Goal: Task Accomplishment & Management: Use online tool/utility

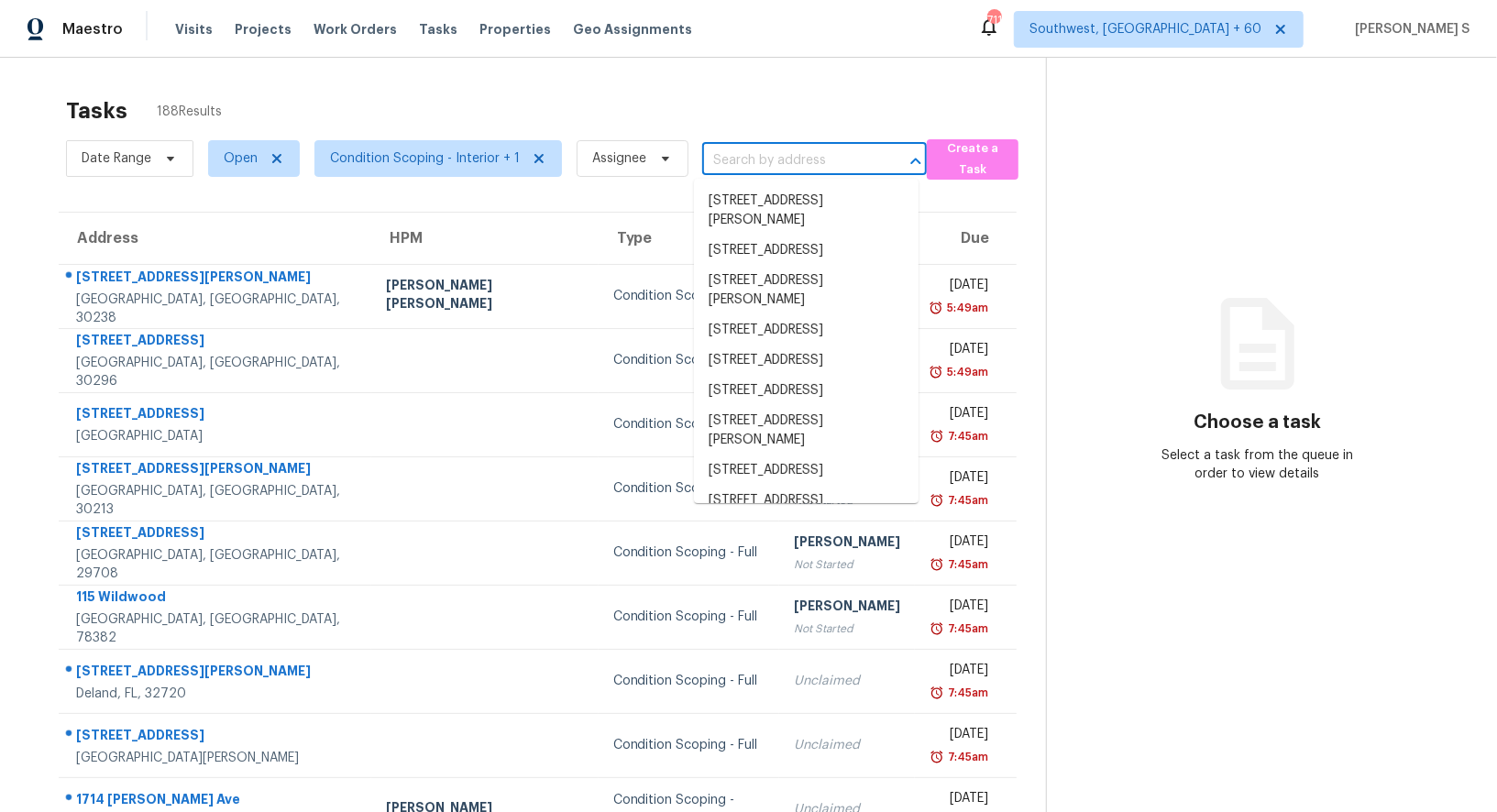
click at [727, 150] on input "text" at bounding box center [789, 160] width 173 height 29
paste input "[STREET_ADDRESS][DEMOGRAPHIC_DATA]"
type input "[STREET_ADDRESS][DEMOGRAPHIC_DATA]"
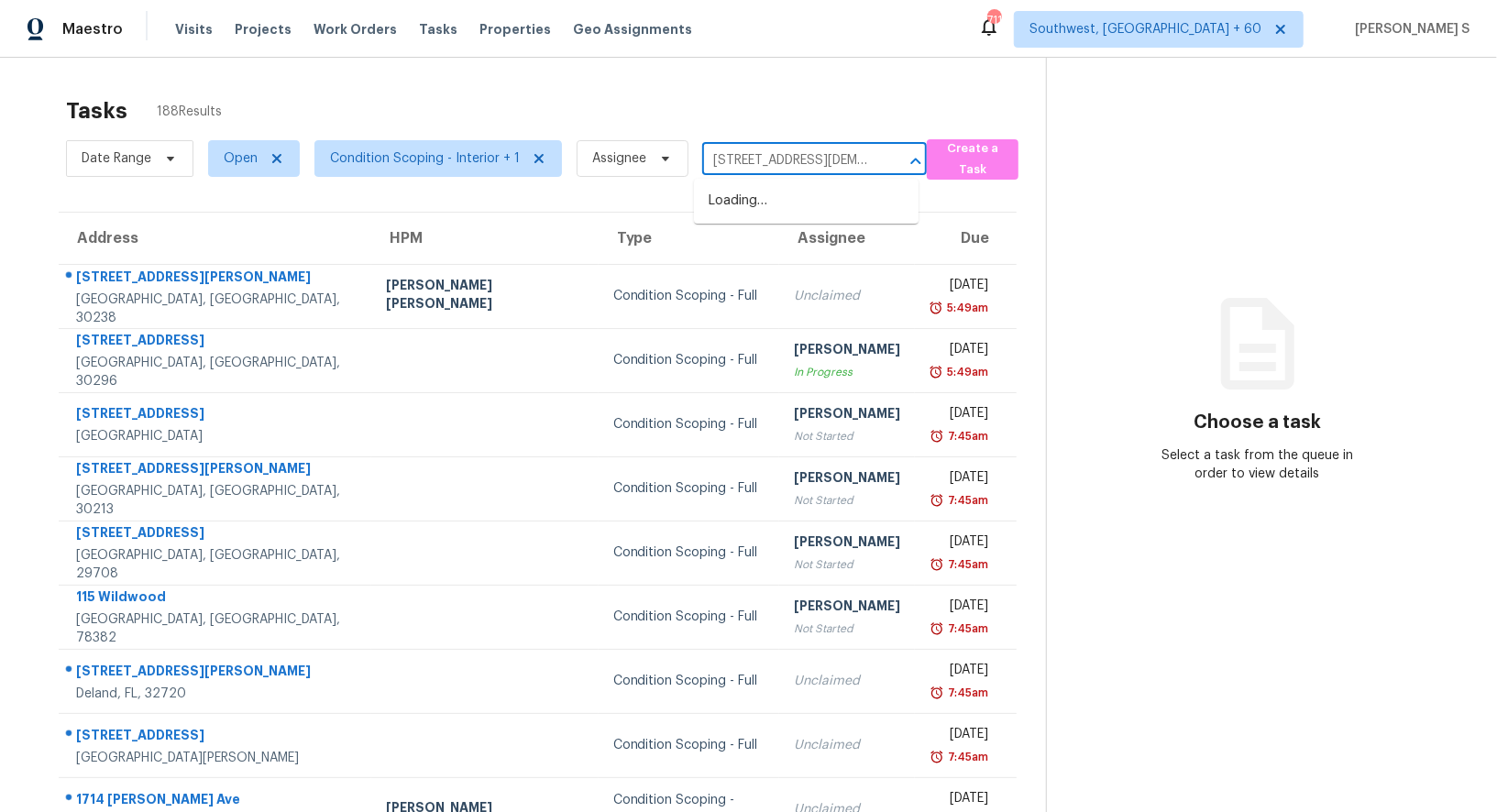
scroll to position [0, 98]
click at [741, 197] on li "620 Crane Church Rd, Columbia, SC 29203" at bounding box center [806, 210] width 225 height 49
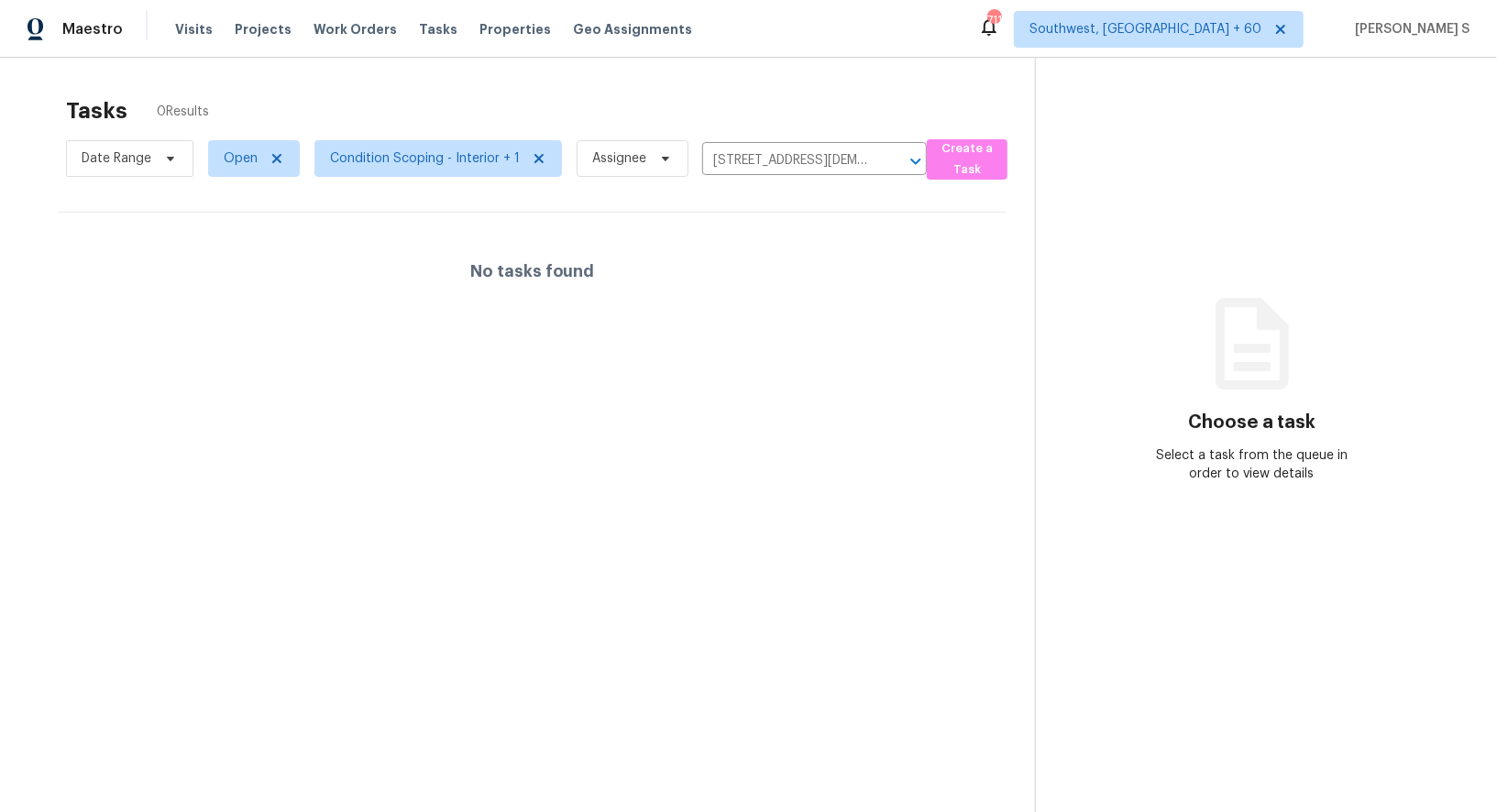
click at [749, 308] on div "No tasks found" at bounding box center [532, 271] width 947 height 117
click at [722, 148] on input "620 Crane Church Rd, Columbia, SC 29203" at bounding box center [789, 160] width 173 height 29
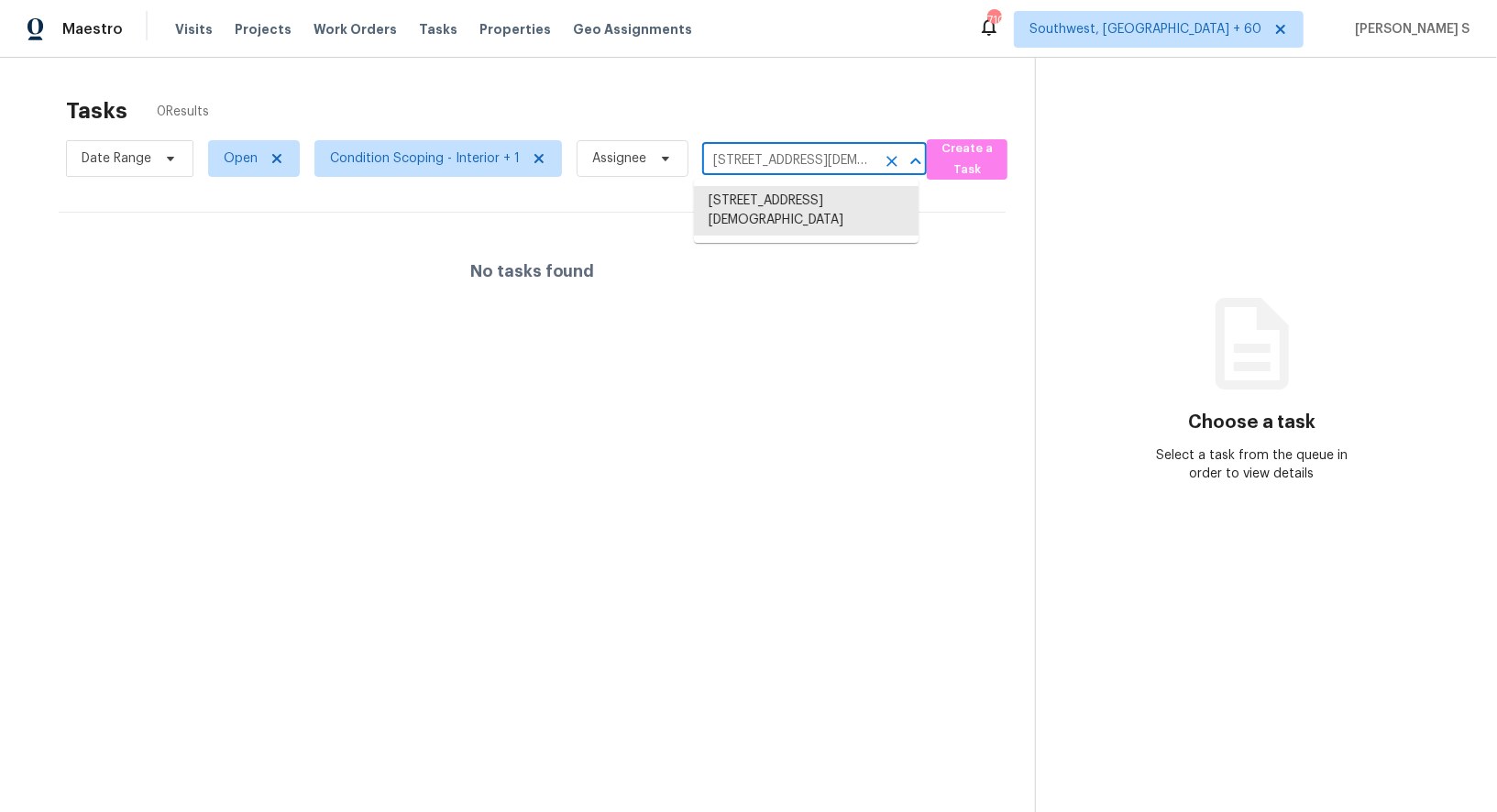
paste input "Columbia, SC,"
click at [753, 201] on li "620 Crane Church Rd, Columbia, SC 29203" at bounding box center [806, 210] width 225 height 49
type input "620 Crane Church Rd, Columbia, SC 29203"
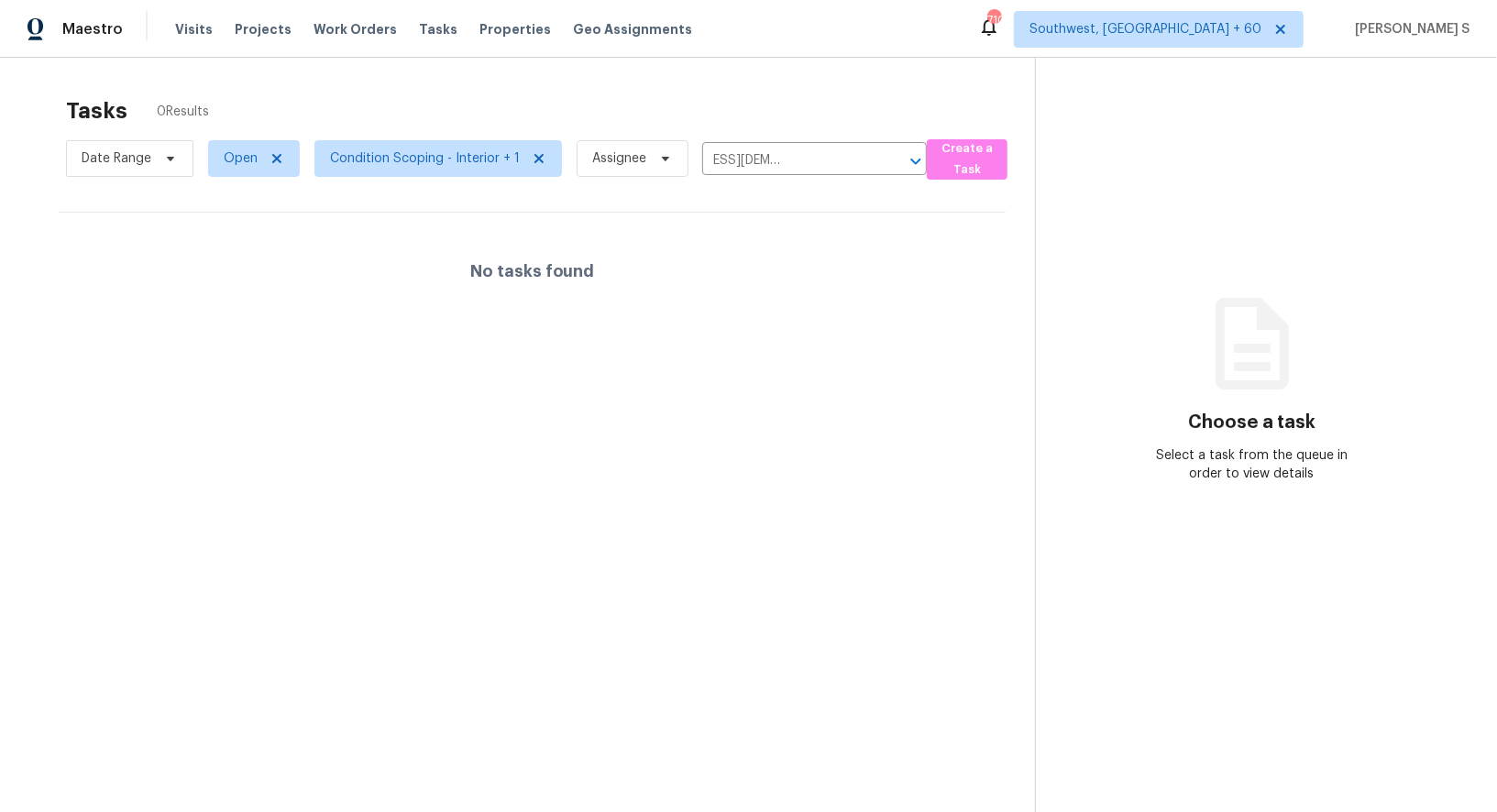
click at [719, 389] on section "Tasks 0 Results Date Range Open Condition Scoping - Interior + 1 Assignee 620 C…" at bounding box center [532, 479] width 1006 height 783
click at [253, 159] on span "Open" at bounding box center [240, 158] width 34 height 19
click at [263, 254] on label "Blocked" at bounding box center [253, 263] width 73 height 19
click at [229, 254] on input "Blocked" at bounding box center [223, 259] width 12 height 12
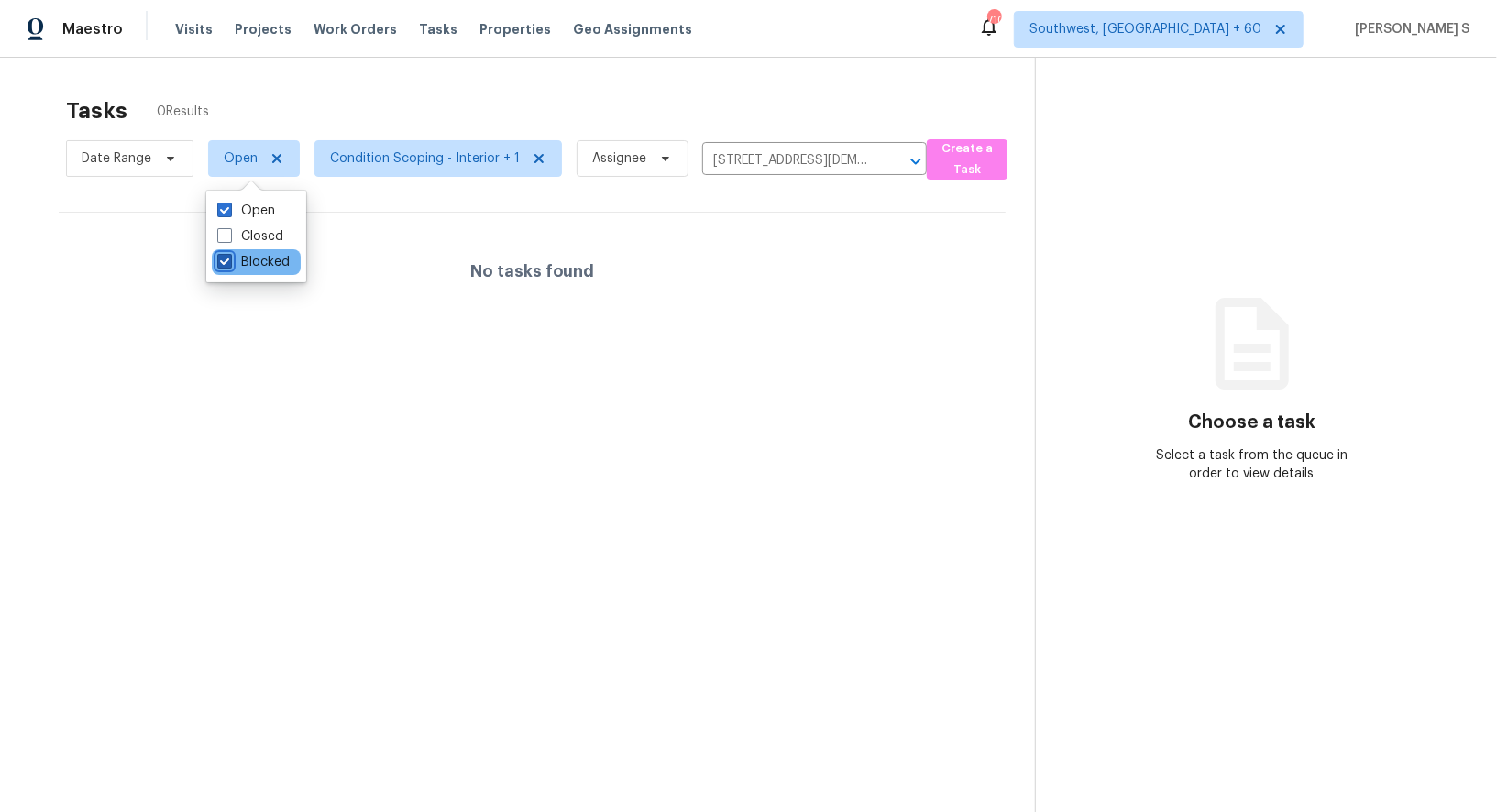
checkbox input "true"
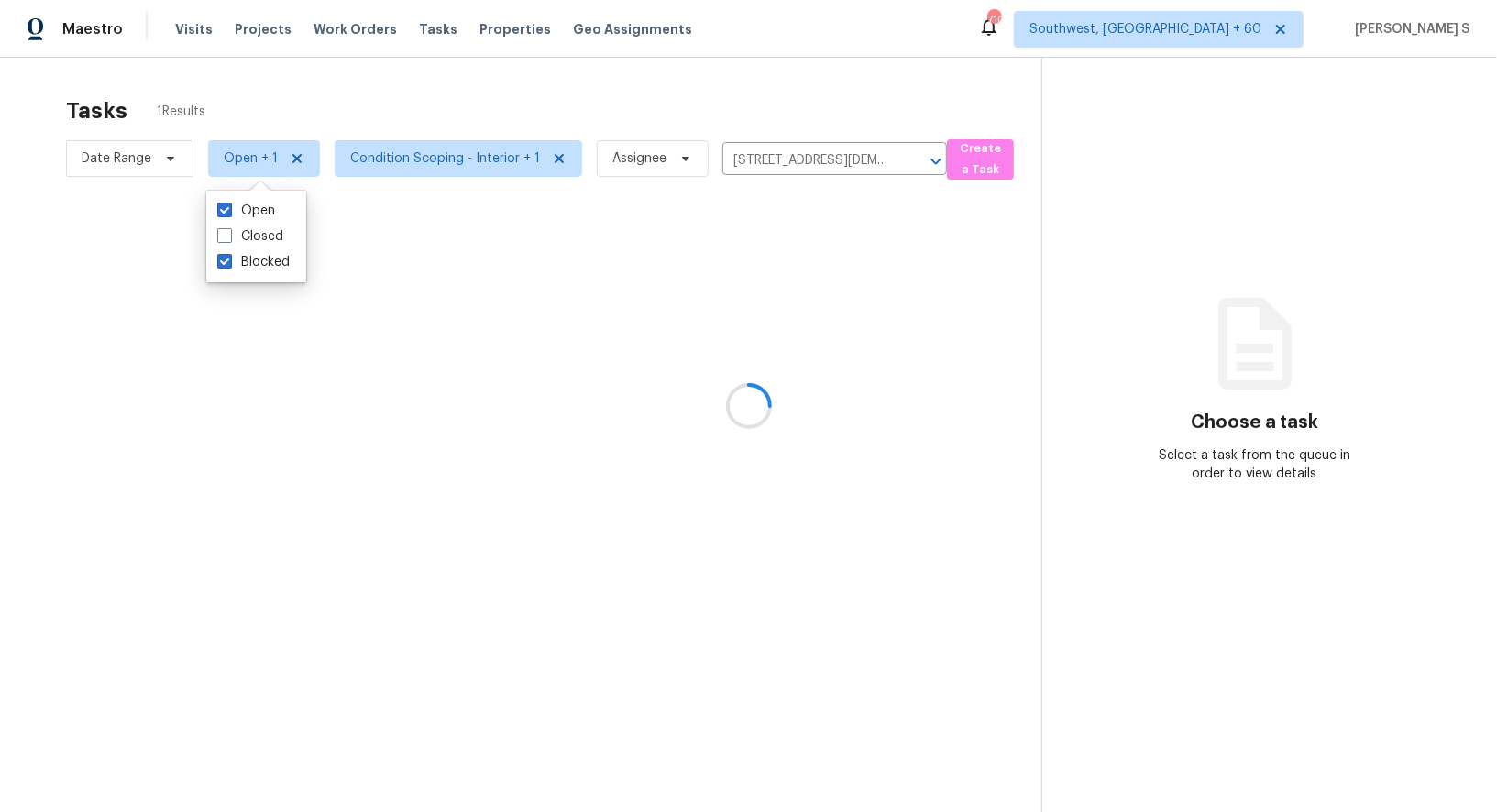
click at [419, 263] on div at bounding box center [748, 406] width 1497 height 812
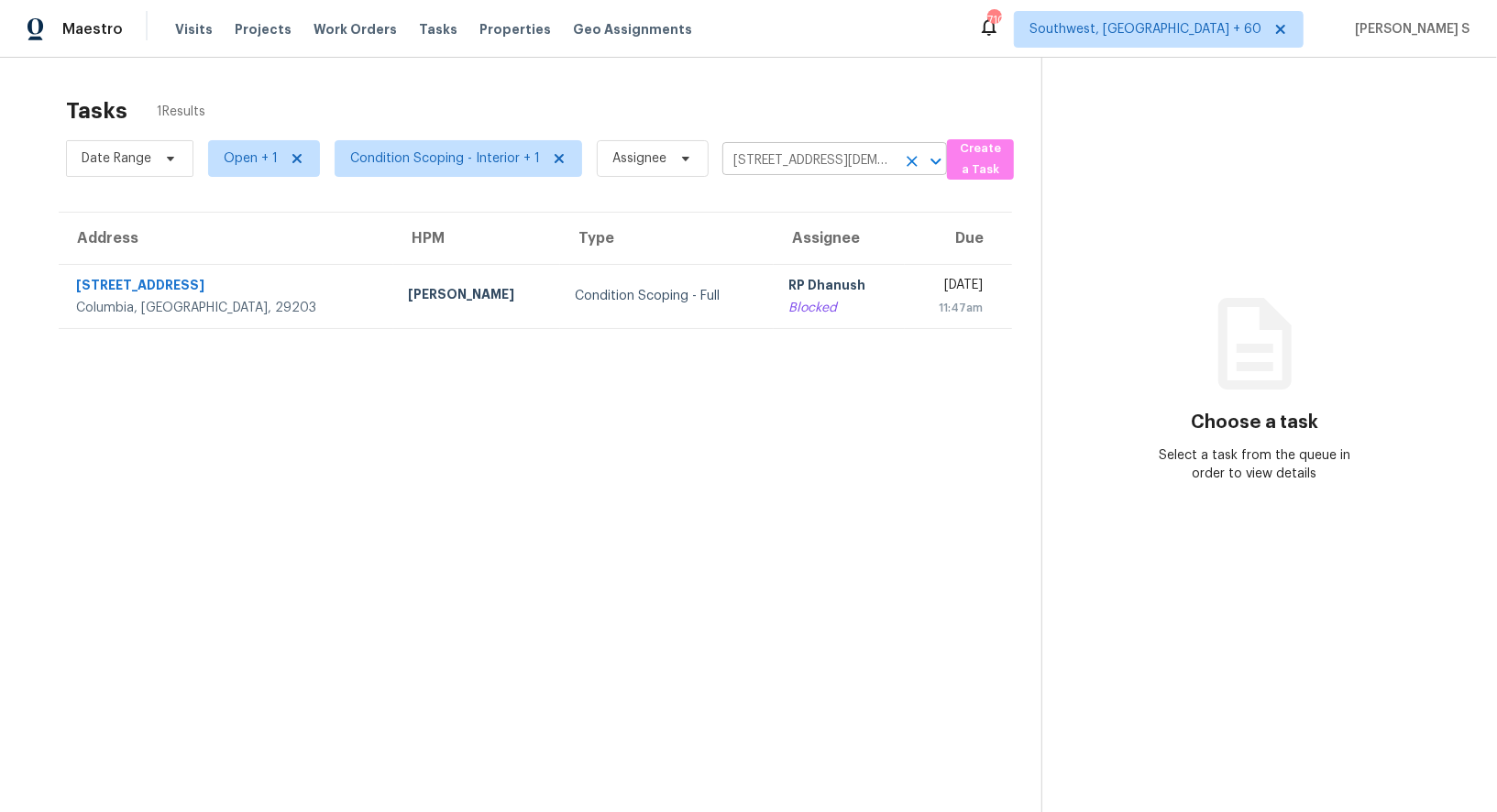
click at [905, 160] on icon "Clear" at bounding box center [913, 161] width 19 height 19
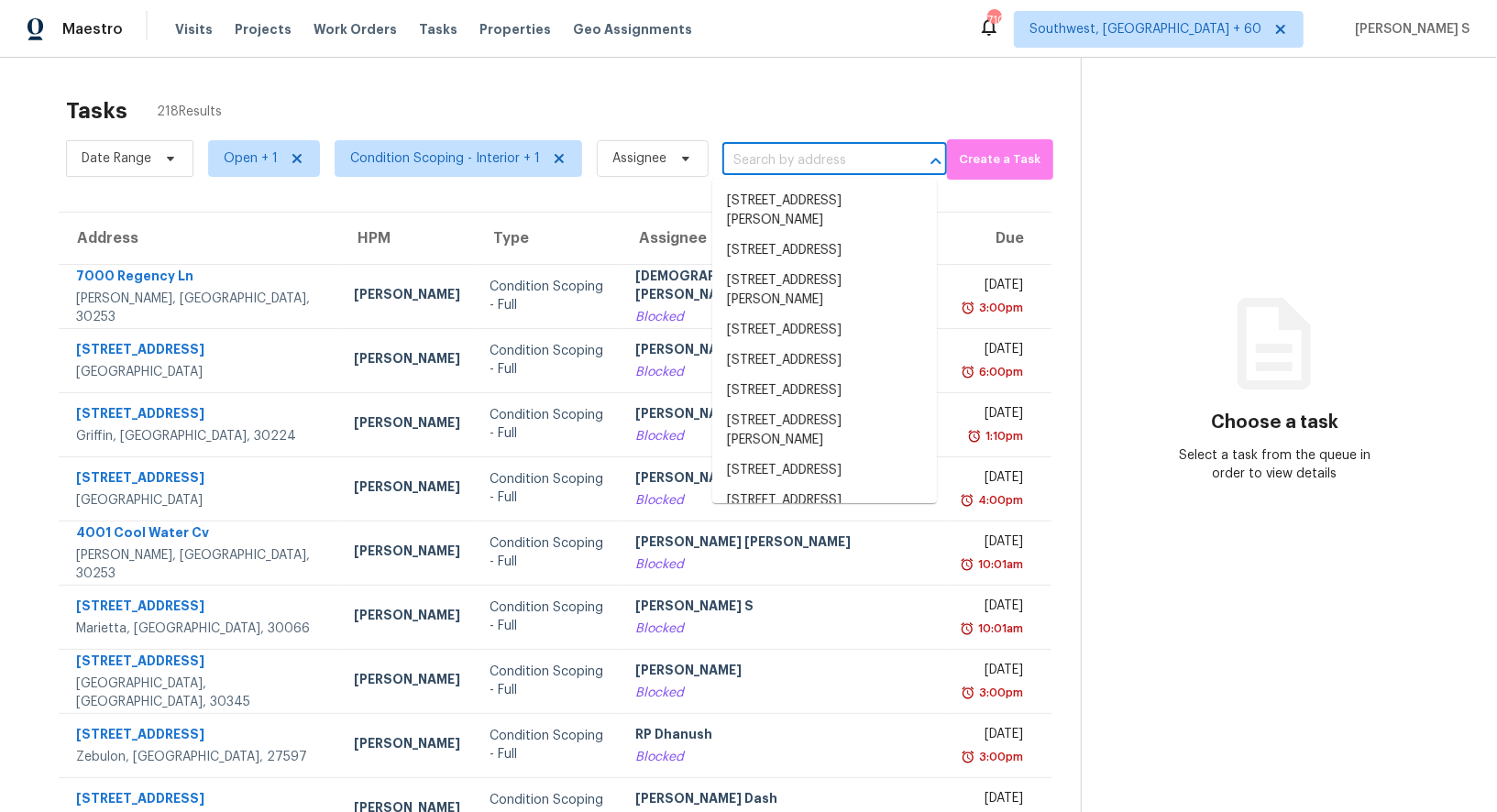
click at [730, 156] on input "text" at bounding box center [810, 160] width 173 height 29
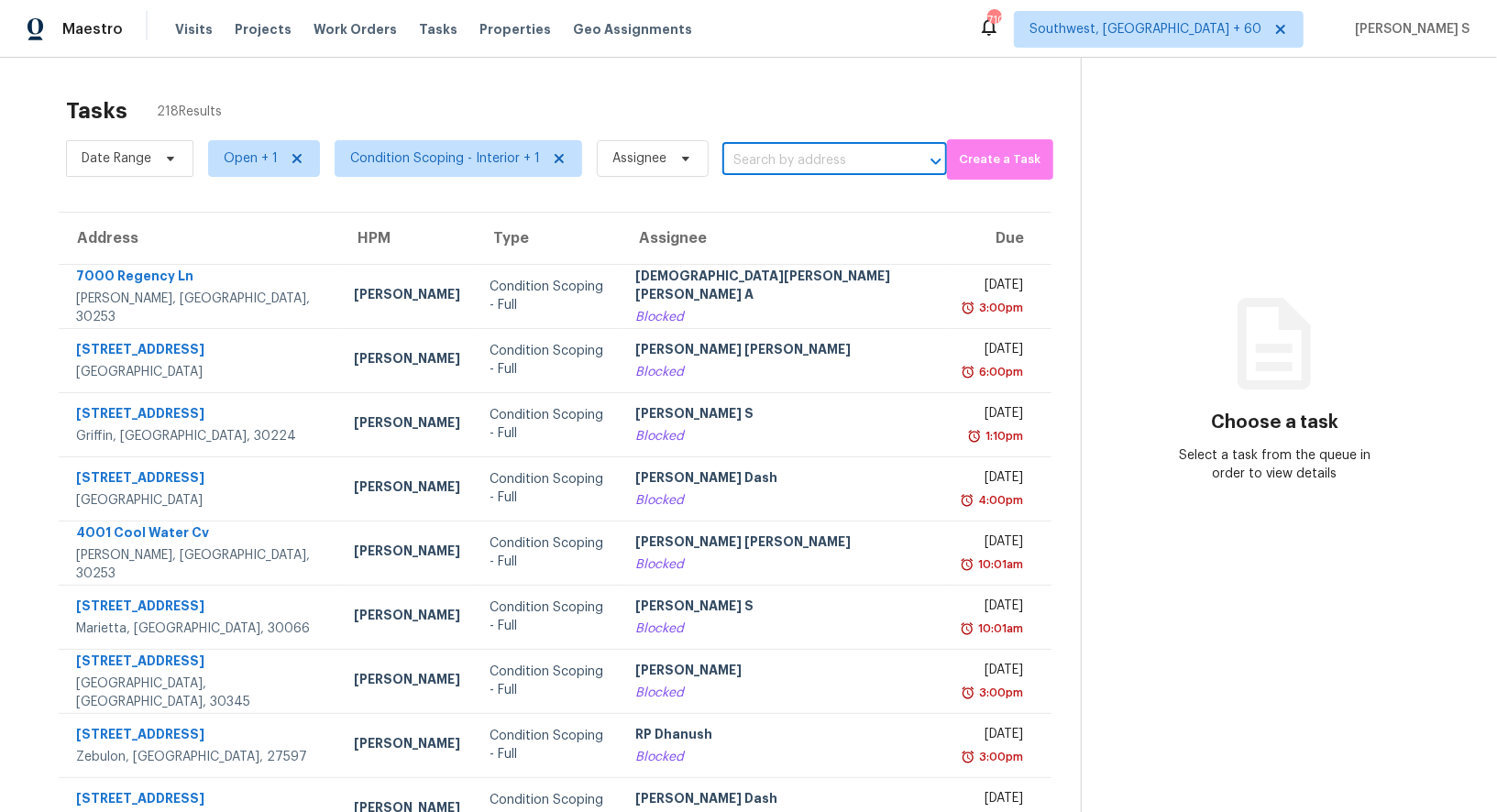
paste input "8800 N 107th Ave Unit 37 Peoria, AZ, 85345"
click at [737, 158] on input "8800 N 107th Ave Unit 37 Peoria, AZ, 85345" at bounding box center [810, 160] width 173 height 29
type input "8800 N 107th Ave"
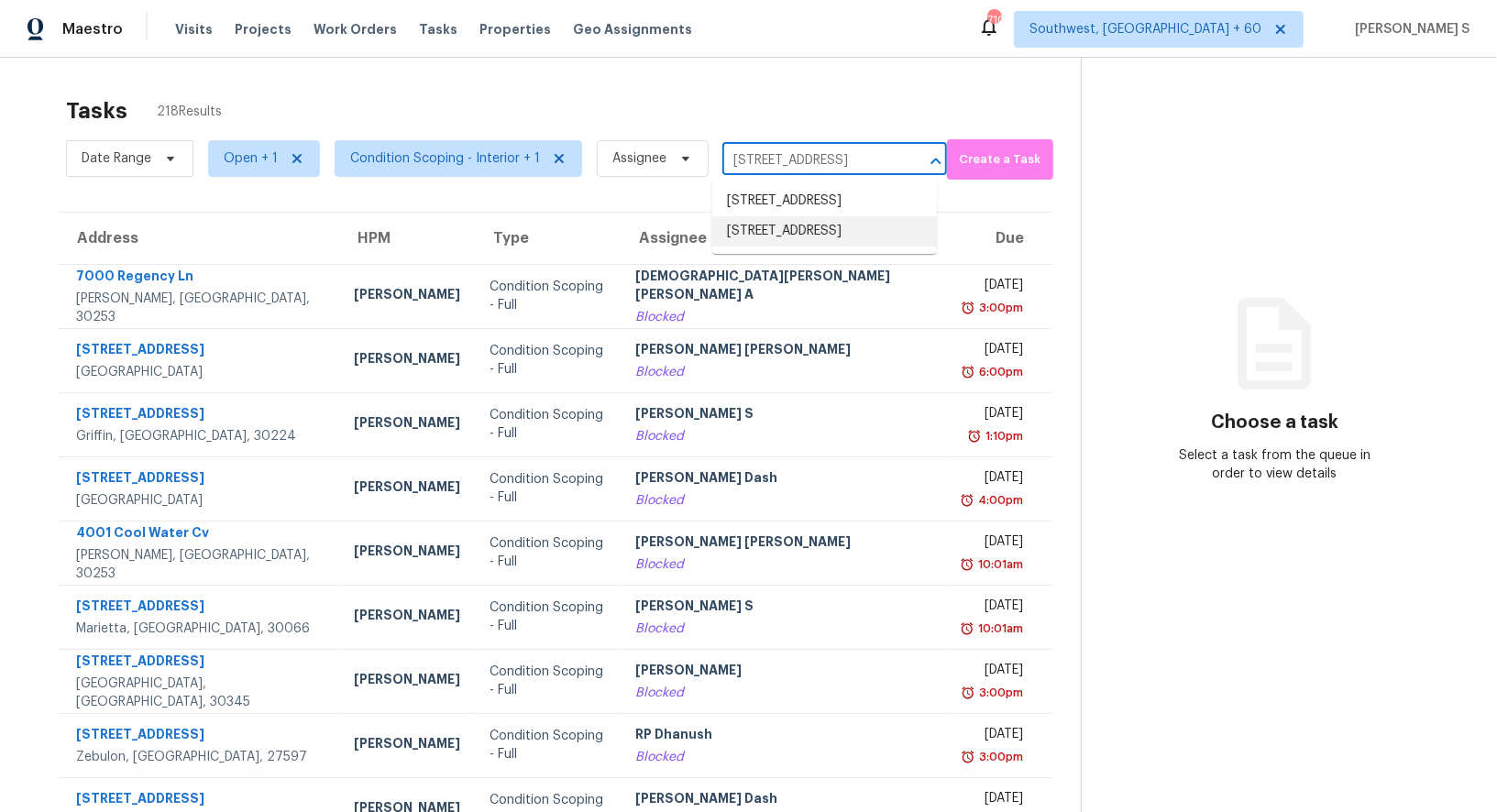
click at [863, 247] on li "8800 N 107th Ave Unit 37, Peoria, AZ 85345" at bounding box center [824, 231] width 225 height 30
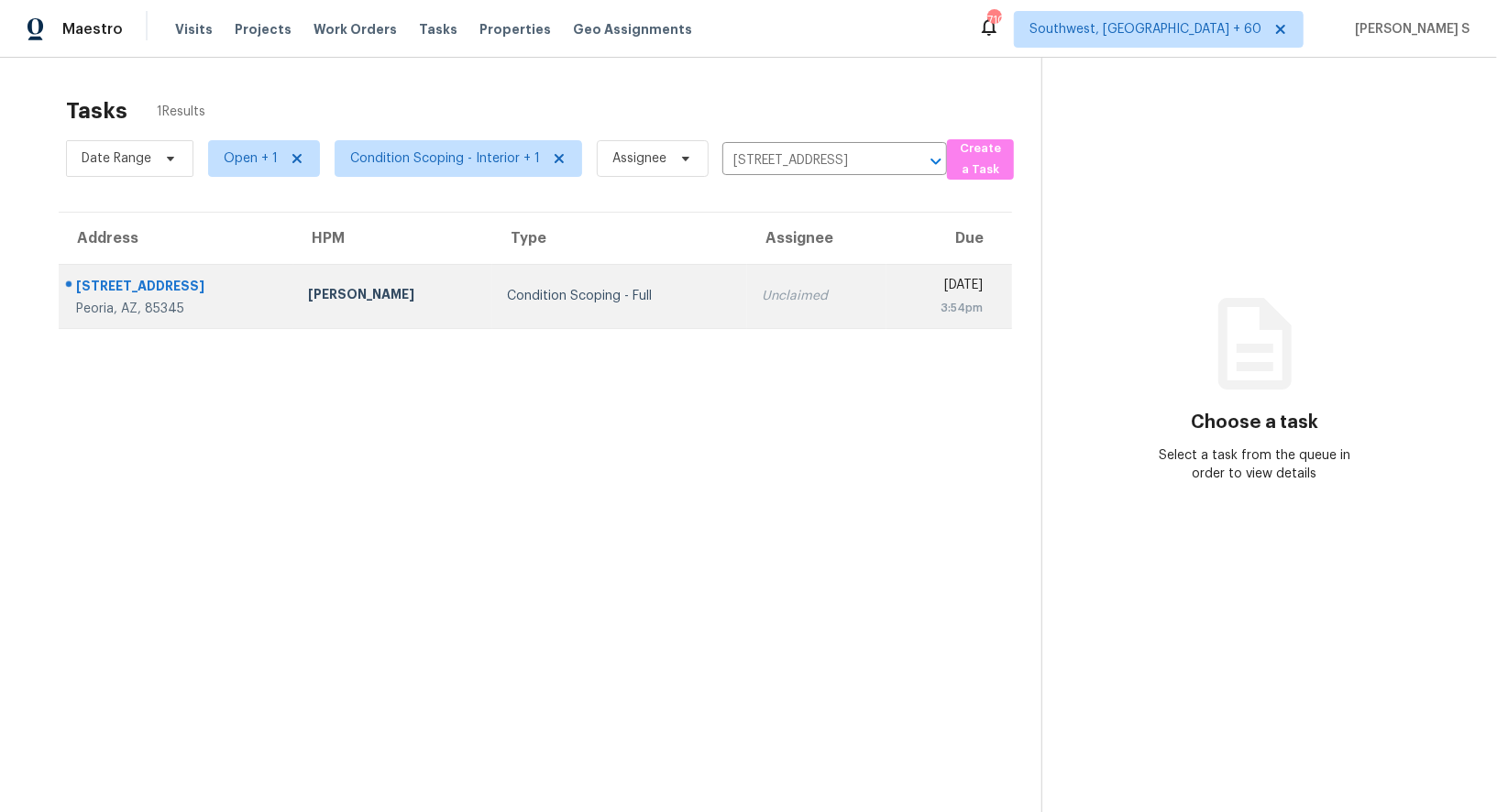
click at [777, 295] on div "Unclaimed" at bounding box center [817, 296] width 110 height 19
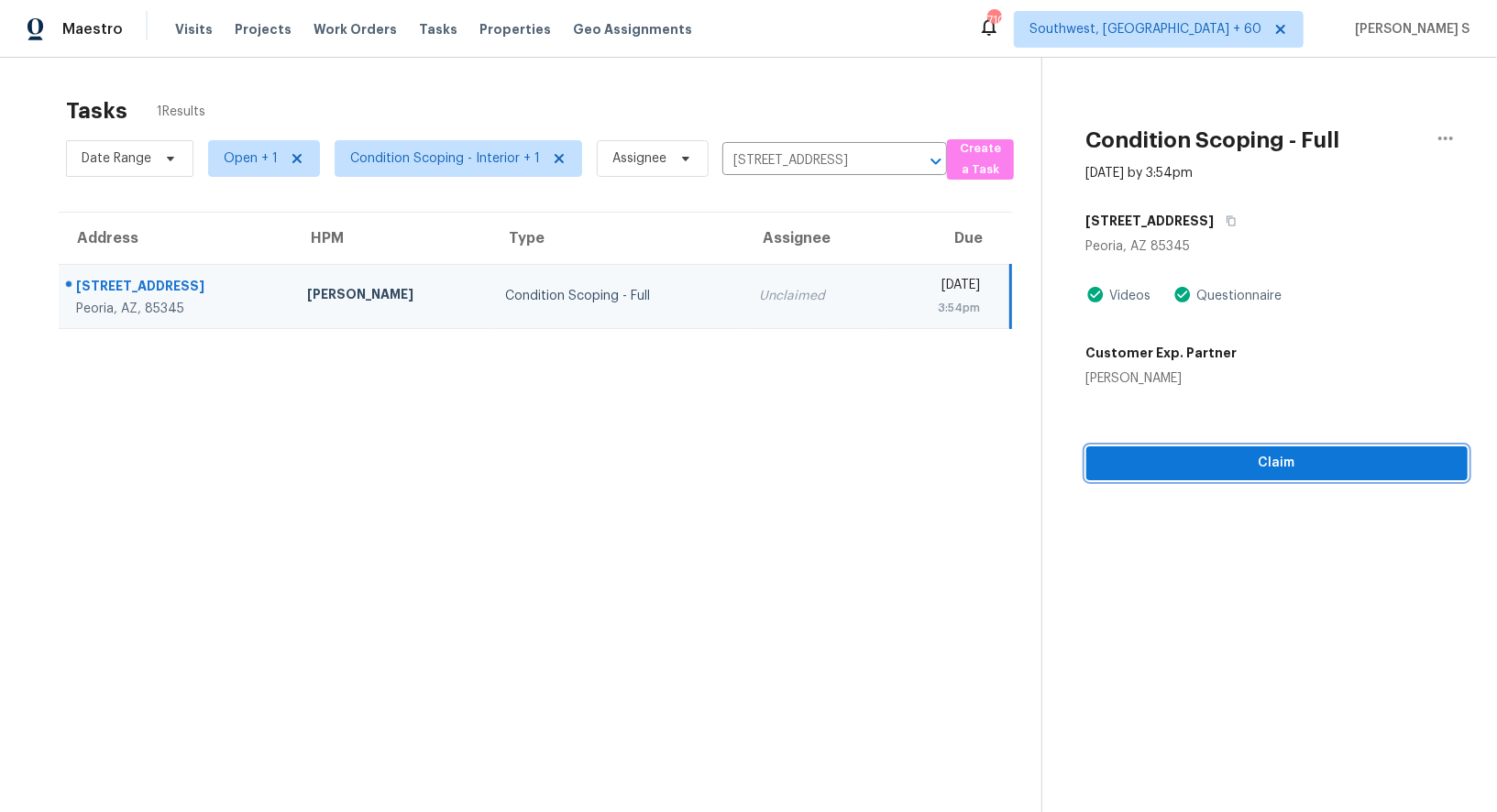
click at [1269, 454] on span "Claim" at bounding box center [1277, 463] width 352 height 23
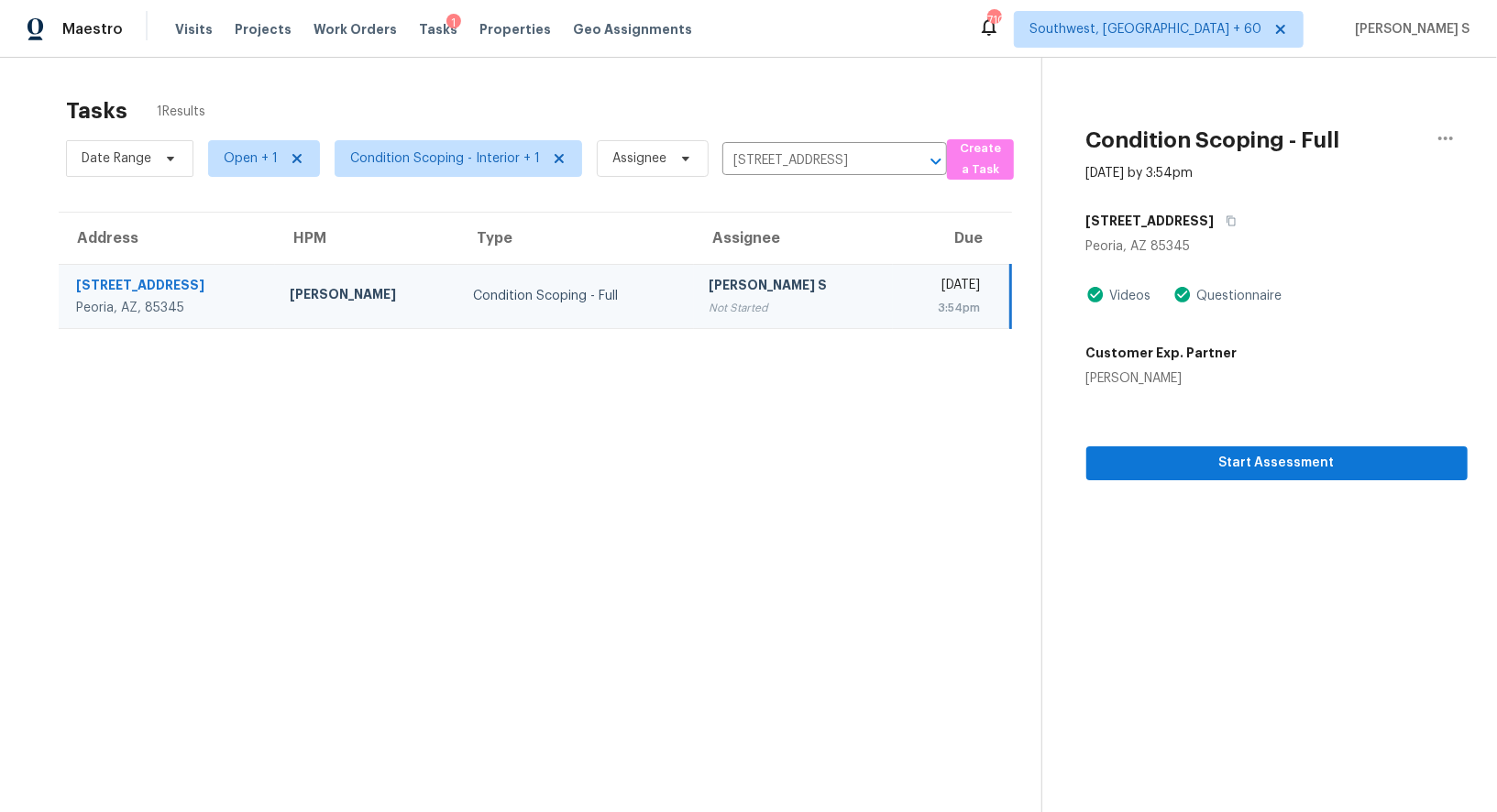
scroll to position [57, 0]
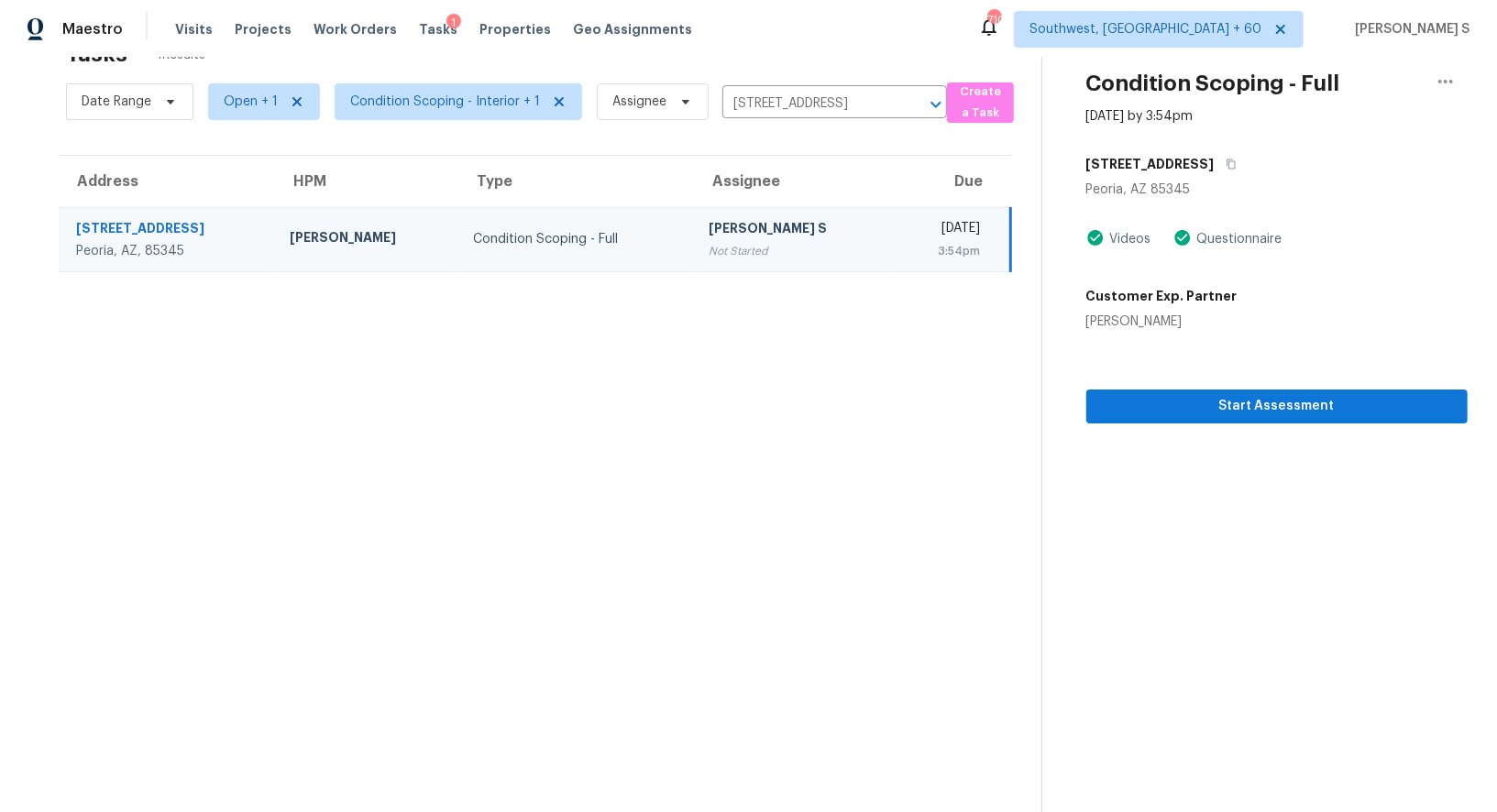
click at [756, 244] on div "Not Started" at bounding box center [794, 251] width 170 height 19
click at [709, 250] on div "Not Started" at bounding box center [794, 251] width 170 height 19
click at [709, 244] on div "Not Started" at bounding box center [794, 251] width 170 height 19
click at [1247, 409] on span "Start Assessment" at bounding box center [1277, 406] width 352 height 23
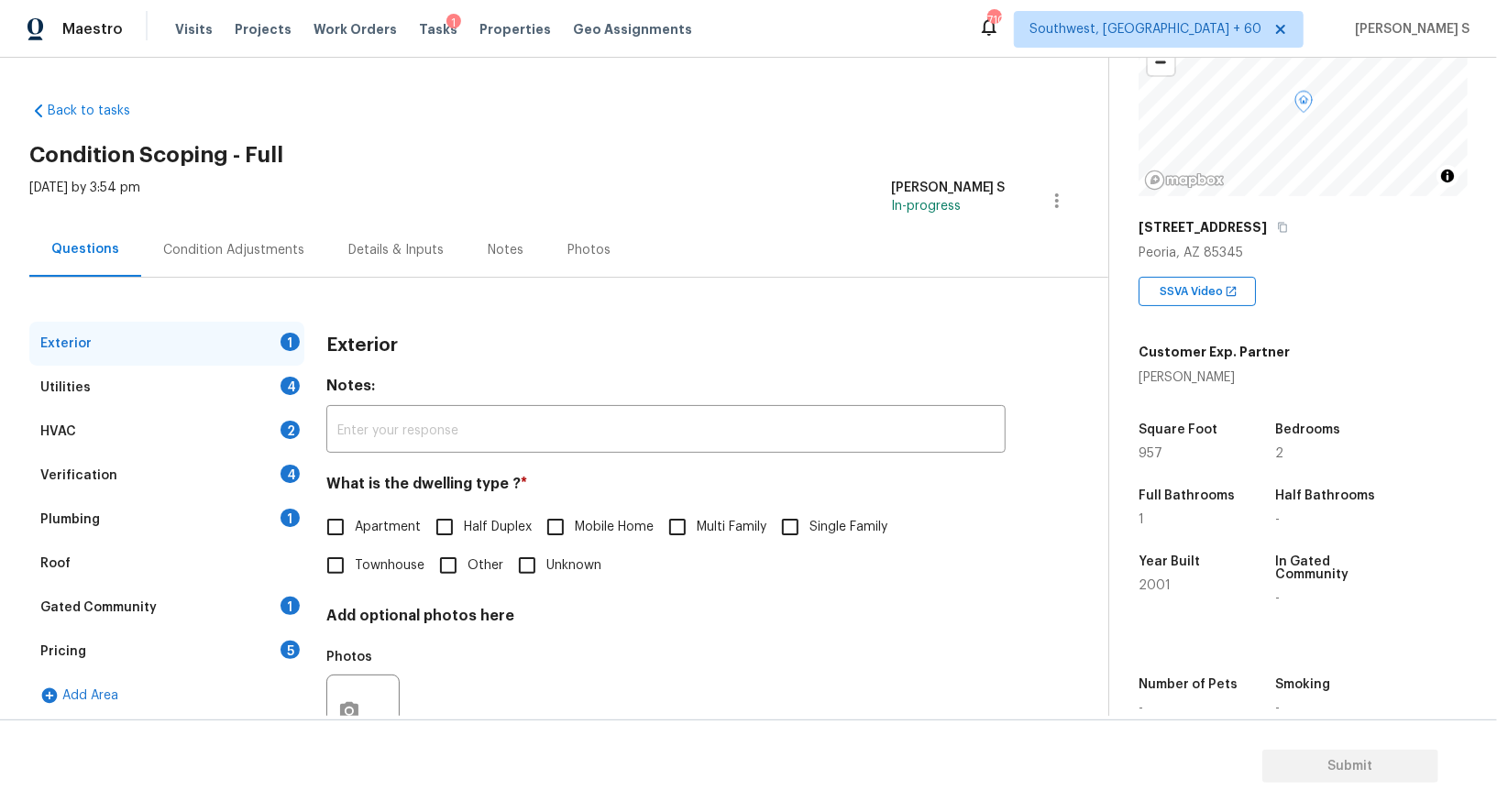
scroll to position [252, 0]
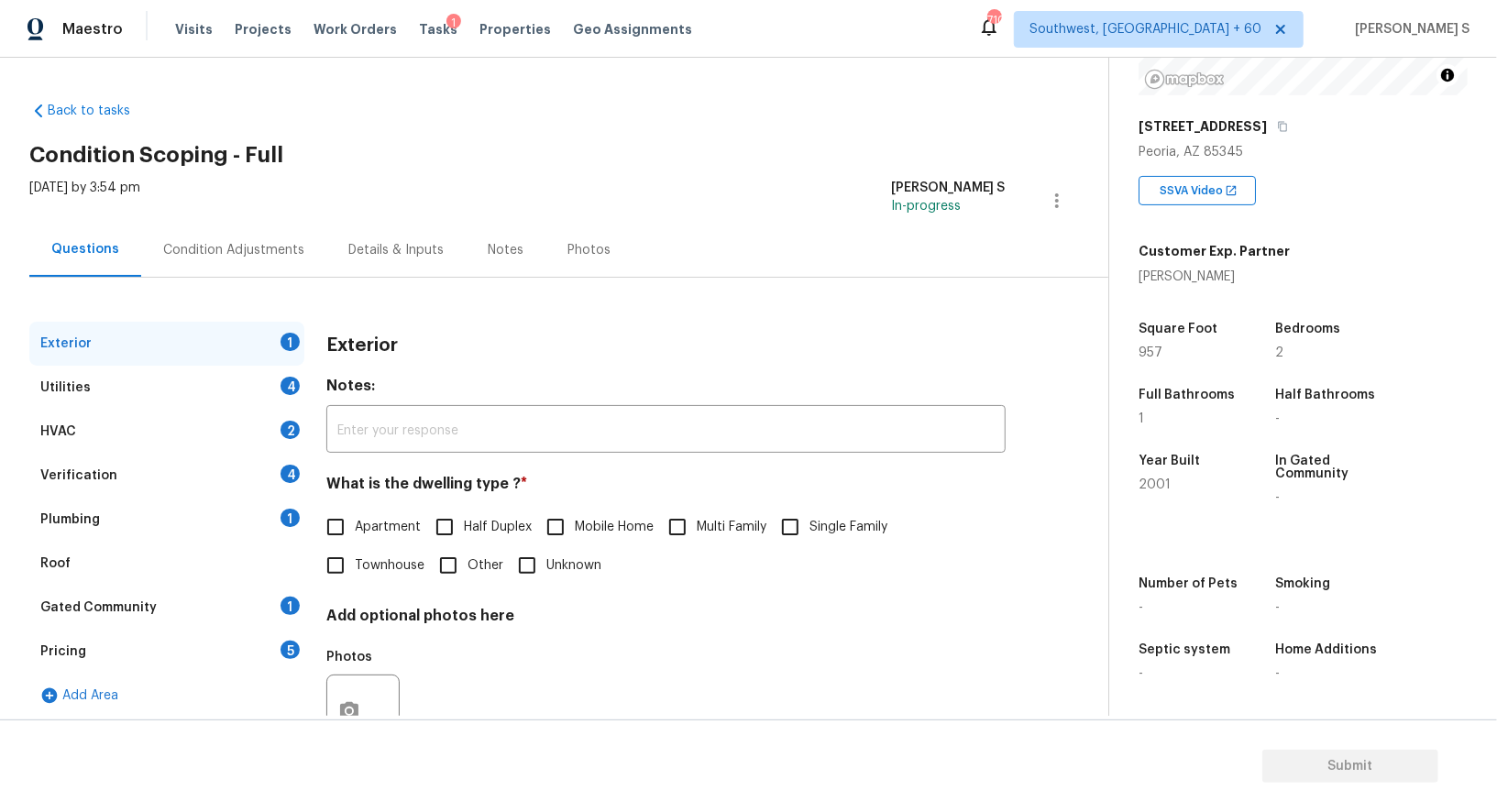
click at [378, 548] on label "Townhouse" at bounding box center [371, 565] width 108 height 38
click at [355, 548] on input "Townhouse" at bounding box center [335, 565] width 38 height 38
checkbox input "true"
click at [265, 383] on div "Utilities 4" at bounding box center [166, 387] width 275 height 44
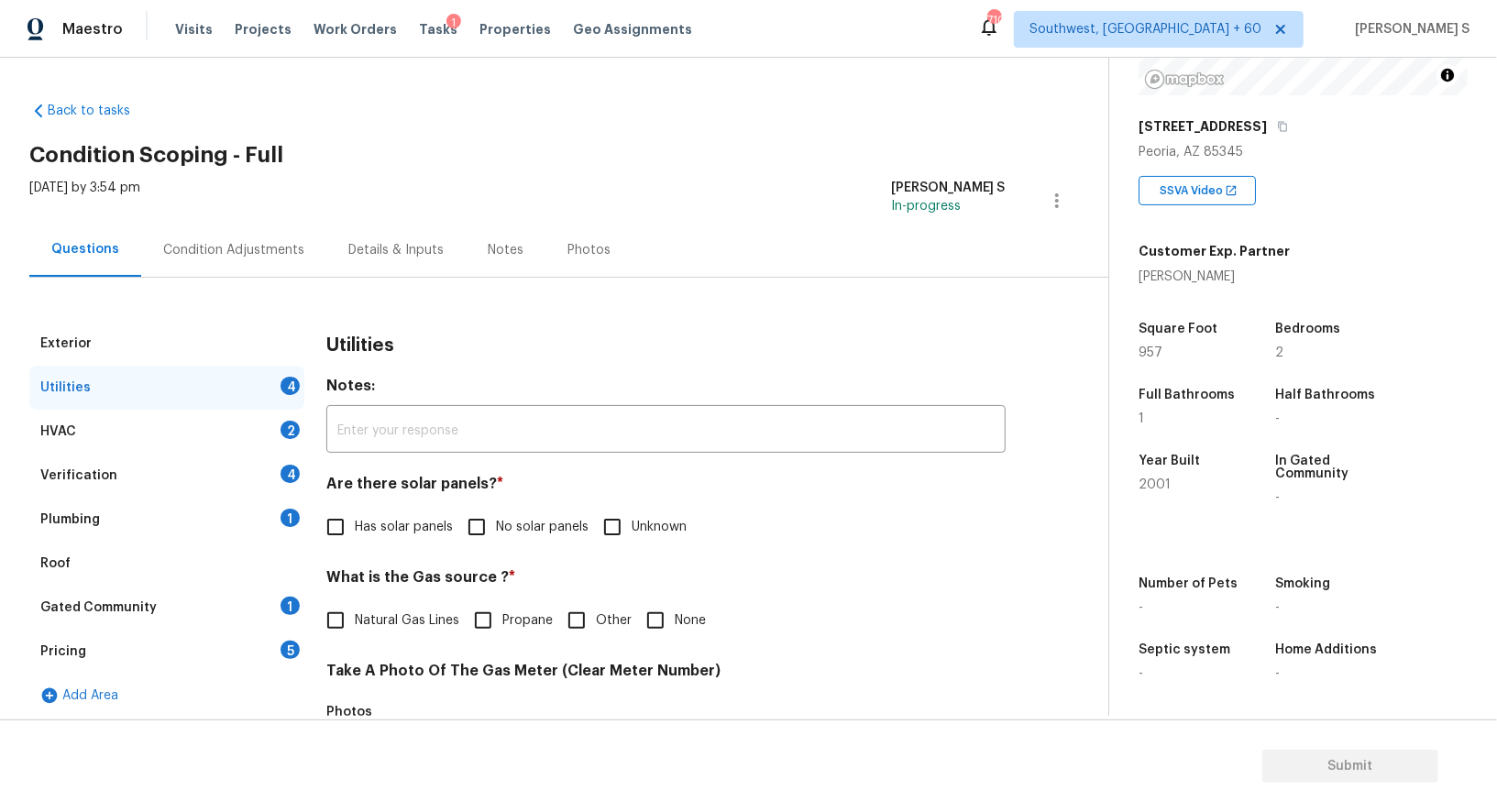
click at [497, 532] on span "No solar panels" at bounding box center [542, 527] width 92 height 20
click at [497, 532] on input "No solar panels" at bounding box center [476, 526] width 38 height 38
checkbox input "true"
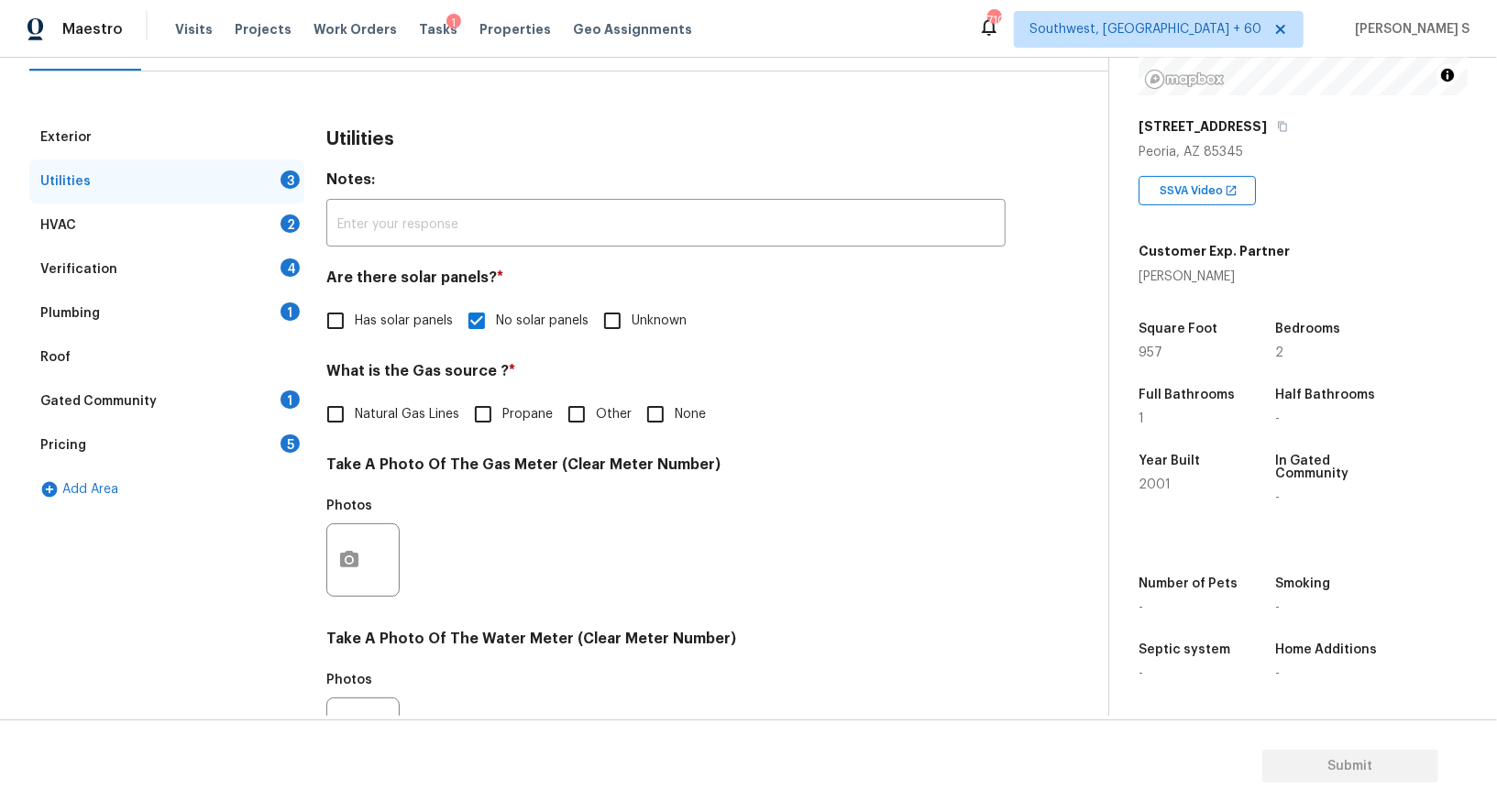
scroll to position [566, 0]
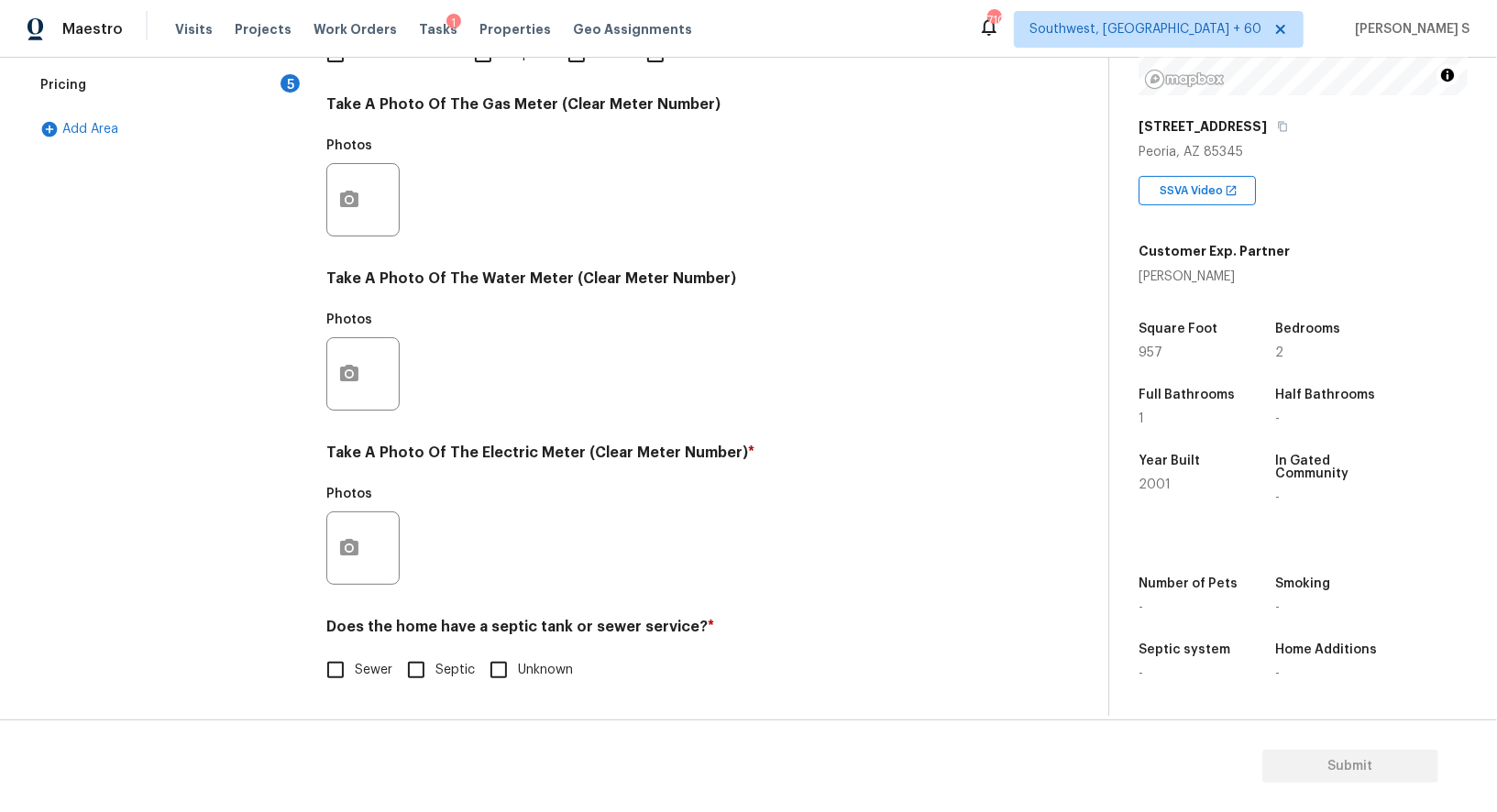
click at [359, 656] on label "Sewer" at bounding box center [355, 670] width 76 height 38
click at [355, 656] on input "Sewer" at bounding box center [335, 670] width 38 height 38
checkbox input "true"
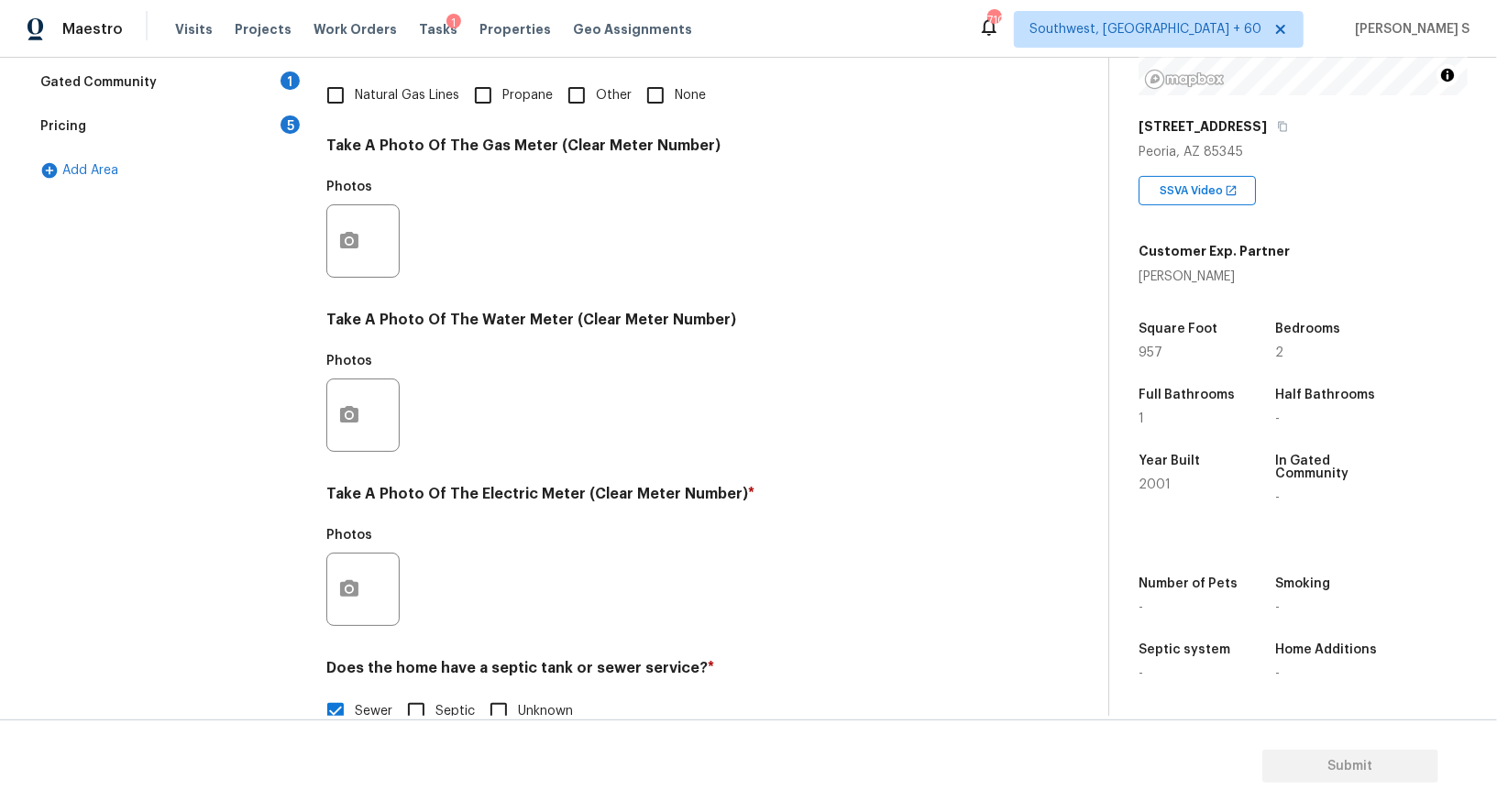
scroll to position [0, 0]
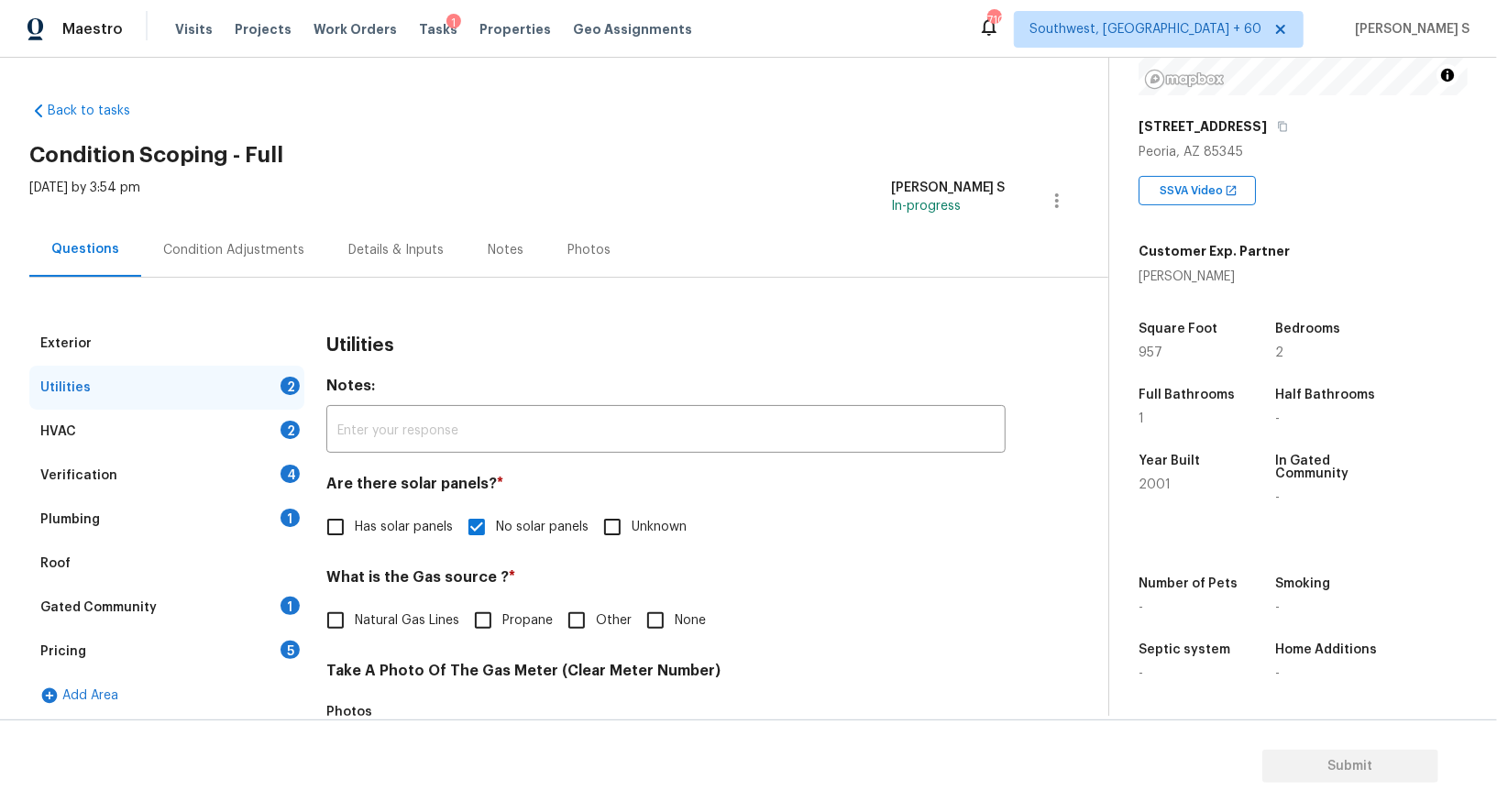
click at [267, 518] on div "Plumbing 1" at bounding box center [166, 519] width 275 height 44
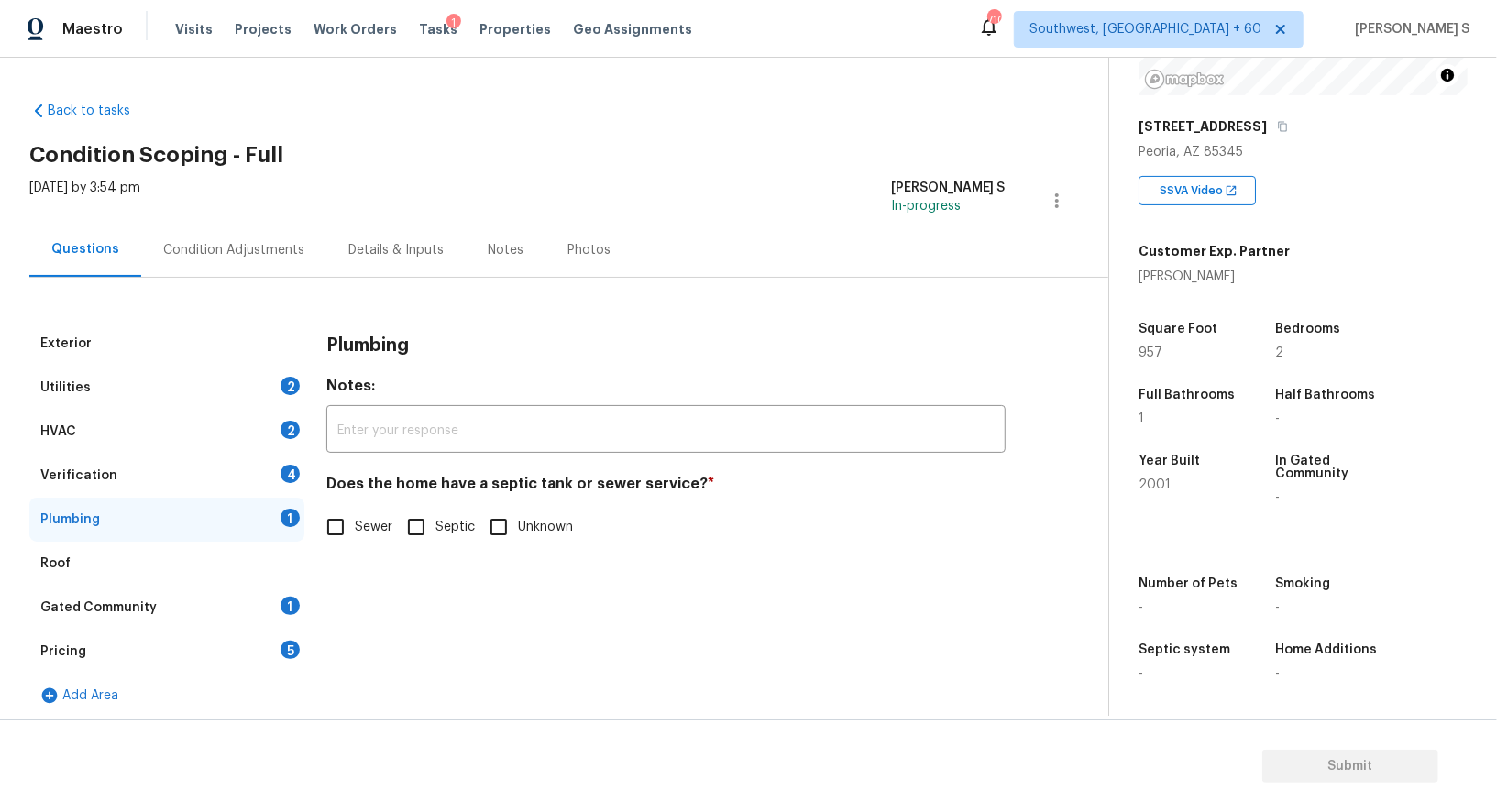
click at [351, 542] on input "Sewer" at bounding box center [335, 526] width 38 height 38
checkbox input "true"
click at [279, 612] on div "Gated Community 1" at bounding box center [166, 607] width 275 height 44
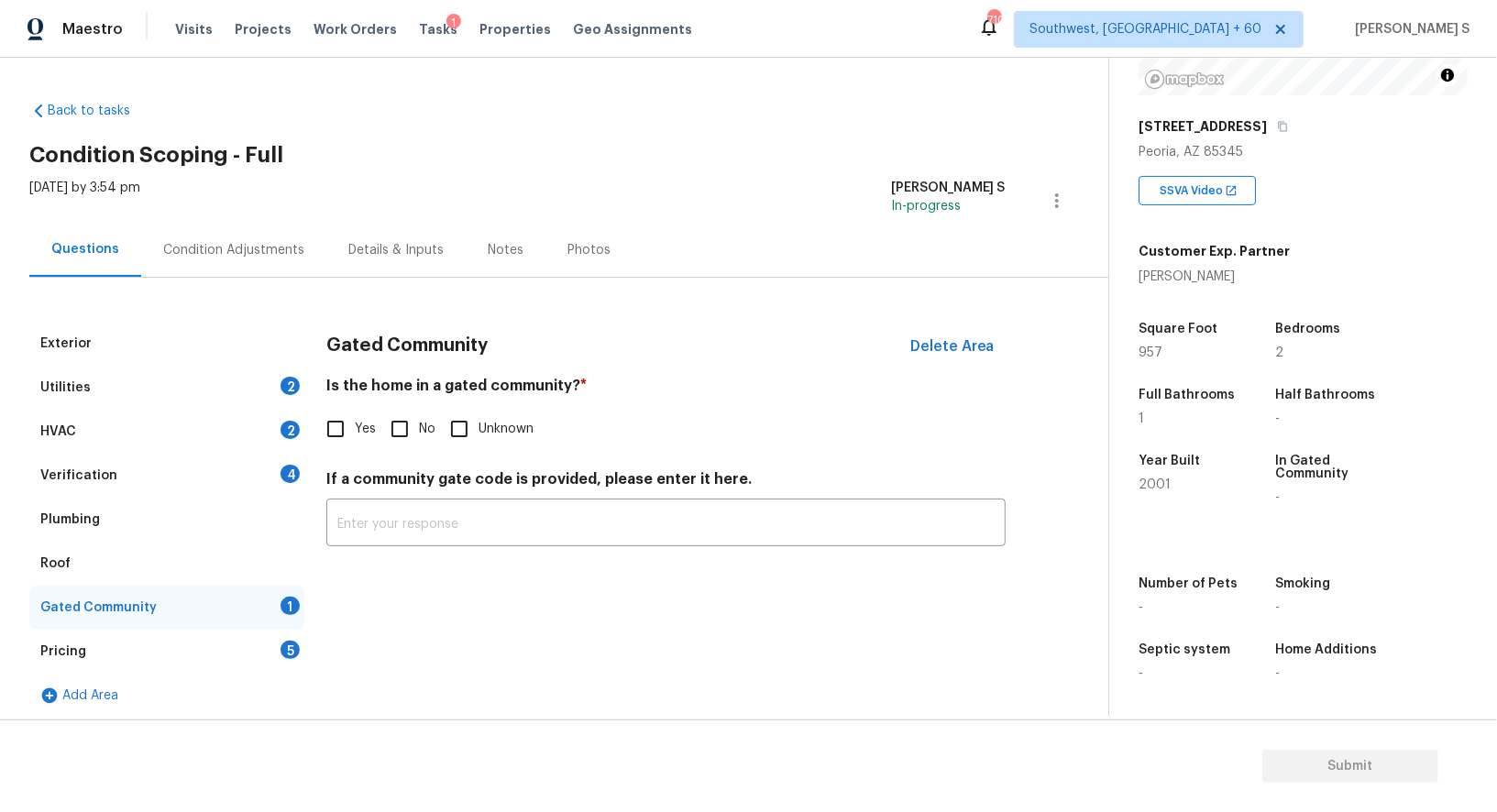
click at [405, 437] on input "No" at bounding box center [399, 428] width 38 height 38
checkbox input "true"
click at [288, 463] on div "Verification 4" at bounding box center [166, 475] width 275 height 44
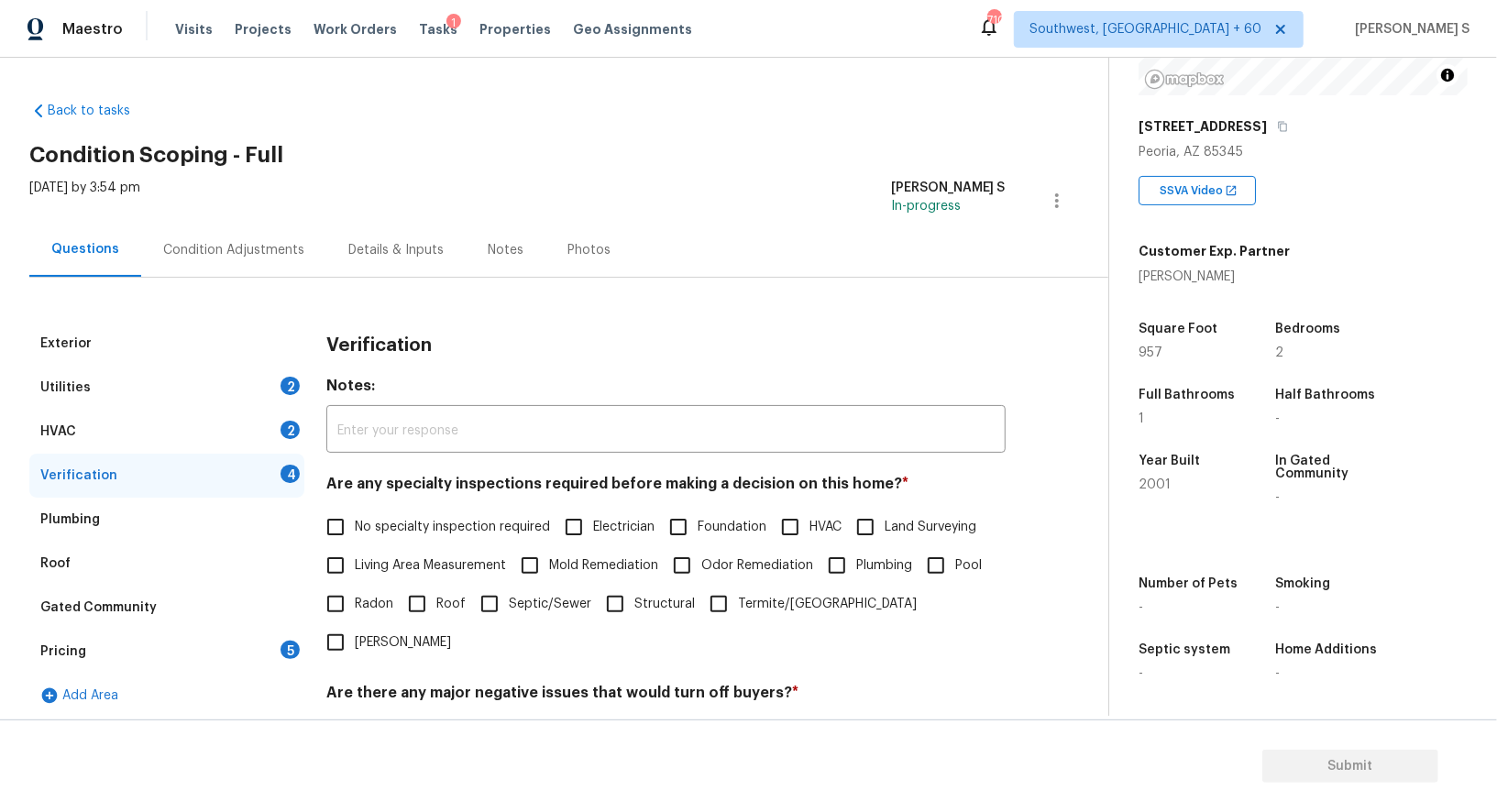
click at [342, 501] on div "Are any specialty inspections required before making a decision on this home? *…" at bounding box center [665, 568] width 679 height 187
drag, startPoint x: 331, startPoint y: 528, endPoint x: 436, endPoint y: 541, distance: 105.8
click at [331, 527] on input "No specialty inspection required" at bounding box center [335, 526] width 38 height 38
checkbox input "true"
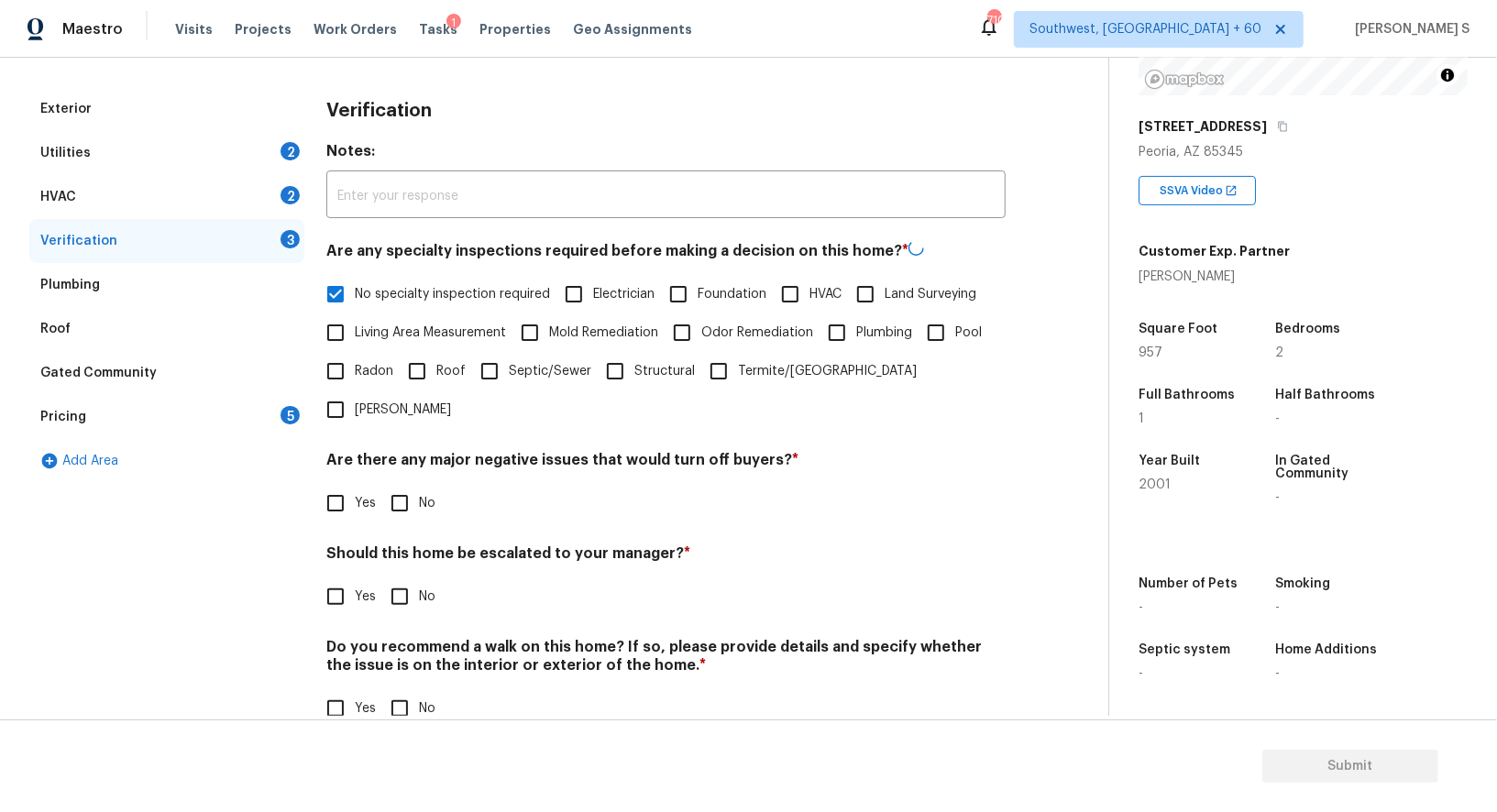
scroll to position [234, 0]
click at [388, 483] on input "No" at bounding box center [399, 502] width 38 height 38
checkbox input "true"
click at [394, 688] on input "No" at bounding box center [399, 707] width 38 height 38
checkbox input "true"
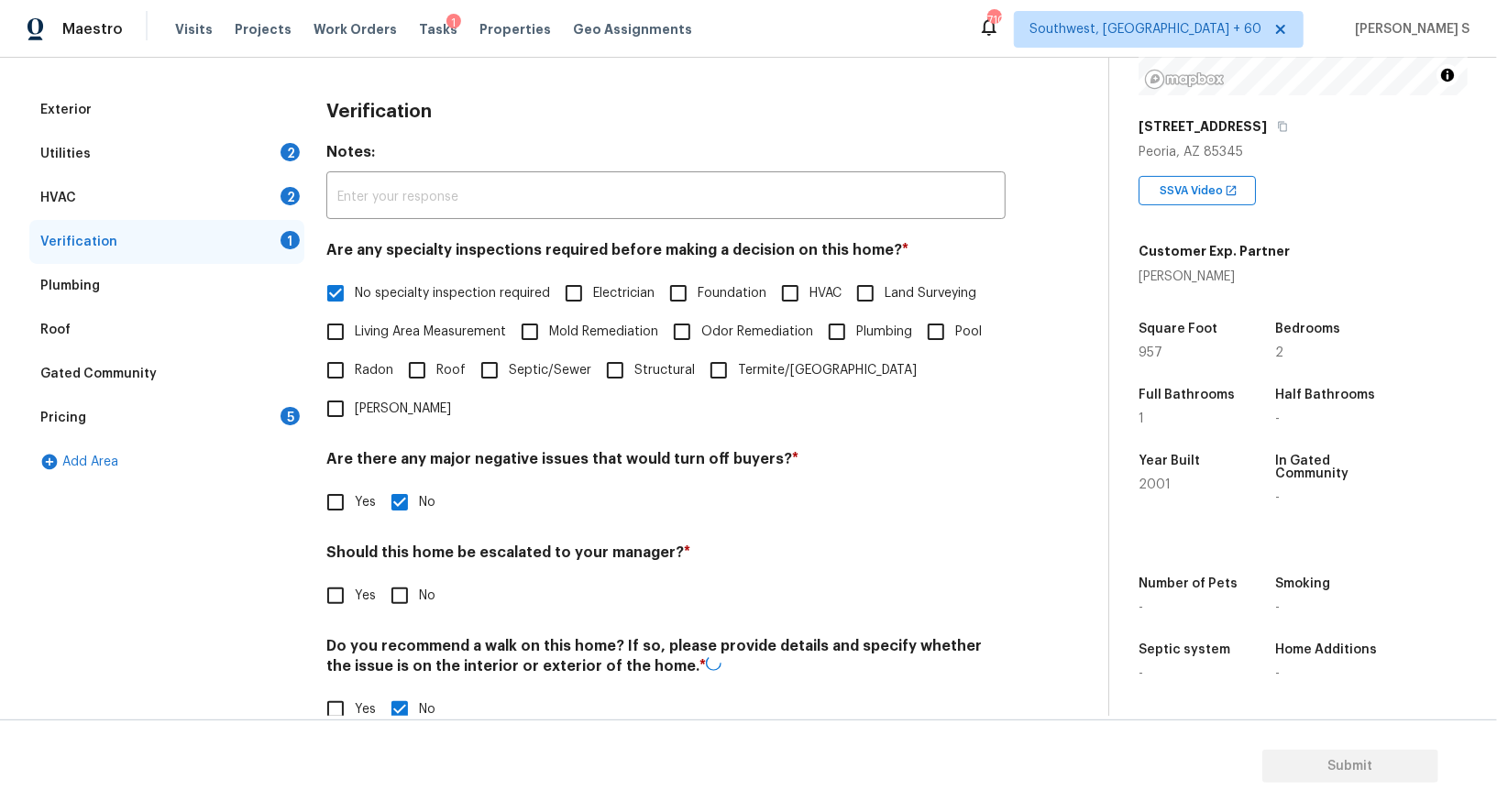
scroll to position [0, 0]
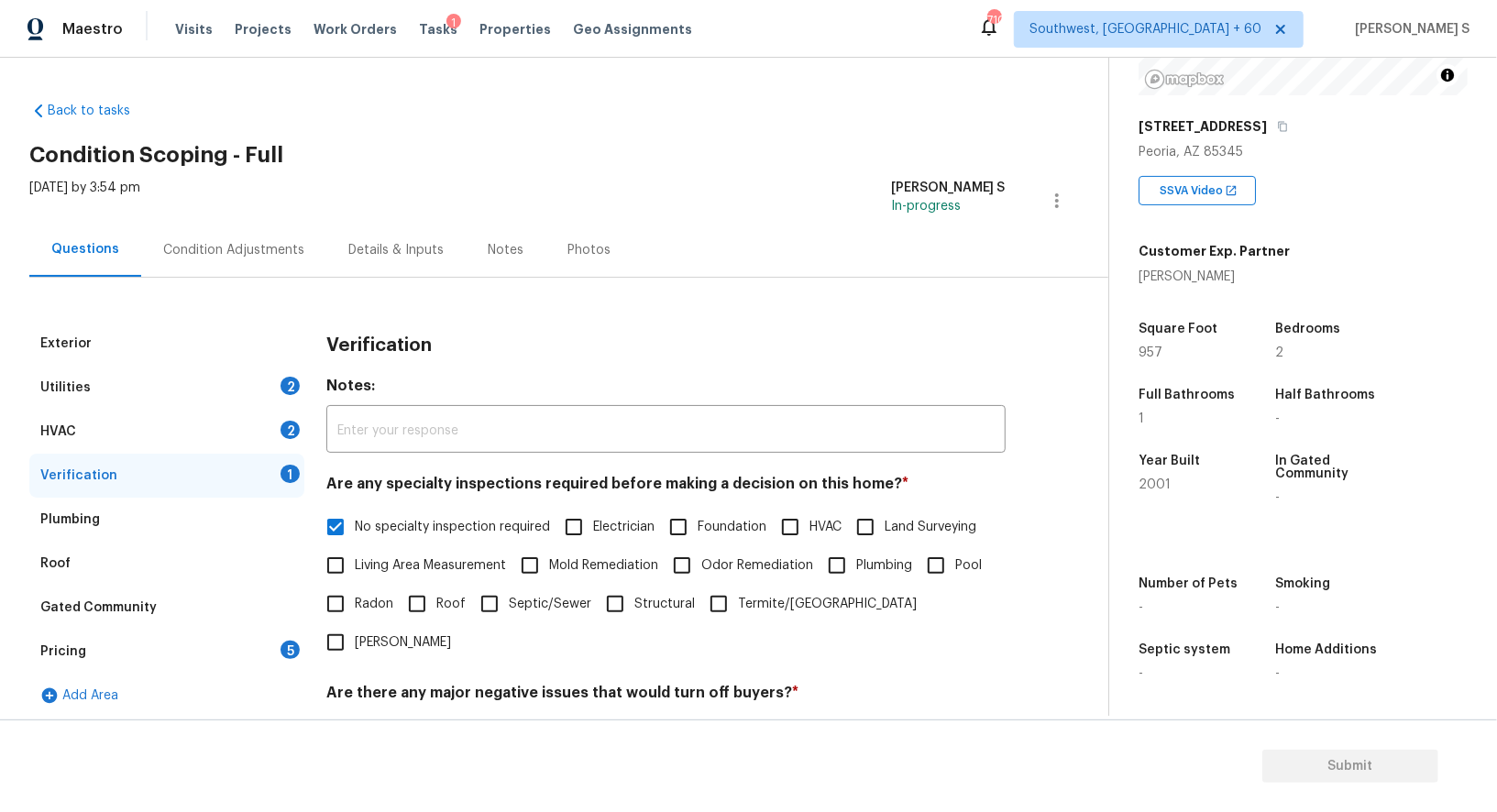
click at [283, 414] on div "HVAC 2" at bounding box center [166, 431] width 275 height 44
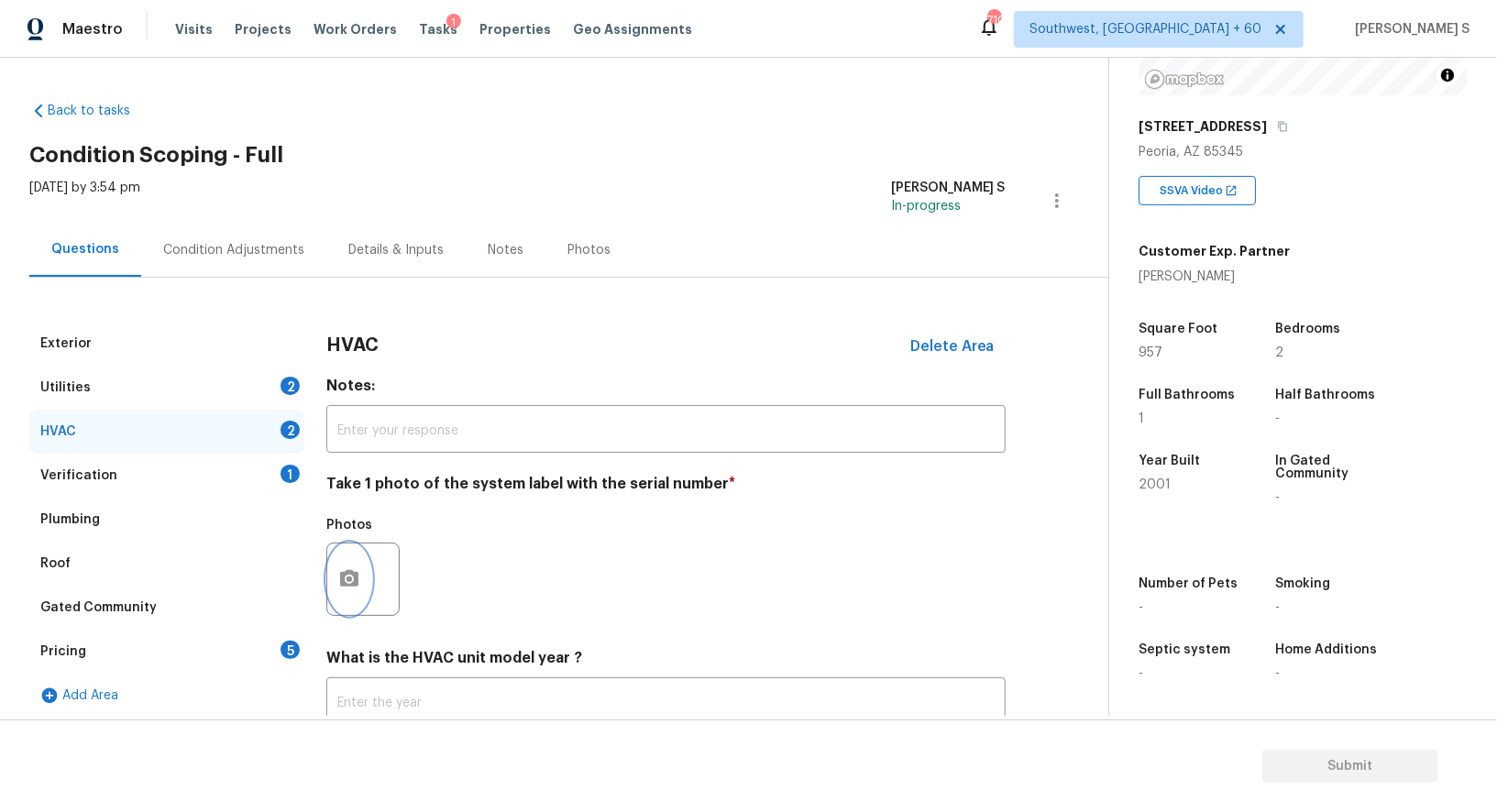
click at [361, 585] on button "button" at bounding box center [348, 579] width 44 height 72
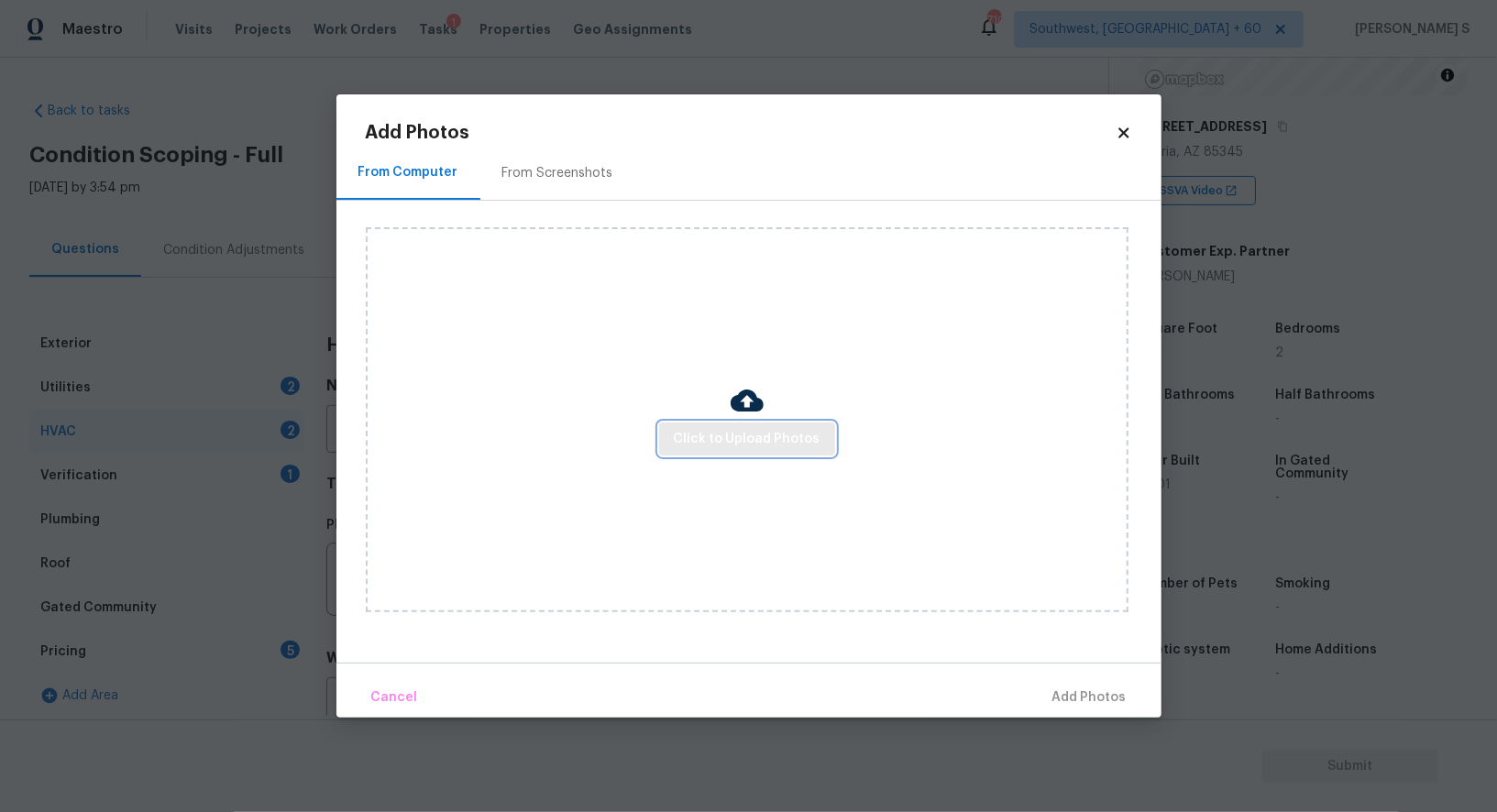
click at [722, 436] on span "Click to Upload Photos" at bounding box center [746, 440] width 146 height 23
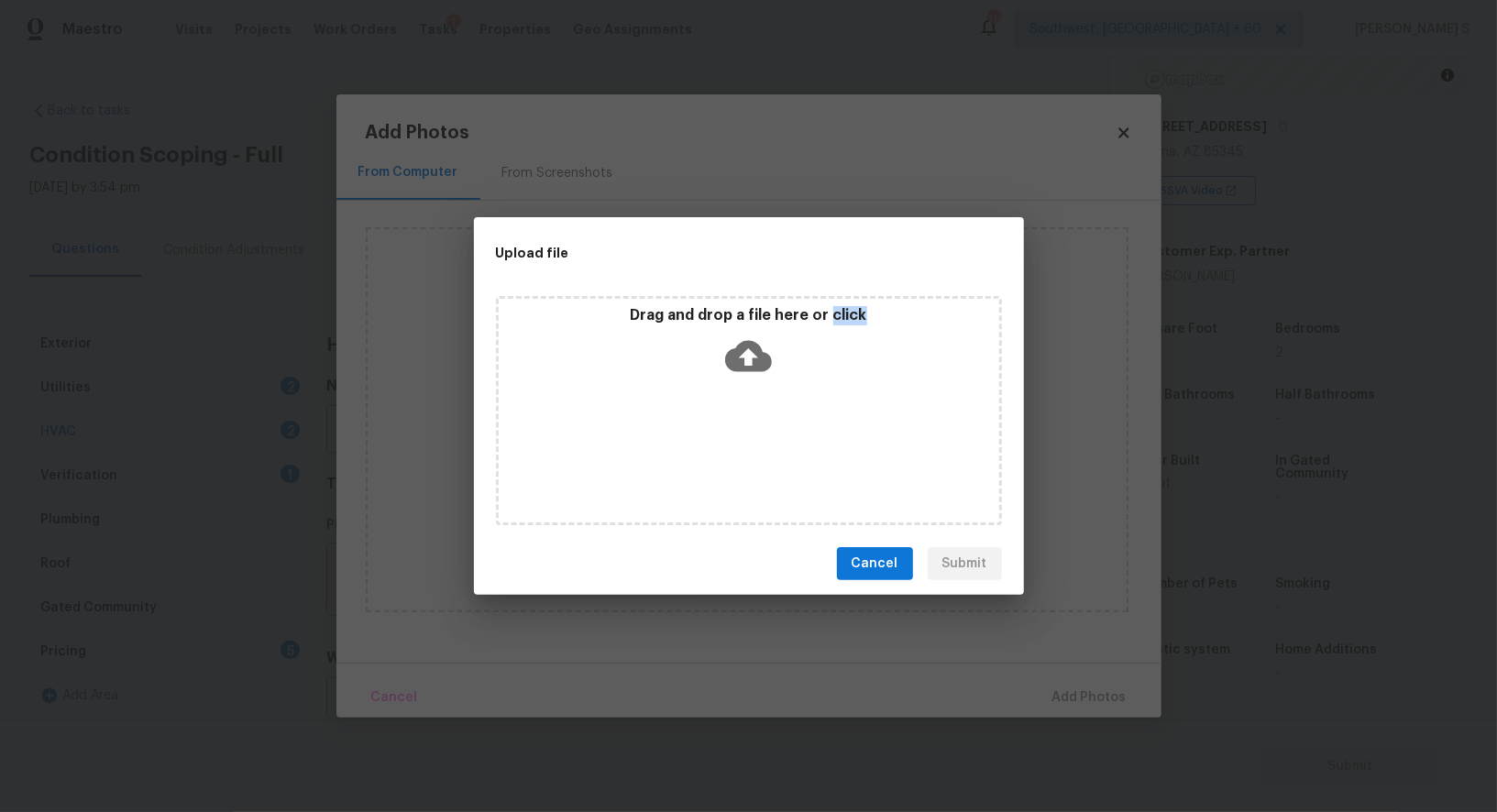
click at [722, 436] on div "Drag and drop a file here or click" at bounding box center [749, 411] width 506 height 229
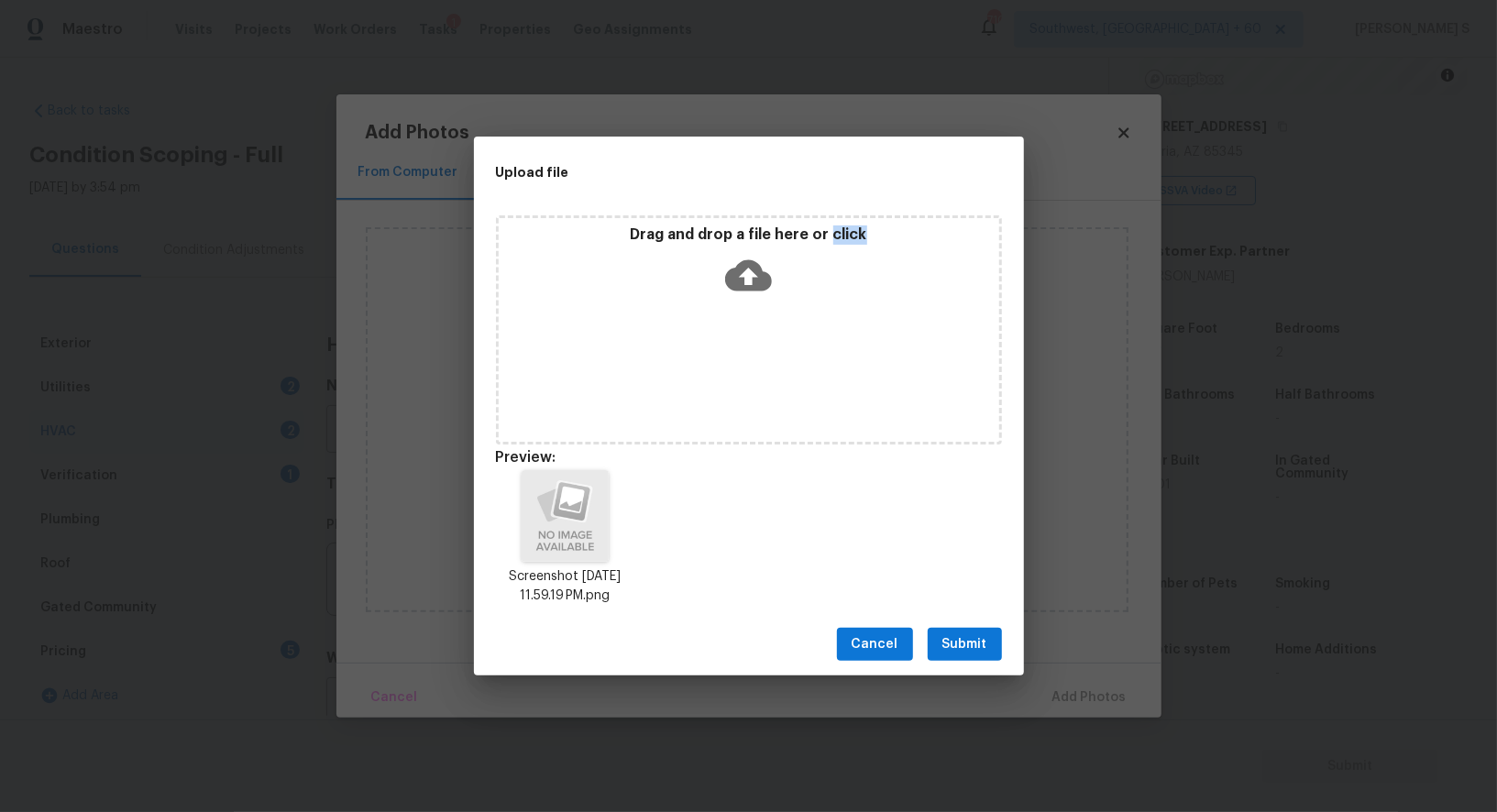
click at [967, 659] on button "Submit" at bounding box center [965, 644] width 75 height 34
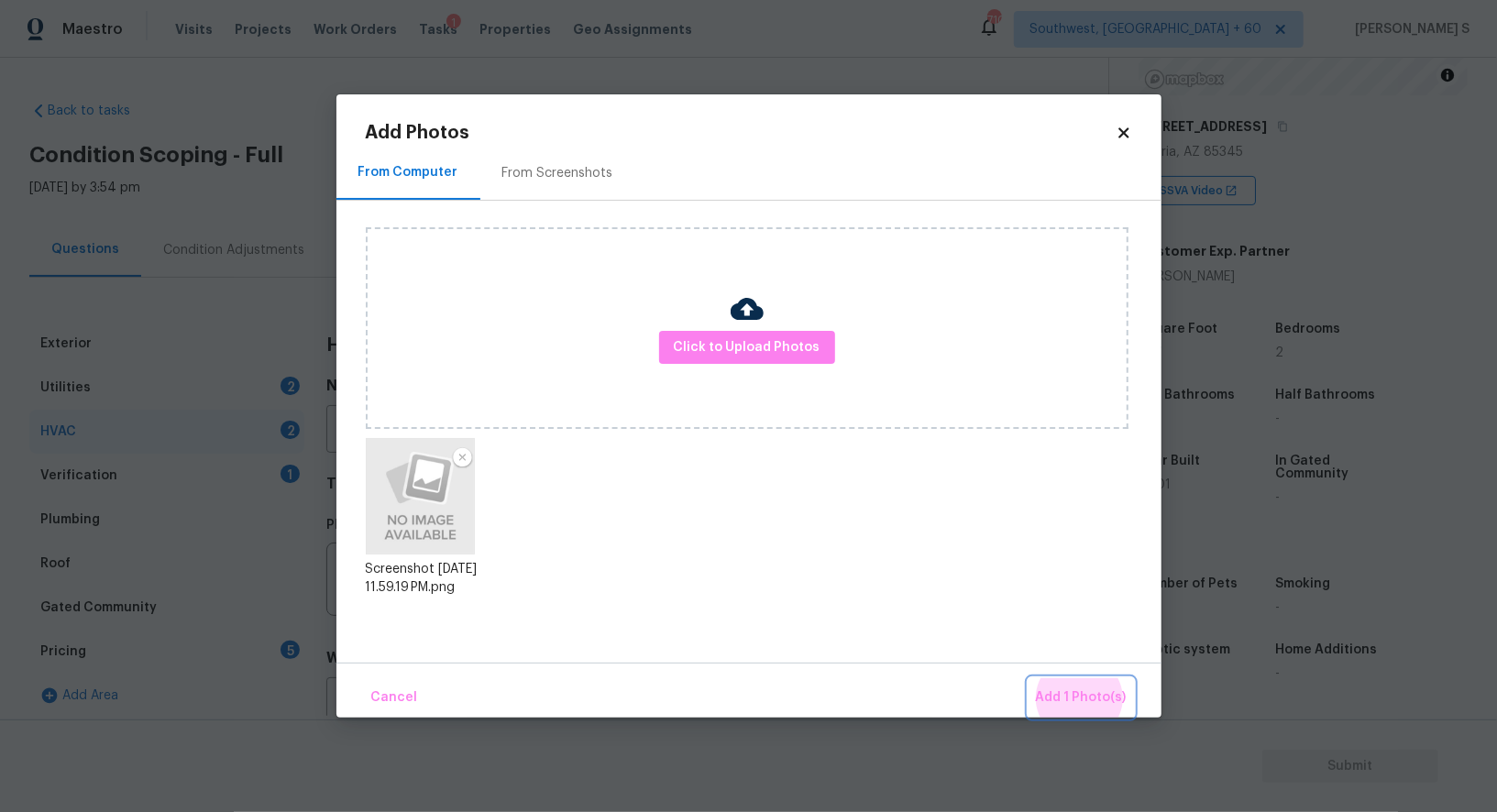
click at [1028, 678] on button "Add 1 Photo(s)" at bounding box center [1081, 697] width 105 height 39
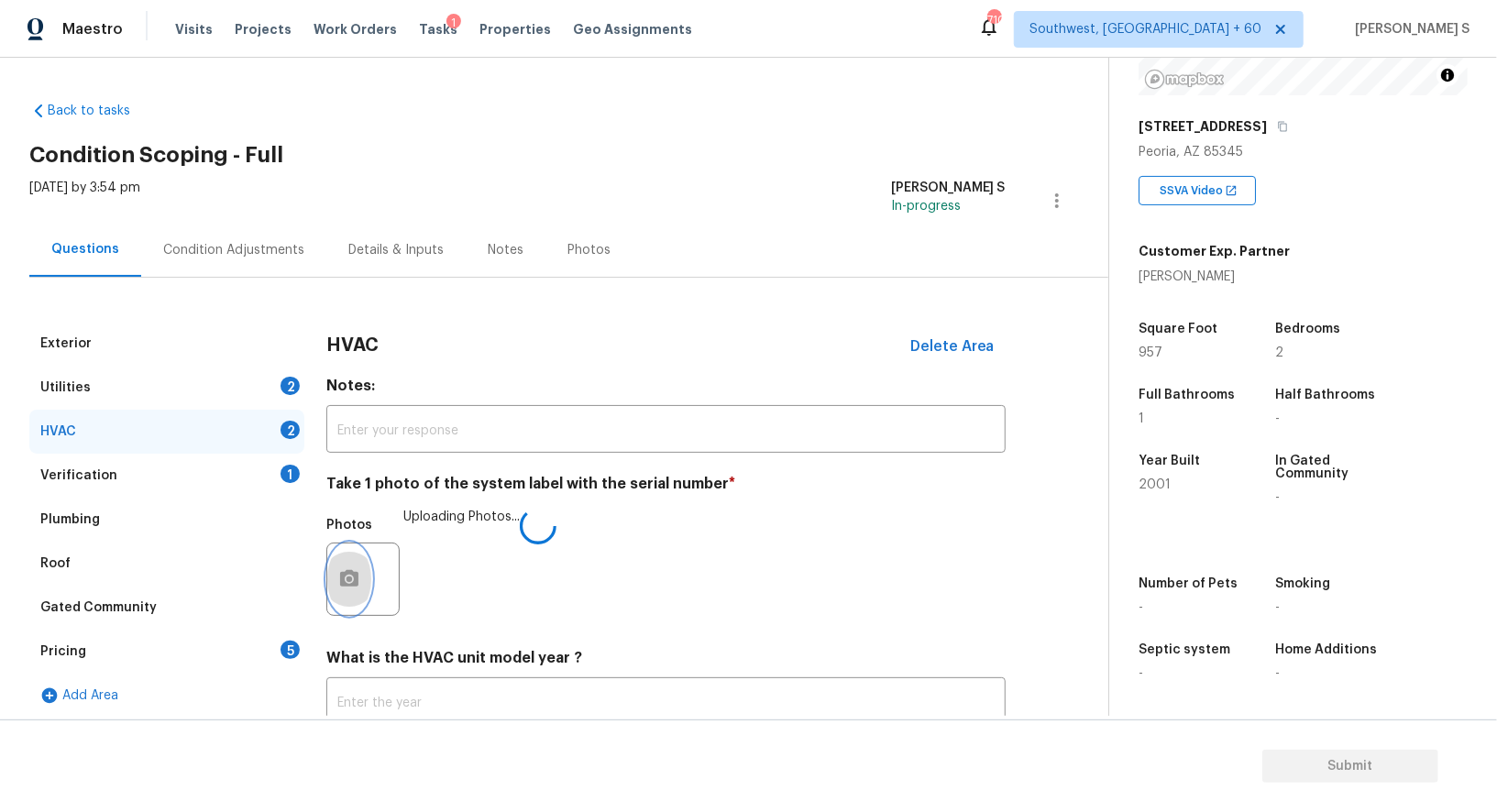
scroll to position [130, 0]
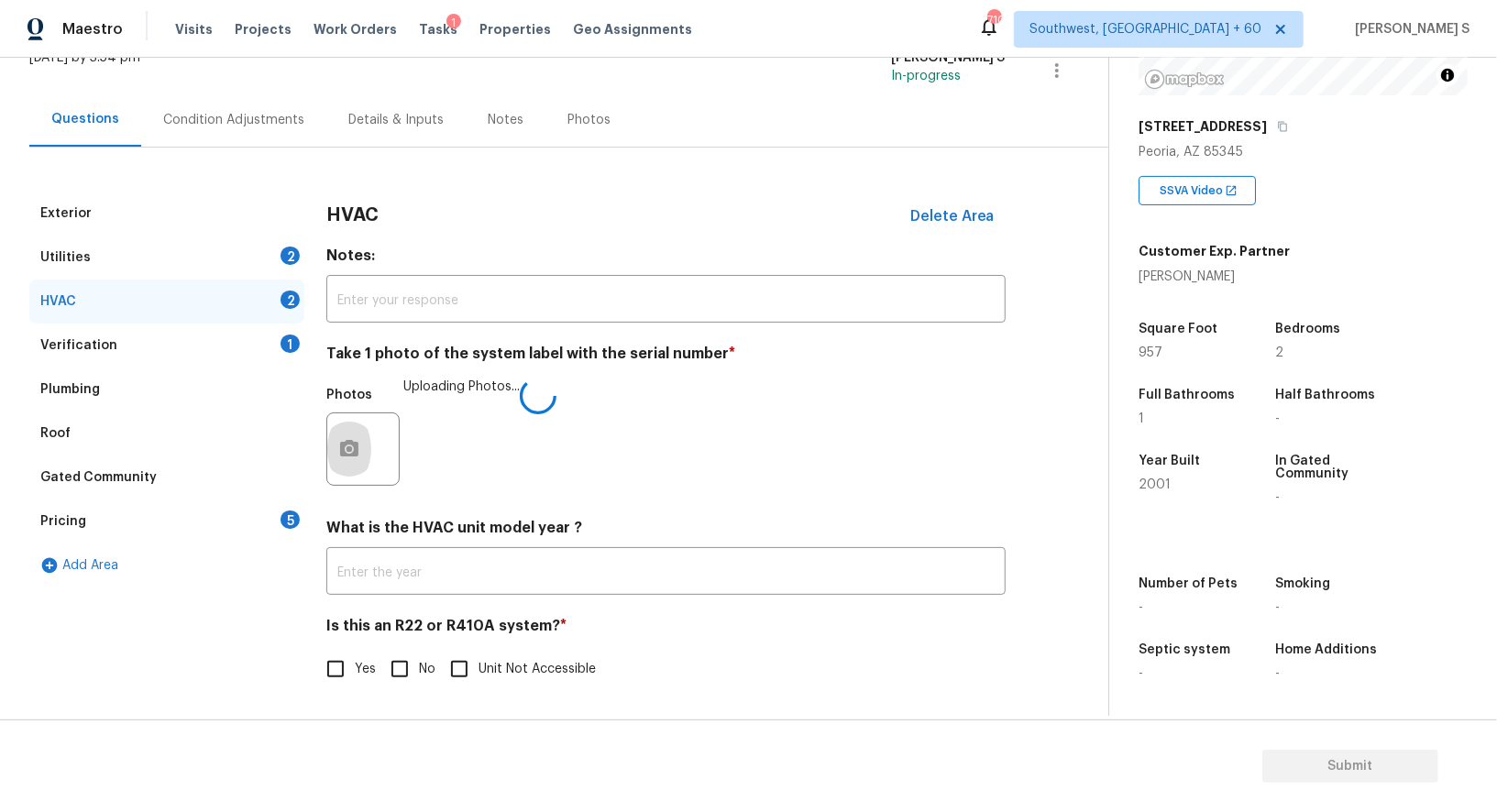
click at [394, 668] on input "No" at bounding box center [399, 669] width 38 height 38
checkbox input "true"
click at [288, 268] on div "Utilities 2" at bounding box center [166, 257] width 275 height 44
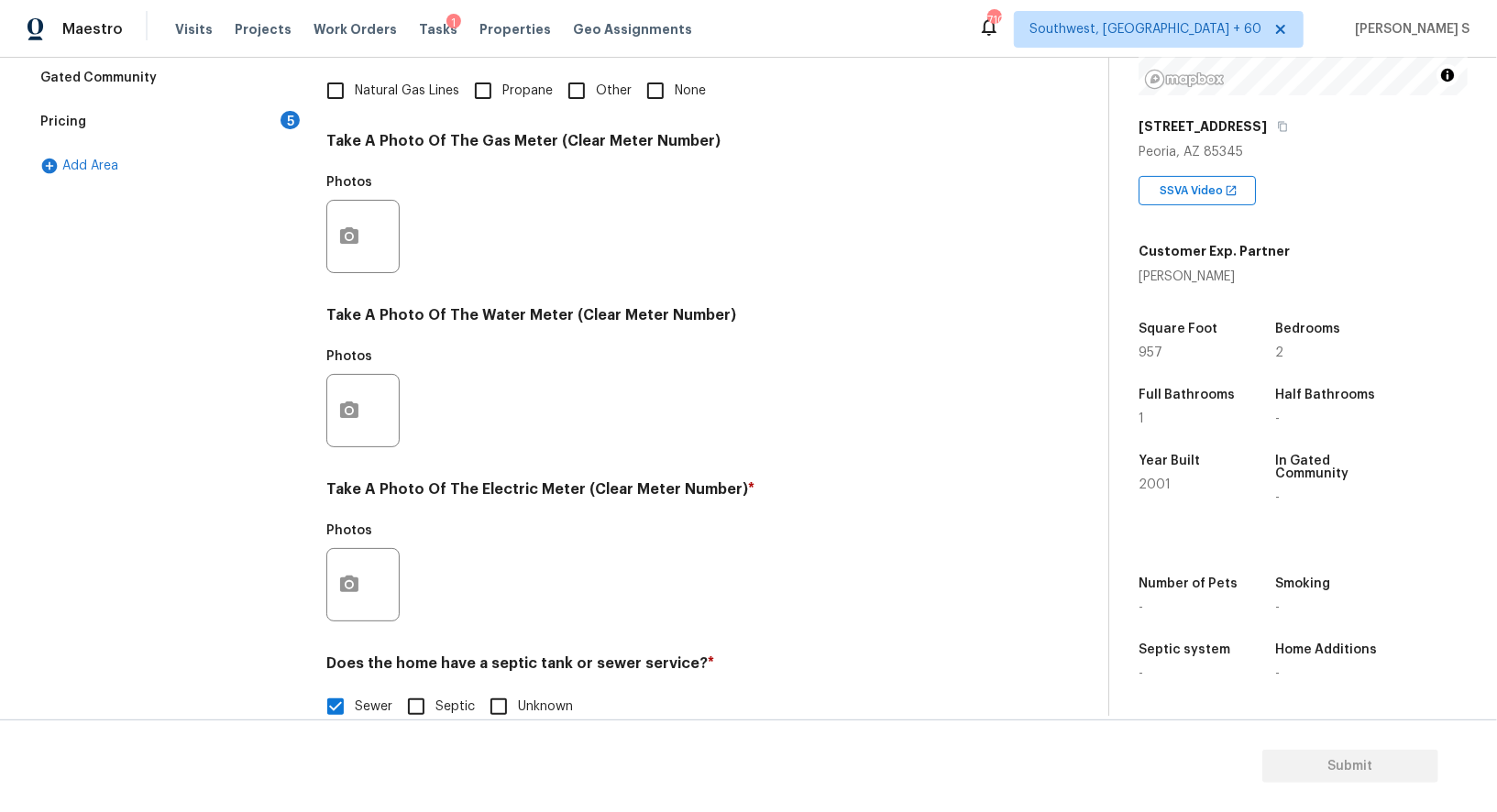
scroll to position [566, 0]
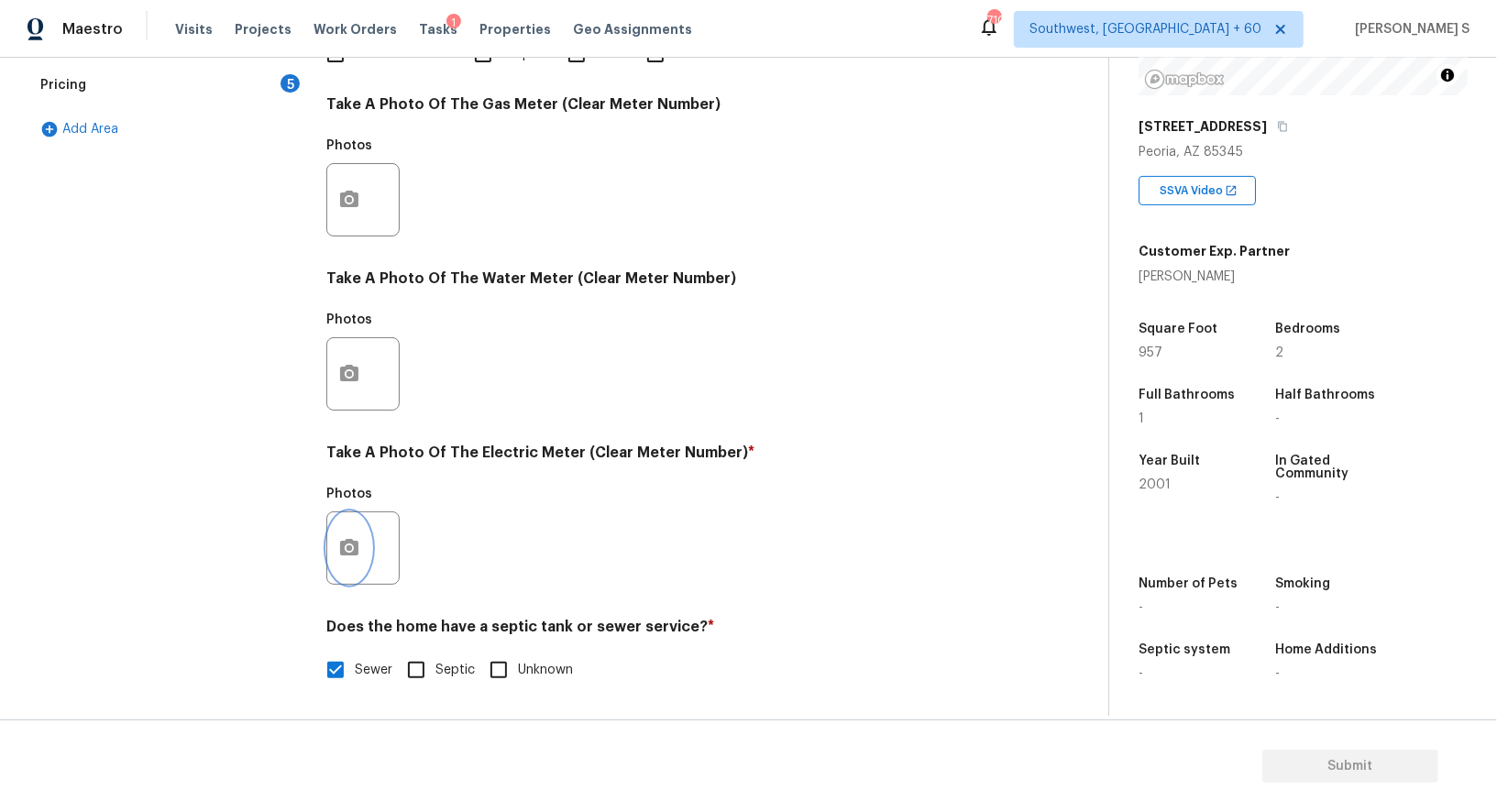
click at [350, 535] on button "button" at bounding box center [348, 548] width 44 height 72
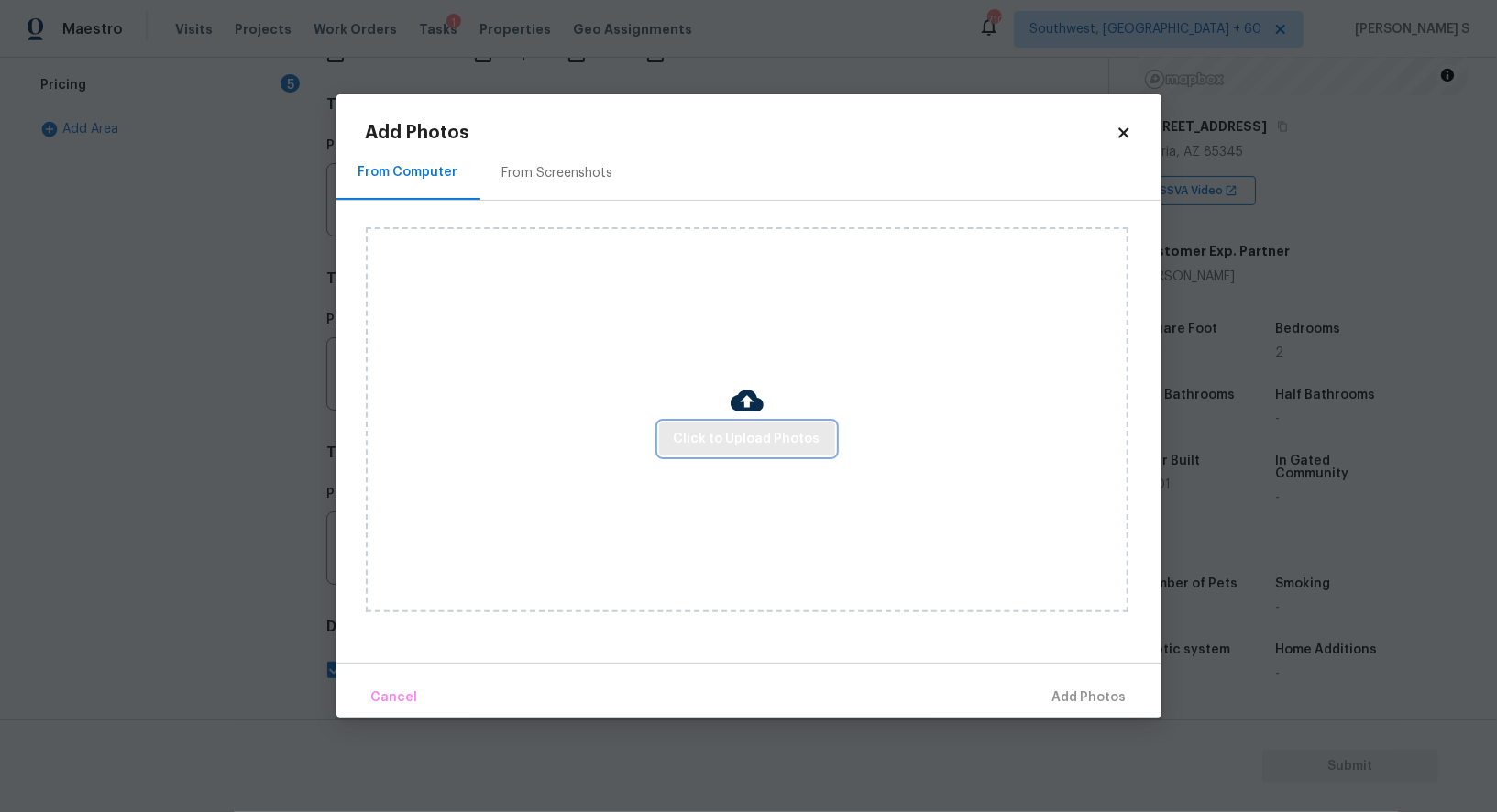
click at [663, 431] on button "Click to Upload Photos" at bounding box center [747, 440] width 176 height 34
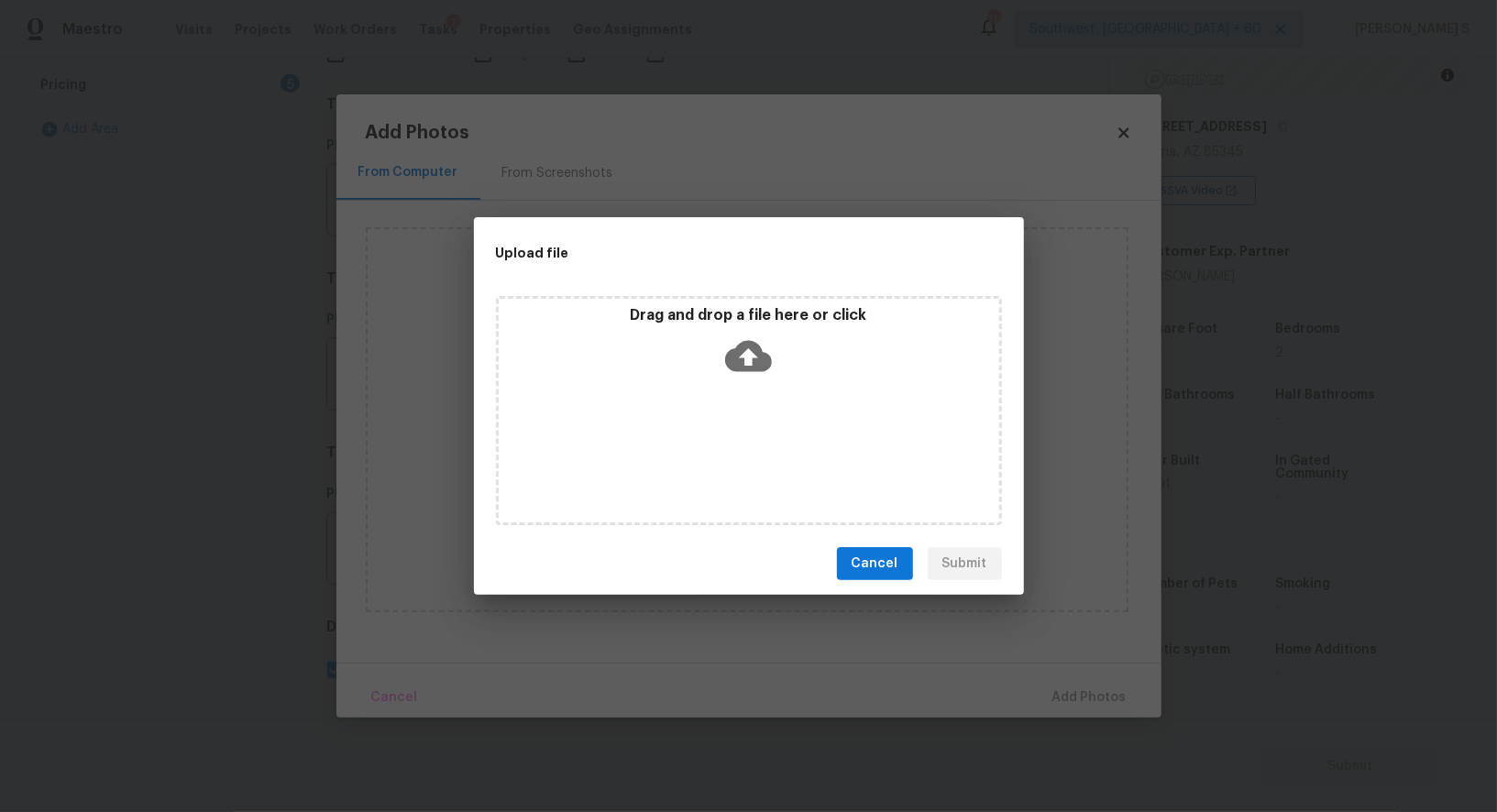
click at [685, 431] on div "Drag and drop a file here or click" at bounding box center [749, 411] width 506 height 229
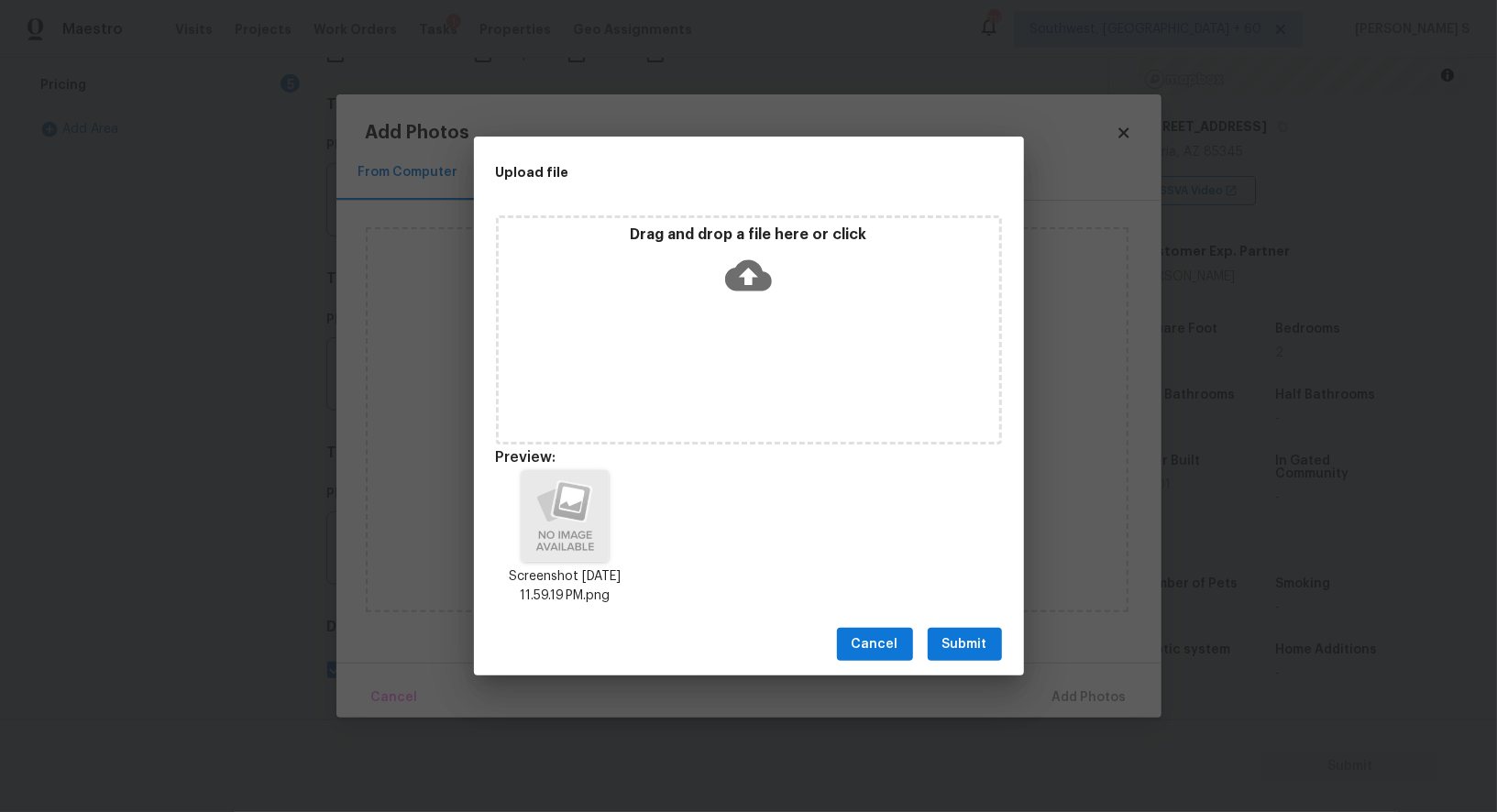
click at [960, 627] on div "Cancel Submit" at bounding box center [749, 645] width 551 height 63
click at [973, 643] on span "Submit" at bounding box center [965, 644] width 45 height 23
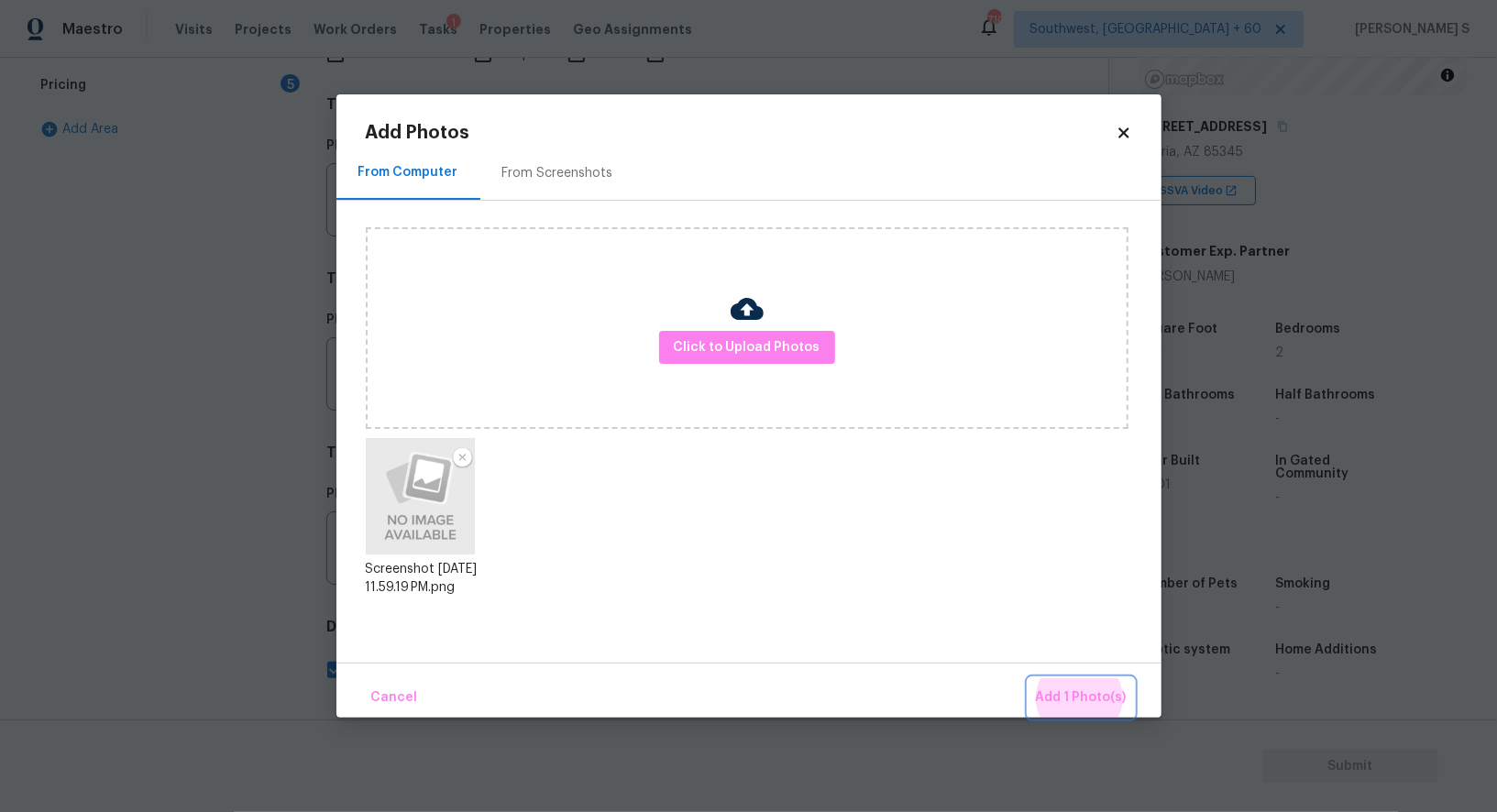
click at [1028, 678] on button "Add 1 Photo(s)" at bounding box center [1081, 697] width 105 height 39
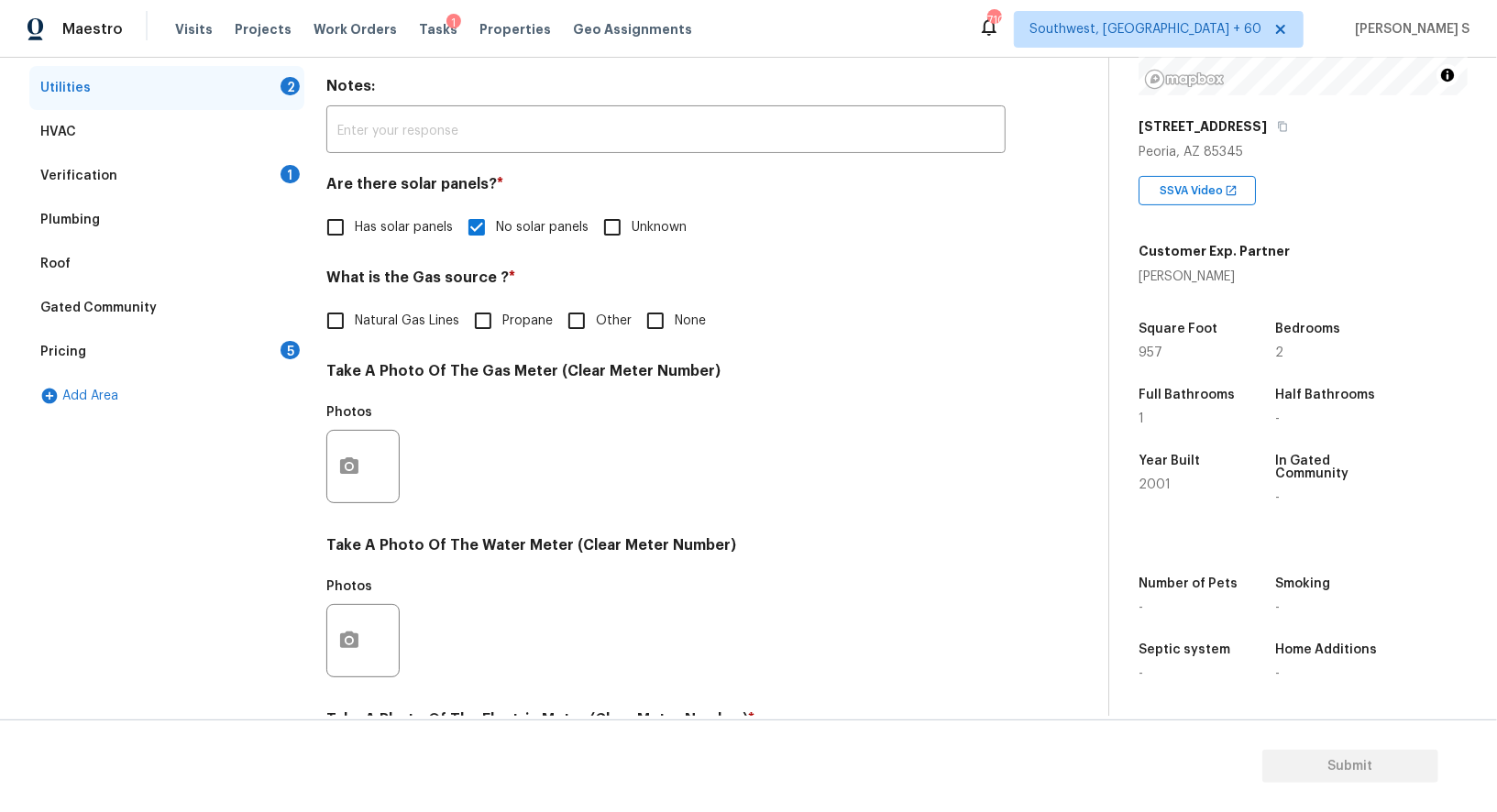
scroll to position [0, 0]
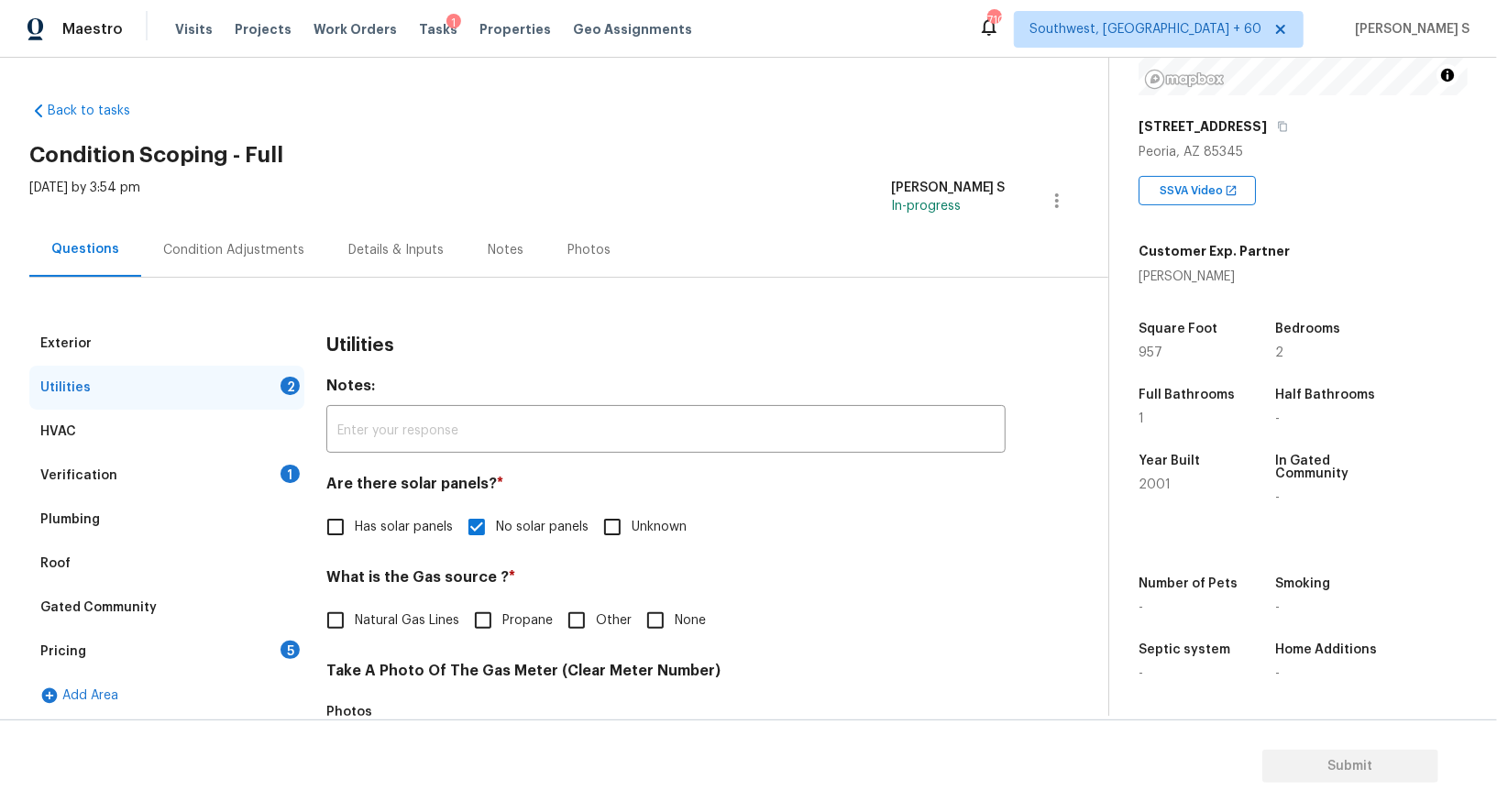
click at [298, 629] on div "Pricing 5" at bounding box center [166, 651] width 275 height 44
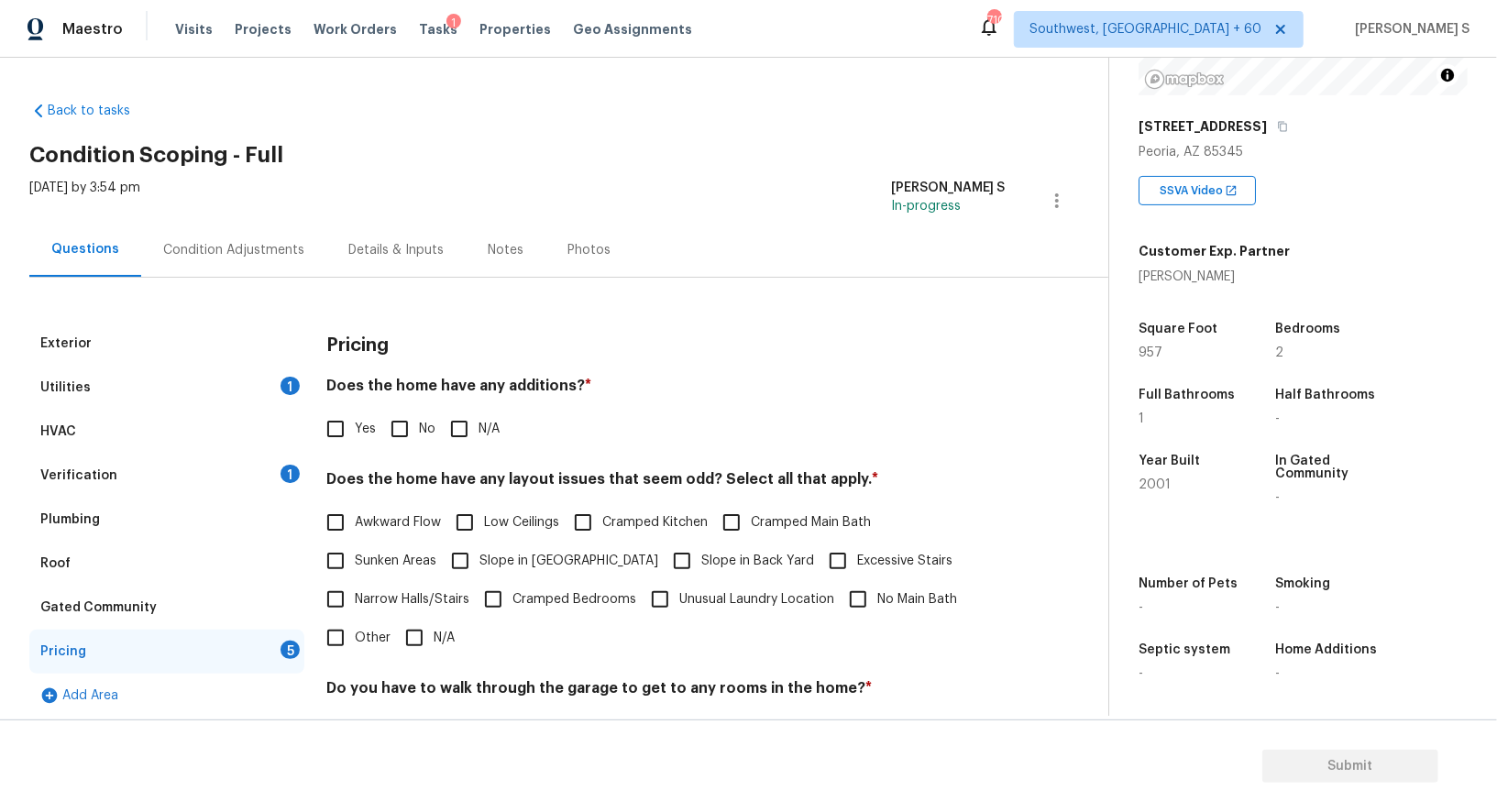
drag, startPoint x: 409, startPoint y: 429, endPoint x: 481, endPoint y: 597, distance: 182.8
click at [408, 429] on input "No" at bounding box center [399, 428] width 38 height 38
checkbox input "true"
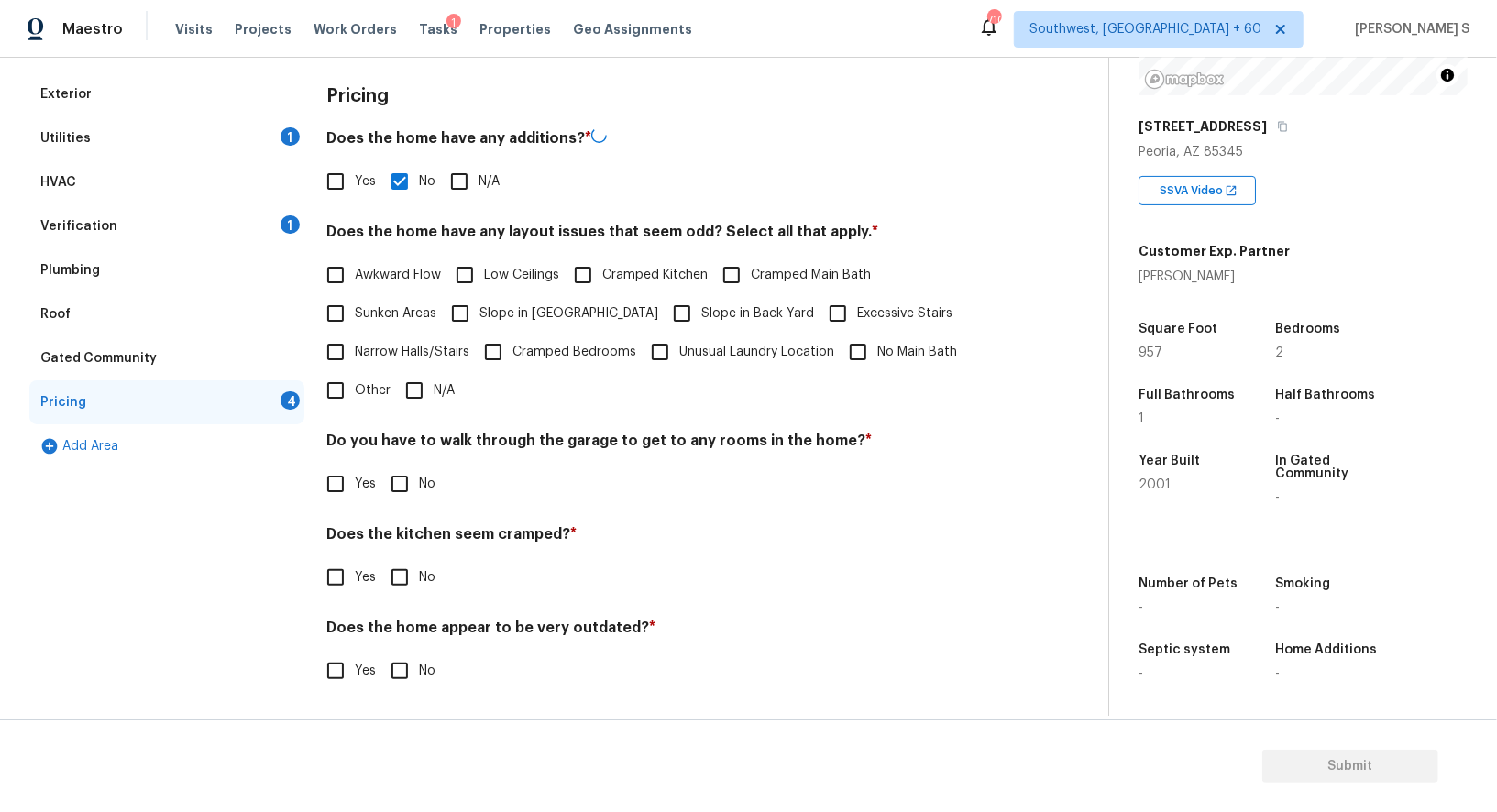
scroll to position [248, 0]
click at [392, 478] on input "No" at bounding box center [399, 483] width 38 height 38
checkbox input "true"
click at [380, 560] on input "No" at bounding box center [399, 578] width 38 height 38
checkbox input "true"
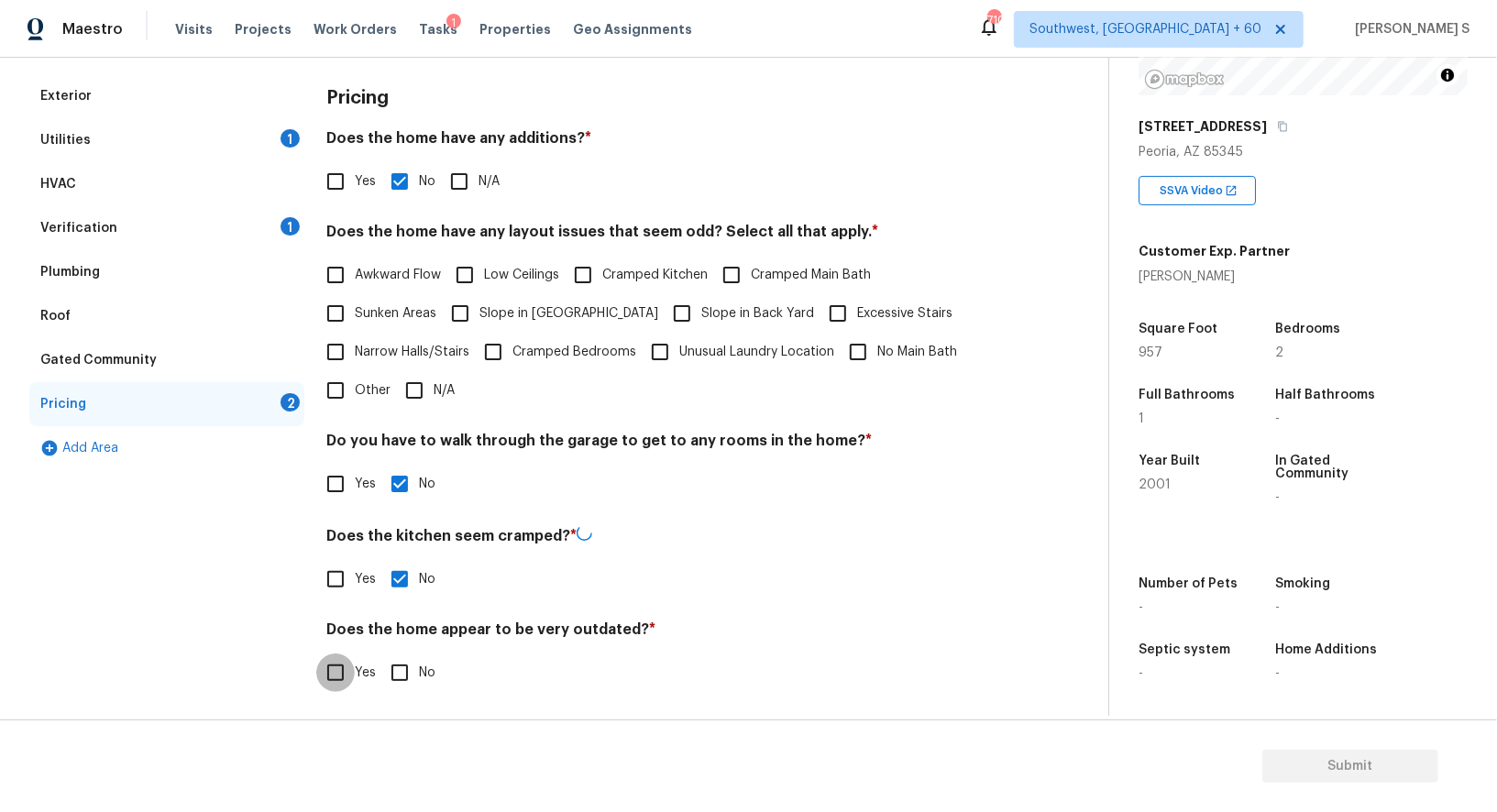
click at [380, 654] on input "No" at bounding box center [399, 672] width 38 height 38
checkbox input "true"
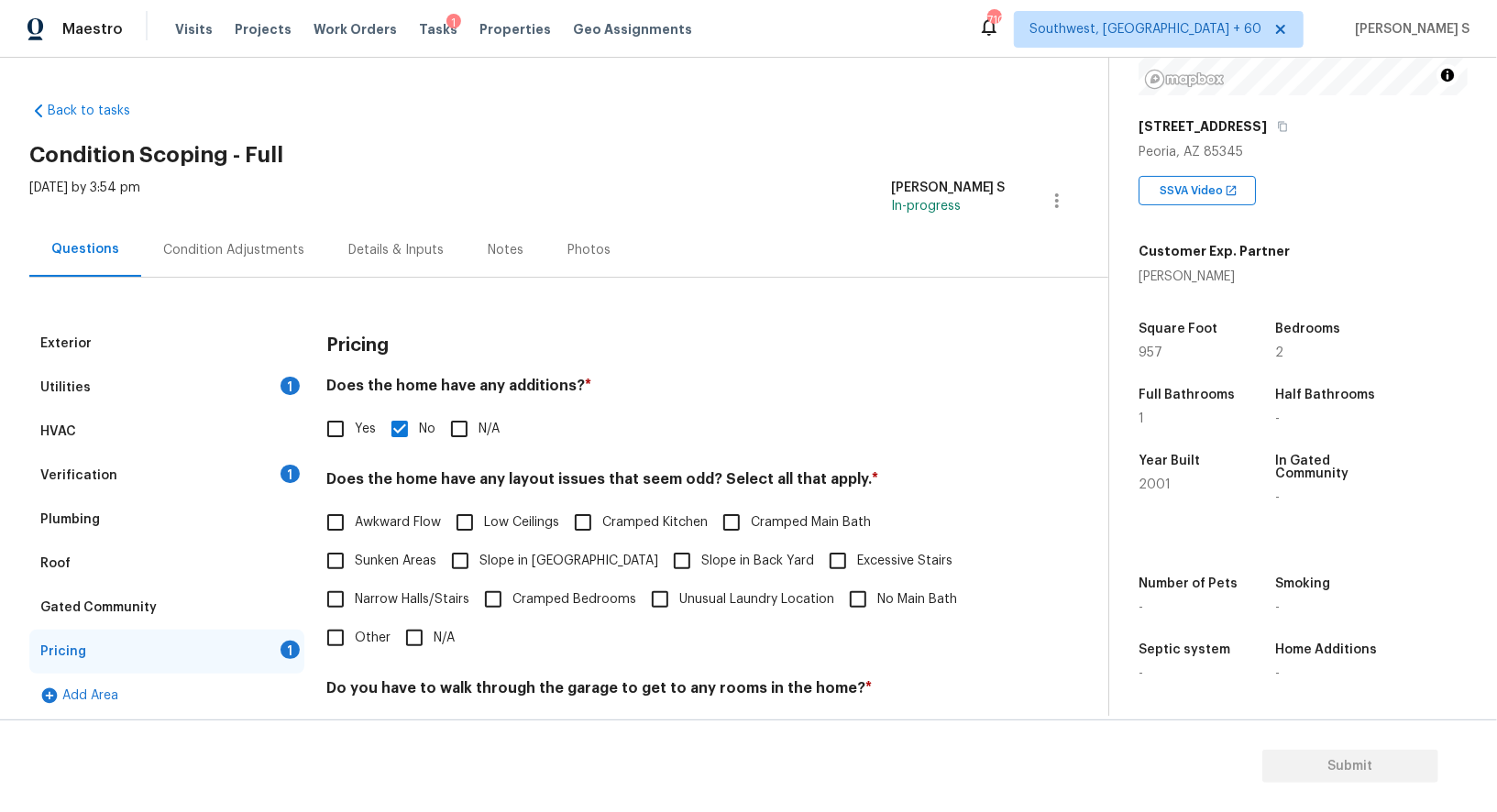
click at [284, 247] on div "Condition Adjustments" at bounding box center [234, 250] width 142 height 19
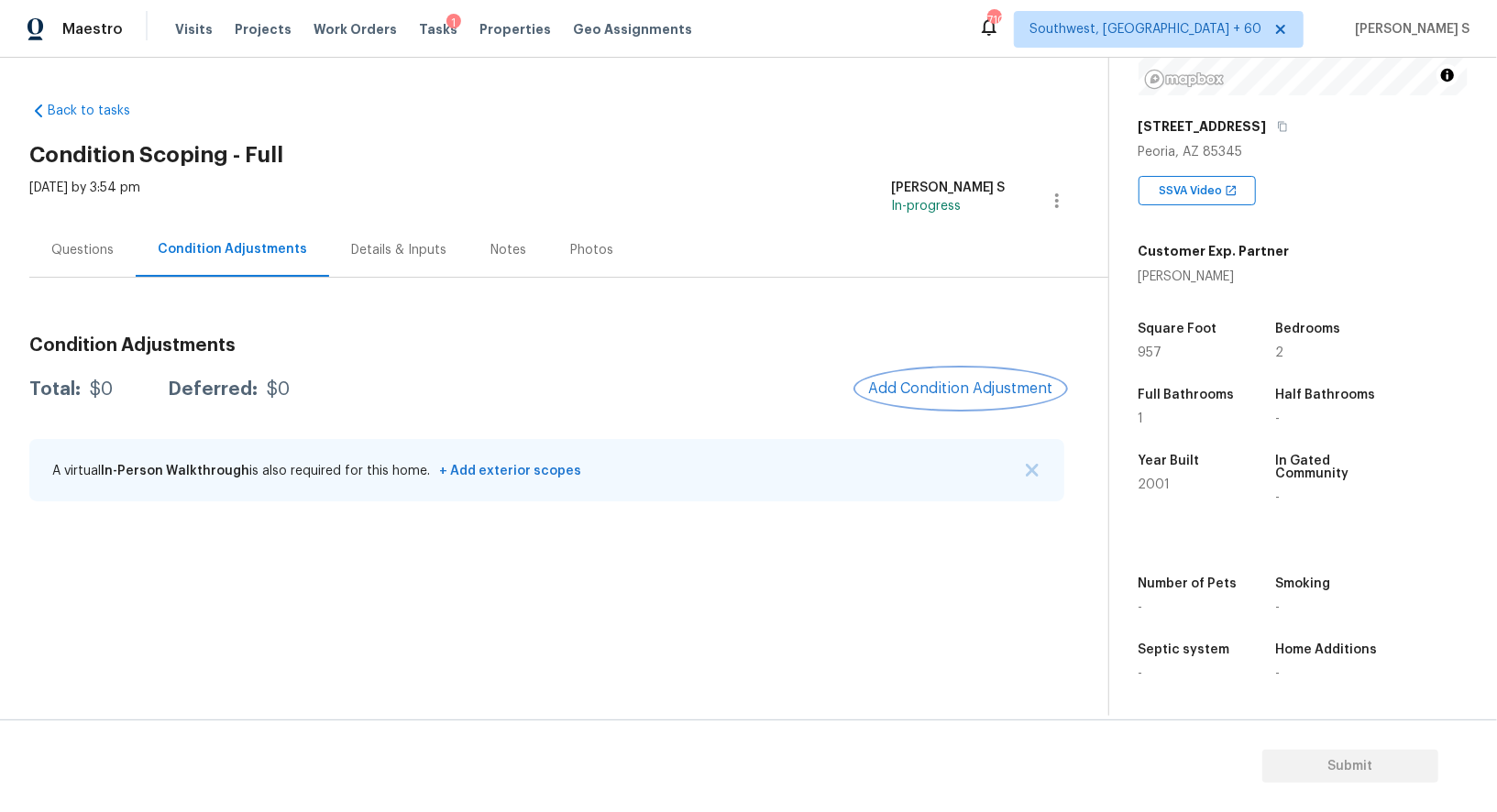
click at [935, 397] on button "Add Condition Adjustment" at bounding box center [960, 388] width 207 height 38
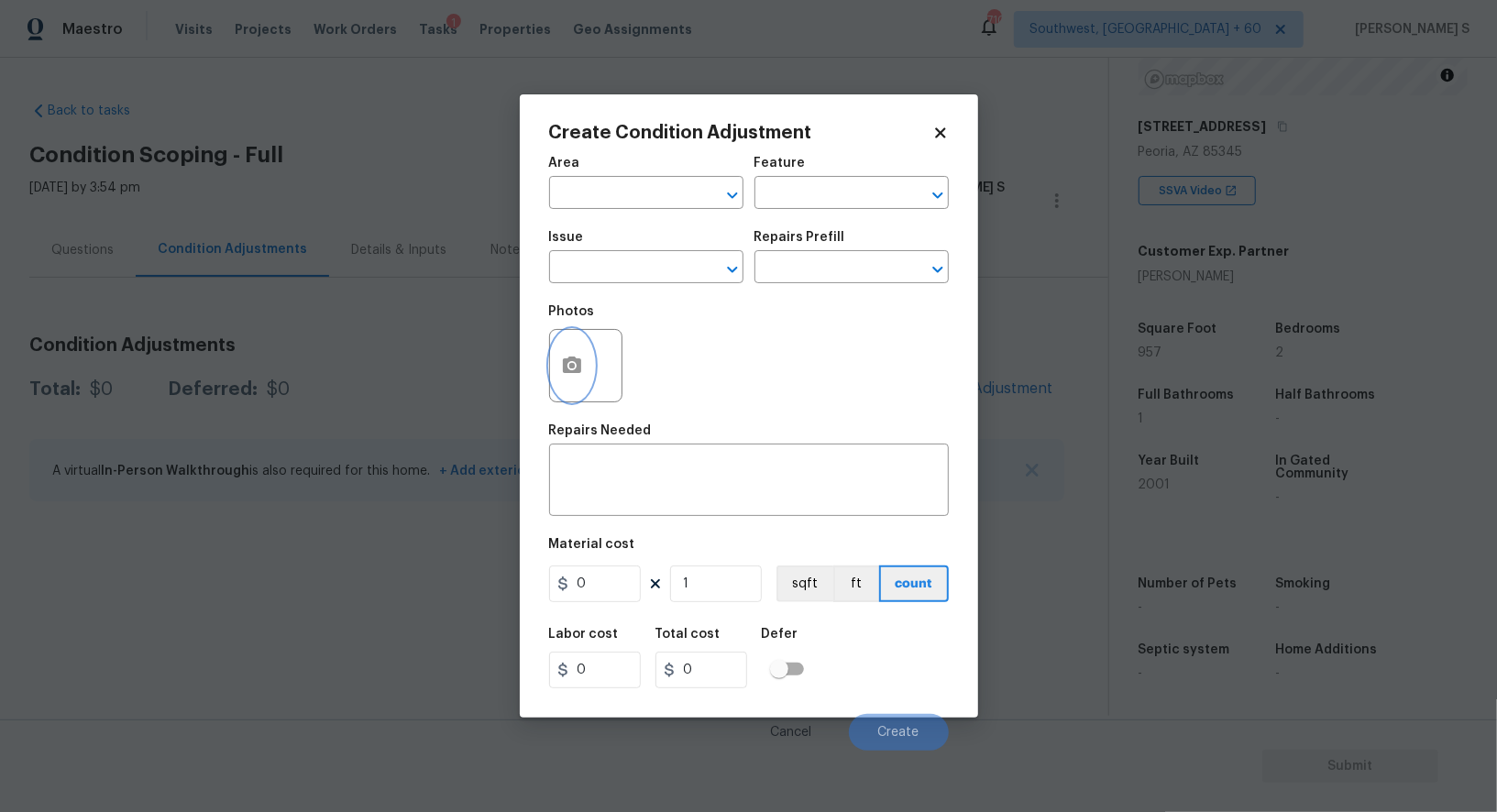
click at [578, 380] on button "button" at bounding box center [572, 365] width 44 height 72
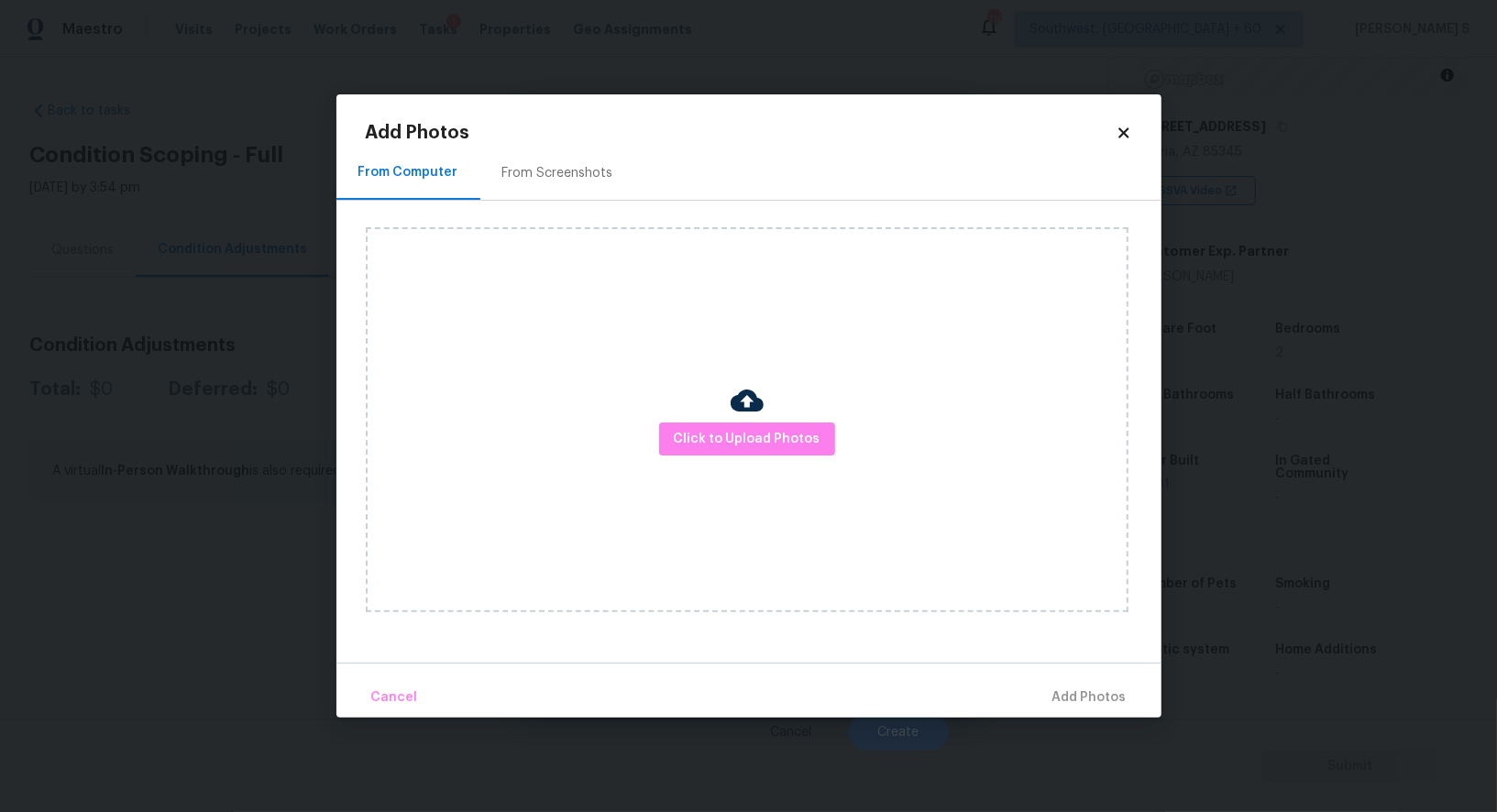
click at [573, 185] on div "From Screenshots" at bounding box center [558, 173] width 155 height 54
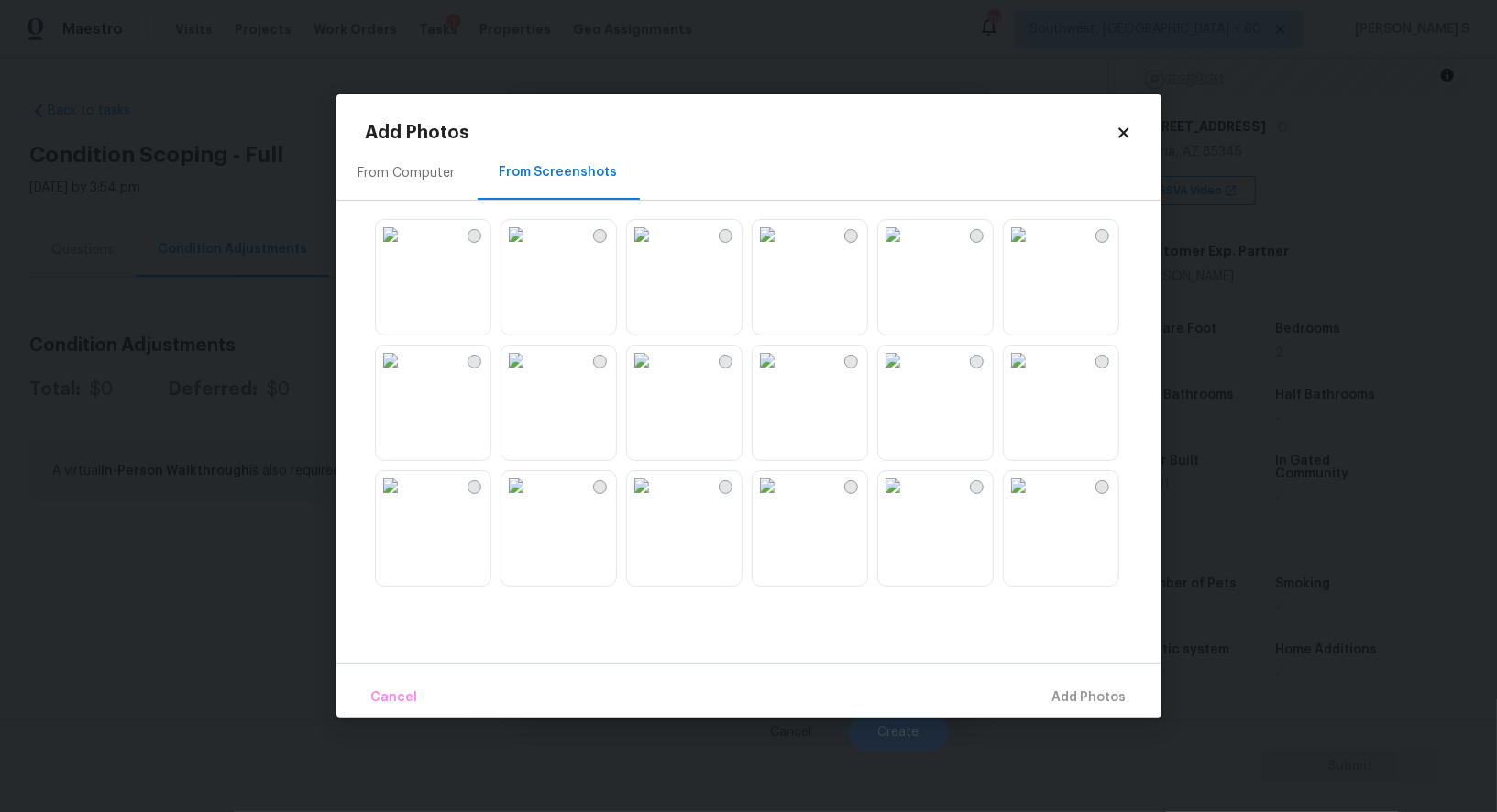
click at [783, 250] on img at bounding box center [767, 234] width 29 height 29
click at [907, 250] on img at bounding box center [892, 234] width 29 height 29
click at [907, 375] on img at bounding box center [892, 359] width 29 height 29
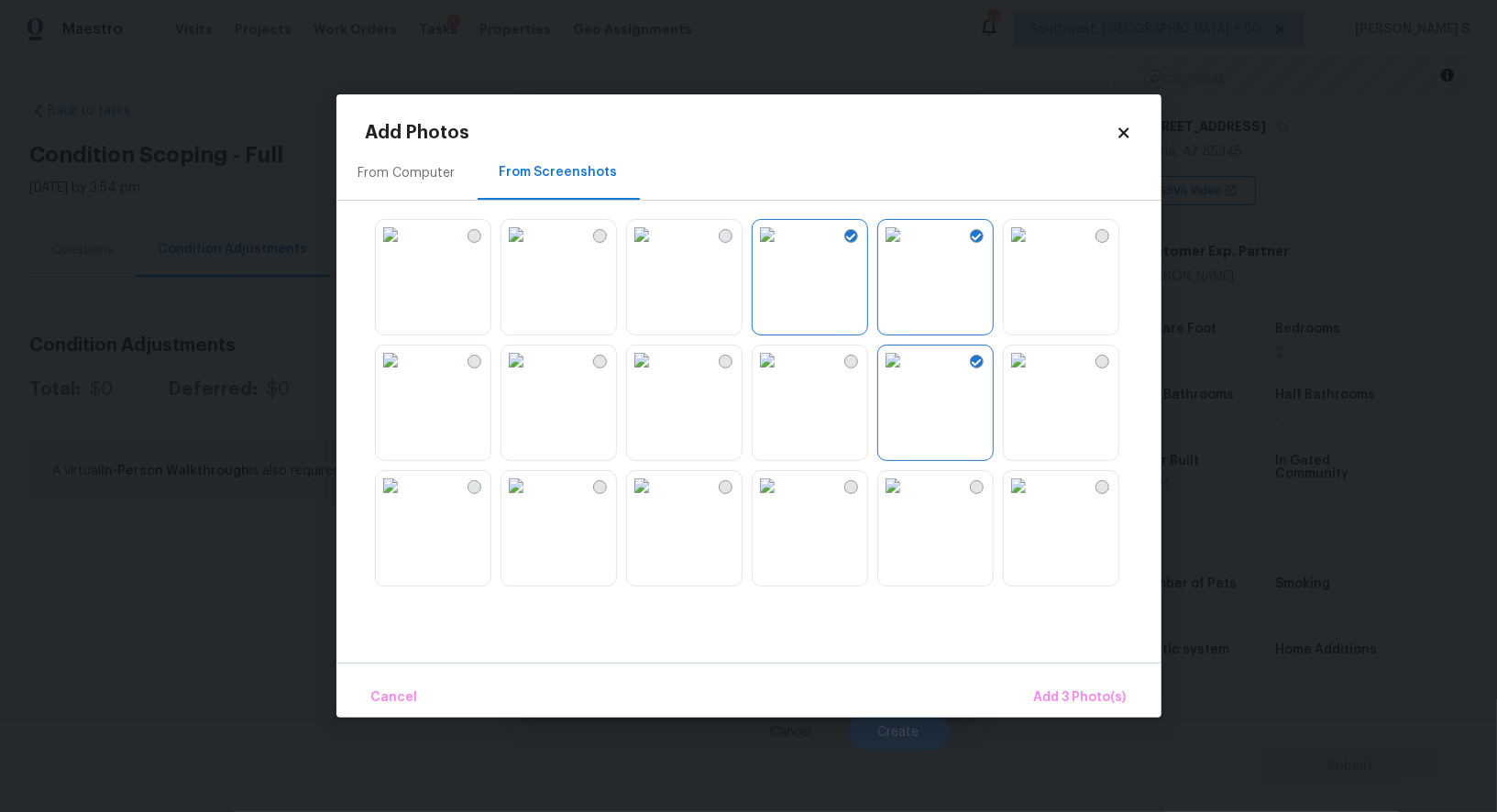
click at [783, 375] on img at bounding box center [767, 359] width 29 height 29
click at [657, 375] on img at bounding box center [641, 359] width 29 height 29
click at [657, 499] on img at bounding box center [641, 485] width 29 height 29
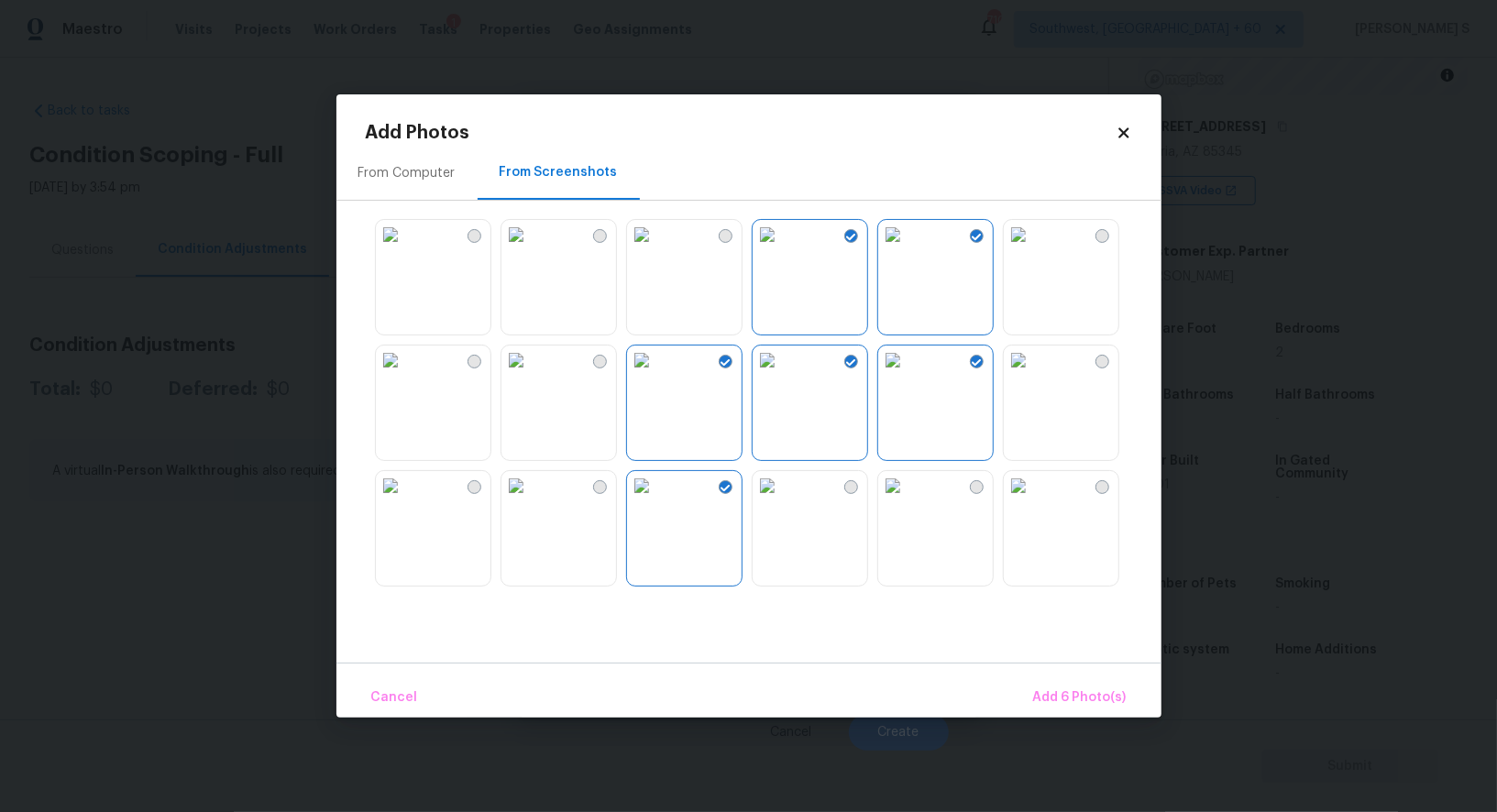
click at [780, 500] on img at bounding box center [767, 485] width 29 height 29
click at [907, 500] on img at bounding box center [892, 485] width 29 height 29
click at [1033, 500] on img at bounding box center [1018, 485] width 29 height 29
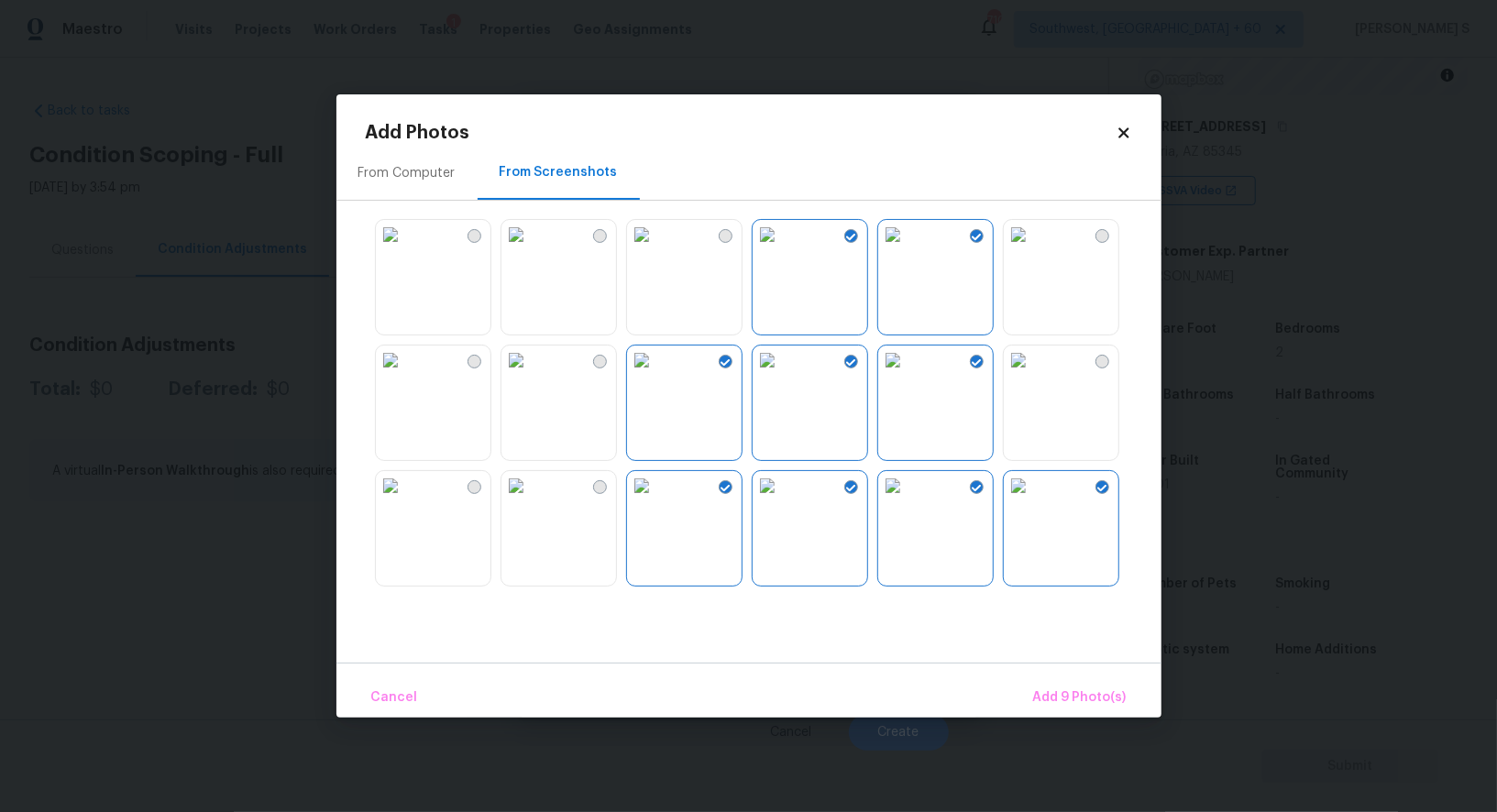
click at [1033, 375] on img at bounding box center [1018, 359] width 29 height 29
click at [531, 375] on img at bounding box center [515, 359] width 29 height 29
click at [500, 507] on div at bounding box center [558, 528] width 116 height 116
click at [405, 500] on img at bounding box center [390, 485] width 29 height 29
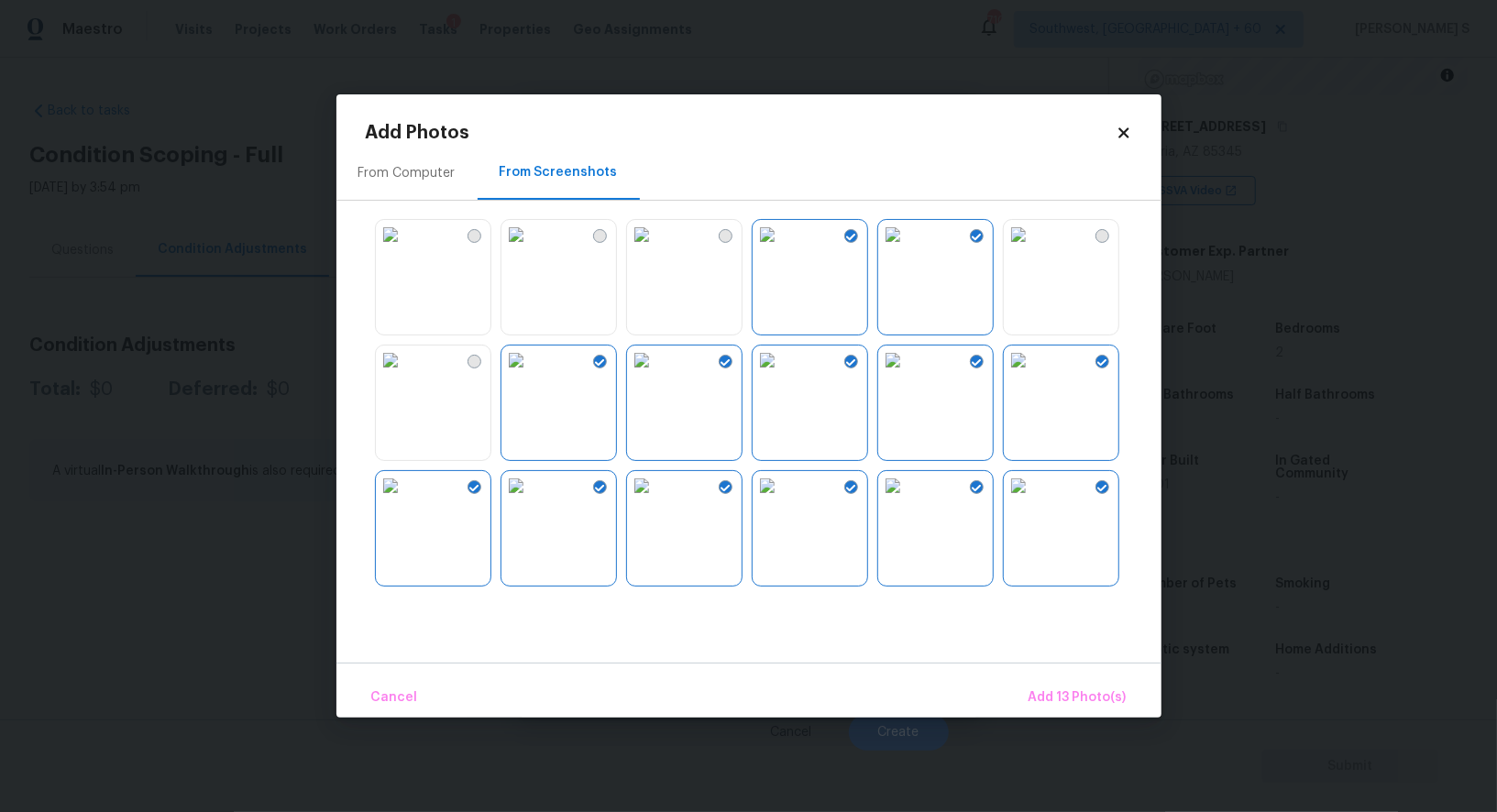
click at [405, 375] on img at bounding box center [390, 359] width 29 height 29
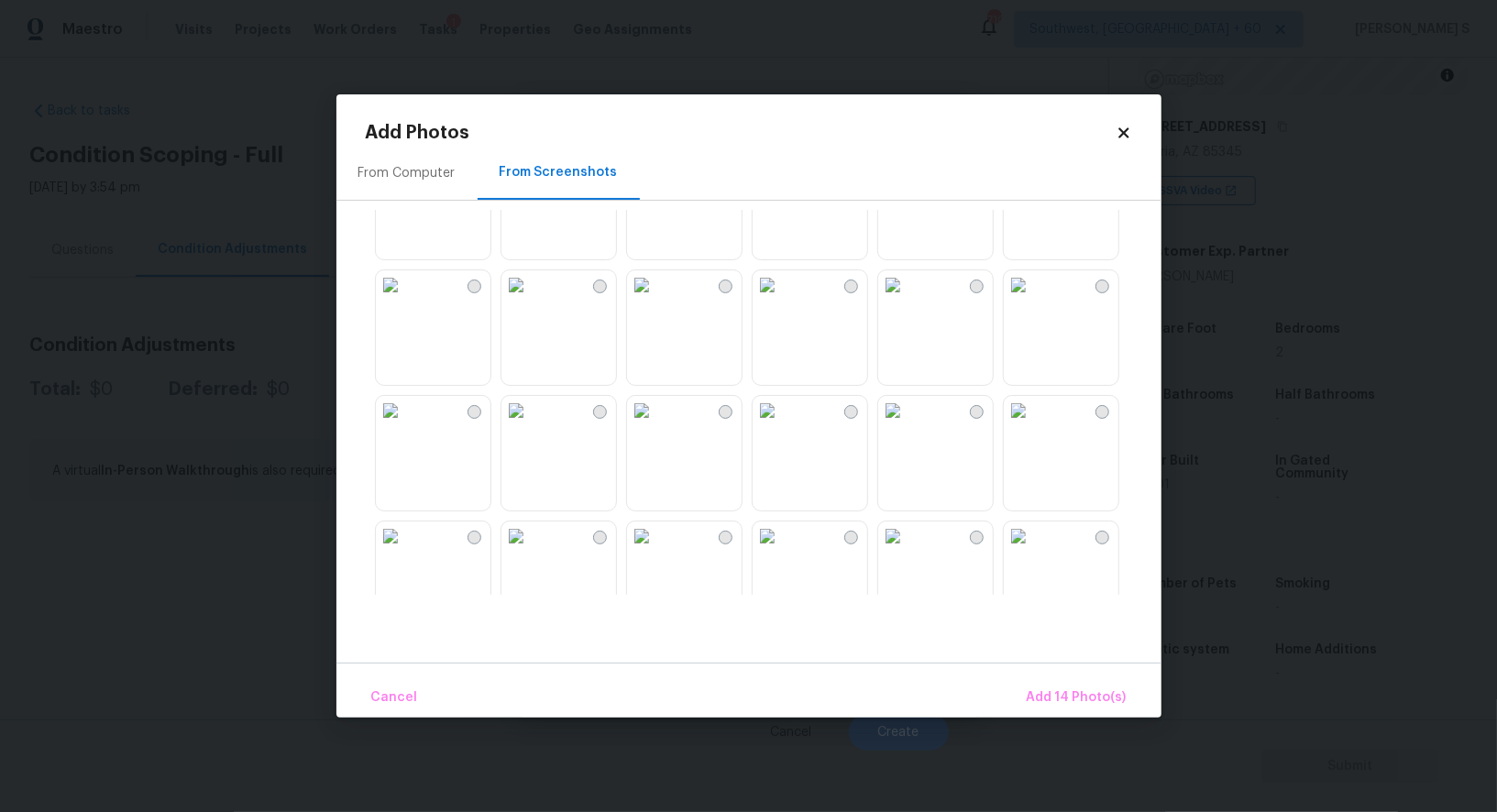
scroll to position [1145, 0]
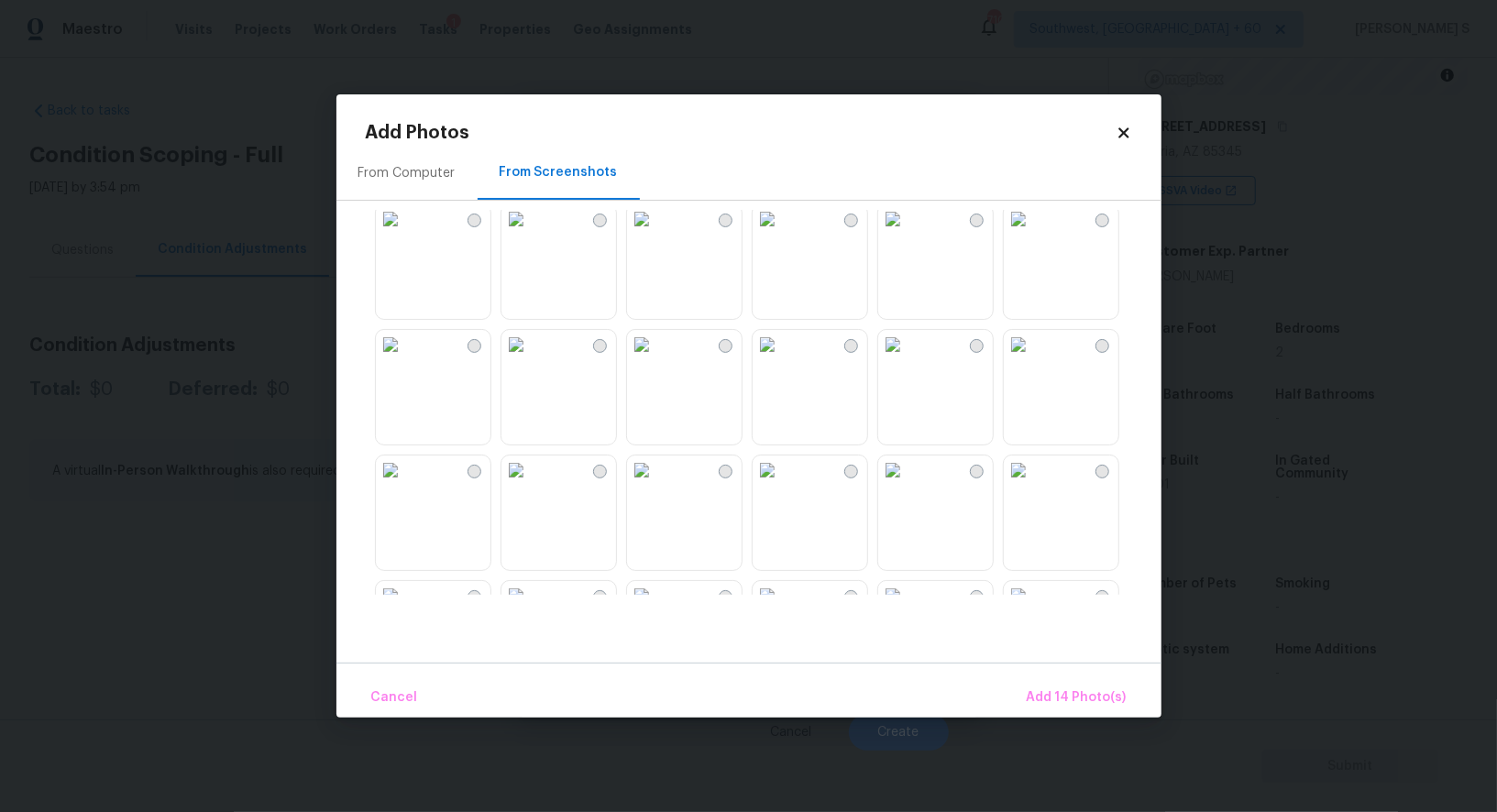
click at [657, 359] on img at bounding box center [641, 344] width 29 height 29
click at [657, 485] on img at bounding box center [641, 469] width 29 height 29
click at [772, 485] on img at bounding box center [767, 469] width 29 height 29
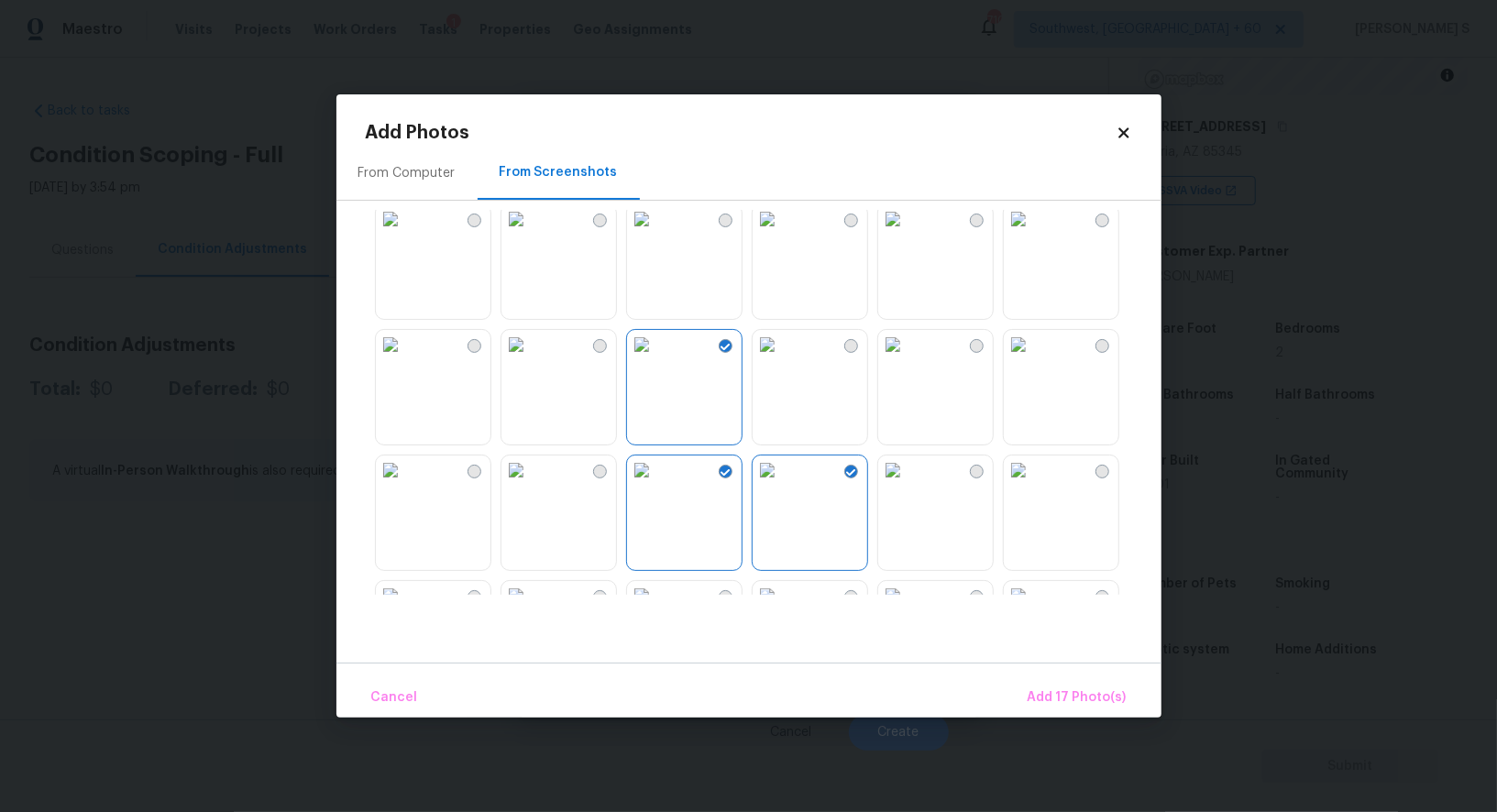
click at [778, 359] on img at bounding box center [767, 344] width 29 height 29
click at [907, 359] on img at bounding box center [892, 344] width 29 height 29
click at [1090, 699] on span "Add 19 Photo(s)" at bounding box center [1077, 697] width 99 height 23
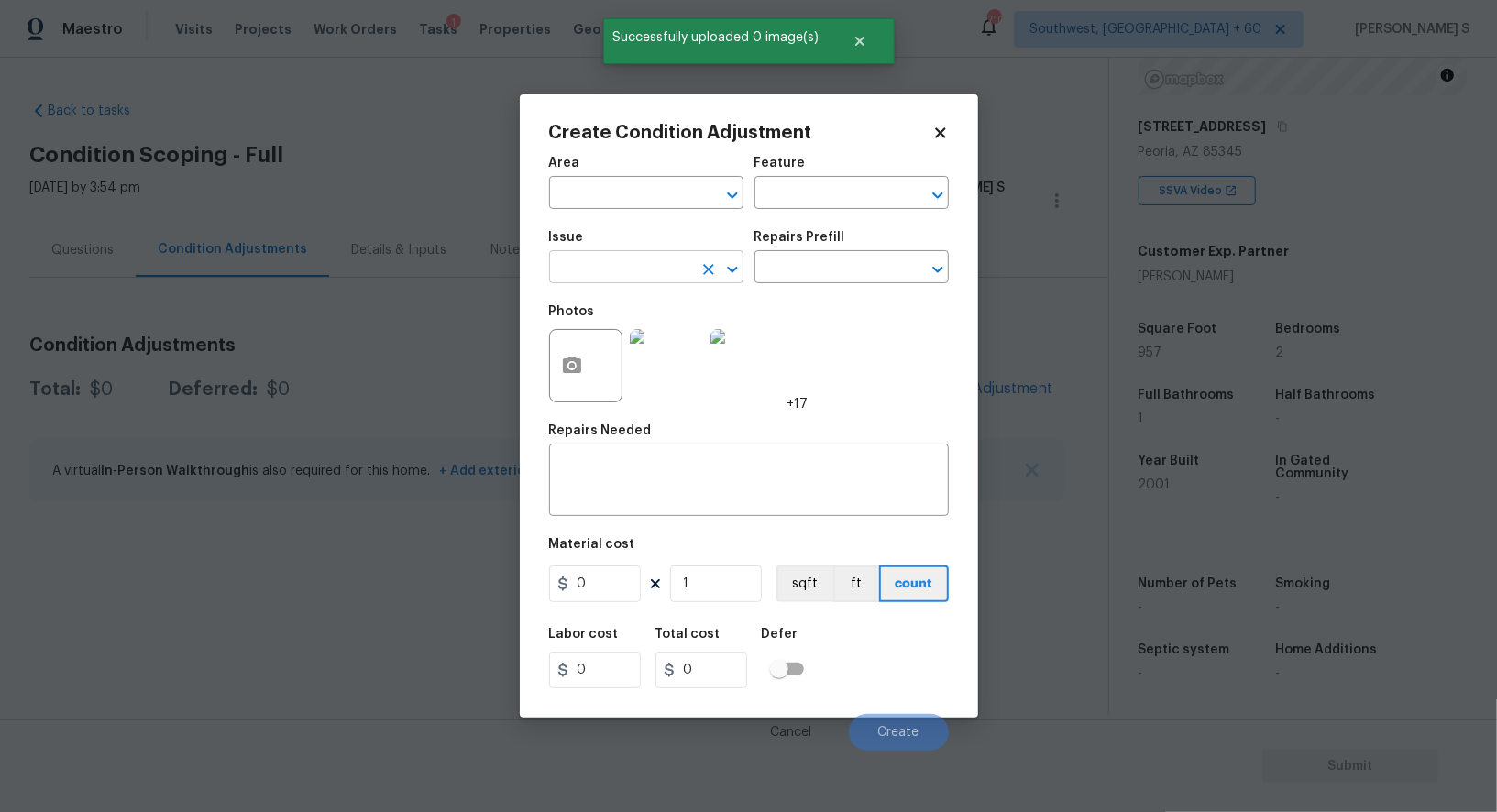
click at [579, 256] on input "text" at bounding box center [621, 269] width 143 height 29
type input "ACQ: Paint"
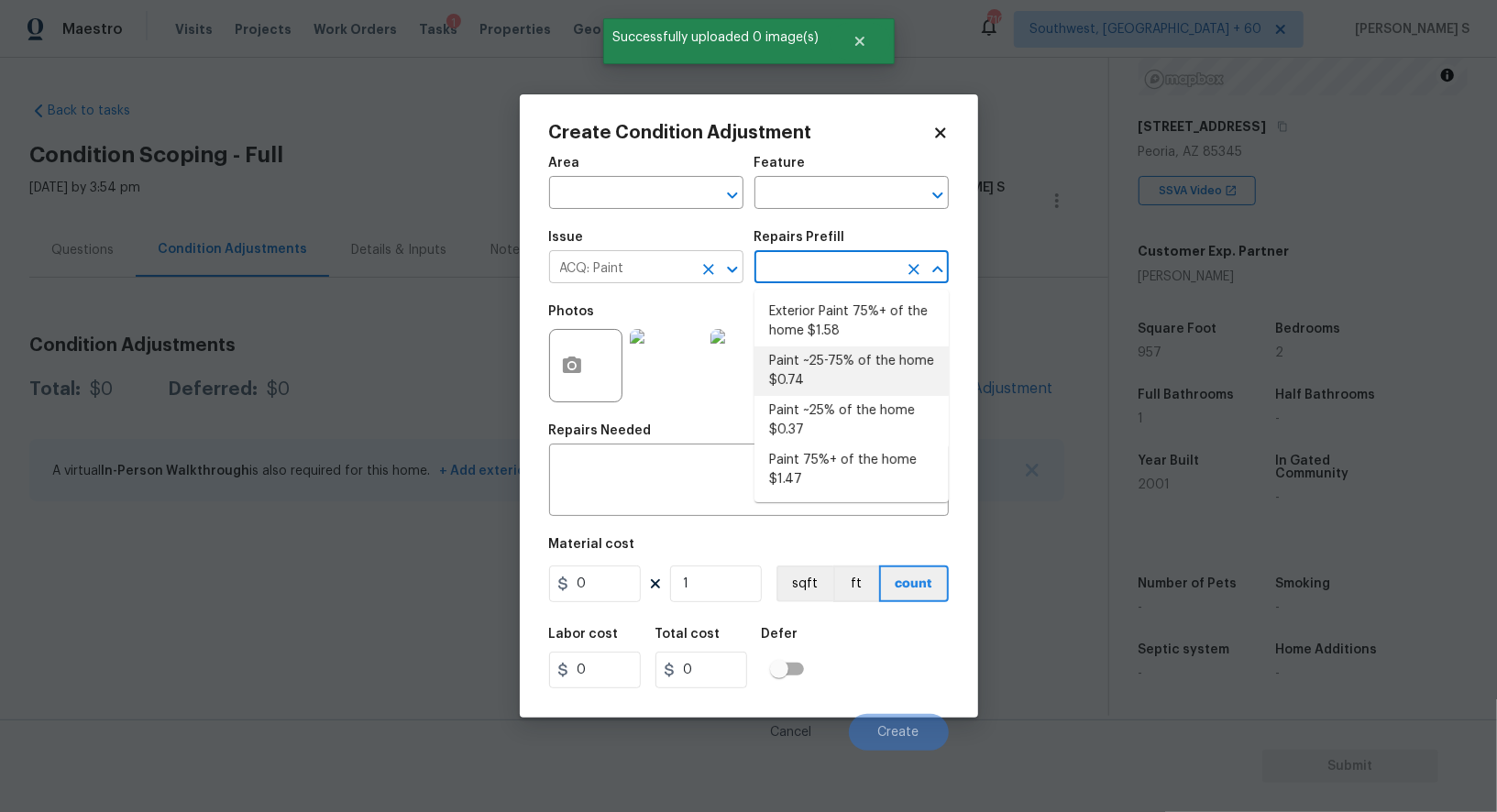
type input "Acquisition"
type textarea "Acquisition Scope: ~25 - 75% of the home needs interior paint"
type input "0.74"
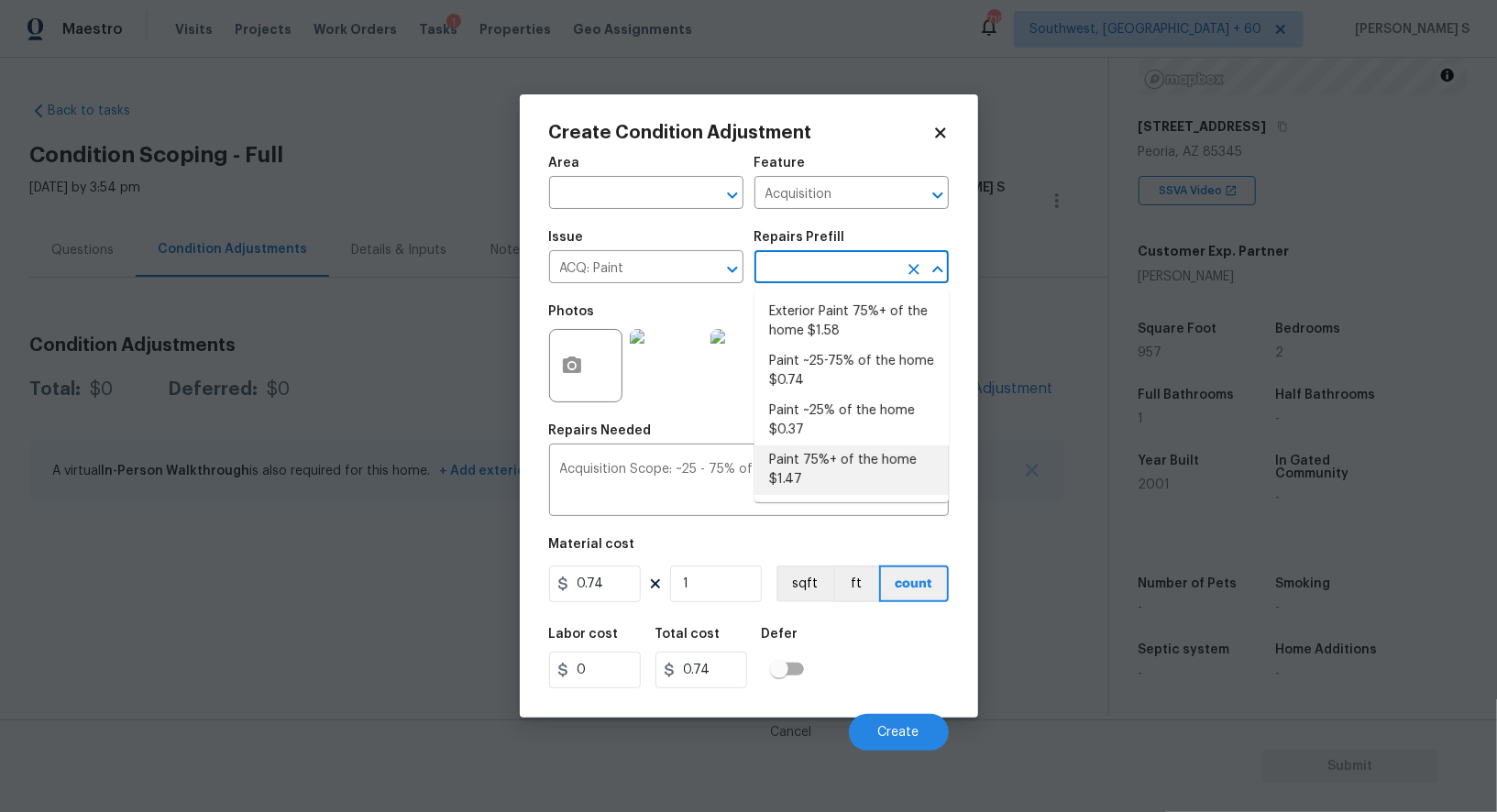
click at [864, 476] on li "Paint 75%+ of the home $1.47" at bounding box center [851, 469] width 195 height 49
type textarea "Acquisition Scope: 75%+ of the home will likely require interior paint"
type input "1.47"
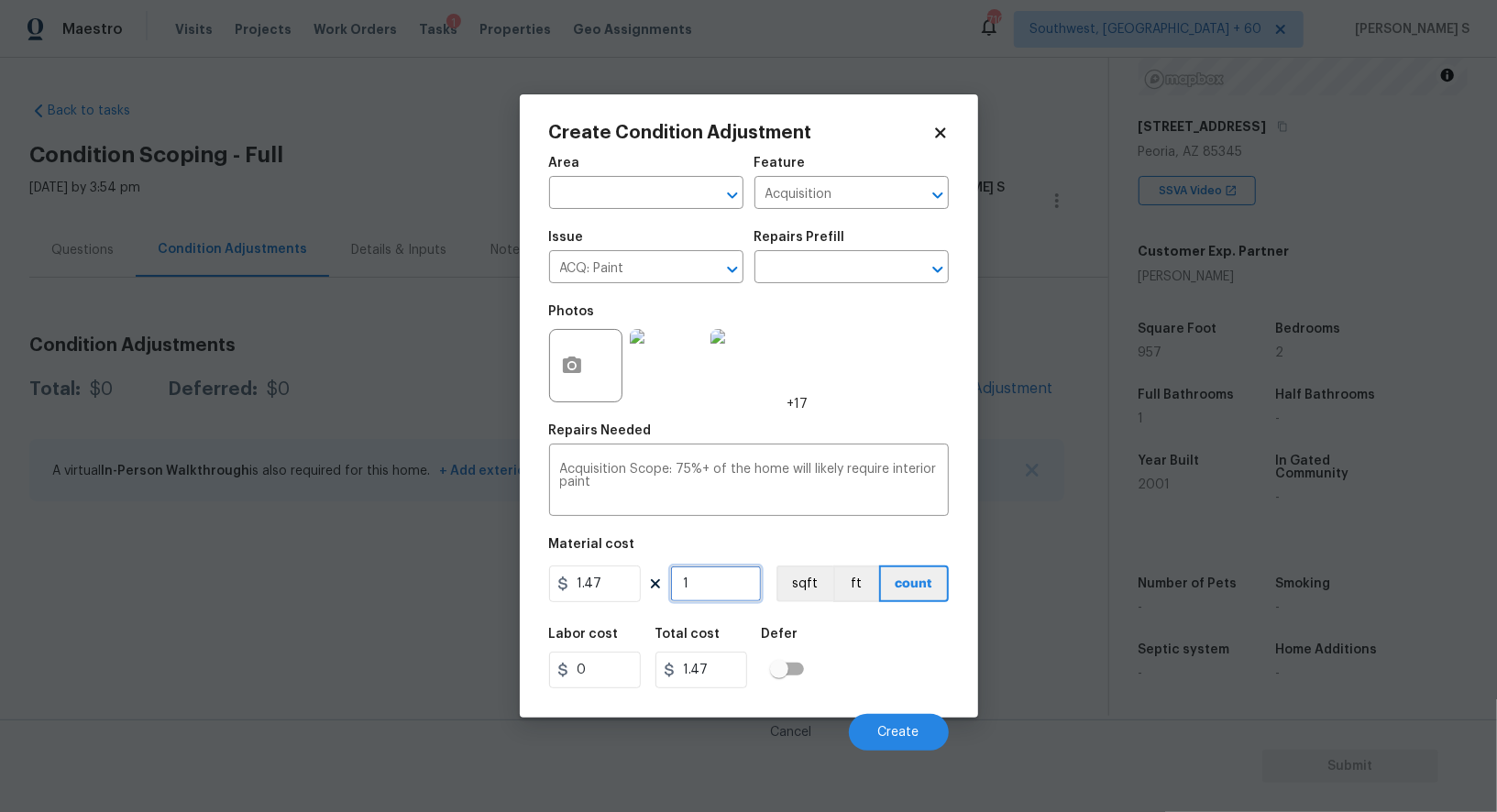
click at [738, 581] on input "1" at bounding box center [716, 583] width 91 height 36
type input "9"
type input "13.23"
type input "95"
type input "139.65"
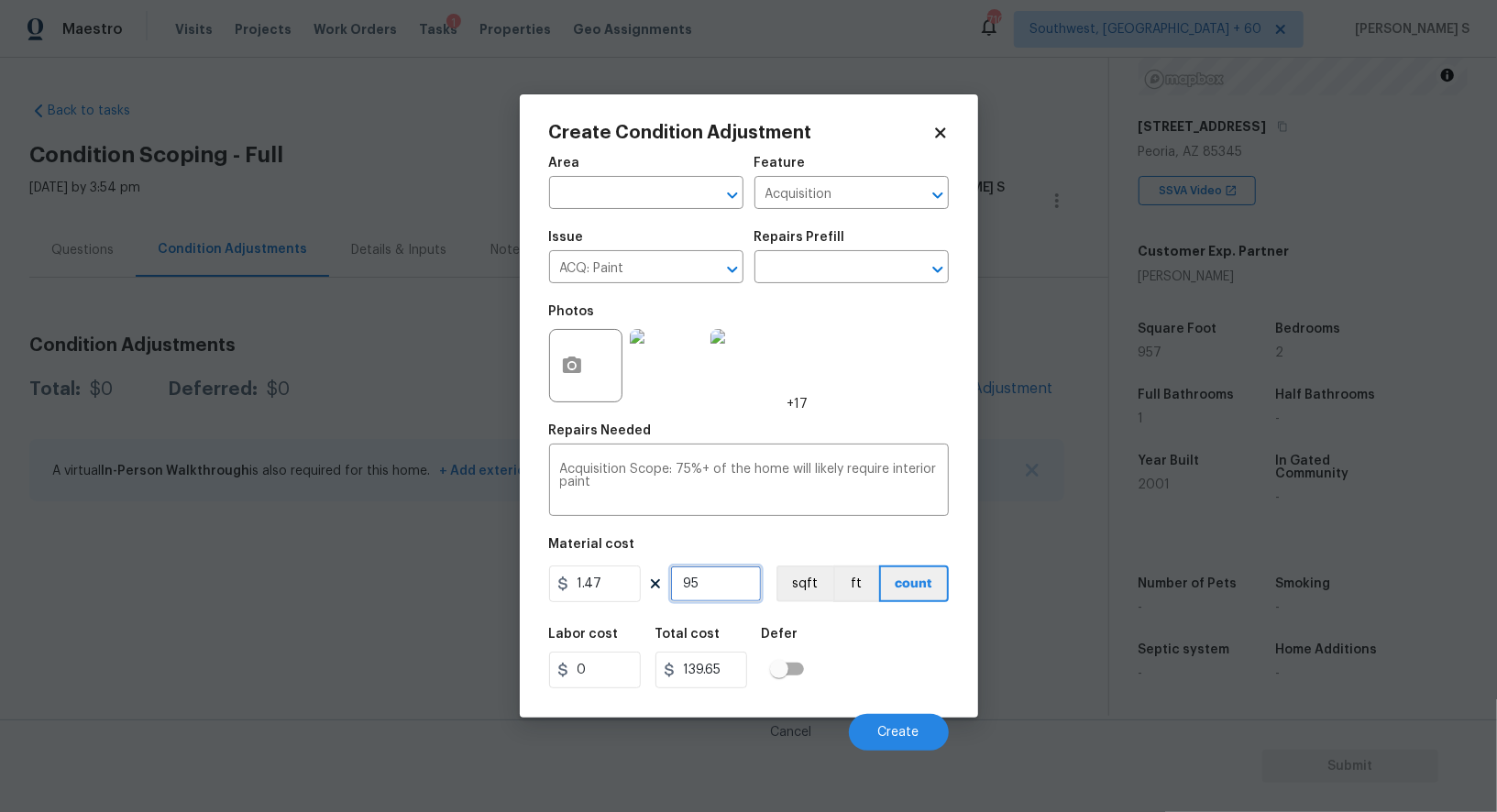
type input "957"
type input "1406.79"
type input "957"
click at [791, 588] on button "sqft" at bounding box center [805, 583] width 57 height 36
click at [834, 670] on div "Labor cost 0 Total cost 1406.79 Defer" at bounding box center [749, 657] width 400 height 83
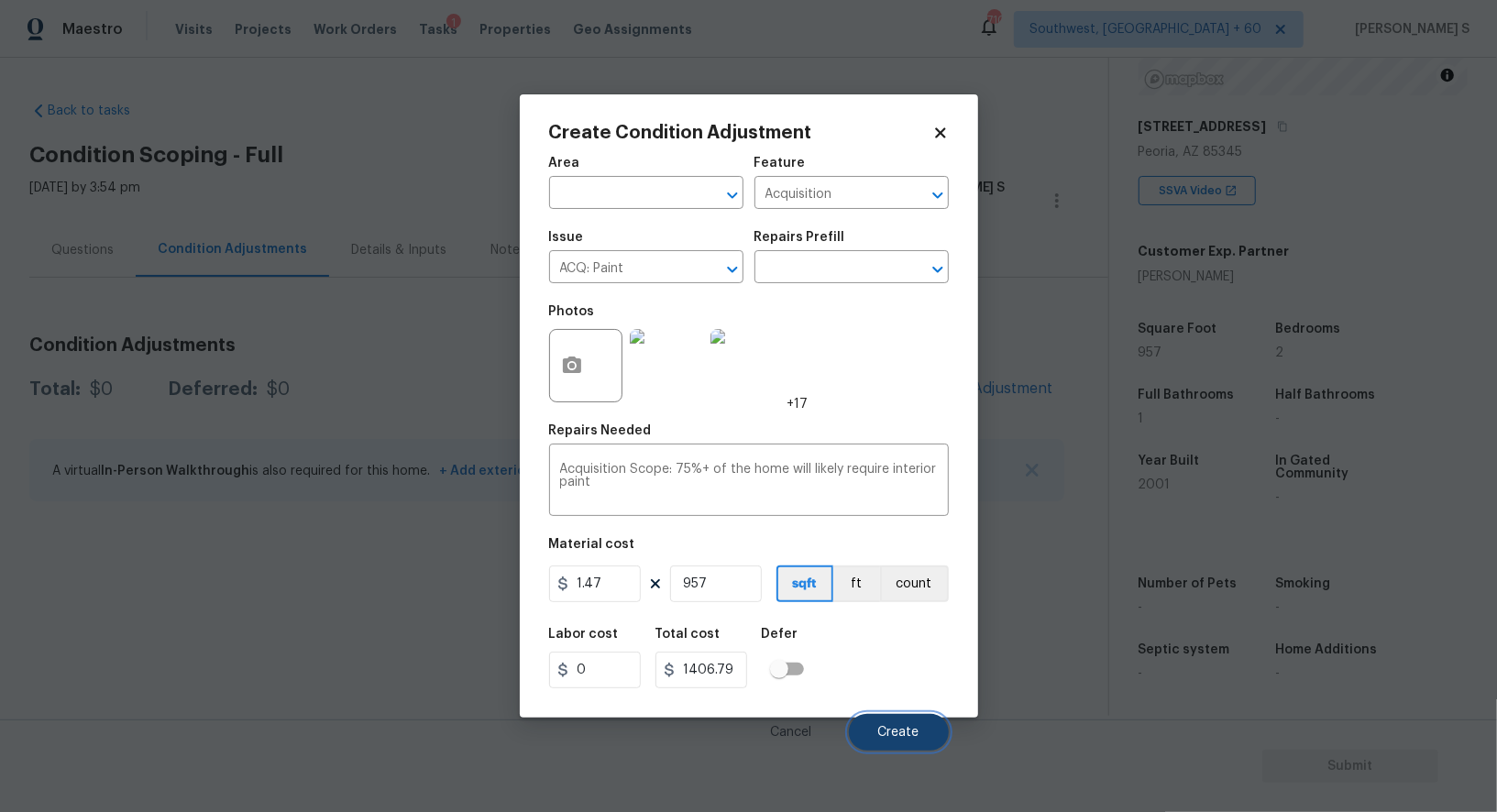
click at [902, 730] on span "Create" at bounding box center [899, 733] width 41 height 14
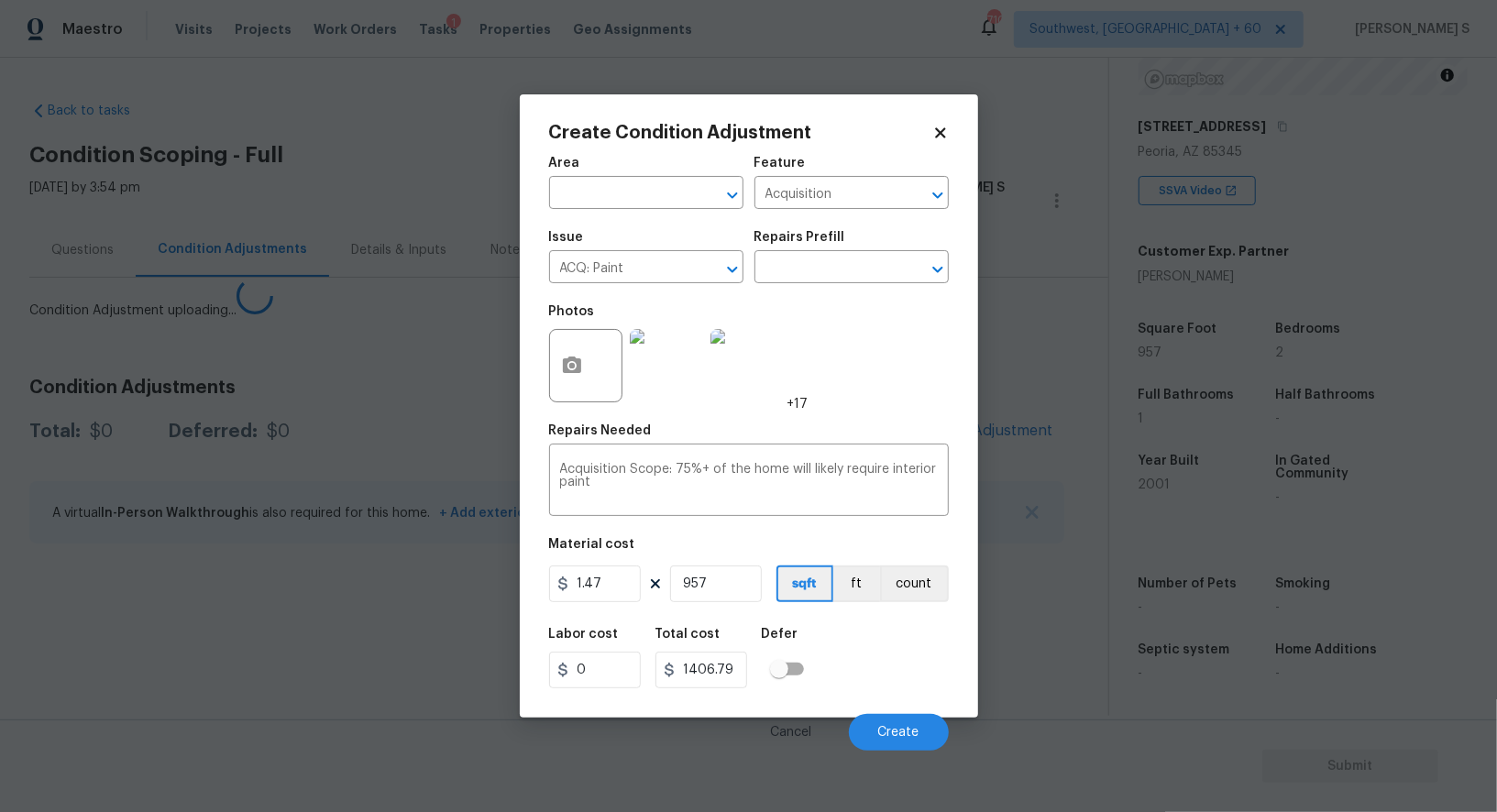
click at [241, 649] on body "Maestro Visits Projects Work Orders Tasks 1 Properties Geo Assignments 710 Sout…" at bounding box center [748, 406] width 1497 height 812
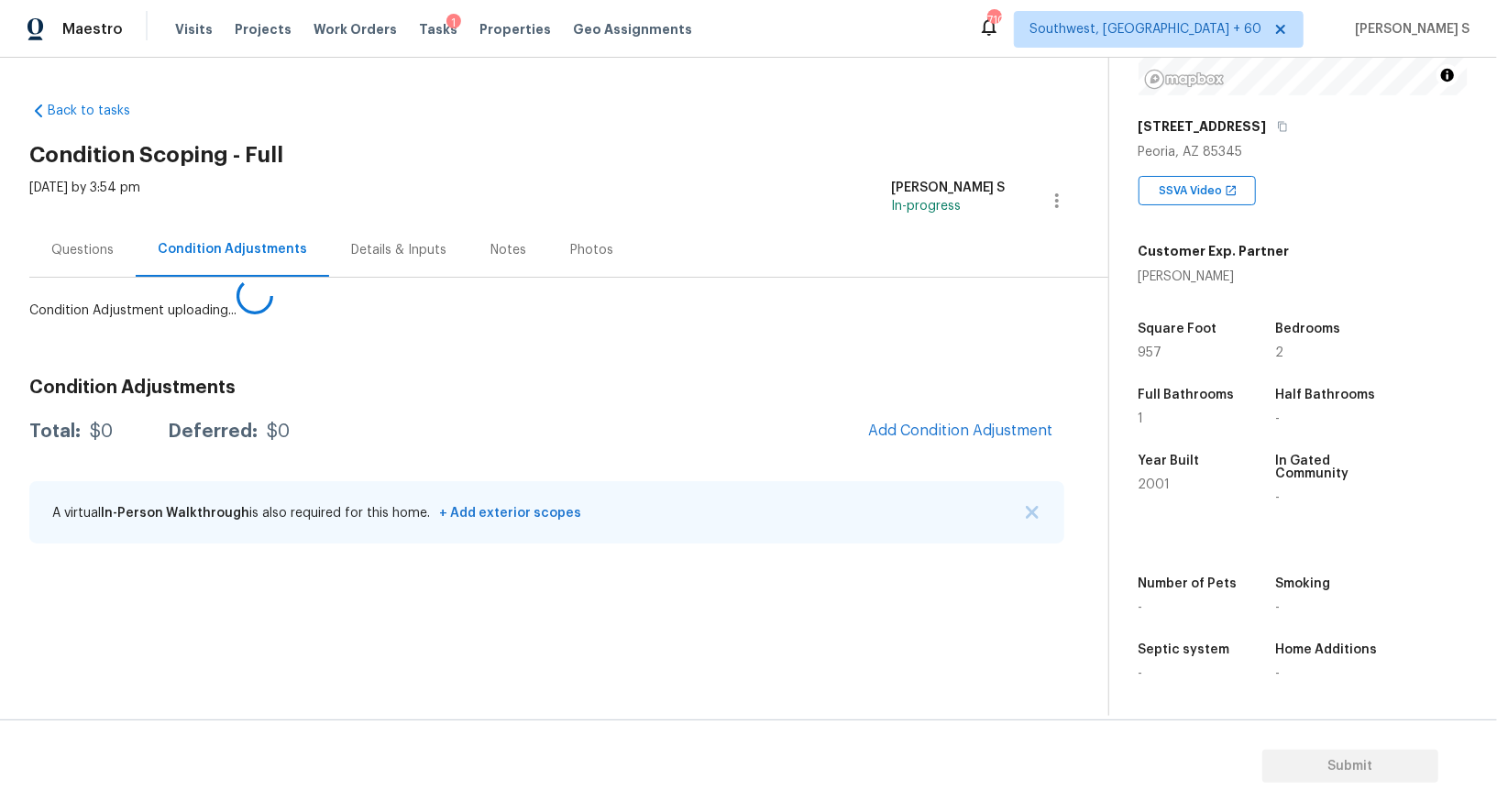
click at [989, 409] on div "Condition Adjustments Total: $0 Deferred: $0 Add Condition Adjustment A virtual…" at bounding box center [546, 462] width 1035 height 196
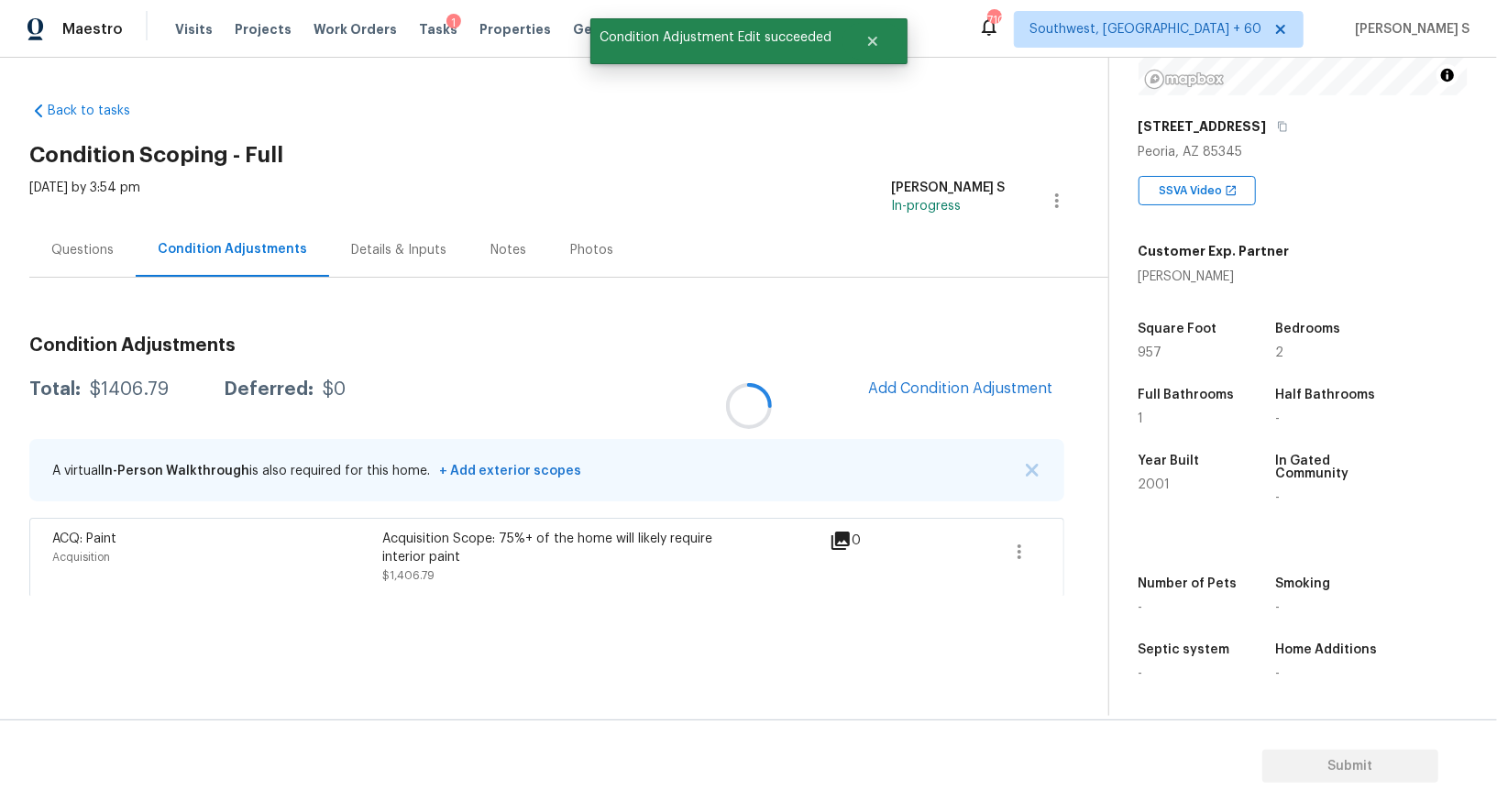
click at [974, 438] on div at bounding box center [748, 406] width 1497 height 812
click at [972, 384] on span "Add Condition Adjustment" at bounding box center [960, 388] width 185 height 17
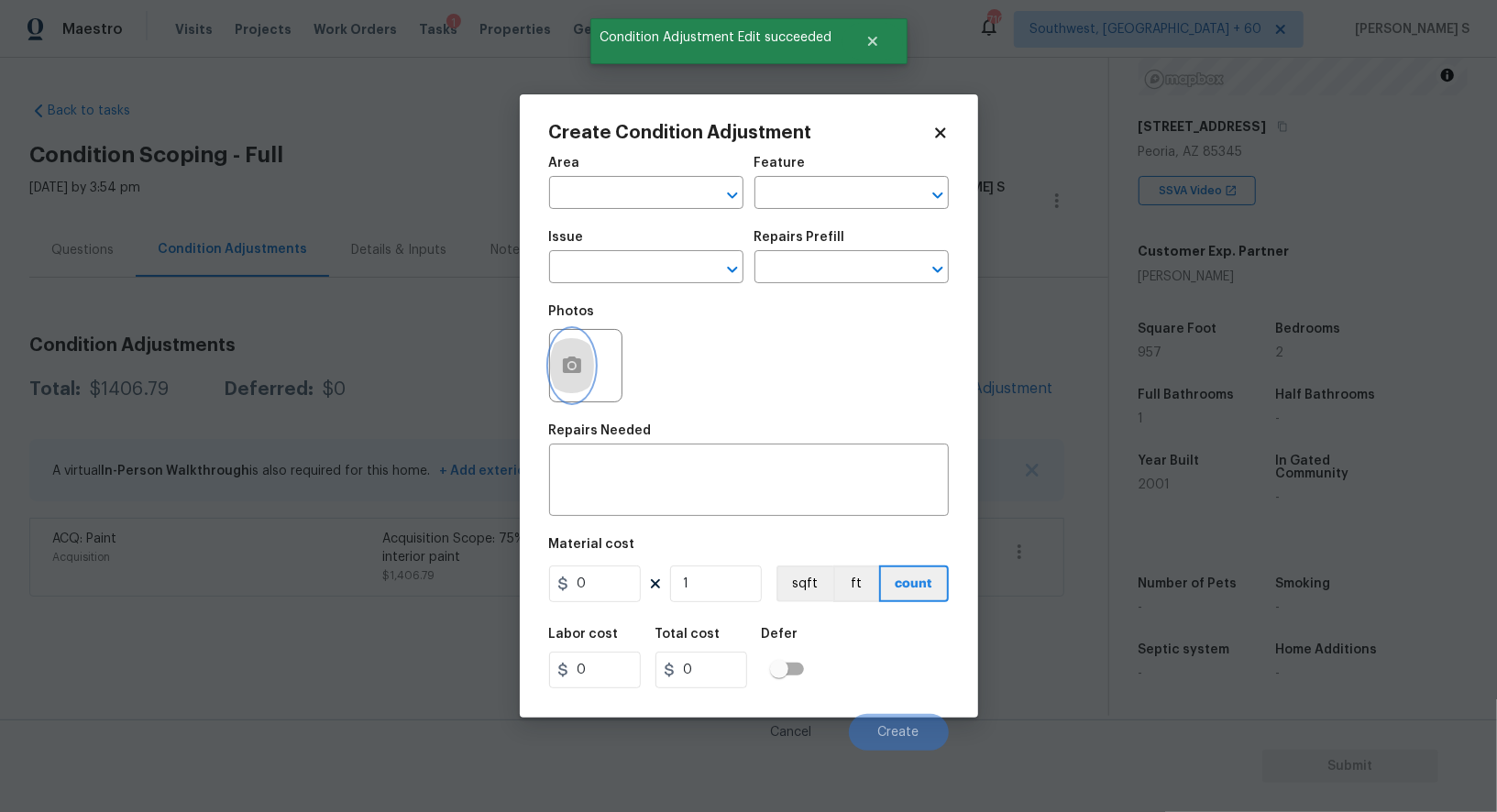
click at [590, 359] on button "button" at bounding box center [572, 365] width 44 height 72
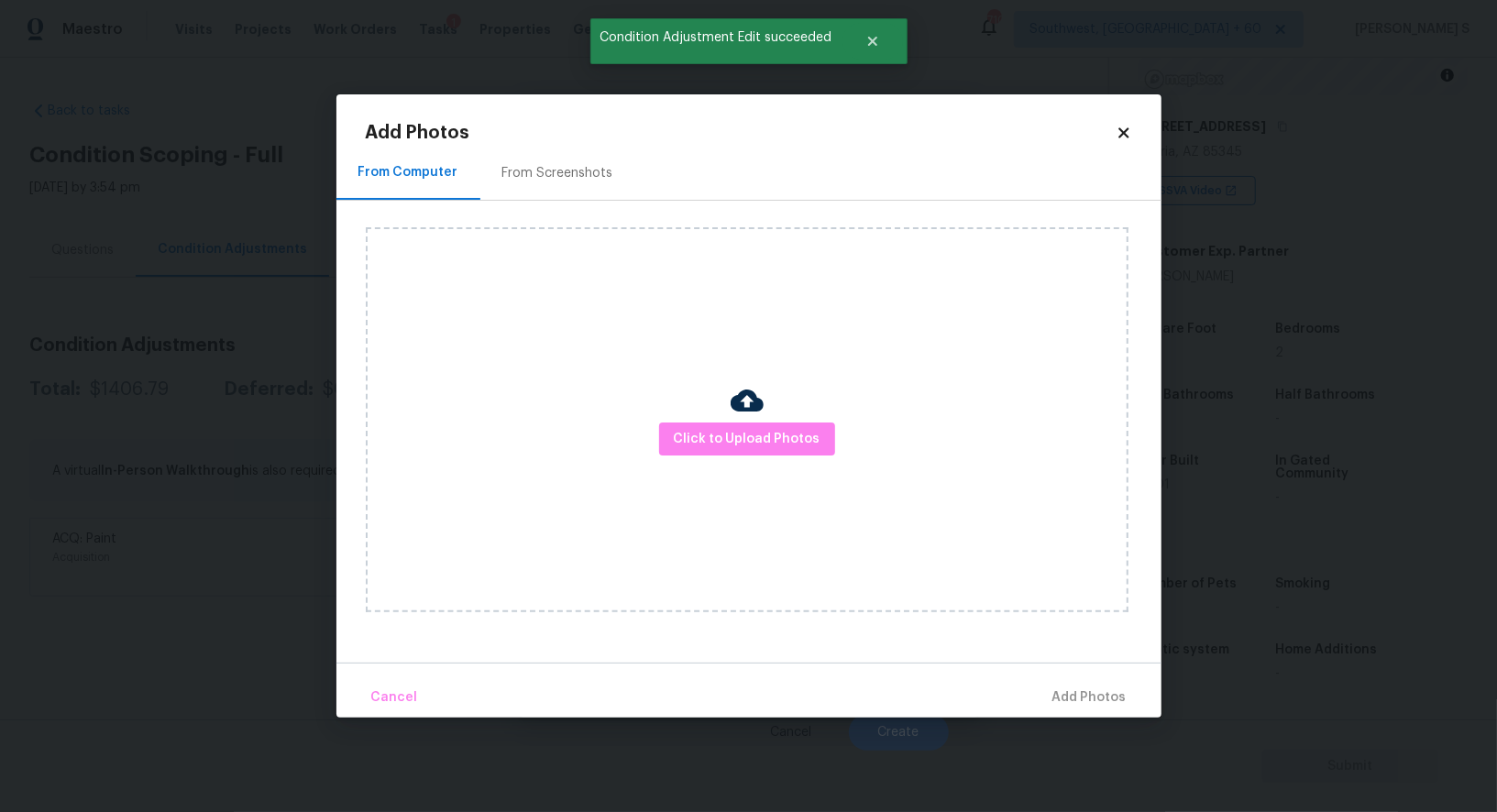
click at [540, 197] on div "From Screenshots" at bounding box center [558, 173] width 155 height 54
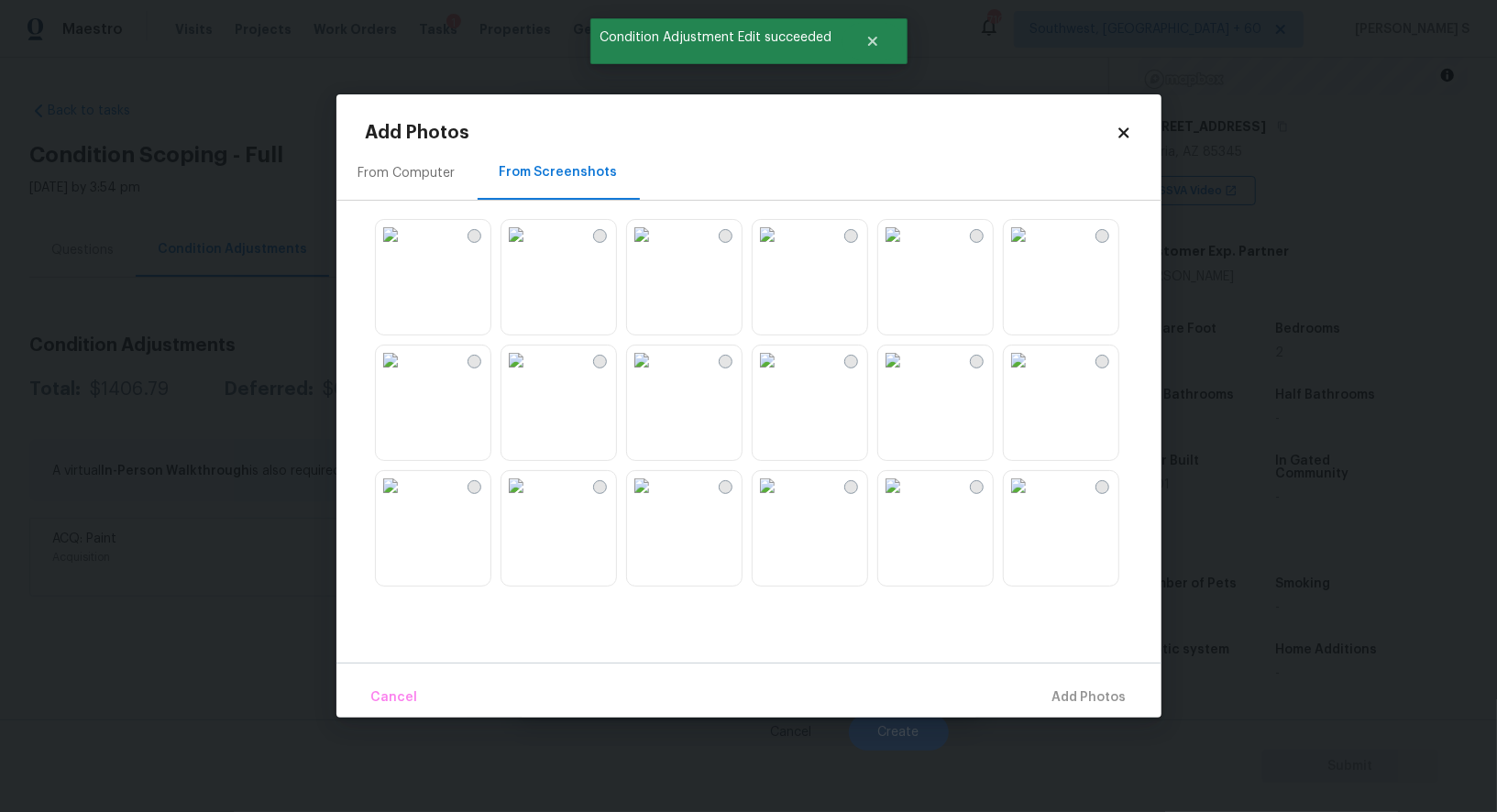
click at [746, 277] on div at bounding box center [764, 401] width 796 height 385
click at [657, 250] on img at bounding box center [641, 234] width 29 height 29
click at [531, 250] on img at bounding box center [515, 234] width 29 height 29
click at [867, 267] on div at bounding box center [810, 277] width 116 height 116
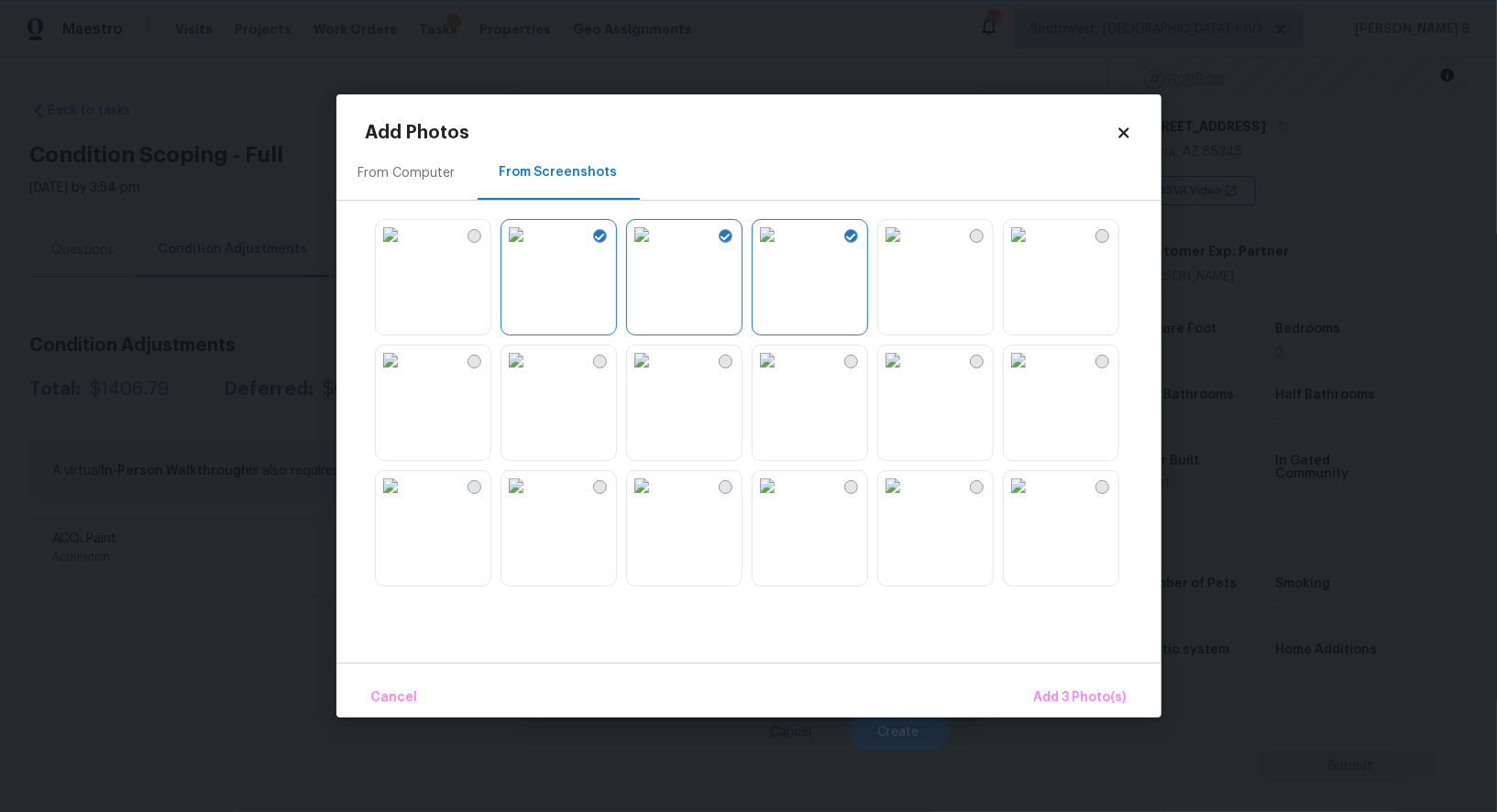
drag, startPoint x: 971, startPoint y: 264, endPoint x: 767, endPoint y: 435, distance: 266.2
click at [907, 375] on img at bounding box center [892, 359] width 29 height 29
click at [770, 375] on img at bounding box center [767, 359] width 29 height 29
click at [657, 375] on img at bounding box center [641, 359] width 29 height 29
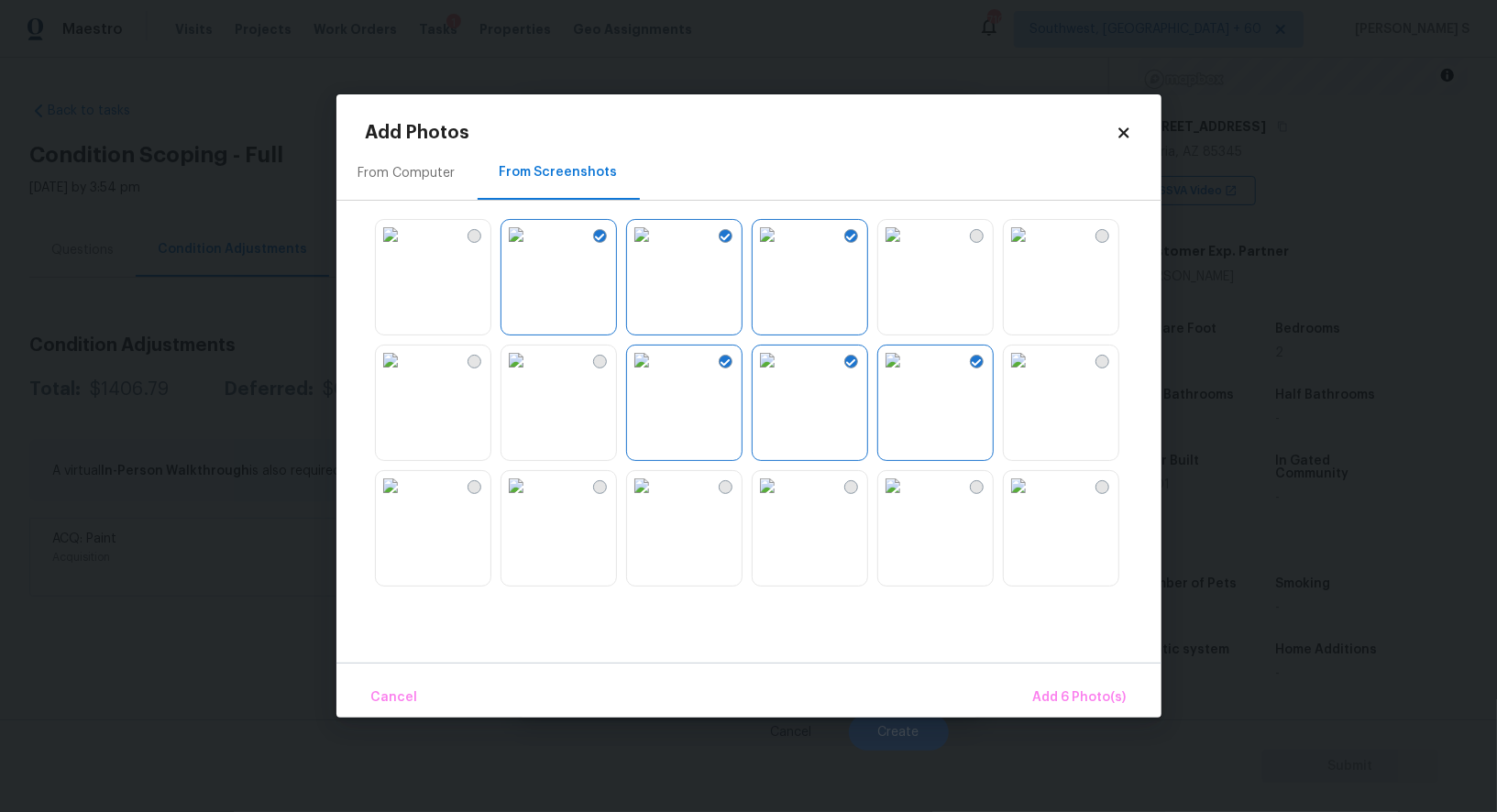
click at [657, 500] on img at bounding box center [641, 485] width 29 height 29
click at [783, 500] on img at bounding box center [767, 485] width 29 height 29
click at [907, 500] on img at bounding box center [892, 485] width 29 height 29
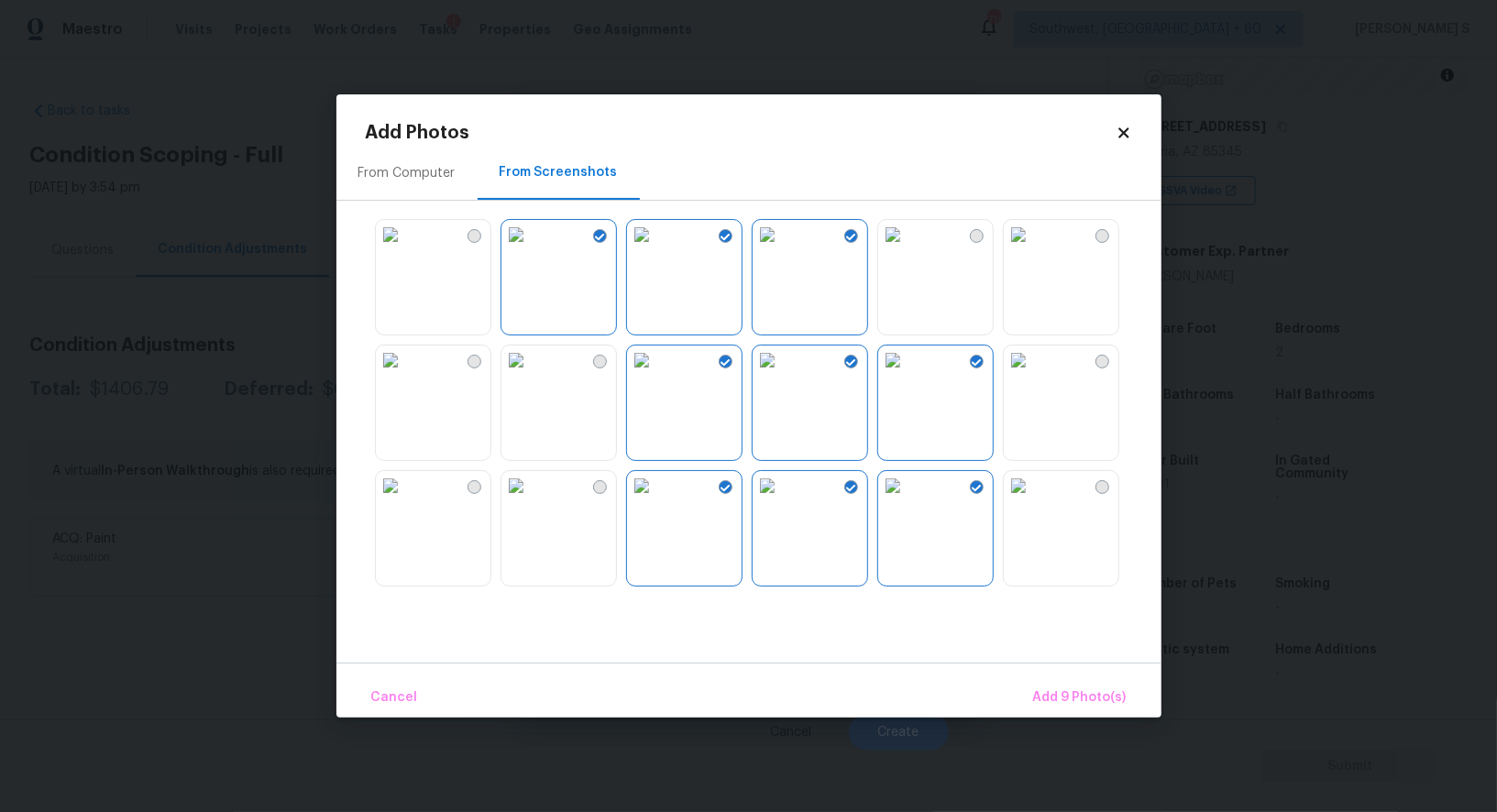
click at [531, 367] on img at bounding box center [515, 359] width 29 height 29
click at [405, 375] on img at bounding box center [390, 359] width 29 height 29
click at [510, 498] on img at bounding box center [515, 485] width 29 height 29
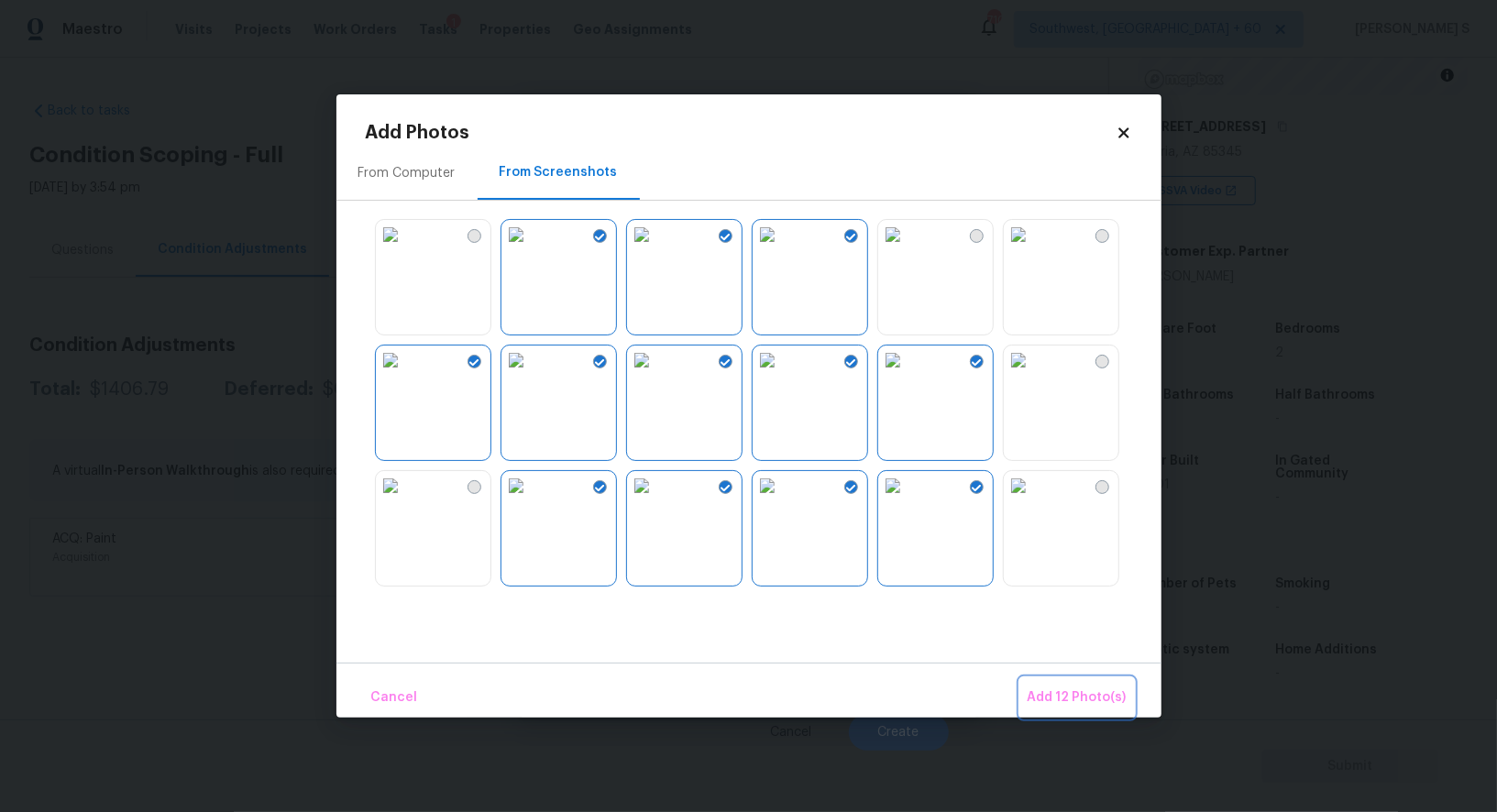
click at [1065, 683] on button "Add 12 Photo(s)" at bounding box center [1078, 697] width 114 height 39
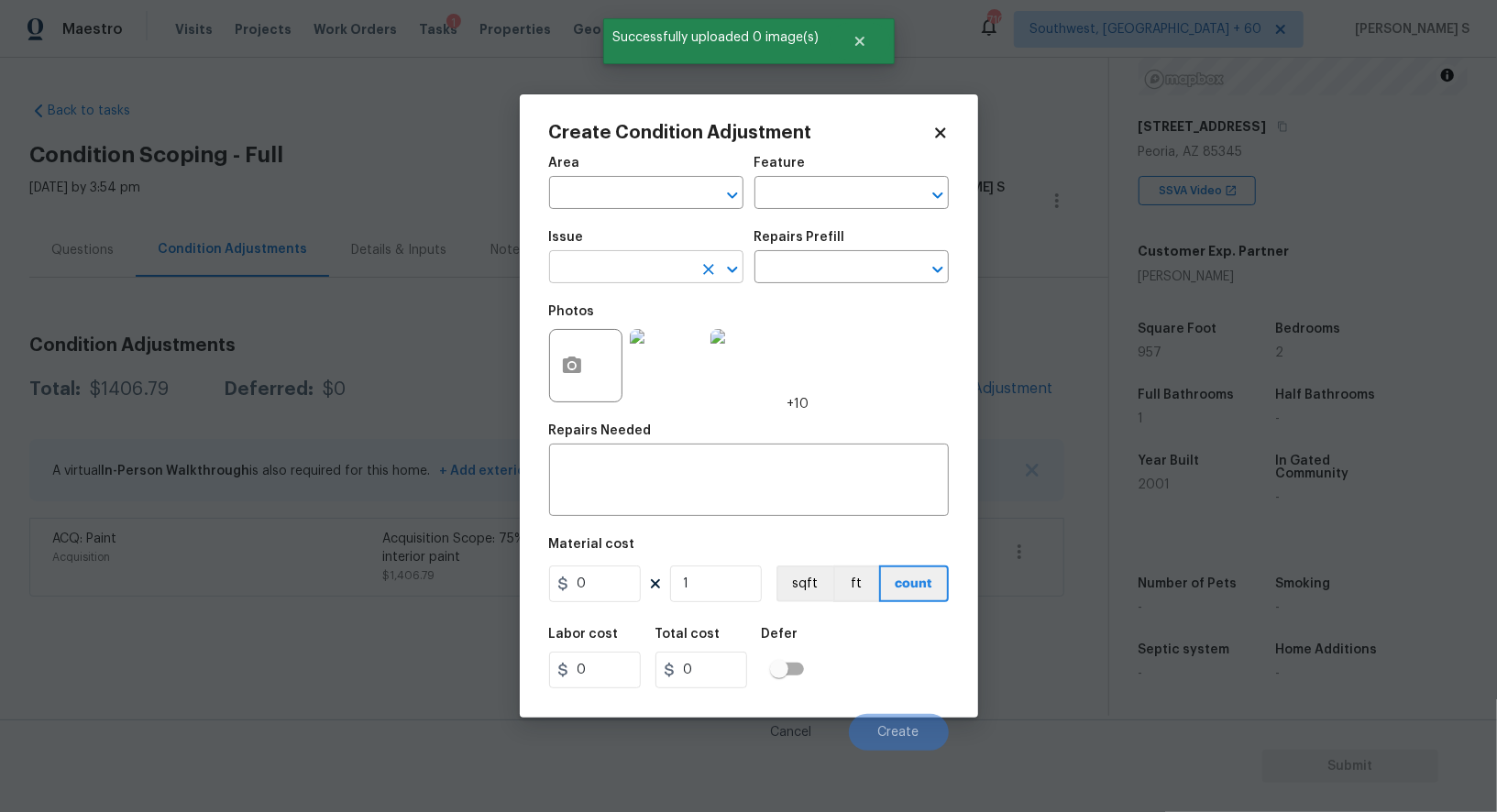
click at [640, 276] on input "text" at bounding box center [621, 269] width 143 height 29
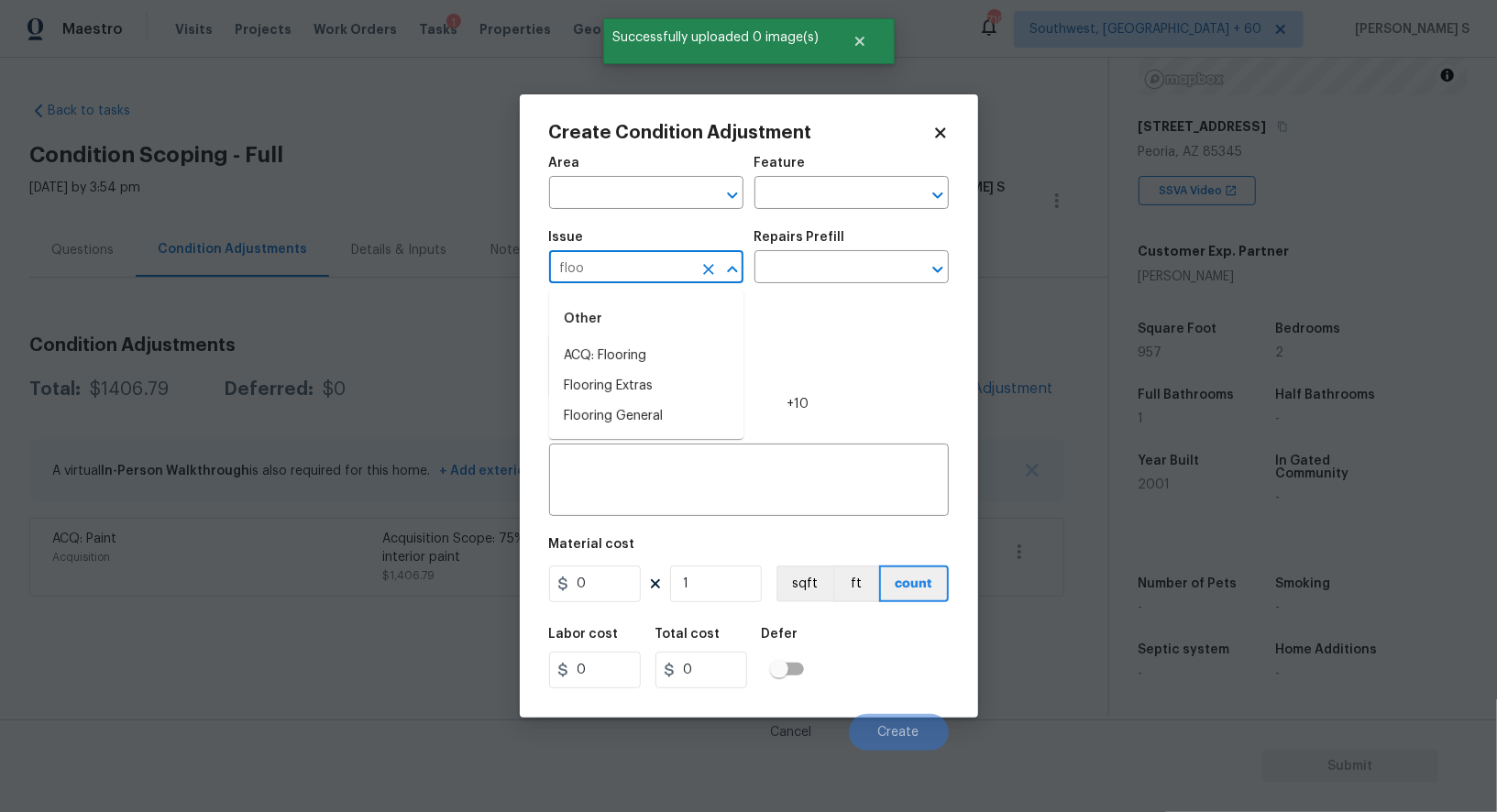
type input "floo"
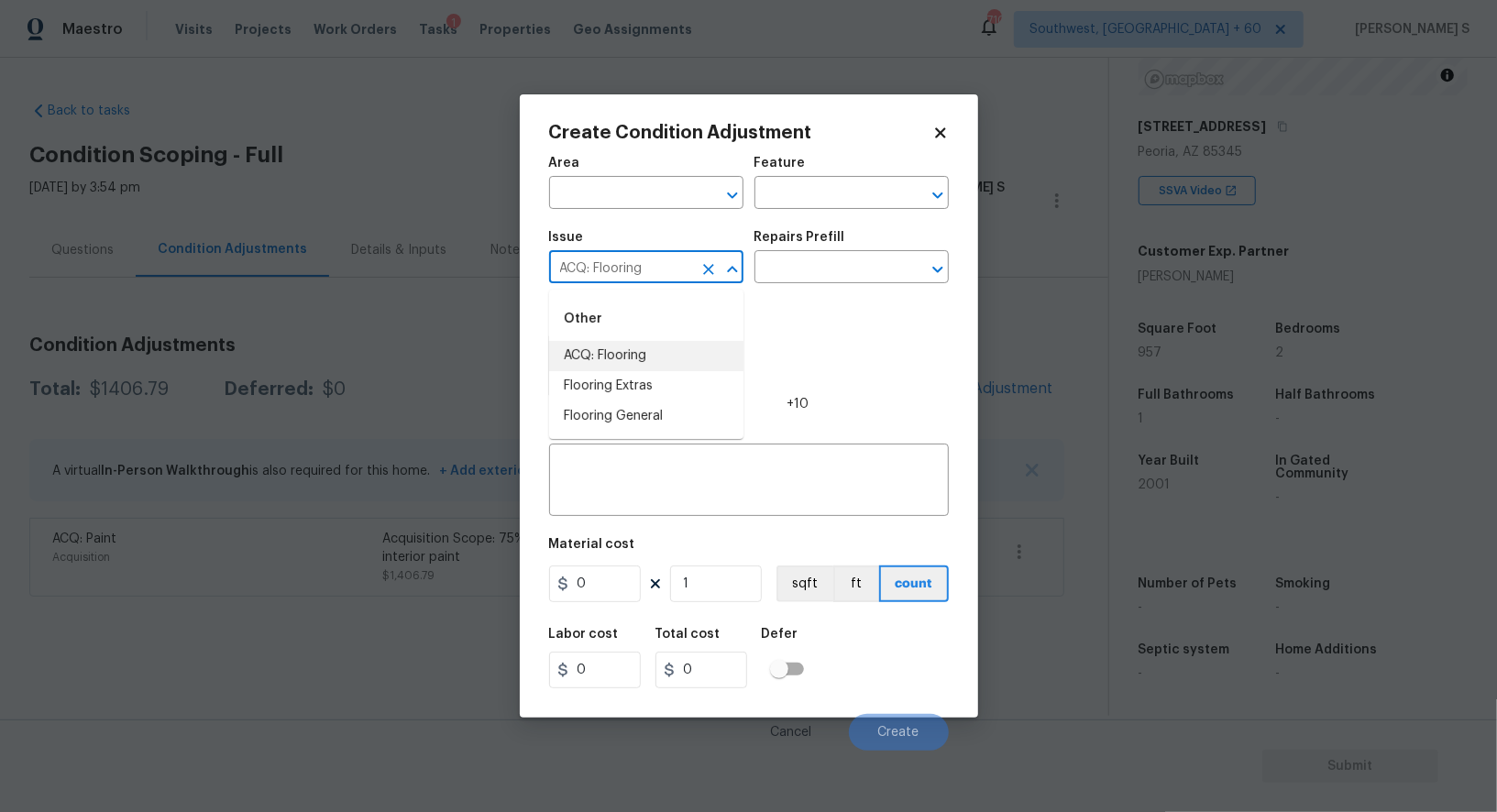
type input "ACQ: Flooring"
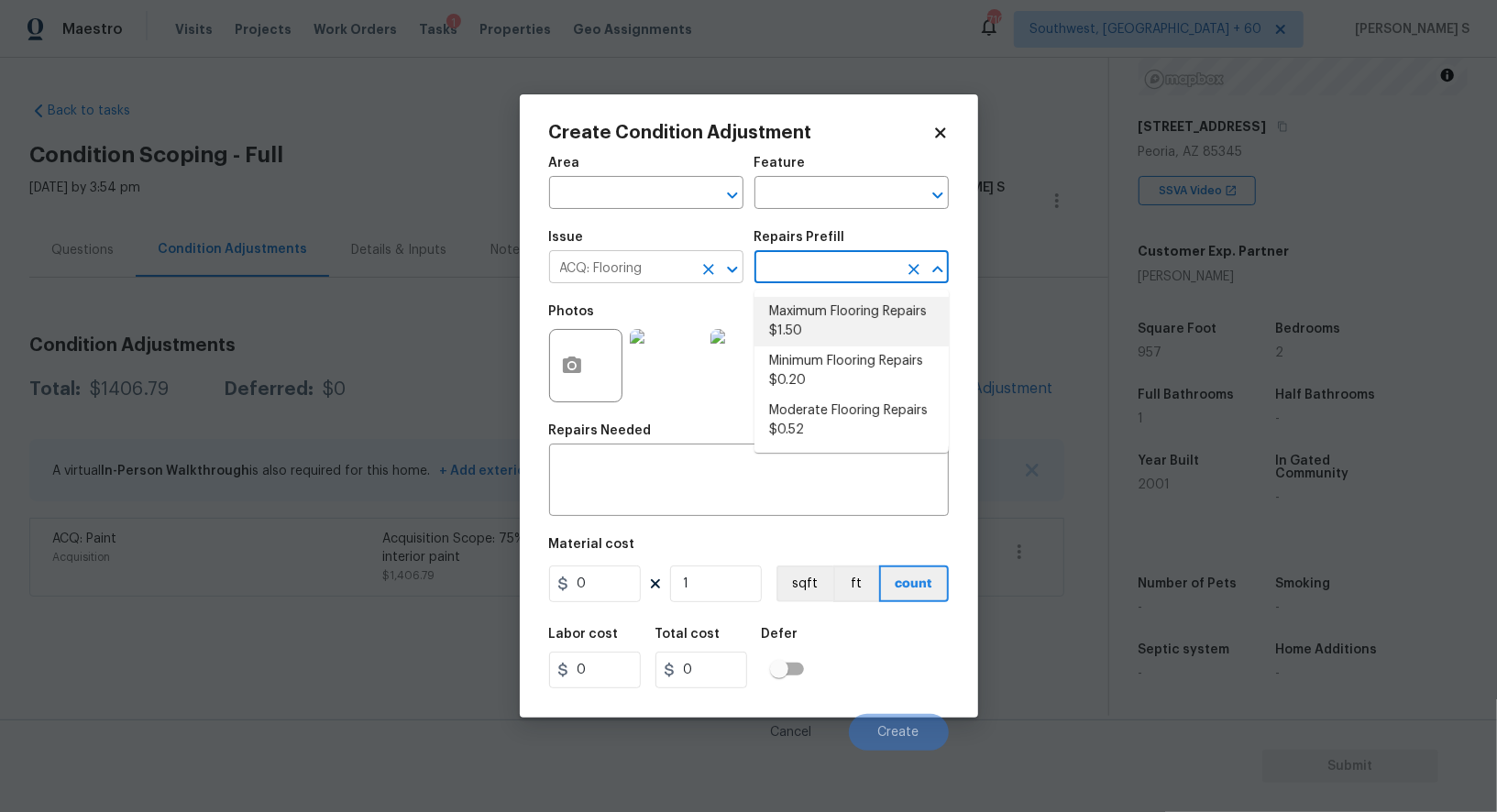
type input "Acquisition"
type textarea "Acquisition Scope: Maximum flooring repairs"
type input "1.5"
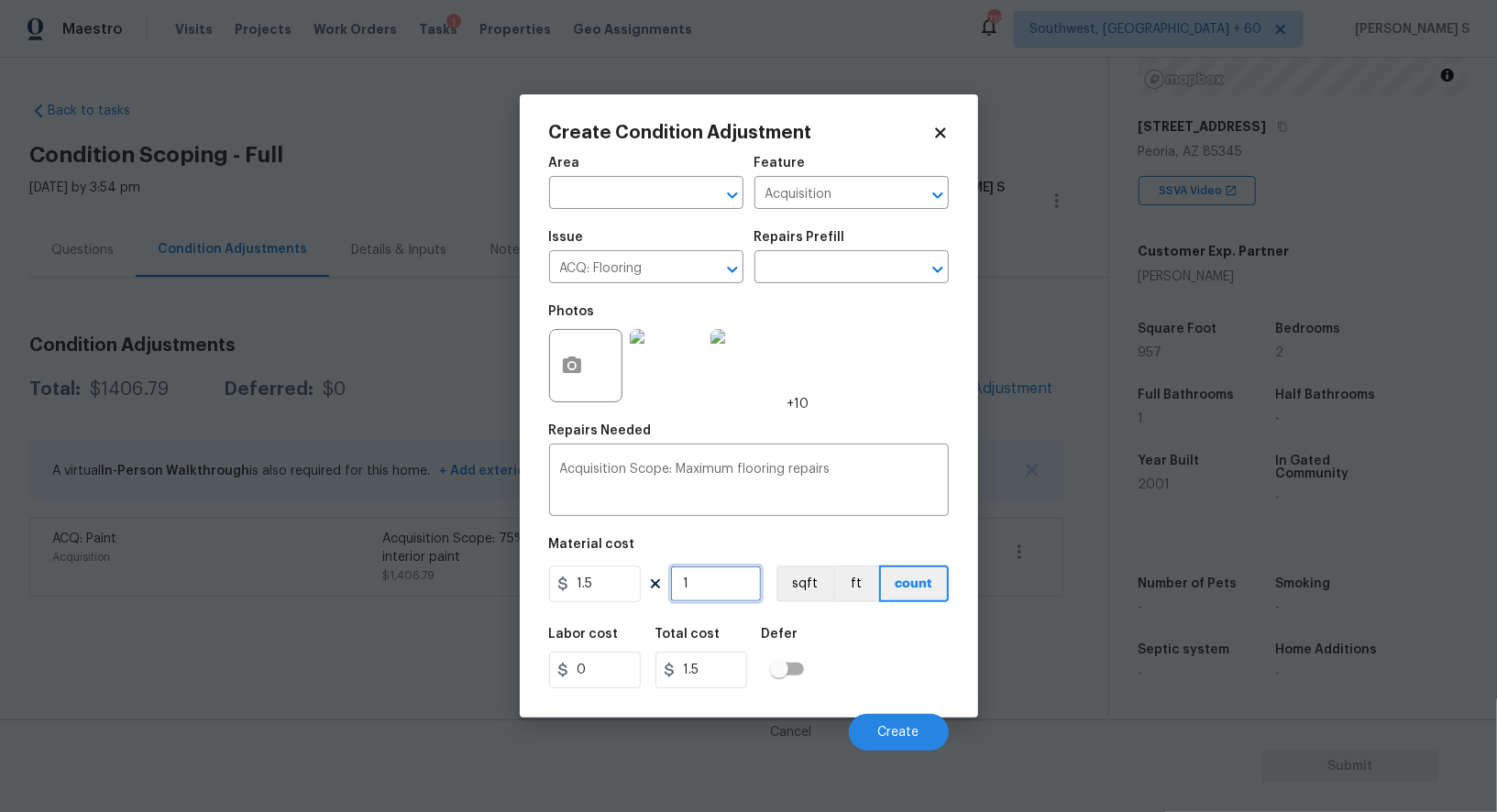
click at [735, 586] on input "1" at bounding box center [716, 583] width 91 height 36
paste input "957"
type input "957"
type input "1435.5"
type input "957"
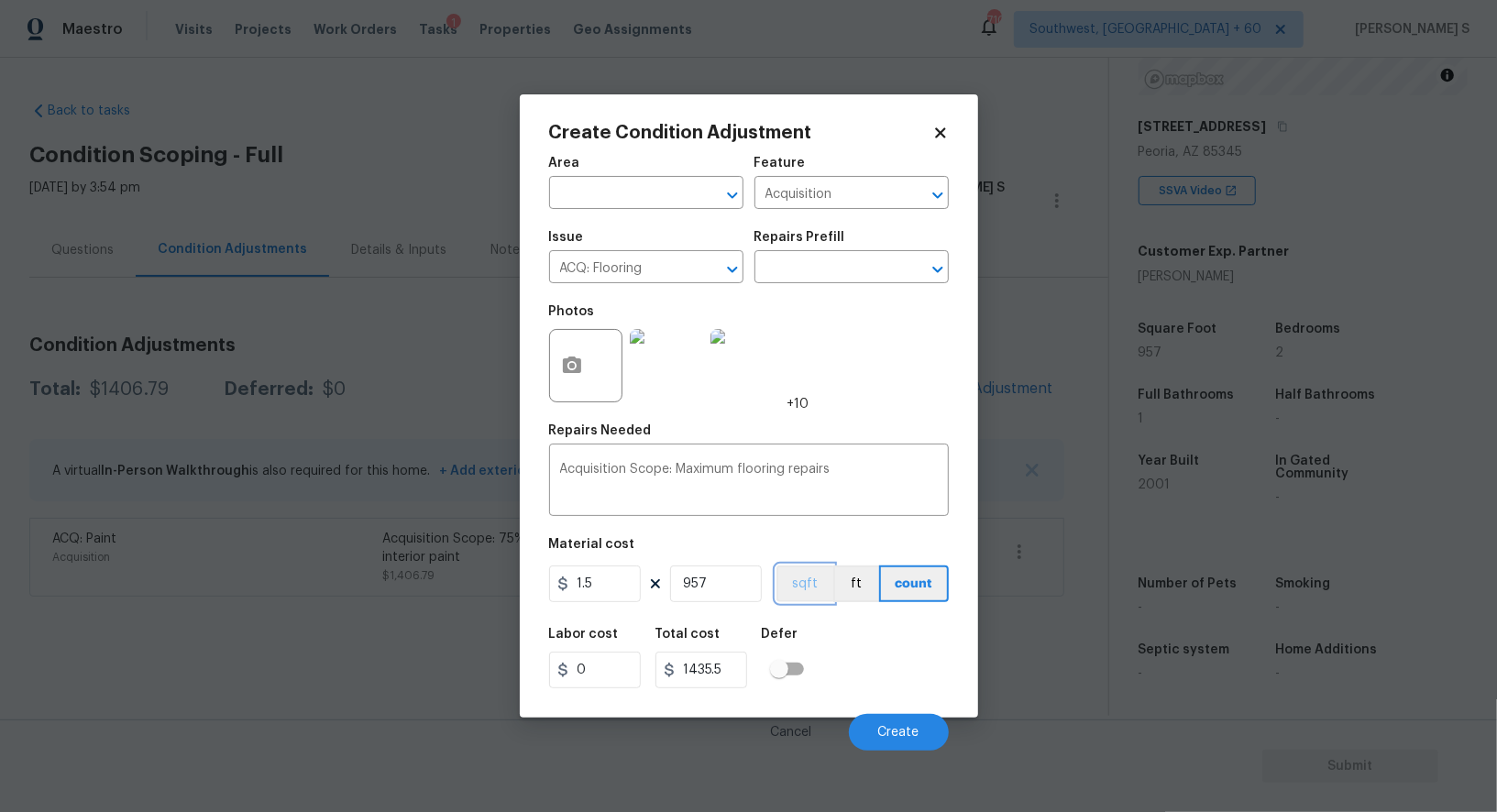
click at [811, 581] on button "sqft" at bounding box center [805, 583] width 57 height 36
click at [871, 649] on div "Labor cost 0 Total cost 1435.5 Defer" at bounding box center [749, 657] width 400 height 83
click at [911, 726] on button "Create" at bounding box center [898, 732] width 100 height 36
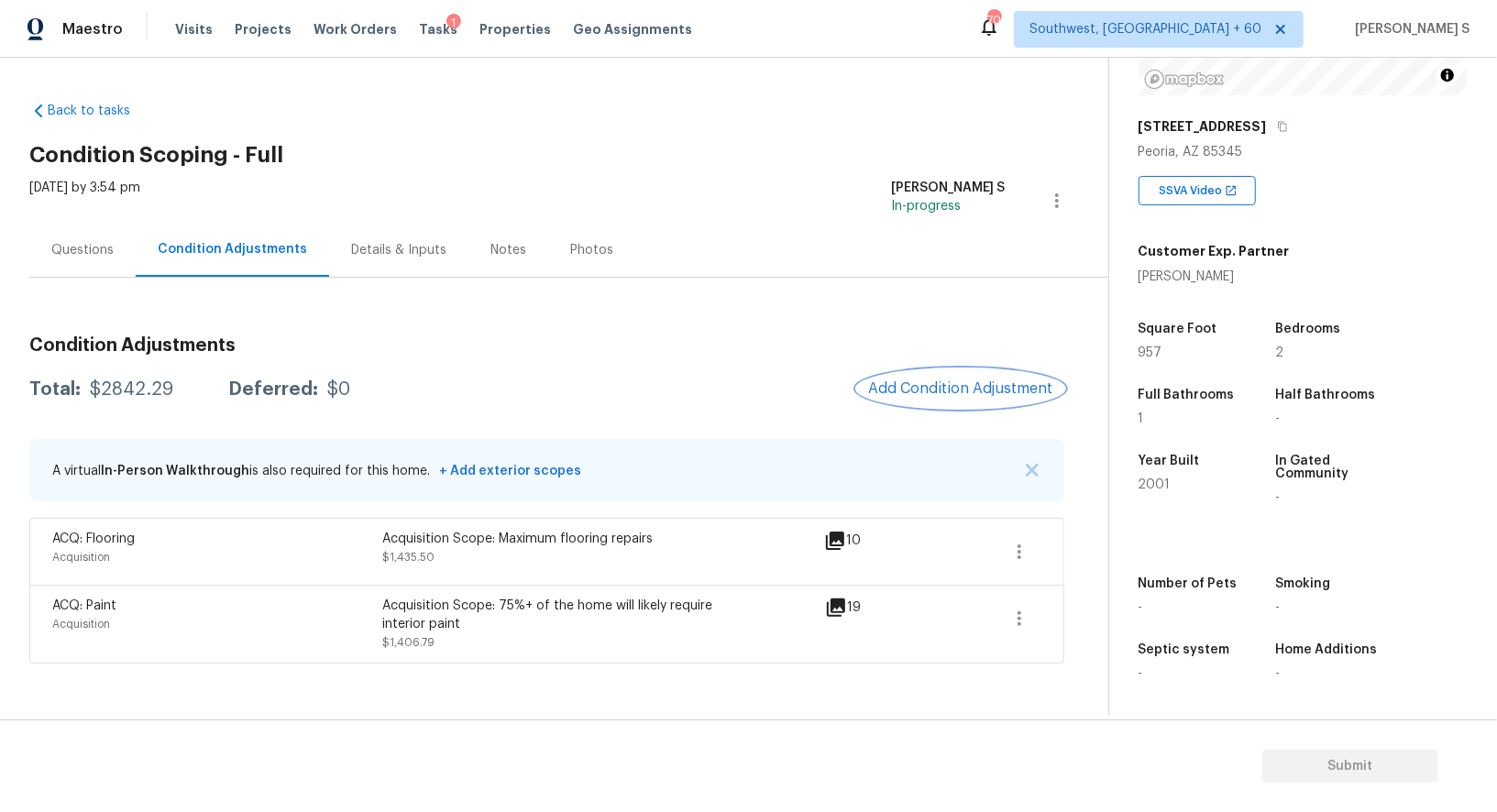
click at [977, 377] on button "Add Condition Adjustment" at bounding box center [960, 388] width 207 height 38
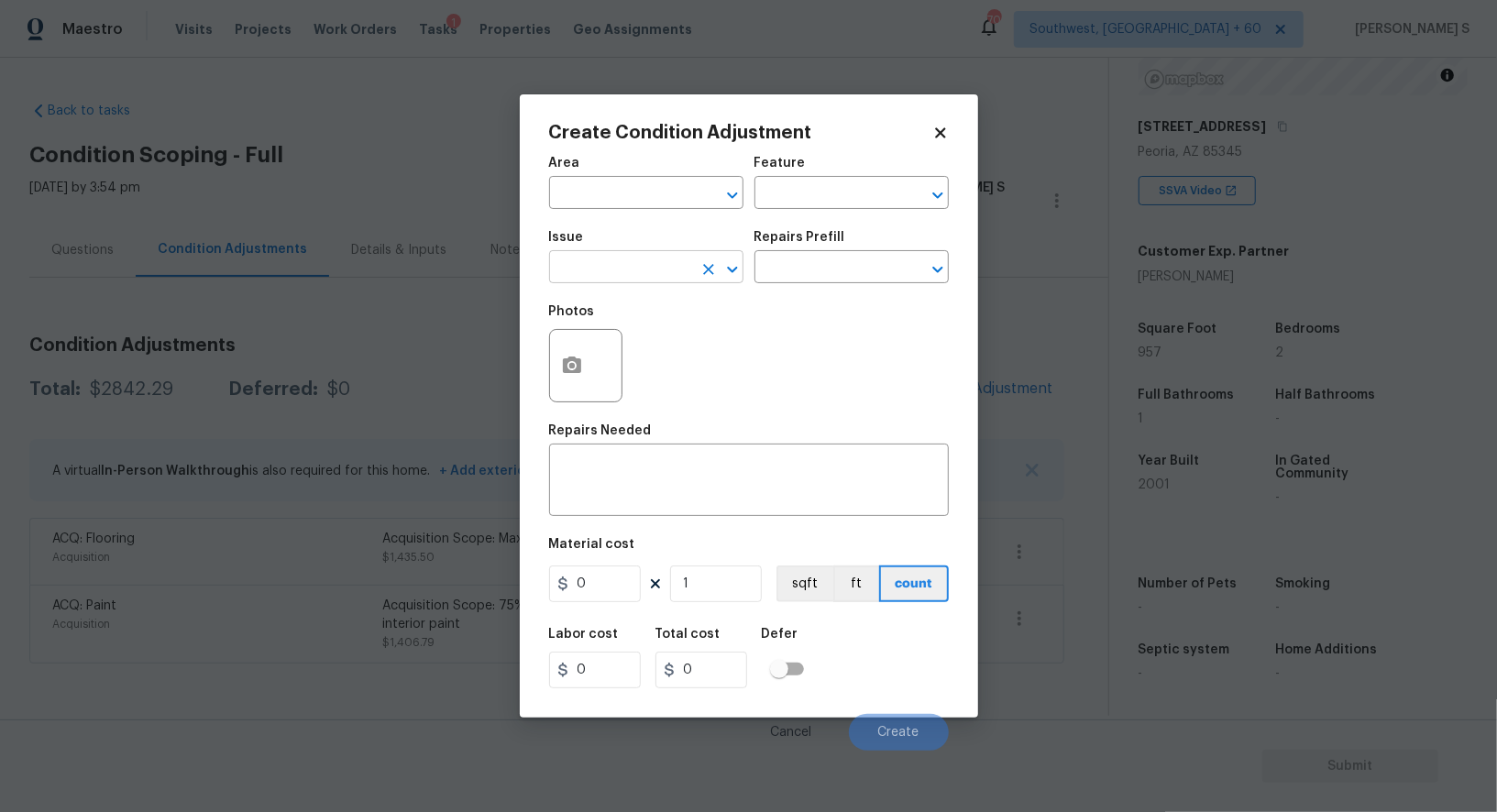
click at [636, 263] on input "text" at bounding box center [621, 269] width 143 height 29
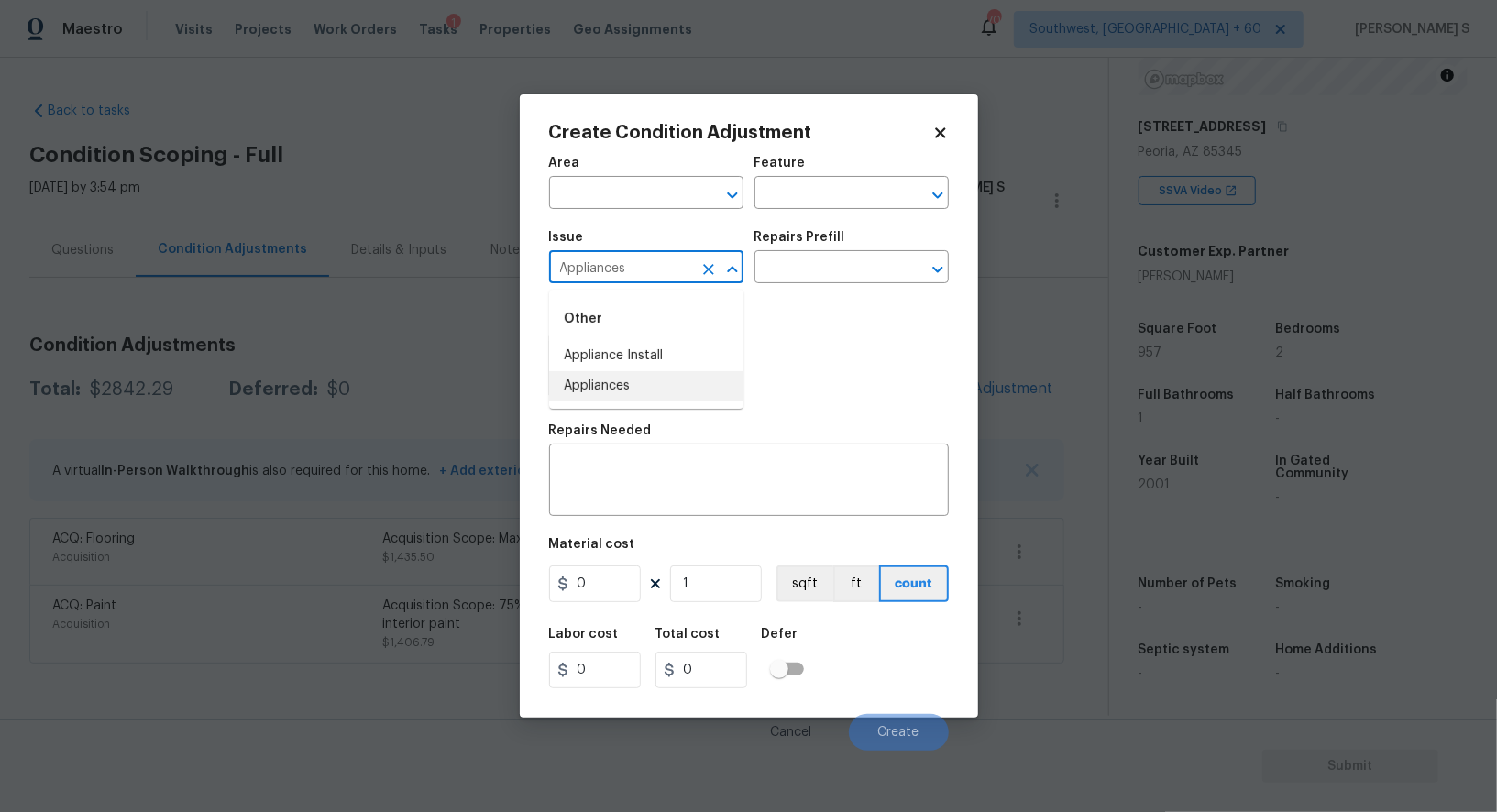
type input "Appliances"
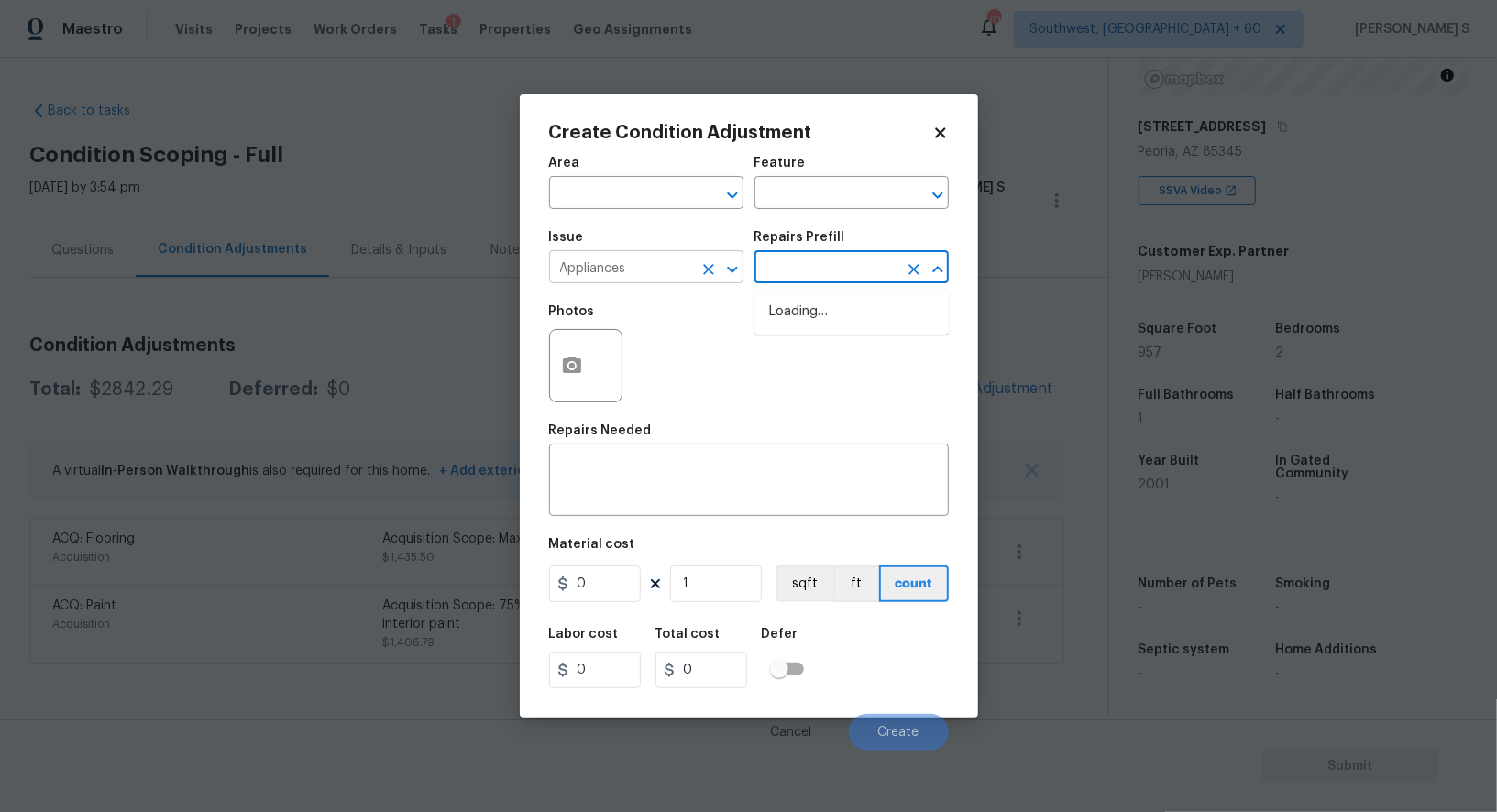
type input "m"
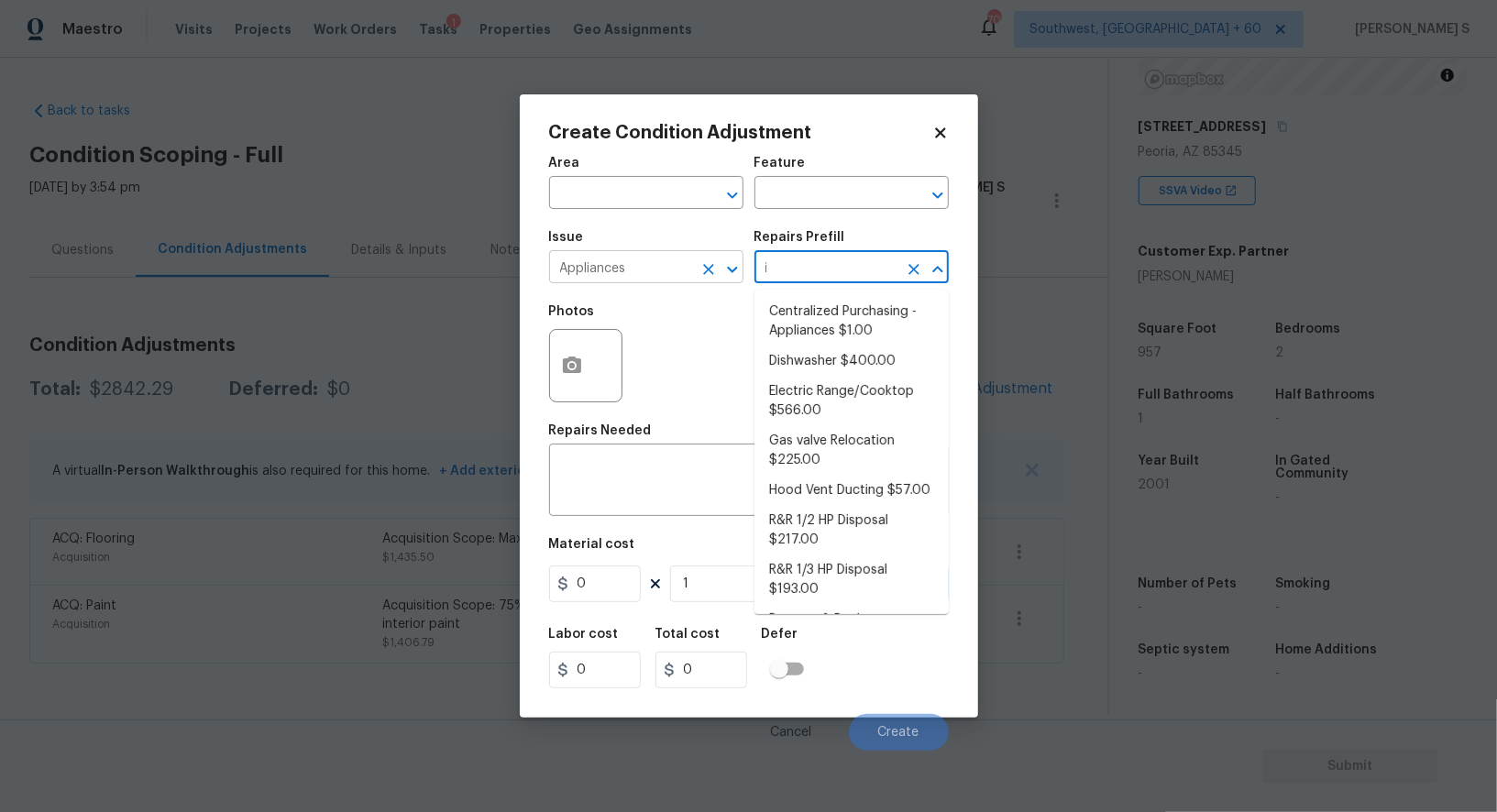
type input "ic"
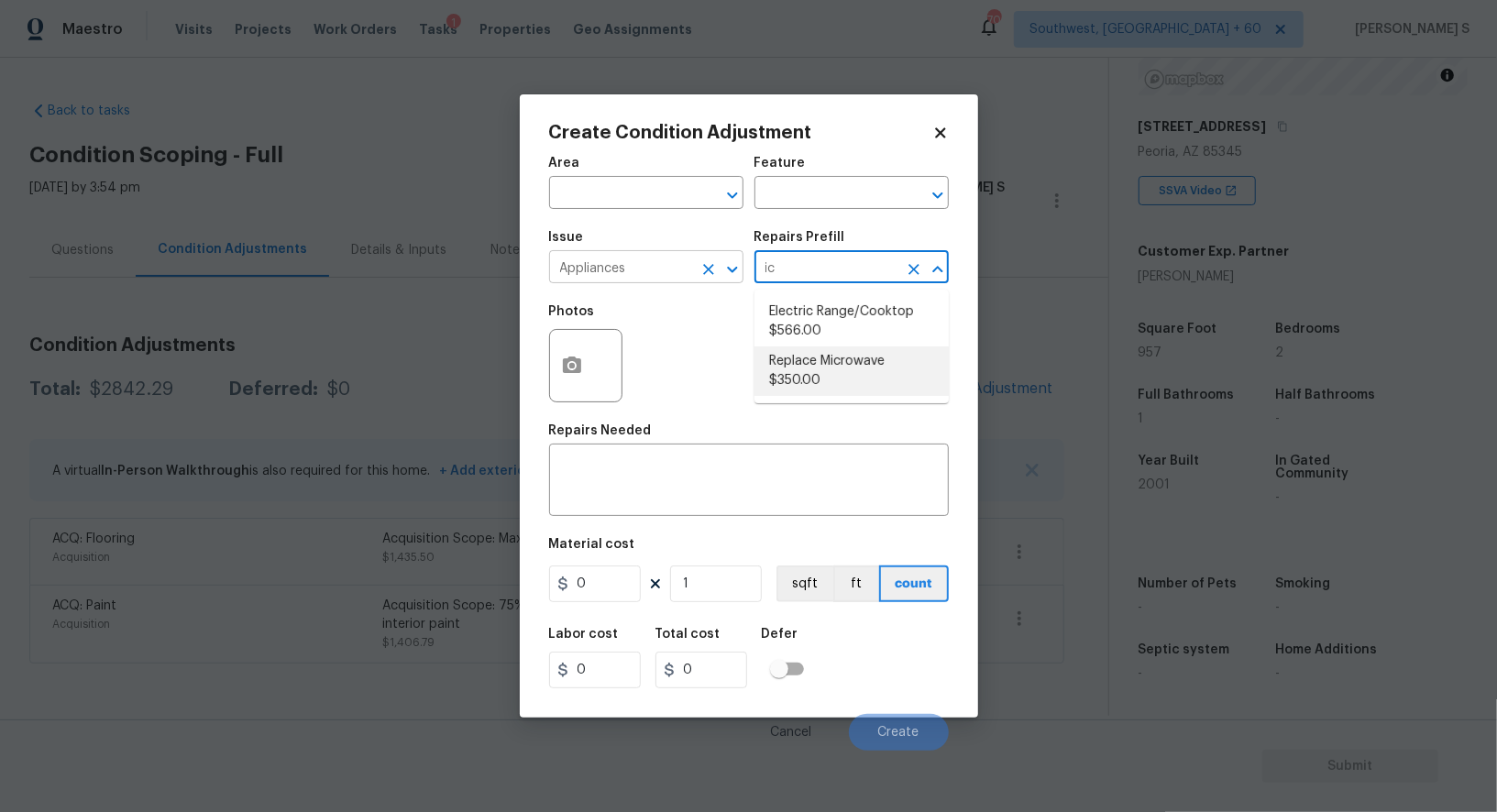
type input "Appliances"
type textarea "Remove the existing microwave and replace it with a new microwave"
type input "350"
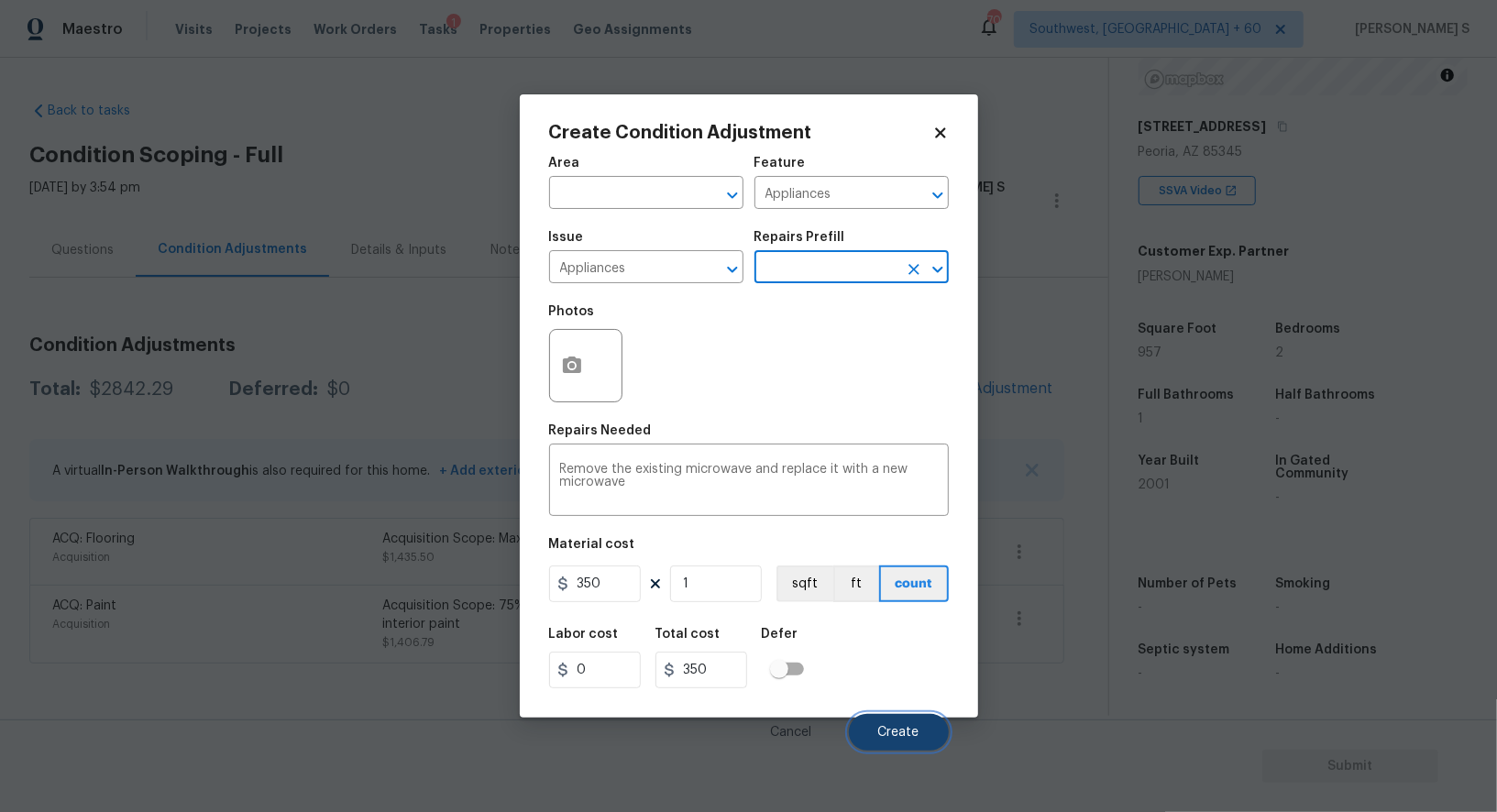
click at [910, 732] on span "Create" at bounding box center [899, 733] width 41 height 14
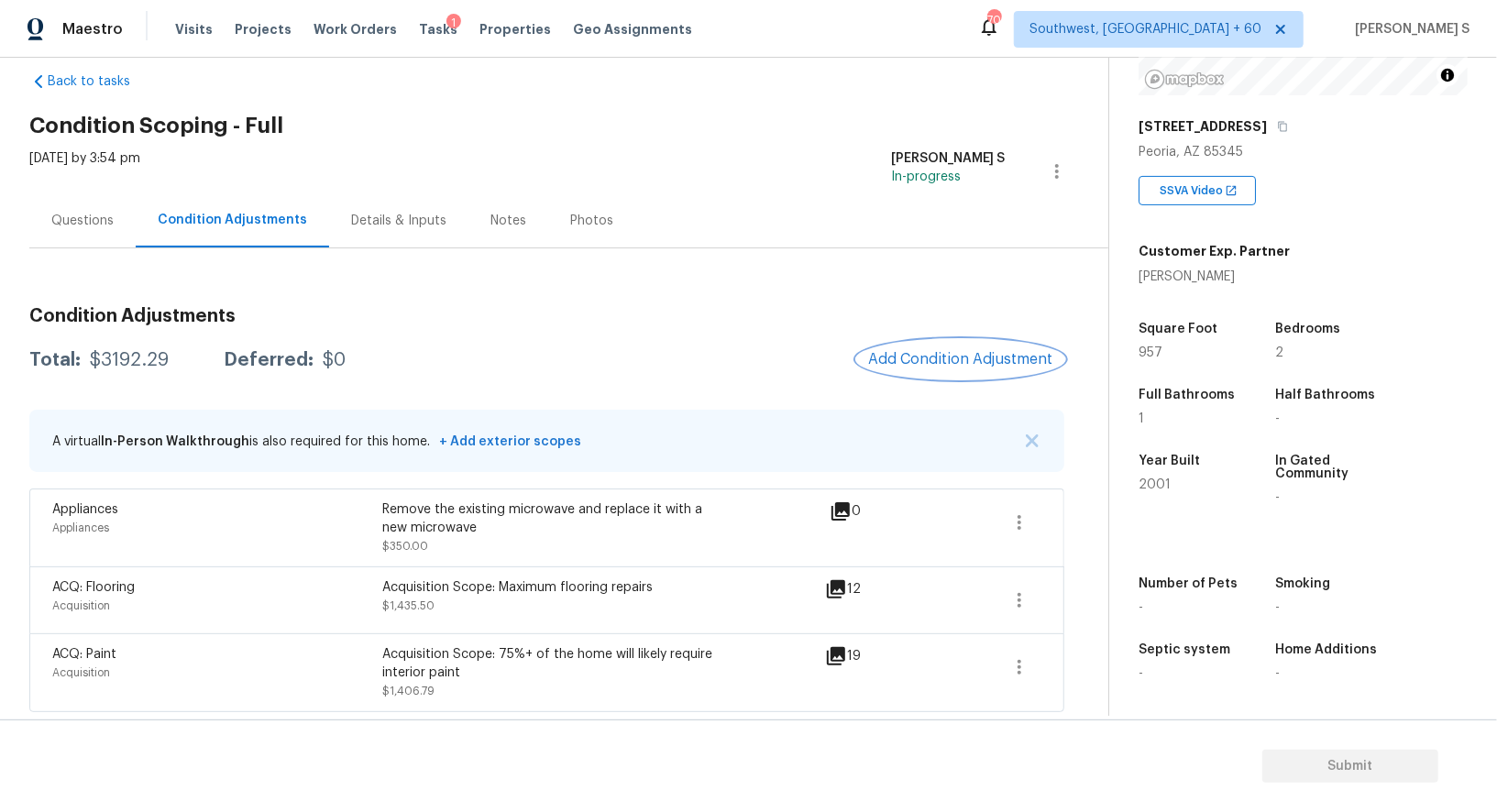
scroll to position [0, 0]
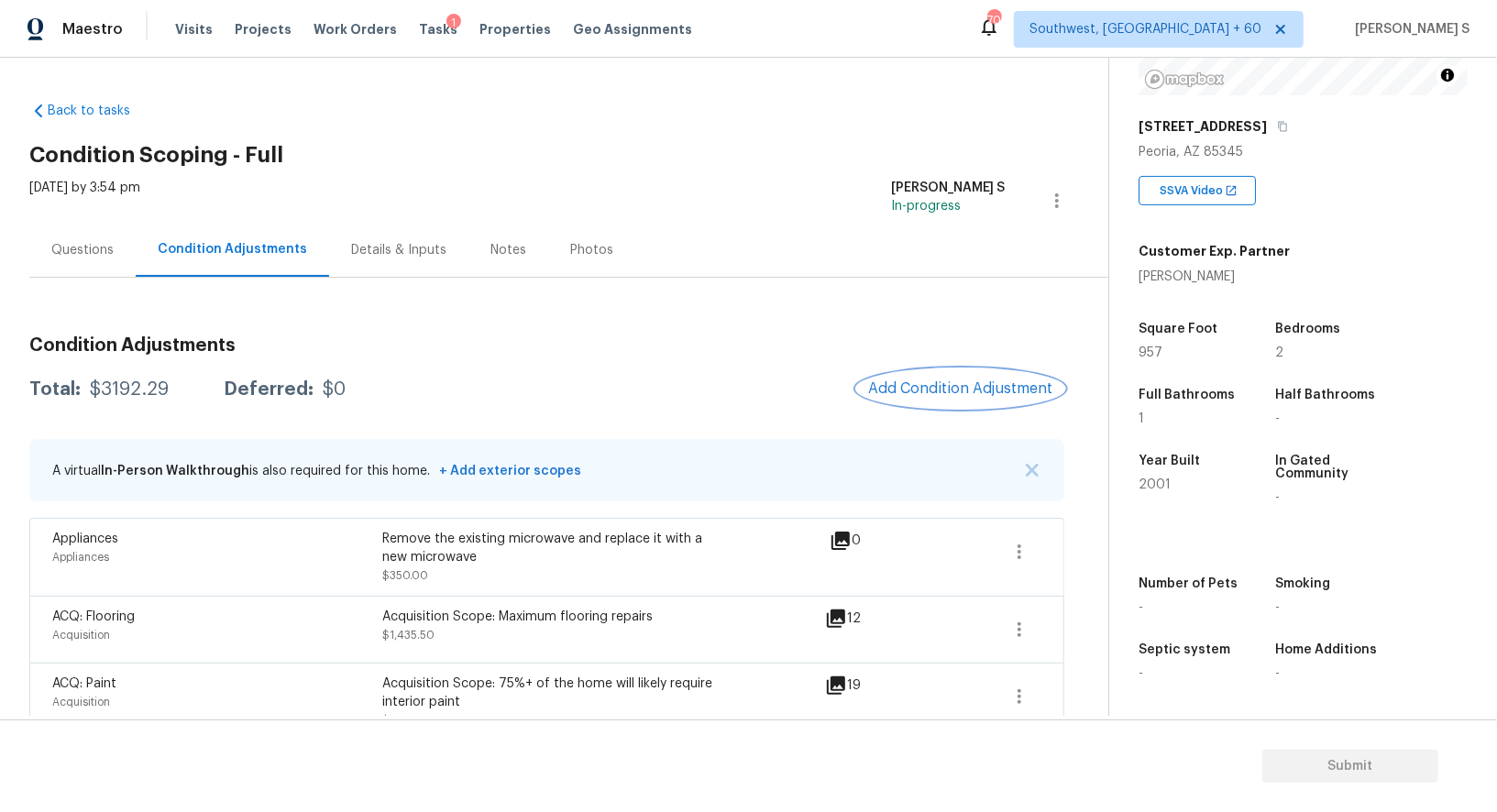
click at [968, 396] on span "Add Condition Adjustment" at bounding box center [960, 388] width 185 height 17
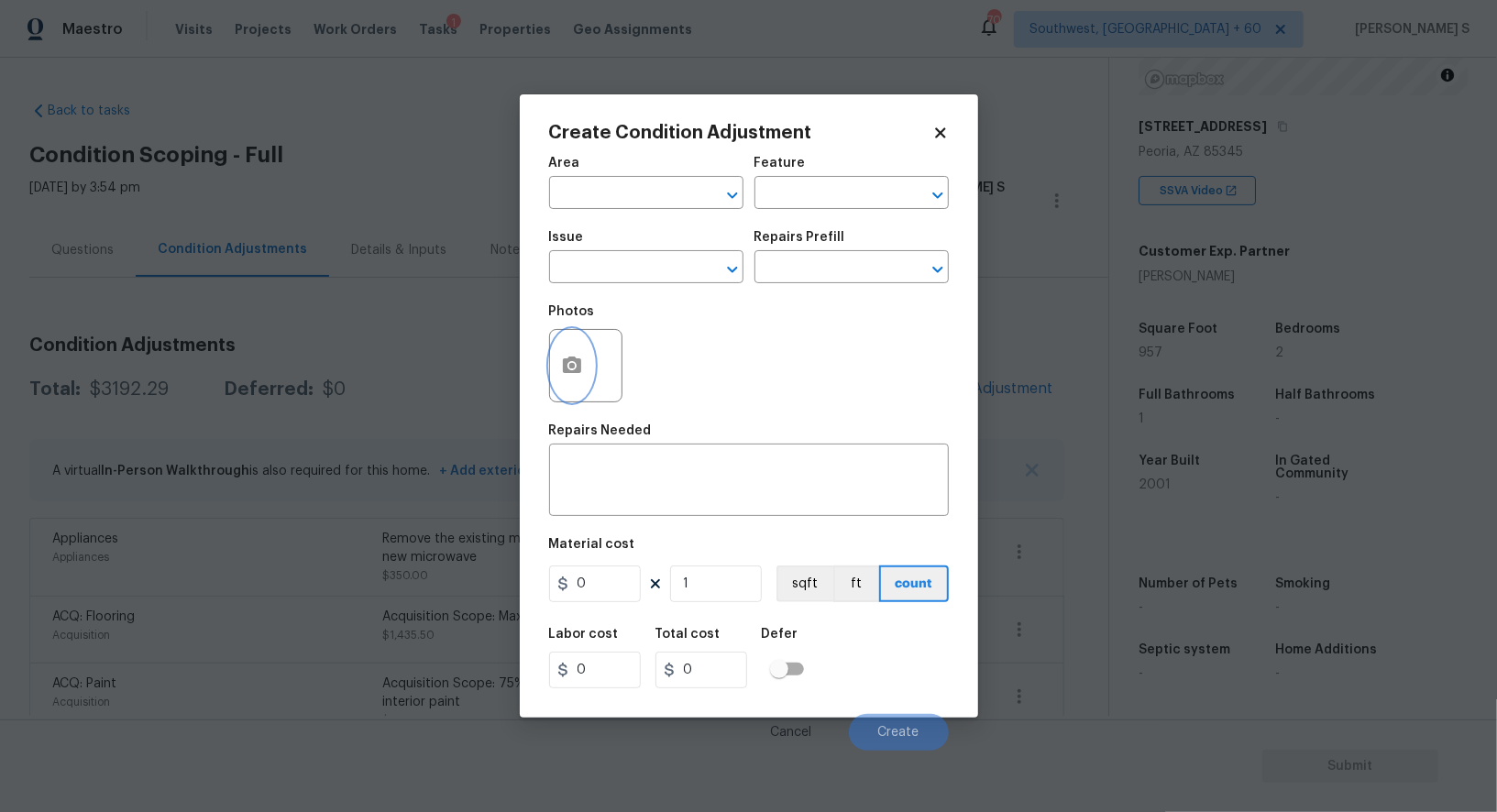
click at [565, 376] on icon "button" at bounding box center [572, 366] width 22 height 22
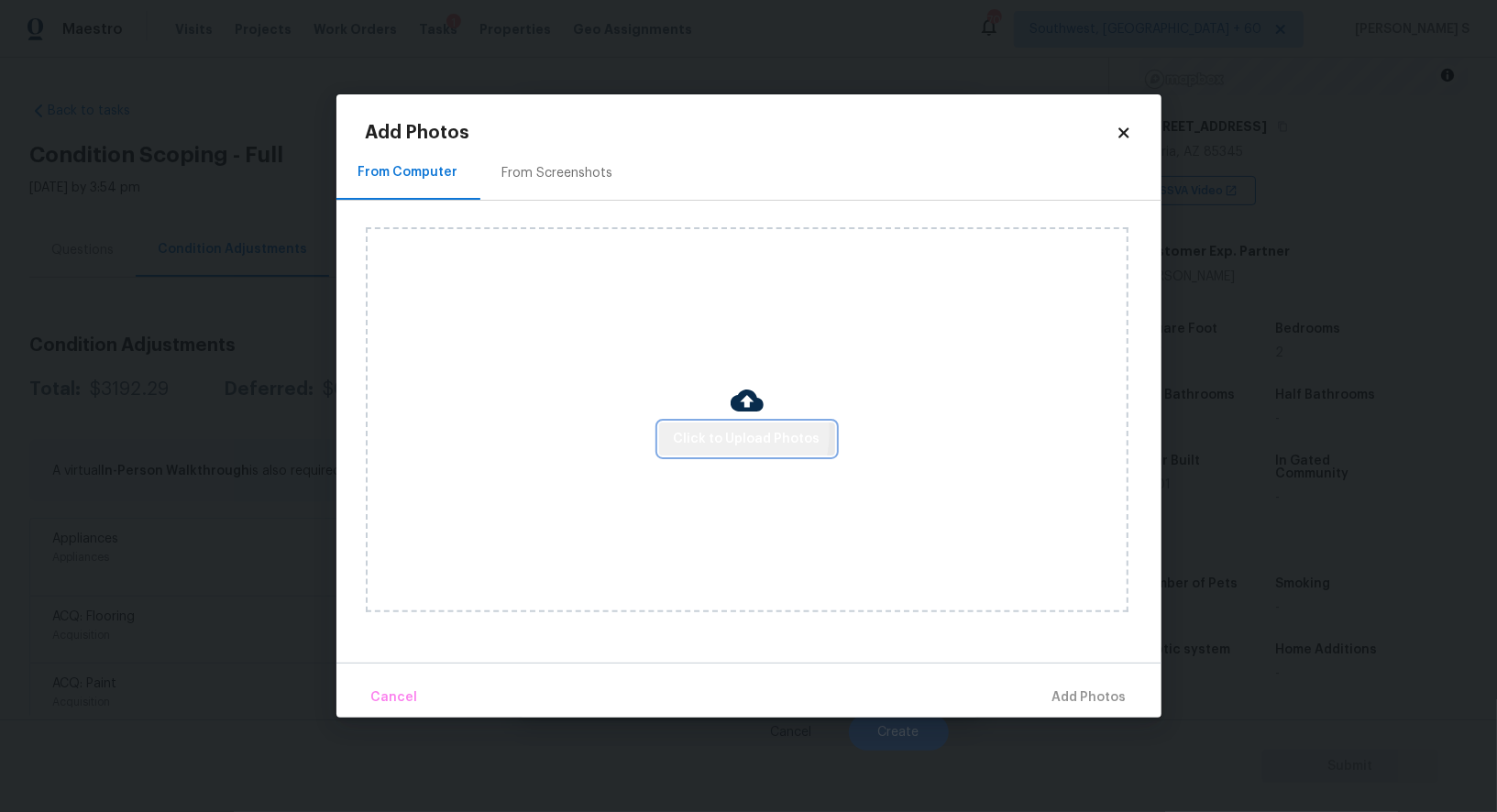
click at [710, 434] on span "Click to Upload Photos" at bounding box center [746, 440] width 146 height 23
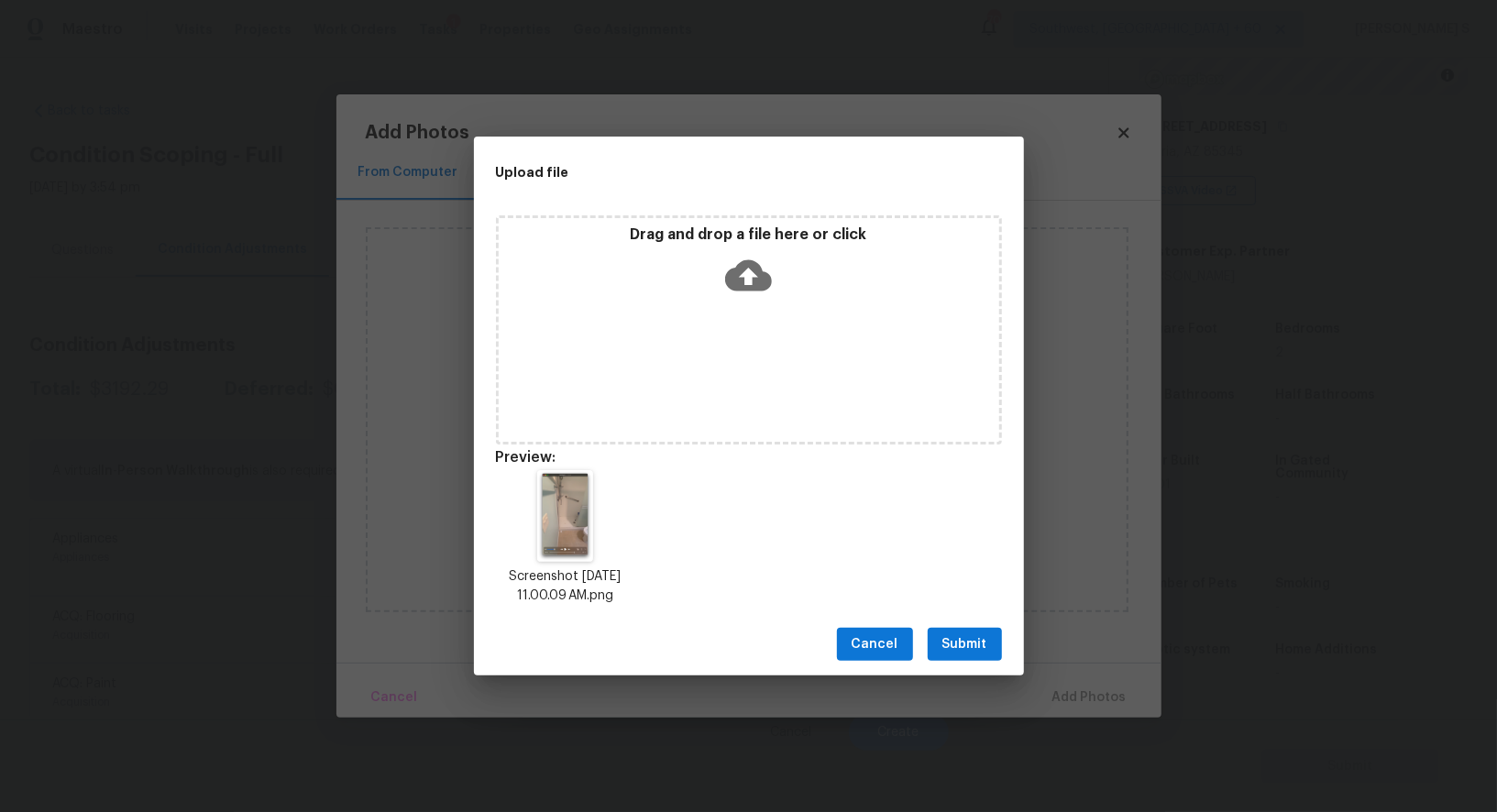
click at [984, 638] on span "Submit" at bounding box center [965, 644] width 45 height 23
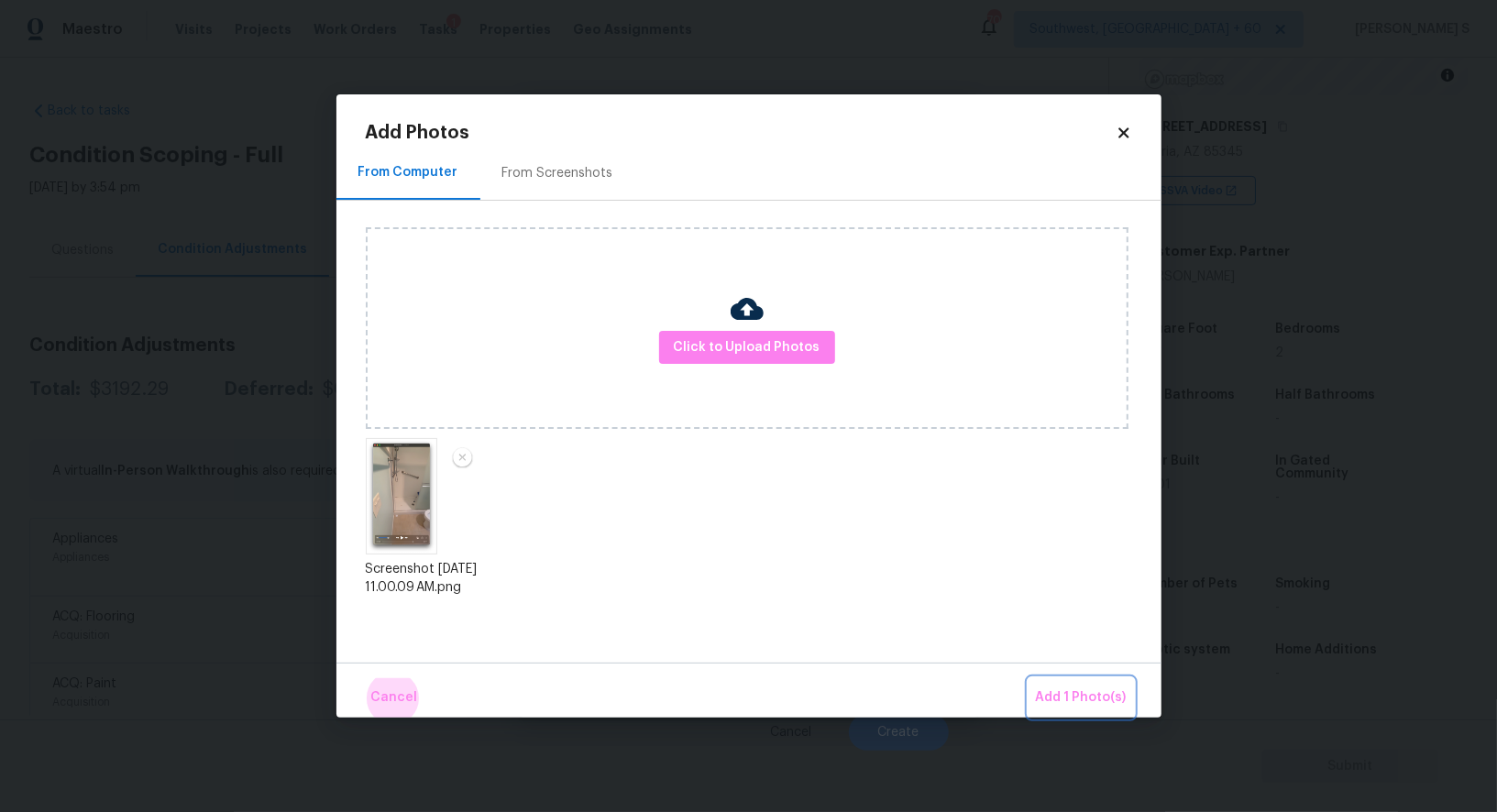
click at [1028, 678] on button "Add 1 Photo(s)" at bounding box center [1081, 697] width 105 height 39
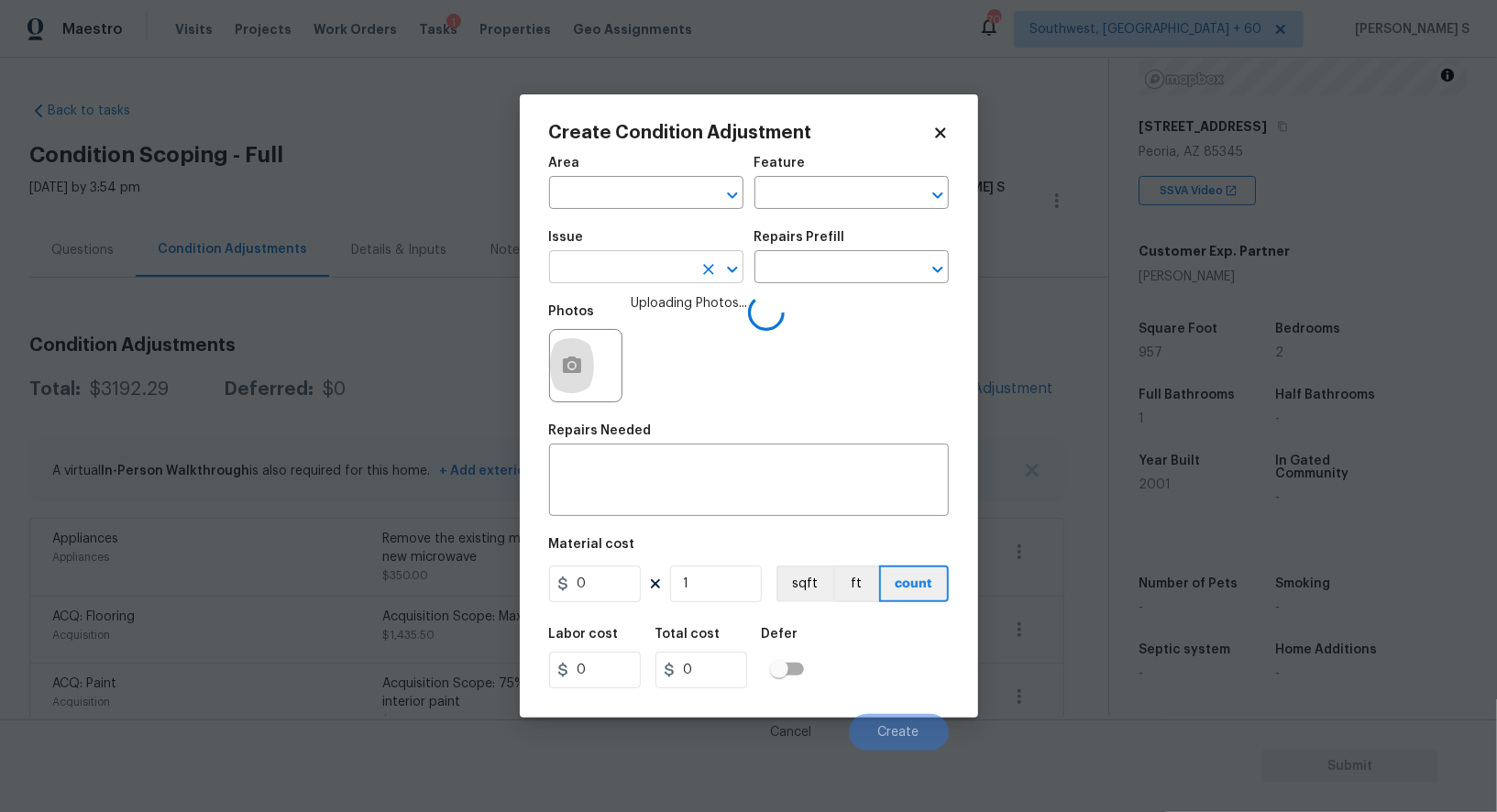
click at [659, 276] on input "text" at bounding box center [621, 269] width 143 height 29
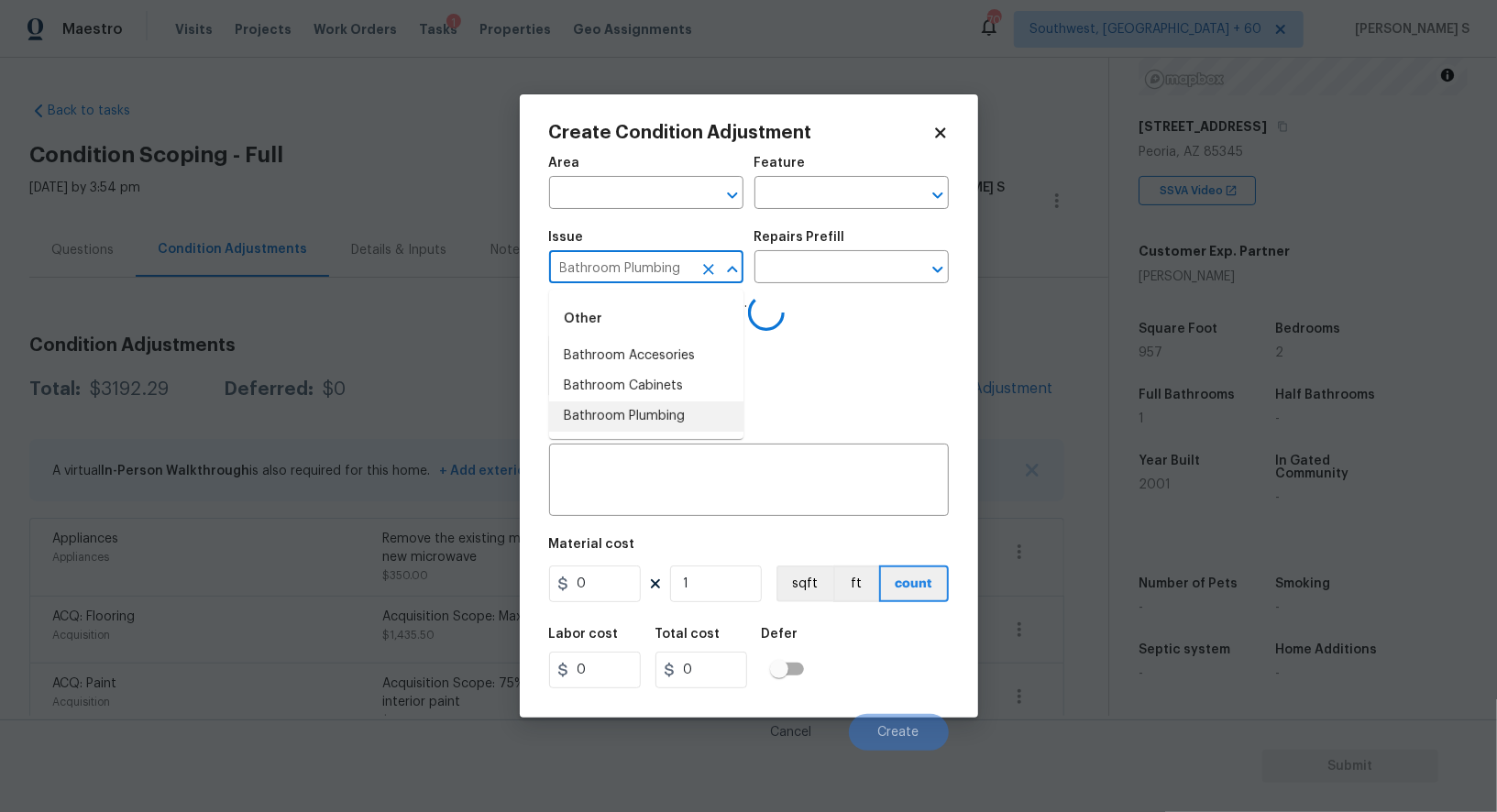
type input "Bathroom Plumbing"
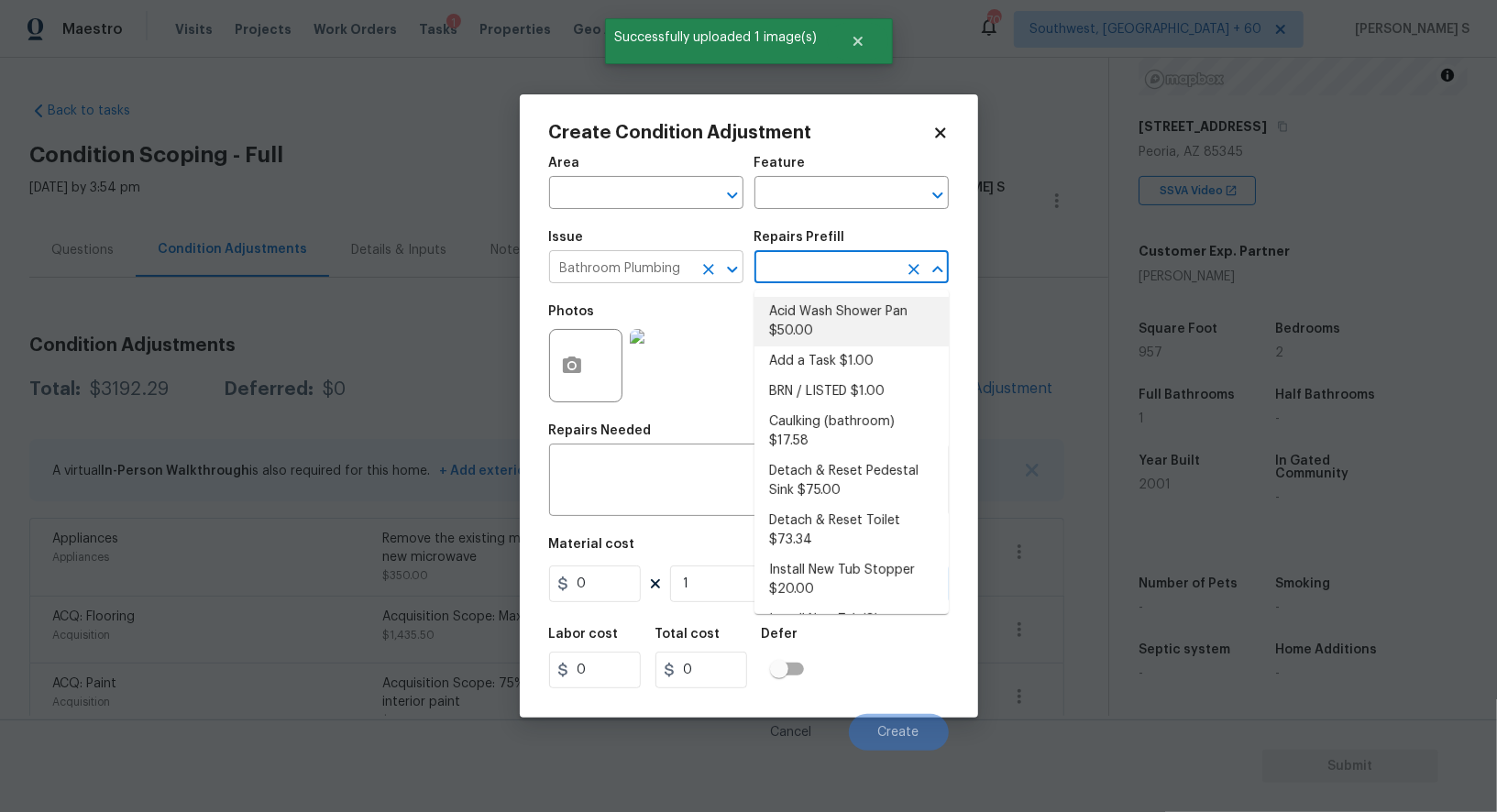
type input "Plumbing"
type textarea "Prep and acid wash/deep clean the shower pan."
type input "50"
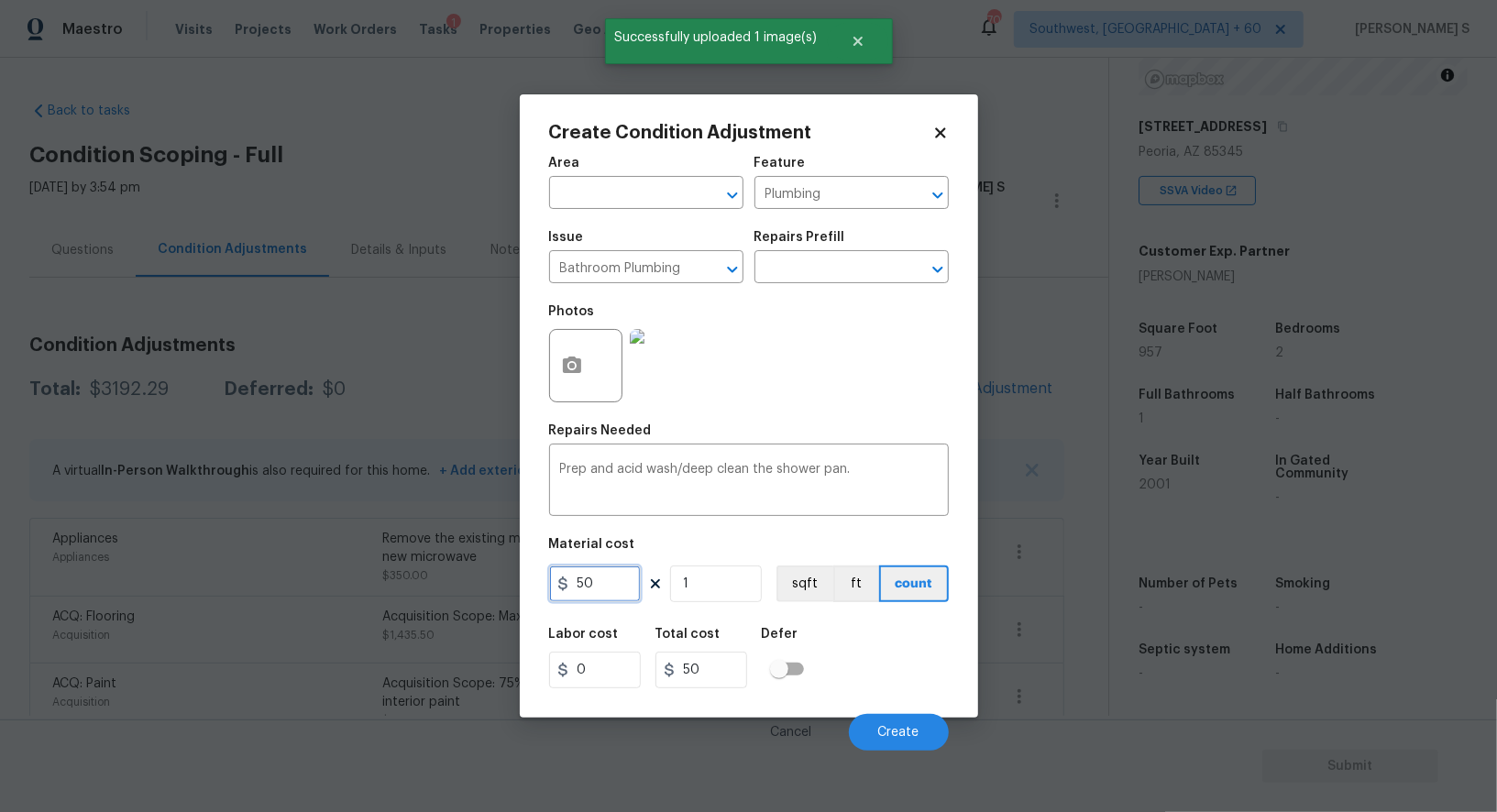
click at [606, 578] on input "50" at bounding box center [595, 583] width 91 height 36
type input "100"
click at [918, 743] on button "Create" at bounding box center [898, 732] width 100 height 36
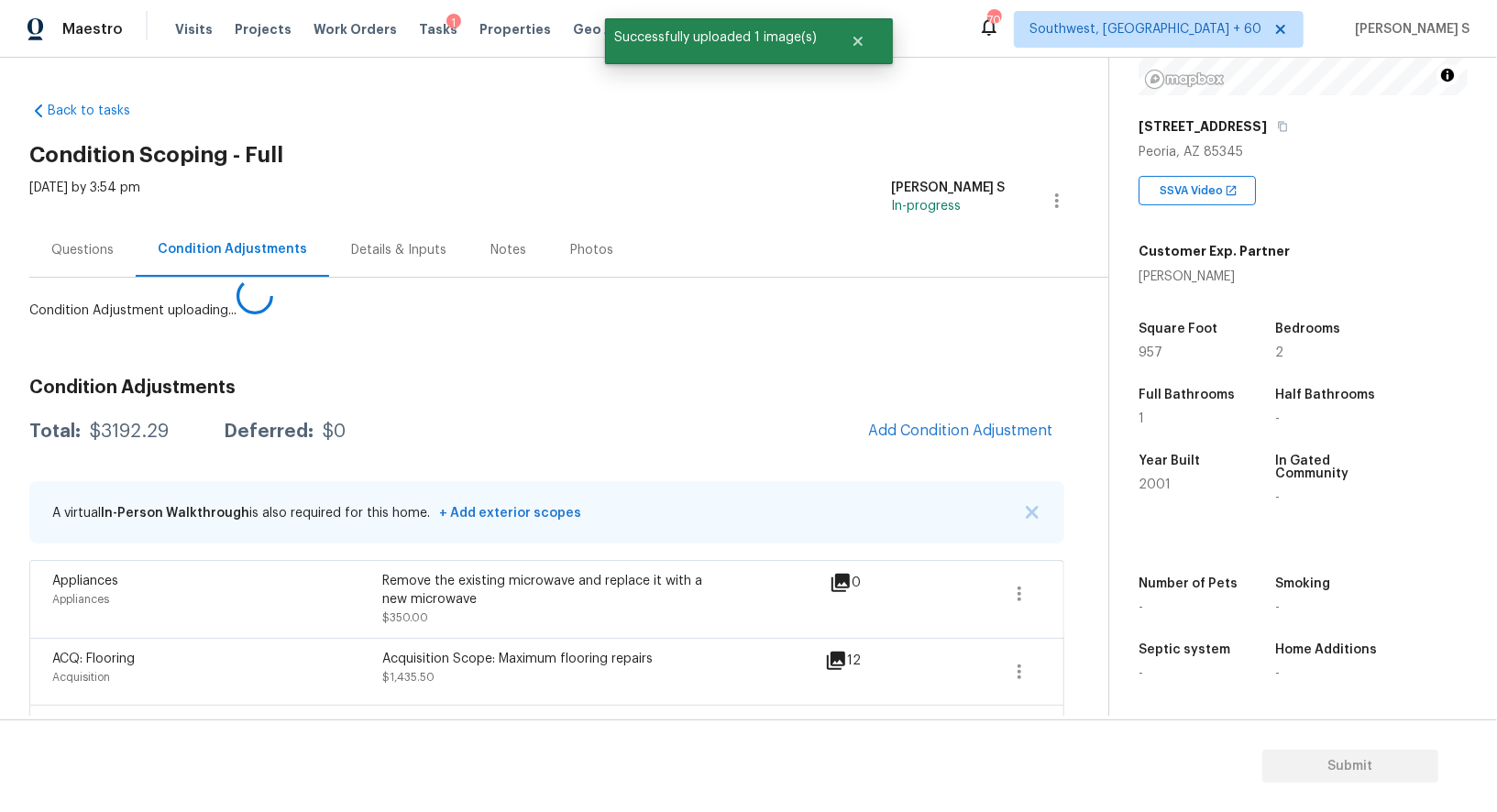
click at [211, 624] on body "Maestro Visits Projects Work Orders Tasks 1 Properties Geo Assignments 708 Sout…" at bounding box center [748, 406] width 1497 height 812
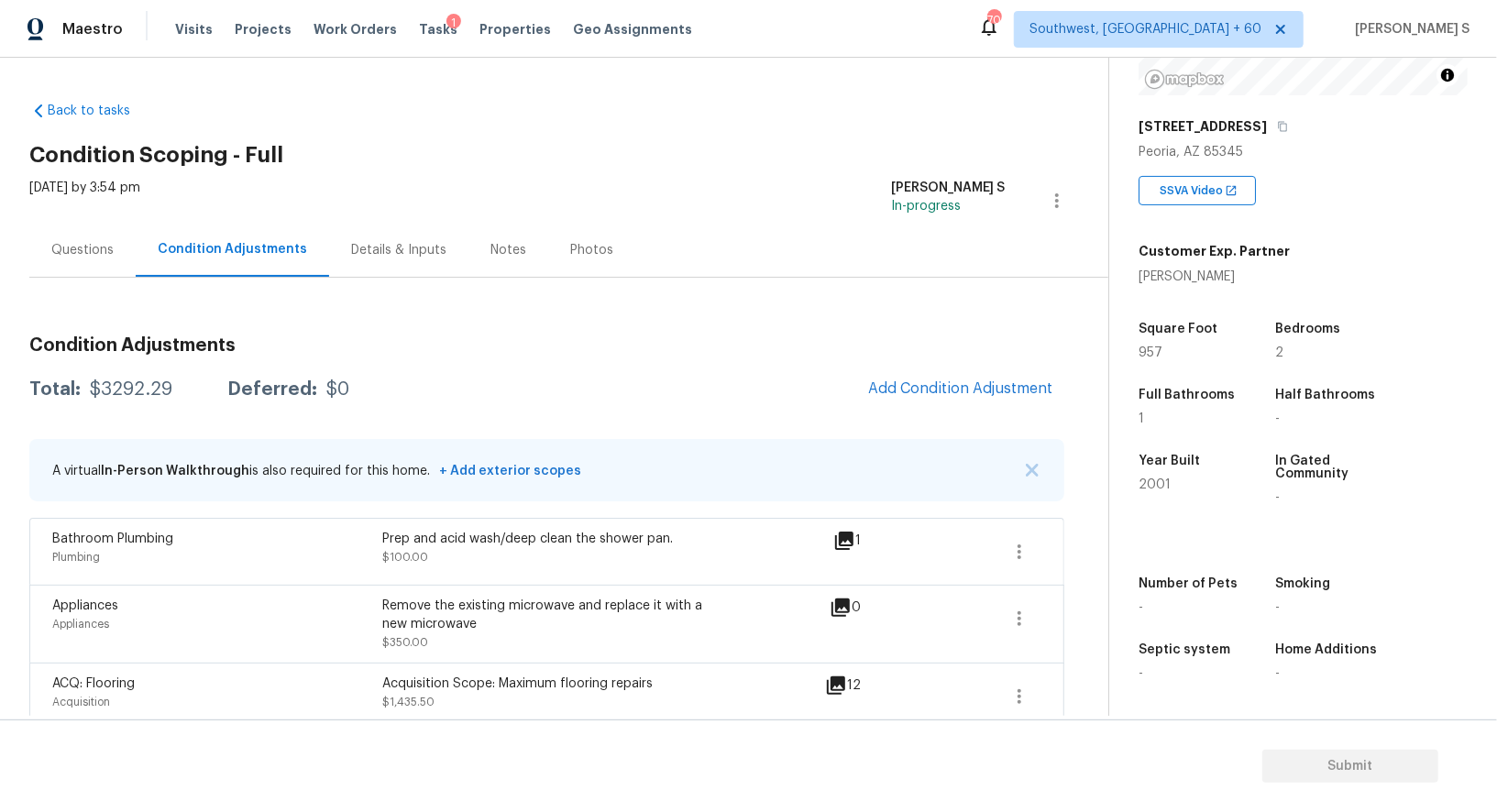
click at [128, 393] on div "$3292.29" at bounding box center [130, 389] width 83 height 19
copy div "3292.29"
click at [54, 246] on div "Questions" at bounding box center [82, 250] width 62 height 19
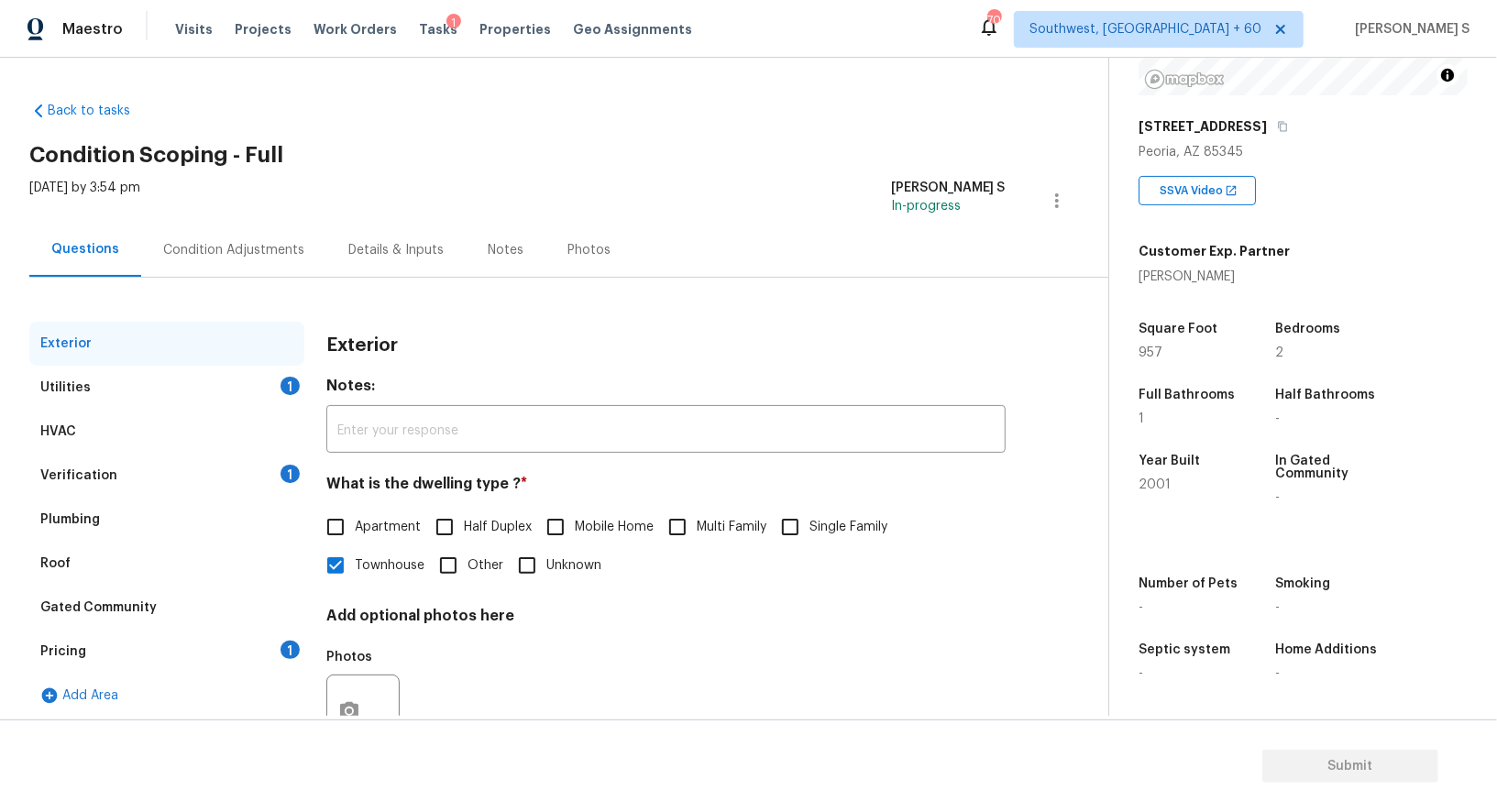
click at [247, 463] on div "Verification 1" at bounding box center [166, 475] width 275 height 44
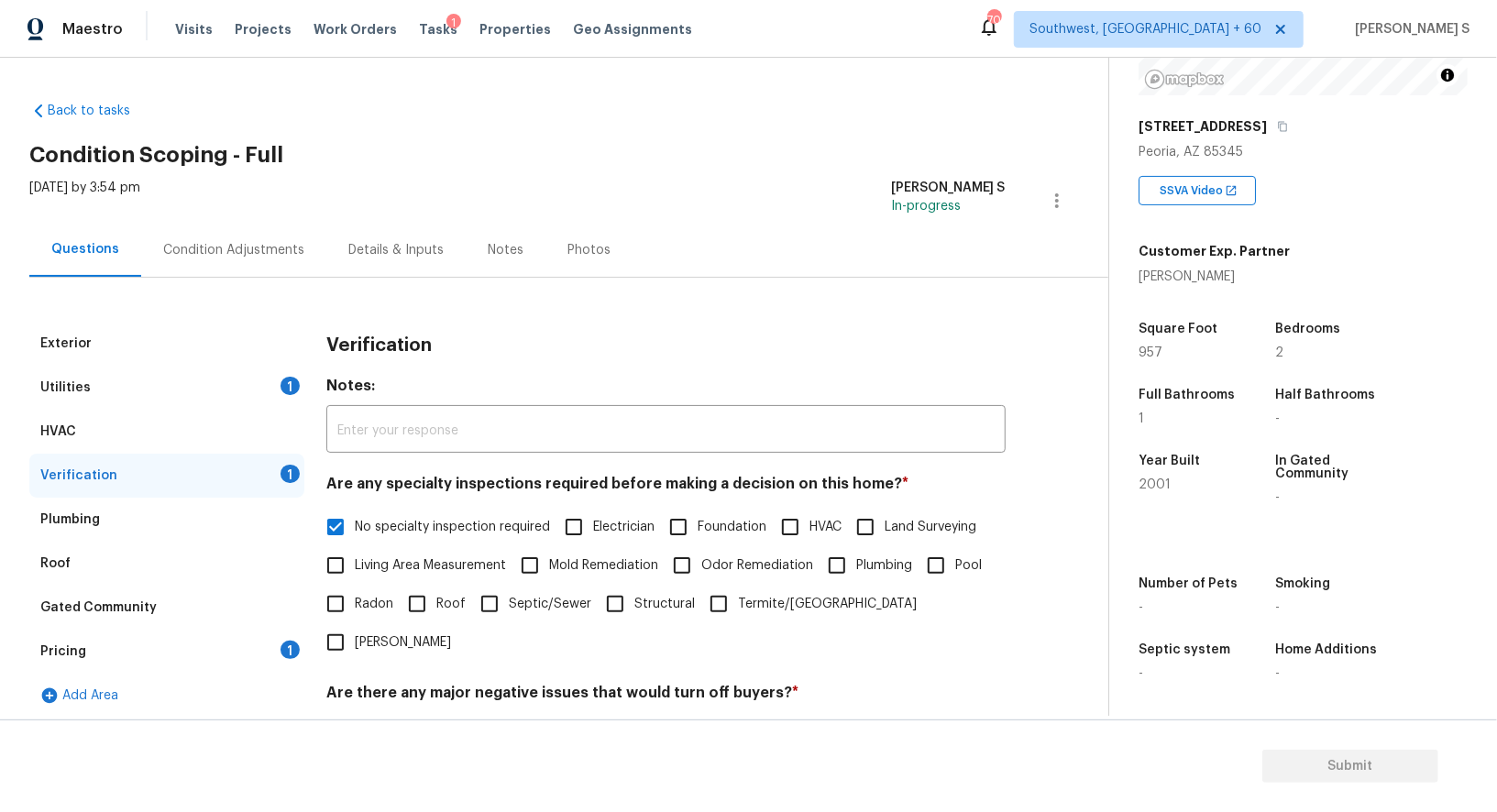
scroll to position [234, 0]
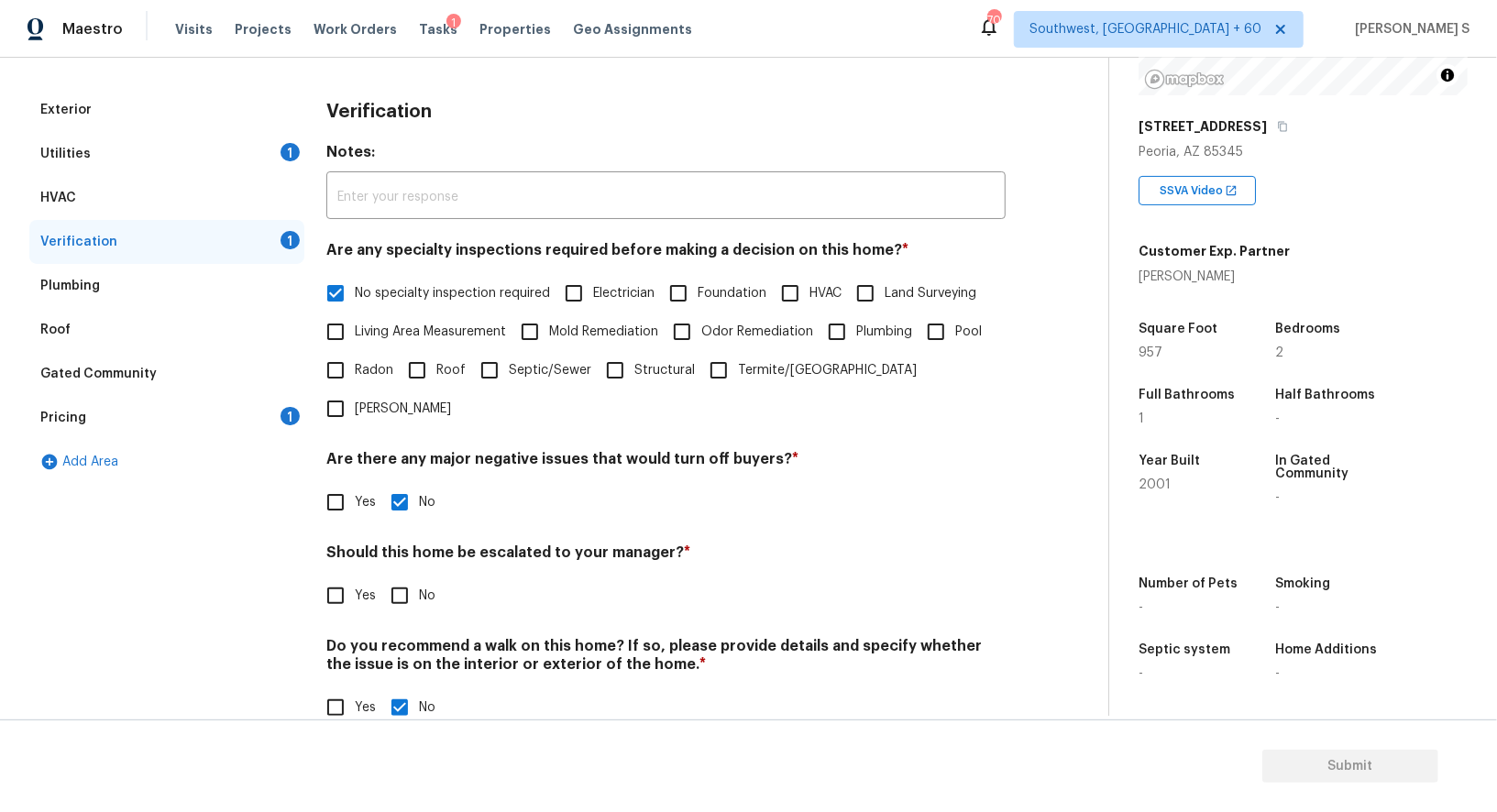
click at [381, 576] on input "No" at bounding box center [399, 595] width 38 height 38
checkbox input "true"
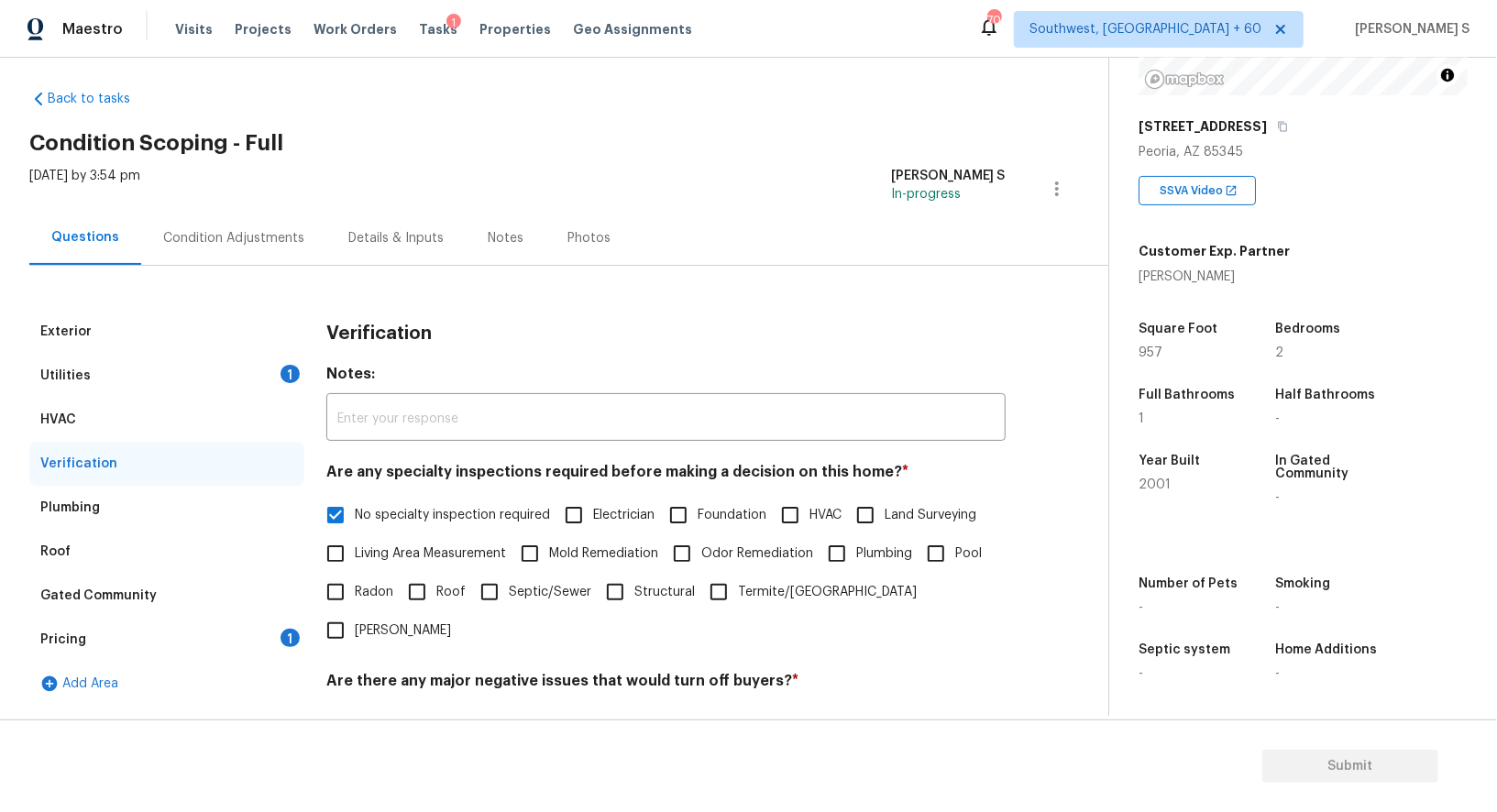
scroll to position [0, 0]
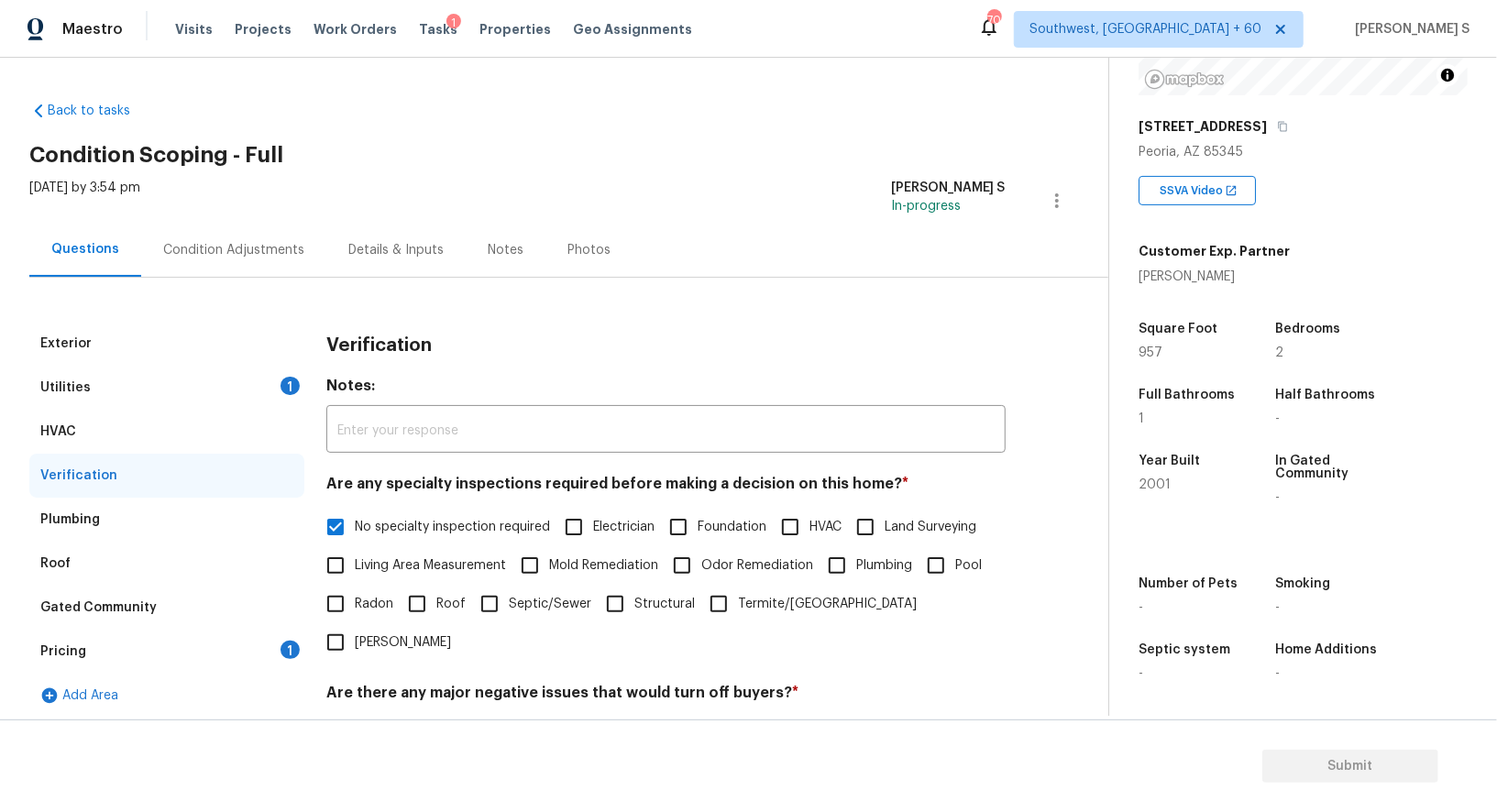
click at [278, 372] on div "Utilities 1" at bounding box center [166, 387] width 275 height 44
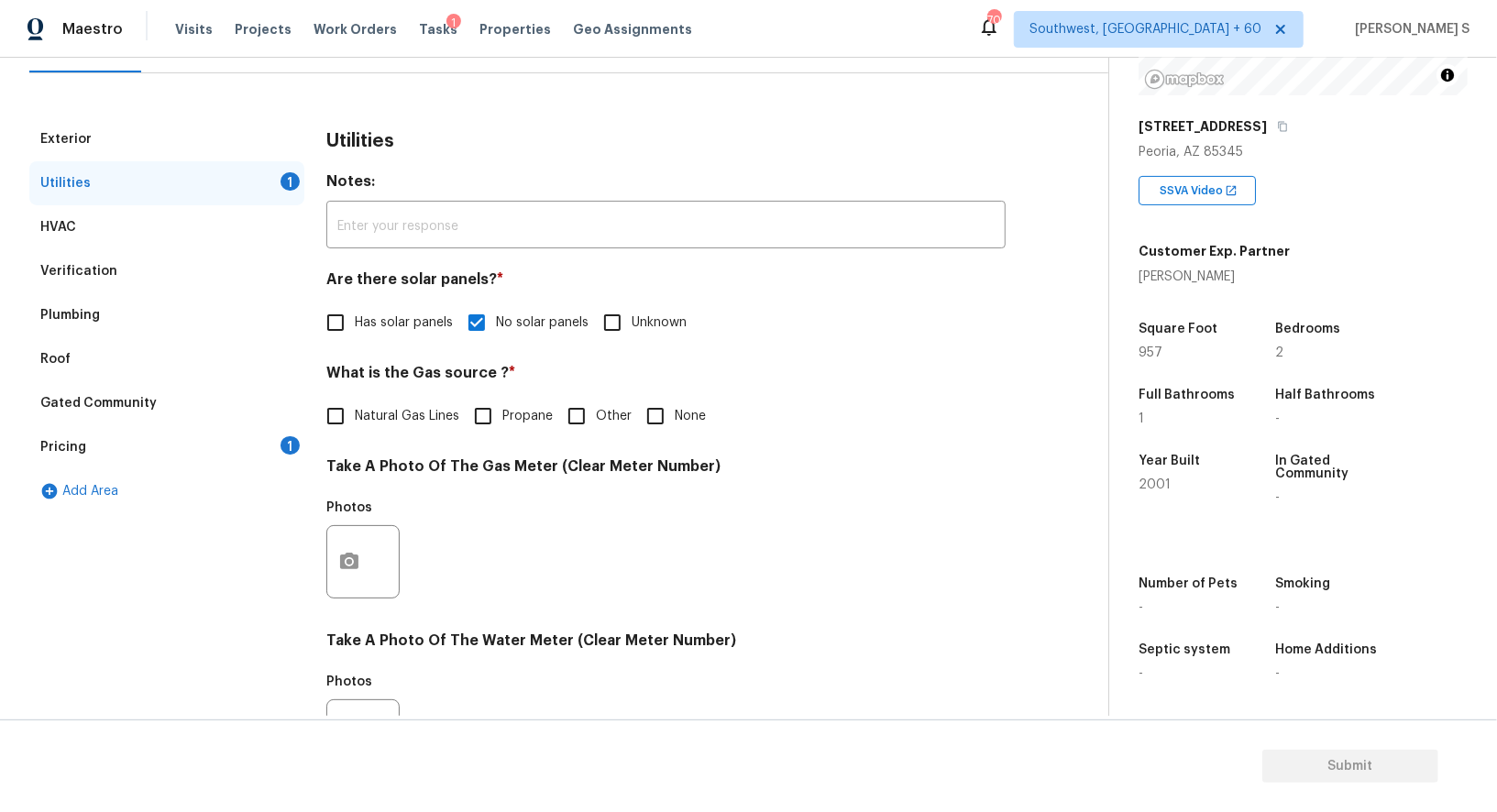
scroll to position [367, 0]
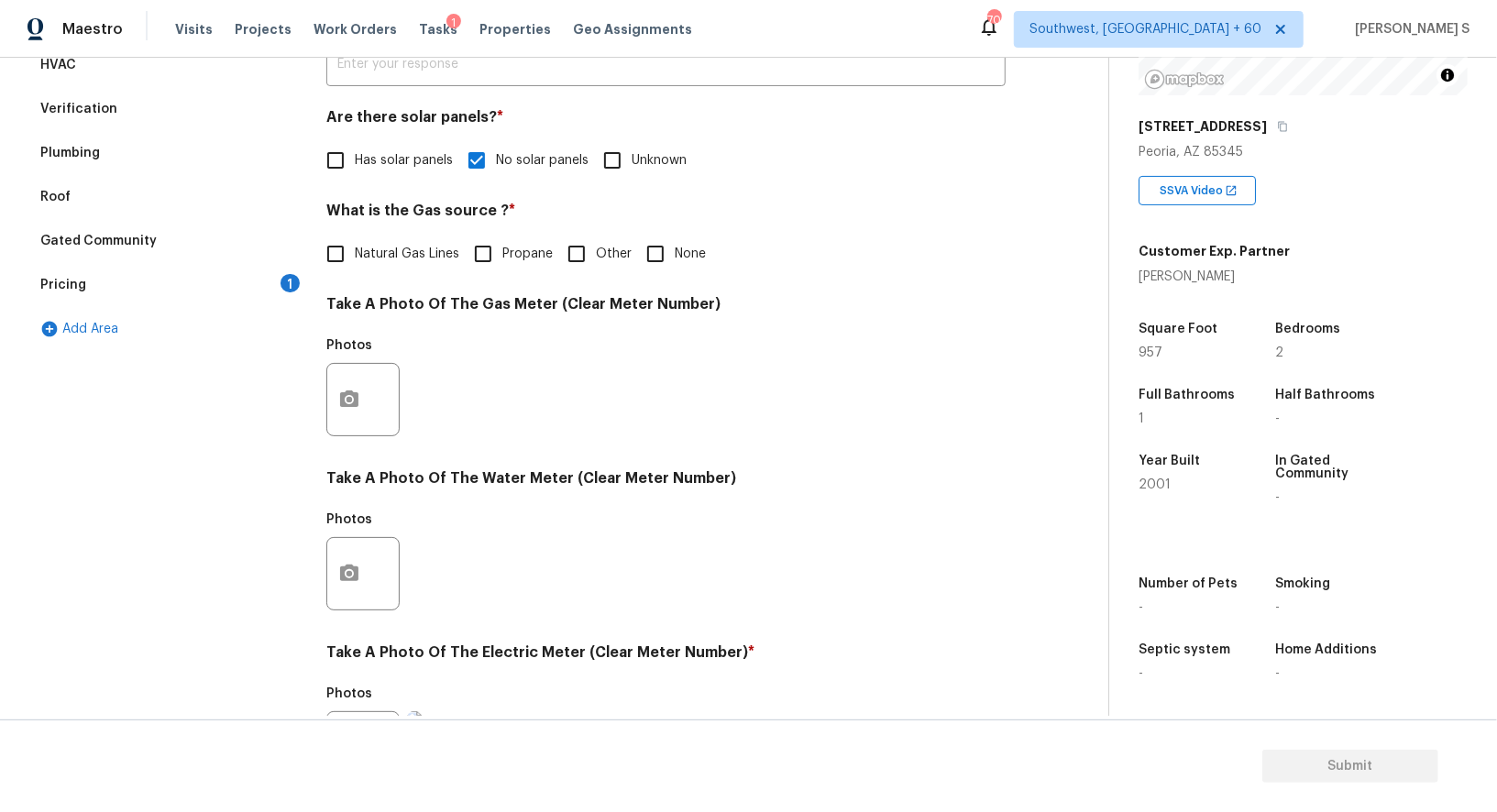
click at [653, 245] on input "None" at bounding box center [655, 253] width 38 height 38
checkbox input "true"
click at [288, 290] on div "1" at bounding box center [290, 283] width 20 height 19
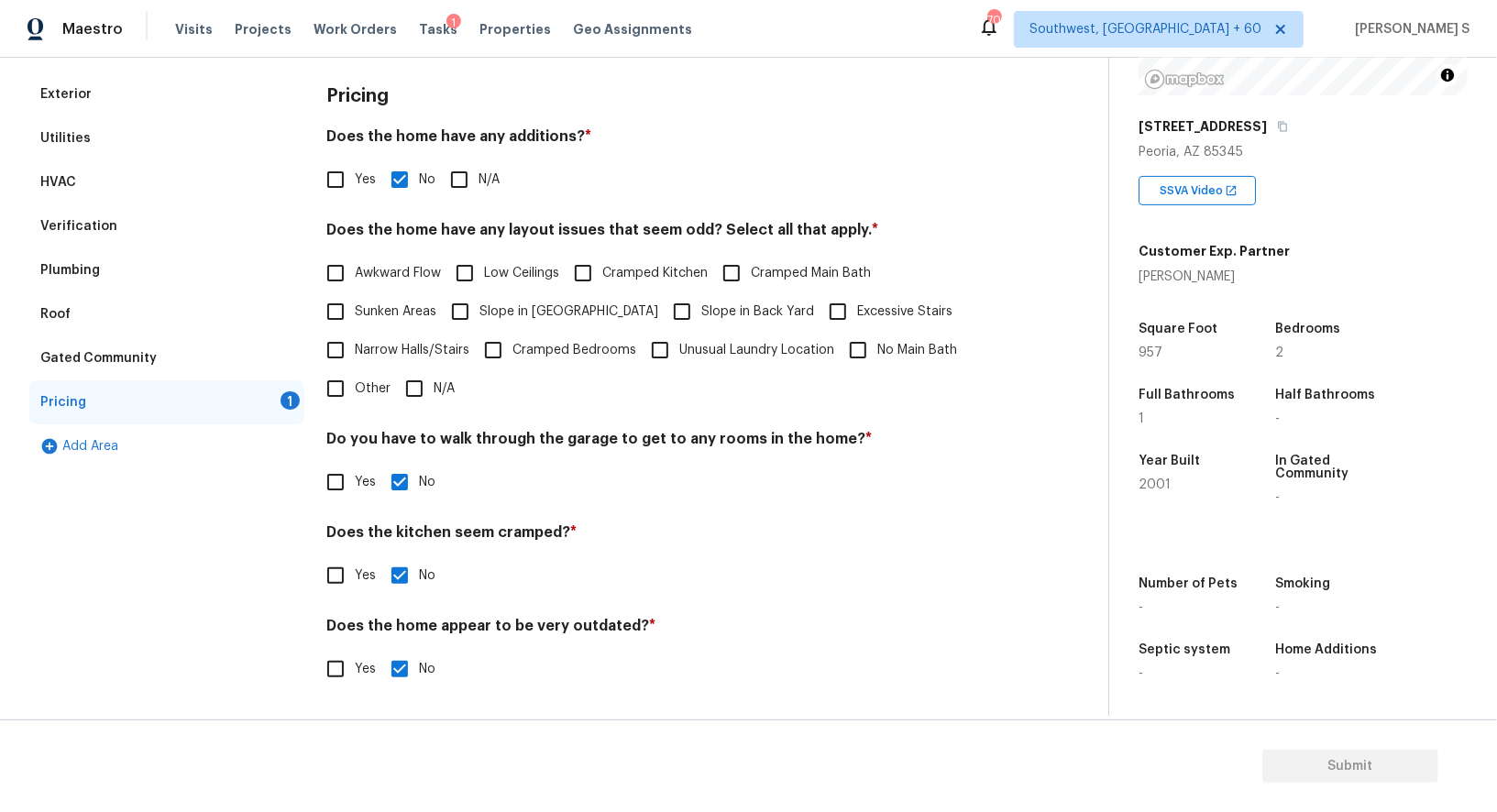
scroll to position [248, 0]
drag, startPoint x: 479, startPoint y: 319, endPoint x: 598, endPoint y: 319, distance: 119.0
click at [479, 319] on input "Slope in [GEOGRAPHIC_DATA]" at bounding box center [459, 313] width 38 height 38
checkbox input "true"
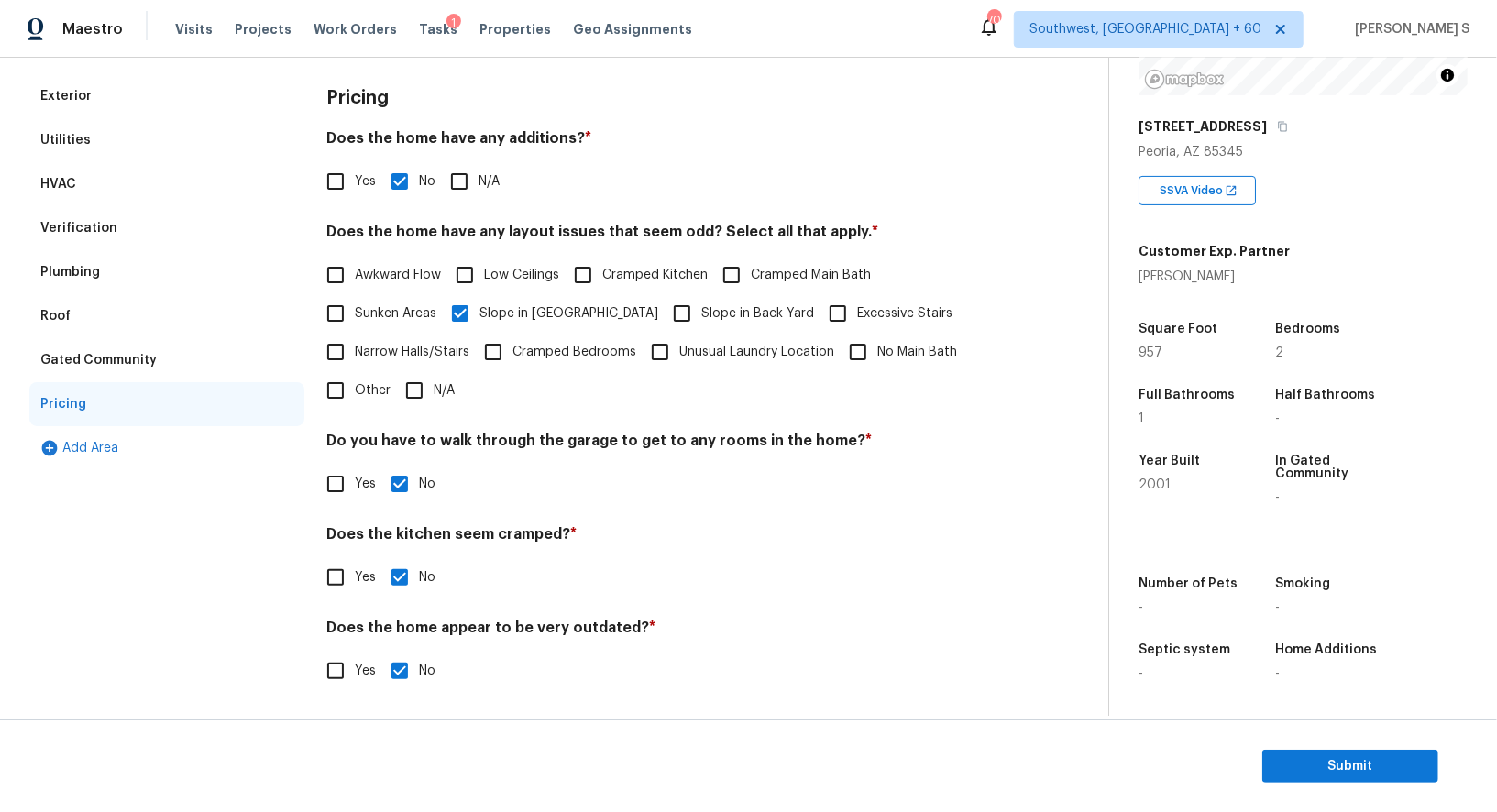
scroll to position [0, 0]
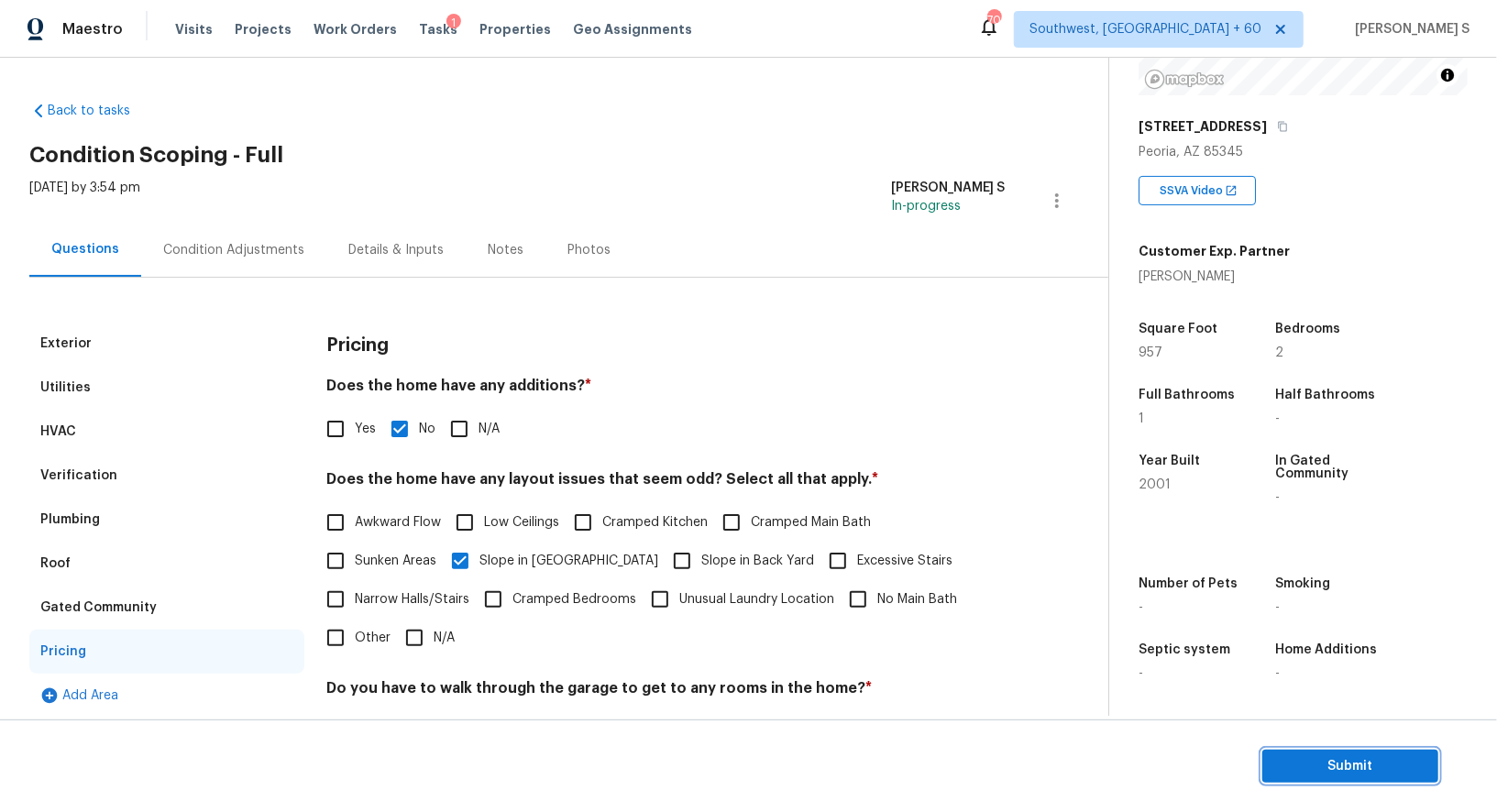
click at [1329, 760] on span "Submit" at bounding box center [1350, 766] width 146 height 23
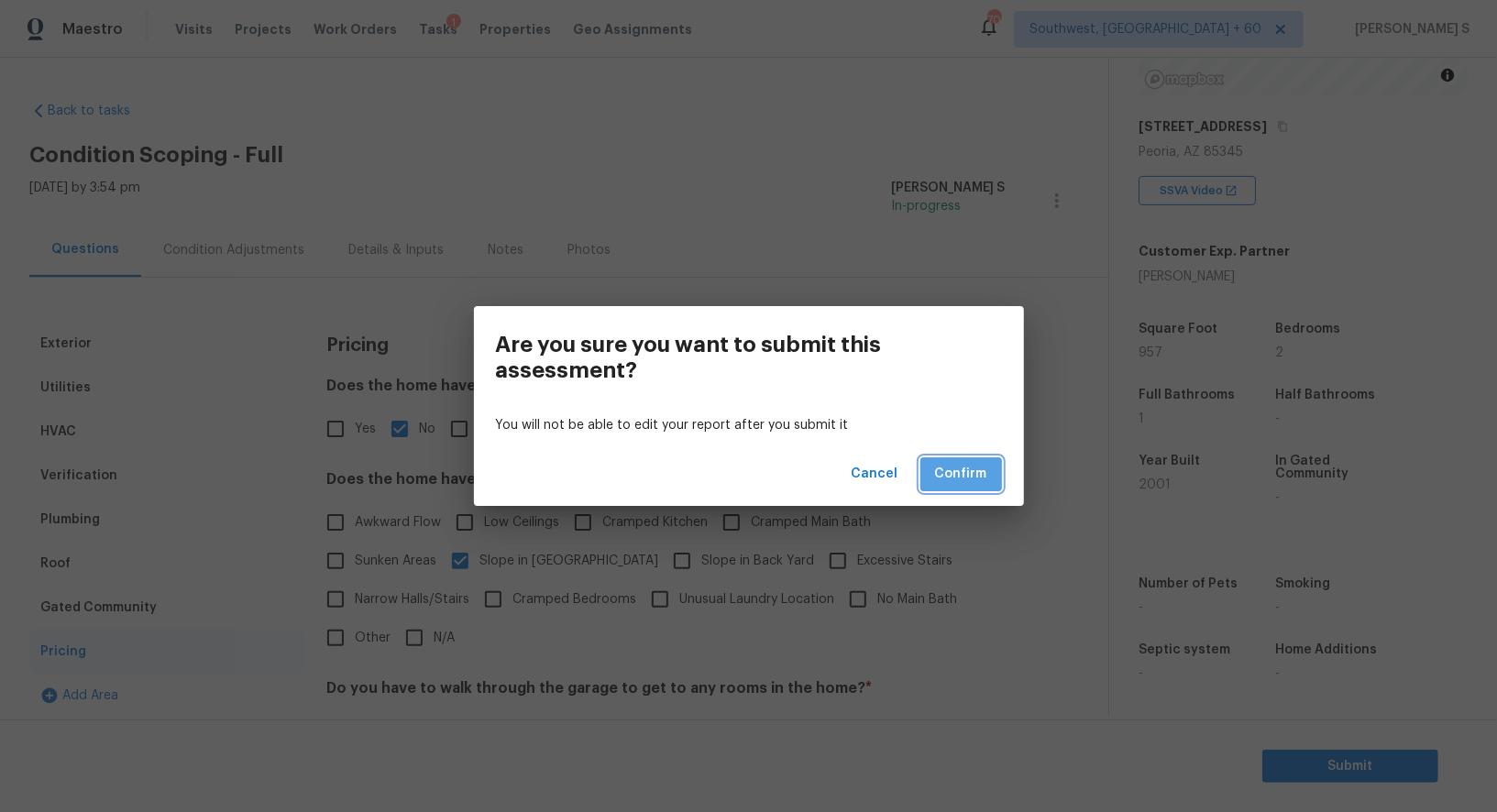
click at [995, 472] on button "Confirm" at bounding box center [961, 474] width 82 height 34
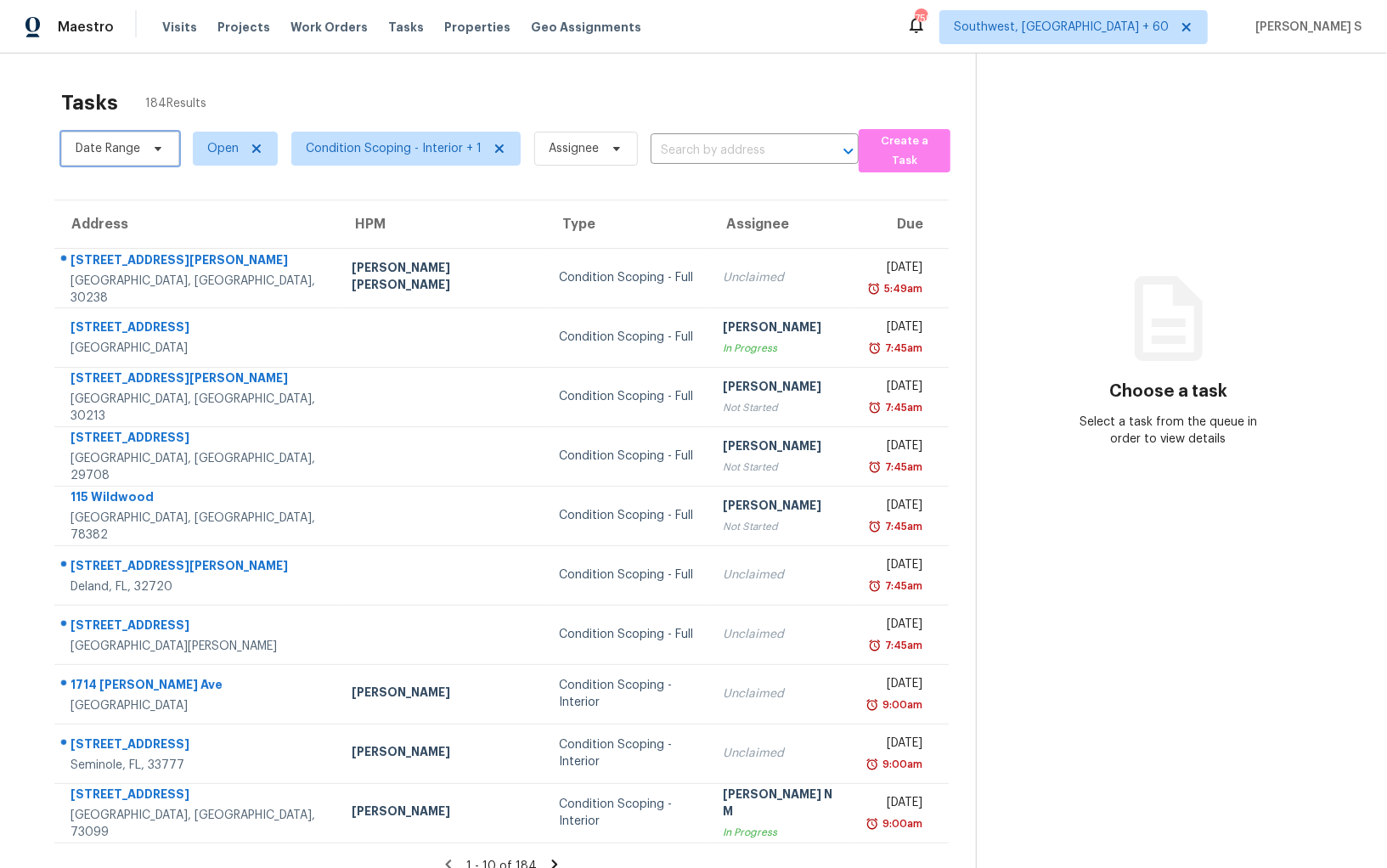
click at [117, 149] on span "Date Range" at bounding box center [108, 148] width 65 height 17
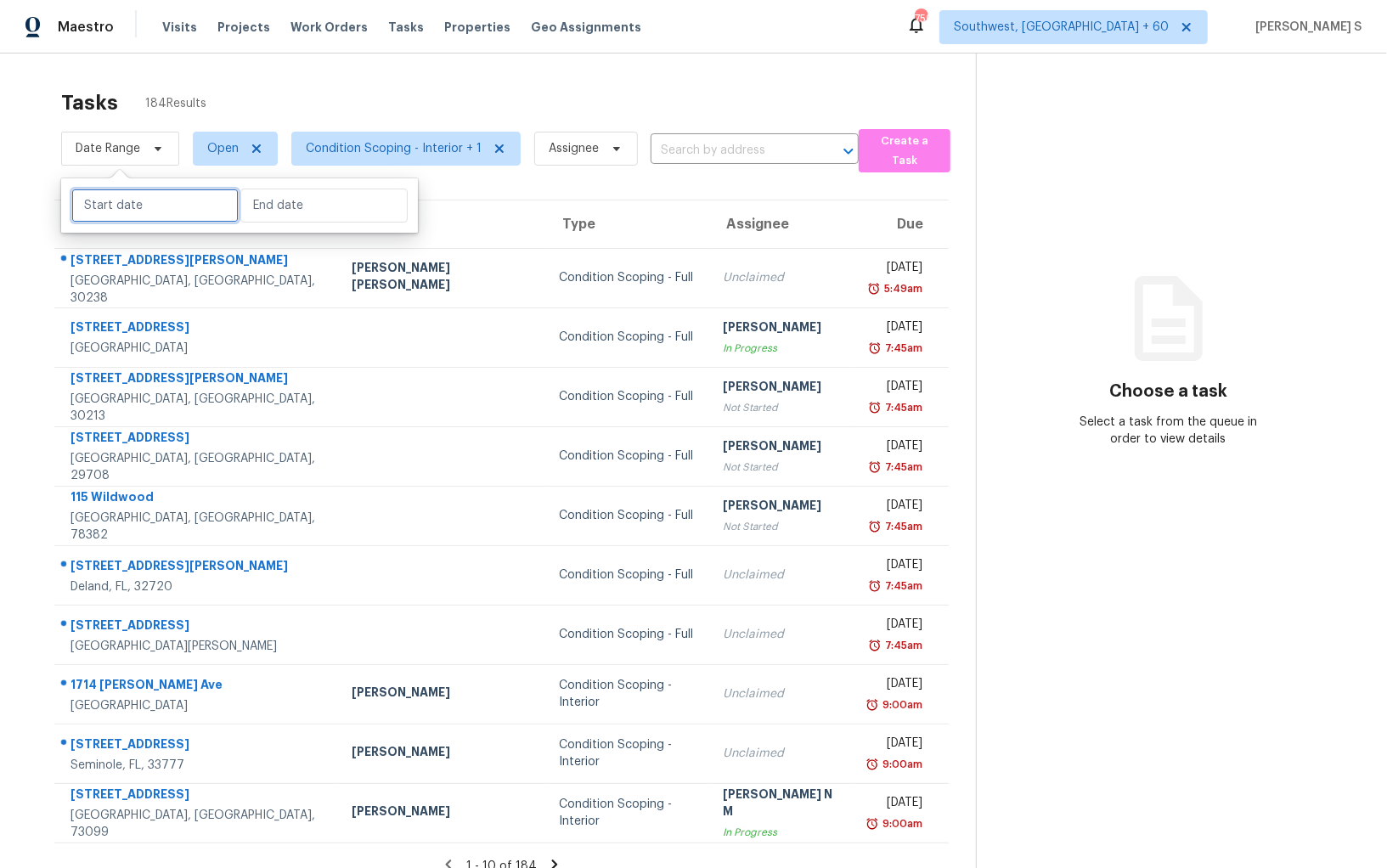
click at [131, 208] on input "text" at bounding box center [155, 205] width 167 height 34
select select "9"
select select "2025"
select select "10"
select select "2025"
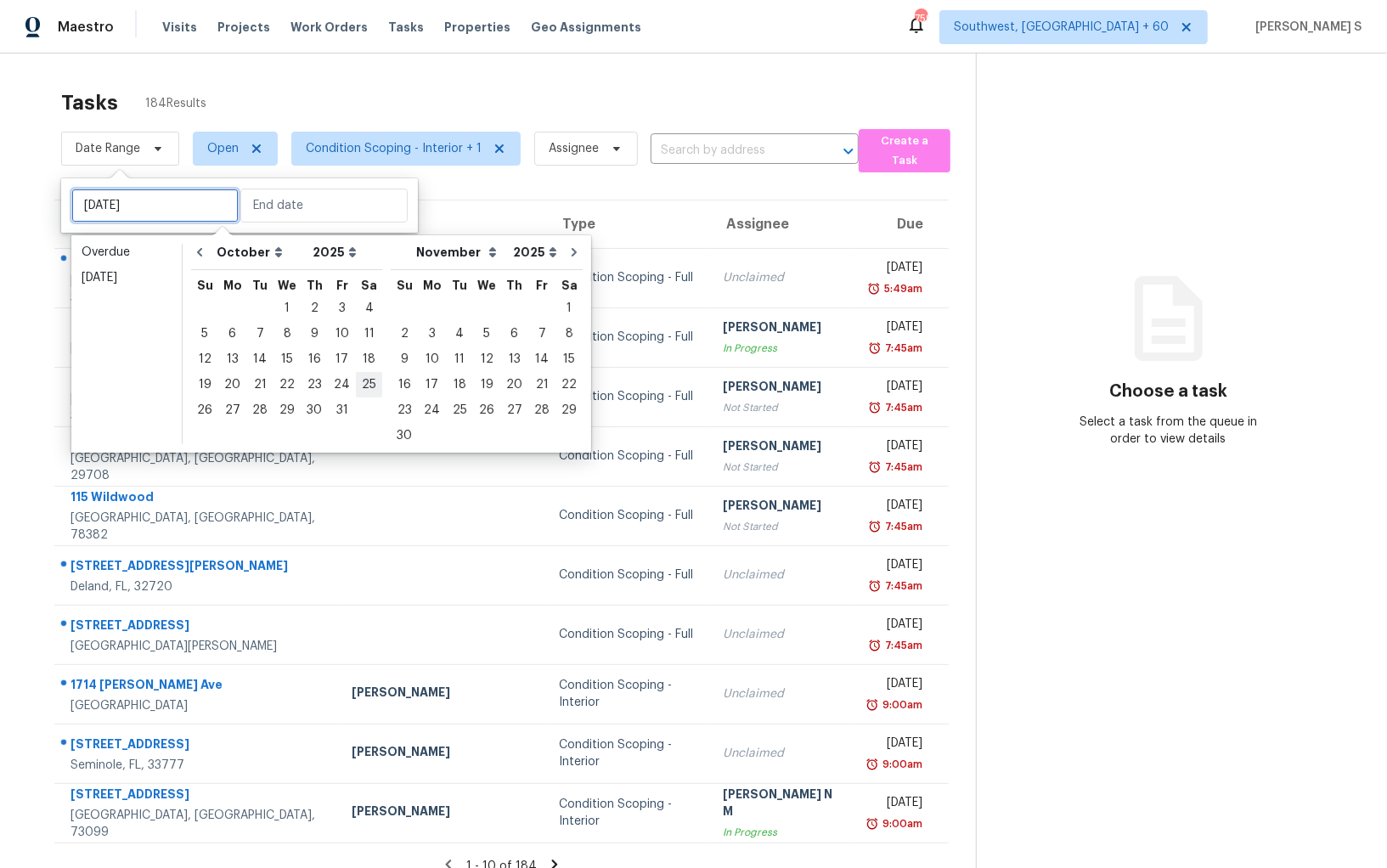
type input "Sat, Oct 25"
type input "Fri, Oct 24"
type input "Sat, Oct 25"
type input "Sat, Oct 18"
type input "Mon, Nov 03"
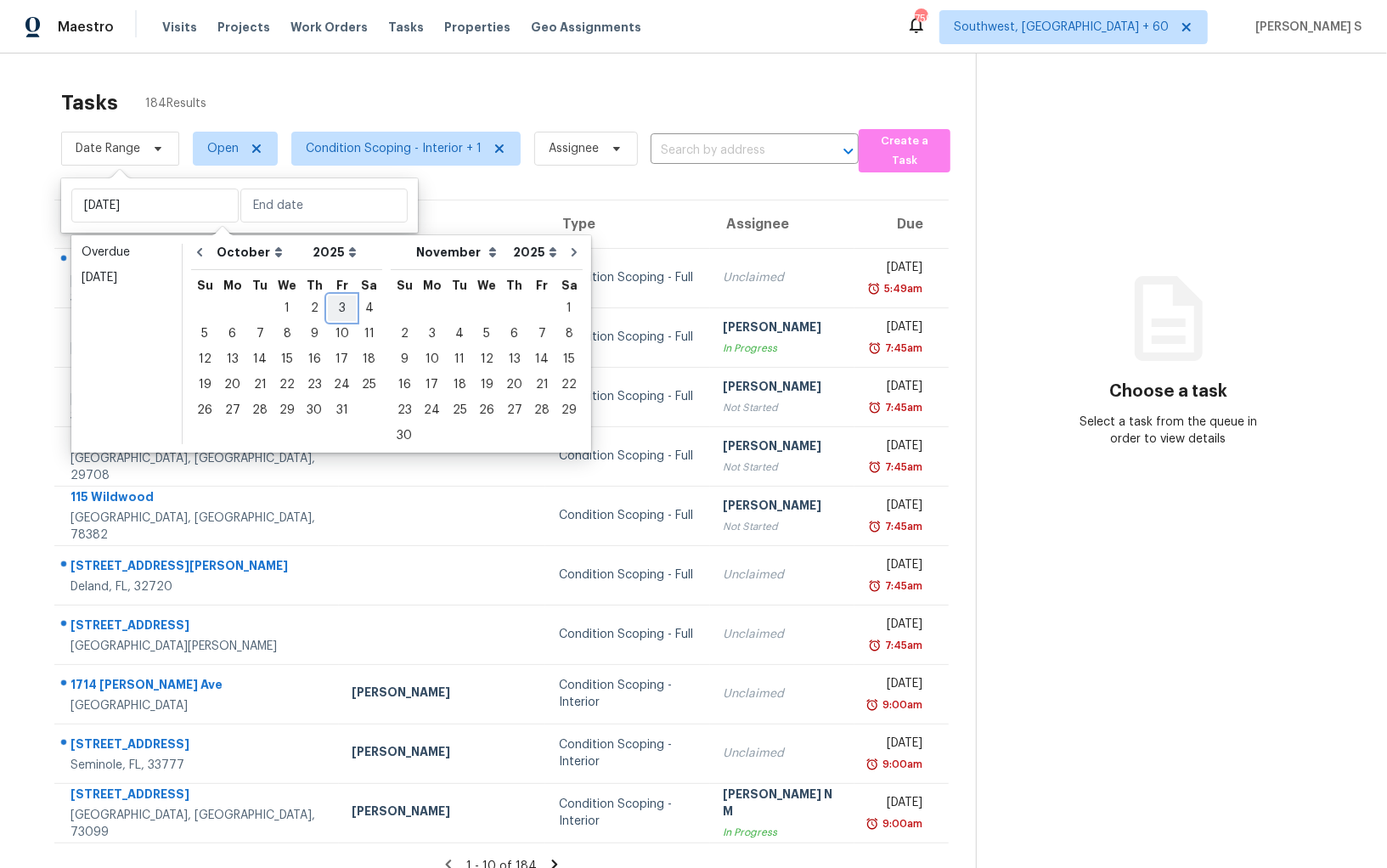
click at [335, 309] on div "3" at bounding box center [342, 309] width 28 height 24
type input "Fri, Oct 03"
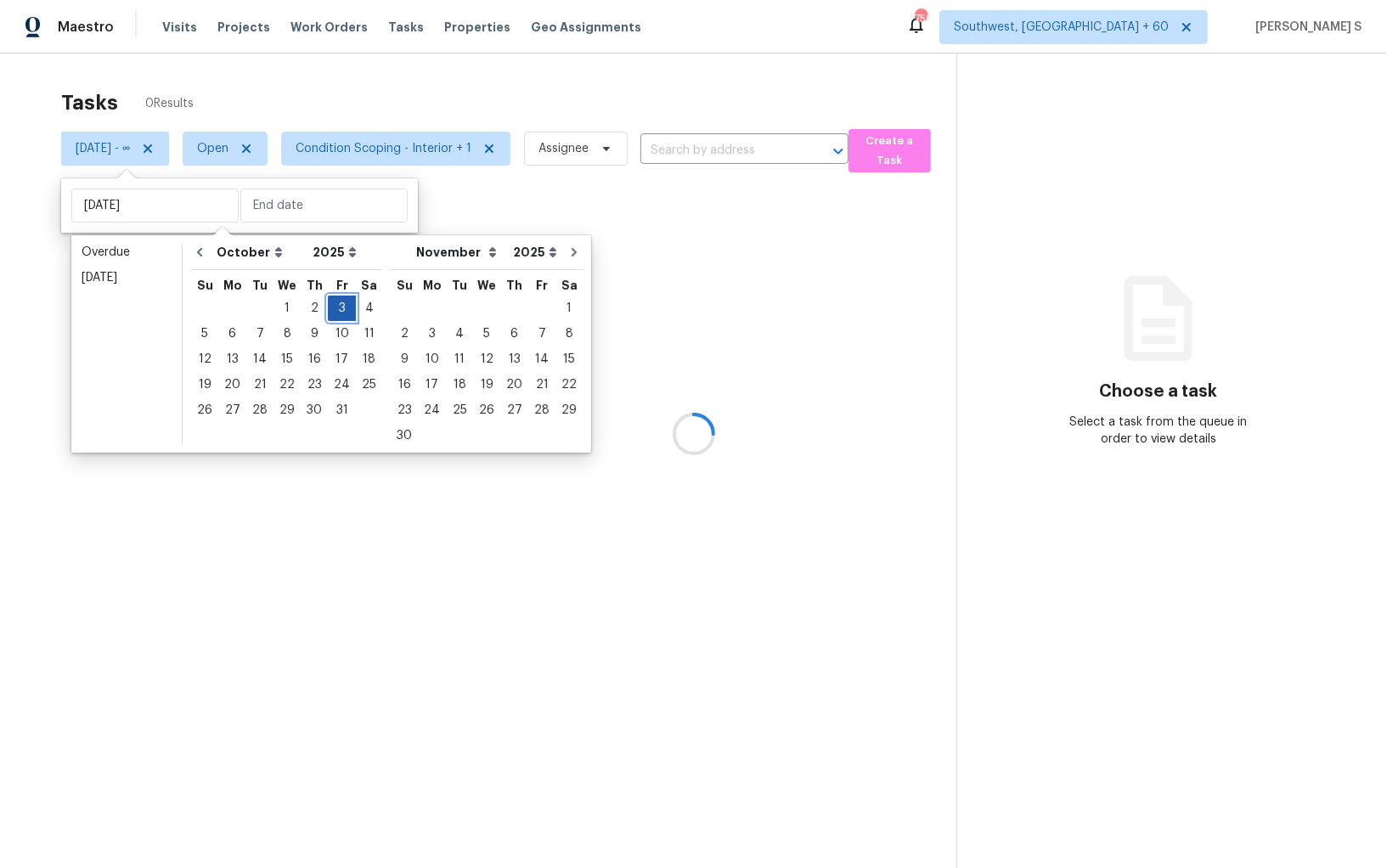
click at [335, 309] on div "3" at bounding box center [342, 309] width 28 height 24
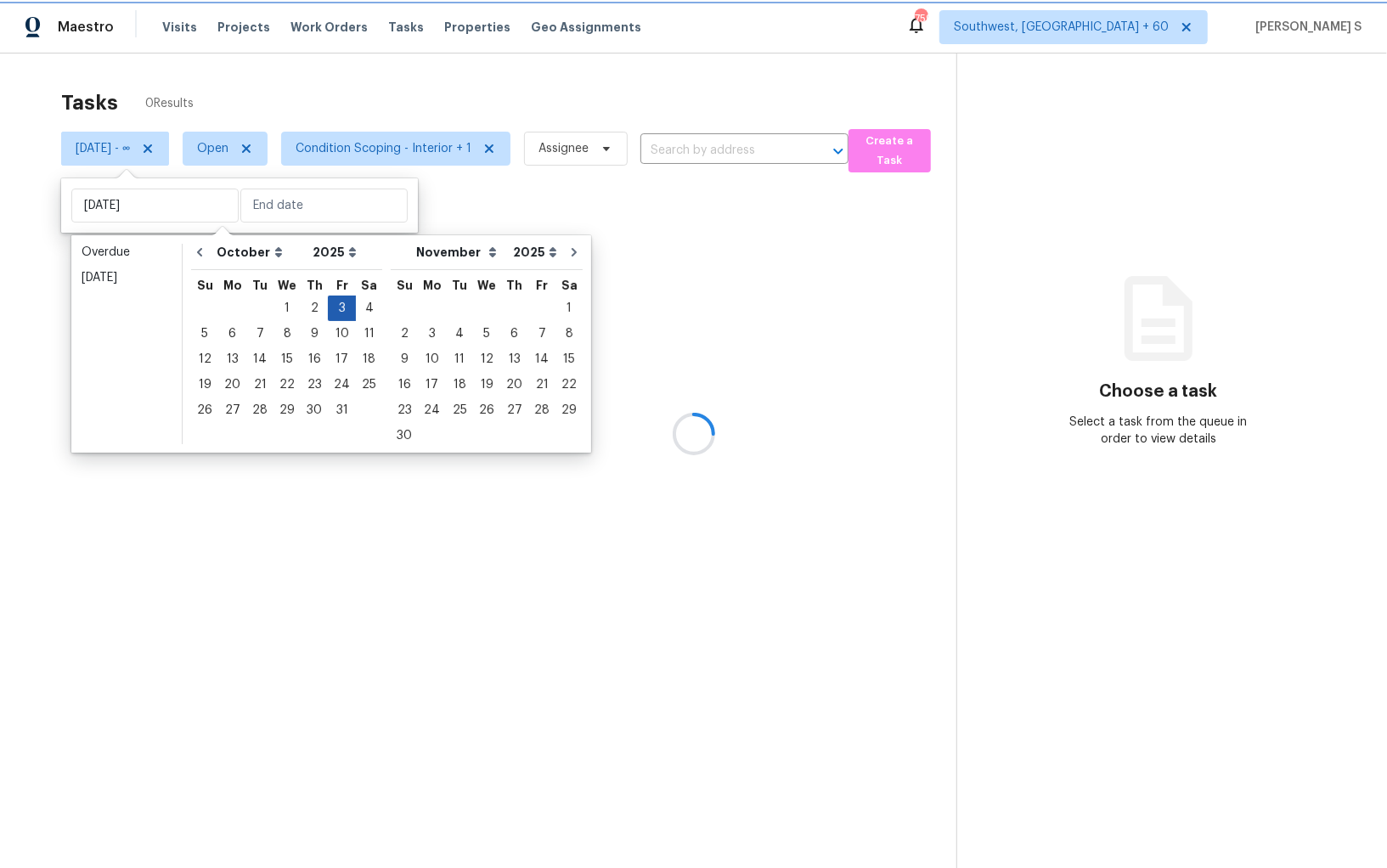
type input "Fri, Oct 03"
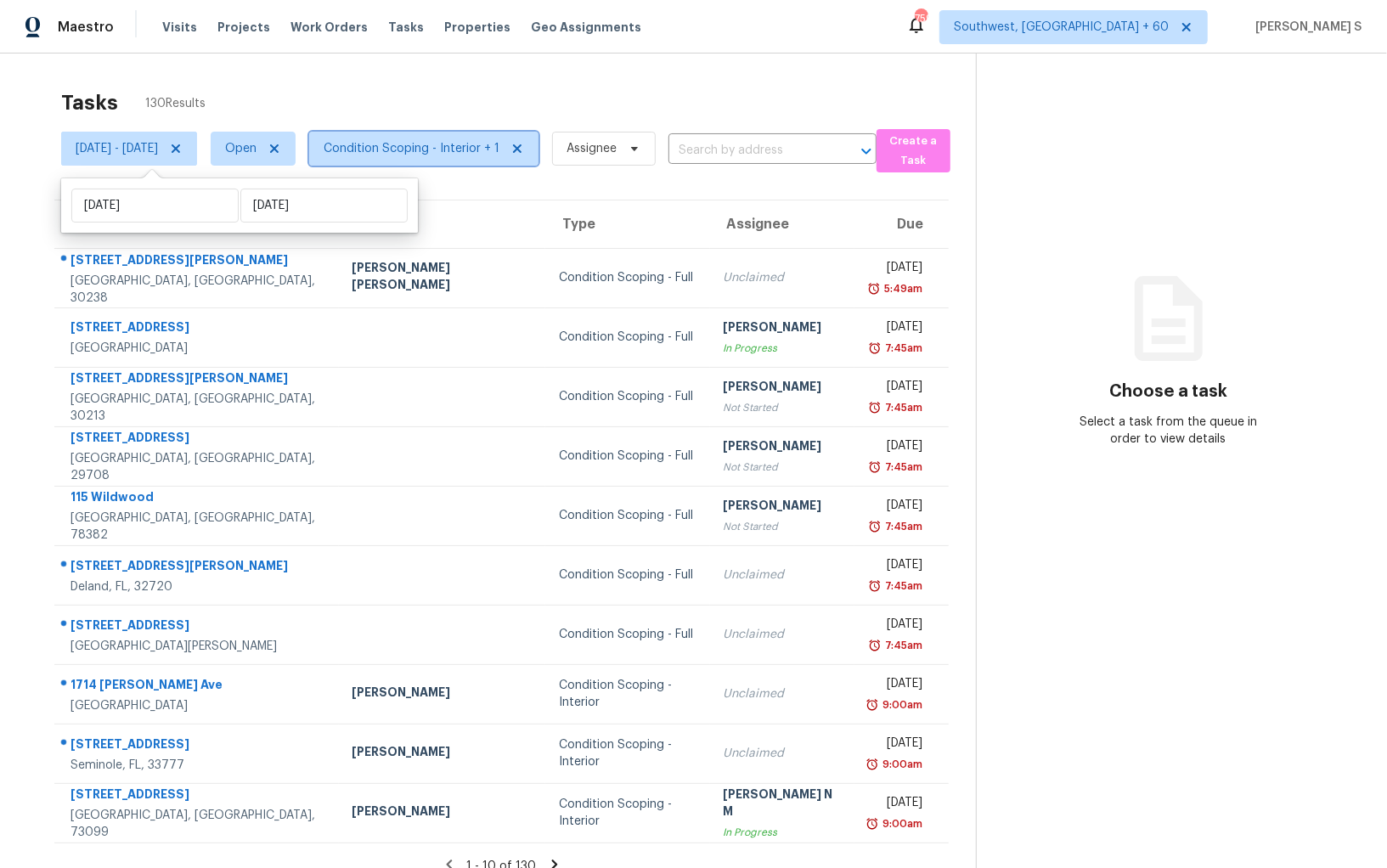
click at [461, 146] on span "Condition Scoping - Interior + 1" at bounding box center [412, 148] width 176 height 17
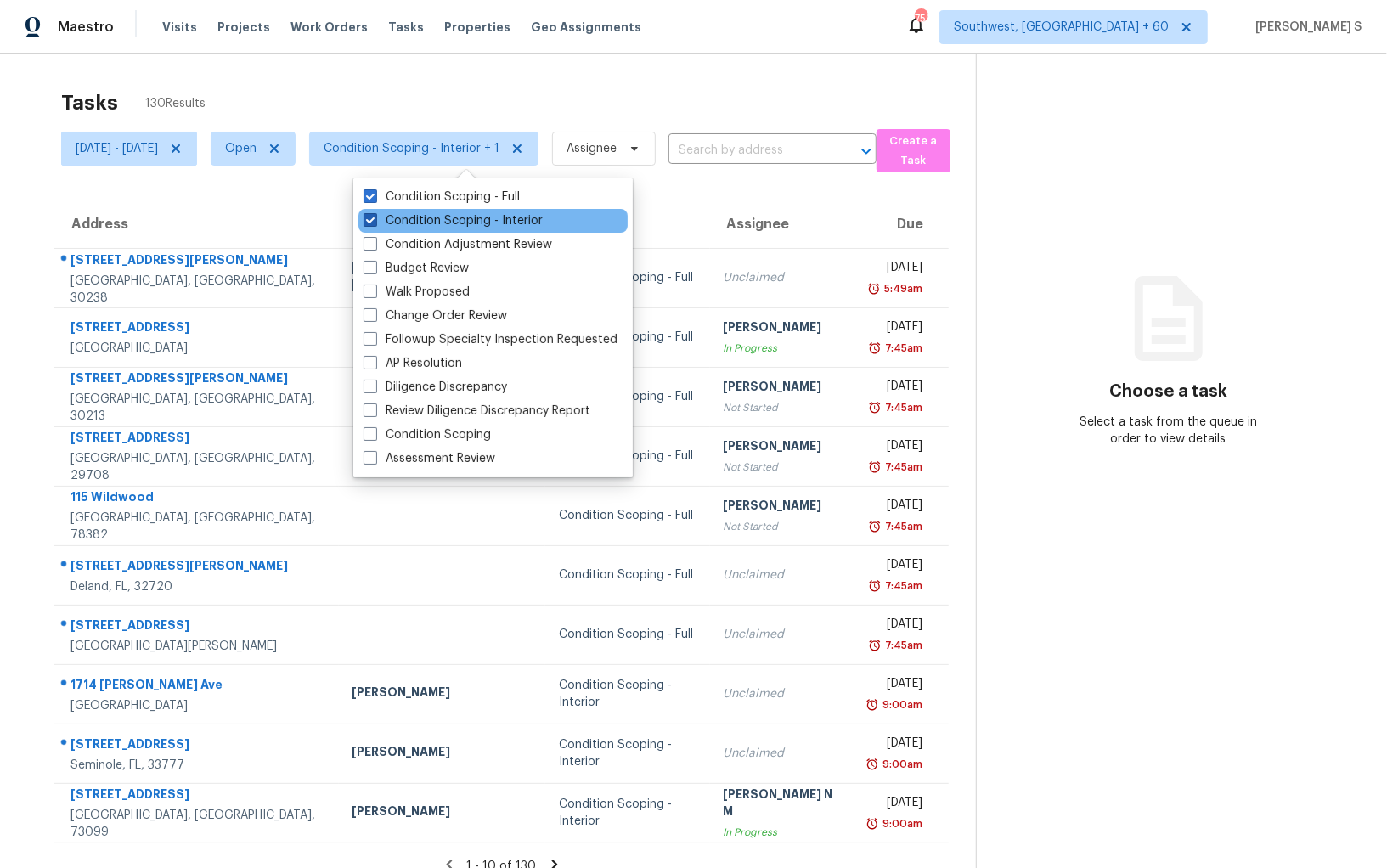
click at [491, 227] on label "Condition Scoping - Interior" at bounding box center [453, 221] width 180 height 17
click at [375, 223] on input "Condition Scoping - Interior" at bounding box center [369, 217] width 11 height 11
checkbox input "false"
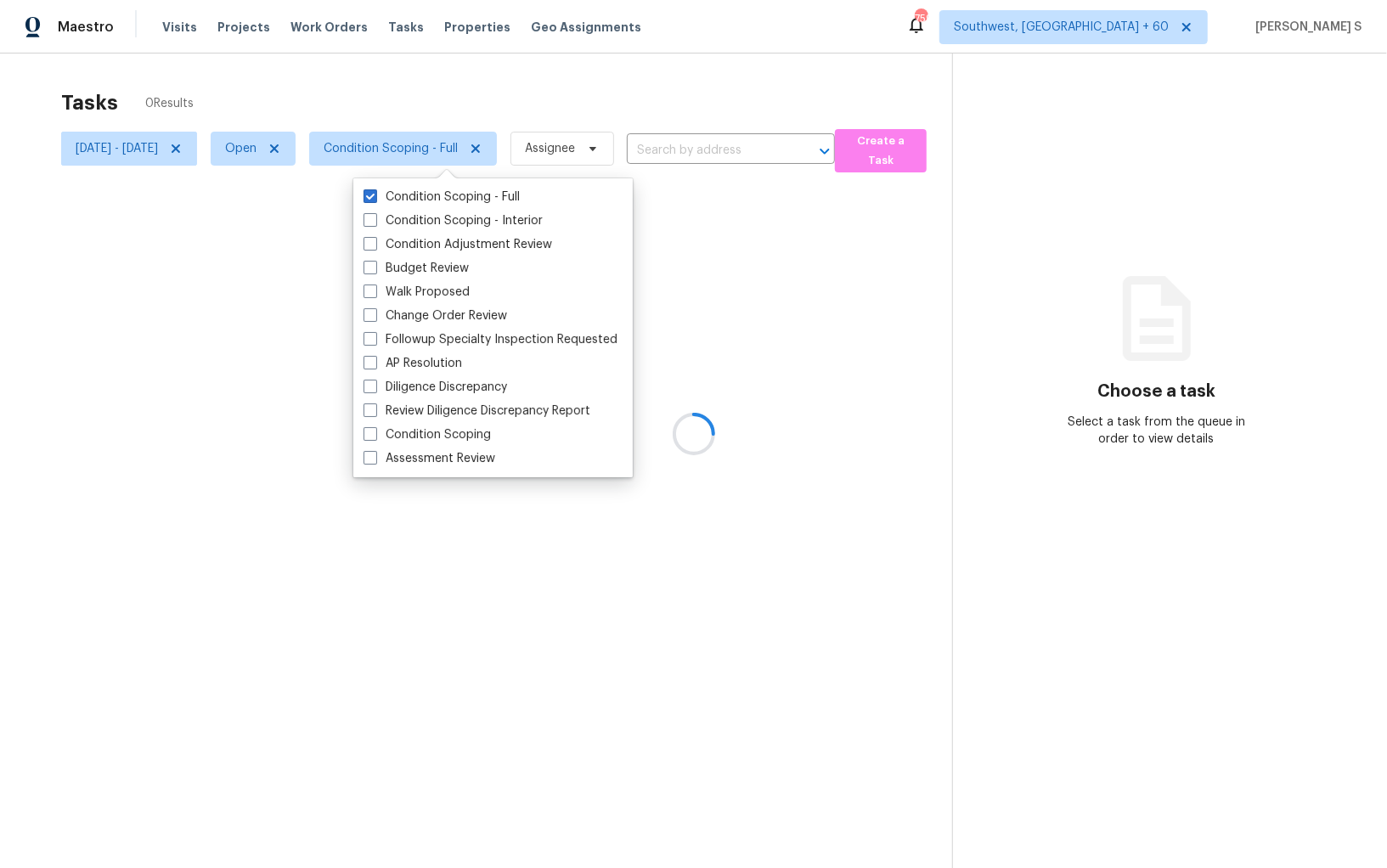
click at [967, 308] on div at bounding box center [693, 434] width 1387 height 868
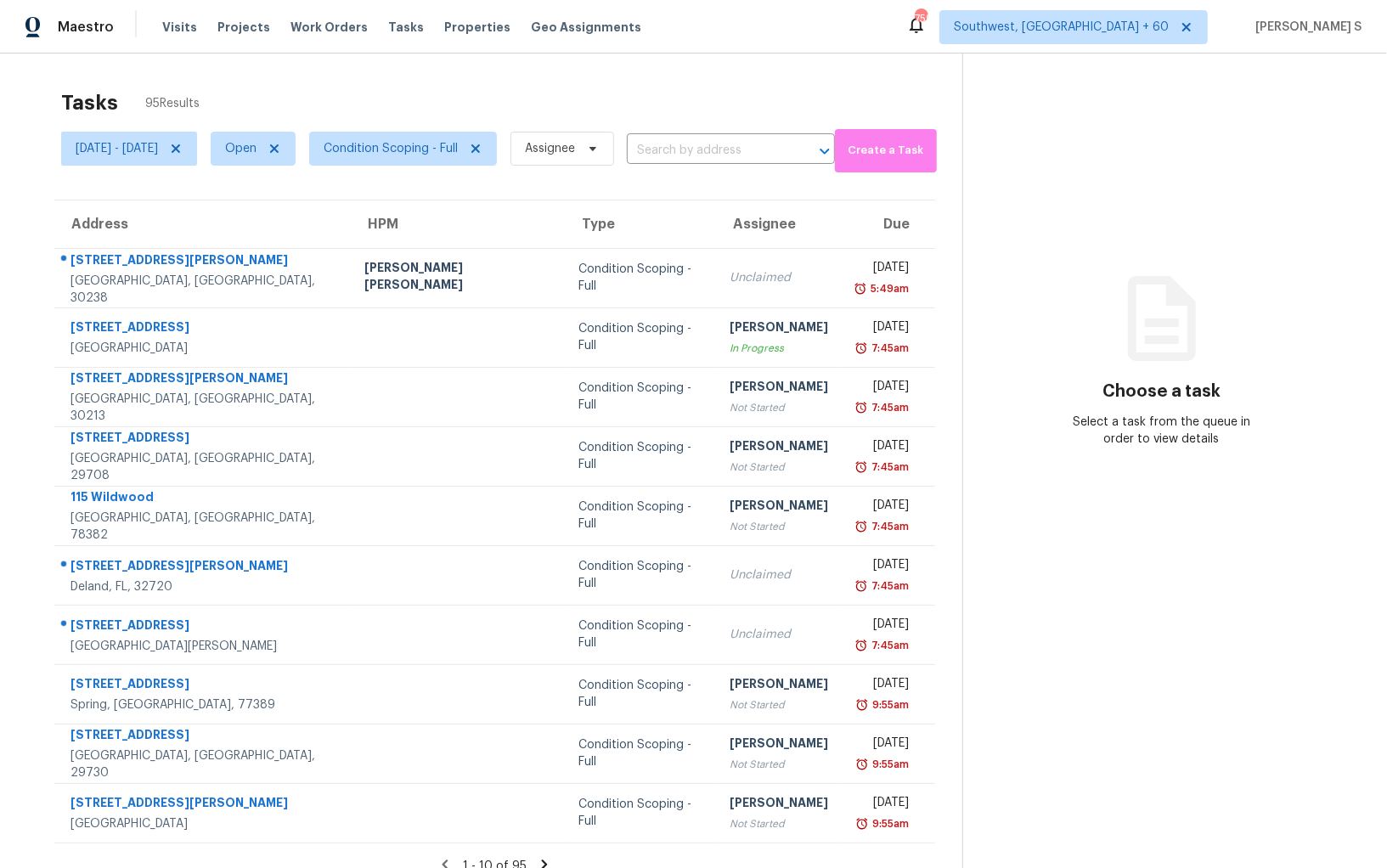
scroll to position [53, 0]
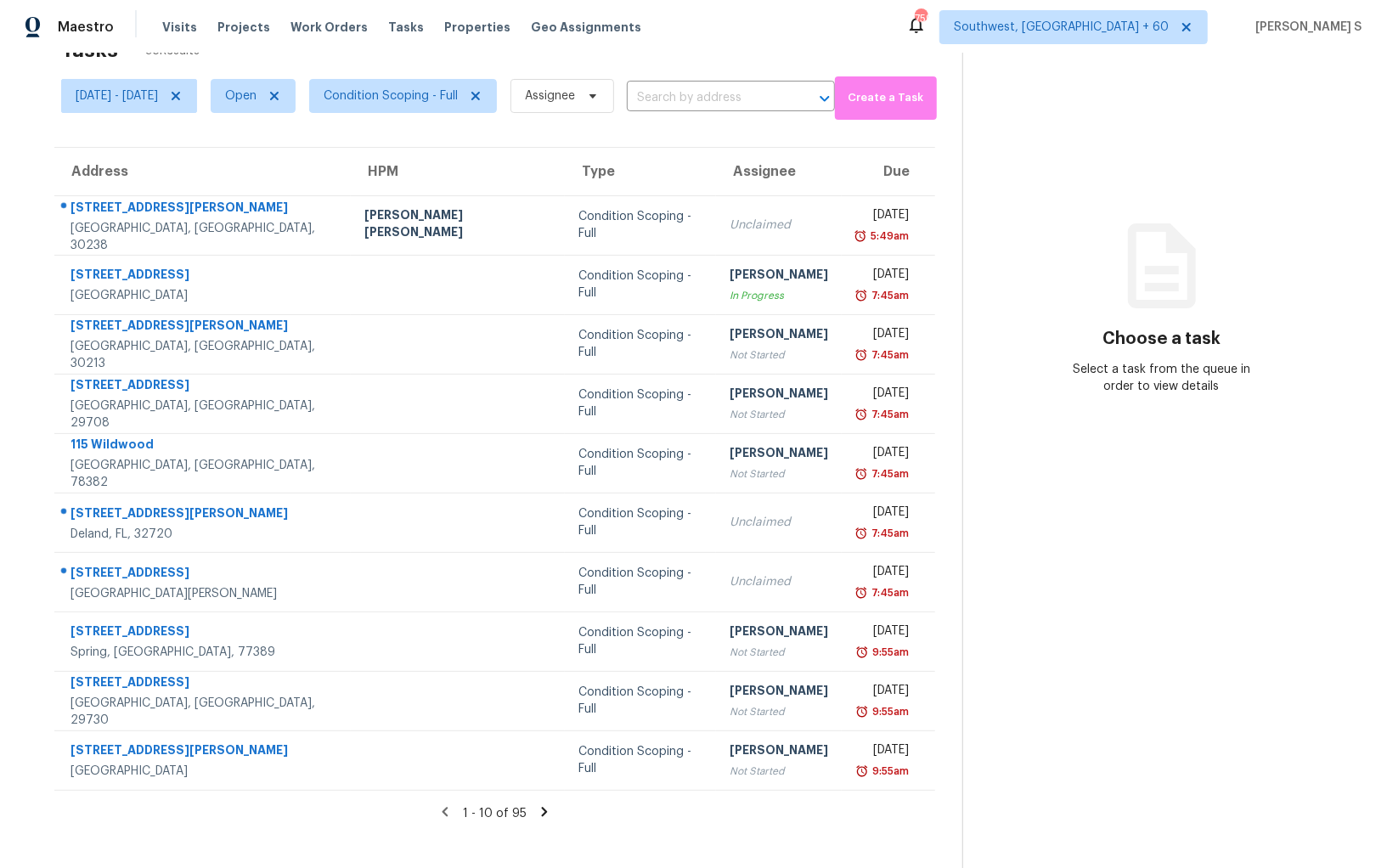
click at [542, 752] on icon at bounding box center [545, 811] width 6 height 9
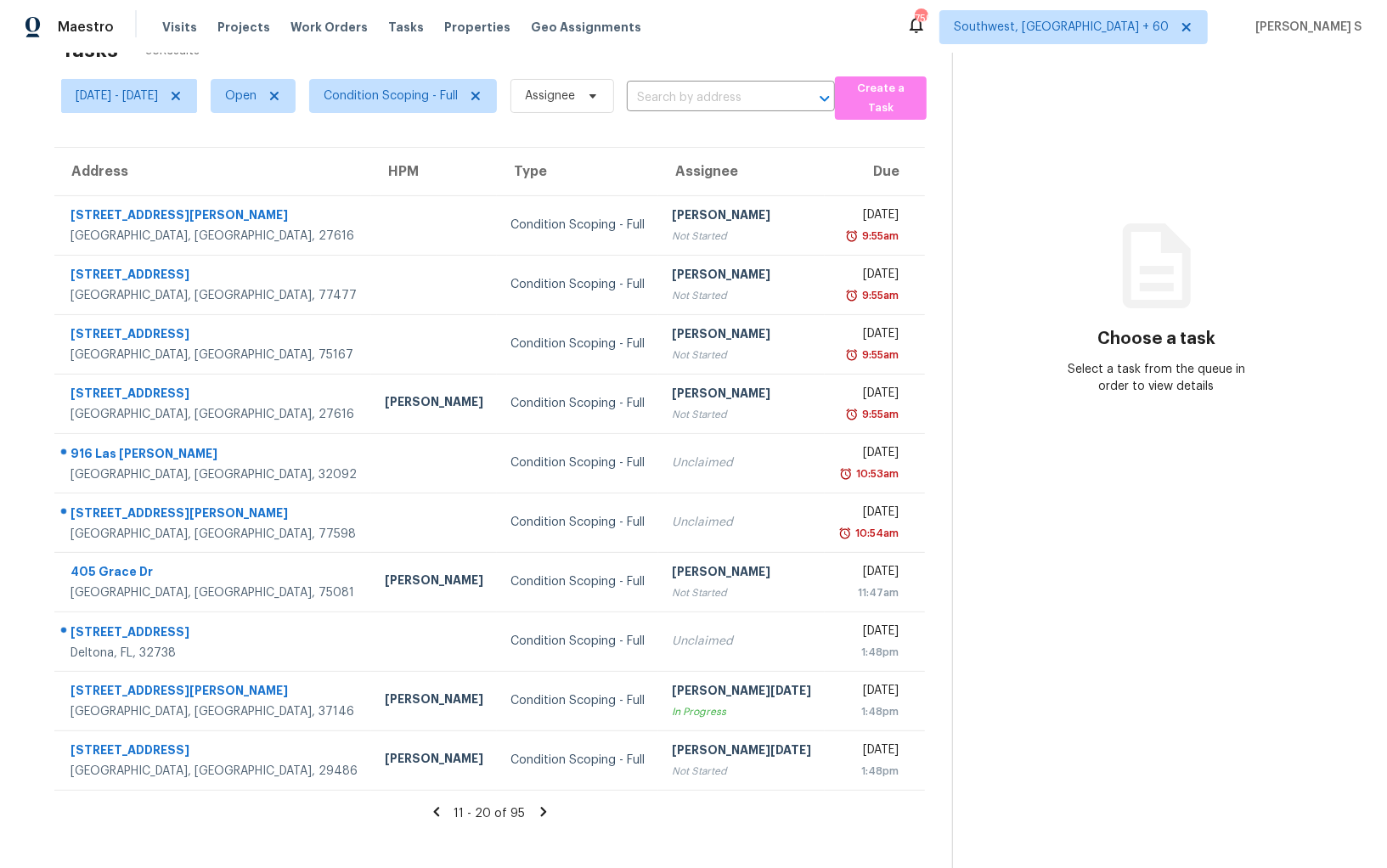
click at [545, 752] on icon at bounding box center [544, 812] width 16 height 16
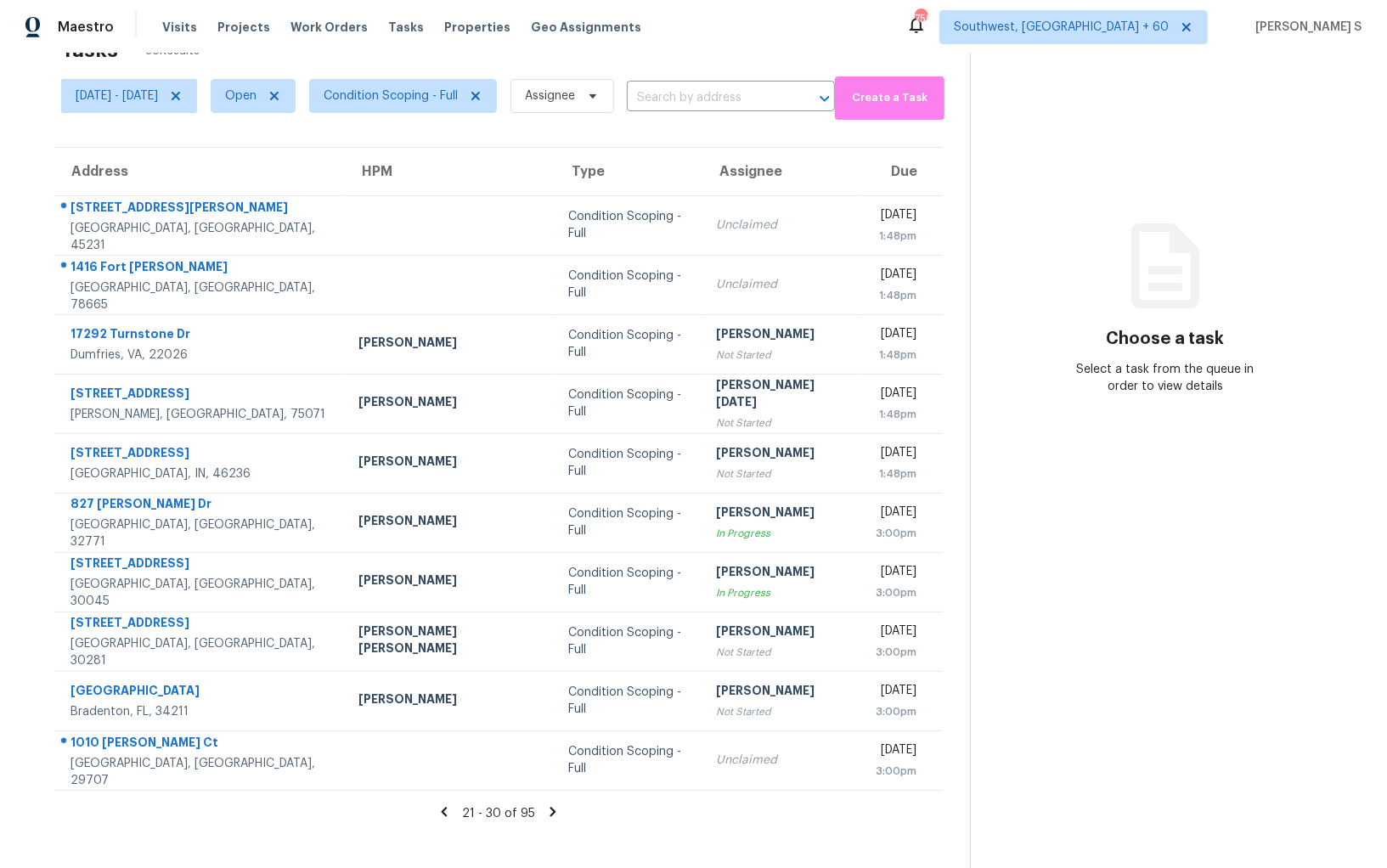
click at [545, 752] on icon at bounding box center [553, 812] width 16 height 16
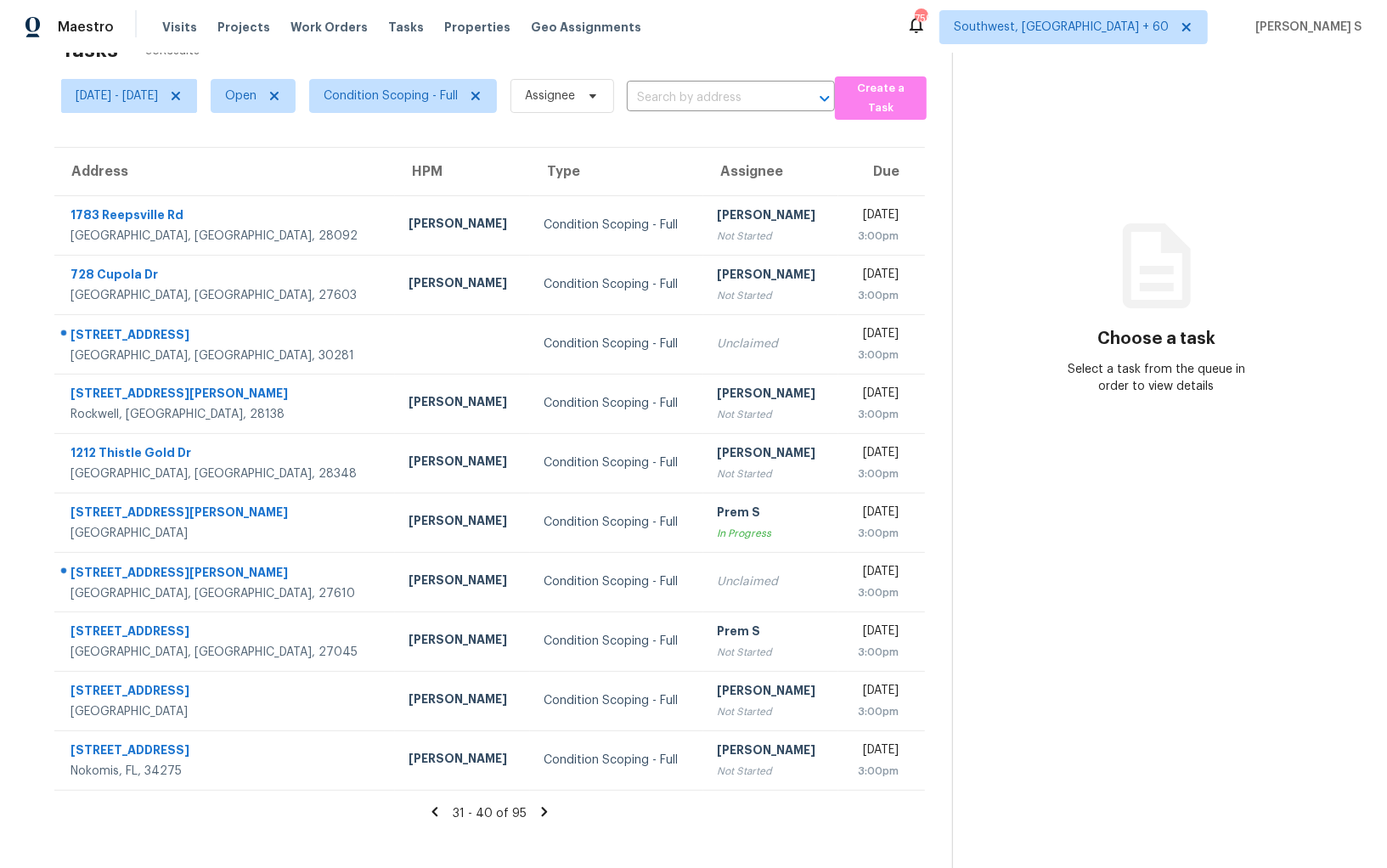
click at [545, 752] on icon at bounding box center [545, 812] width 16 height 16
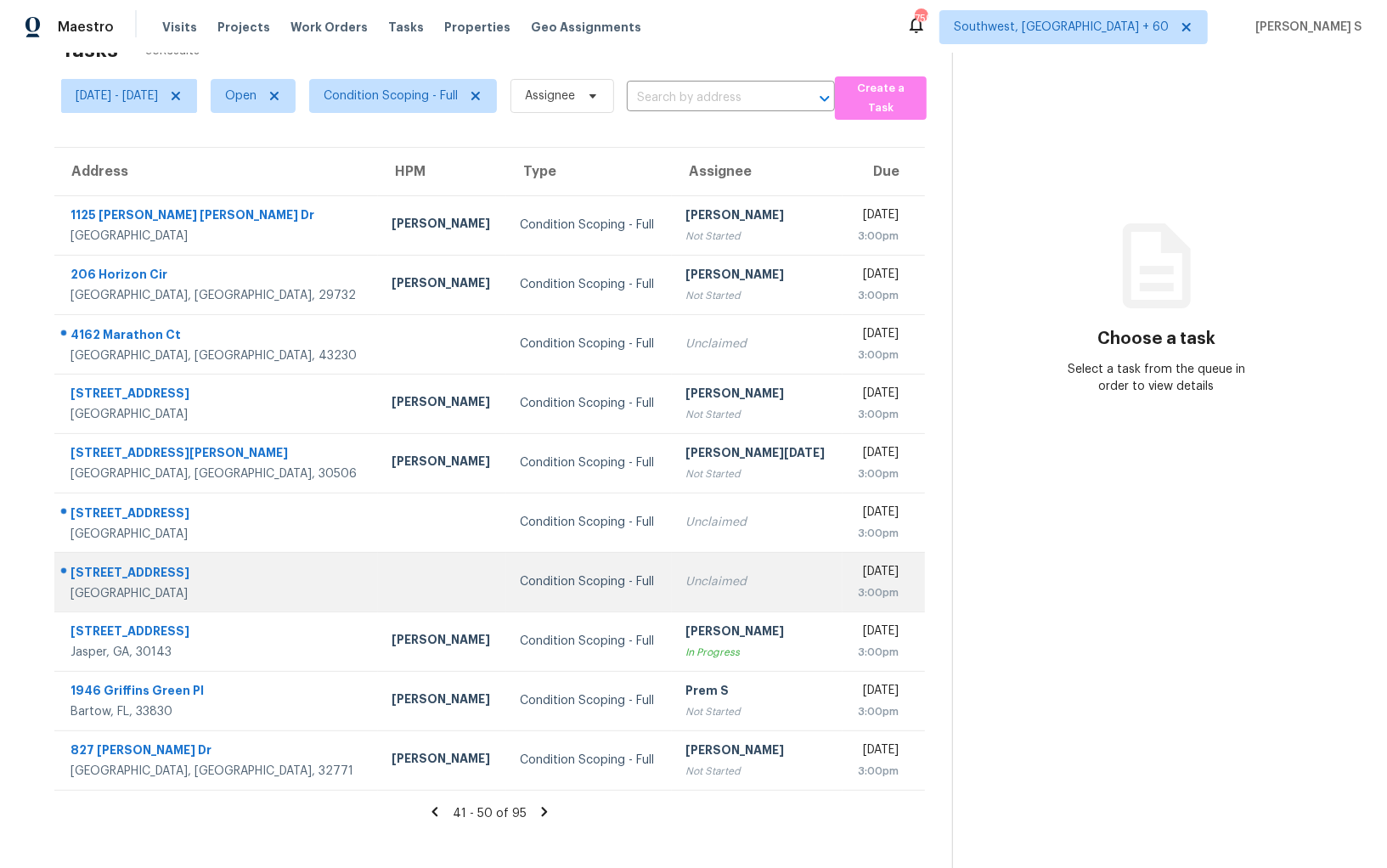
click at [696, 580] on div "Unclaimed" at bounding box center [757, 582] width 143 height 17
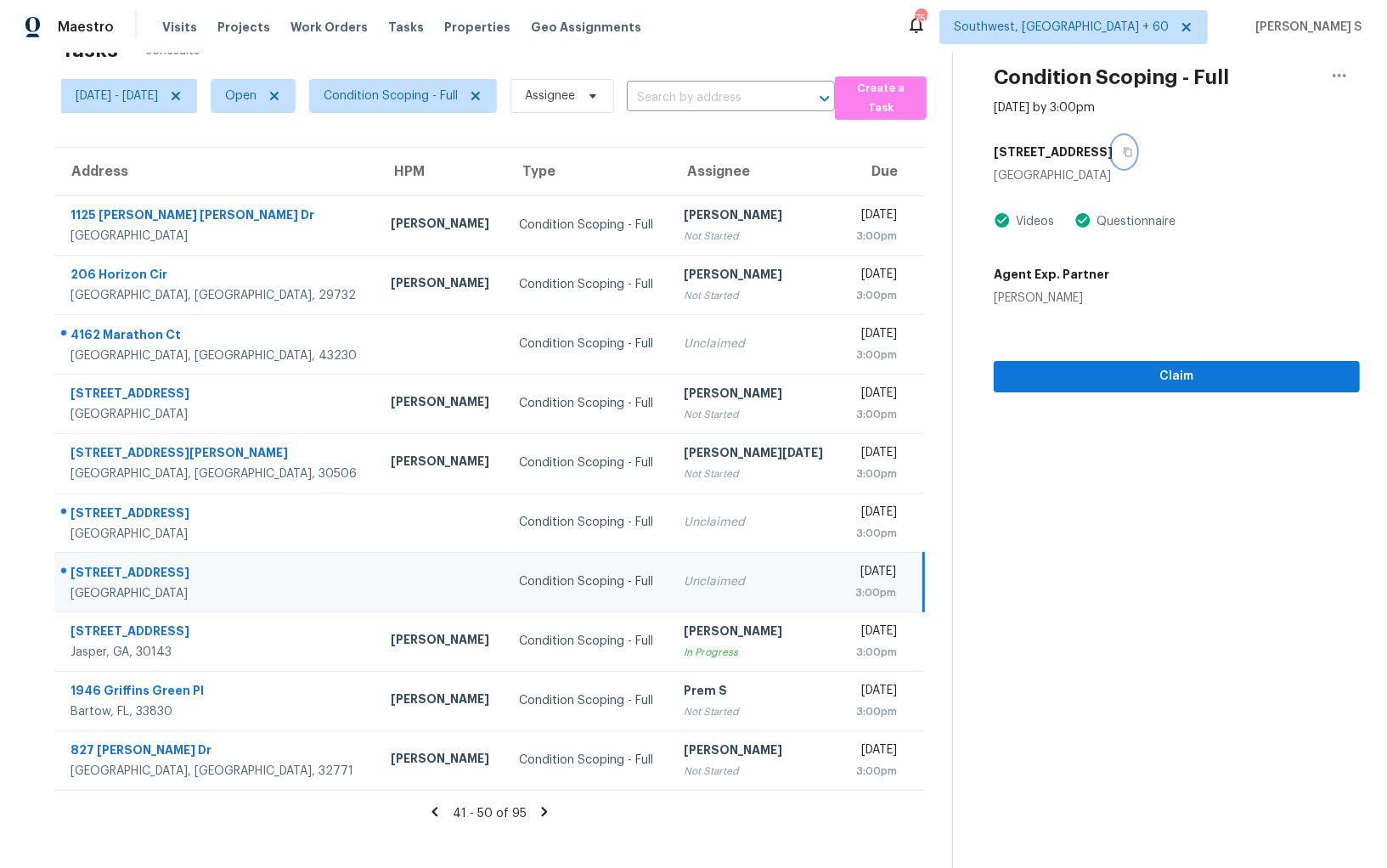
click at [1124, 148] on icon "button" at bounding box center [1128, 152] width 9 height 9
click at [685, 573] on div "Unclaimed" at bounding box center [754, 582] width 142 height 17
click at [748, 579] on div "Unclaimed" at bounding box center [754, 582] width 142 height 17
click at [1144, 372] on span "Claim" at bounding box center [1176, 376] width 339 height 22
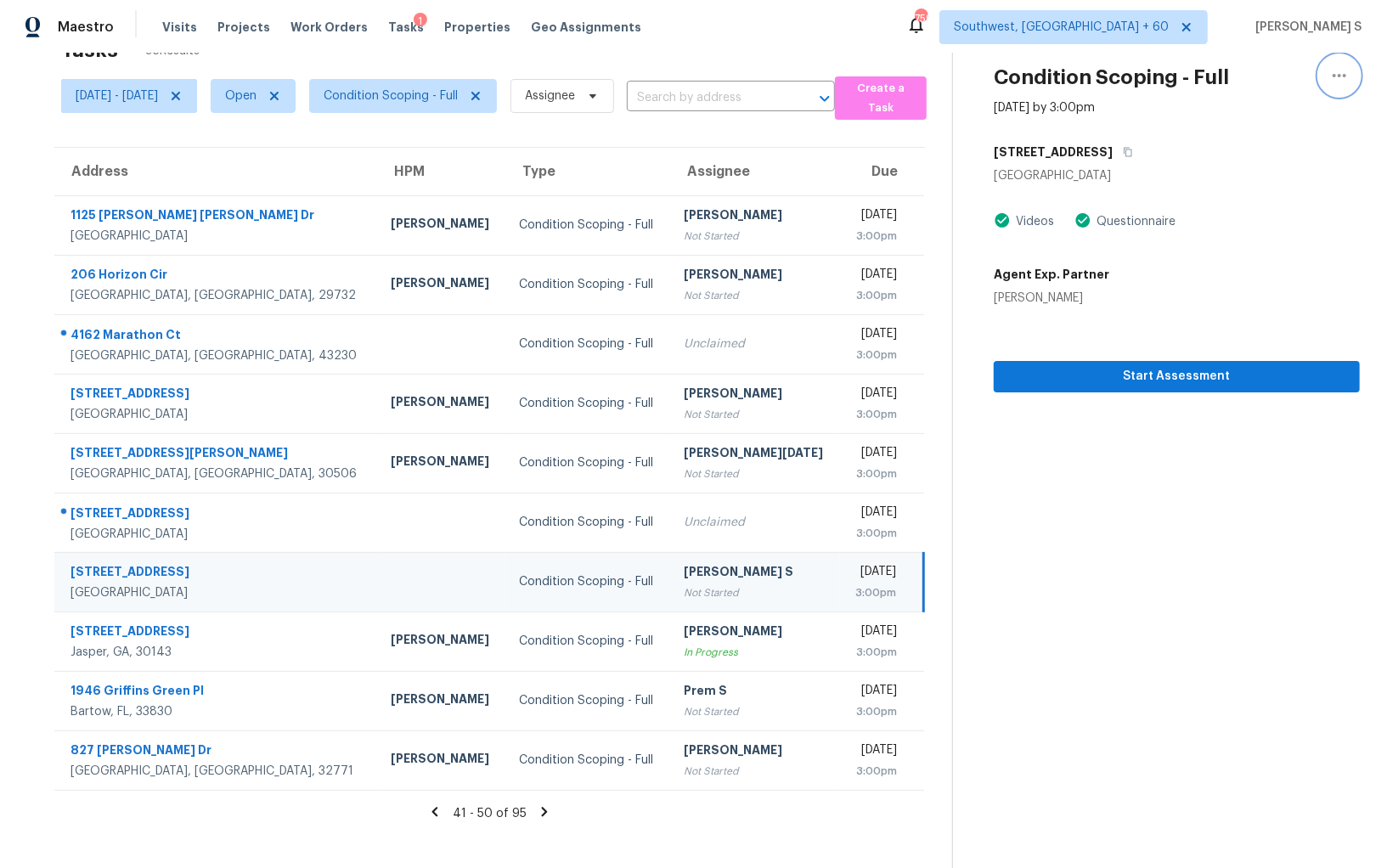
click at [1341, 70] on icon "button" at bounding box center [1340, 76] width 21 height 21
click at [1247, 99] on div "Unclaim this task" at bounding box center [1243, 100] width 133 height 17
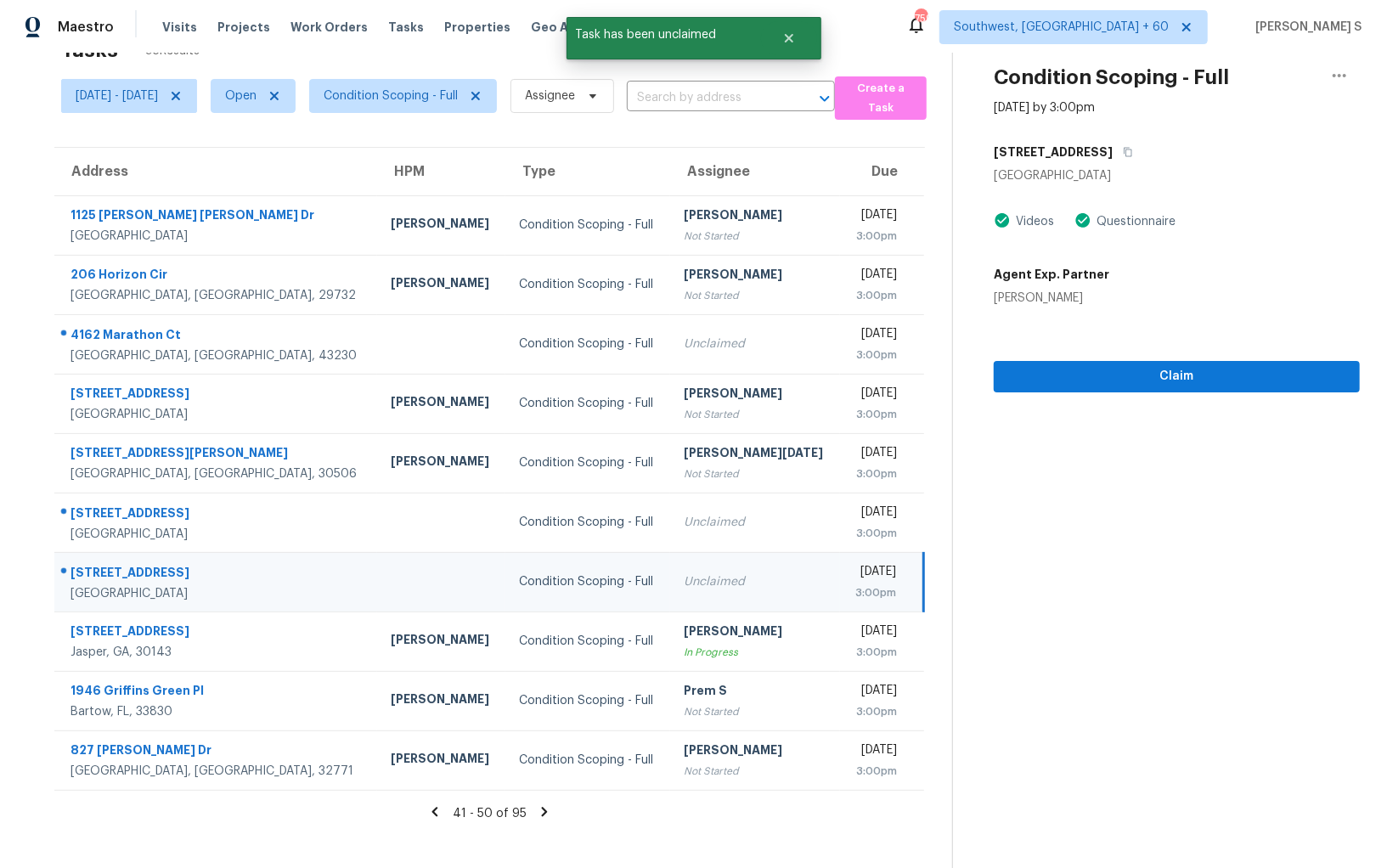
click at [542, 752] on icon at bounding box center [545, 812] width 16 height 16
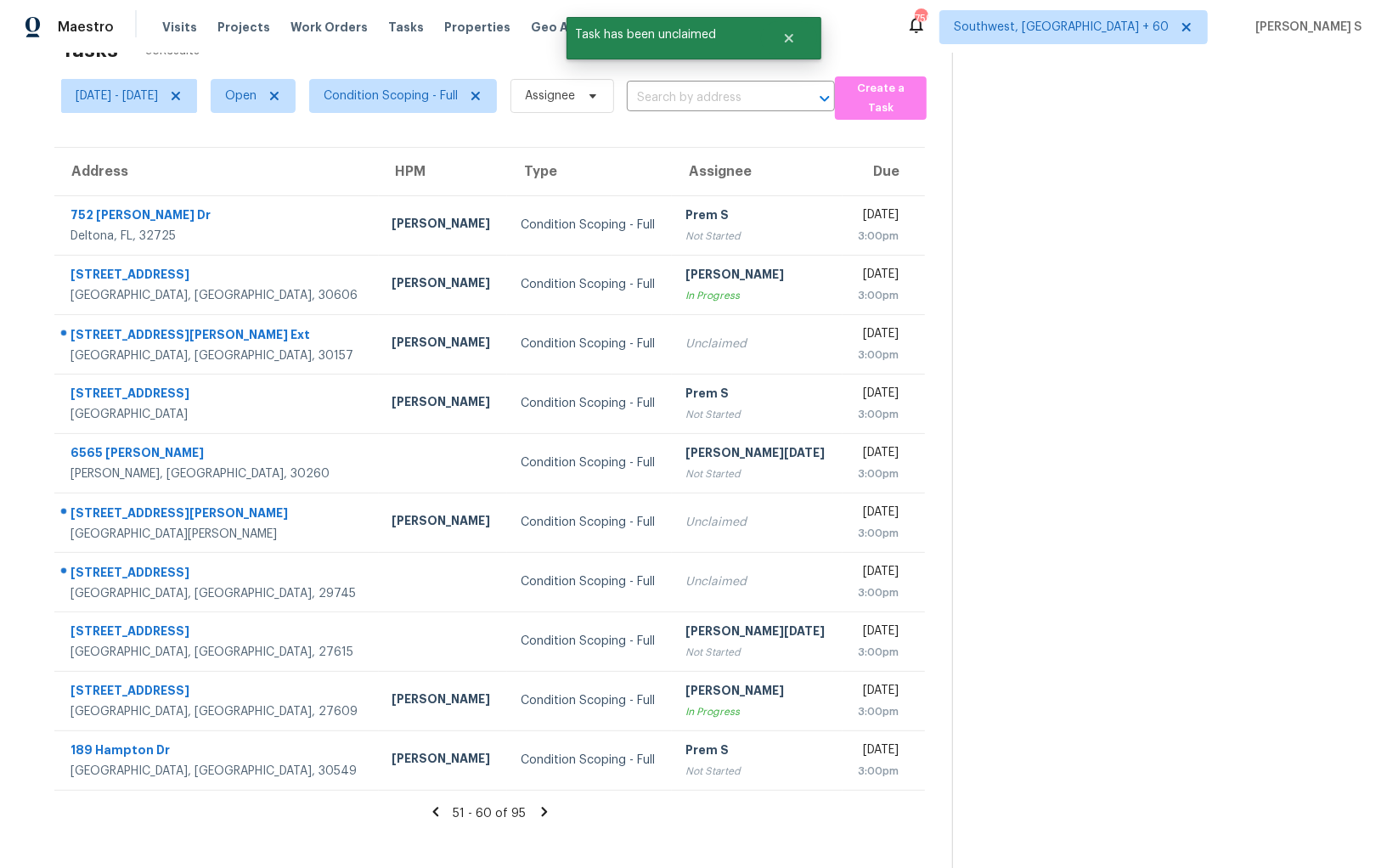
click at [545, 752] on icon at bounding box center [545, 812] width 16 height 16
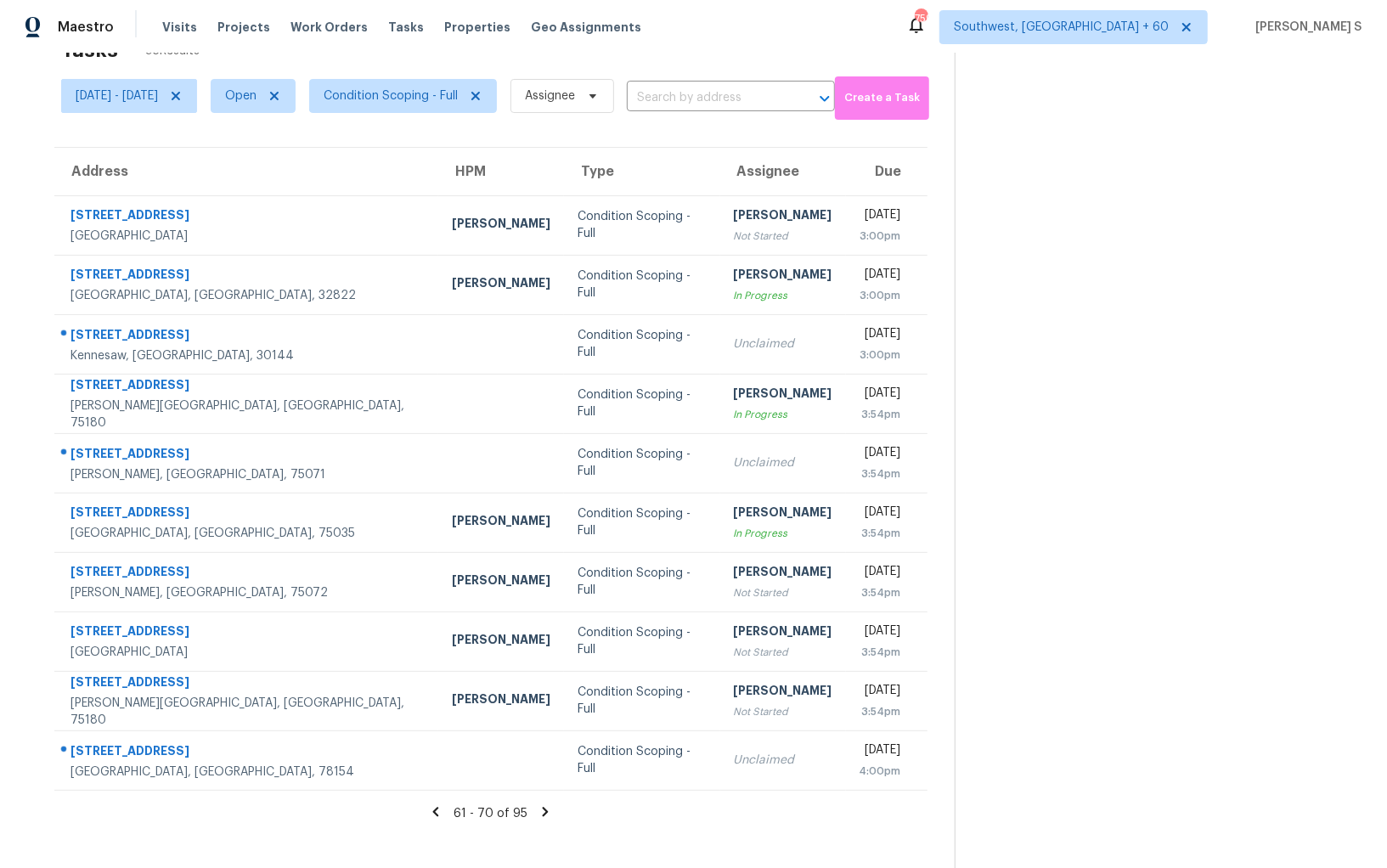
click at [545, 752] on icon at bounding box center [545, 812] width 16 height 16
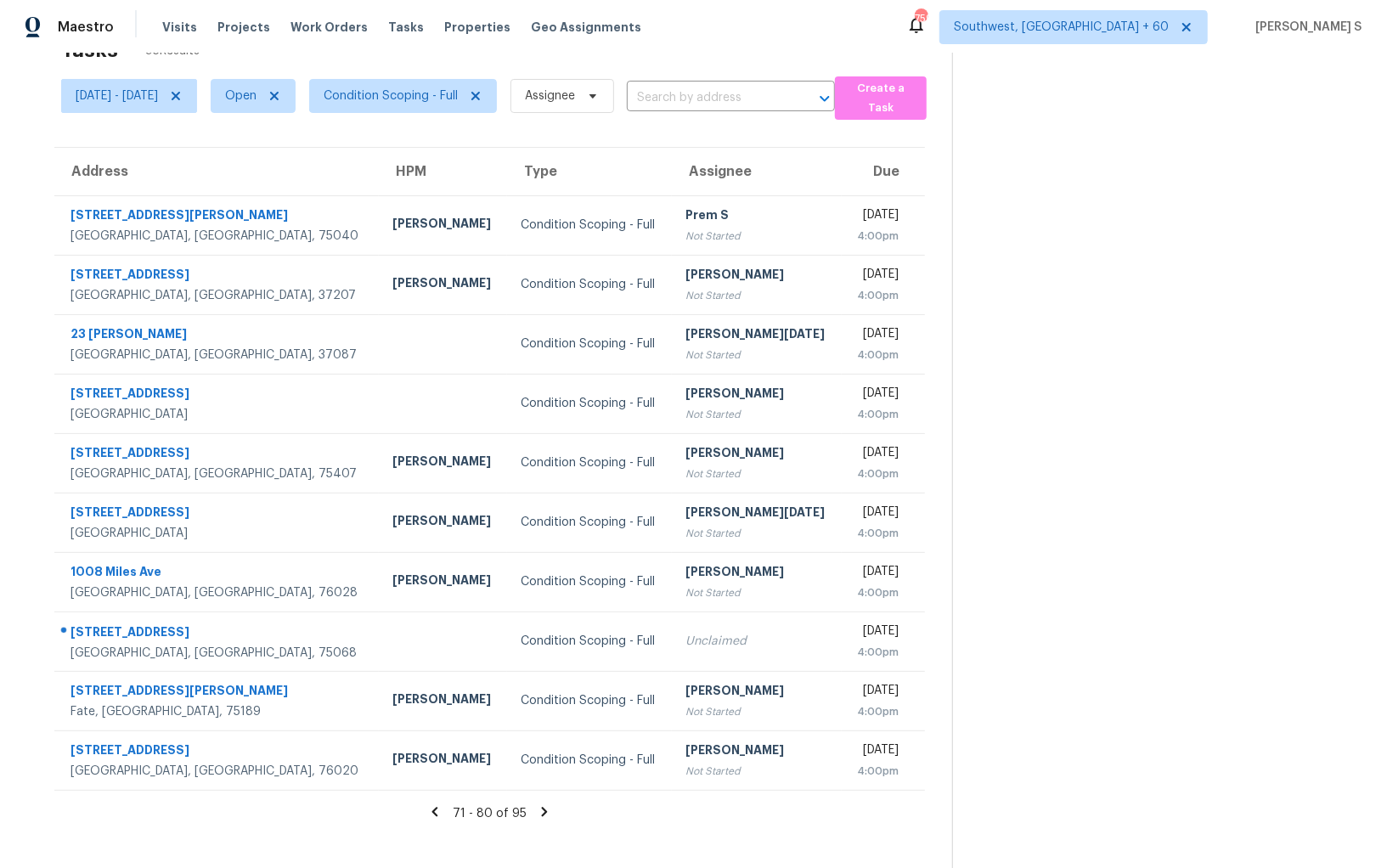
click at [545, 752] on icon at bounding box center [545, 812] width 16 height 16
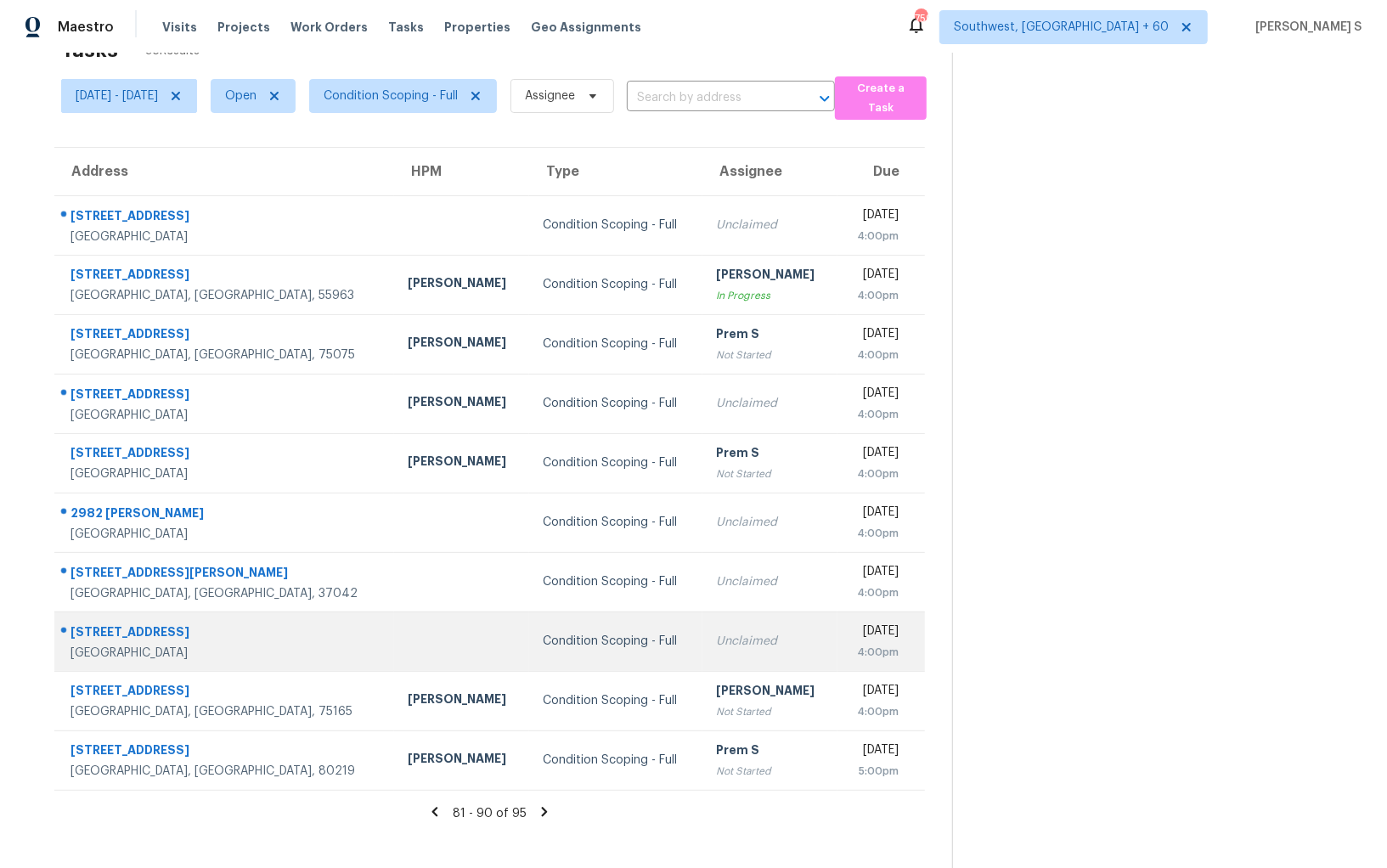
click at [584, 620] on td "Condition Scoping - Full" at bounding box center [615, 641] width 173 height 60
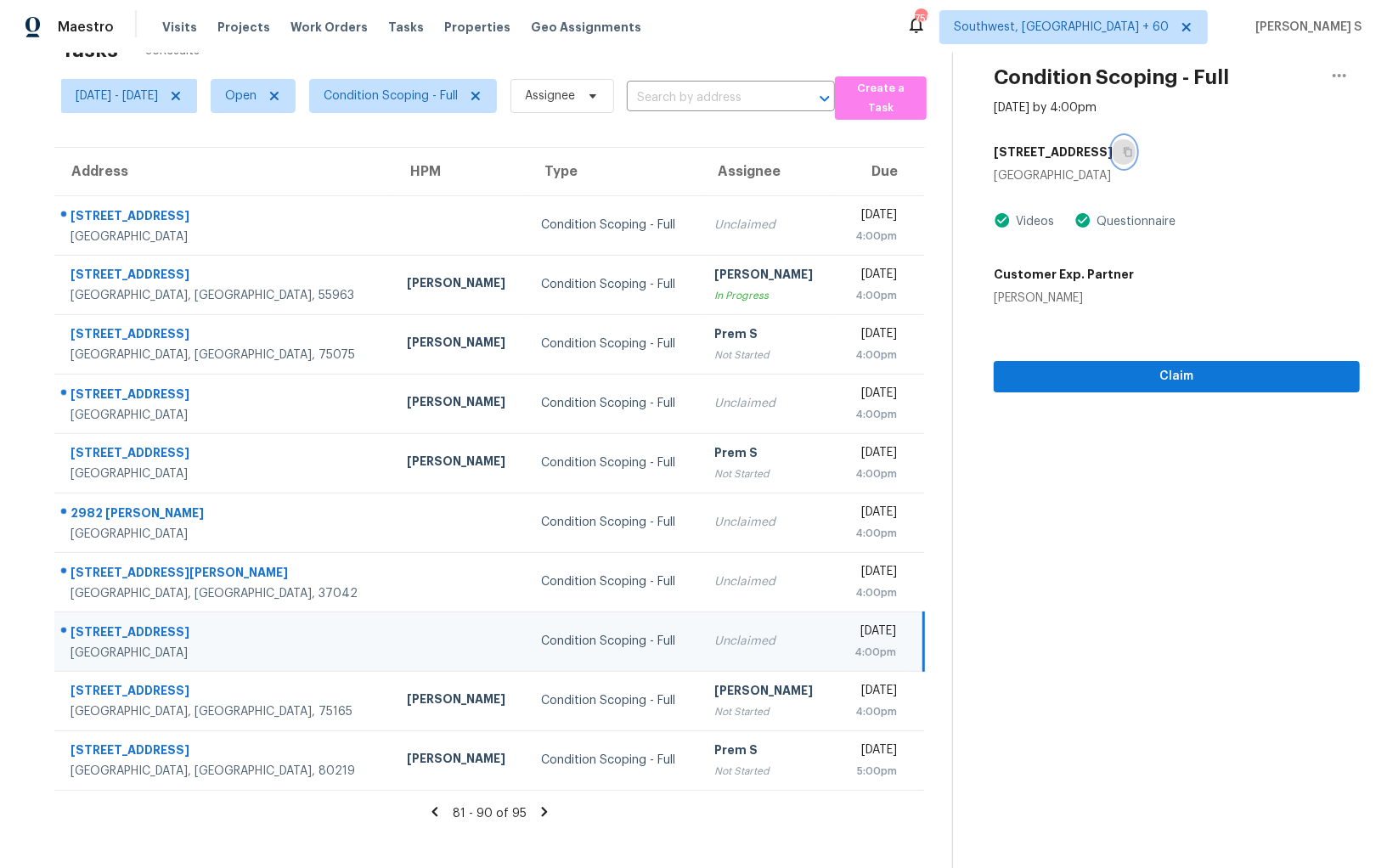
click at [1136, 154] on button "button" at bounding box center [1124, 151] width 23 height 30
click at [1094, 374] on span "Claim" at bounding box center [1176, 376] width 339 height 22
click at [758, 645] on div "Not Started" at bounding box center [765, 652] width 117 height 17
click at [1133, 153] on icon "button" at bounding box center [1128, 152] width 10 height 10
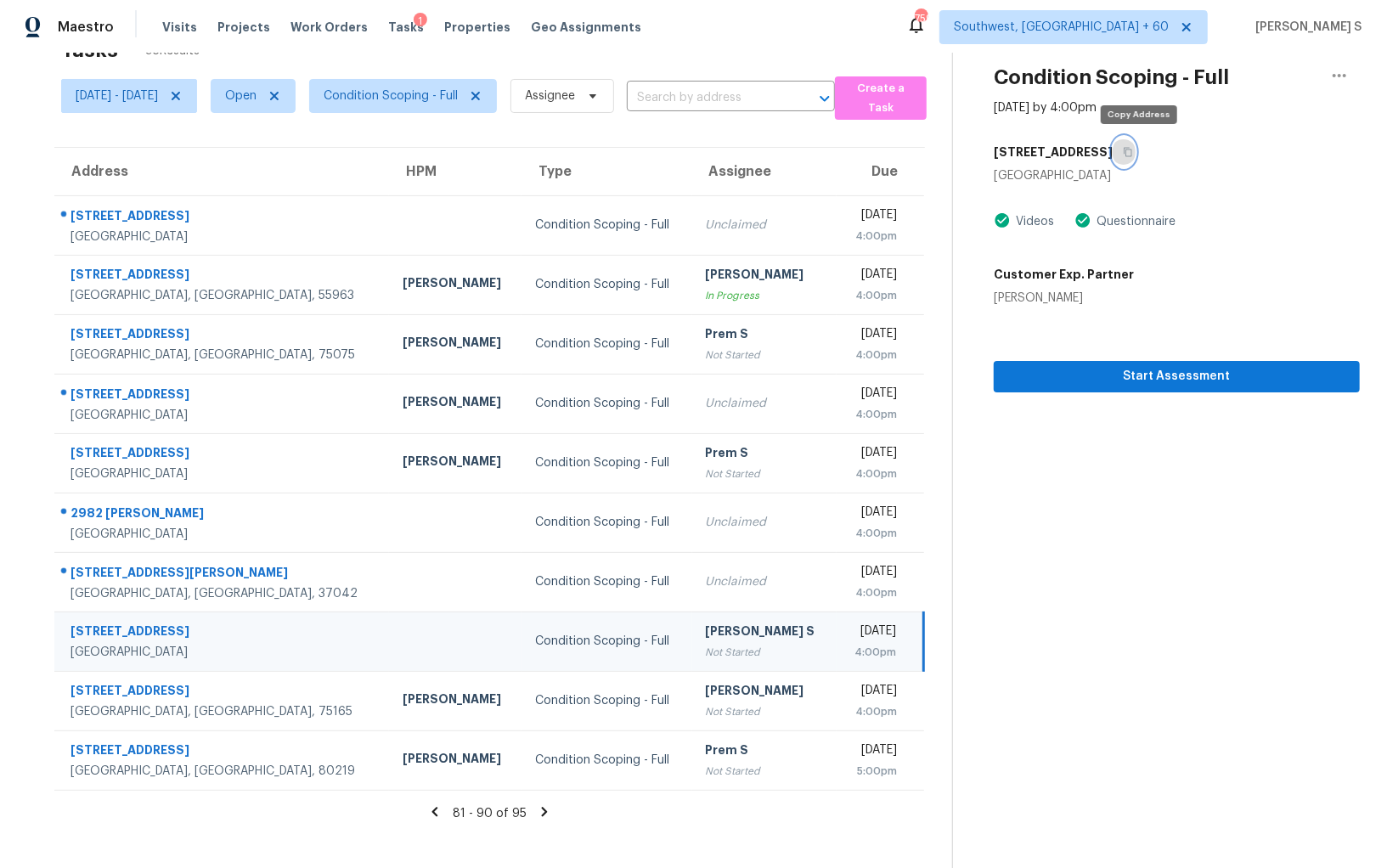
click at [1133, 153] on icon "button" at bounding box center [1128, 152] width 10 height 10
click at [745, 645] on div "Not Started" at bounding box center [765, 652] width 117 height 17
click at [1133, 153] on icon "button" at bounding box center [1128, 152] width 10 height 10
click at [850, 626] on div "Fri, Oct 3rd 2025" at bounding box center [873, 632] width 46 height 22
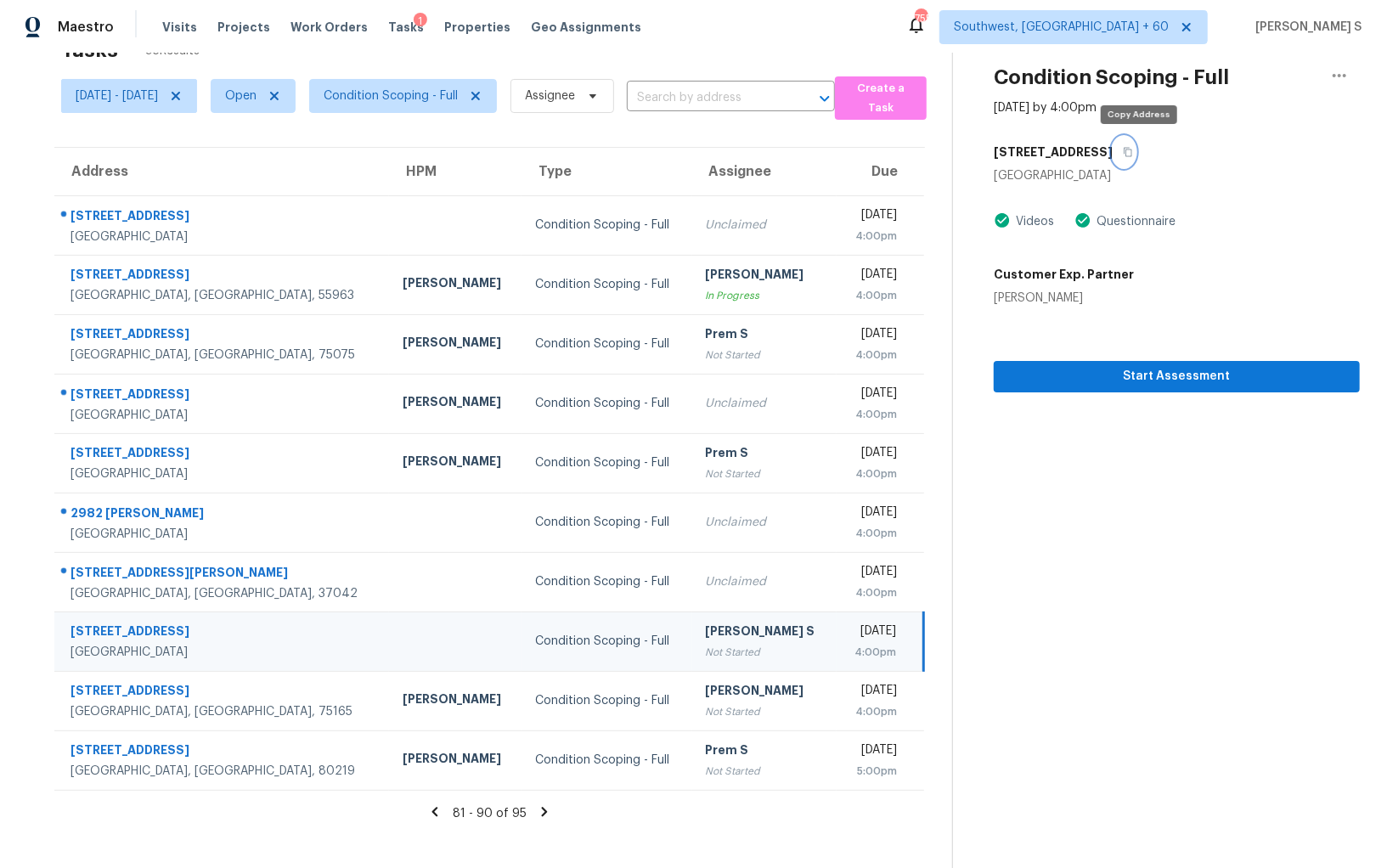
click at [1132, 150] on icon "button" at bounding box center [1128, 152] width 9 height 9
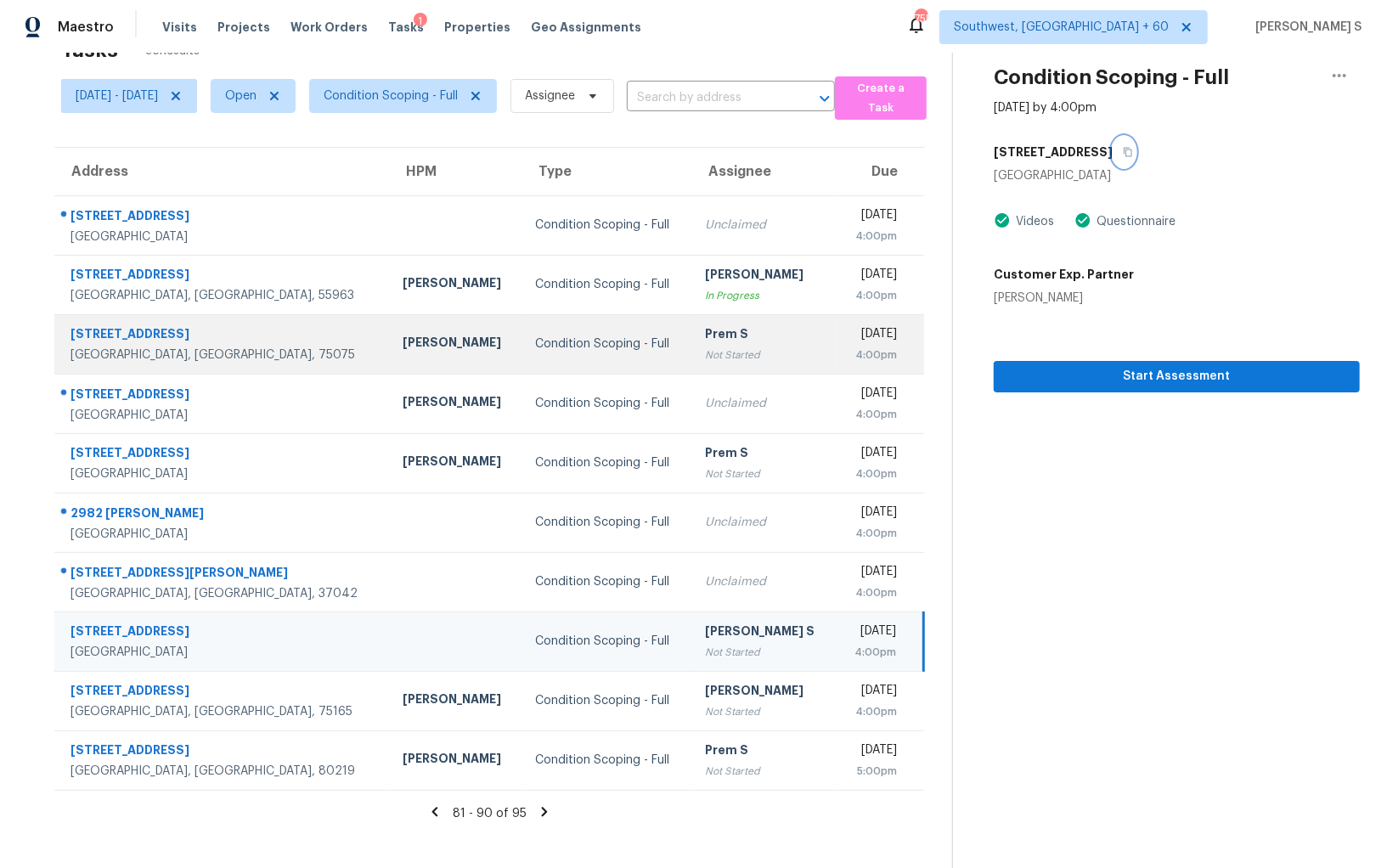
scroll to position [0, 0]
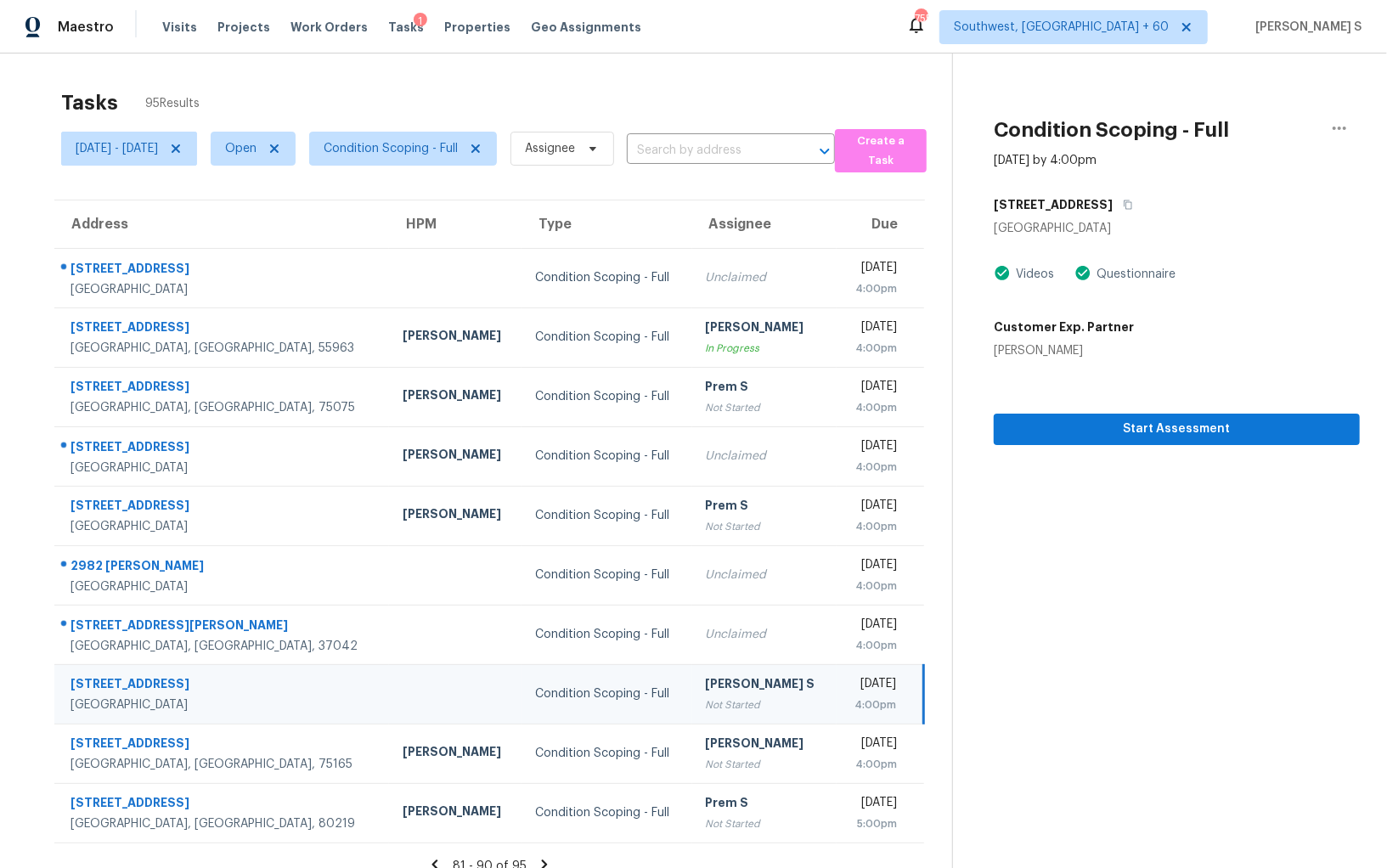
click at [760, 670] on td "Anbu Jebakumar S Not Started" at bounding box center [764, 694] width 144 height 60
click at [721, 676] on div "[PERSON_NAME] S" at bounding box center [765, 686] width 117 height 22
click at [1132, 204] on icon "button" at bounding box center [1128, 204] width 9 height 9
click at [1074, 417] on button "Start Assessment" at bounding box center [1177, 429] width 366 height 31
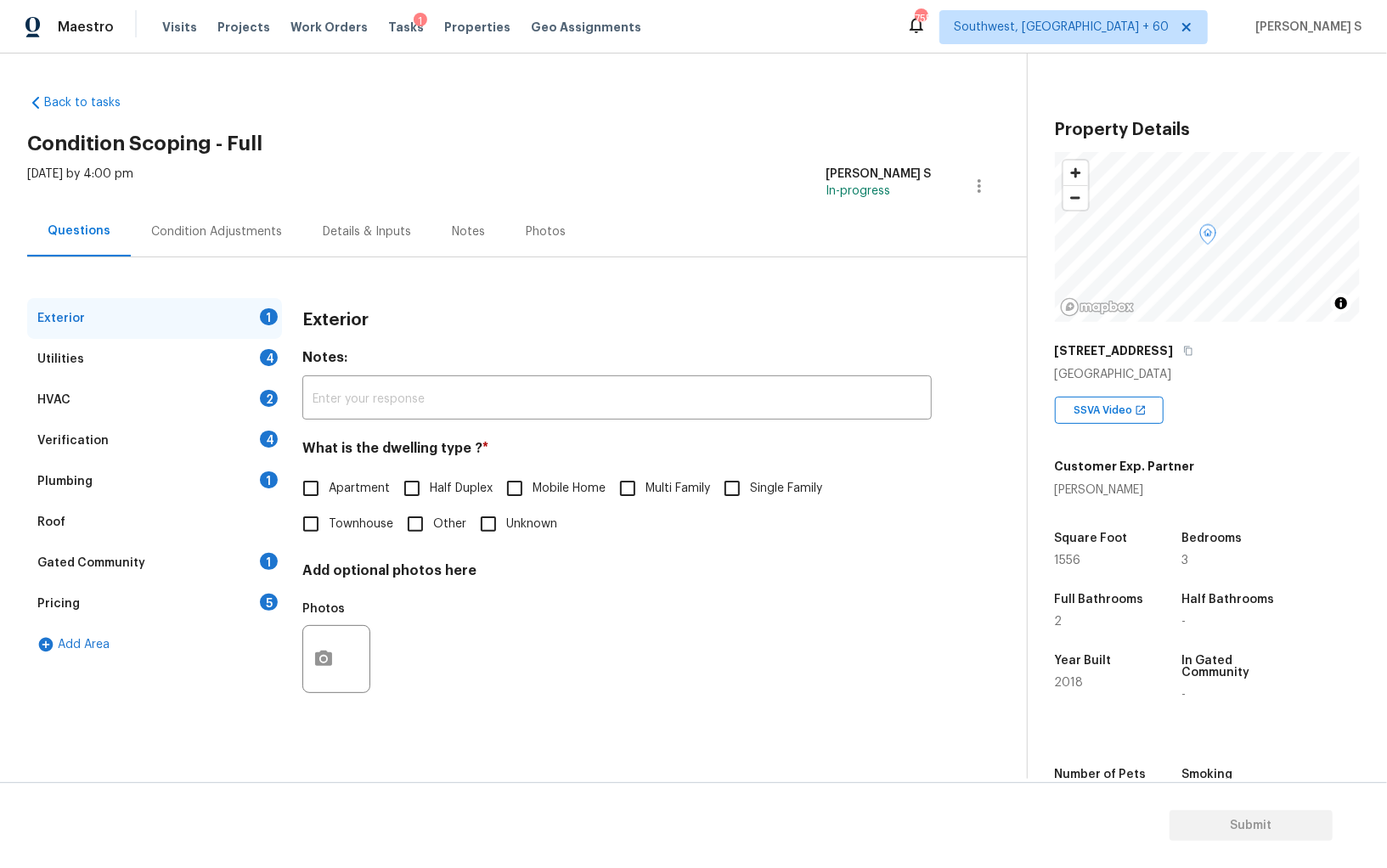
click at [250, 340] on div "Utilities 4" at bounding box center [154, 359] width 255 height 41
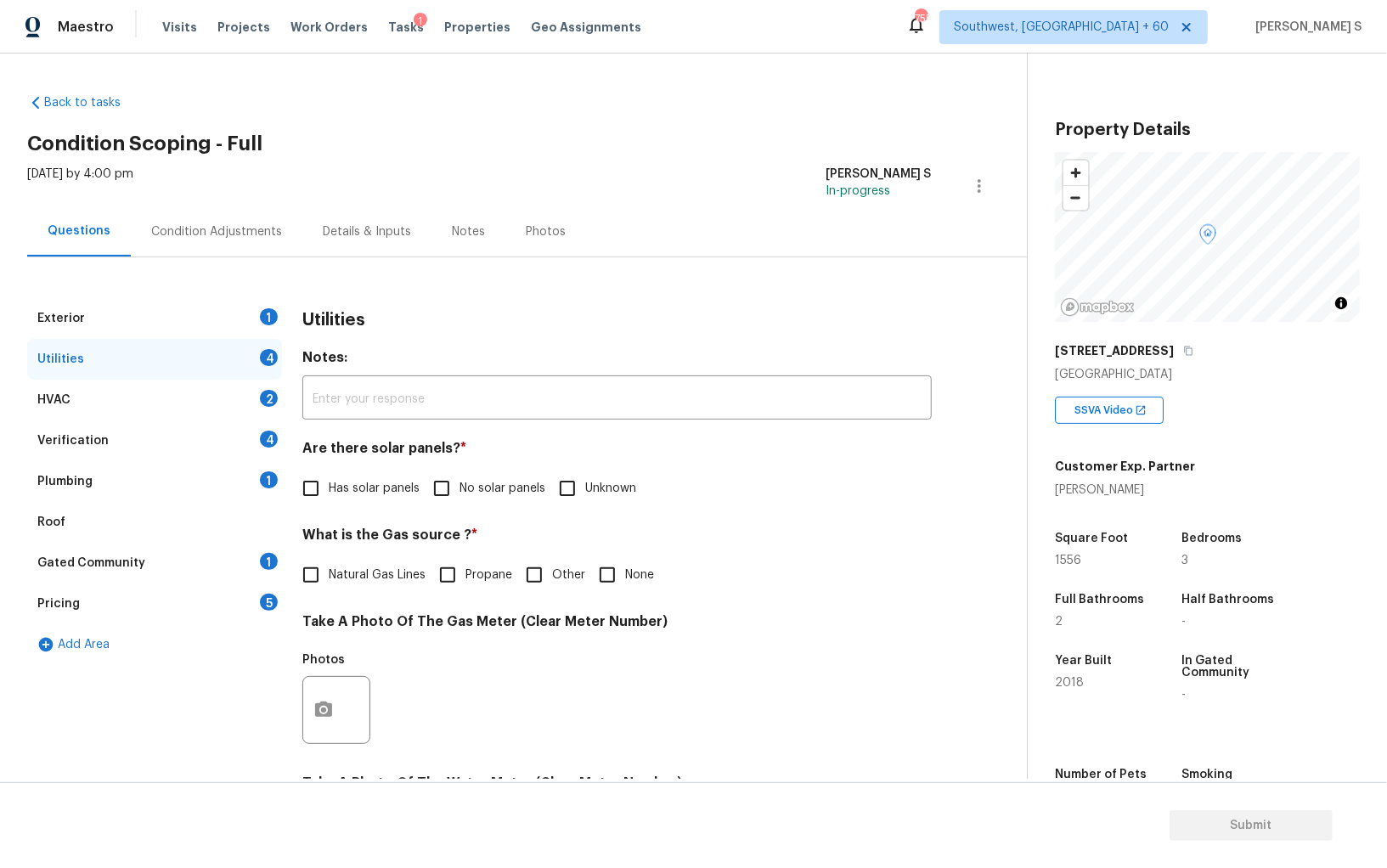
click at [438, 475] on input "No solar panels" at bounding box center [441, 487] width 35 height 35
checkbox input "true"
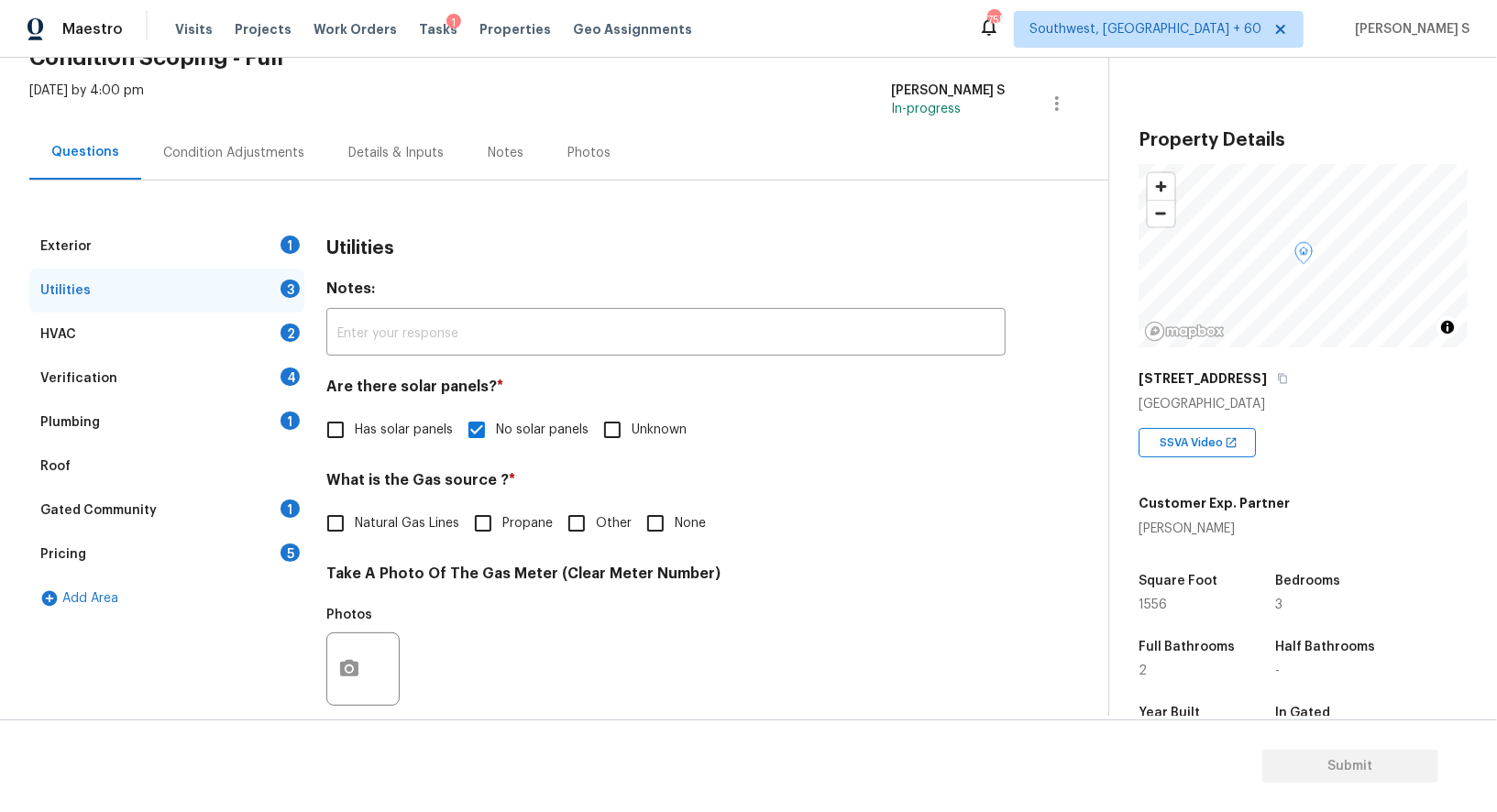
scroll to position [566, 0]
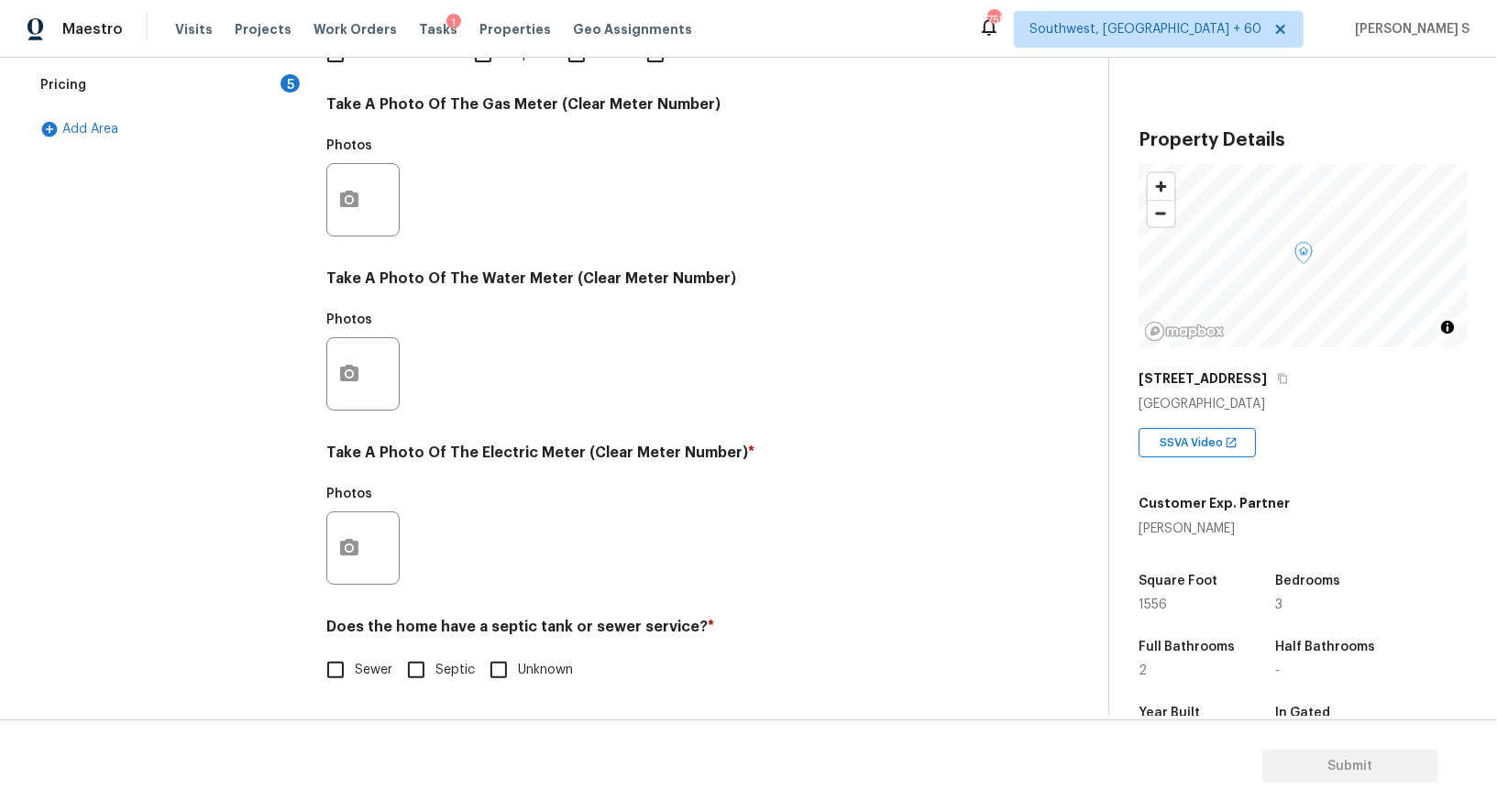
click at [340, 678] on input "Sewer" at bounding box center [335, 670] width 38 height 38
checkbox input "true"
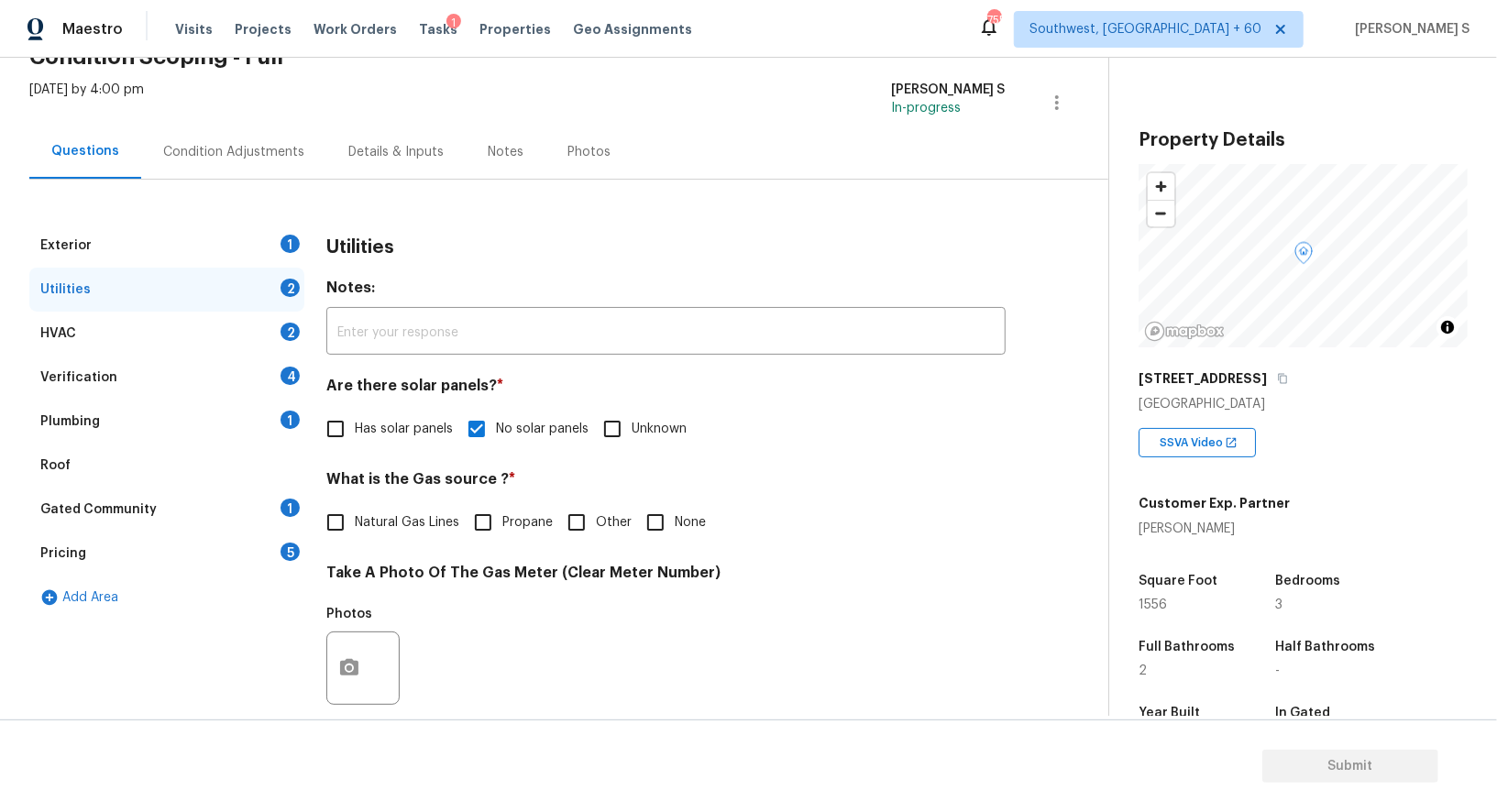
scroll to position [0, 0]
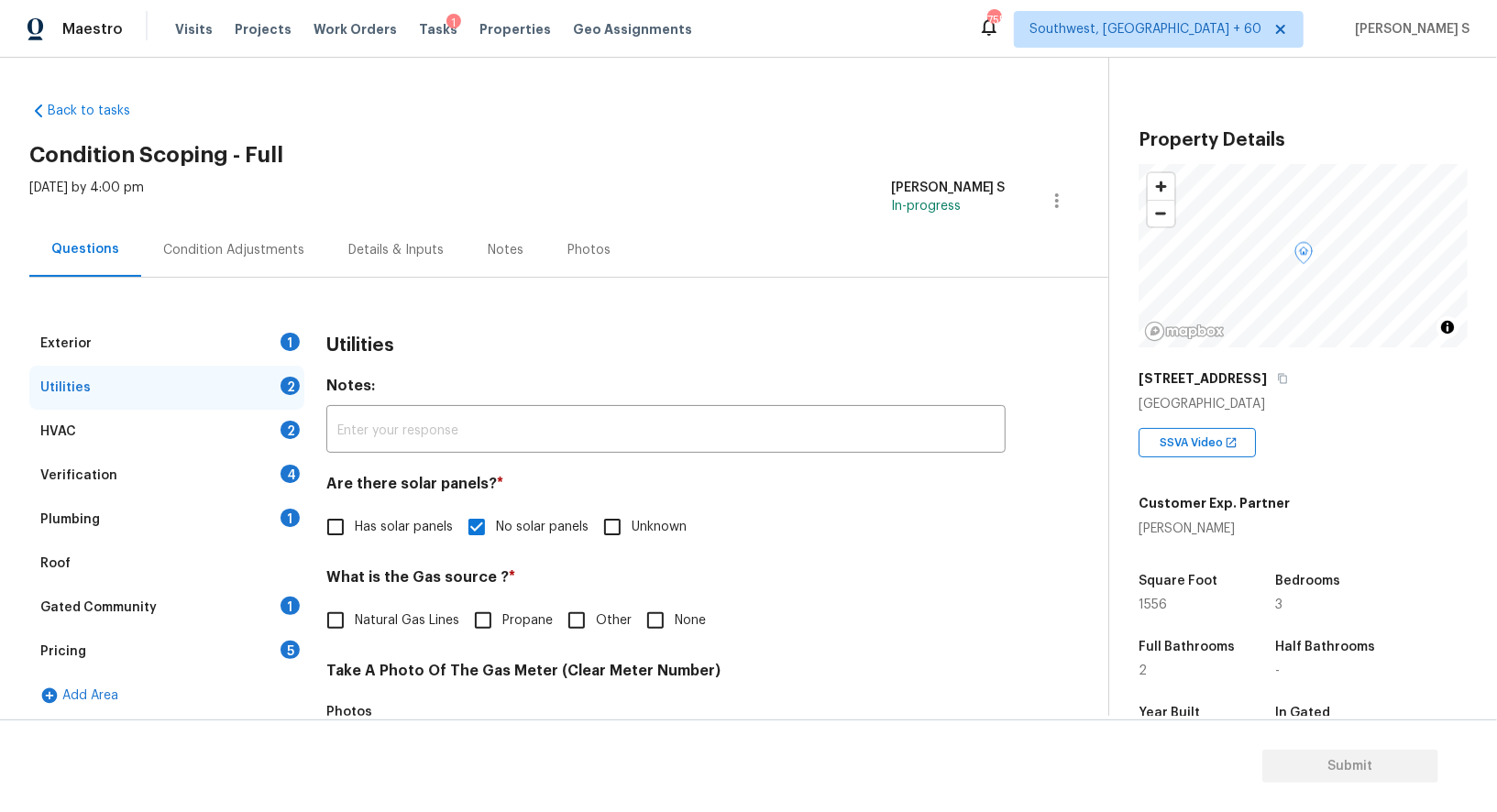
click at [289, 521] on div "1" at bounding box center [290, 518] width 20 height 19
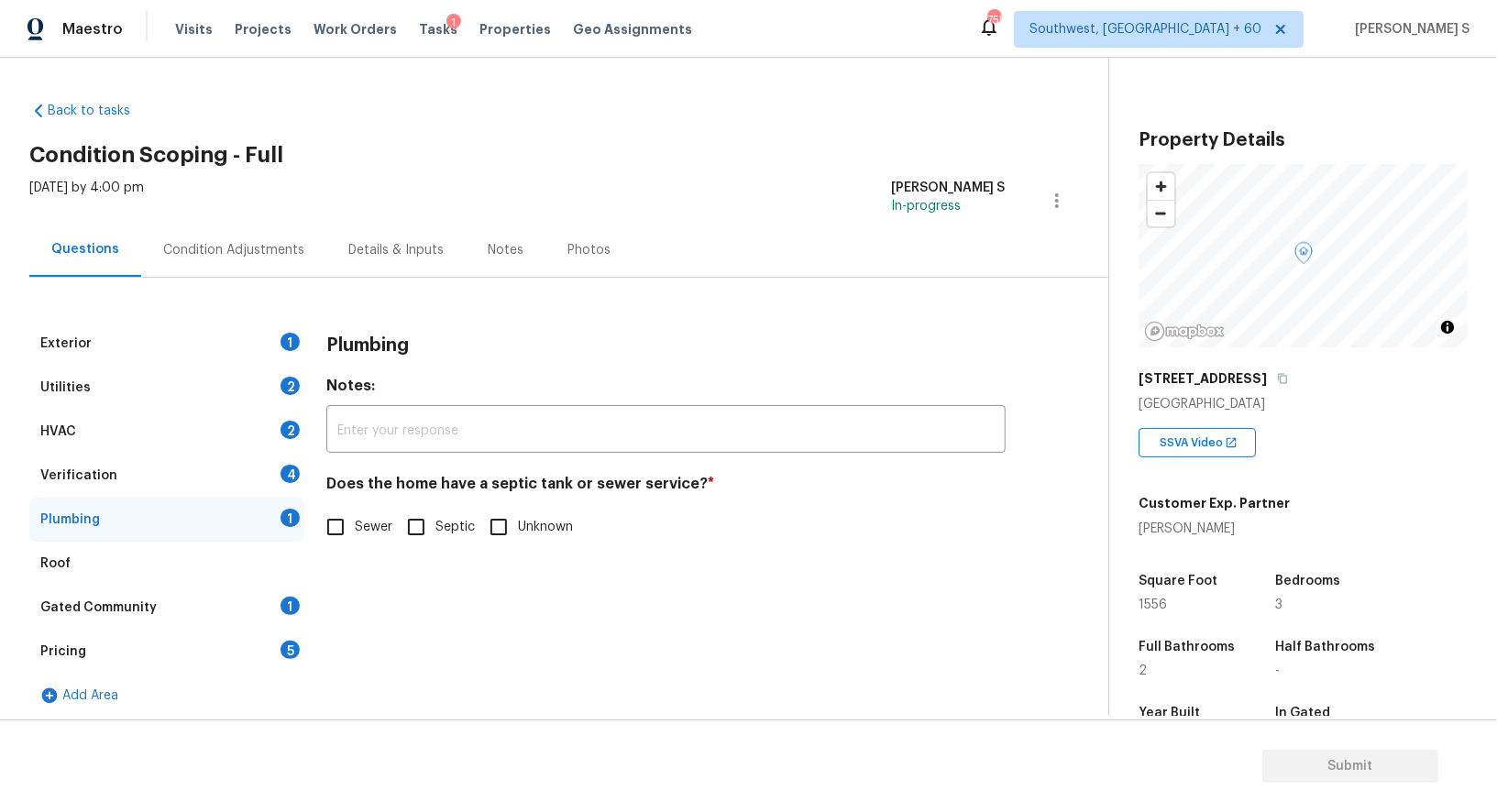
click at [333, 523] on input "Sewer" at bounding box center [335, 526] width 38 height 38
checkbox input "true"
click at [277, 613] on div "Gated Community 1" at bounding box center [166, 607] width 275 height 44
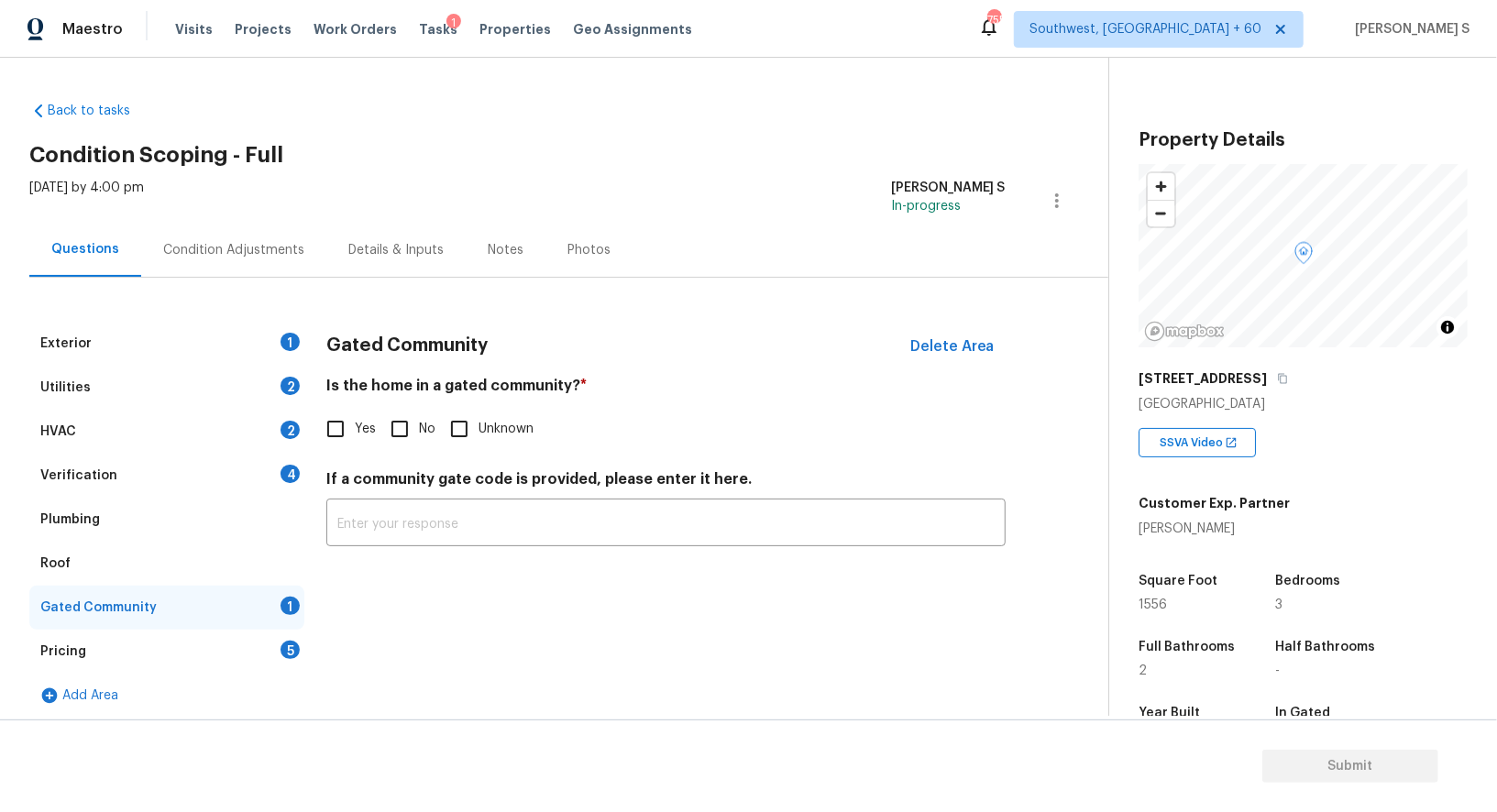
click at [422, 430] on span "No" at bounding box center [428, 429] width 17 height 20
click at [419, 430] on input "No" at bounding box center [399, 428] width 38 height 38
checkbox input "true"
click at [290, 470] on div "4" at bounding box center [290, 474] width 20 height 19
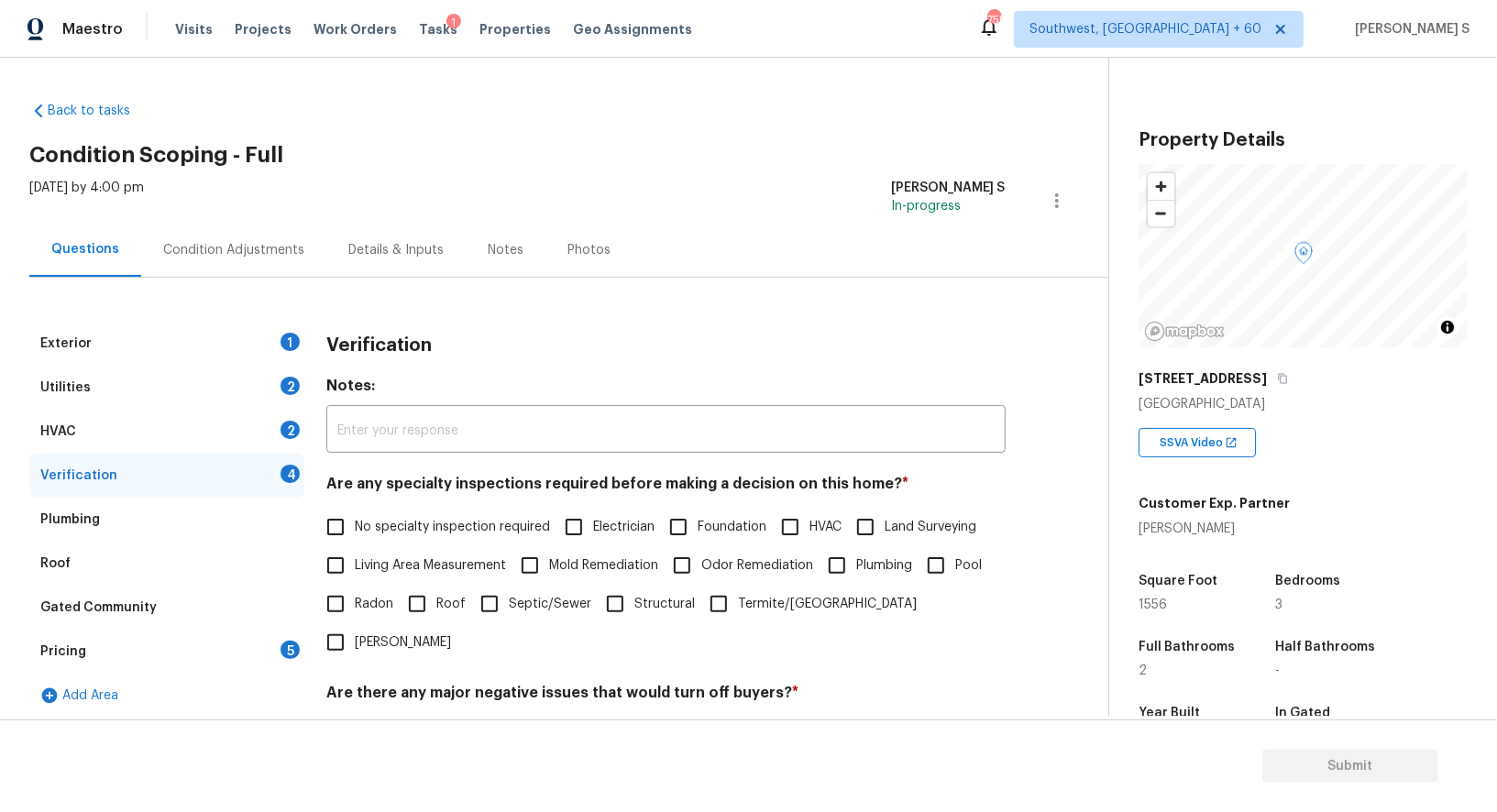
click at [349, 528] on input "No specialty inspection required" at bounding box center [335, 526] width 38 height 38
checkbox input "true"
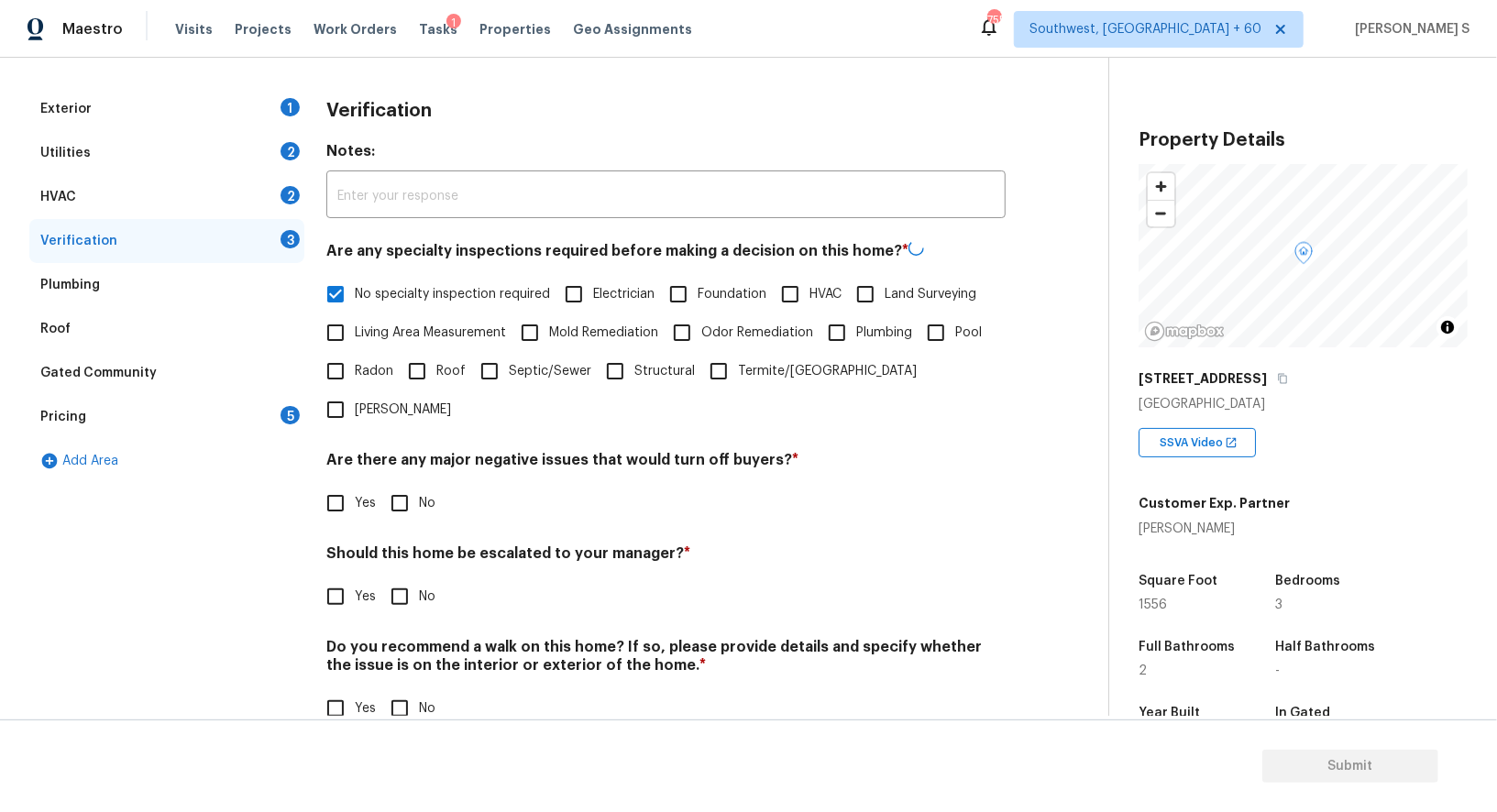
scroll to position [234, 0]
drag, startPoint x: 401, startPoint y: 467, endPoint x: 427, endPoint y: 633, distance: 168.0
click at [401, 483] on input "No" at bounding box center [399, 502] width 38 height 38
checkbox input "true"
click at [399, 690] on input "No" at bounding box center [399, 709] width 38 height 38
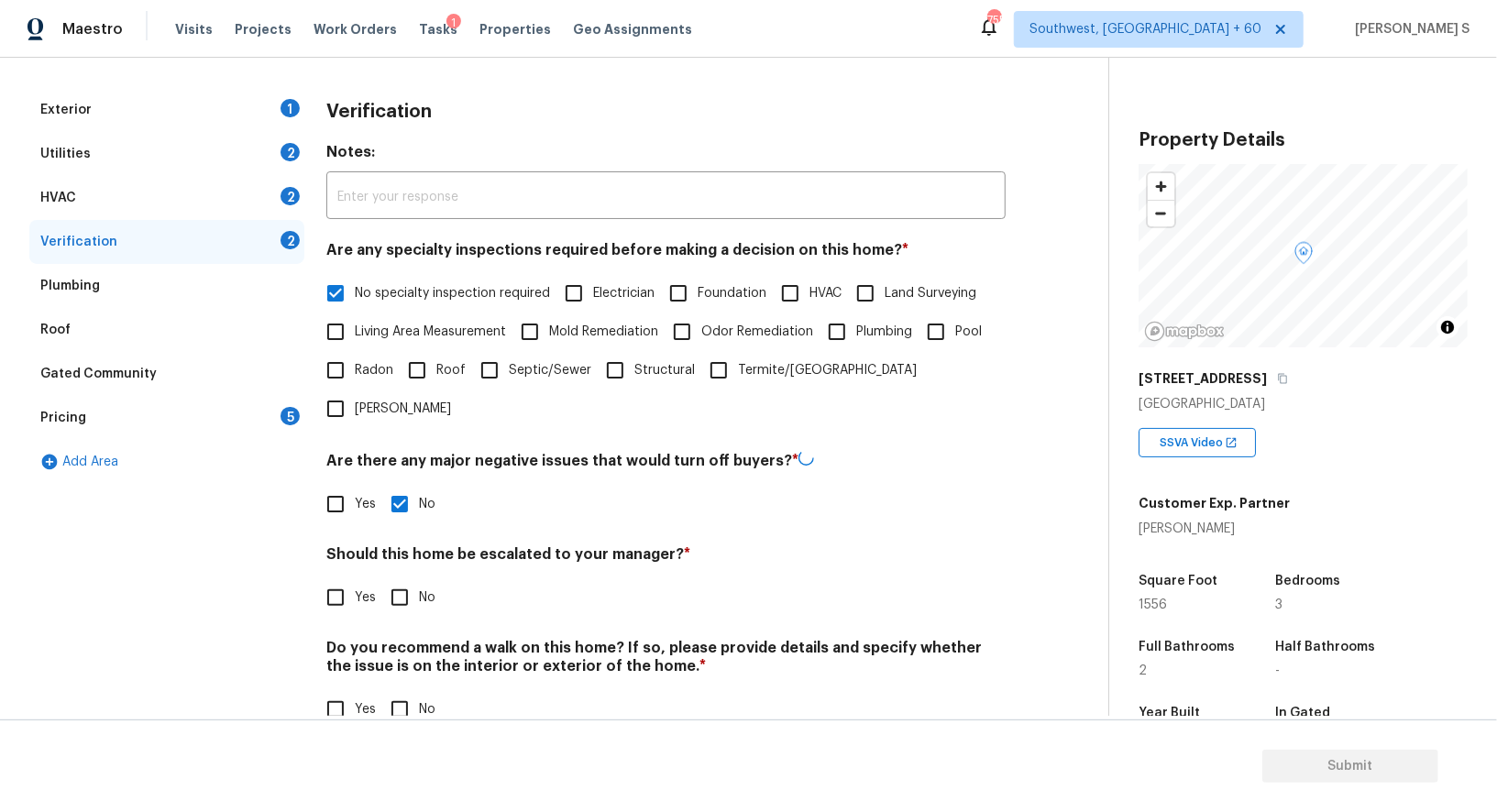
checkbox input "true"
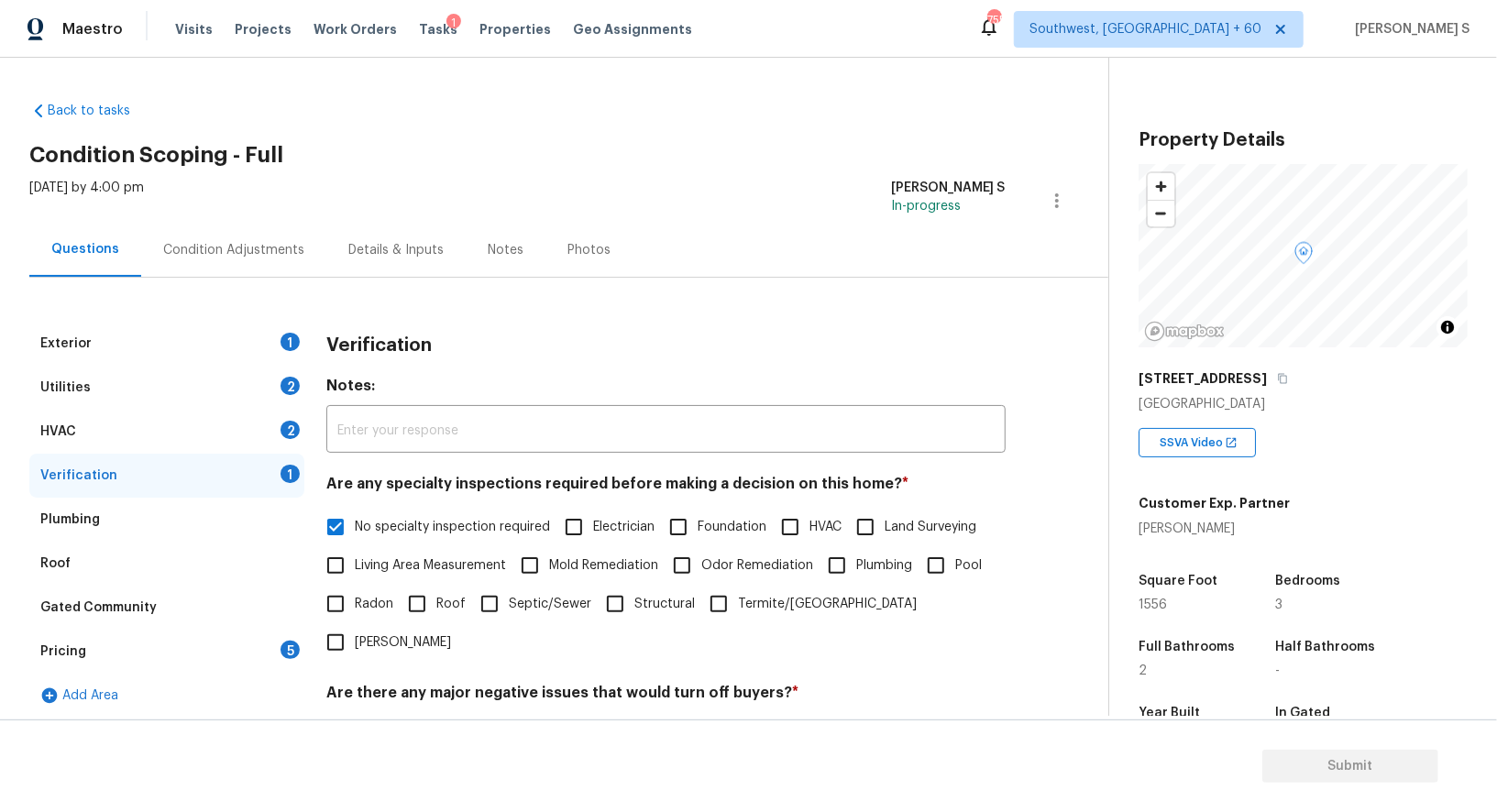
click at [279, 426] on div "HVAC 2" at bounding box center [166, 431] width 275 height 44
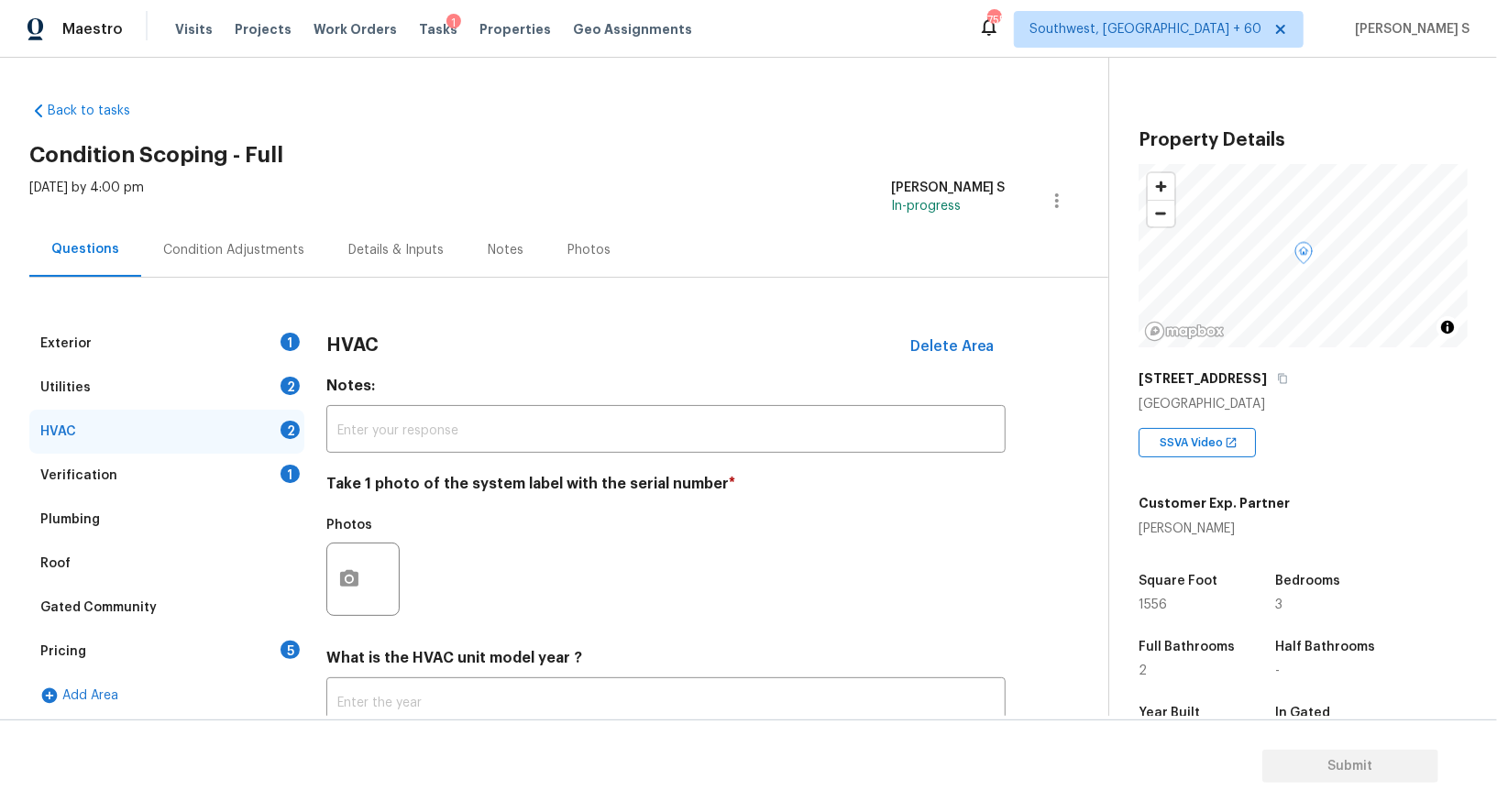
scroll to position [130, 0]
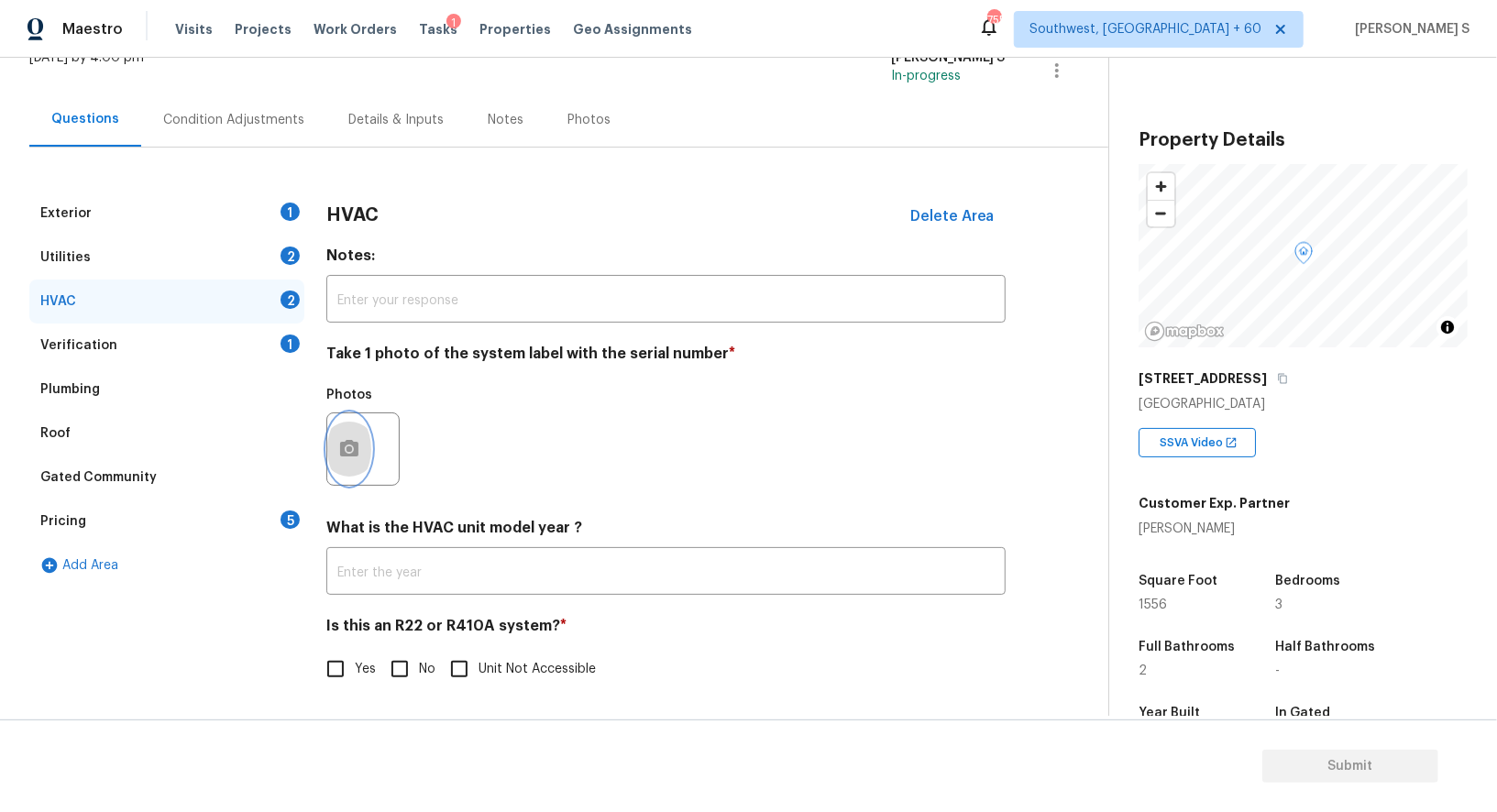
click at [358, 438] on icon "button" at bounding box center [349, 449] width 22 height 22
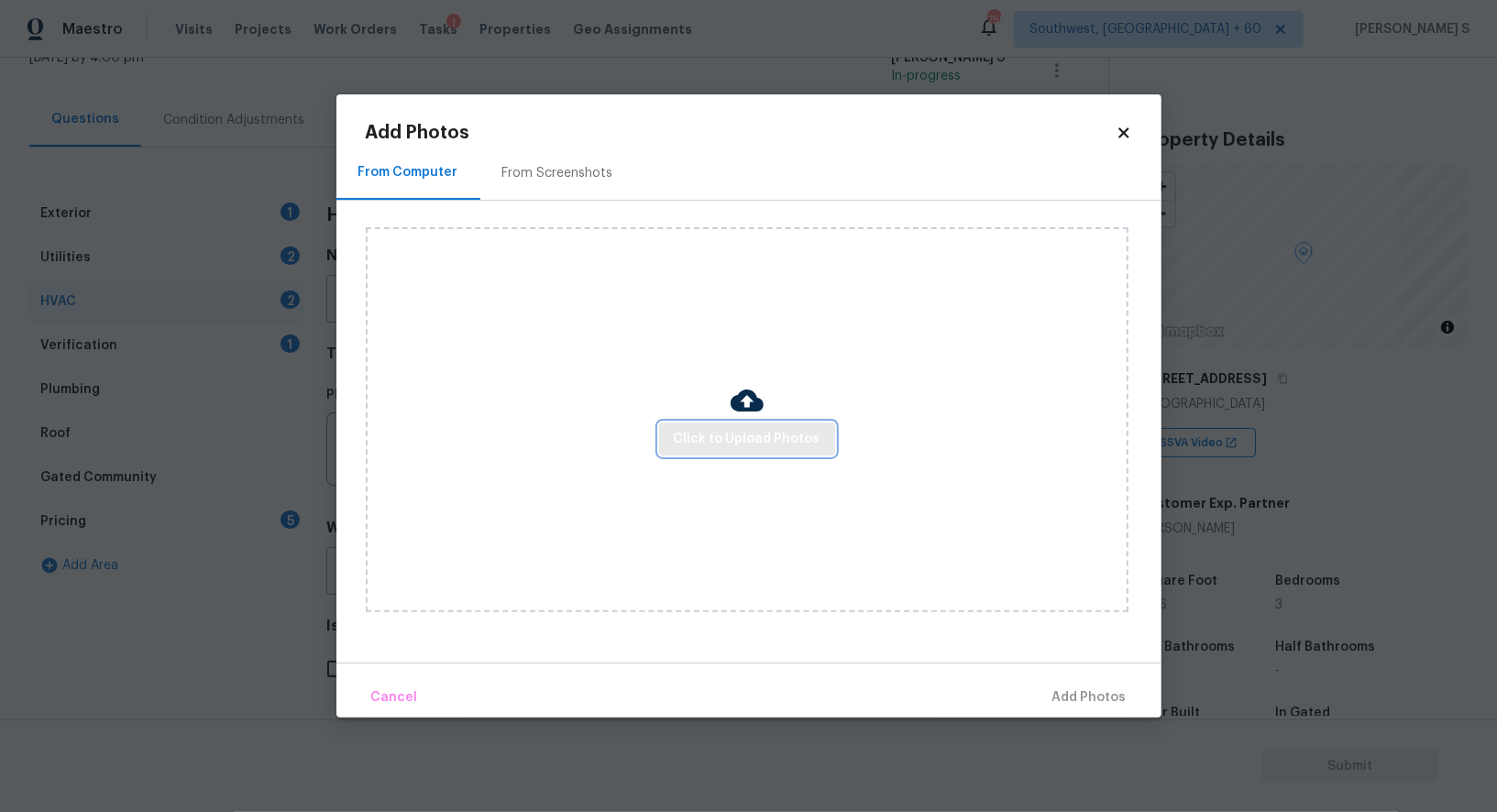
click at [757, 440] on span "Click to Upload Photos" at bounding box center [746, 440] width 146 height 23
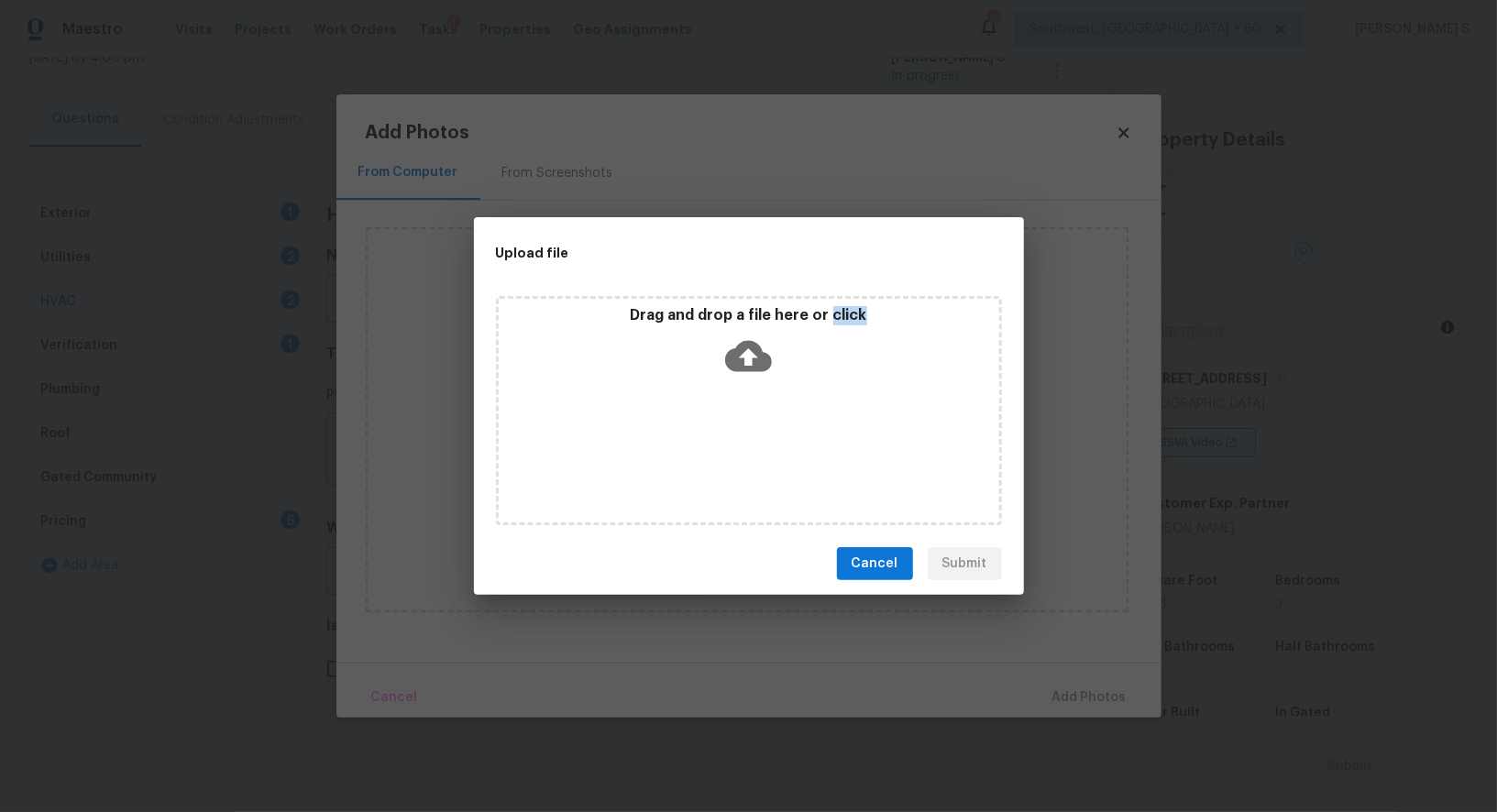
click at [757, 440] on div "Drag and drop a file here or click" at bounding box center [749, 411] width 506 height 229
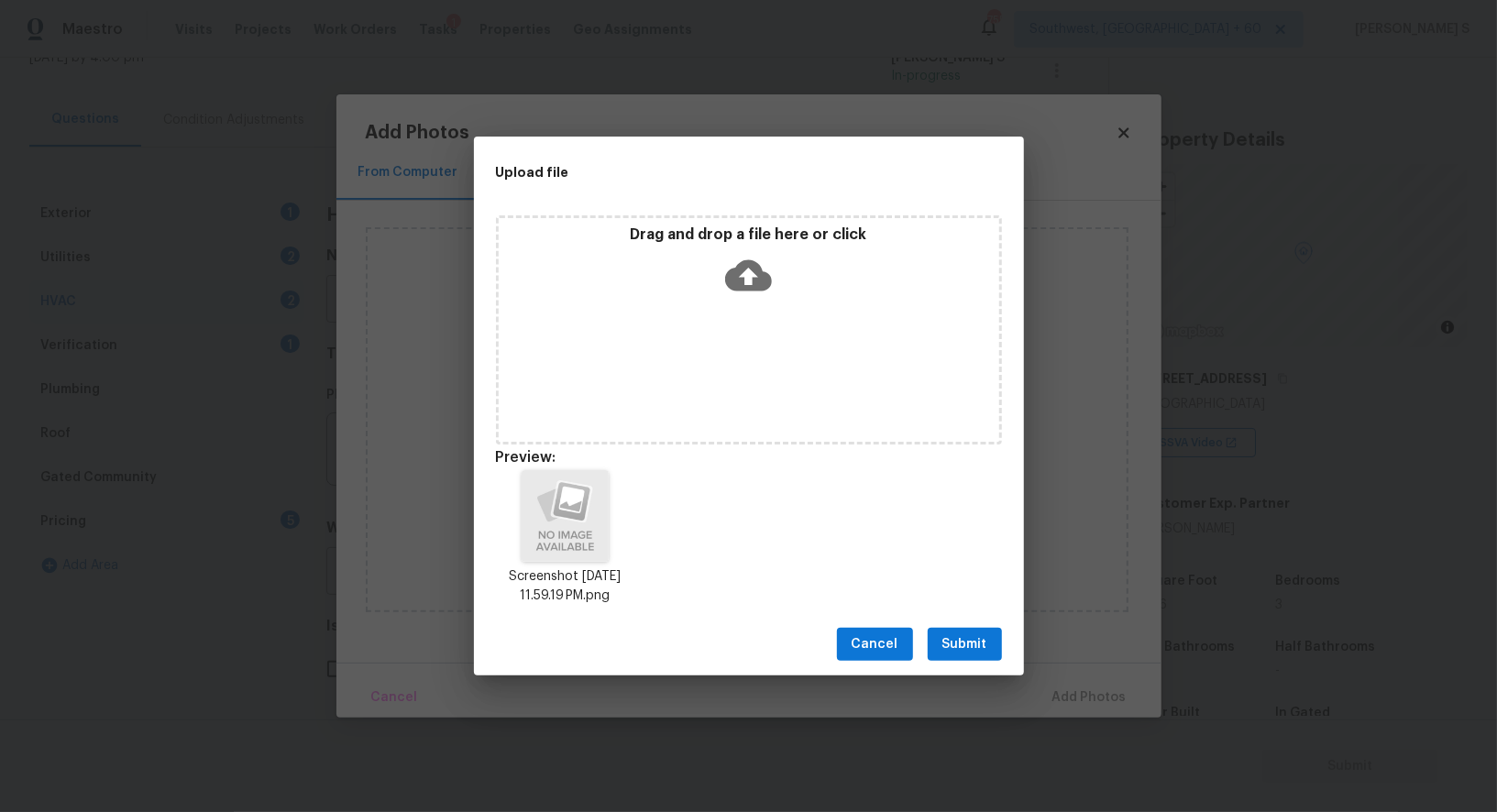
click at [972, 625] on div "Cancel Submit" at bounding box center [749, 645] width 551 height 63
click at [972, 642] on span "Submit" at bounding box center [965, 644] width 45 height 23
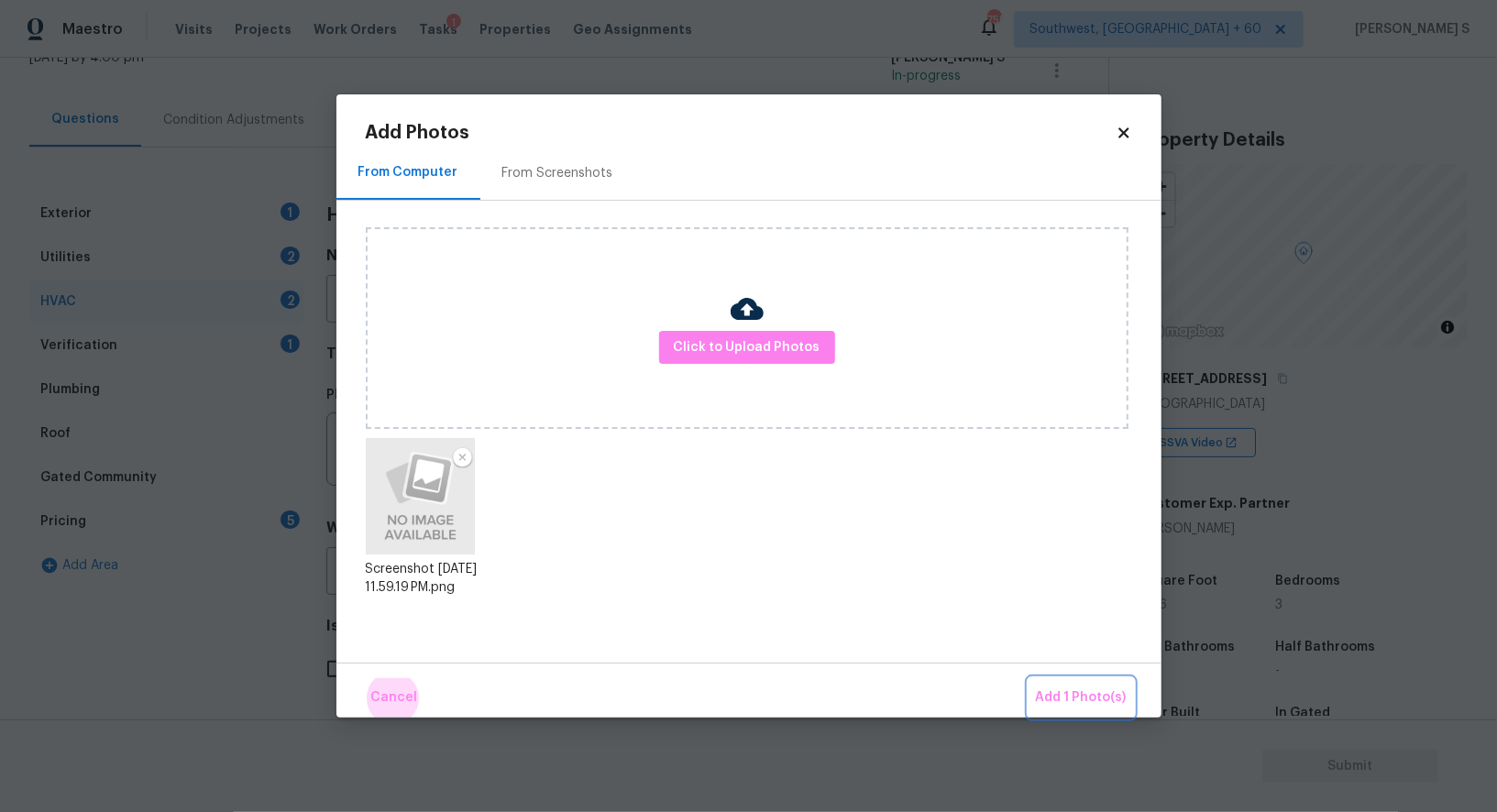
click at [1028, 678] on button "Add 1 Photo(s)" at bounding box center [1081, 697] width 105 height 39
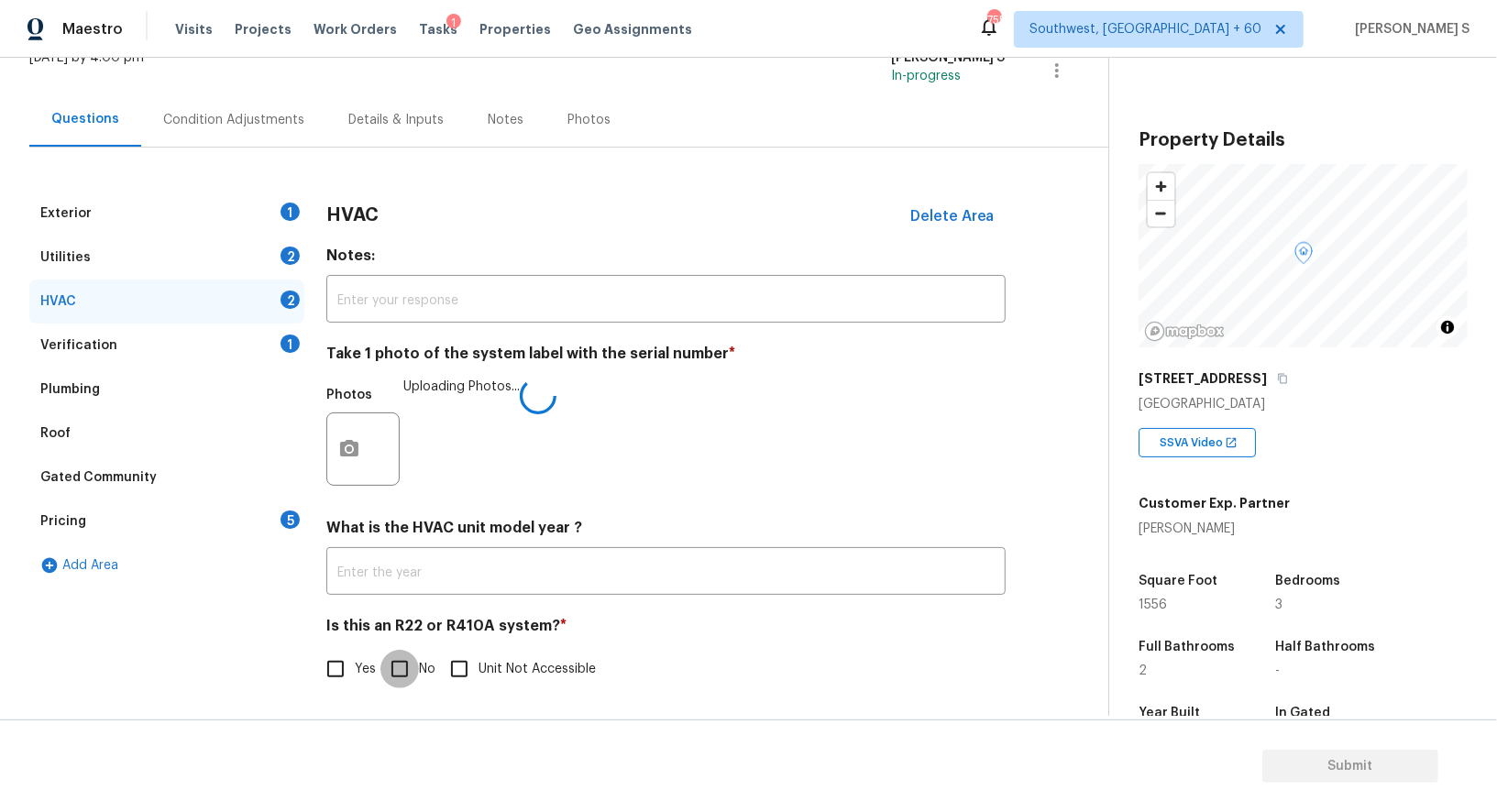
click at [389, 665] on input "No" at bounding box center [399, 669] width 38 height 38
checkbox input "true"
click at [286, 518] on div "5" at bounding box center [290, 520] width 20 height 19
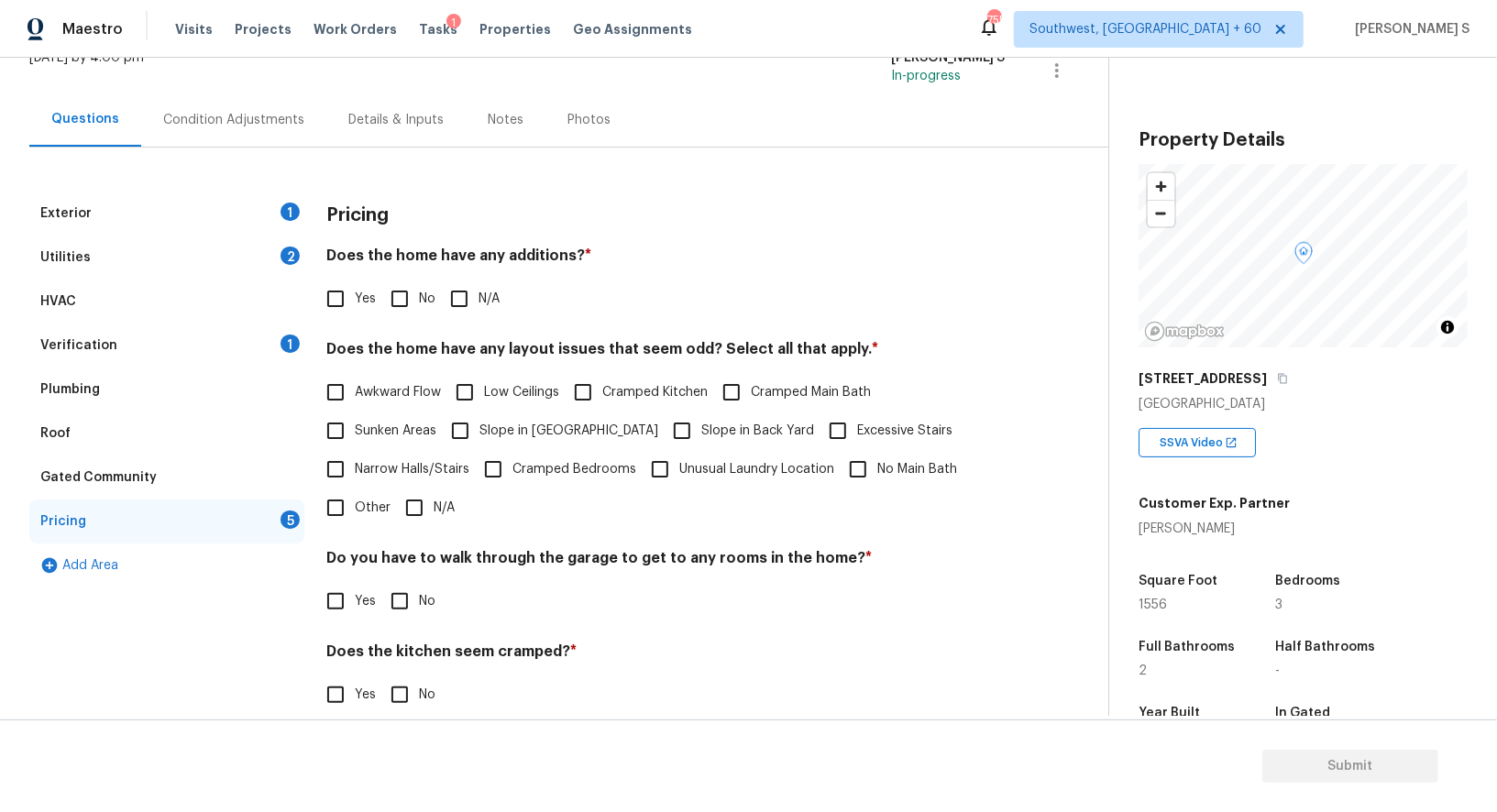
click at [392, 295] on input "No" at bounding box center [399, 298] width 38 height 38
checkbox input "true"
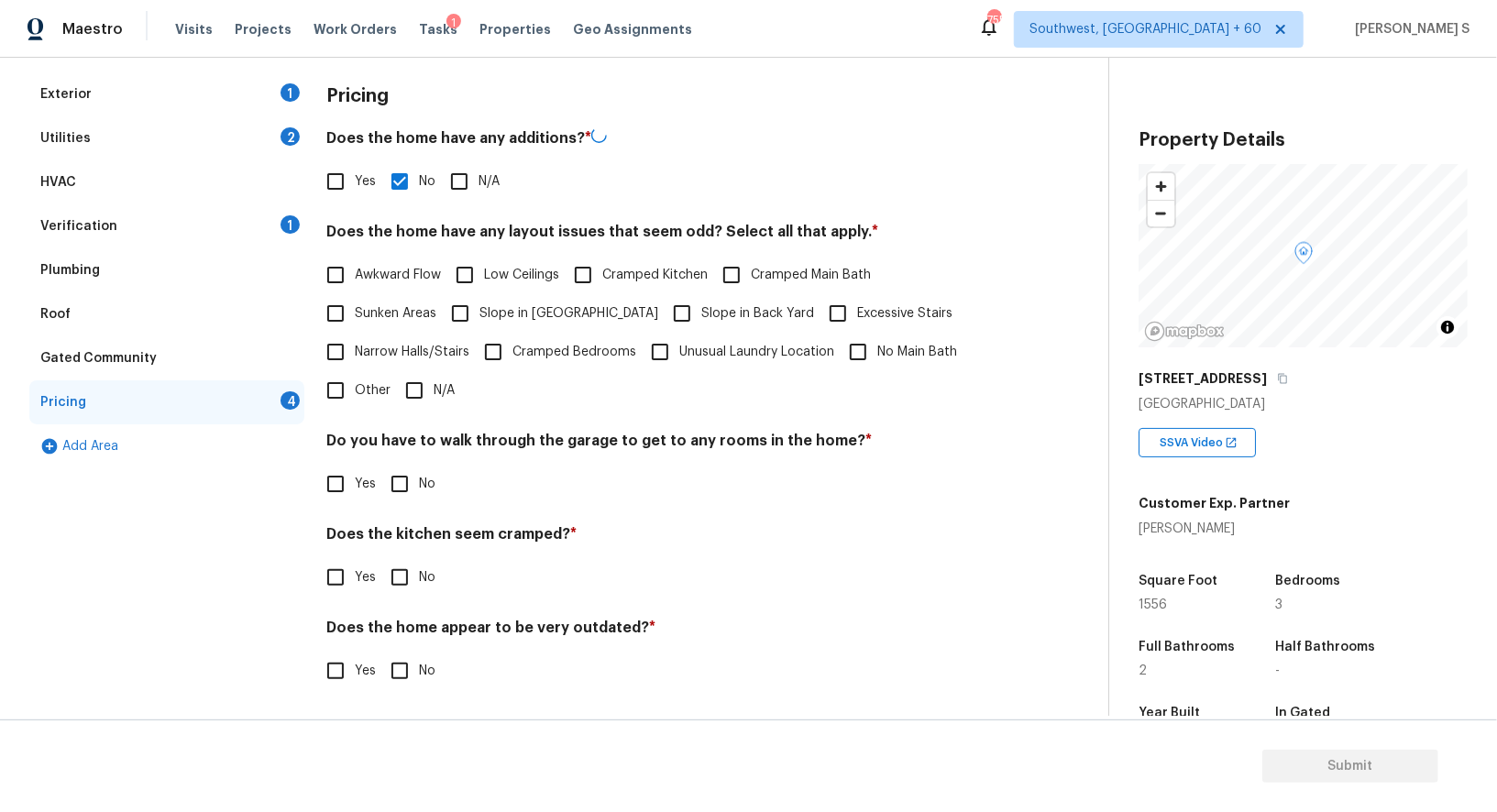
scroll to position [248, 0]
click at [407, 475] on input "No" at bounding box center [399, 483] width 38 height 38
checkbox input "true"
click at [380, 560] on input "No" at bounding box center [399, 578] width 38 height 38
checkbox input "true"
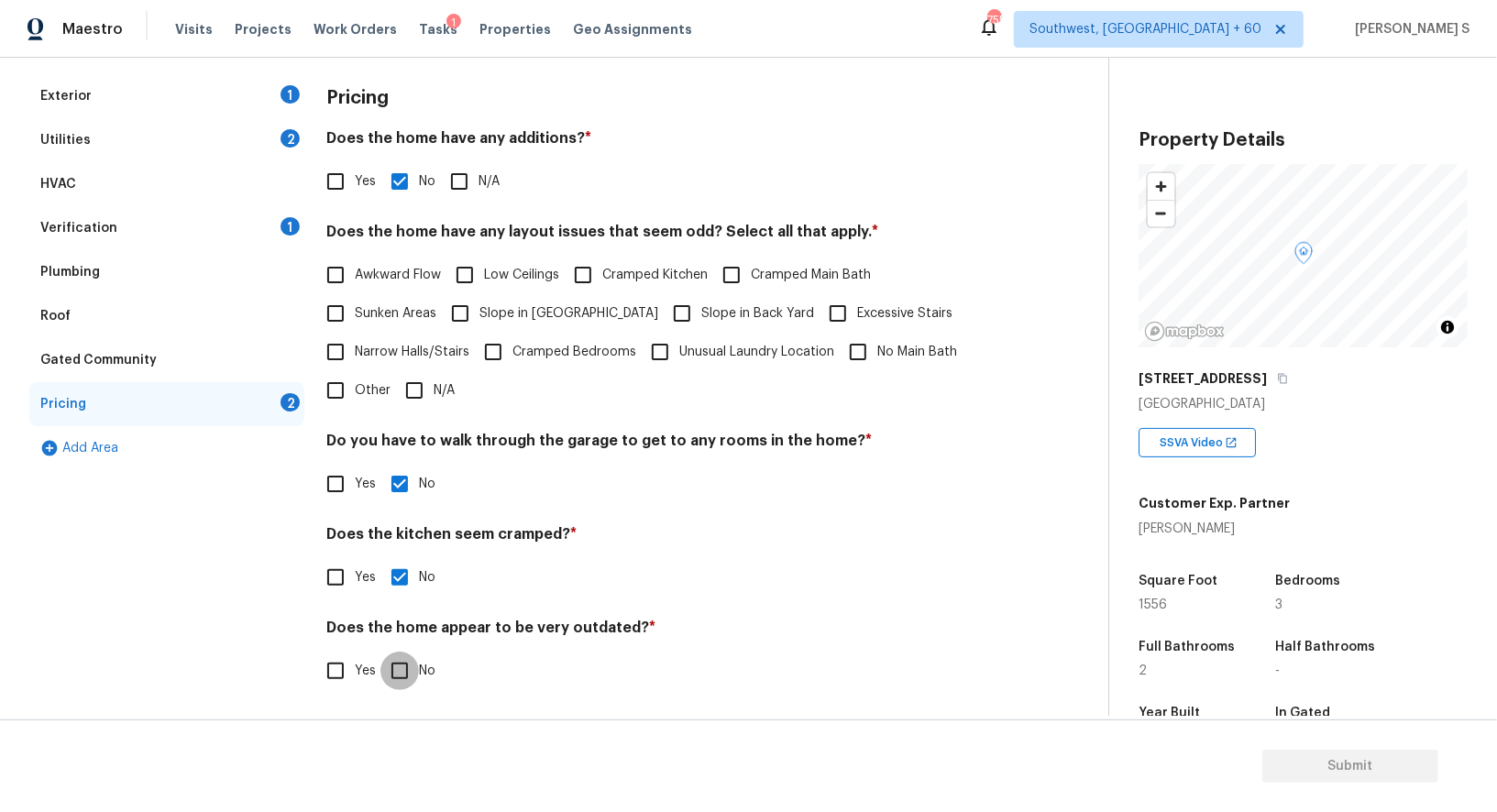
click at [380, 652] on input "No" at bounding box center [399, 670] width 38 height 38
checkbox input "true"
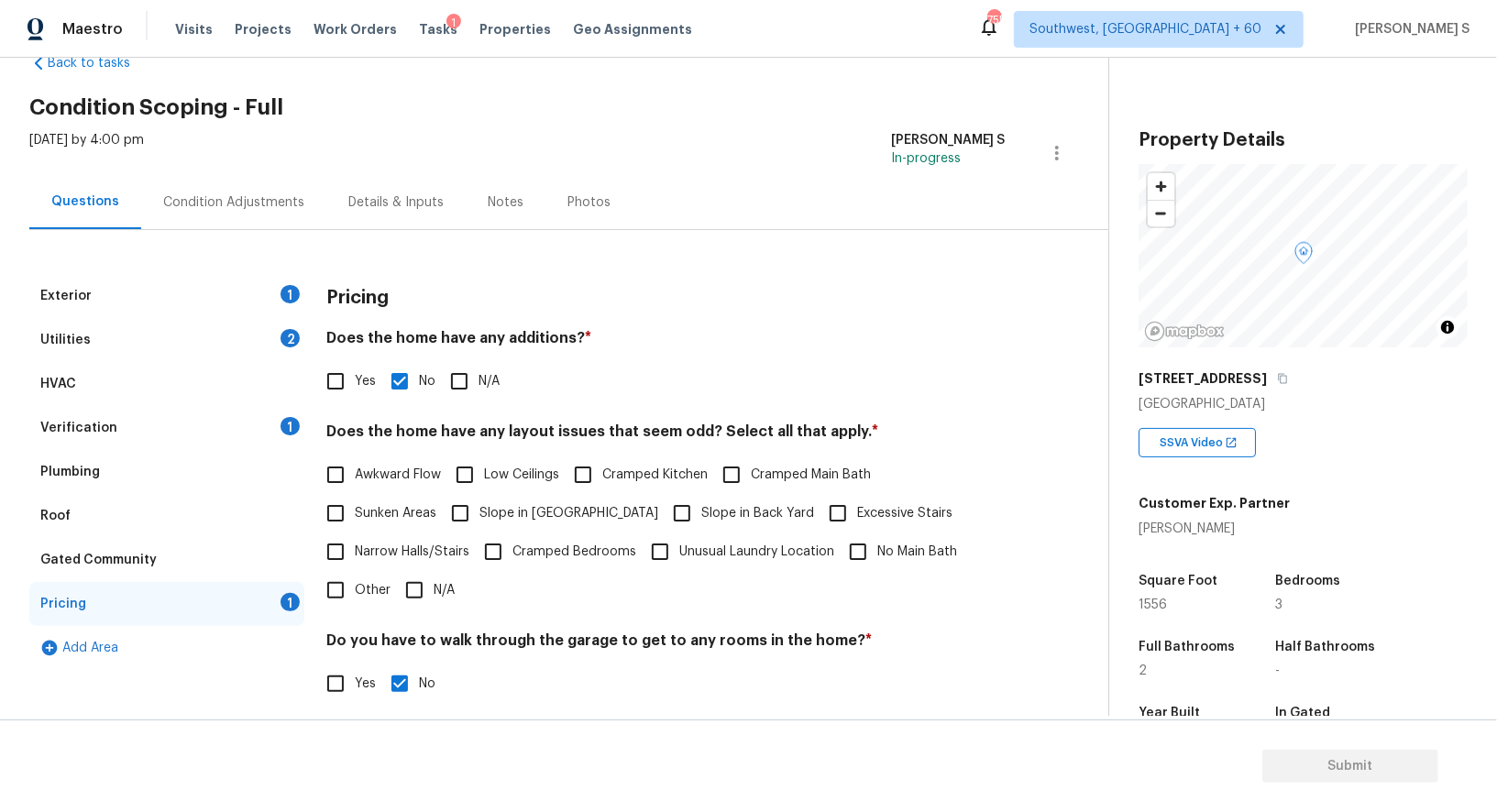
scroll to position [0, 0]
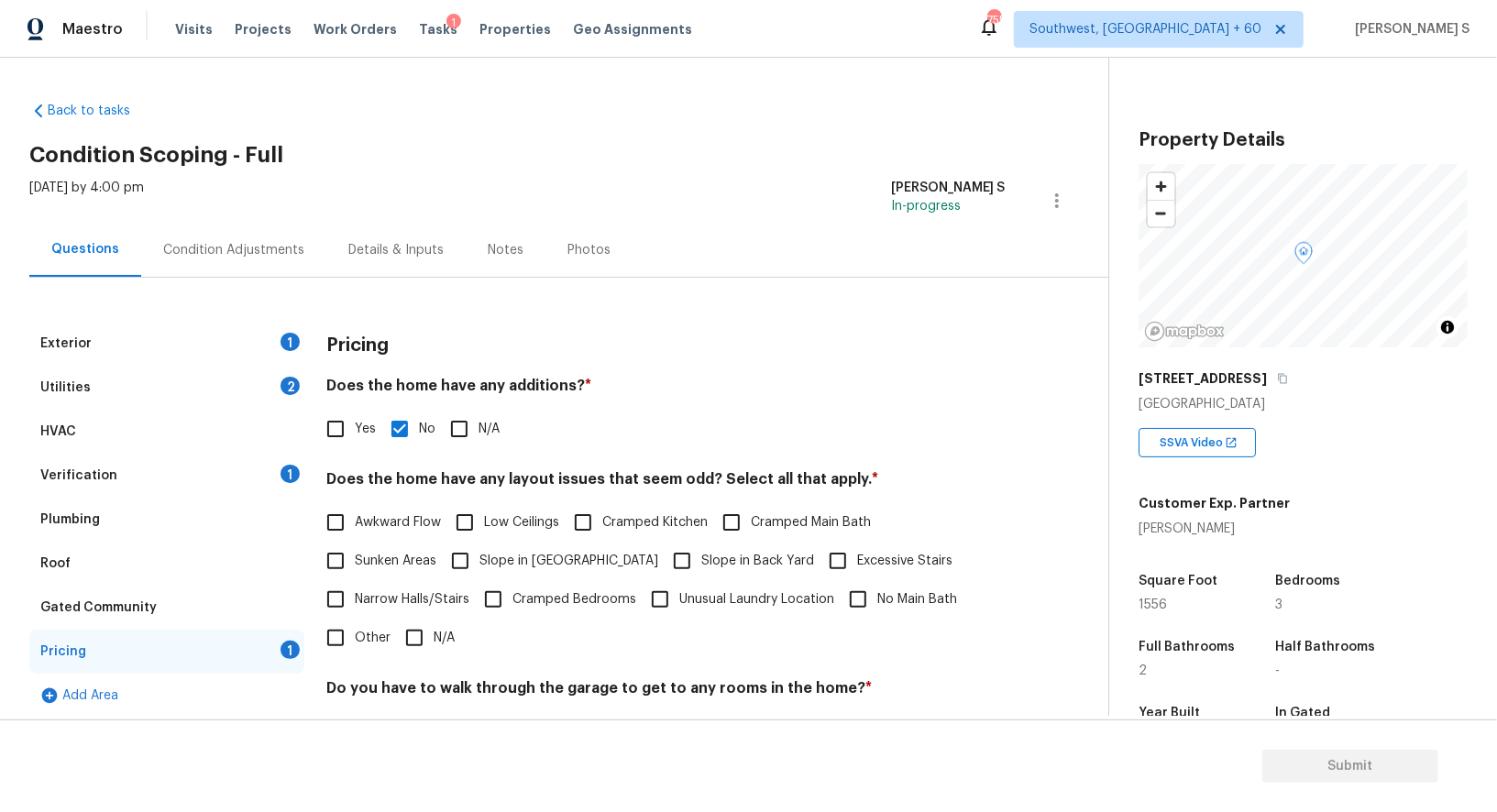
click at [280, 250] on div "Condition Adjustments" at bounding box center [234, 250] width 142 height 19
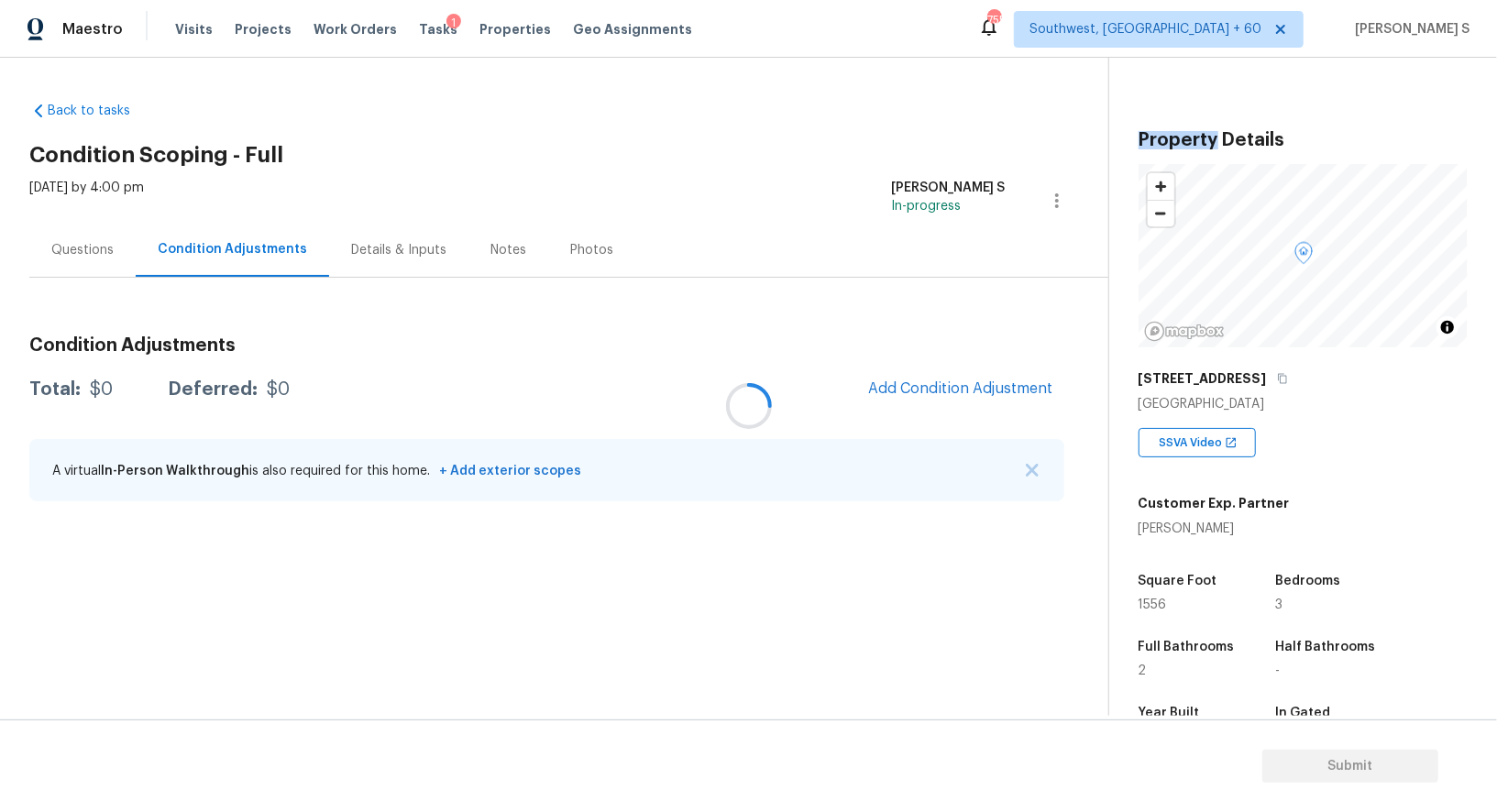
click at [280, 250] on div at bounding box center [748, 406] width 1497 height 812
click at [938, 386] on span "Add Condition Adjustment" at bounding box center [960, 388] width 185 height 17
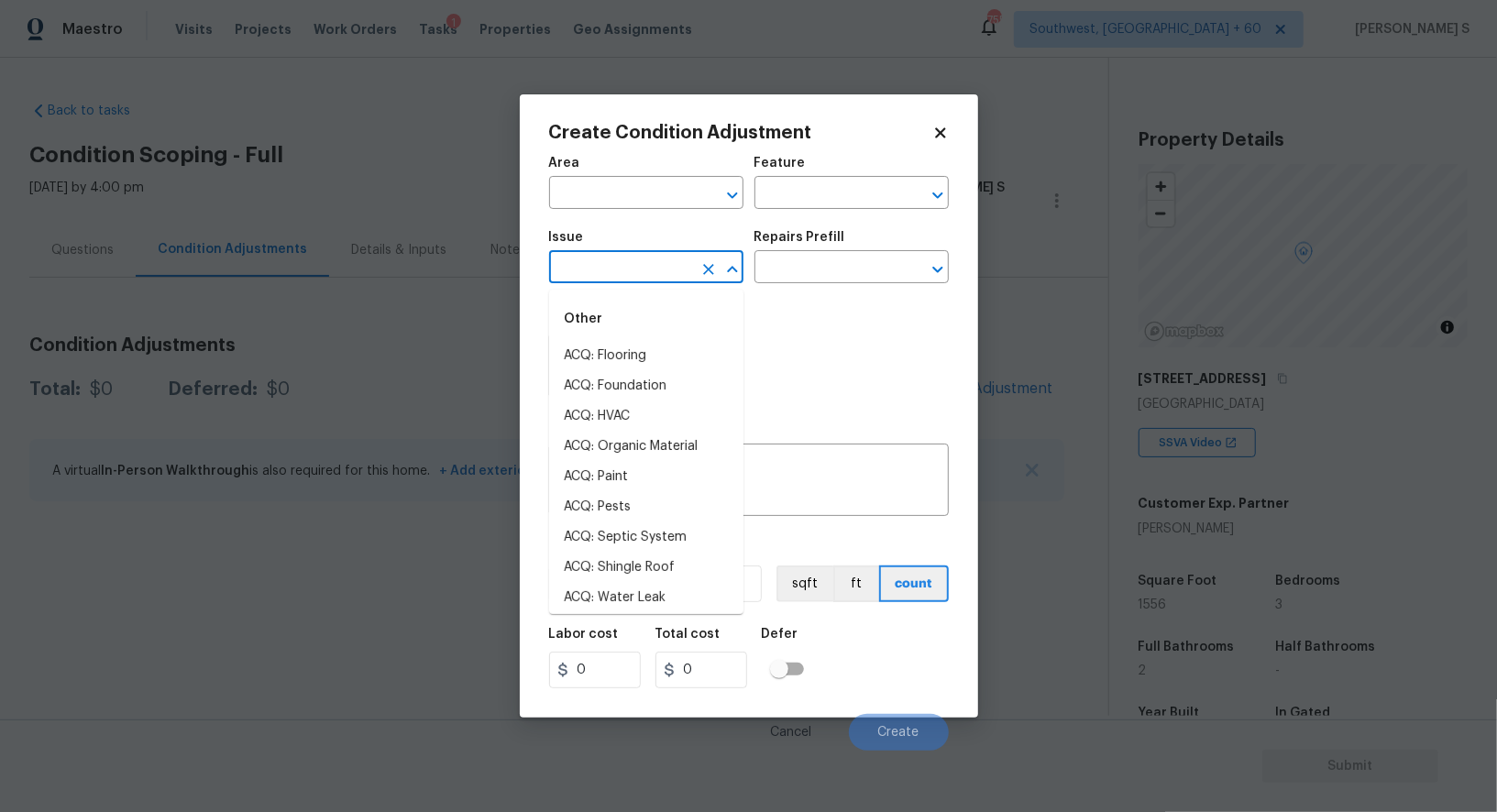
click at [589, 266] on input "text" at bounding box center [621, 269] width 143 height 29
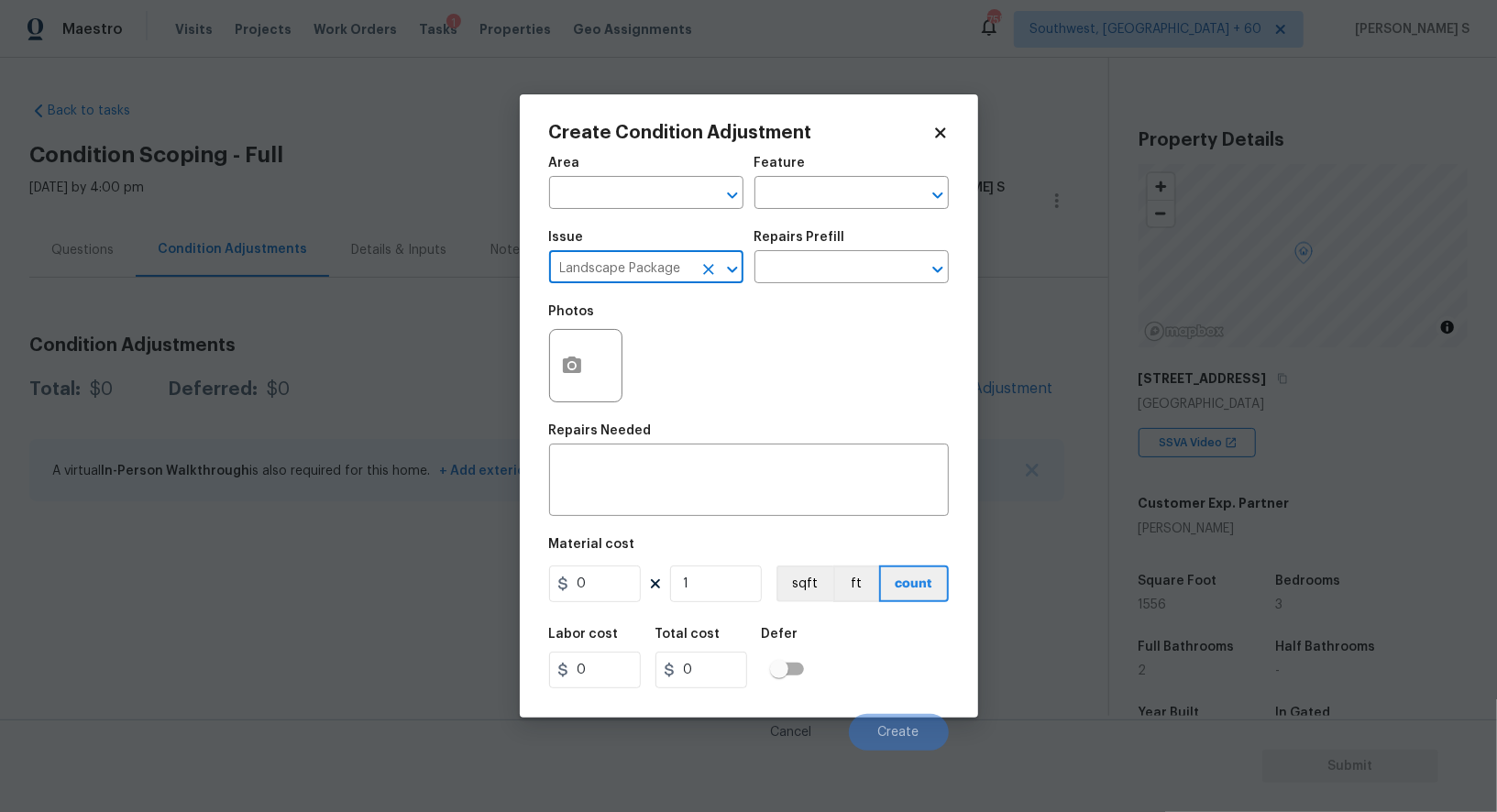
type input "Landscape Package"
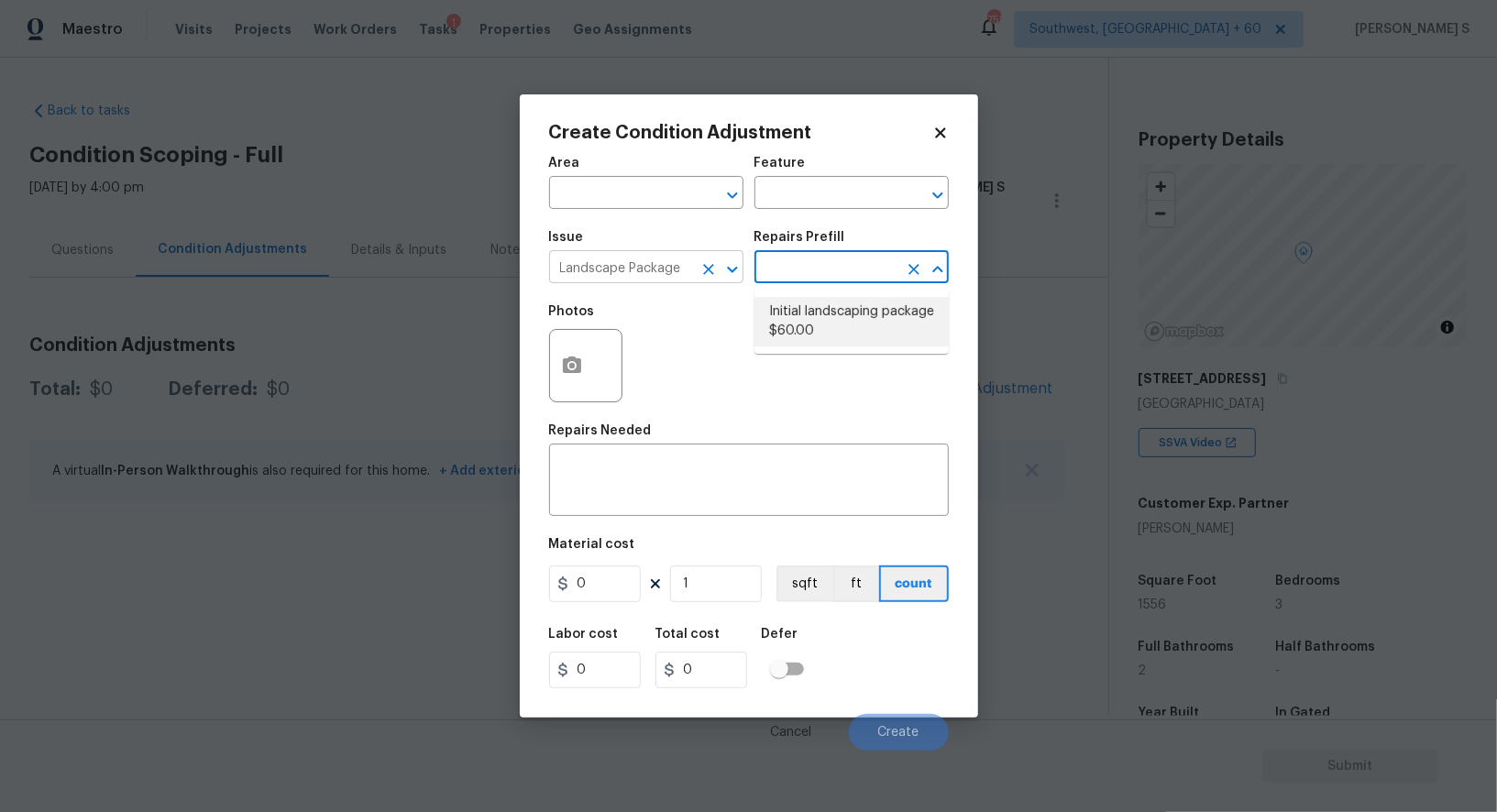
type input "Home Readiness Packages"
type textarea "Mowing of grass up to 6" in height. Mow, edge along driveways & sidewalks, trim…"
type input "60"
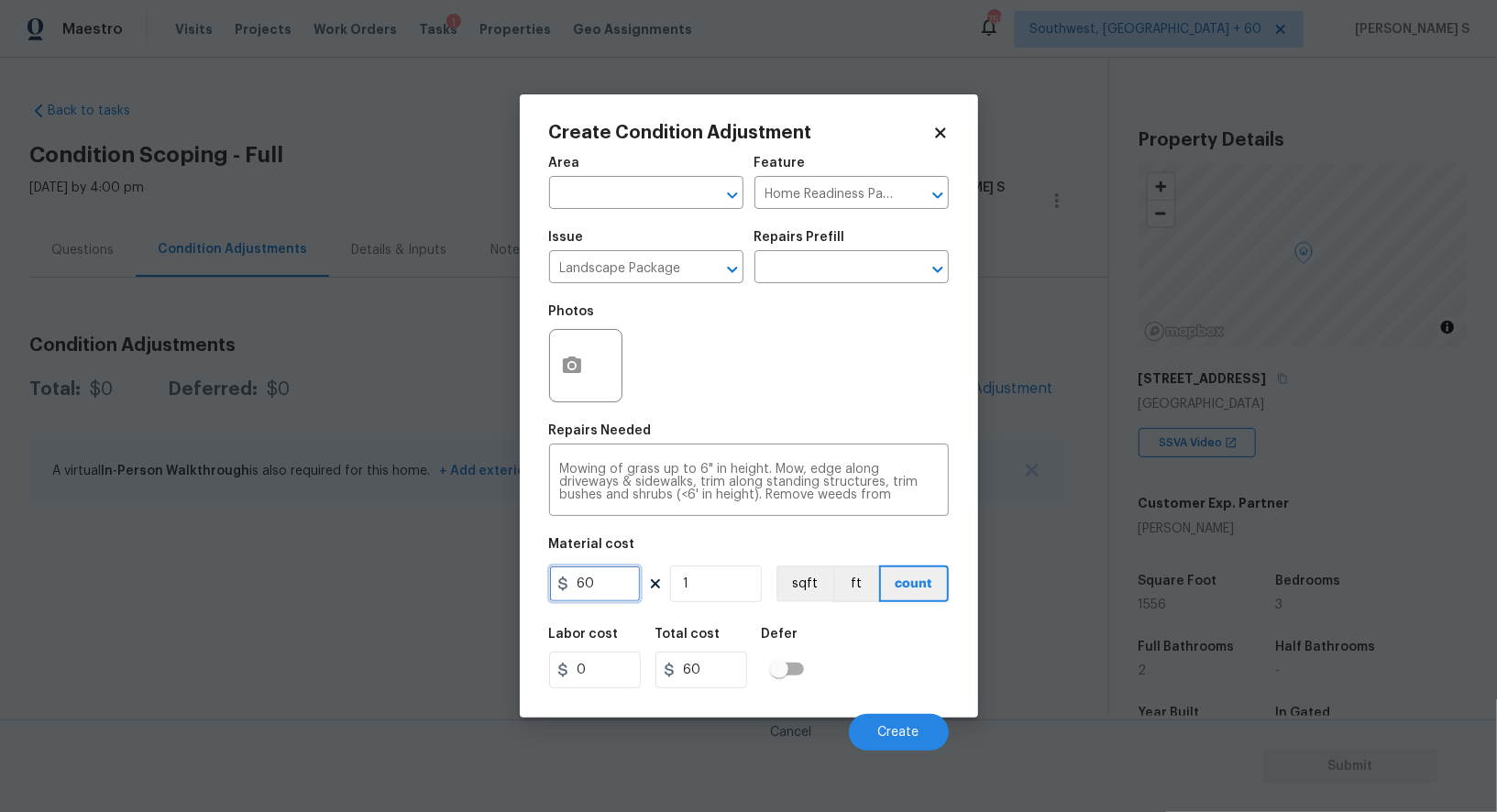
click at [593, 580] on input "60" at bounding box center [595, 583] width 91 height 36
type input "800"
click at [598, 368] on div at bounding box center [586, 365] width 74 height 74
click at [572, 358] on icon "button" at bounding box center [572, 366] width 22 height 22
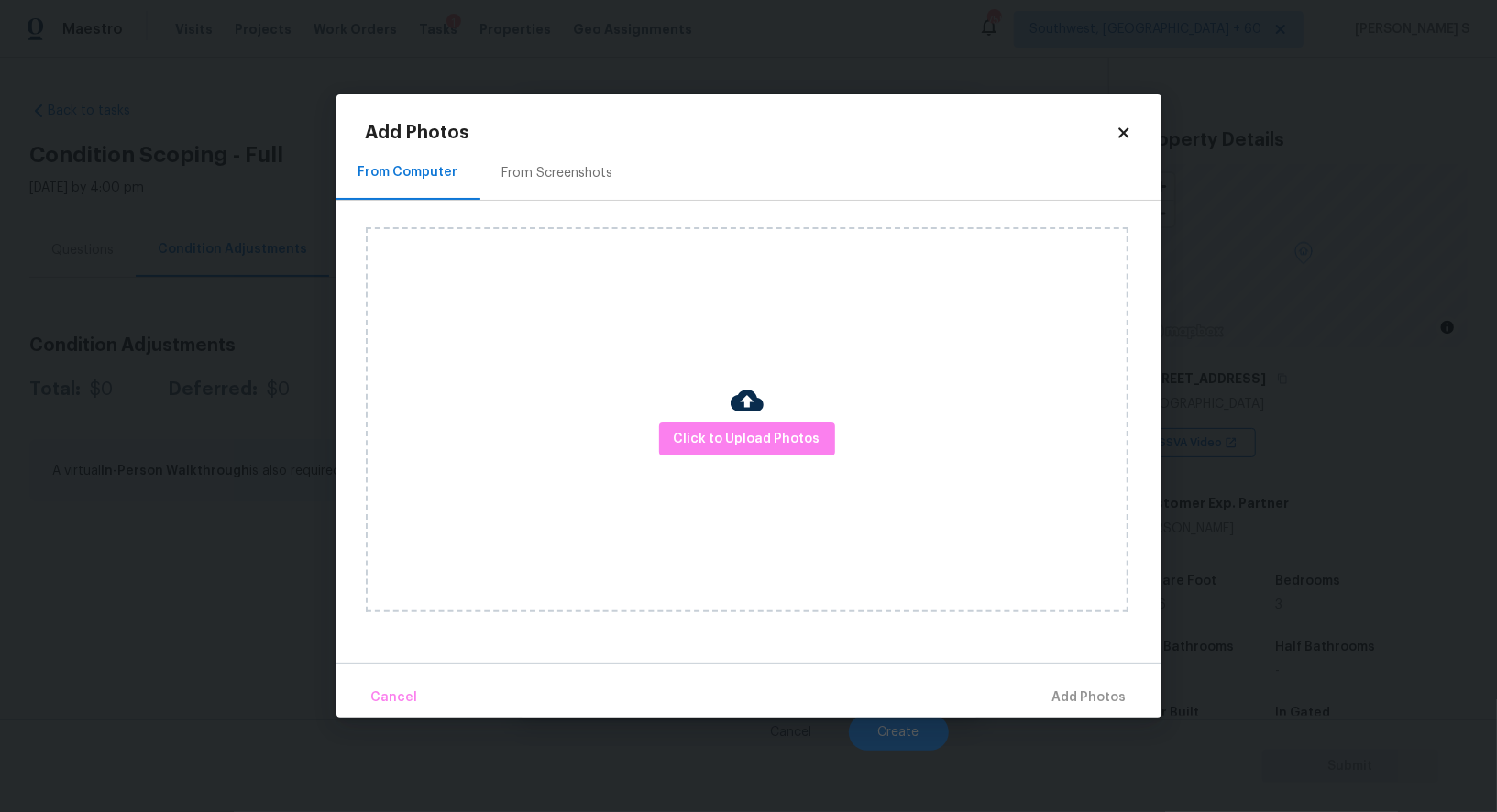
click at [578, 164] on div "From Screenshots" at bounding box center [557, 173] width 111 height 19
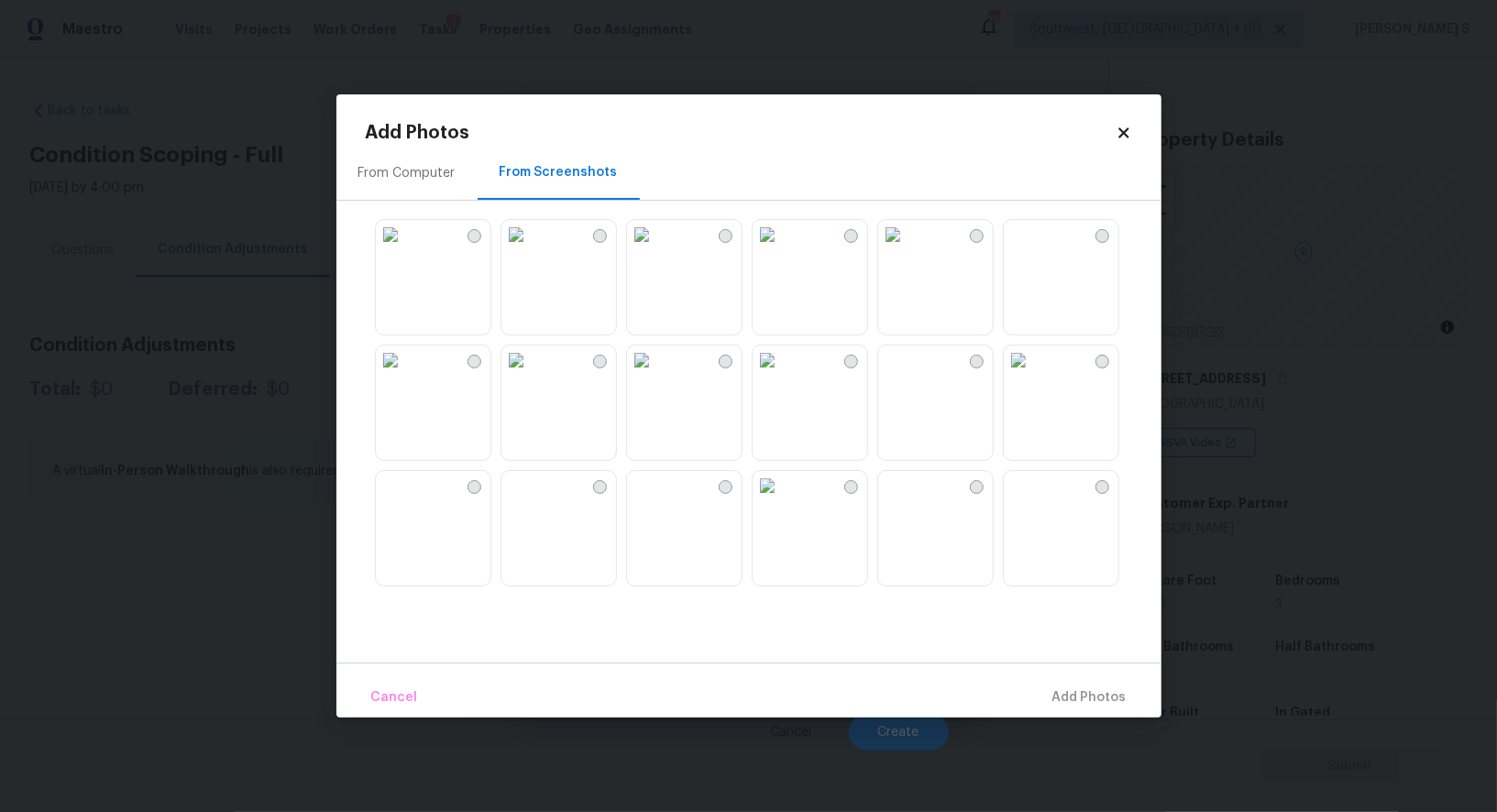
click at [783, 250] on img at bounding box center [767, 234] width 29 height 29
click at [1033, 250] on img at bounding box center [1018, 234] width 29 height 29
click at [657, 250] on img at bounding box center [641, 234] width 29 height 29
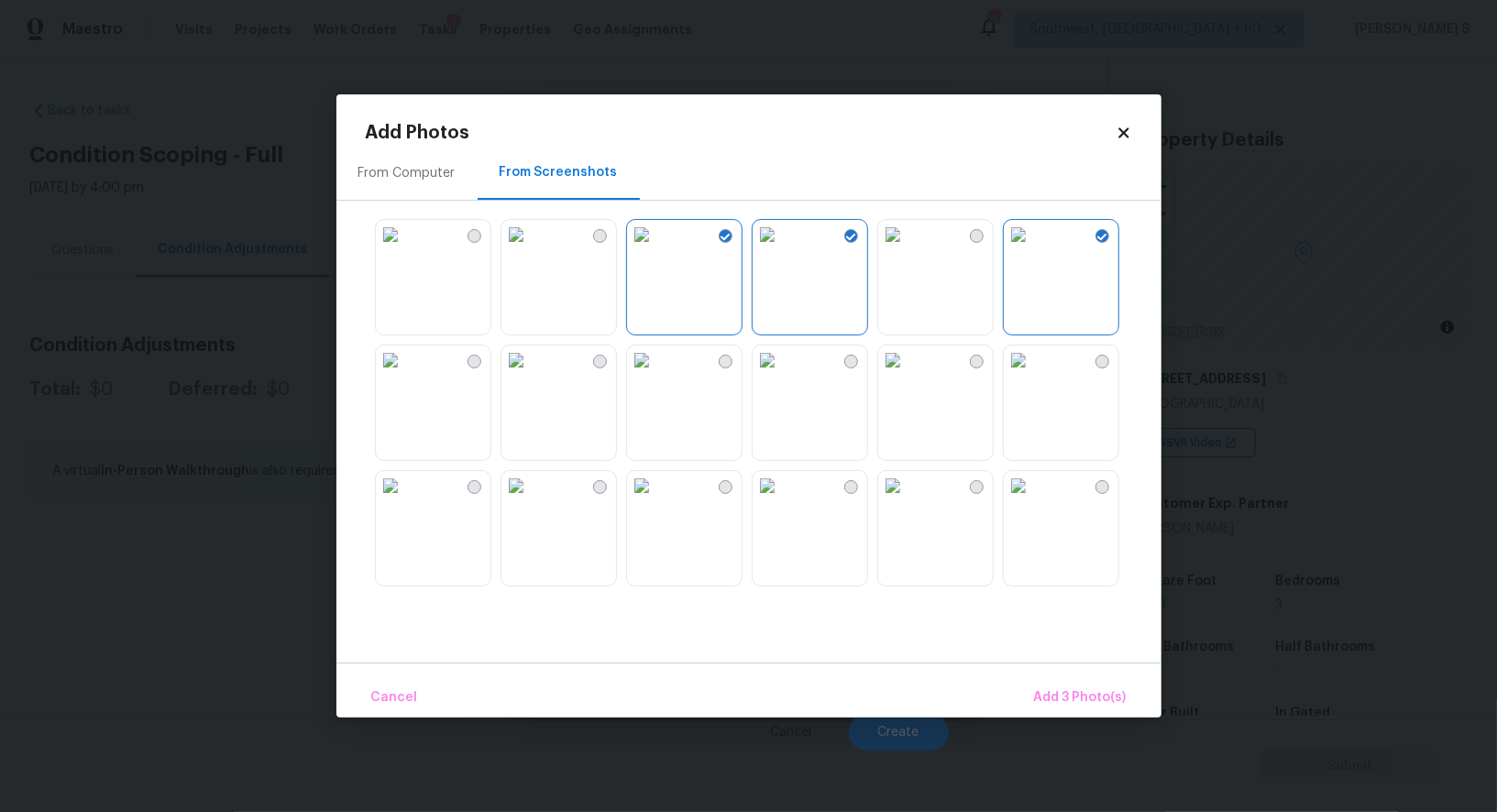
click at [531, 375] on img at bounding box center [515, 359] width 29 height 29
click at [1096, 694] on span "Add 4 Photo(s)" at bounding box center [1079, 697] width 94 height 23
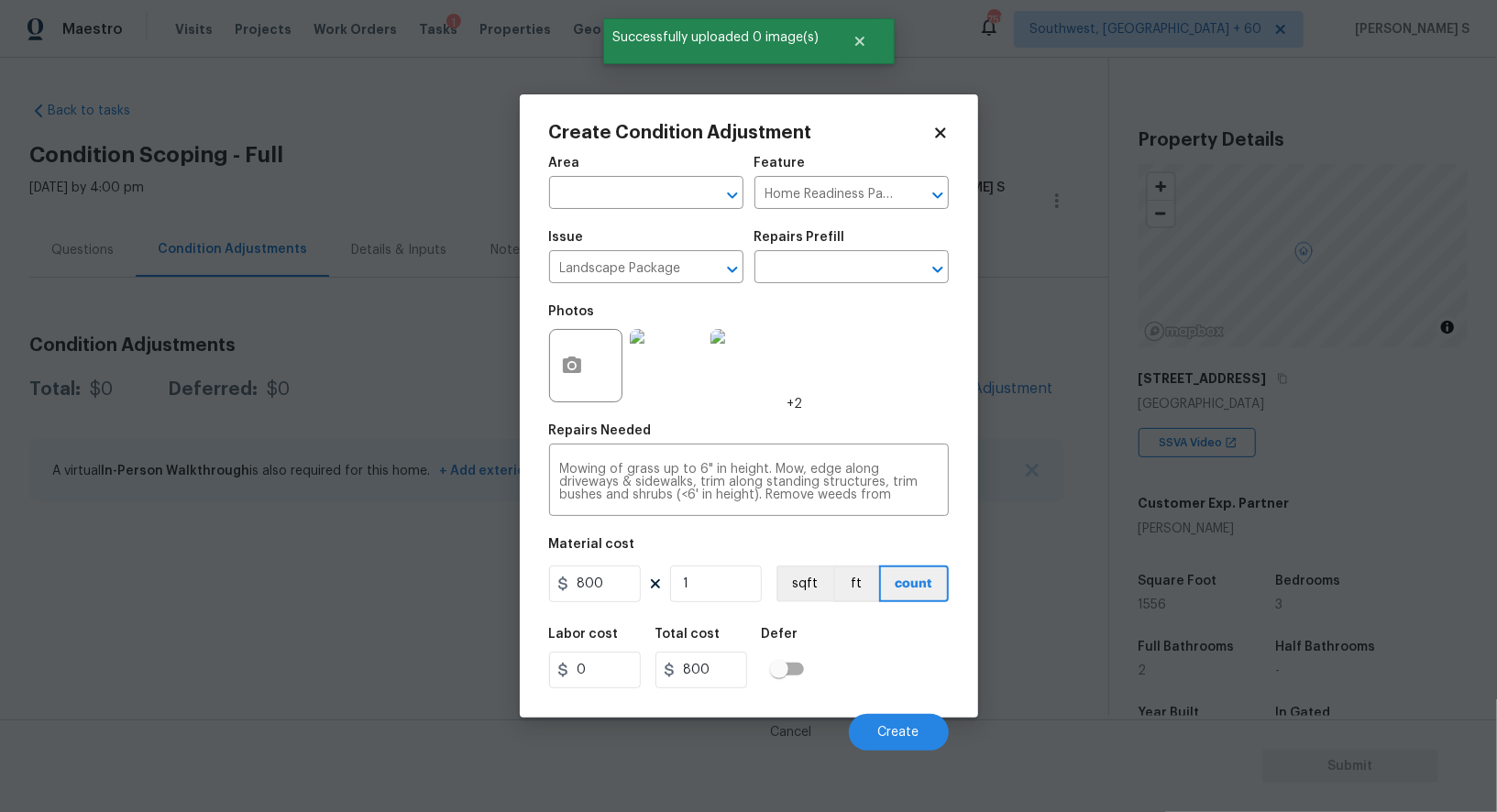
click at [855, 681] on div "Labor cost 0 Total cost 800 Defer" at bounding box center [749, 657] width 400 height 83
click at [906, 729] on span "Create" at bounding box center [899, 733] width 41 height 14
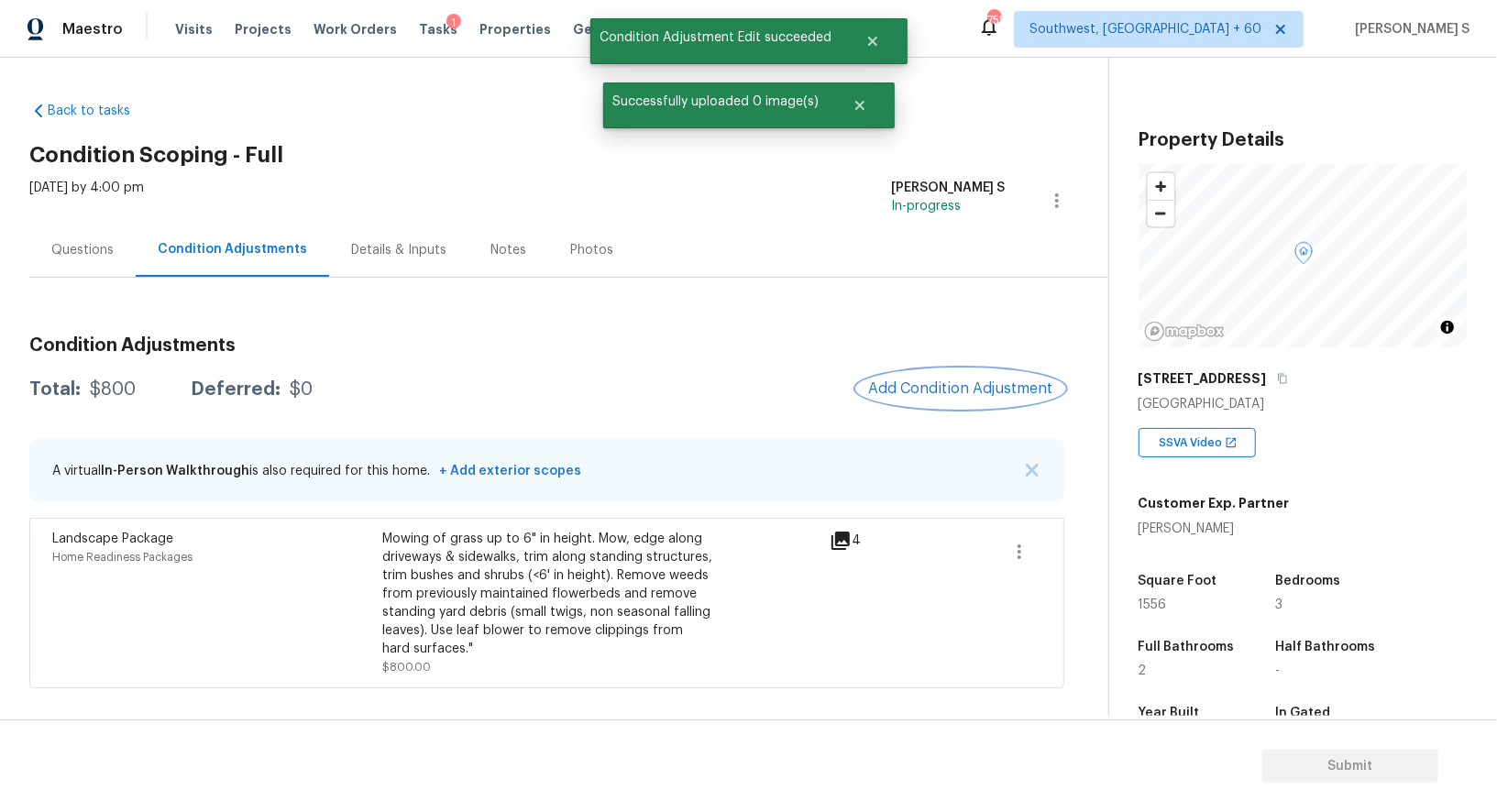
click at [939, 384] on span "Add Condition Adjustment" at bounding box center [960, 388] width 185 height 17
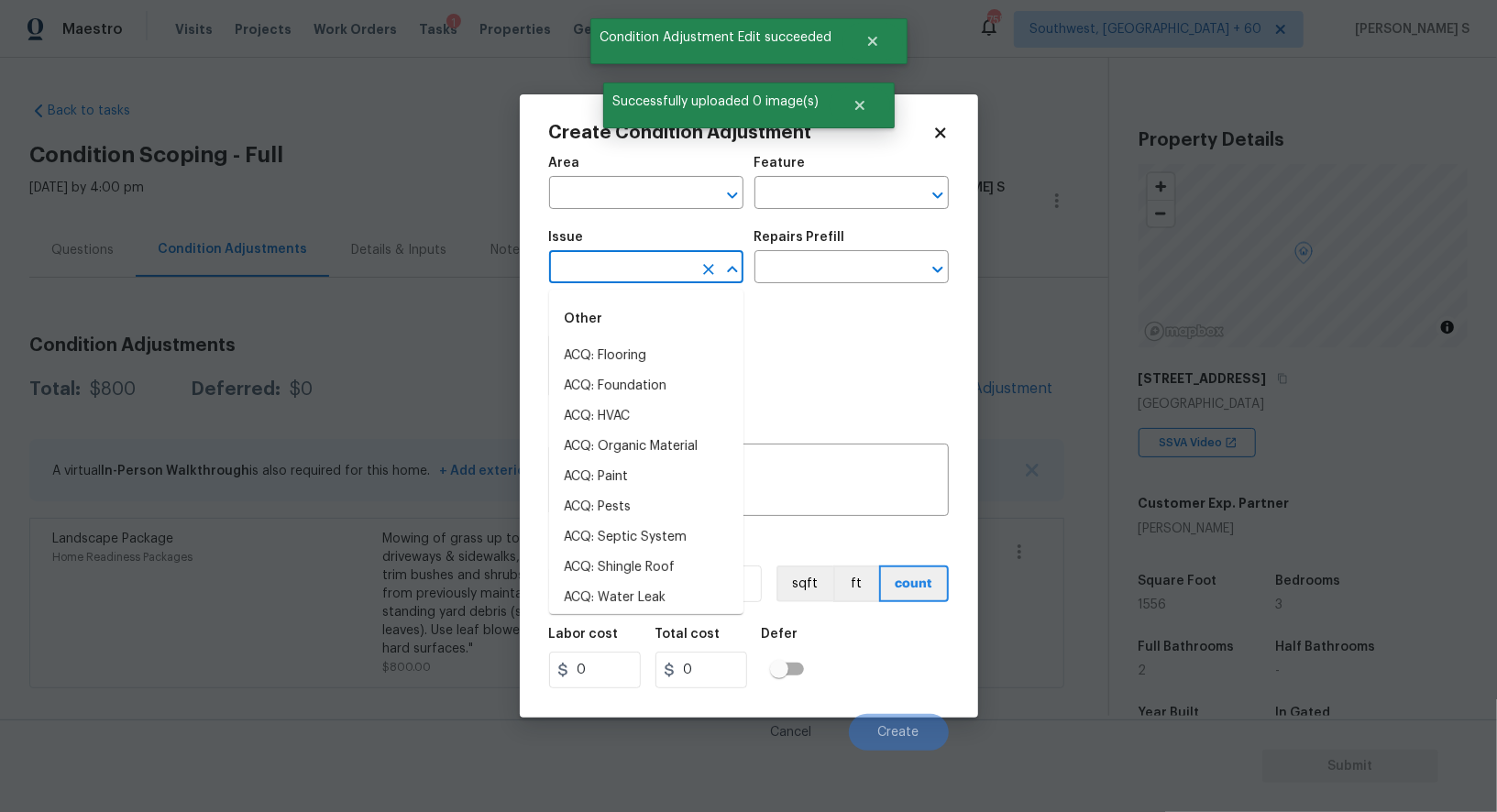
click at [644, 271] on input "text" at bounding box center [621, 269] width 143 height 29
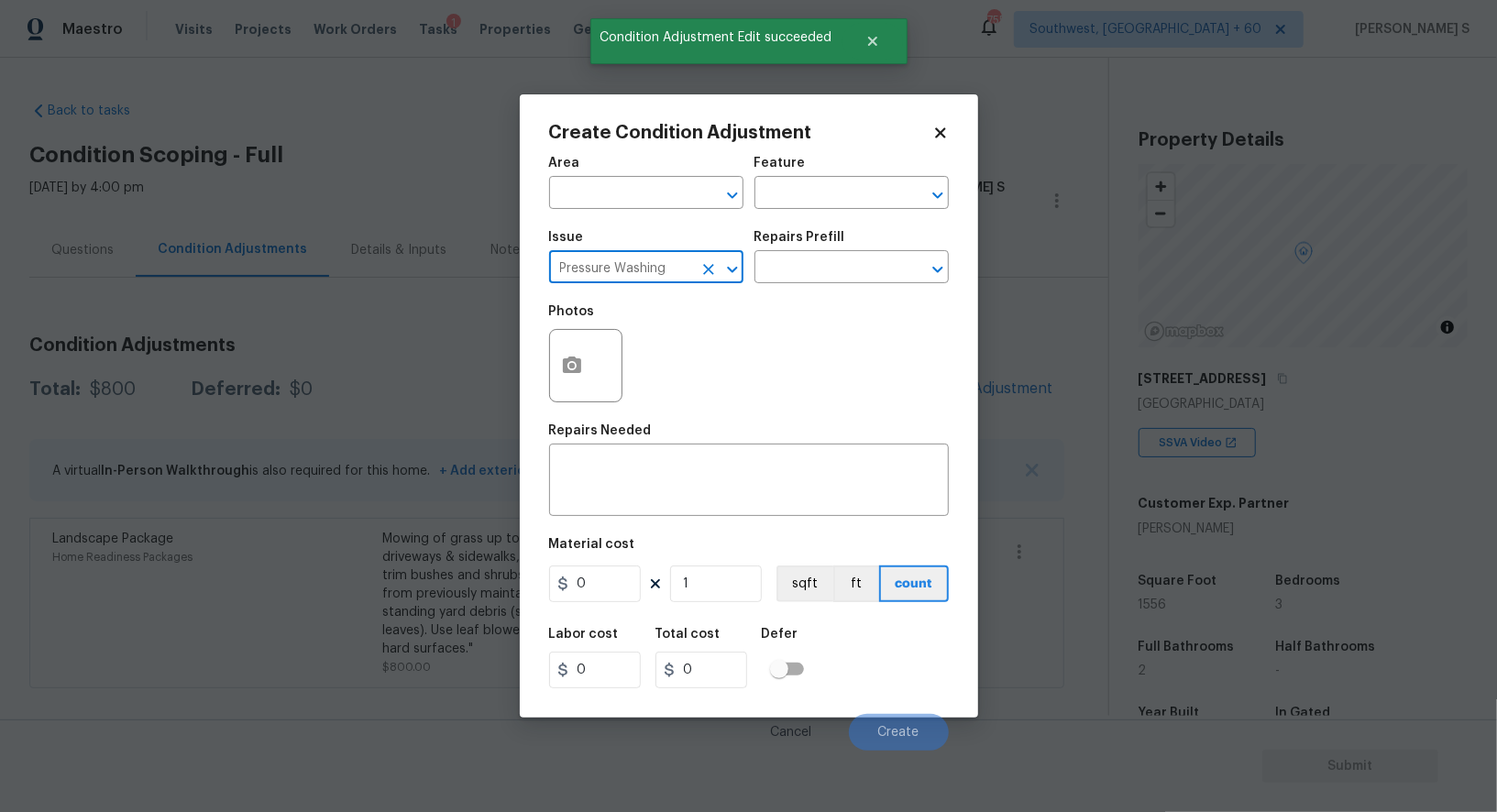
type input "Pressure Washing"
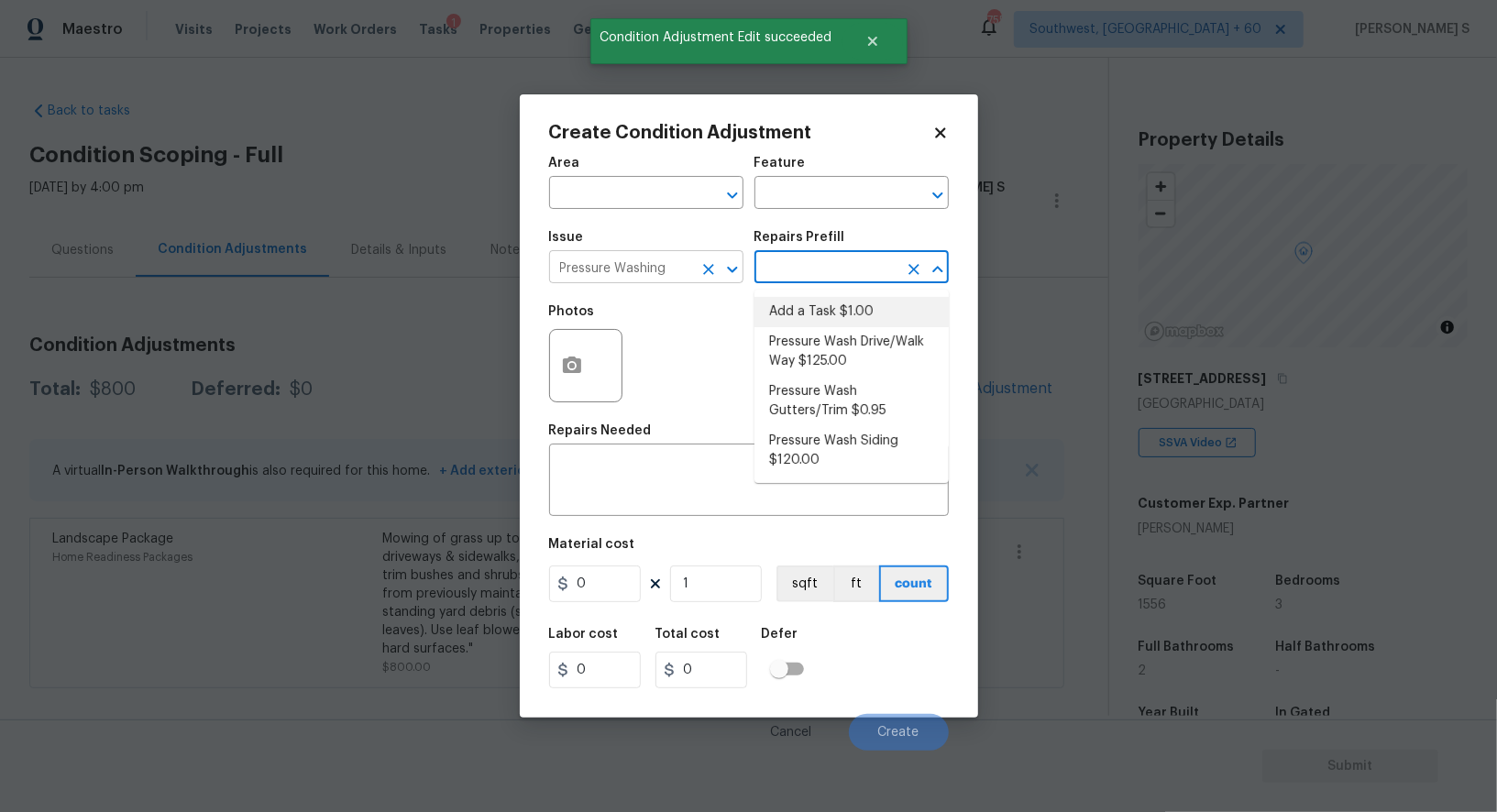
type input "Siding"
type textarea "Pressure wash the driveways/walkways as directed by the PM. Ensure that all deb…"
type input "125"
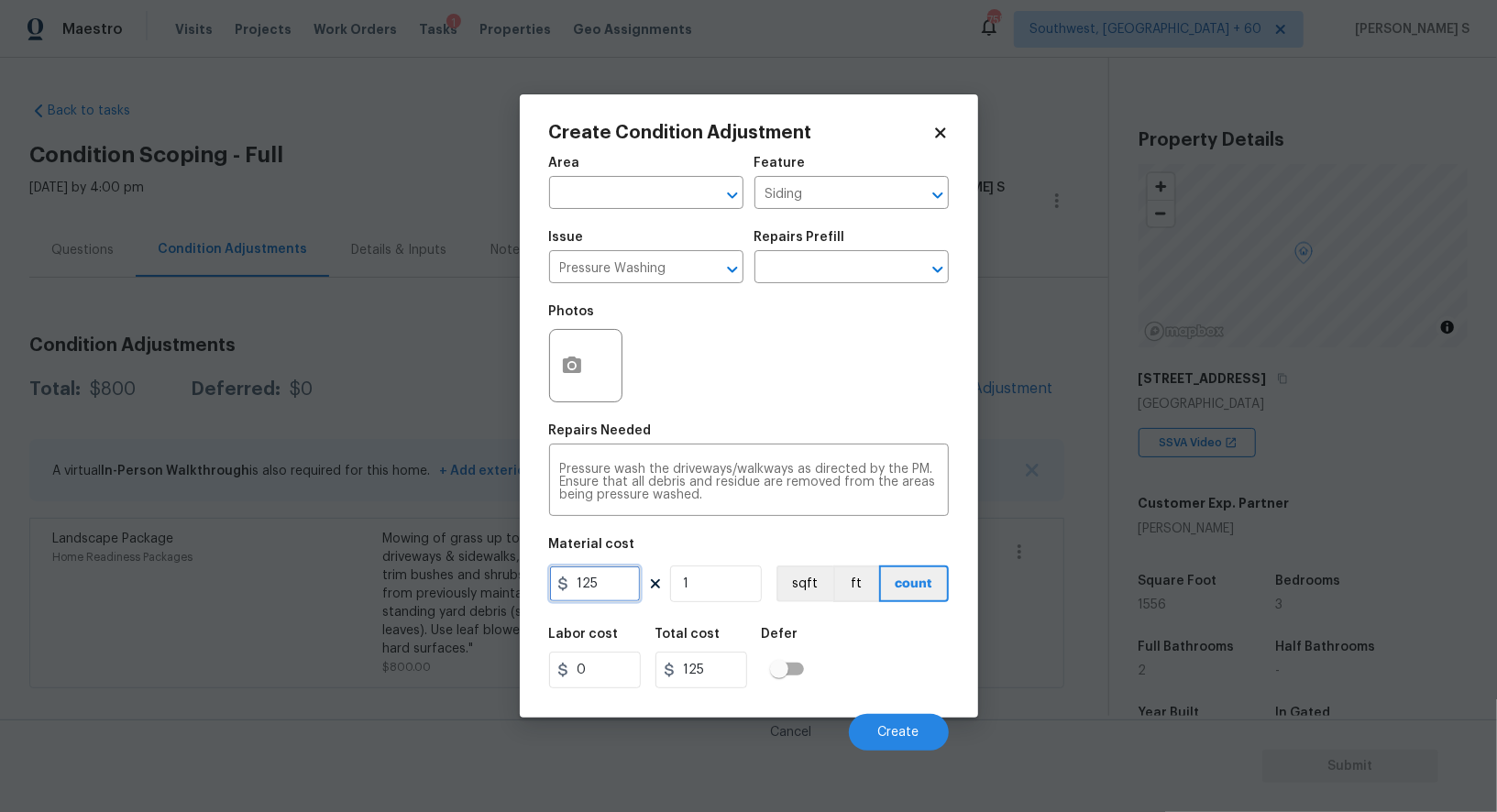
click at [613, 588] on input "125" at bounding box center [595, 583] width 91 height 36
type input "200"
click at [897, 677] on div "Labor cost 0 Total cost 200 Defer" at bounding box center [749, 657] width 400 height 83
click at [908, 718] on button "Create" at bounding box center [898, 732] width 100 height 36
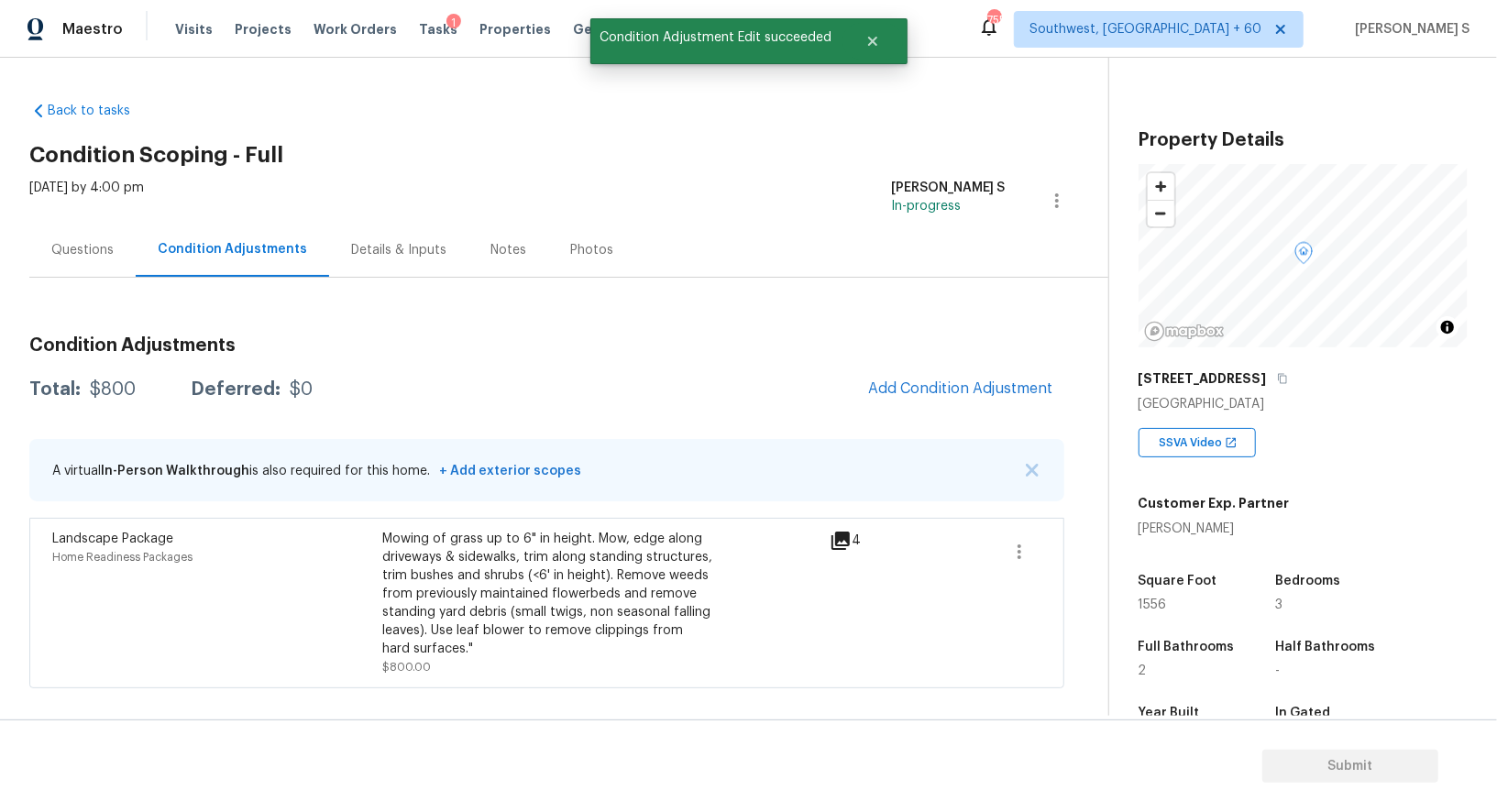
click at [143, 668] on div "Landscape Package Home Readiness Packages" at bounding box center [217, 602] width 330 height 146
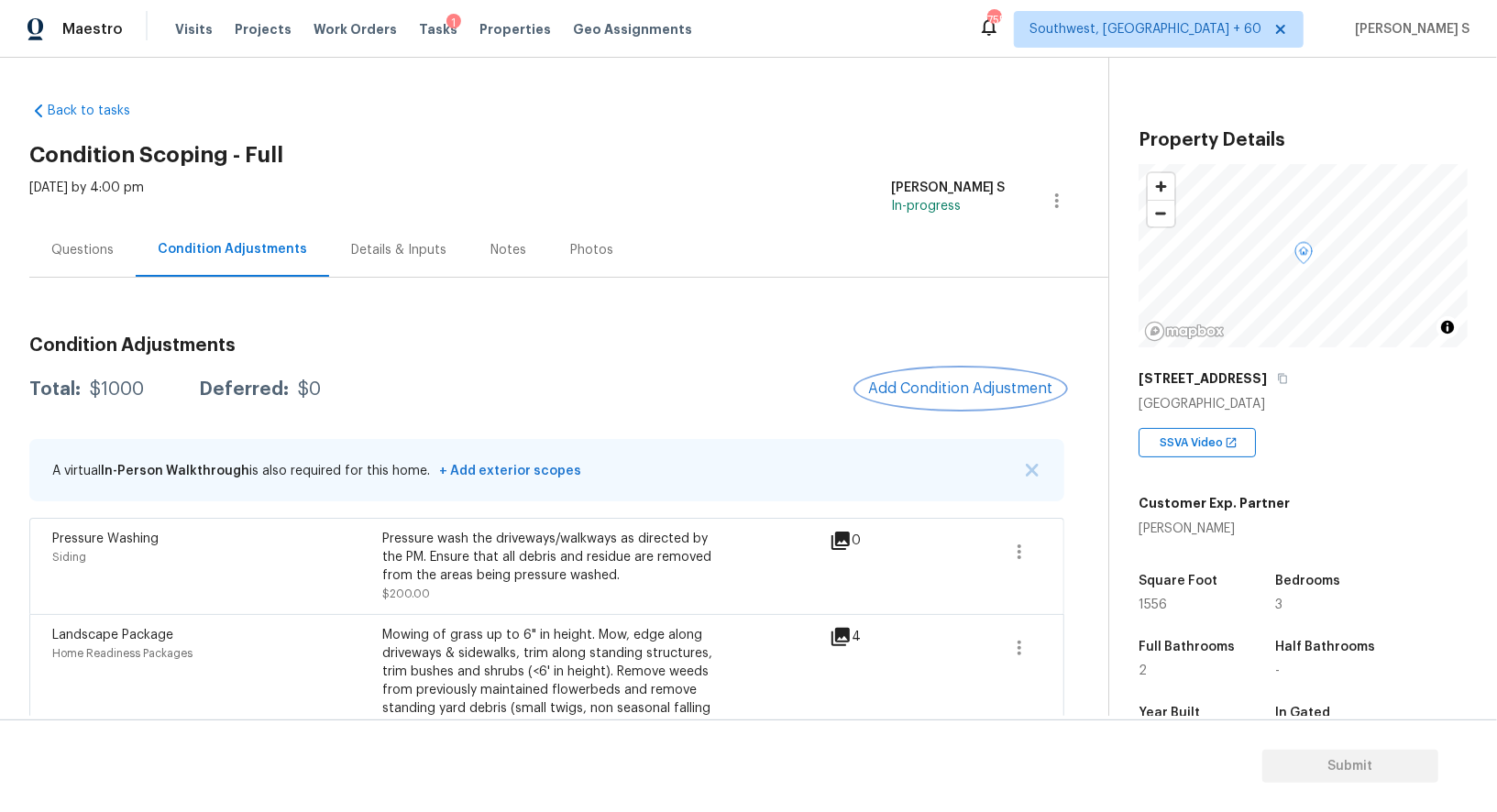
scroll to position [73, 0]
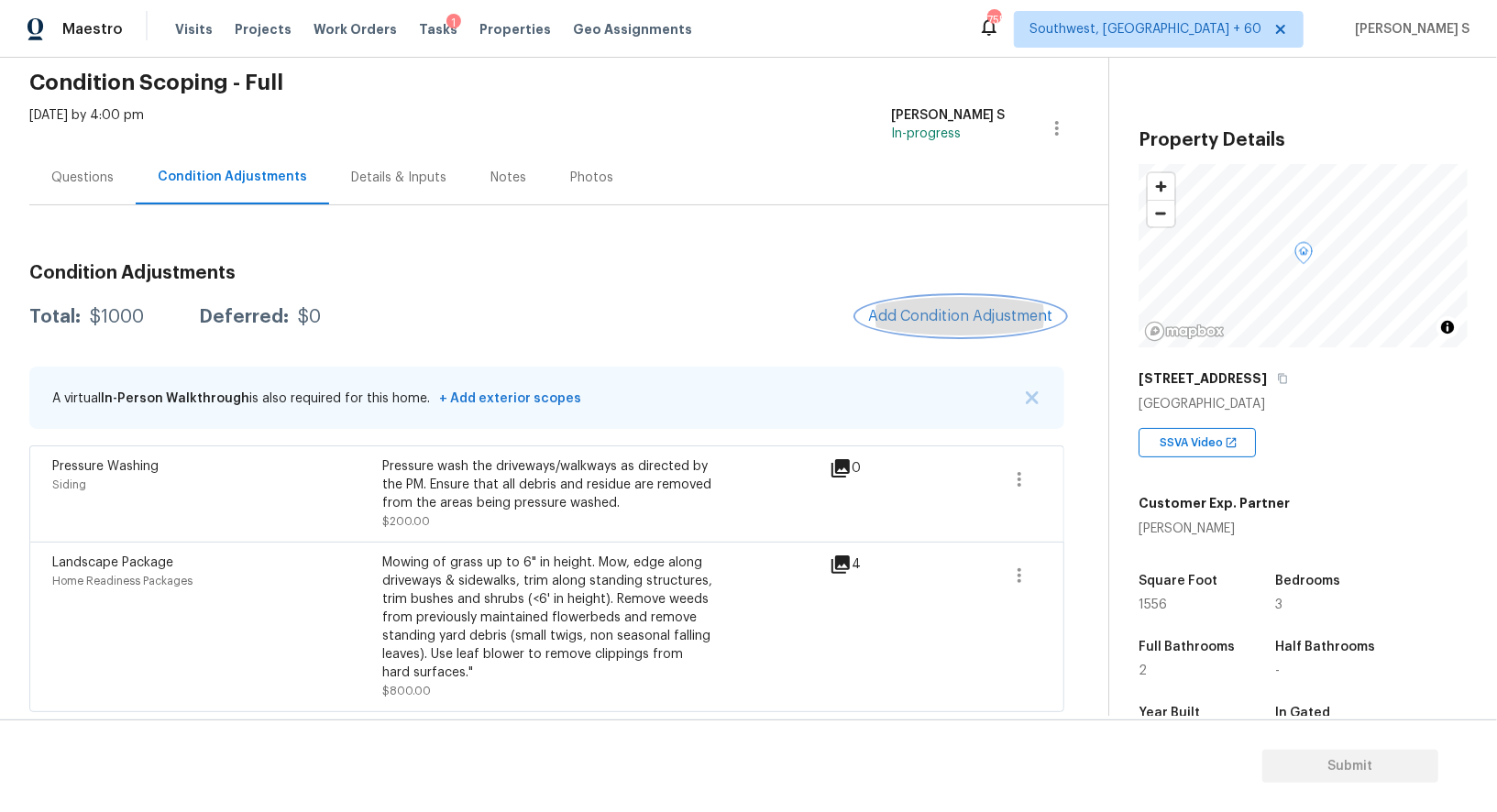
click at [1002, 304] on button "Add Condition Adjustment" at bounding box center [960, 316] width 207 height 38
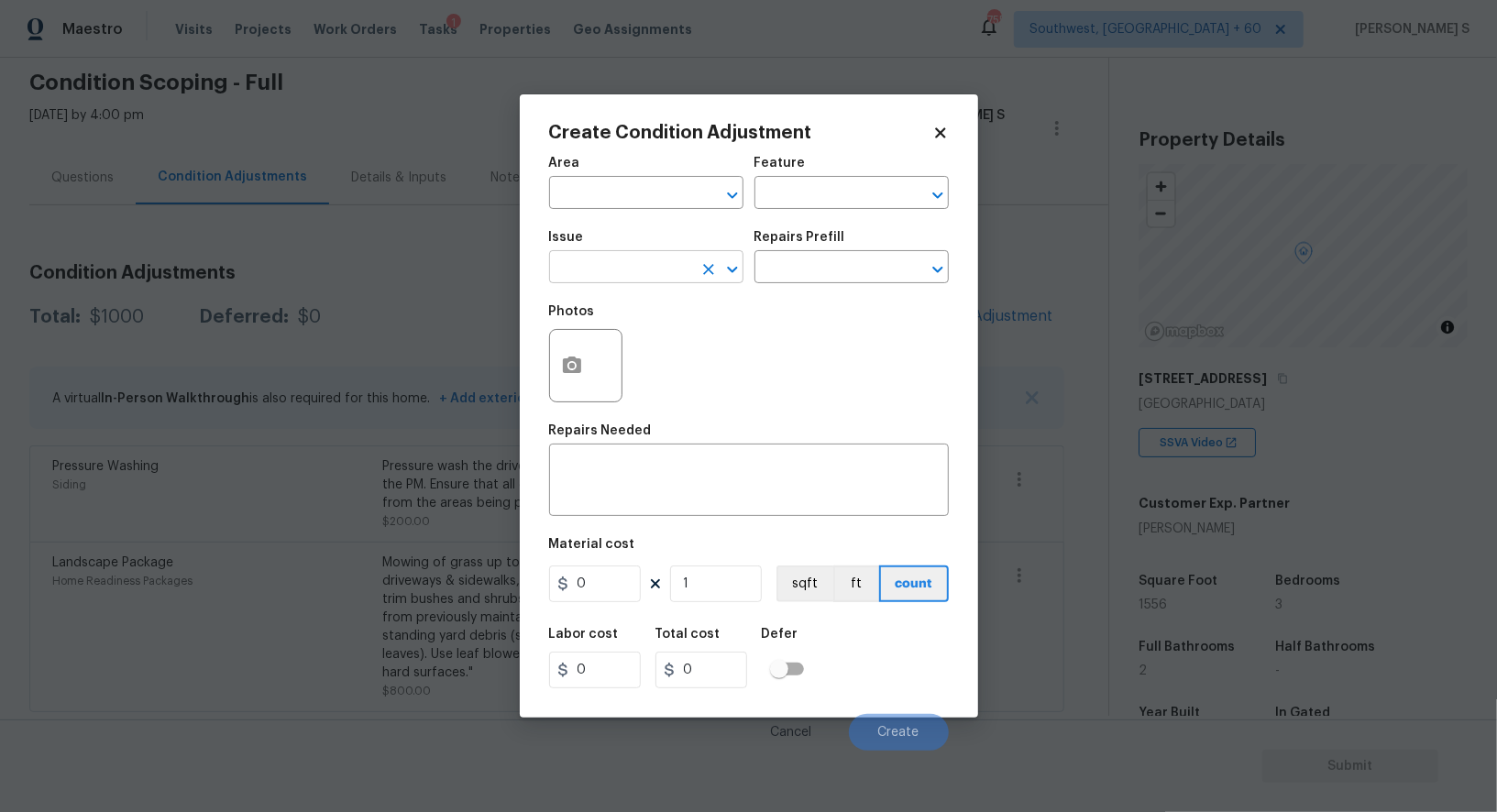
click at [681, 257] on input "text" at bounding box center [621, 269] width 143 height 29
type input "Light Pet Odor"
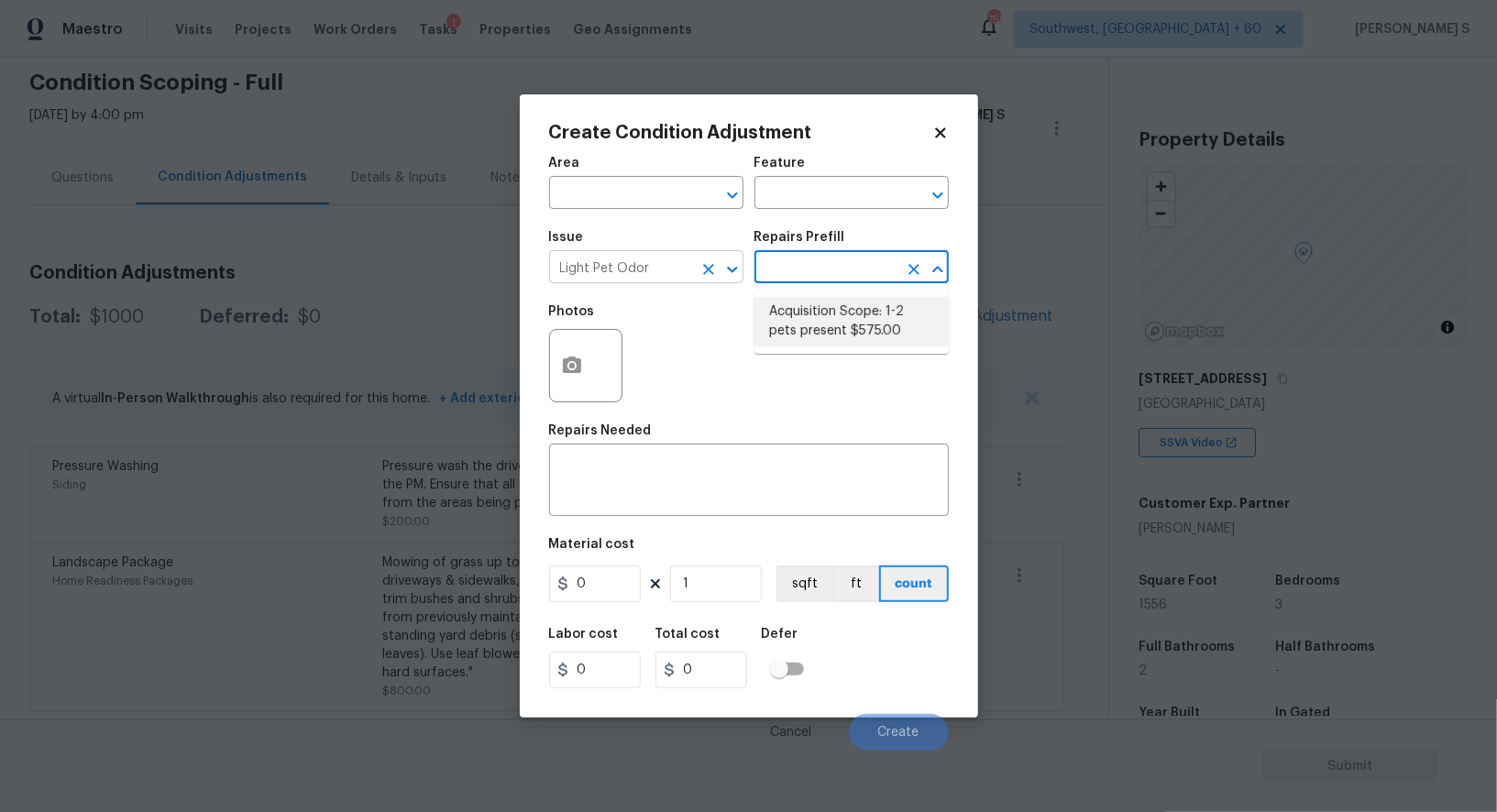
type textarea "Acquisition Scope: 1-2 pets present"
type input "575"
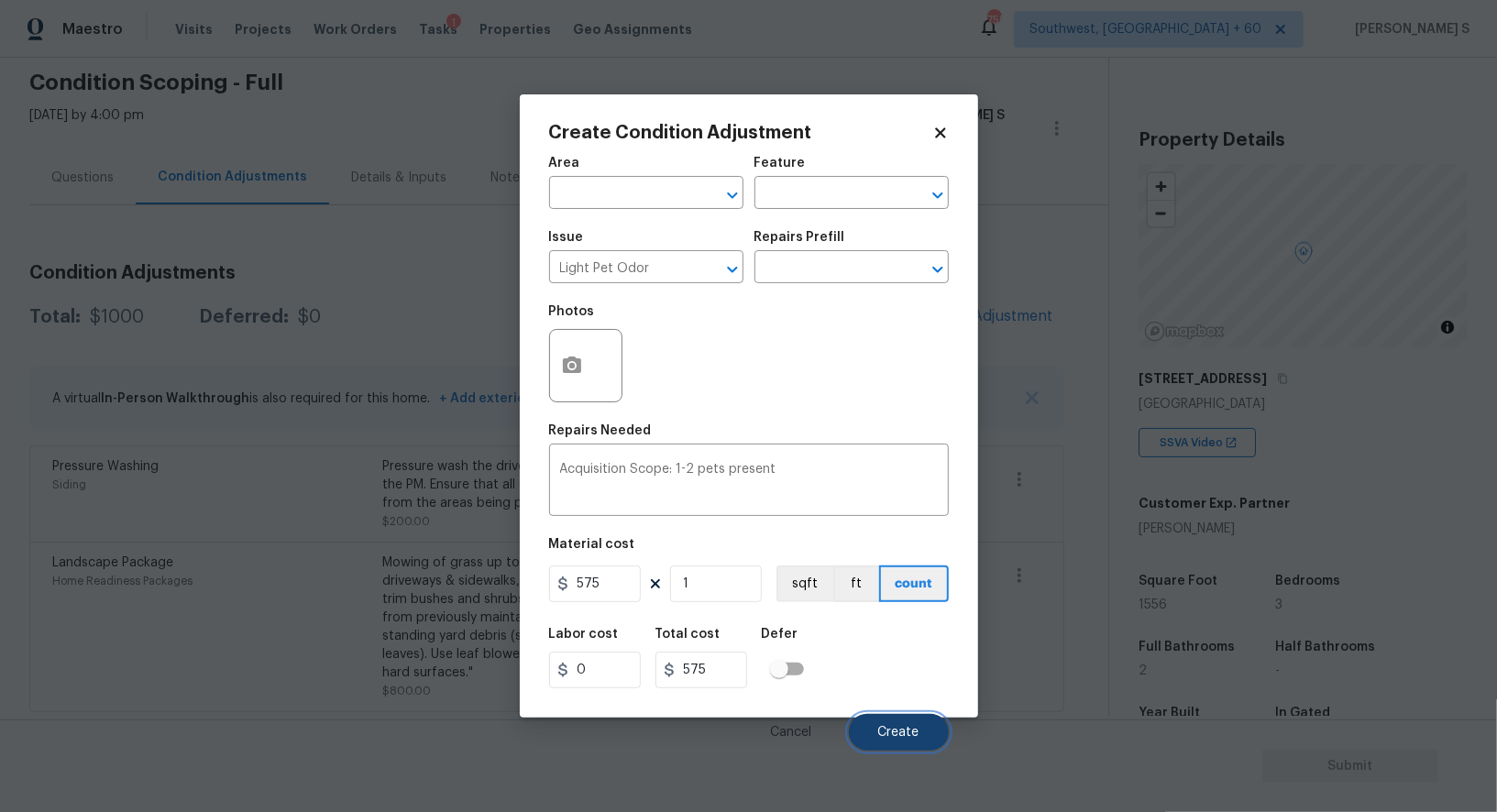
click at [922, 730] on button "Create" at bounding box center [898, 732] width 100 height 36
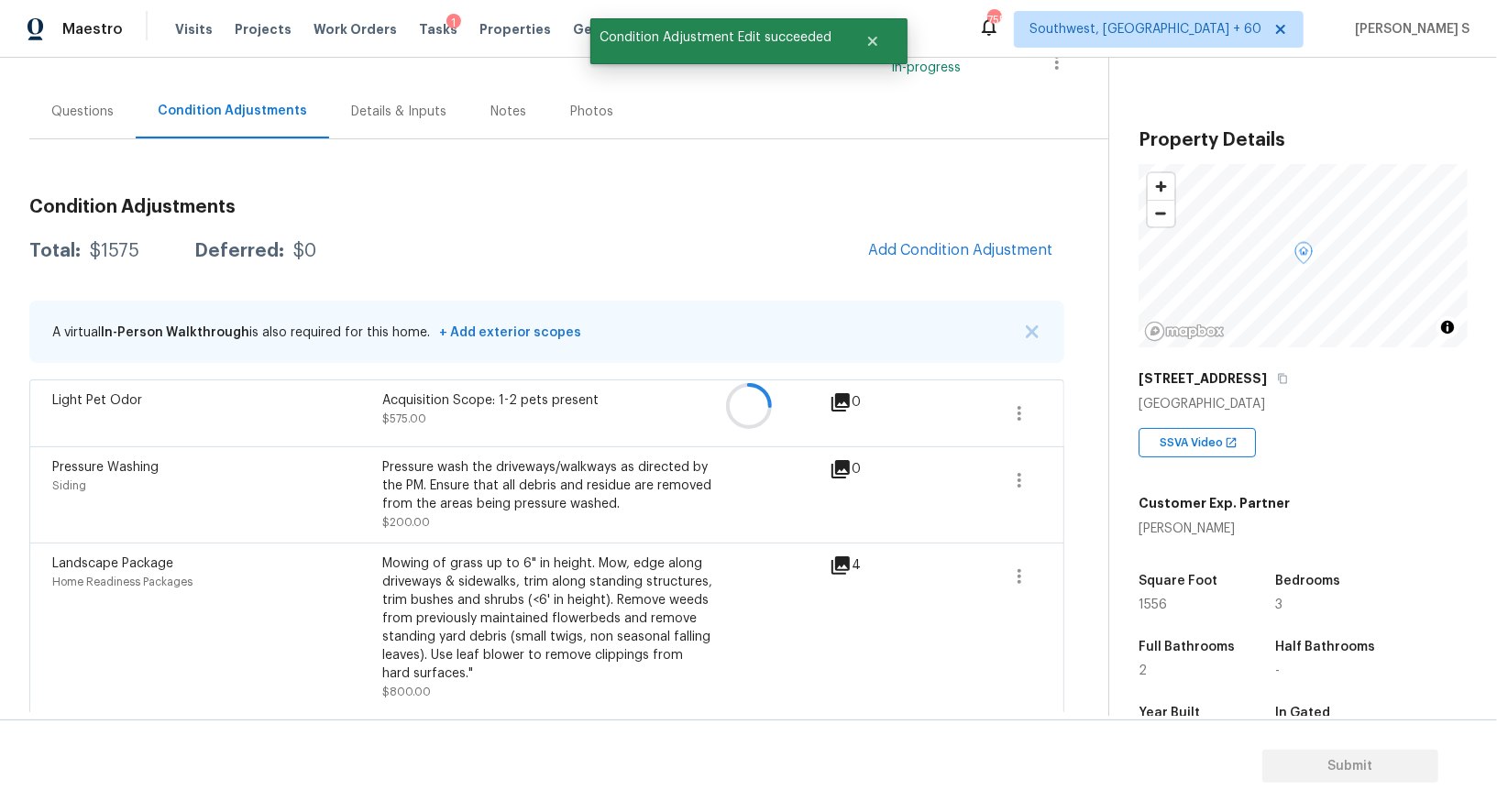
scroll to position [140, 0]
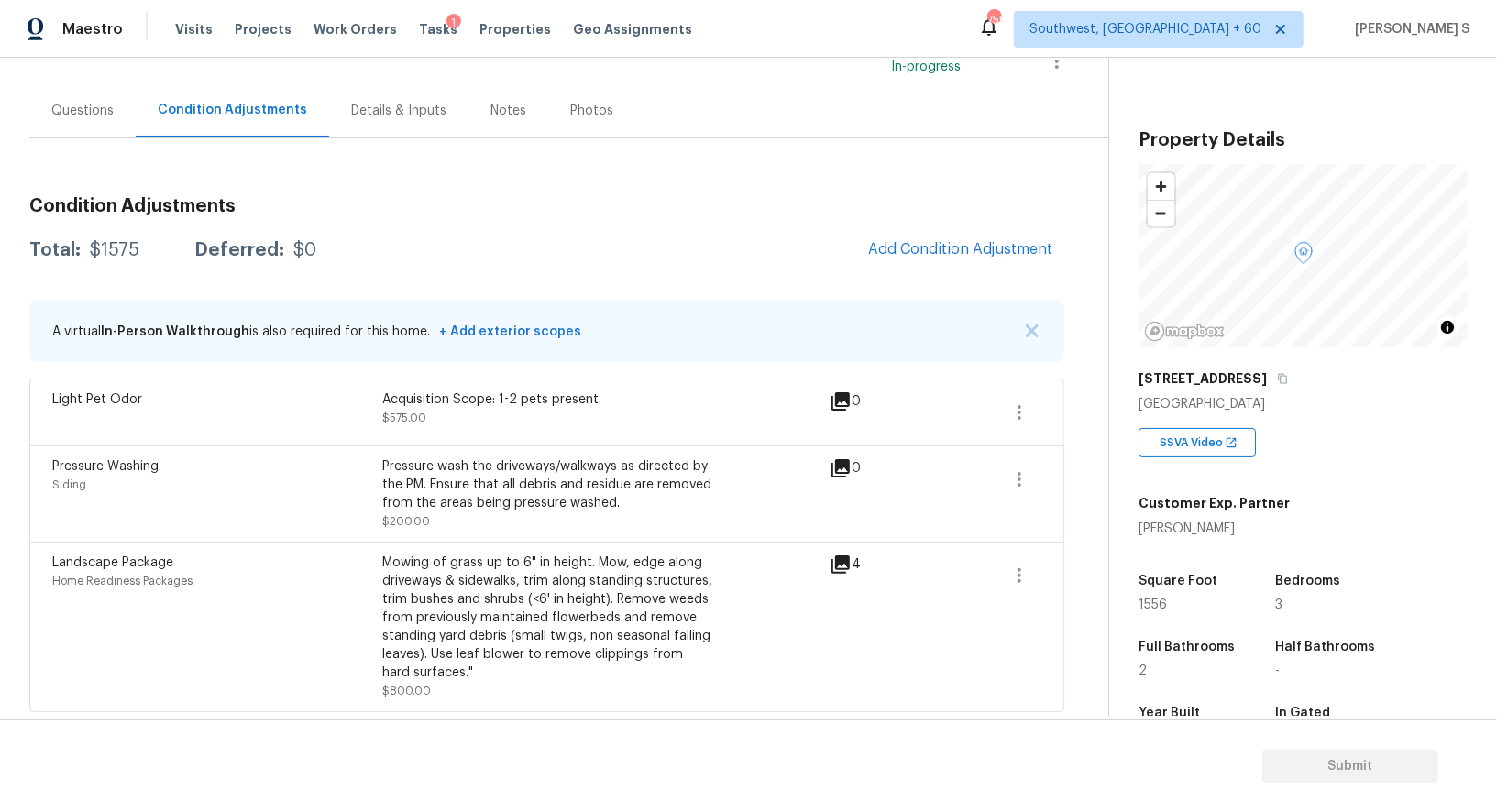
drag, startPoint x: 914, startPoint y: 265, endPoint x: 933, endPoint y: 264, distance: 19.0
click at [914, 265] on span "Add Condition Adjustment" at bounding box center [960, 250] width 207 height 40
click at [923, 242] on span "Add Condition Adjustment" at bounding box center [960, 250] width 185 height 17
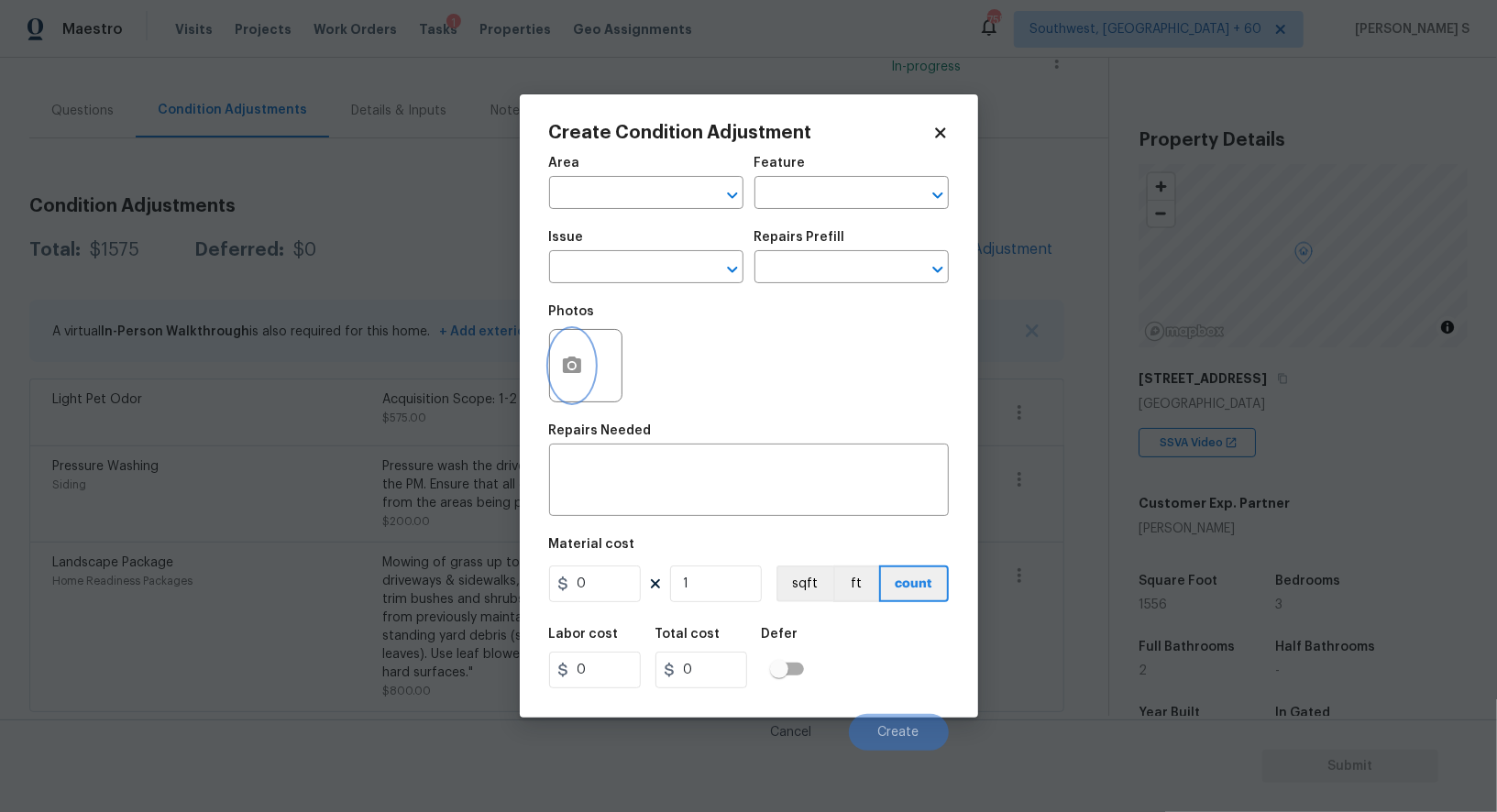
click at [558, 353] on button "button" at bounding box center [572, 365] width 44 height 72
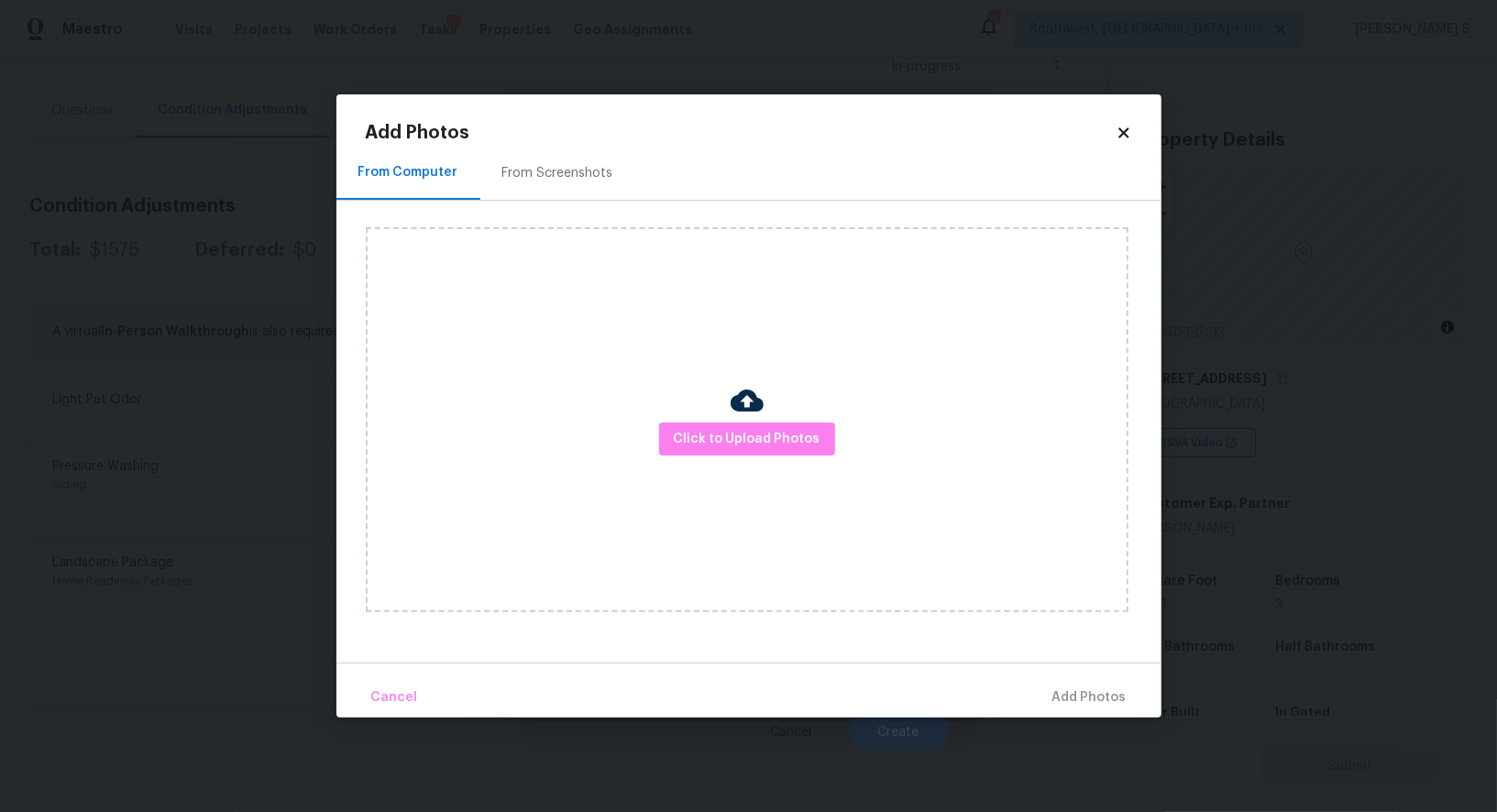
click at [553, 131] on h2 "Add Photos" at bounding box center [741, 133] width 750 height 19
click at [565, 191] on div "From Screenshots" at bounding box center [558, 173] width 155 height 54
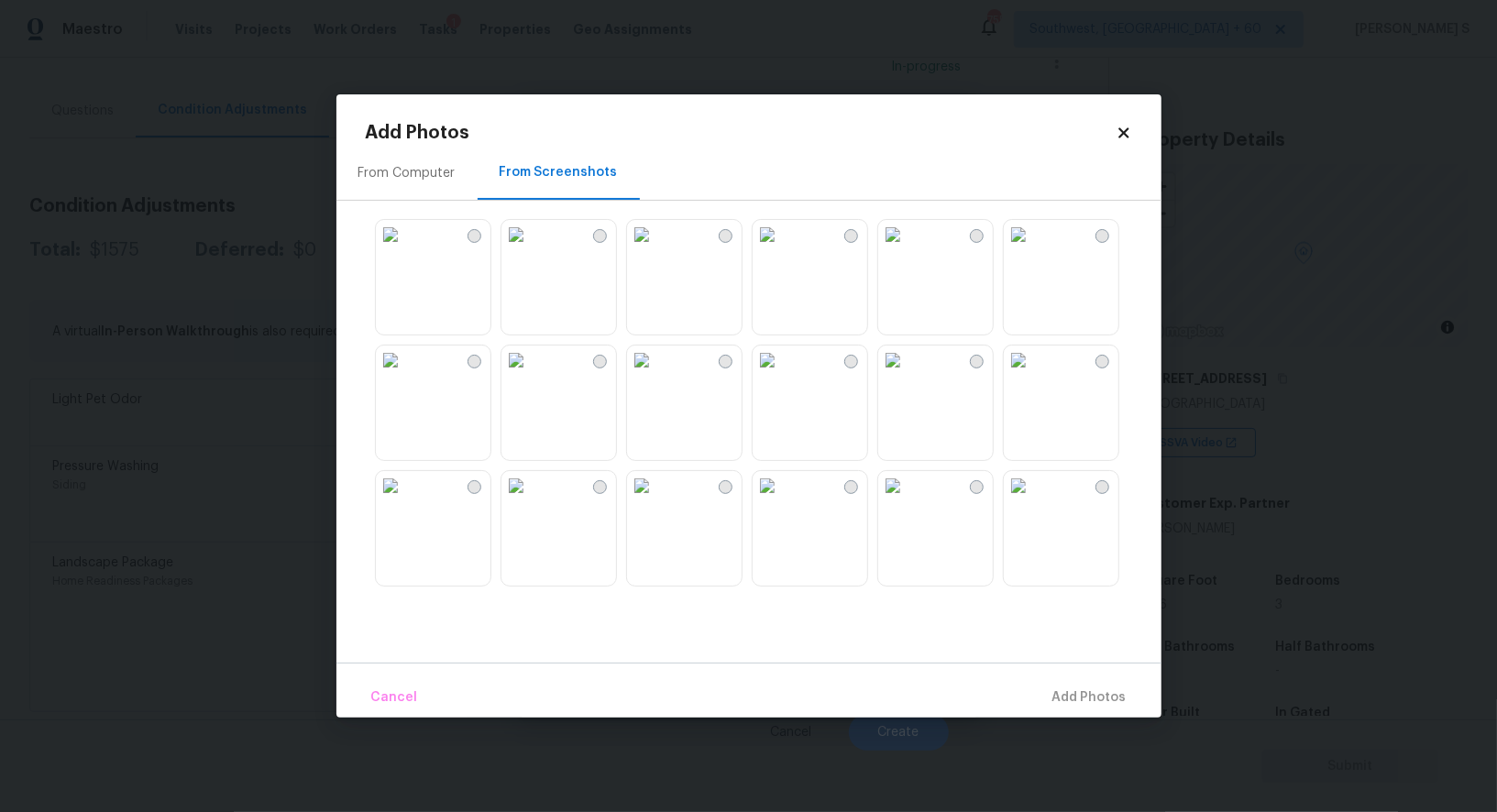
click at [531, 250] on img at bounding box center [515, 234] width 29 height 29
click at [405, 250] on img at bounding box center [390, 234] width 29 height 29
click at [531, 500] on img at bounding box center [515, 485] width 29 height 29
click at [405, 500] on img at bounding box center [390, 485] width 29 height 29
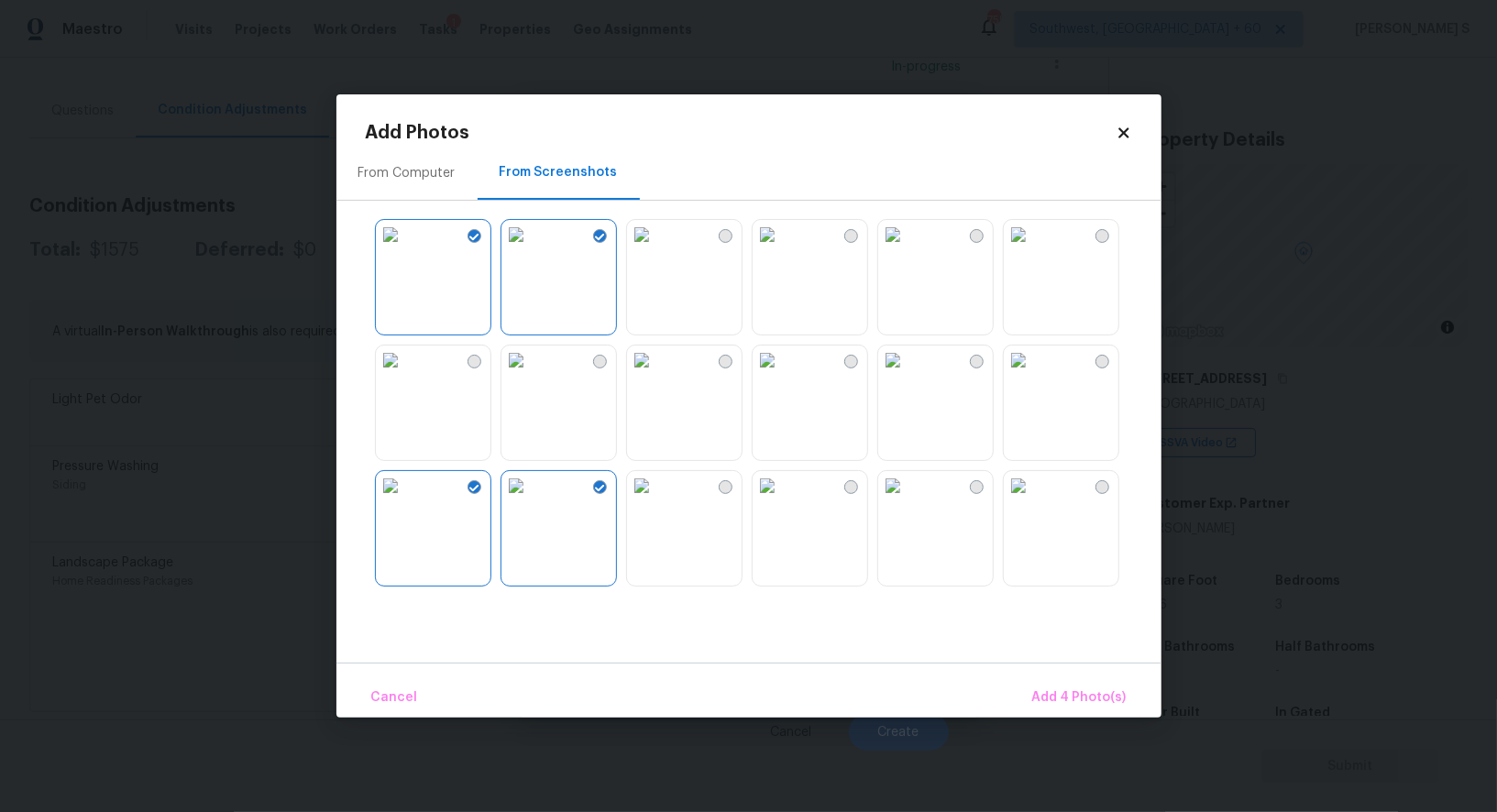
click at [394, 500] on img at bounding box center [390, 485] width 29 height 29
click at [657, 375] on img at bounding box center [641, 359] width 29 height 29
click at [780, 375] on img at bounding box center [767, 359] width 29 height 29
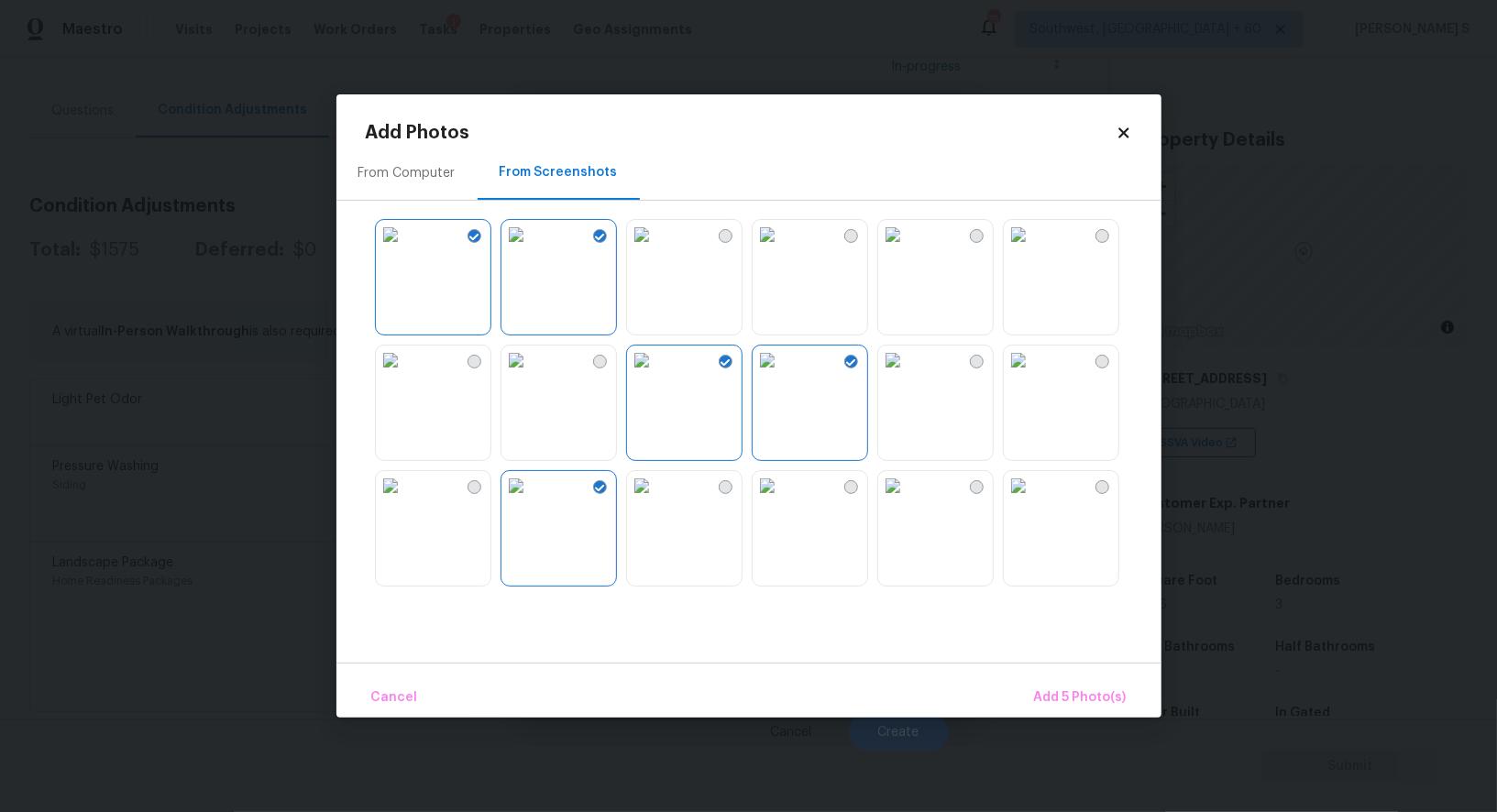
click at [907, 375] on img at bounding box center [892, 359] width 29 height 29
click at [907, 500] on img at bounding box center [892, 485] width 29 height 29
click at [1024, 500] on img at bounding box center [1018, 485] width 29 height 29
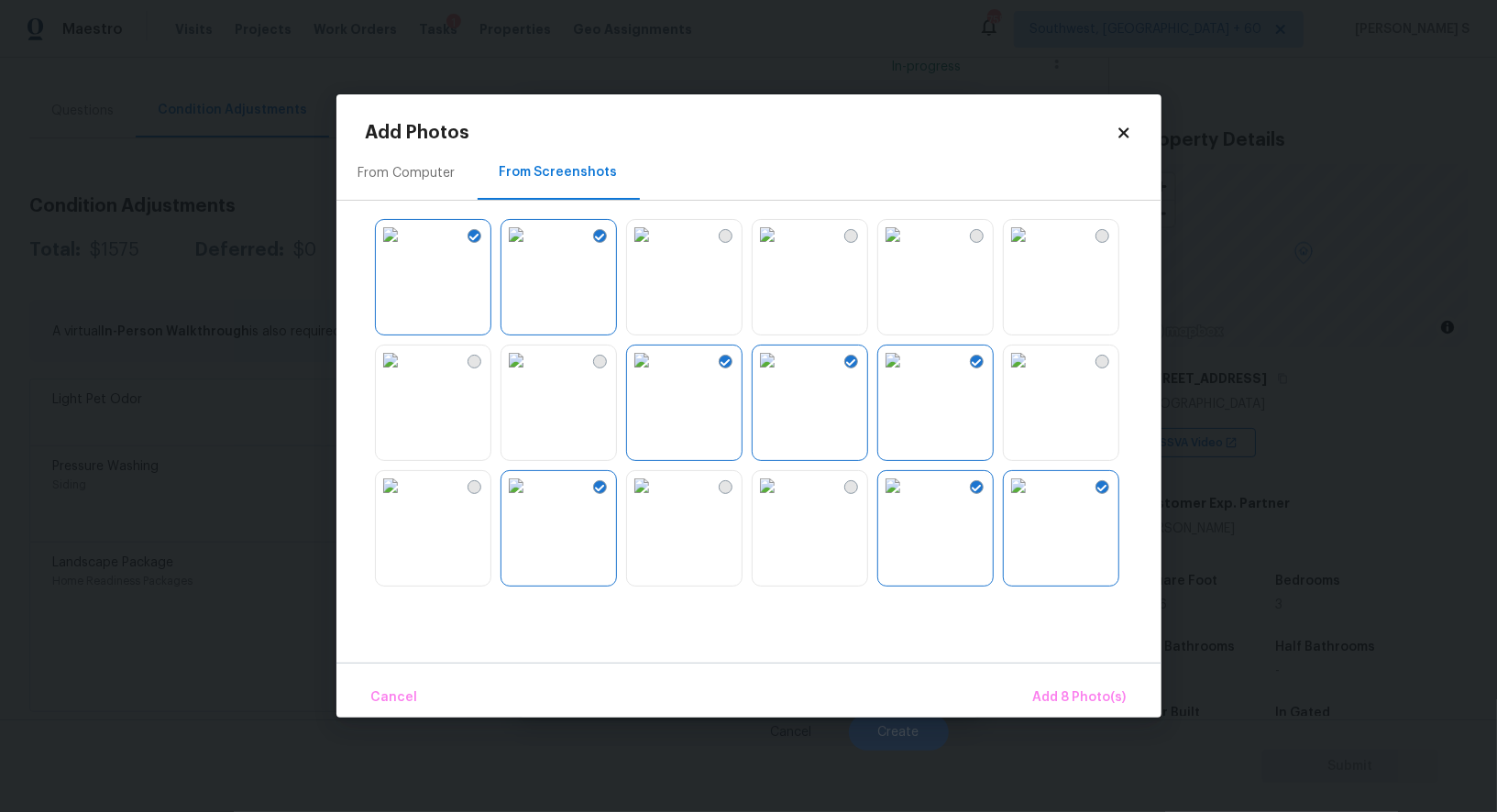
click at [1029, 353] on img at bounding box center [1018, 359] width 29 height 29
click at [783, 500] on img at bounding box center [767, 485] width 29 height 29
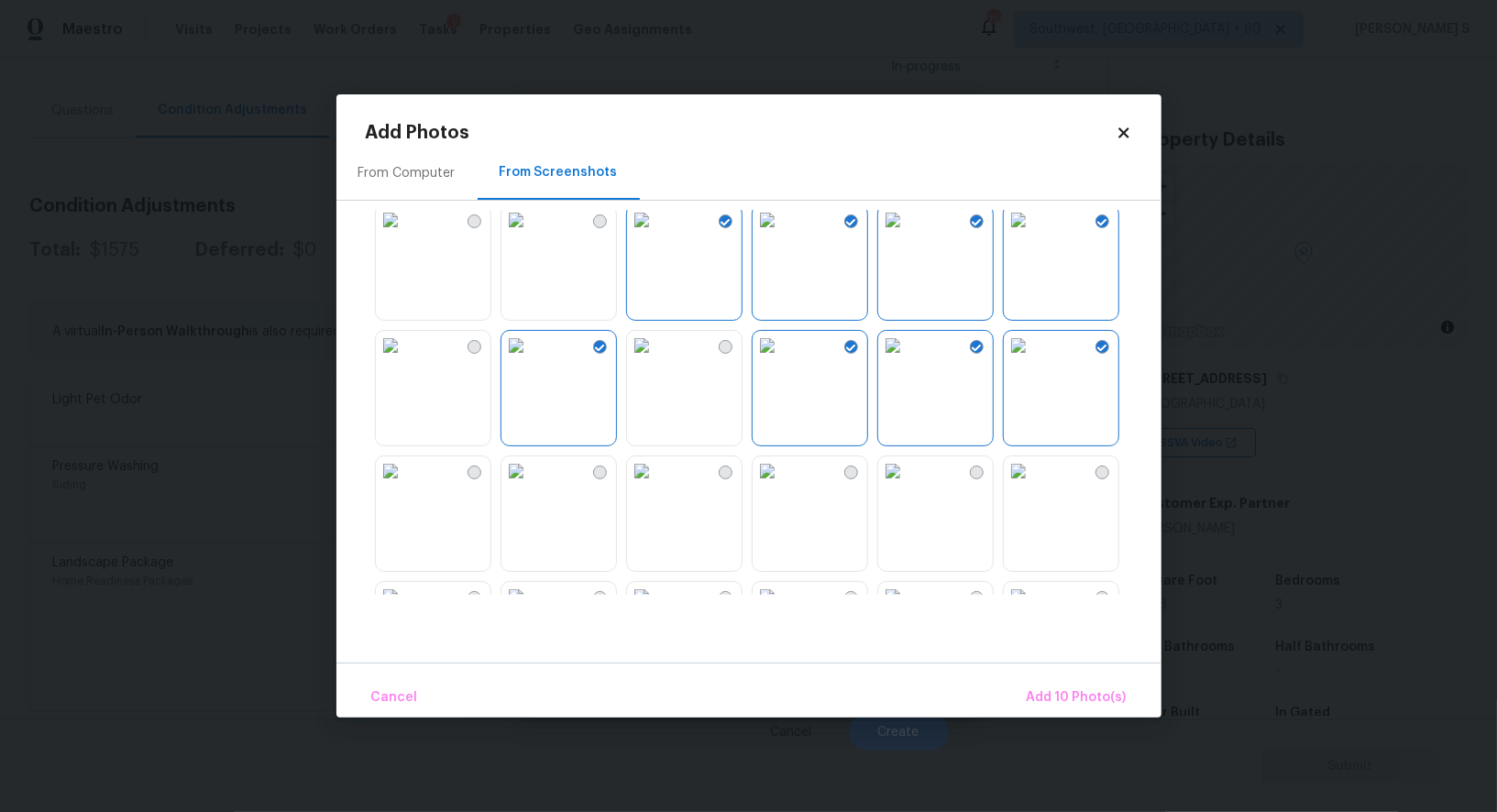
scroll to position [359, 0]
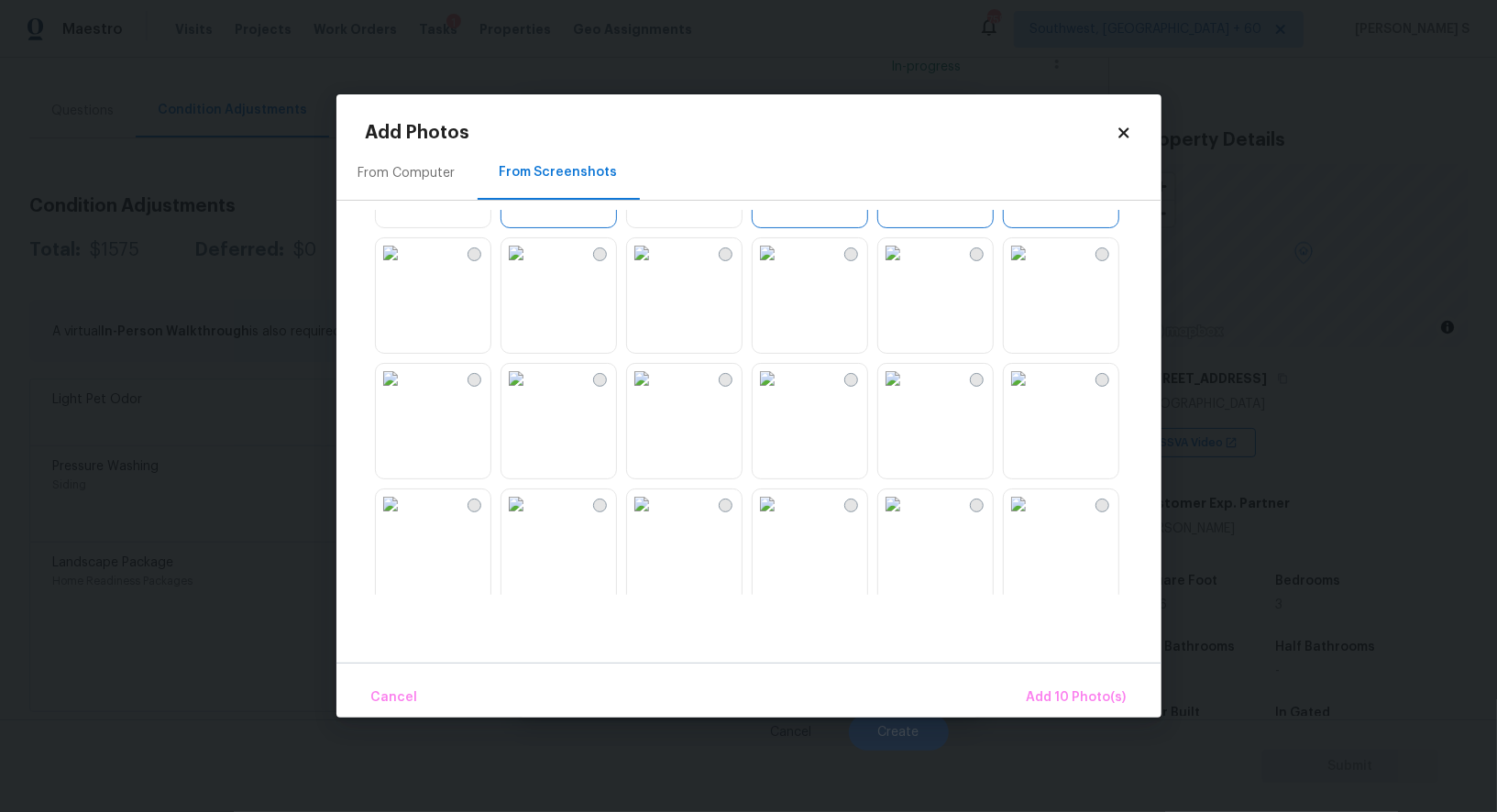
click at [907, 267] on img at bounding box center [892, 252] width 29 height 29
click at [783, 267] on img at bounding box center [767, 252] width 29 height 29
click at [783, 393] on img at bounding box center [767, 378] width 29 height 29
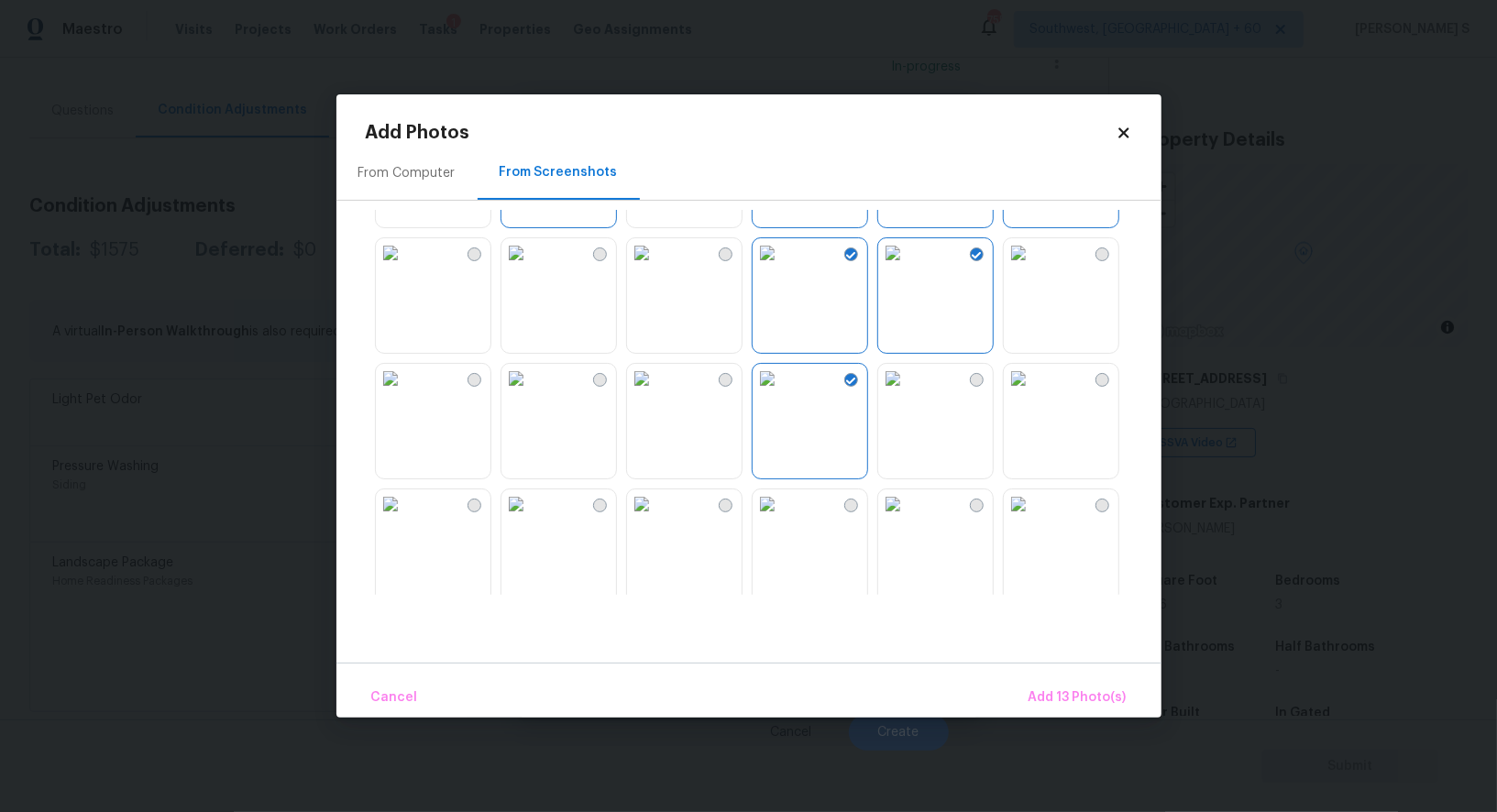
click at [657, 393] on img at bounding box center [641, 378] width 29 height 29
click at [649, 191] on div "From Computer From Screenshots" at bounding box center [749, 173] width 825 height 55
click at [531, 264] on img at bounding box center [515, 252] width 29 height 29
click at [657, 267] on img at bounding box center [641, 252] width 29 height 29
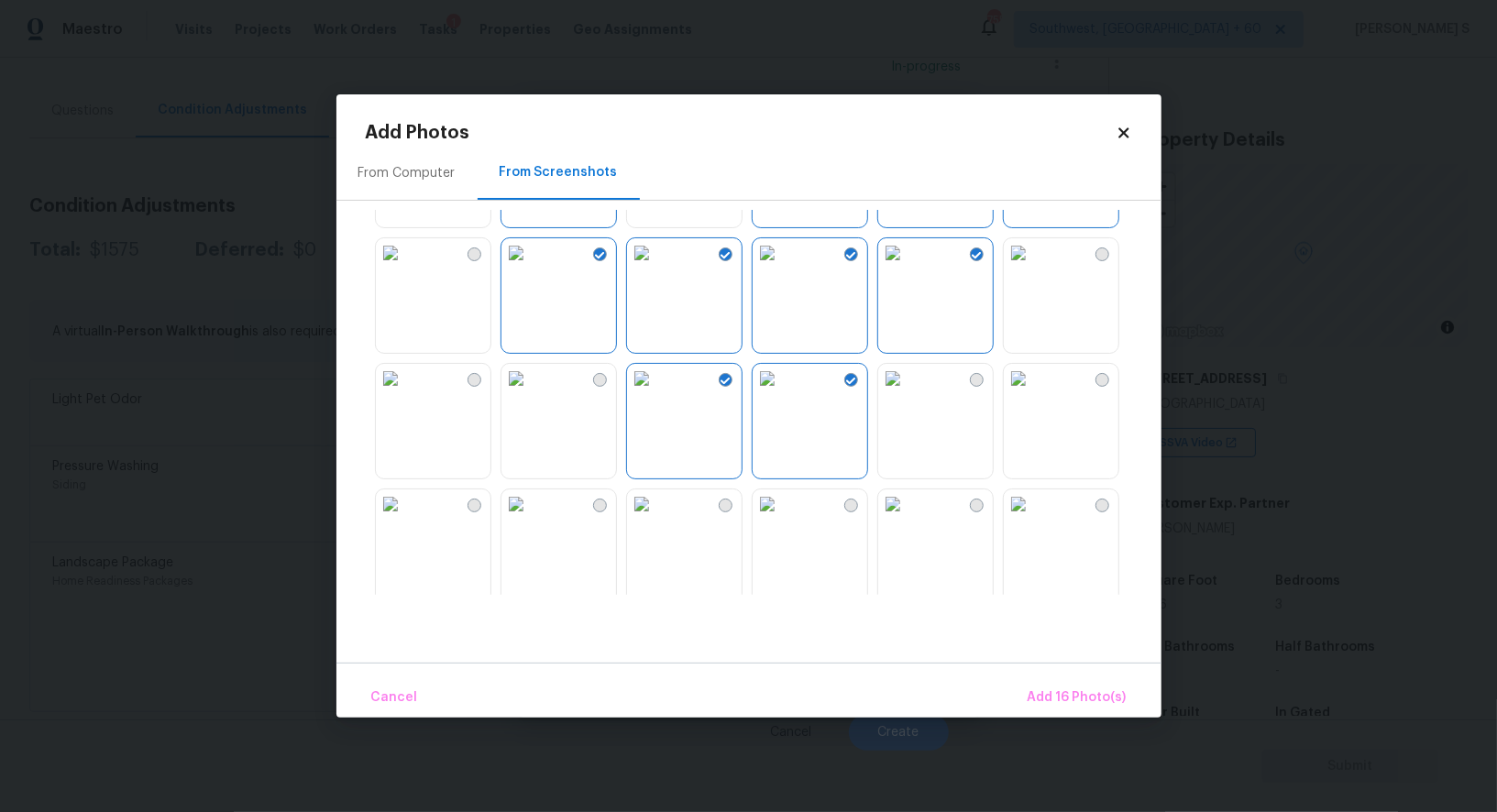
click at [531, 393] on img at bounding box center [515, 378] width 29 height 29
click at [405, 393] on img at bounding box center [390, 378] width 29 height 29
click at [1056, 681] on button "Add 18 Photo(s)" at bounding box center [1078, 697] width 114 height 39
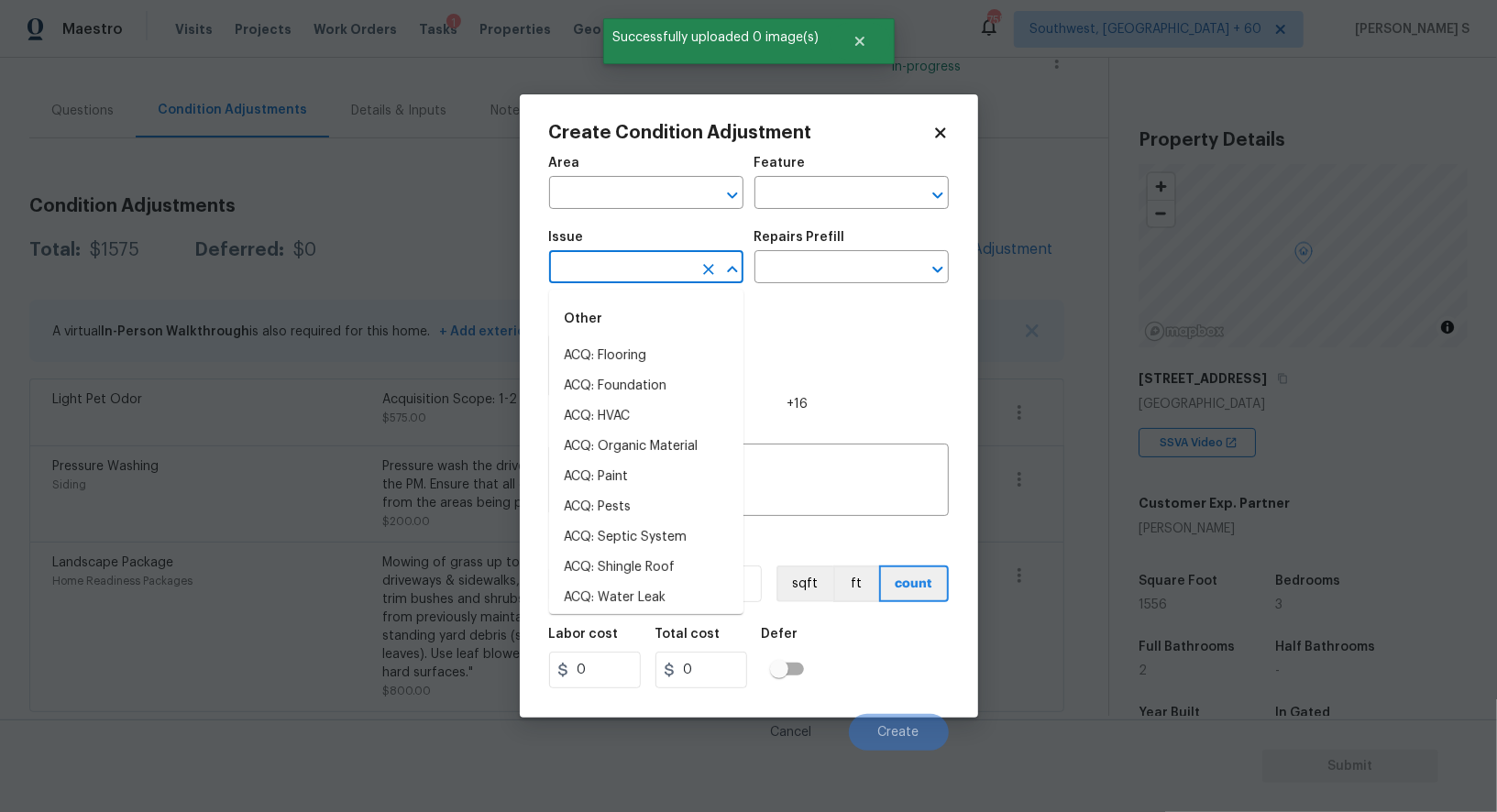
click at [640, 280] on input "text" at bounding box center [621, 269] width 143 height 29
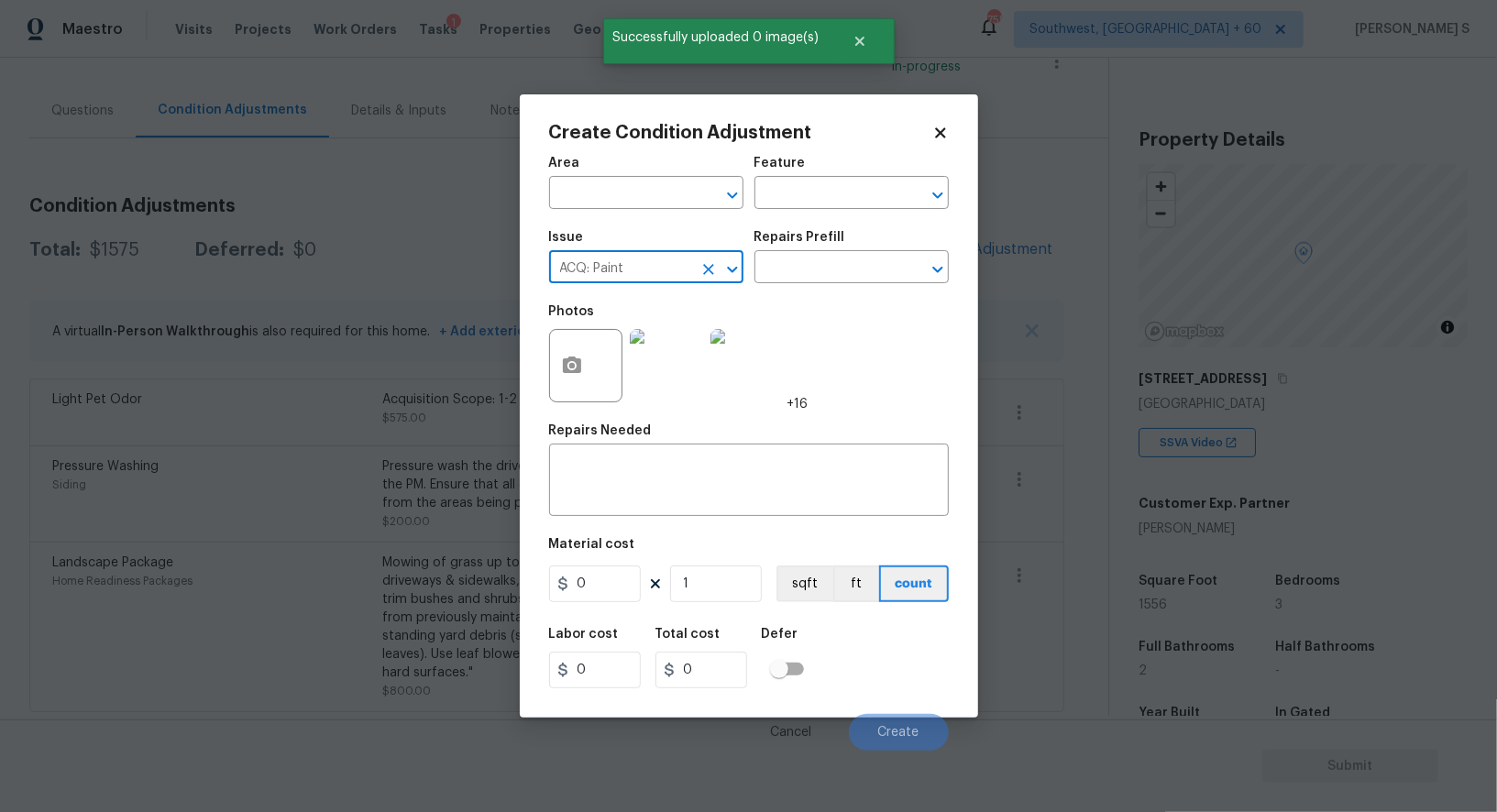
type input "ACQ: Paint"
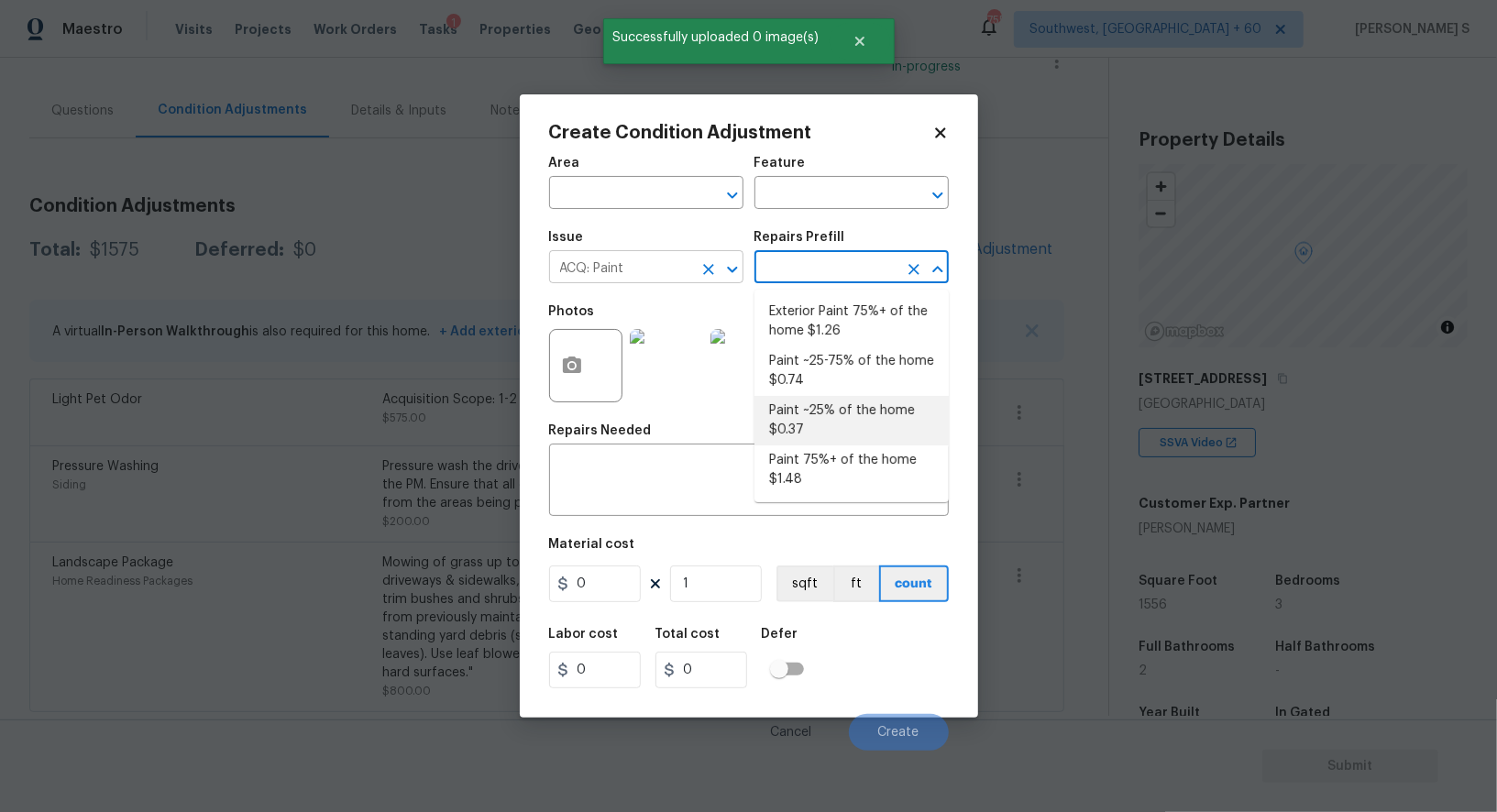
type input "Acquisition"
type textarea "Acquisition Scope: ~25 - 75% of the home needs interior paint"
type input "0.74"
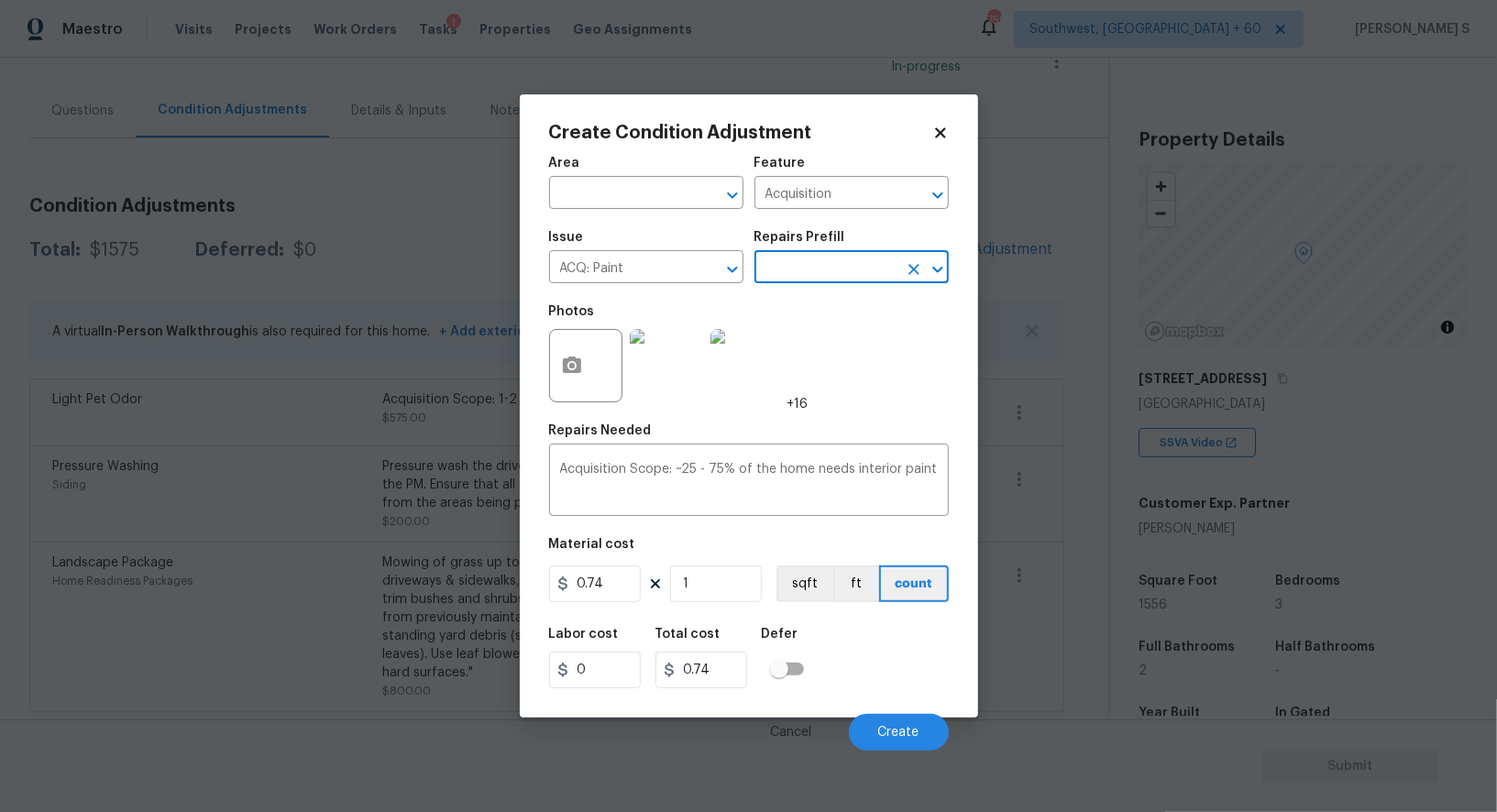
click at [739, 605] on figure "Material cost 0.74 1 sqft ft count" at bounding box center [749, 572] width 400 height 68
click at [738, 577] on input "1" at bounding box center [716, 583] width 91 height 36
type input "15"
type input "11.1"
type input "155"
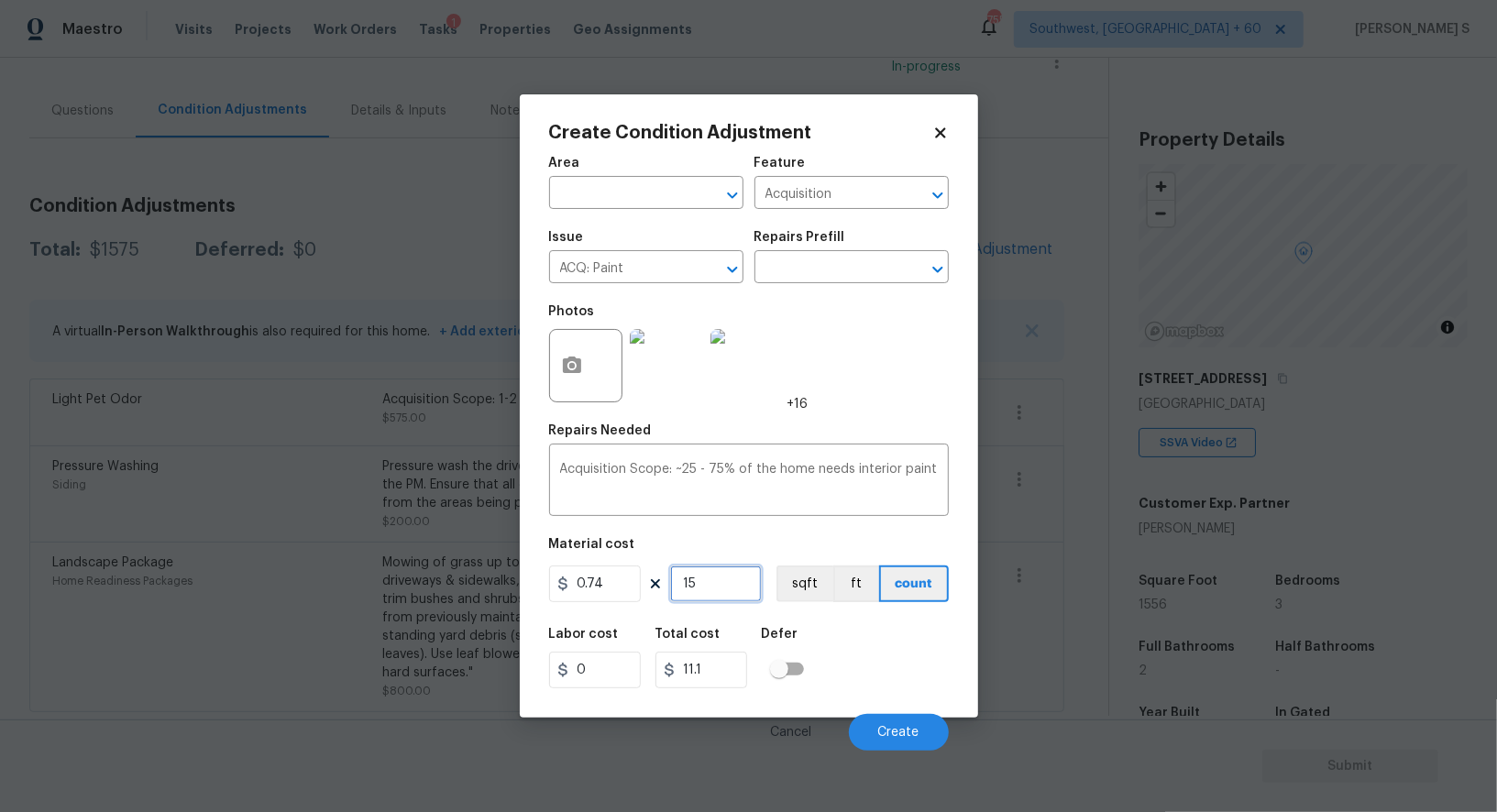
type input "114.7"
type input "1556"
type input "1151.44"
type input "1556"
click at [786, 599] on button "sqft" at bounding box center [805, 583] width 57 height 36
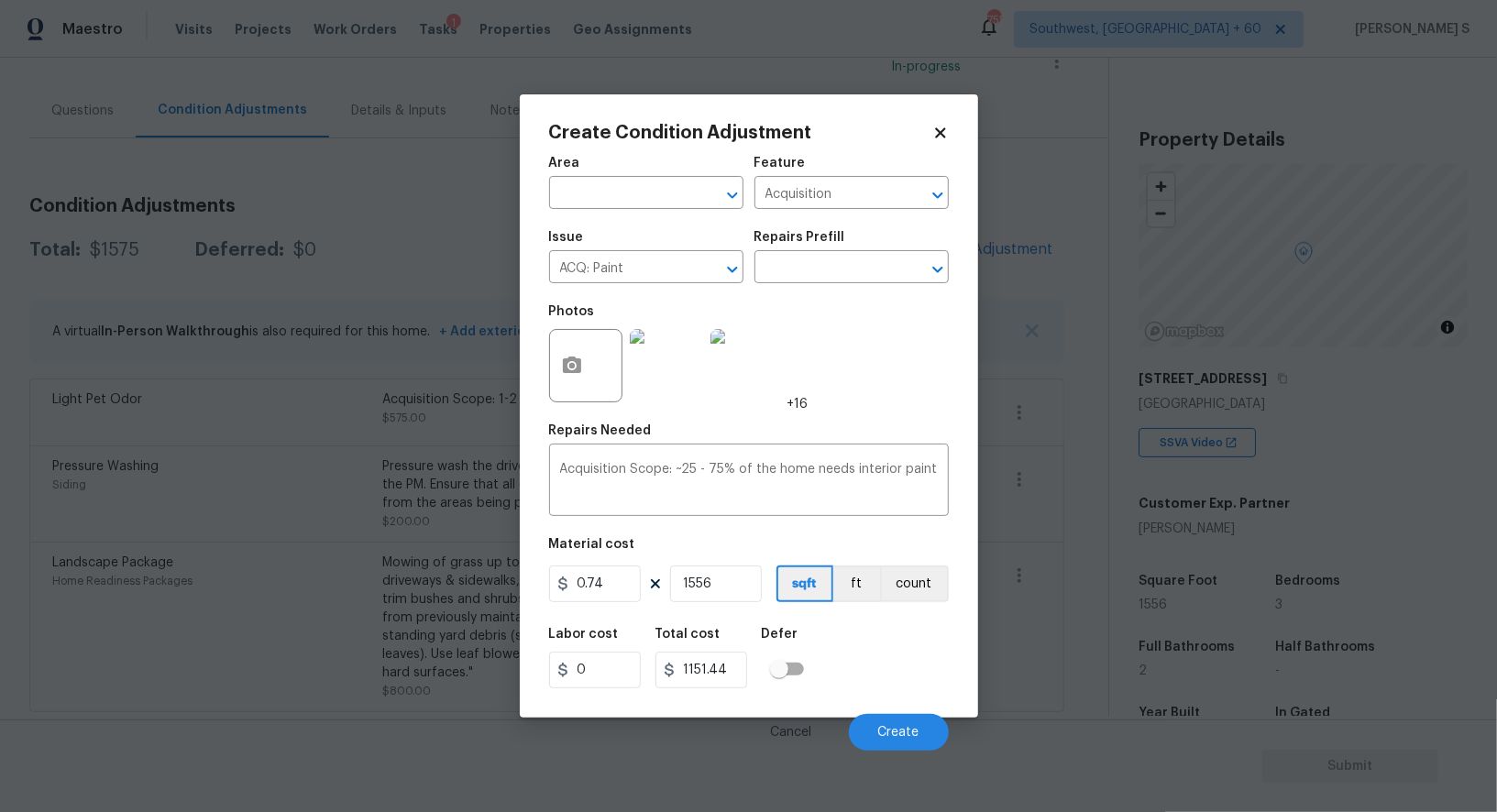
click at [810, 644] on div "Defer" at bounding box center [788, 640] width 53 height 24
click at [934, 726] on button "Create" at bounding box center [898, 732] width 100 height 36
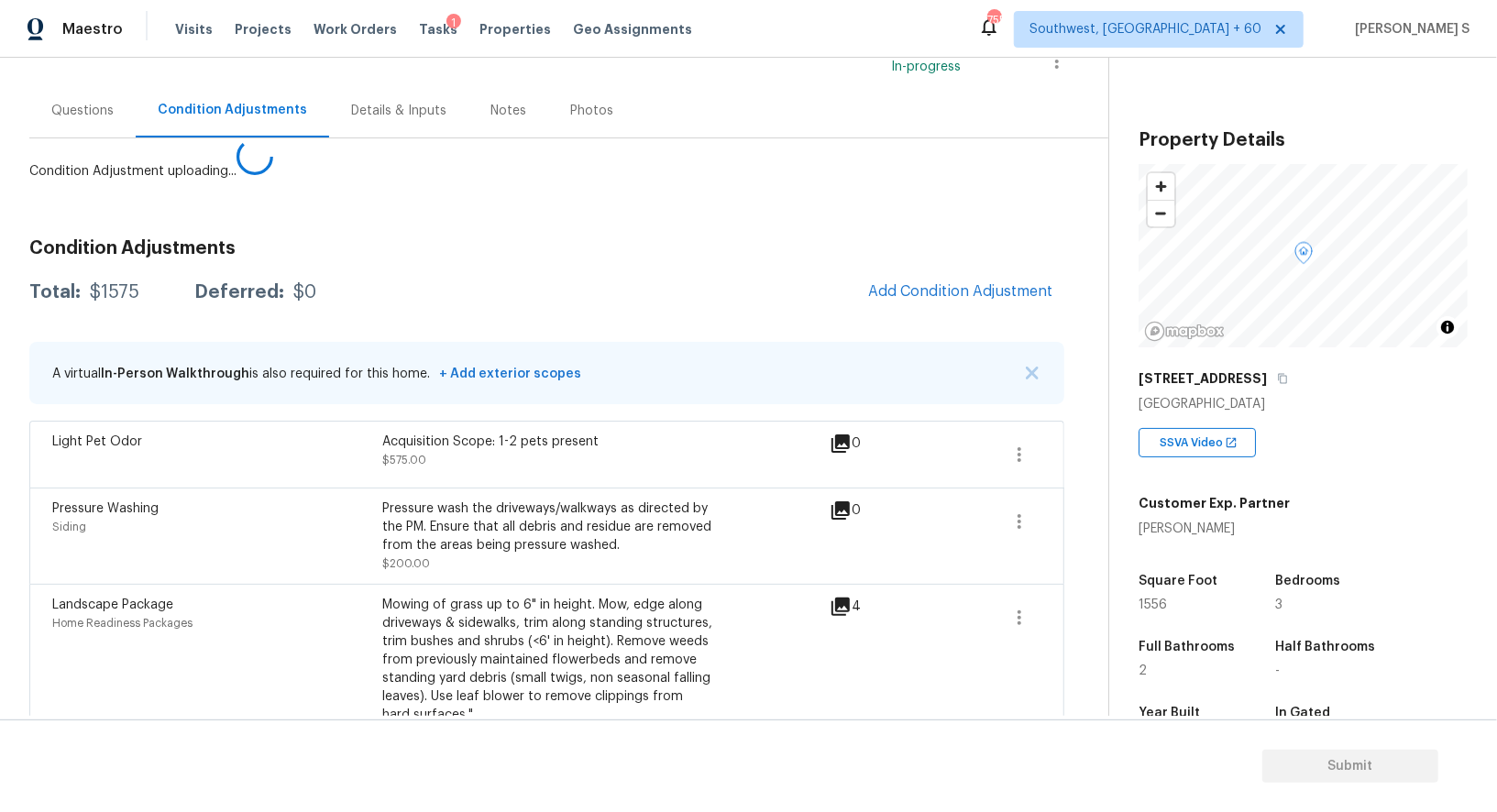
click at [192, 612] on body "Maestro Visits Projects Work Orders Tasks 1 Properties Geo Assignments 755 Sout…" at bounding box center [748, 406] width 1497 height 812
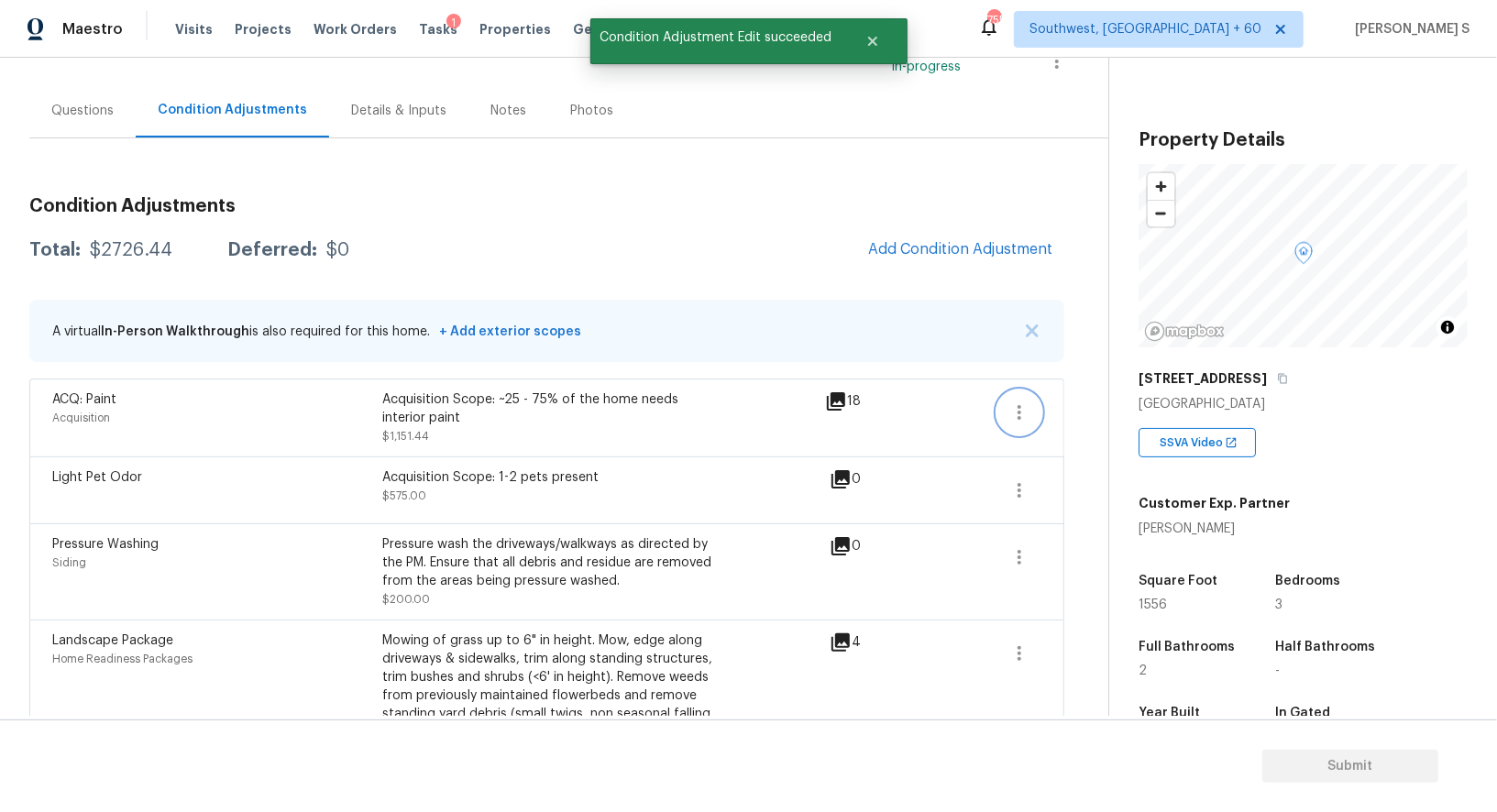
click at [1030, 413] on icon "button" at bounding box center [1020, 413] width 22 height 22
click at [1124, 413] on div "Edit" at bounding box center [1124, 408] width 143 height 19
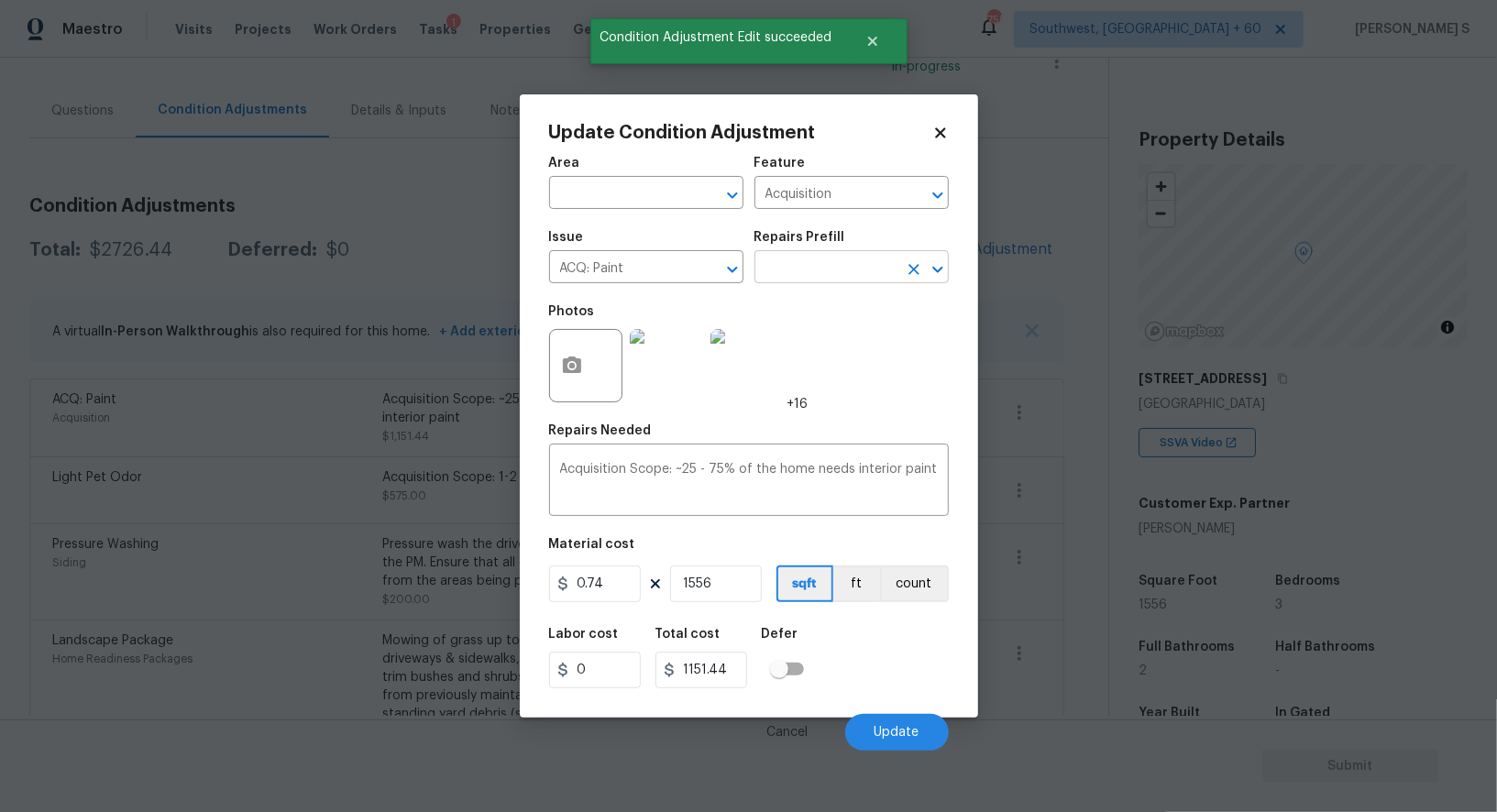
click at [829, 270] on input "text" at bounding box center [826, 269] width 143 height 29
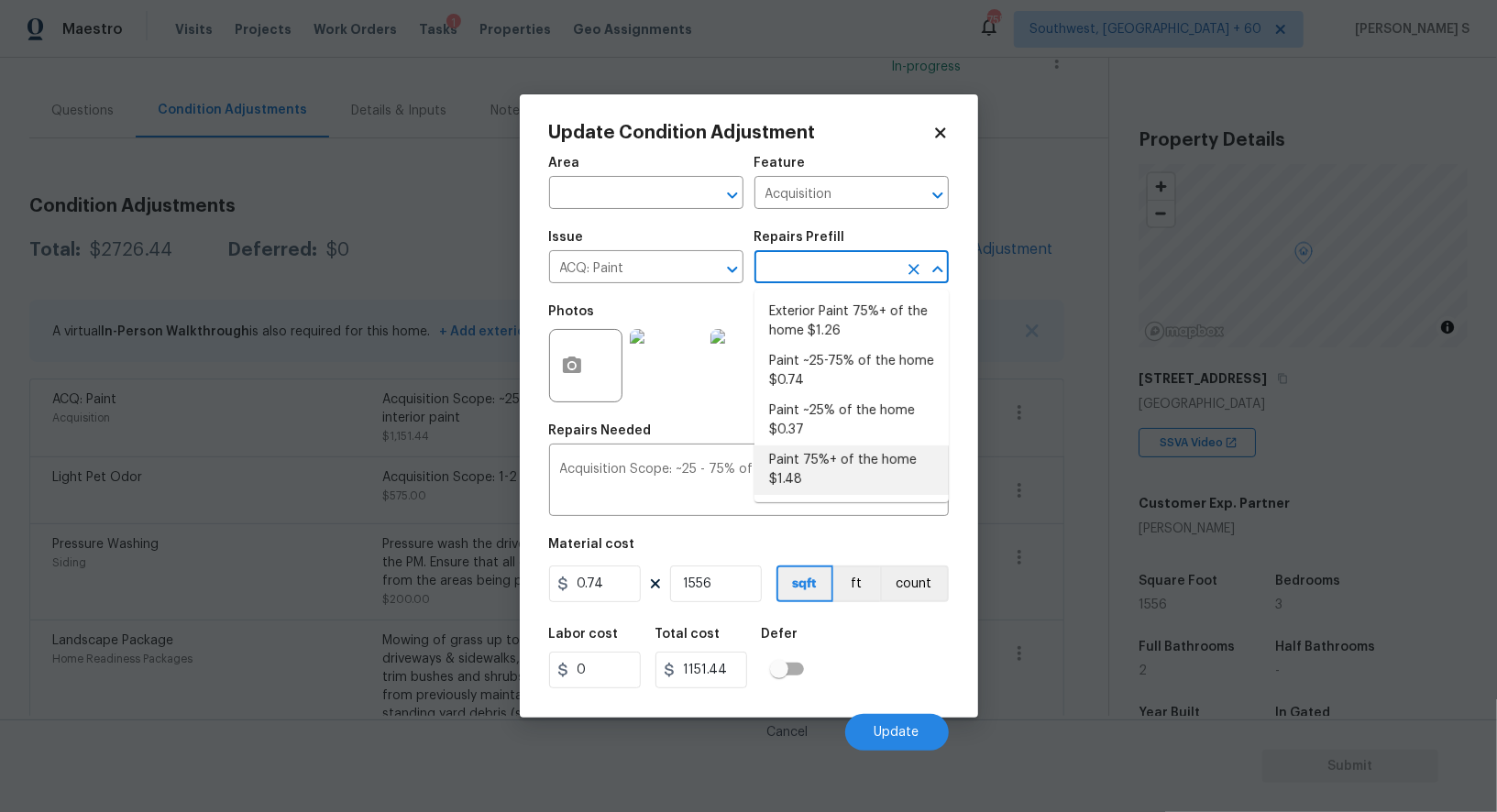
click at [890, 486] on li "Paint 75%+ of the home $1.48" at bounding box center [851, 469] width 195 height 49
type textarea "Acquisition Scope: 75%+ of the home will likely require interior paint"
type input "1.48"
type input "2302.88"
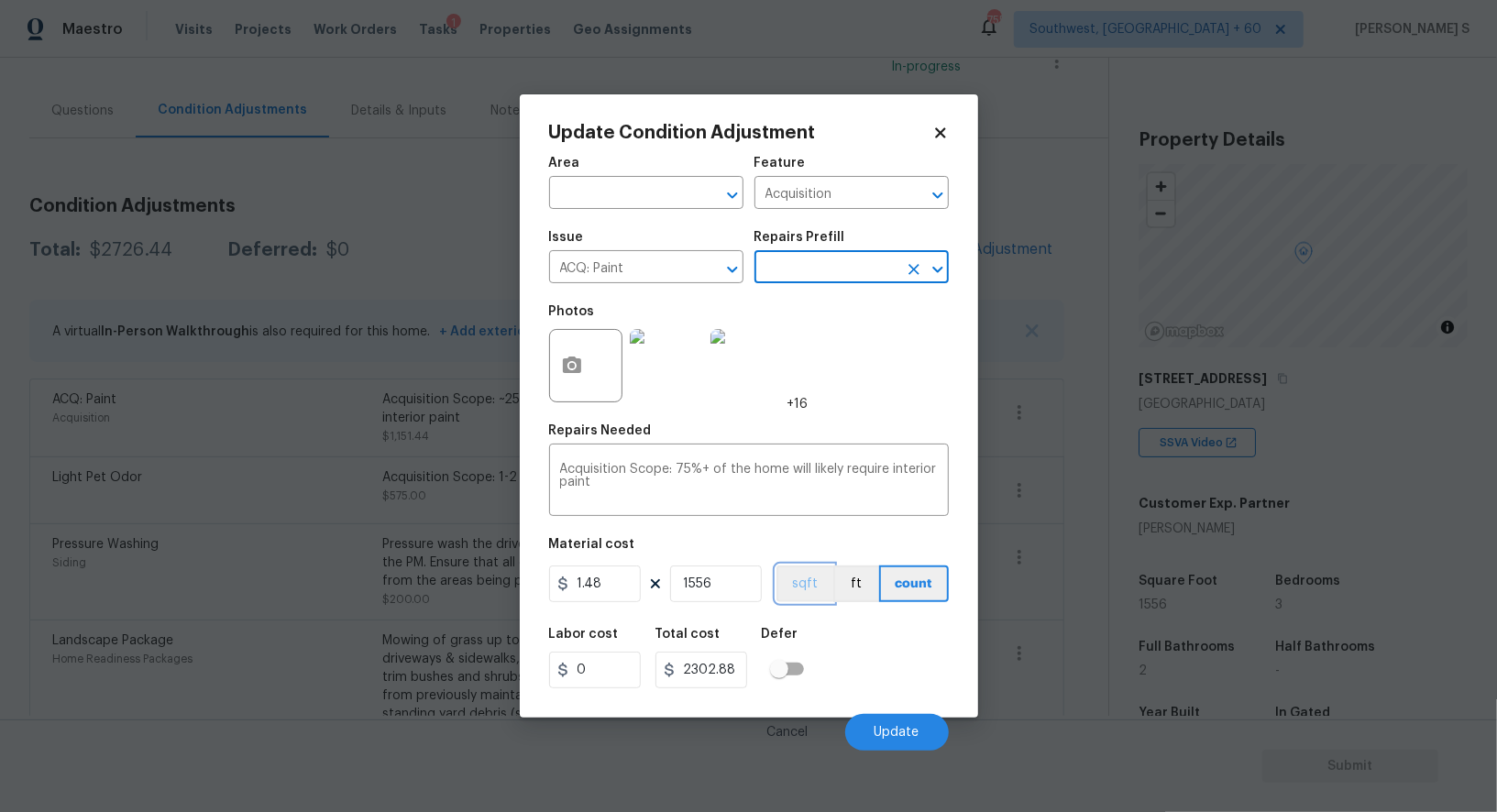
click at [816, 593] on button "sqft" at bounding box center [805, 583] width 57 height 36
click at [850, 617] on div "Area ​ Feature Acquisition ​ Issue ACQ: Paint ​ Repairs Prefill ​ Photos +16 Re…" at bounding box center [749, 449] width 400 height 605
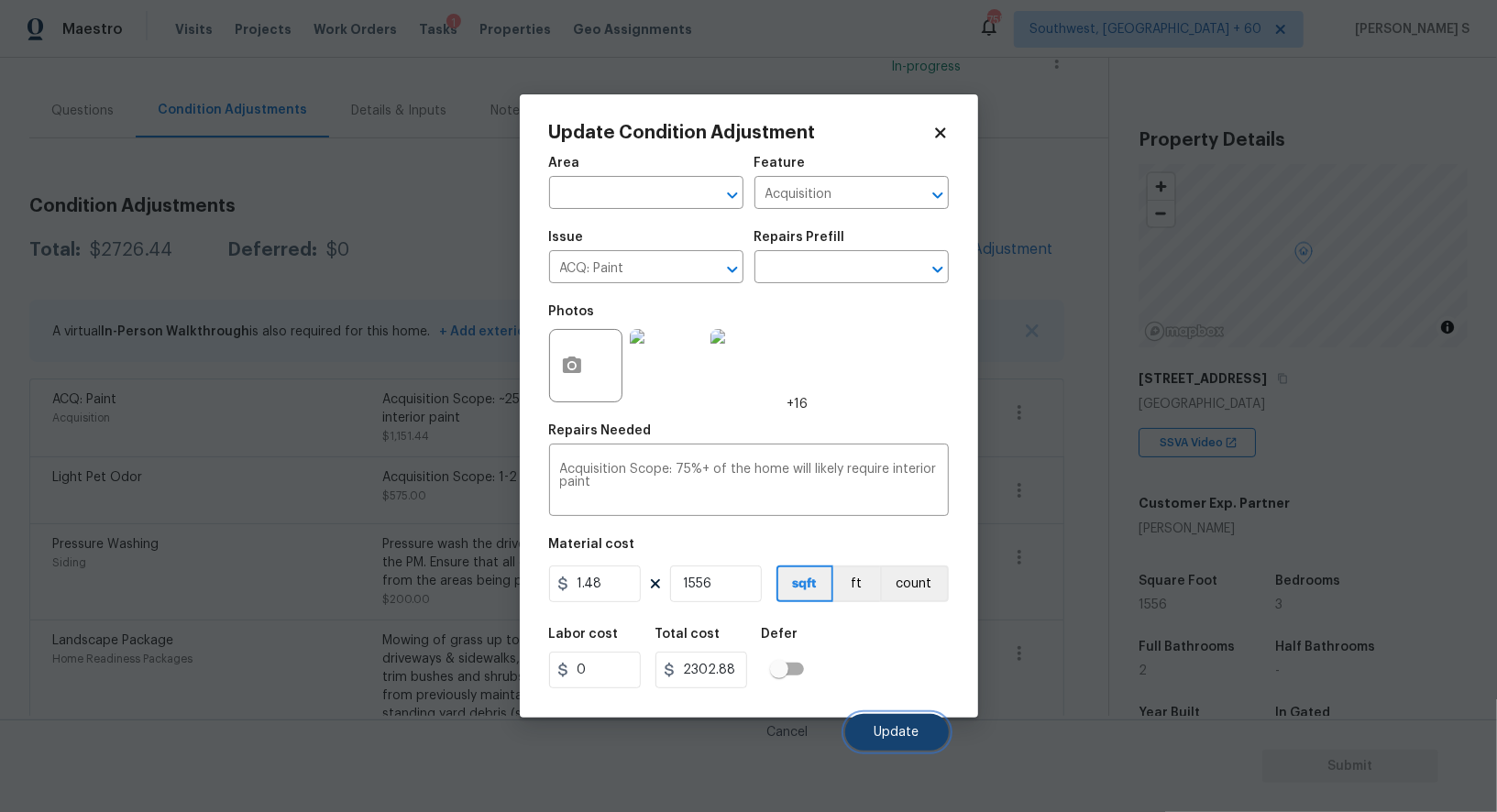
click at [905, 730] on span "Update" at bounding box center [897, 733] width 45 height 14
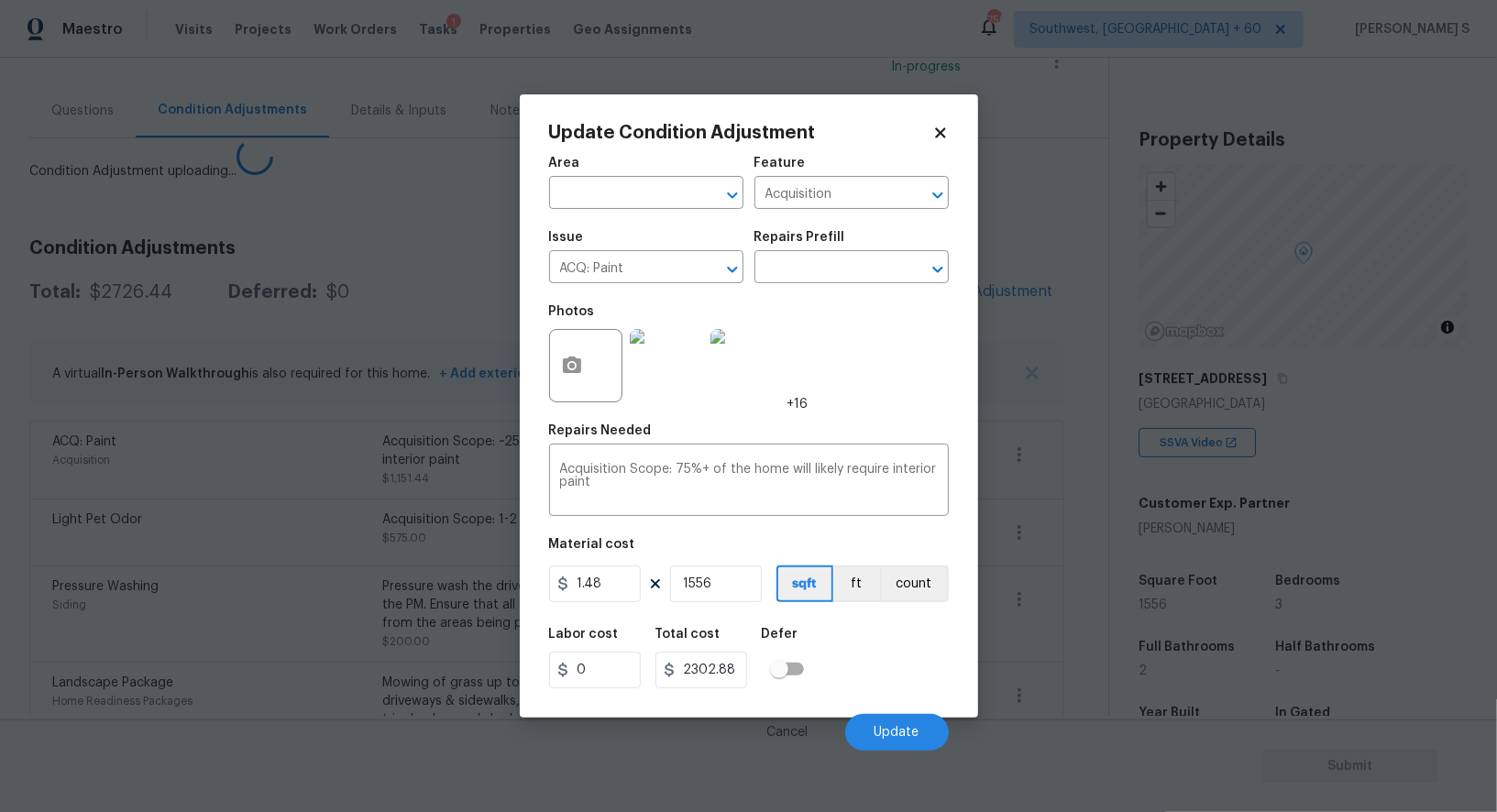
click at [279, 693] on body "Maestro Visits Projects Work Orders Tasks 1 Properties Geo Assignments 755 Sout…" at bounding box center [748, 406] width 1497 height 812
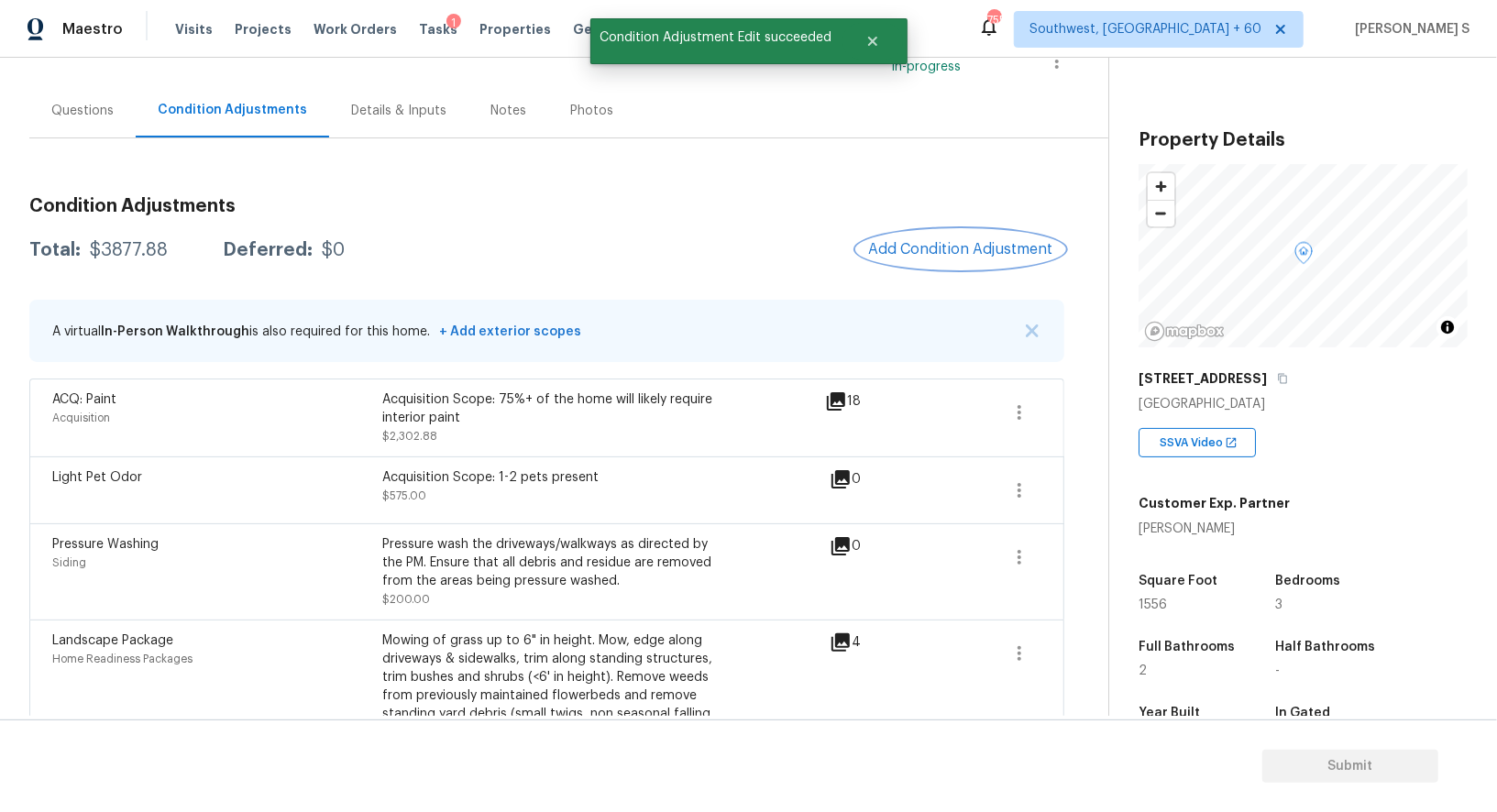
click at [959, 234] on button "Add Condition Adjustment" at bounding box center [960, 249] width 207 height 38
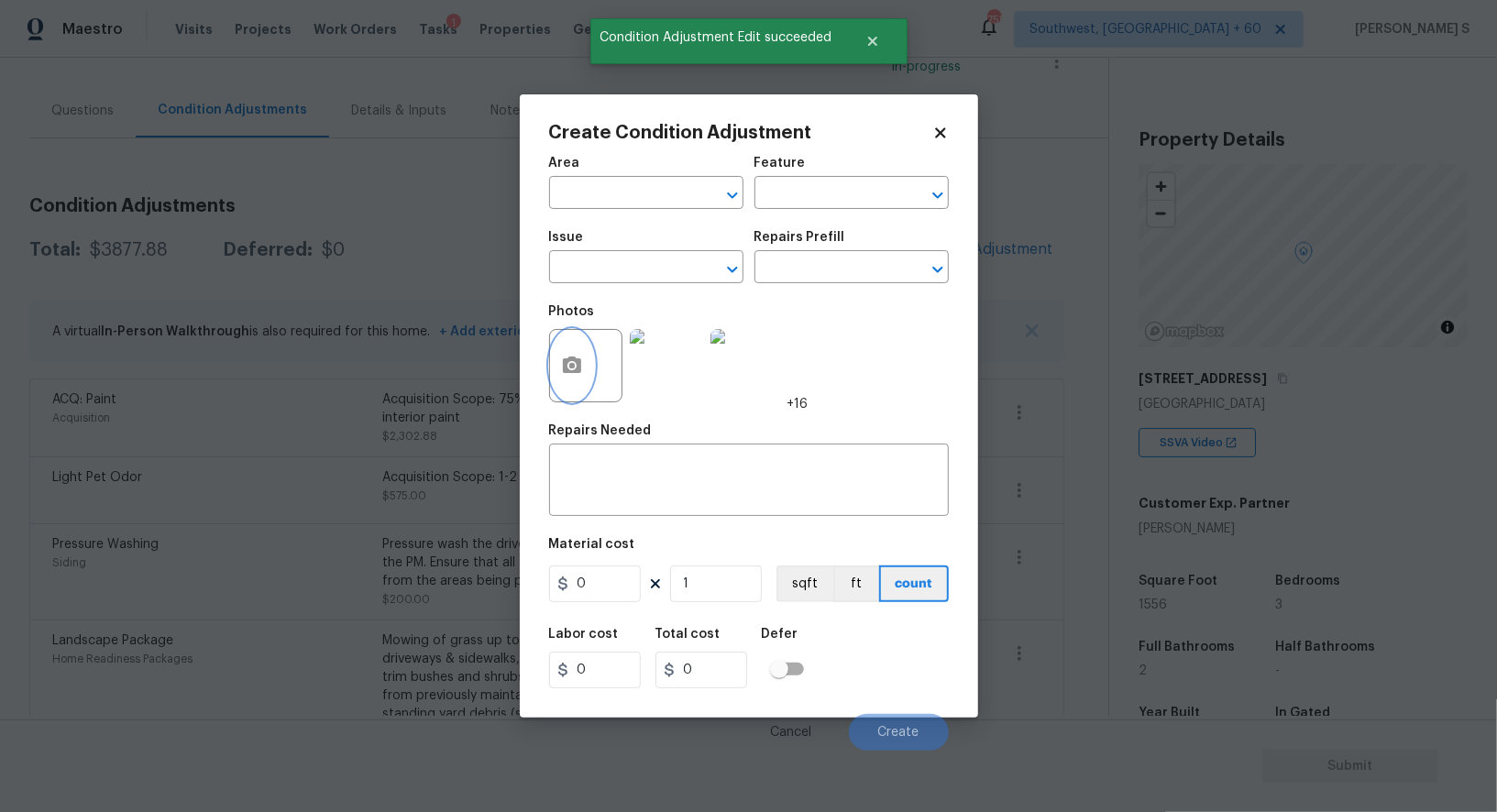
click at [564, 362] on icon "button" at bounding box center [572, 365] width 19 height 17
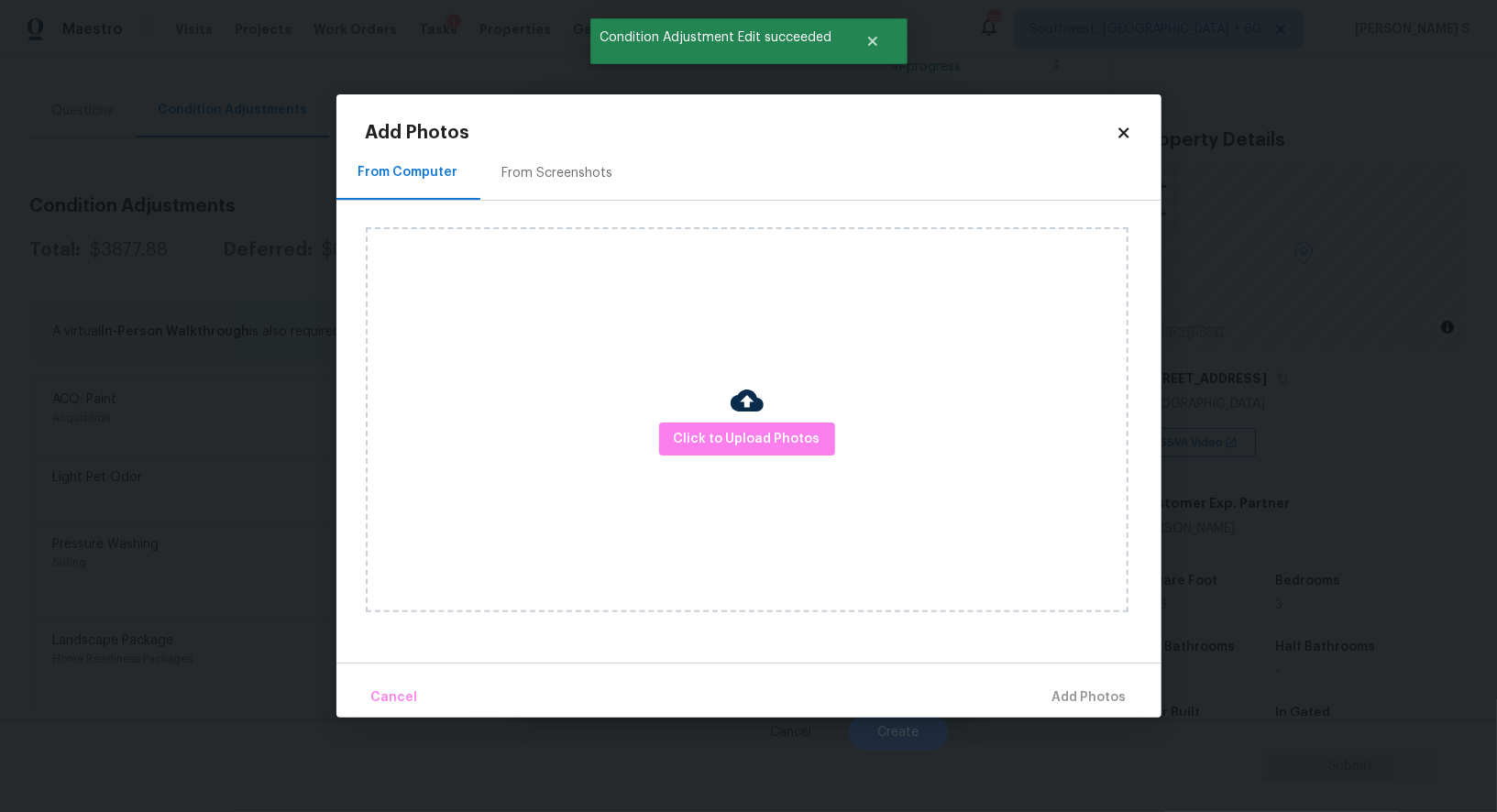
click at [533, 160] on div "From Screenshots" at bounding box center [558, 173] width 155 height 54
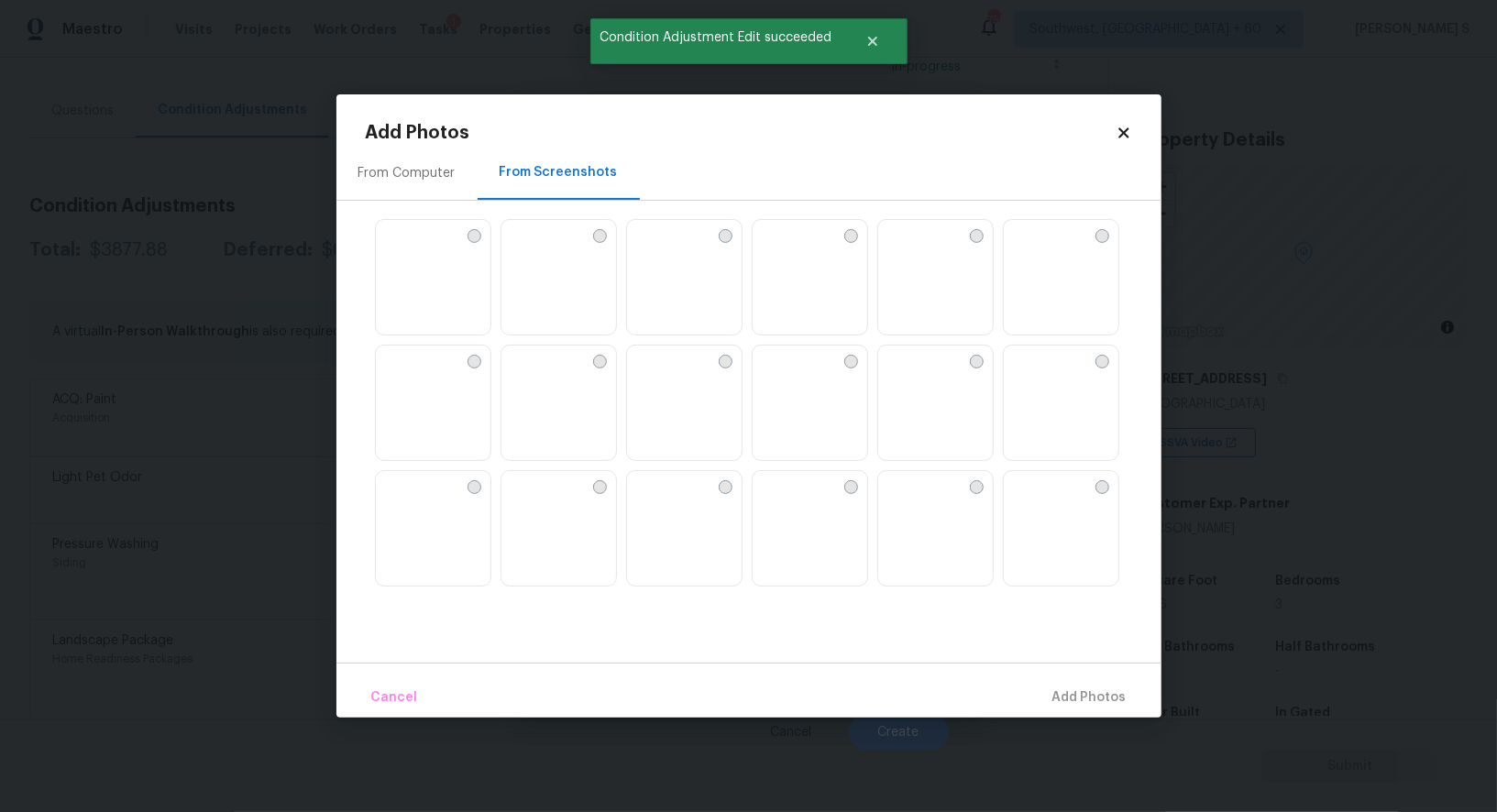
click at [811, 380] on img at bounding box center [810, 403] width 115 height 116
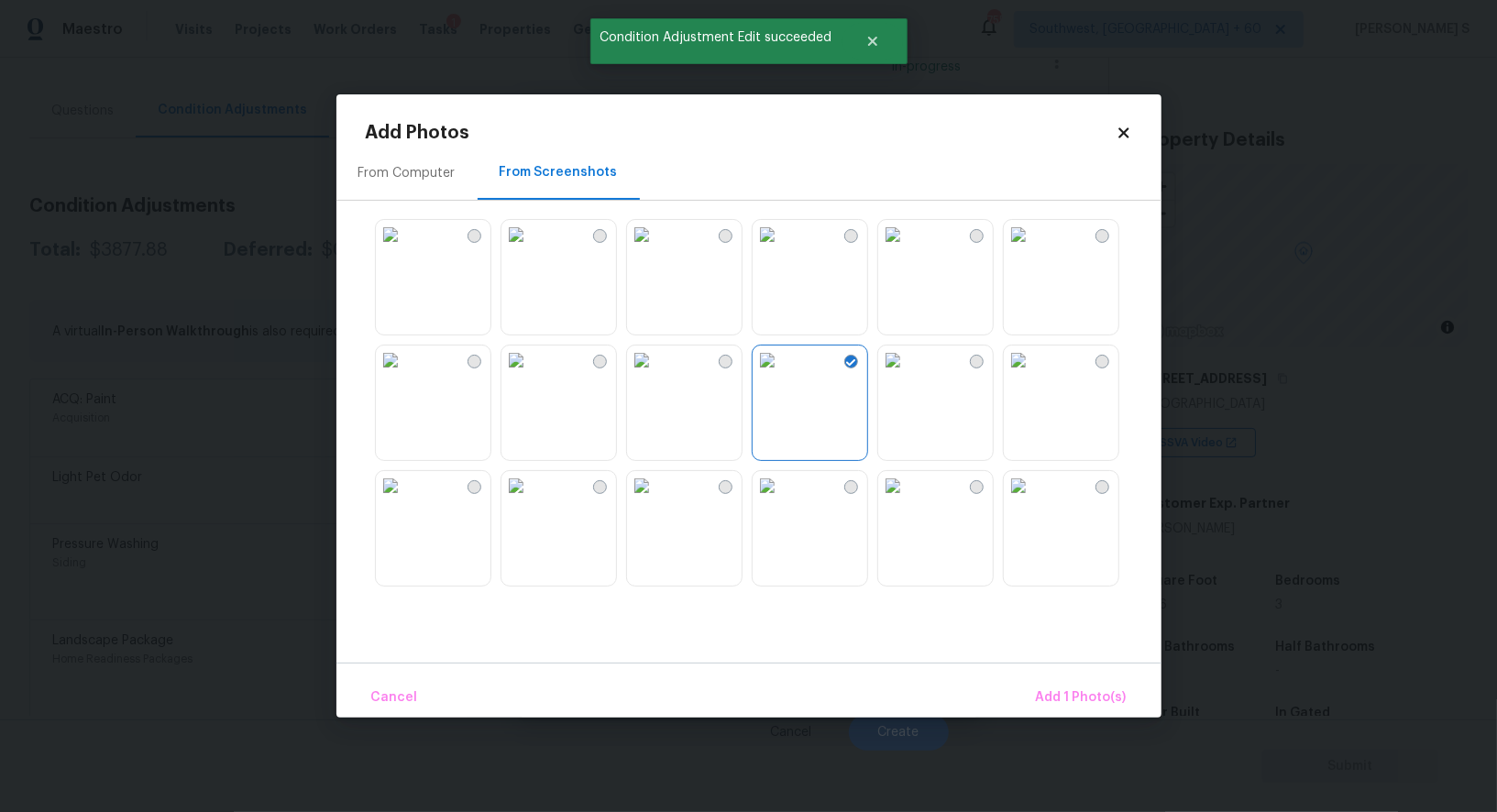
click at [907, 375] on img at bounding box center [892, 359] width 29 height 29
click at [1033, 375] on img at bounding box center [1018, 359] width 29 height 29
click at [904, 250] on img at bounding box center [892, 234] width 29 height 29
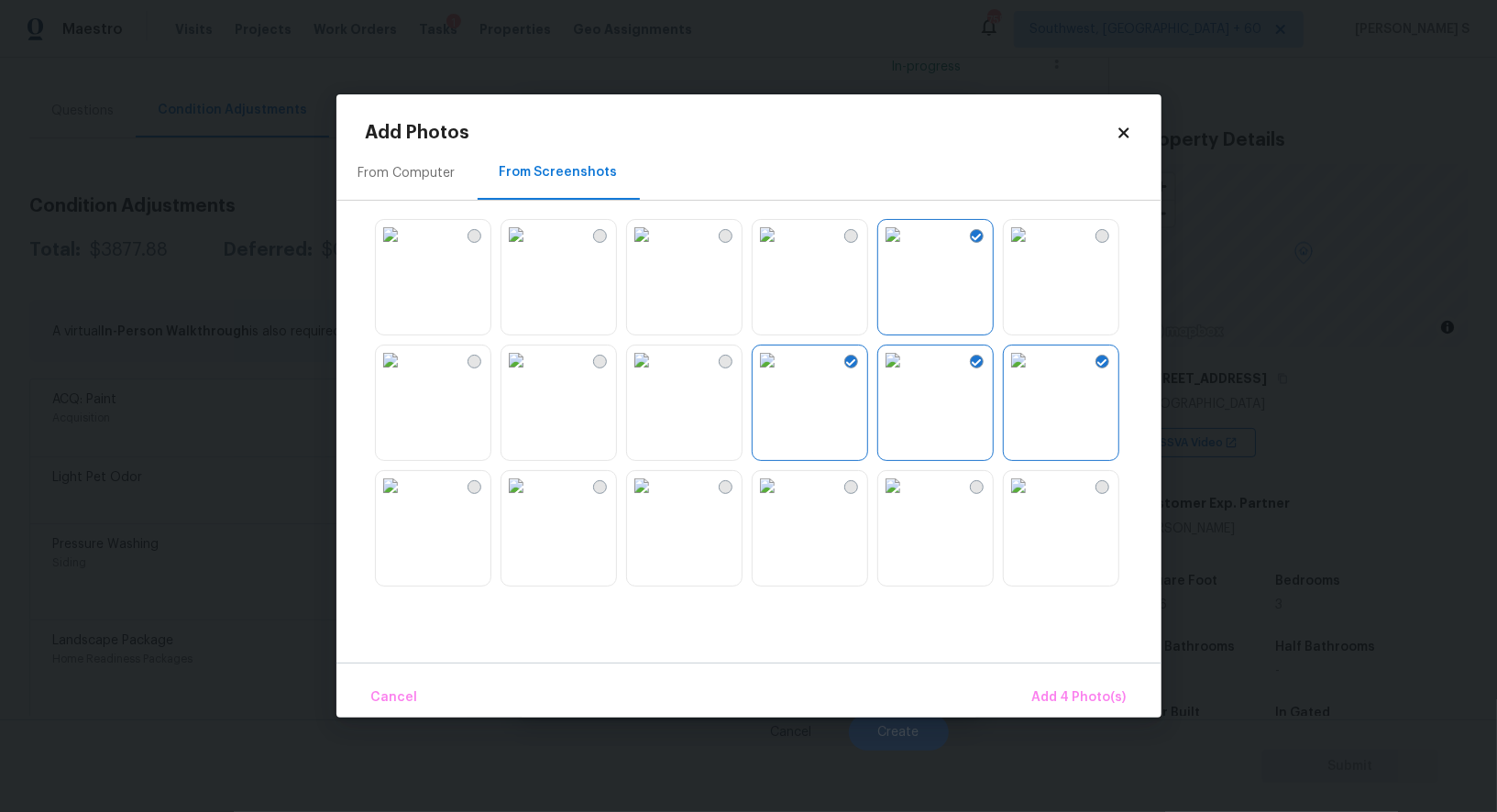
click at [531, 500] on img at bounding box center [515, 485] width 29 height 29
click at [529, 250] on img at bounding box center [515, 234] width 29 height 29
click at [405, 250] on img at bounding box center [390, 234] width 29 height 29
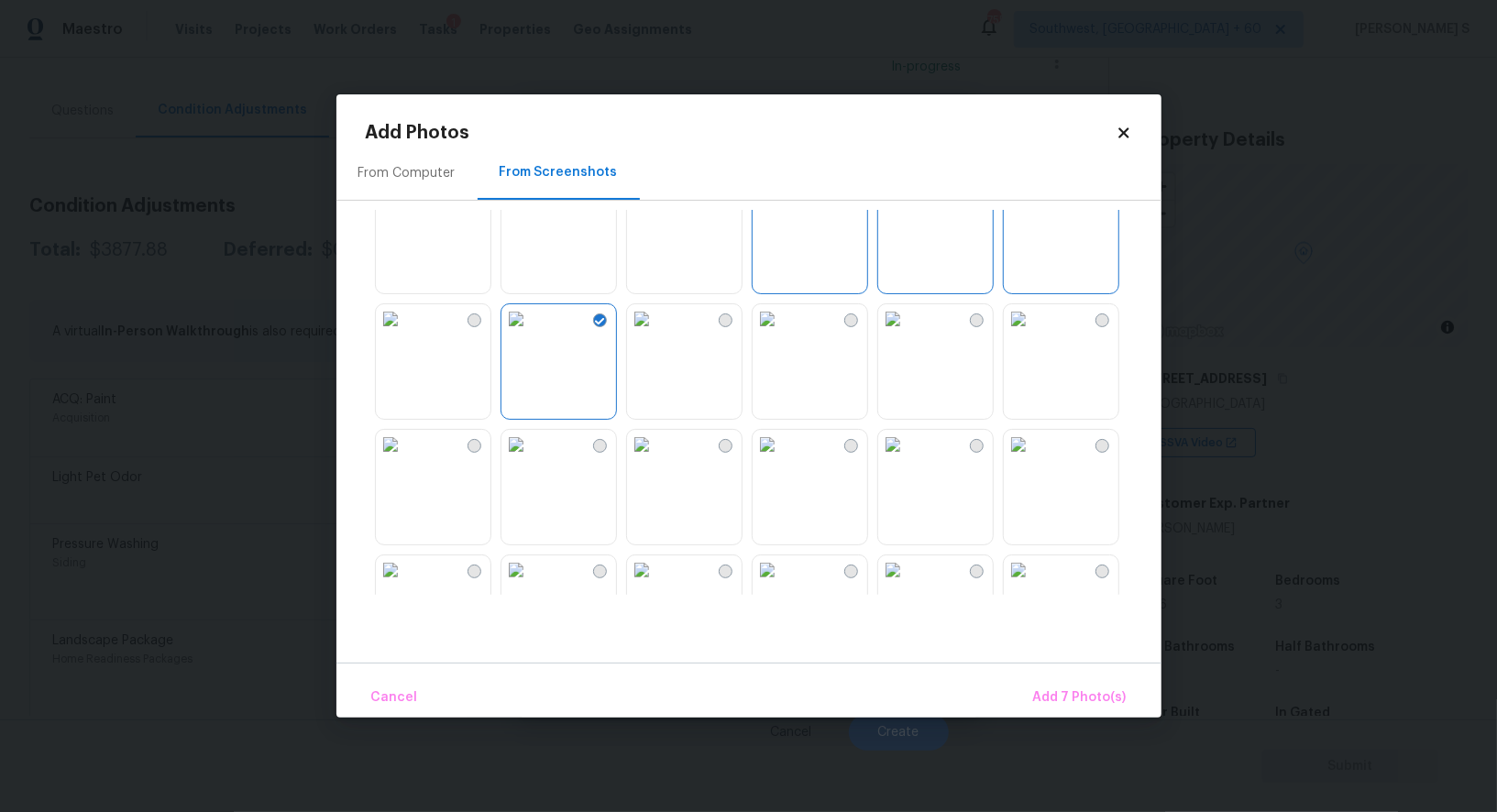
scroll to position [253, 0]
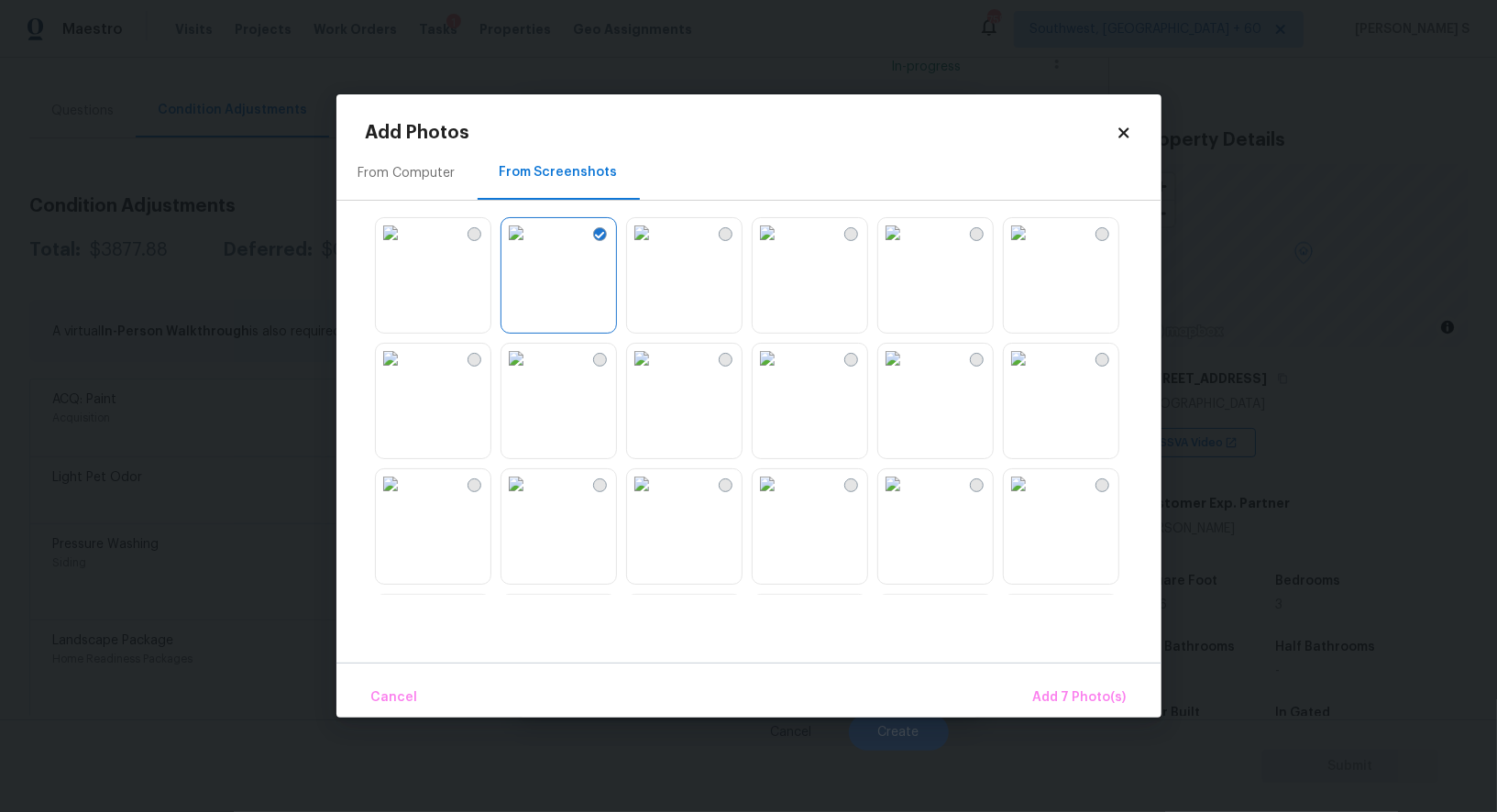
click at [783, 373] on img at bounding box center [767, 358] width 29 height 29
click at [657, 373] on img at bounding box center [641, 358] width 29 height 29
click at [657, 496] on img at bounding box center [641, 483] width 29 height 29
click at [531, 496] on img at bounding box center [515, 483] width 29 height 29
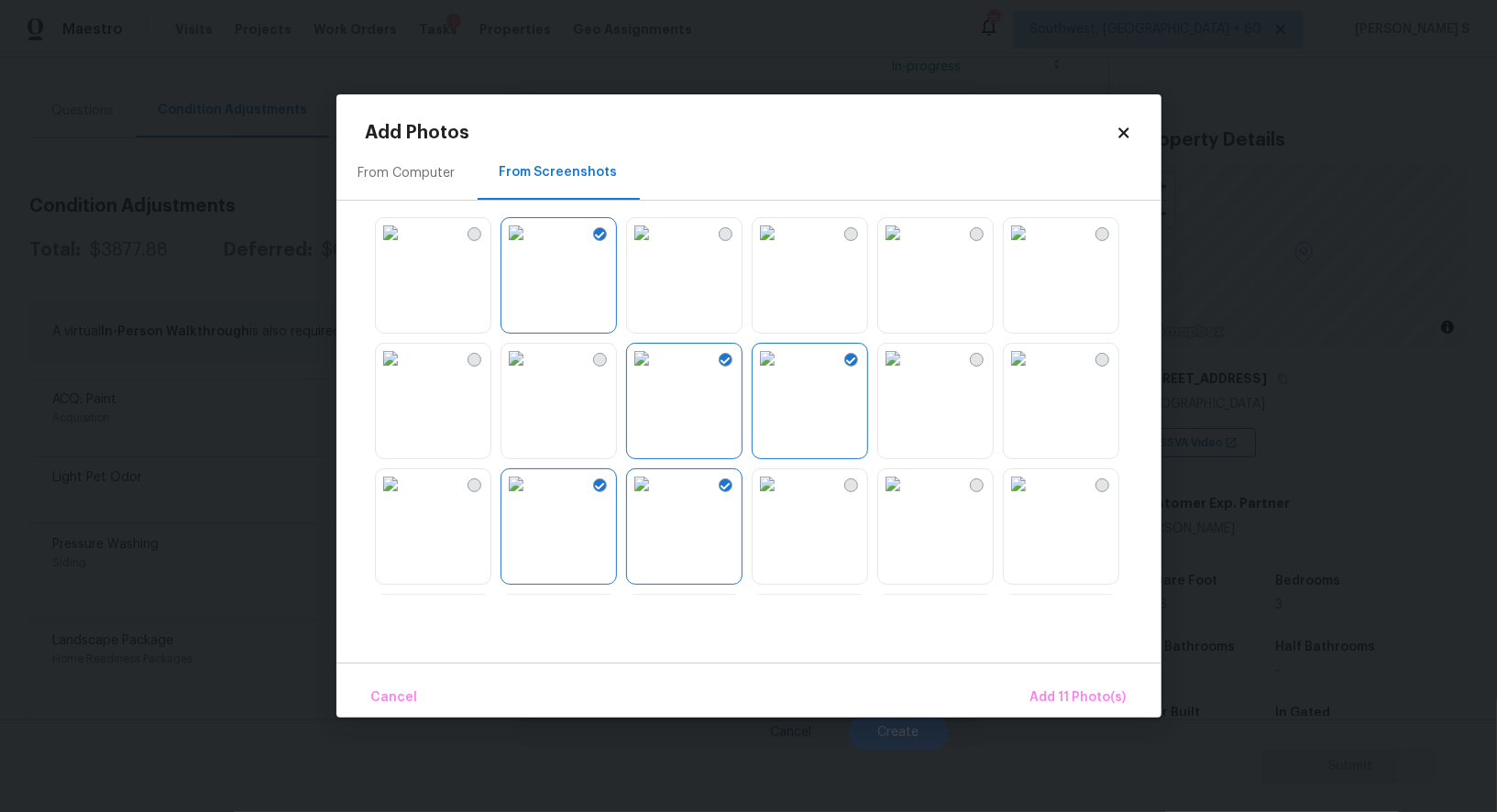
click at [531, 373] on img at bounding box center [515, 358] width 29 height 29
click at [405, 498] on img at bounding box center [390, 483] width 29 height 29
click at [1067, 694] on span "Add 13 Photo(s)" at bounding box center [1077, 697] width 98 height 23
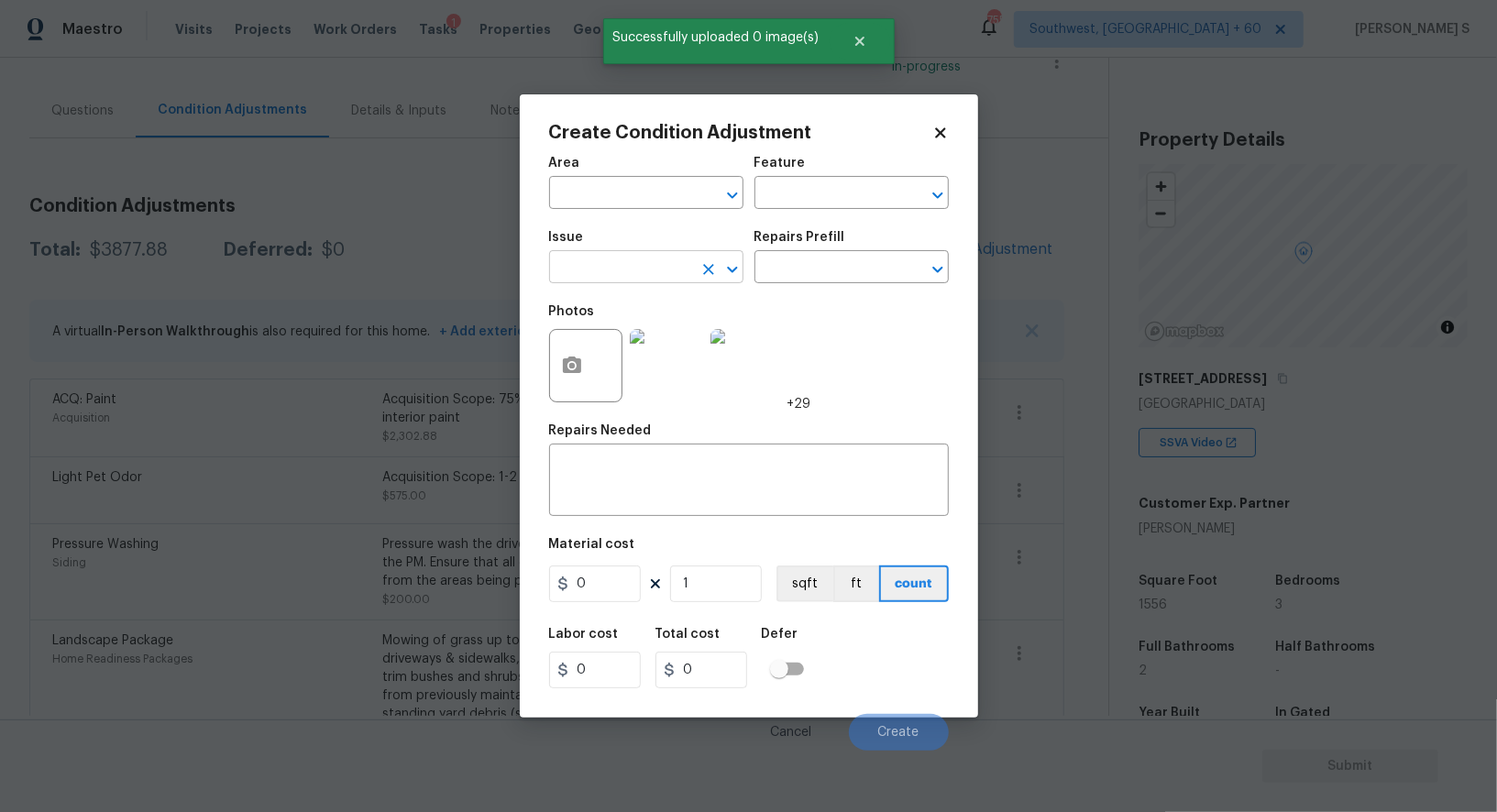
click at [646, 280] on input "text" at bounding box center [621, 269] width 143 height 29
type input "ACQ: Flooring"
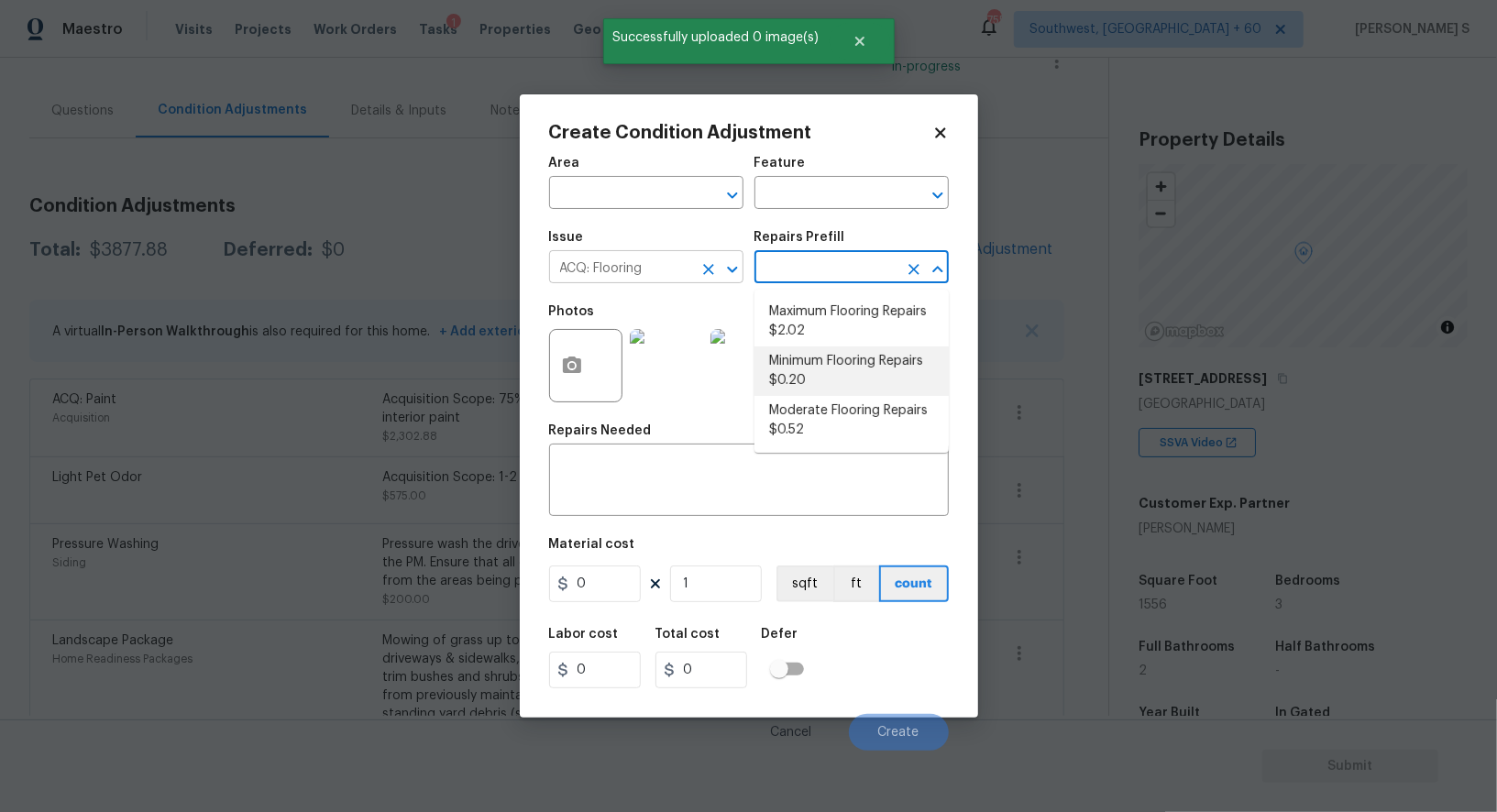
type input "Acquisition"
type textarea "Acquisition Scope: Maximum flooring repairs"
type input "2.02"
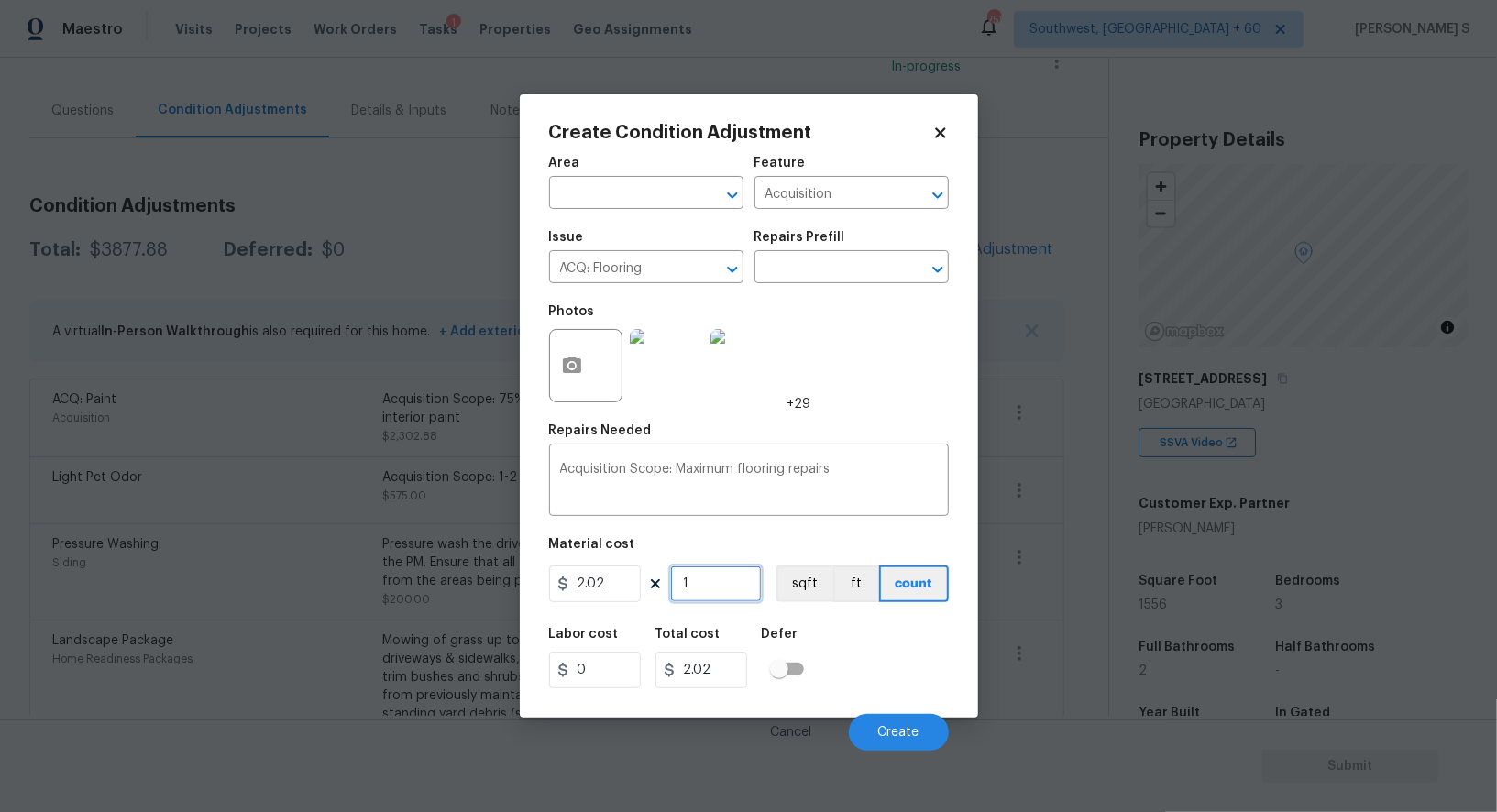
click at [732, 593] on input "1" at bounding box center [716, 583] width 91 height 36
paste input "556"
type input "1556"
type input "3143.12"
type input "1556"
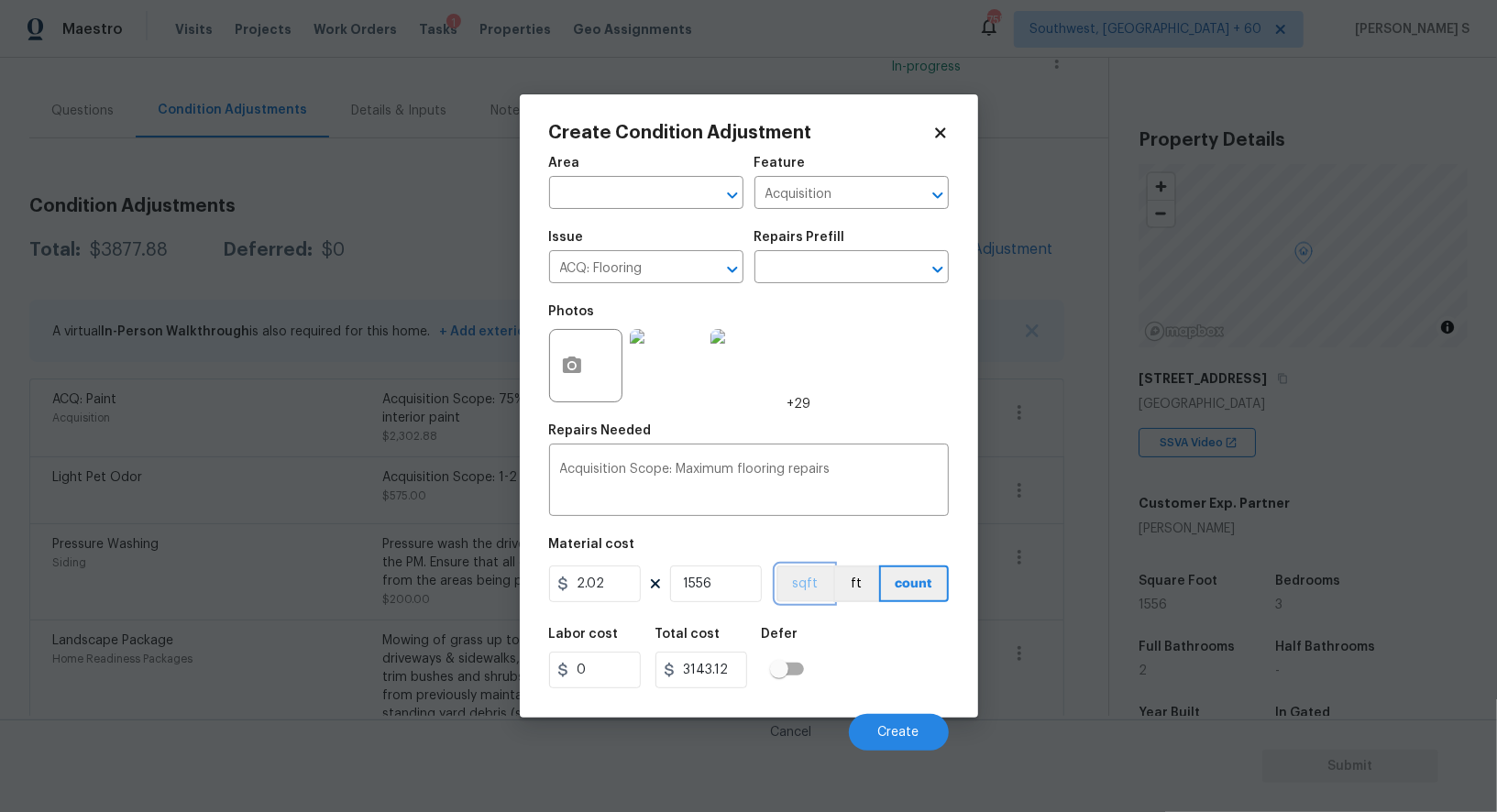
click at [822, 589] on button "sqft" at bounding box center [805, 583] width 57 height 36
click at [868, 648] on div "Labor cost 0 Total cost 3143.12 Defer" at bounding box center [749, 657] width 400 height 83
click at [903, 721] on button "Create" at bounding box center [898, 732] width 100 height 36
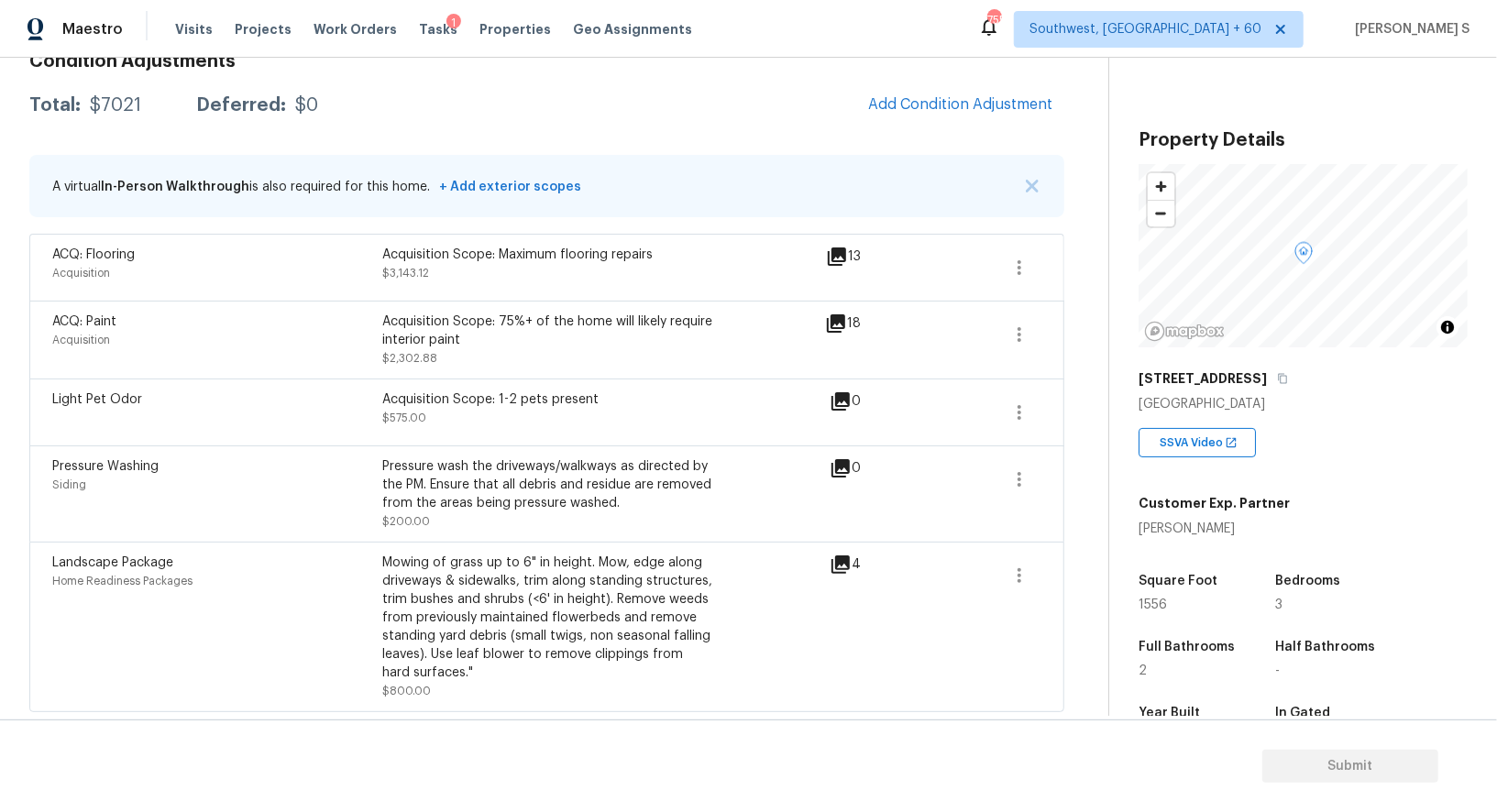
scroll to position [0, 0]
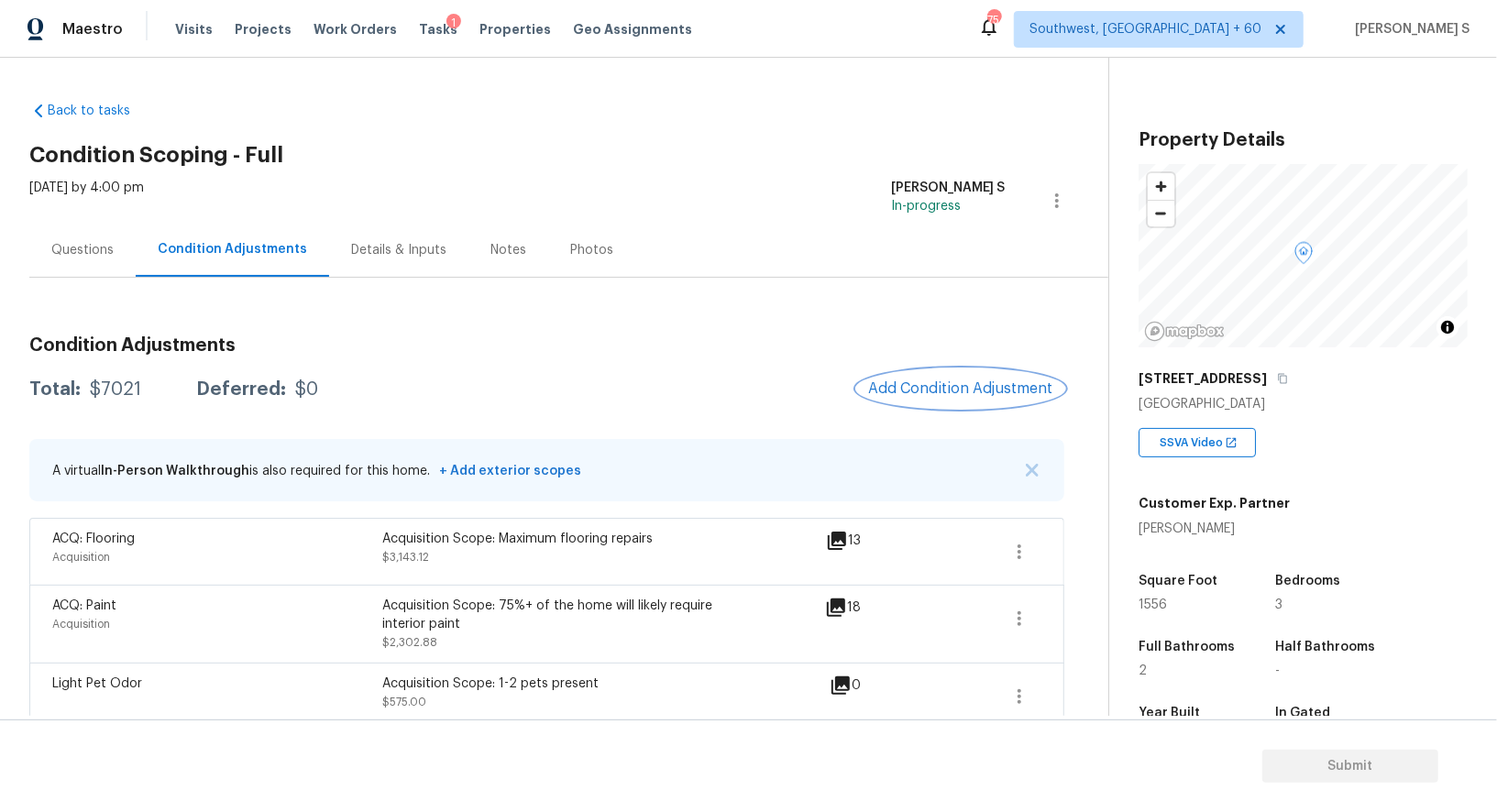
click at [973, 386] on span "Add Condition Adjustment" at bounding box center [960, 388] width 185 height 17
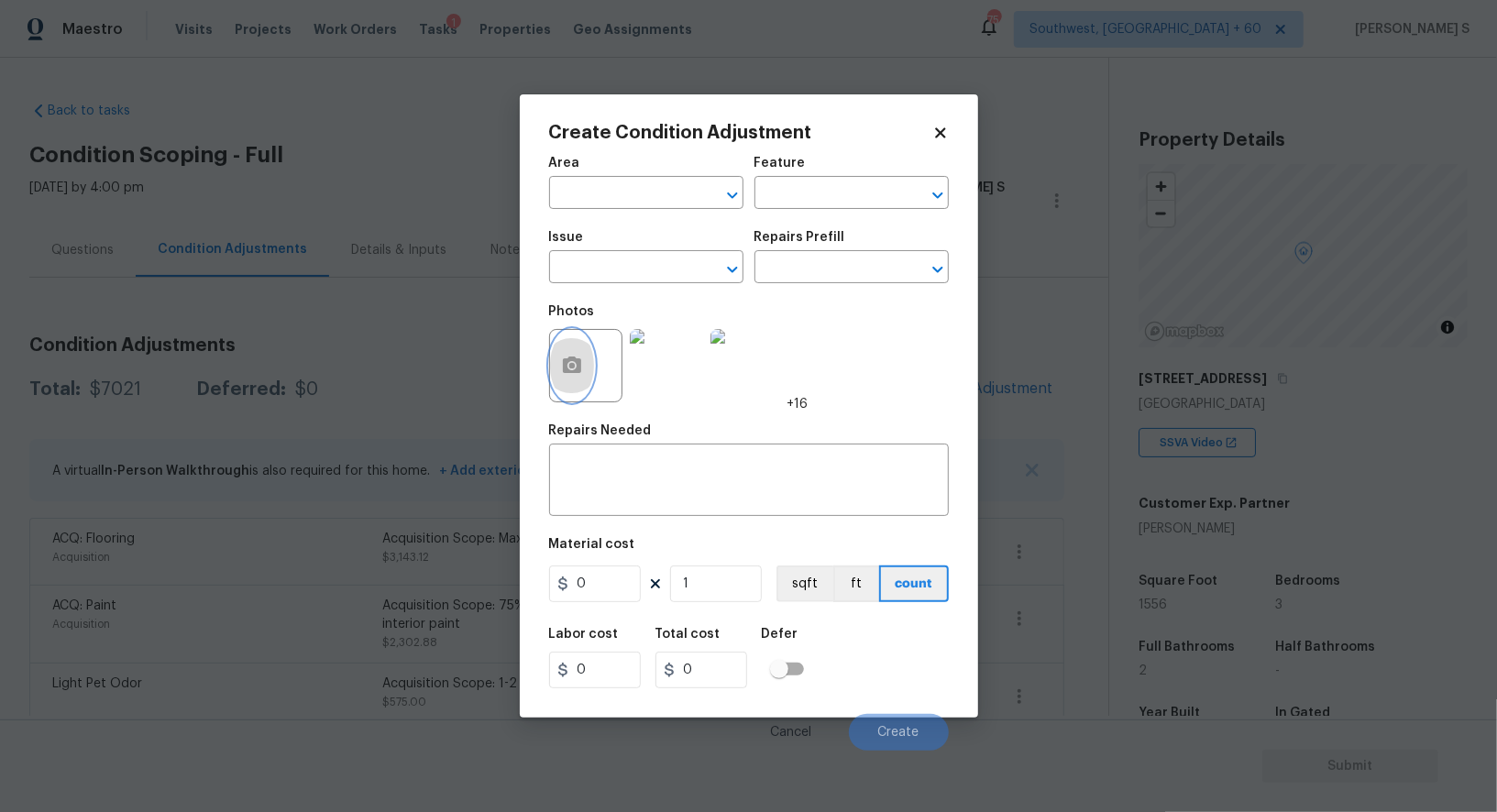
click at [591, 356] on button "button" at bounding box center [572, 365] width 44 height 72
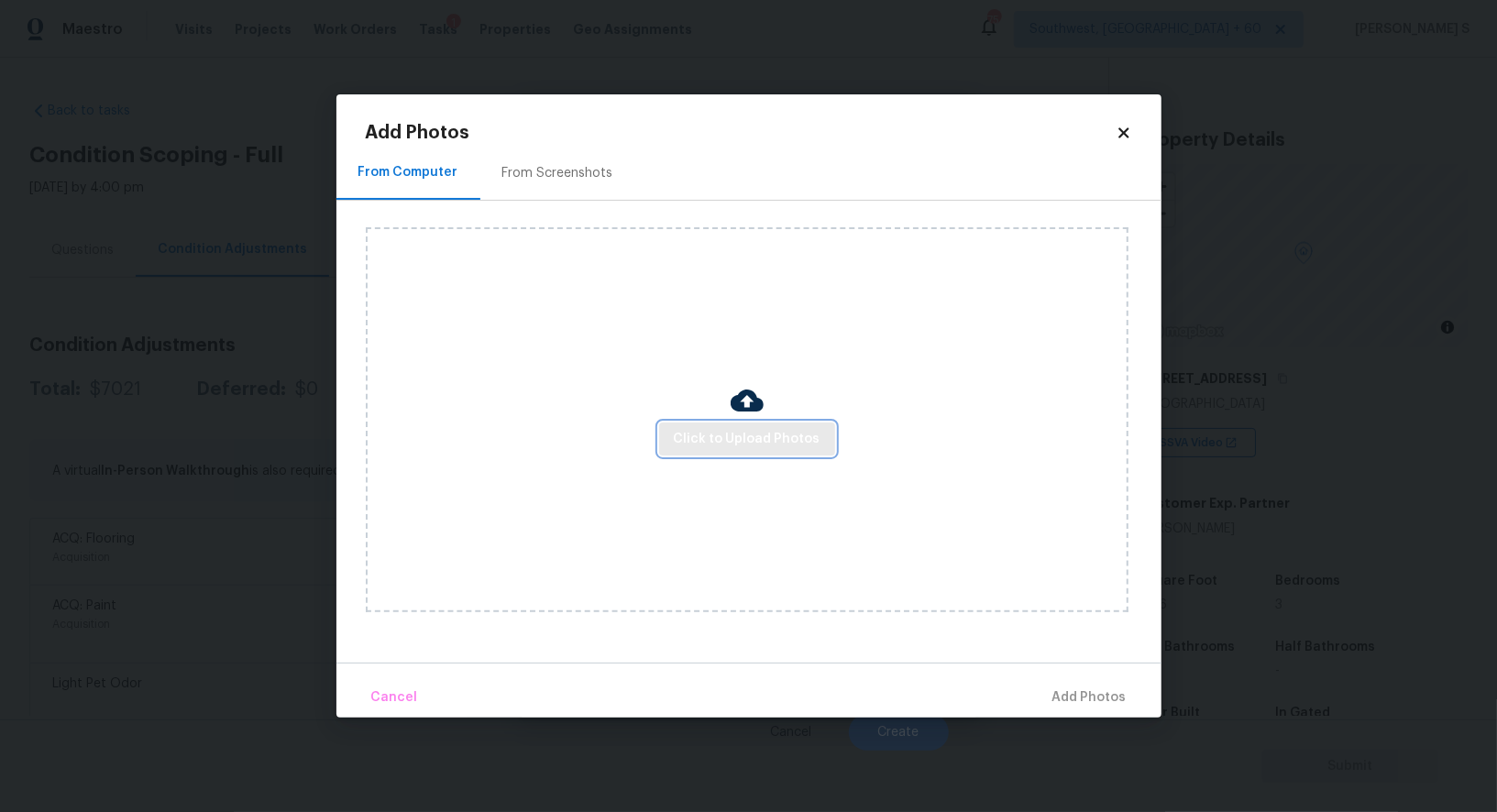
click at [783, 428] on span "Click to Upload Photos" at bounding box center [746, 440] width 146 height 23
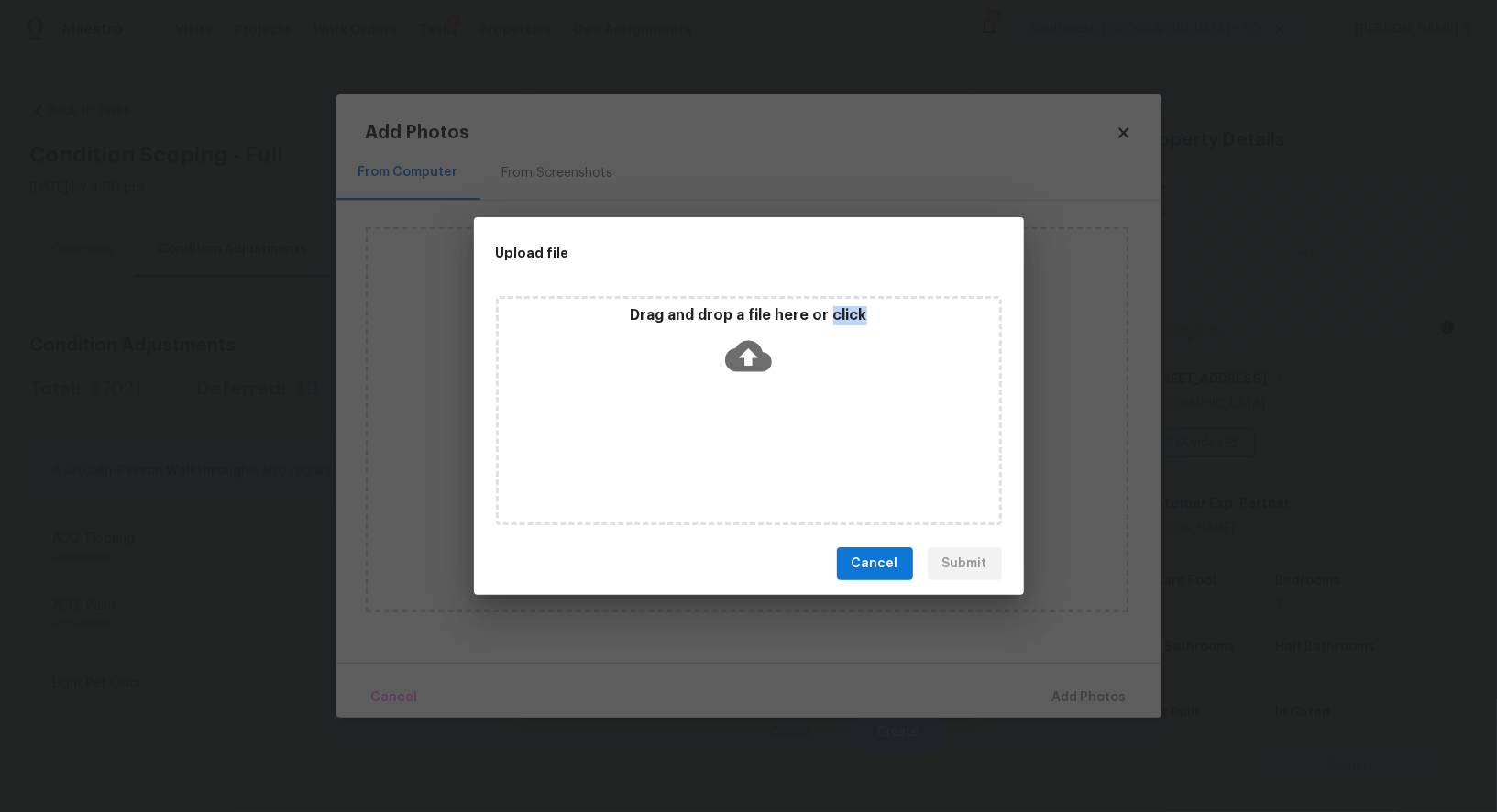
click at [783, 428] on div "Drag and drop a file here or click" at bounding box center [749, 411] width 506 height 229
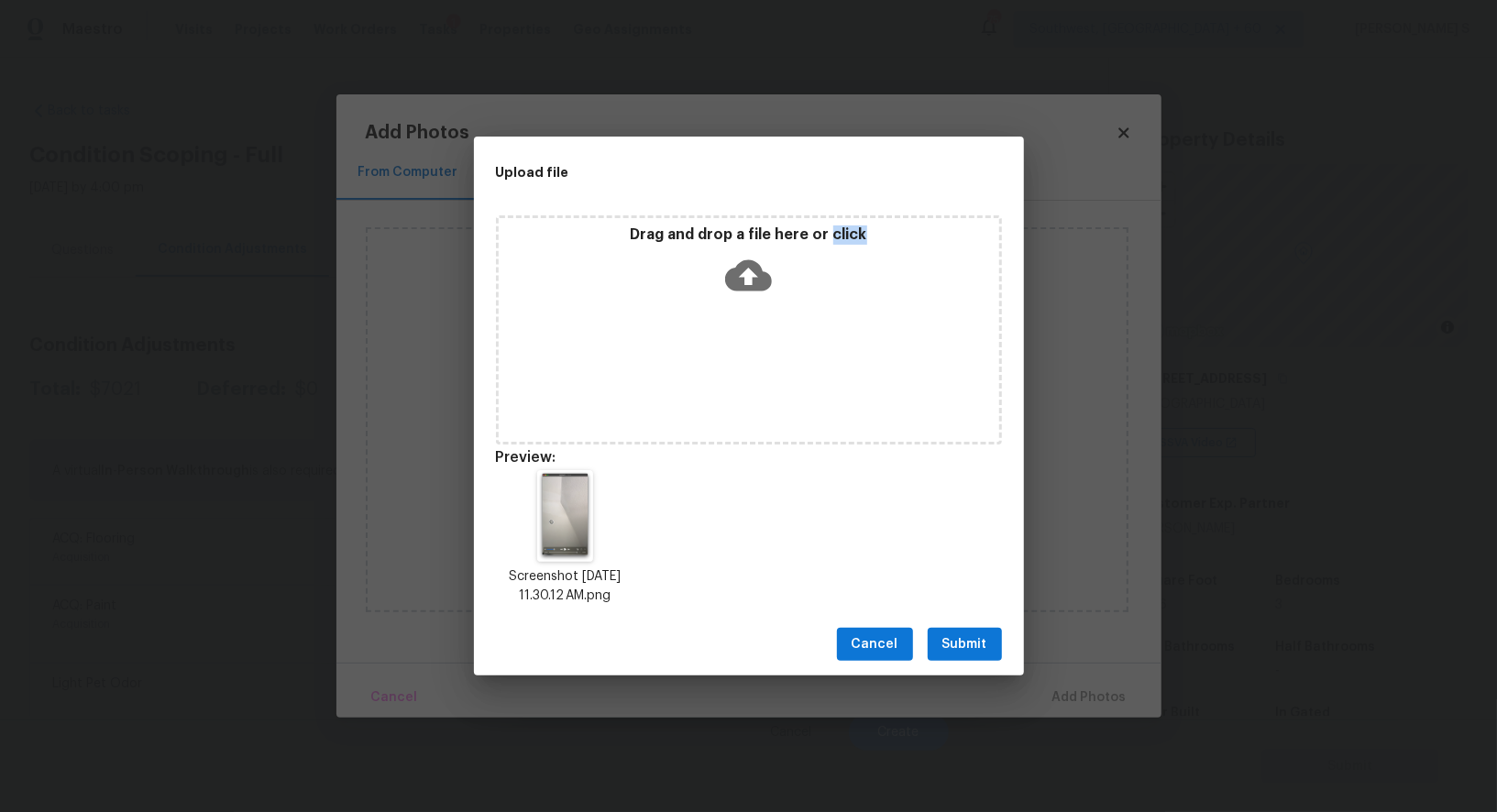
click at [984, 630] on button "Submit" at bounding box center [965, 644] width 75 height 34
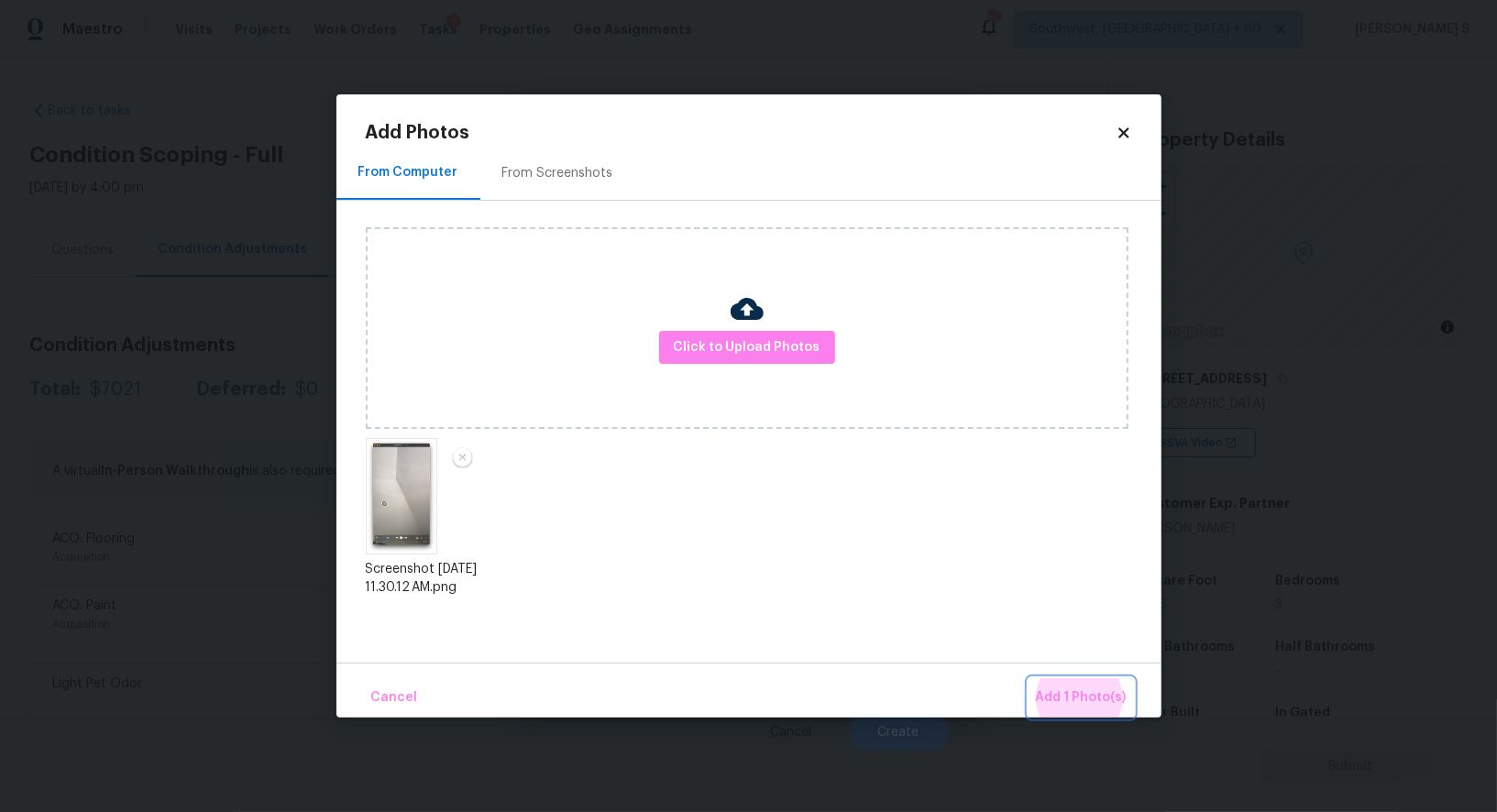
click at [1028, 678] on button "Add 1 Photo(s)" at bounding box center [1081, 697] width 105 height 39
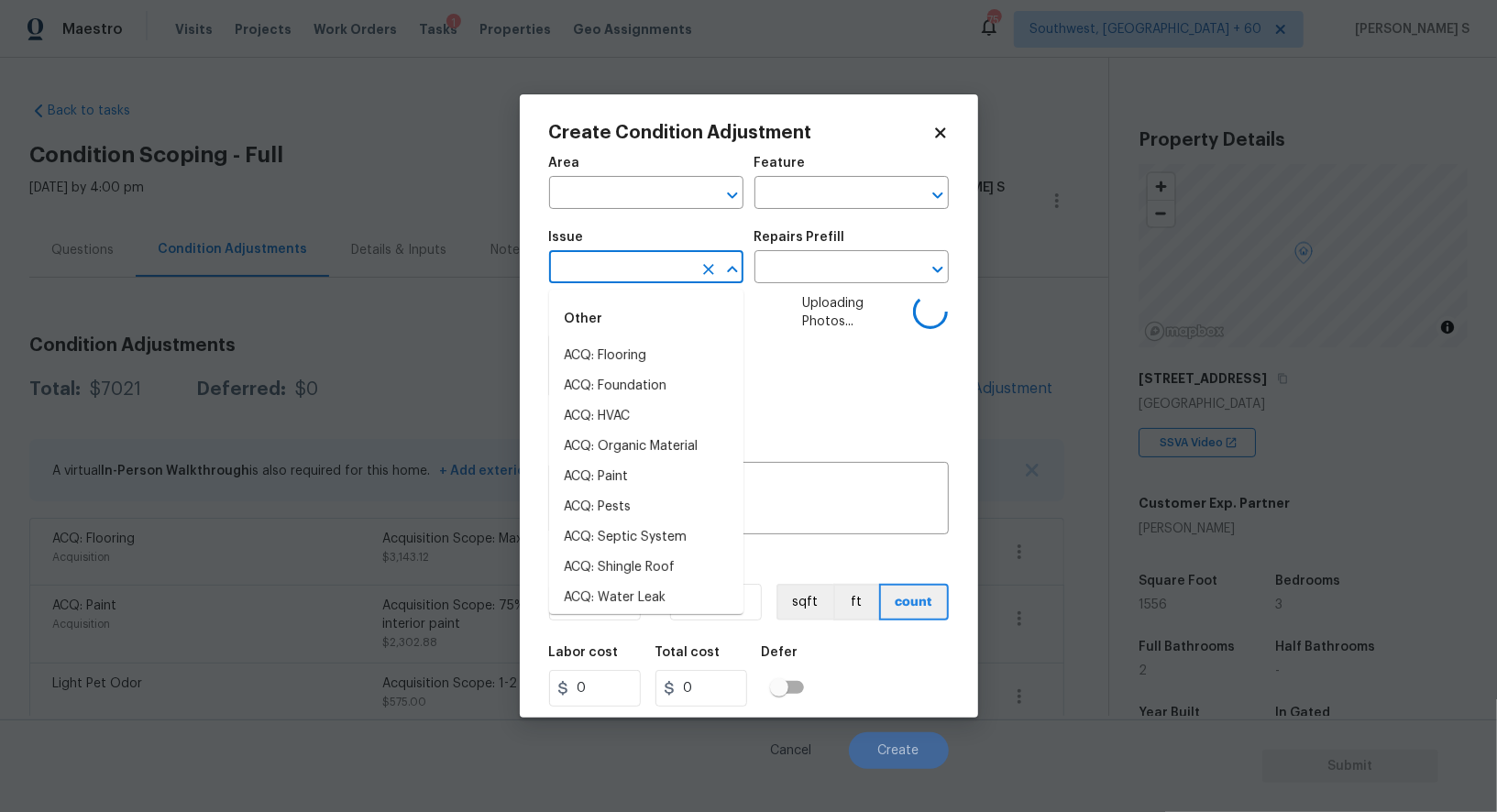
click at [620, 262] on input "text" at bounding box center [621, 269] width 143 height 29
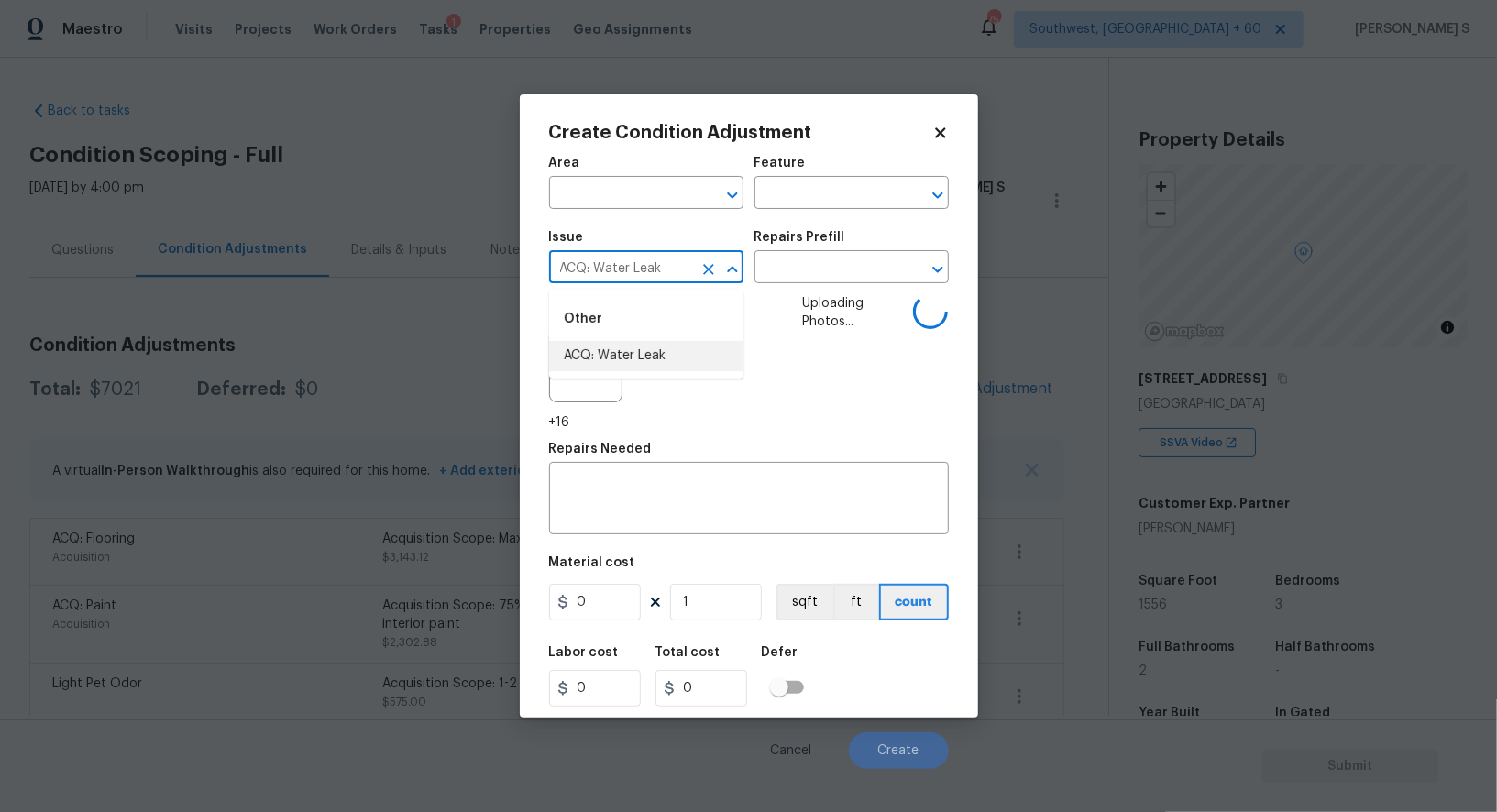
type input "ACQ: Water Leak"
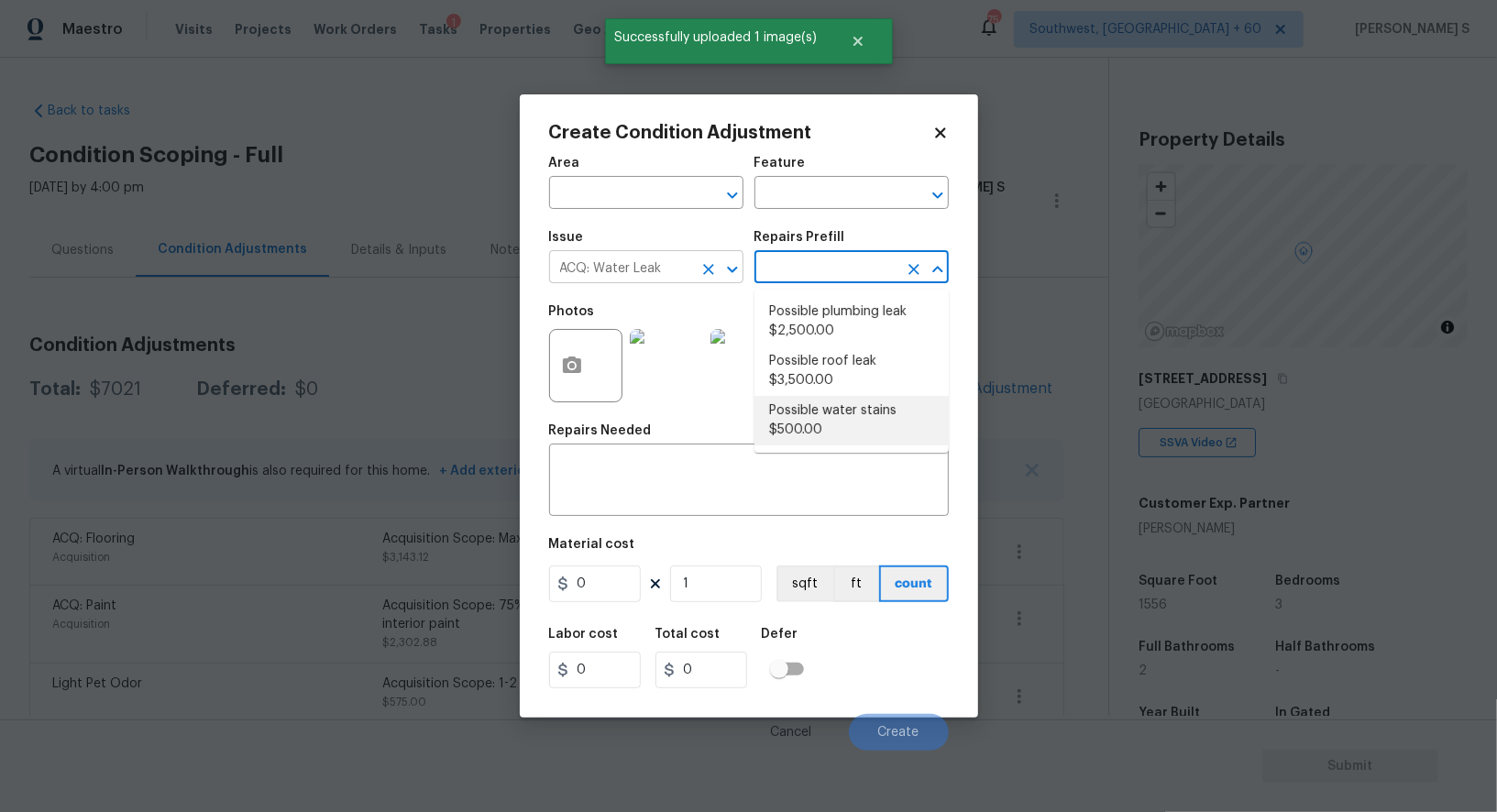
type input "Acquisition"
type textarea "Acquisition Scope: Possible water stains"
type input "500"
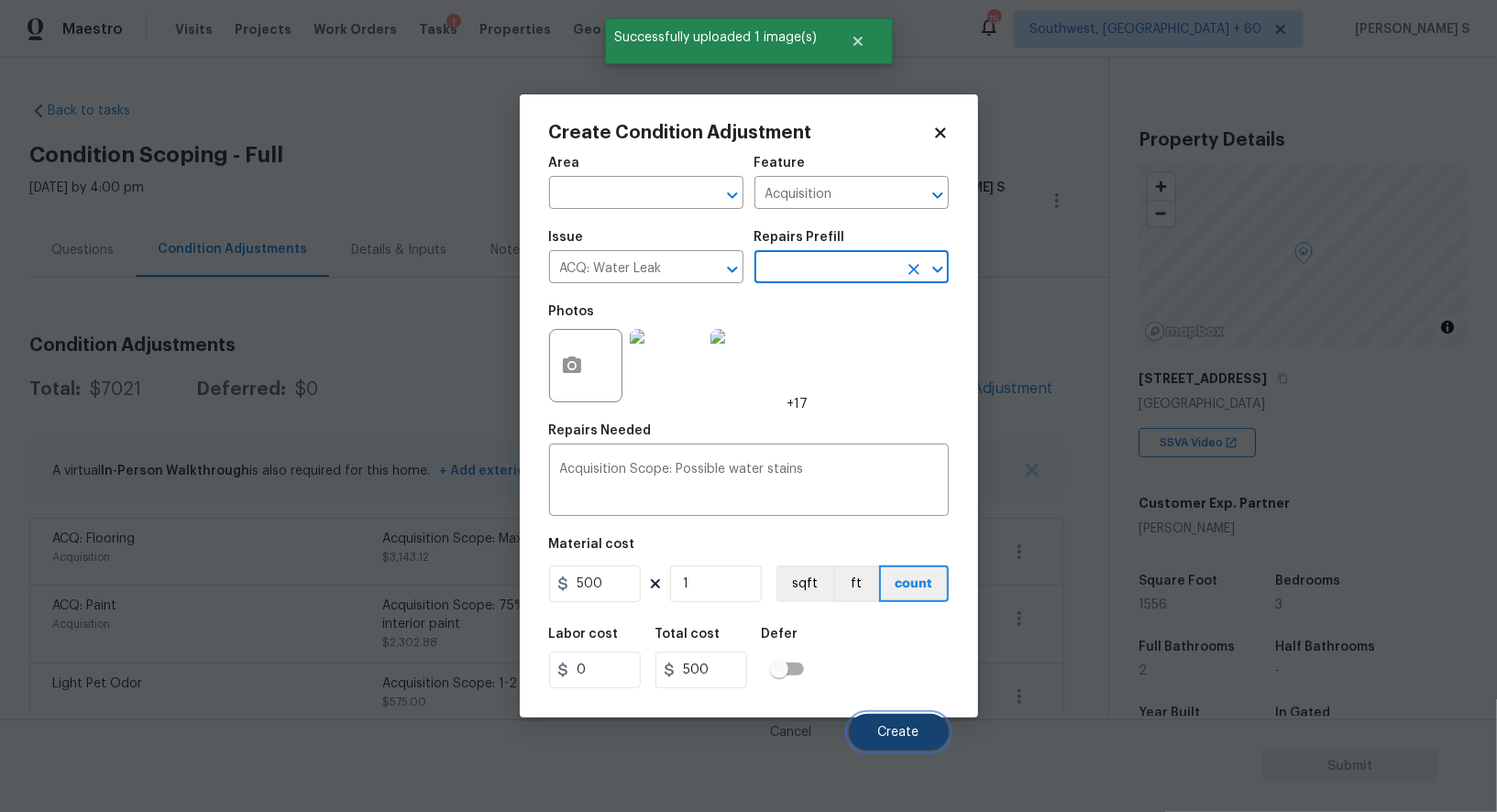
click at [868, 731] on button "Create" at bounding box center [898, 732] width 100 height 36
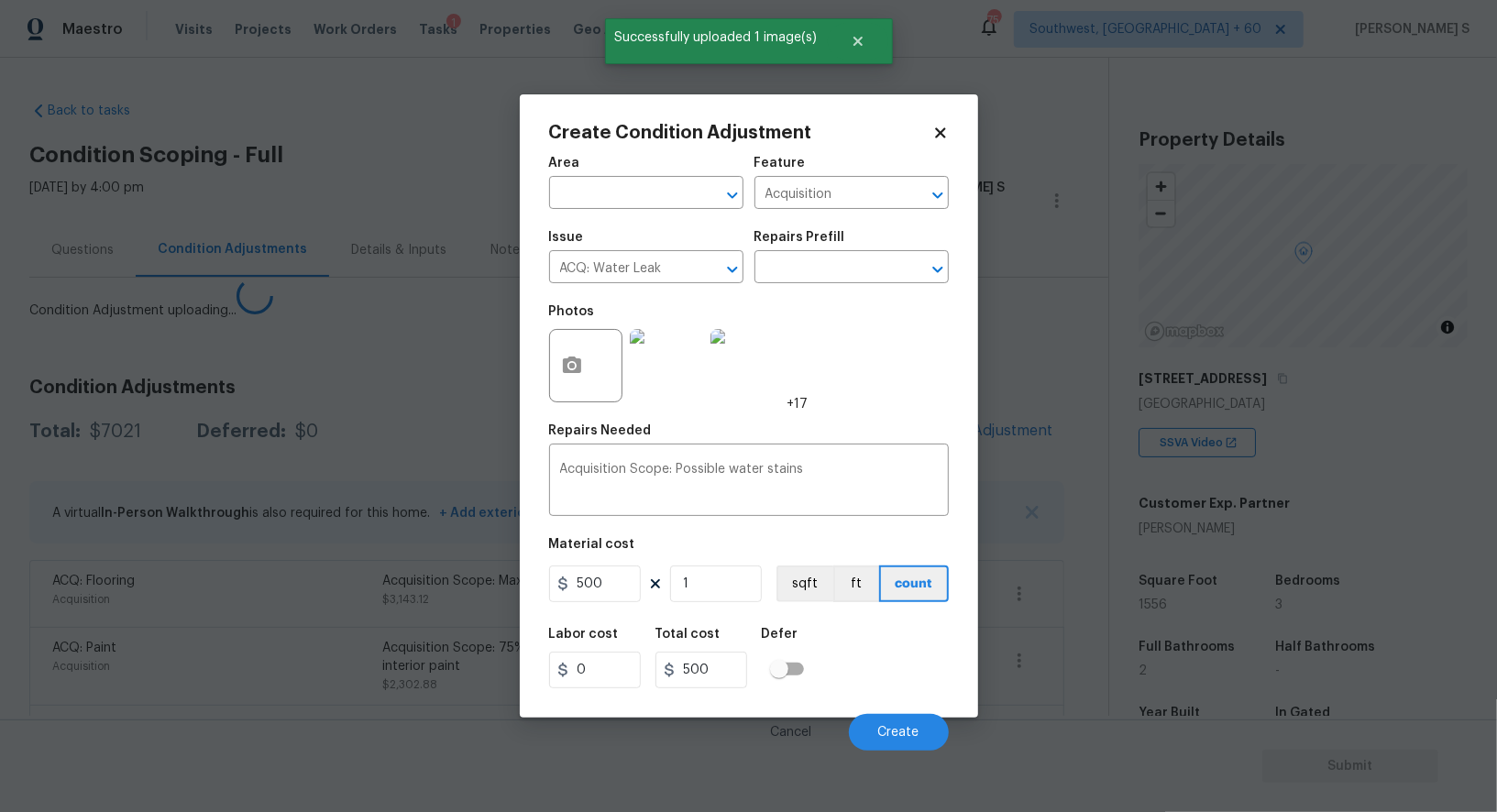
click at [246, 711] on body "Maestro Visits Projects Work Orders Tasks 1 Properties Geo Assignments 754 Sout…" at bounding box center [748, 406] width 1497 height 812
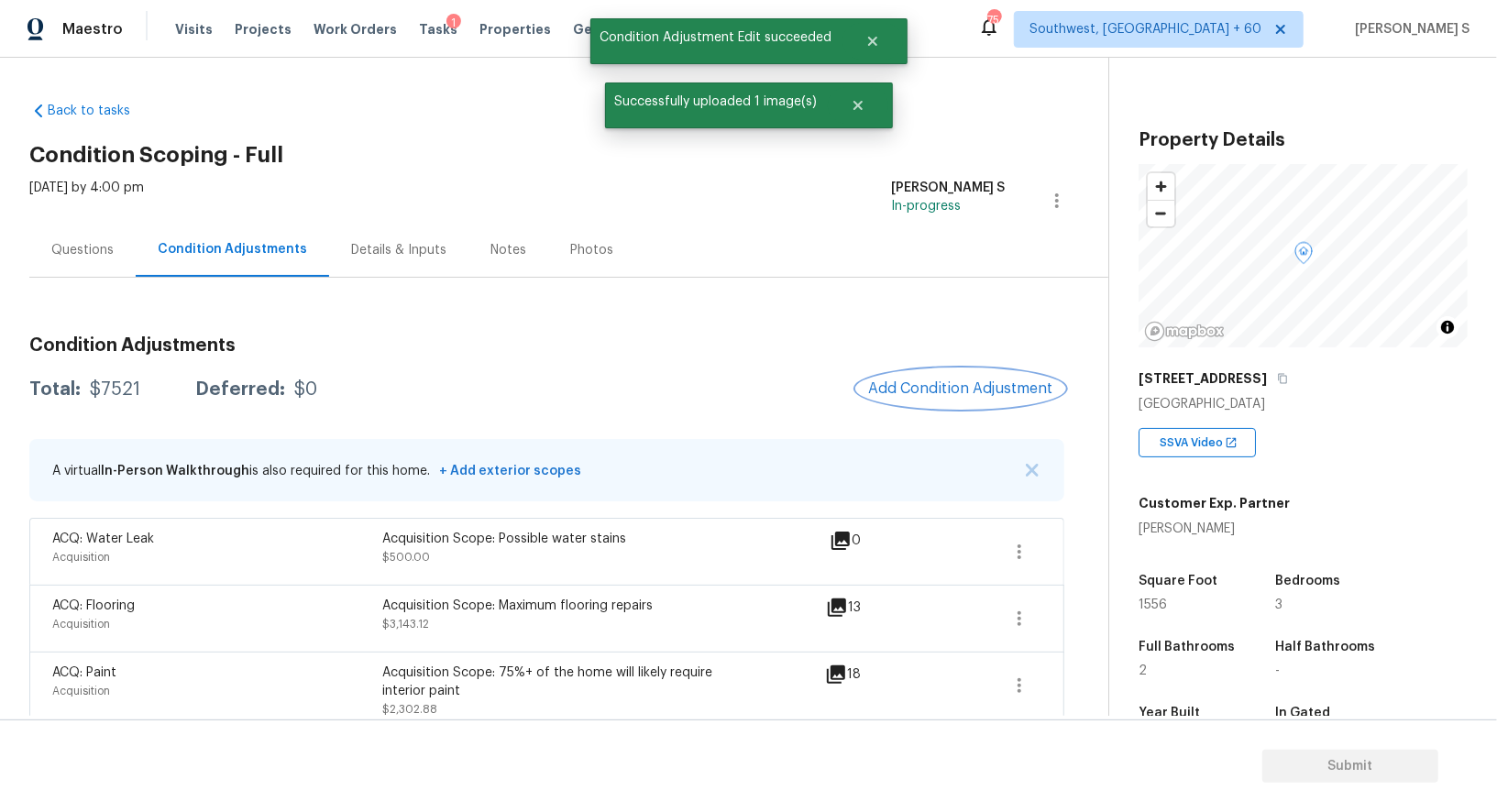
click at [975, 401] on button "Add Condition Adjustment" at bounding box center [960, 388] width 207 height 38
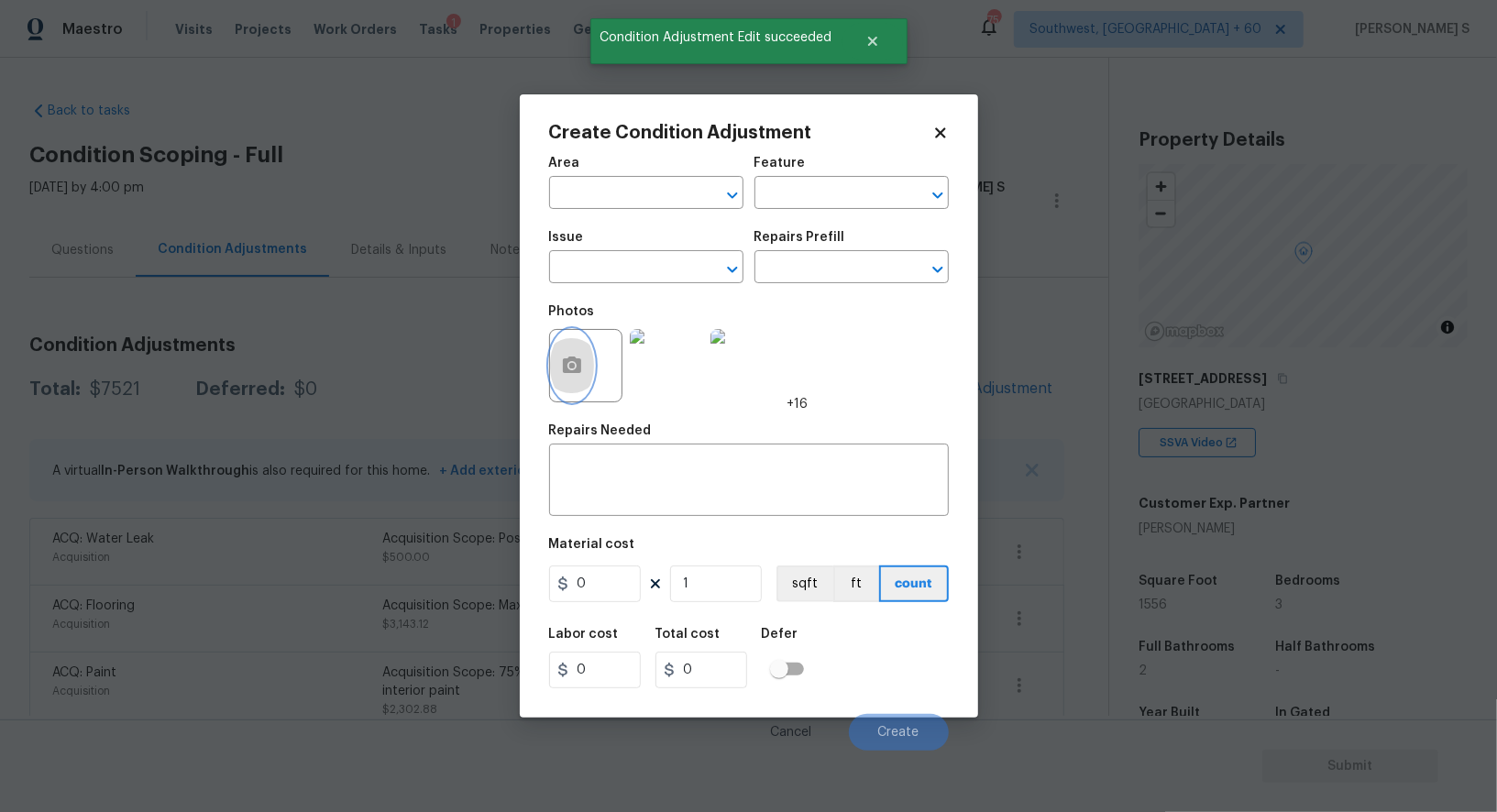
click at [577, 366] on icon "button" at bounding box center [572, 365] width 19 height 17
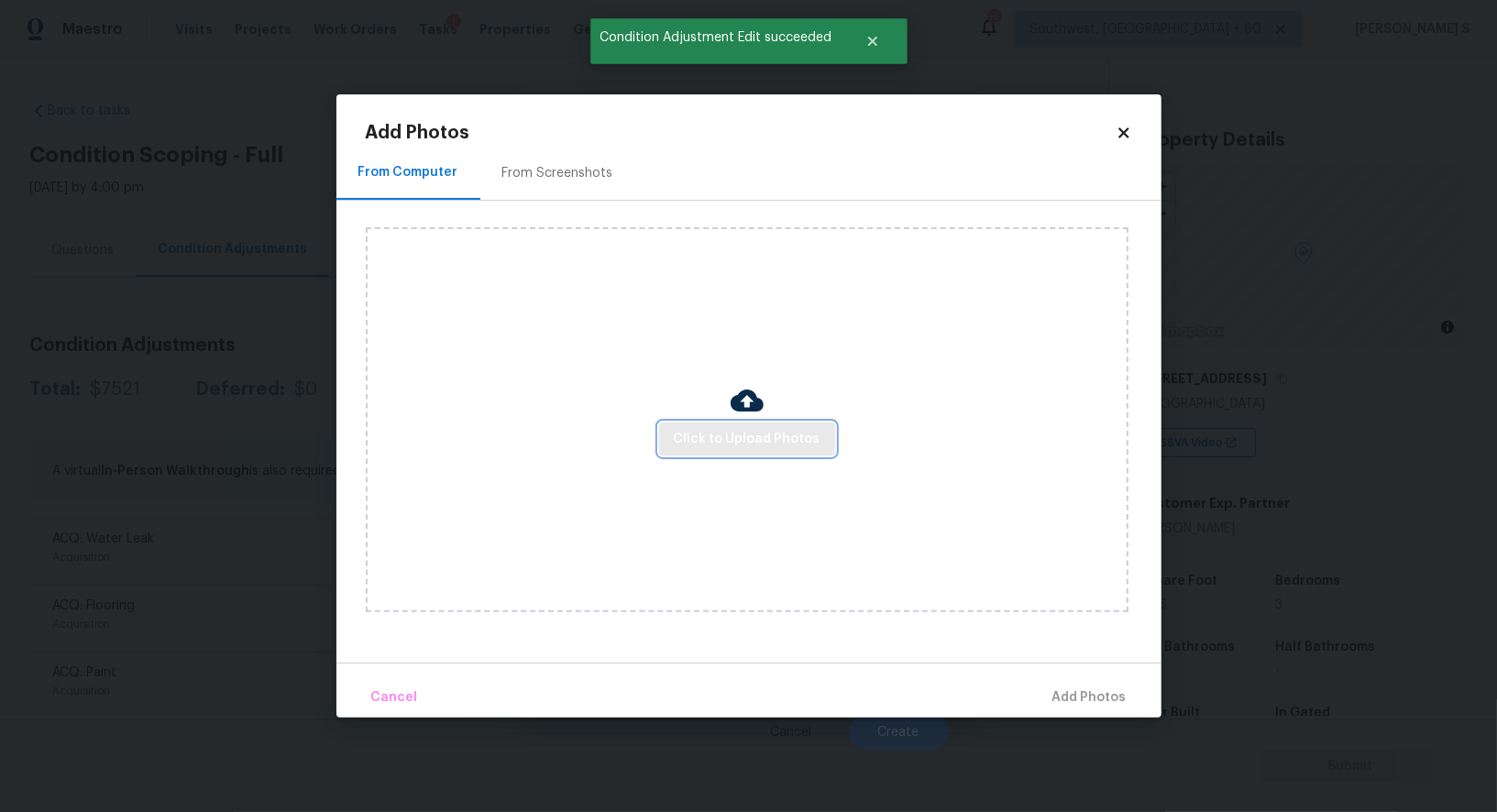
click at [814, 443] on span "Click to Upload Photos" at bounding box center [746, 440] width 146 height 23
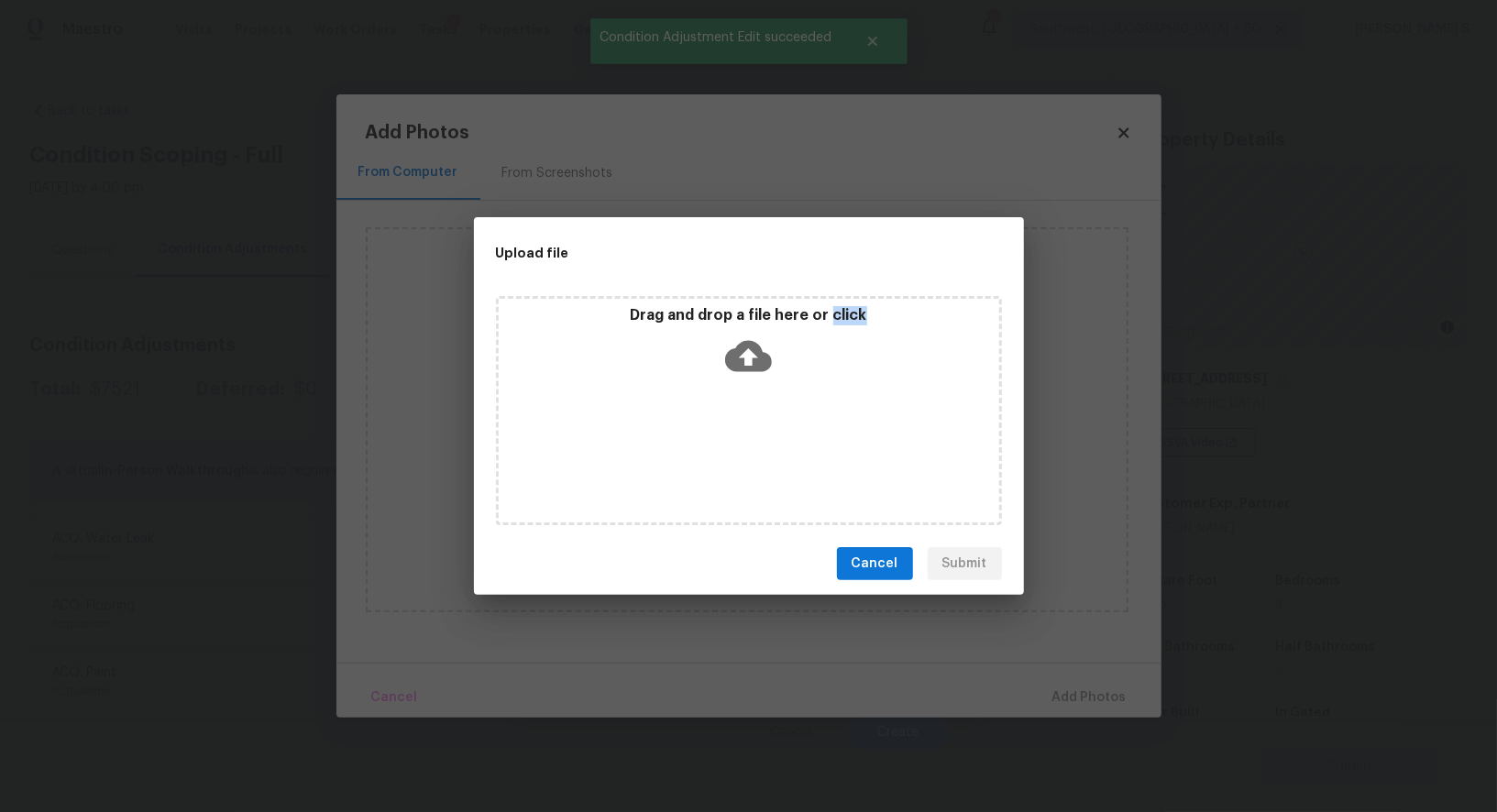
click at [814, 443] on div "Drag and drop a file here or click" at bounding box center [749, 411] width 506 height 229
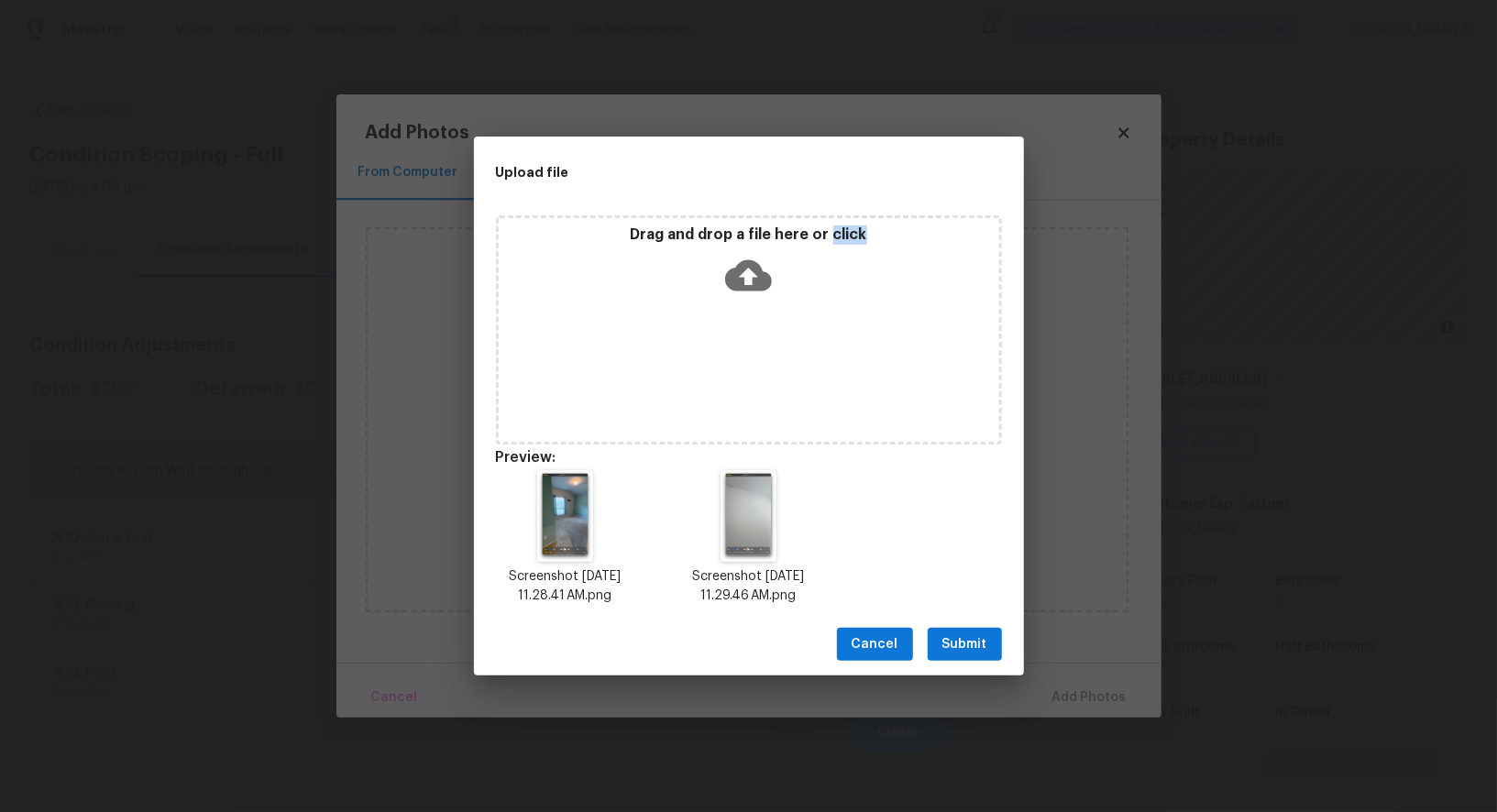
click at [957, 643] on span "Submit" at bounding box center [965, 644] width 45 height 23
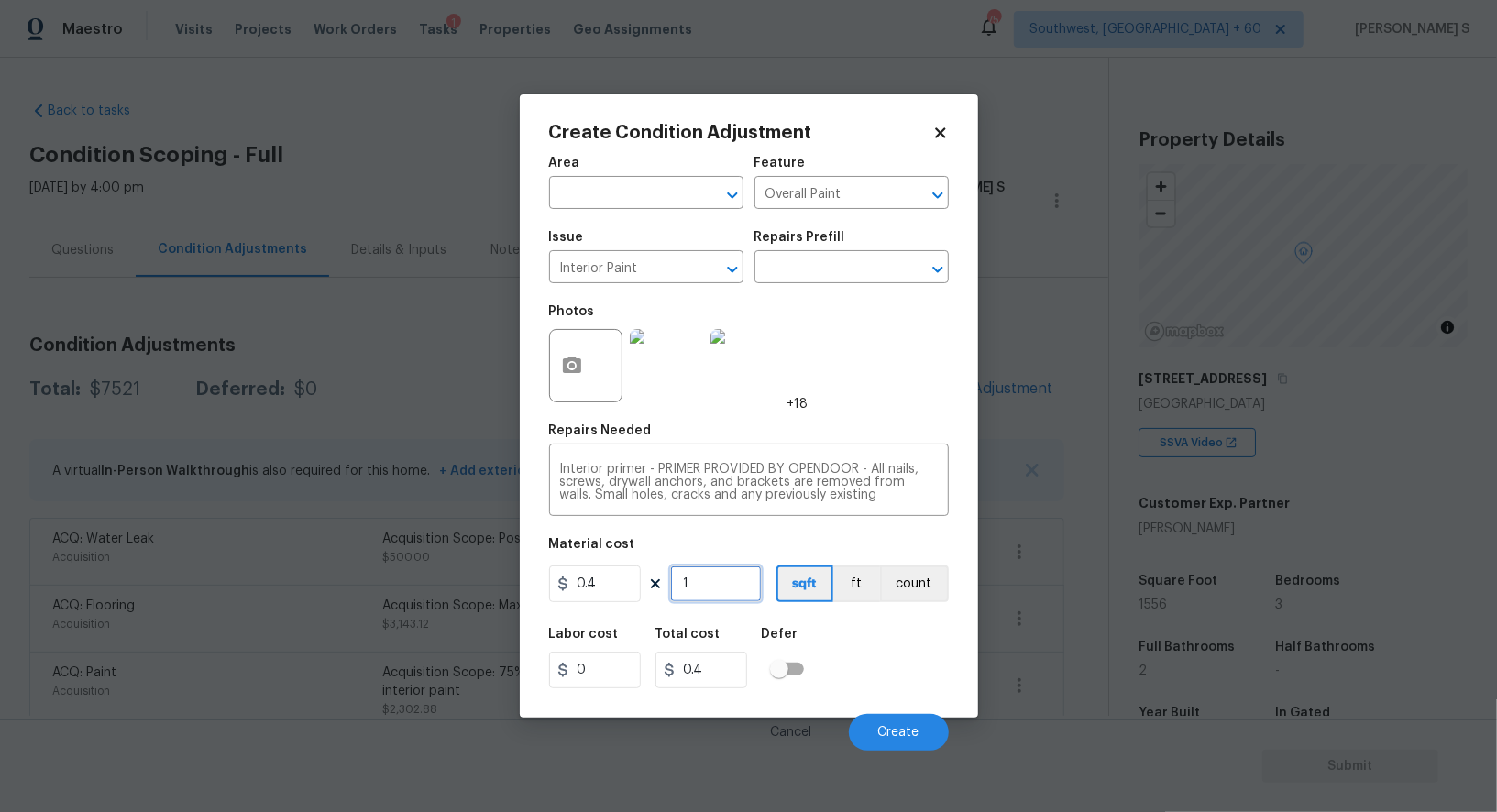
click at [720, 593] on input "1" at bounding box center [716, 583] width 91 height 36
type input "3"
type input "1.2"
type input "30"
type input "12"
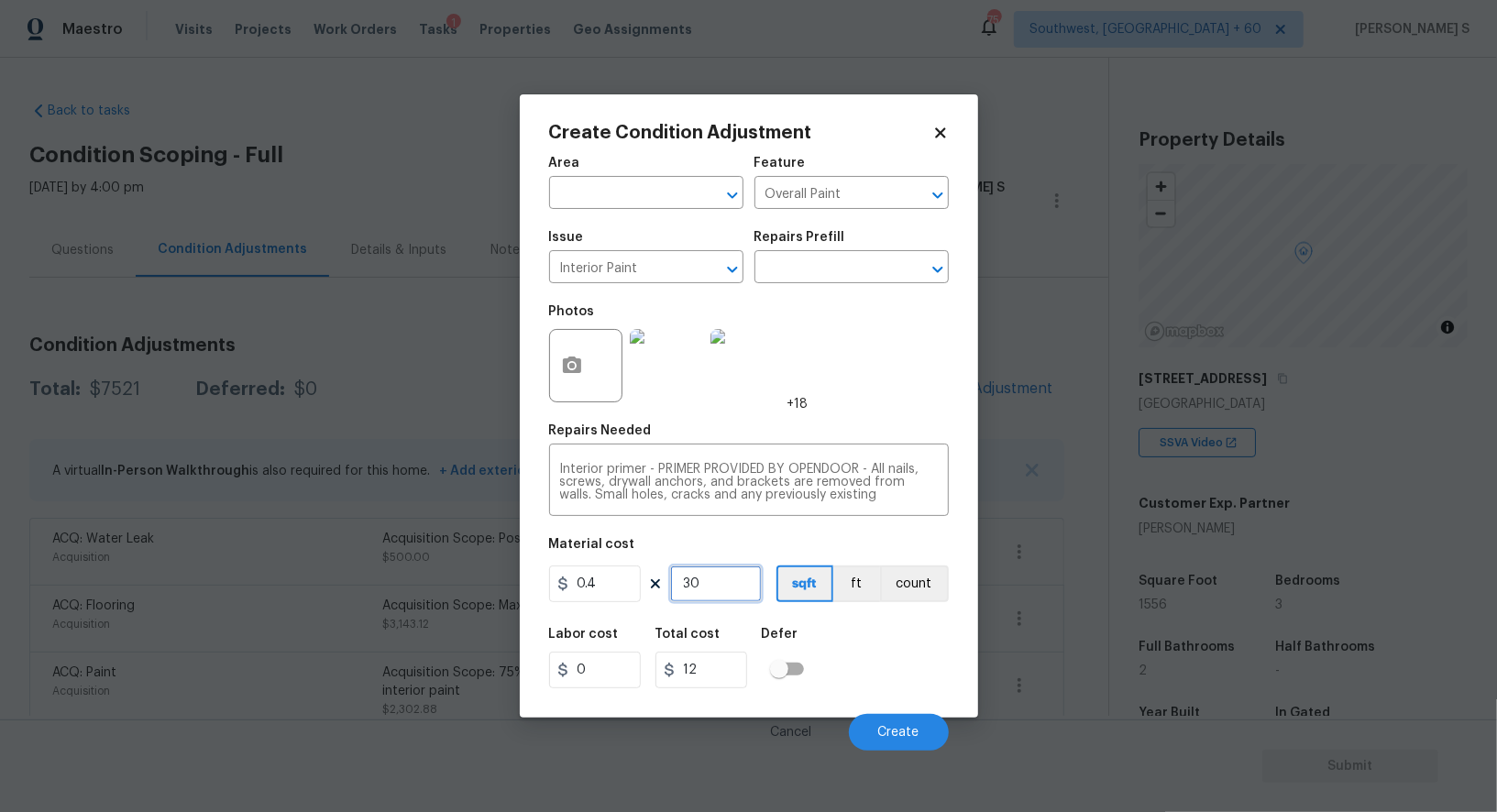
type input "300"
type input "120"
type input "300"
click at [908, 729] on span "Create" at bounding box center [899, 733] width 41 height 14
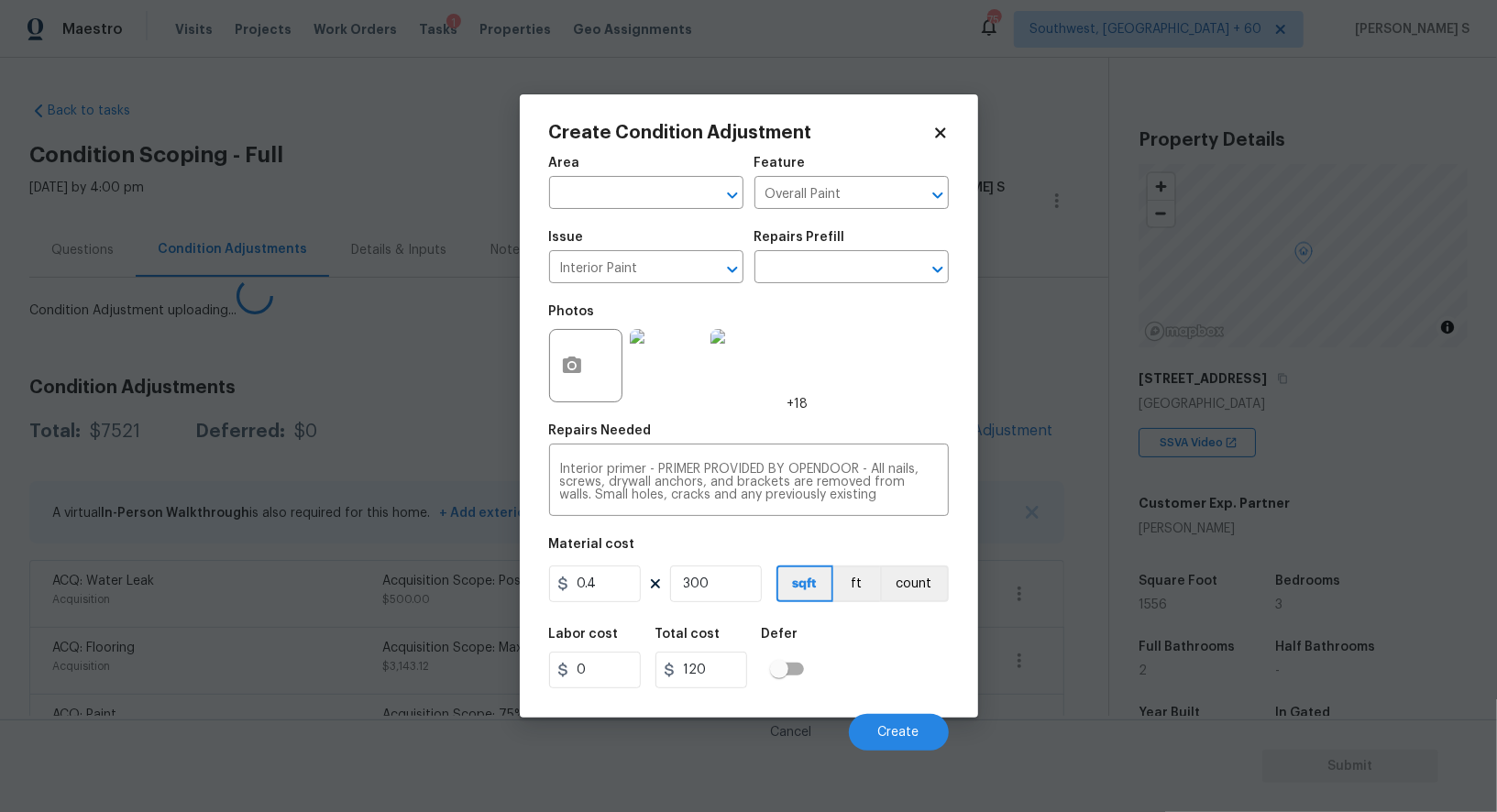
click at [189, 575] on body "Maestro Visits Projects Work Orders Tasks 1 Properties Geo Assignments 754 Sout…" at bounding box center [748, 406] width 1497 height 812
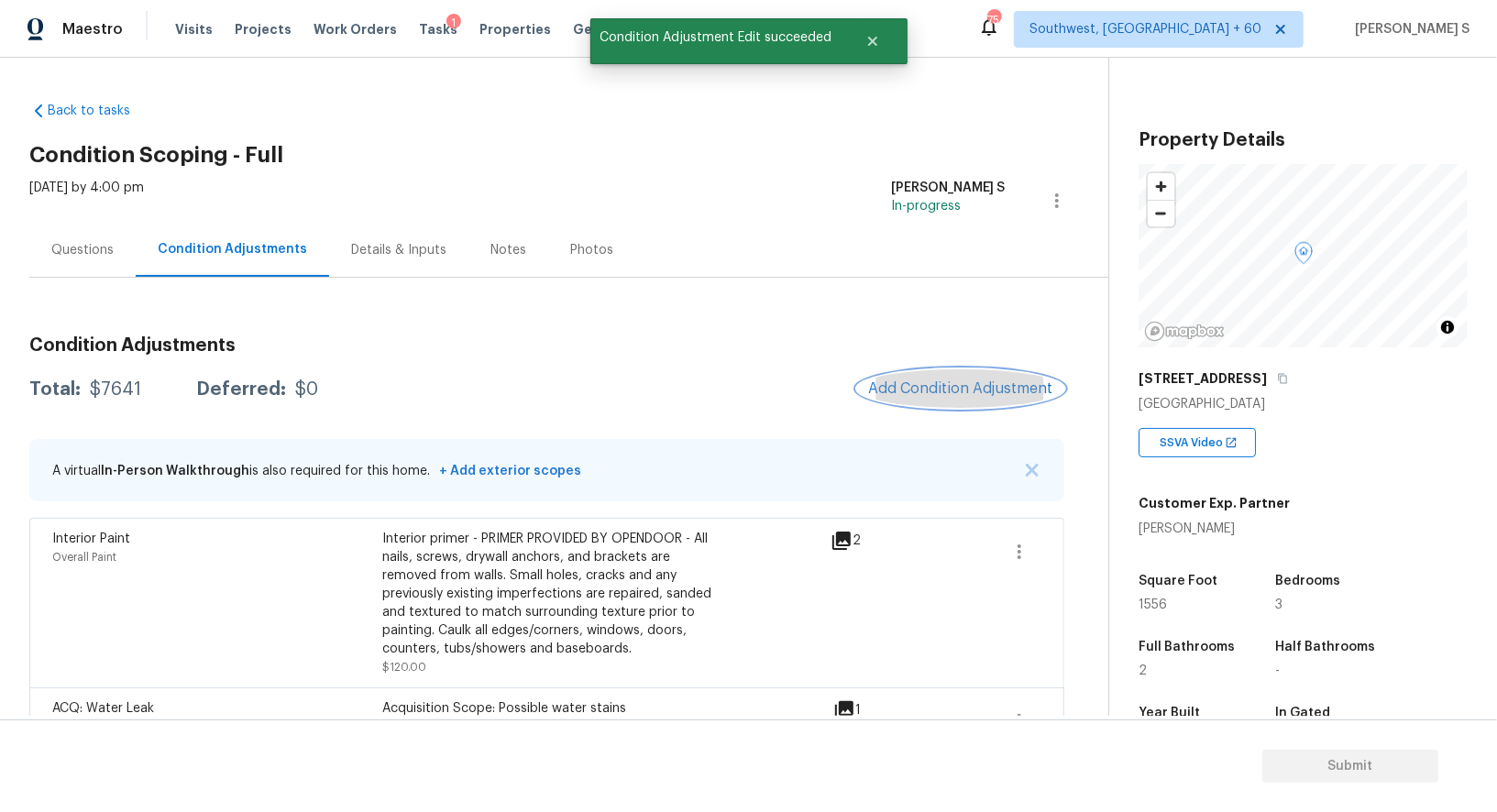
click at [964, 399] on button "Add Condition Adjustment" at bounding box center [960, 388] width 207 height 38
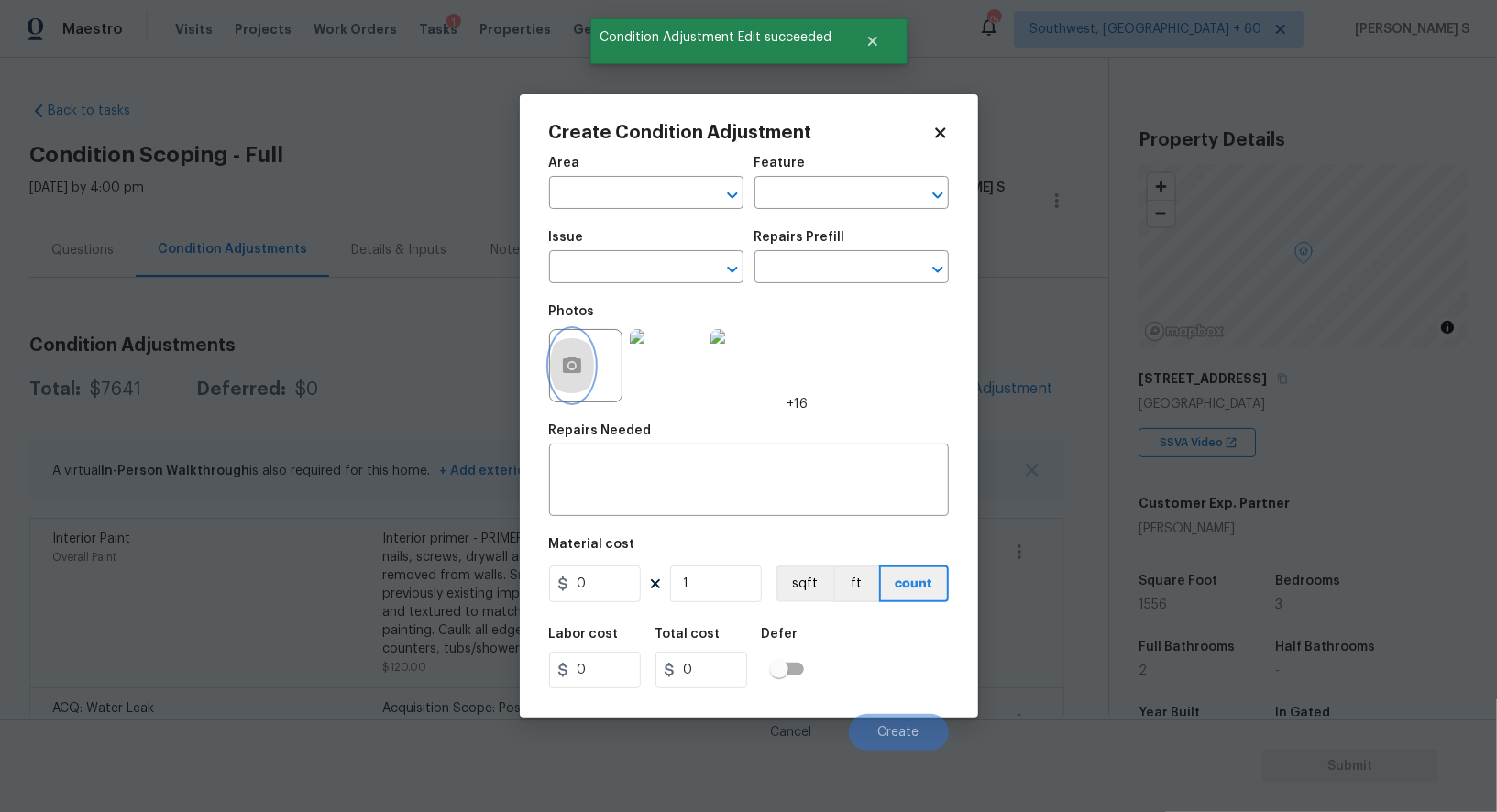
click at [555, 389] on button "button" at bounding box center [572, 365] width 44 height 72
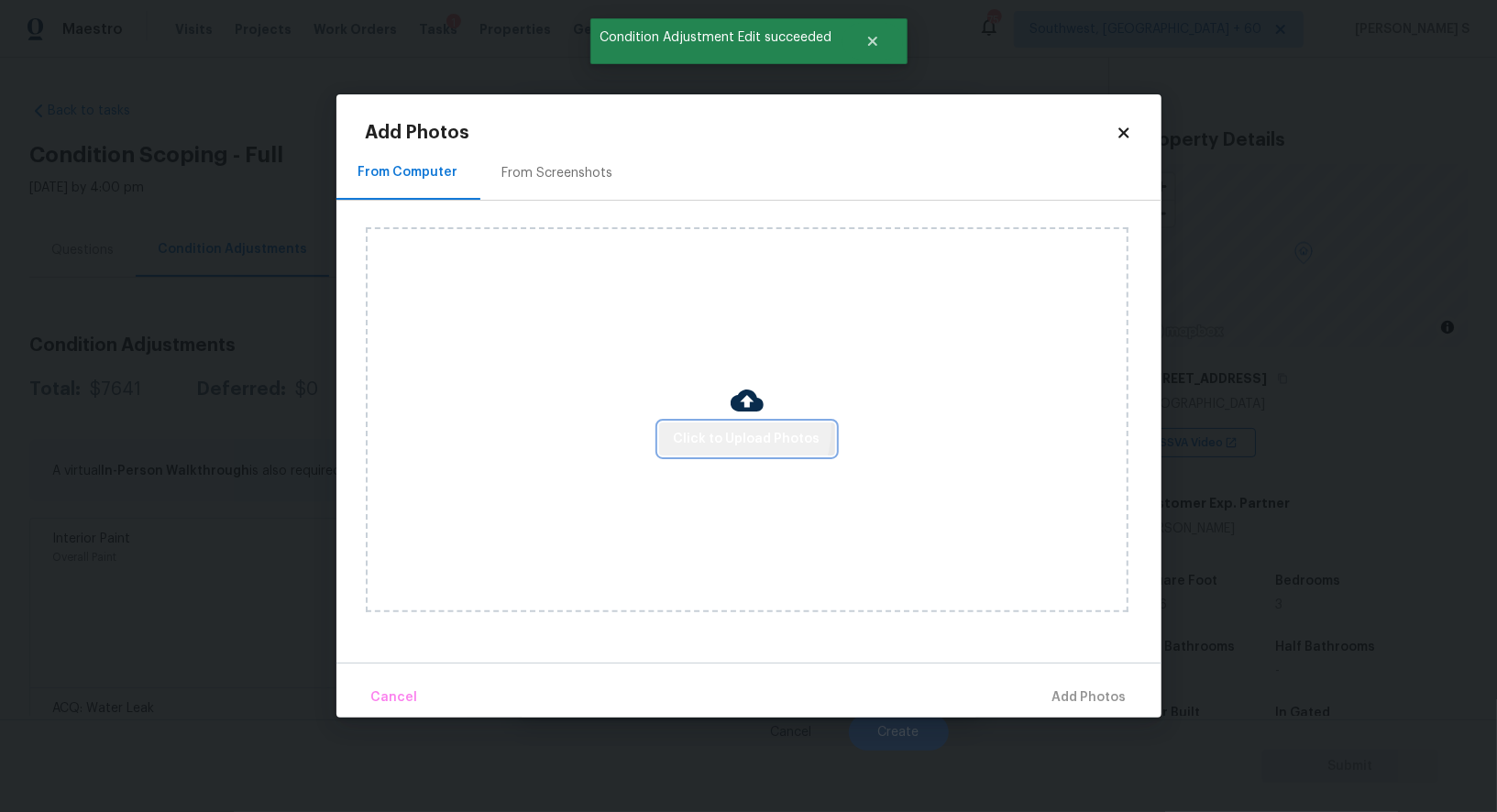
click at [724, 428] on span "Click to Upload Photos" at bounding box center [746, 440] width 146 height 23
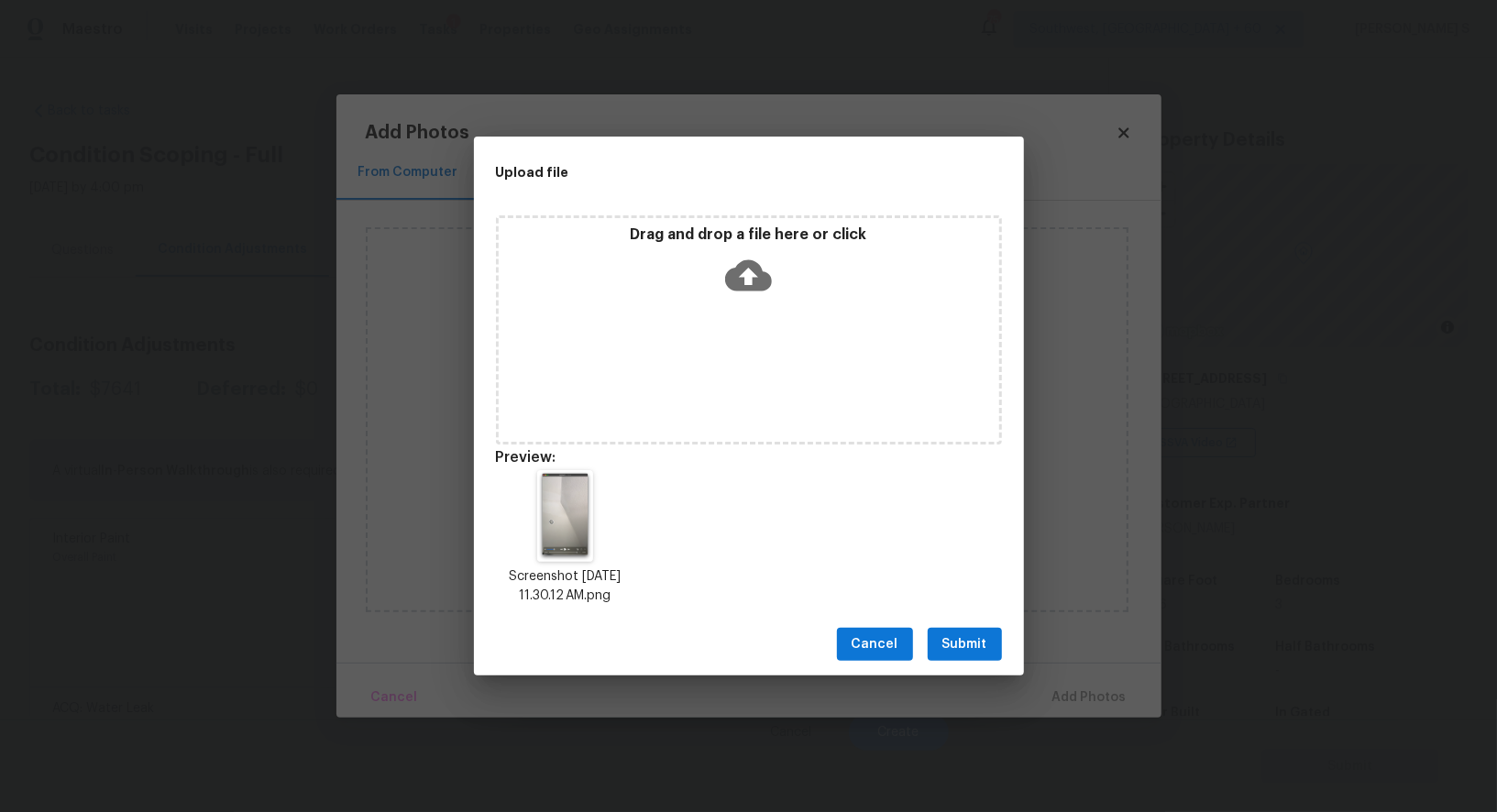
click at [964, 642] on span "Submit" at bounding box center [965, 644] width 45 height 23
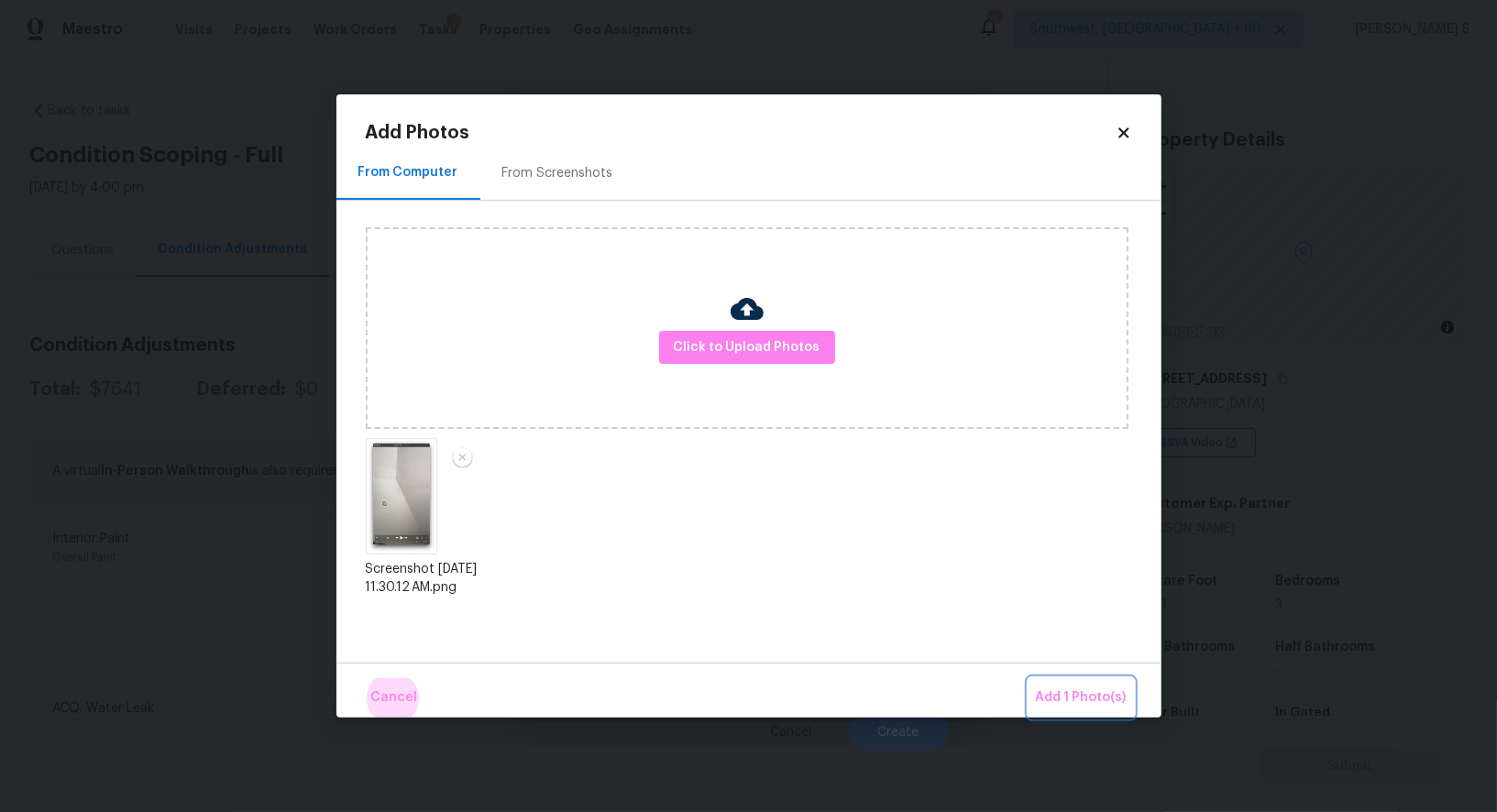
click at [1028, 678] on button "Add 1 Photo(s)" at bounding box center [1081, 697] width 105 height 39
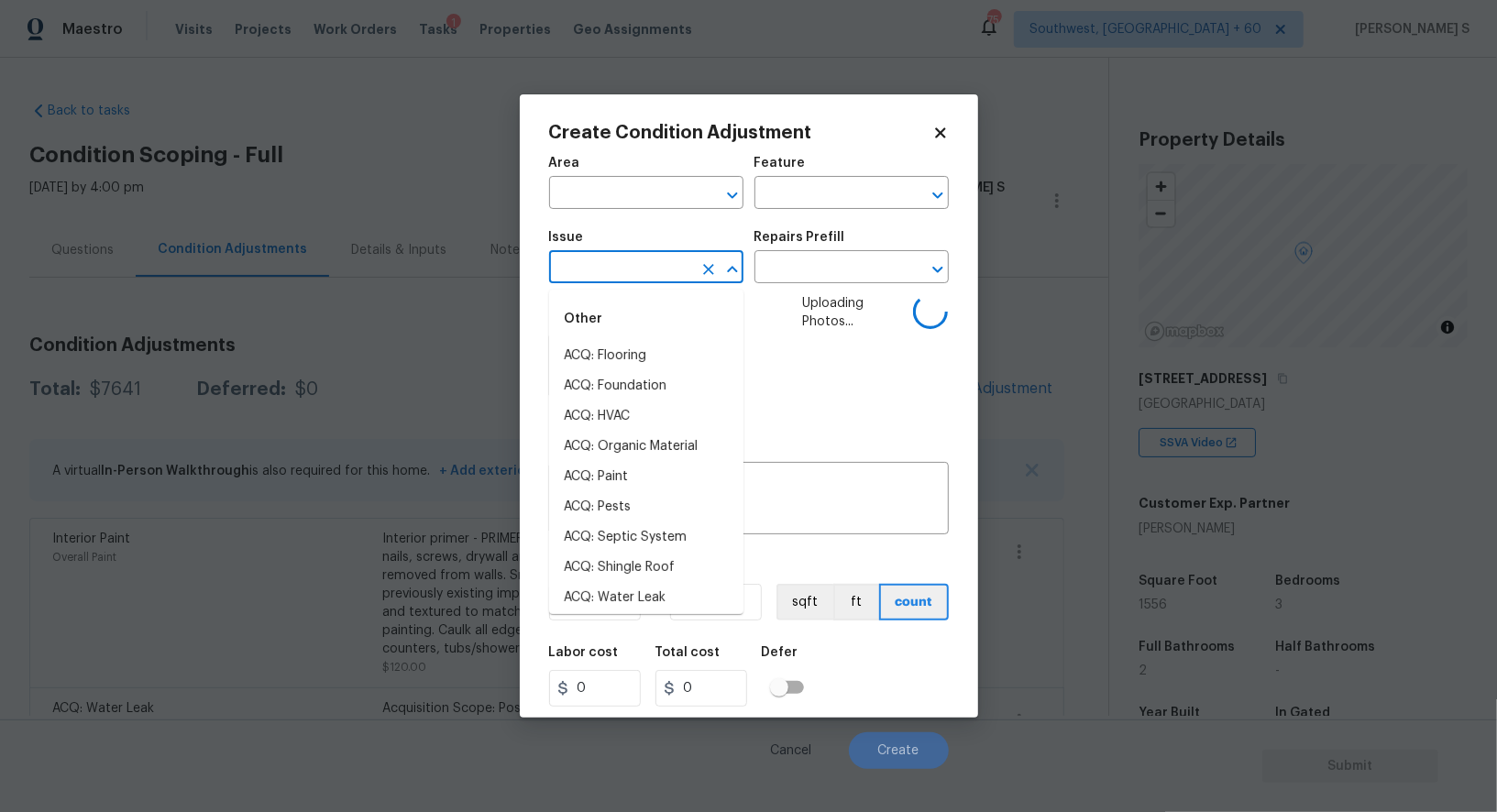
click at [612, 264] on input "text" at bounding box center [621, 269] width 143 height 29
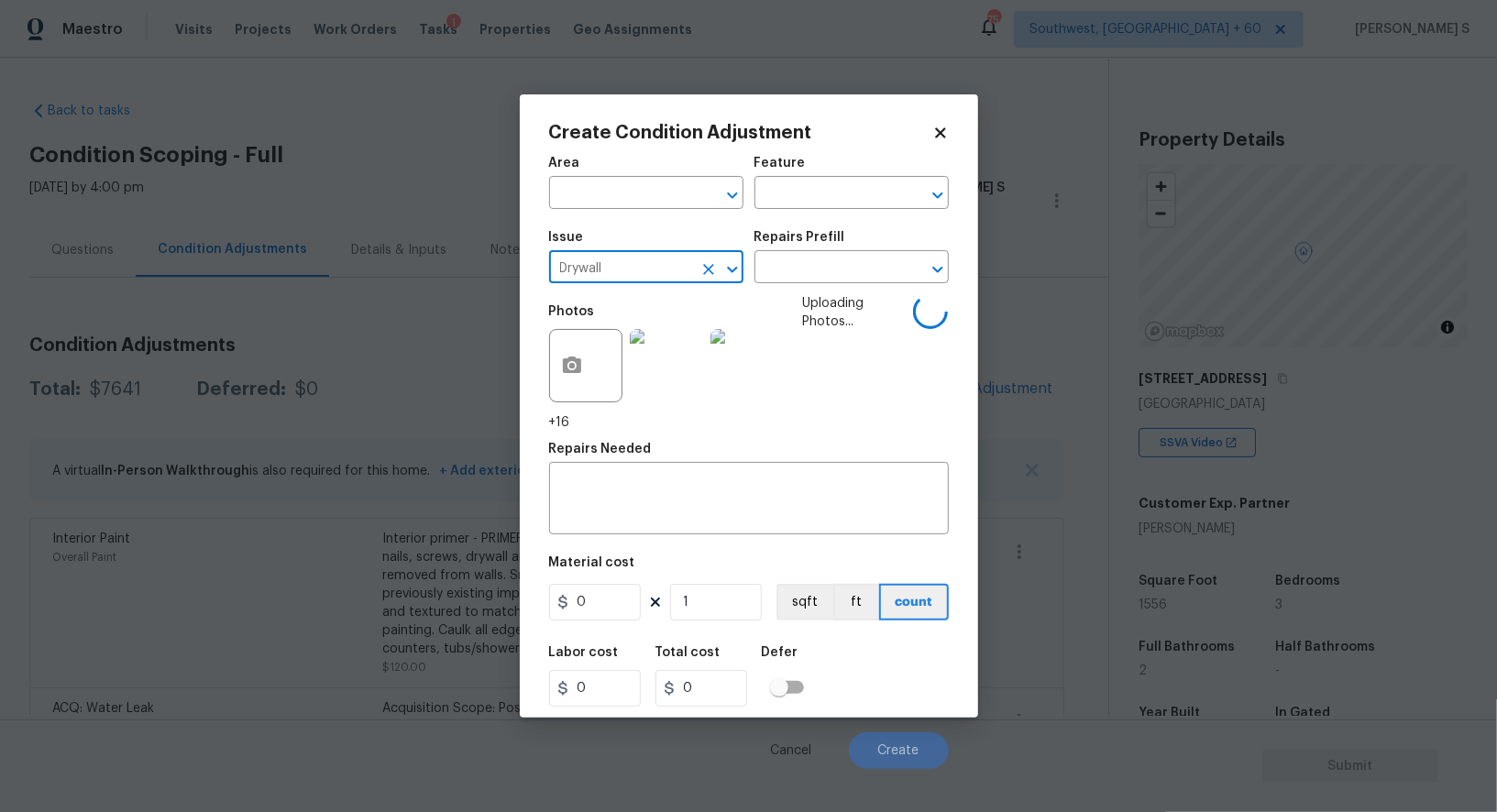
type input "Drywall"
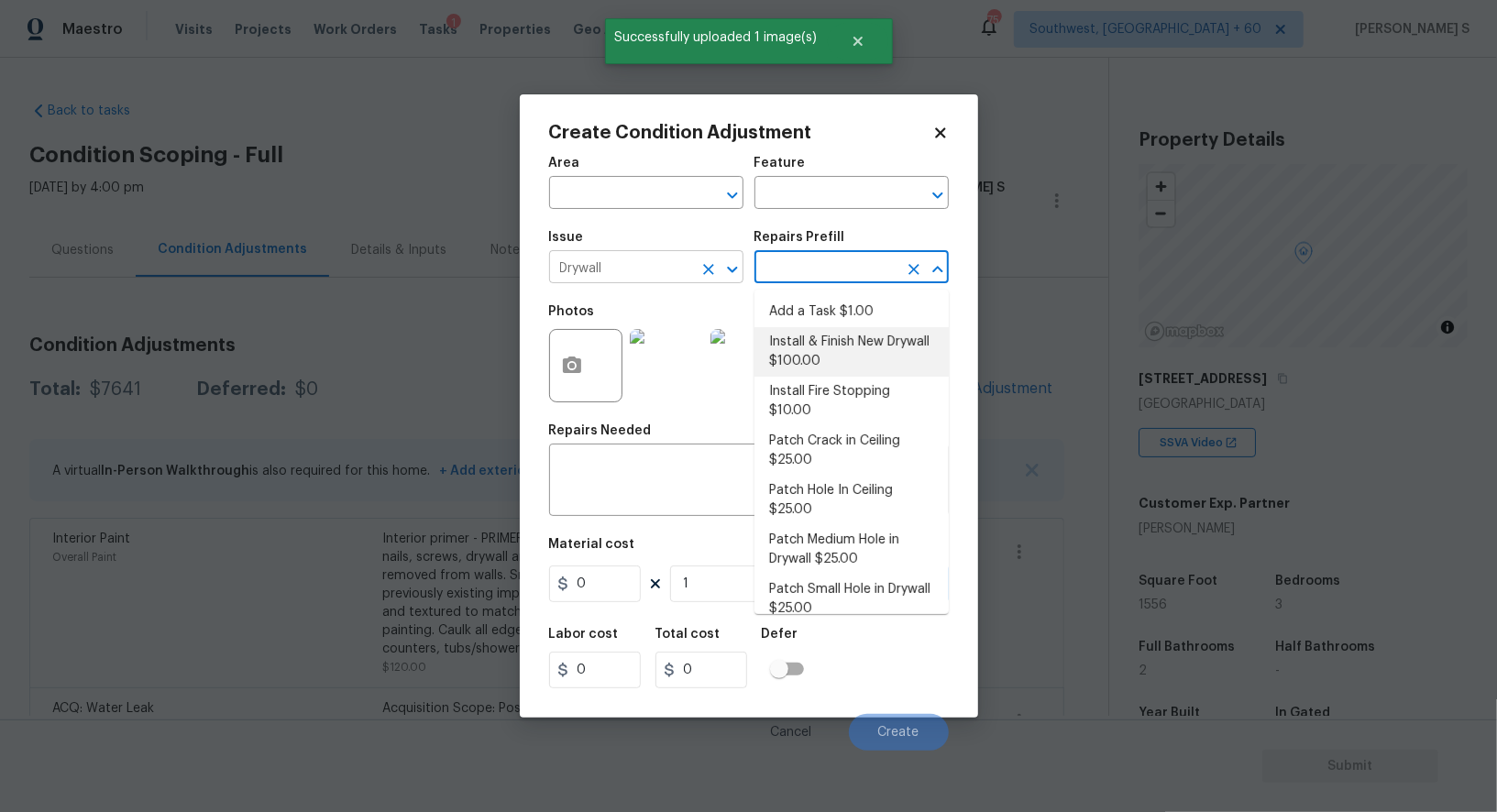
type input "Walls and Ceiling"
type textarea "Remove the existing damaged drywall and replace with new. Ensure that the new d…"
type input "100"
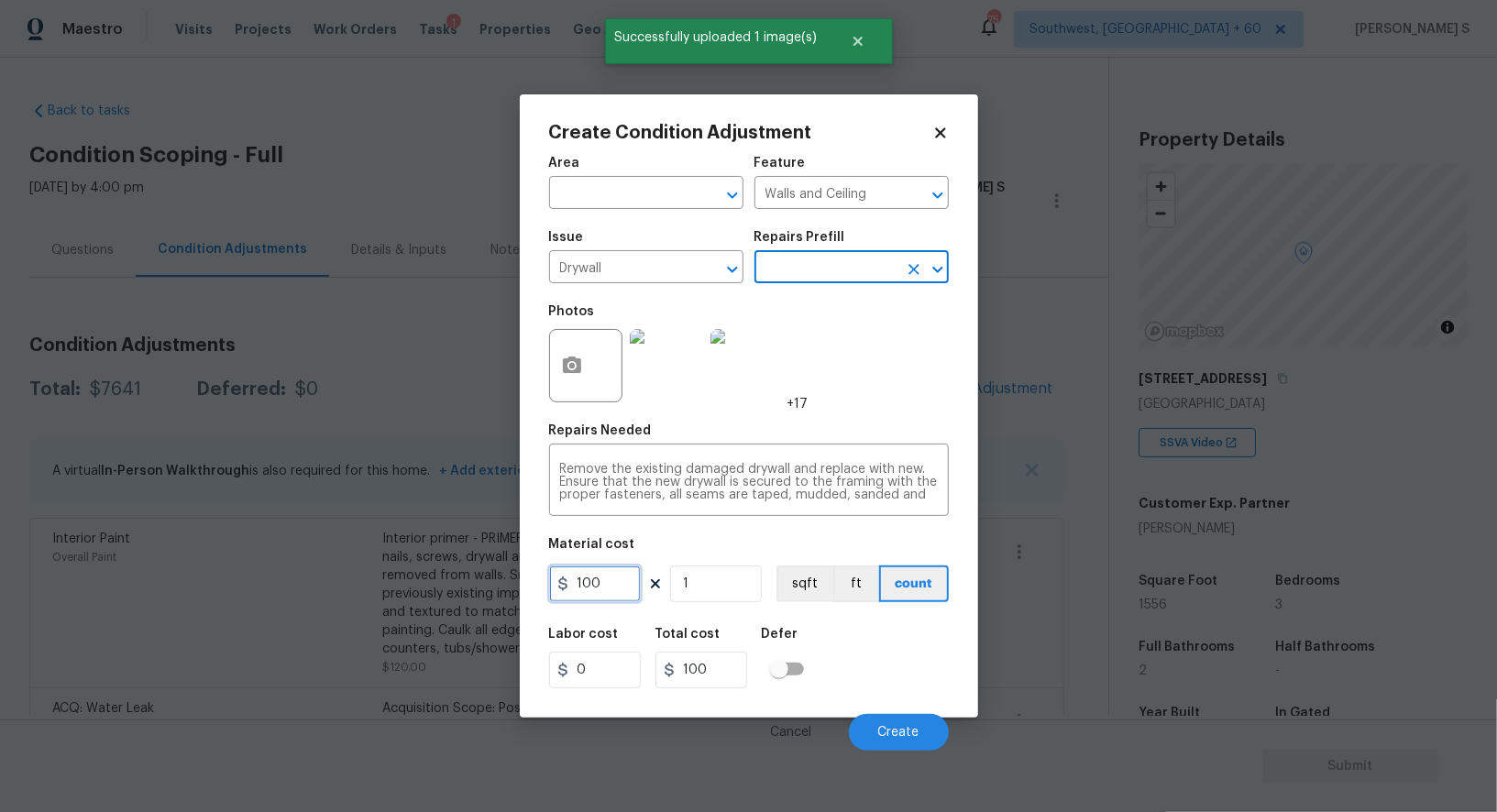
click at [618, 593] on input "100" at bounding box center [595, 583] width 91 height 36
type input "300"
click at [907, 650] on div "Labor cost 0 Total cost 300 Defer" at bounding box center [749, 657] width 400 height 83
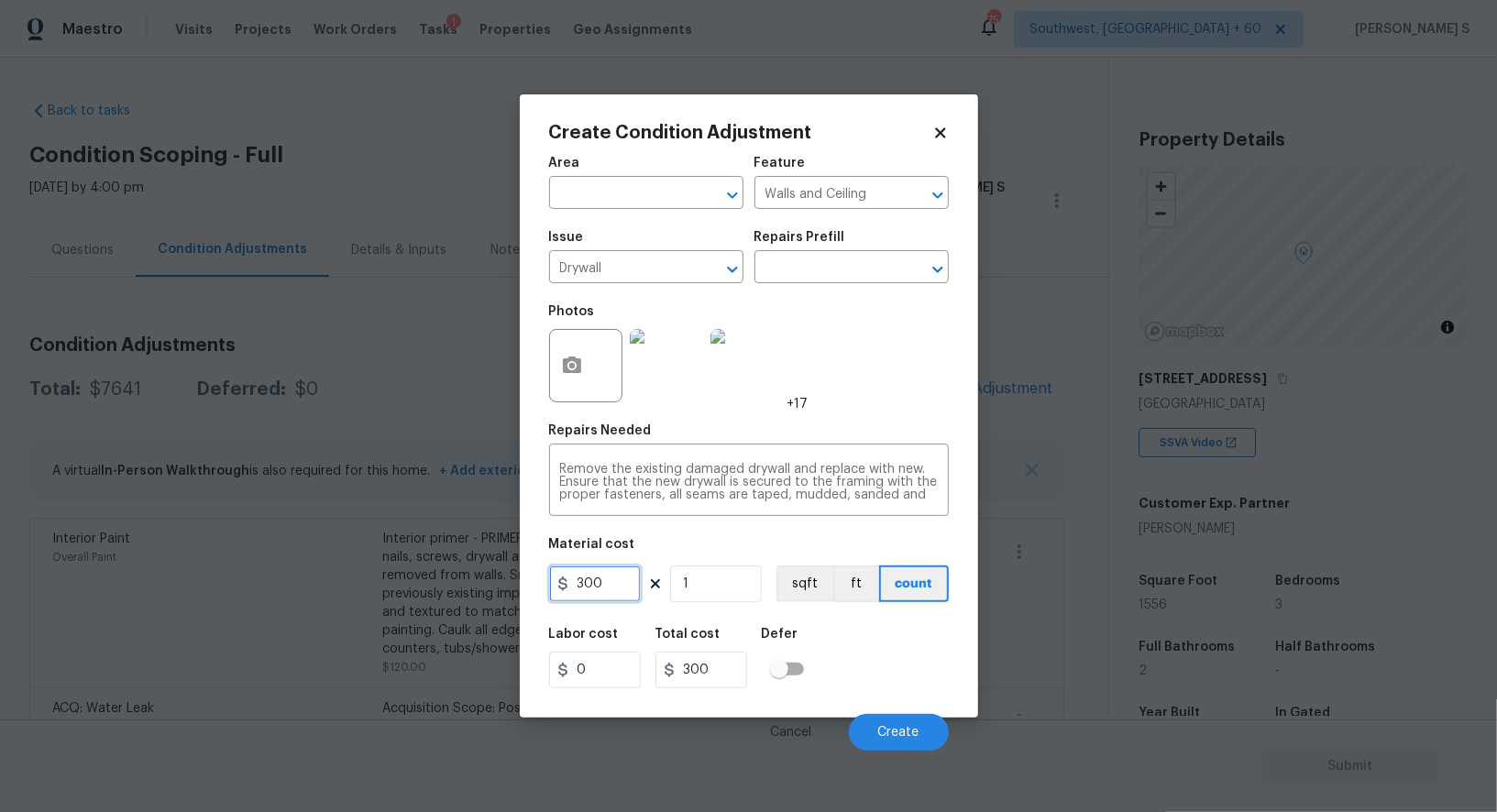
click at [616, 594] on input "300" at bounding box center [595, 583] width 91 height 36
type input "200"
click at [894, 727] on button "Create" at bounding box center [898, 732] width 100 height 36
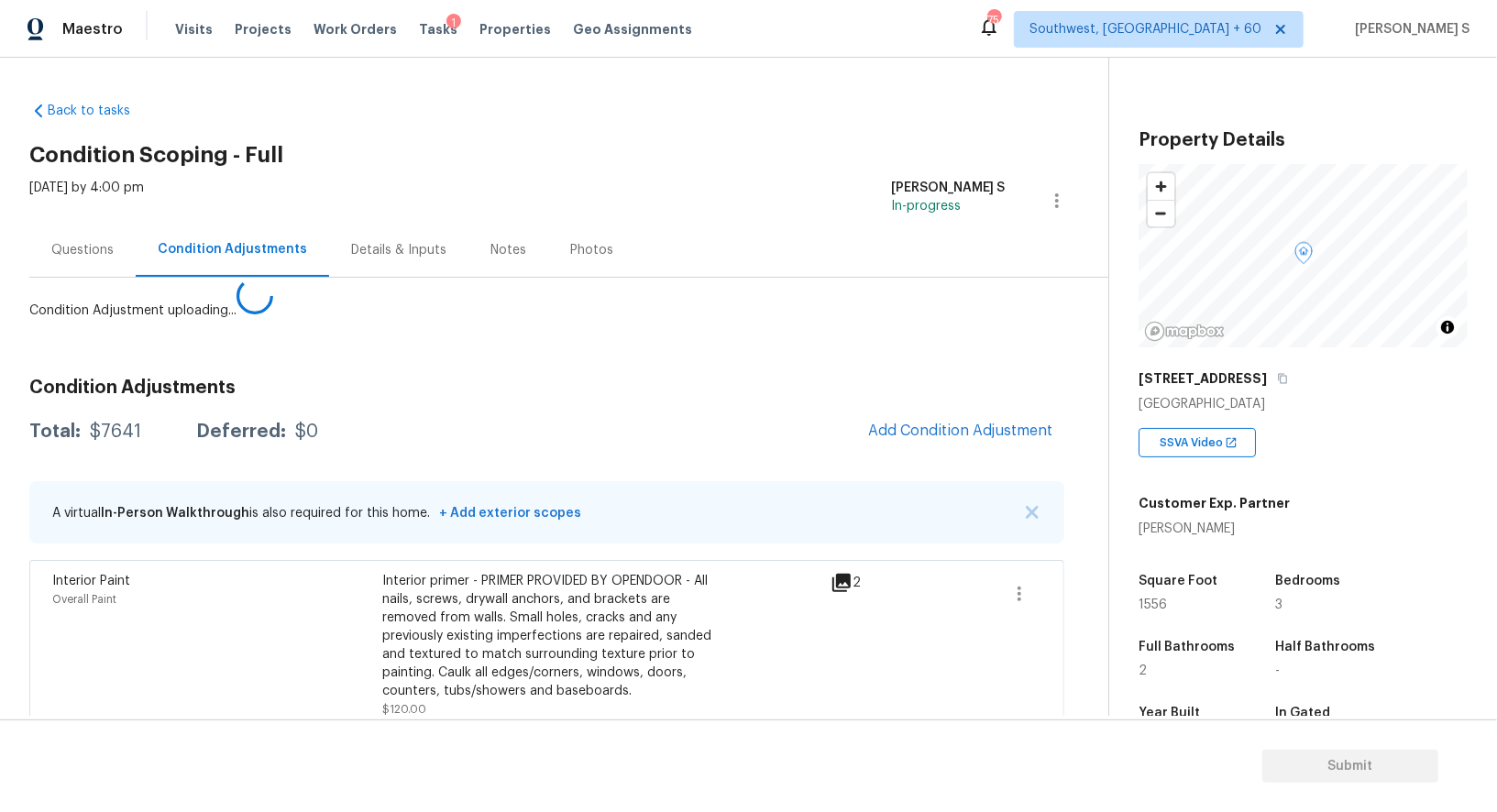
click at [288, 677] on body "Maestro Visits Projects Work Orders Tasks 1 Properties Geo Assignments 754 Sout…" at bounding box center [748, 406] width 1497 height 812
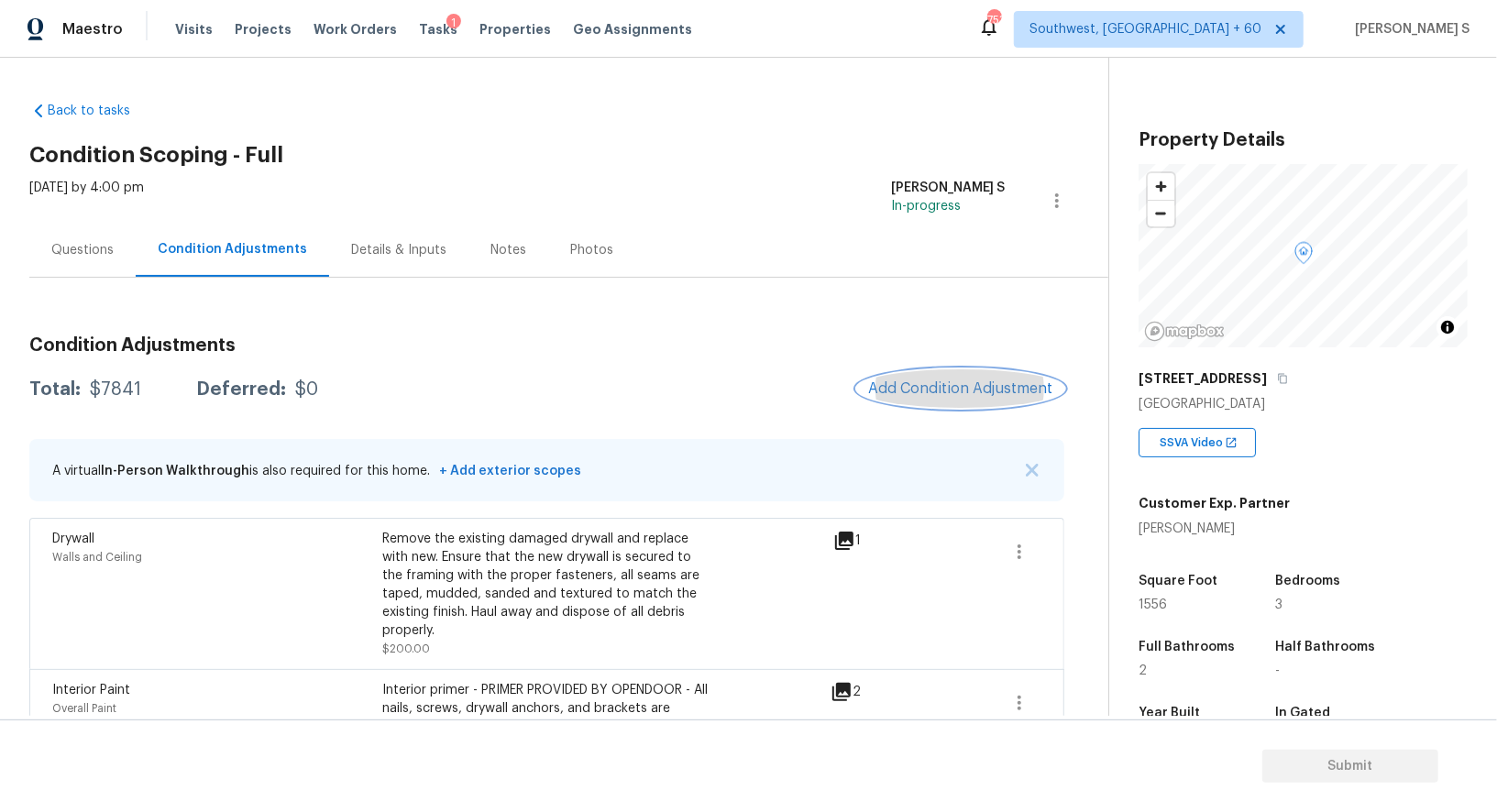
click at [972, 386] on span "Add Condition Adjustment" at bounding box center [960, 388] width 185 height 17
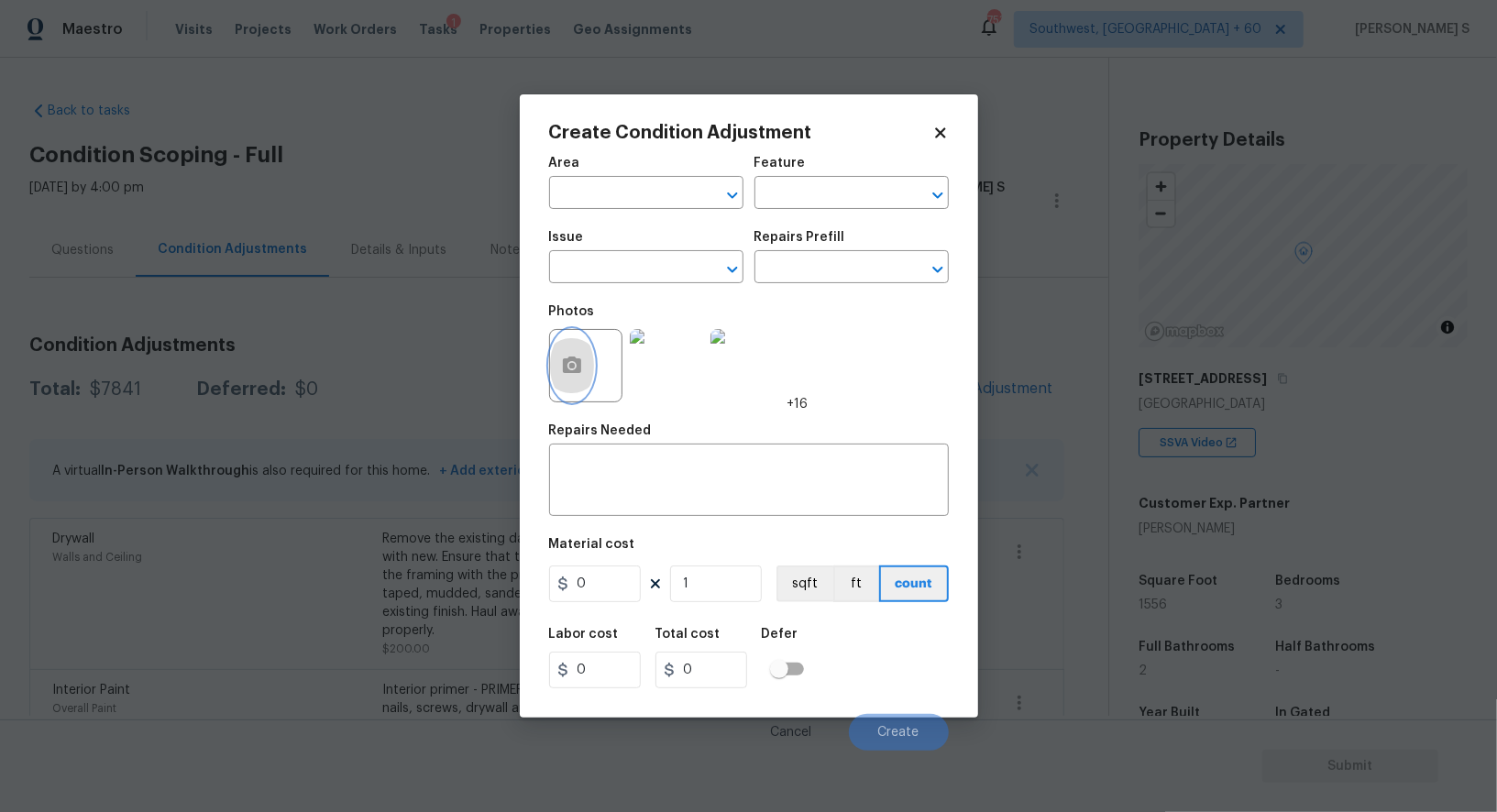
click at [564, 373] on icon "button" at bounding box center [572, 365] width 19 height 17
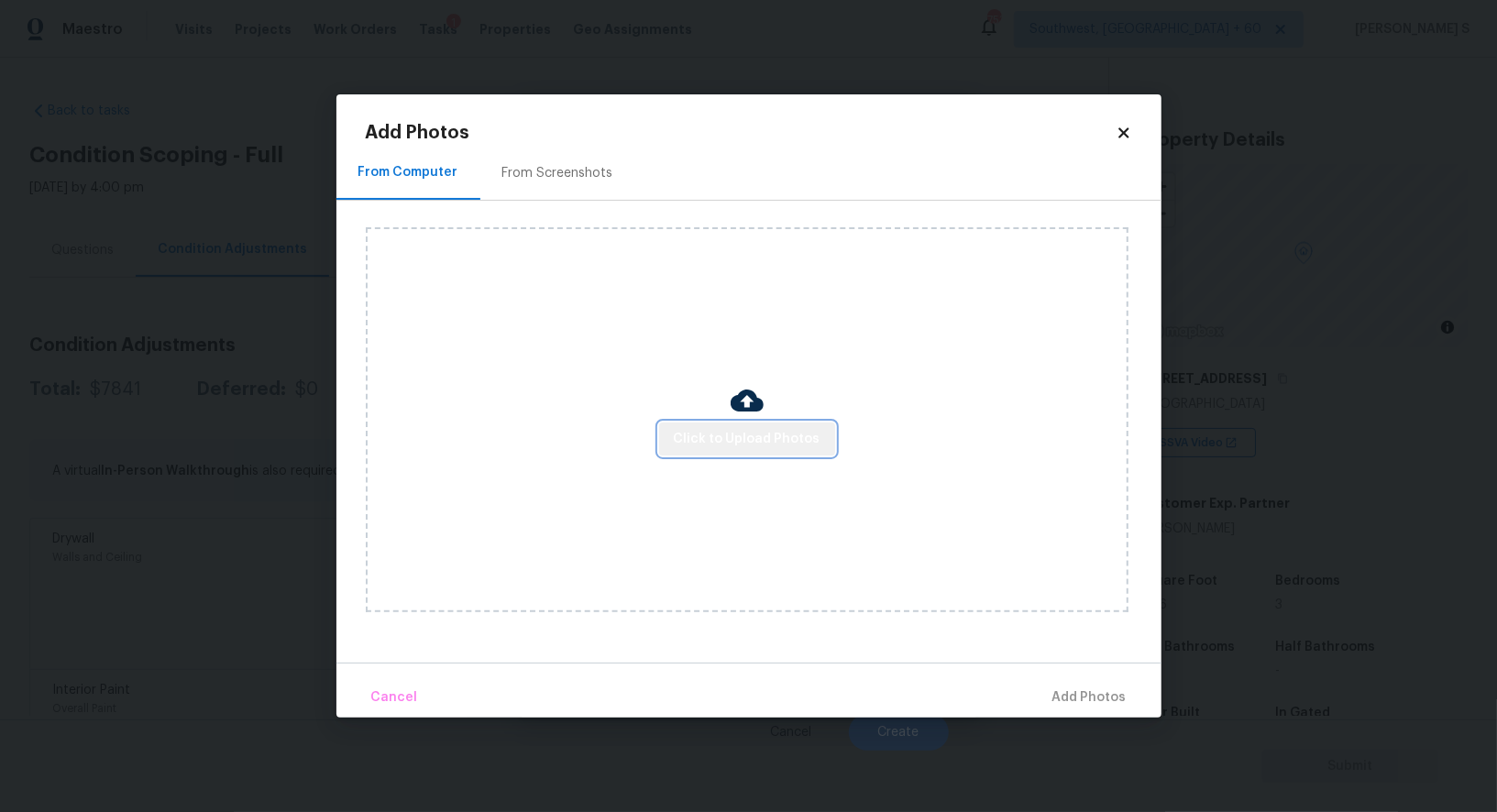
click at [783, 431] on span "Click to Upload Photos" at bounding box center [746, 440] width 146 height 23
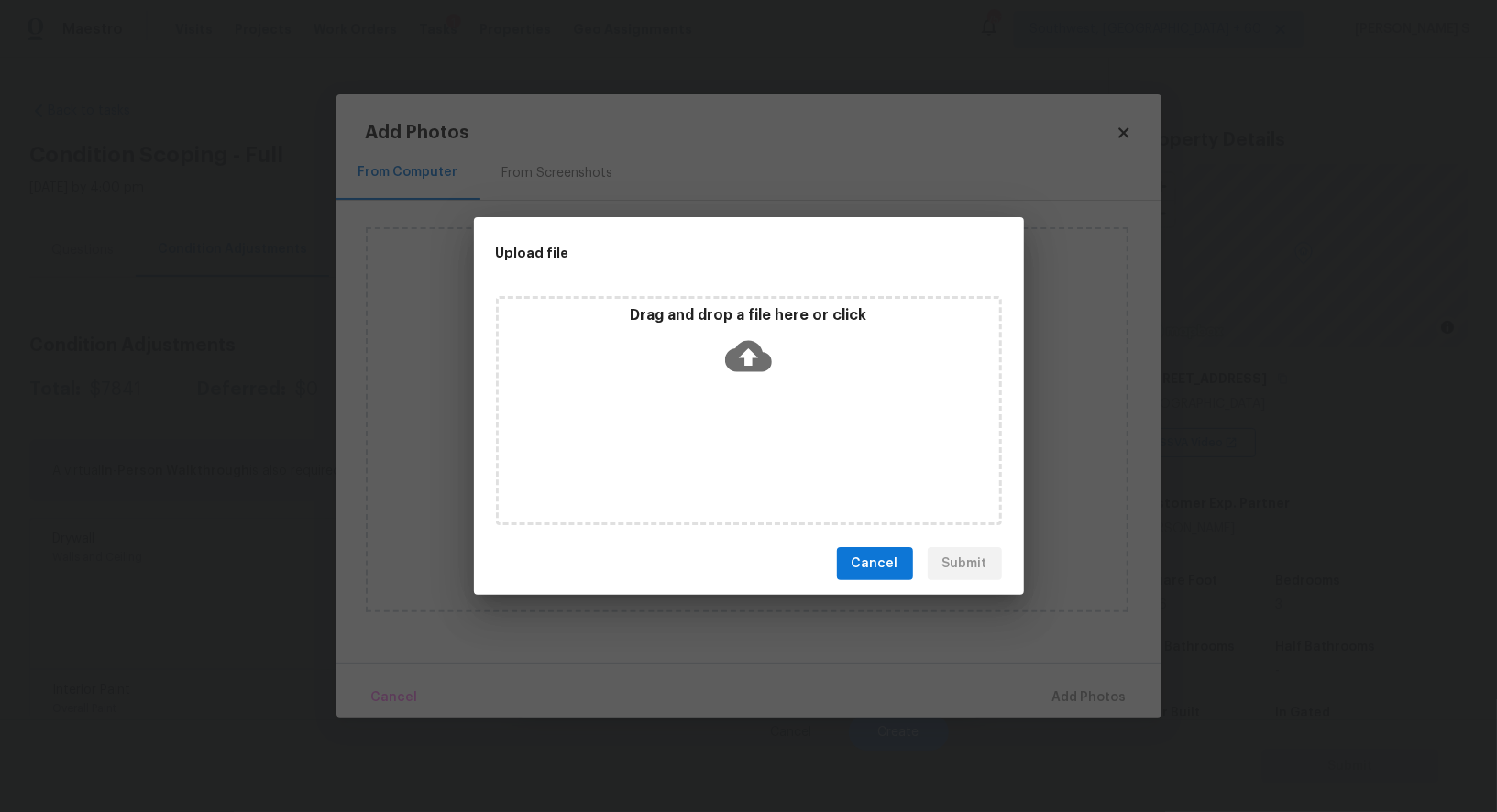
click at [783, 431] on div "Drag and drop a file here or click" at bounding box center [749, 411] width 506 height 229
click at [407, 270] on div "Upload file Drag and drop a file here or click Cancel Submit" at bounding box center [748, 406] width 1497 height 812
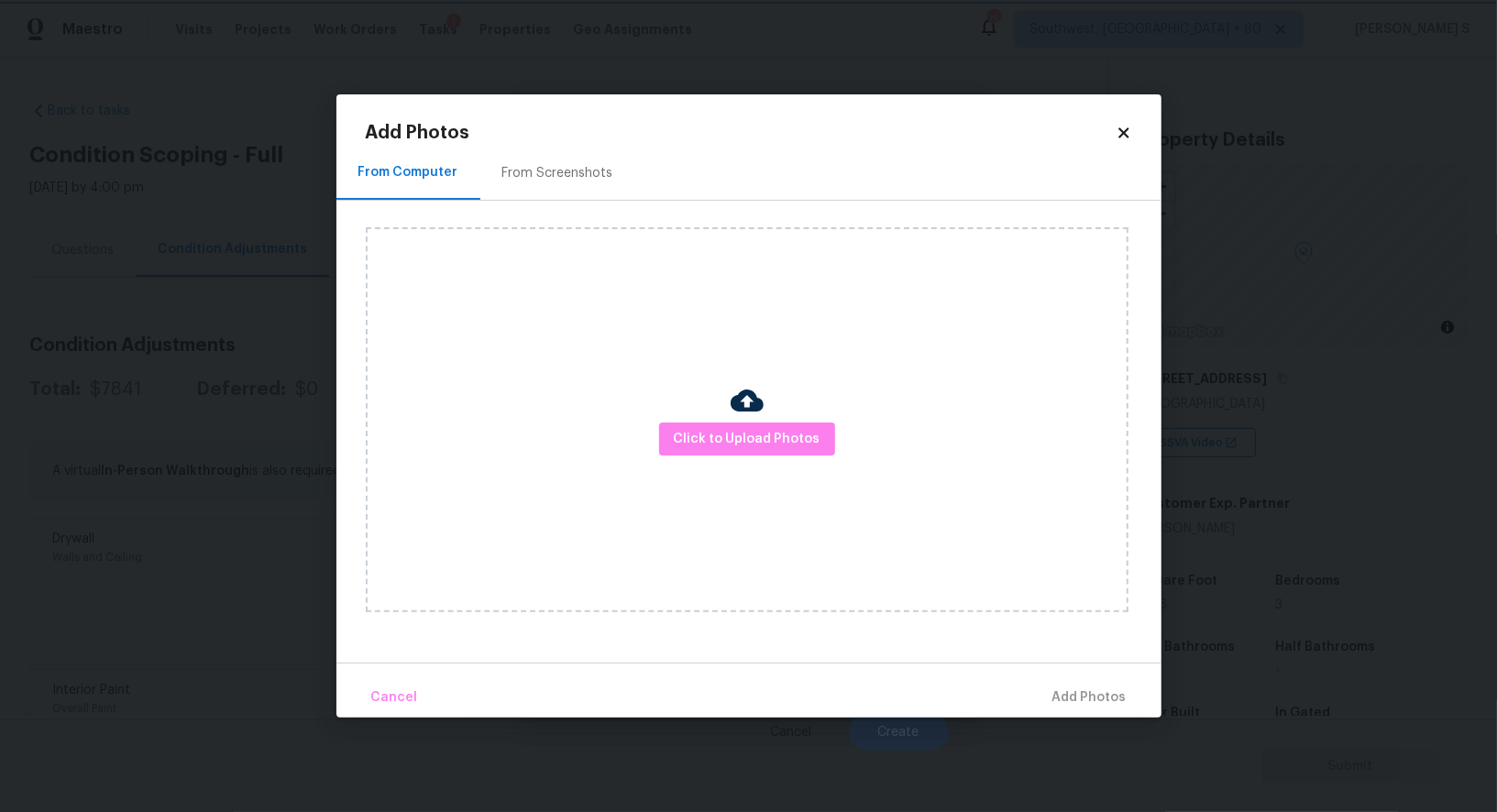
click at [190, 517] on body "Maestro Visits Projects Work Orders Tasks 1 Properties Geo Assignments 753 Sout…" at bounding box center [748, 406] width 1497 height 812
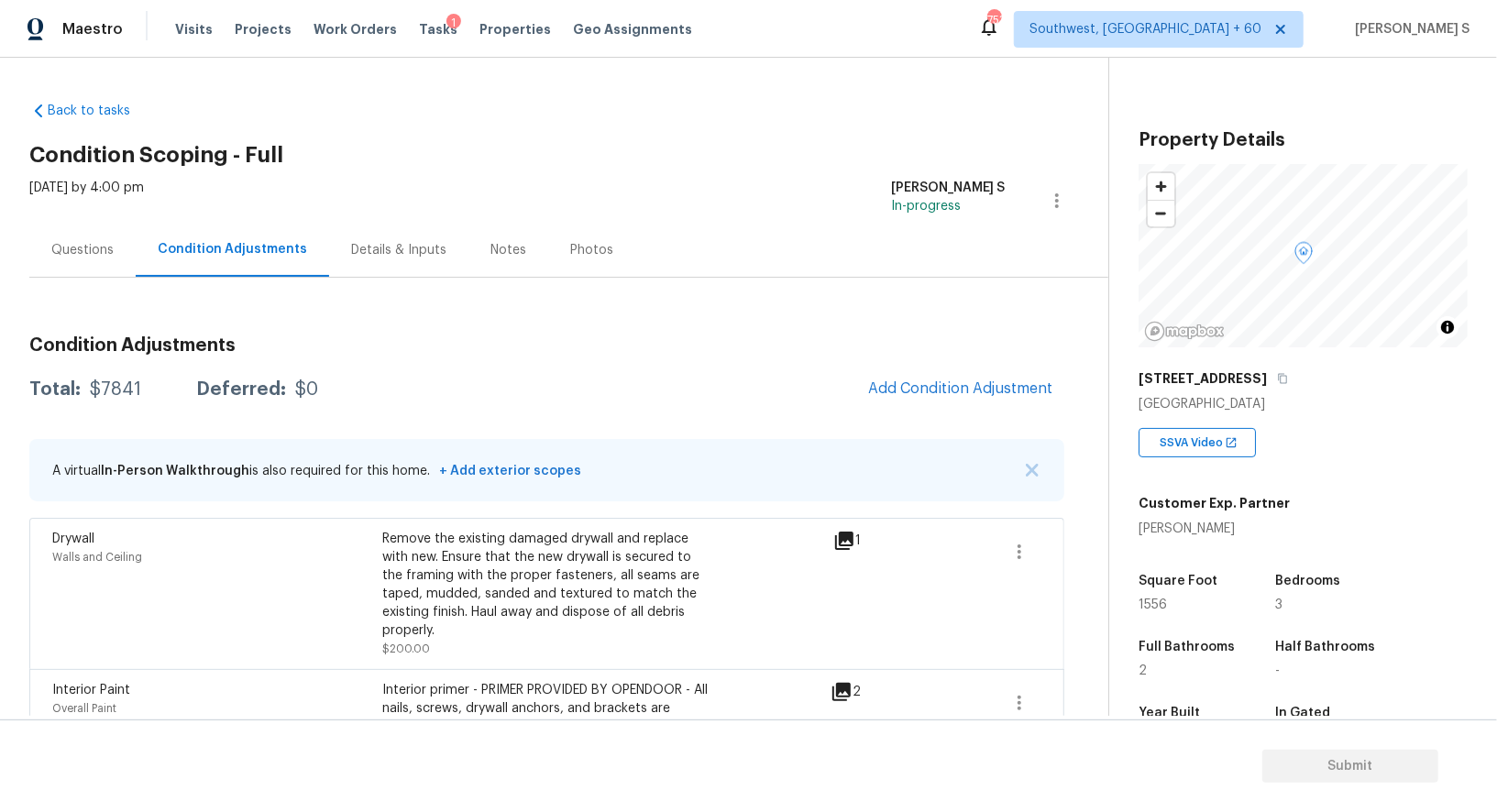
click at [190, 517] on body "Maestro Visits Projects Work Orders Tasks 1 Properties Geo Assignments 753 Sout…" at bounding box center [748, 406] width 1497 height 812
click at [968, 381] on span "Add Condition Adjustment" at bounding box center [960, 388] width 185 height 17
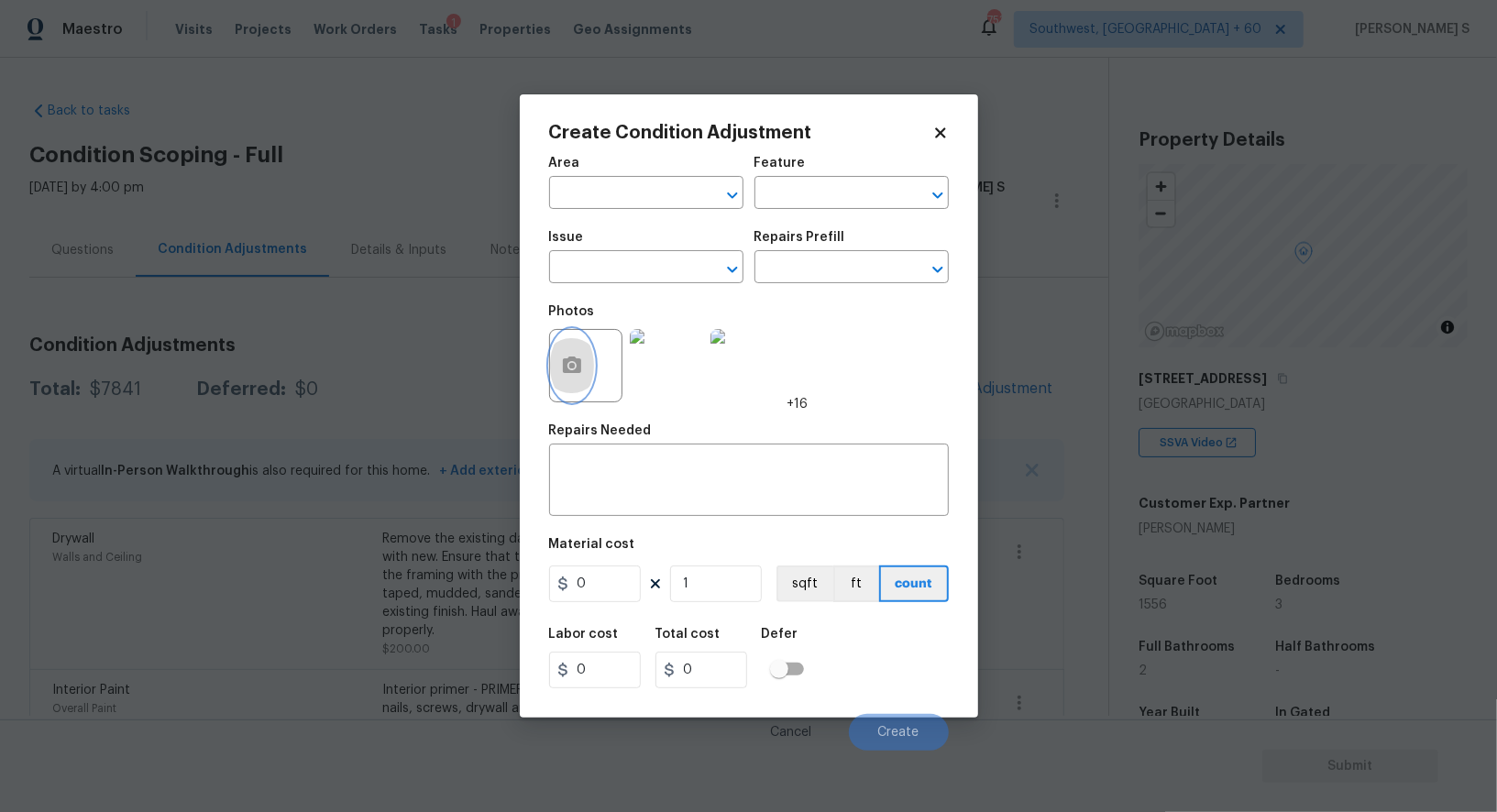
click at [572, 377] on icon "button" at bounding box center [572, 366] width 22 height 22
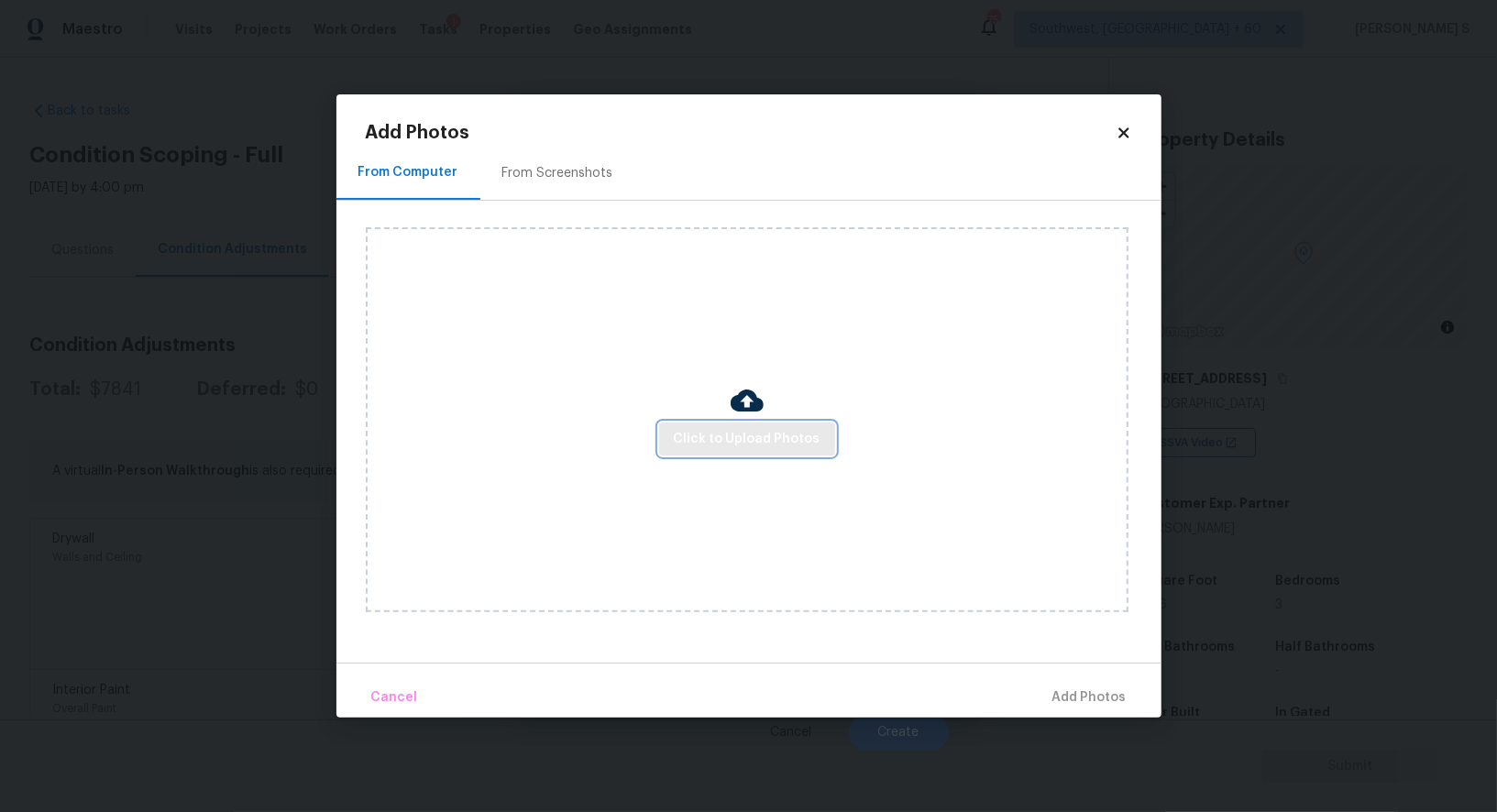
click at [748, 439] on span "Click to Upload Photos" at bounding box center [746, 440] width 146 height 23
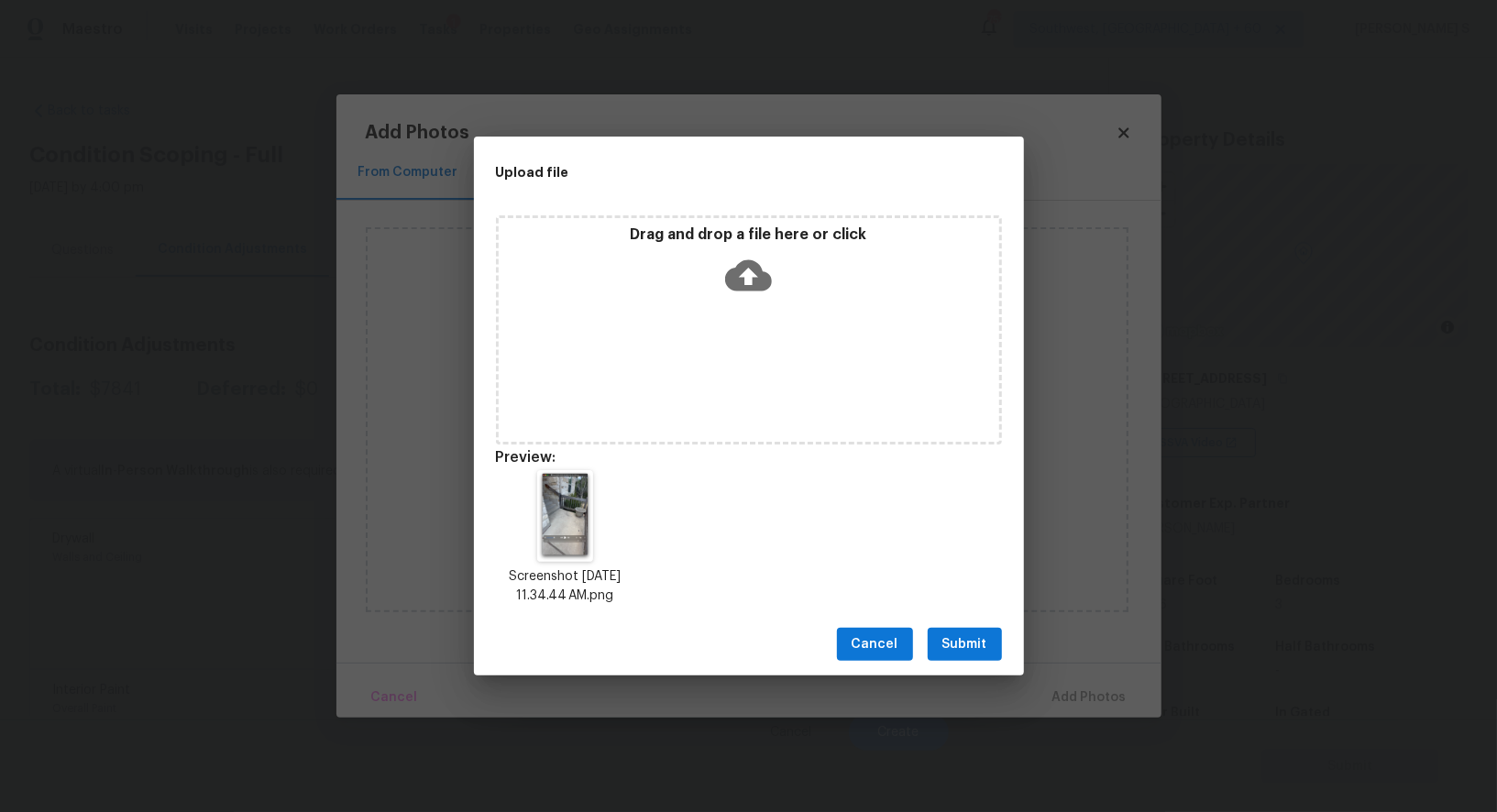
click at [984, 643] on span "Submit" at bounding box center [965, 644] width 45 height 23
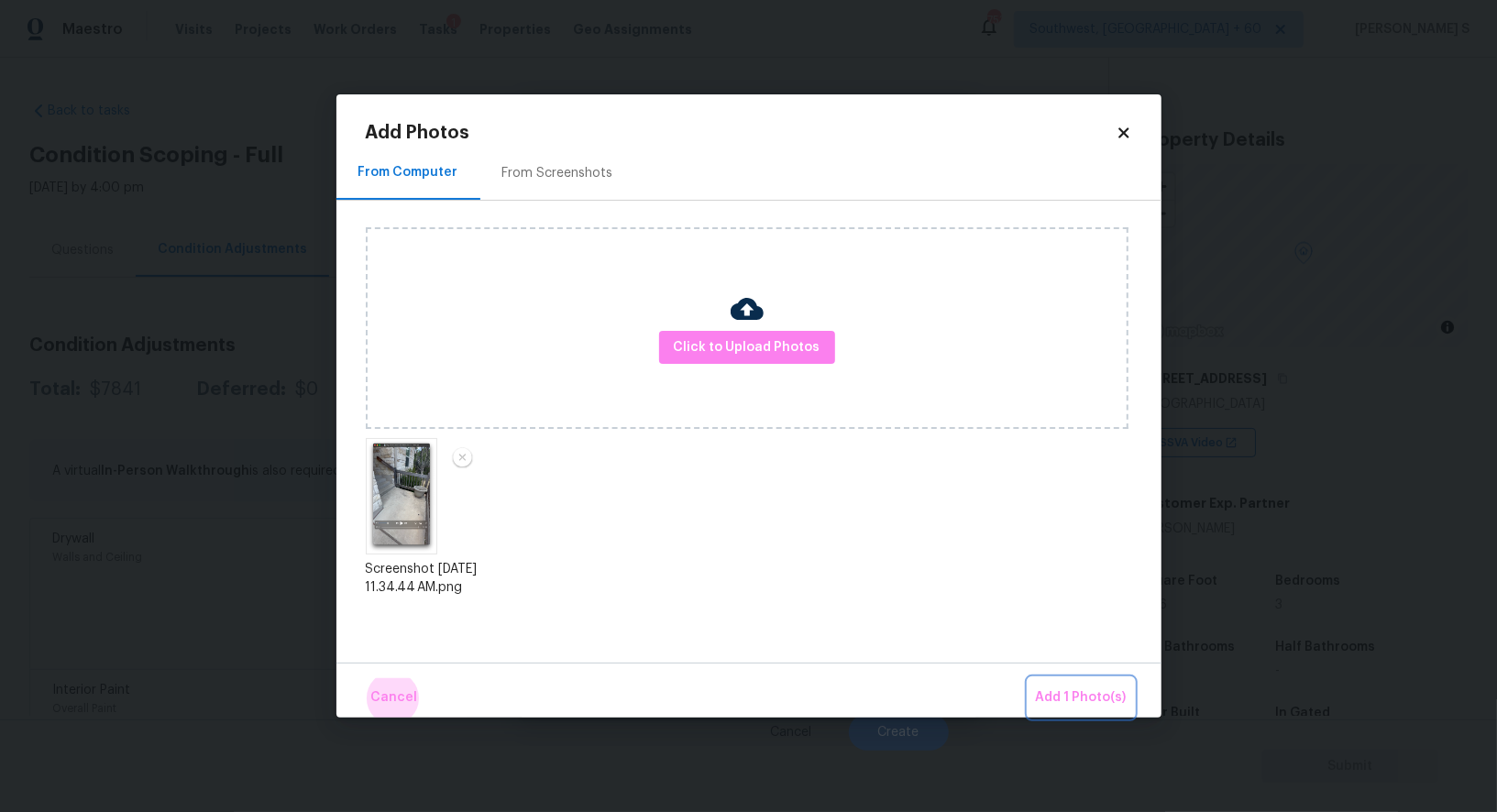
click at [1028, 678] on button "Add 1 Photo(s)" at bounding box center [1081, 697] width 105 height 39
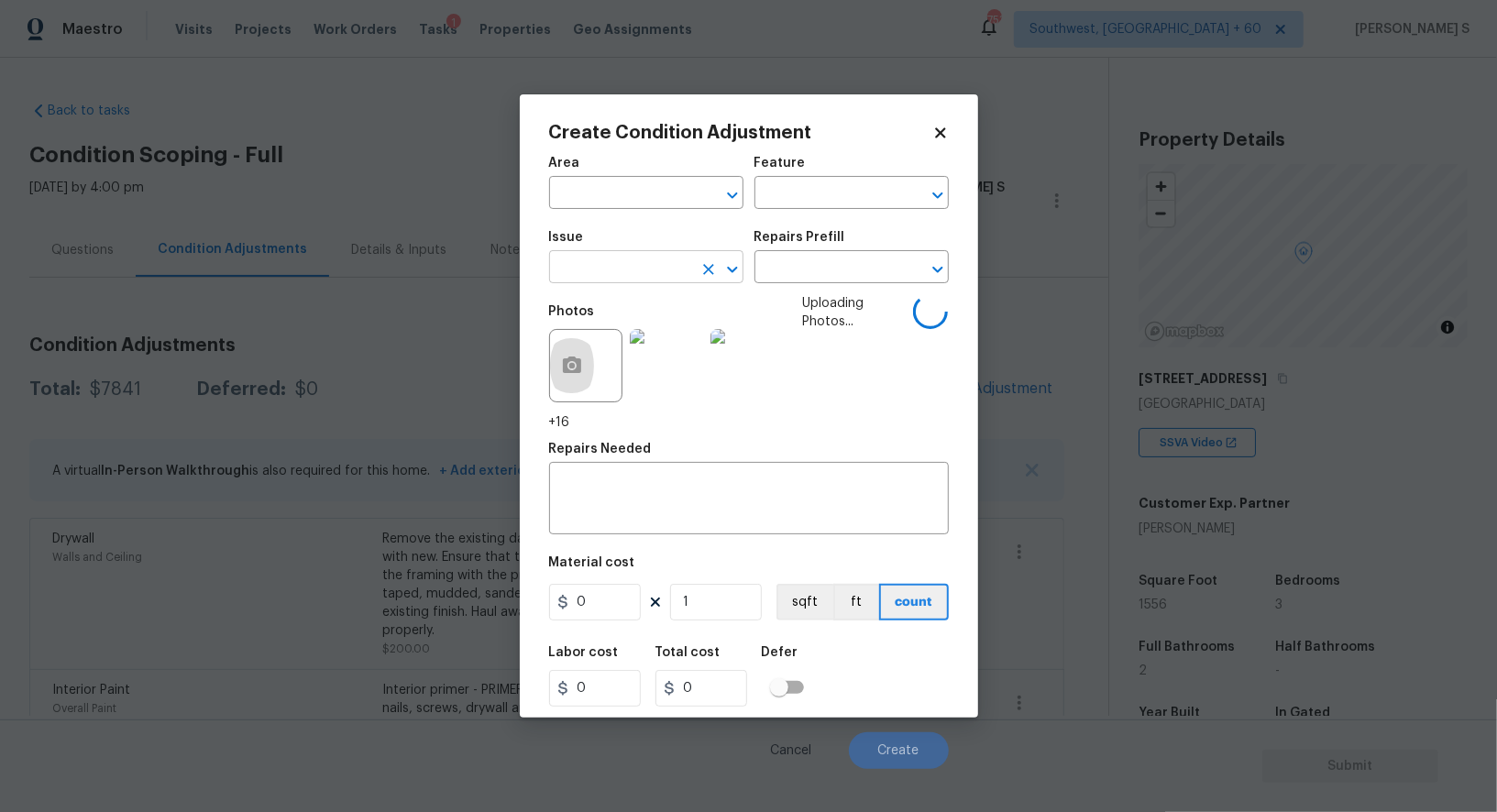
click at [610, 269] on input "text" at bounding box center [621, 269] width 143 height 29
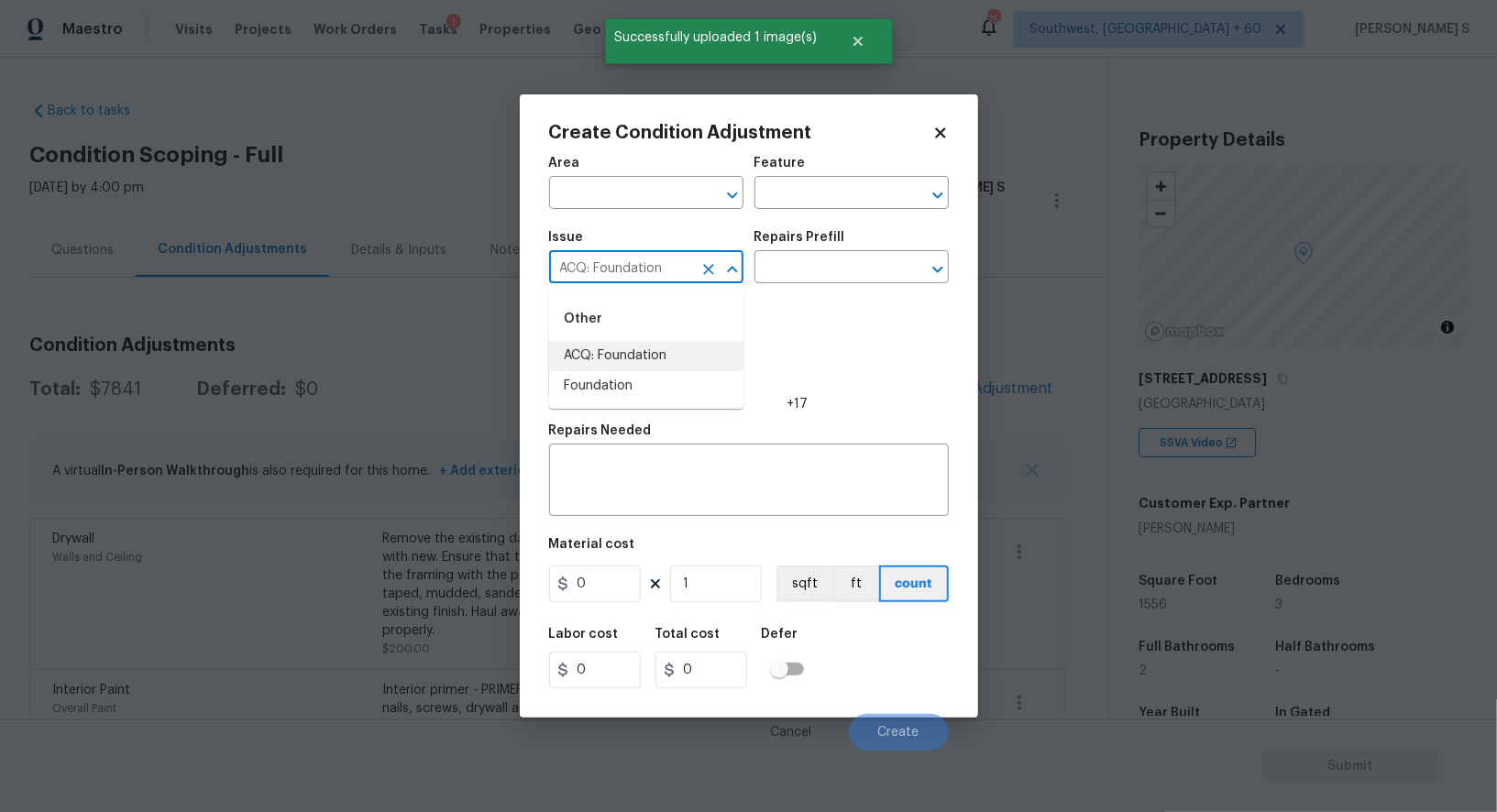
type input "ACQ: Foundation"
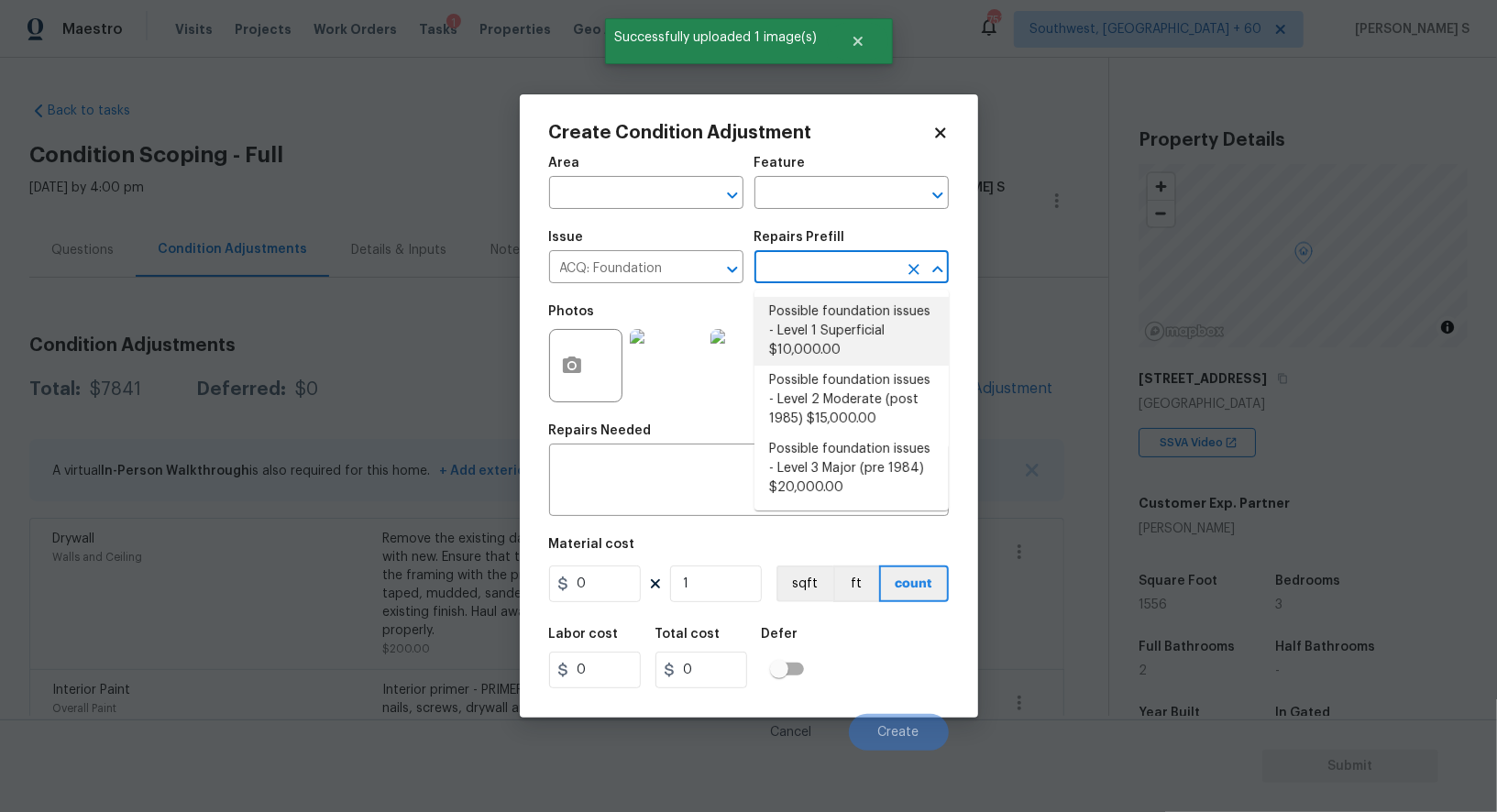
type input "Acquisition"
type textarea "Possible foundation issues - Level 1 - Superficial. Disclaimer: This is NOT a t…"
type input "10000"
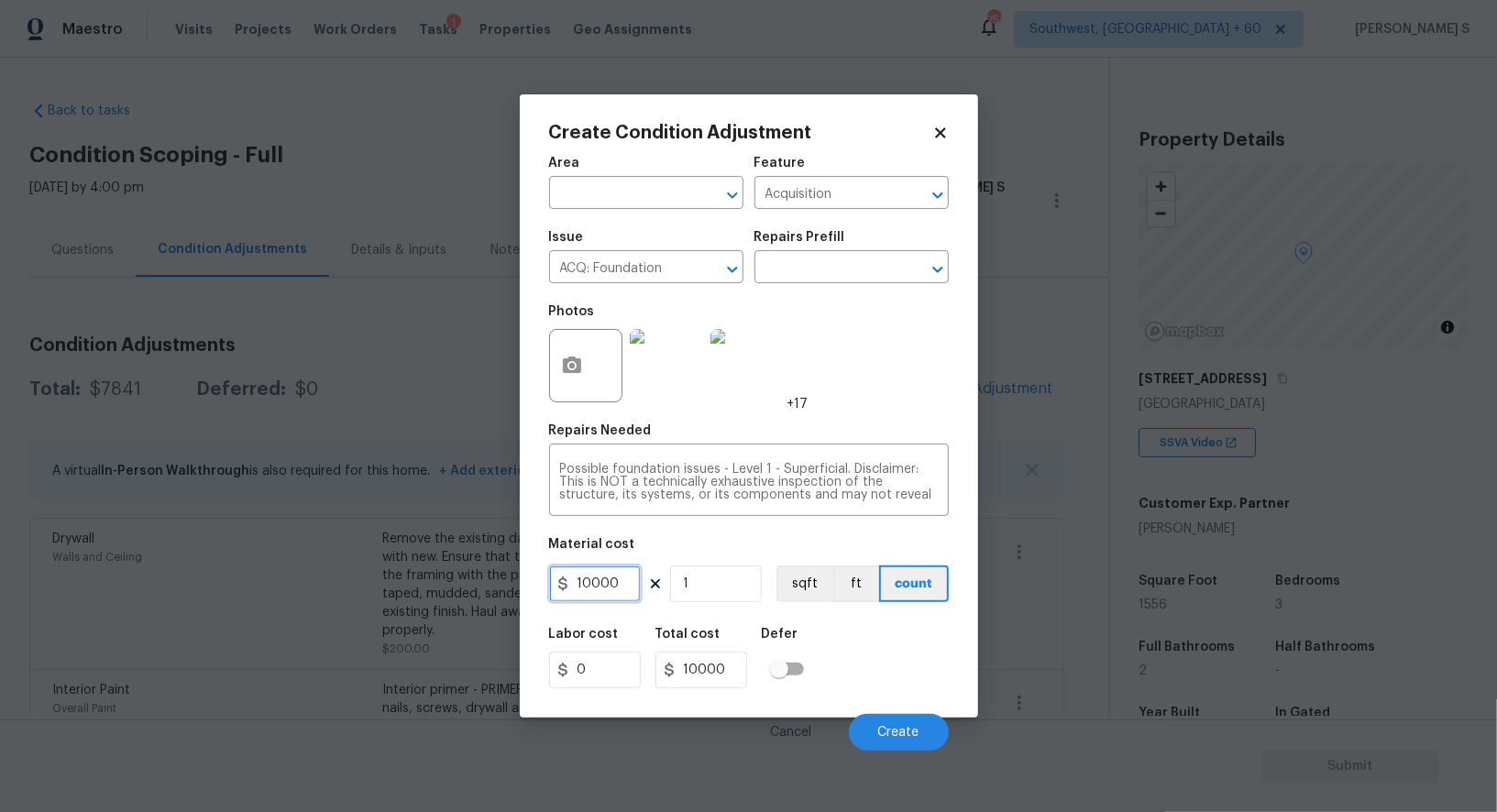
click at [614, 582] on input "10000" at bounding box center [595, 583] width 91 height 36
type input "1000"
click at [918, 738] on span "Create" at bounding box center [899, 733] width 41 height 14
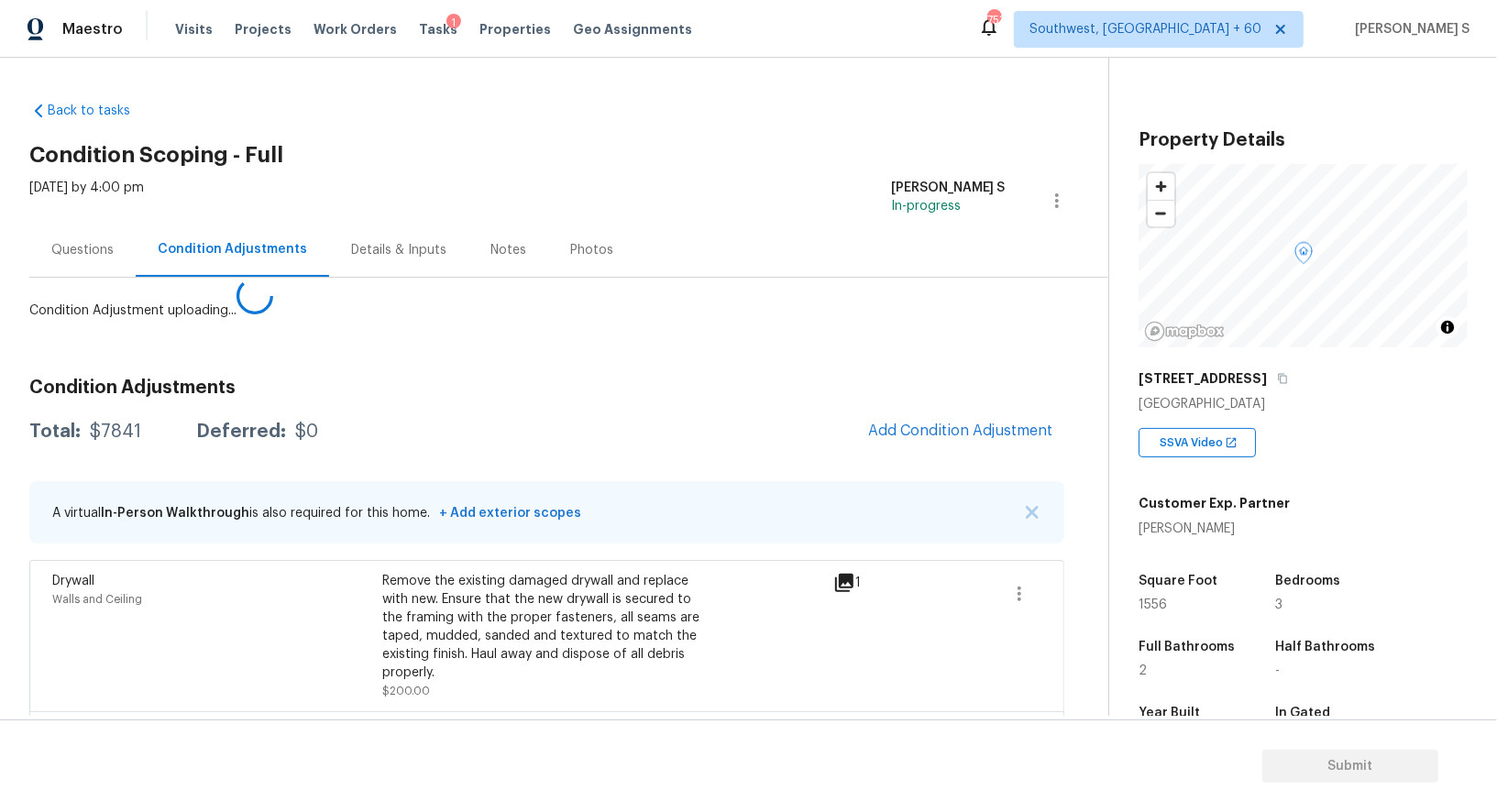
click at [216, 557] on body "Maestro Visits Projects Work Orders Tasks 1 Properties Geo Assignments 753 Sout…" at bounding box center [748, 406] width 1497 height 812
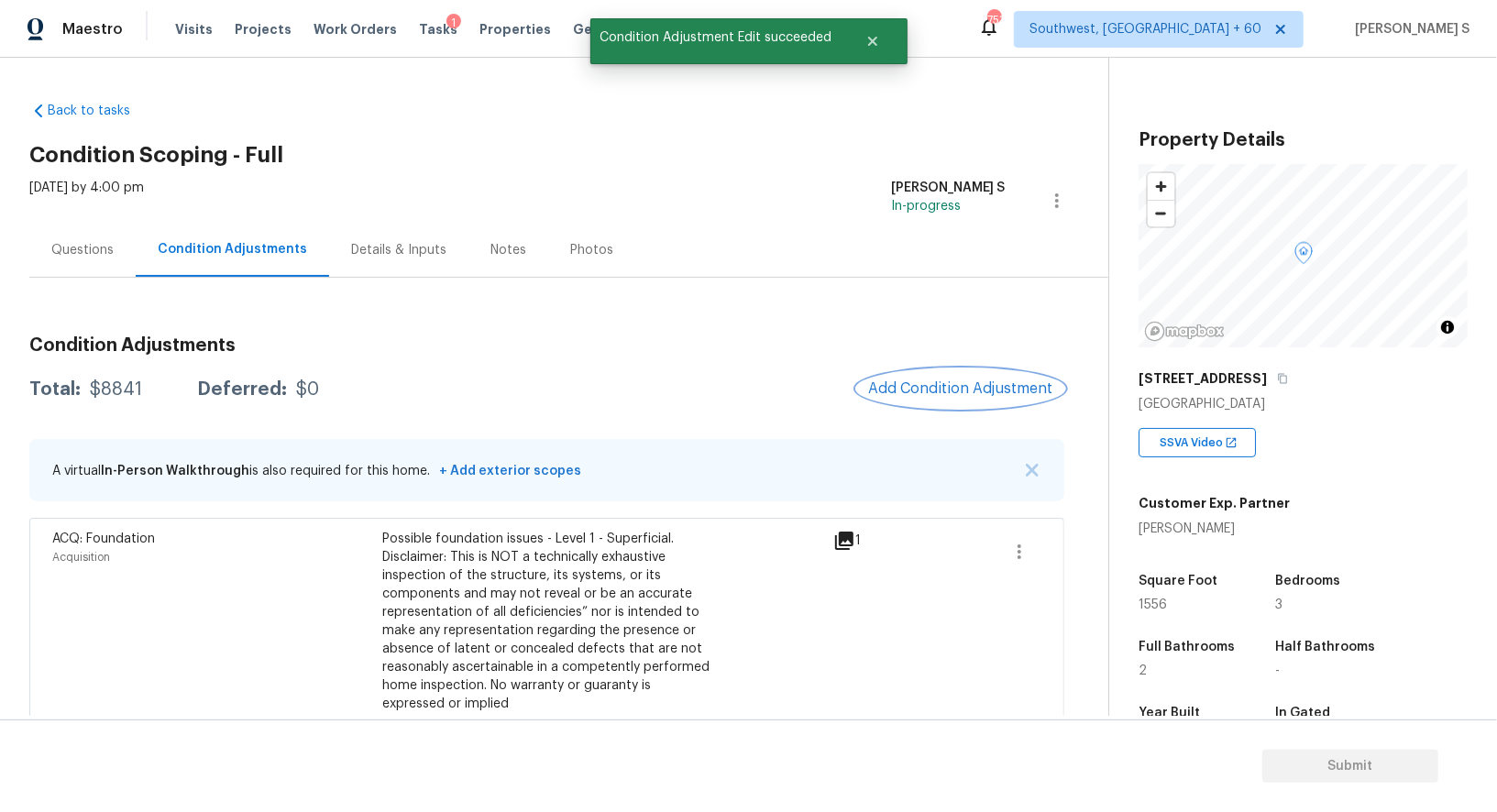
click at [964, 384] on span "Add Condition Adjustment" at bounding box center [960, 388] width 185 height 17
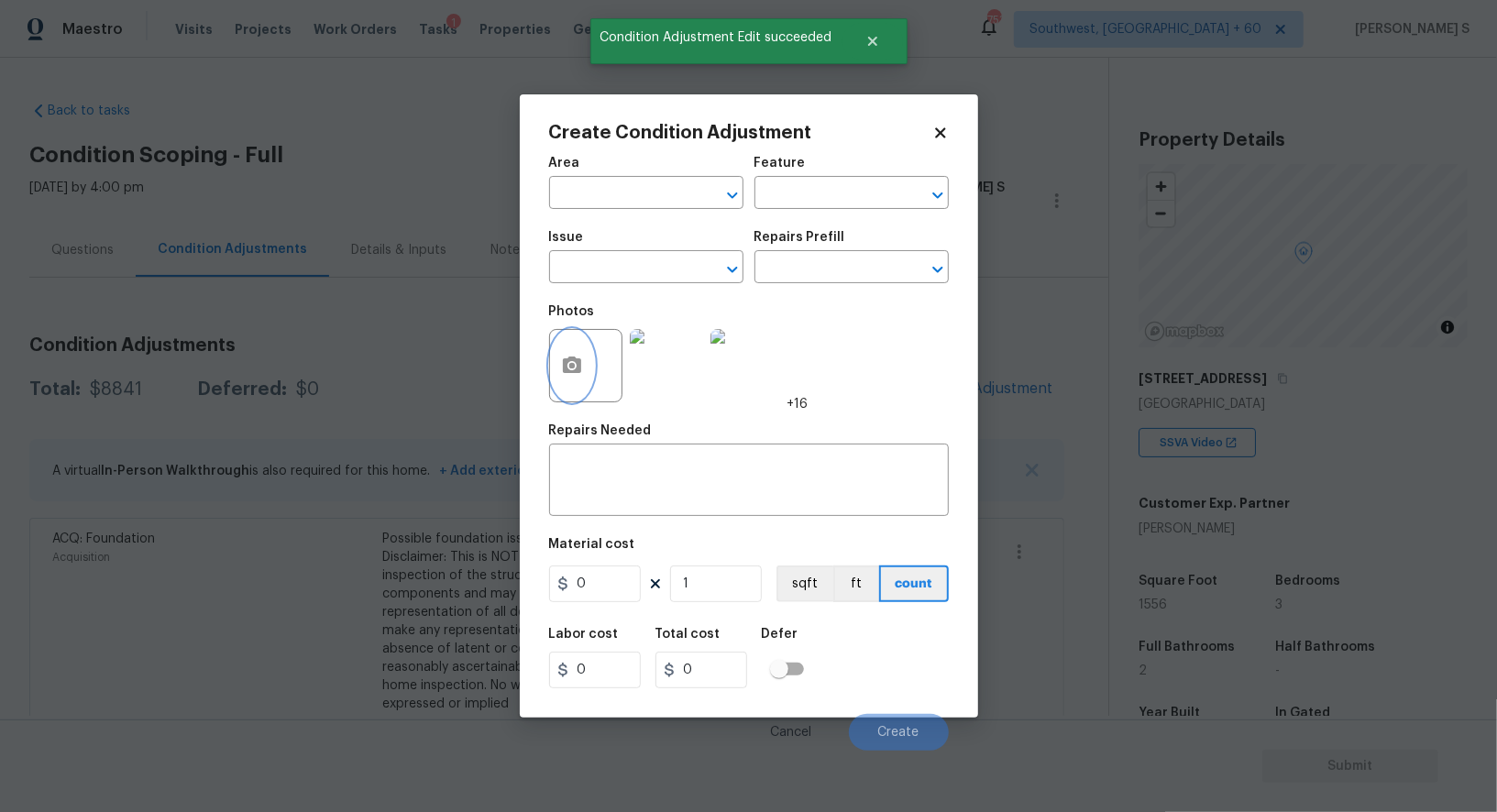
click at [567, 372] on icon "button" at bounding box center [572, 365] width 19 height 17
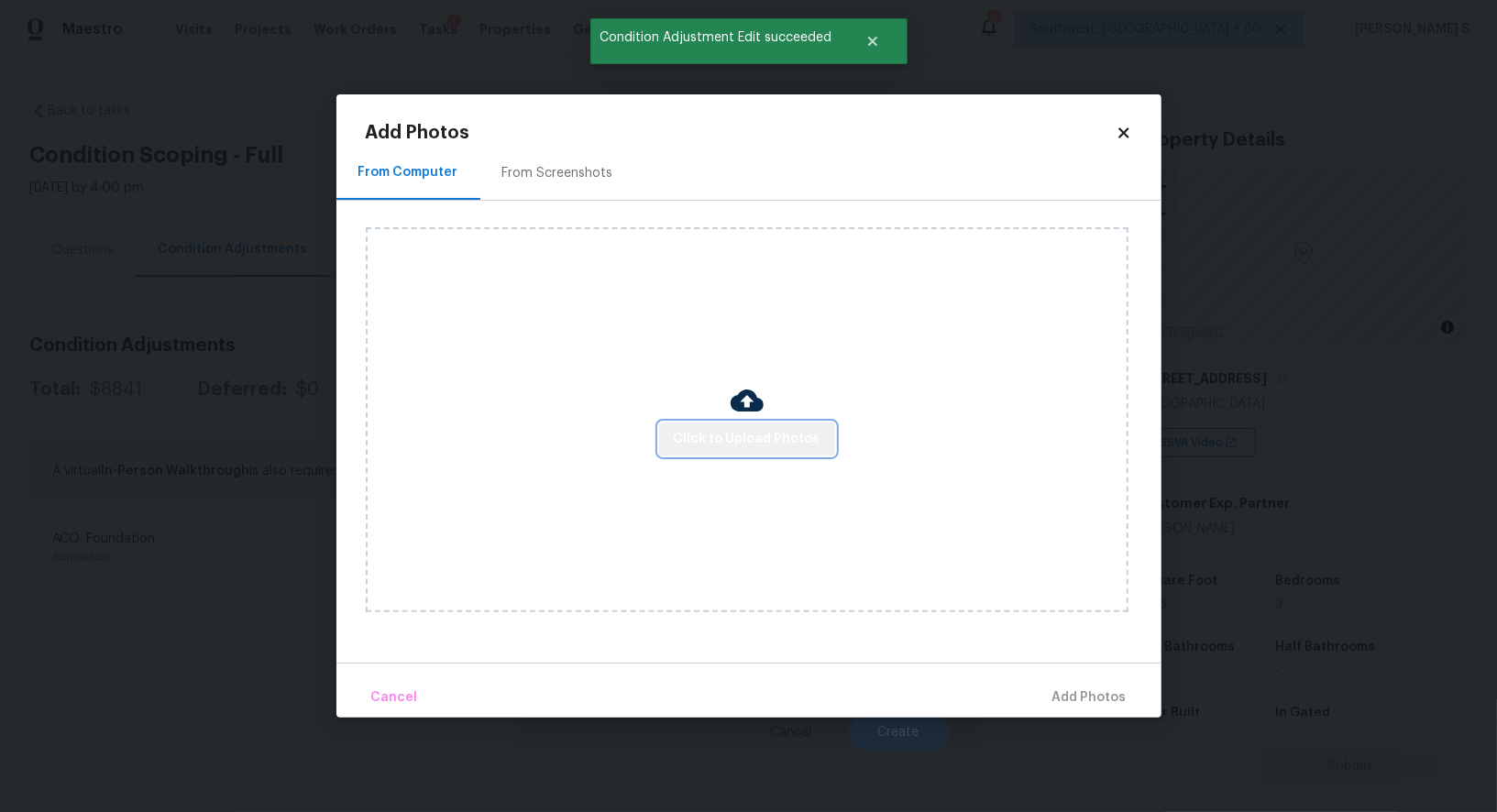
click at [780, 430] on span "Click to Upload Photos" at bounding box center [746, 440] width 146 height 23
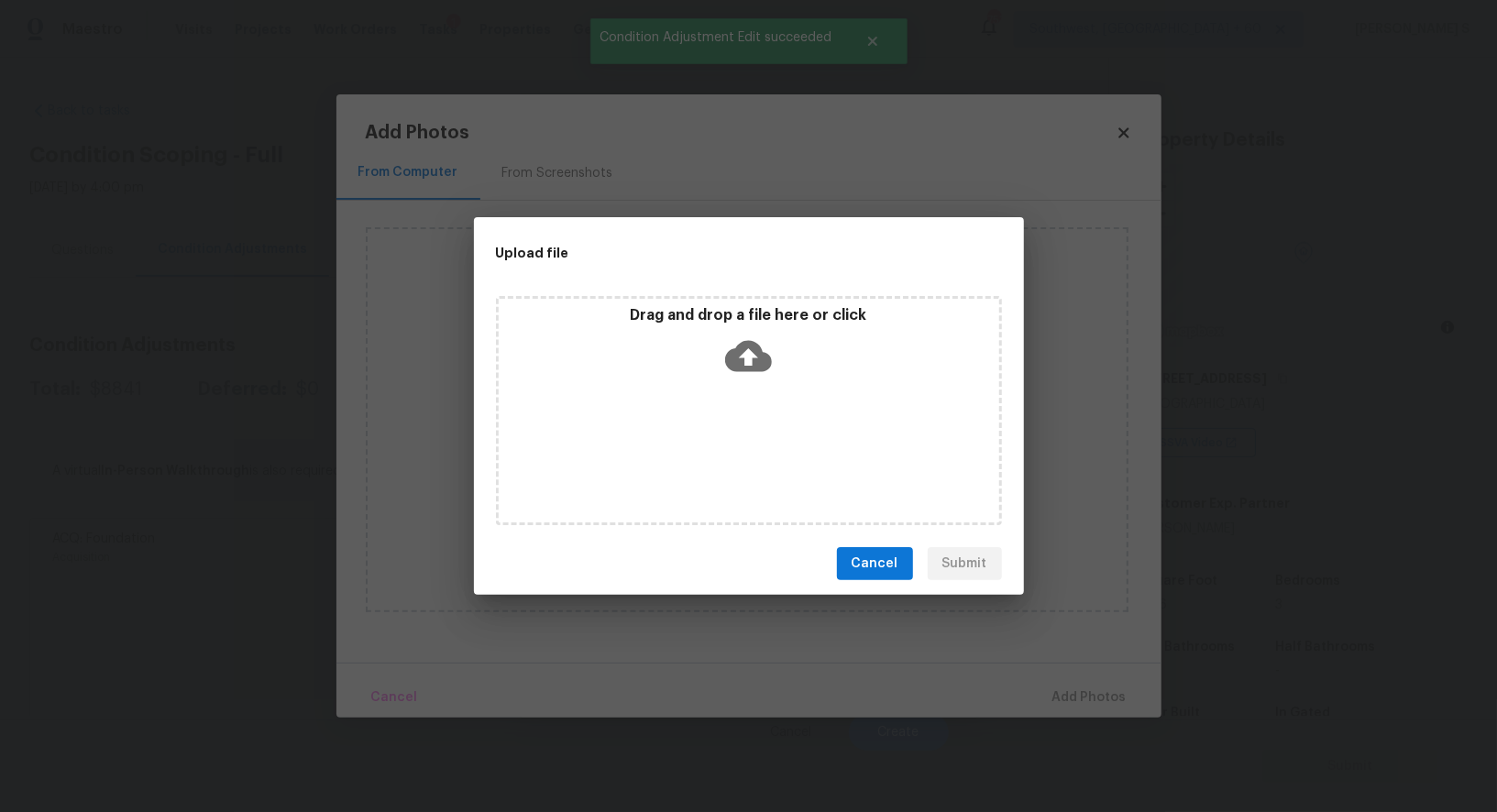
click at [780, 430] on div "Drag and drop a file here or click" at bounding box center [749, 411] width 506 height 229
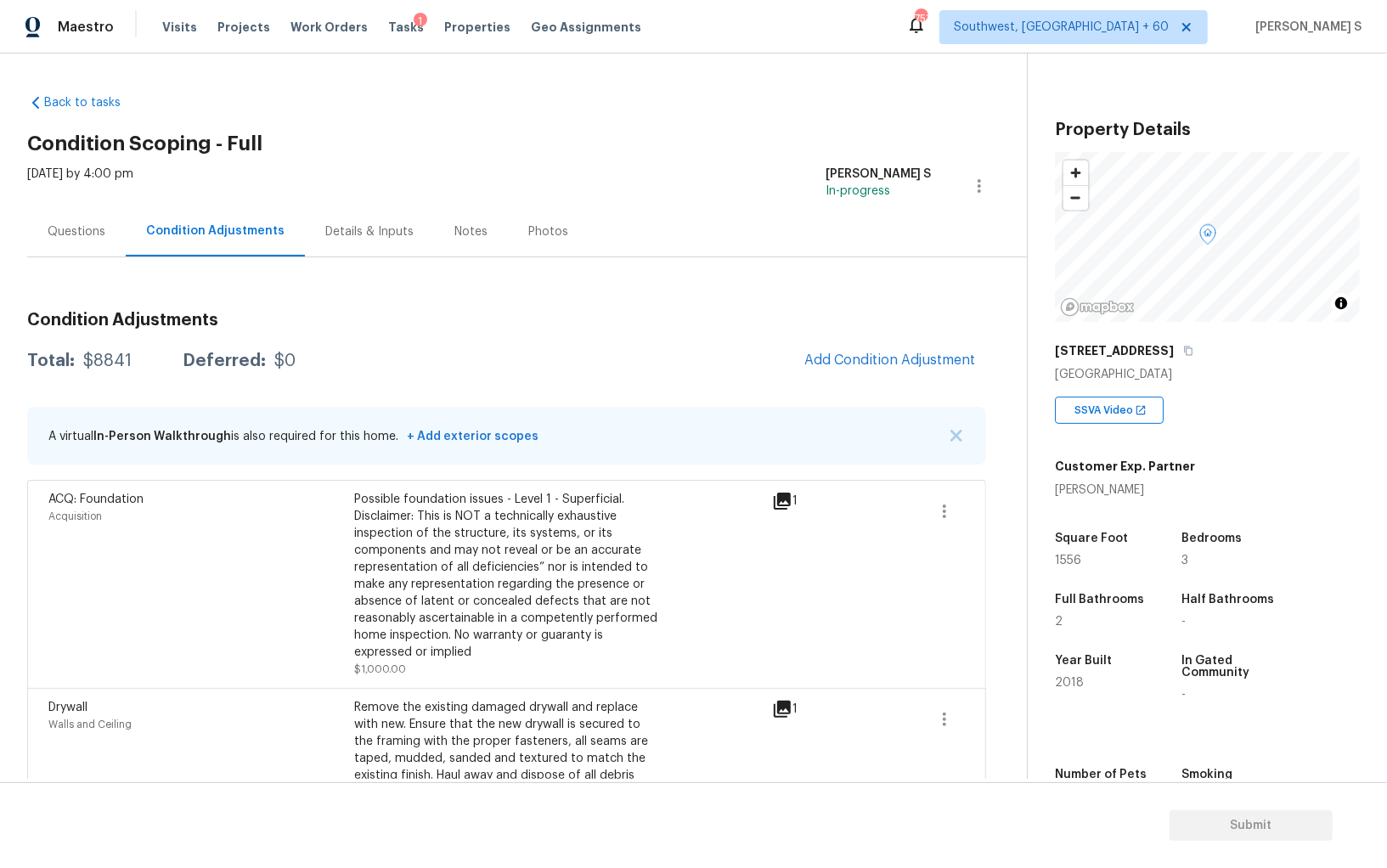
click at [229, 514] on div "Acquisition" at bounding box center [201, 517] width 306 height 17
click at [909, 346] on button "Add Condition Adjustment" at bounding box center [890, 360] width 192 height 35
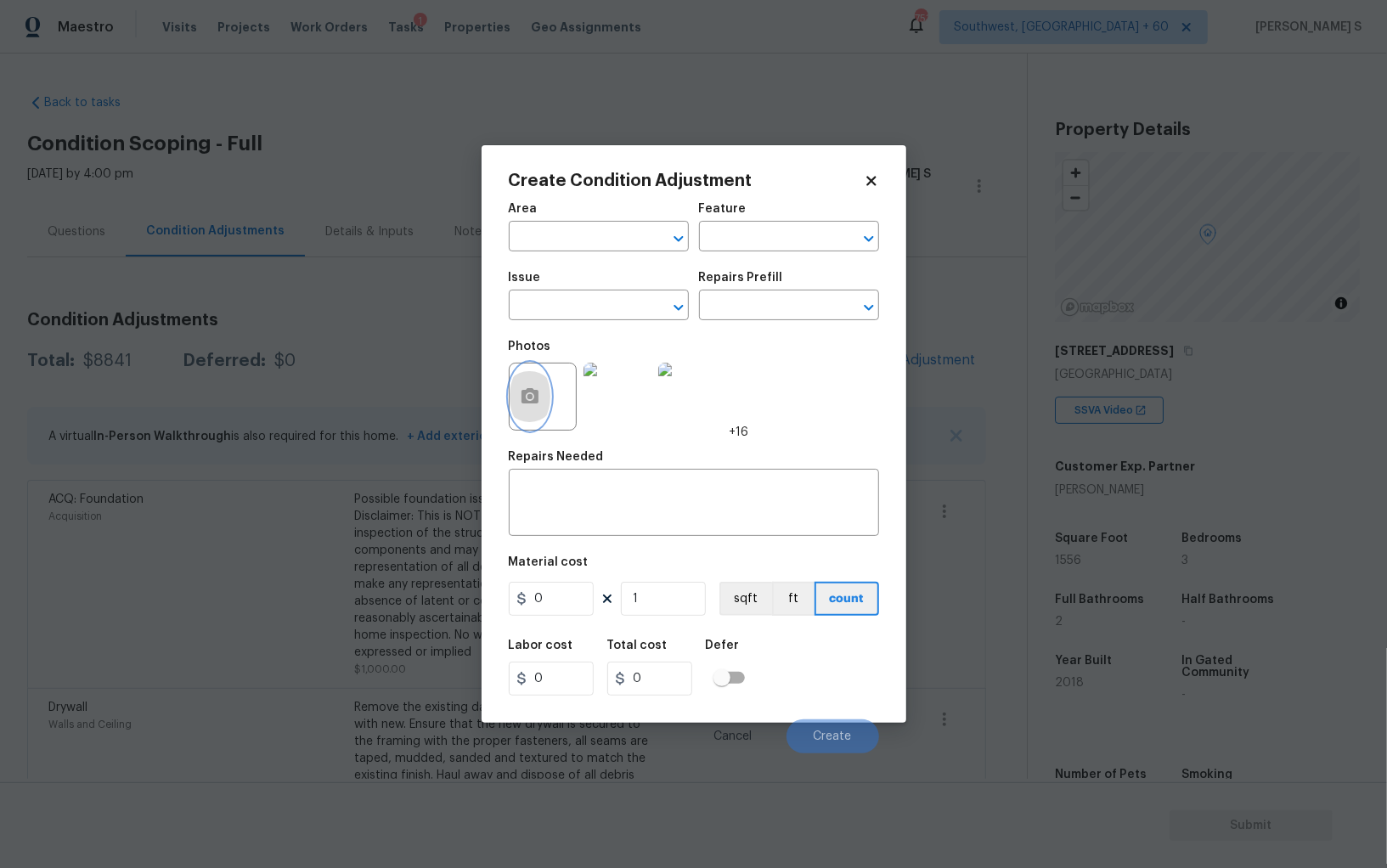
click at [526, 406] on icon "button" at bounding box center [530, 397] width 21 height 21
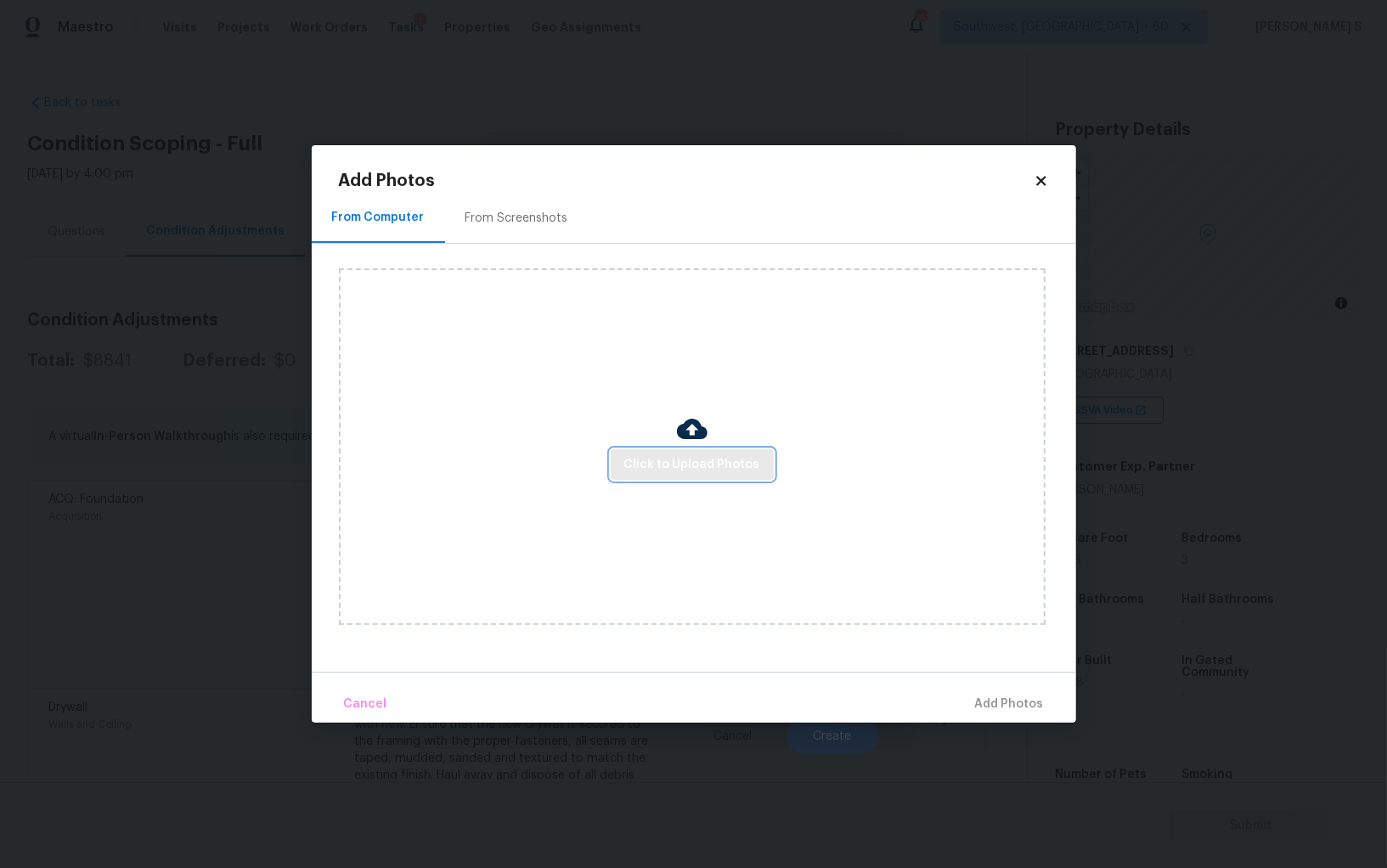
click at [712, 479] on button "Click to Upload Photos" at bounding box center [692, 465] width 163 height 31
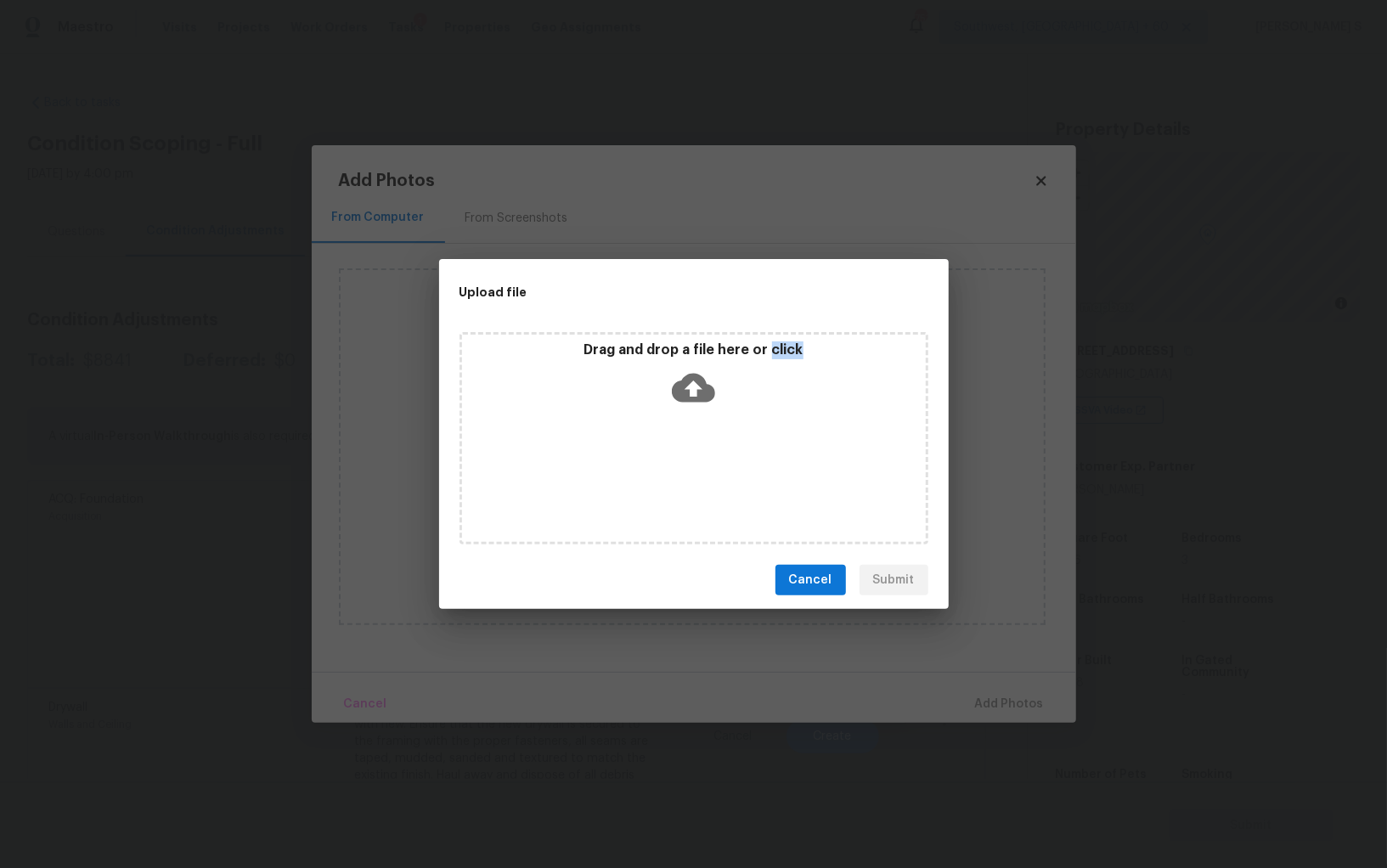
click at [712, 479] on div "Drag and drop a file here or click" at bounding box center [694, 438] width 469 height 212
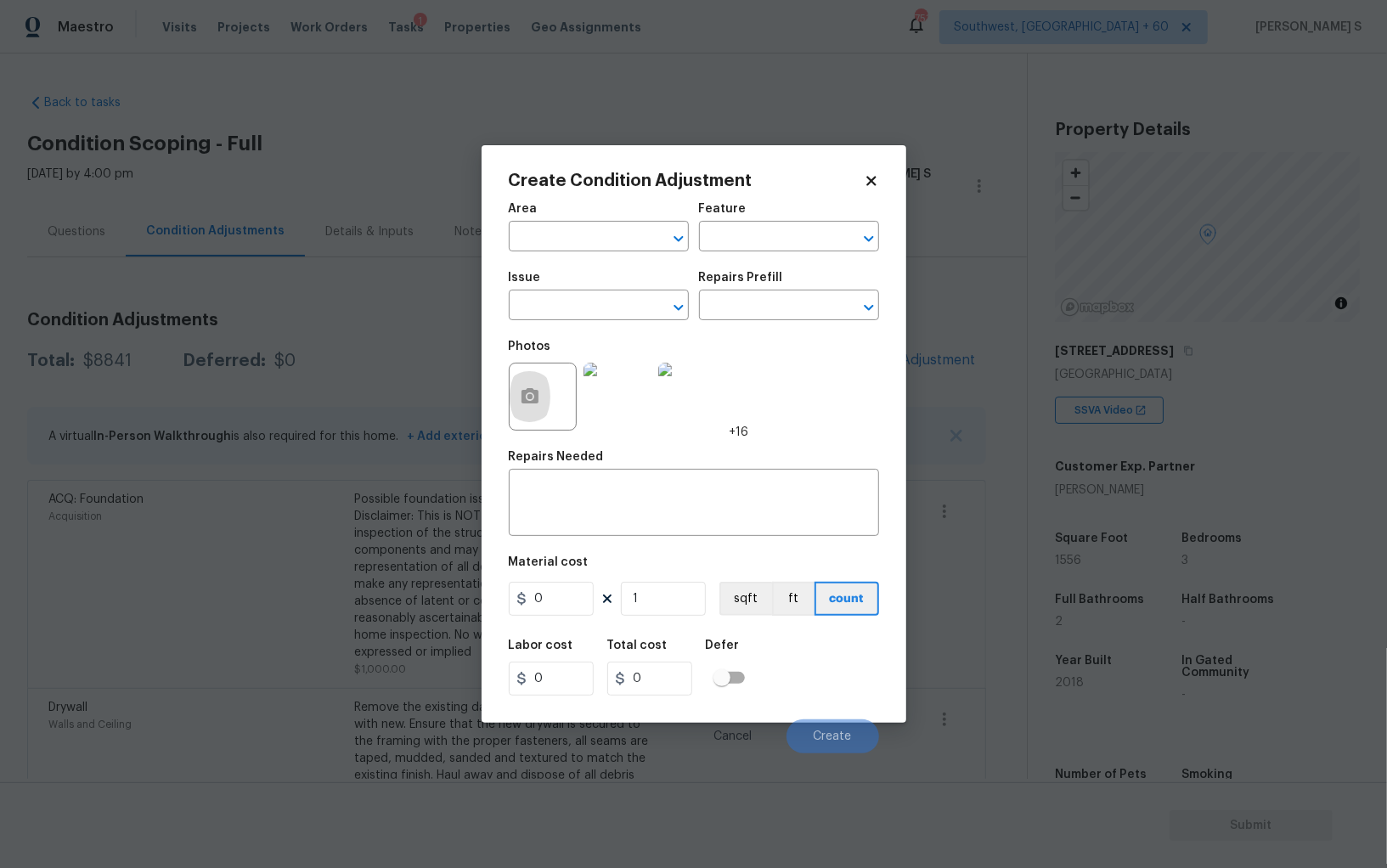
click at [307, 552] on body "Maestro Visits Projects Work Orders Tasks 1 Properties Geo Assignments 753 Sout…" at bounding box center [693, 434] width 1387 height 868
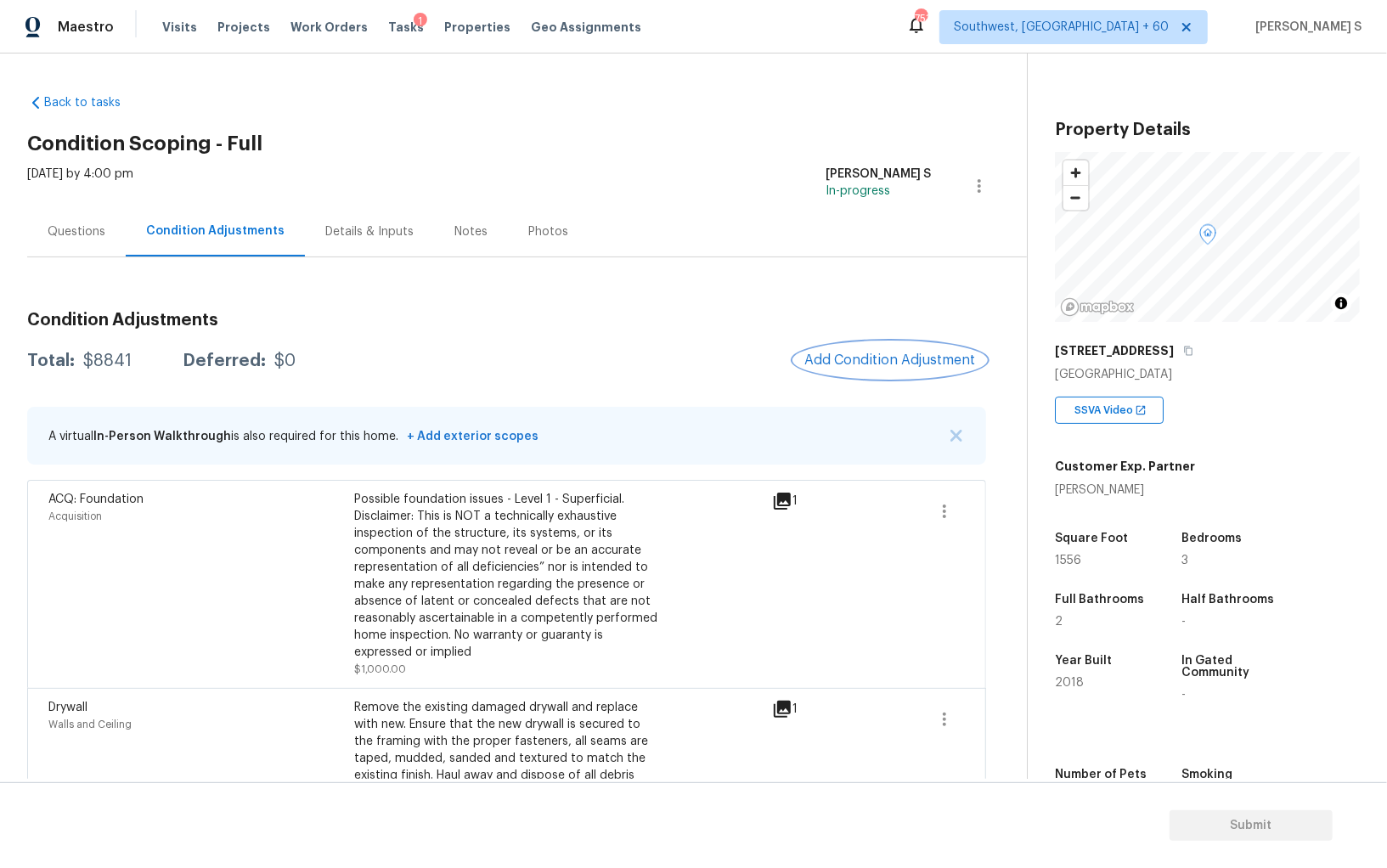
click at [870, 373] on button "Add Condition Adjustment" at bounding box center [890, 360] width 192 height 35
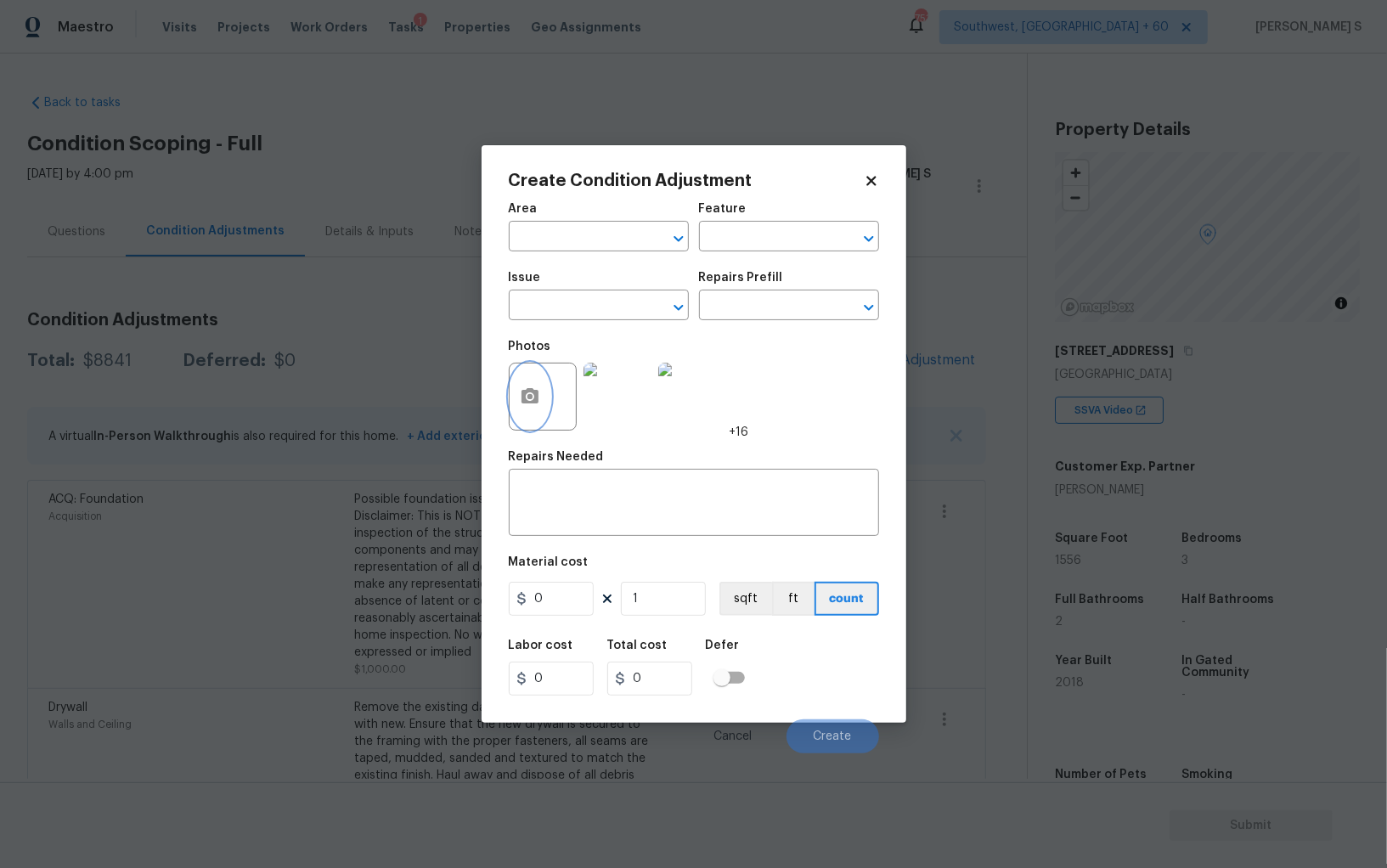
click at [533, 419] on button "button" at bounding box center [530, 396] width 41 height 66
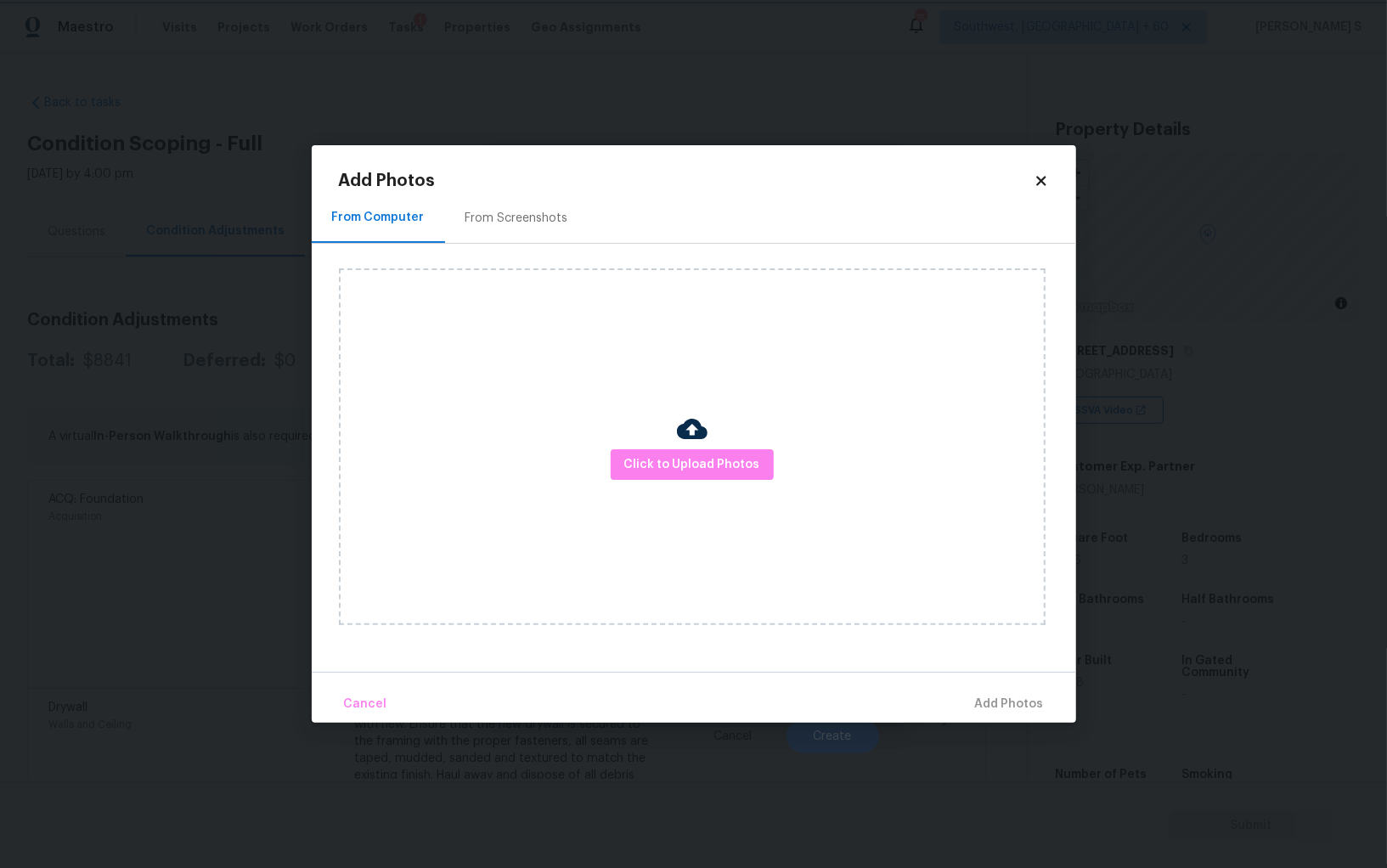
click at [46, 665] on body "Maestro Visits Projects Work Orders Tasks 1 Properties Geo Assignments 753 Sout…" at bounding box center [693, 434] width 1387 height 868
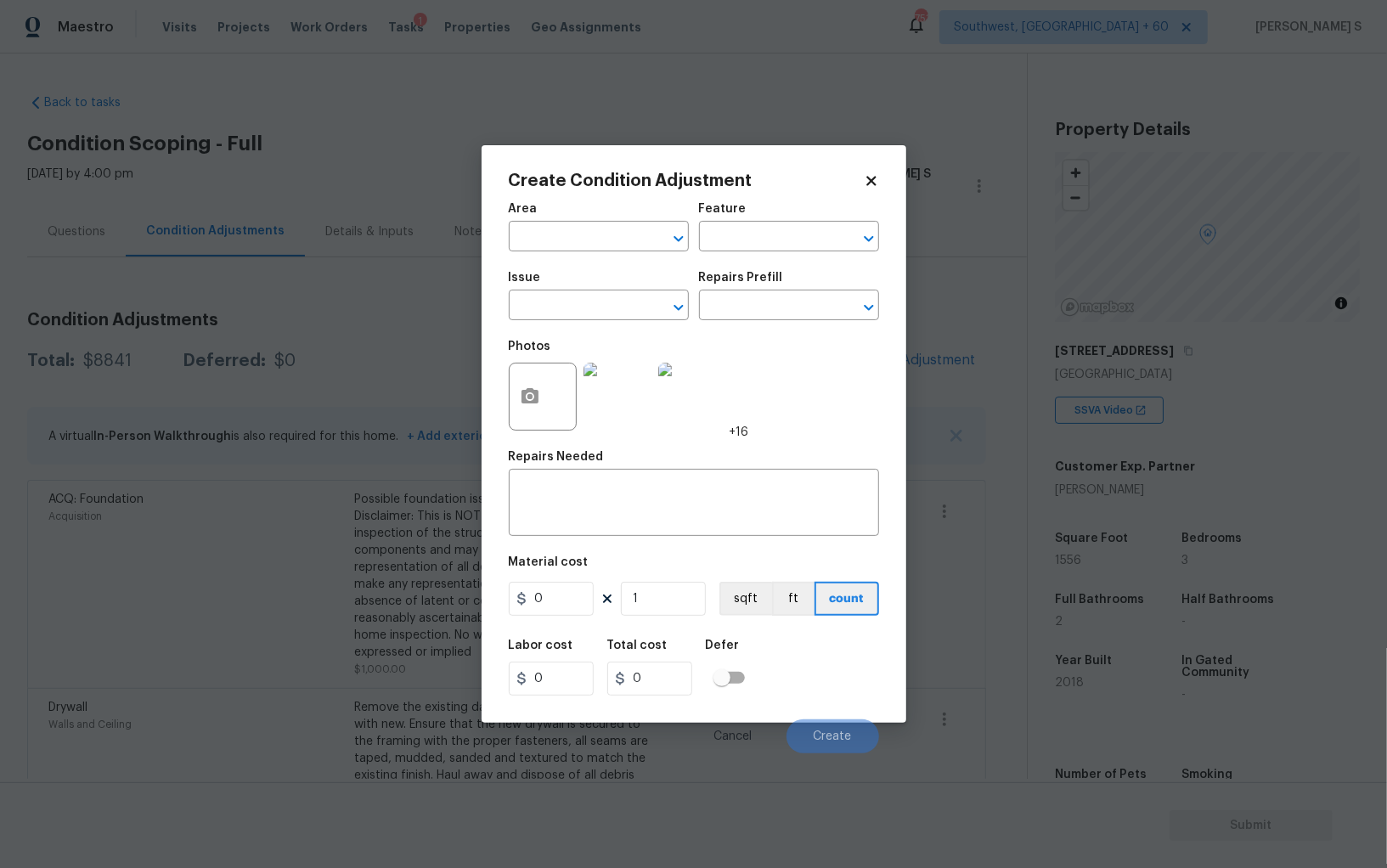
click at [46, 665] on body "Maestro Visits Projects Work Orders Tasks 1 Properties Geo Assignments 753 Sout…" at bounding box center [693, 434] width 1387 height 868
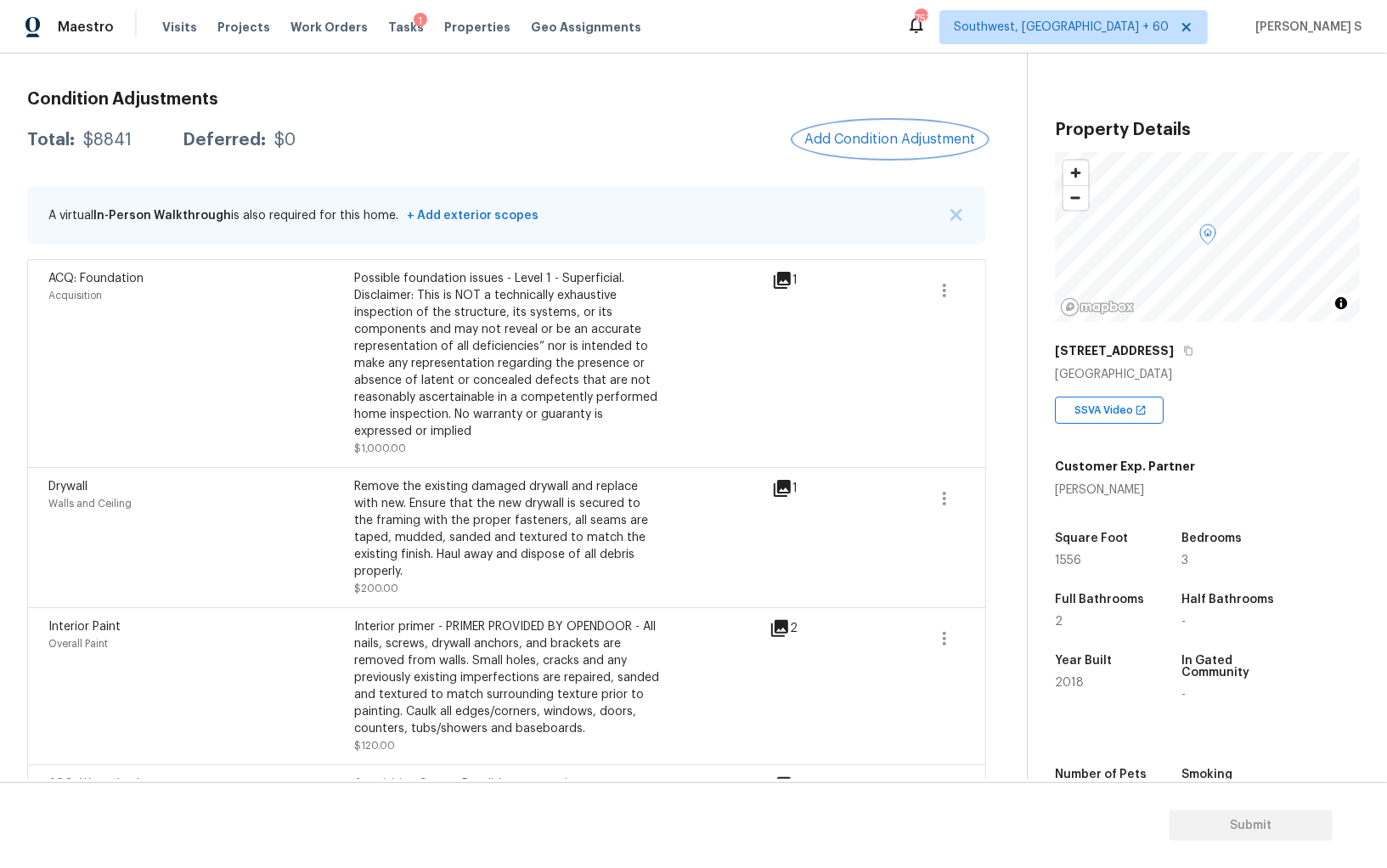
scroll to position [148, 0]
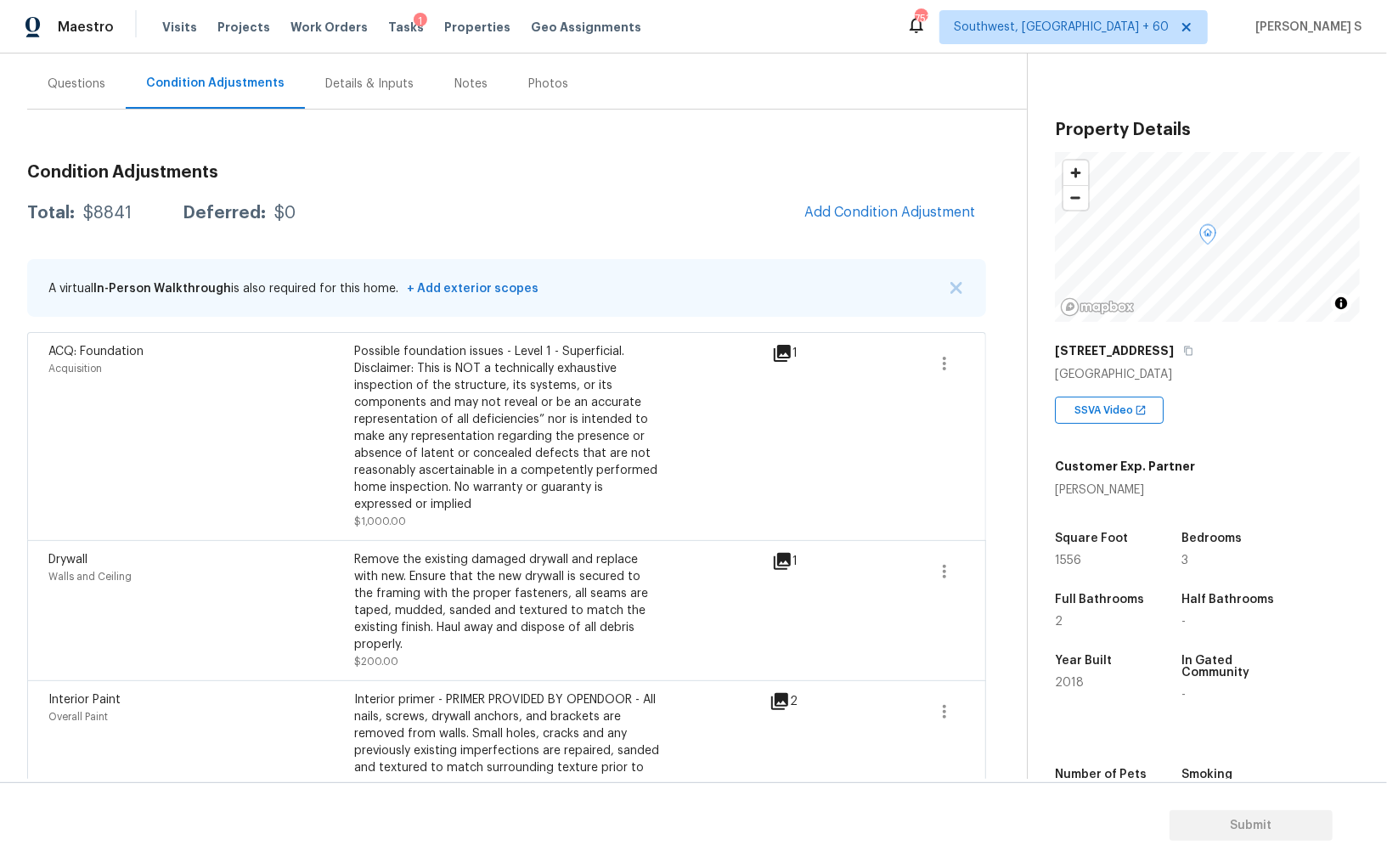
click at [117, 216] on div "$8841" at bounding box center [107, 213] width 48 height 17
copy div "8841"
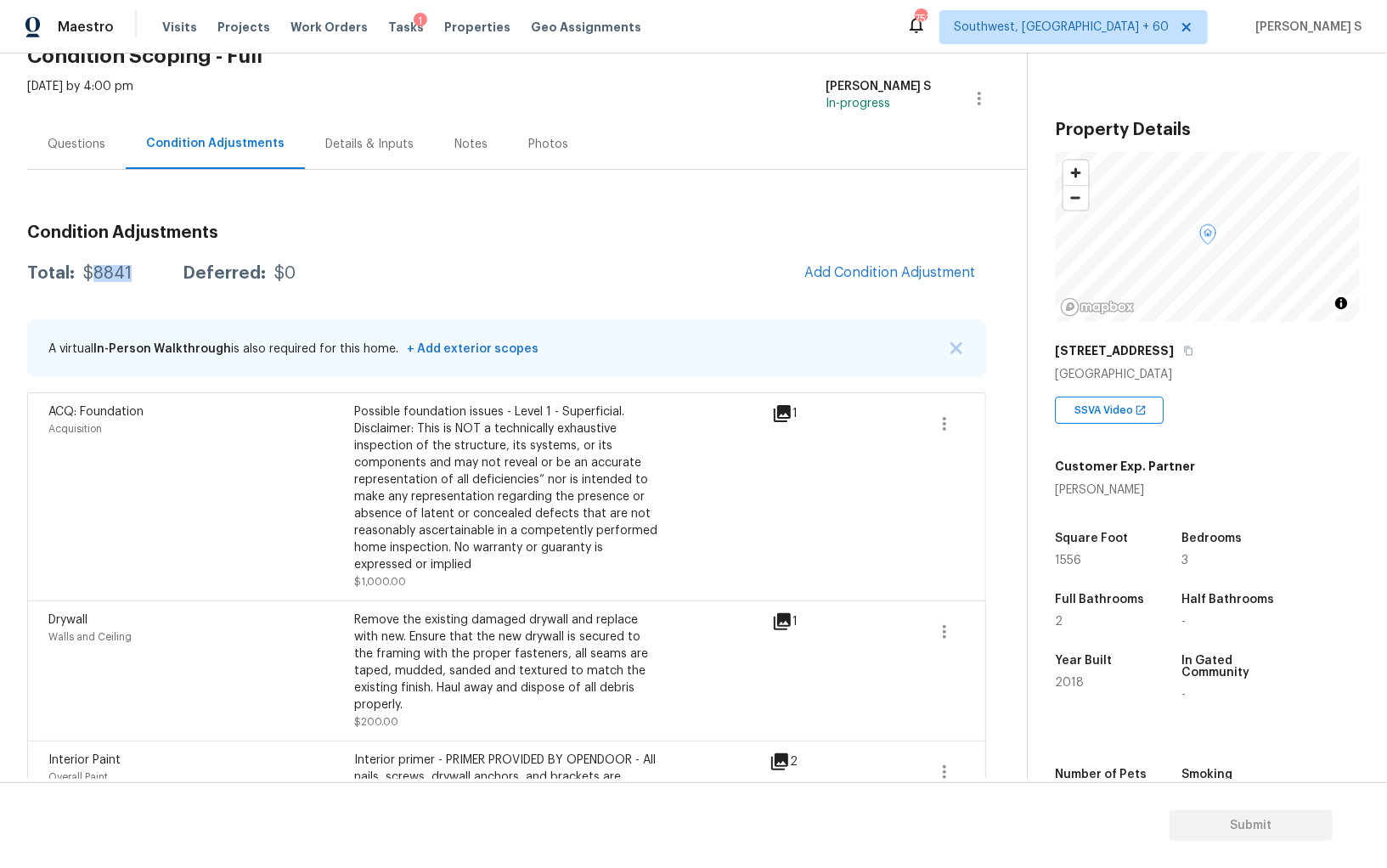
scroll to position [31, 0]
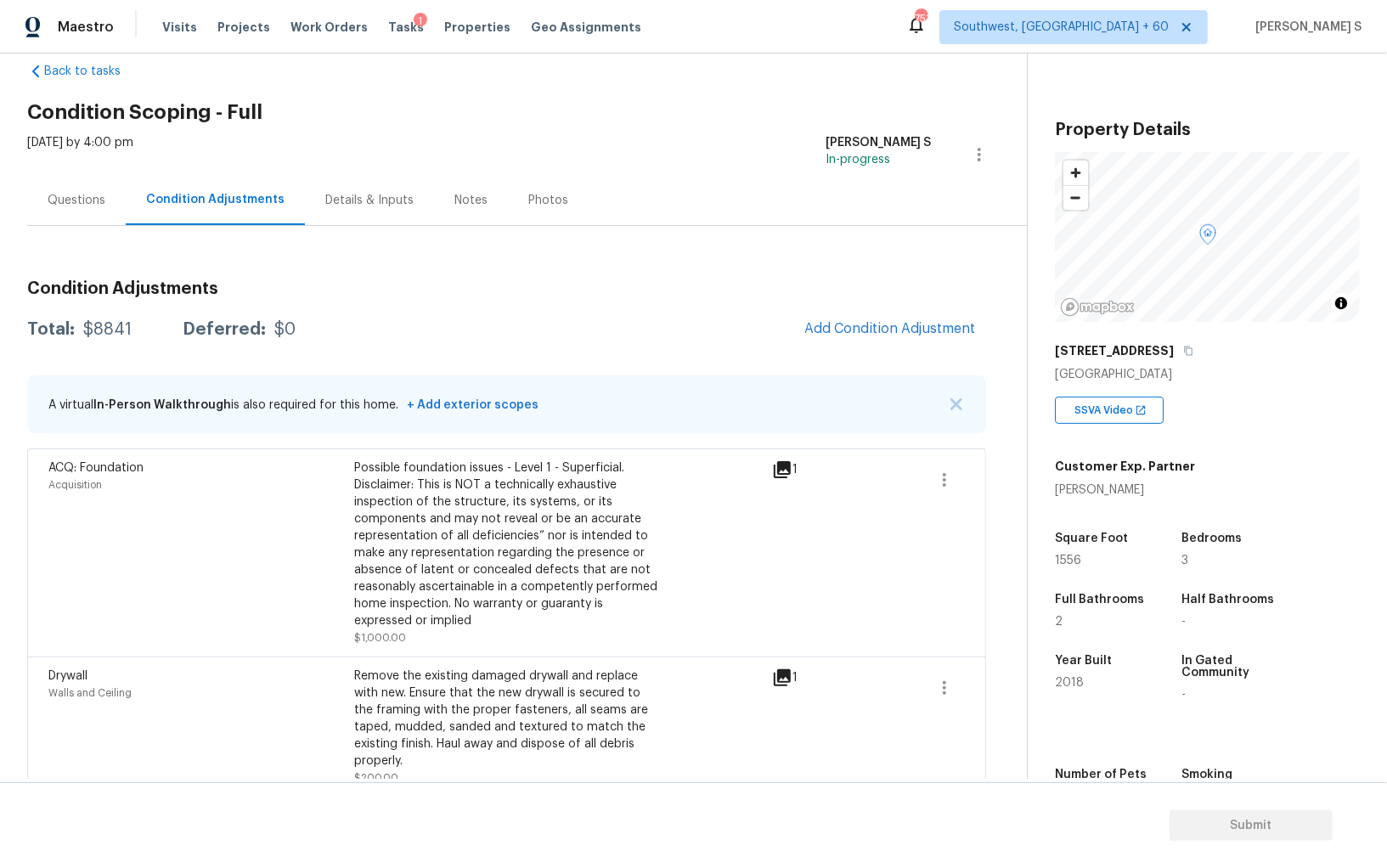
click at [85, 207] on div "Questions" at bounding box center [76, 200] width 58 height 17
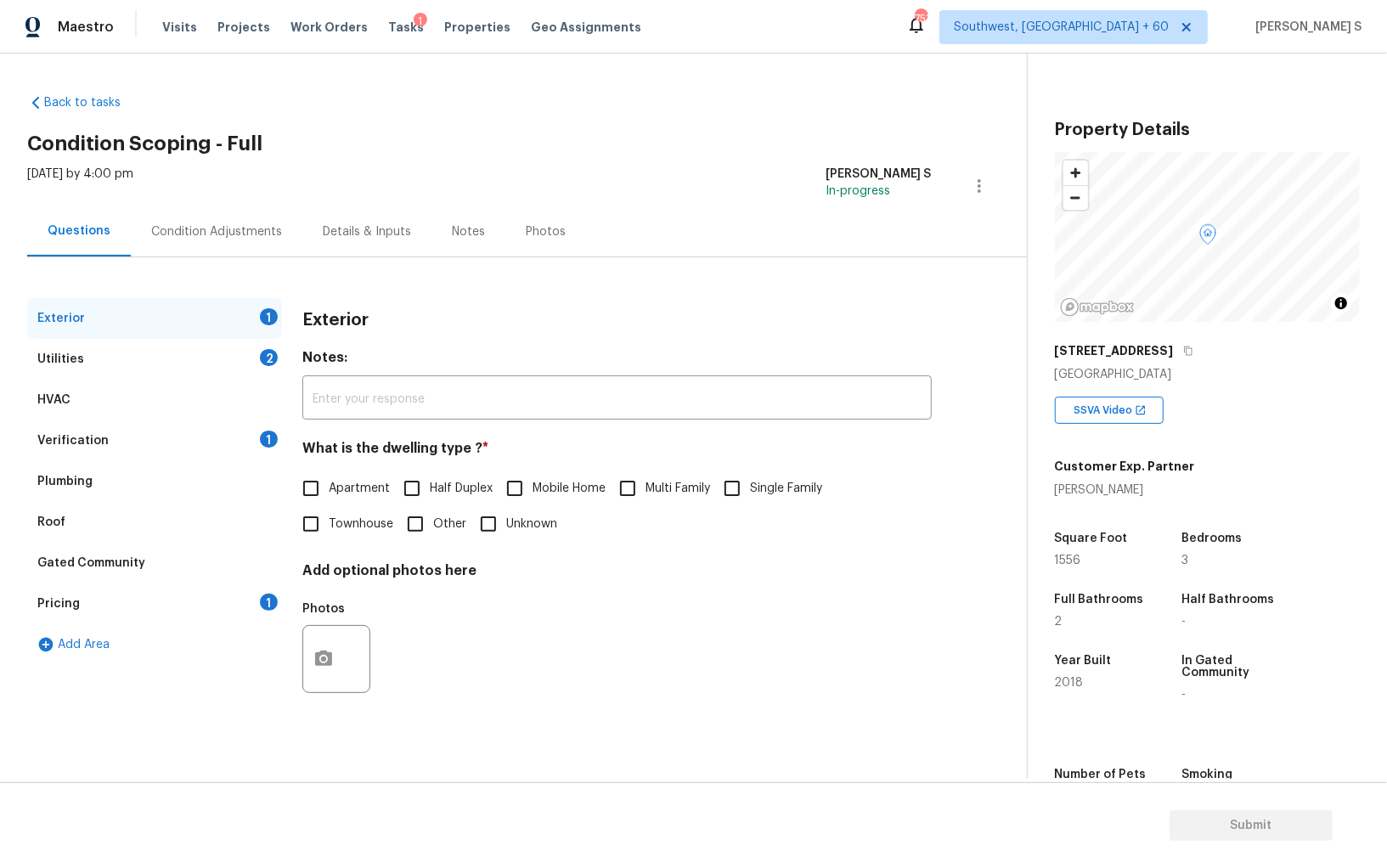
click at [276, 351] on div "Utilities 2" at bounding box center [154, 359] width 255 height 41
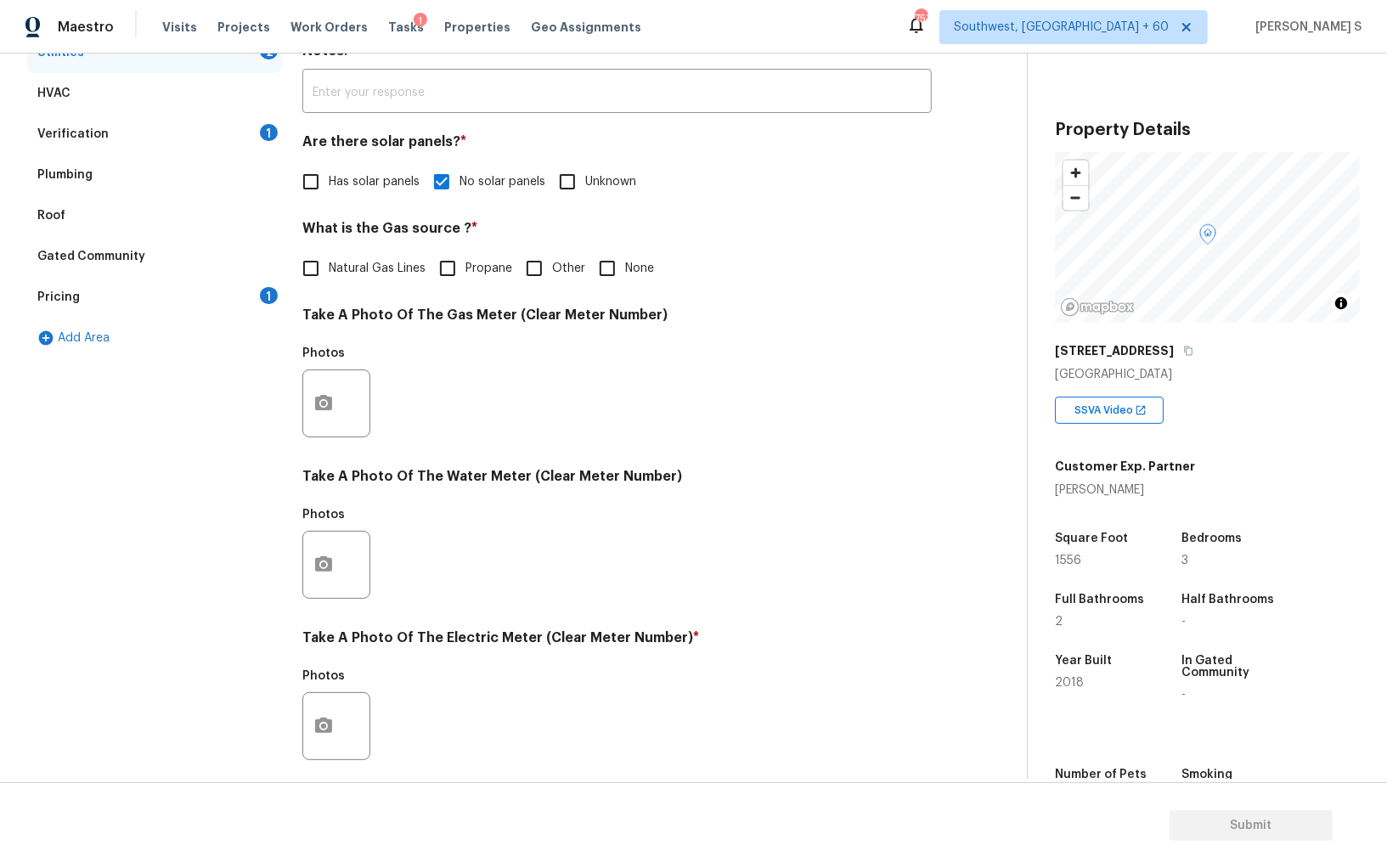
scroll to position [409, 0]
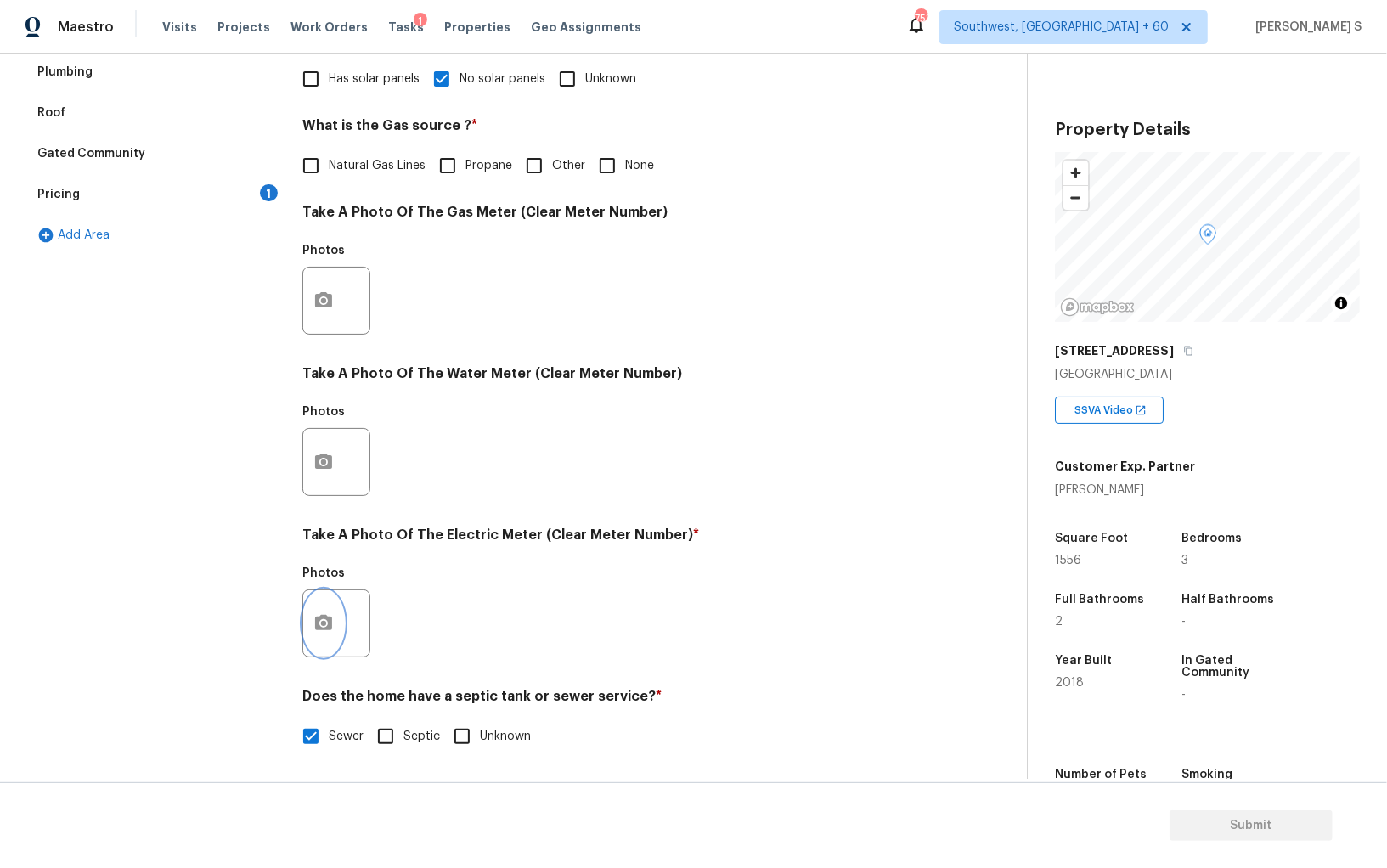
click at [332, 626] on icon "button" at bounding box center [324, 624] width 21 height 21
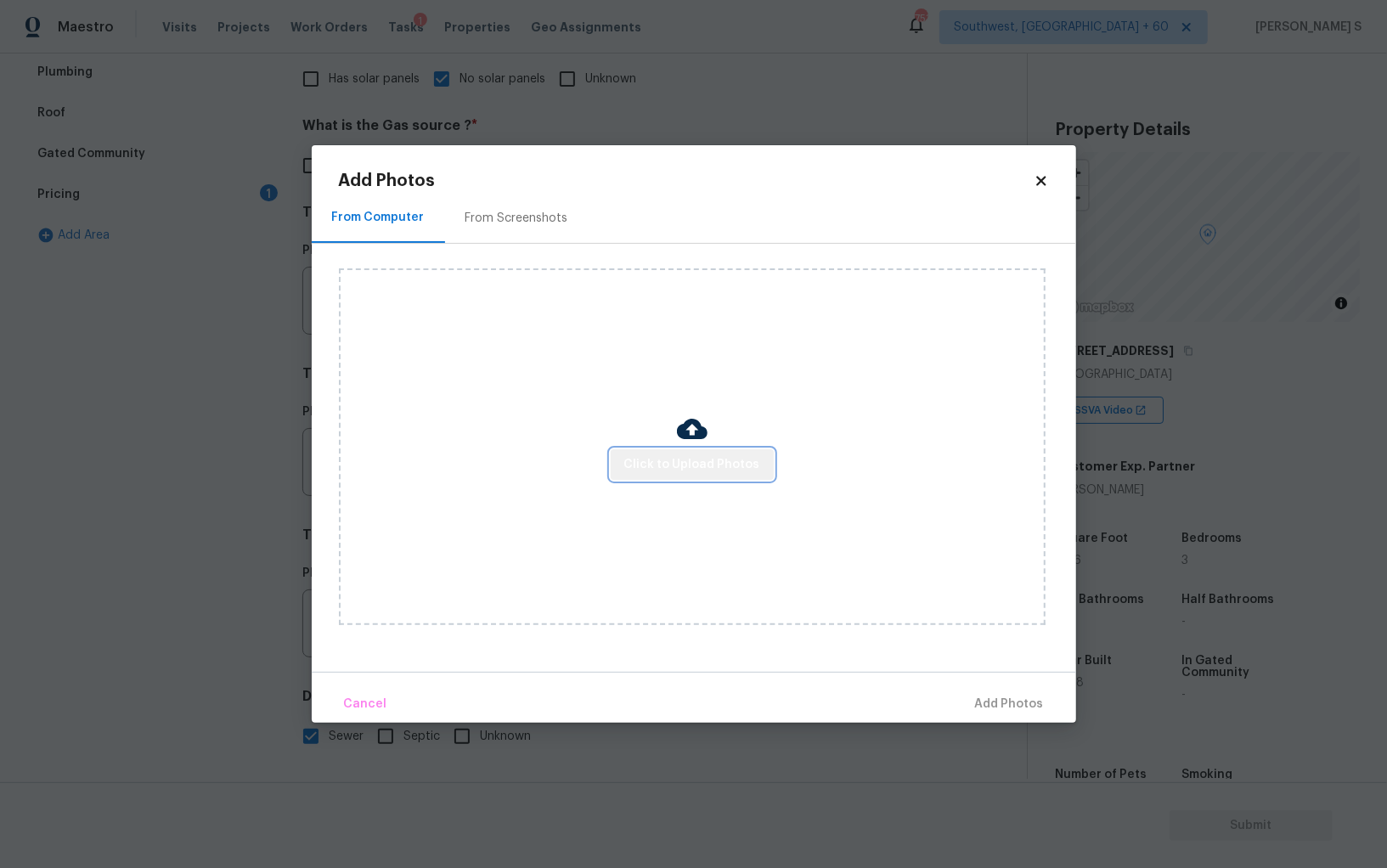
click at [709, 454] on button "Click to Upload Photos" at bounding box center [692, 465] width 163 height 31
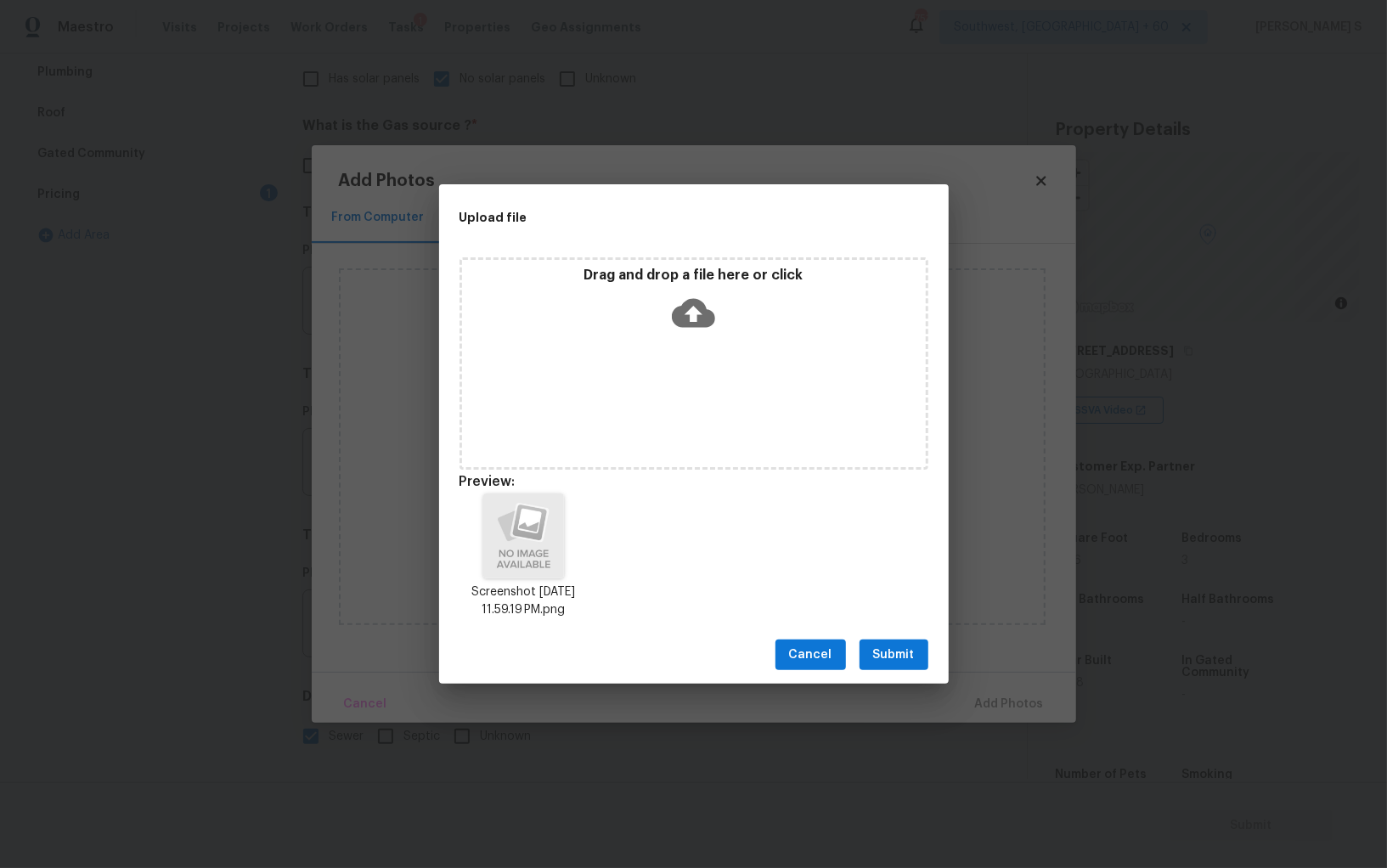
click at [898, 656] on span "Submit" at bounding box center [894, 655] width 41 height 22
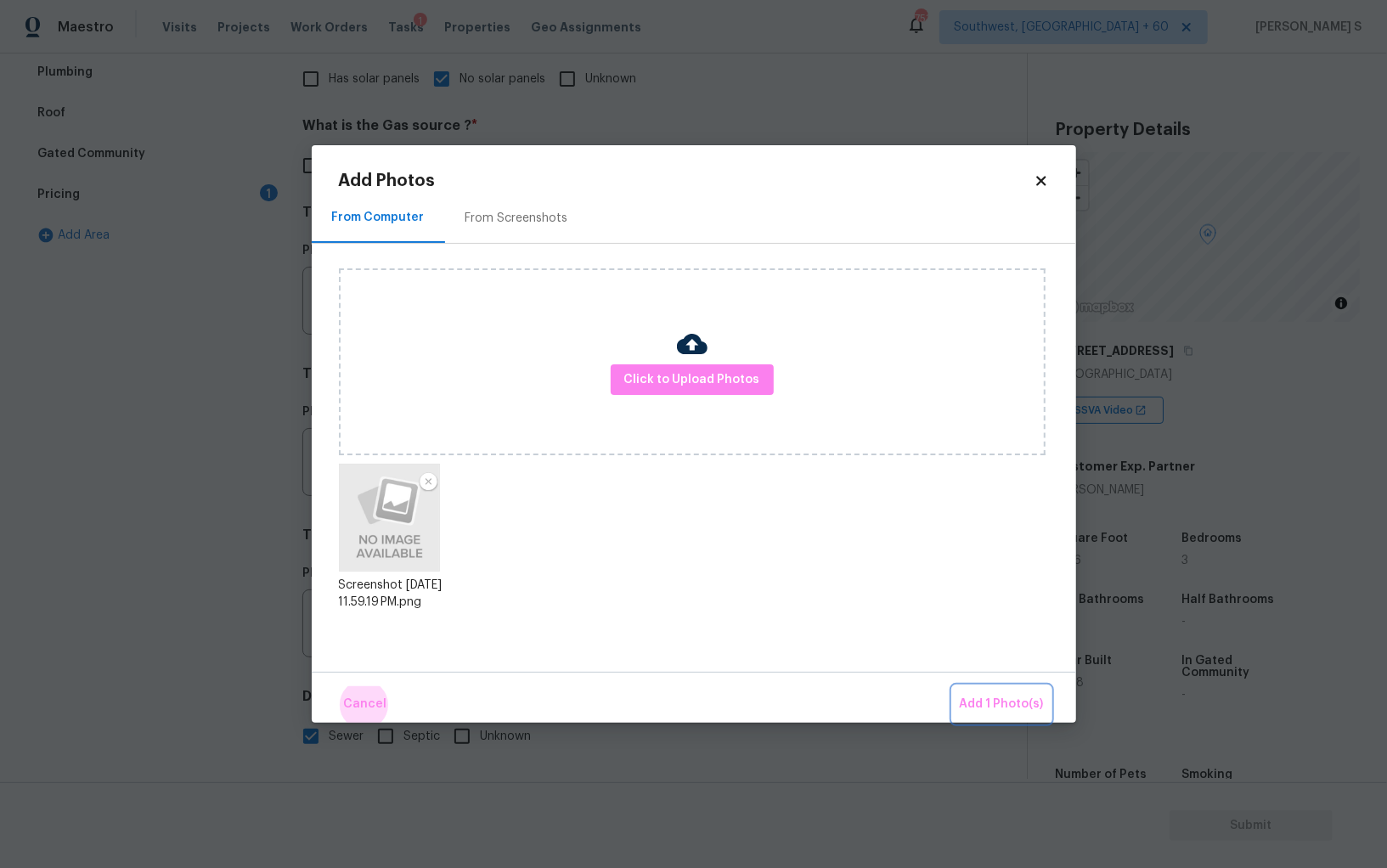
click at [953, 686] on button "Add 1 Photo(s)" at bounding box center [1001, 704] width 98 height 36
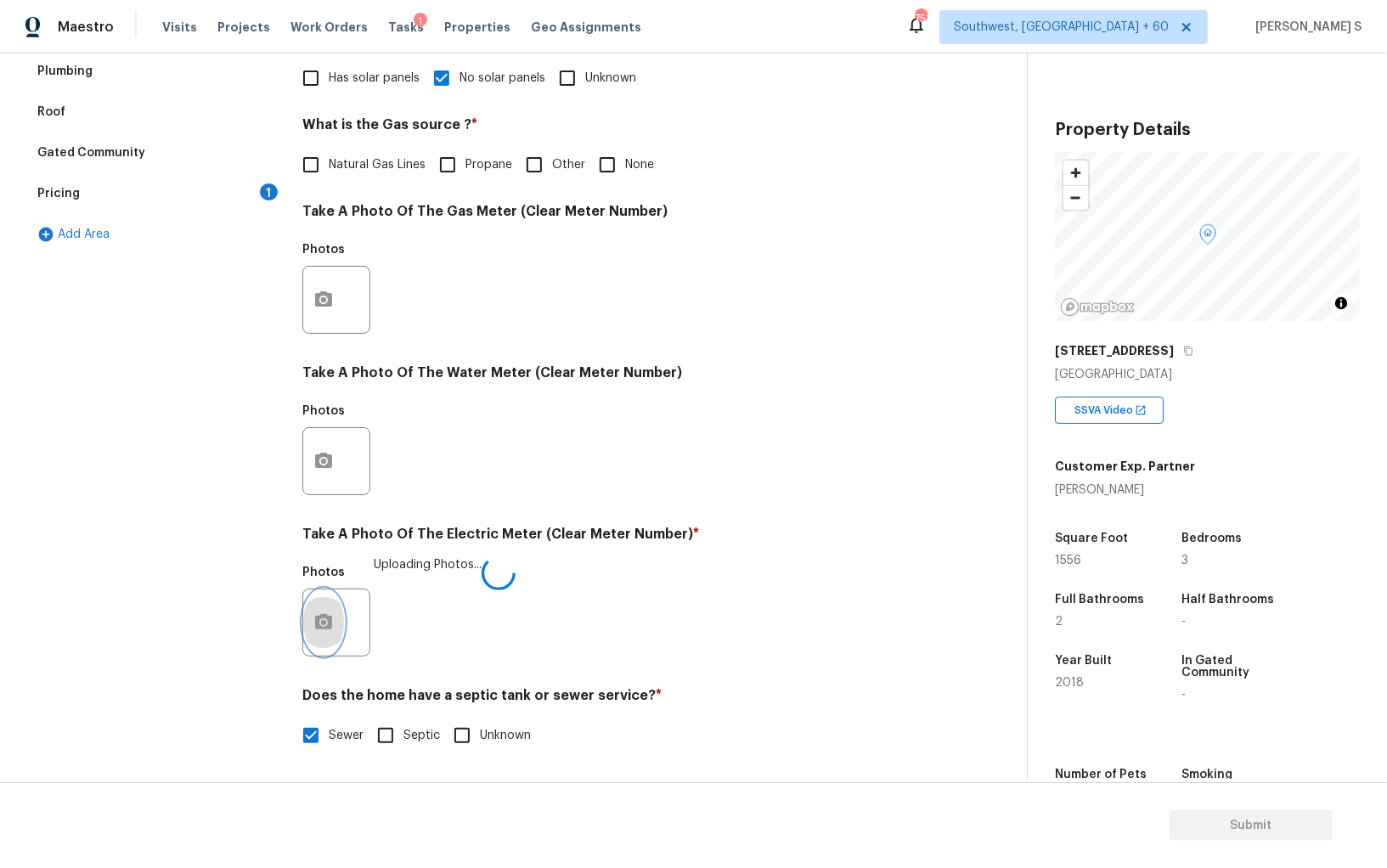
scroll to position [0, 0]
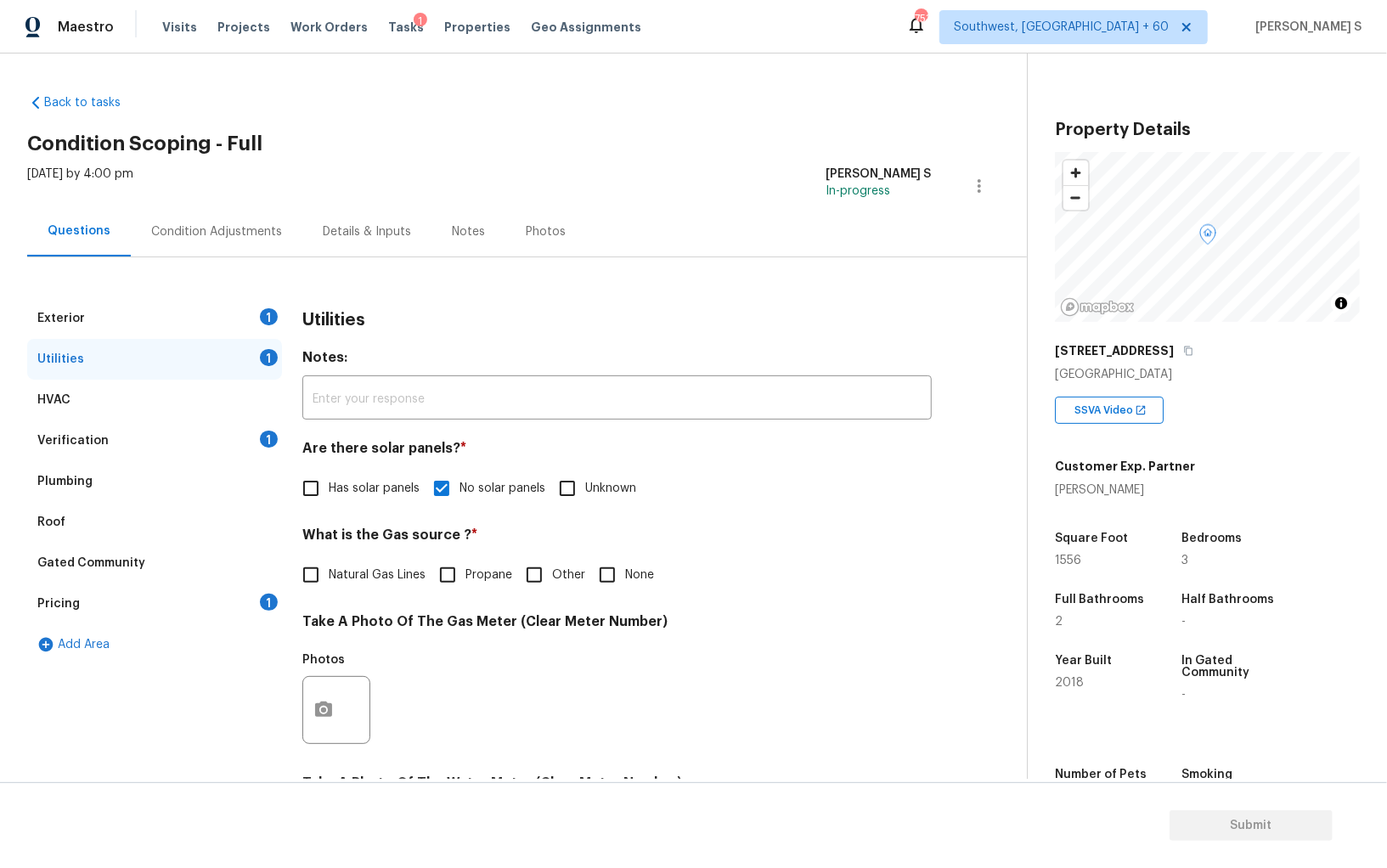
click at [608, 573] on input "None" at bounding box center [607, 575] width 35 height 35
checkbox input "true"
click at [273, 435] on div "1" at bounding box center [268, 439] width 18 height 17
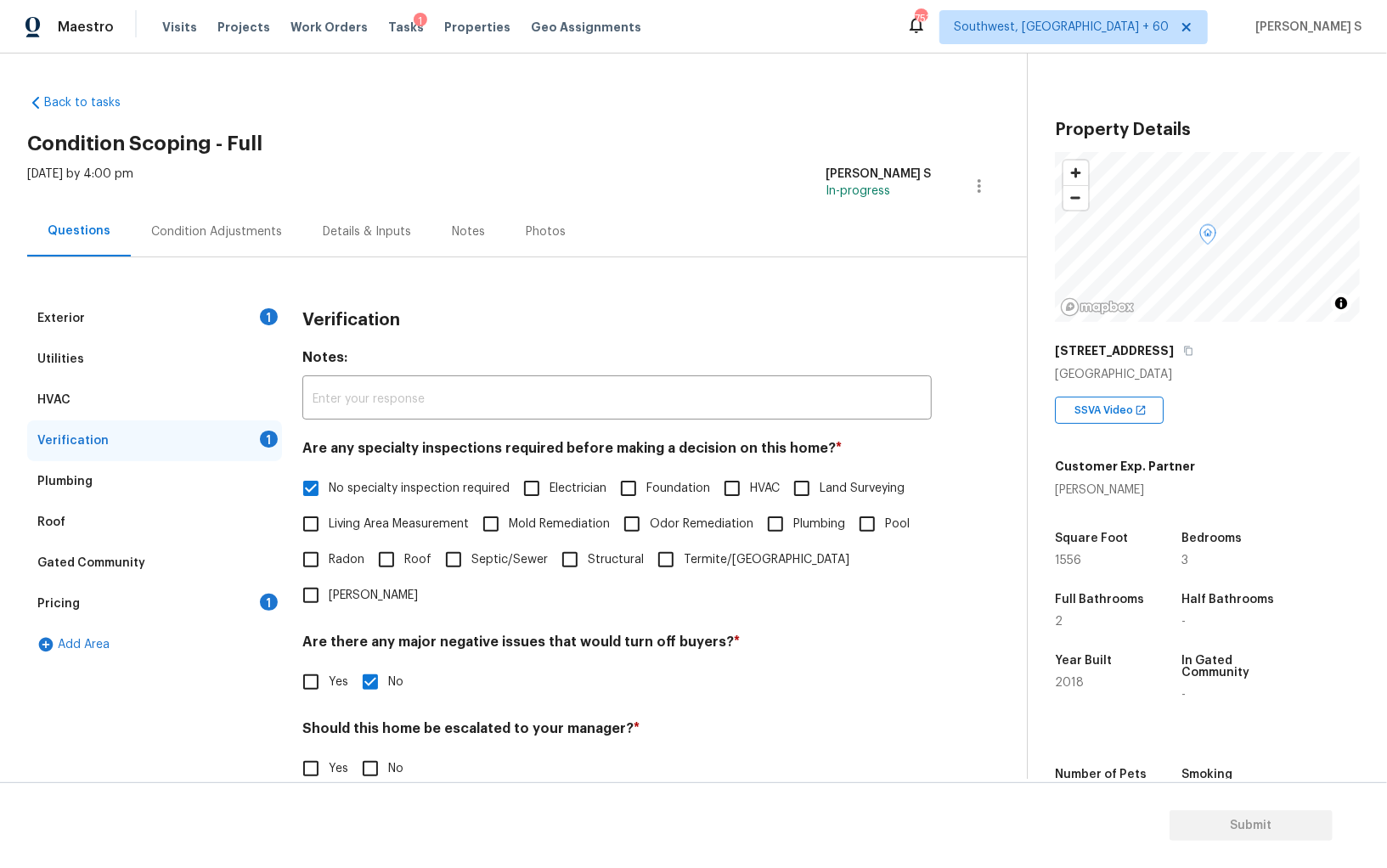
scroll to position [101, 0]
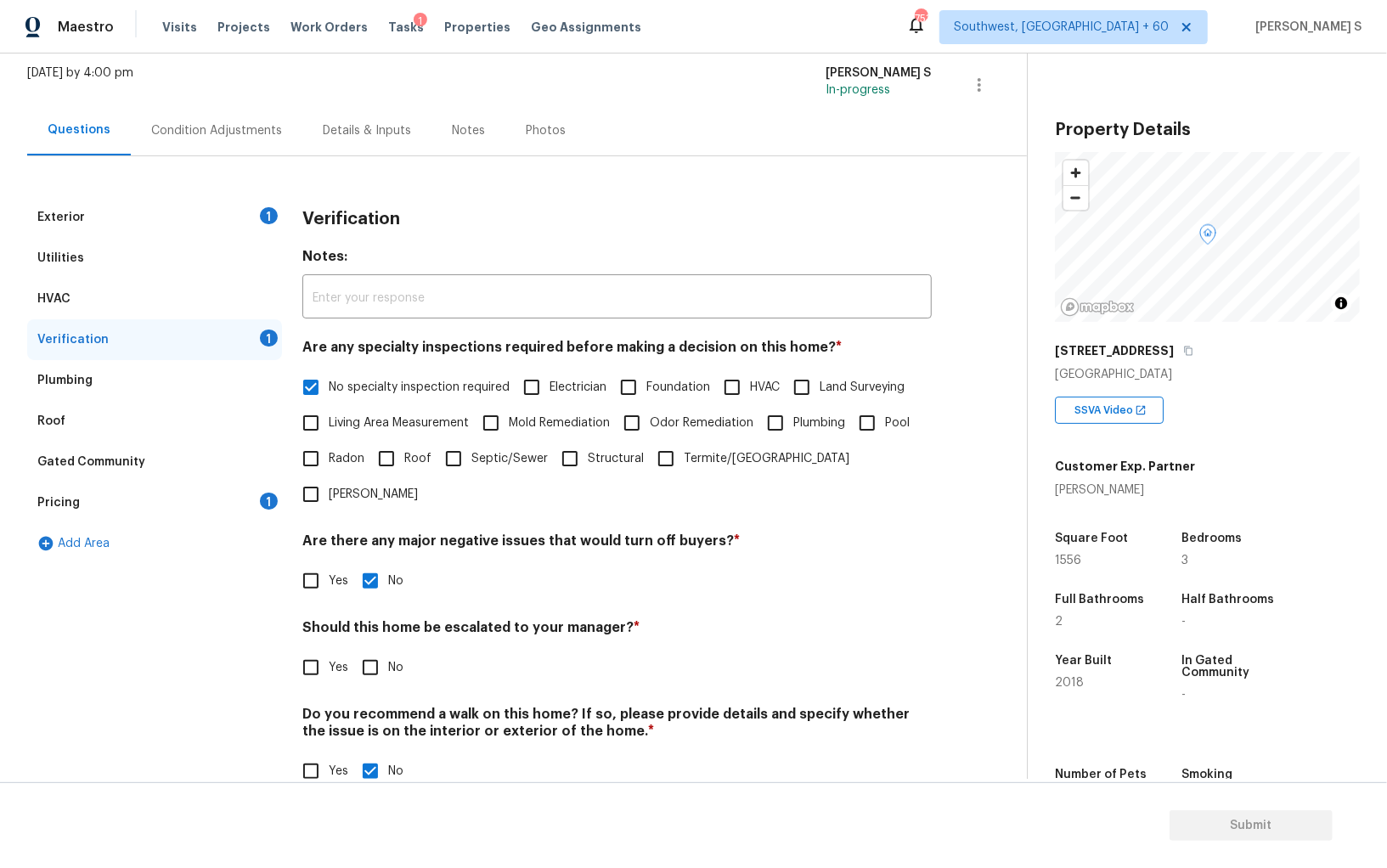
click at [369, 650] on input "No" at bounding box center [369, 667] width 35 height 35
checkbox input "true"
click at [262, 508] on div "Pricing 1" at bounding box center [154, 502] width 255 height 41
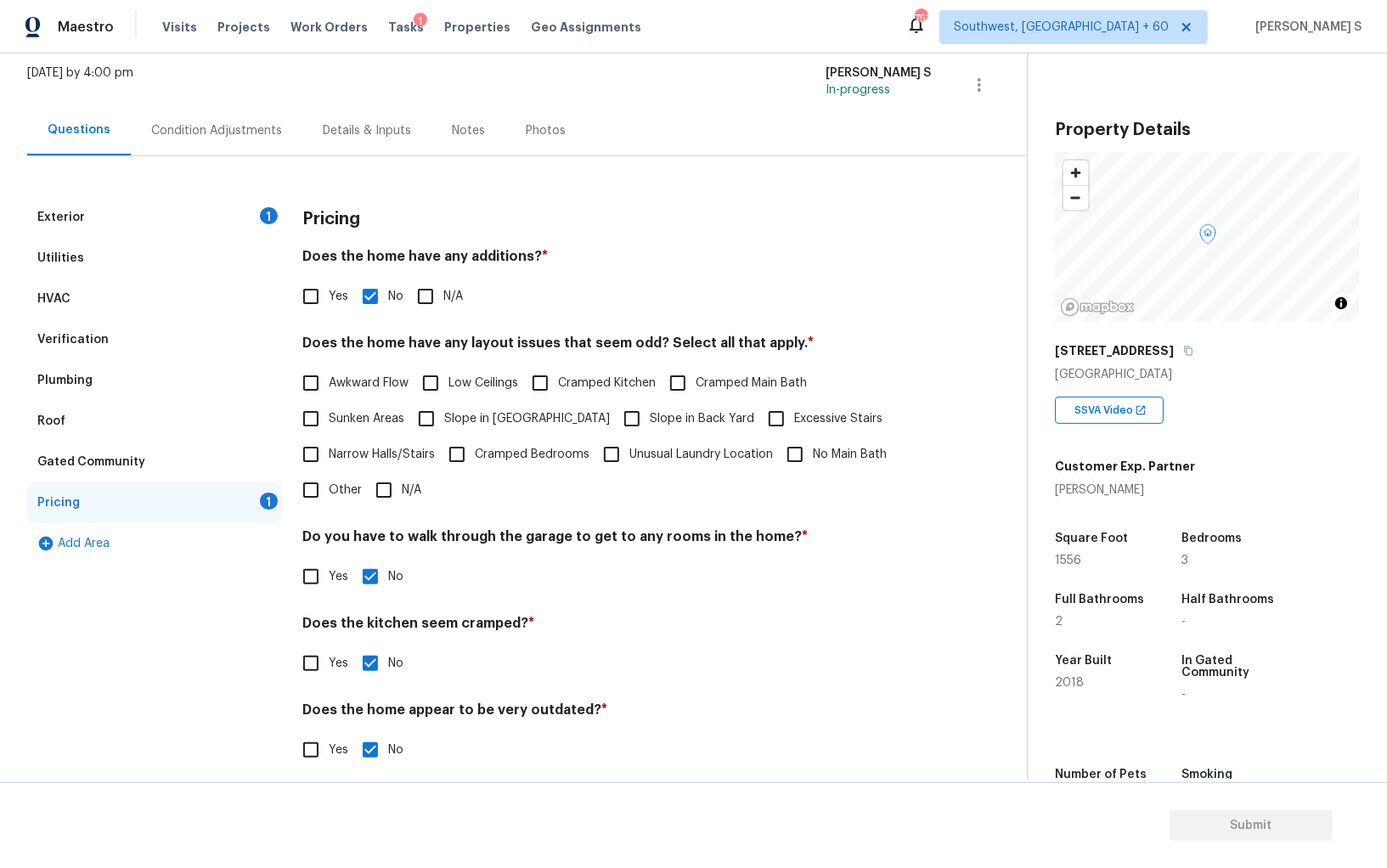
click at [442, 416] on input "Slope in [GEOGRAPHIC_DATA]" at bounding box center [426, 418] width 35 height 35
checkbox input "true"
click at [615, 418] on input "Slope in Back Yard" at bounding box center [632, 418] width 35 height 35
checkbox input "true"
click at [266, 227] on div "Exterior 1" at bounding box center [154, 217] width 255 height 41
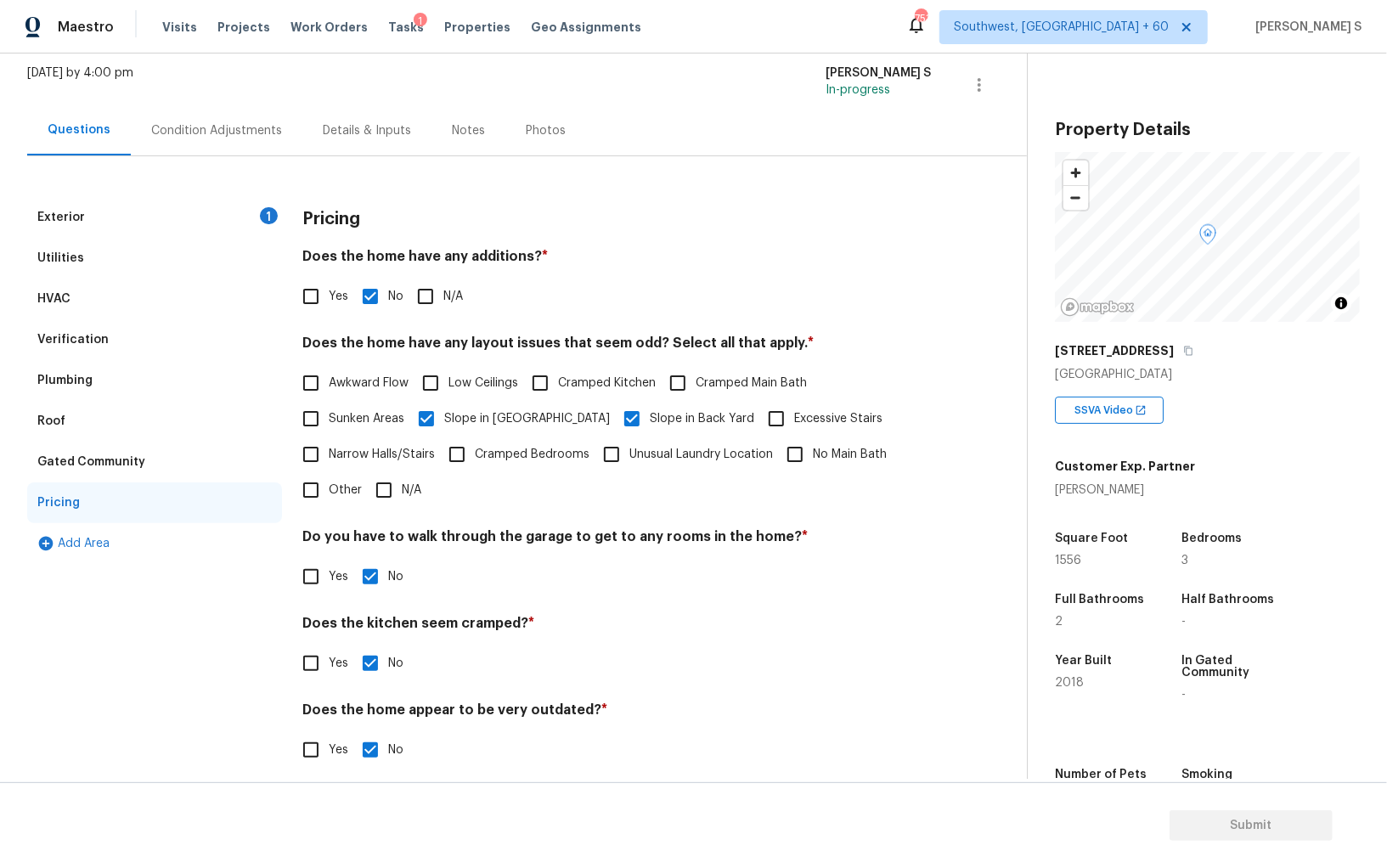
scroll to position [0, 0]
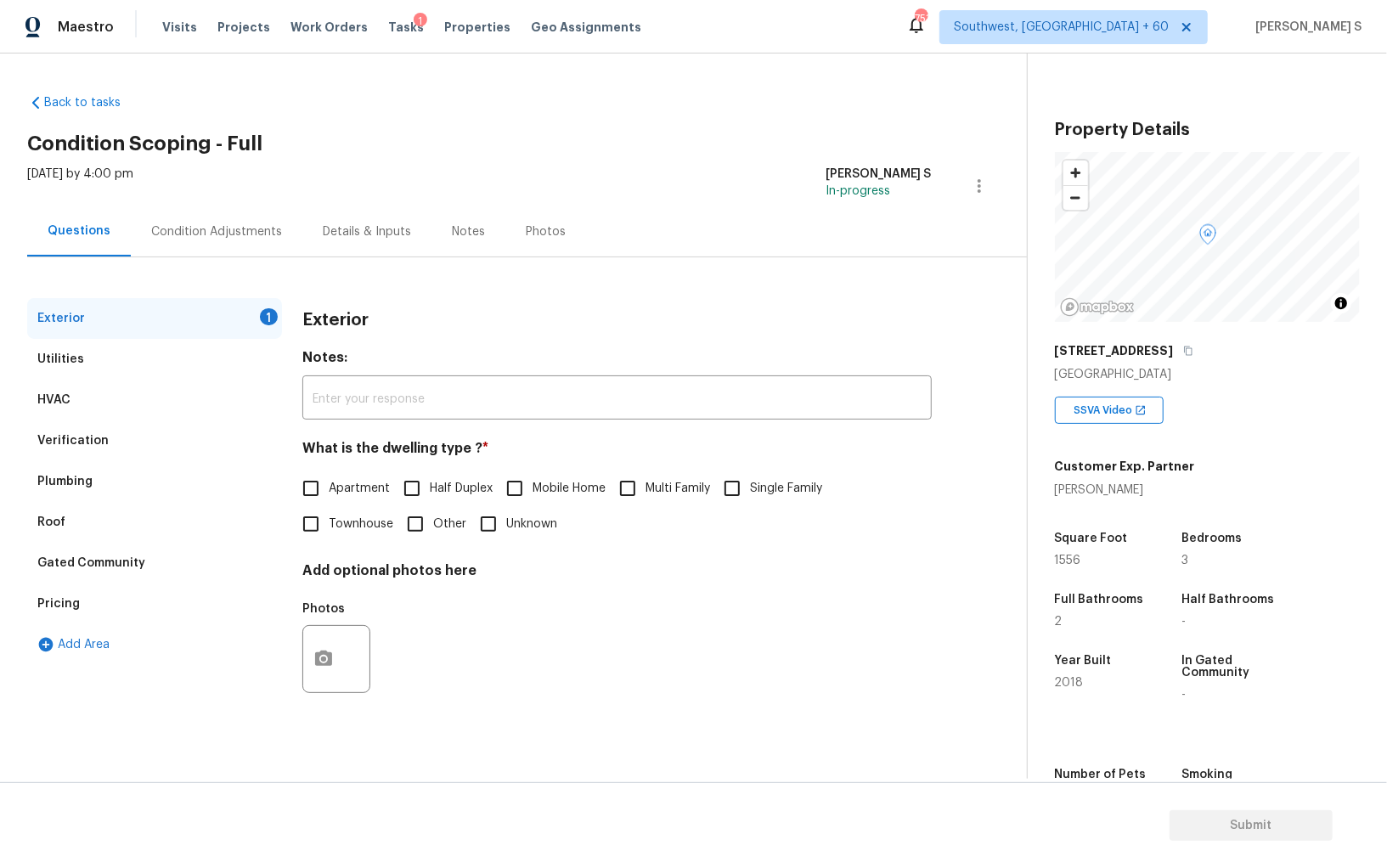
click at [719, 495] on input "Single Family" at bounding box center [732, 487] width 35 height 35
checkbox input "true"
click at [260, 235] on div "Condition Adjustments" at bounding box center [217, 232] width 131 height 17
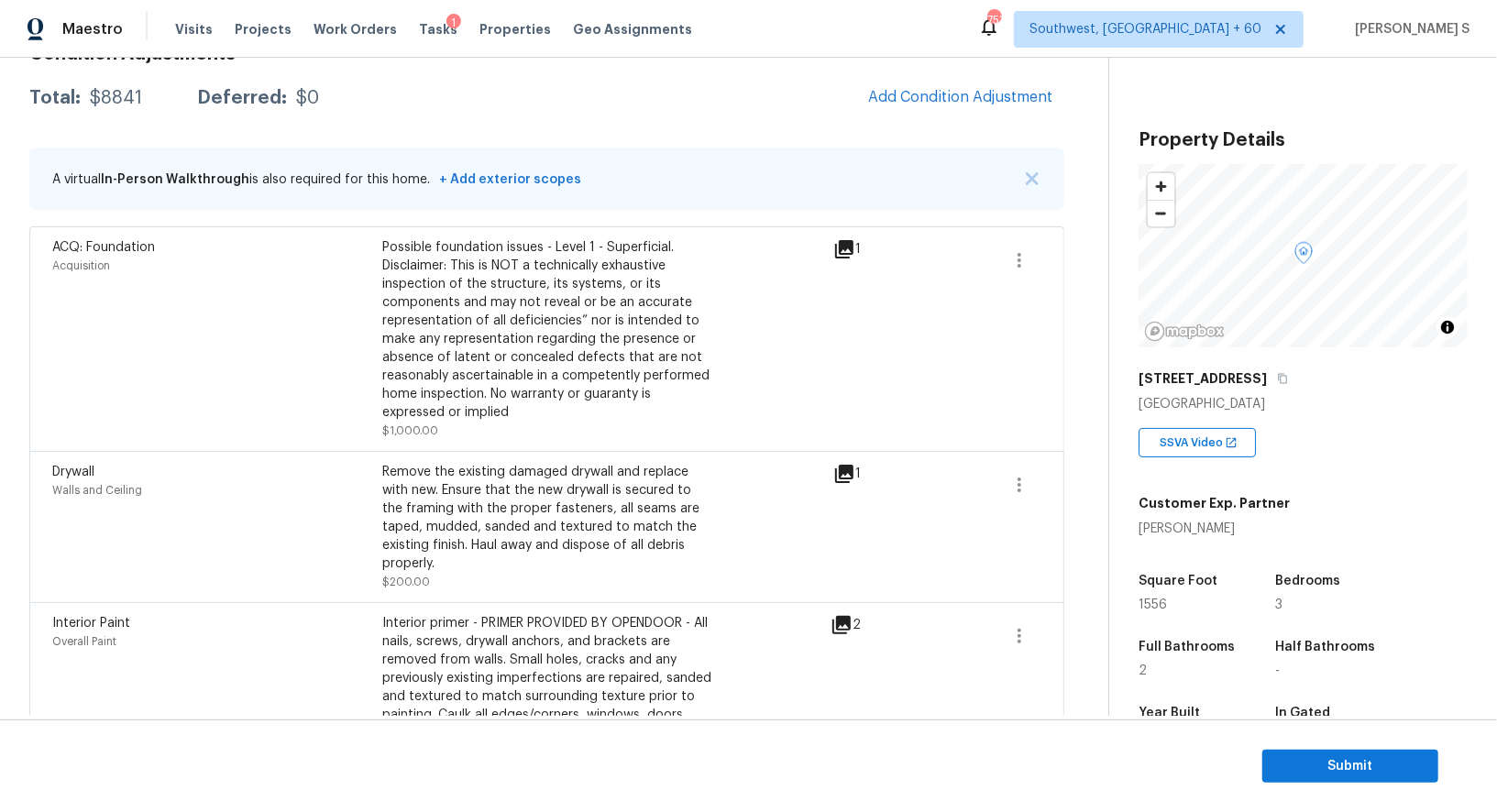
scroll to position [218, 0]
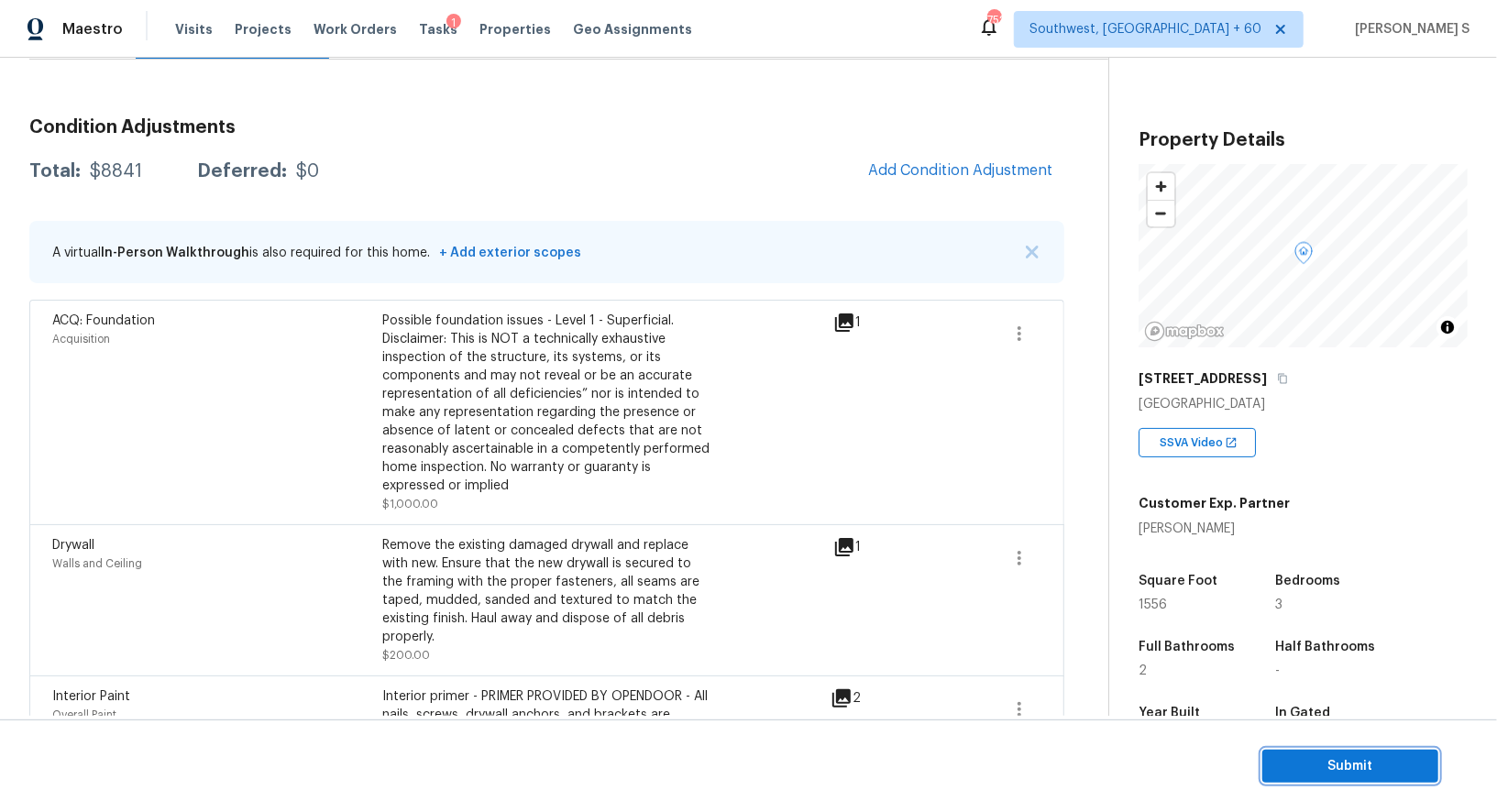
click at [1361, 767] on span "Submit" at bounding box center [1350, 766] width 146 height 23
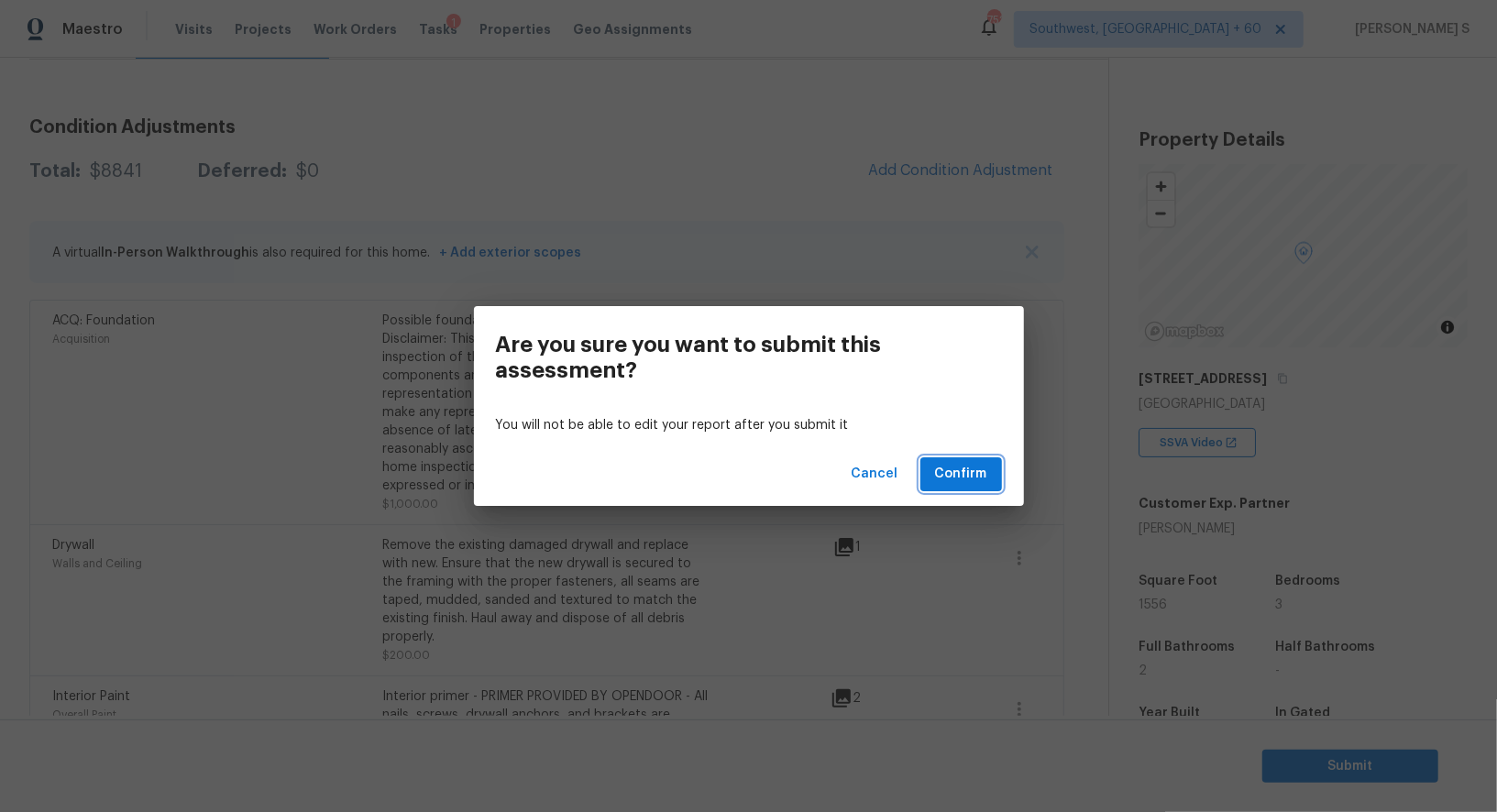
click at [976, 471] on span "Confirm" at bounding box center [961, 474] width 52 height 23
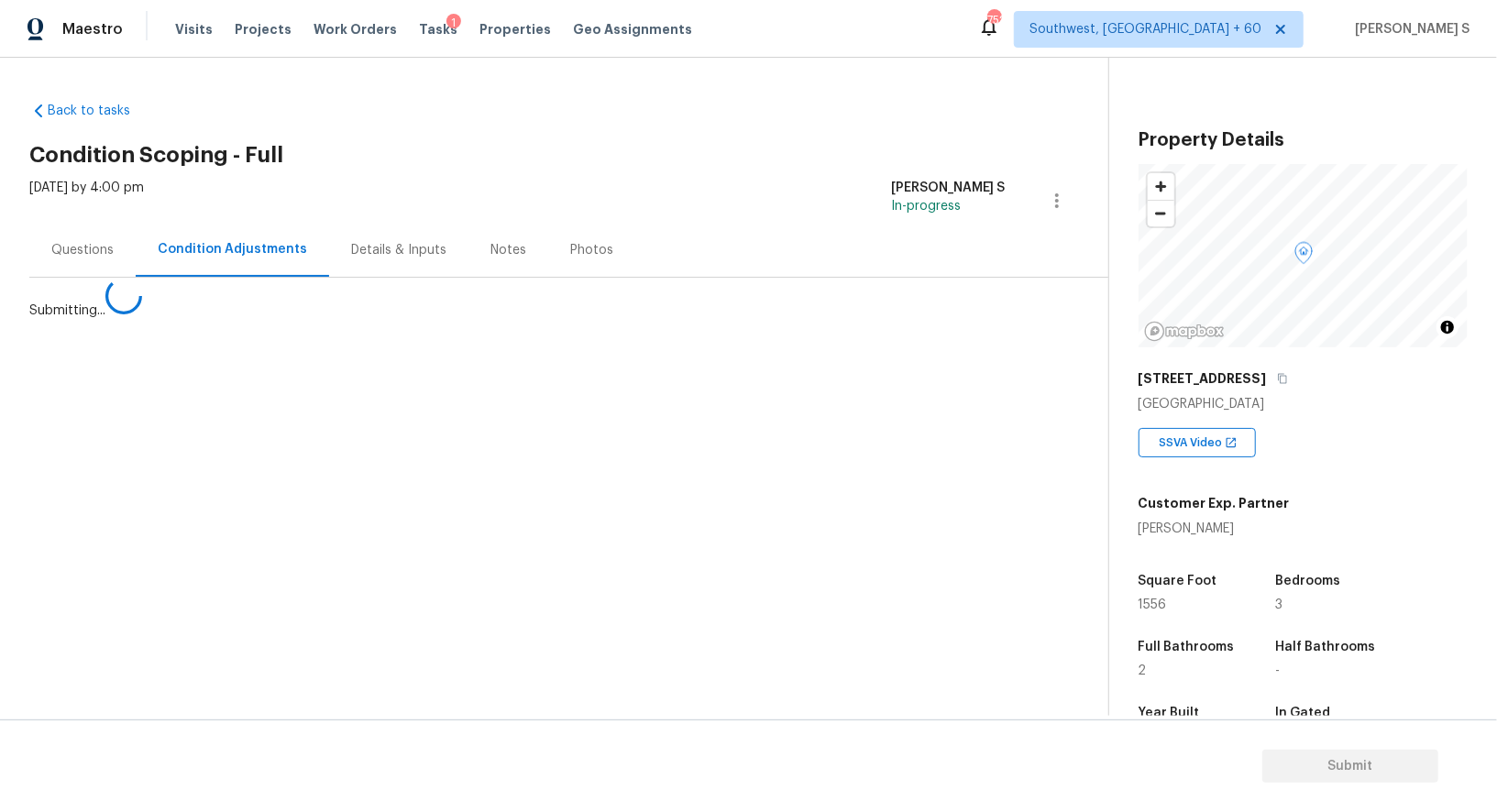
scroll to position [0, 0]
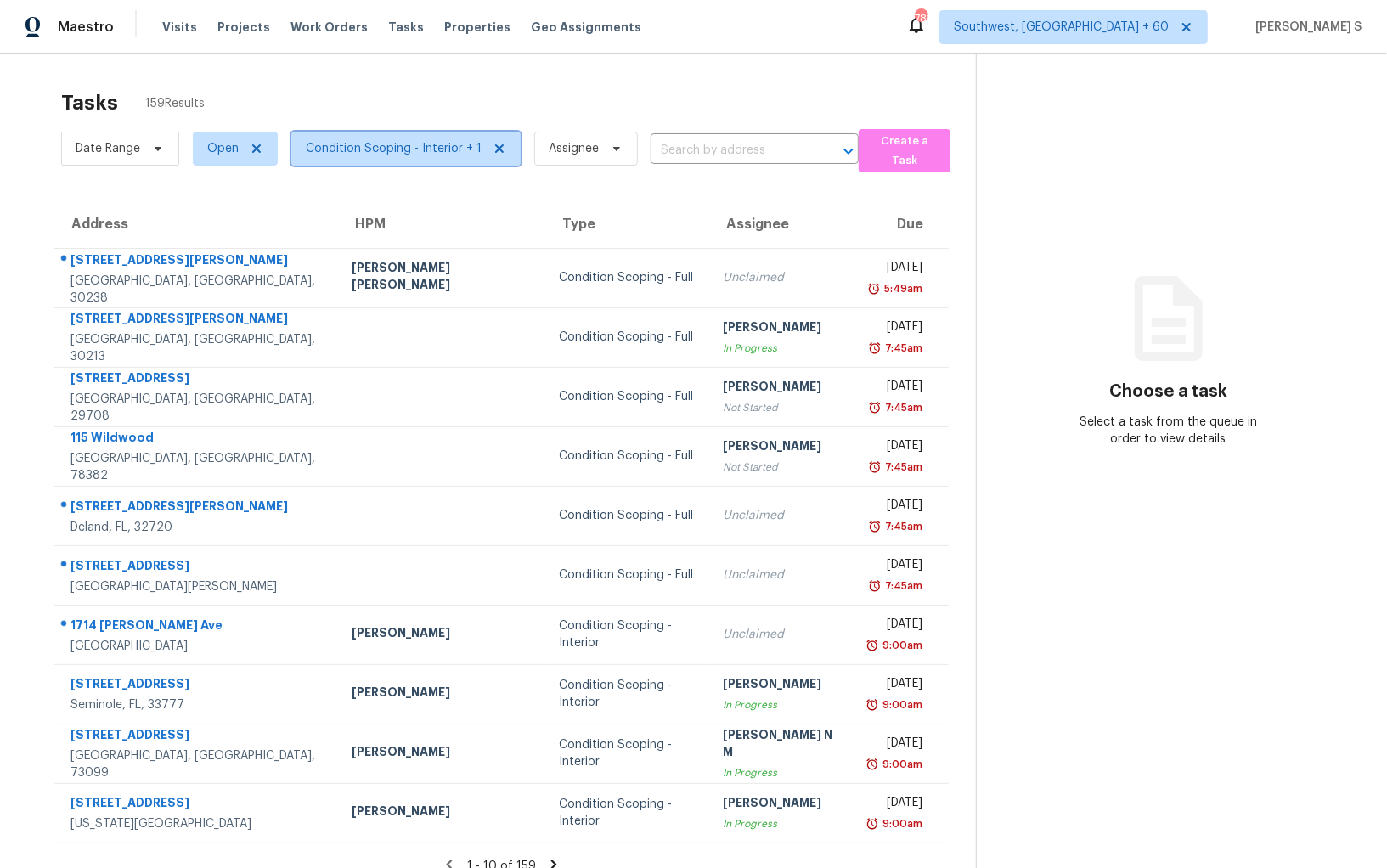
click at [369, 151] on span "Condition Scoping - Interior + 1" at bounding box center [394, 148] width 176 height 17
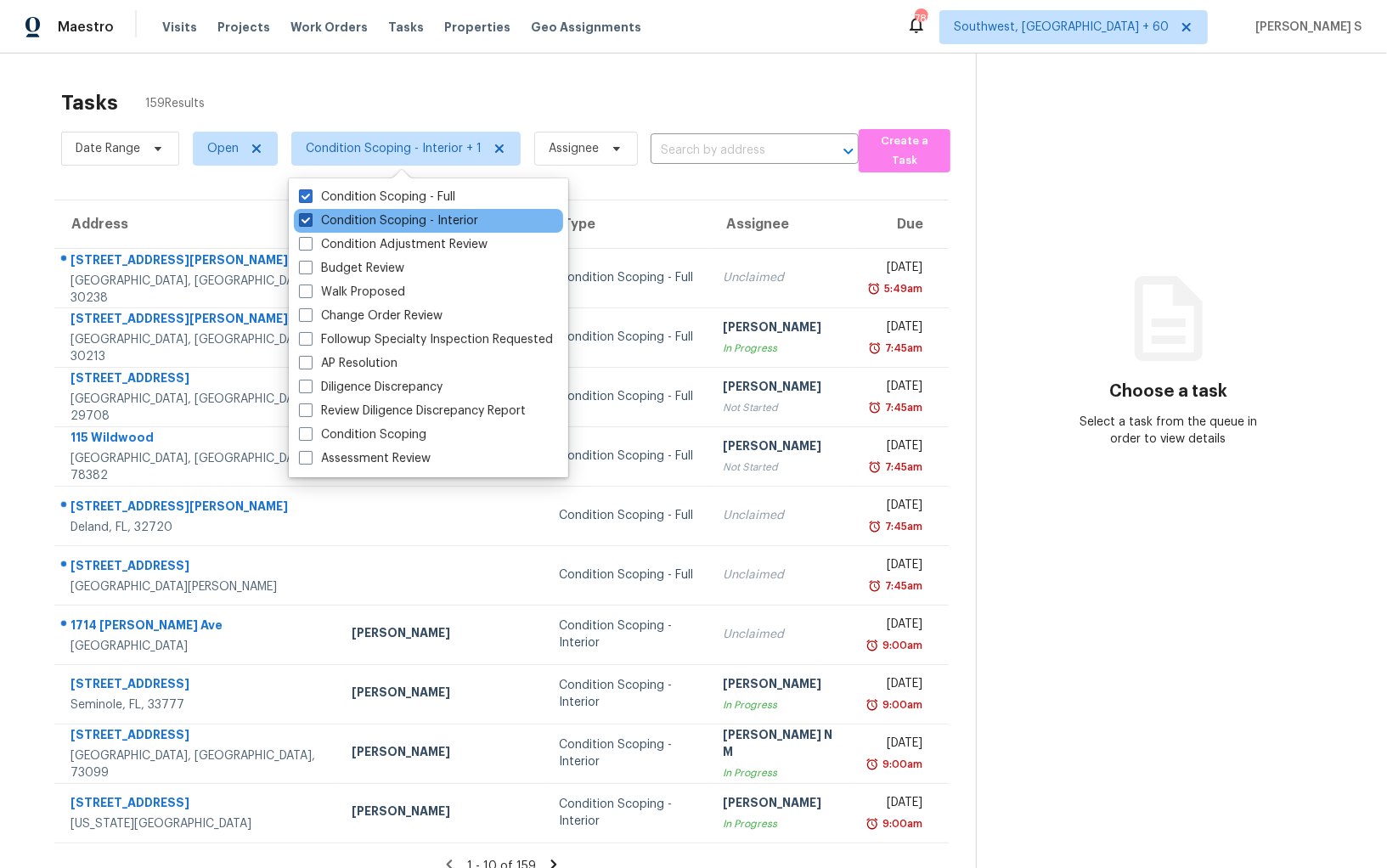
click at [351, 223] on label "Condition Scoping - Interior" at bounding box center [388, 221] width 180 height 17
click at [310, 223] on input "Condition Scoping - Interior" at bounding box center [304, 217] width 11 height 11
checkbox input "false"
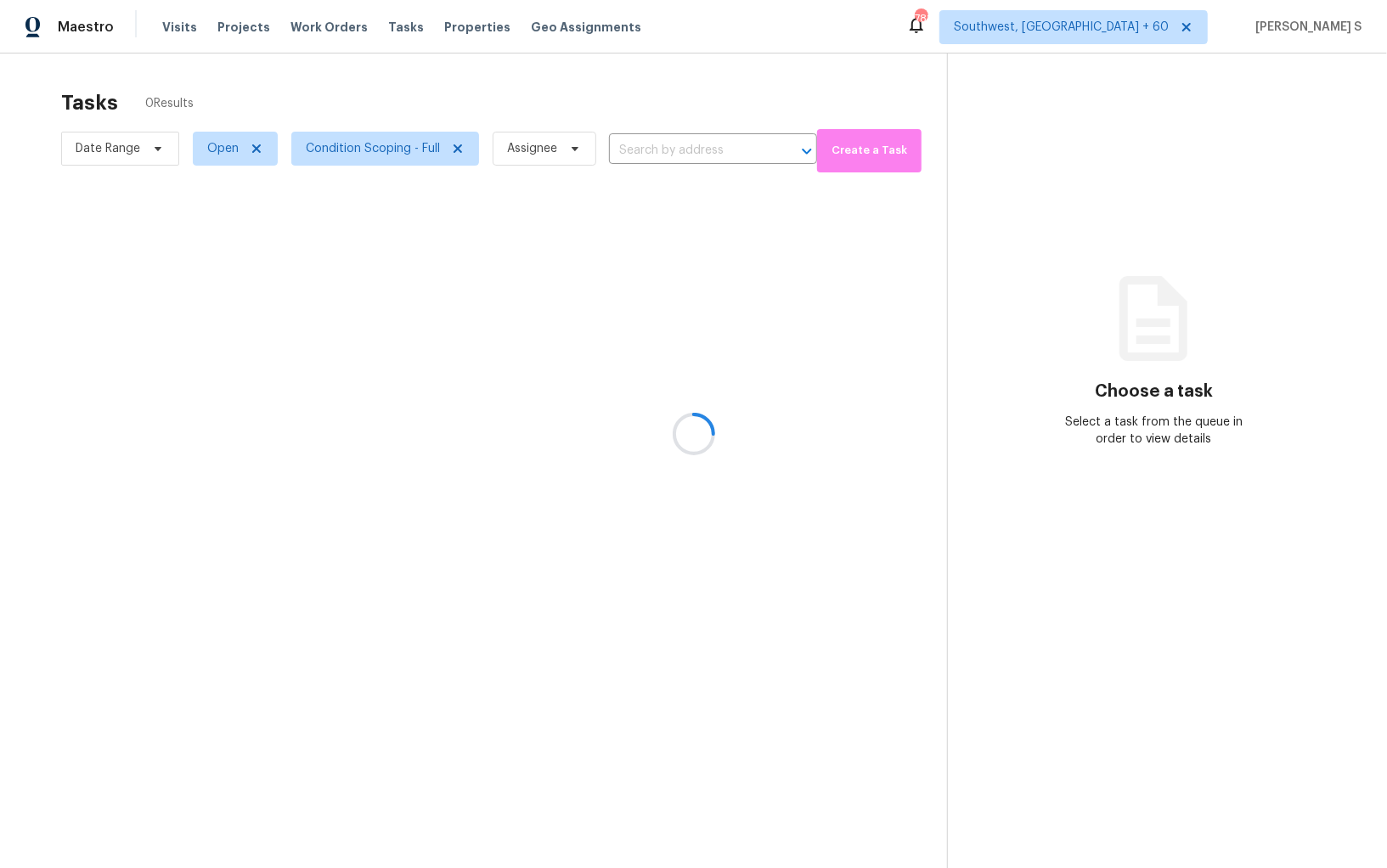
click at [695, 555] on div at bounding box center [693, 434] width 1387 height 868
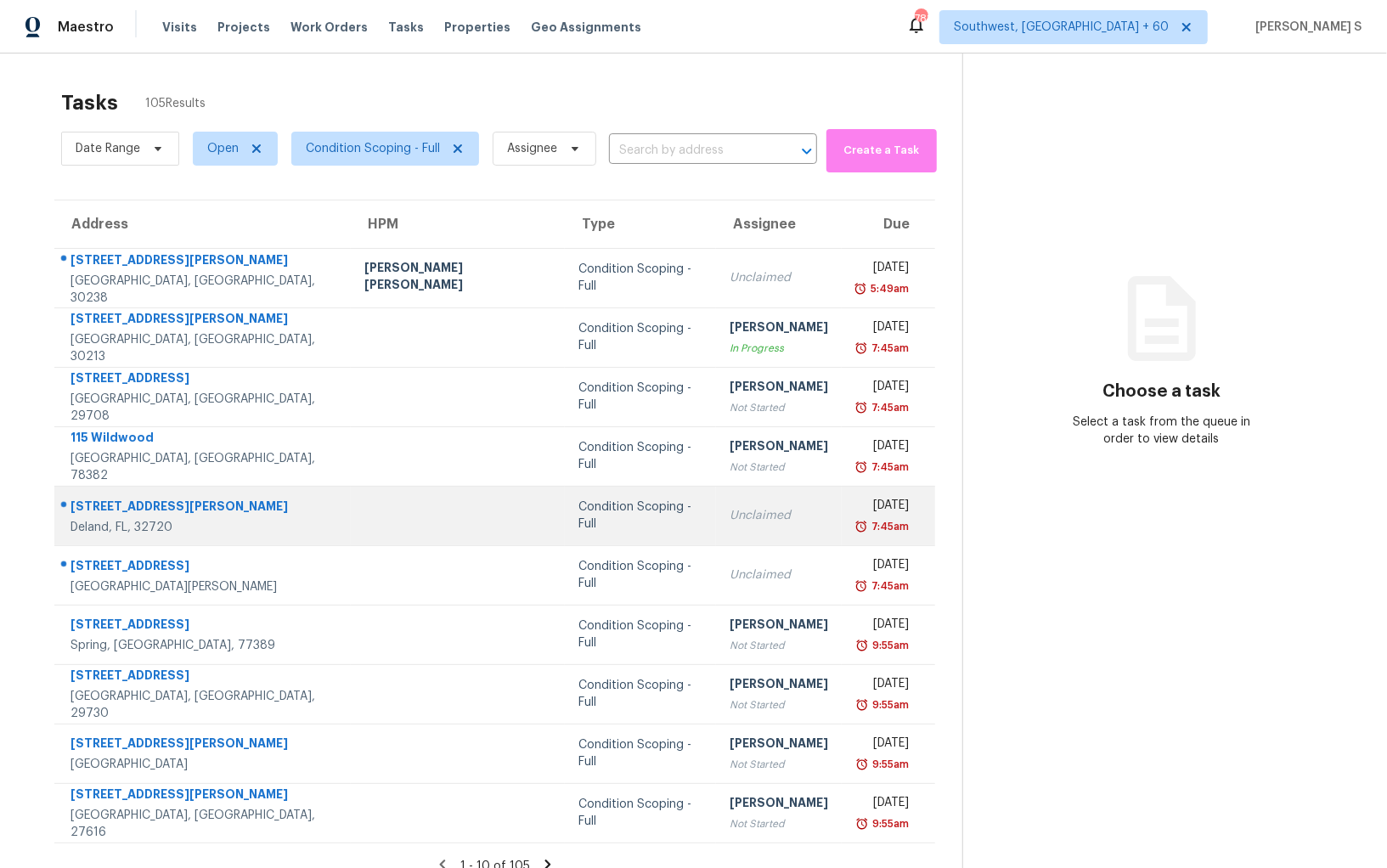
scroll to position [53, 0]
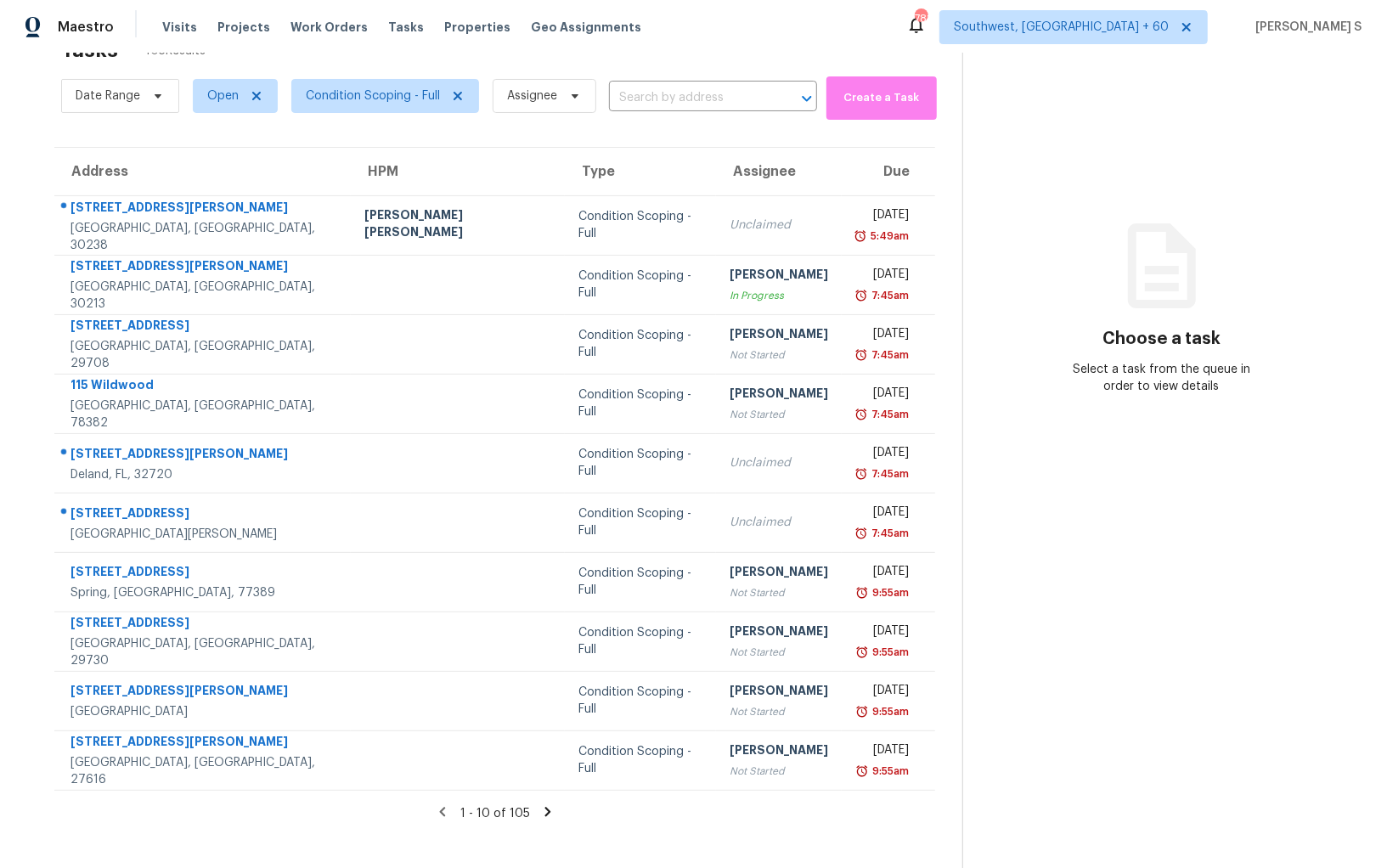
click at [545, 810] on icon at bounding box center [547, 811] width 6 height 9
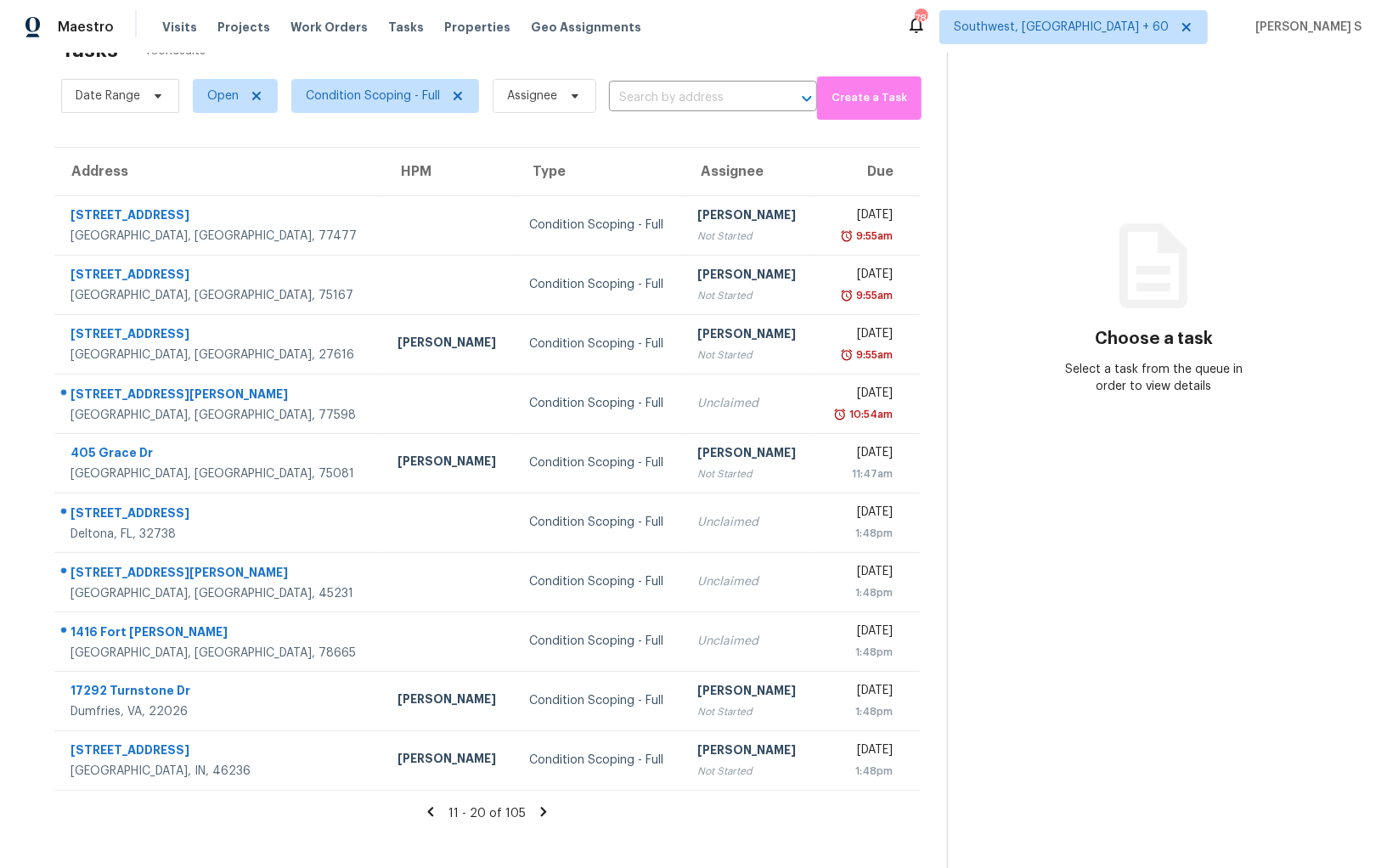
click at [536, 812] on icon at bounding box center [544, 812] width 16 height 16
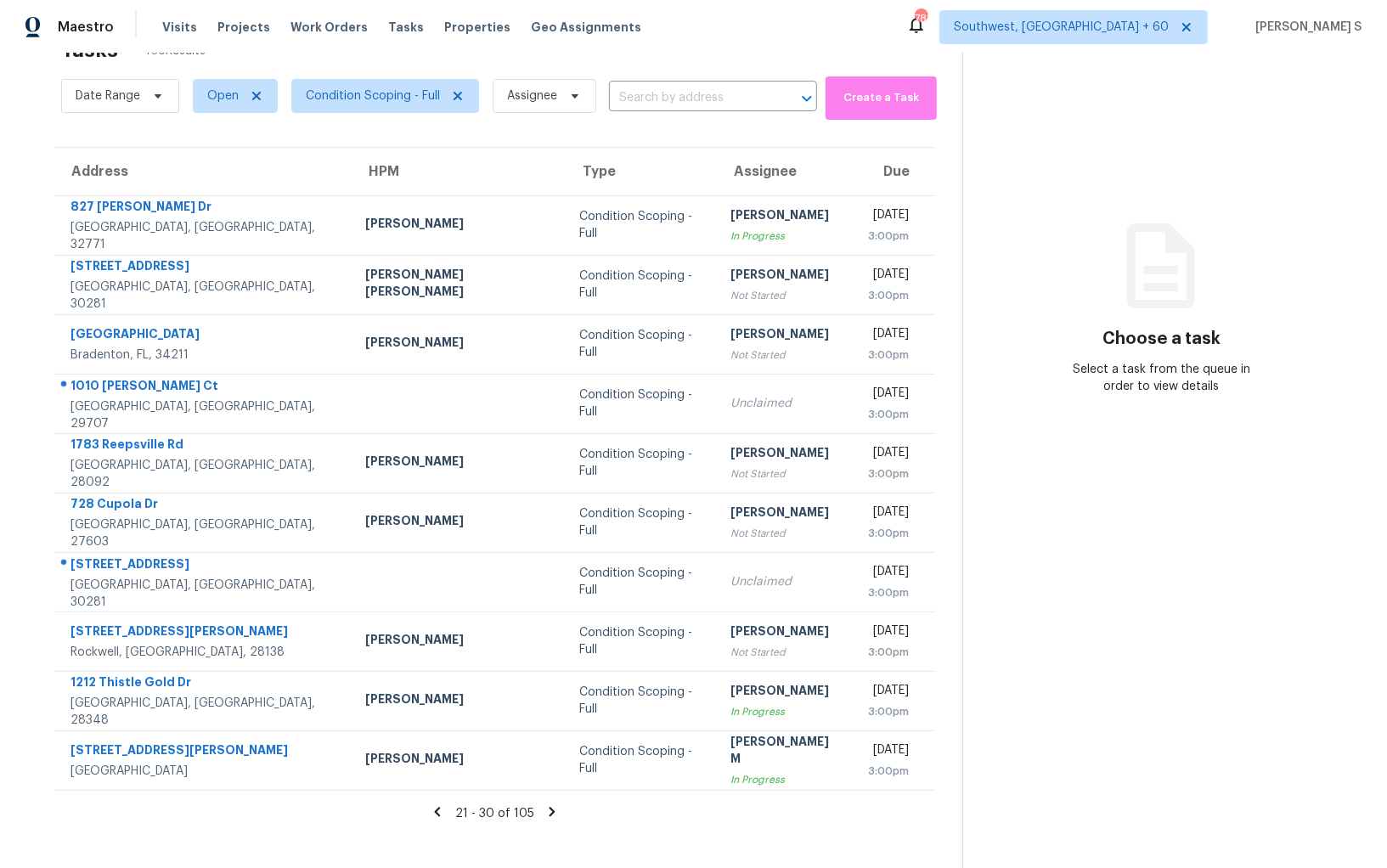
click at [545, 812] on icon at bounding box center [552, 812] width 16 height 16
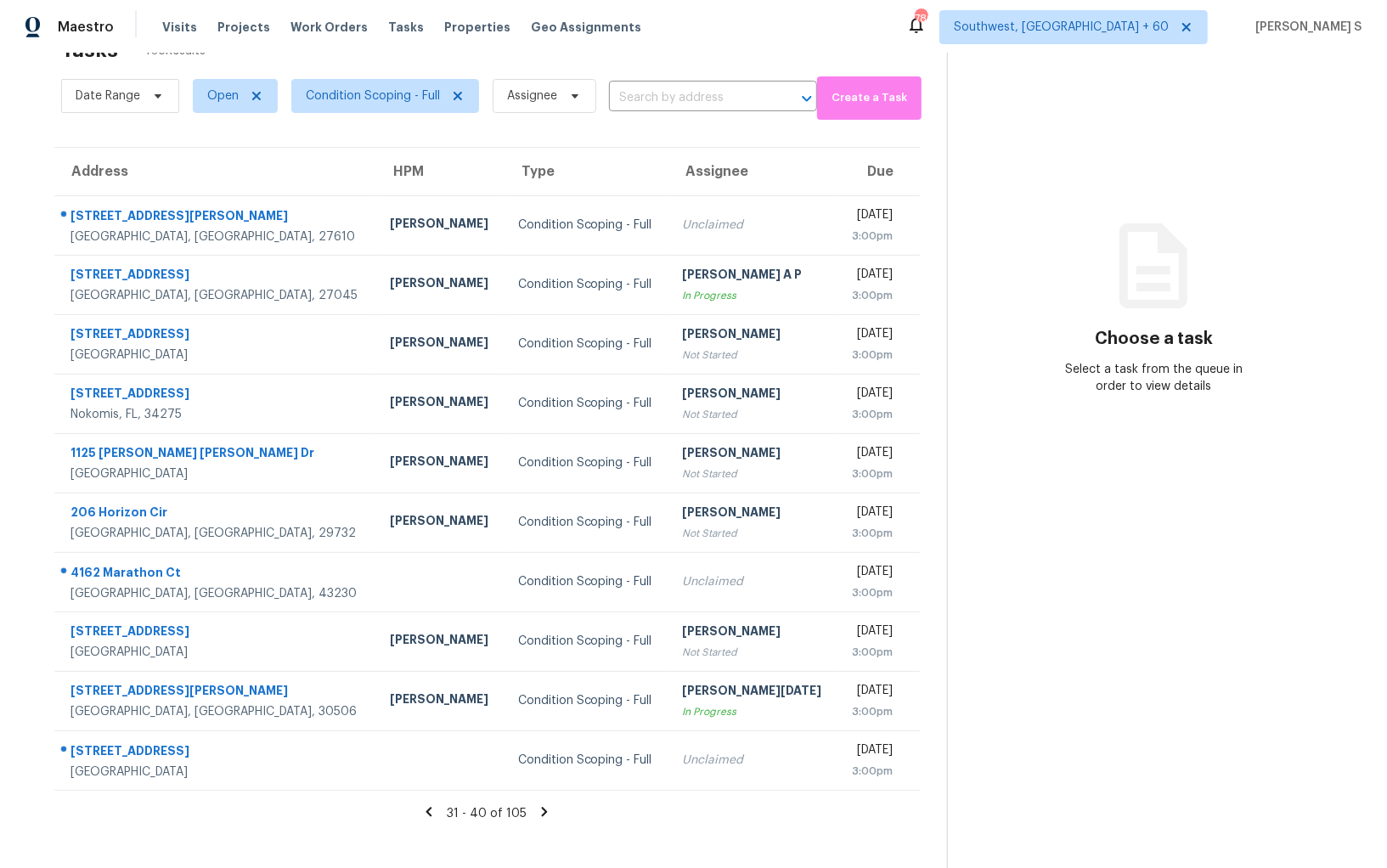
click at [540, 809] on icon at bounding box center [545, 812] width 16 height 16
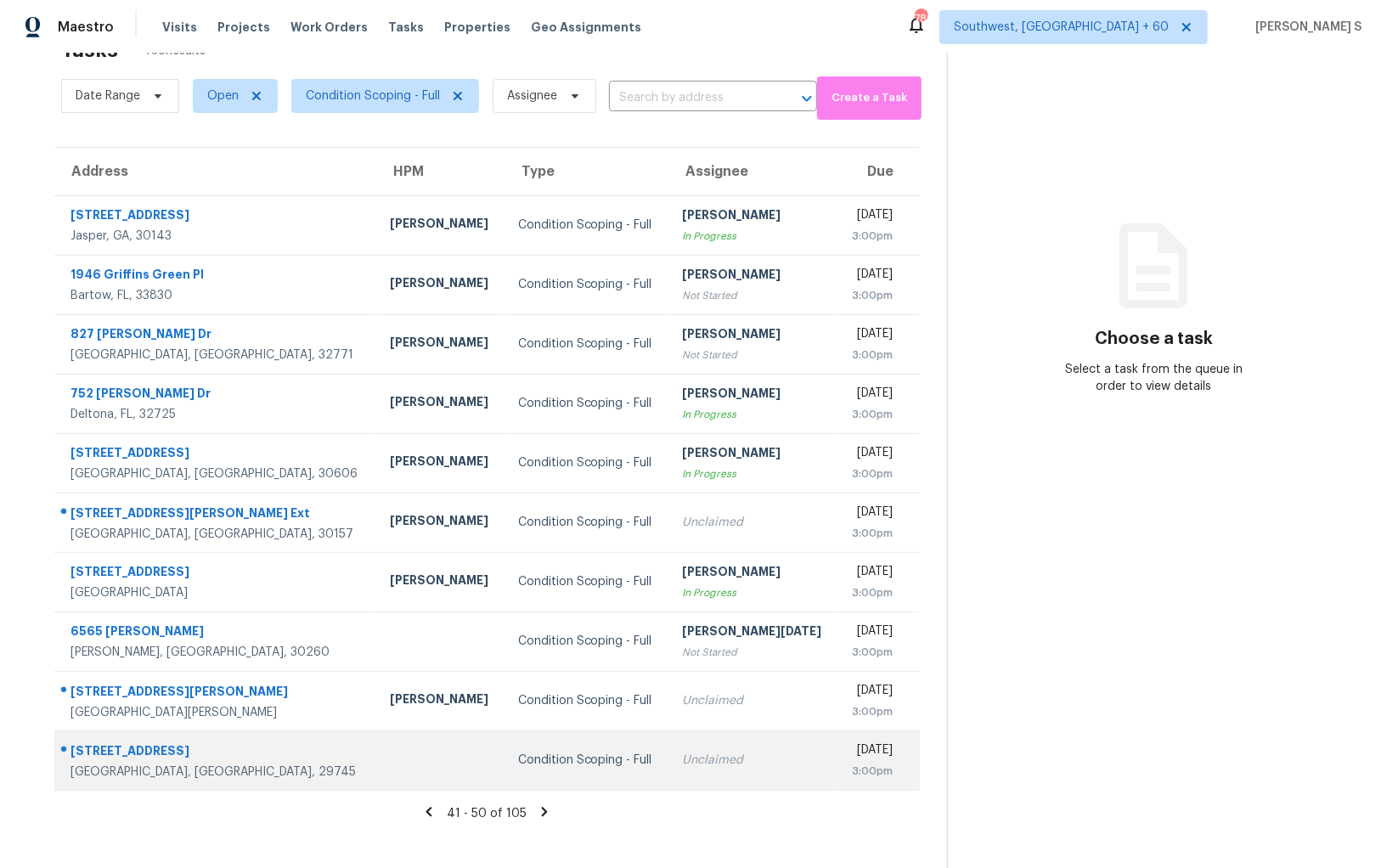
click at [600, 739] on td "Condition Scoping - Full" at bounding box center [587, 760] width 164 height 60
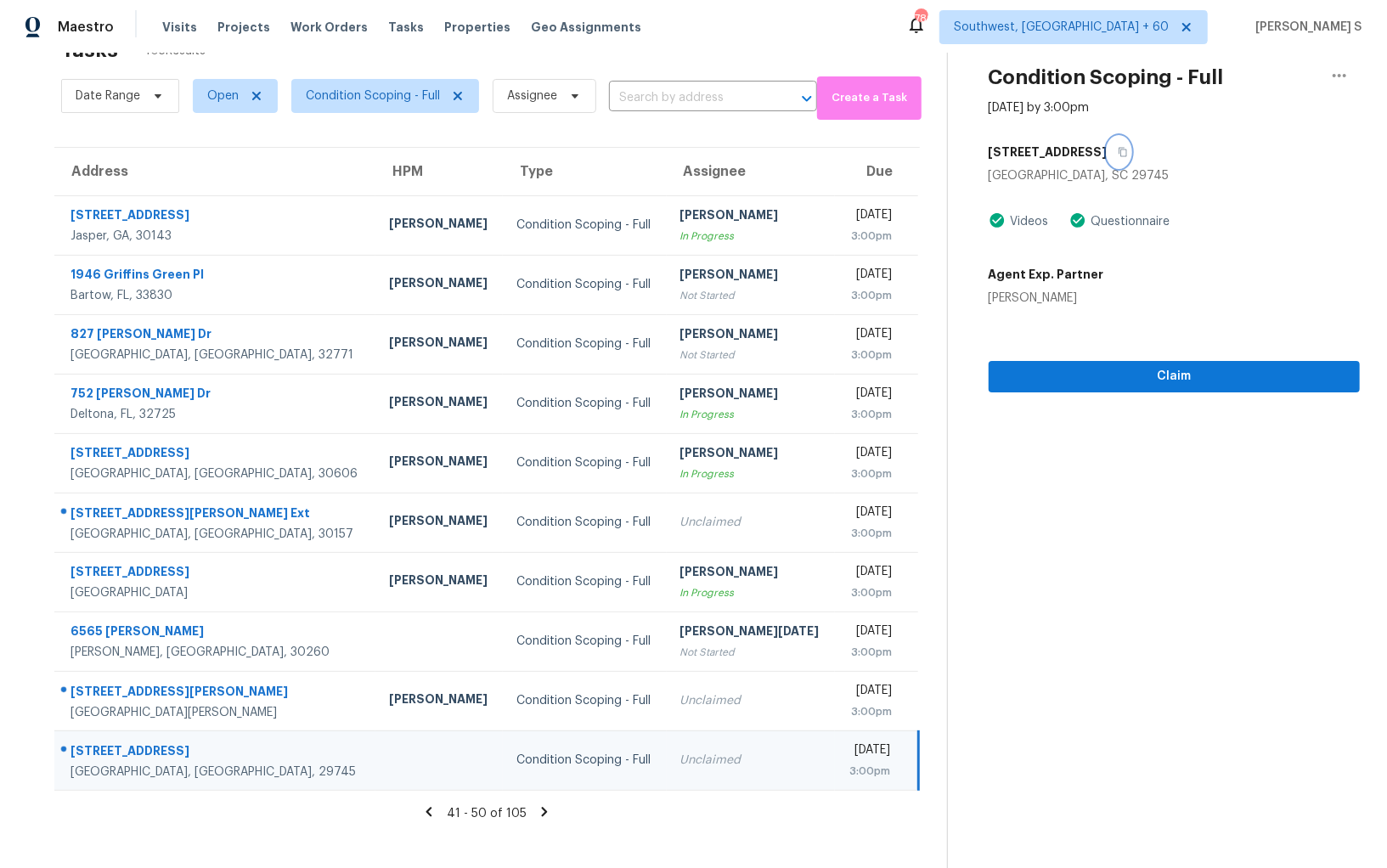
click at [1108, 151] on button "button" at bounding box center [1119, 151] width 23 height 30
click at [537, 808] on icon at bounding box center [545, 812] width 16 height 16
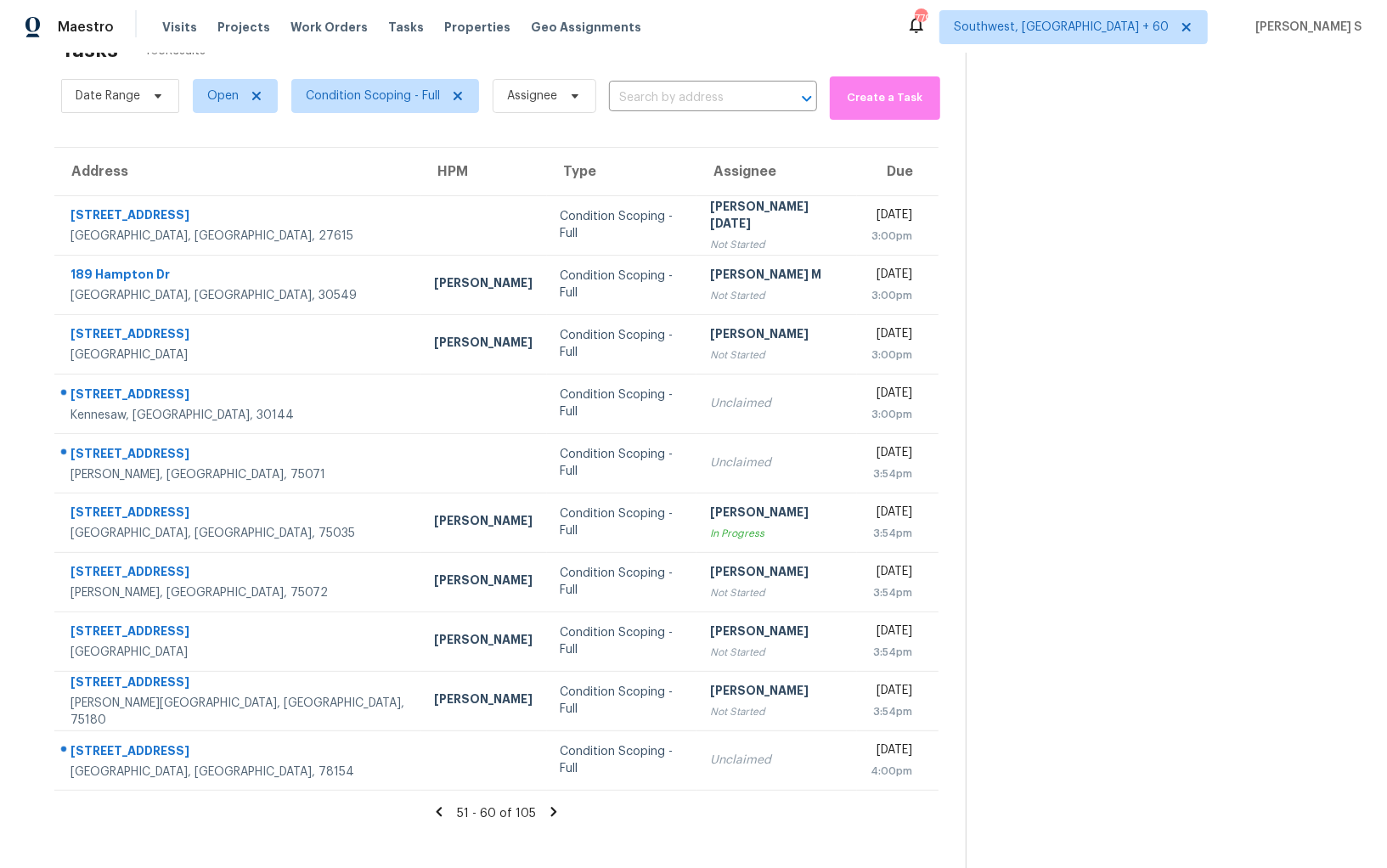
click at [553, 806] on div "51 - 60 of 105" at bounding box center [496, 813] width 939 height 18
click at [546, 806] on icon at bounding box center [554, 812] width 16 height 16
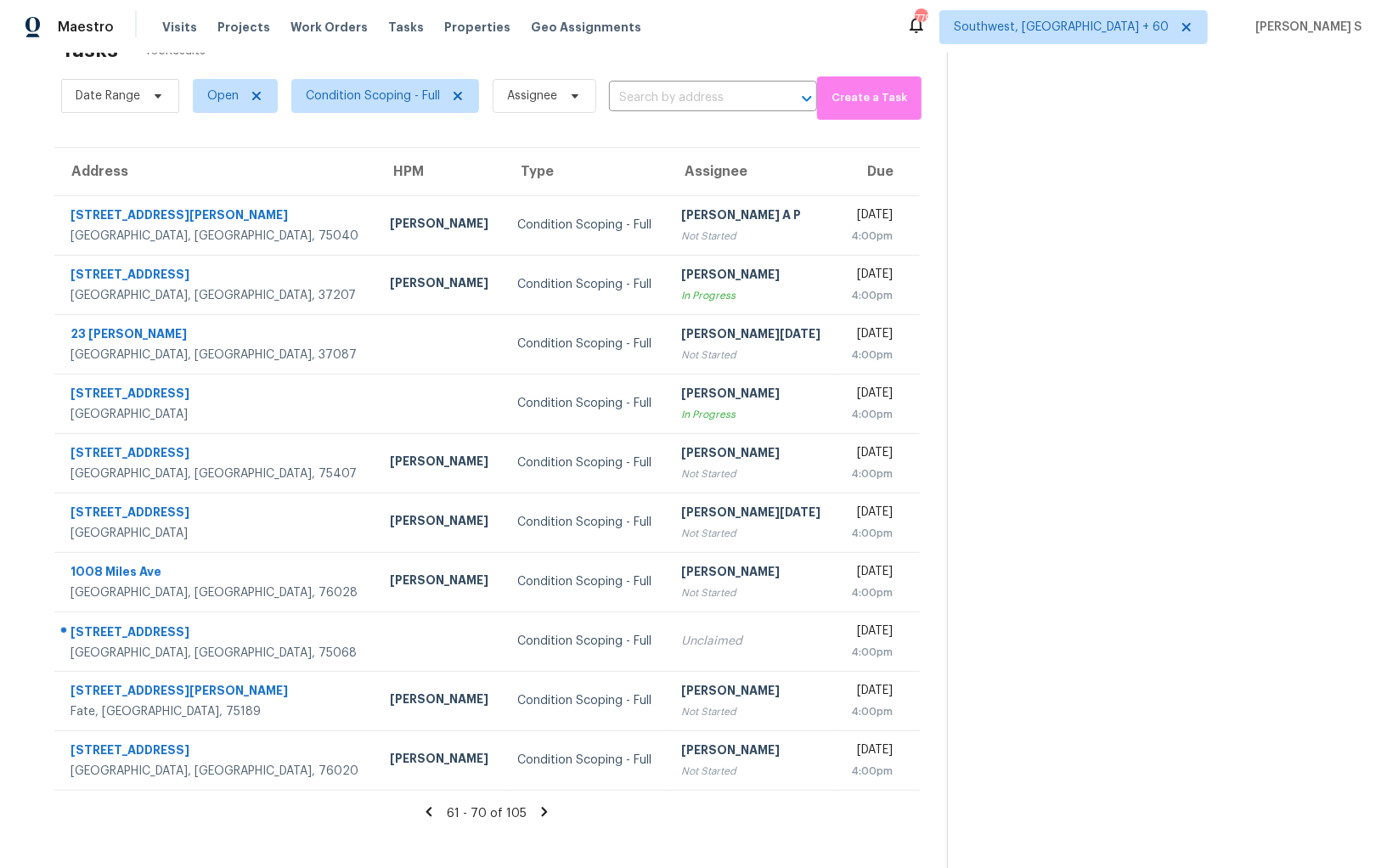
click at [543, 806] on icon at bounding box center [545, 812] width 16 height 16
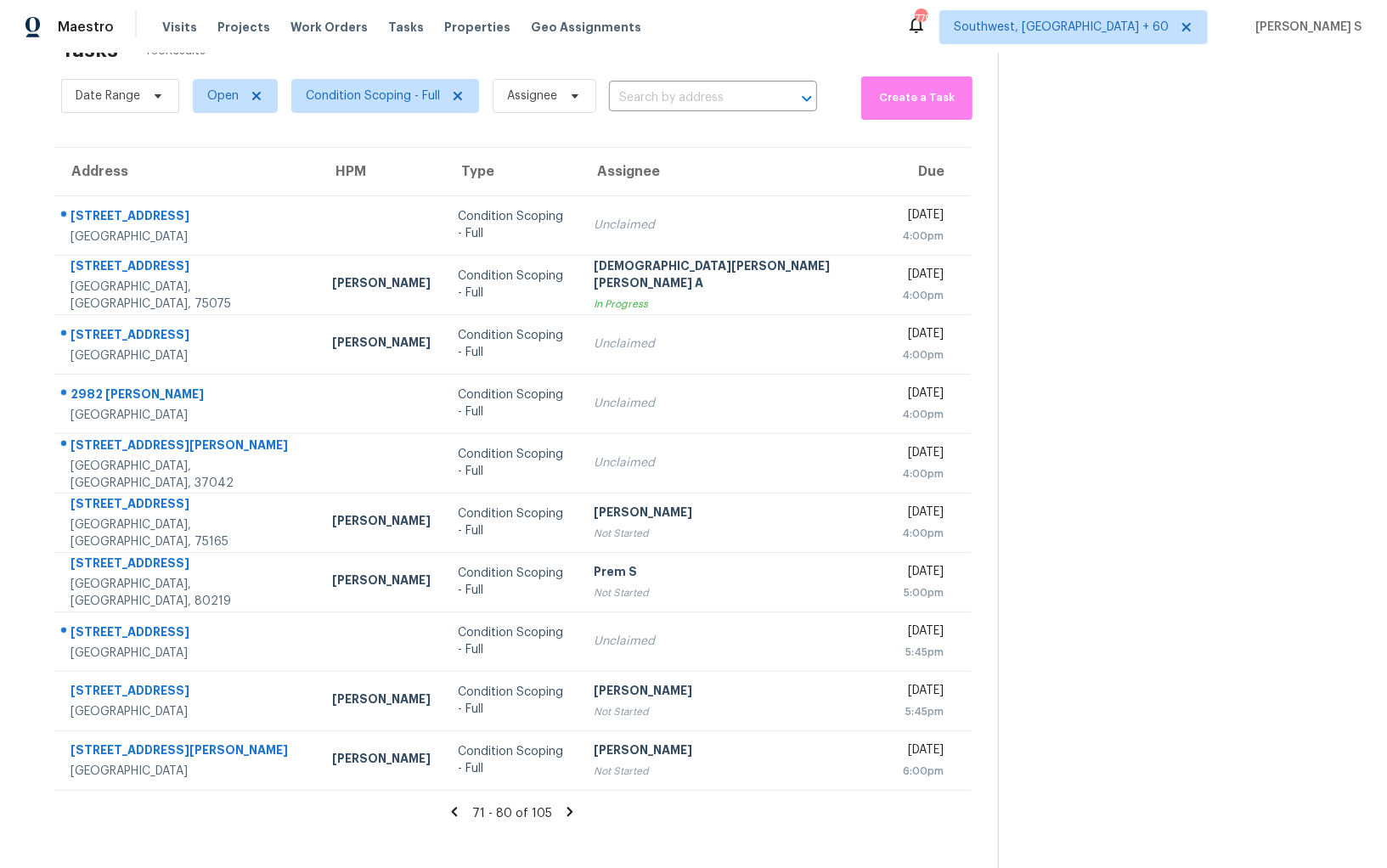
click at [563, 806] on icon at bounding box center [571, 812] width 16 height 16
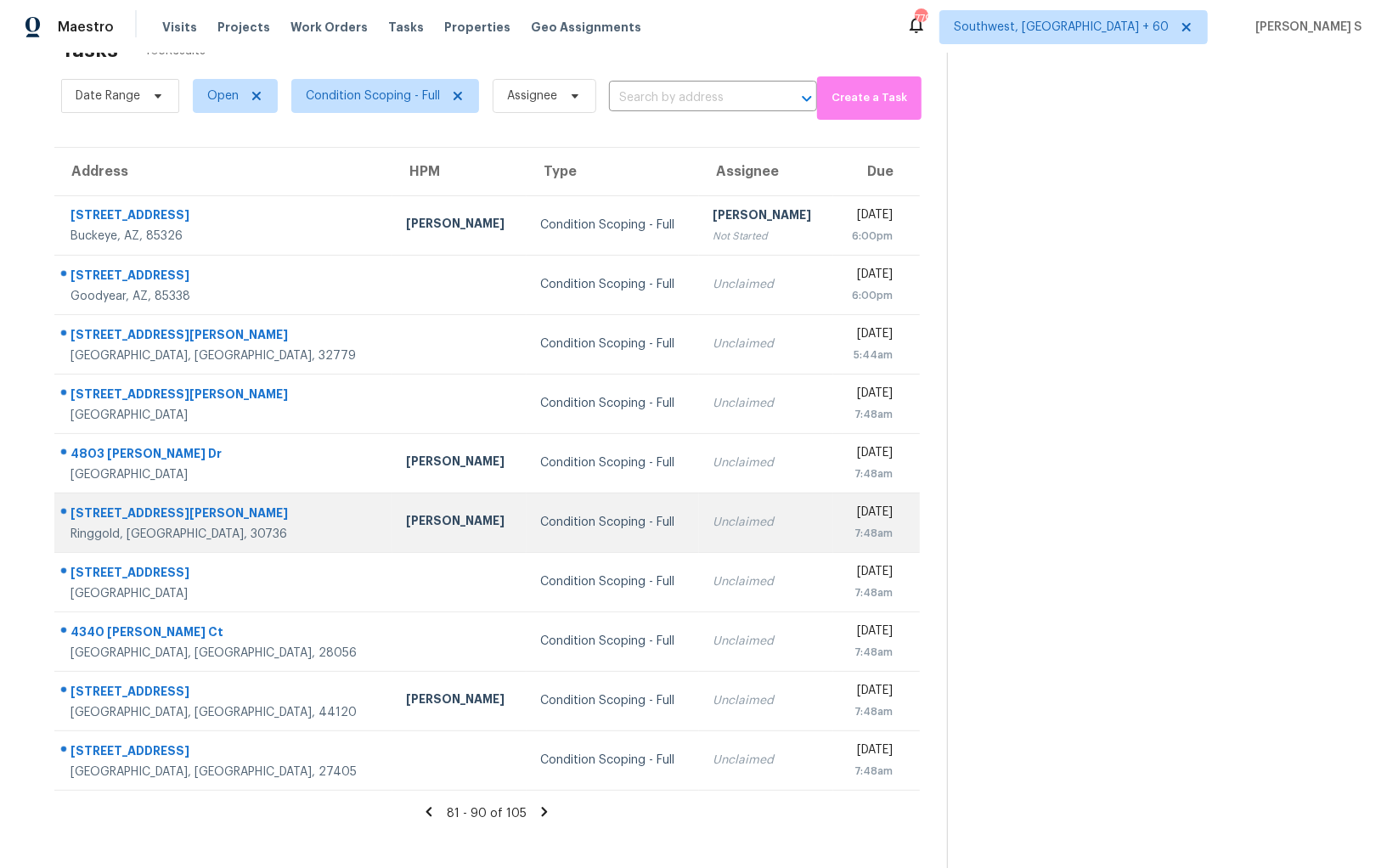
click at [699, 500] on td "Unclaimed" at bounding box center [766, 522] width 135 height 60
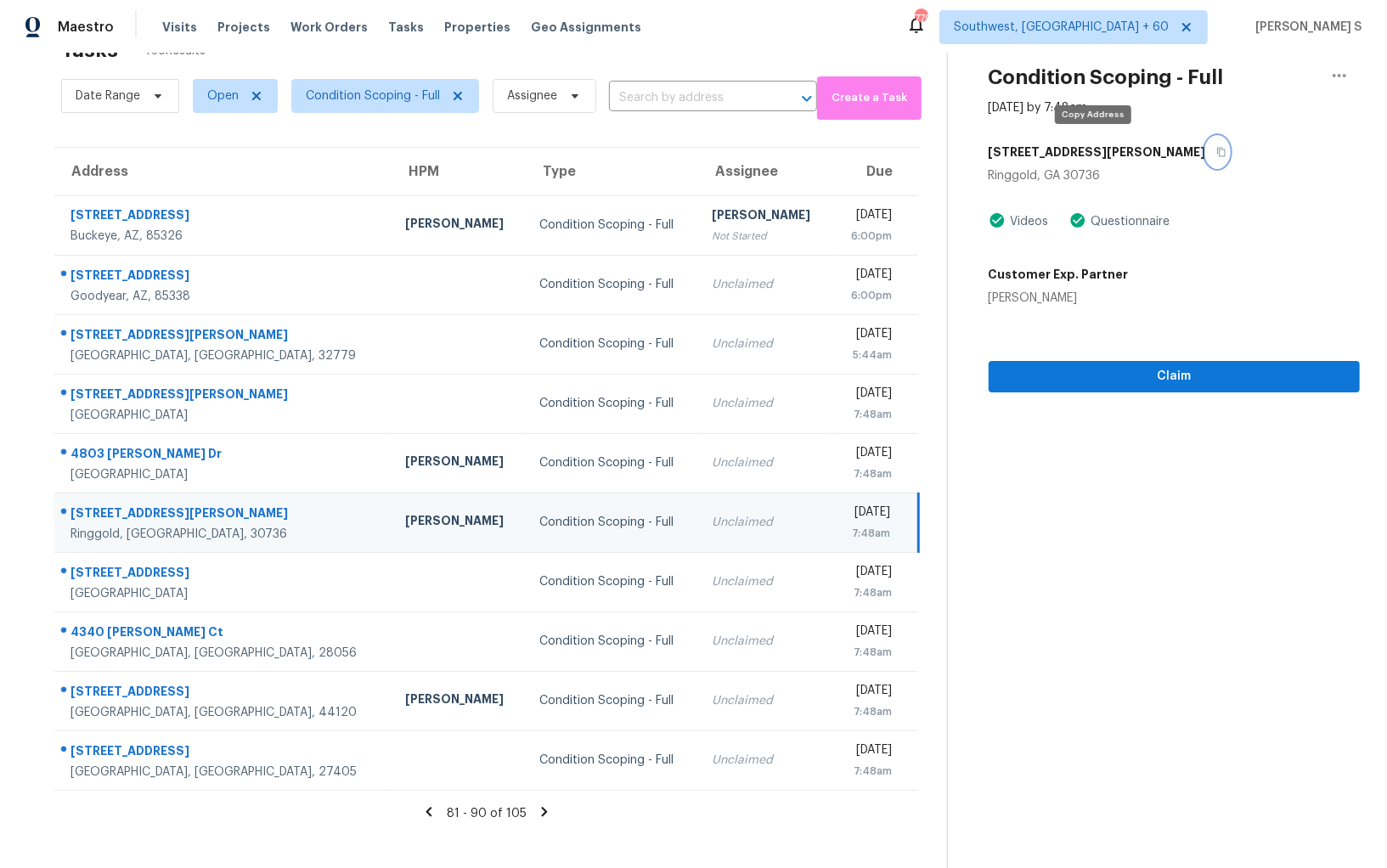
click at [1217, 153] on icon "button" at bounding box center [1222, 152] width 10 height 10
click at [142, 85] on span "Date Range" at bounding box center [120, 96] width 118 height 34
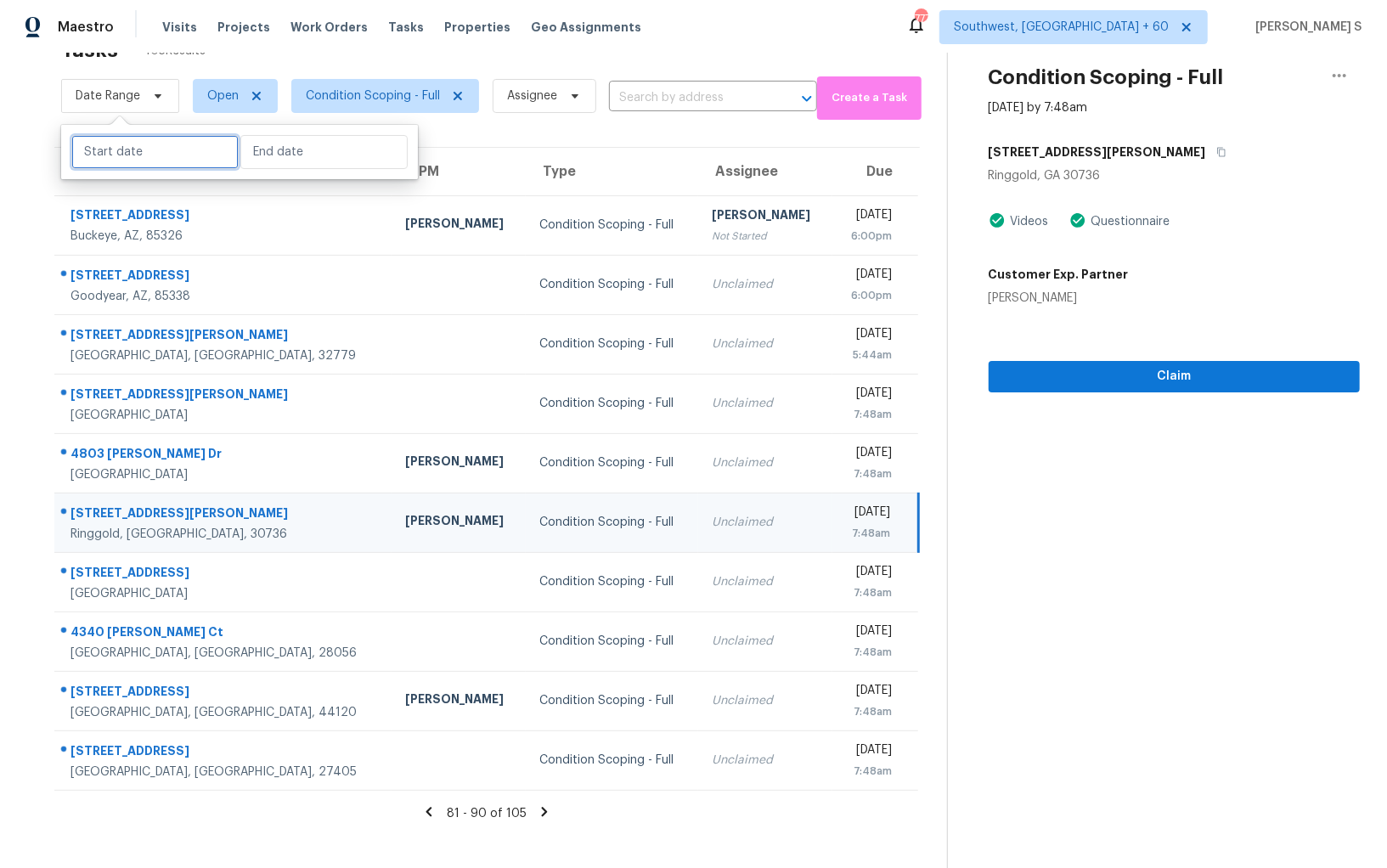
click at [185, 147] on input "text" at bounding box center [155, 152] width 167 height 34
select select "9"
select select "2025"
select select "10"
select select "2025"
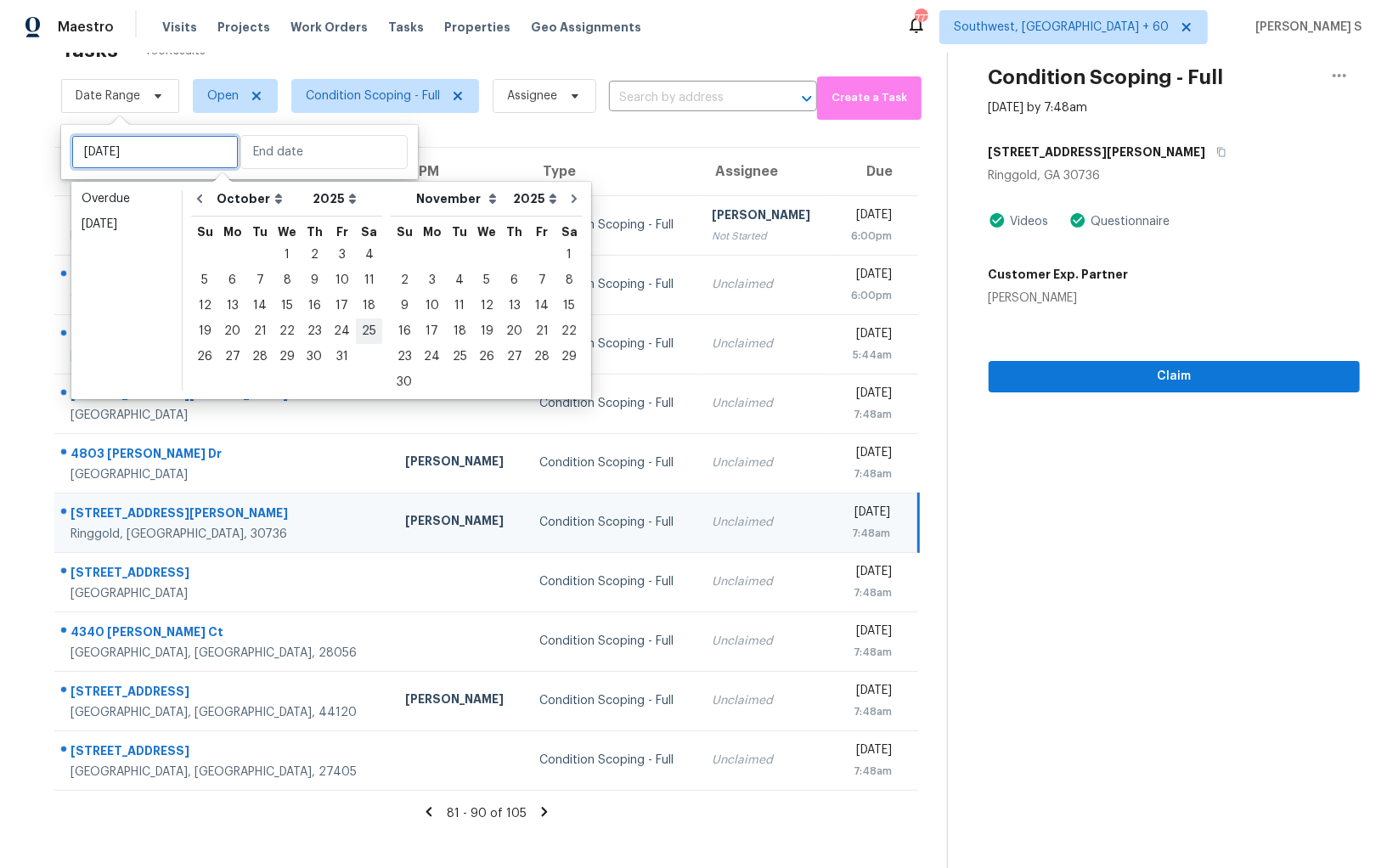
type input "Sat, Oct 25"
type input "Sat, Oct 04"
click at [228, 285] on div "6" at bounding box center [232, 280] width 28 height 24
type input "Mon, Oct 06"
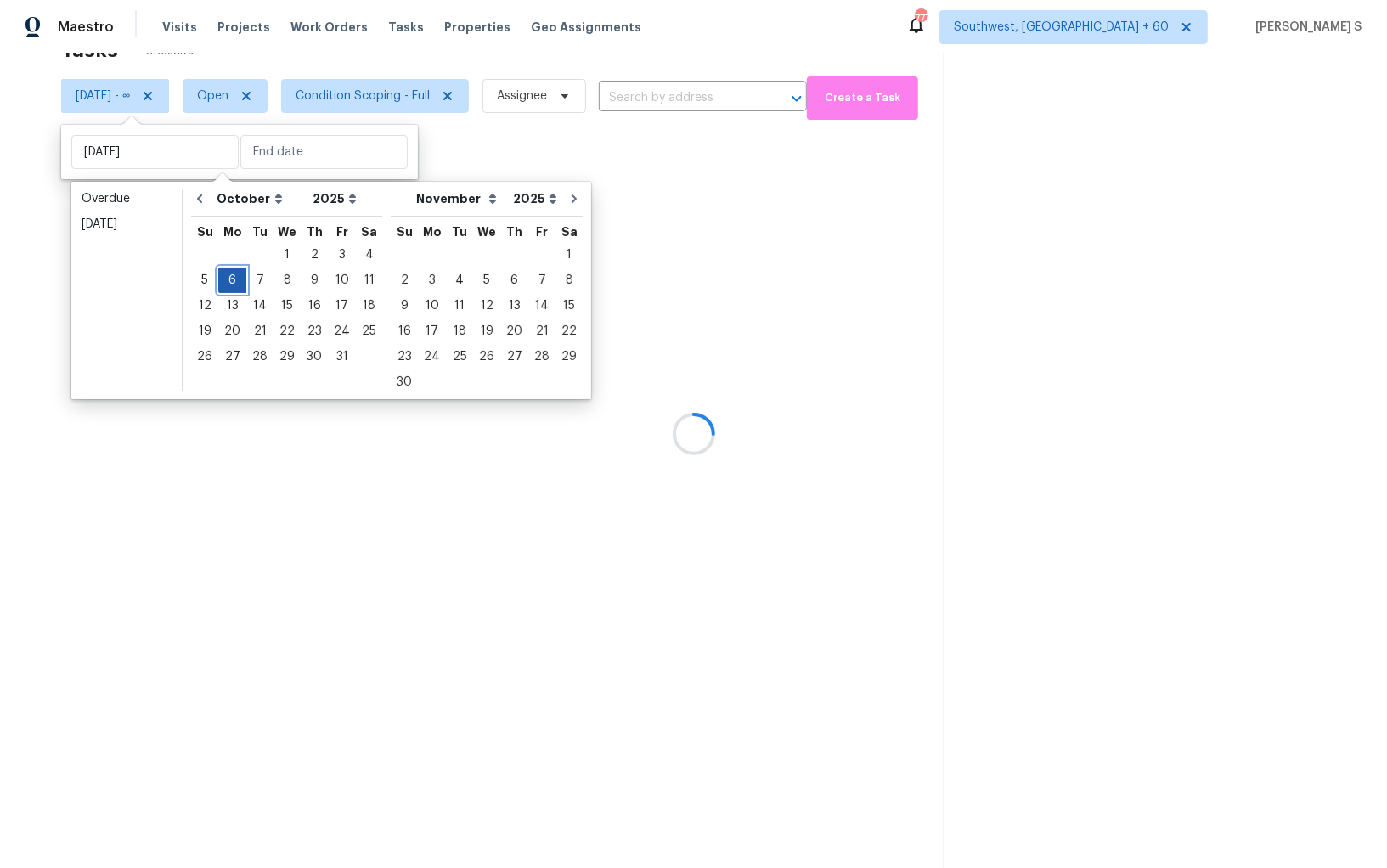
click at [228, 285] on div "6" at bounding box center [232, 280] width 28 height 24
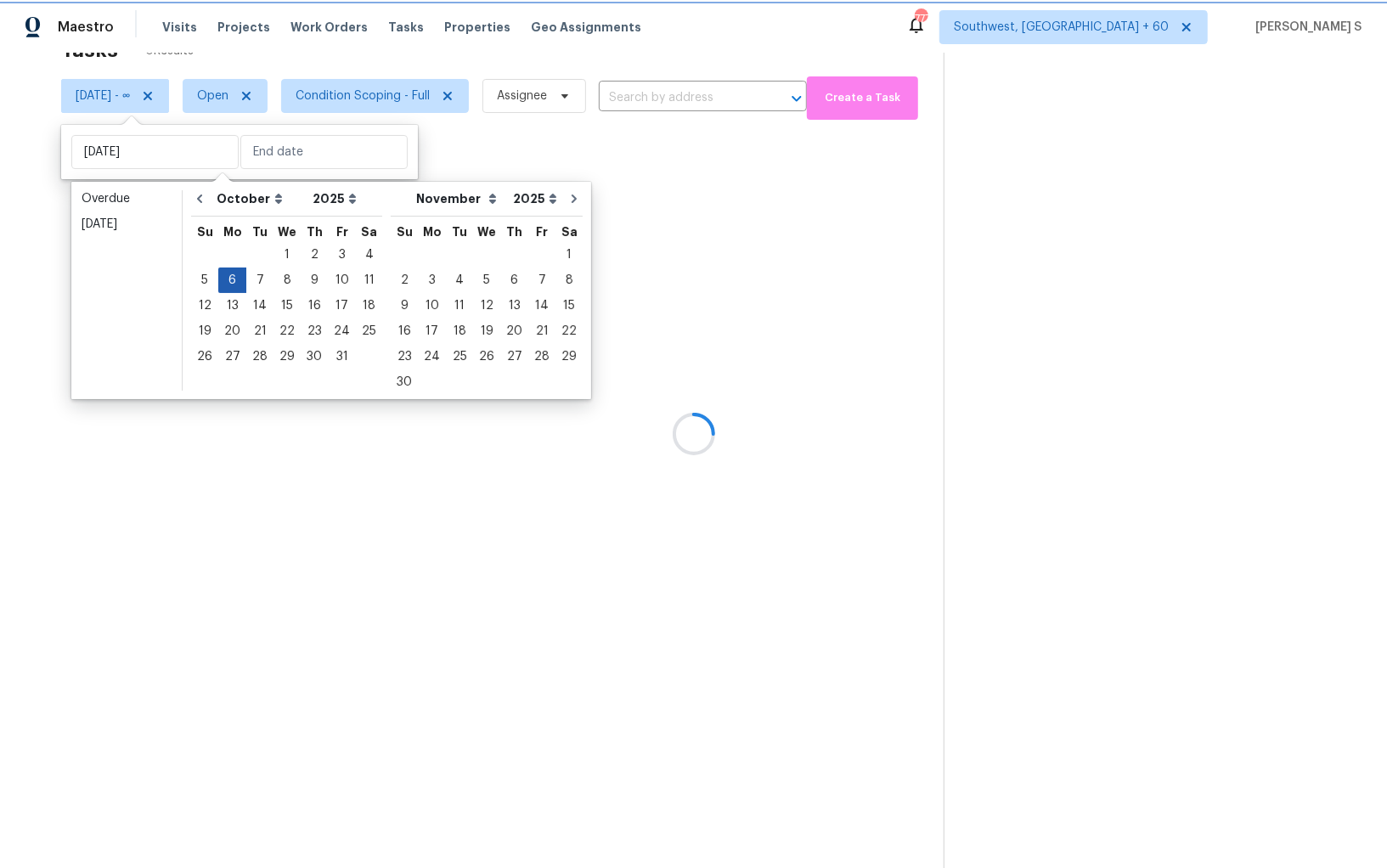
type input "Mon, Oct 06"
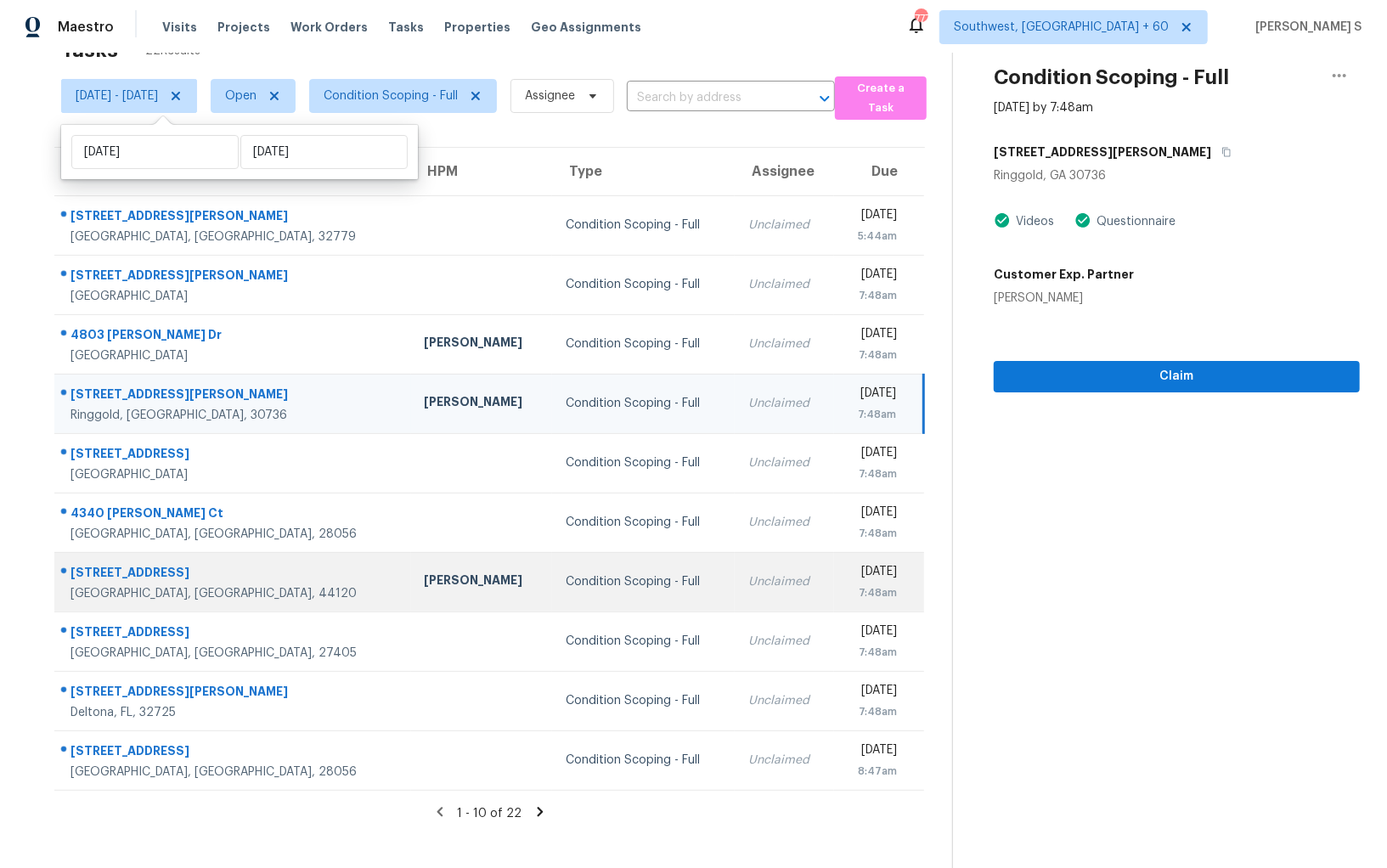
click at [566, 581] on div "Condition Scoping - Full" at bounding box center [643, 582] width 154 height 17
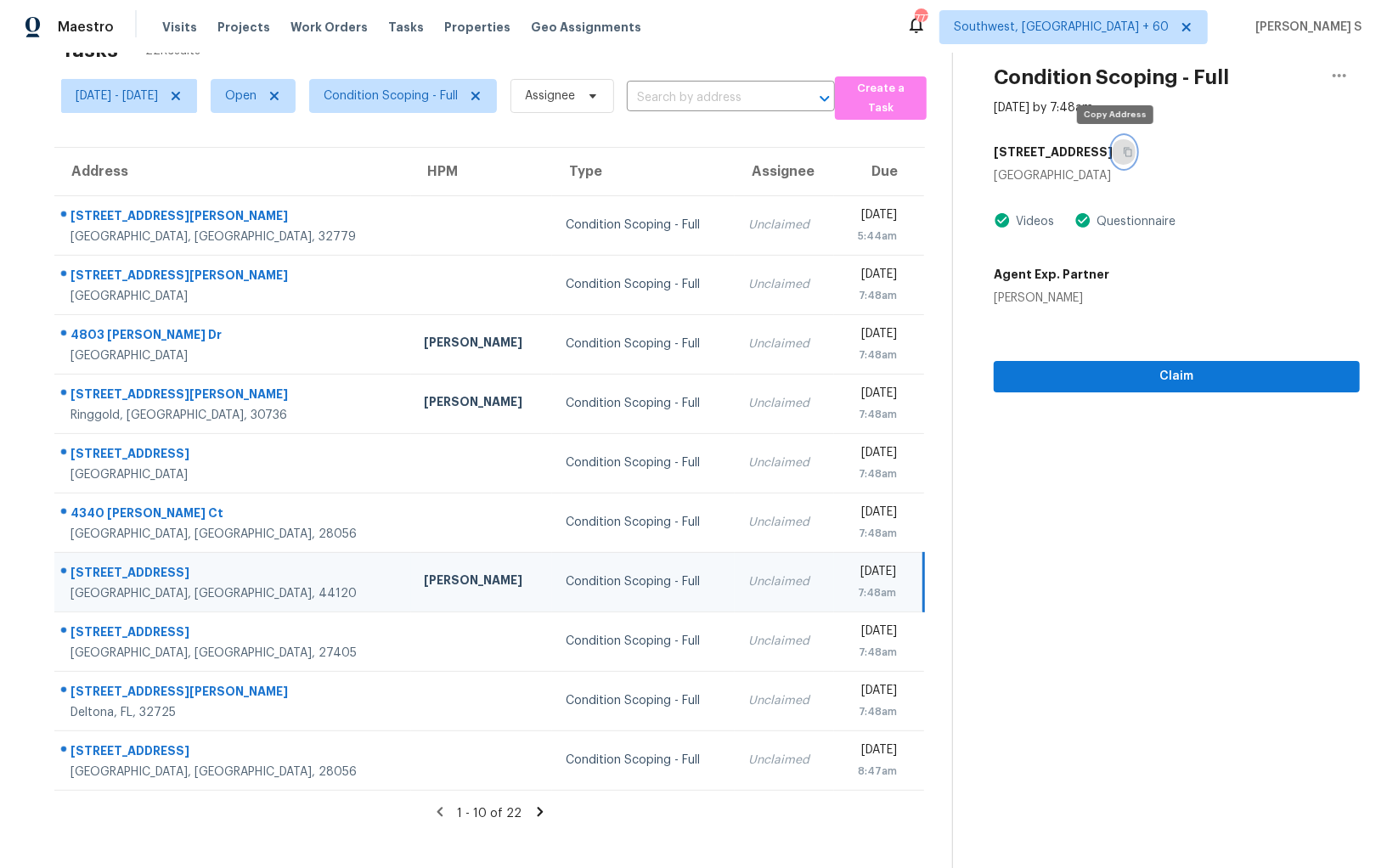
click at [1123, 152] on icon "button" at bounding box center [1128, 152] width 10 height 10
click at [543, 807] on icon at bounding box center [539, 811] width 6 height 9
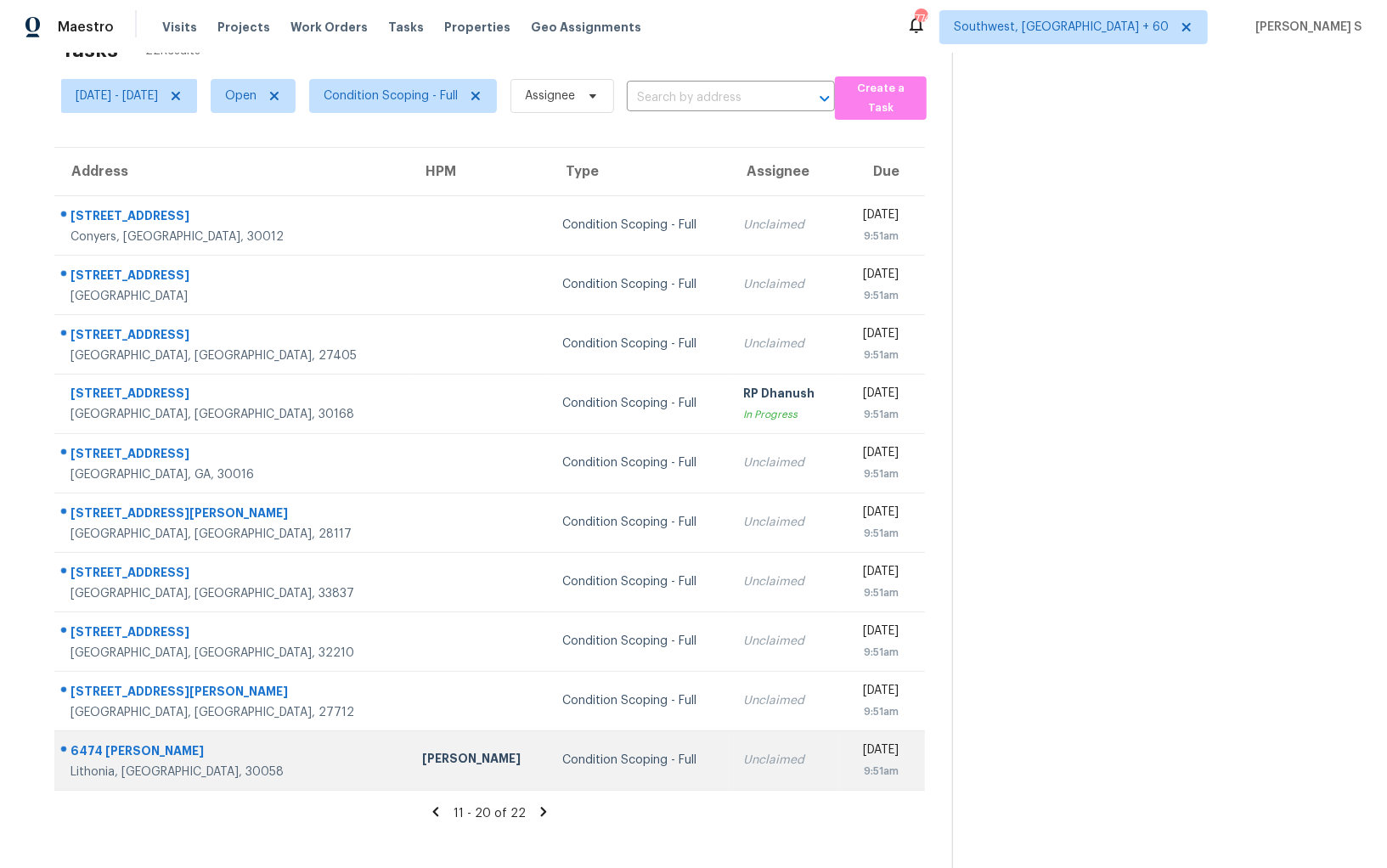
click at [737, 744] on td "Unclaimed" at bounding box center [785, 760] width 110 height 60
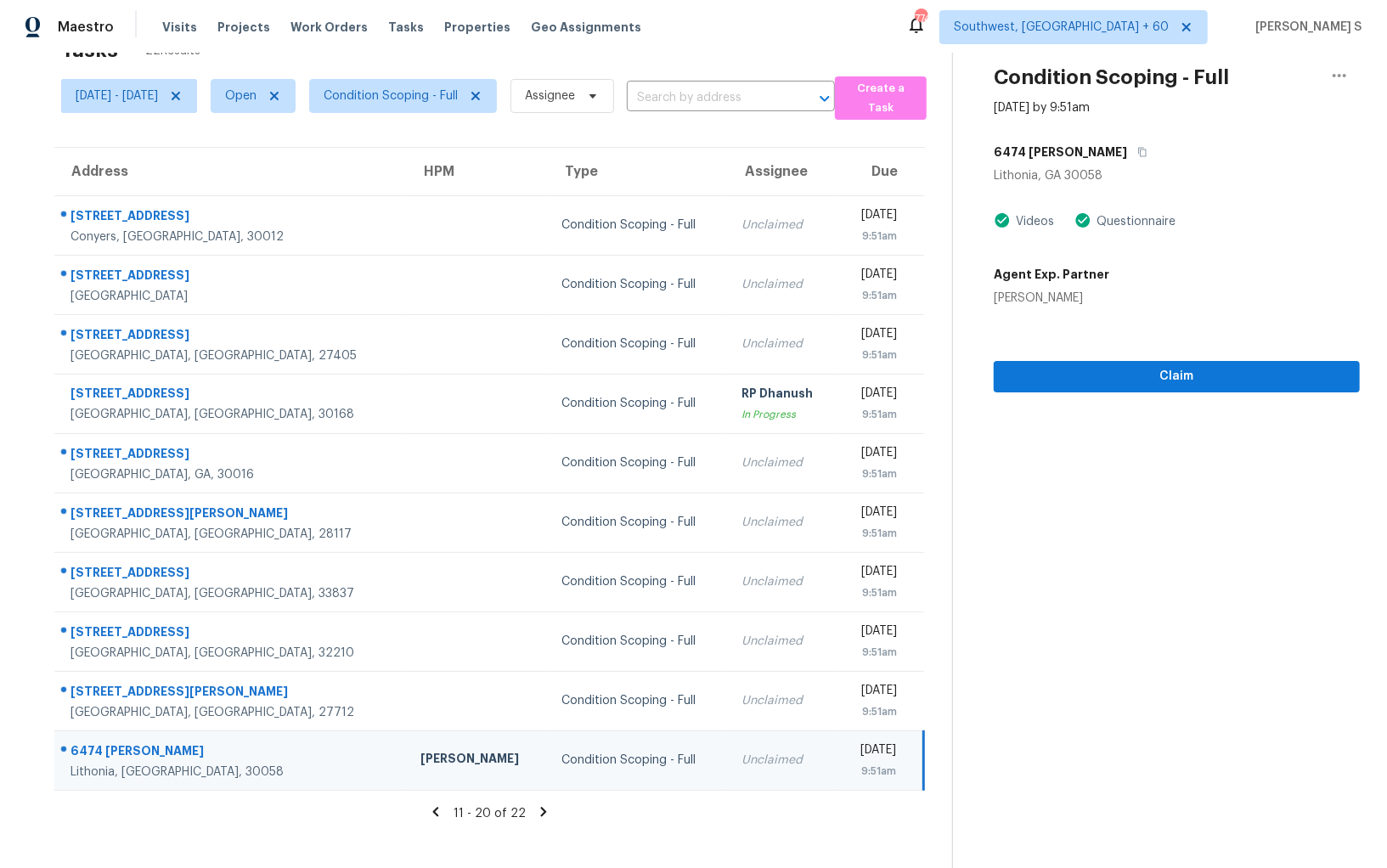
click at [1117, 136] on div "6474 Alford Cir" at bounding box center [1177, 151] width 366 height 30
click at [1138, 147] on icon "button" at bounding box center [1143, 152] width 10 height 10
click at [1138, 150] on icon "button" at bounding box center [1143, 152] width 10 height 10
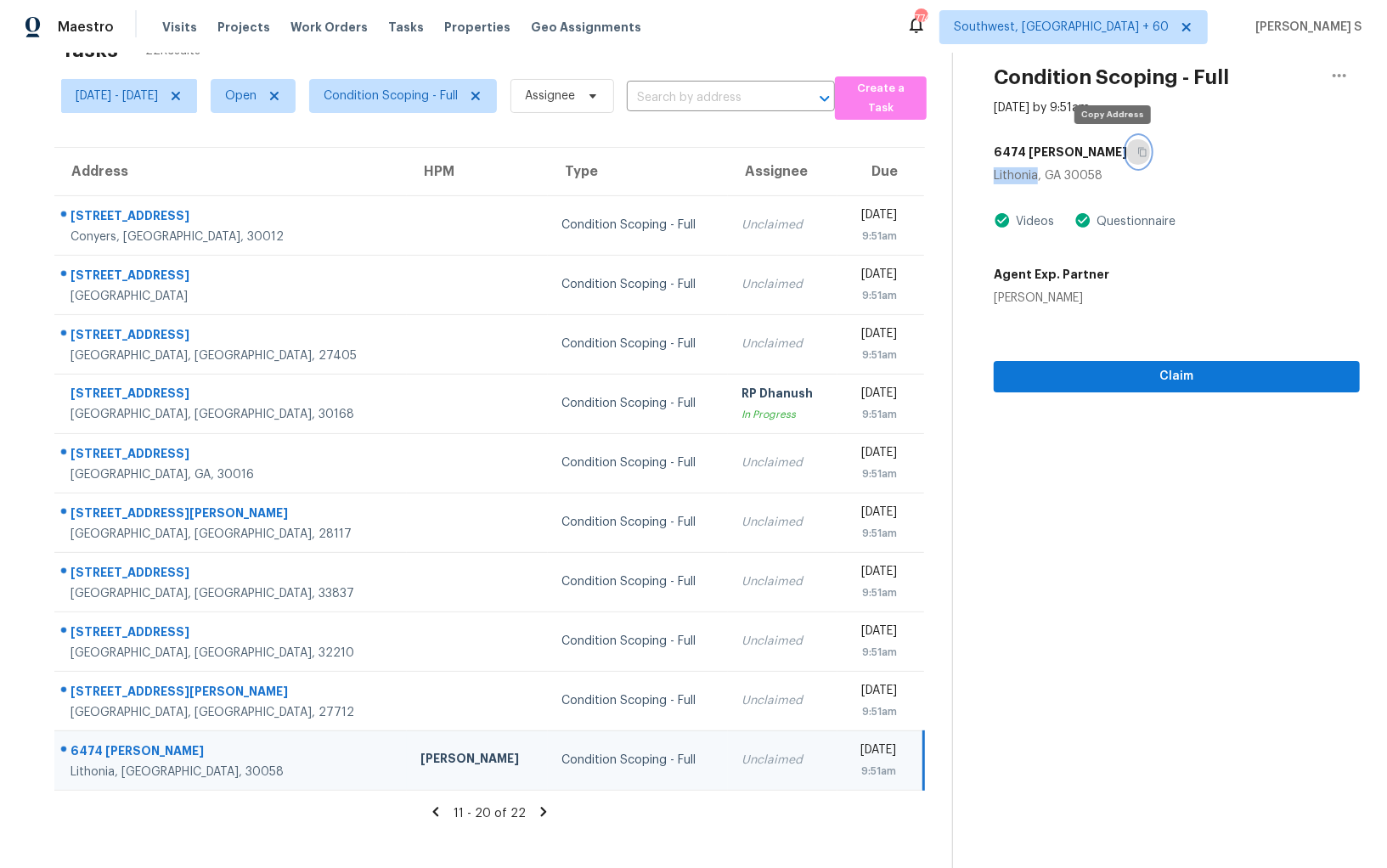
click at [1138, 150] on icon "button" at bounding box center [1143, 152] width 10 height 10
click at [747, 761] on td "Unclaimed" at bounding box center [784, 760] width 110 height 60
click at [1101, 372] on span "Claim" at bounding box center [1176, 376] width 339 height 22
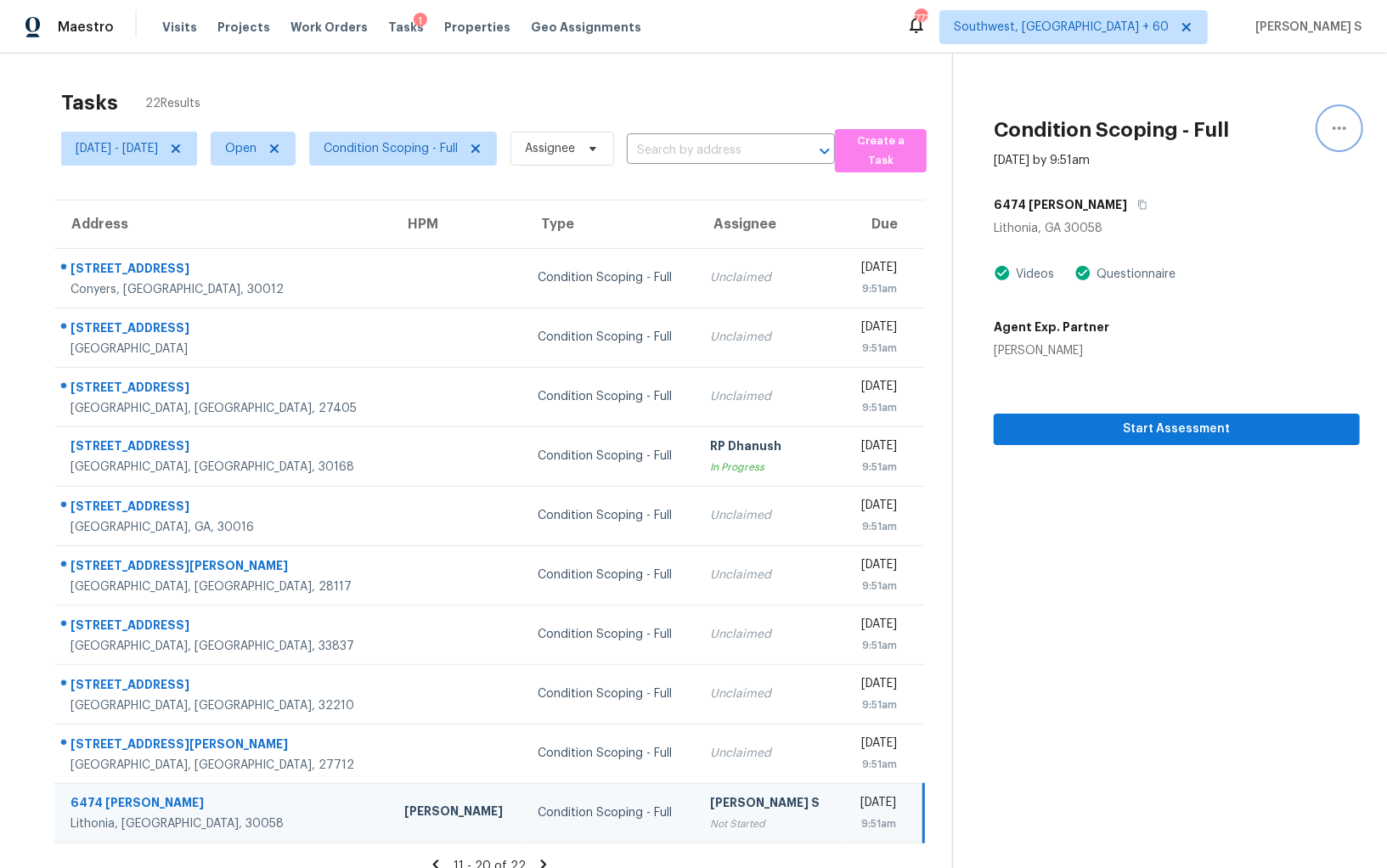
click at [1331, 118] on icon "button" at bounding box center [1340, 129] width 21 height 21
click at [1243, 109] on div "Unclaim this task" at bounding box center [1243, 106] width 133 height 17
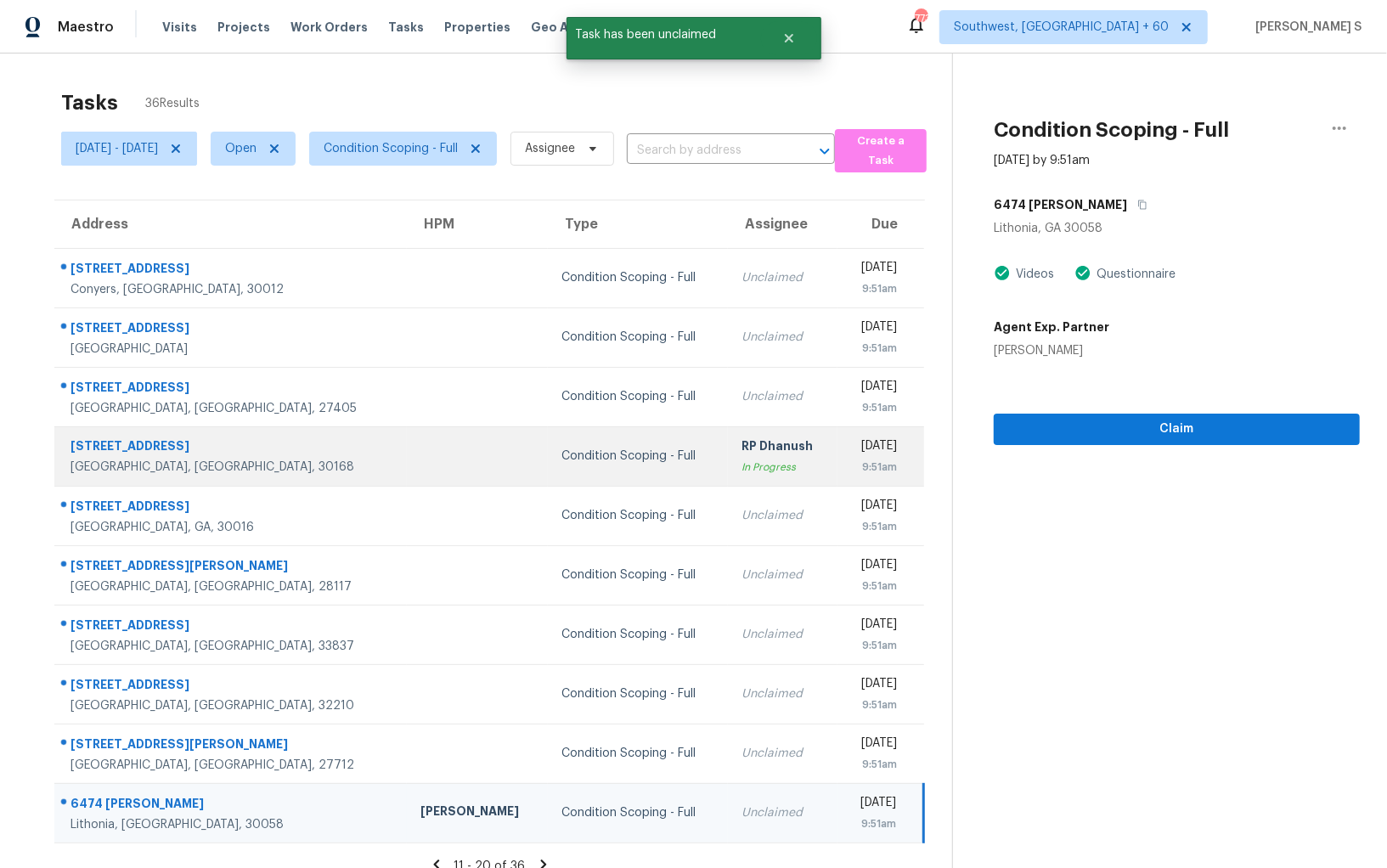
scroll to position [53, 0]
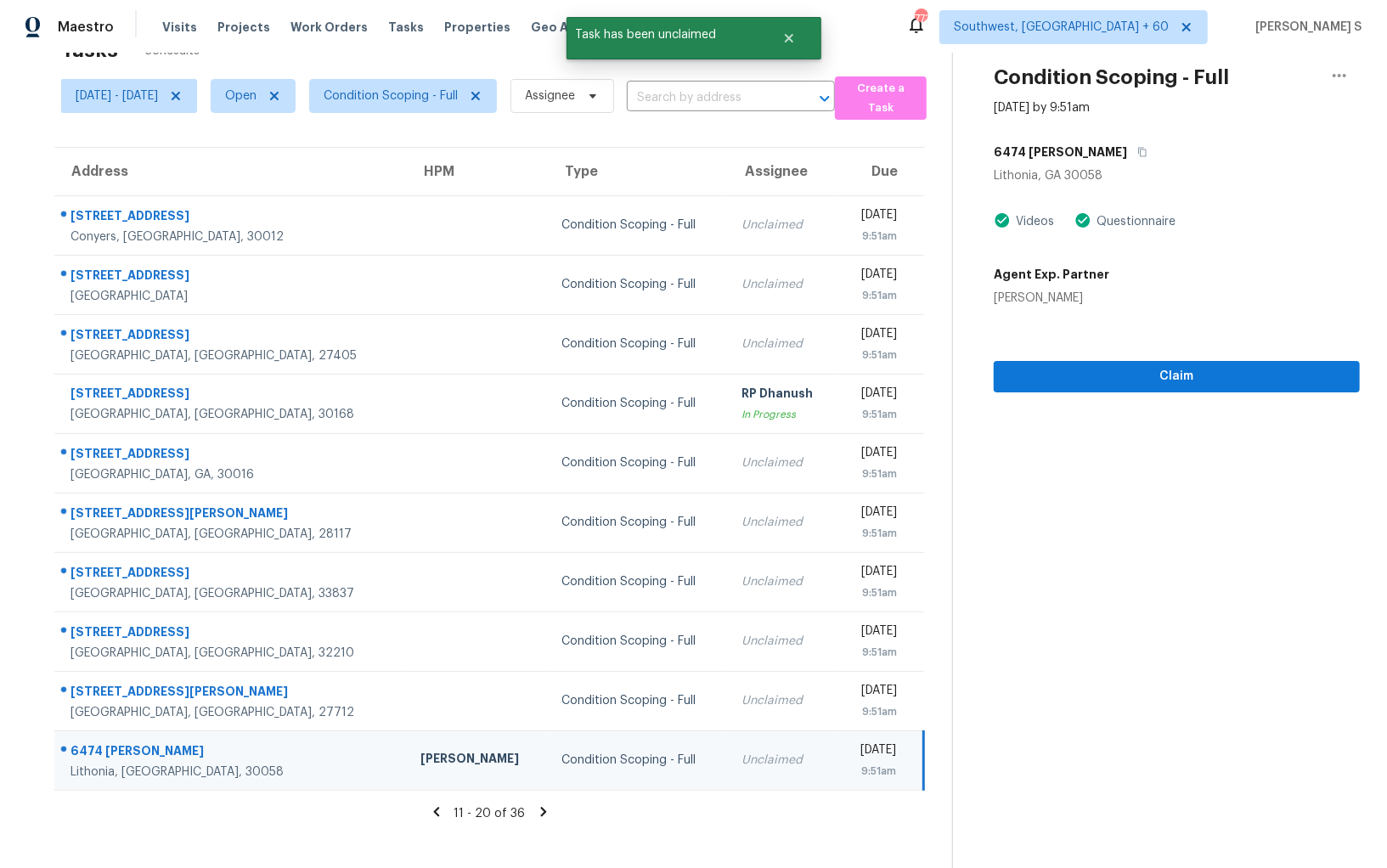
click at [547, 800] on section "Tasks 36 Results Mon, Oct 06 - Mon, Oct 06 Open Condition Scoping - Full Assign…" at bounding box center [489, 448] width 925 height 840
click at [549, 804] on icon at bounding box center [544, 812] width 16 height 16
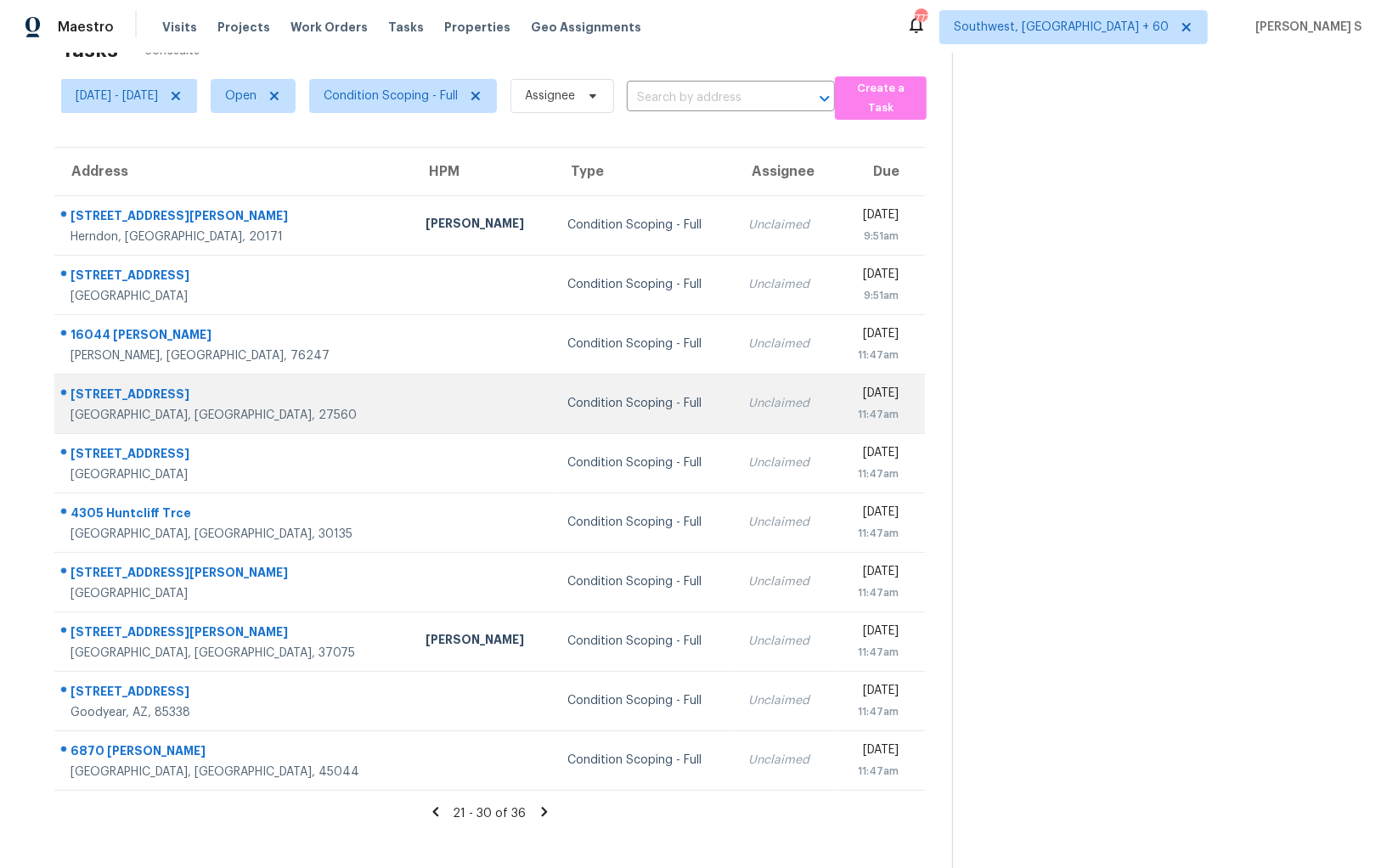
click at [568, 406] on div "Condition Scoping - Full" at bounding box center [645, 404] width 154 height 17
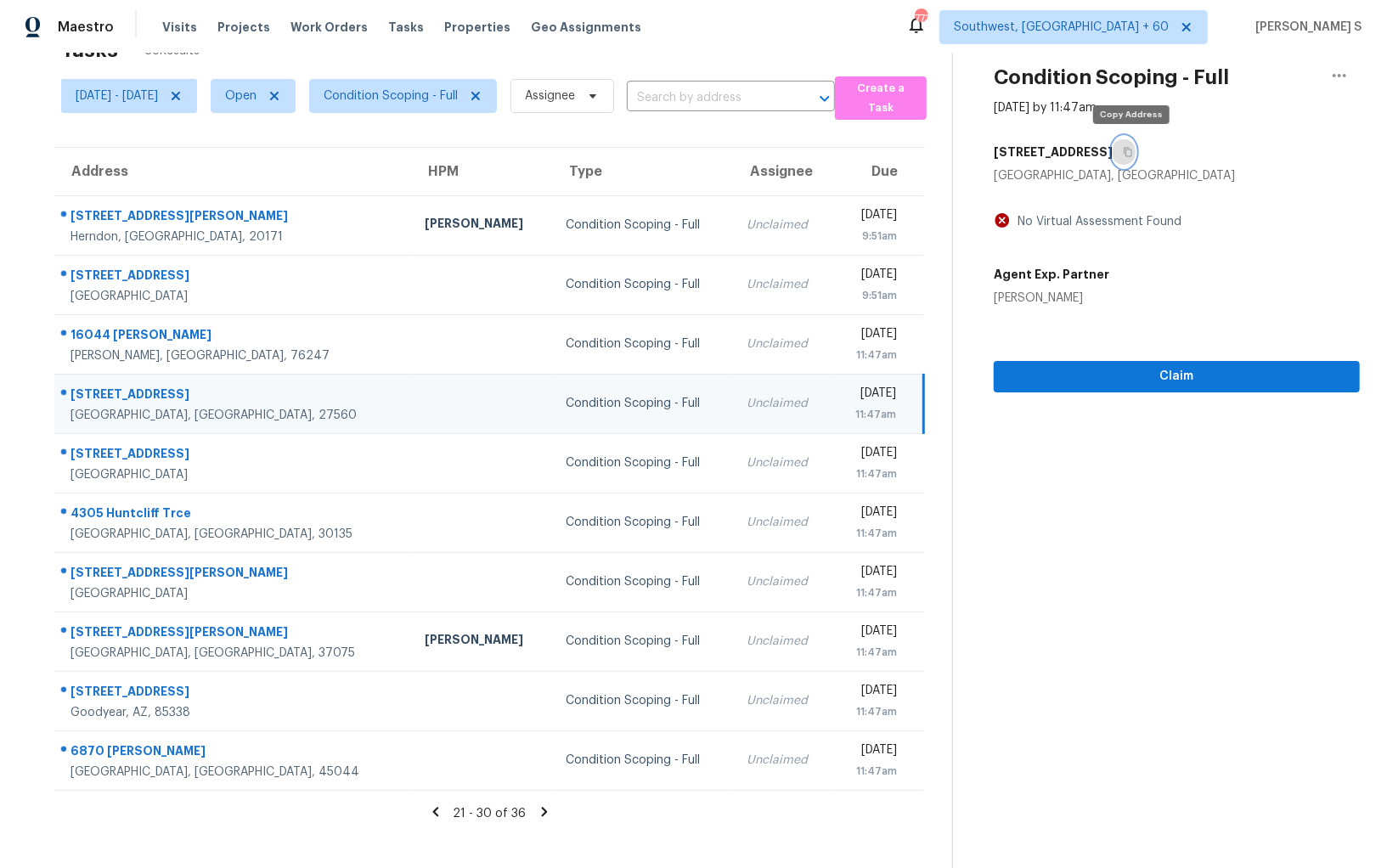
click at [1127, 152] on icon "button" at bounding box center [1128, 152] width 10 height 10
click at [1076, 381] on span "Claim" at bounding box center [1176, 376] width 339 height 22
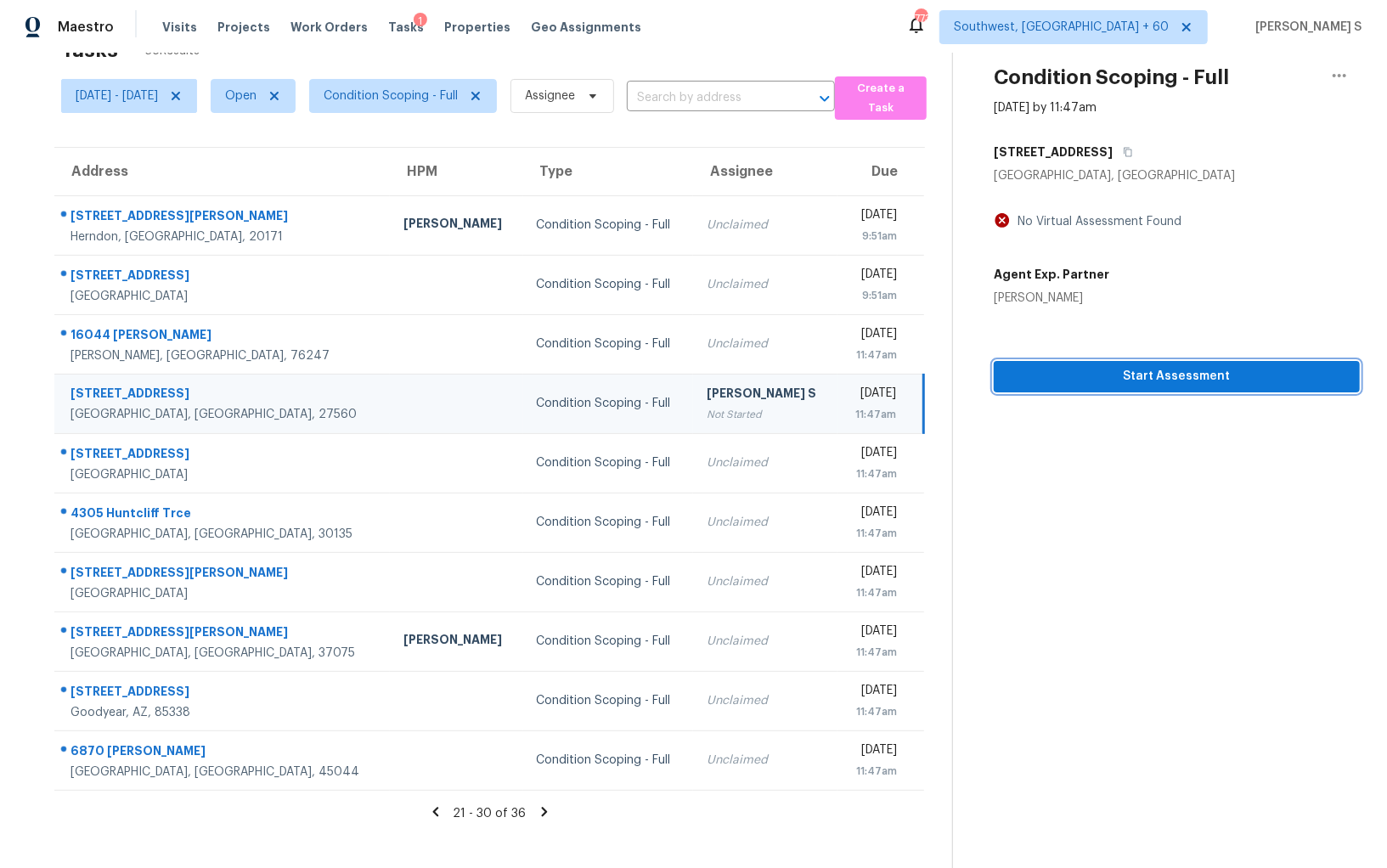
click at [1061, 376] on span "Start Assessment" at bounding box center [1176, 376] width 339 height 22
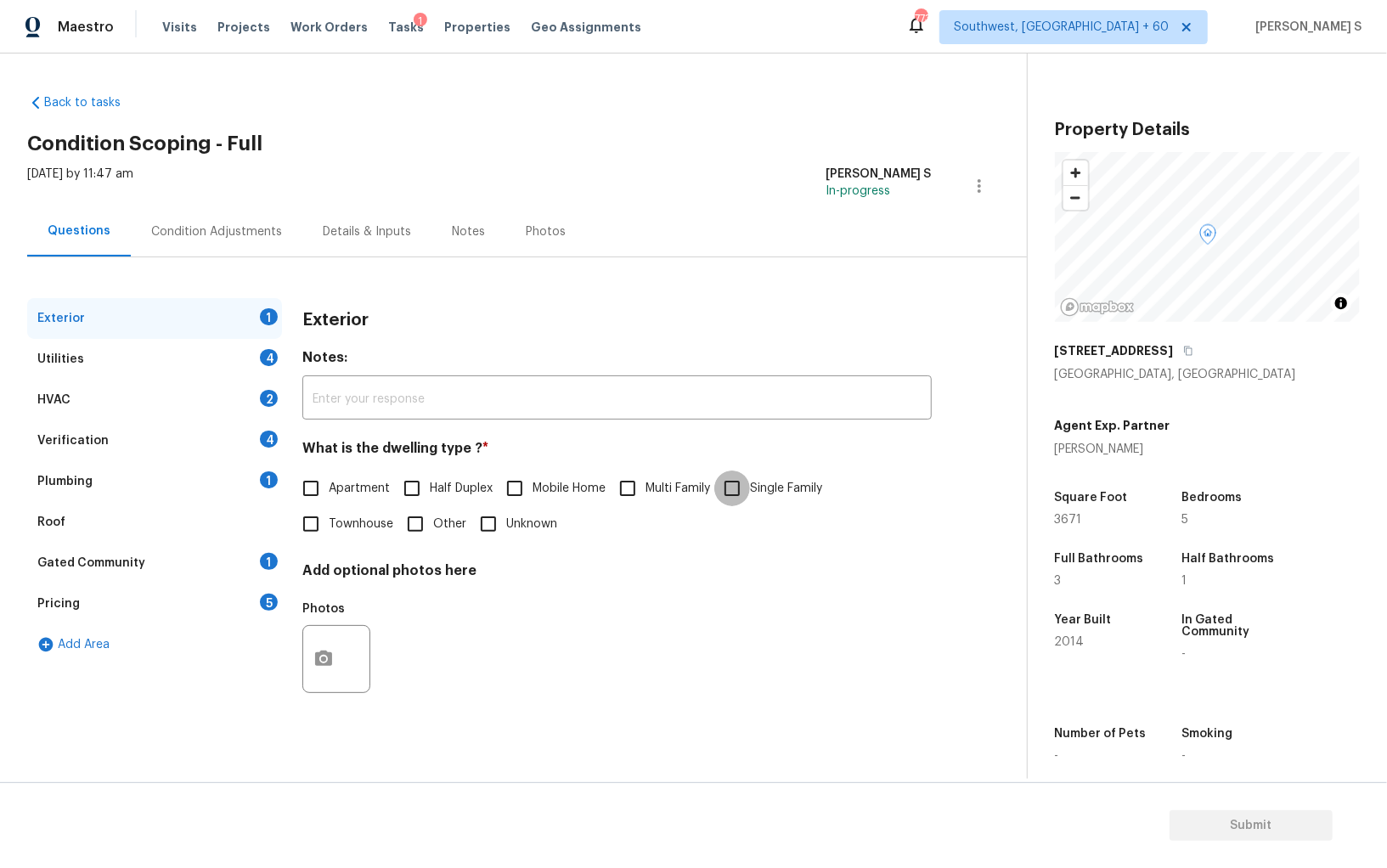
click at [735, 492] on input "Single Family" at bounding box center [732, 487] width 35 height 35
checkbox input "true"
click at [271, 354] on div "4" at bounding box center [268, 358] width 18 height 17
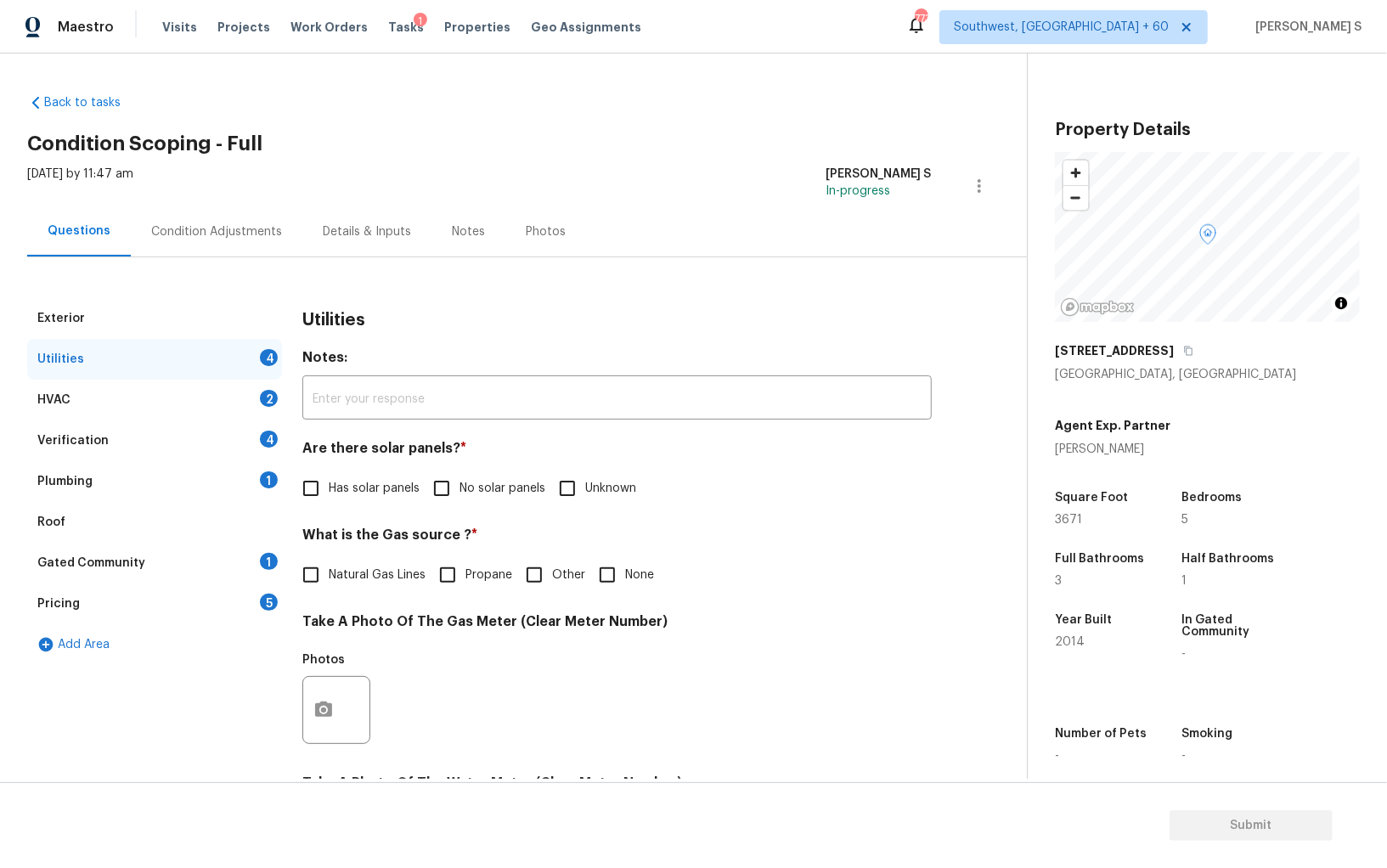
click at [324, 497] on input "Has solar panels" at bounding box center [311, 487] width 35 height 35
checkbox input "true"
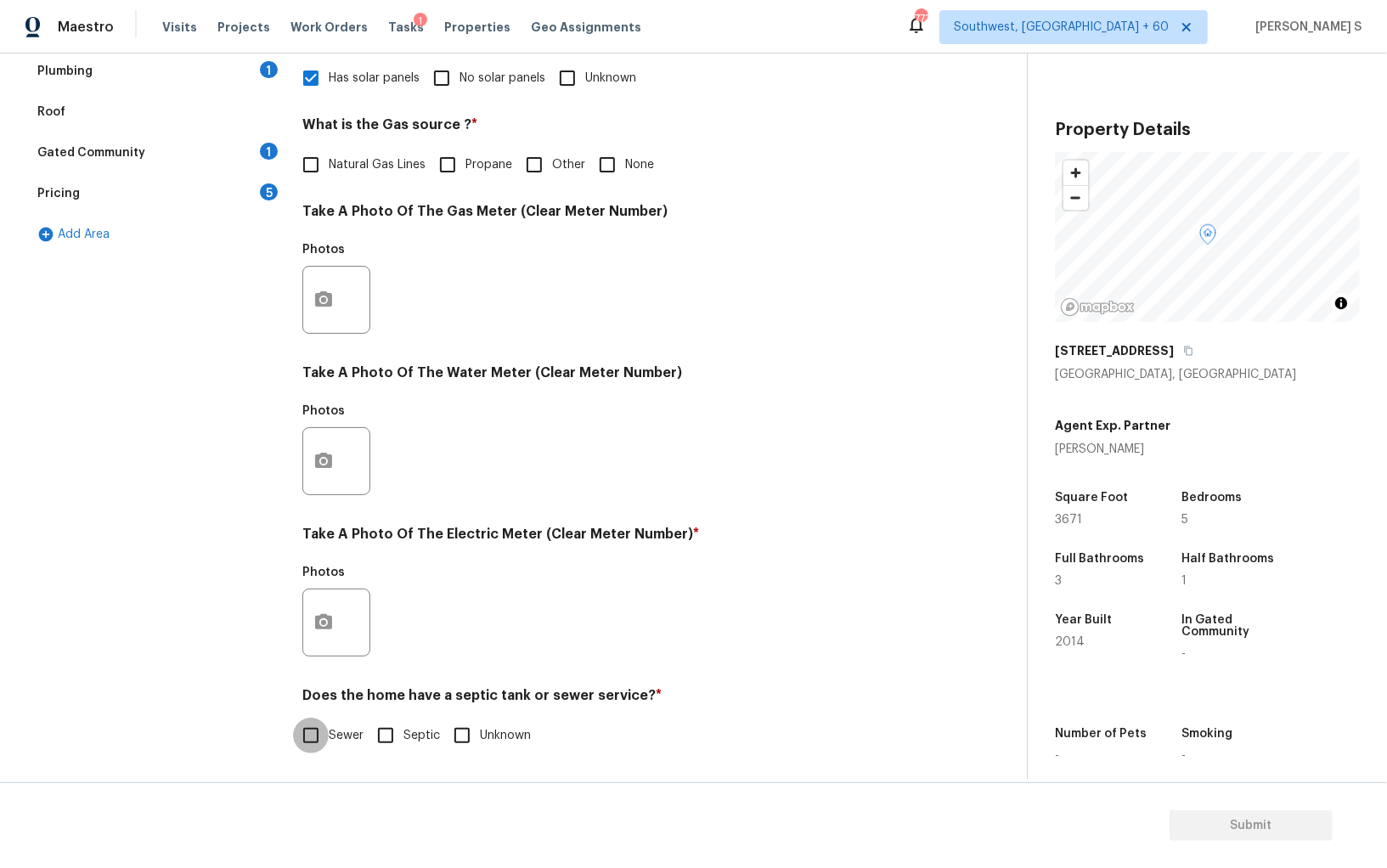
click at [320, 737] on input "Sewer" at bounding box center [311, 735] width 35 height 35
checkbox input "true"
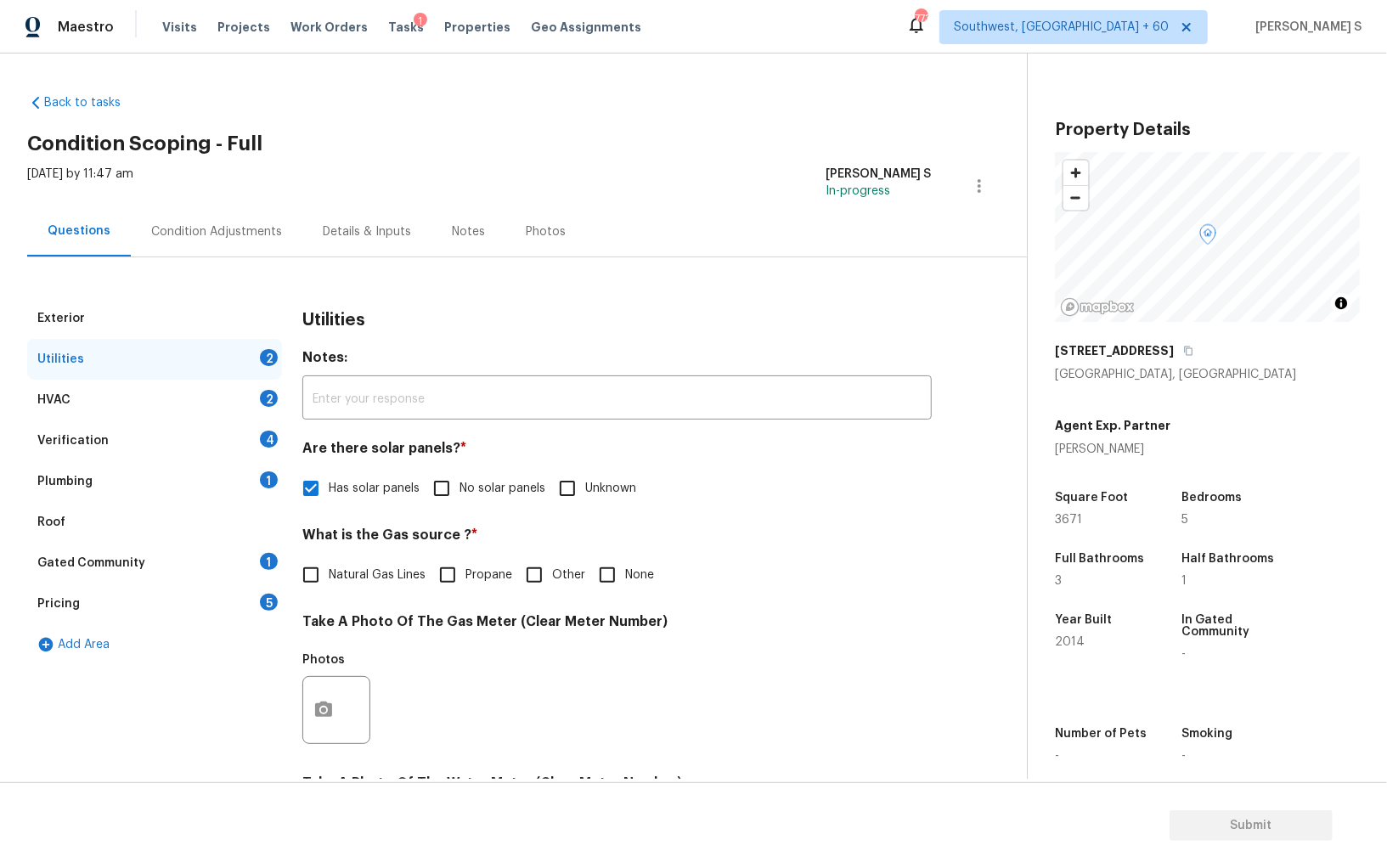
click at [271, 473] on div "1" at bounding box center [268, 480] width 18 height 17
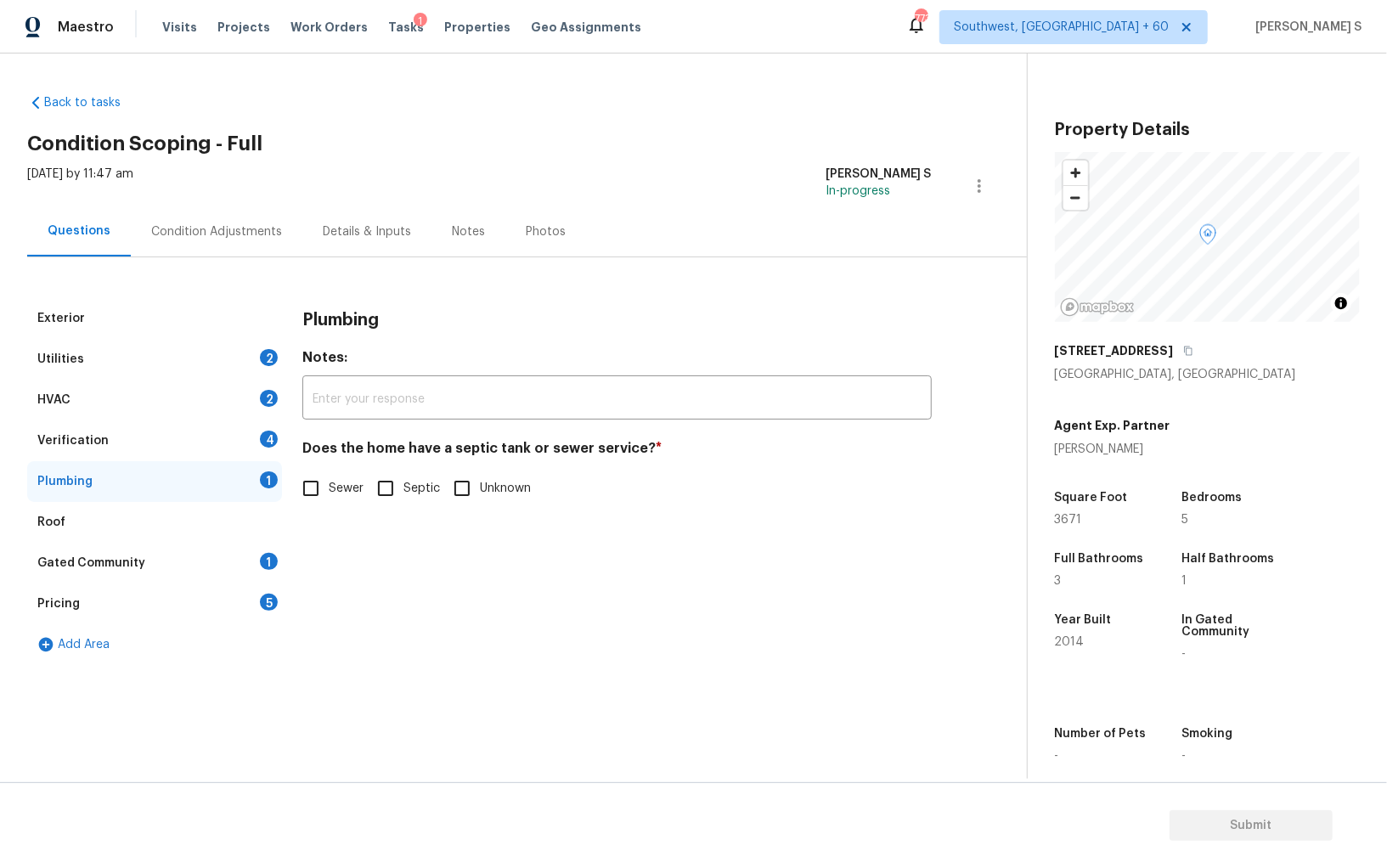
drag, startPoint x: 308, startPoint y: 490, endPoint x: 318, endPoint y: 495, distance: 11.2
click at [307, 490] on input "Sewer" at bounding box center [311, 487] width 35 height 35
checkbox input "true"
click at [200, 574] on div "Gated Community 1" at bounding box center [154, 563] width 255 height 41
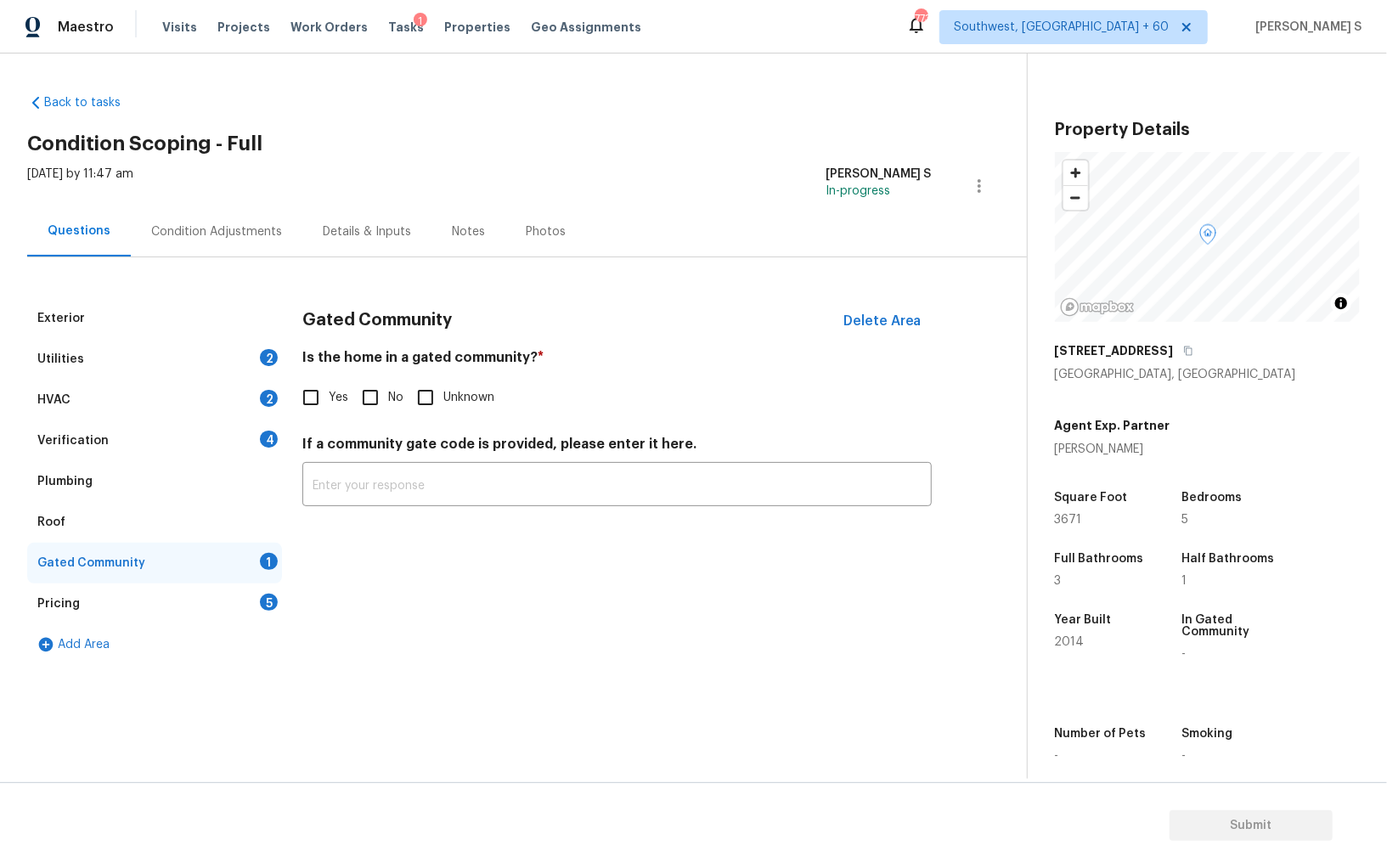
click at [378, 393] on input "No" at bounding box center [369, 397] width 35 height 35
checkbox input "true"
click at [275, 420] on div "Verification 4" at bounding box center [154, 440] width 255 height 41
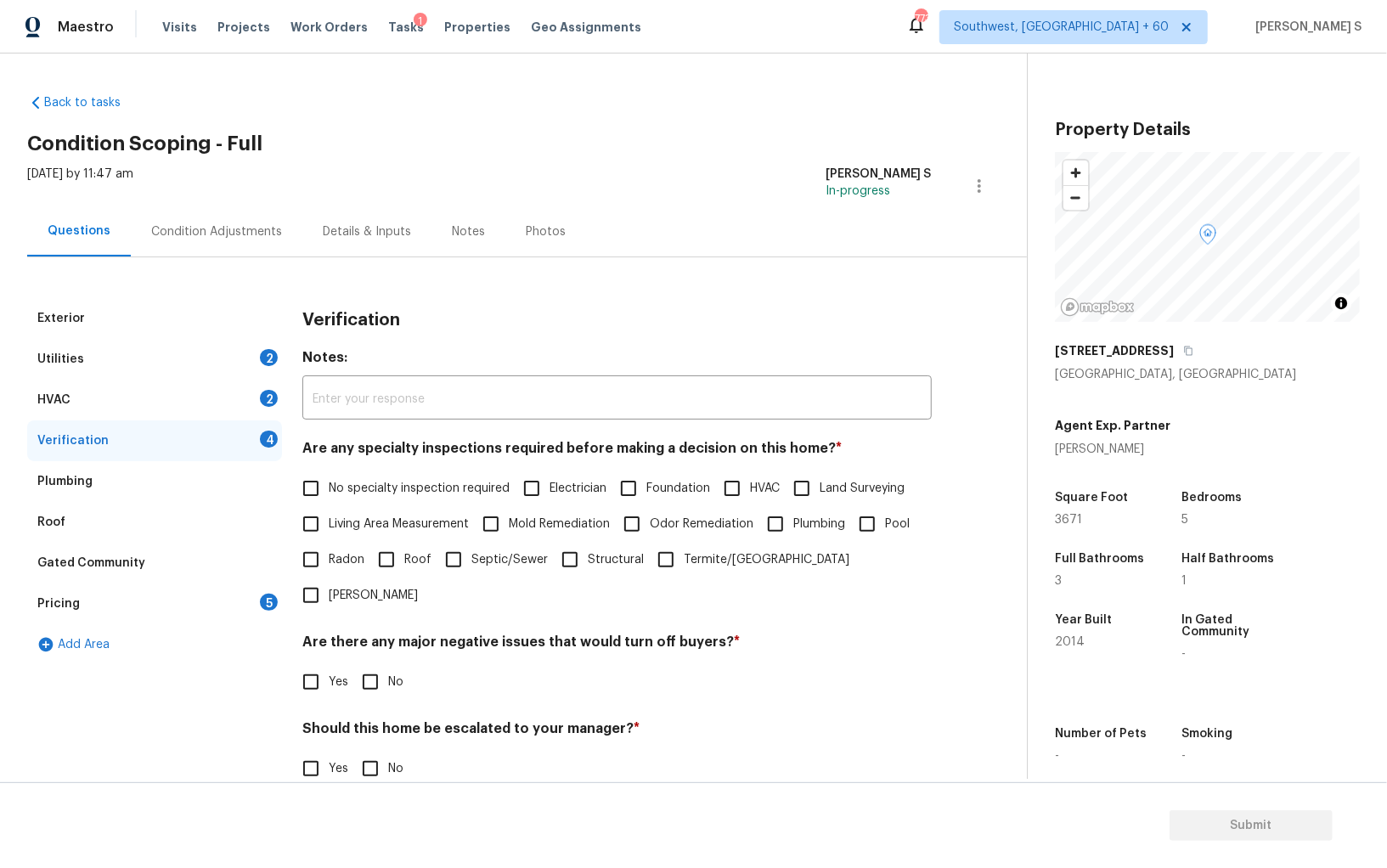
click at [318, 493] on input "No specialty inspection required" at bounding box center [311, 487] width 35 height 35
checkbox input "true"
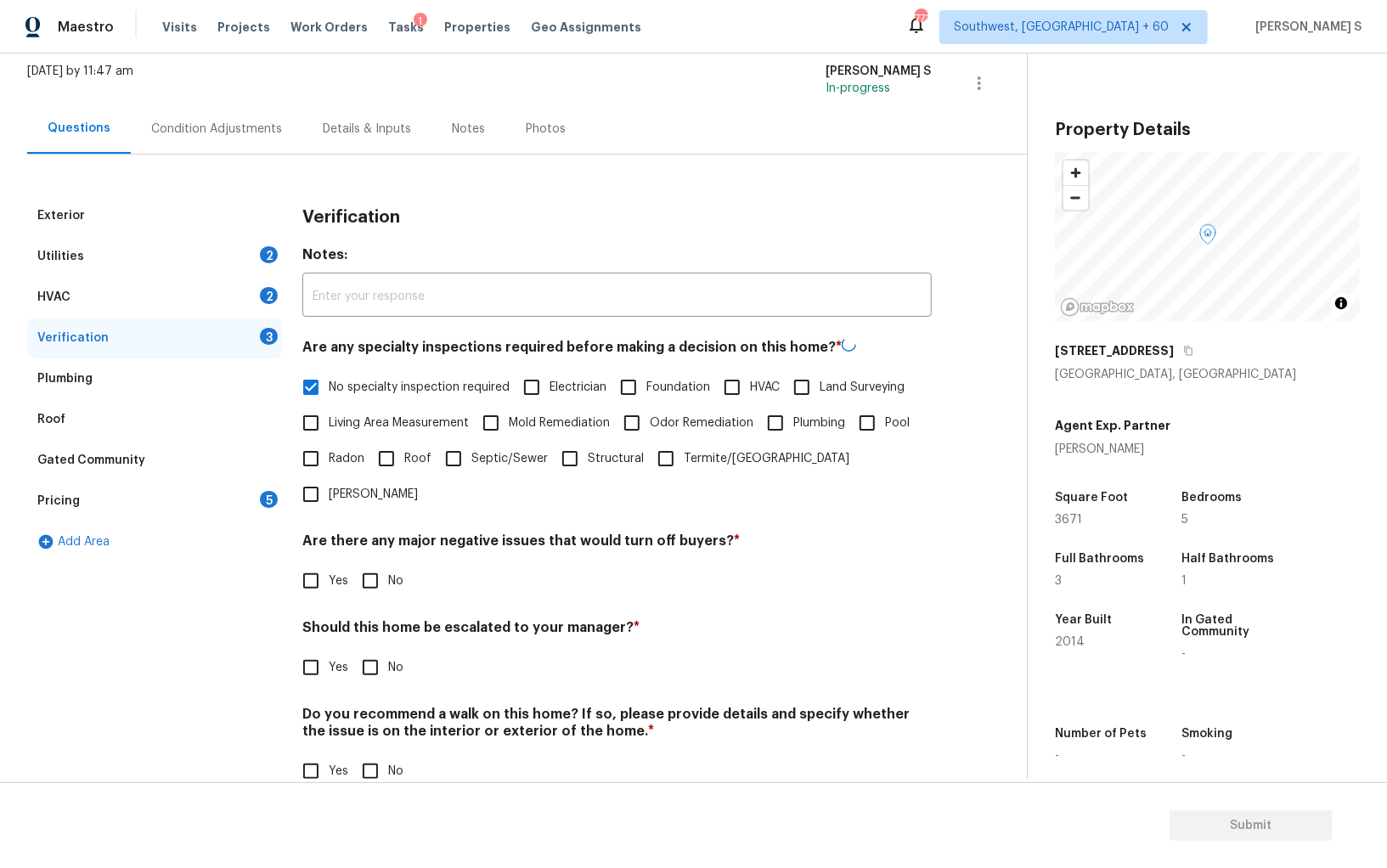
scroll to position [101, 0]
click at [367, 563] on input "No" at bounding box center [369, 581] width 35 height 35
checkbox input "true"
click at [378, 753] on input "No" at bounding box center [369, 771] width 35 height 35
checkbox input "true"
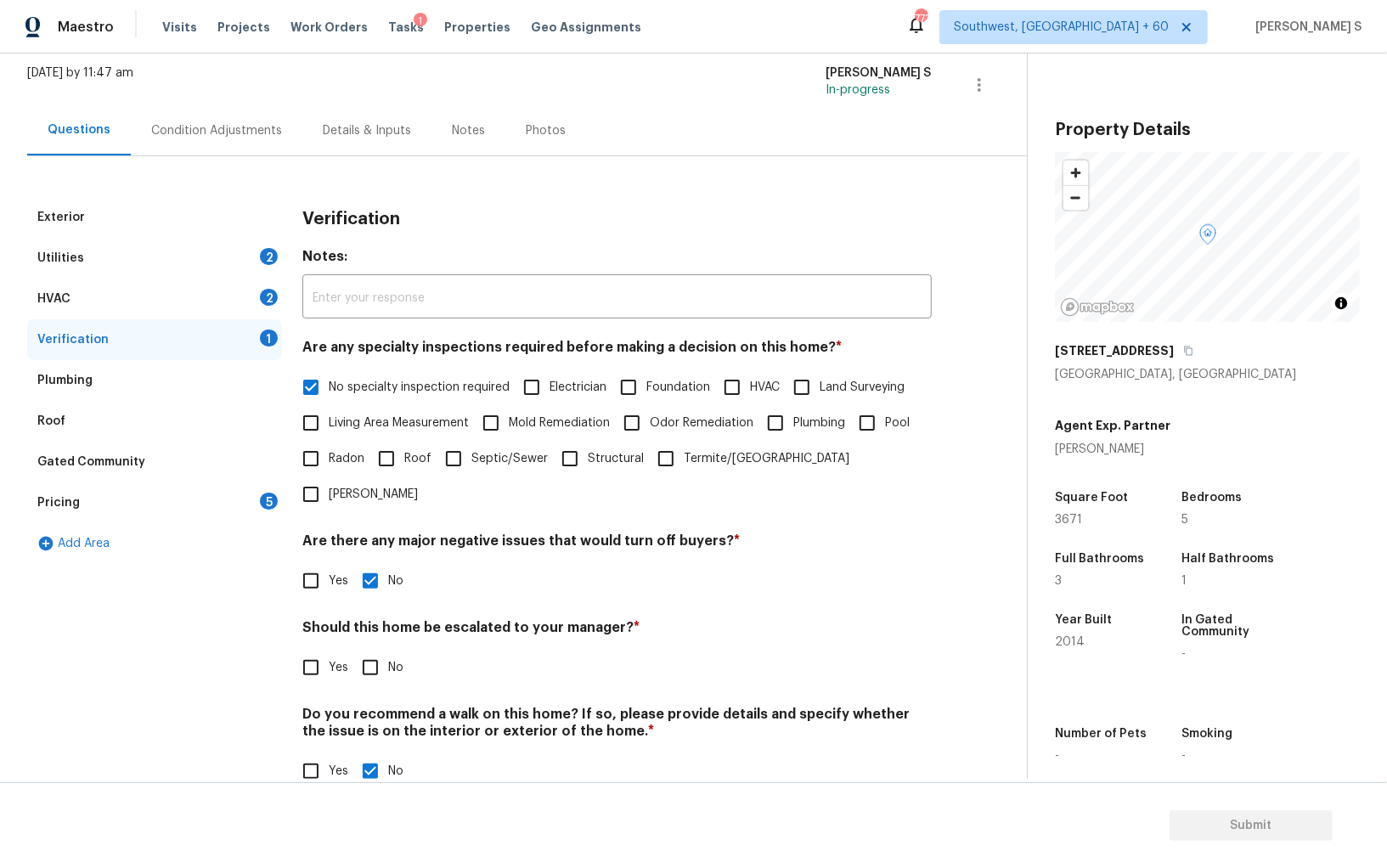
scroll to position [0, 0]
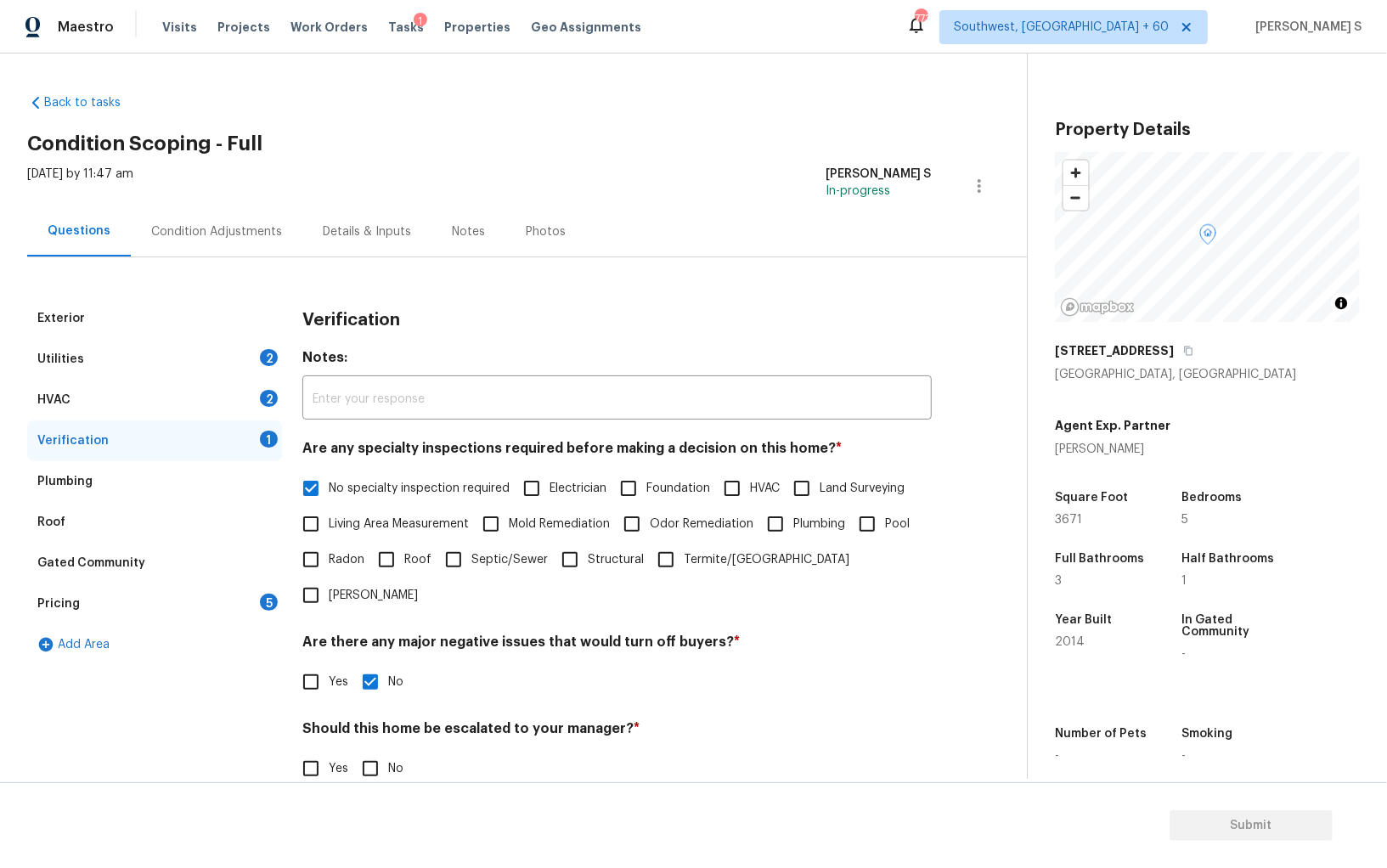
click at [239, 388] on div "HVAC 2" at bounding box center [154, 399] width 255 height 41
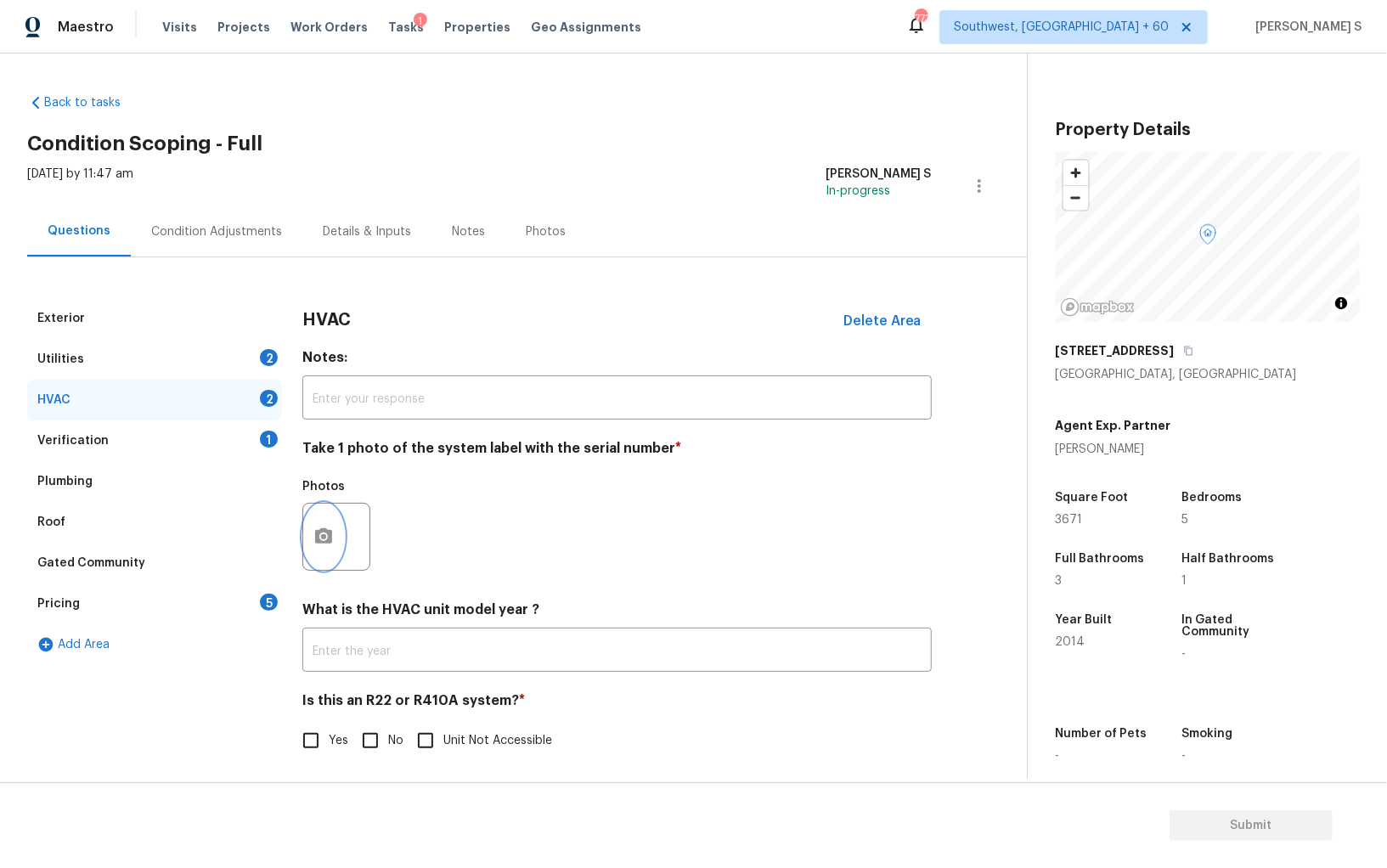
click at [321, 531] on icon "button" at bounding box center [324, 536] width 17 height 16
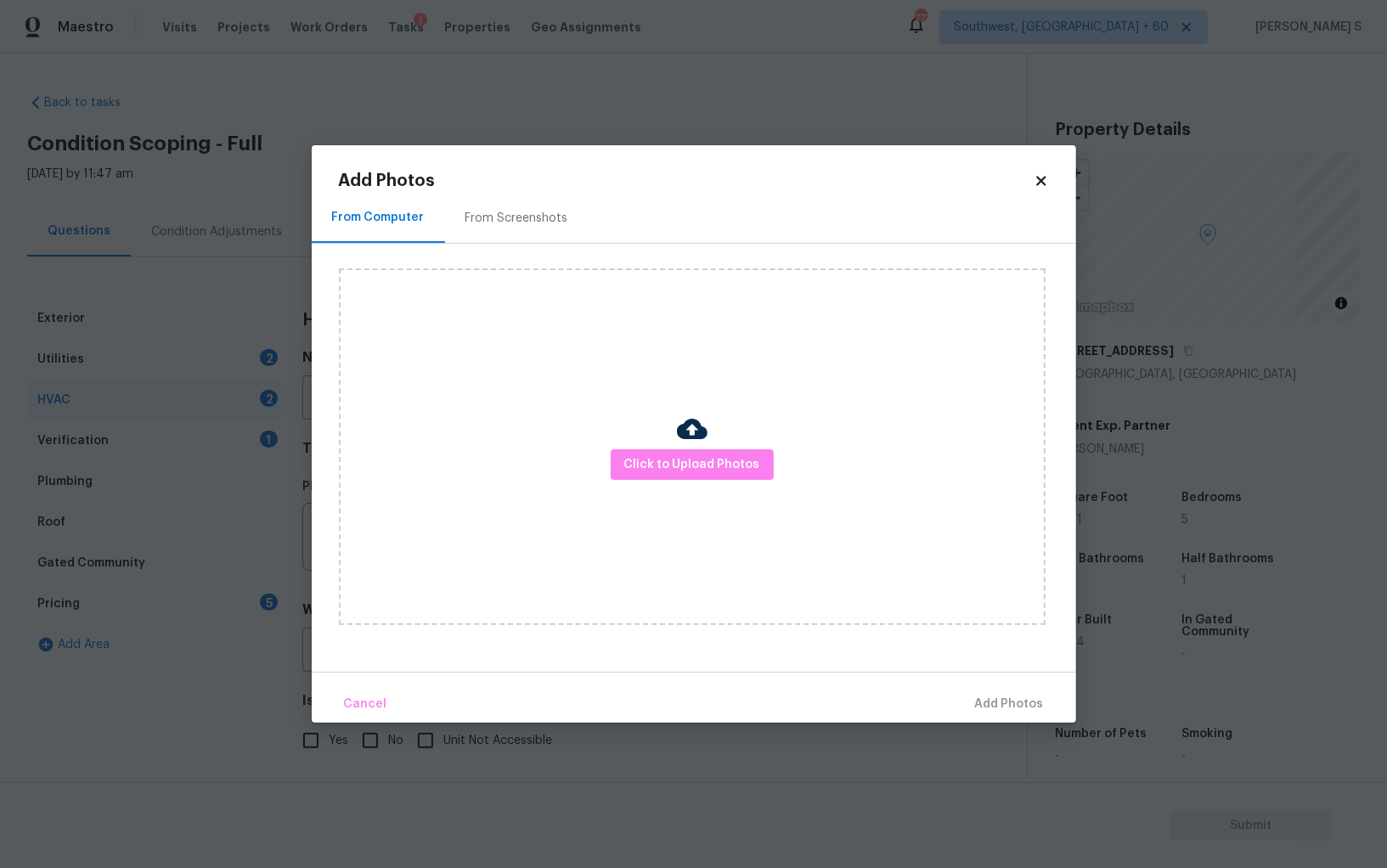
click at [651, 484] on div "Click to Upload Photos" at bounding box center [692, 446] width 707 height 356
click at [651, 469] on span "Click to Upload Photos" at bounding box center [691, 465] width 136 height 22
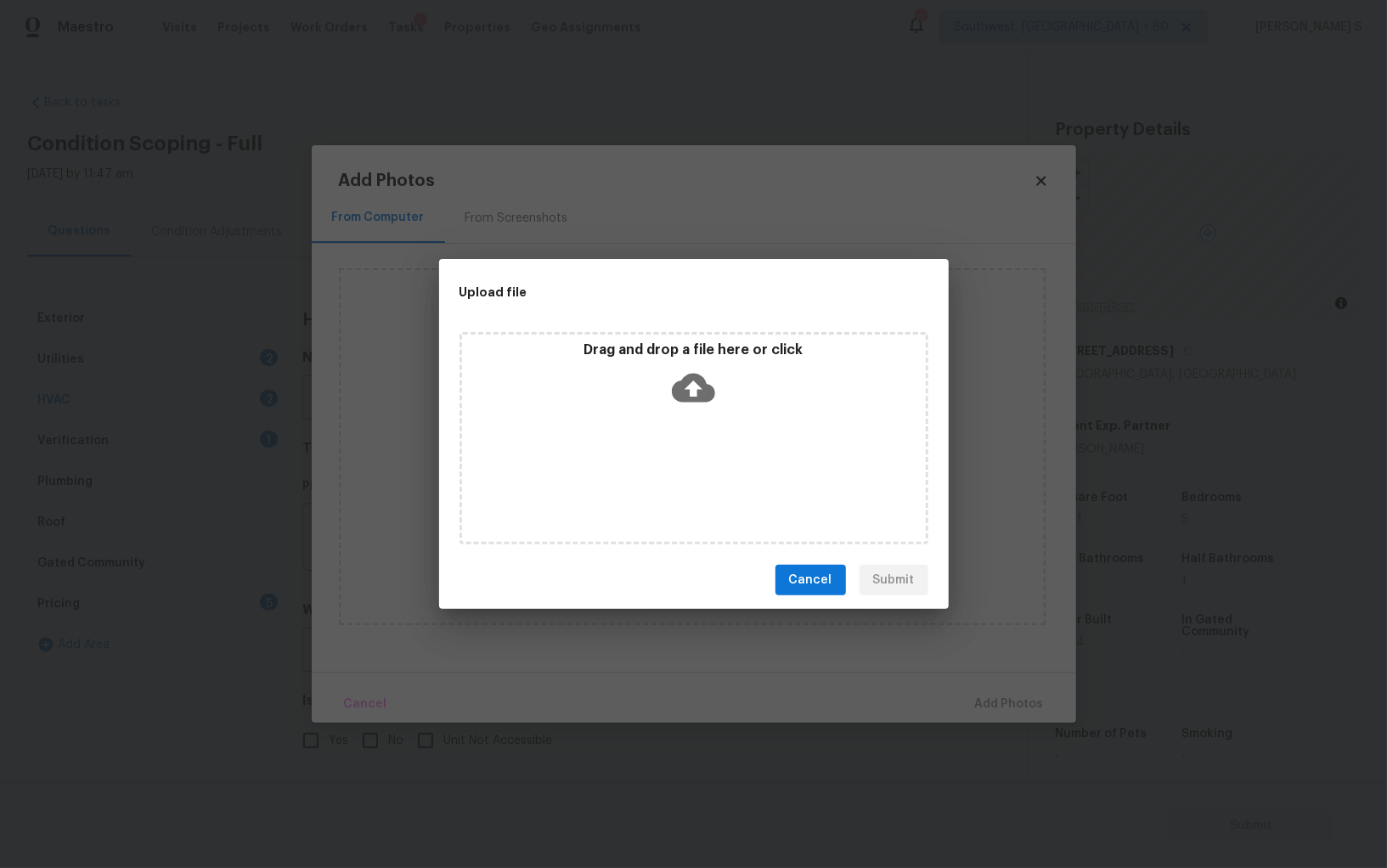
click at [651, 469] on div "Drag and drop a file here or click" at bounding box center [694, 438] width 469 height 212
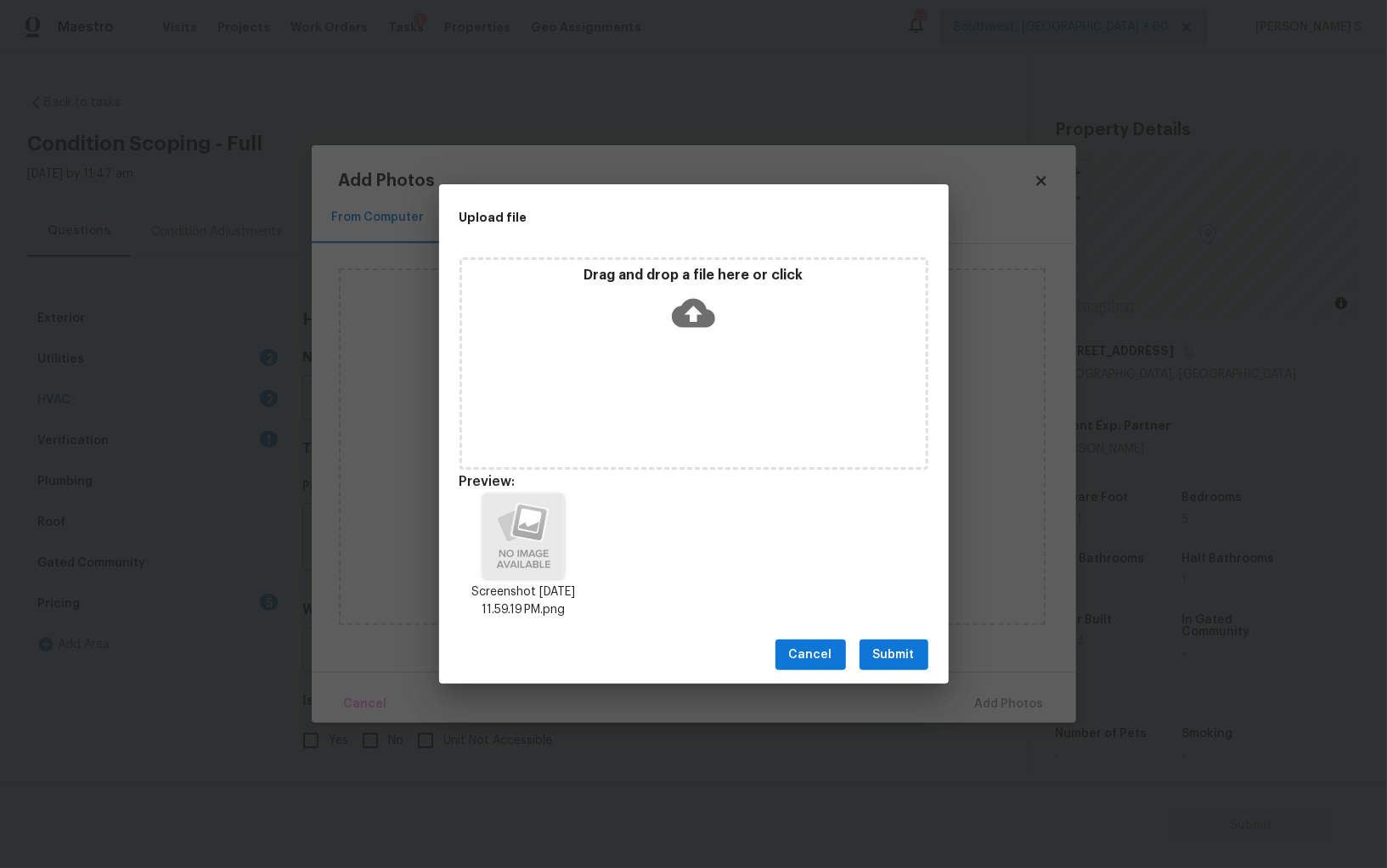
click at [893, 651] on span "Submit" at bounding box center [894, 655] width 41 height 22
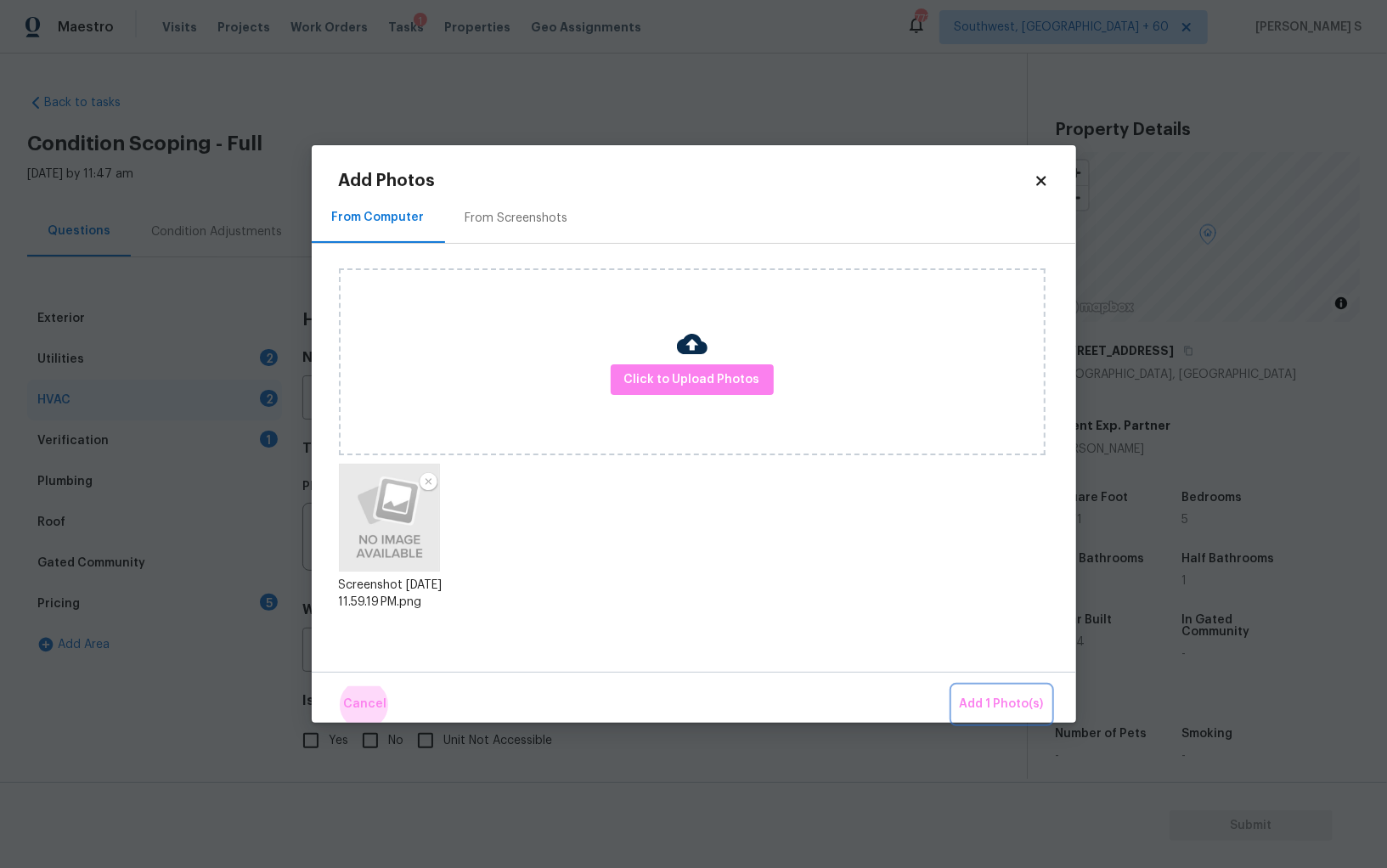
click at [953, 686] on button "Add 1 Photo(s)" at bounding box center [1001, 704] width 98 height 36
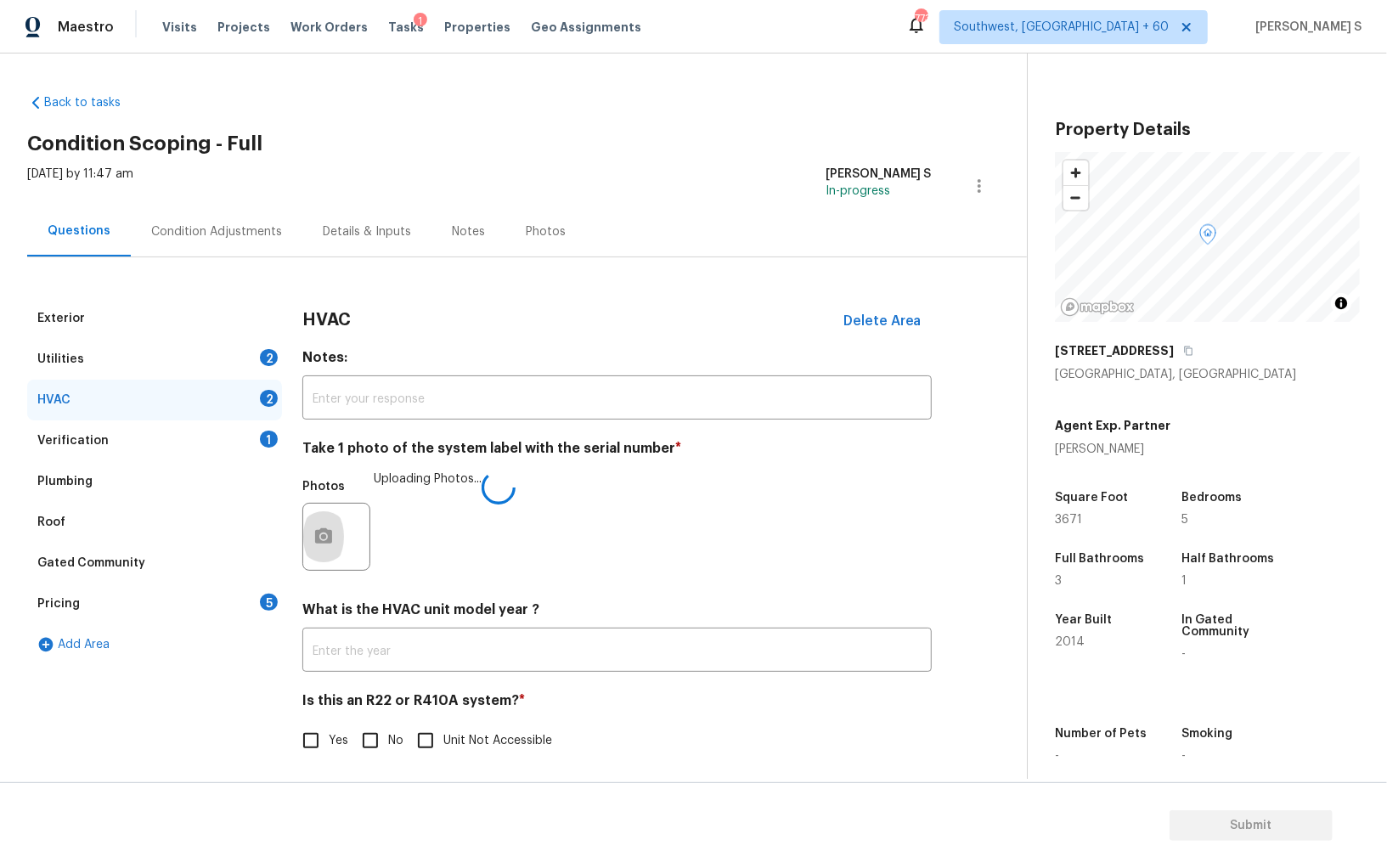
click at [372, 756] on input "No" at bounding box center [369, 740] width 35 height 35
checkbox input "true"
click at [267, 339] on div "Utilities 2" at bounding box center [154, 359] width 255 height 41
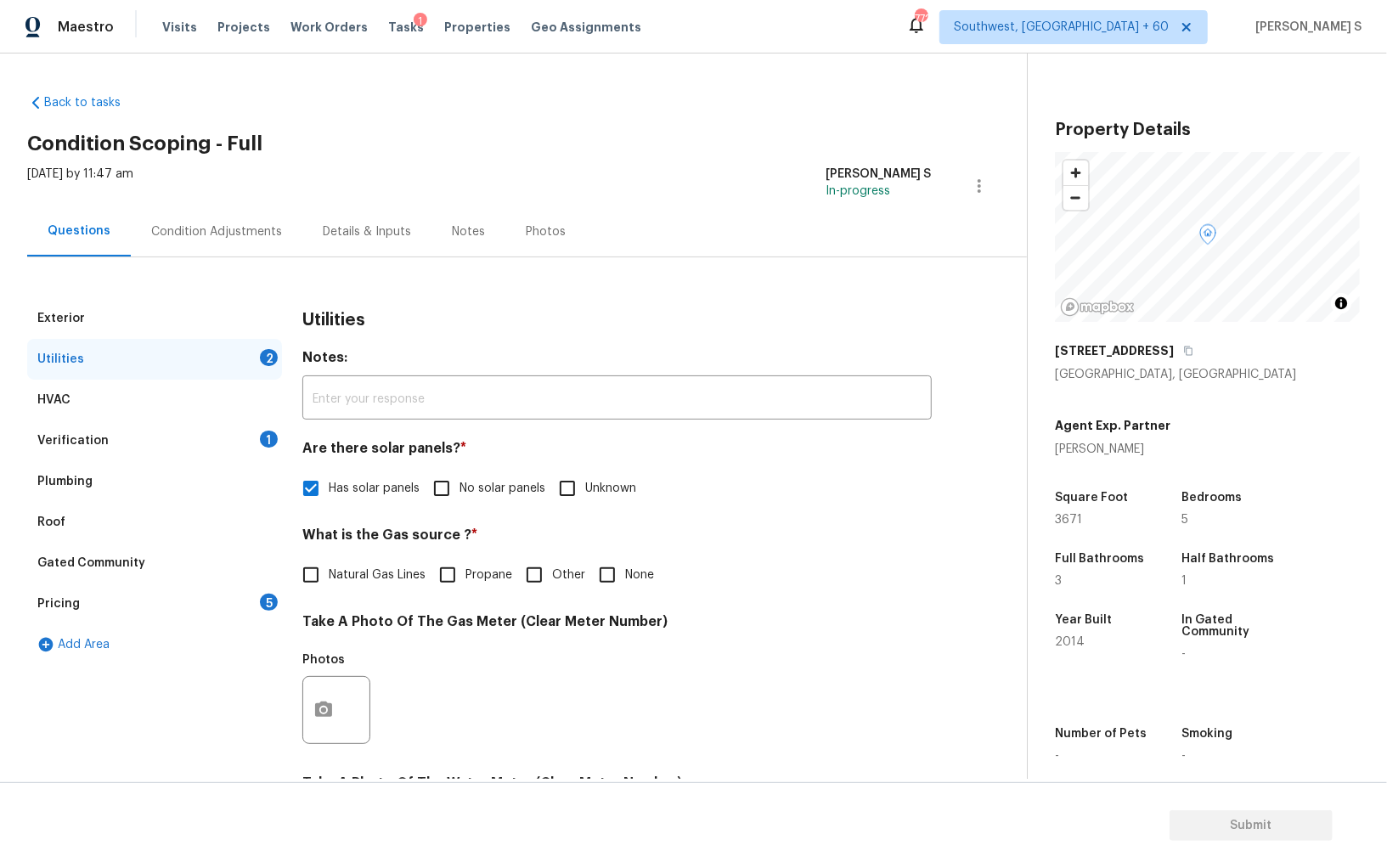
scroll to position [410, 0]
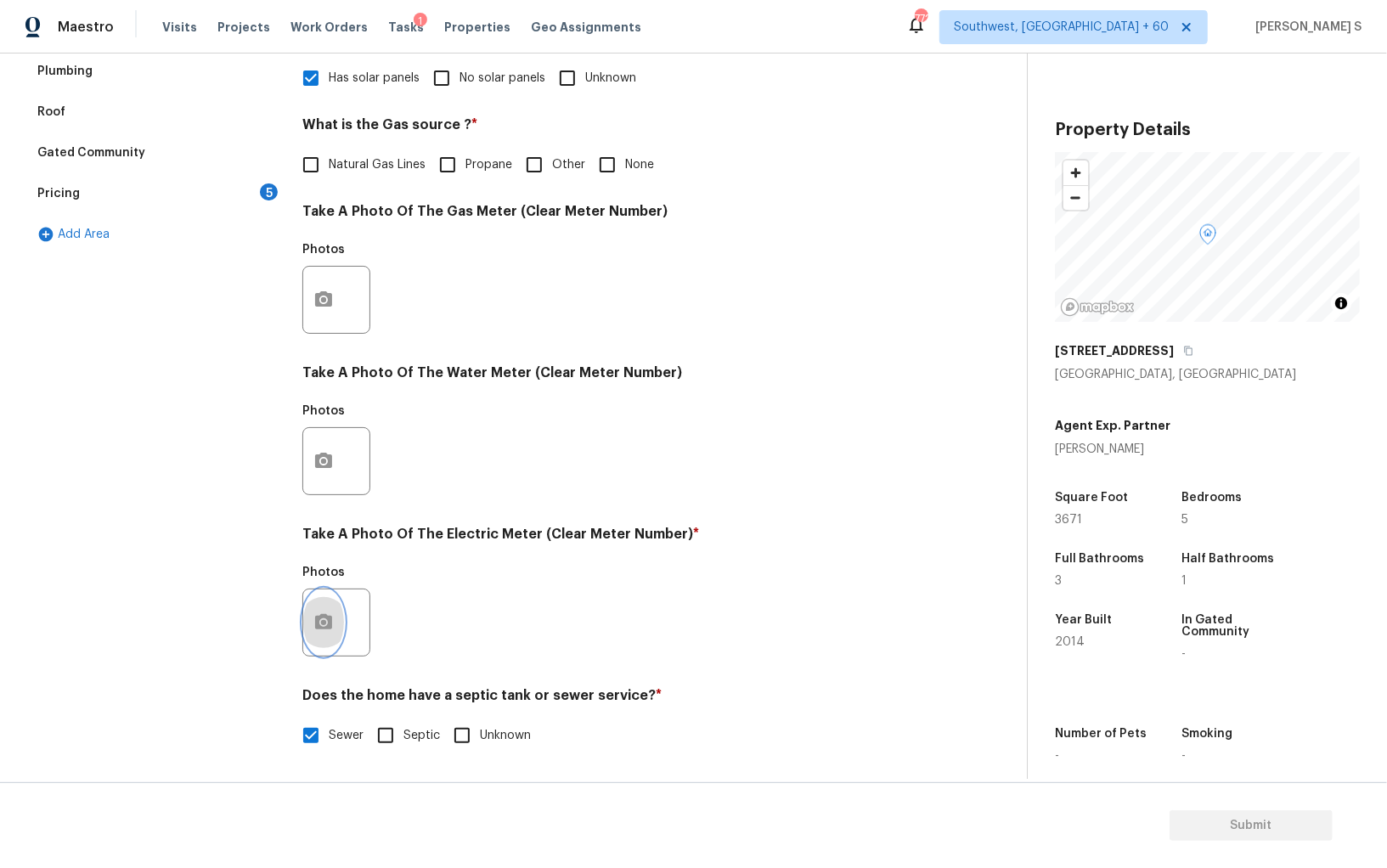
click at [304, 620] on button "button" at bounding box center [323, 622] width 41 height 66
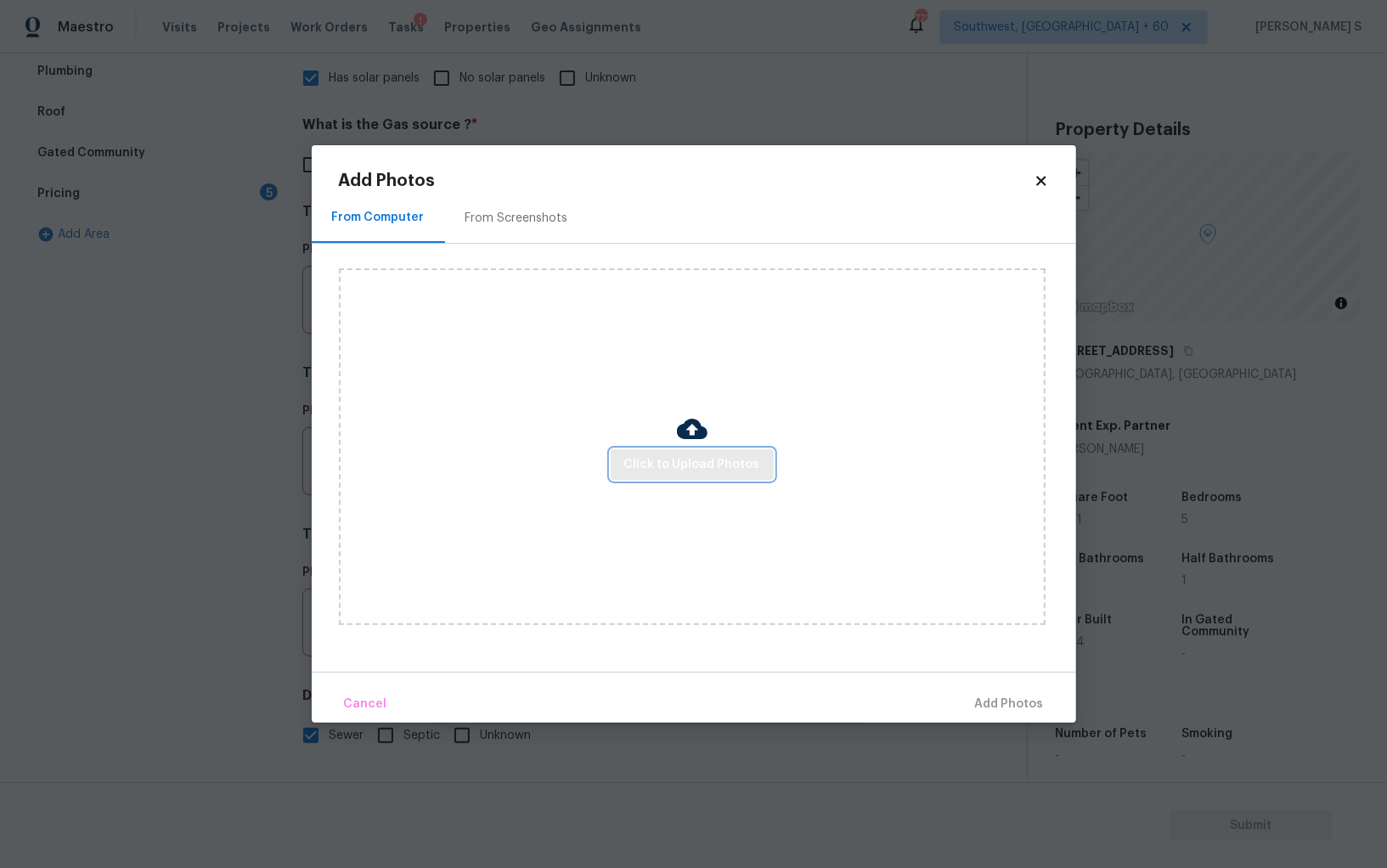
click at [692, 456] on span "Click to Upload Photos" at bounding box center [691, 465] width 136 height 22
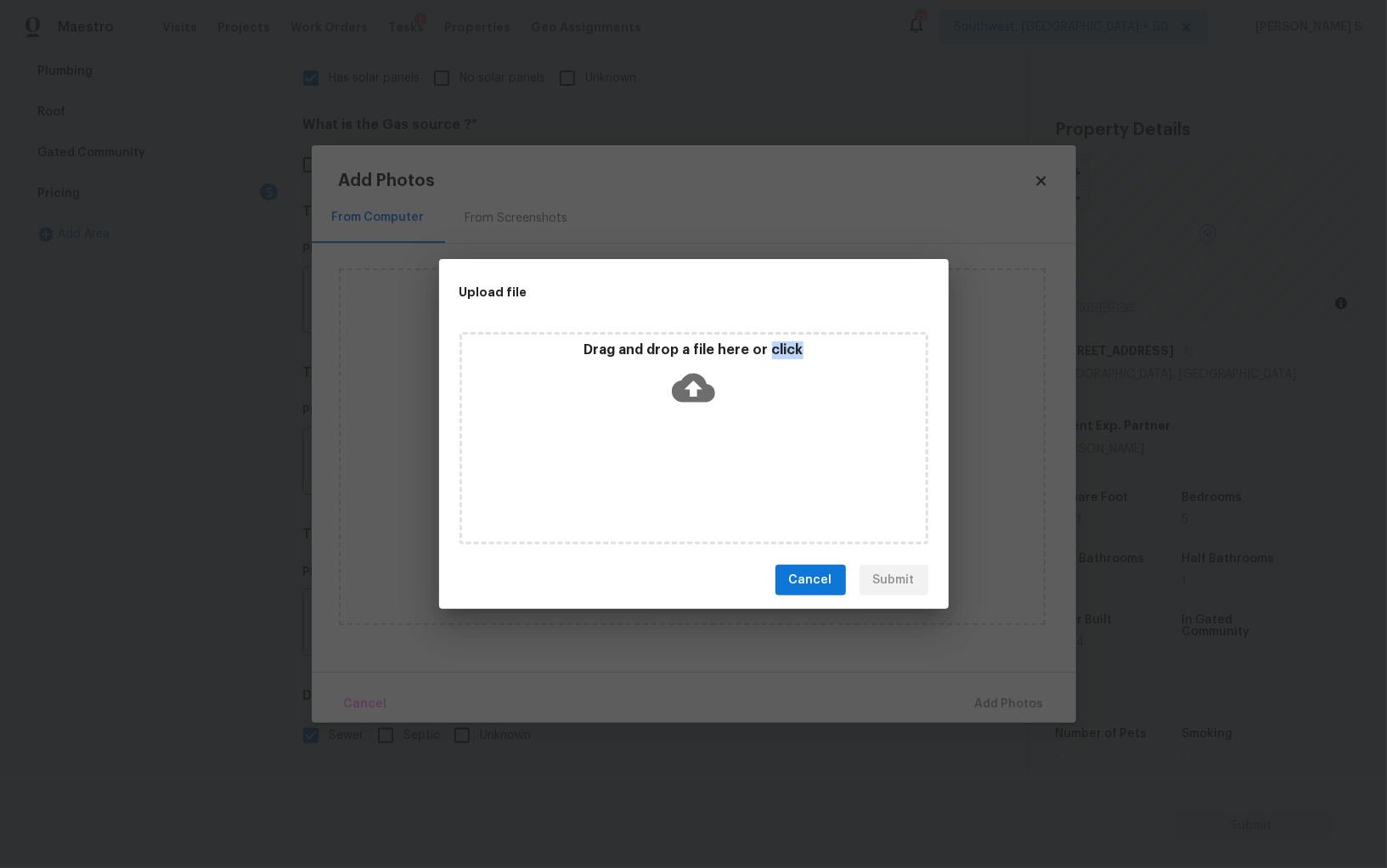
click at [692, 456] on div "Drag and drop a file here or click" at bounding box center [694, 438] width 469 height 212
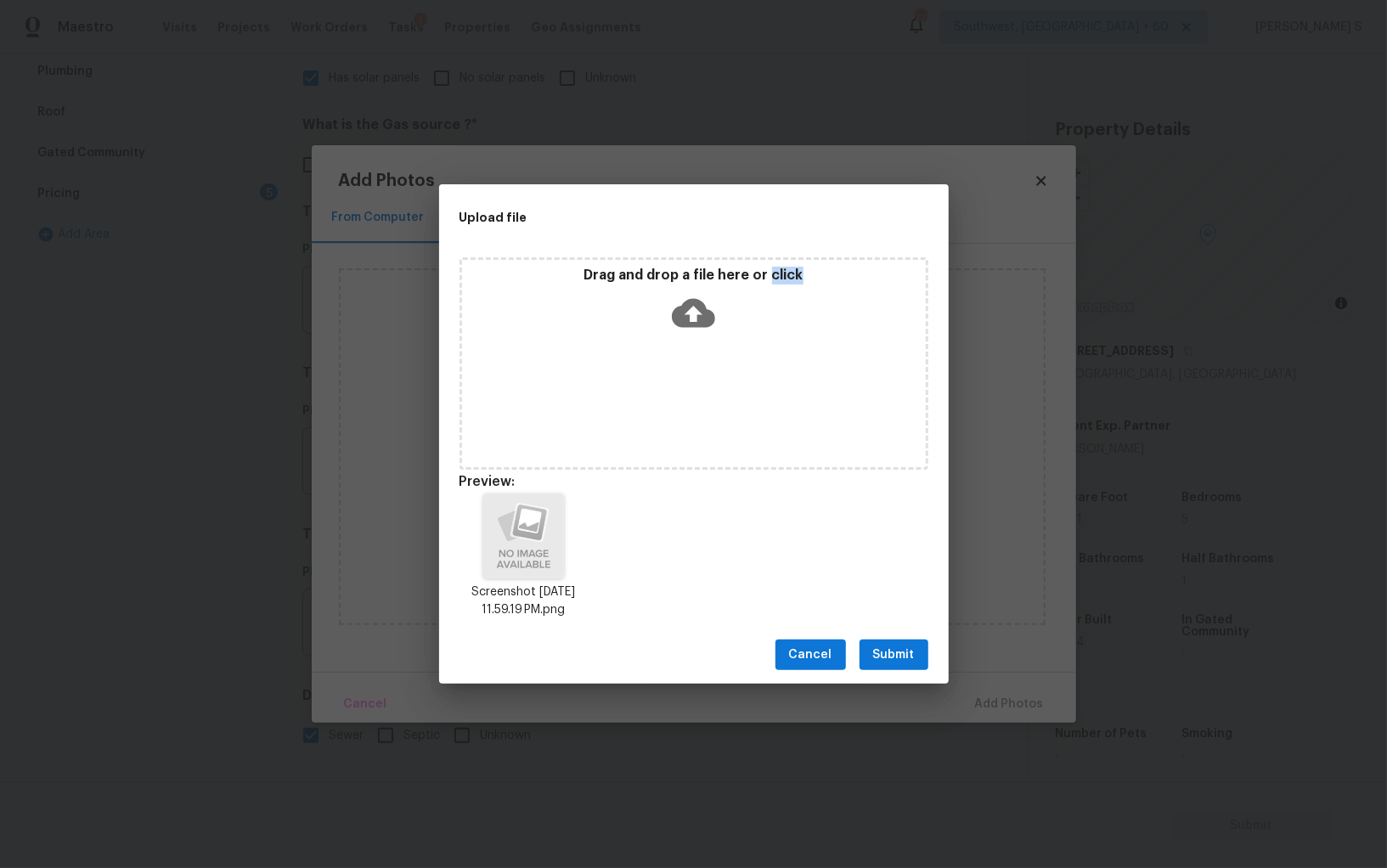
click at [887, 644] on button "Submit" at bounding box center [894, 655] width 69 height 31
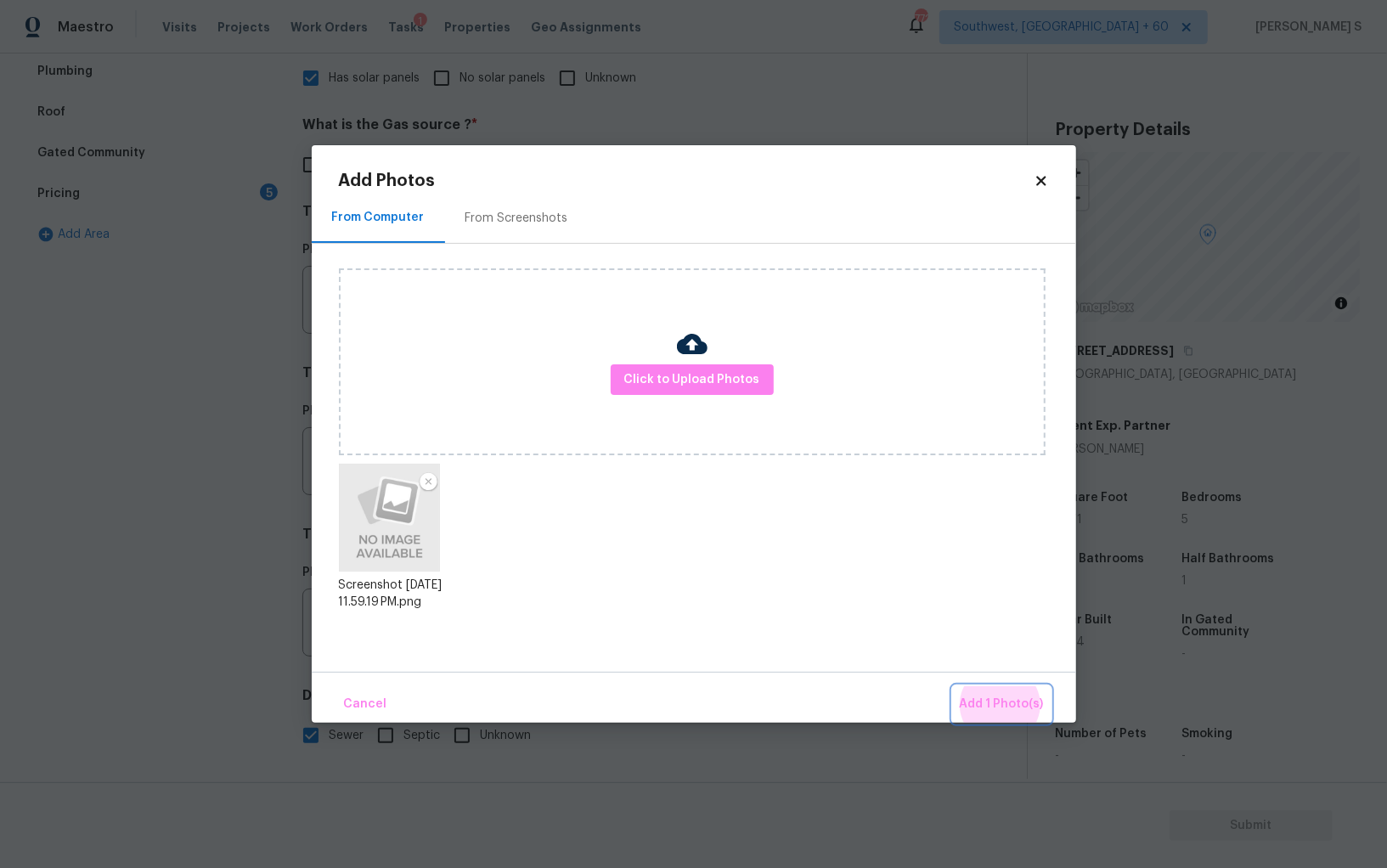
click at [953, 686] on button "Add 1 Photo(s)" at bounding box center [1001, 704] width 98 height 36
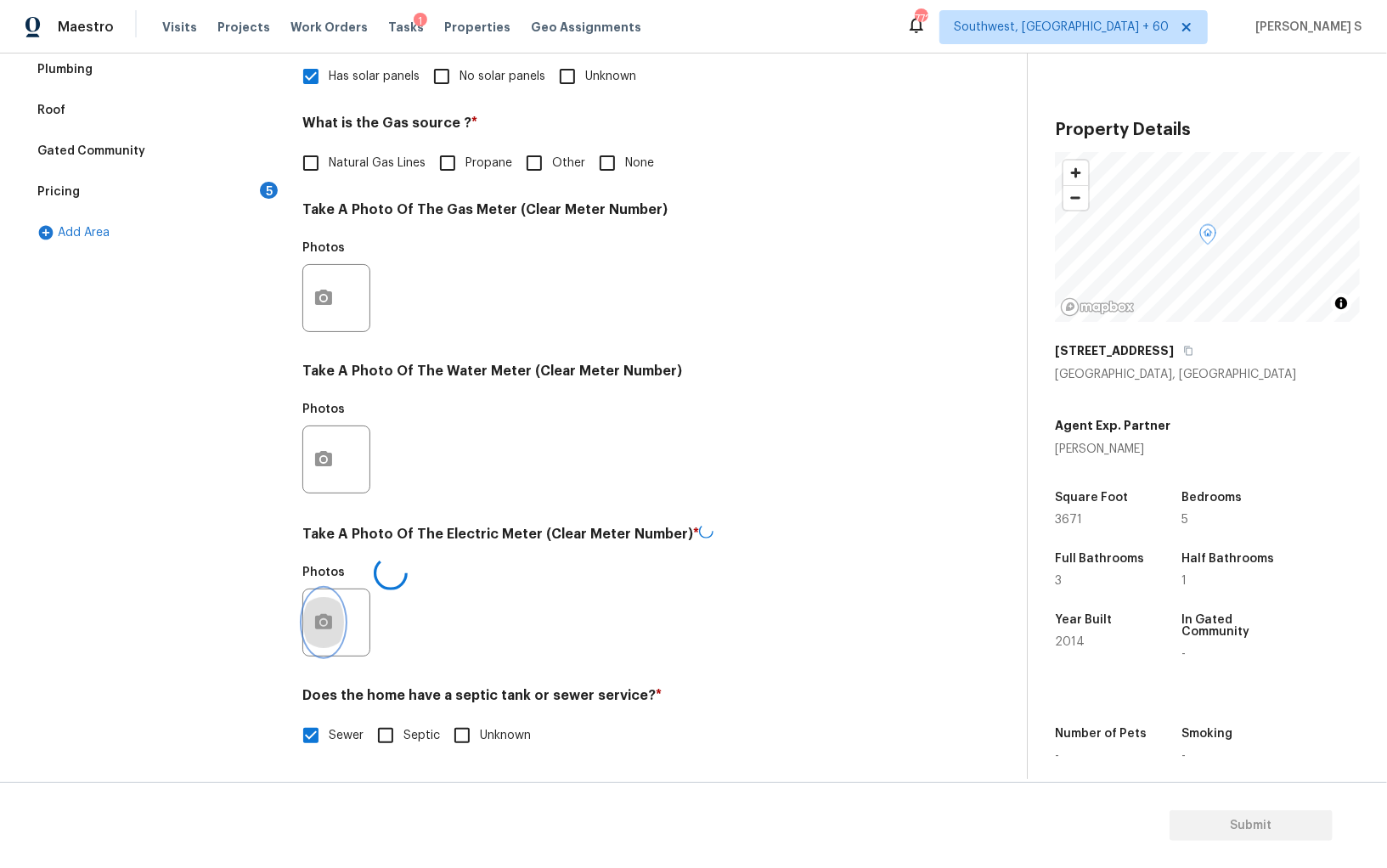
scroll to position [0, 0]
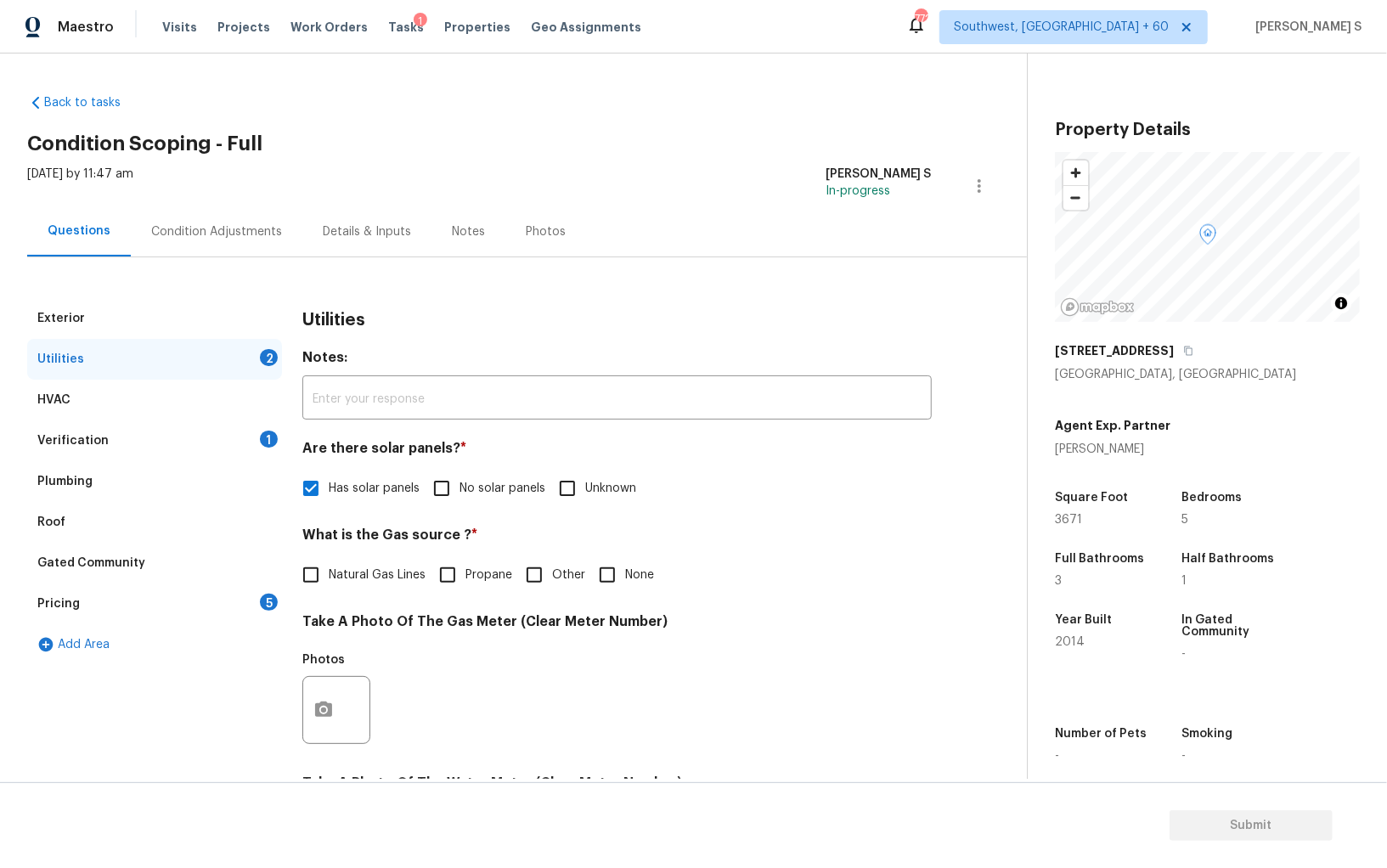
click at [252, 599] on div "Pricing 5" at bounding box center [154, 603] width 255 height 41
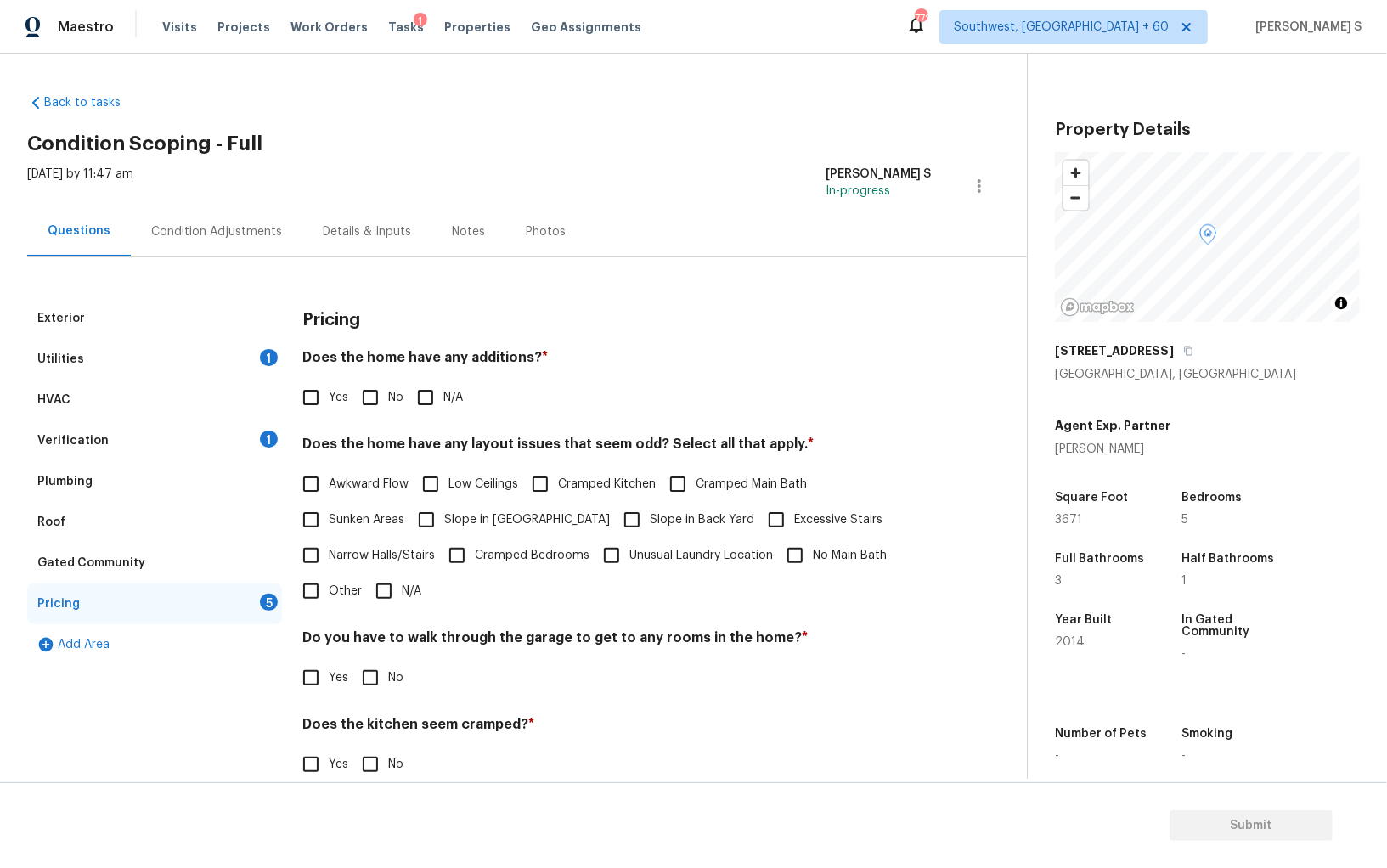
click at [369, 406] on input "No" at bounding box center [369, 397] width 35 height 35
checkbox input "true"
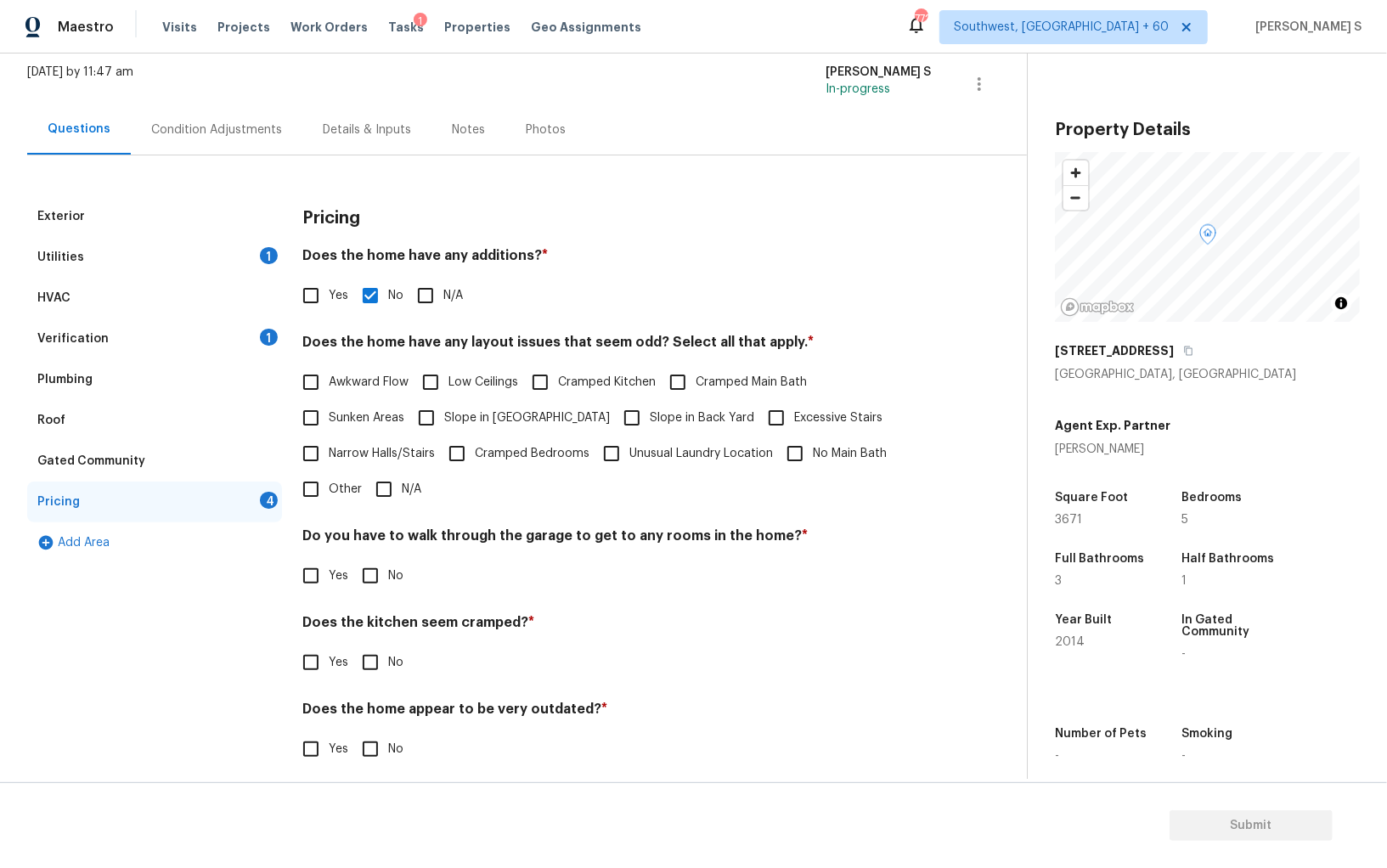
scroll to position [115, 0]
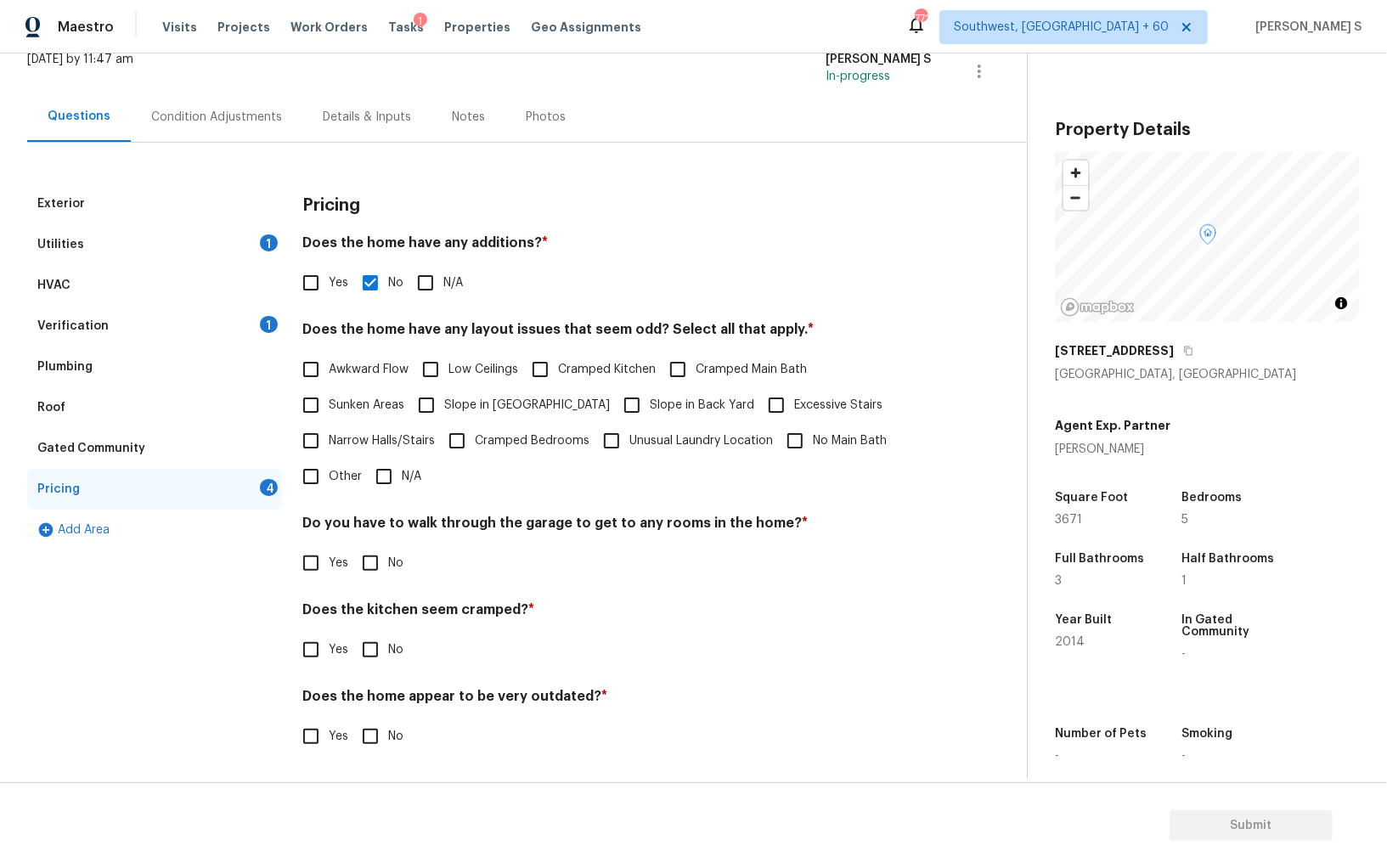
click at [360, 557] on input "No" at bounding box center [369, 563] width 35 height 35
checkbox input "true"
click at [352, 632] on input "No" at bounding box center [369, 649] width 35 height 35
checkbox input "true"
click at [352, 719] on input "No" at bounding box center [369, 736] width 35 height 35
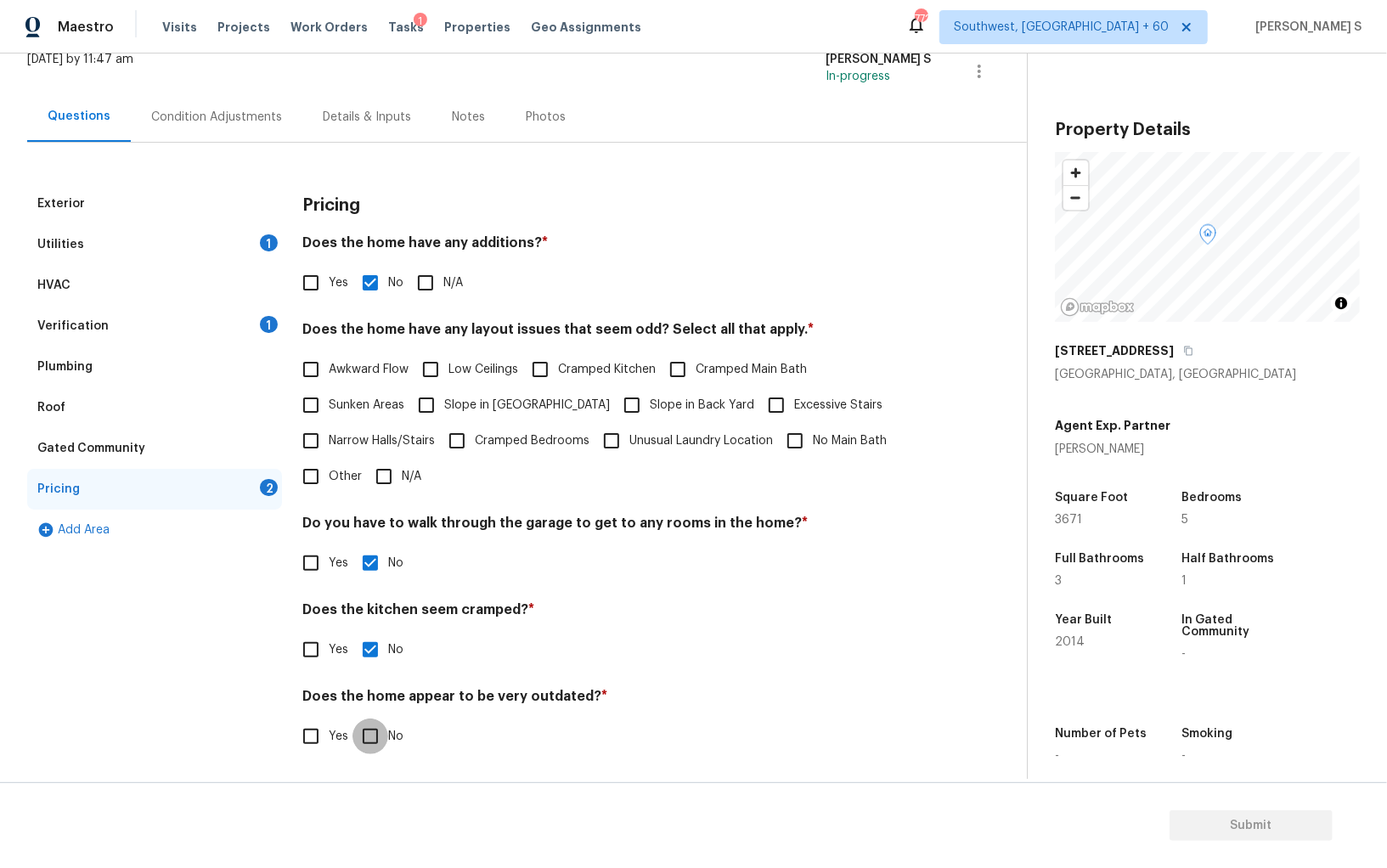
checkbox input "true"
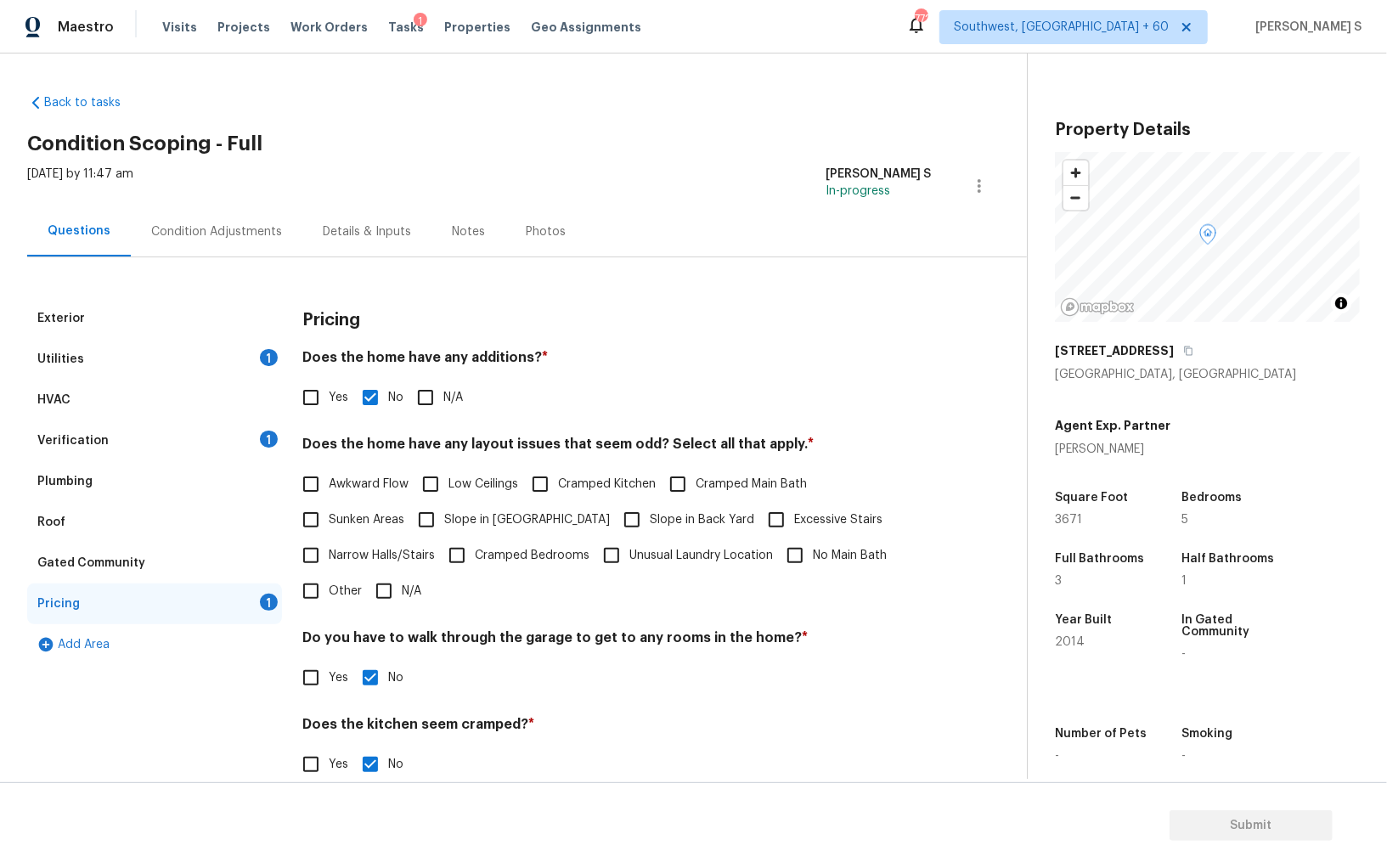
click at [251, 244] on div "Condition Adjustments" at bounding box center [217, 231] width 172 height 50
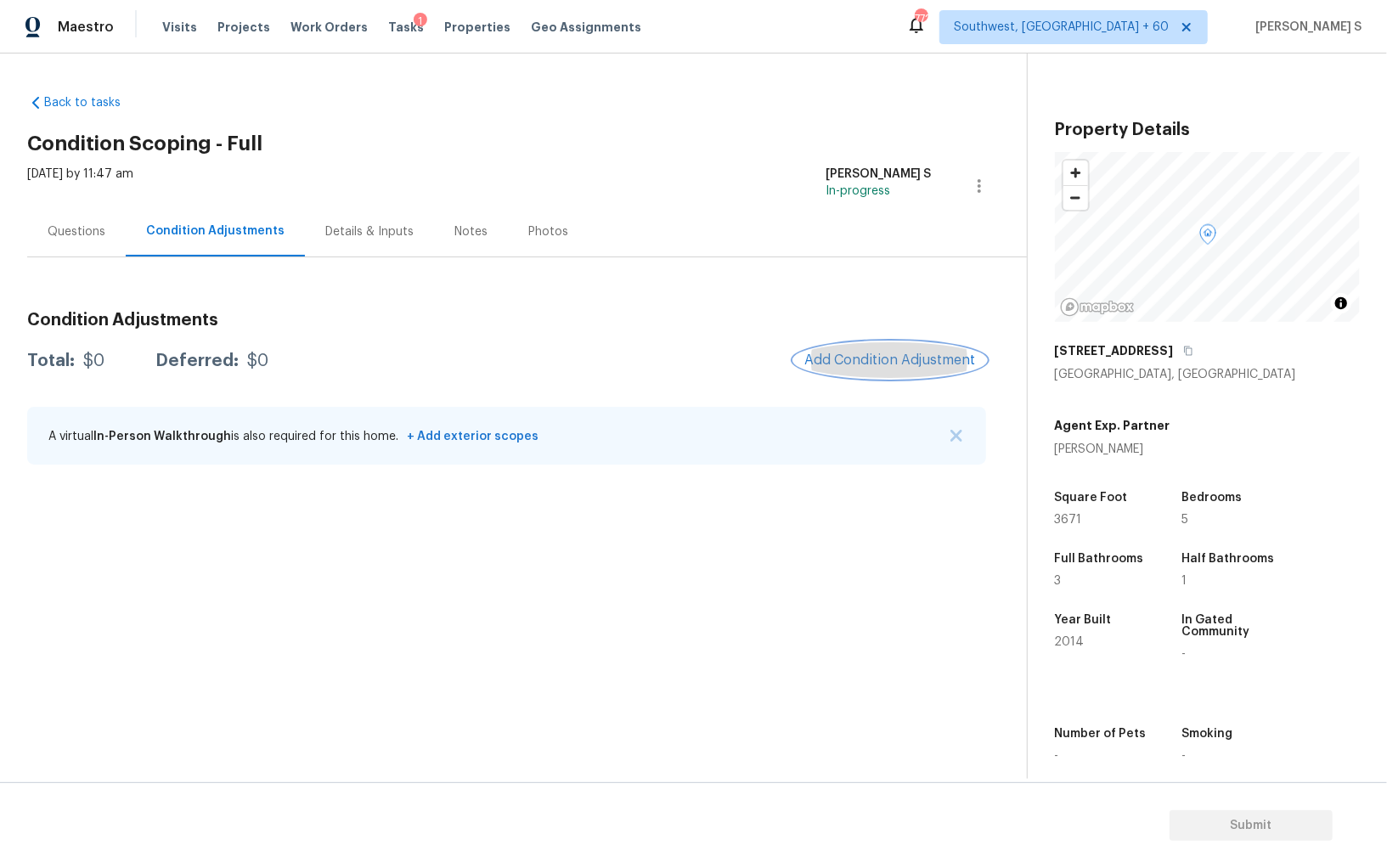
click at [848, 351] on button "Add Condition Adjustment" at bounding box center [890, 360] width 192 height 35
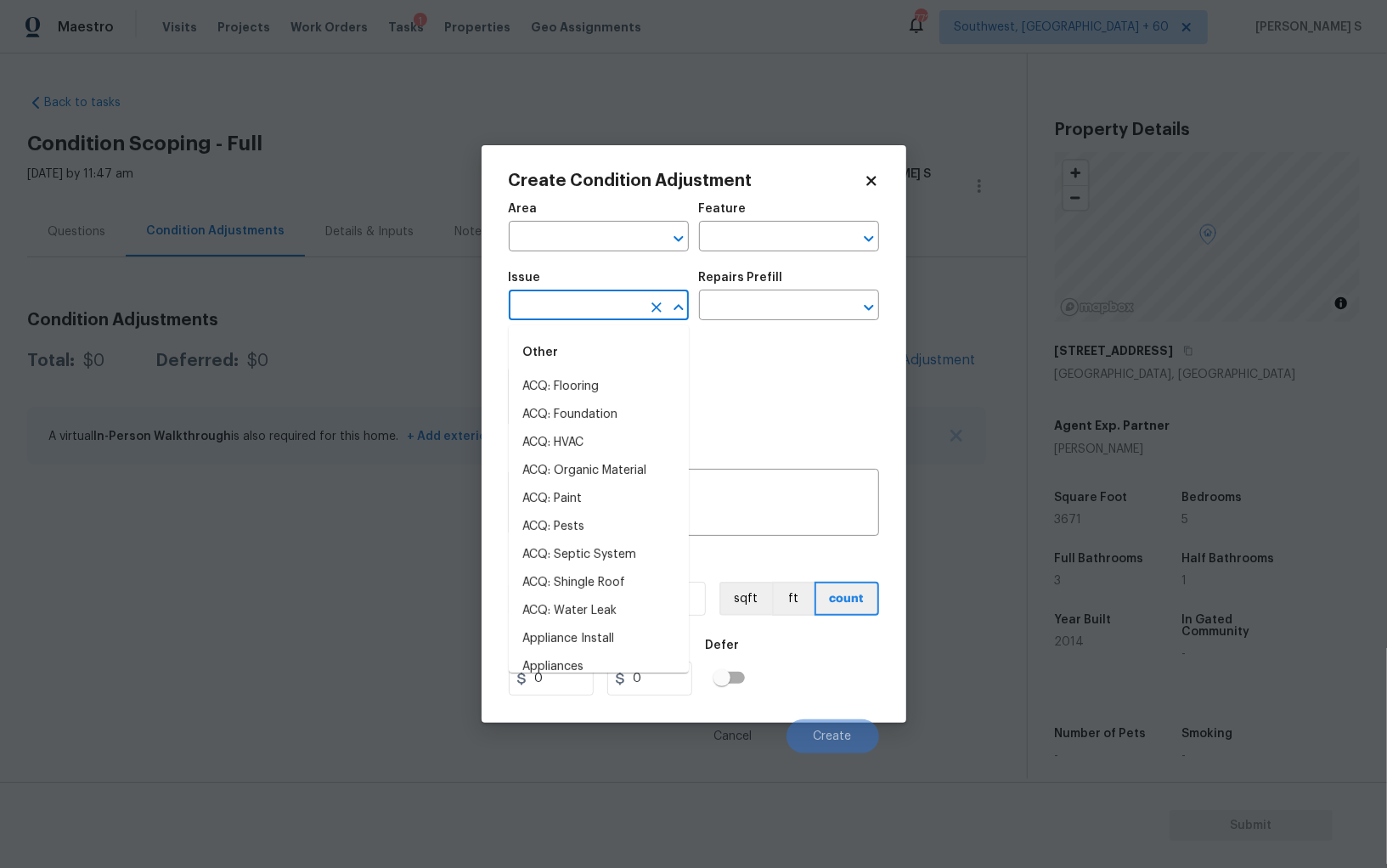
click at [625, 309] on input "text" at bounding box center [576, 307] width 133 height 27
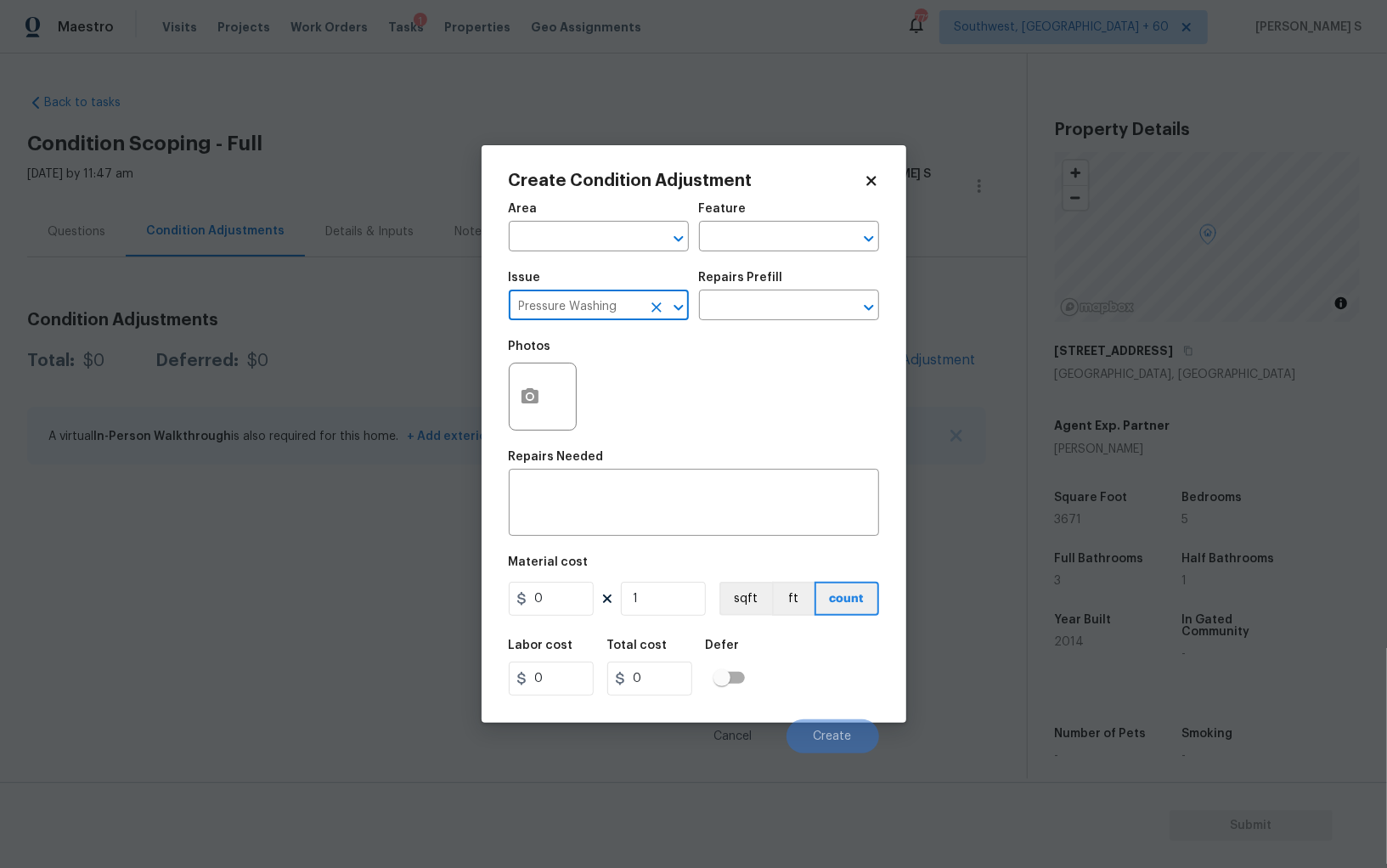
type input "Pressure Washing"
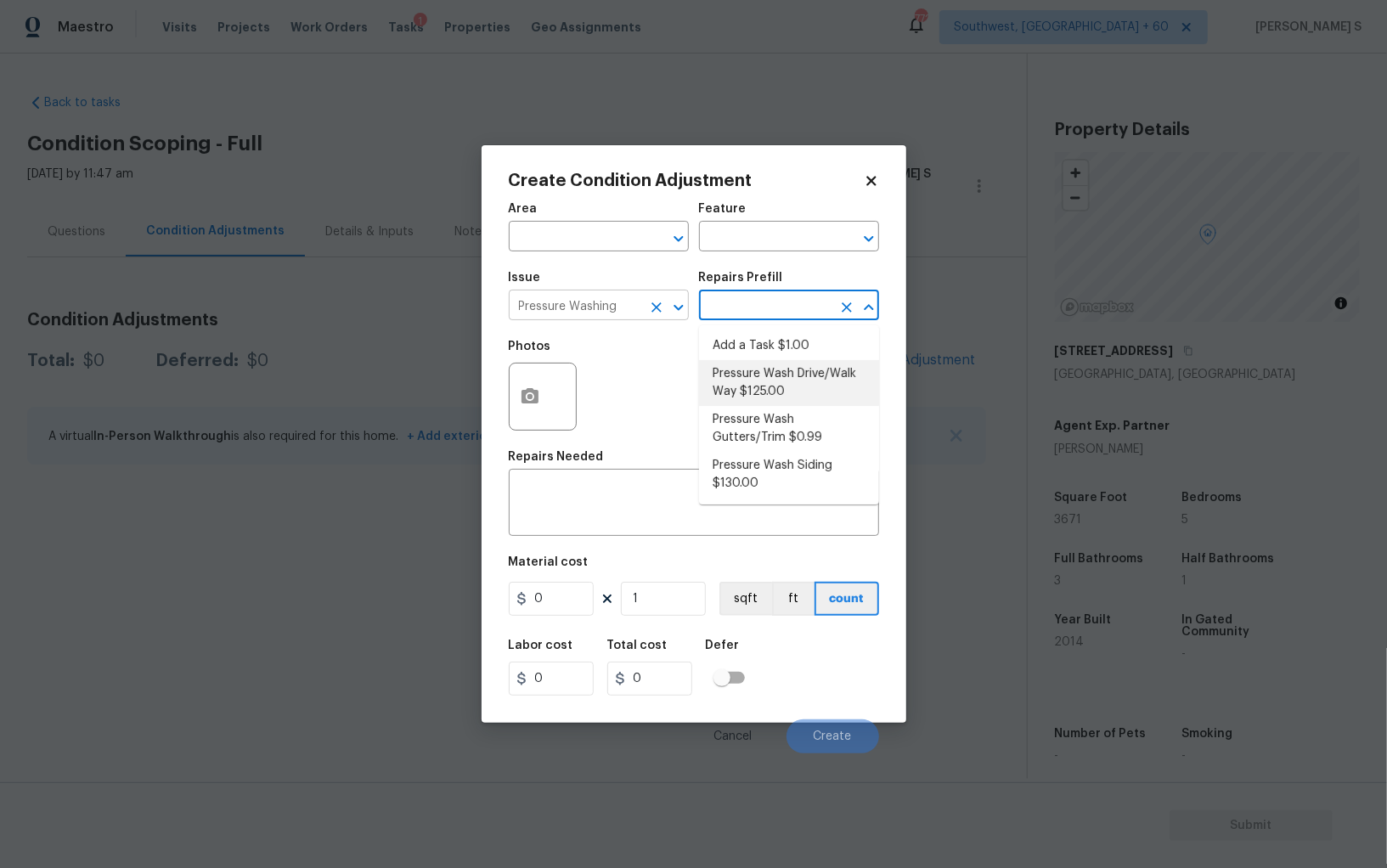
type input "Siding"
type textarea "Pressure wash the driveways/walkways as directed by the PM. Ensure that all deb…"
type input "125"
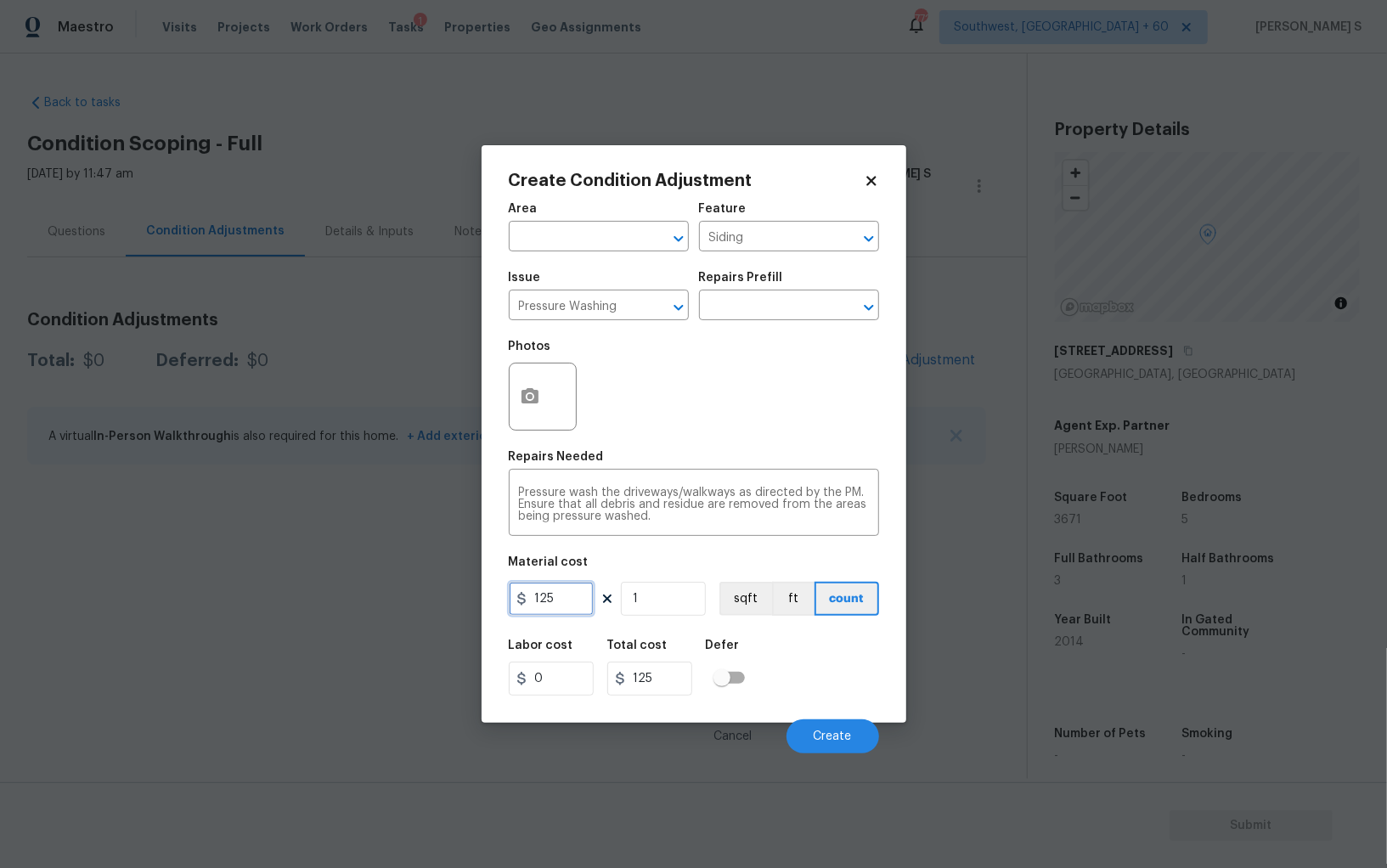
click at [561, 607] on input "125" at bounding box center [552, 598] width 85 height 34
type input "200"
click at [839, 729] on button "Create" at bounding box center [832, 736] width 92 height 34
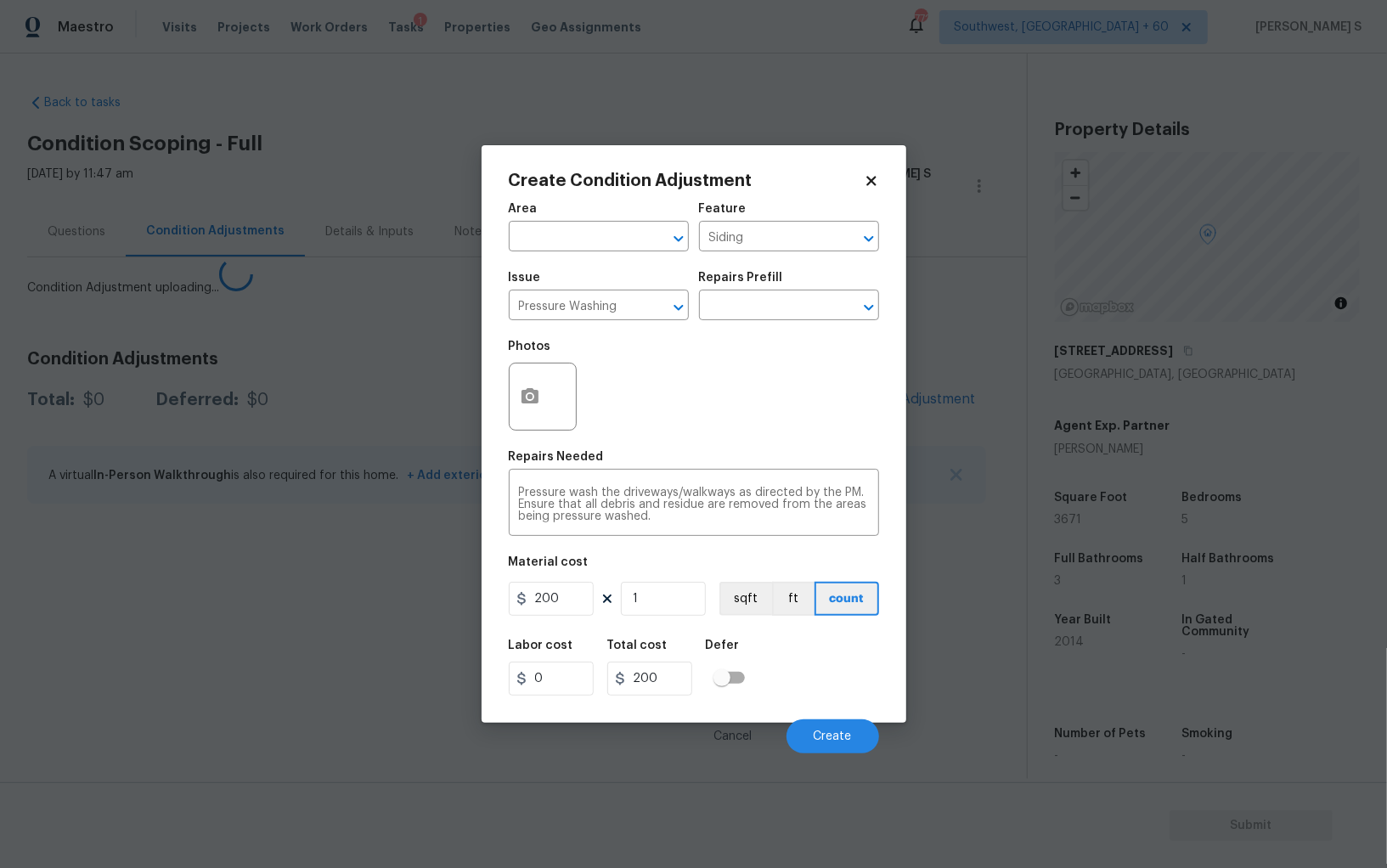
click at [255, 664] on section "Back to tasks Condition Scoping - Full Mon, Oct 06 2025 by 11:47 am Anbu Jebaku…" at bounding box center [526, 430] width 1000 height 698
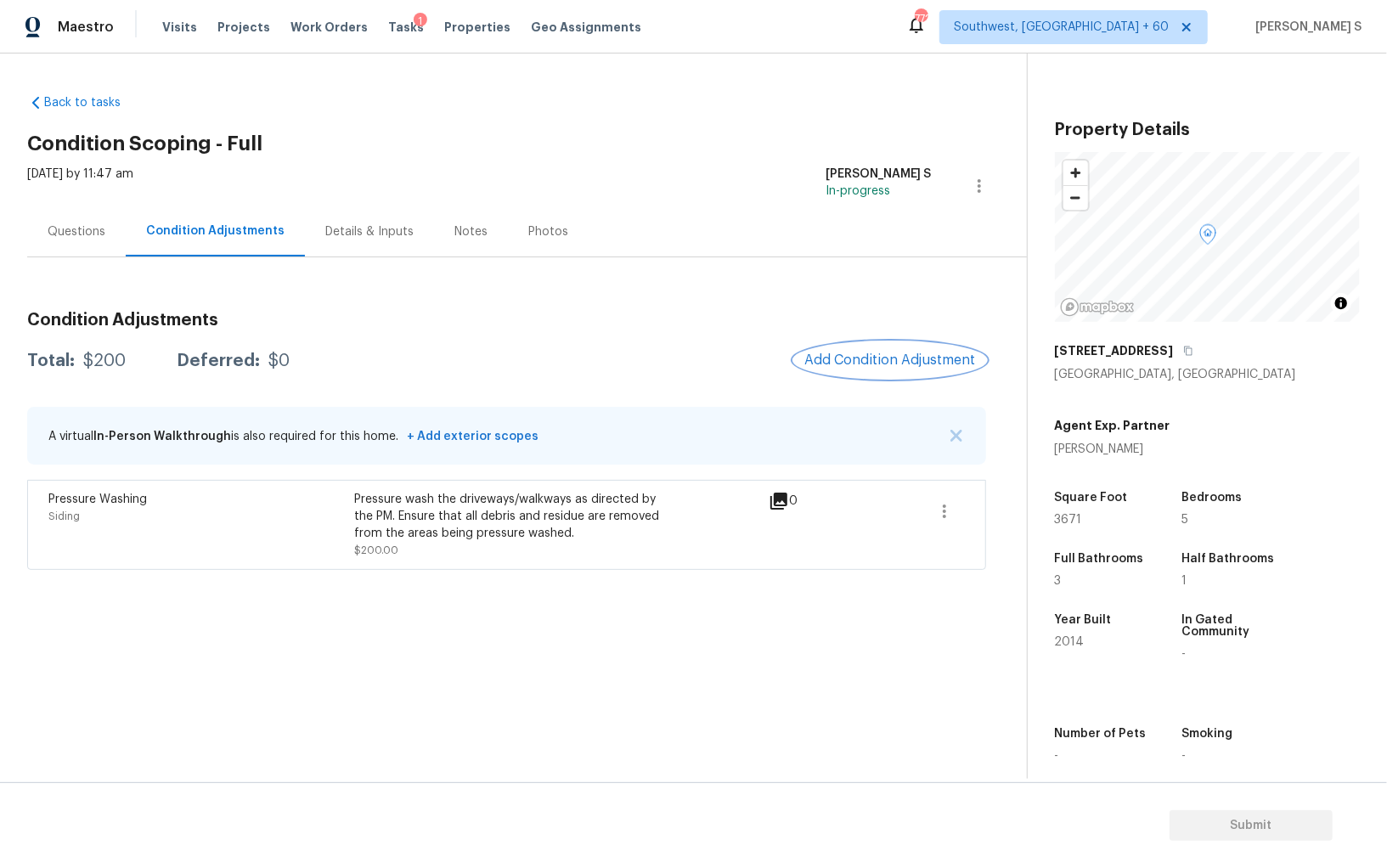
click at [838, 349] on button "Add Condition Adjustment" at bounding box center [890, 360] width 192 height 35
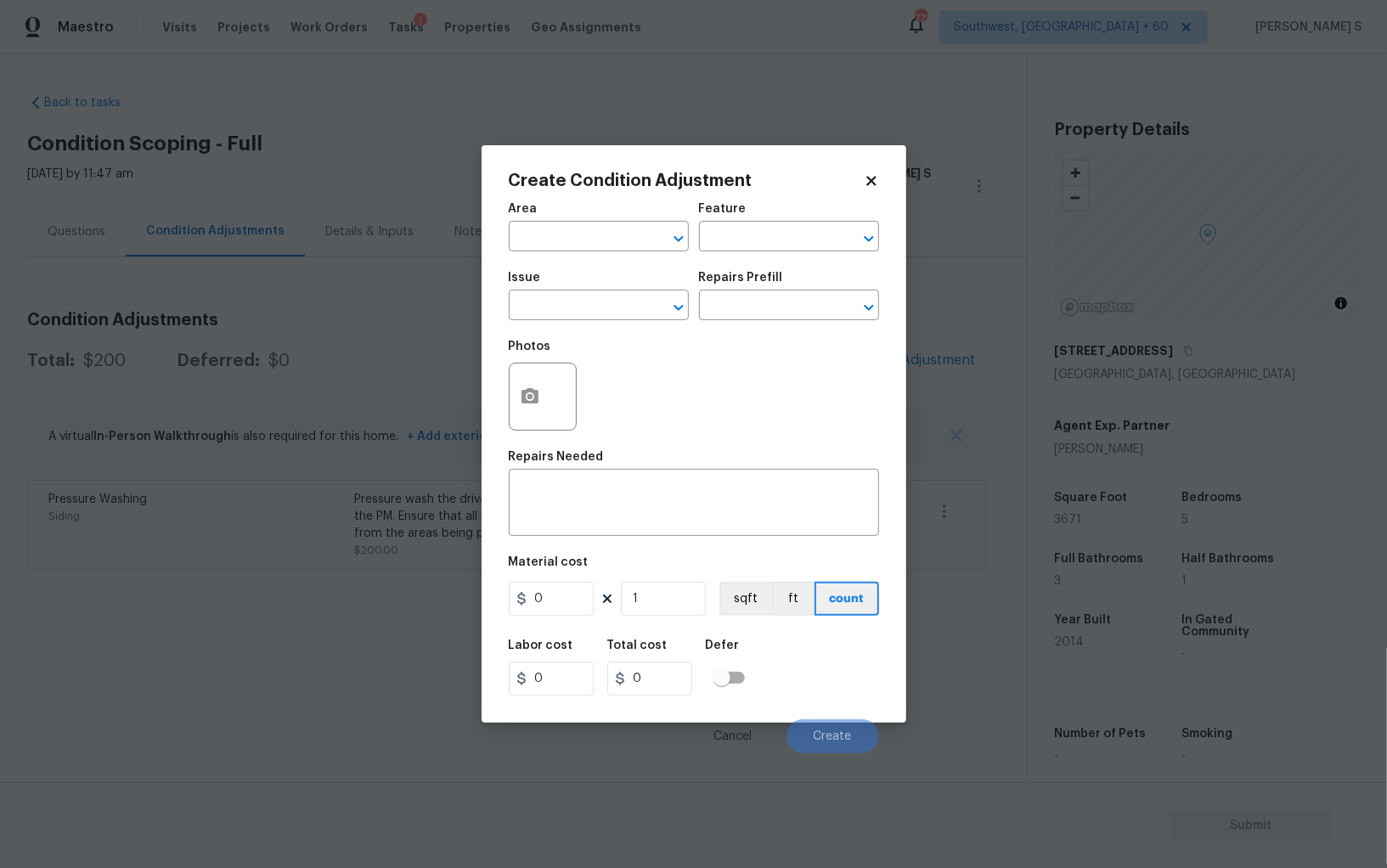
click at [849, 355] on div "Photos" at bounding box center [694, 386] width 370 height 110
click at [539, 305] on input "text" at bounding box center [576, 307] width 133 height 27
type input "Landscape Package"
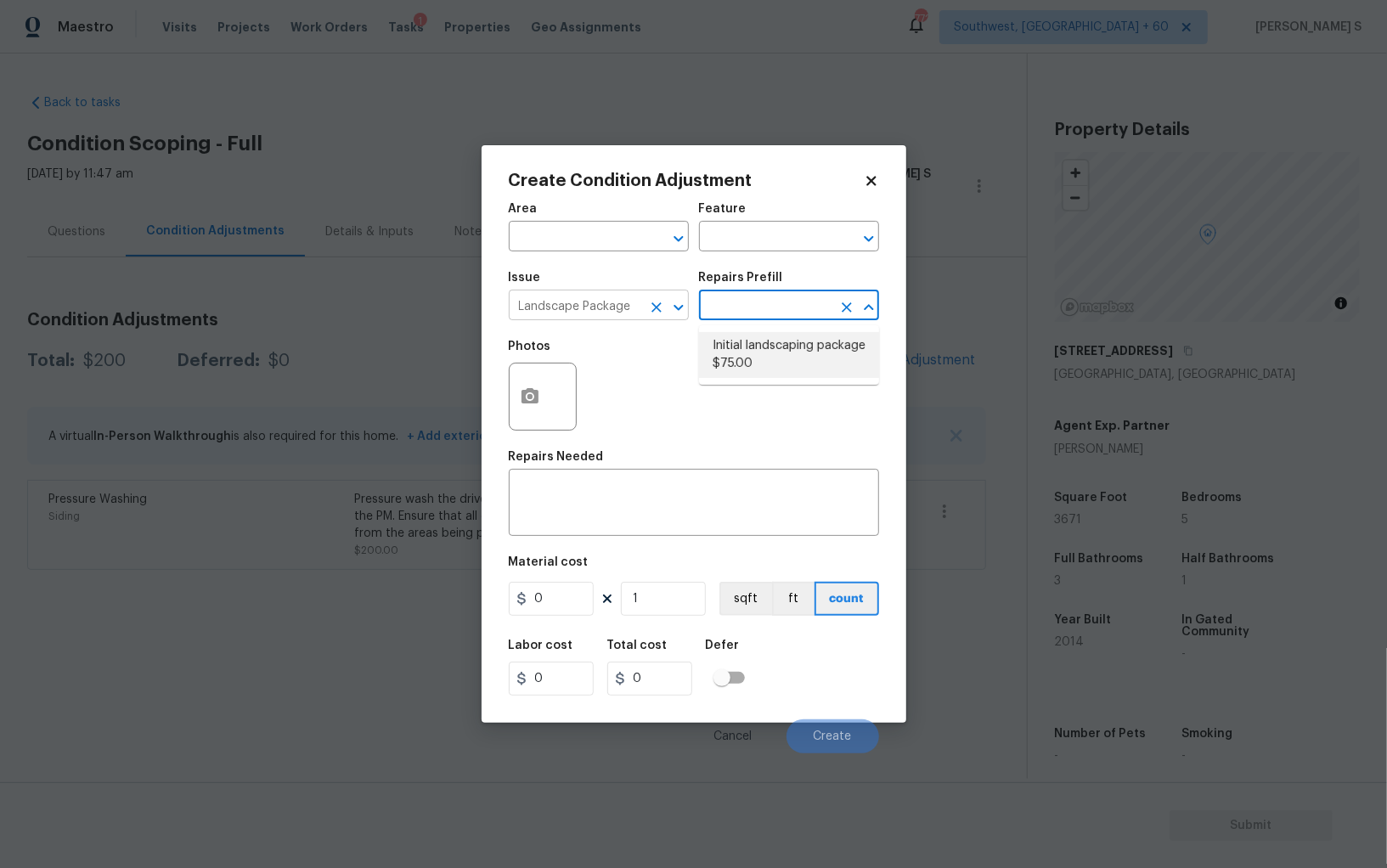
type input "Home Readiness Packages"
type textarea "Mowing of grass up to 6" in height. Mow, edge along driveways & sidewalks, trim…"
type input "75"
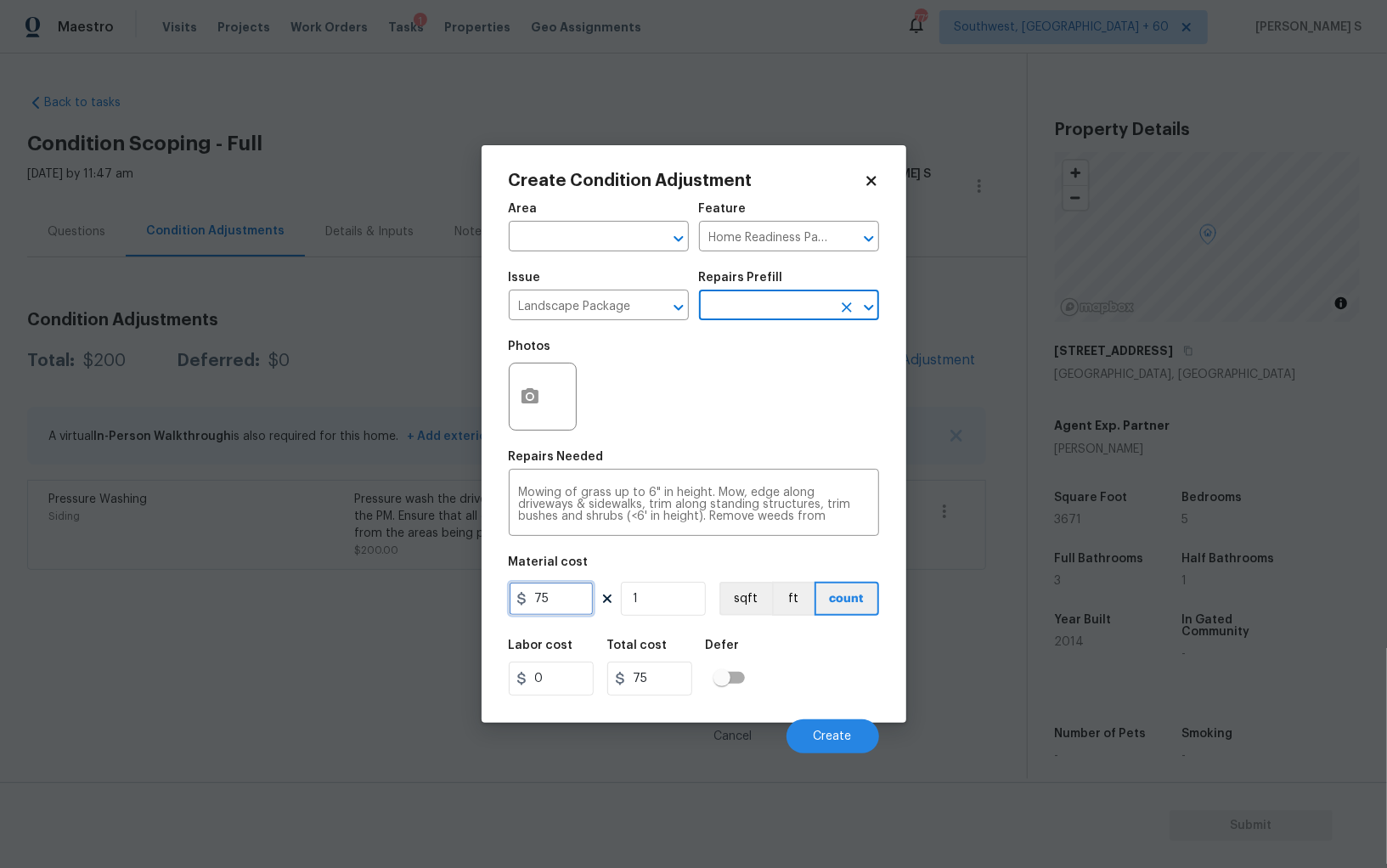
click at [560, 588] on input "75" at bounding box center [552, 598] width 85 height 34
type input "300"
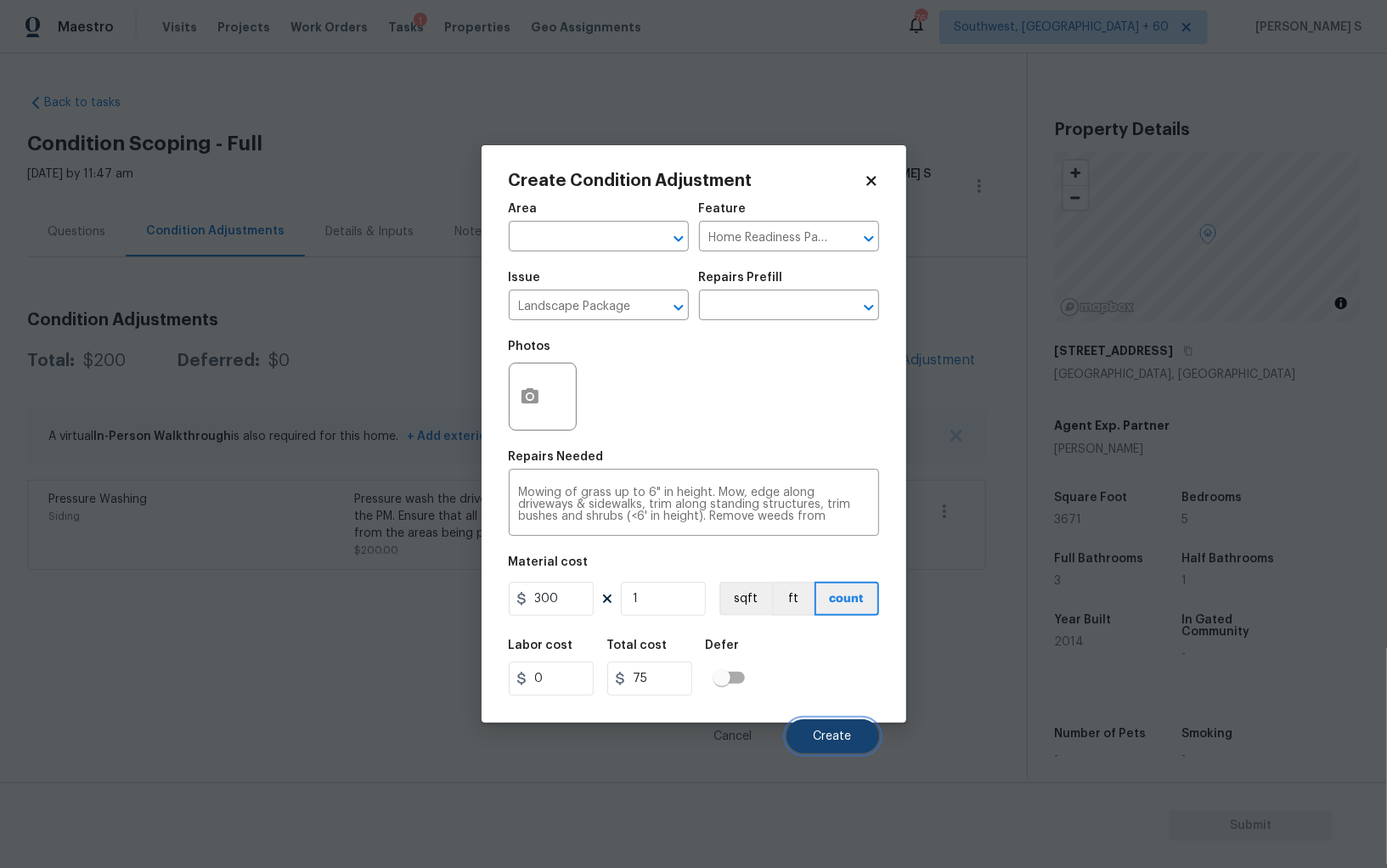
type input "300"
click at [856, 737] on button "Create" at bounding box center [832, 736] width 92 height 34
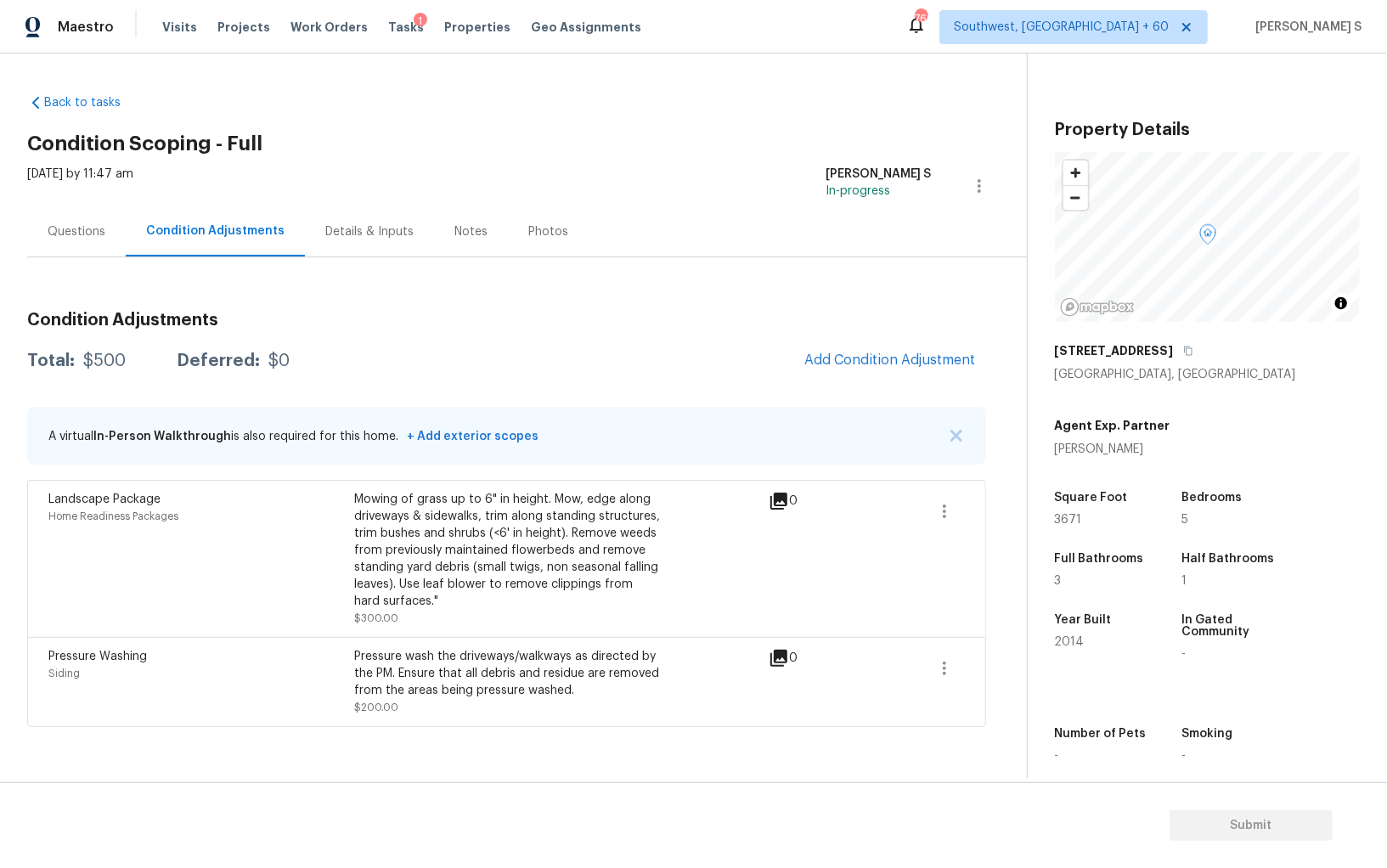
click at [552, 608] on div "Mowing of grass up to 6" in height. Mow, edge along driveways & sidewalks, trim…" at bounding box center [507, 558] width 306 height 135
click at [863, 339] on div "Condition Adjustments Total: $500 Deferred: $0 Add Condition Adjustment A virtu…" at bounding box center [506, 512] width 959 height 429
click at [867, 363] on span "Add Condition Adjustment" at bounding box center [890, 360] width 172 height 16
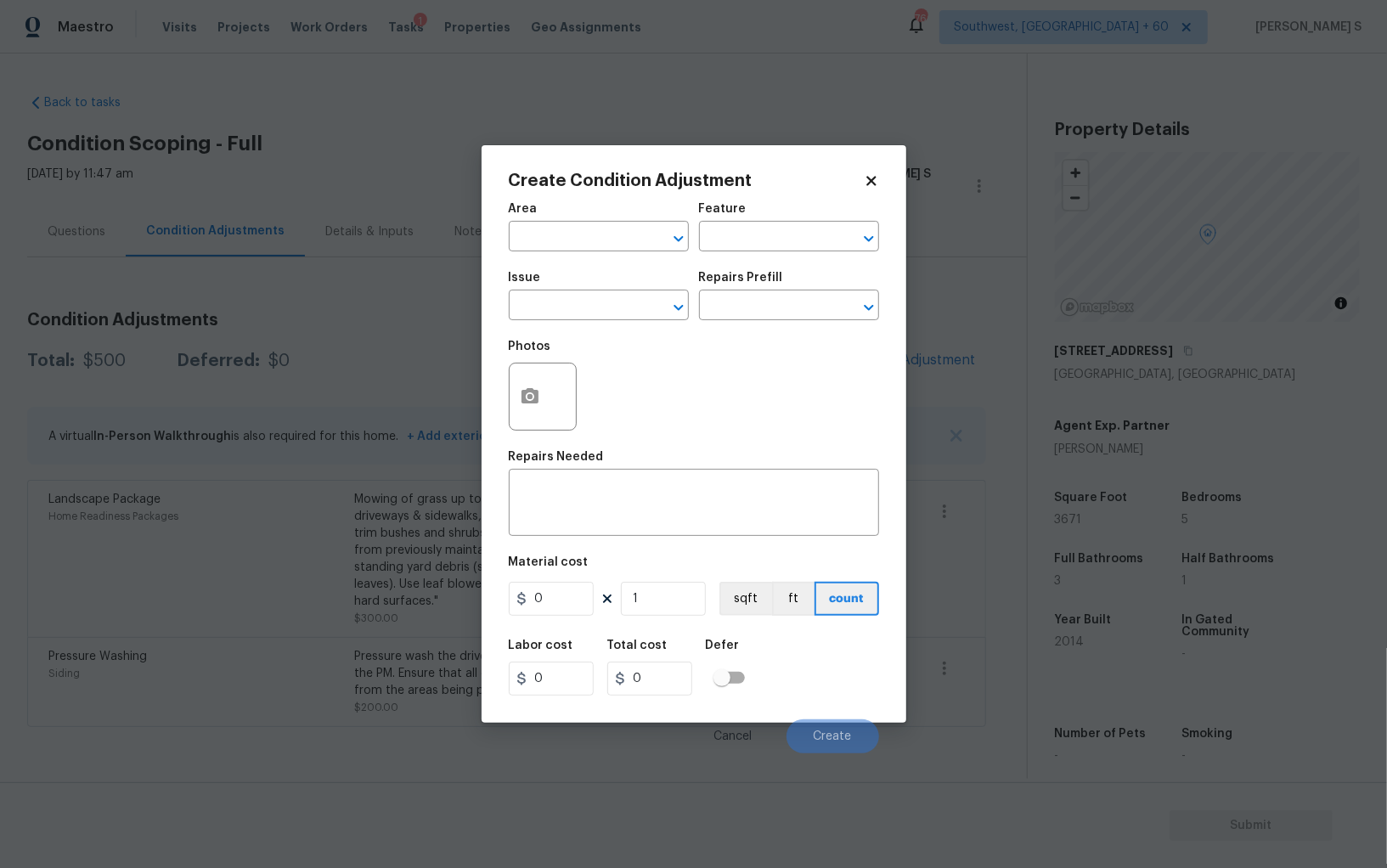
click at [550, 392] on div at bounding box center [543, 396] width 68 height 68
click at [527, 390] on icon "button" at bounding box center [530, 396] width 17 height 16
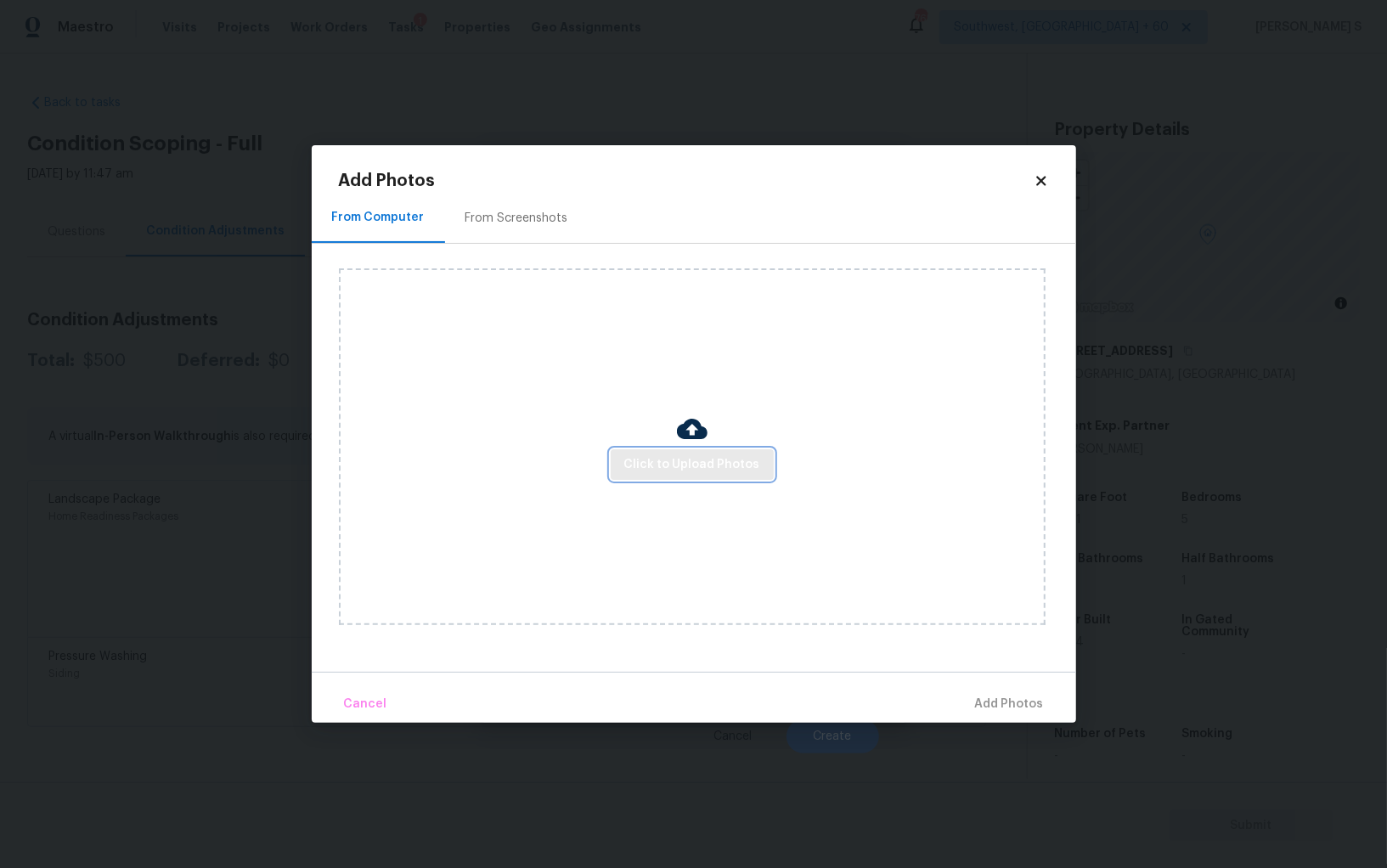
click at [686, 462] on span "Click to Upload Photos" at bounding box center [691, 465] width 136 height 22
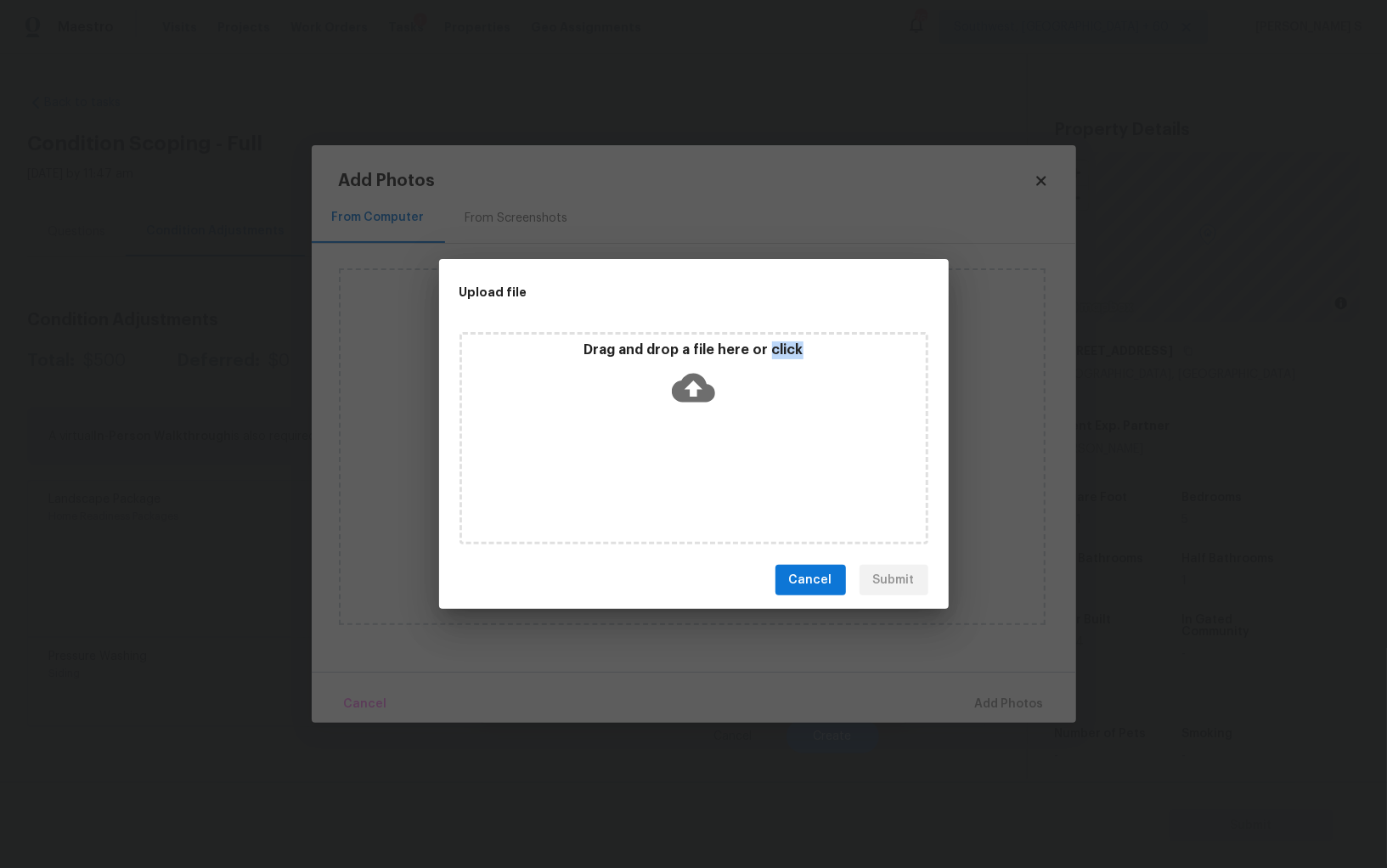
click at [686, 462] on div "Drag and drop a file here or click" at bounding box center [694, 438] width 469 height 212
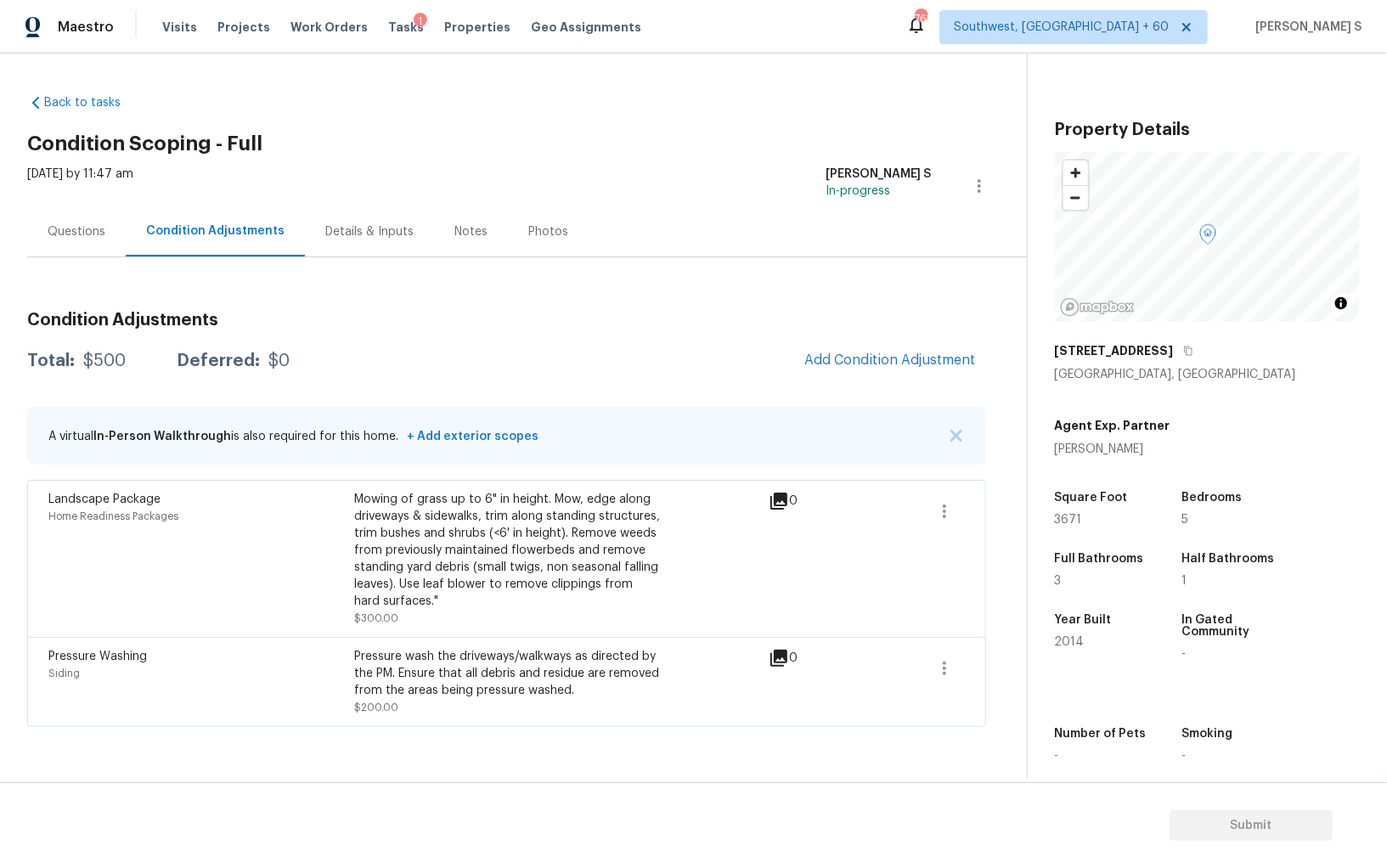
click at [372, 552] on body "Maestro Visits Projects Work Orders Tasks 1 Properties Geo Assignments 765 Sout…" at bounding box center [693, 434] width 1387 height 868
click at [829, 371] on button "Add Condition Adjustment" at bounding box center [890, 360] width 192 height 35
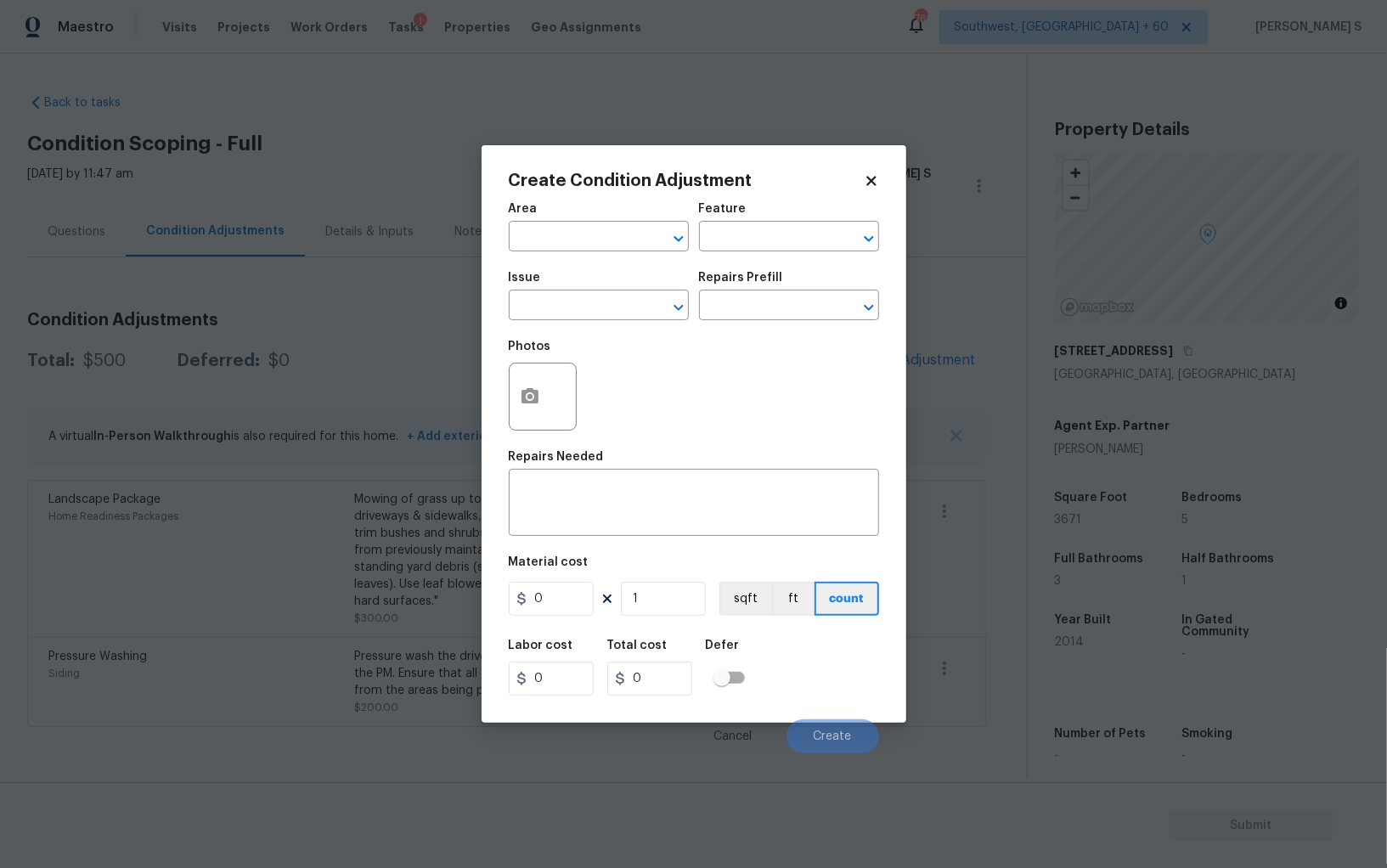
click at [553, 393] on div at bounding box center [543, 396] width 68 height 68
click at [510, 388] on button "button" at bounding box center [530, 396] width 41 height 66
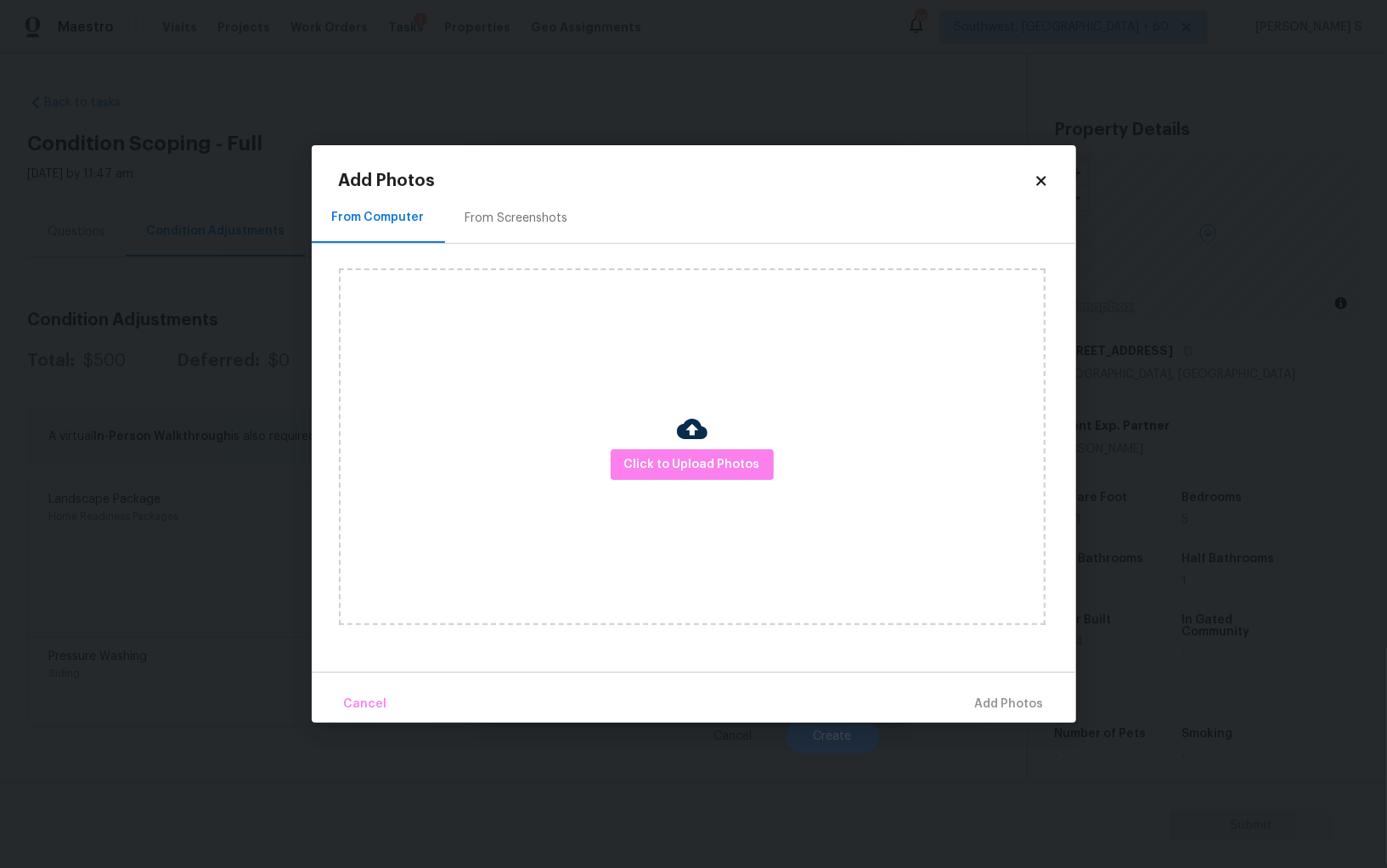
click at [513, 230] on div "From Screenshots" at bounding box center [517, 217] width 143 height 50
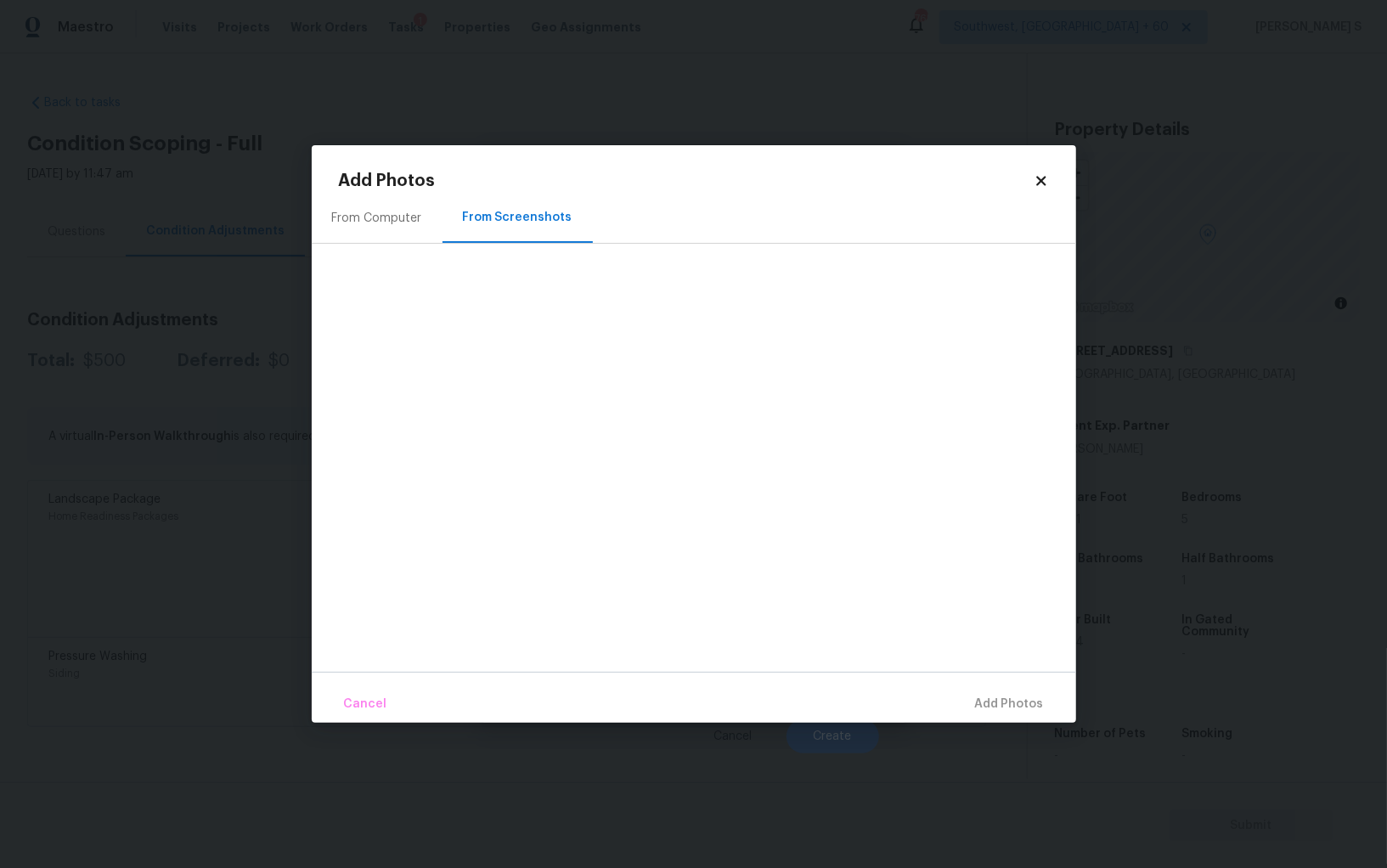
click at [366, 217] on div "From Computer" at bounding box center [377, 218] width 90 height 17
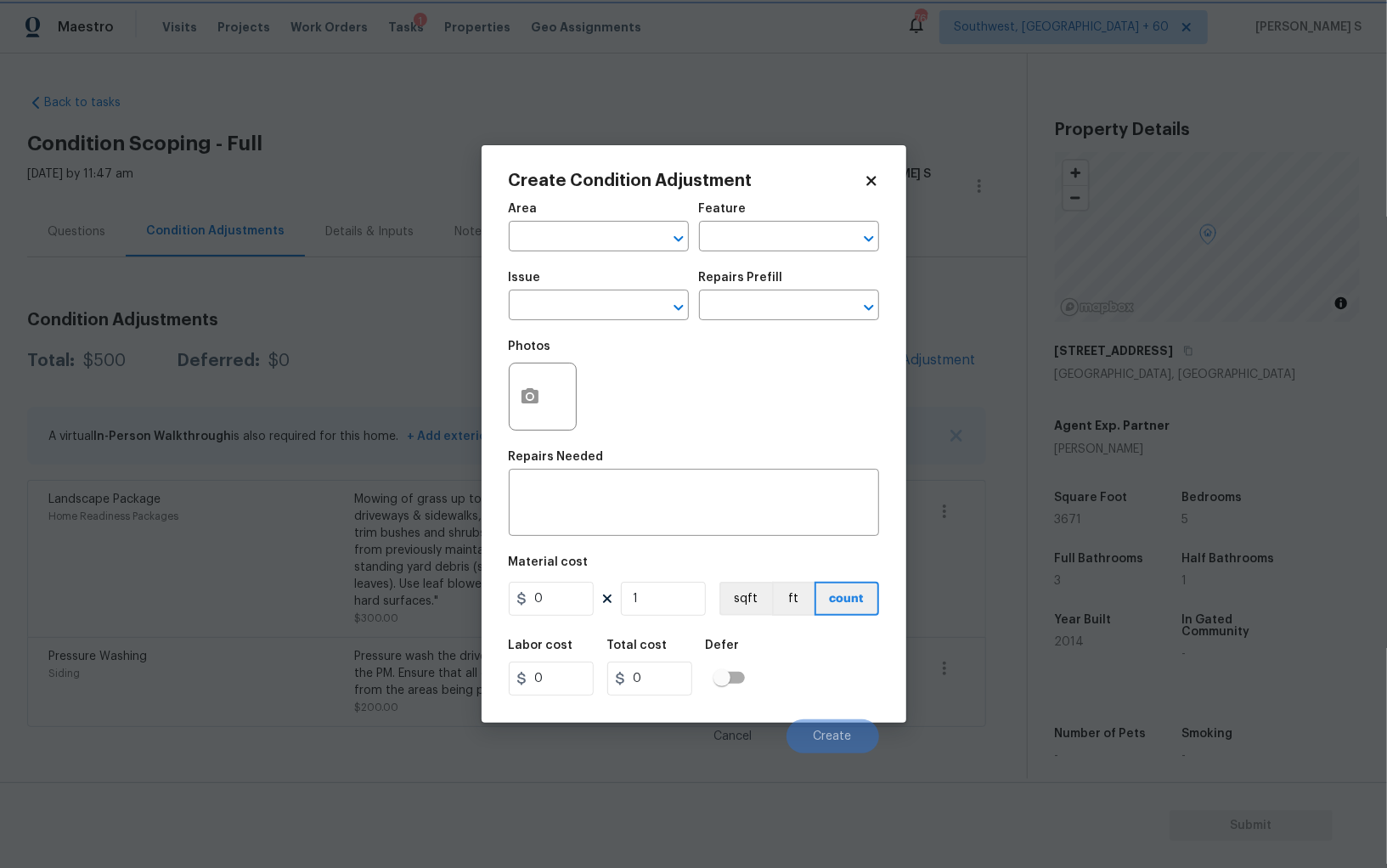
click at [269, 414] on body "Maestro Visits Projects Work Orders Tasks 1 Properties Geo Assignments 765 Sout…" at bounding box center [693, 434] width 1387 height 868
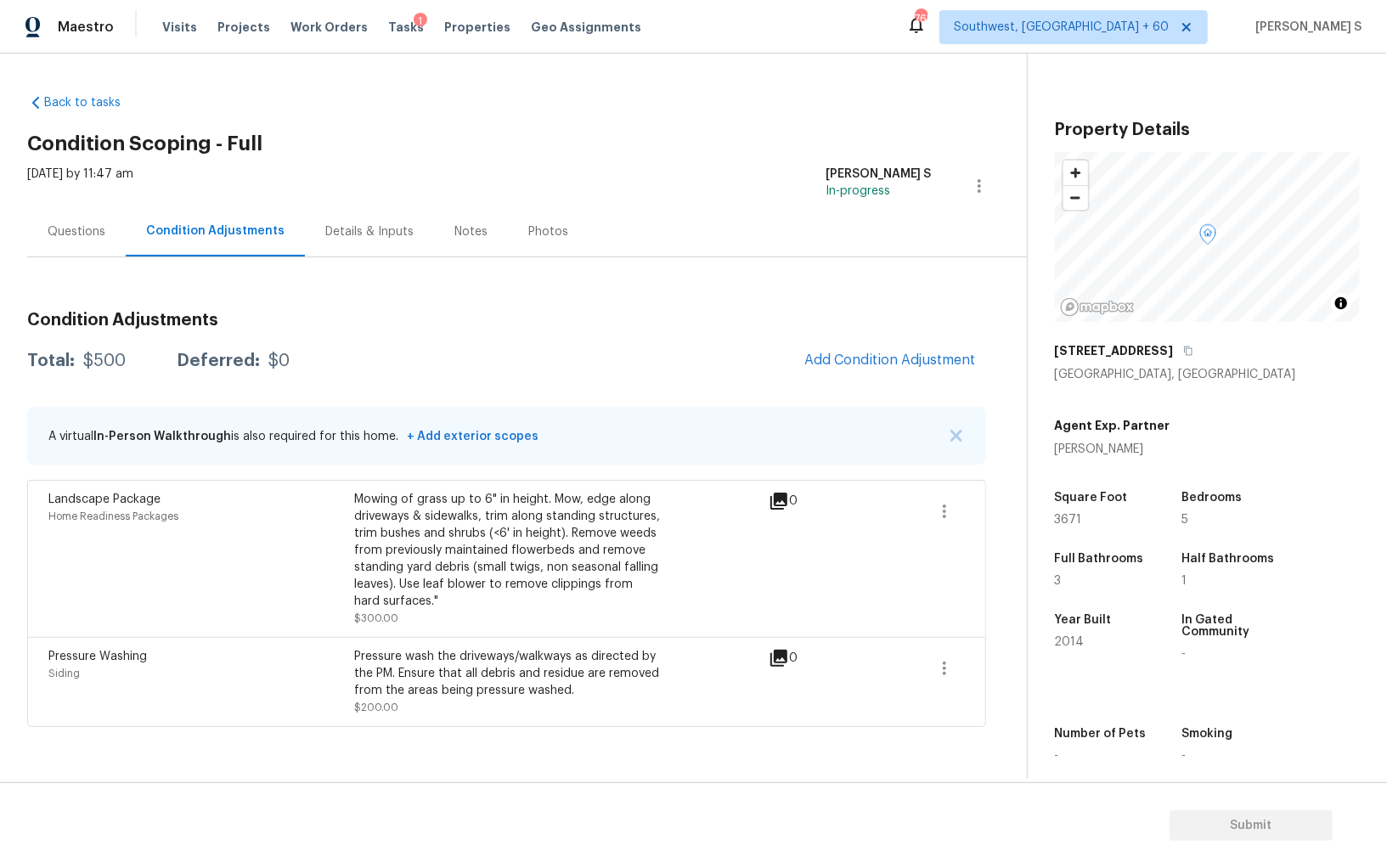
click at [300, 538] on body "Maestro Visits Projects Work Orders Tasks 1 Properties Geo Assignments 765 Sout…" at bounding box center [693, 434] width 1387 height 868
click at [300, 538] on div "Landscape Package Home Readiness Packages" at bounding box center [201, 558] width 306 height 135
click at [79, 229] on div "Questions" at bounding box center [76, 232] width 58 height 17
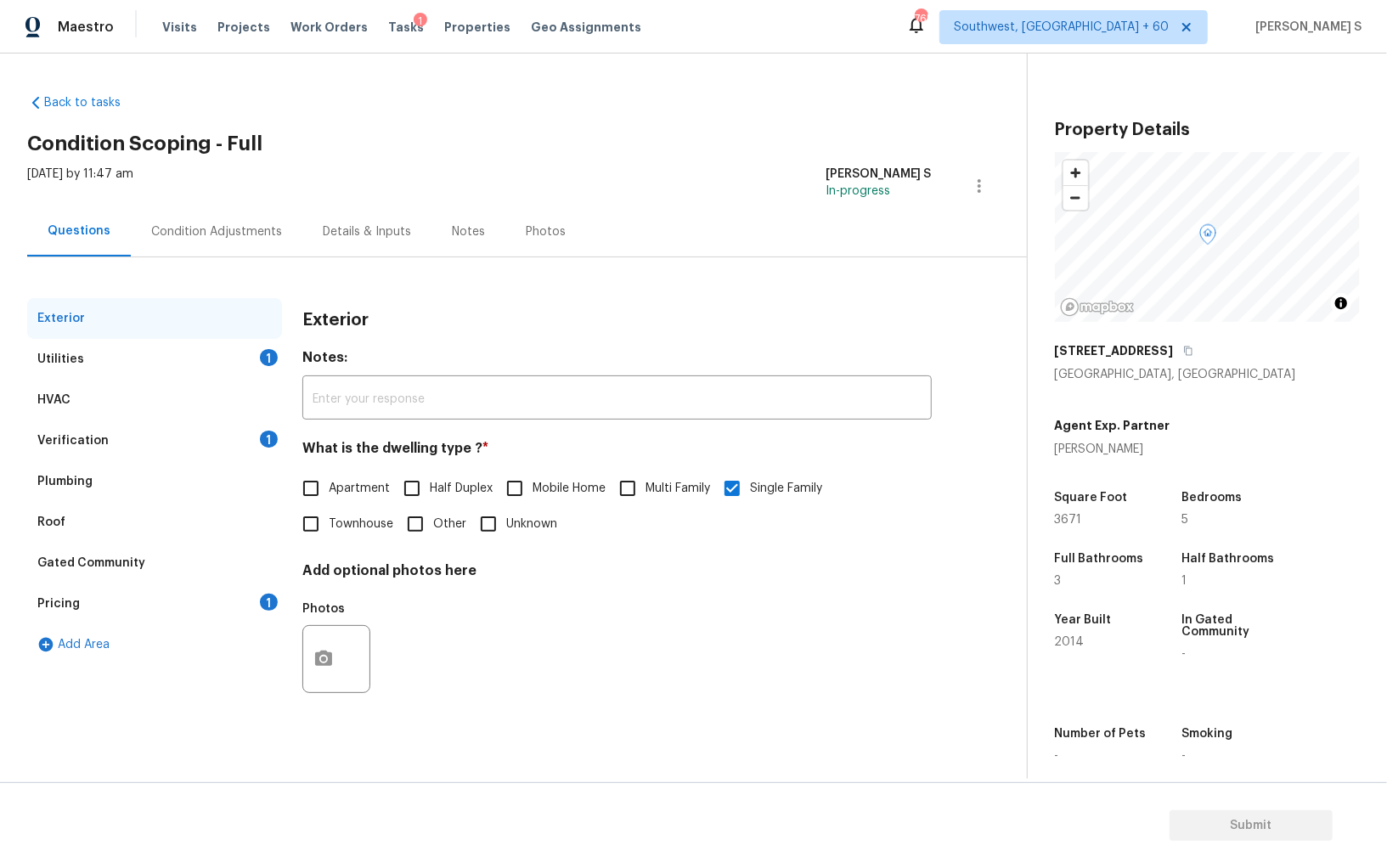
click at [92, 437] on div "Verification" at bounding box center [73, 441] width 72 height 17
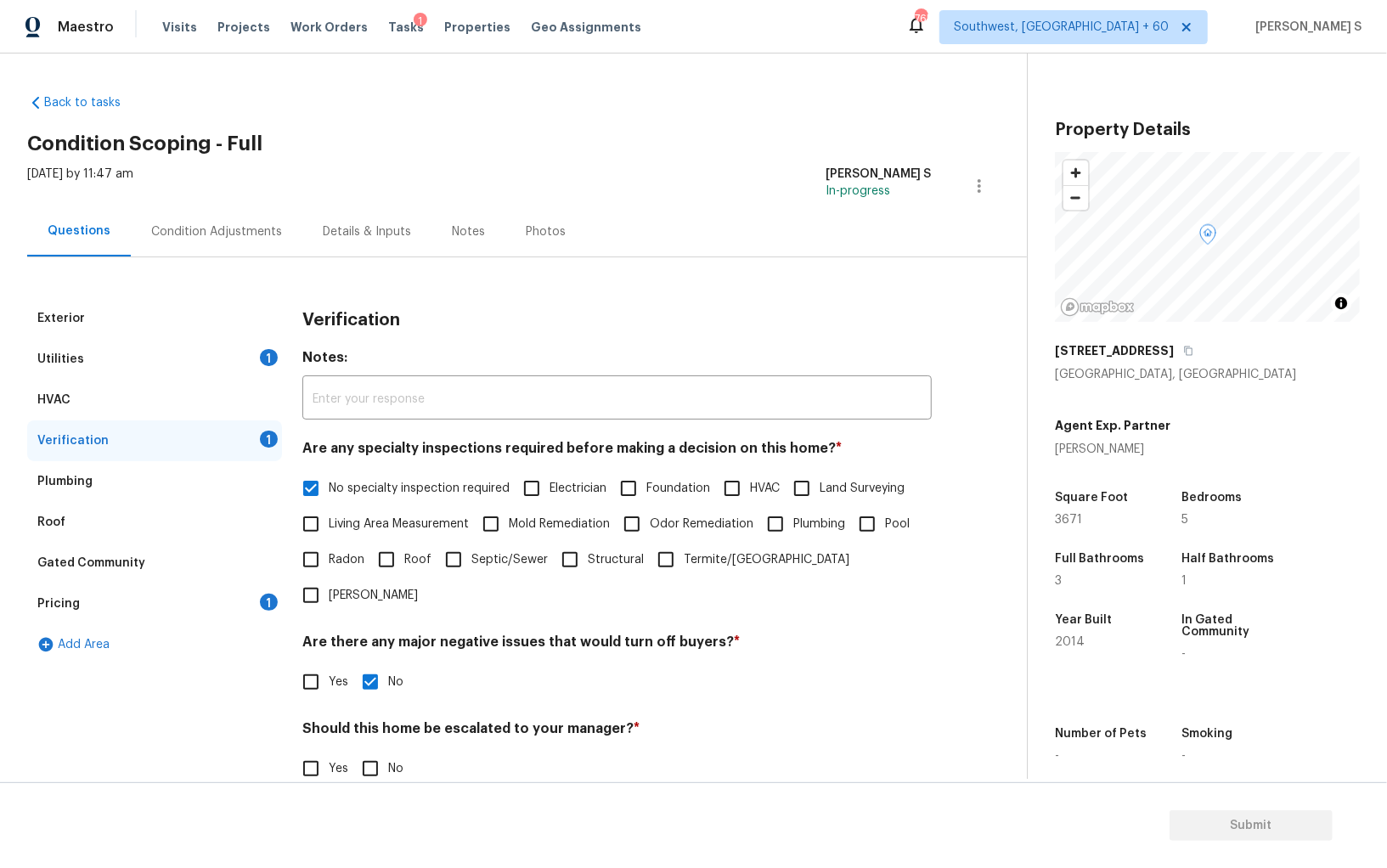
click at [91, 369] on div "Utilities 1" at bounding box center [154, 359] width 255 height 41
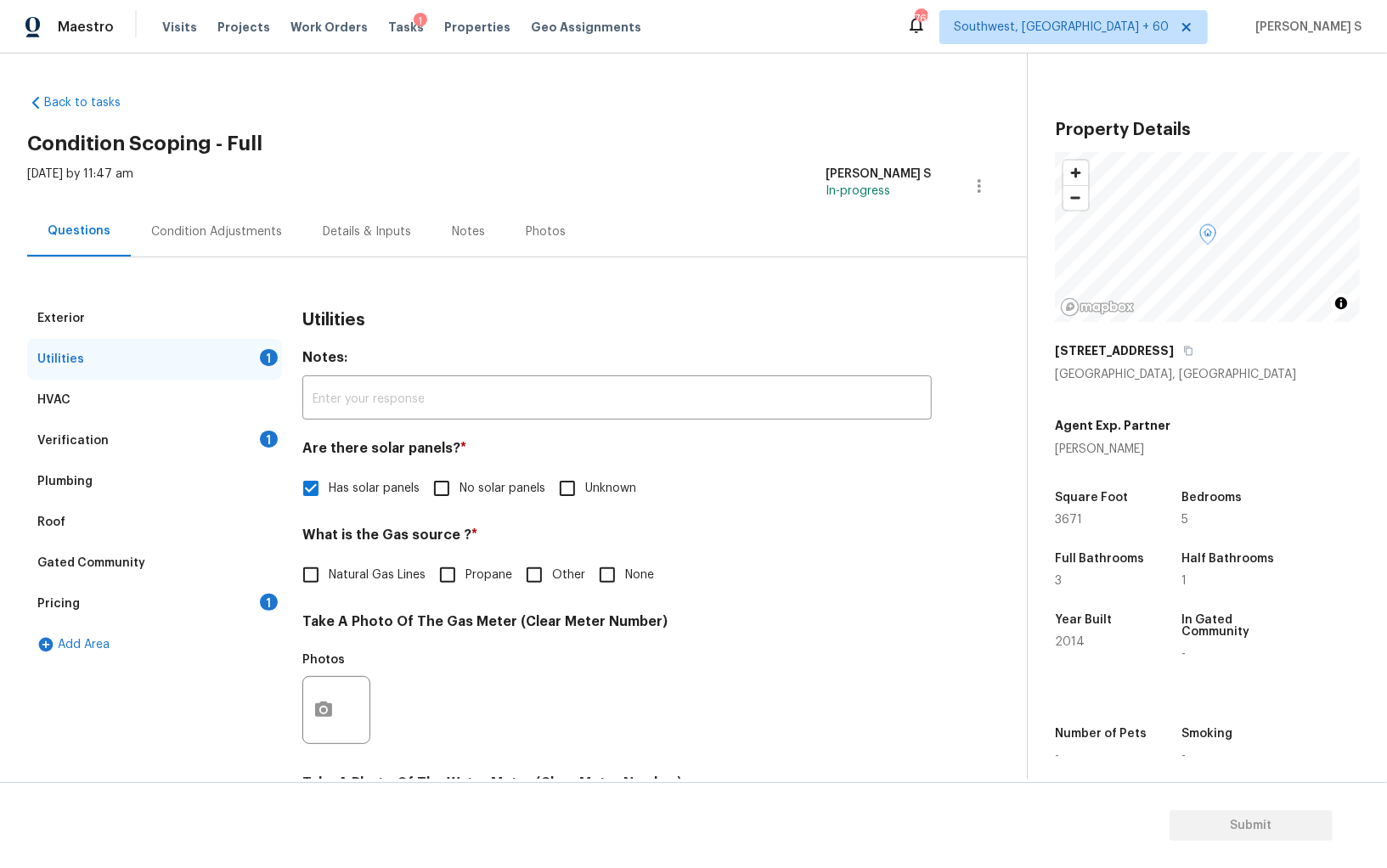
click at [348, 588] on label "Natural Gas Lines" at bounding box center [360, 575] width 133 height 35
click at [329, 588] on input "Natural Gas Lines" at bounding box center [311, 575] width 35 height 35
checkbox input "true"
click at [280, 217] on div "Condition Adjustments" at bounding box center [217, 231] width 172 height 50
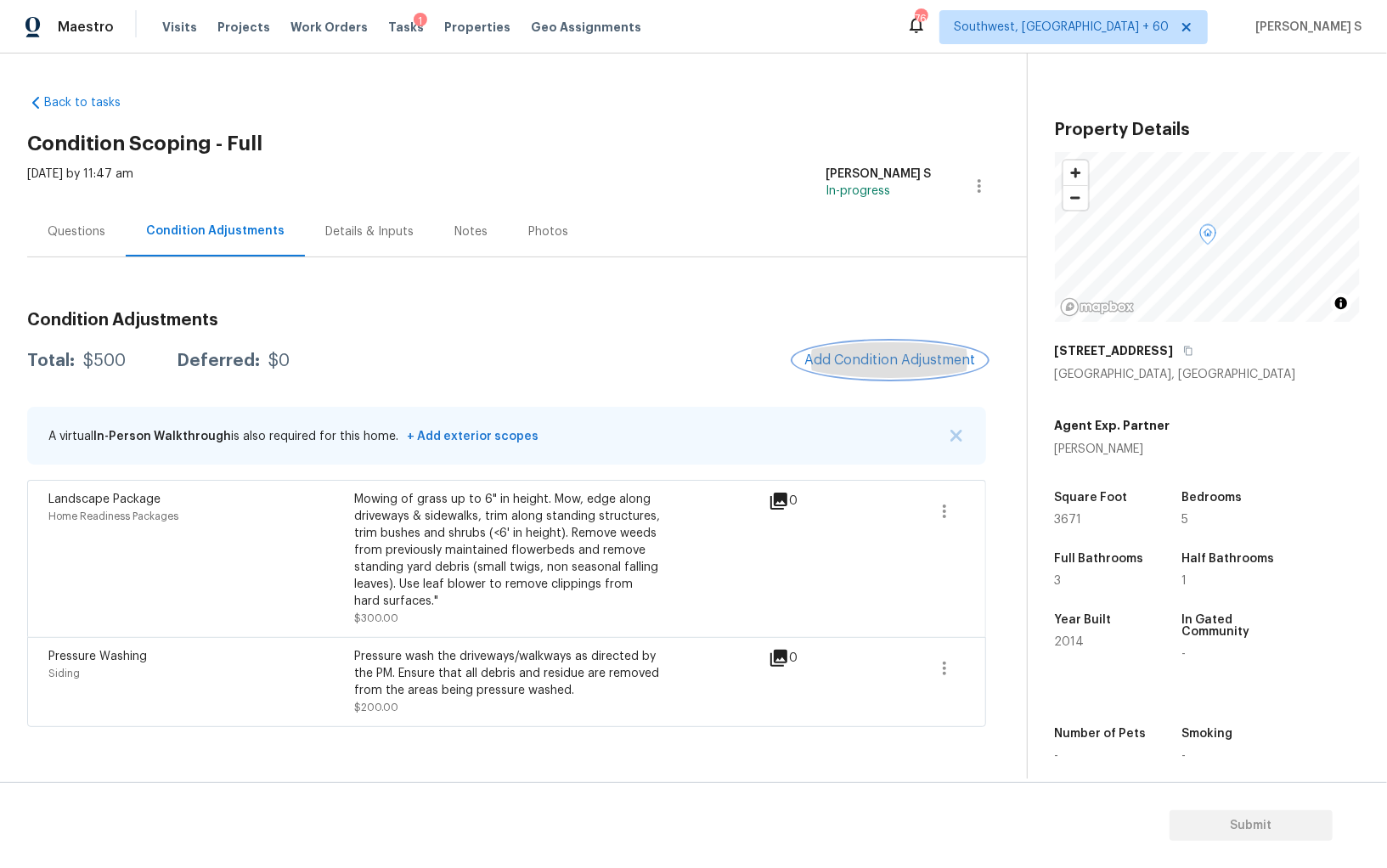
click at [858, 360] on span "Add Condition Adjustment" at bounding box center [890, 360] width 172 height 16
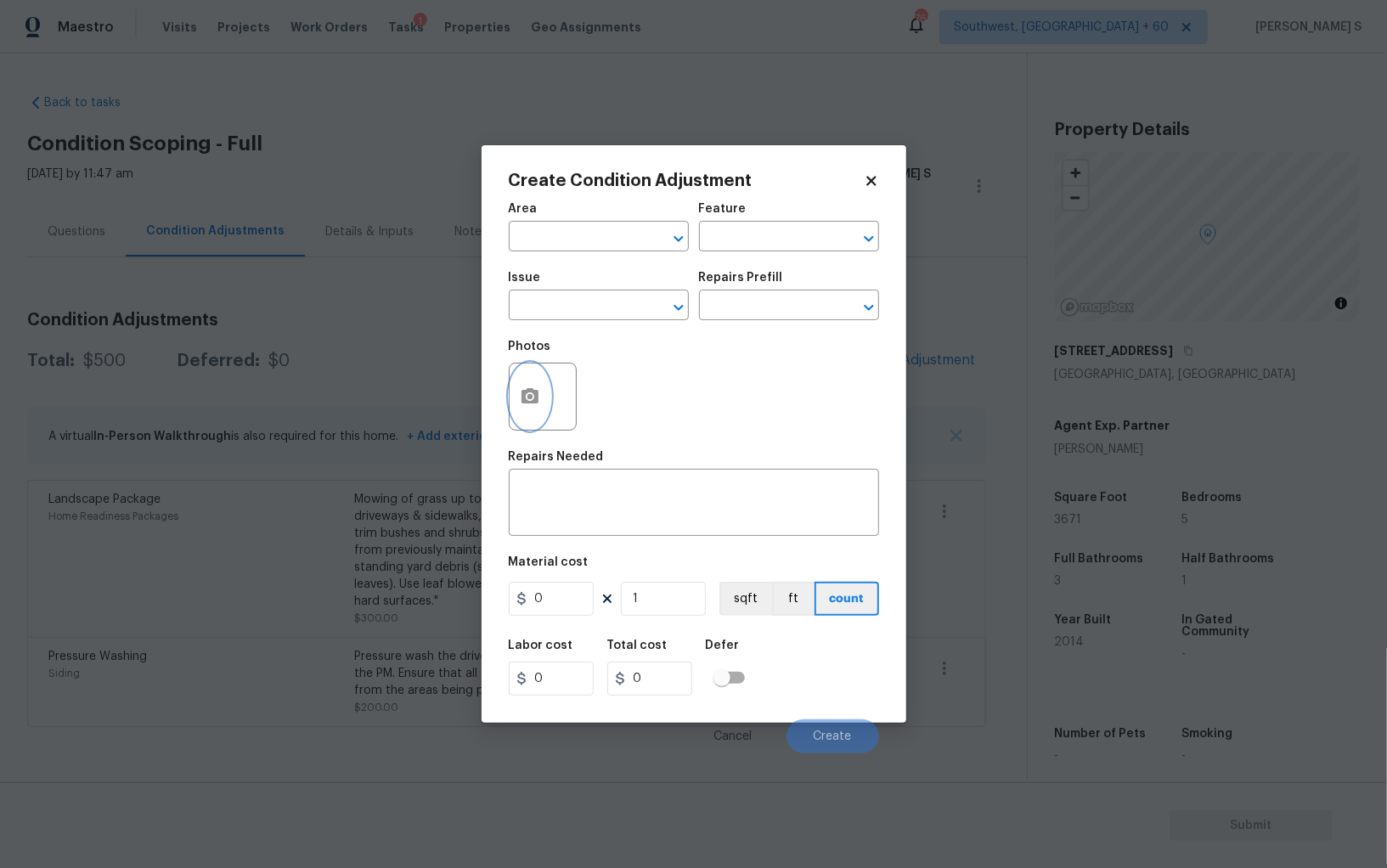
click at [548, 393] on button "button" at bounding box center [530, 396] width 41 height 66
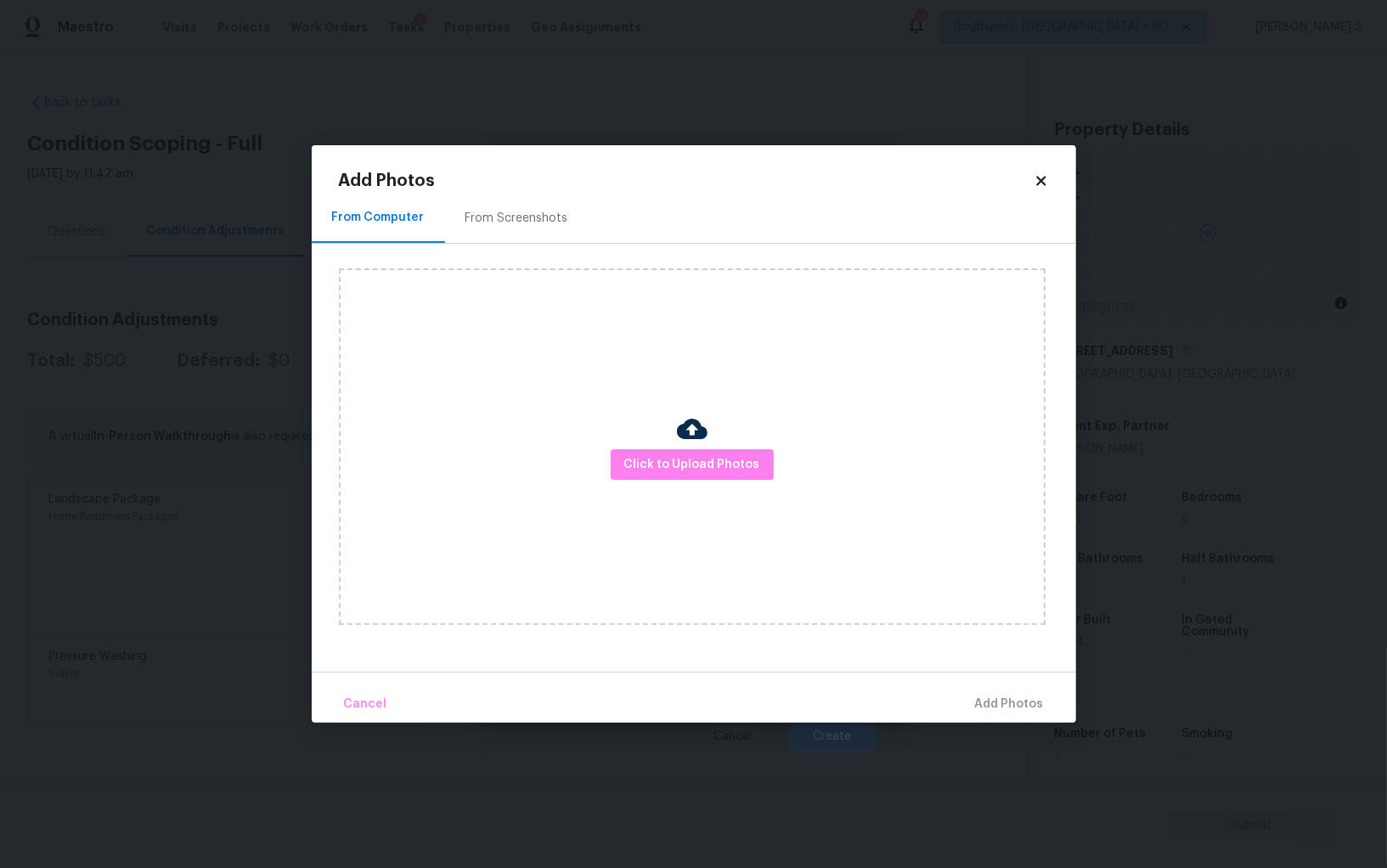
click at [661, 448] on div "Click to Upload Photos" at bounding box center [692, 446] width 707 height 356
click at [662, 462] on span "Click to Upload Photos" at bounding box center [691, 465] width 136 height 22
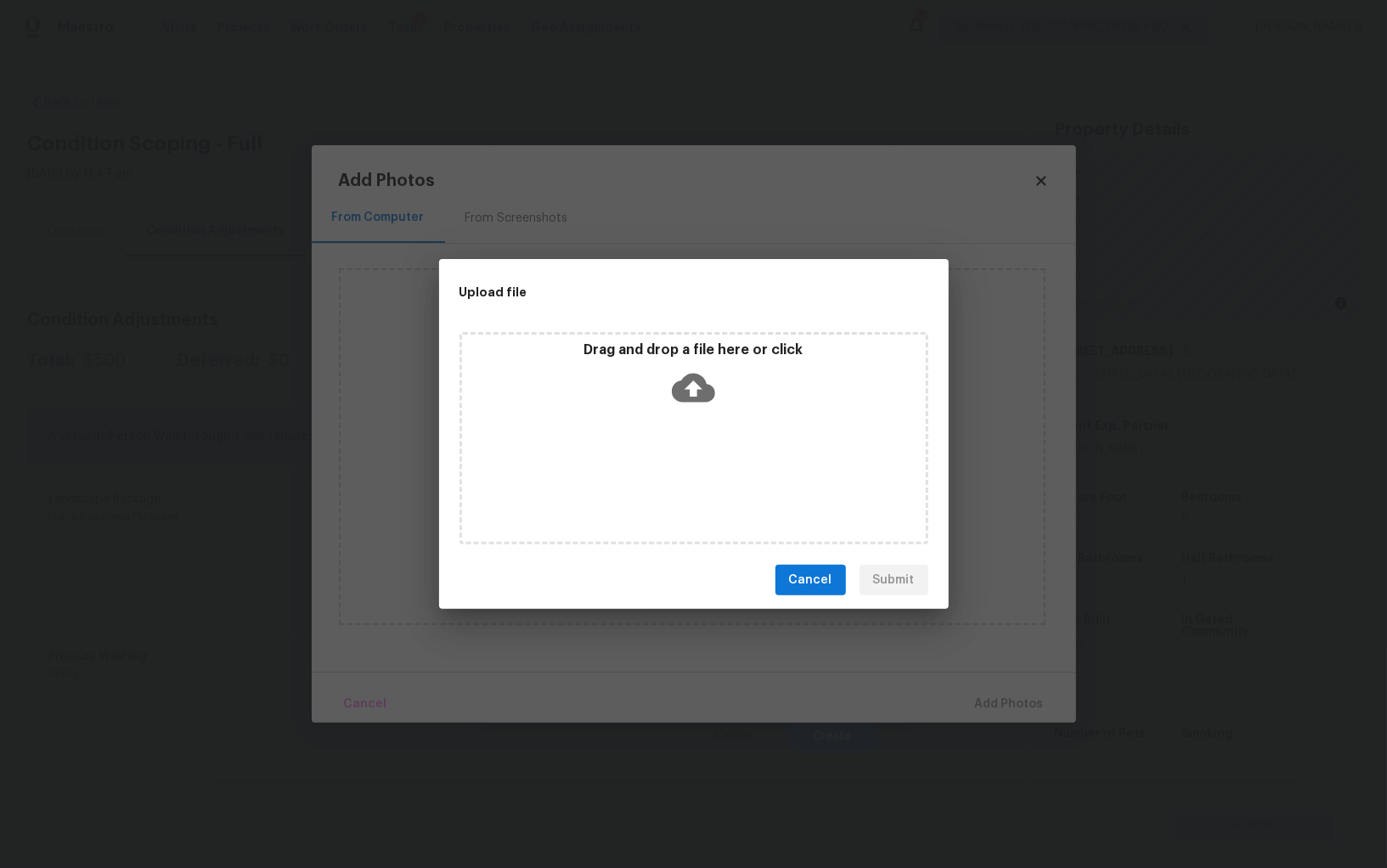
click at [662, 461] on div "Drag and drop a file here or click" at bounding box center [694, 438] width 469 height 212
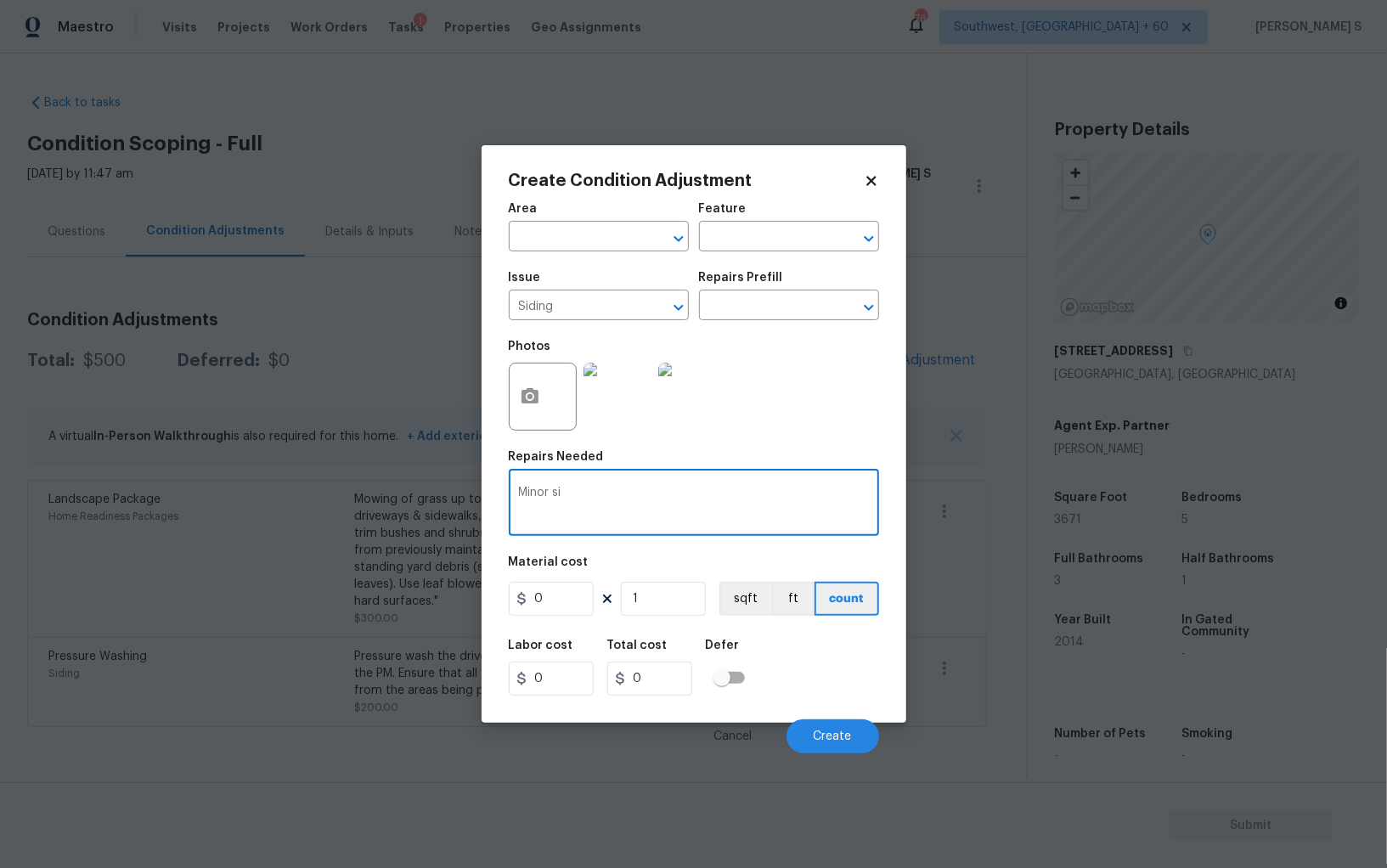
click at [569, 330] on span "Issue Siding ​" at bounding box center [599, 296] width 180 height 69
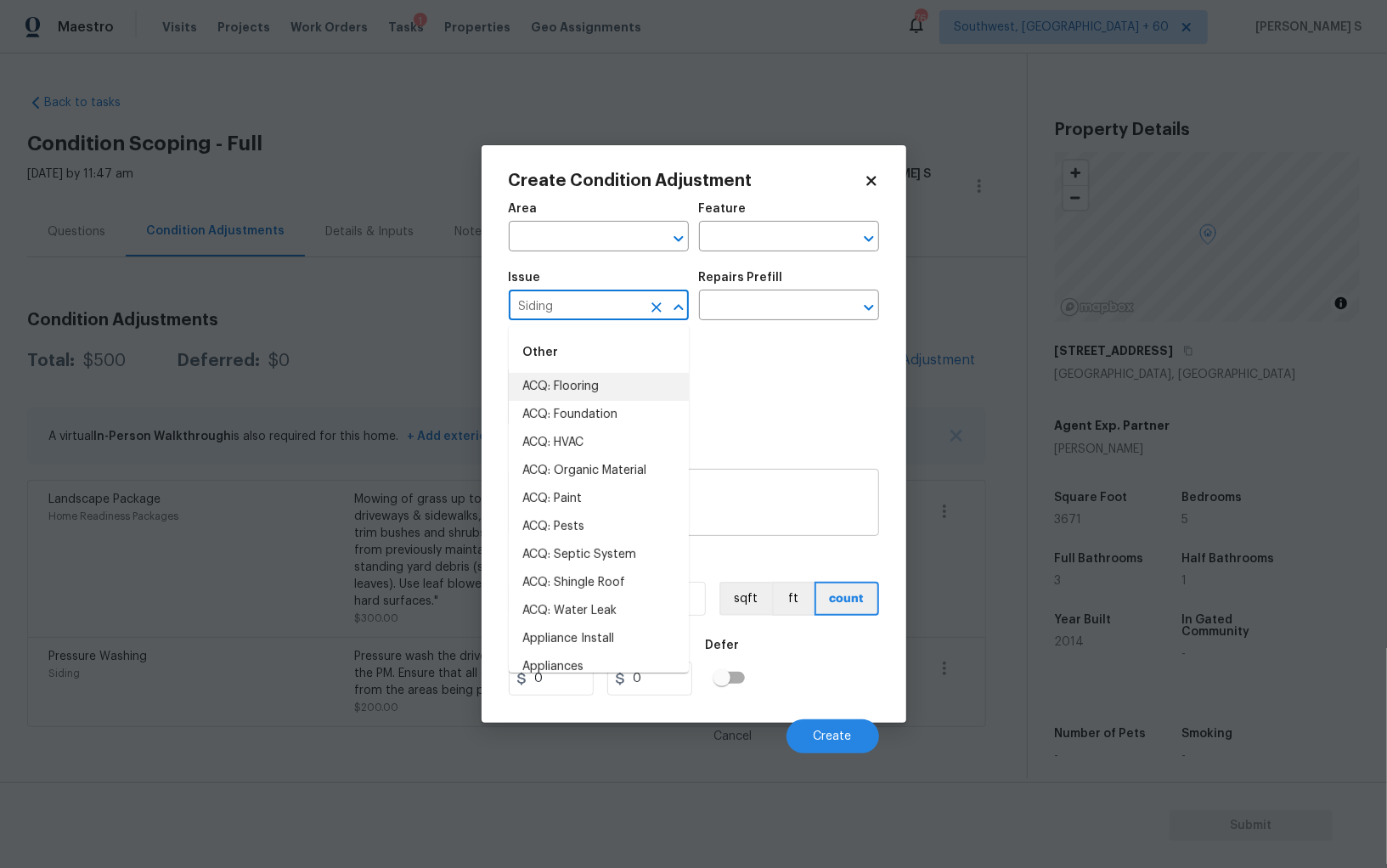
click at [767, 518] on textarea "Minor si" at bounding box center [694, 504] width 350 height 35
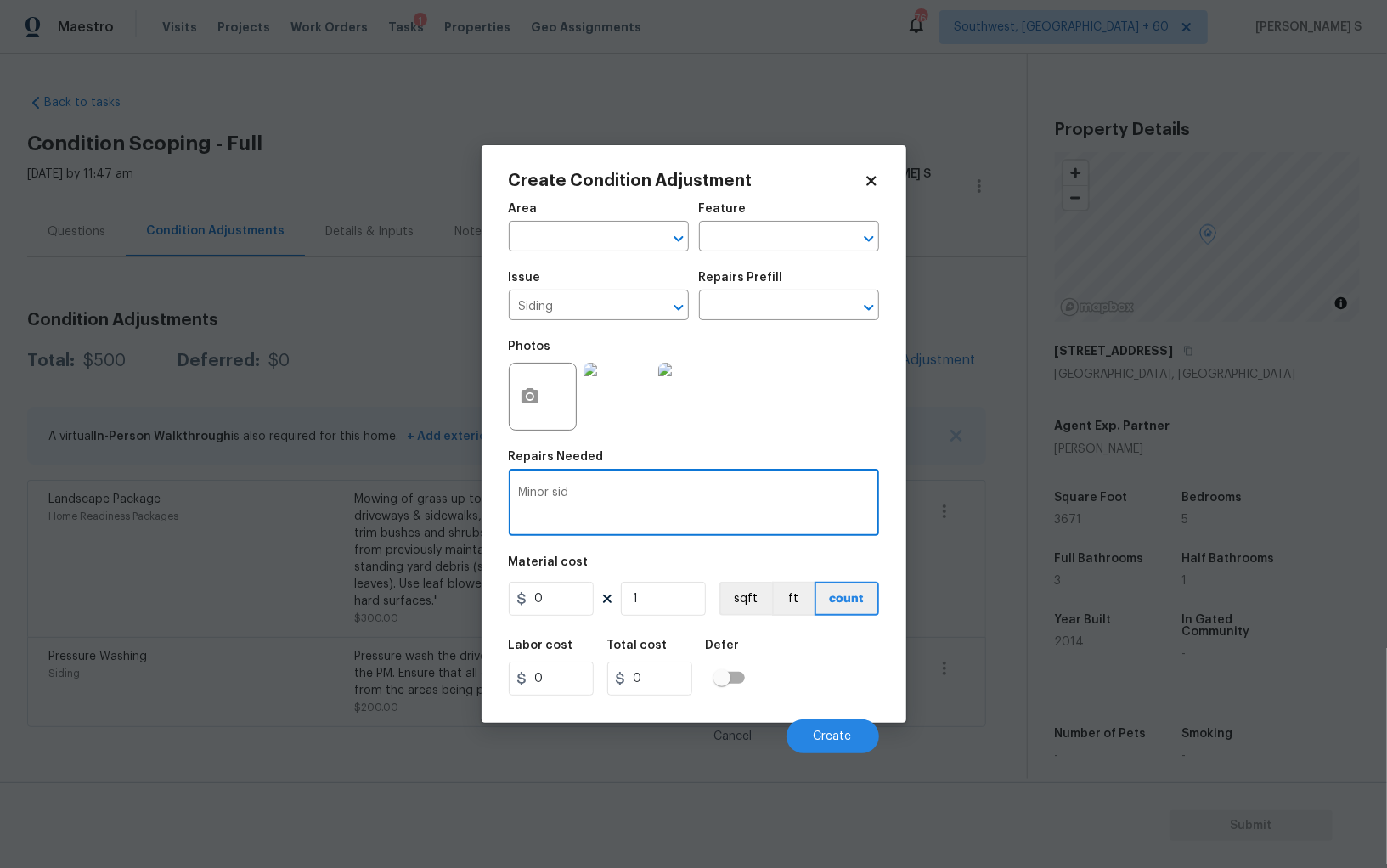
click at [767, 527] on div "Minor si x ​" at bounding box center [694, 504] width 370 height 63
type textarea "Minor siding repiars"
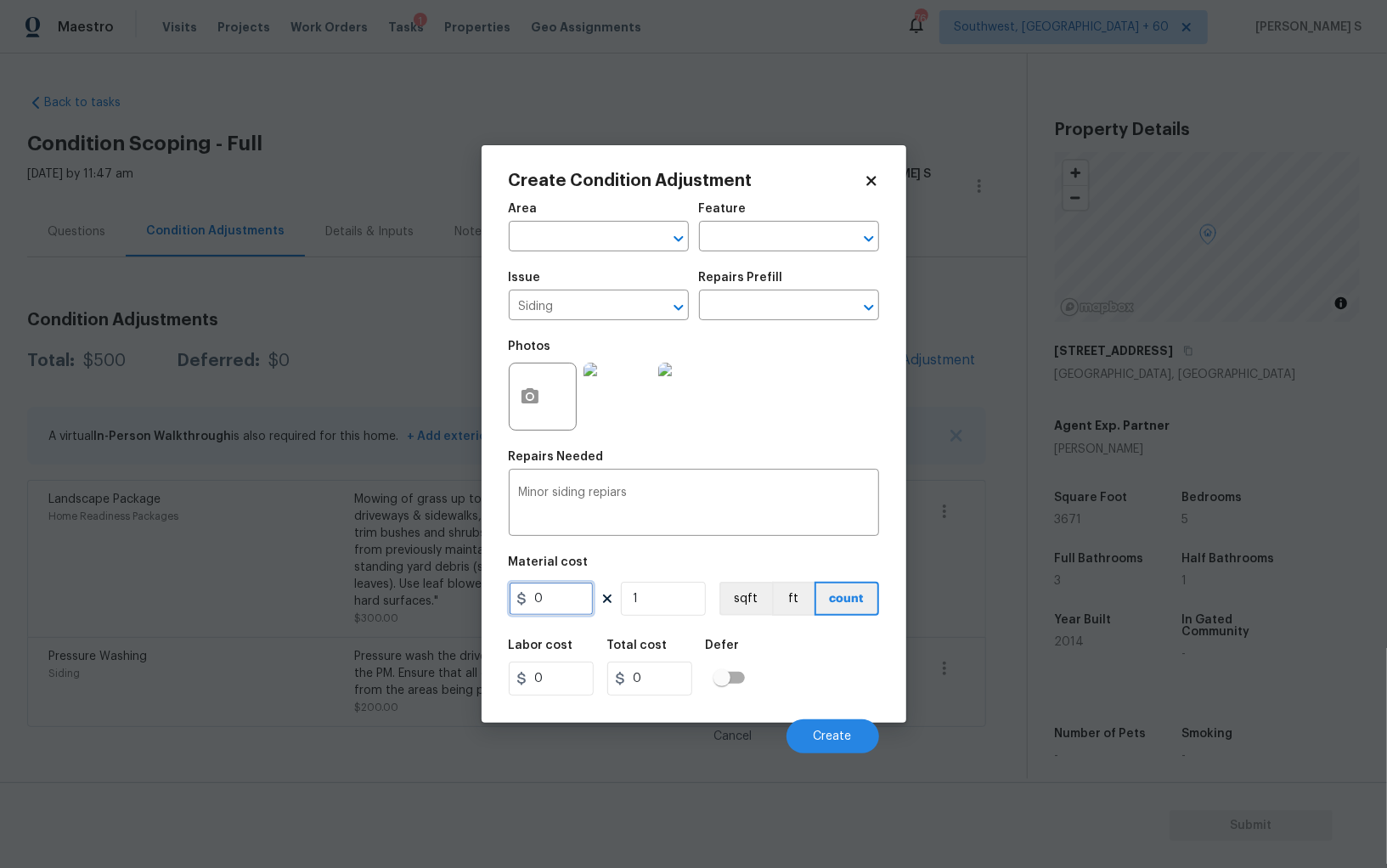
click at [583, 605] on input "0" at bounding box center [552, 598] width 85 height 34
type input "900"
click at [839, 679] on div "Labor cost 0 Total cost 900 Defer" at bounding box center [694, 667] width 370 height 77
click at [835, 741] on span "Create" at bounding box center [833, 737] width 38 height 13
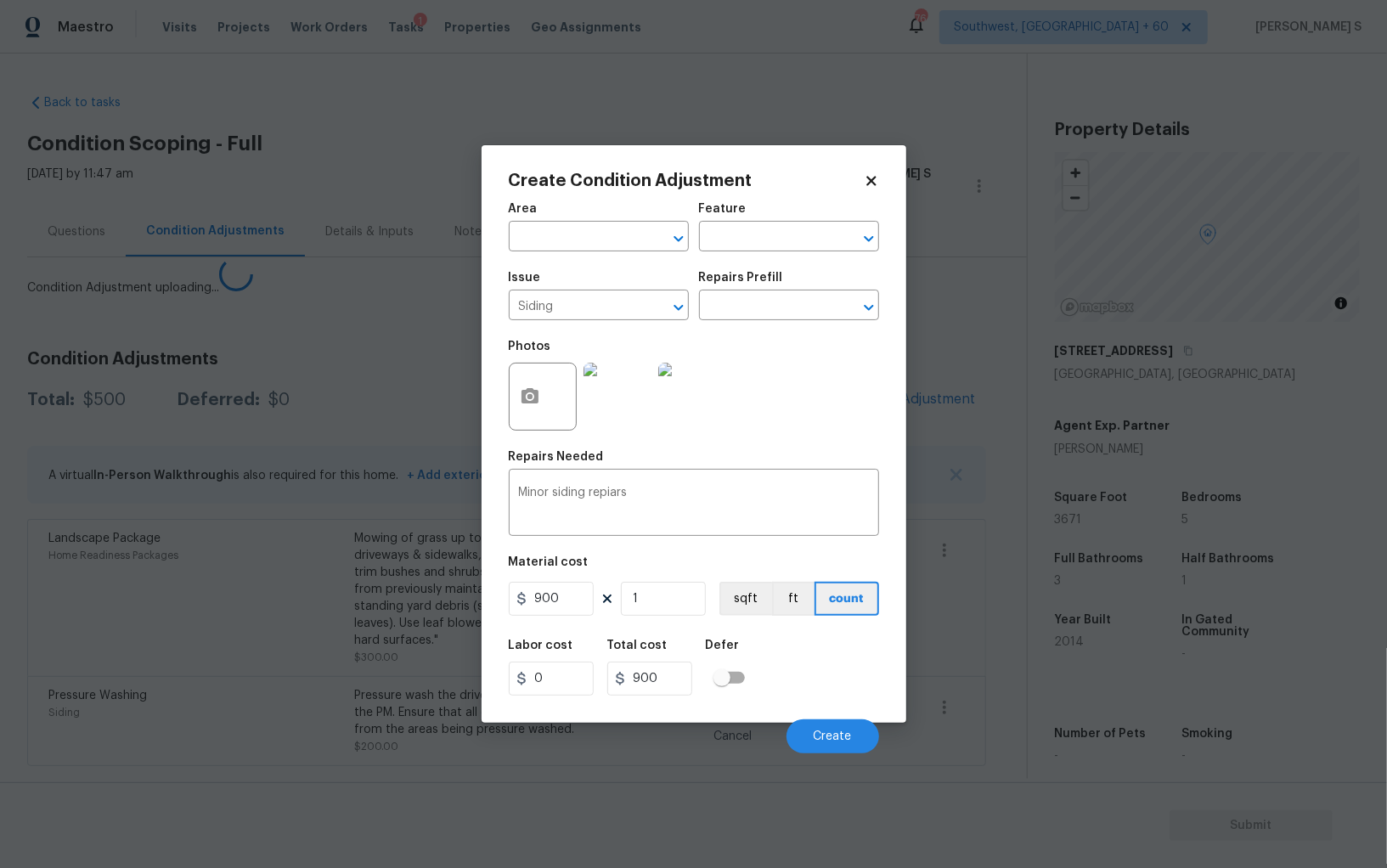
click at [216, 688] on body "Maestro Visits Projects Work Orders Tasks 1 Properties Geo Assignments [GEOGRAP…" at bounding box center [693, 434] width 1387 height 868
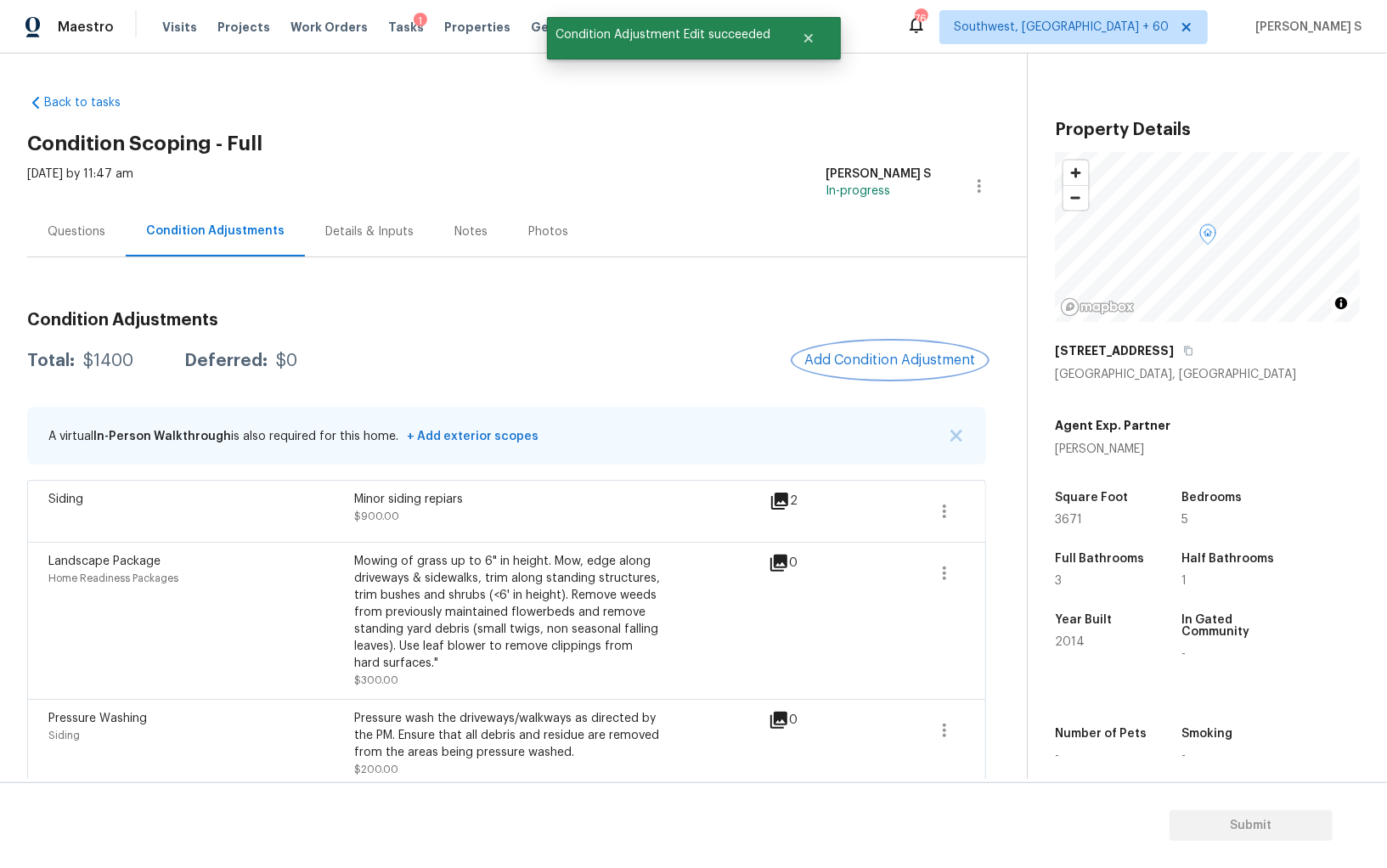
click at [915, 353] on span "Add Condition Adjustment" at bounding box center [890, 360] width 172 height 16
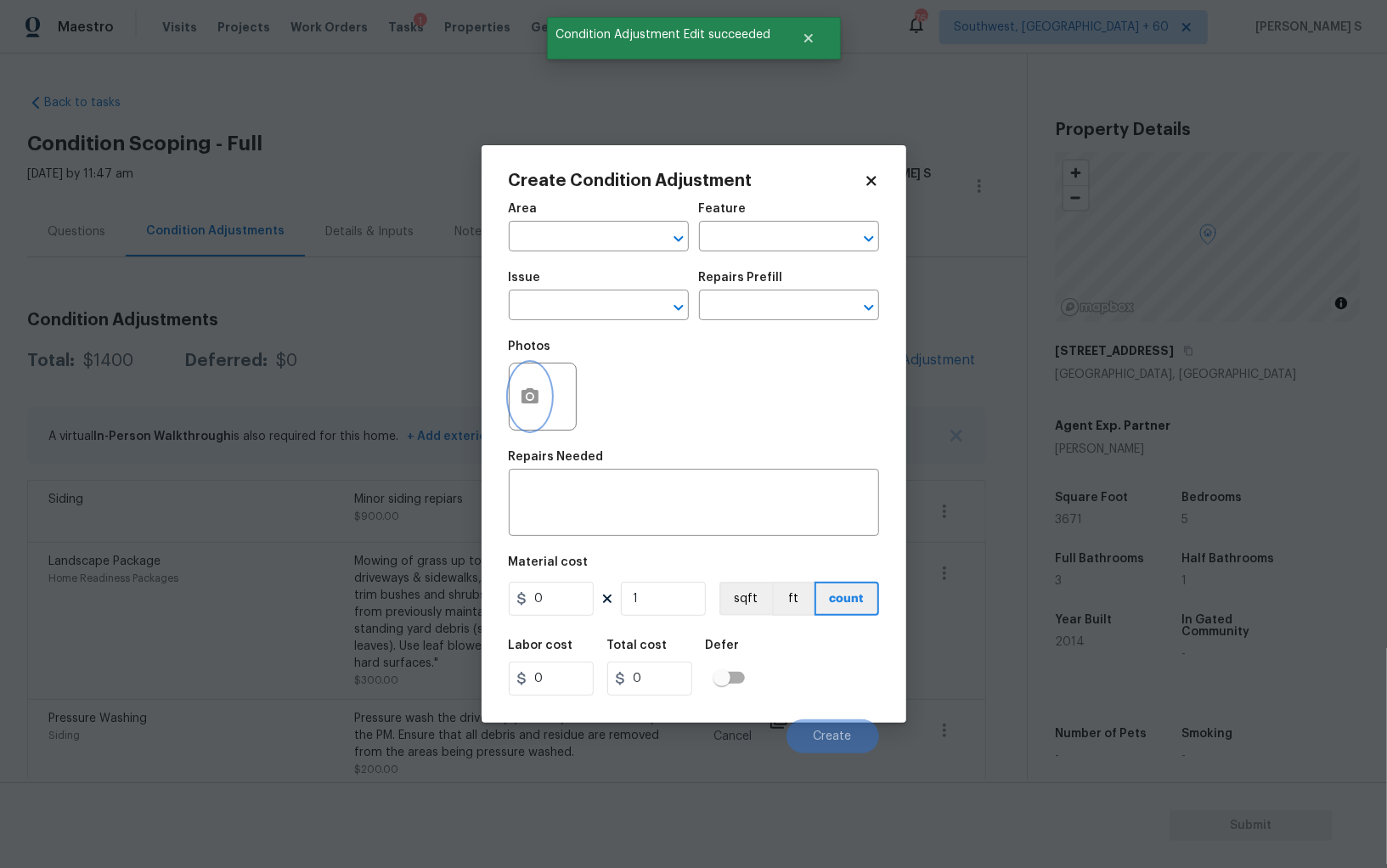
click at [533, 406] on icon "button" at bounding box center [530, 397] width 21 height 21
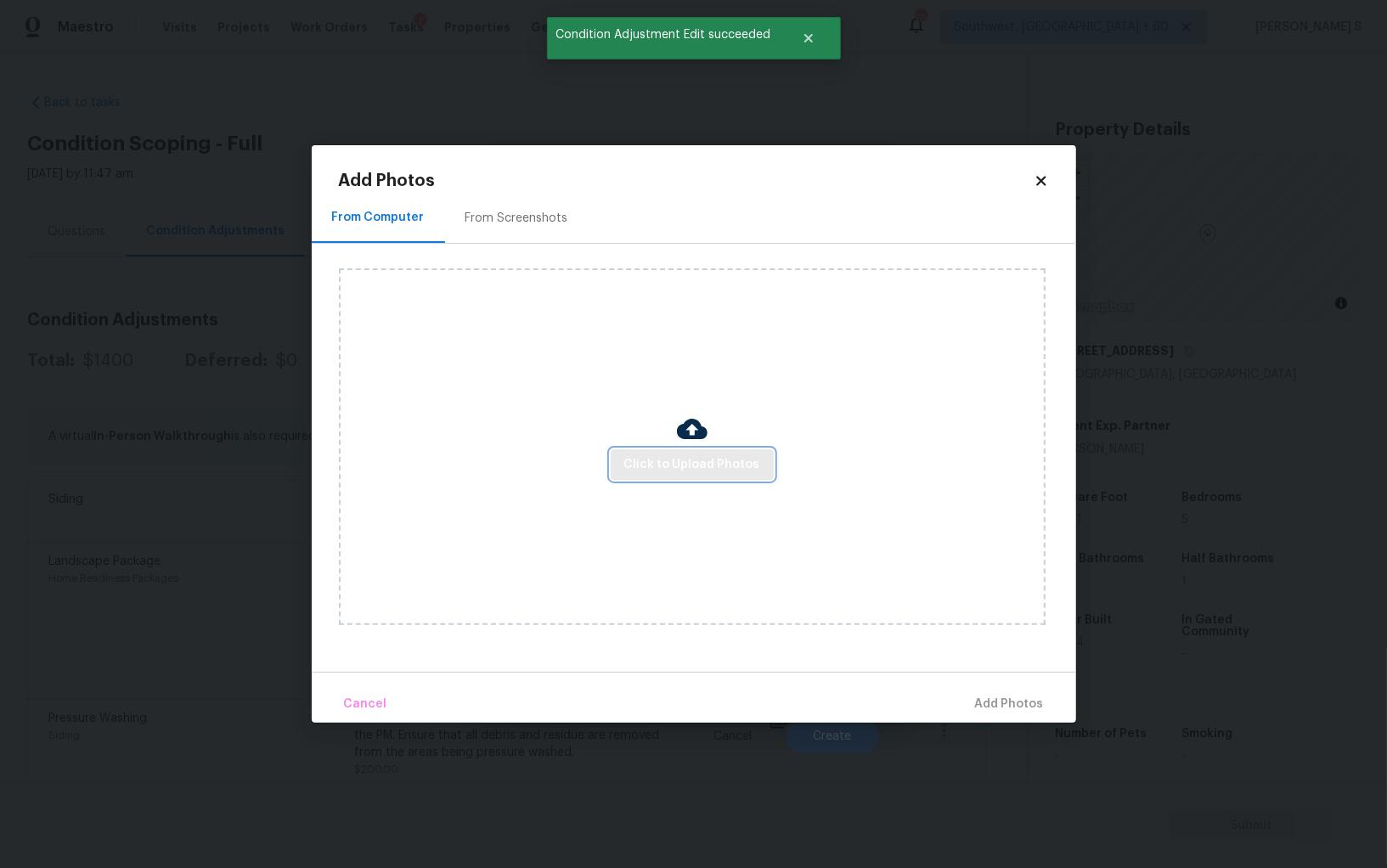
click at [626, 462] on button "Click to Upload Photos" at bounding box center [692, 465] width 163 height 31
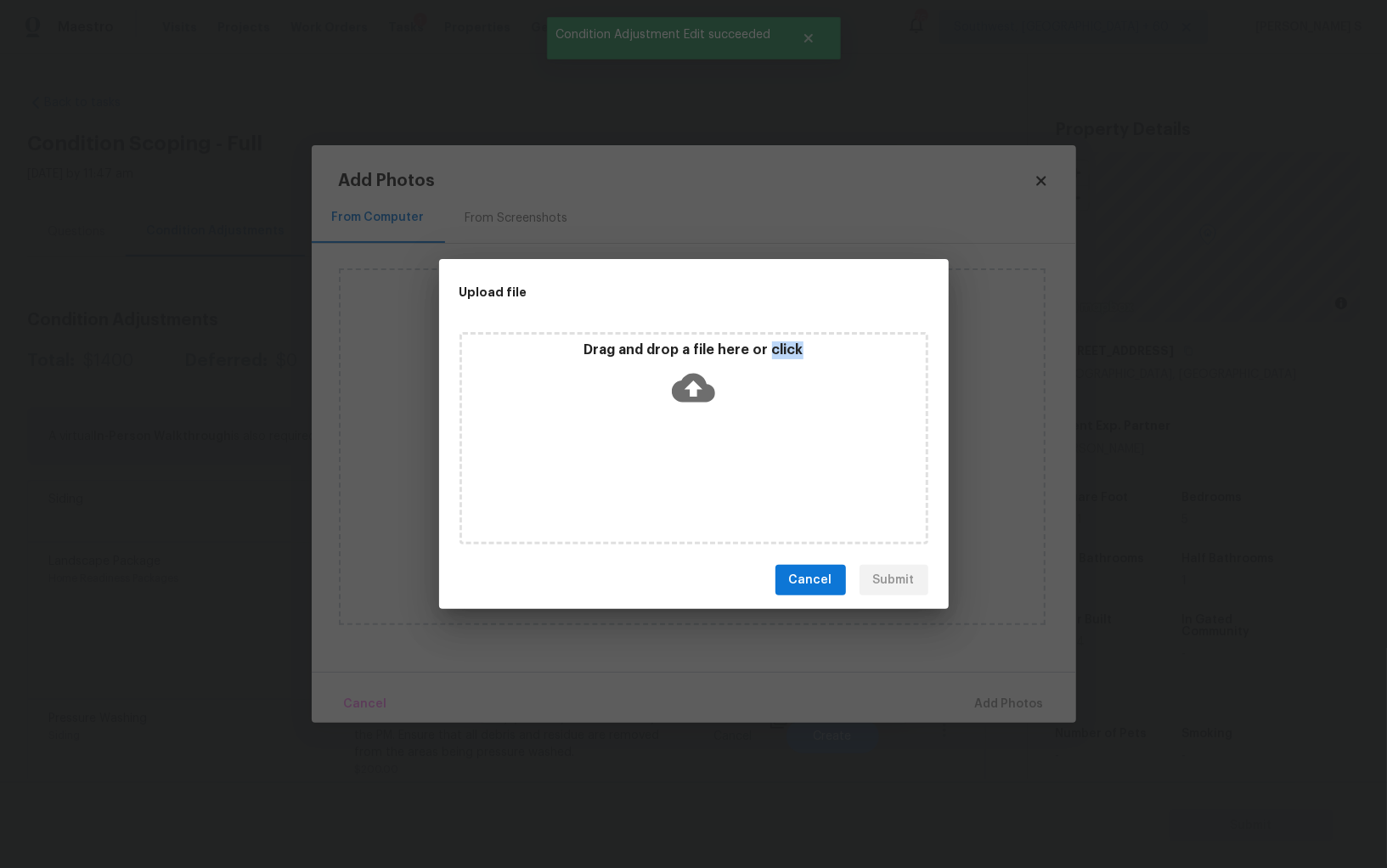
click at [626, 462] on div "Drag and drop a file here or click" at bounding box center [694, 438] width 469 height 212
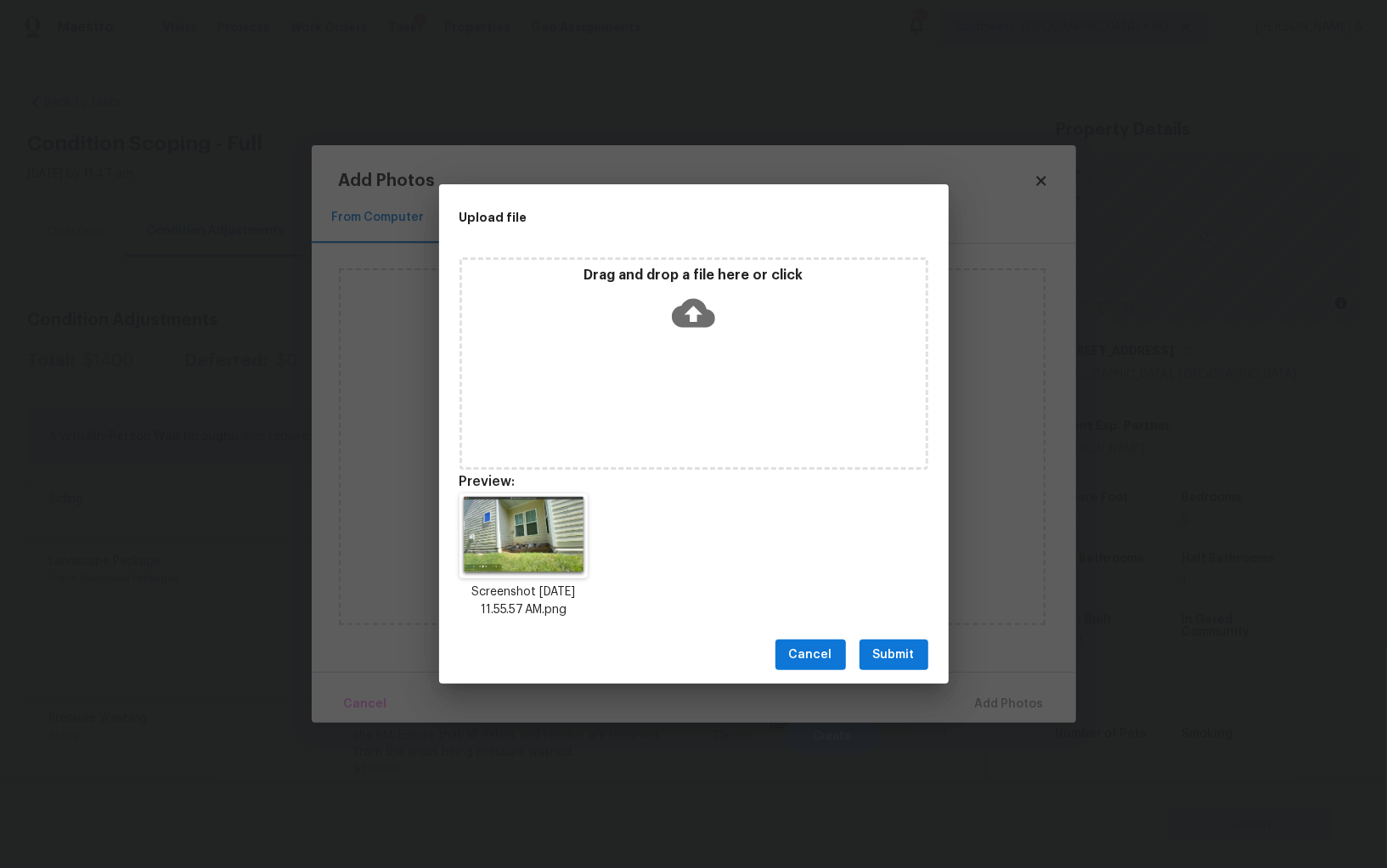
click at [893, 620] on div "Screenshot [DATE] 11.55.57 AM.png" at bounding box center [694, 556] width 510 height 167
click at [893, 643] on button "Submit" at bounding box center [894, 655] width 69 height 31
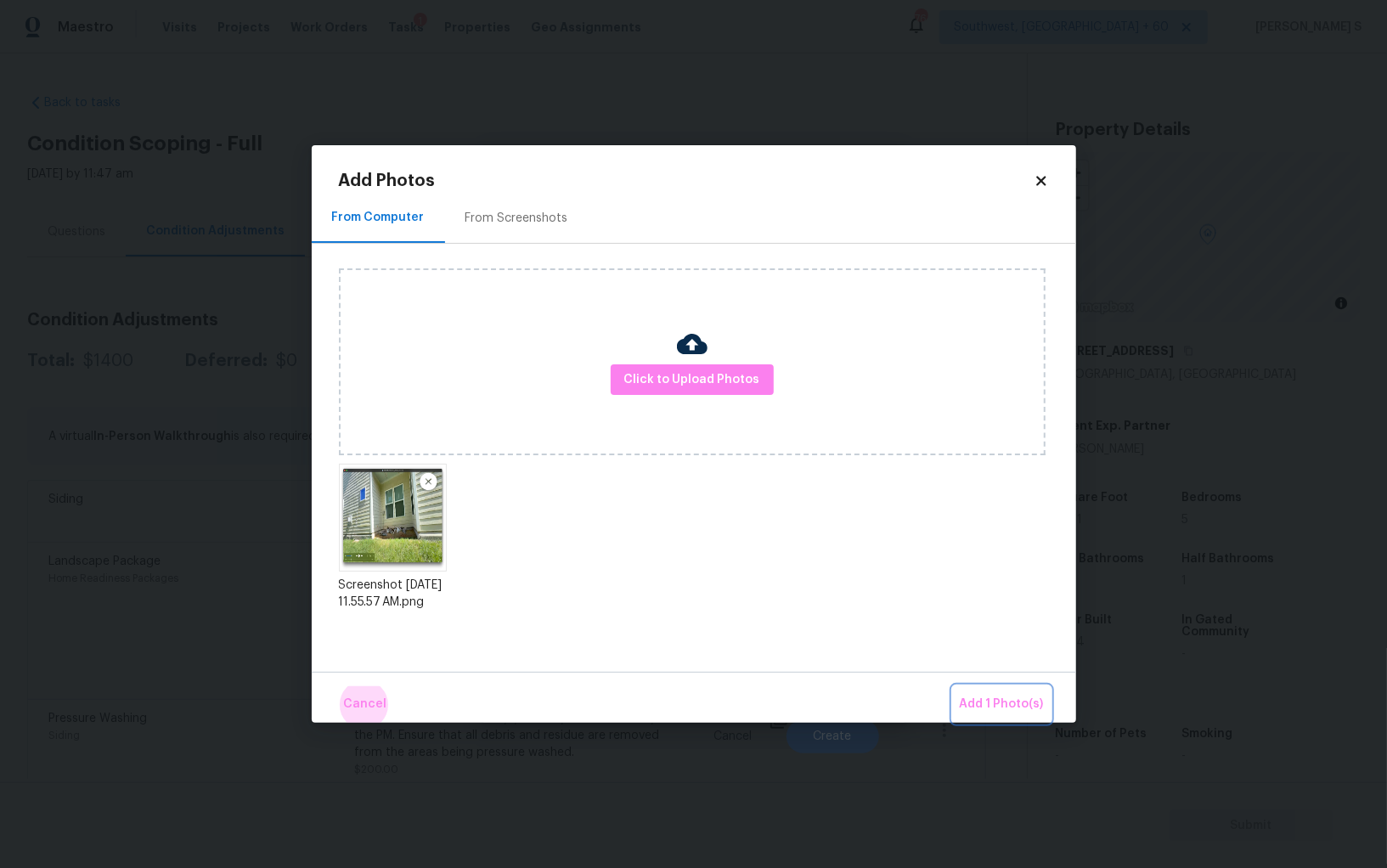
click at [953, 686] on button "Add 1 Photo(s)" at bounding box center [1001, 704] width 98 height 36
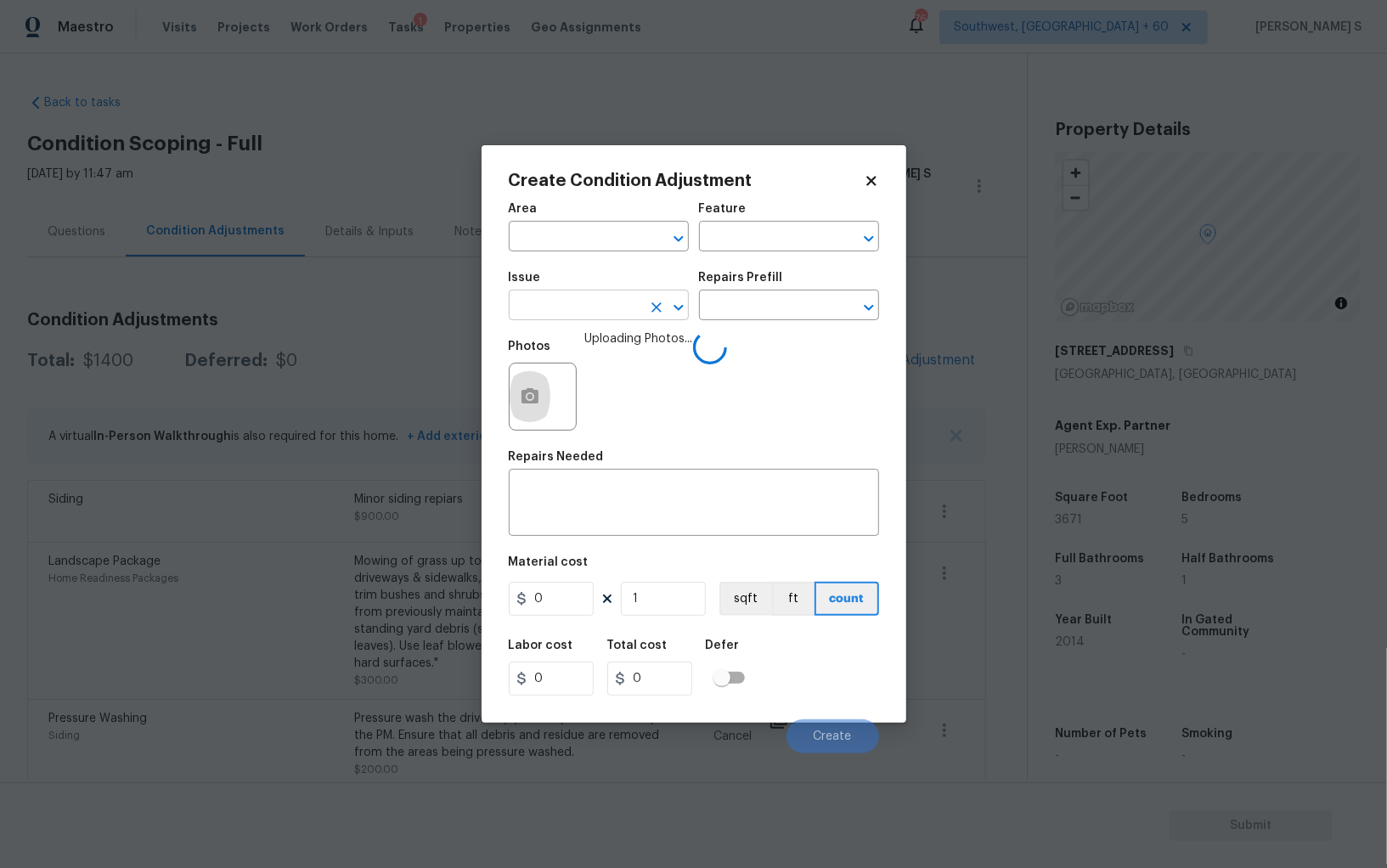
click at [623, 312] on input "text" at bounding box center [576, 307] width 133 height 27
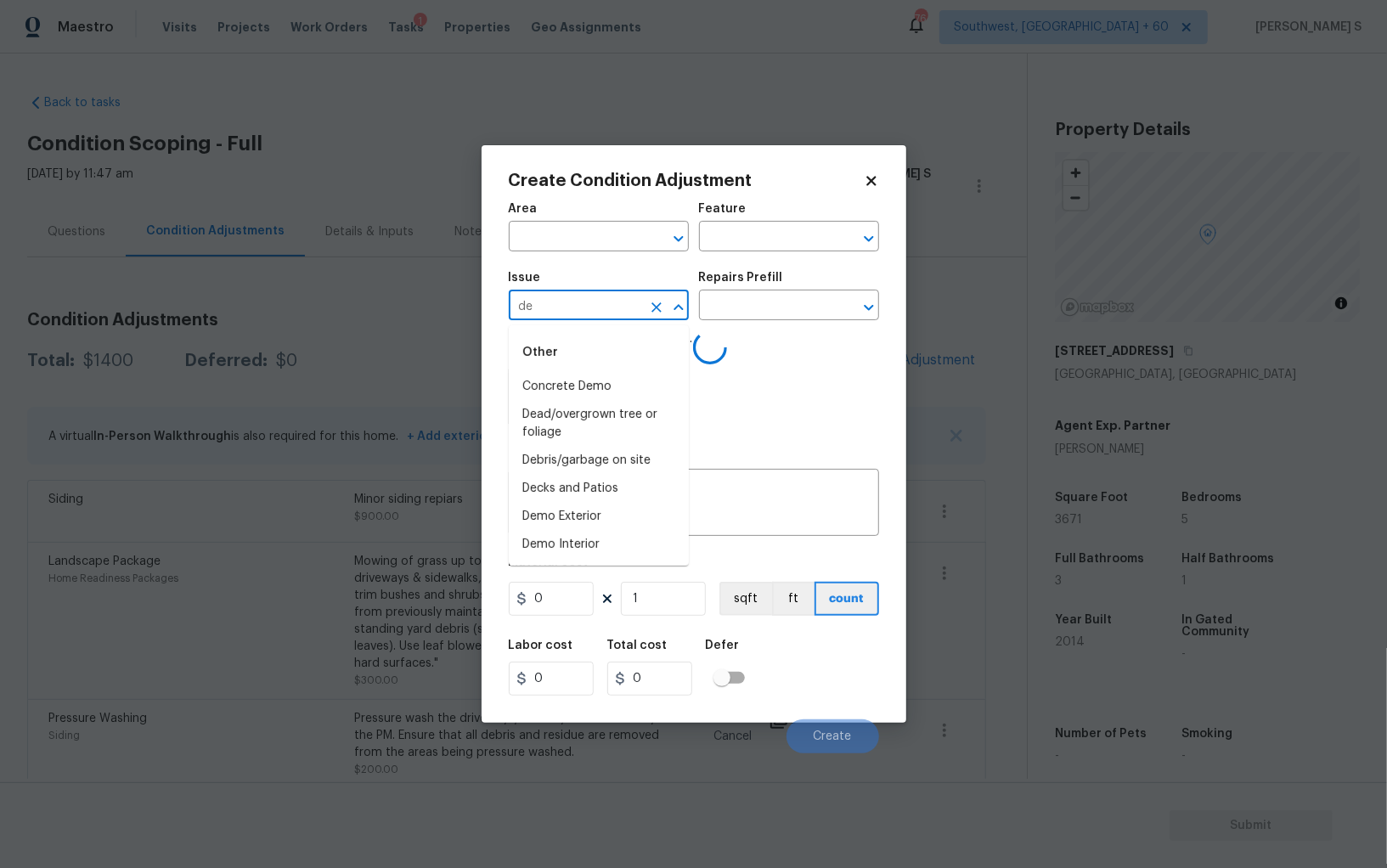
type input "deb"
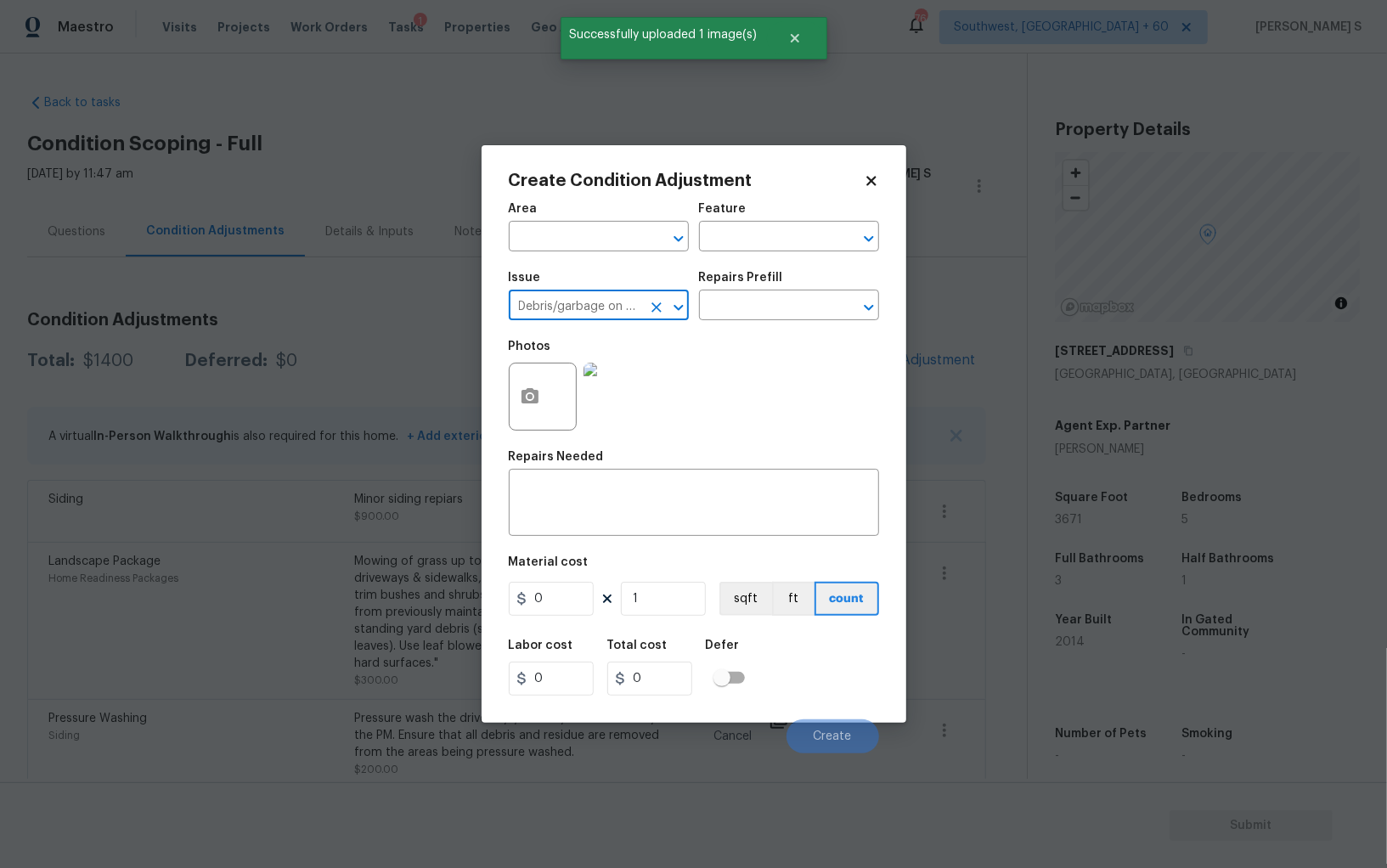
type input "Debris/garbage on site"
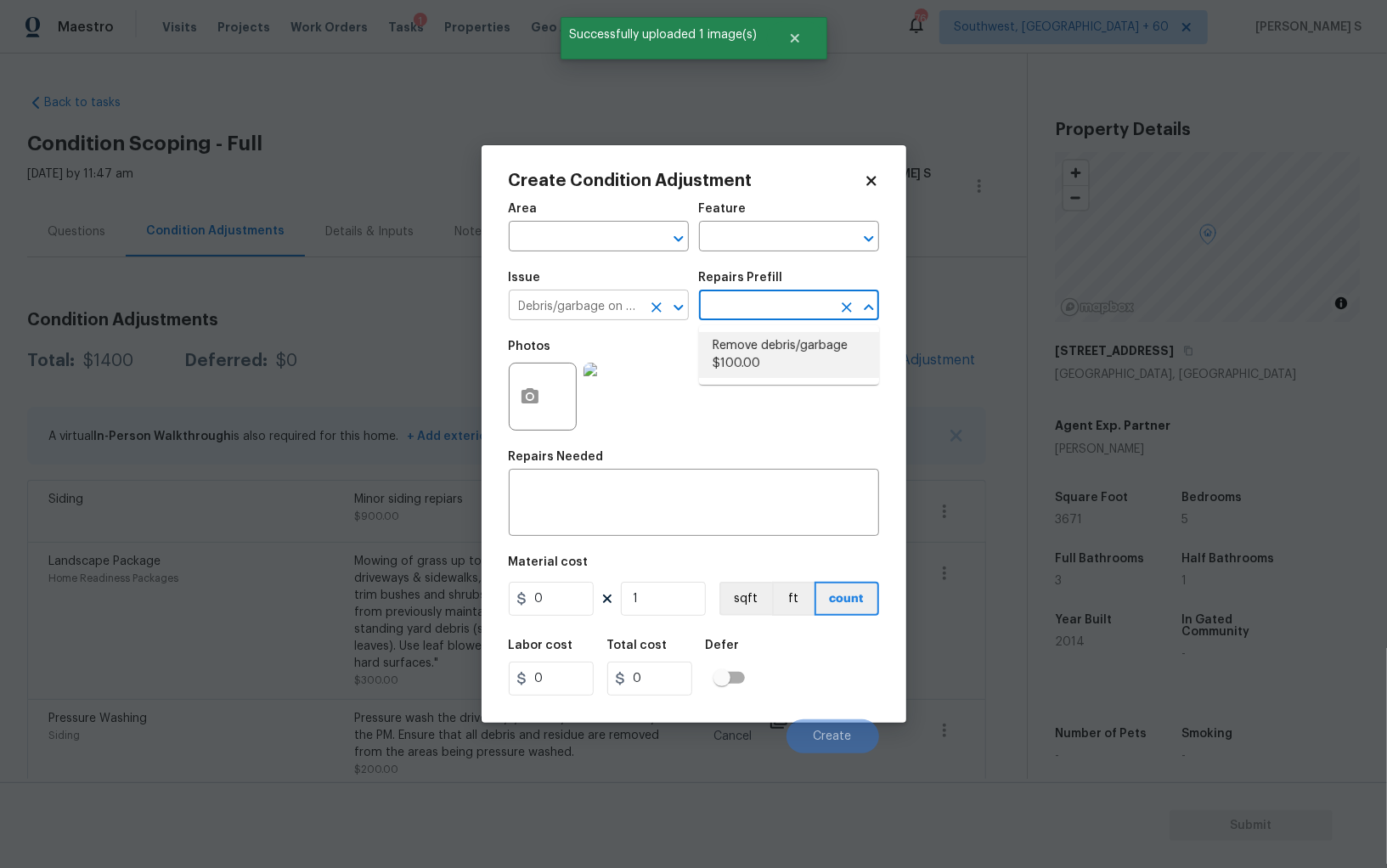
type textarea "Remove, haul off, and properly dispose of any debris left by seller to offsite …"
type input "100"
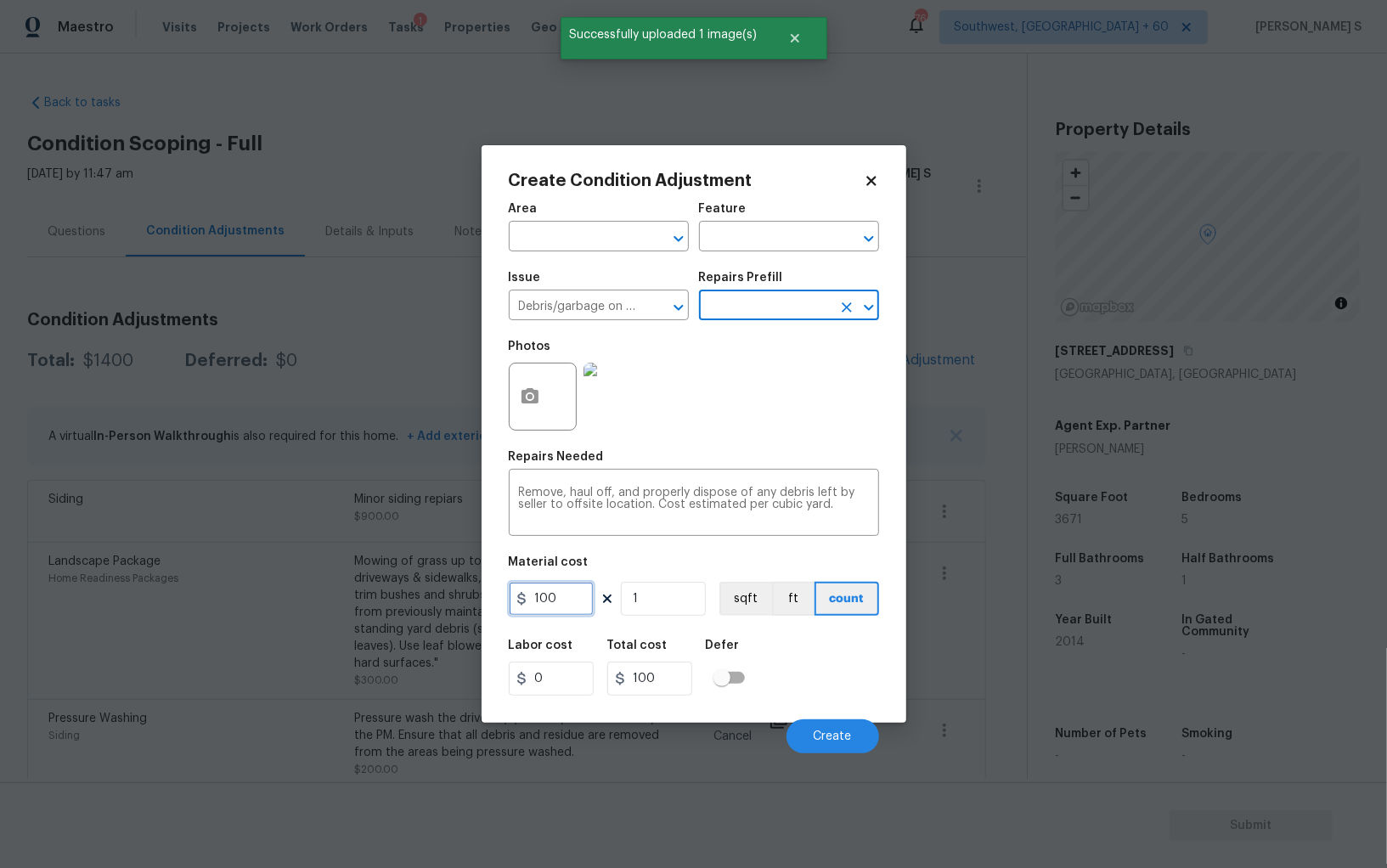
click at [568, 591] on input "100" at bounding box center [552, 598] width 85 height 34
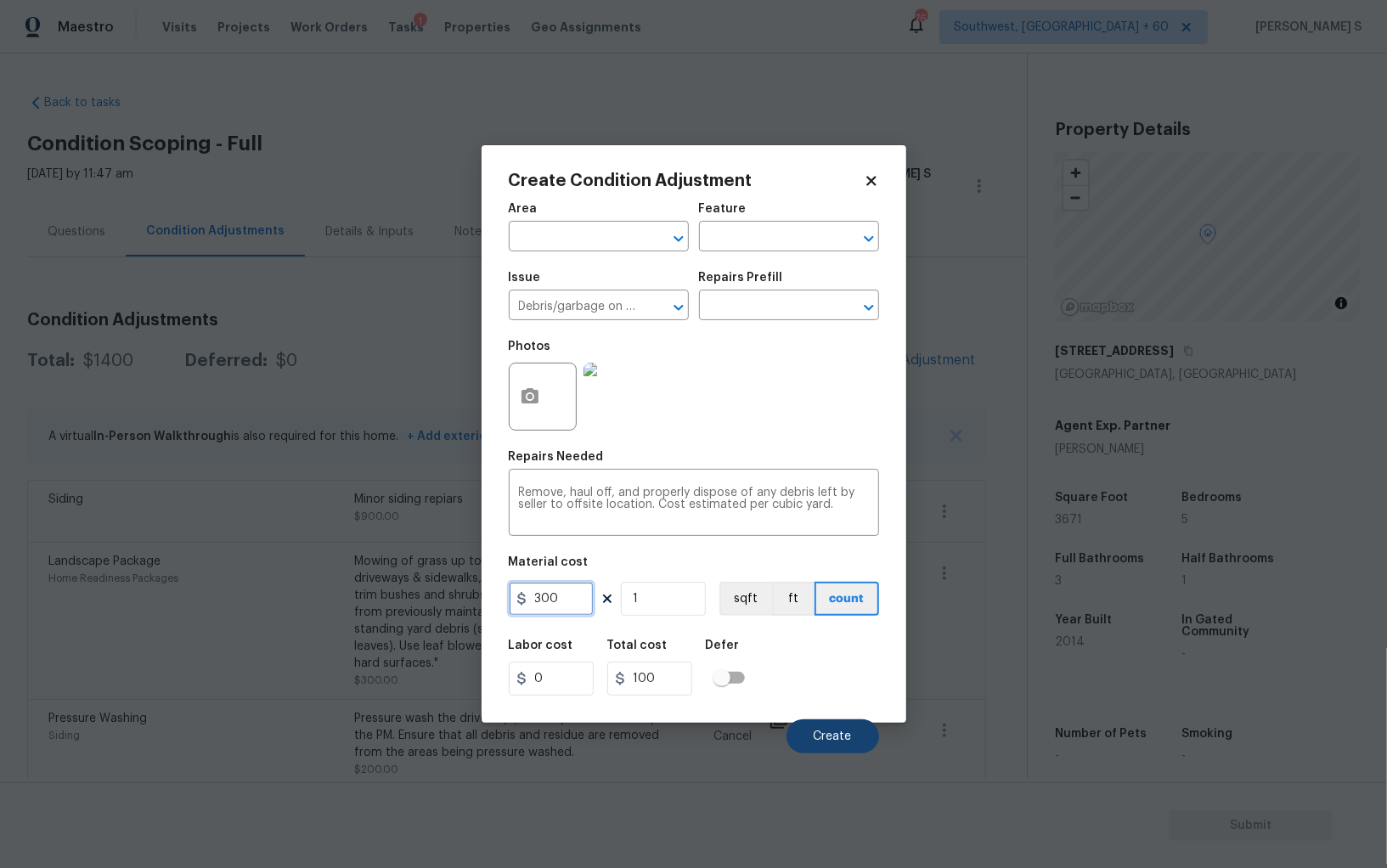
type input "300"
click at [826, 746] on button "Create" at bounding box center [832, 736] width 92 height 34
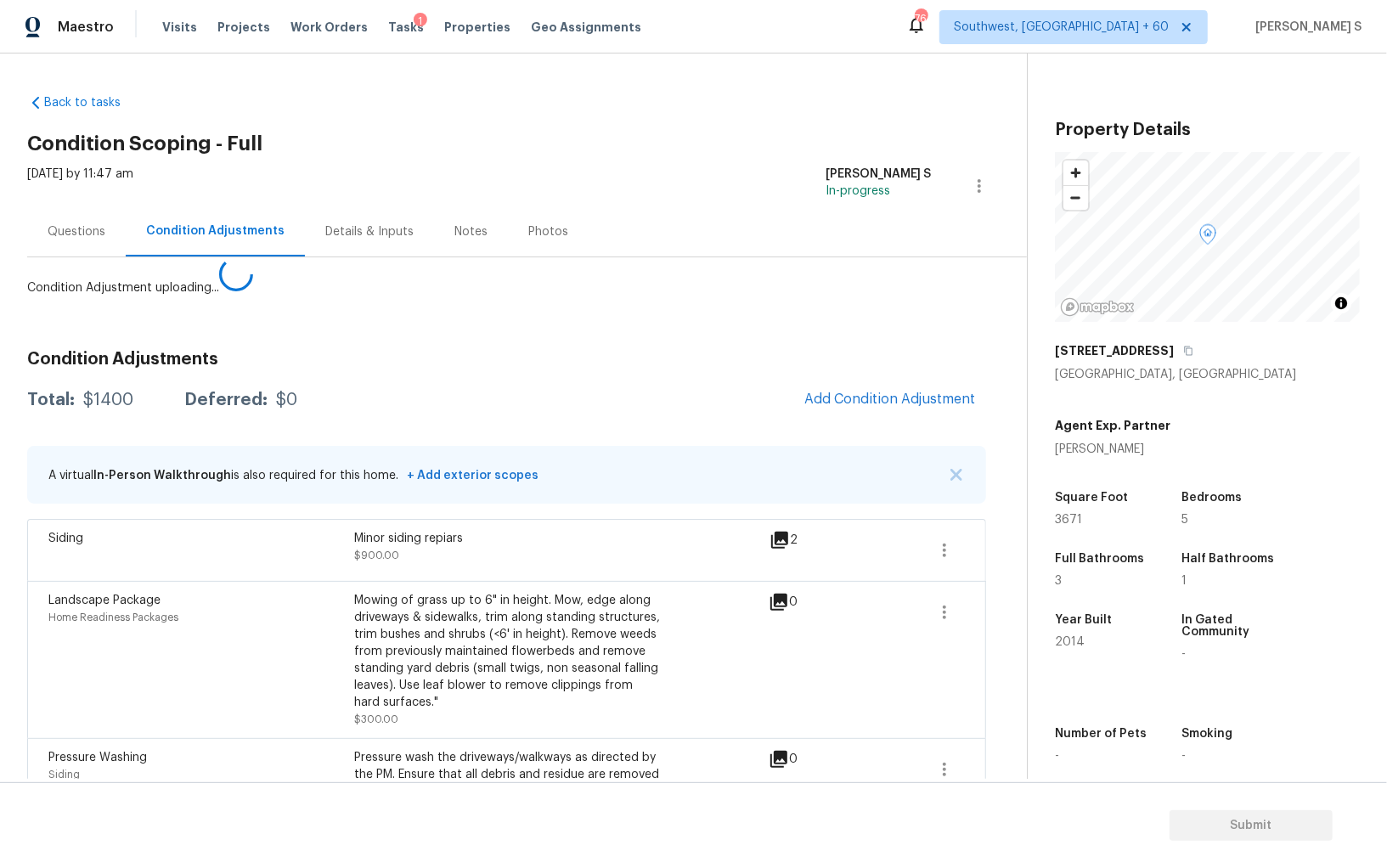
click at [102, 625] on body "Maestro Visits Projects Work Orders Tasks 1 Properties Geo Assignments [GEOGRAP…" at bounding box center [693, 434] width 1387 height 868
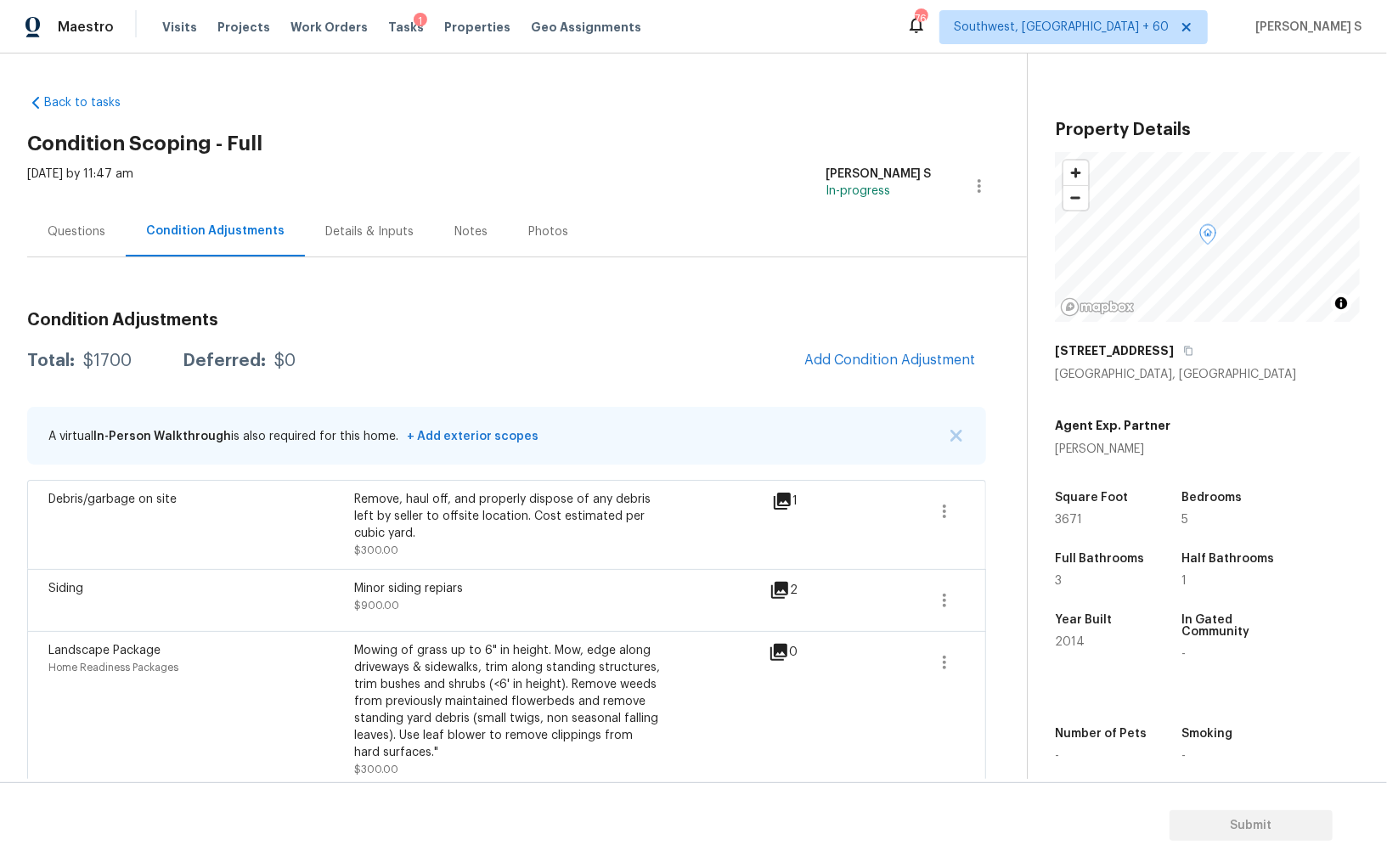
click at [363, 678] on div "Mowing of grass up to 6" in height. Mow, edge along driveways & sidewalks, trim…" at bounding box center [507, 701] width 306 height 119
click at [866, 354] on span "Add Condition Adjustment" at bounding box center [890, 360] width 172 height 16
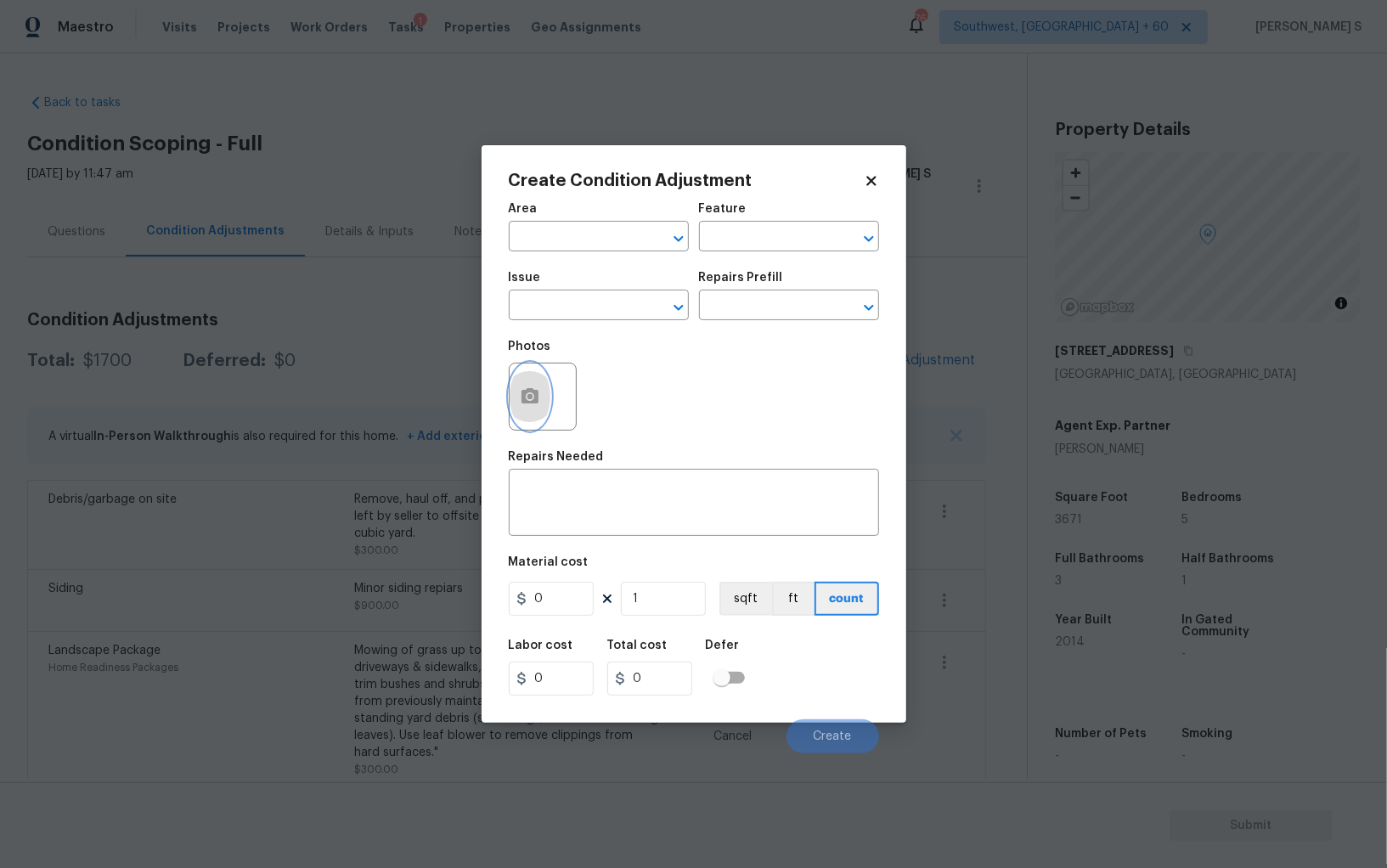
click at [537, 398] on icon "button" at bounding box center [530, 396] width 17 height 16
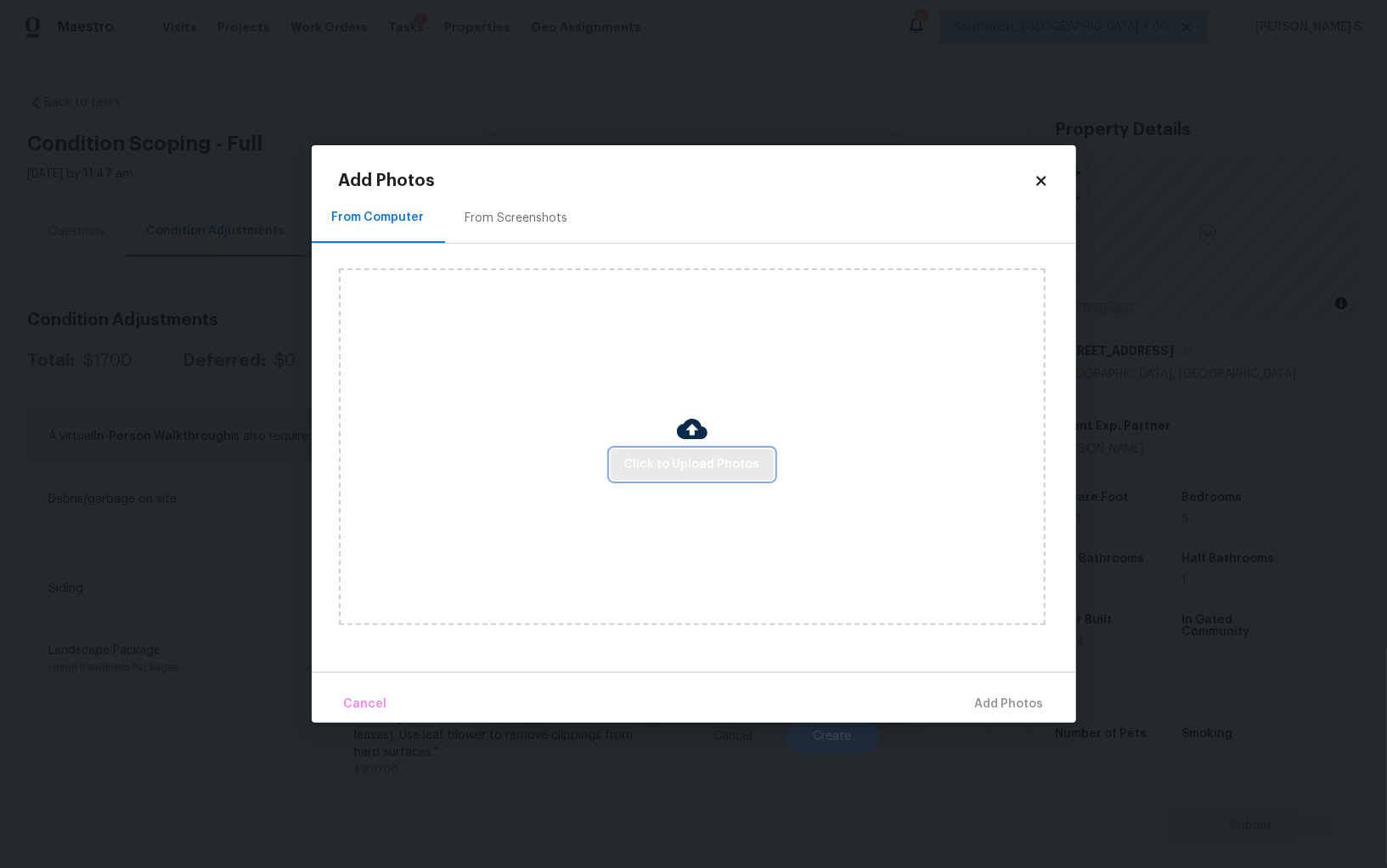
click at [693, 475] on button "Click to Upload Photos" at bounding box center [692, 465] width 163 height 31
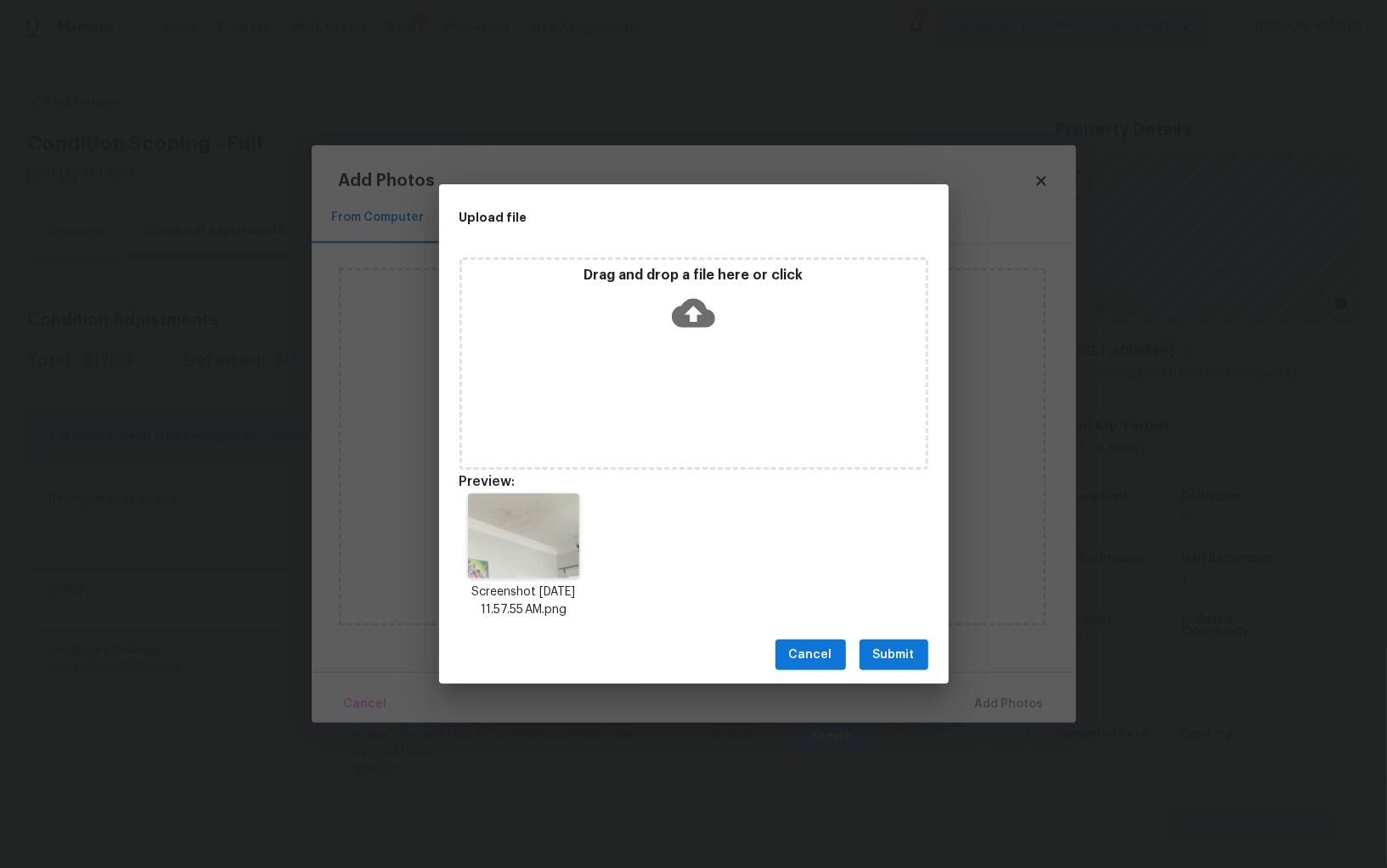
click at [877, 637] on div "Cancel Submit" at bounding box center [694, 655] width 510 height 59
click at [889, 647] on span "Submit" at bounding box center [894, 655] width 41 height 22
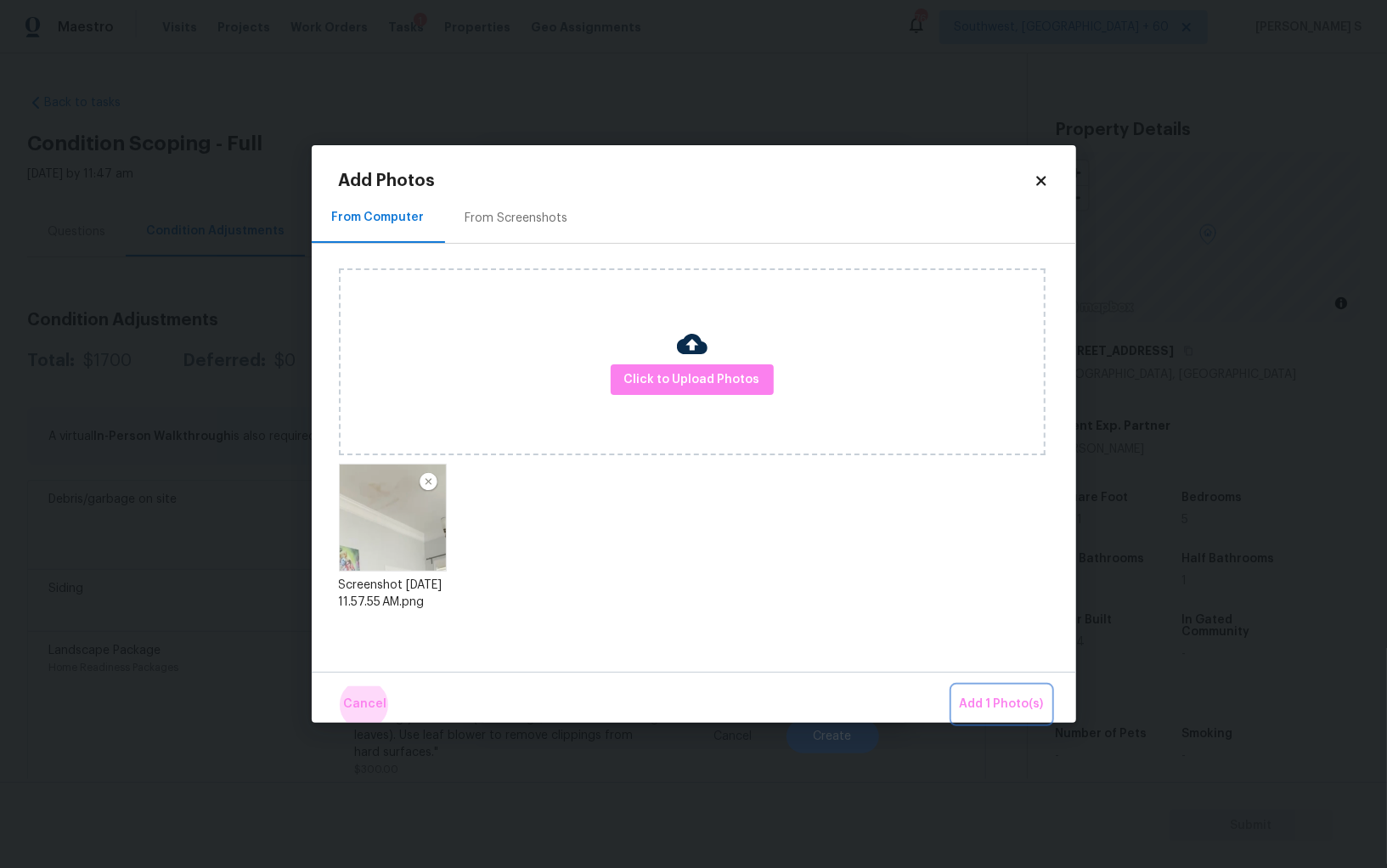
click at [953, 686] on button "Add 1 Photo(s)" at bounding box center [1001, 704] width 98 height 36
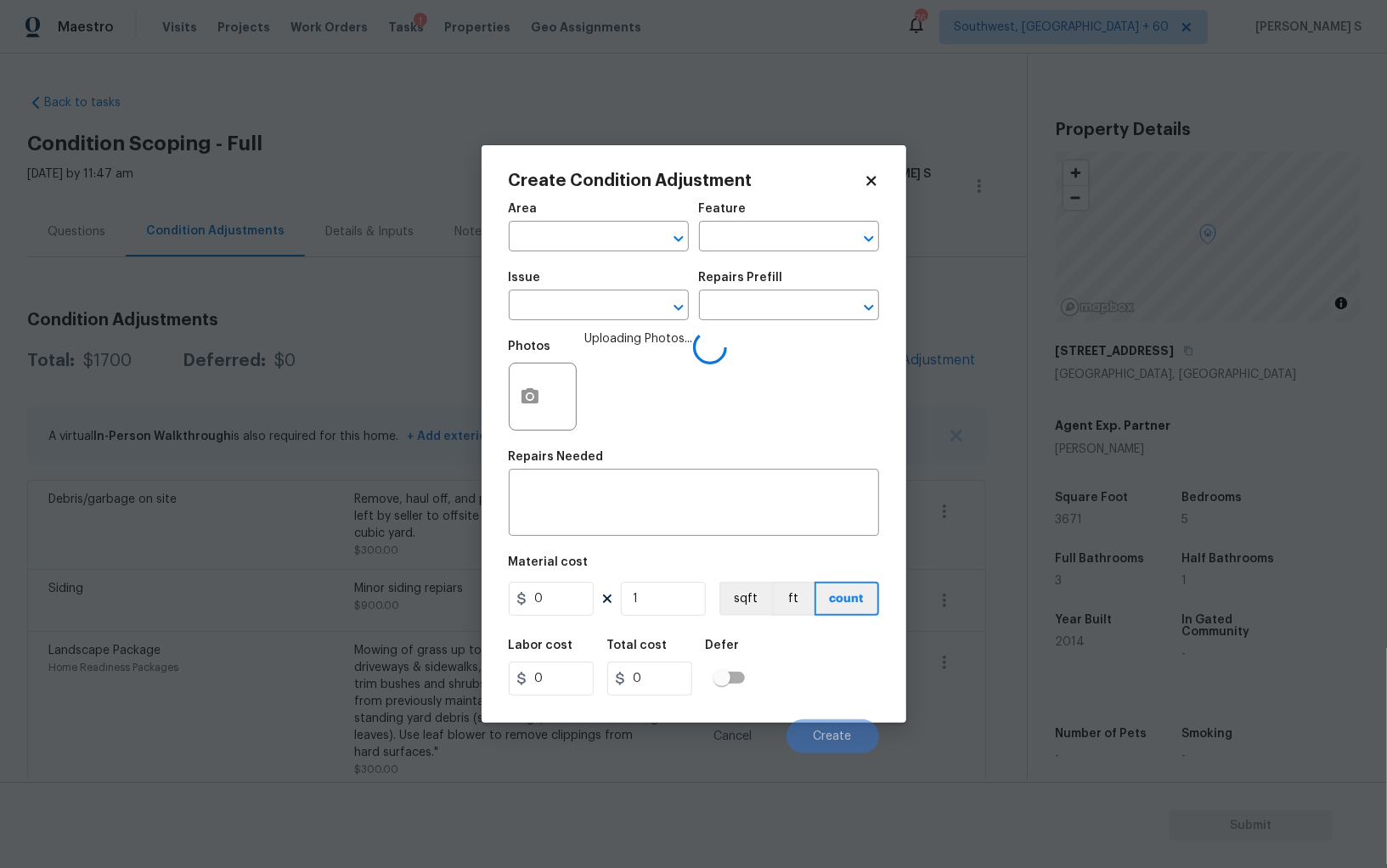
click at [605, 293] on div "Issue" at bounding box center [599, 283] width 180 height 22
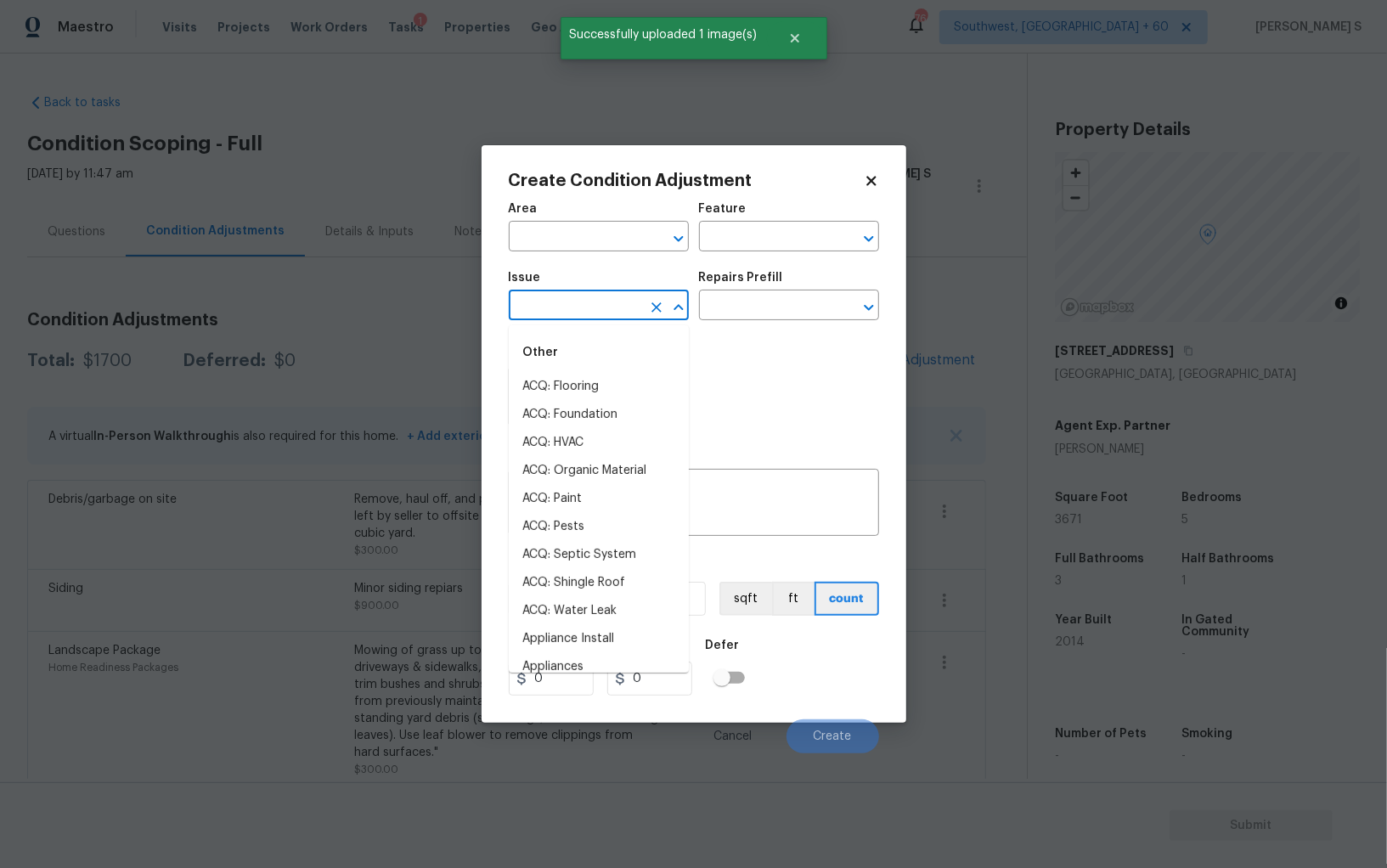
click at [577, 312] on input "text" at bounding box center [576, 307] width 133 height 27
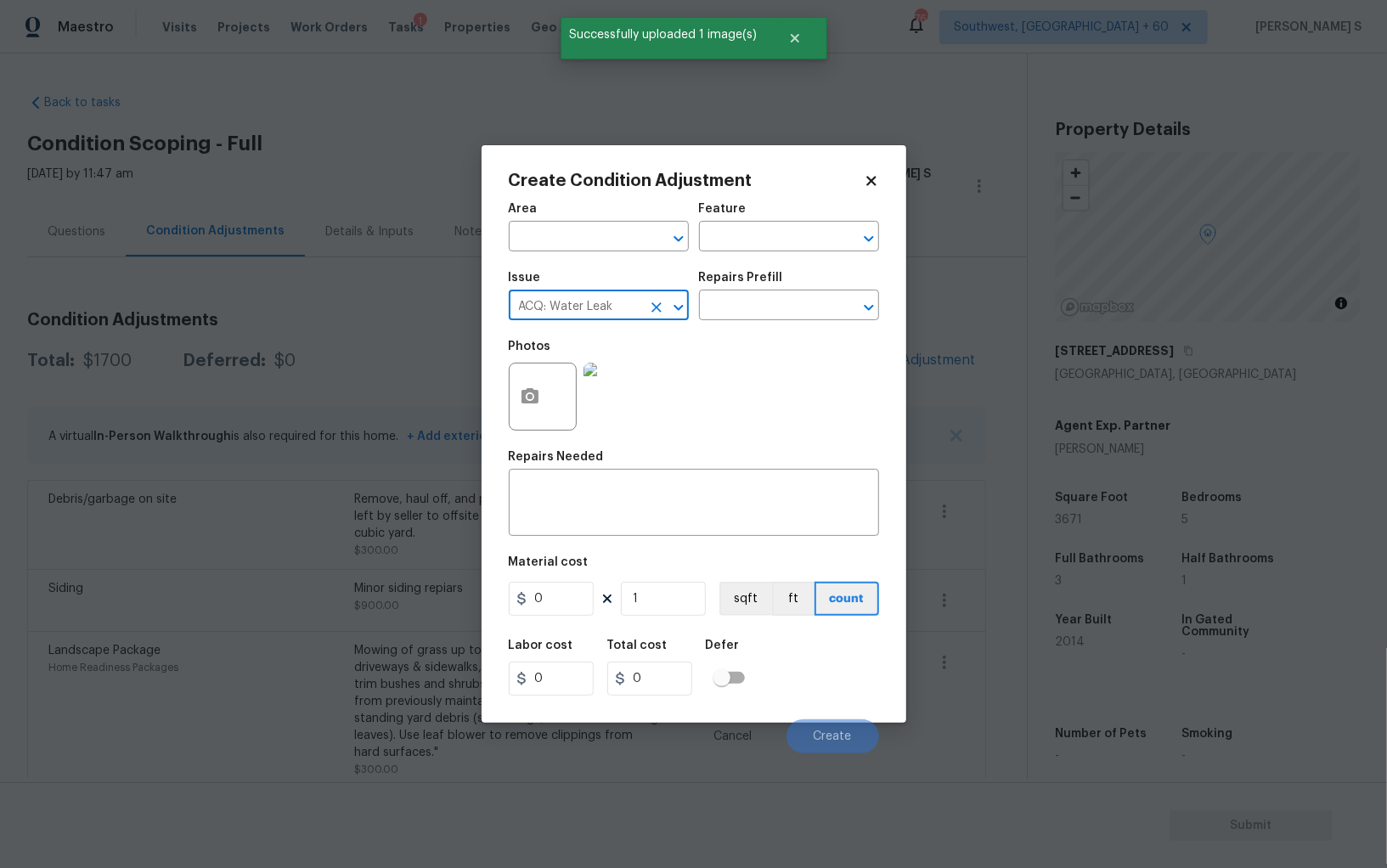
type input "ACQ: Water Leak"
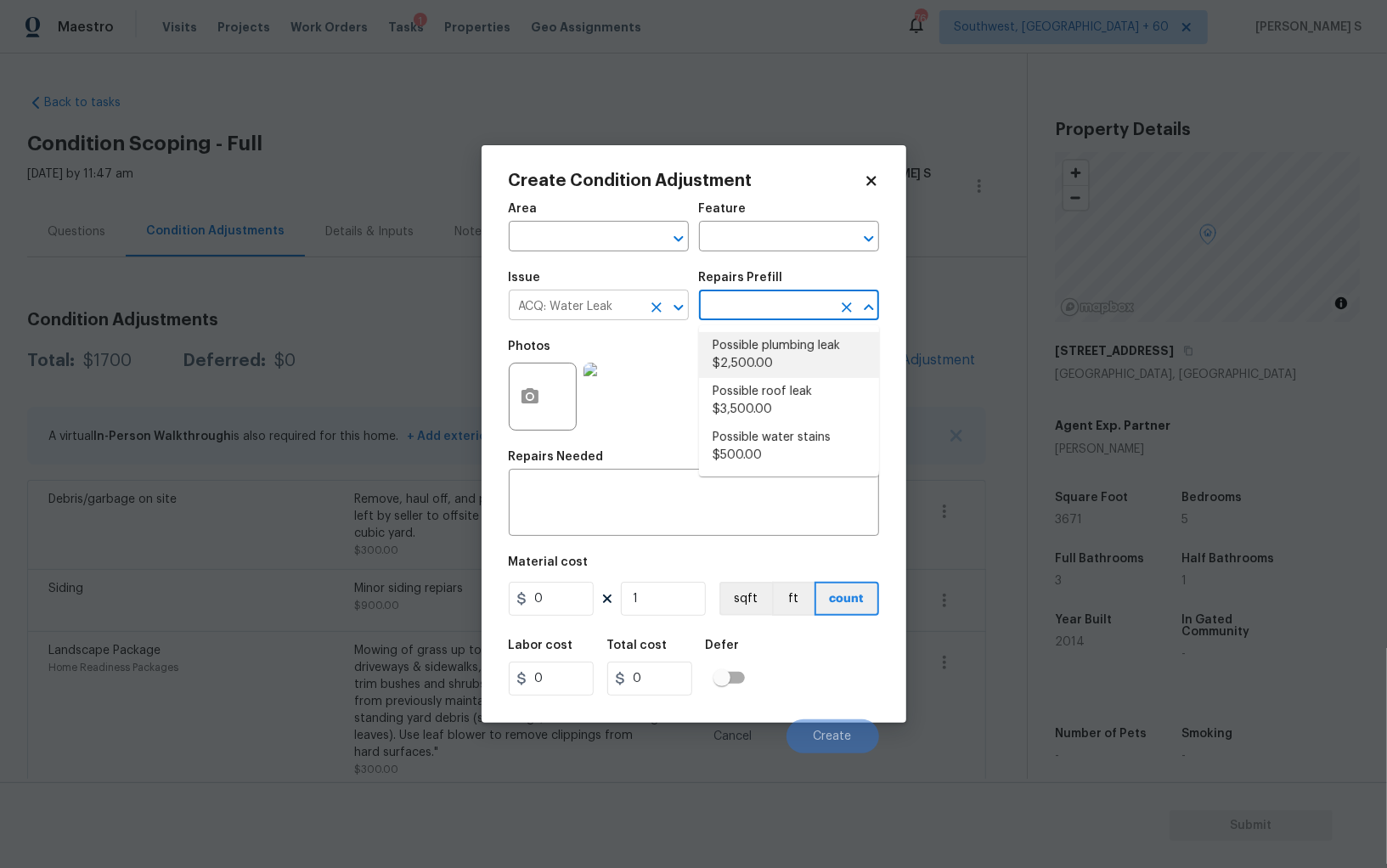
type input "Acquisition"
type textarea "Acquisition Scope: Possible plumbing leak"
type input "2500"
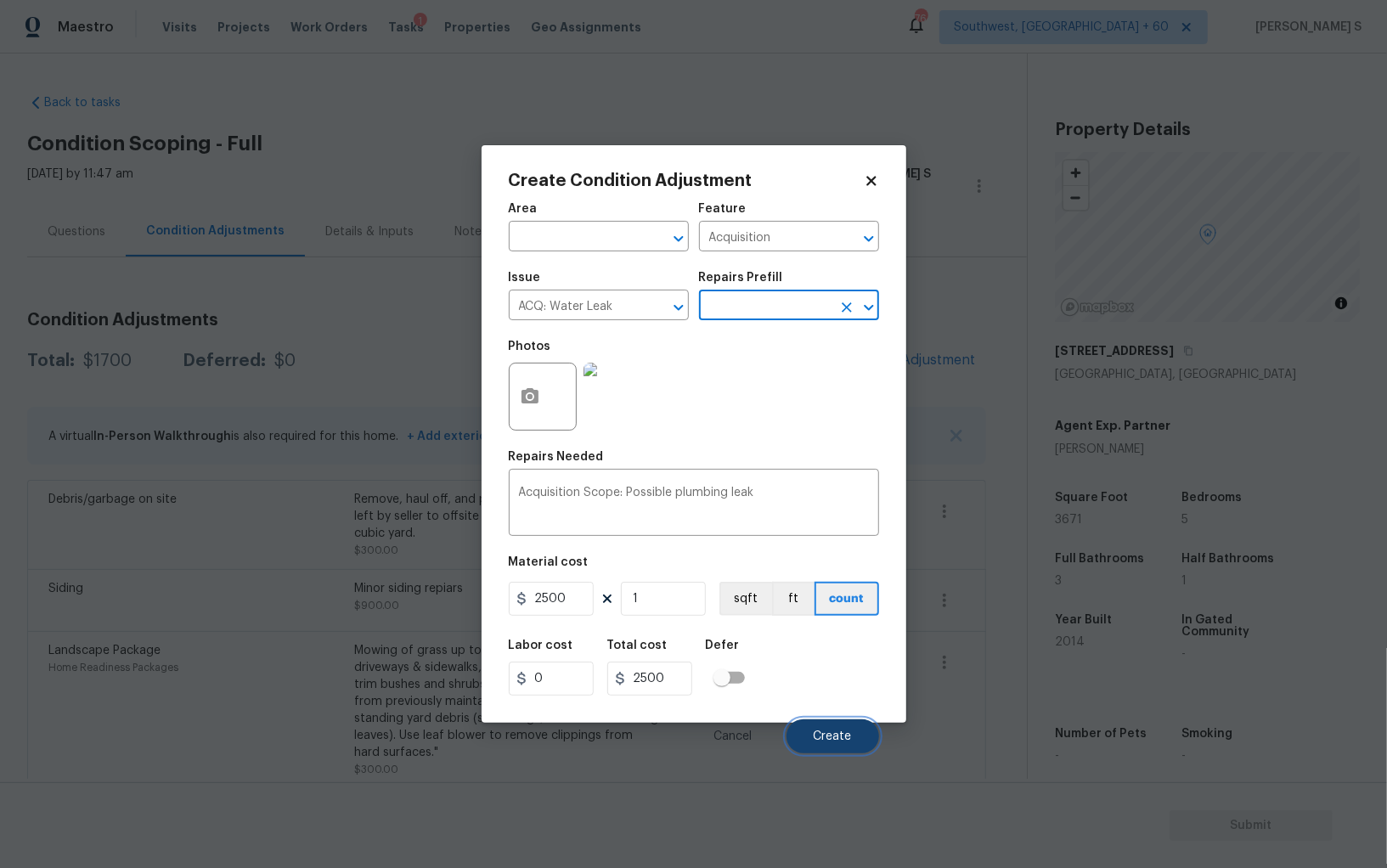
click at [849, 738] on span "Create" at bounding box center [833, 737] width 38 height 13
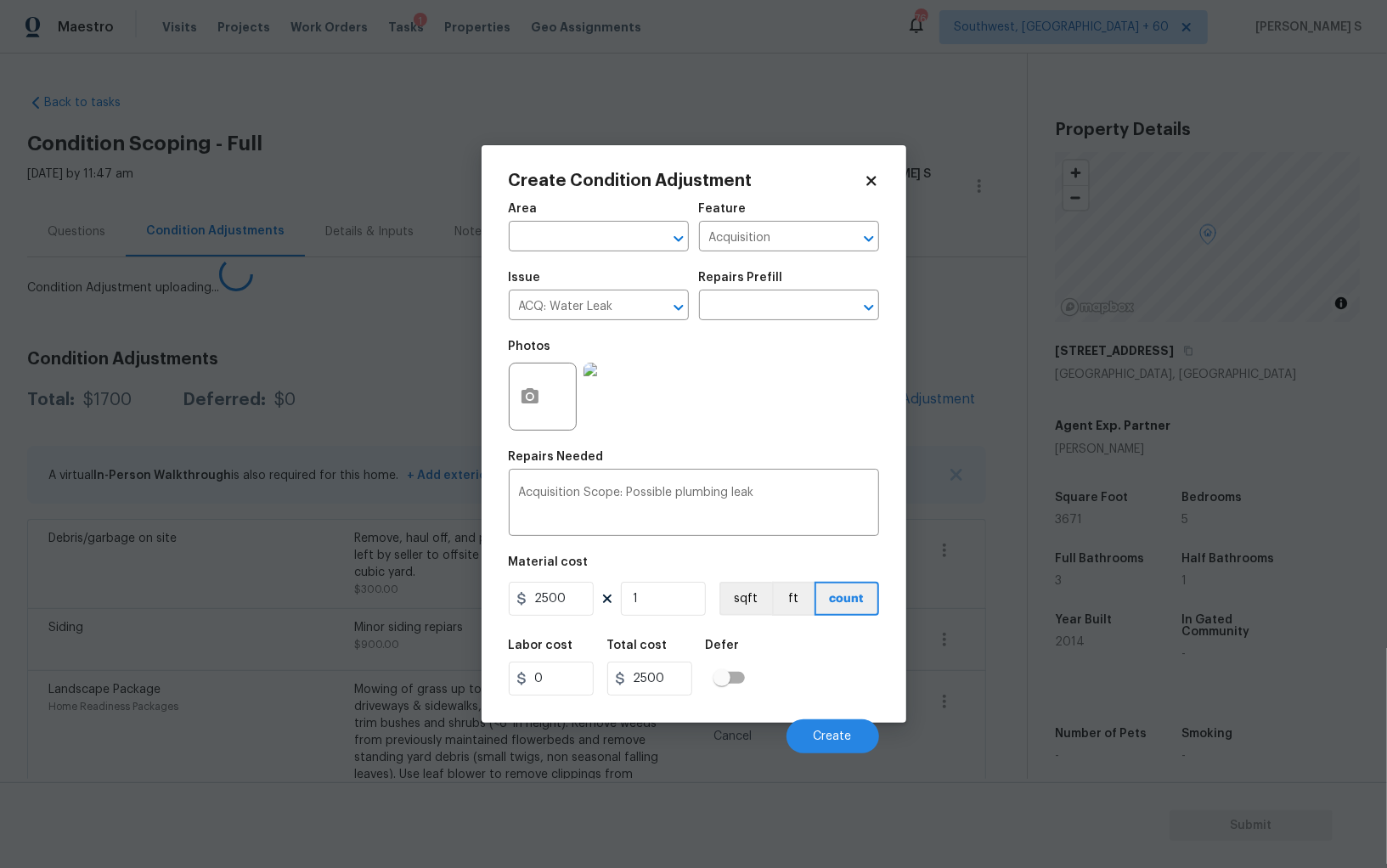
click at [323, 632] on body "Maestro Visits Projects Work Orders Tasks 1 Properties Geo Assignments [GEOGRAP…" at bounding box center [693, 434] width 1387 height 868
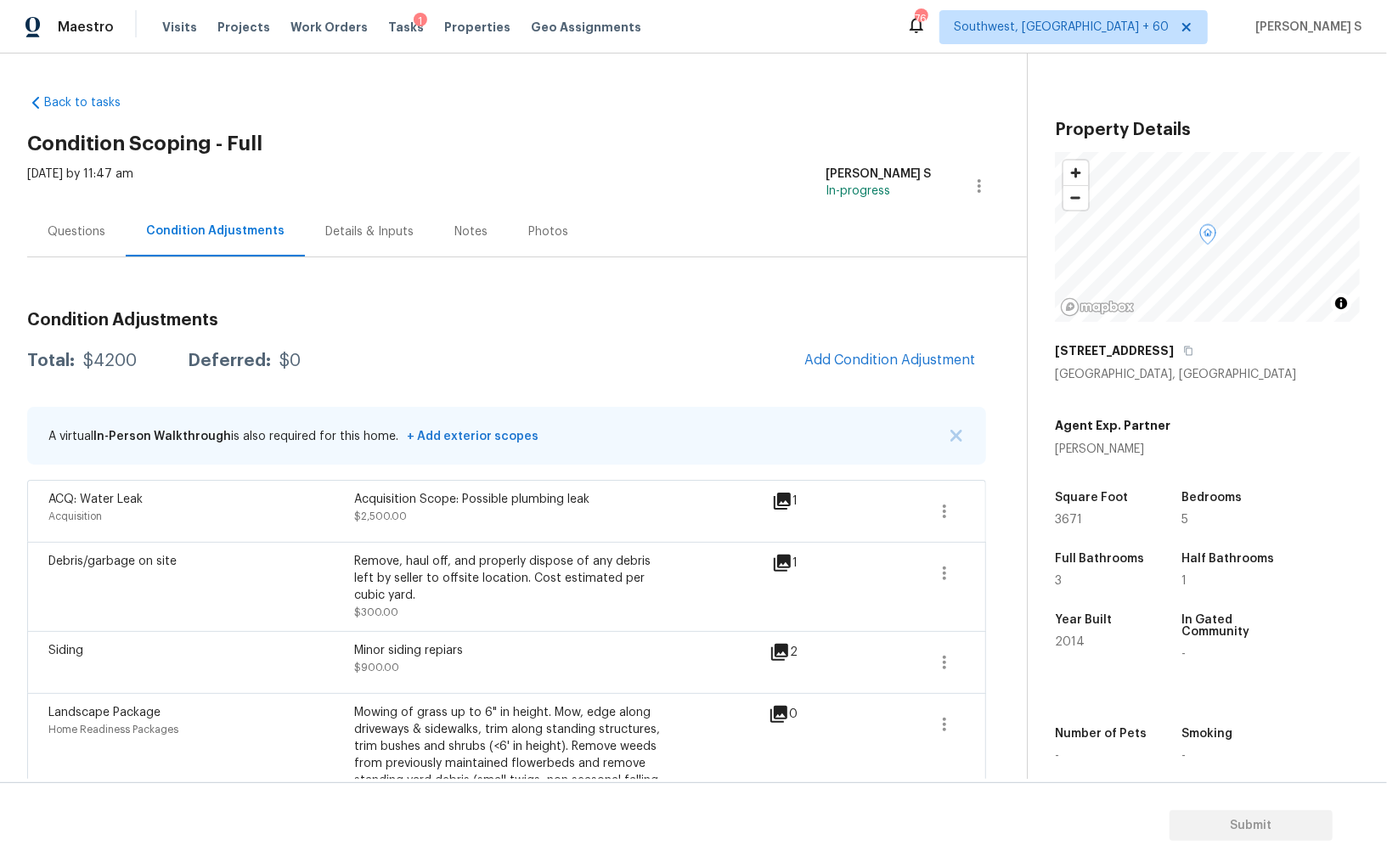
click at [73, 228] on div "Questions" at bounding box center [76, 232] width 58 height 17
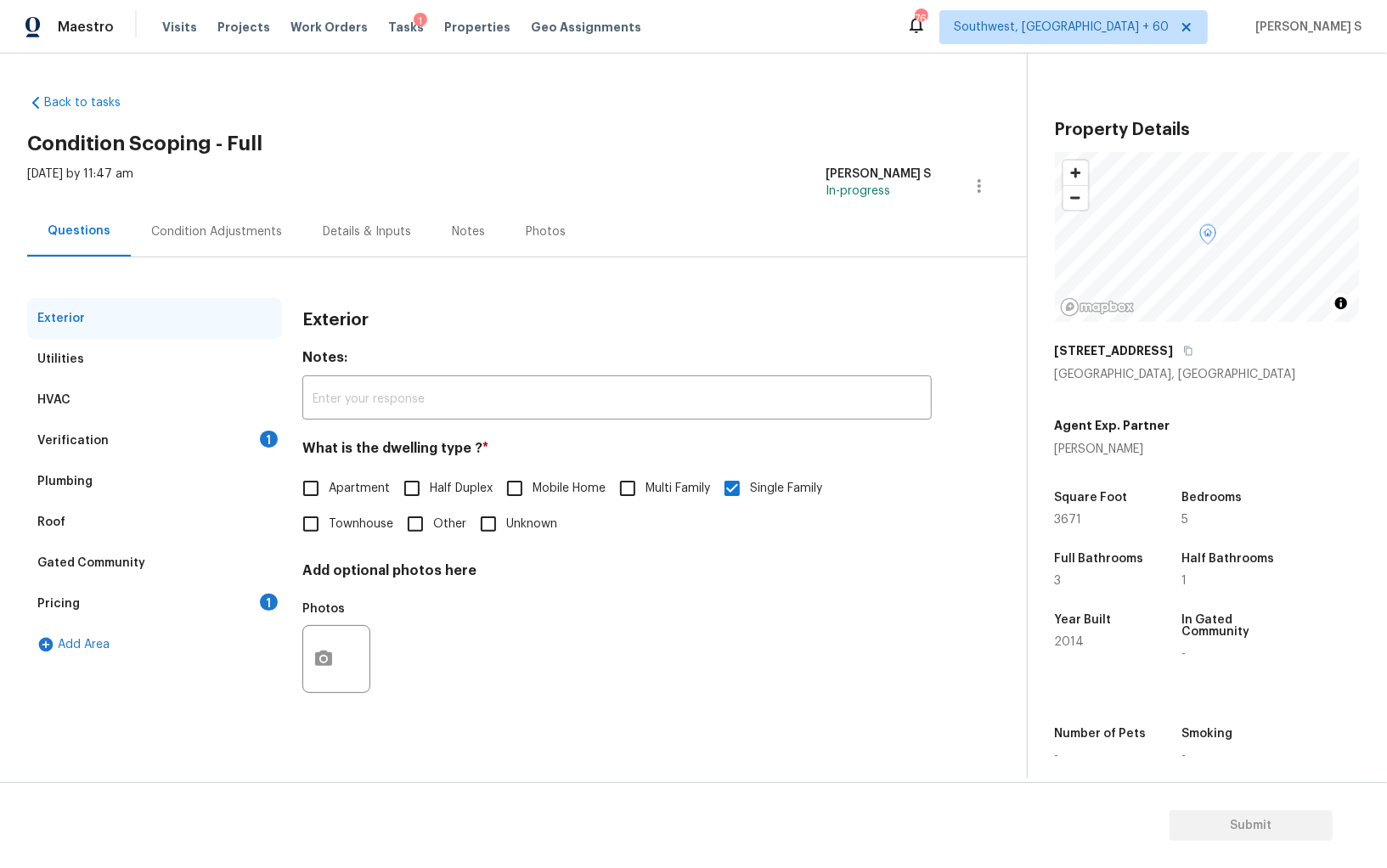
click at [62, 600] on div "Pricing" at bounding box center [58, 604] width 42 height 17
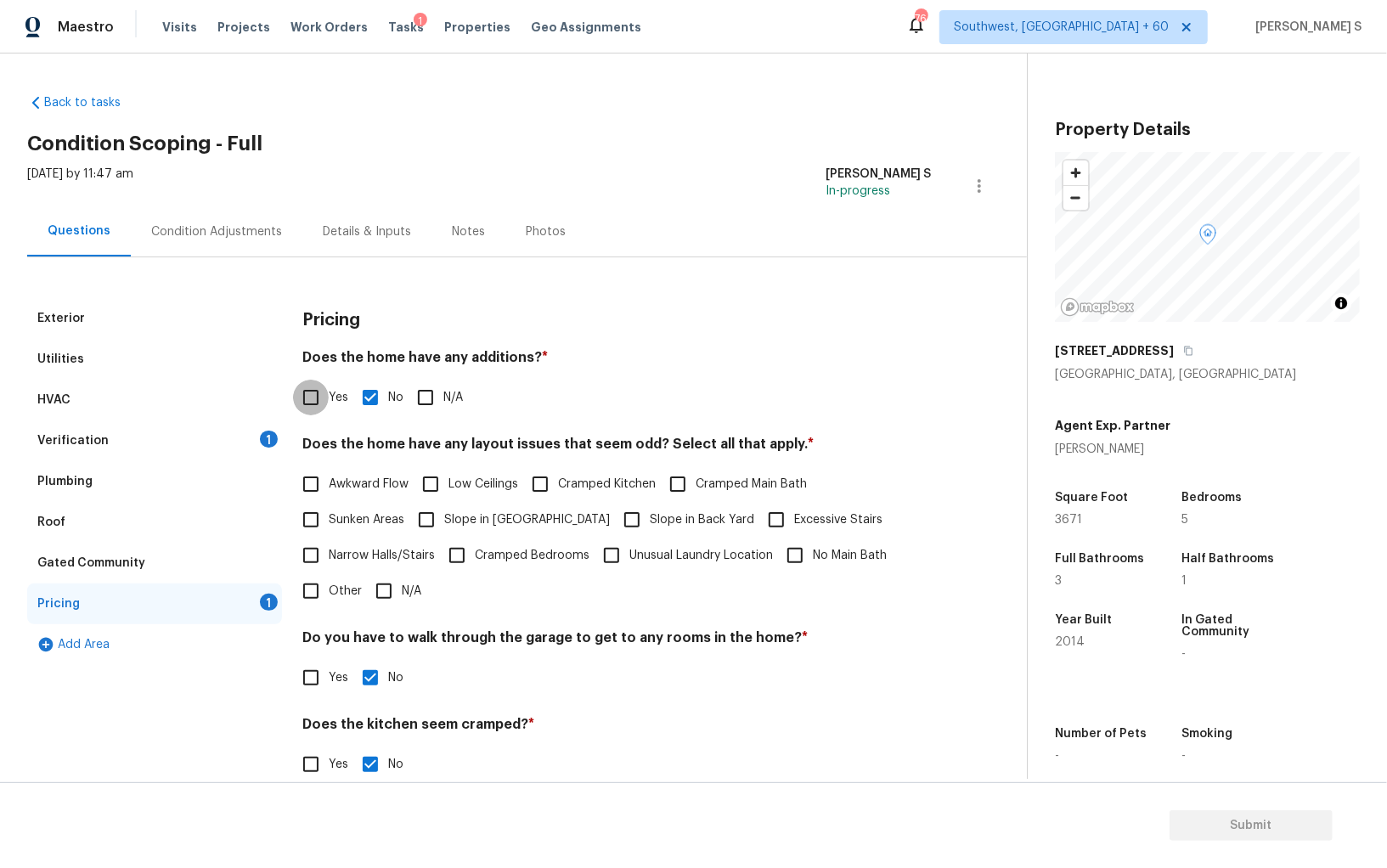
click at [318, 413] on input "Yes" at bounding box center [311, 397] width 35 height 35
checkbox input "true"
checkbox input "false"
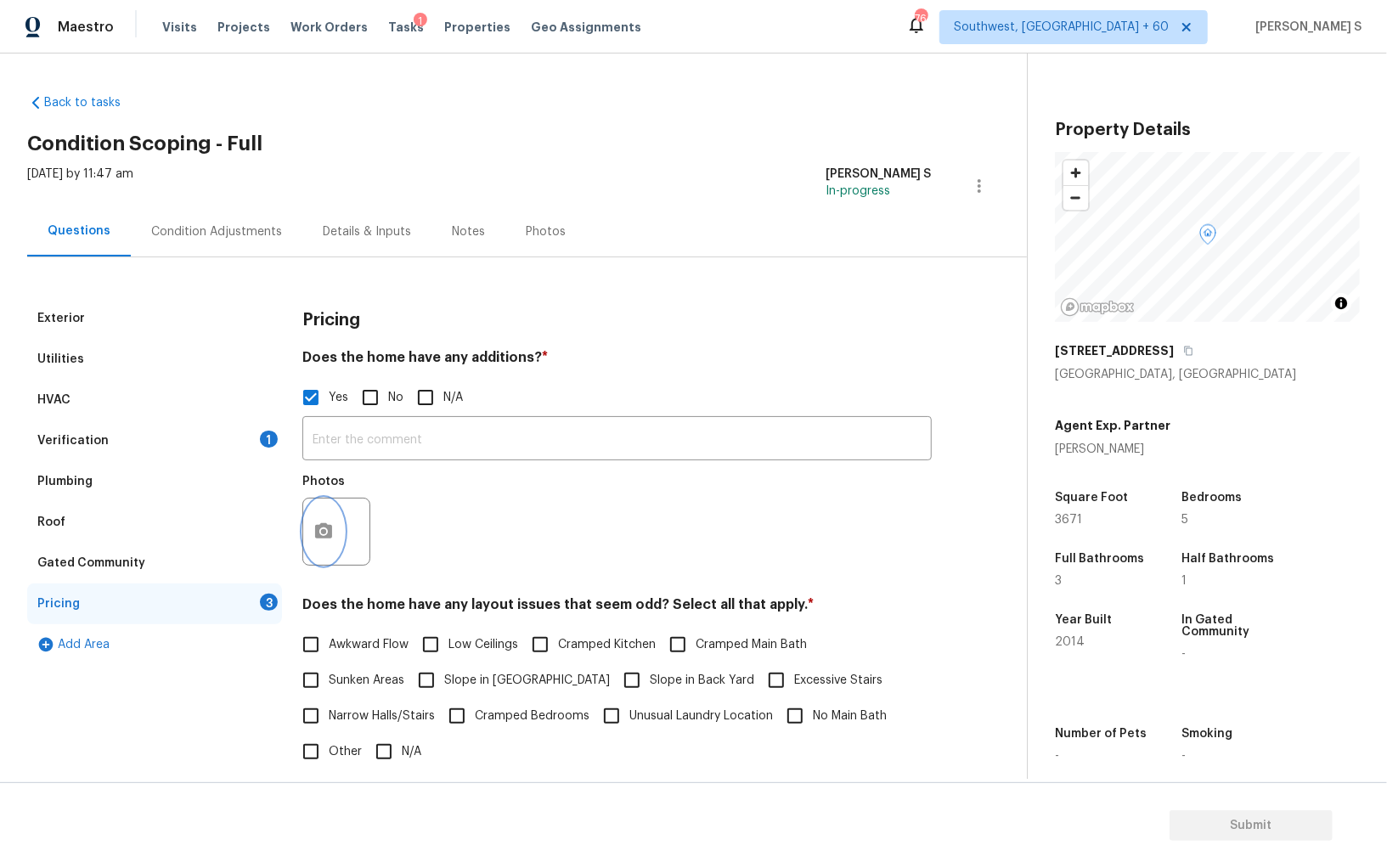
click at [331, 541] on icon "button" at bounding box center [324, 531] width 21 height 21
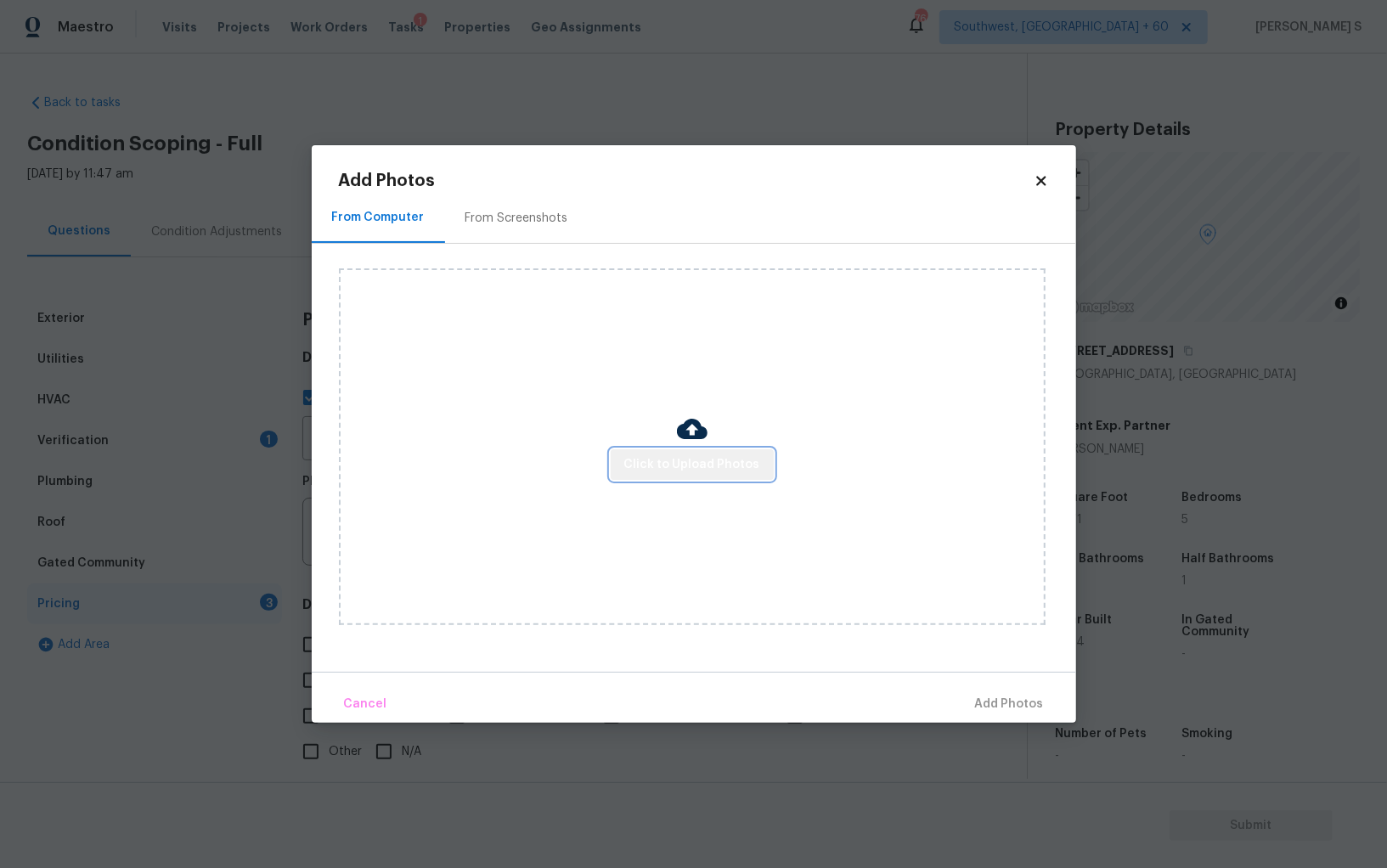
click at [730, 453] on button "Click to Upload Photos" at bounding box center [692, 465] width 163 height 31
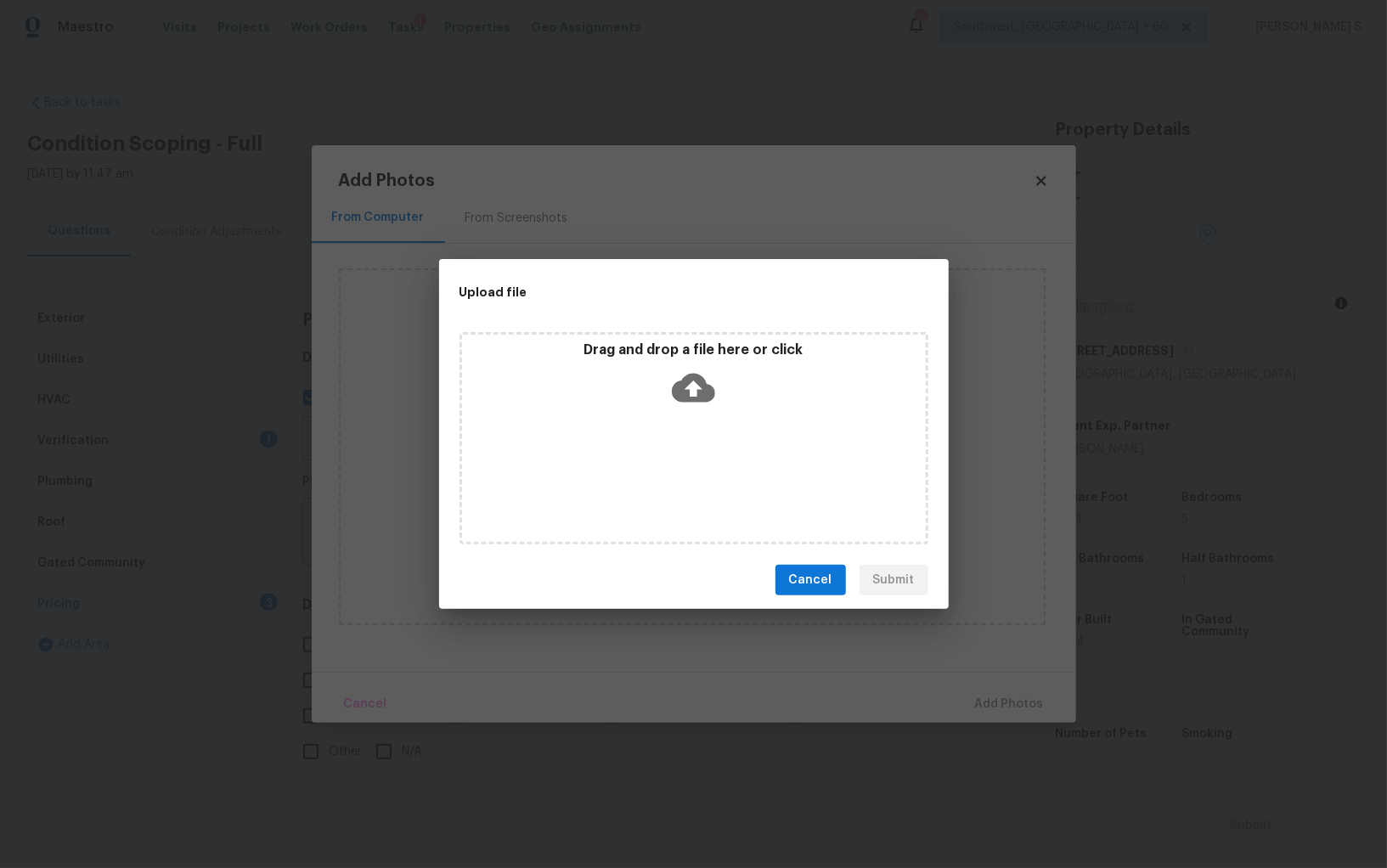
click at [838, 504] on div "Drag and drop a file here or click" at bounding box center [694, 438] width 469 height 212
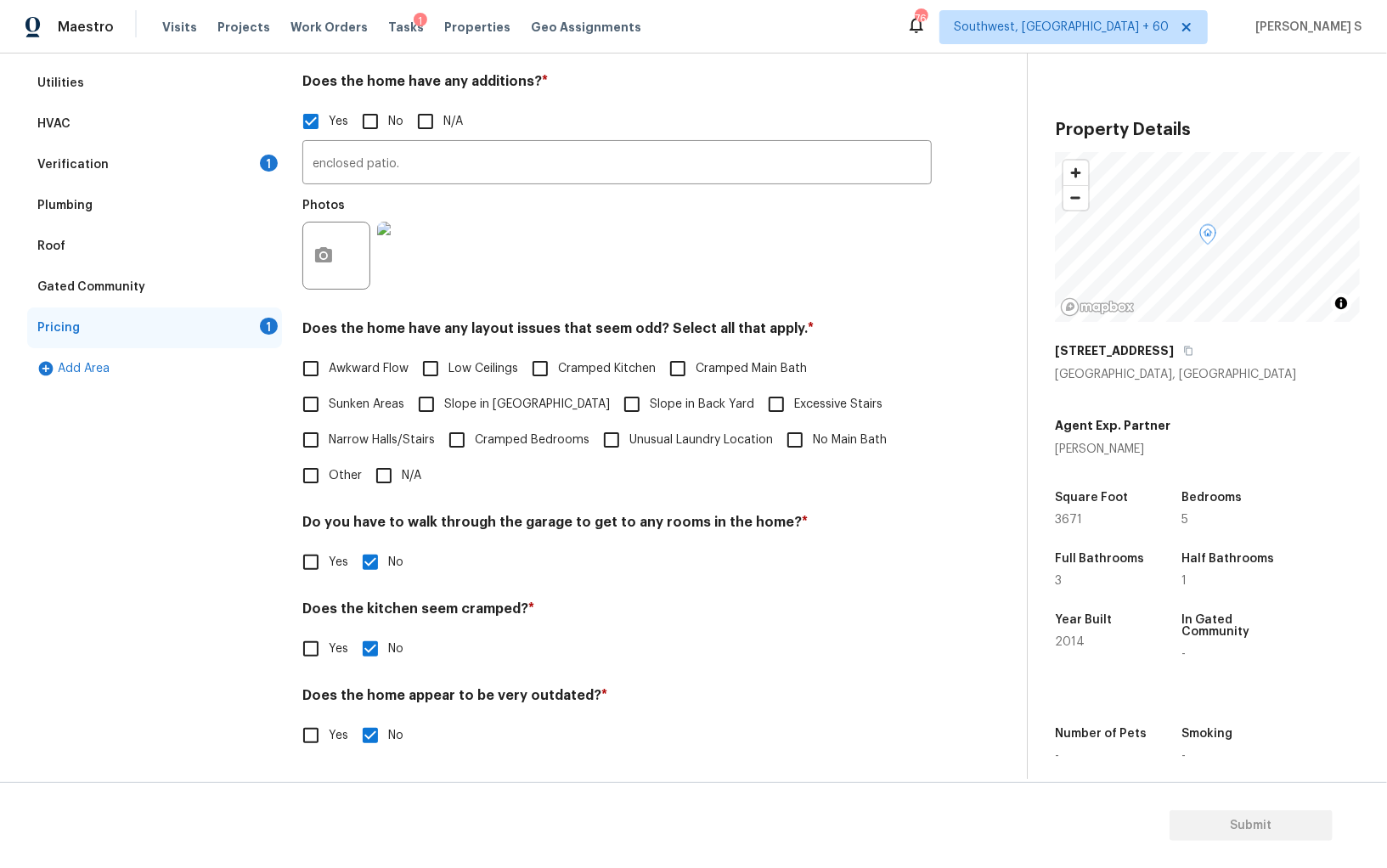
scroll to position [128, 0]
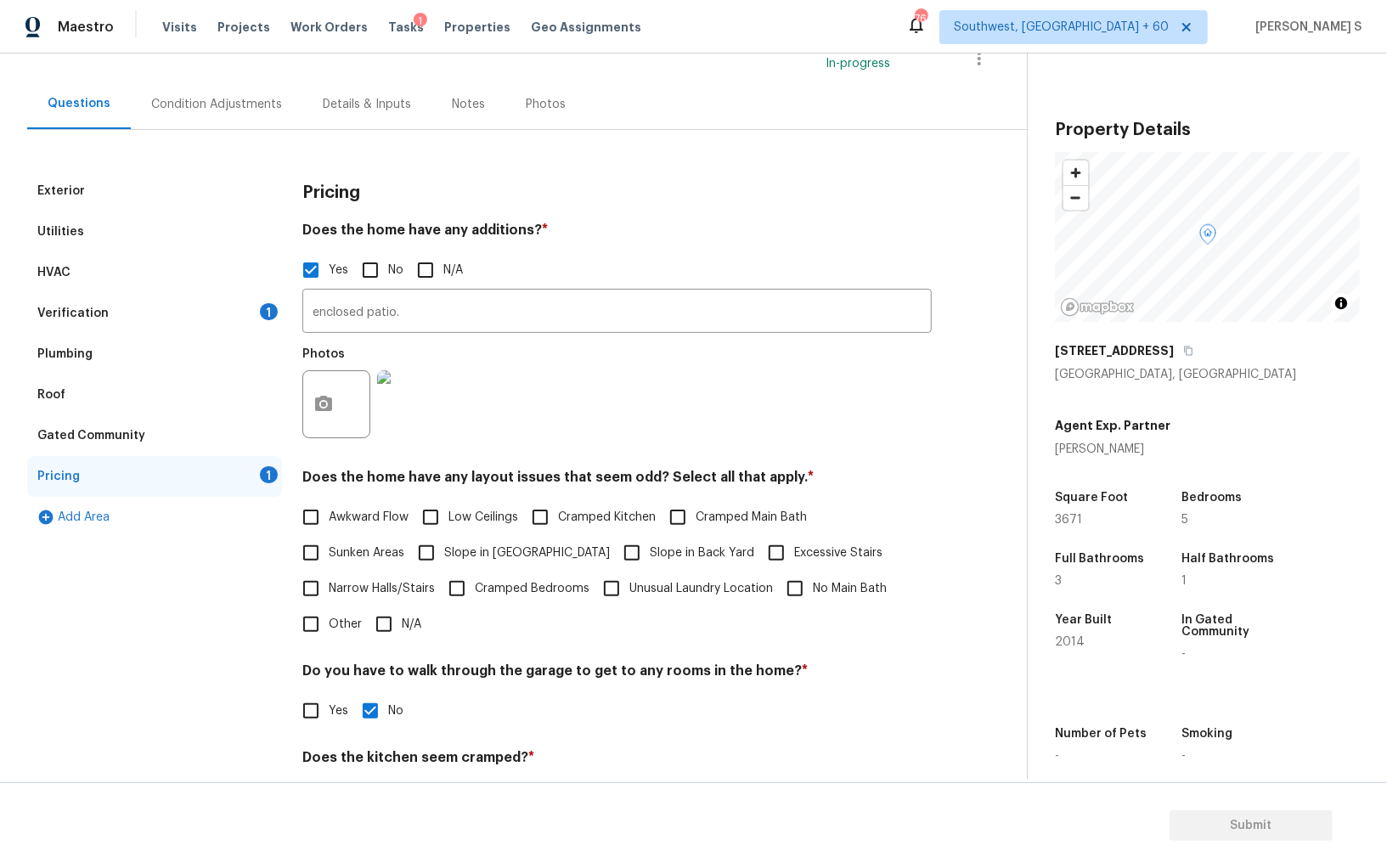
click at [494, 550] on span "Slope in [GEOGRAPHIC_DATA]" at bounding box center [527, 553] width 166 height 18
click at [444, 550] on input "Slope in [GEOGRAPHIC_DATA]" at bounding box center [426, 552] width 35 height 35
checkbox input "true"
click at [615, 544] on input "Slope in Back Yard" at bounding box center [632, 554] width 35 height 35
checkbox input "true"
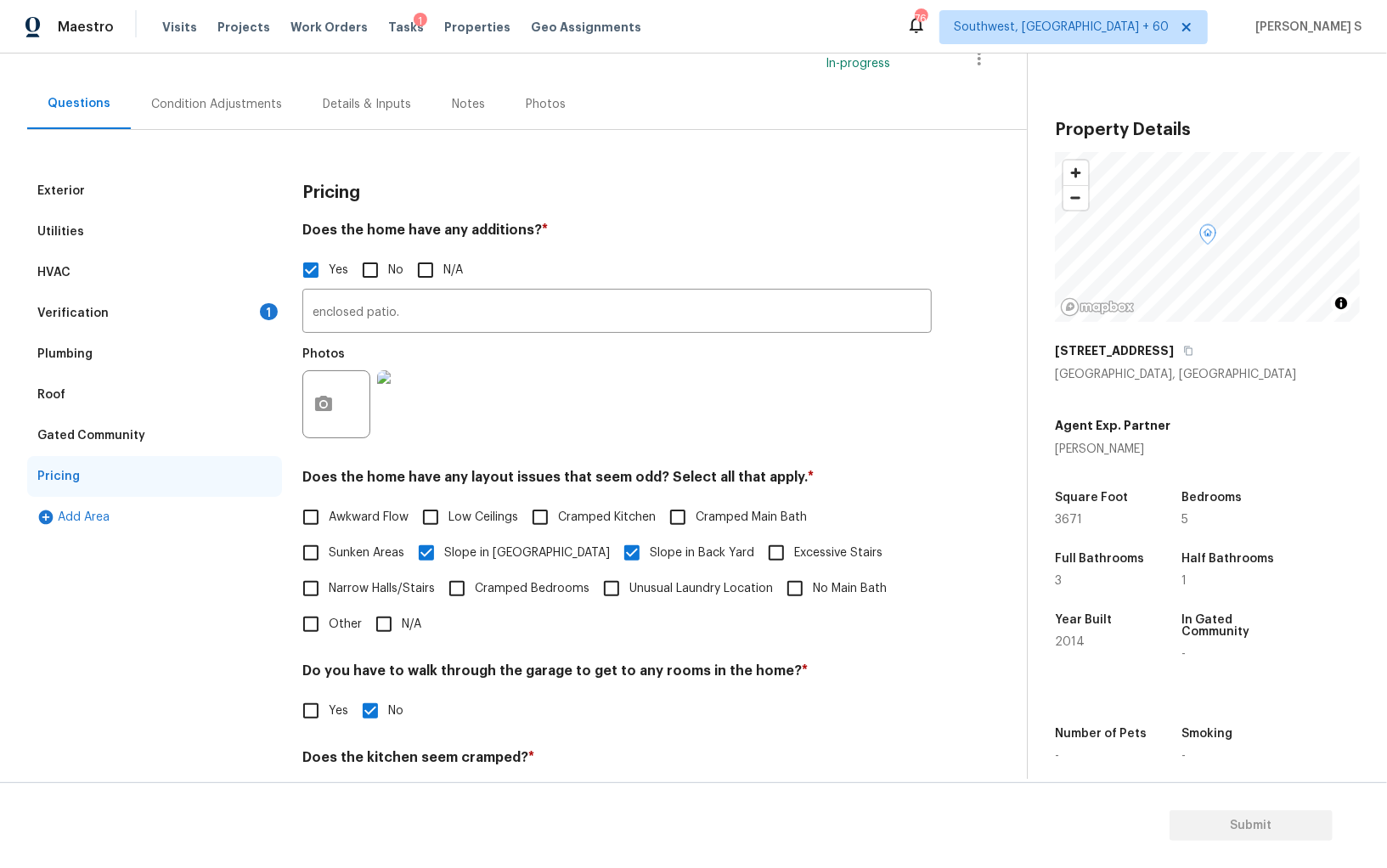
click at [261, 320] on div "Verification 1" at bounding box center [154, 313] width 255 height 41
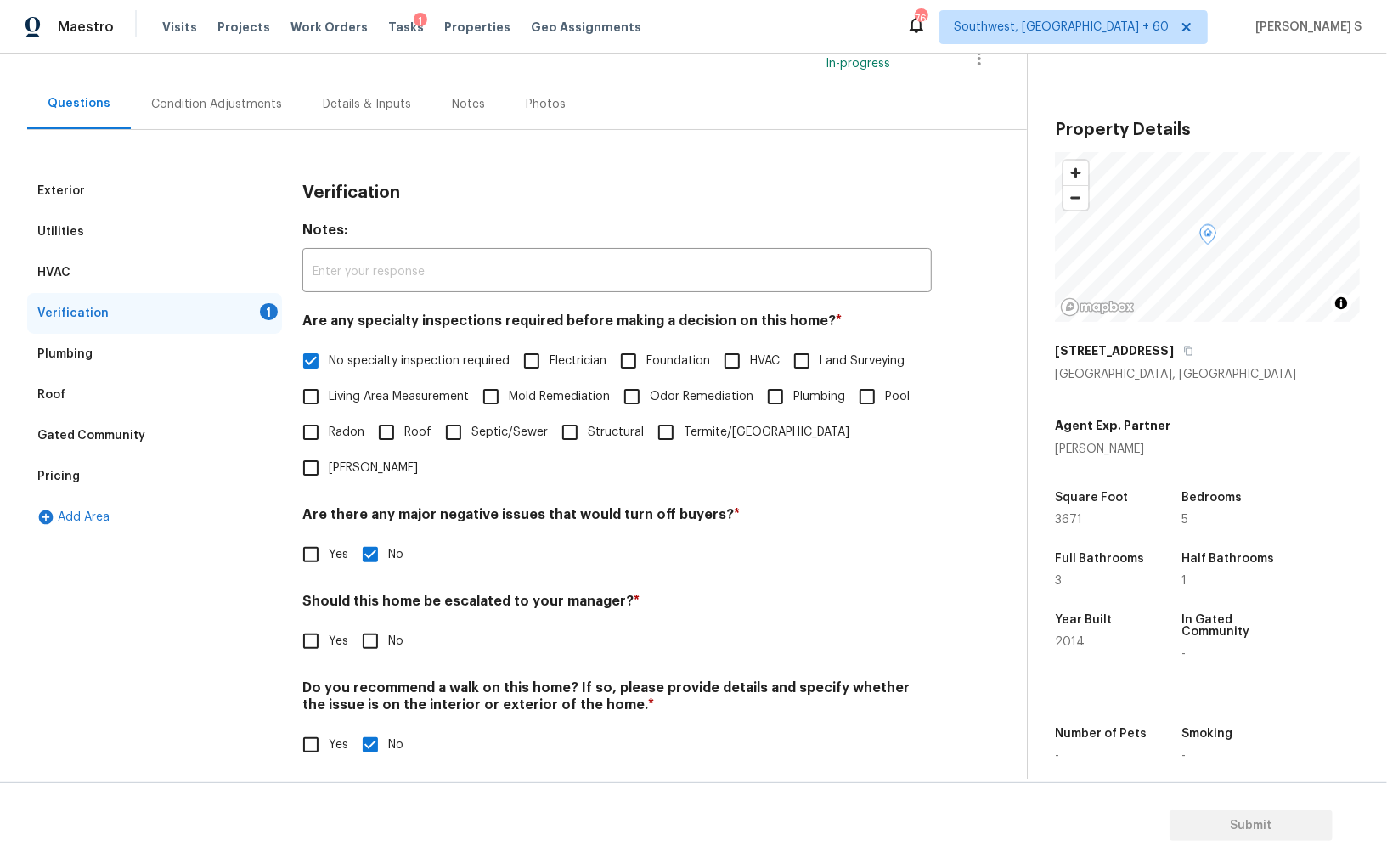
scroll to position [101, 0]
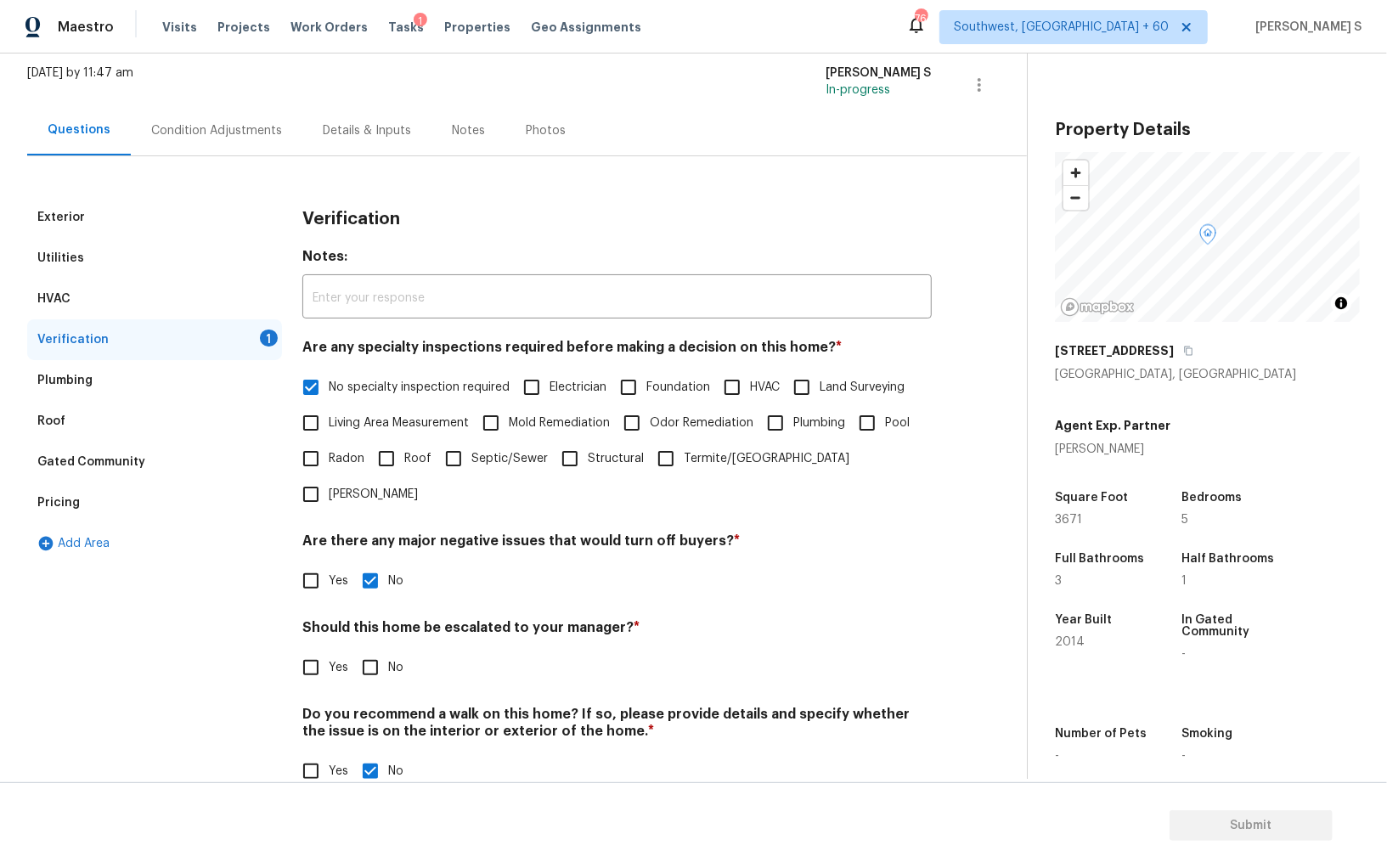
click at [373, 650] on input "No" at bounding box center [369, 667] width 35 height 35
checkbox input "true"
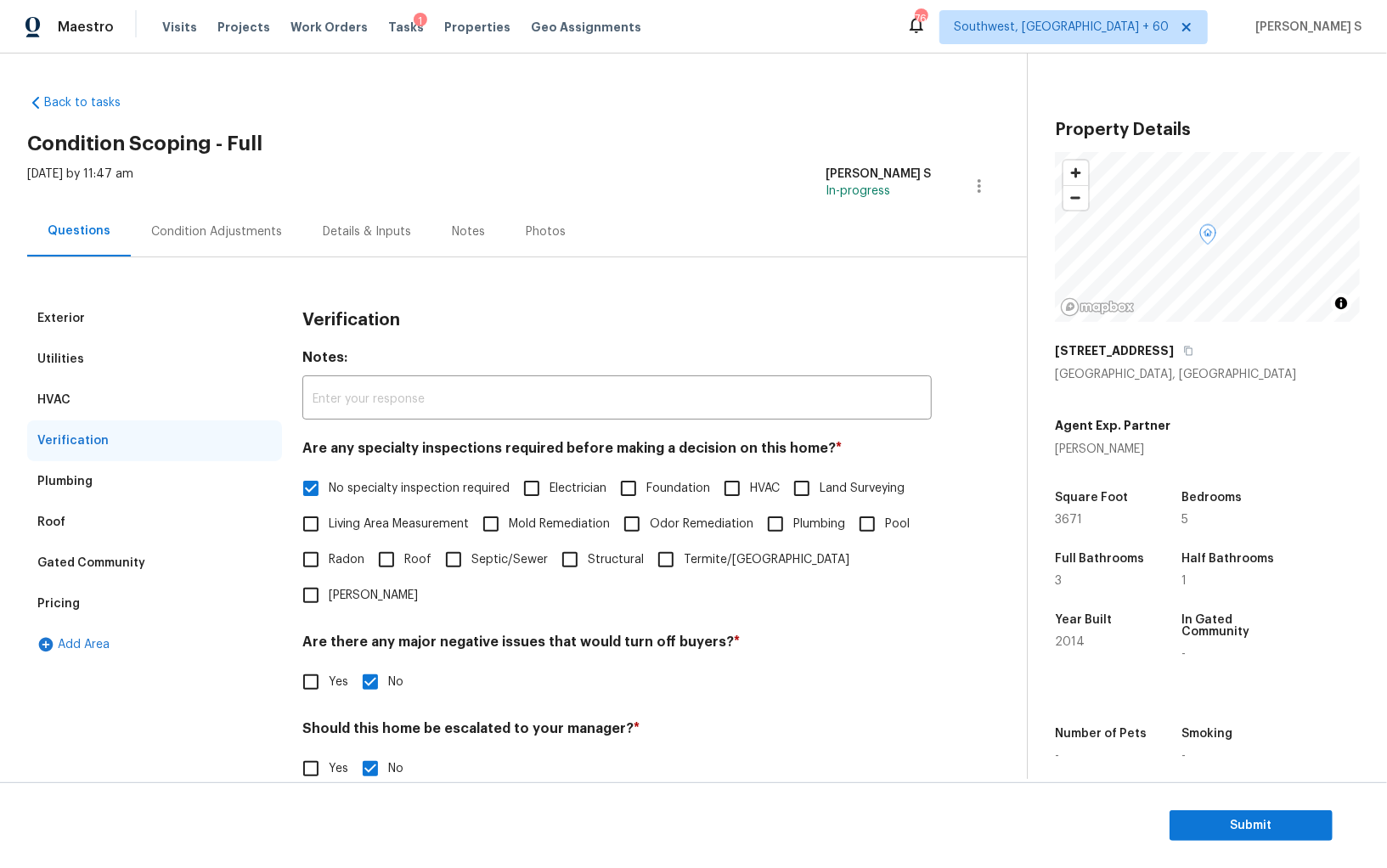
click at [231, 239] on div "Condition Adjustments" at bounding box center [217, 232] width 131 height 17
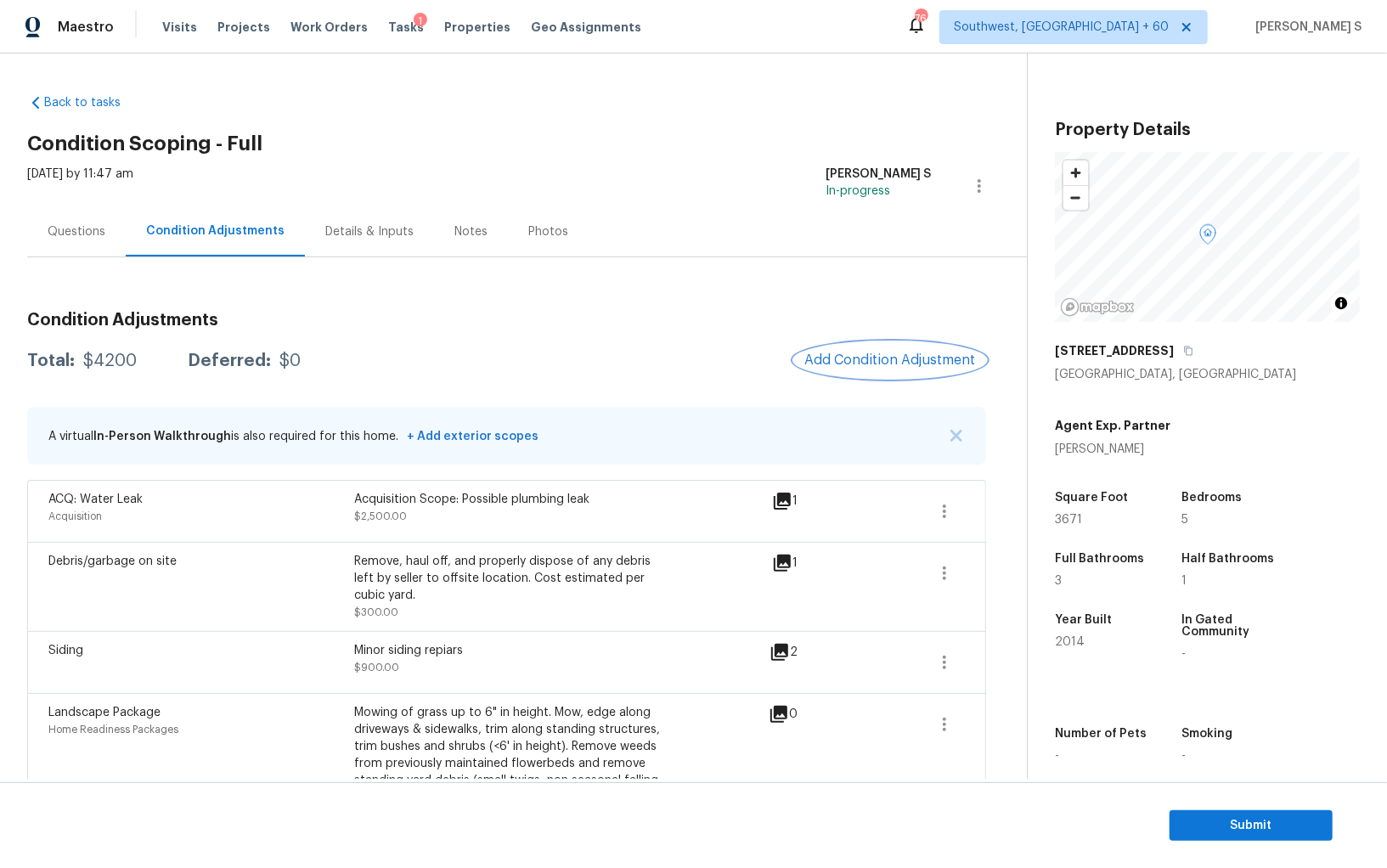
click at [861, 371] on button "Add Condition Adjustment" at bounding box center [890, 360] width 192 height 35
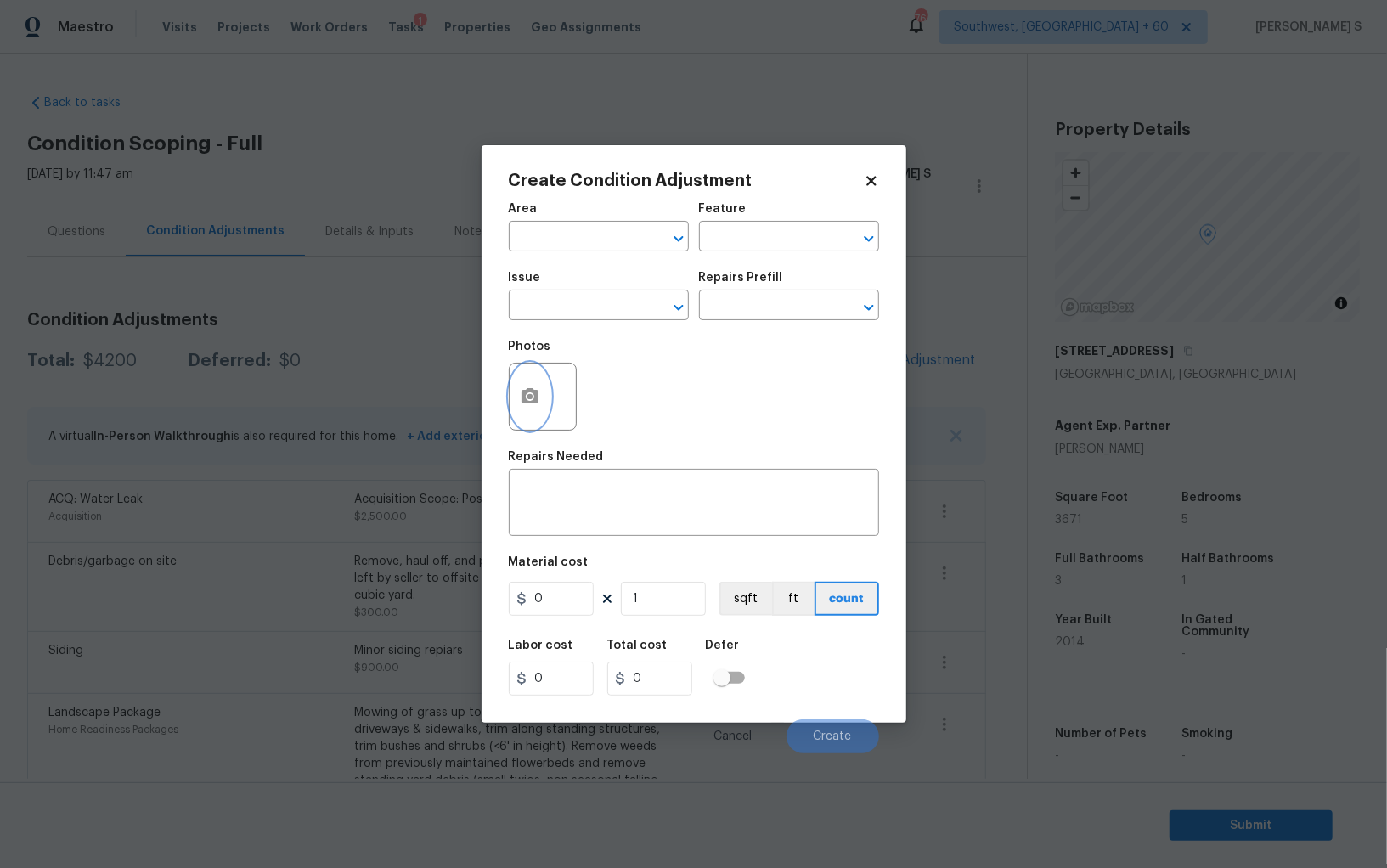
click at [532, 381] on button "button" at bounding box center [530, 396] width 41 height 66
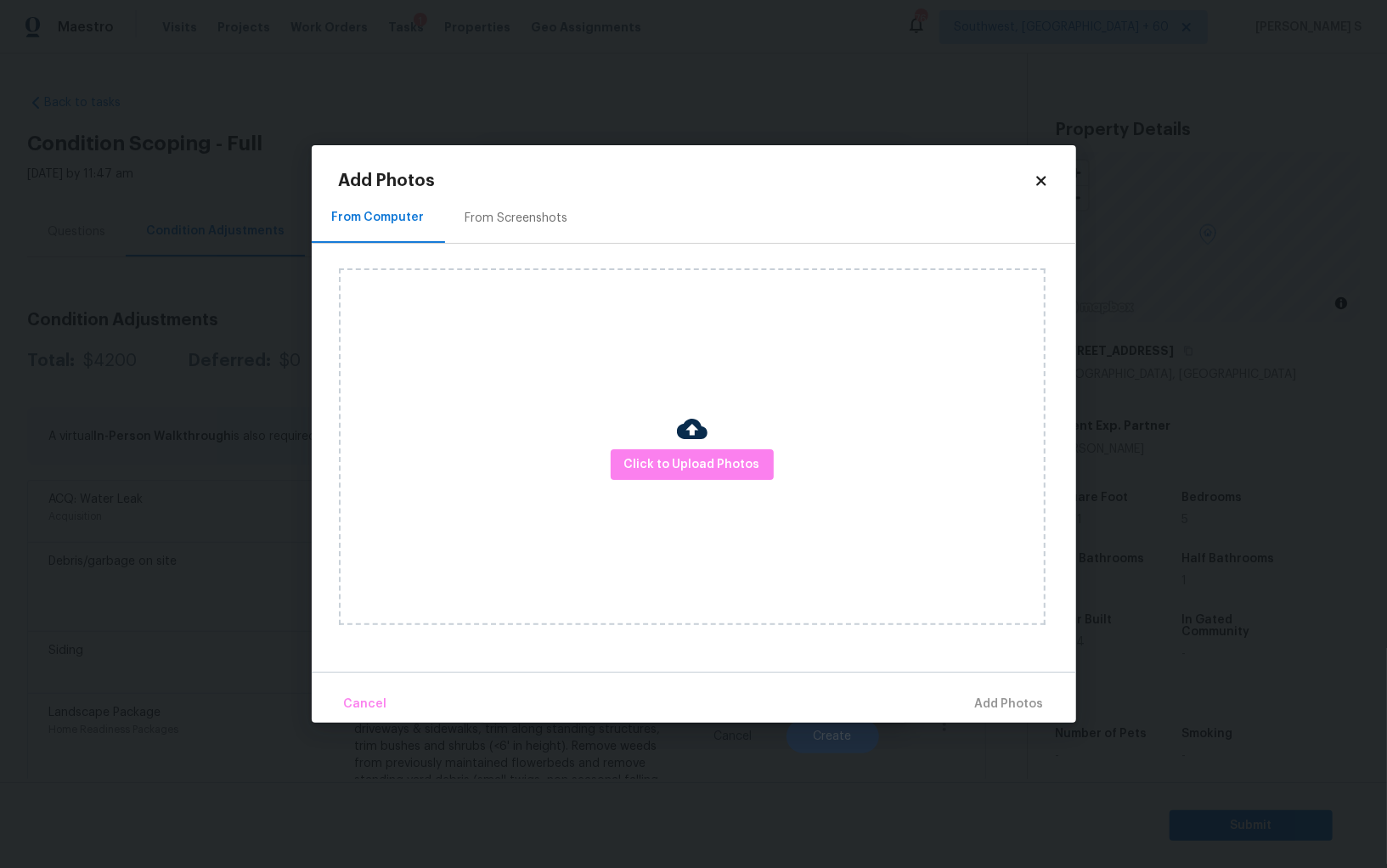
click at [753, 448] on div "Click to Upload Photos" at bounding box center [692, 446] width 707 height 356
click at [753, 470] on span "Click to Upload Photos" at bounding box center [691, 465] width 136 height 22
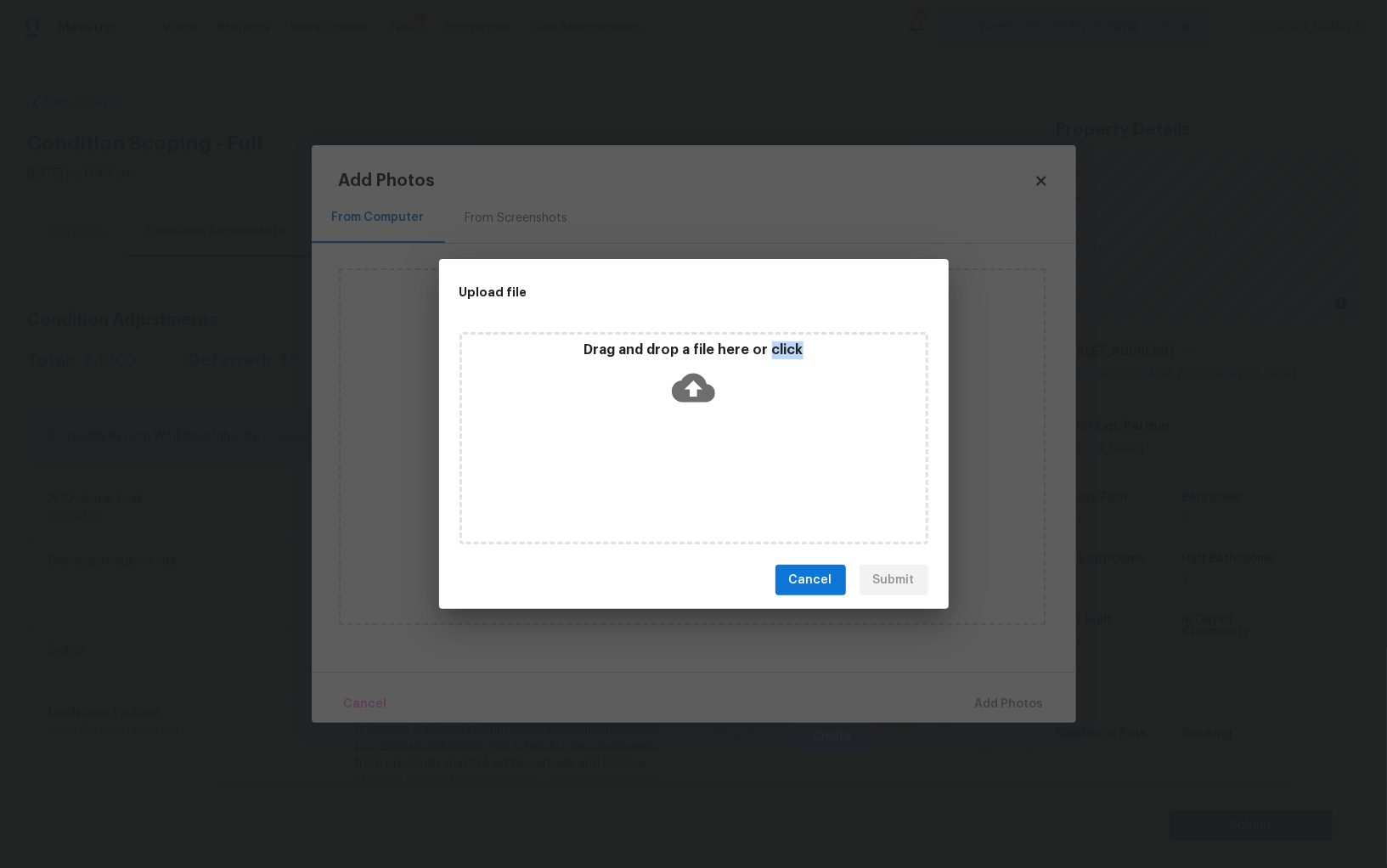
click at [753, 470] on div "Drag and drop a file here or click" at bounding box center [694, 438] width 469 height 212
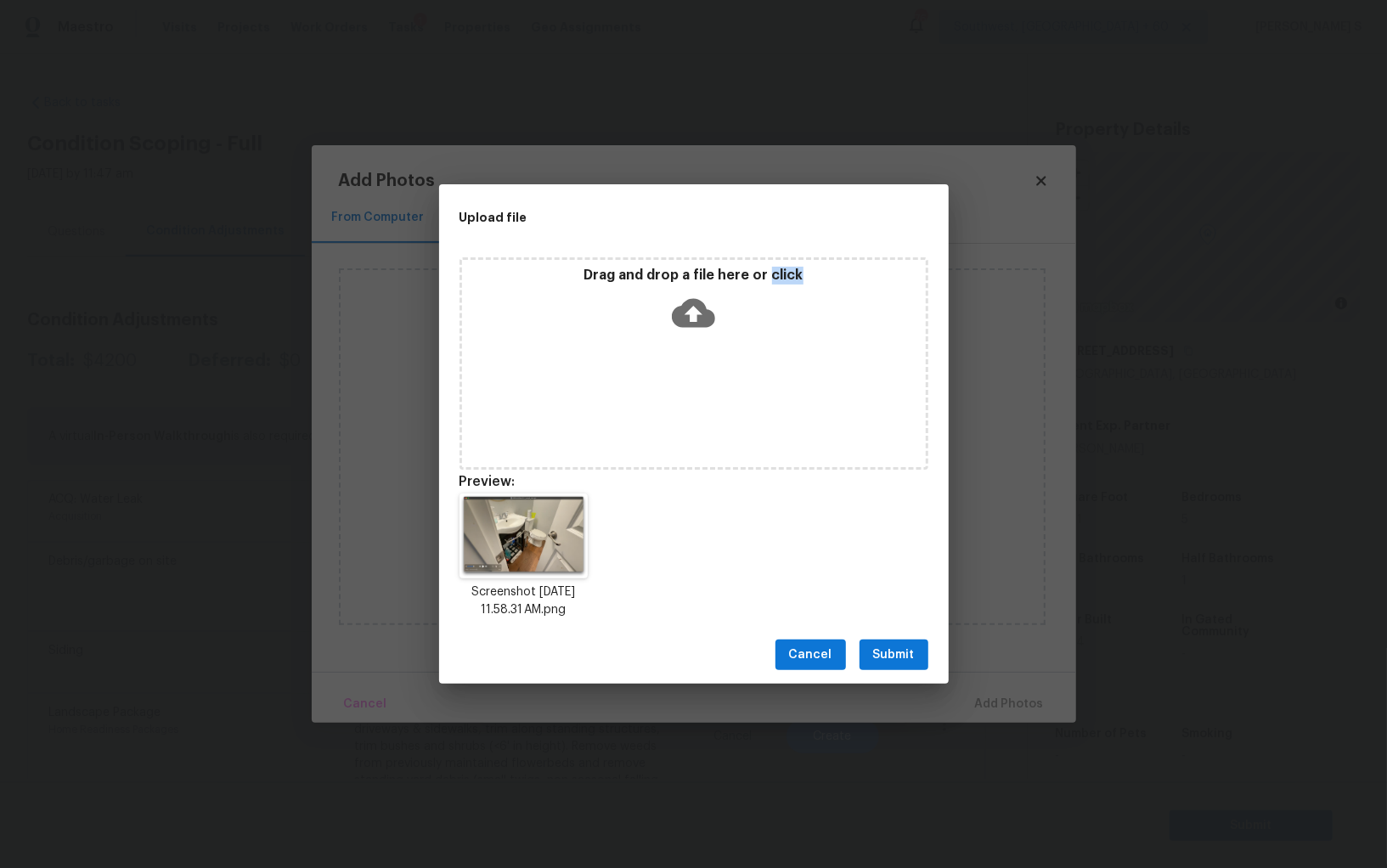
click at [911, 648] on span "Submit" at bounding box center [894, 655] width 41 height 22
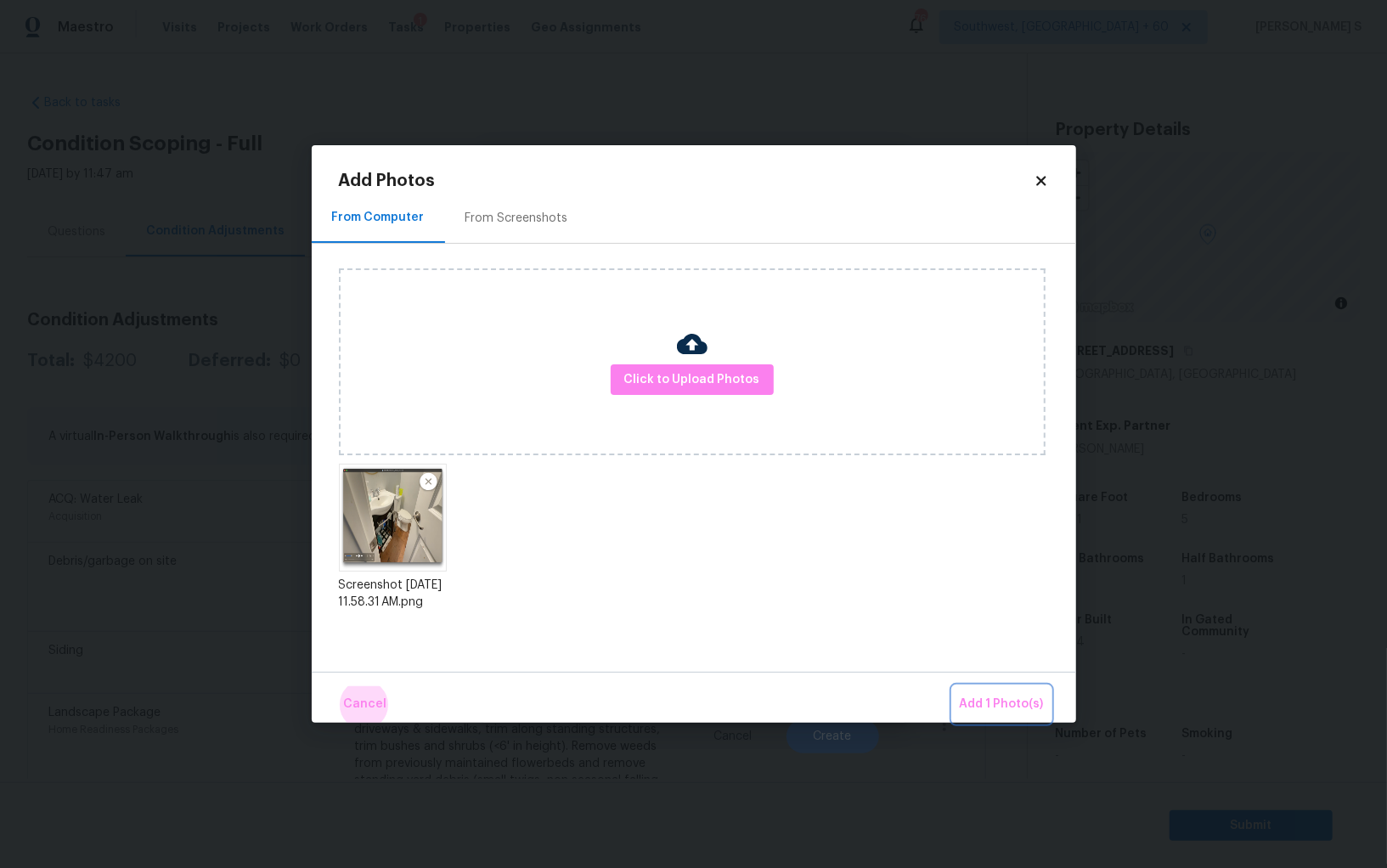
click at [953, 686] on button "Add 1 Photo(s)" at bounding box center [1001, 704] width 98 height 36
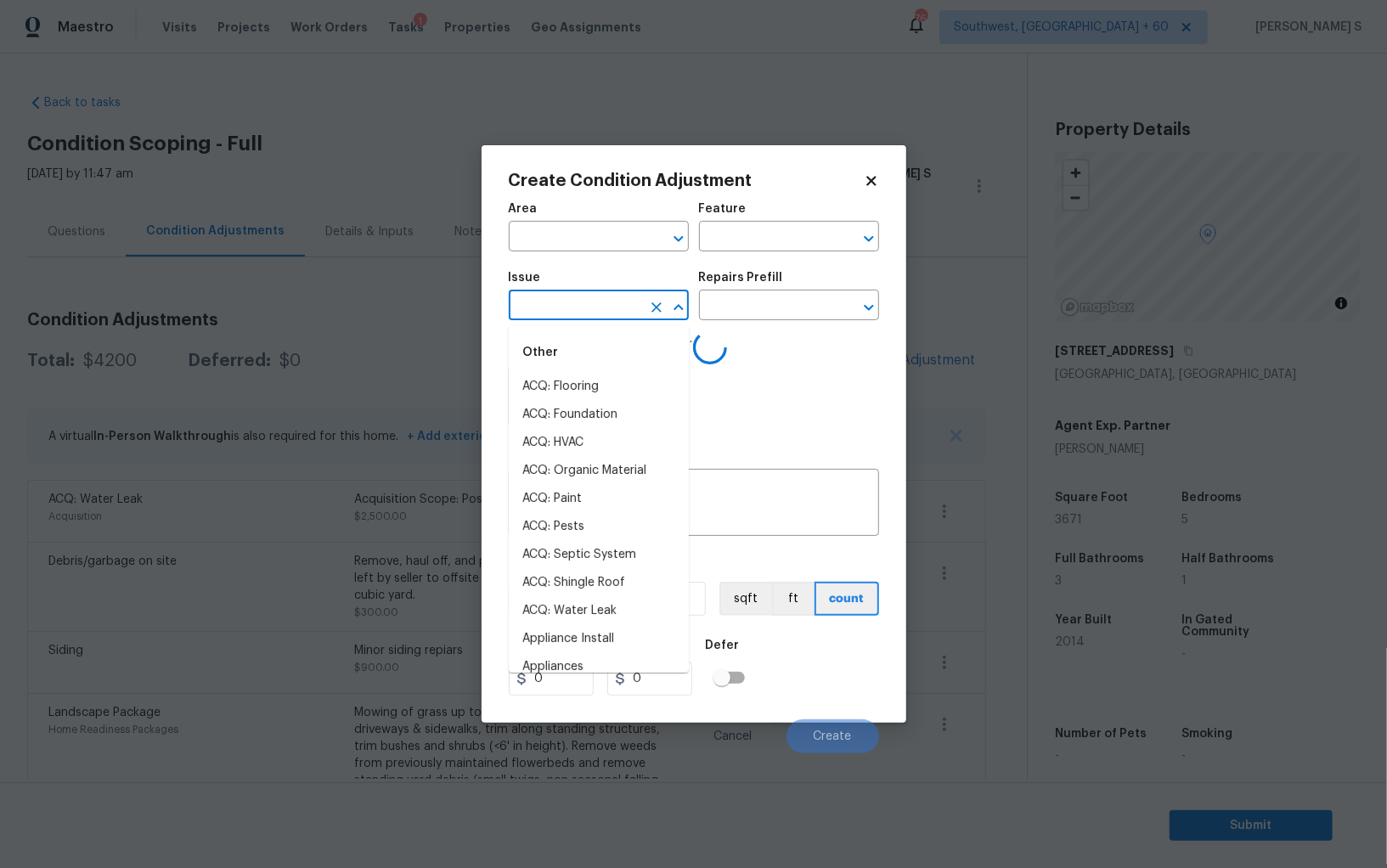
click at [624, 303] on input "text" at bounding box center [576, 307] width 133 height 27
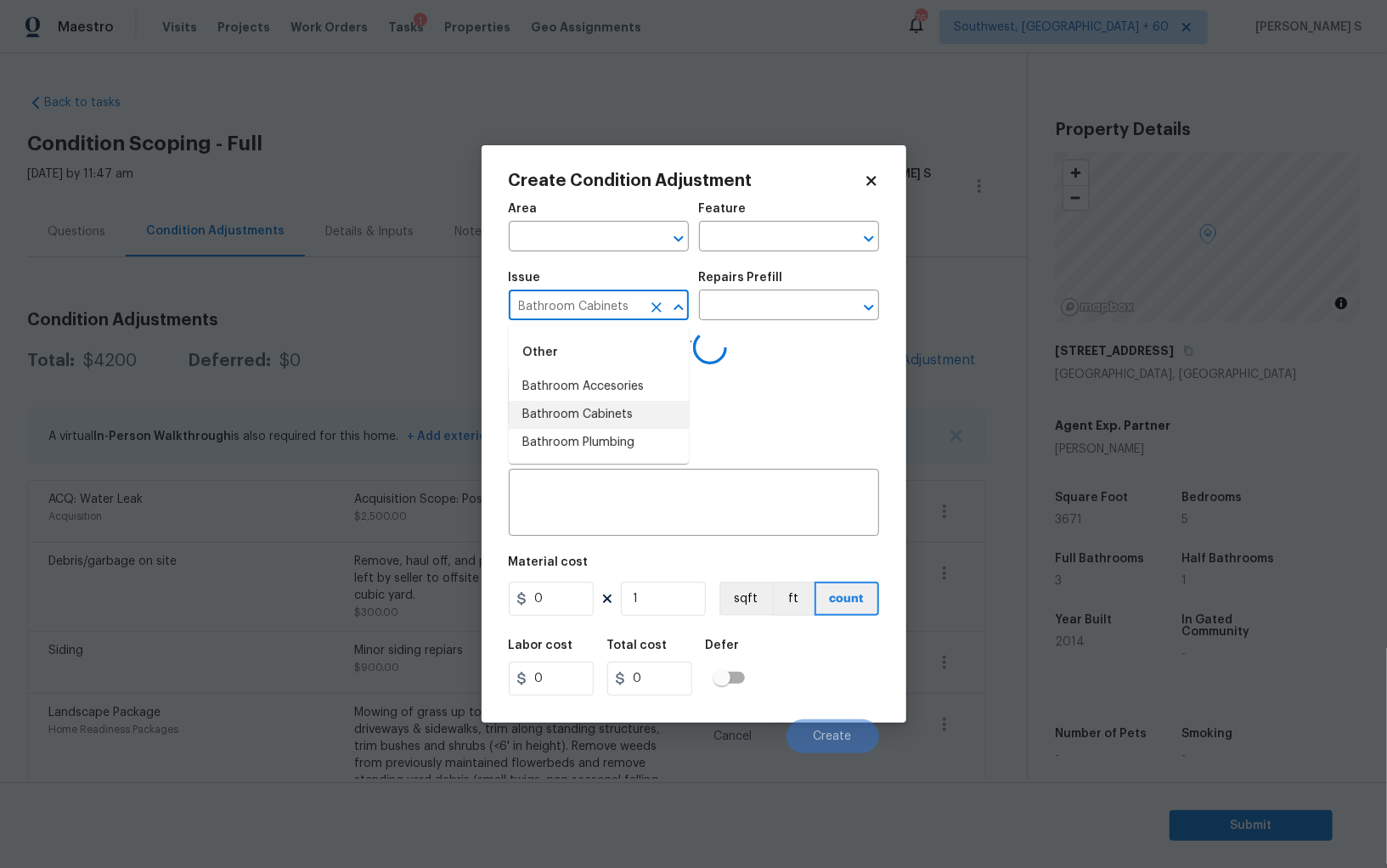
type input "Bathroom Cabinets"
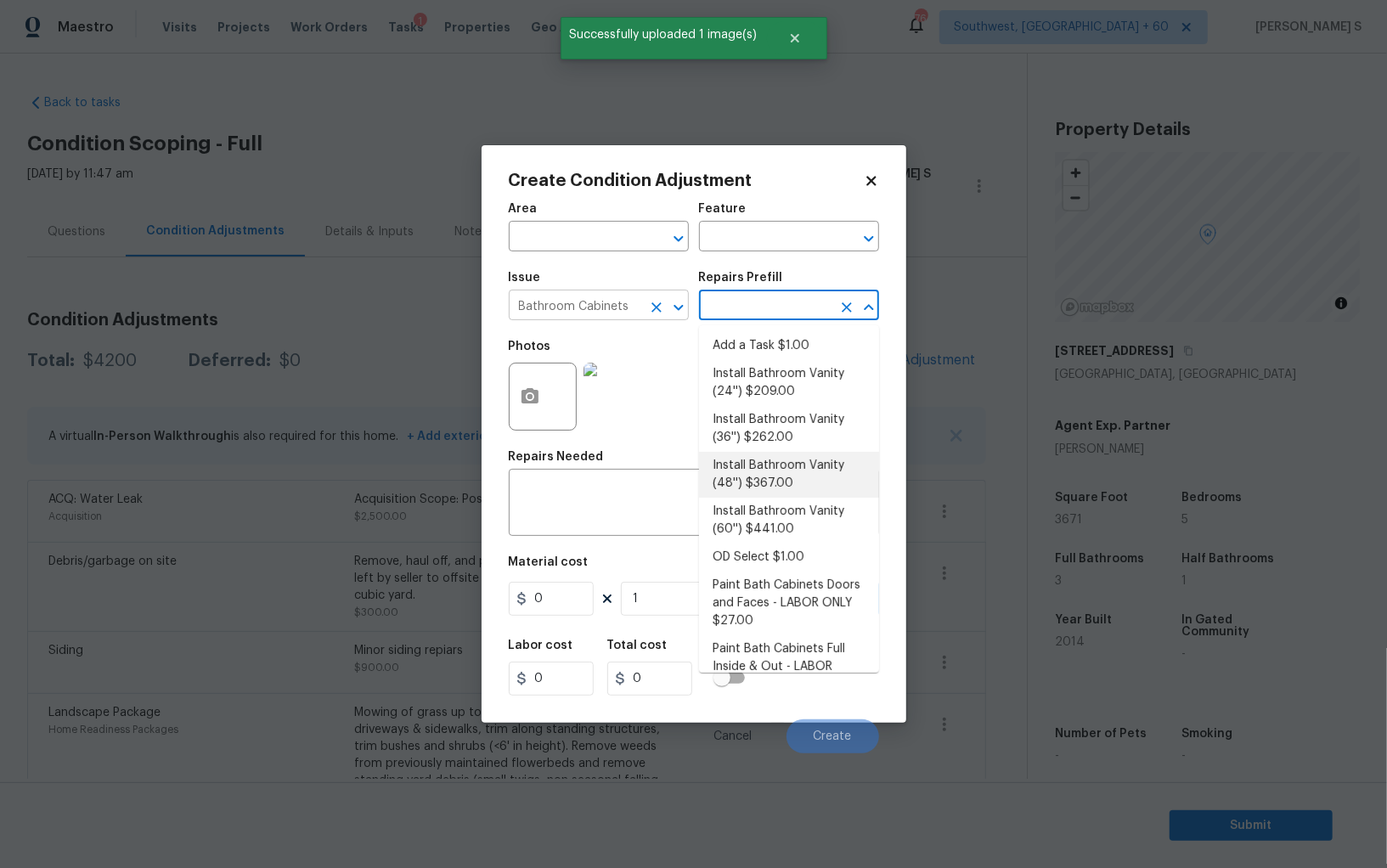
type input "Cabinets"
type textarea "Remove the existing bathroom vanity (if present) and install a new 48'' bathroo…"
type input "367"
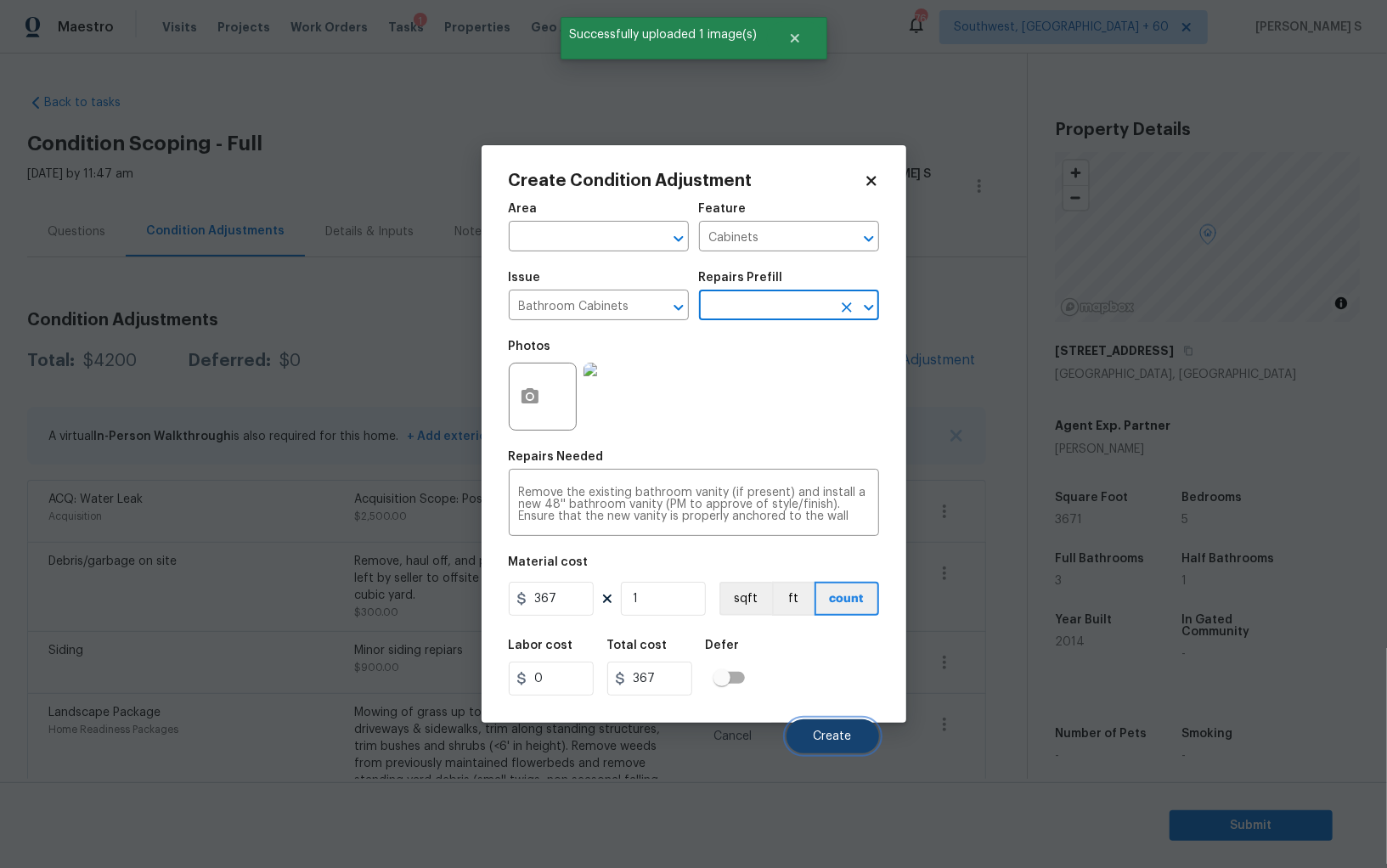
click at [835, 735] on span "Create" at bounding box center [833, 737] width 38 height 13
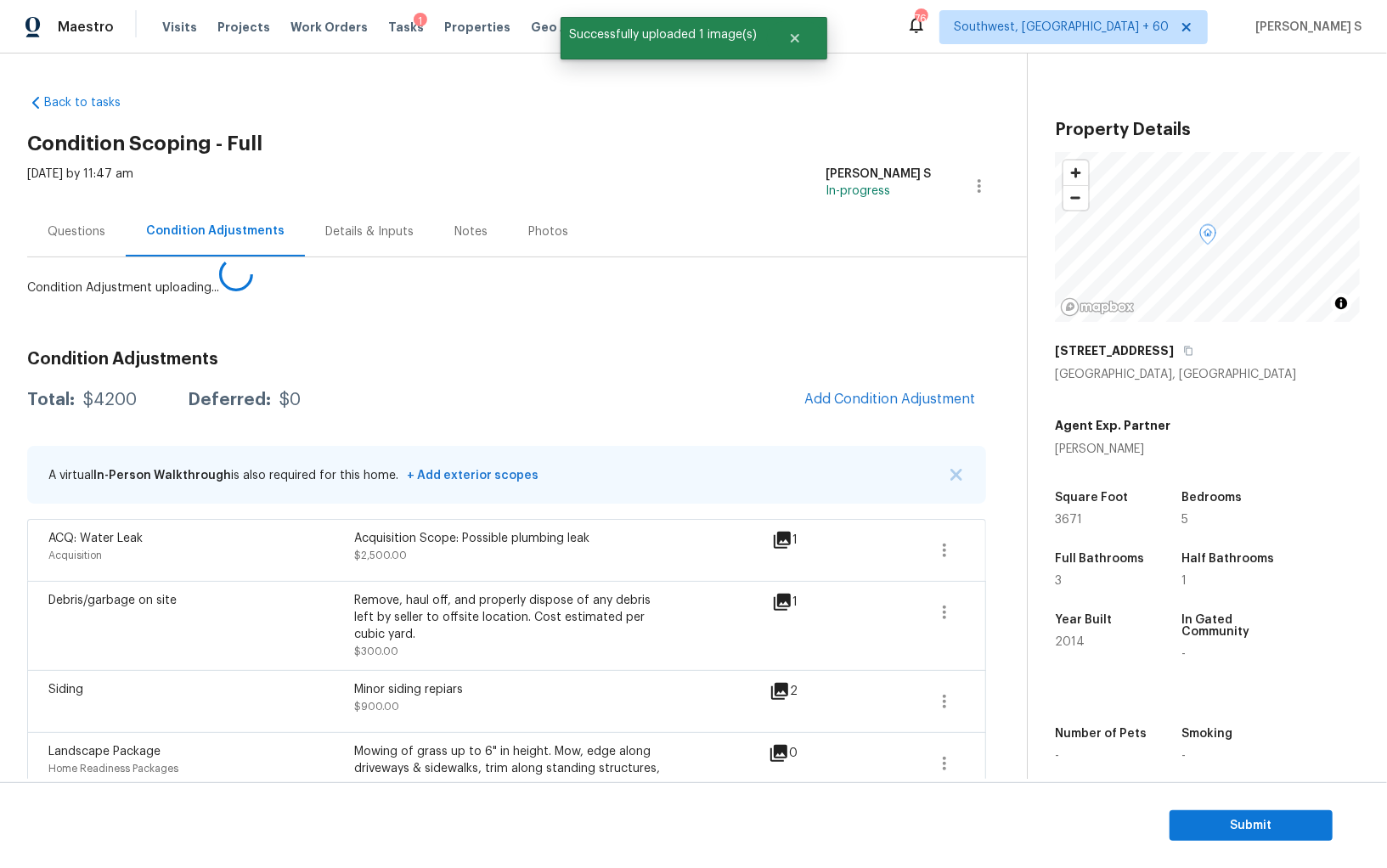
click at [214, 698] on body "Maestro Visits Projects Work Orders Tasks 1 Properties Geo Assignments 764 Sout…" at bounding box center [693, 434] width 1387 height 868
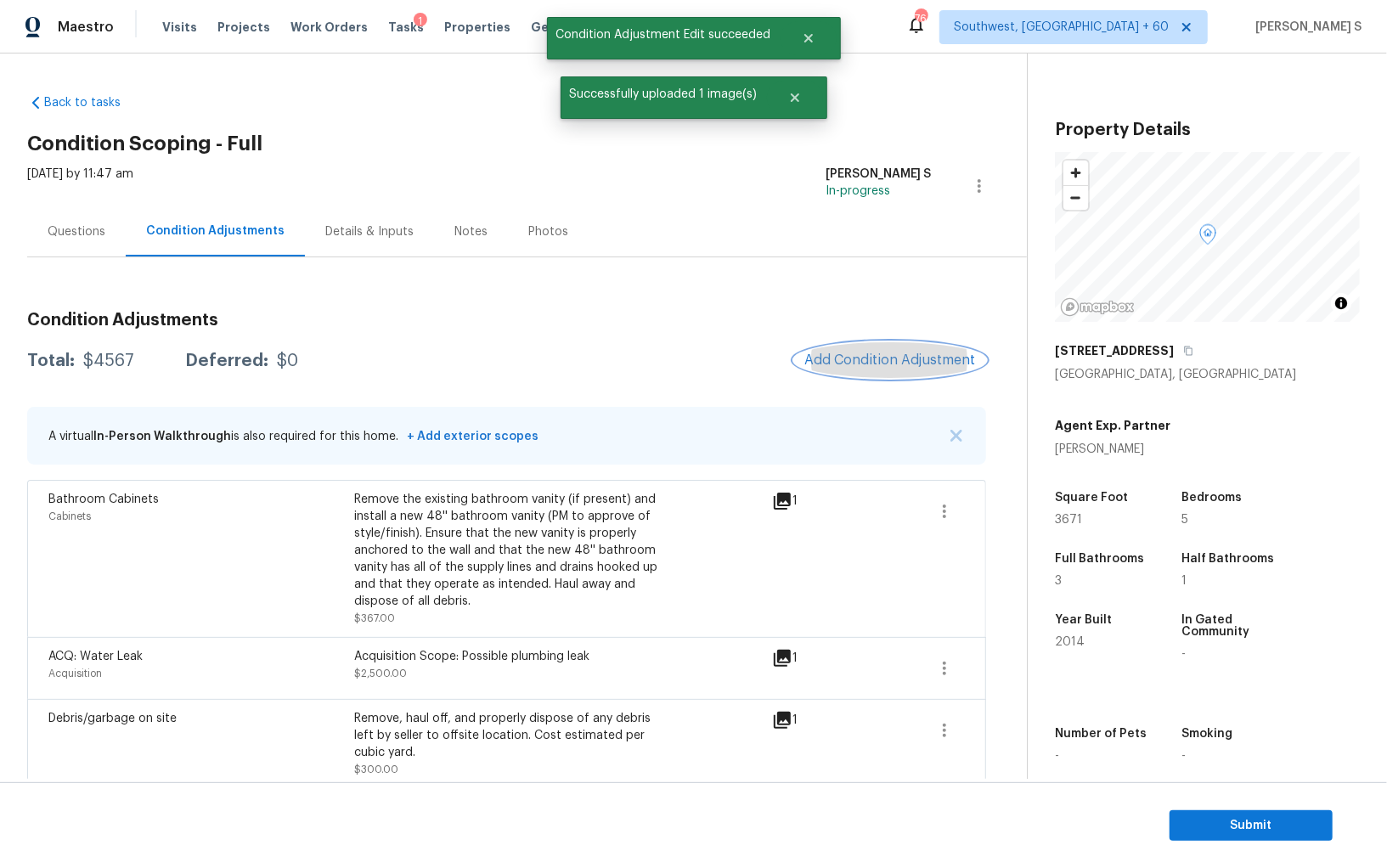
click at [906, 348] on button "Add Condition Adjustment" at bounding box center [890, 360] width 192 height 35
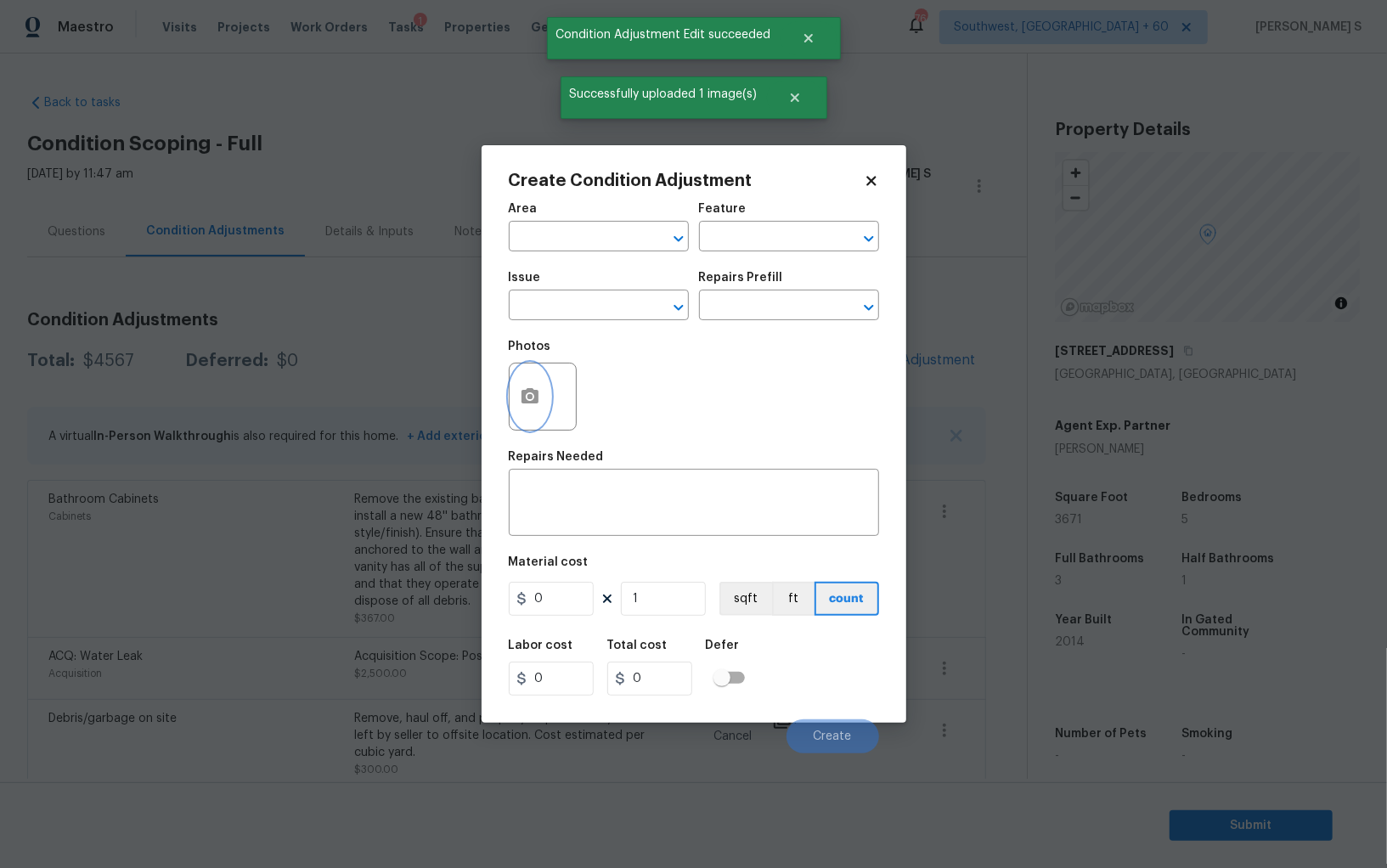
click at [527, 402] on icon "button" at bounding box center [530, 396] width 17 height 16
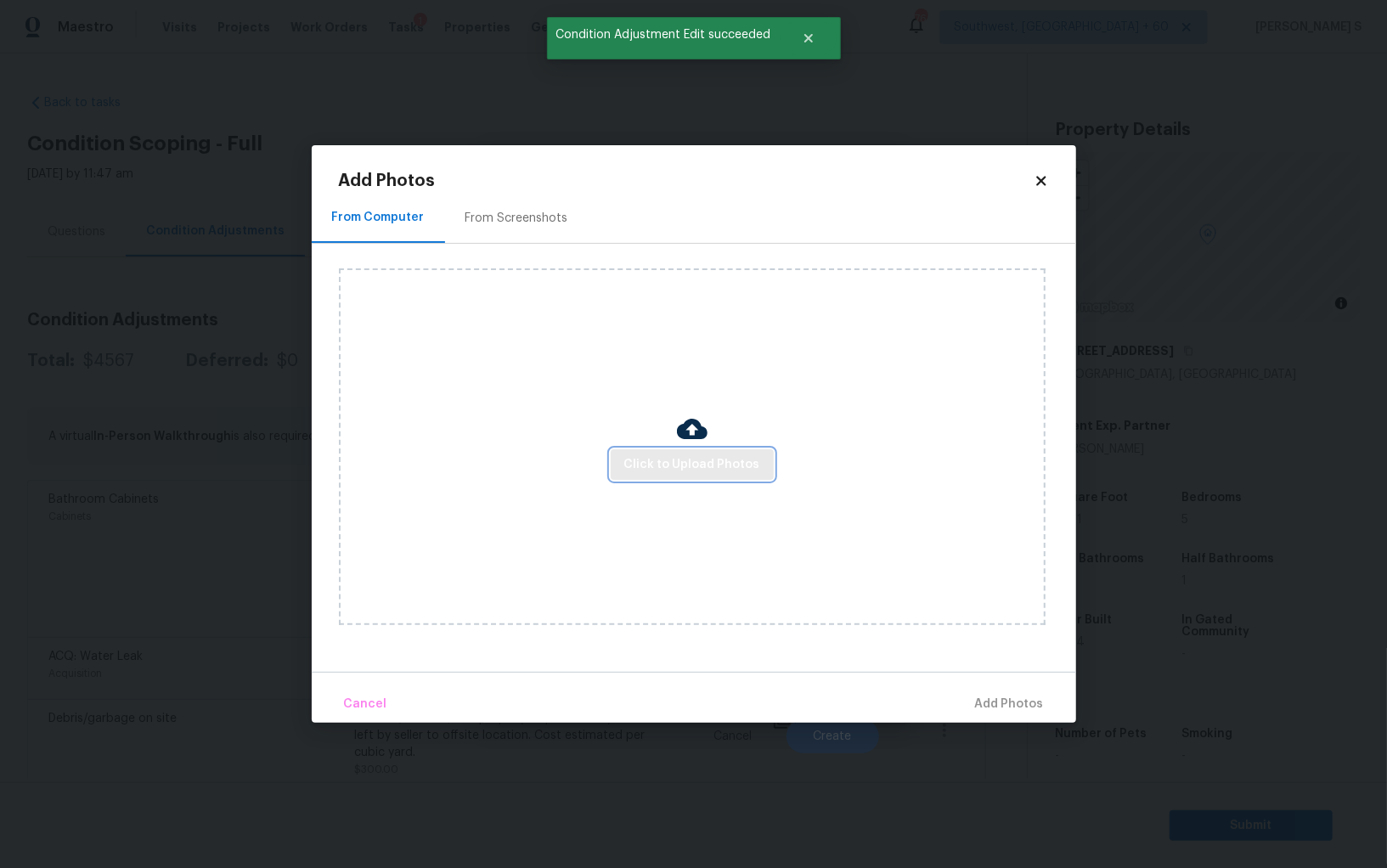
click at [678, 470] on span "Click to Upload Photos" at bounding box center [691, 465] width 136 height 22
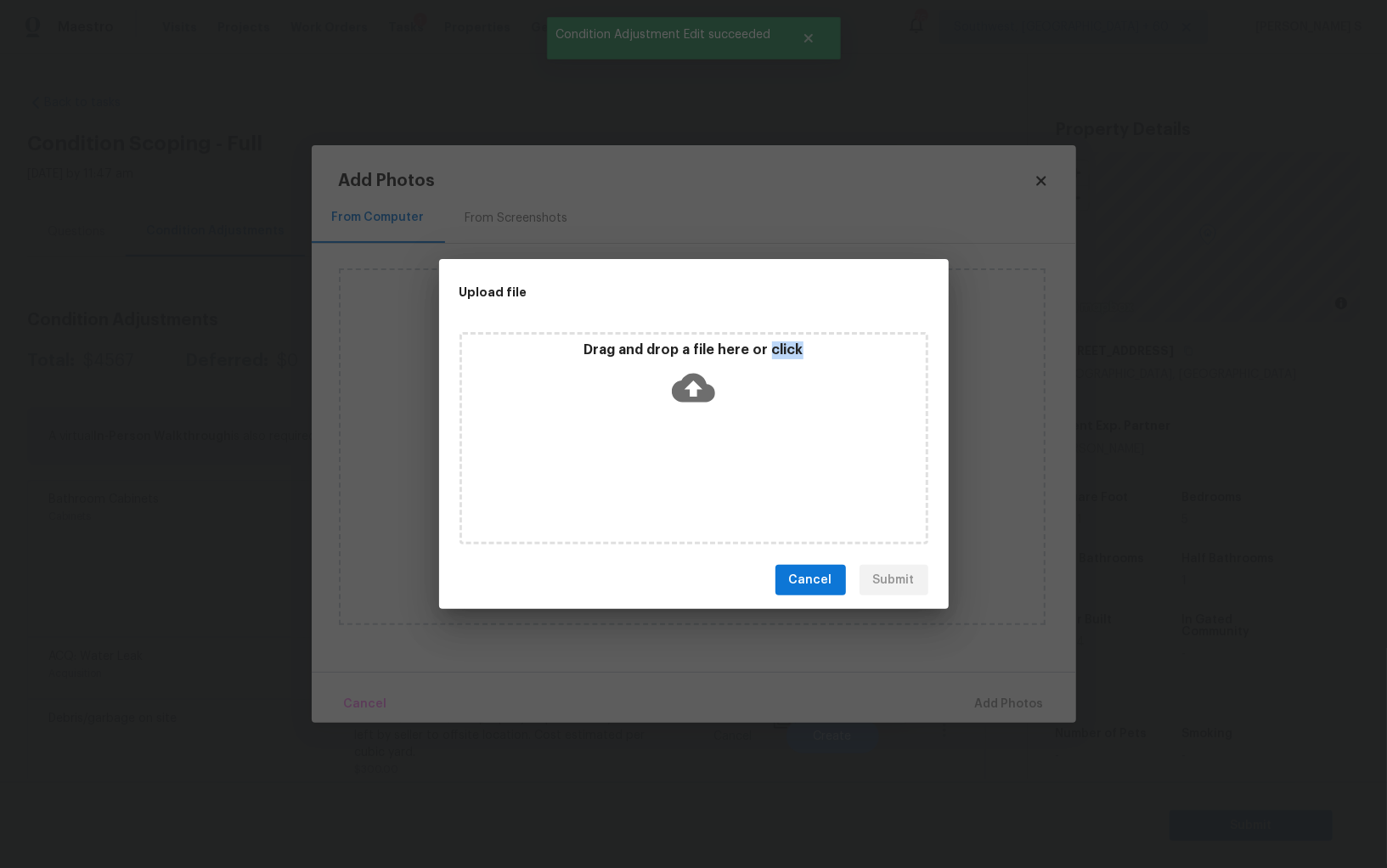
click at [678, 470] on div "Drag and drop a file here or click" at bounding box center [694, 438] width 469 height 212
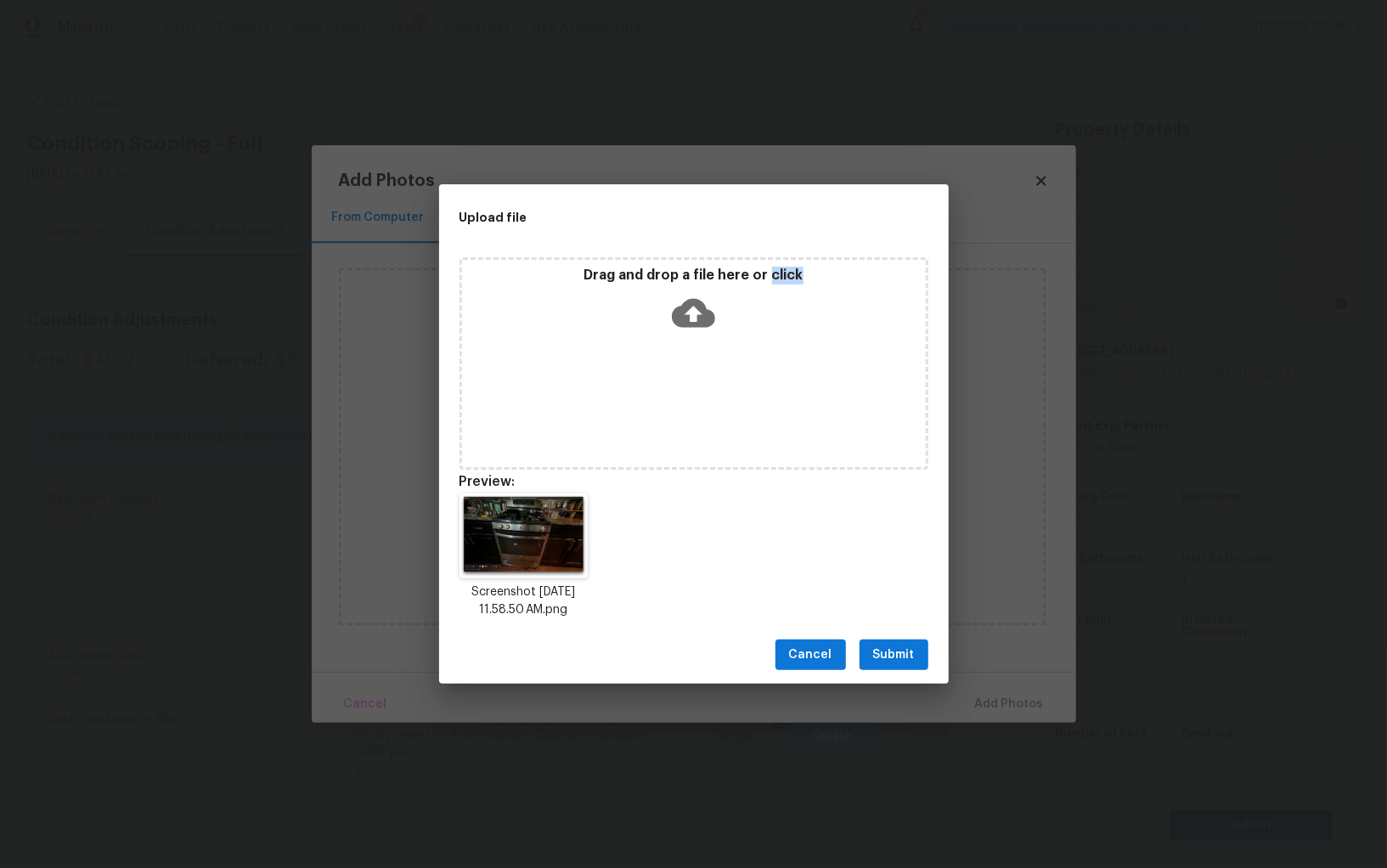
click at [917, 650] on button "Submit" at bounding box center [894, 655] width 69 height 31
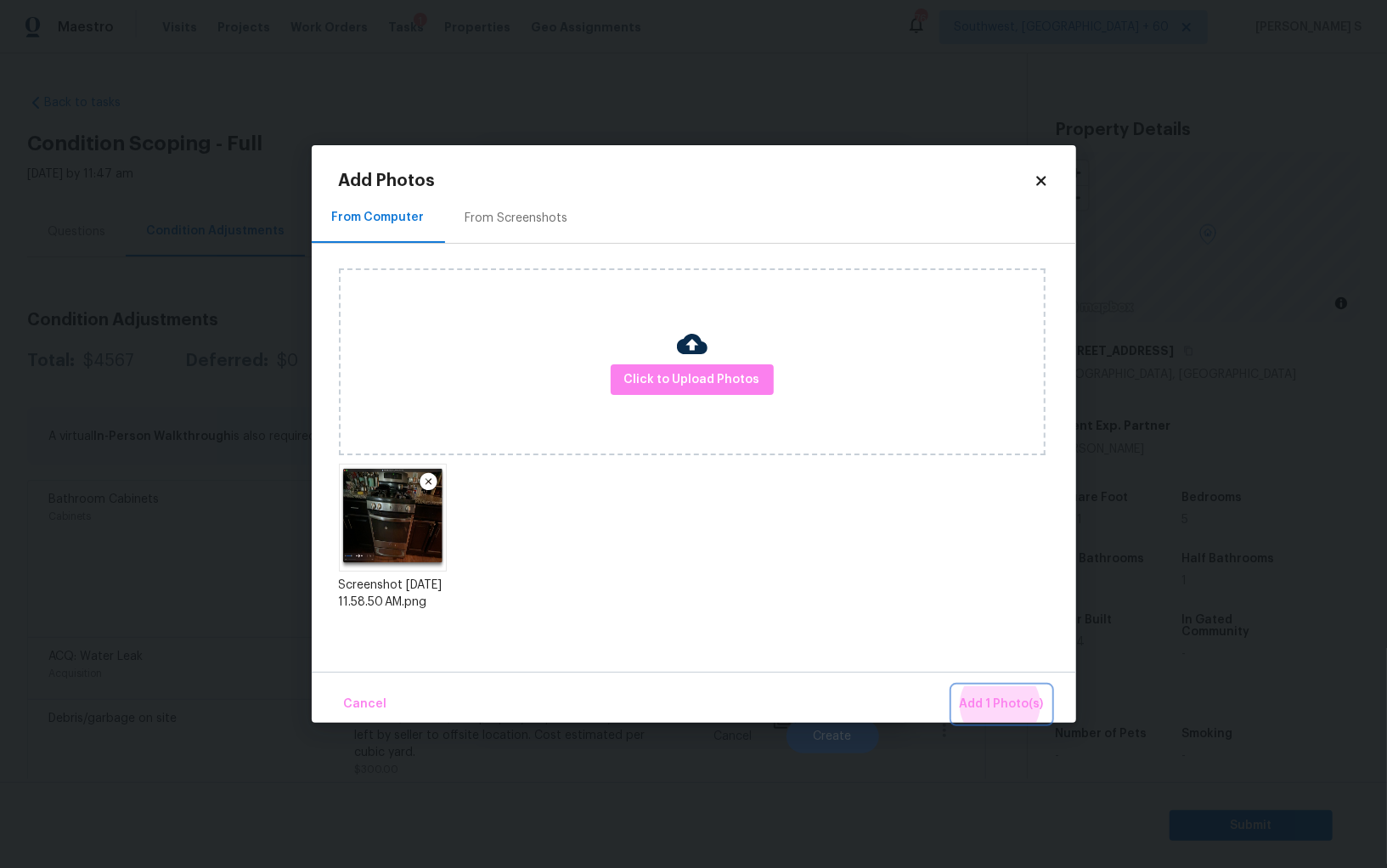
click at [953, 686] on button "Add 1 Photo(s)" at bounding box center [1001, 704] width 98 height 36
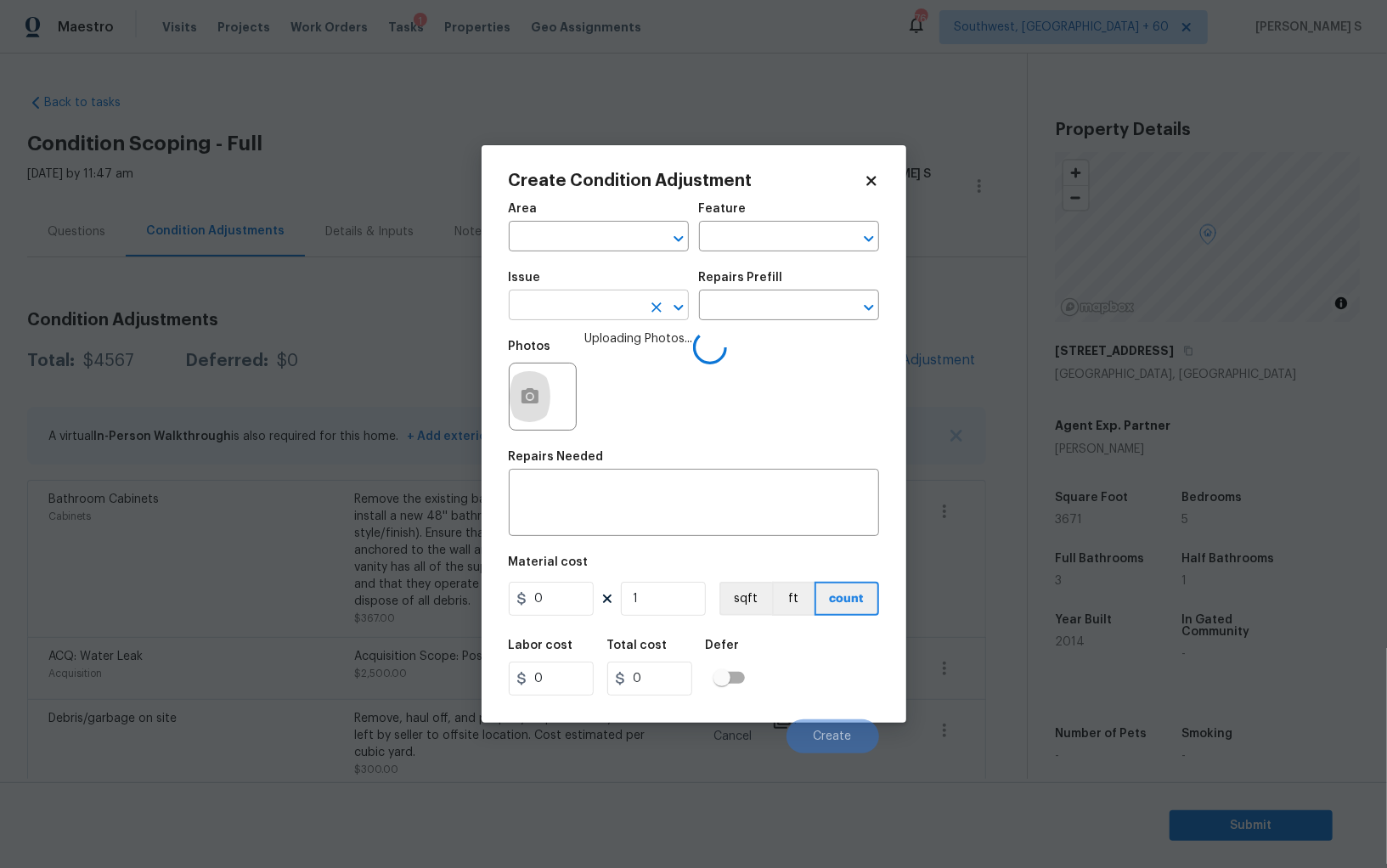
click at [604, 306] on input "text" at bounding box center [576, 307] width 133 height 27
type input "Appliances"
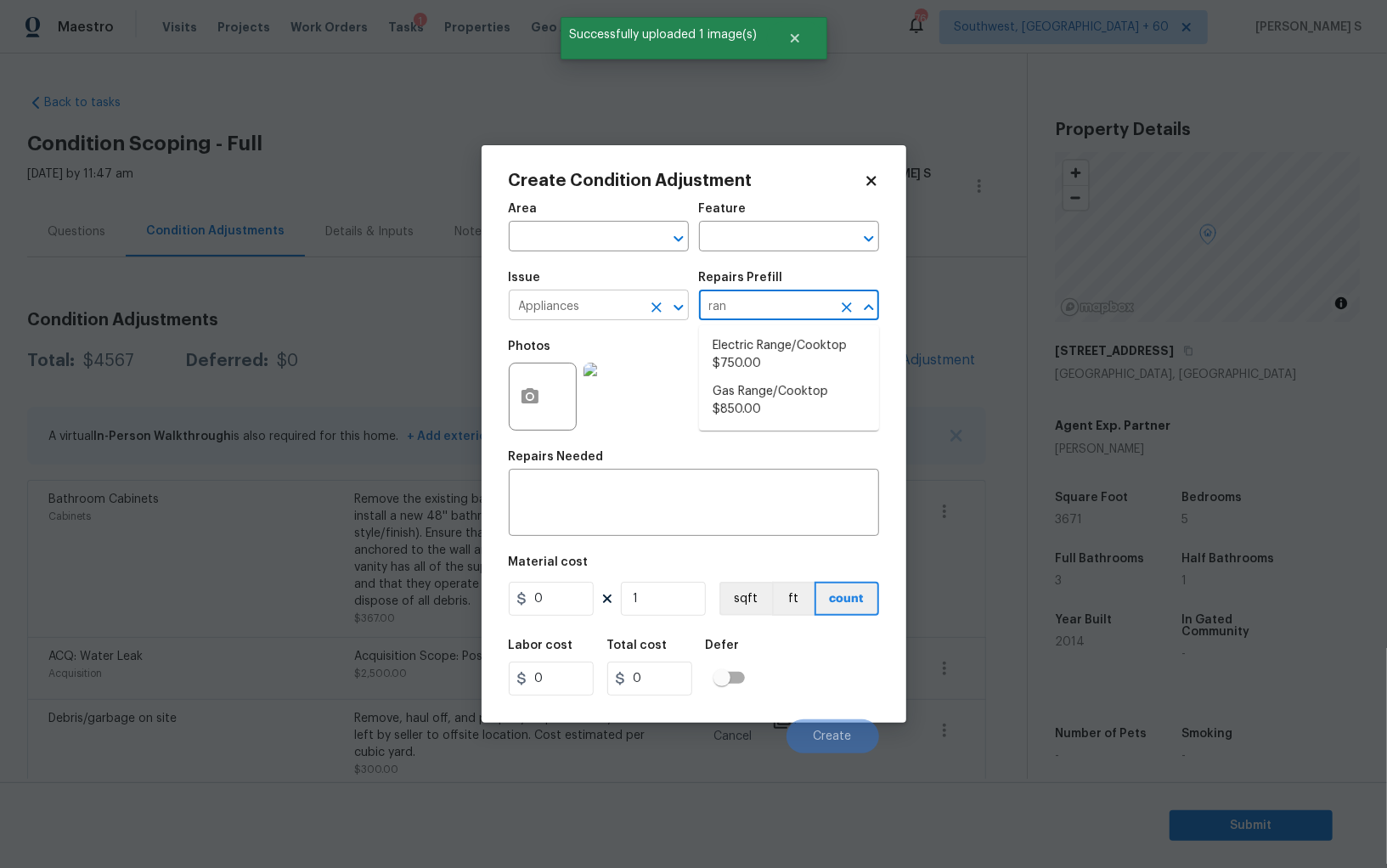
type input "rang"
type input "Appliances"
type textarea "Remove the existing electric range/cooktop and prep the area for a new unit. In…"
type input "750"
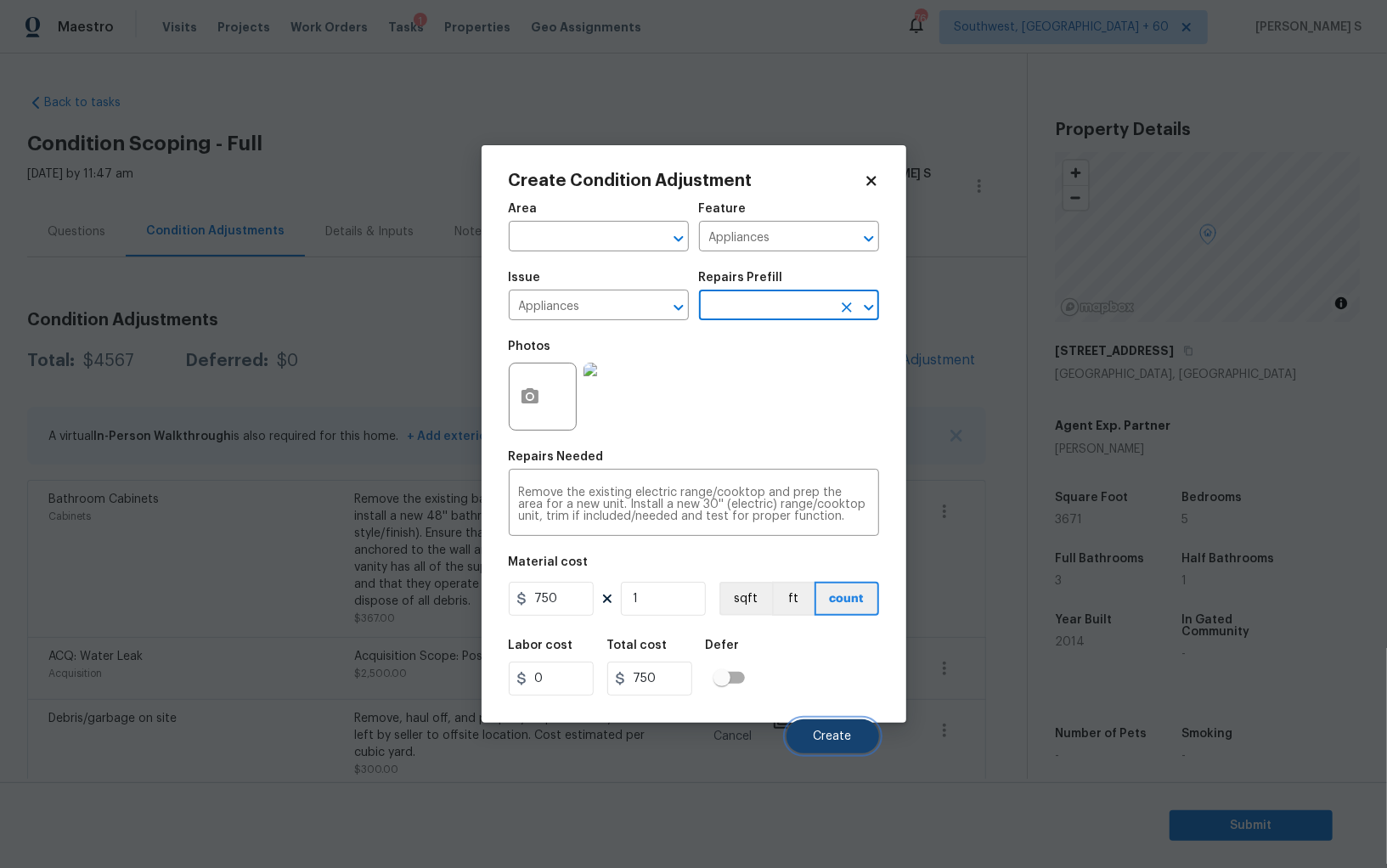
click at [840, 742] on span "Create" at bounding box center [833, 737] width 38 height 13
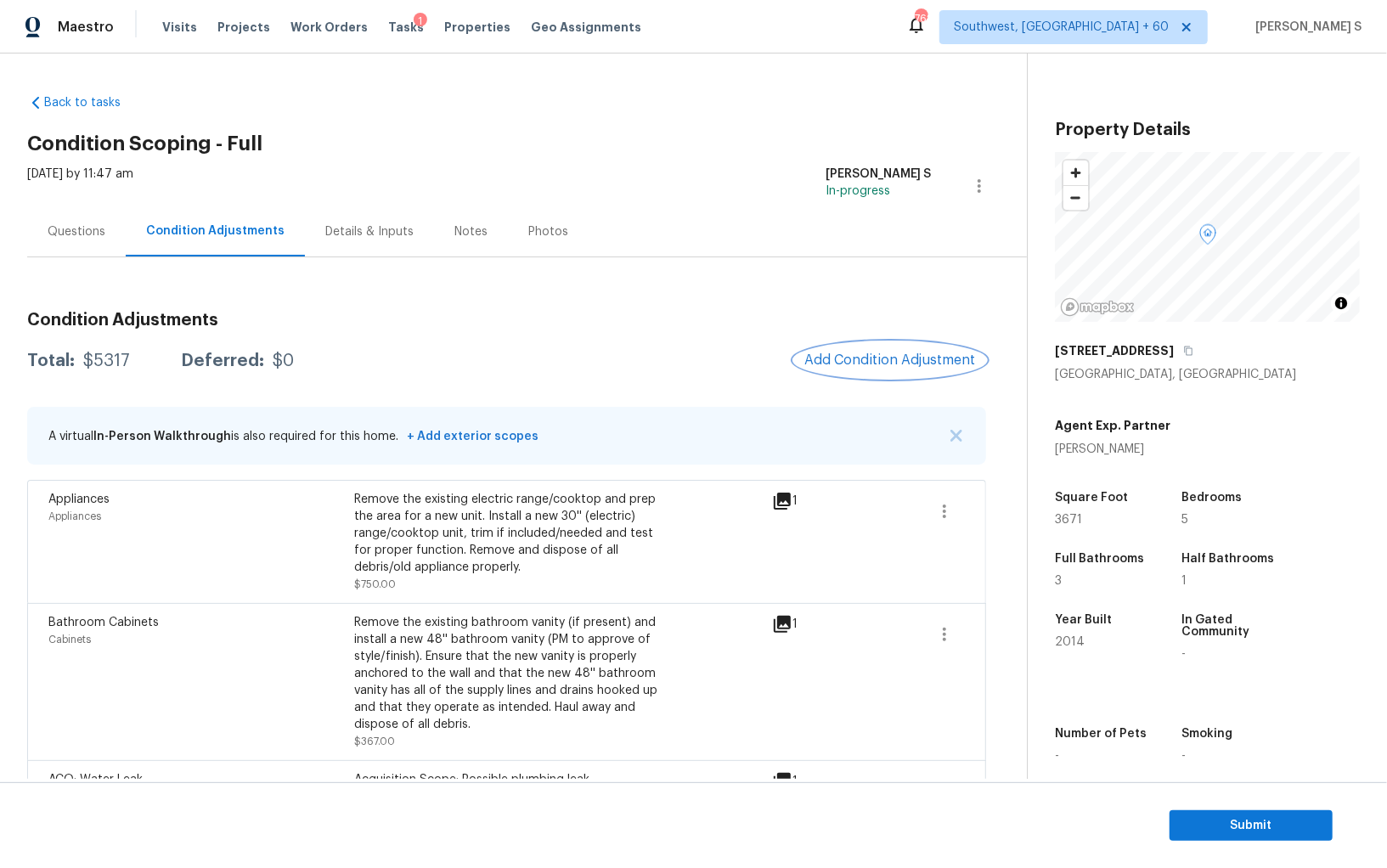
click at [885, 356] on span "Add Condition Adjustment" at bounding box center [890, 360] width 172 height 16
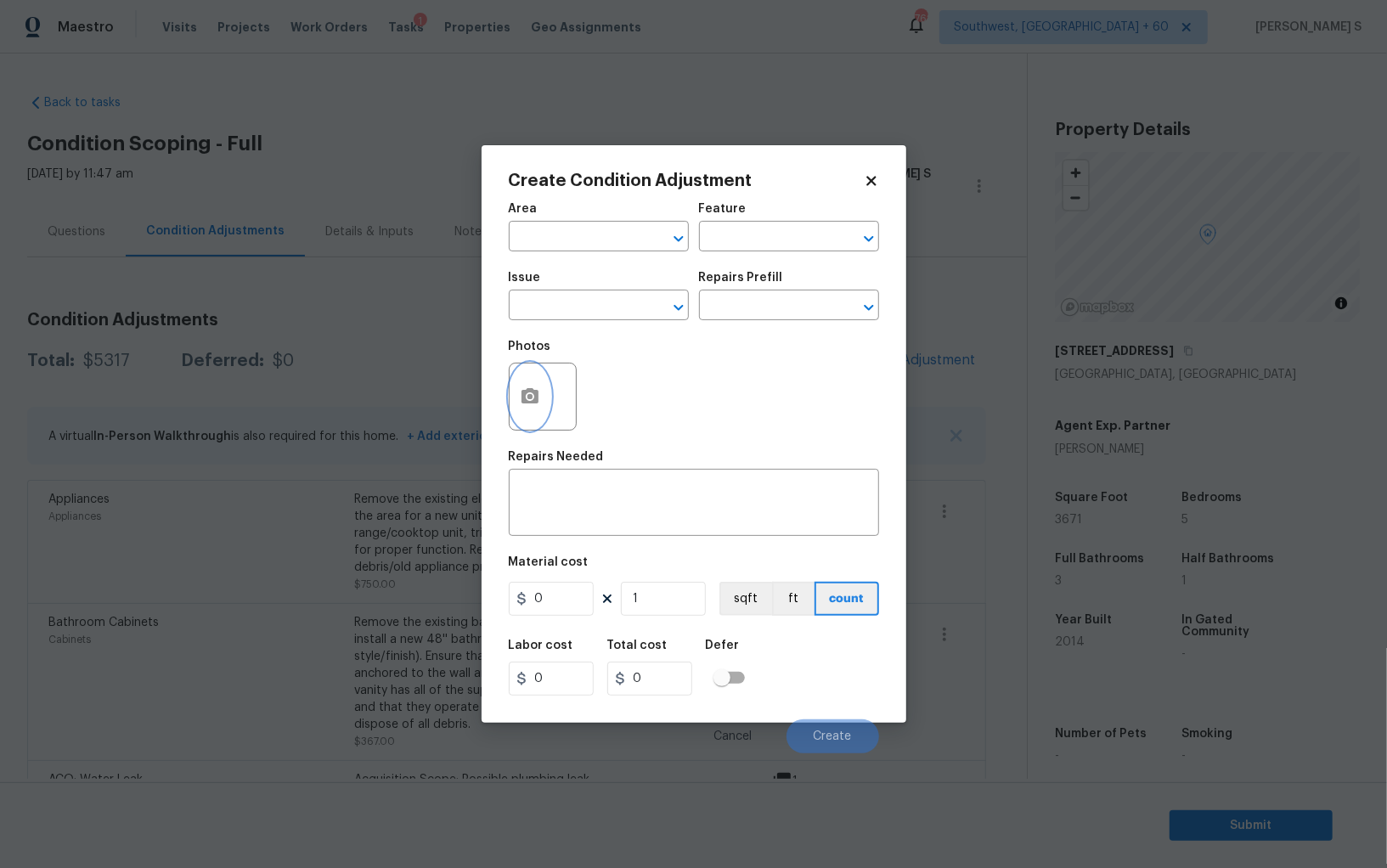
click at [525, 395] on icon "button" at bounding box center [530, 396] width 17 height 16
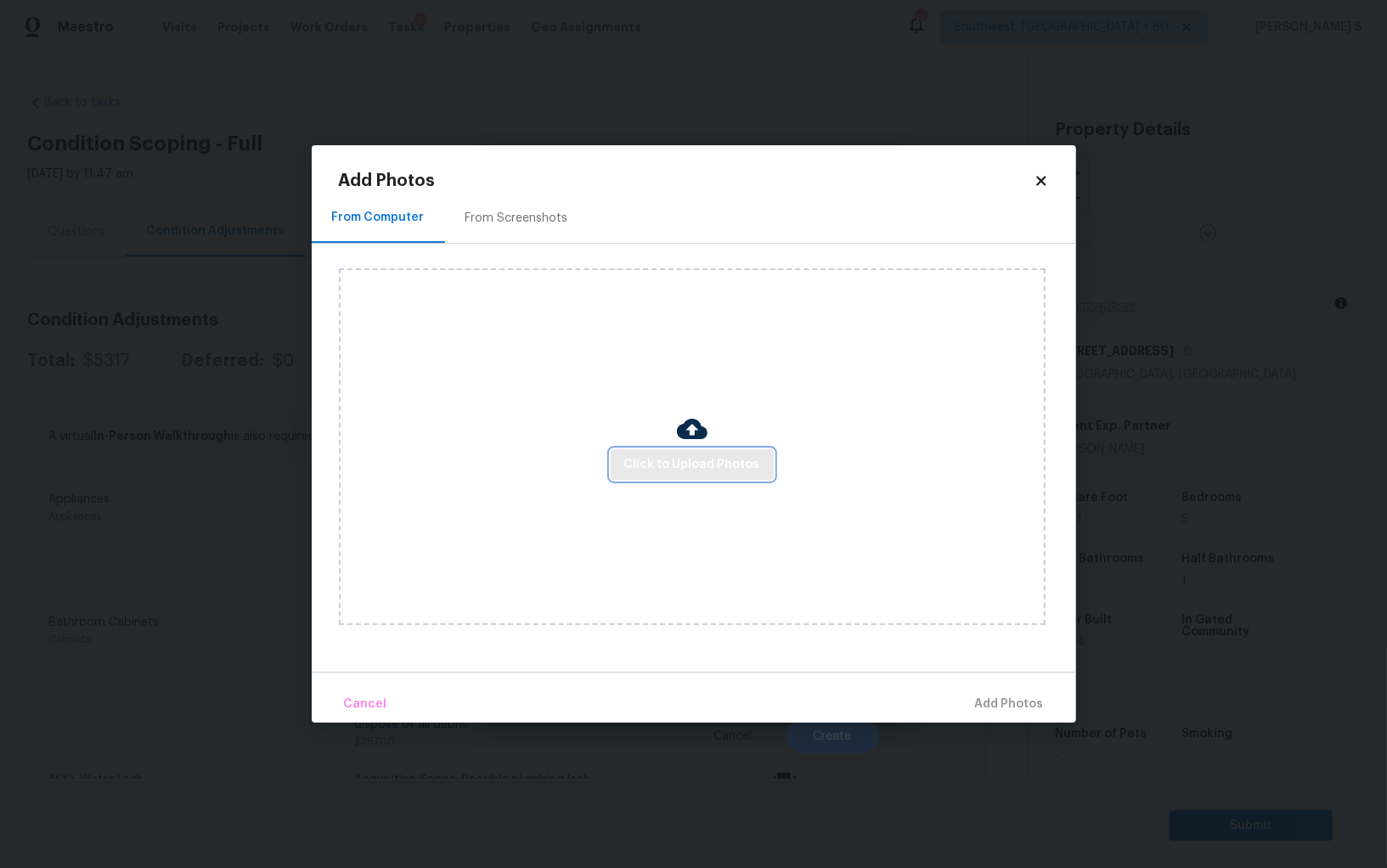
click at [709, 469] on span "Click to Upload Photos" at bounding box center [691, 465] width 136 height 22
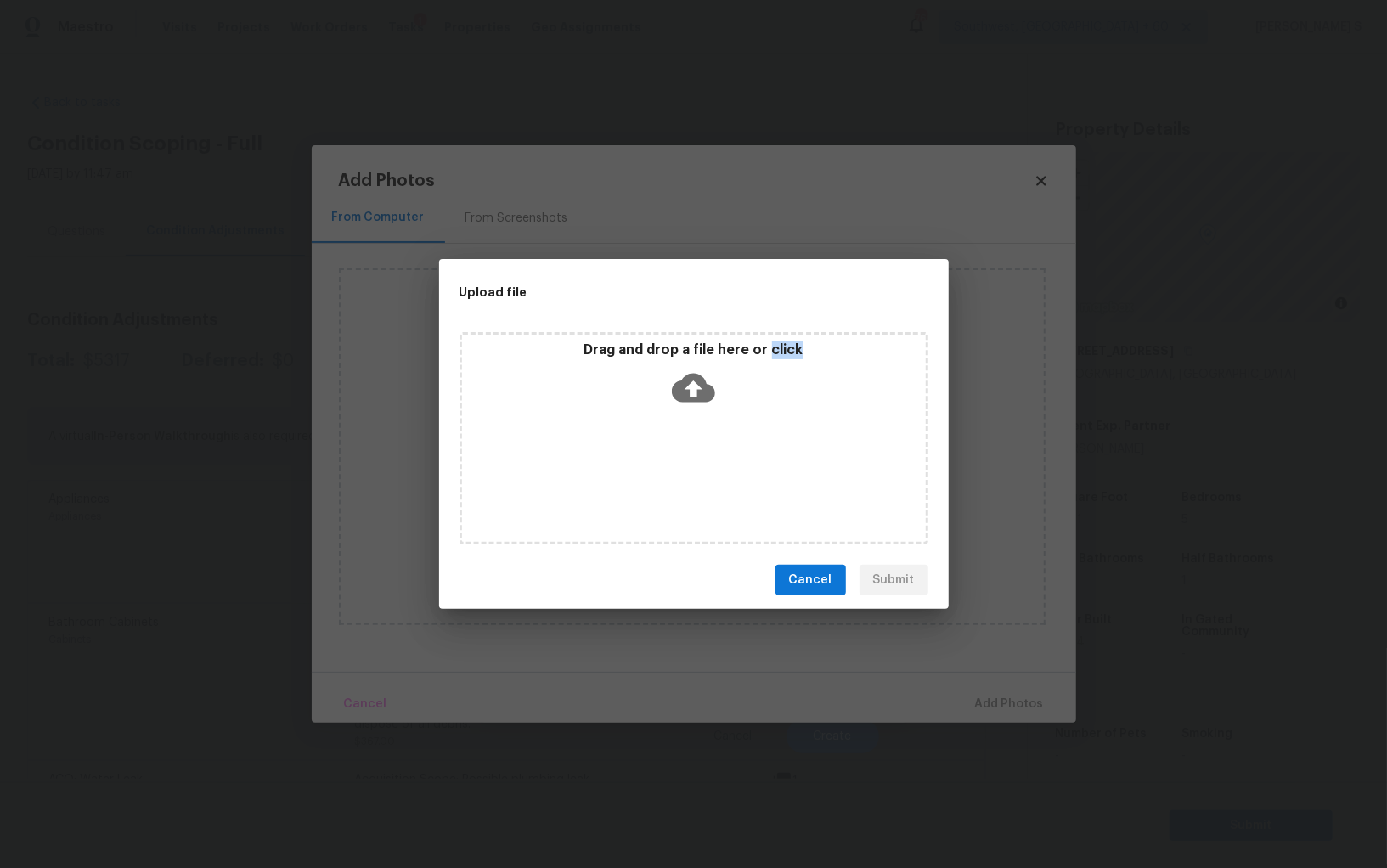
click at [709, 469] on div "Drag and drop a file here or click" at bounding box center [694, 438] width 469 height 212
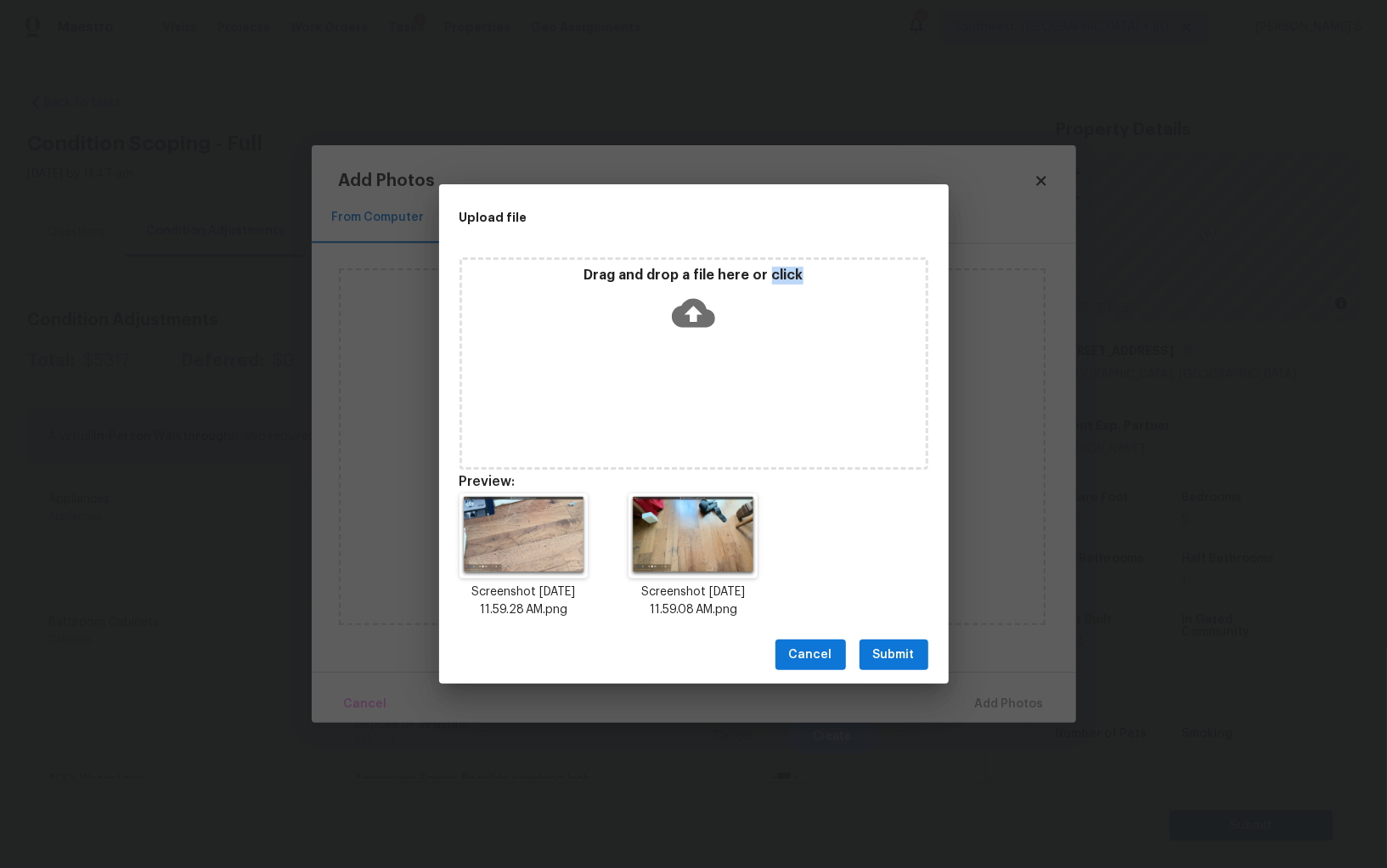
click at [884, 652] on span "Submit" at bounding box center [894, 655] width 41 height 22
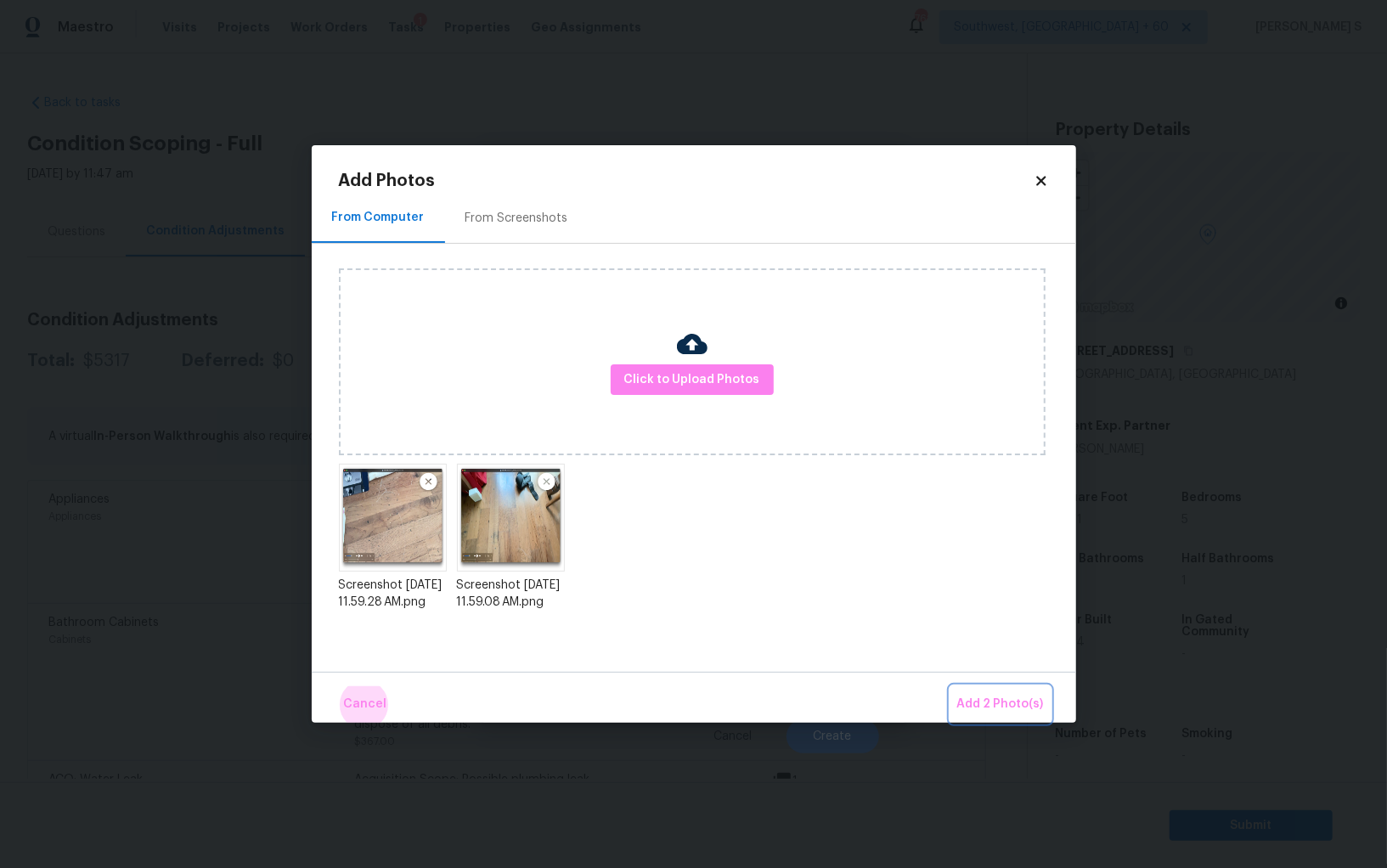
click at [950, 686] on button "Add 2 Photo(s)" at bounding box center [1000, 704] width 100 height 36
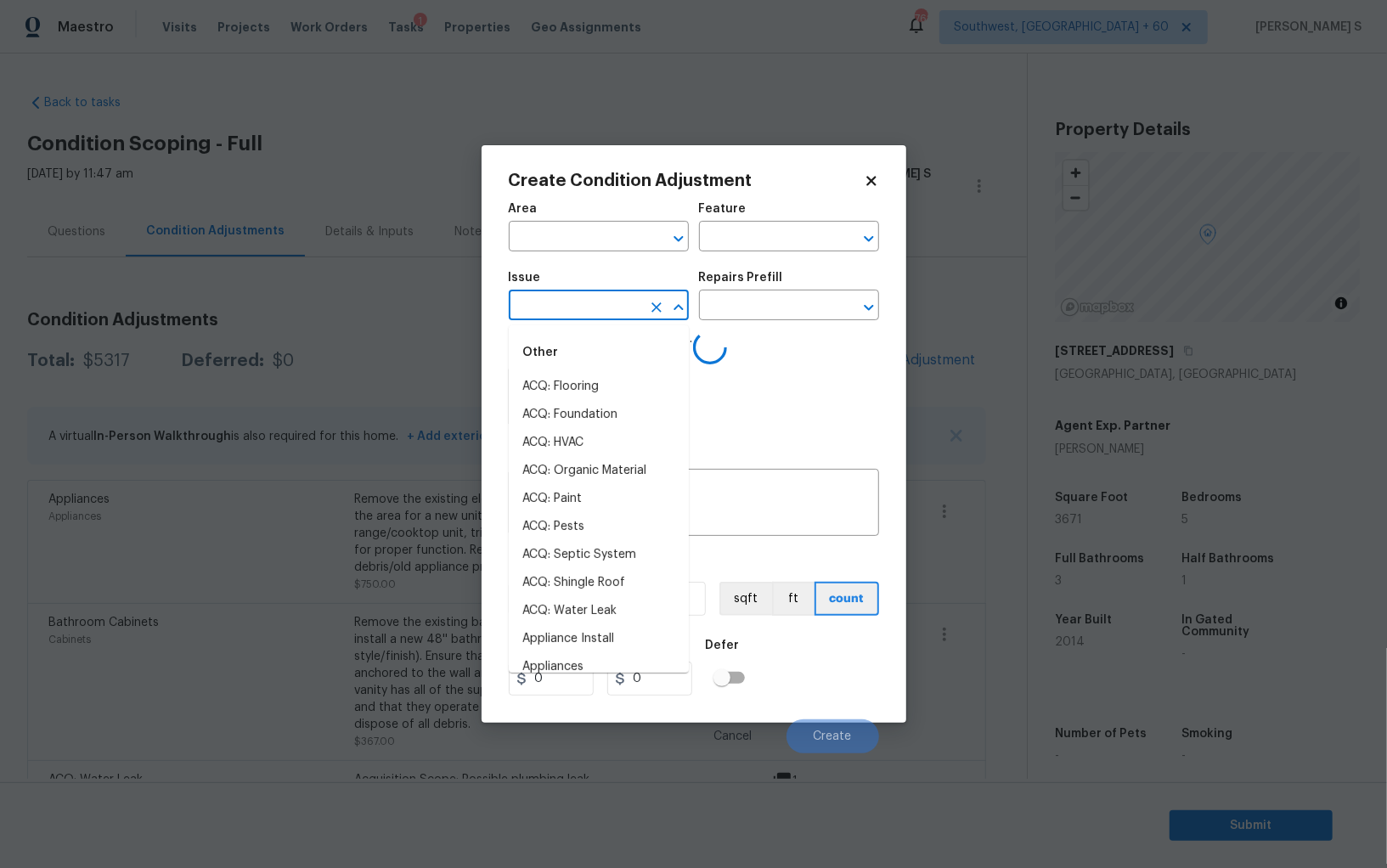
click at [611, 311] on input "text" at bounding box center [576, 307] width 133 height 27
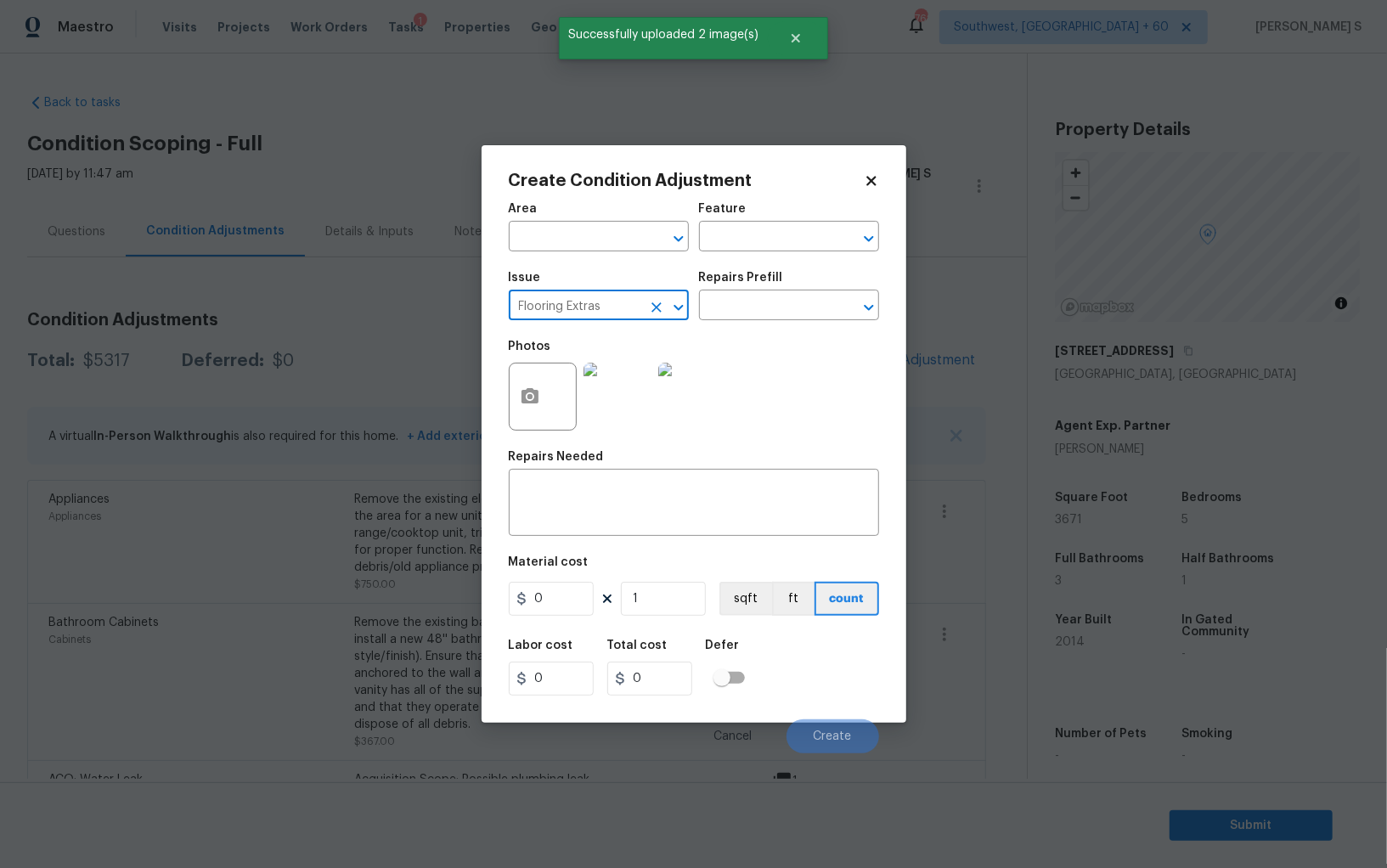
type input "Flooring Extras"
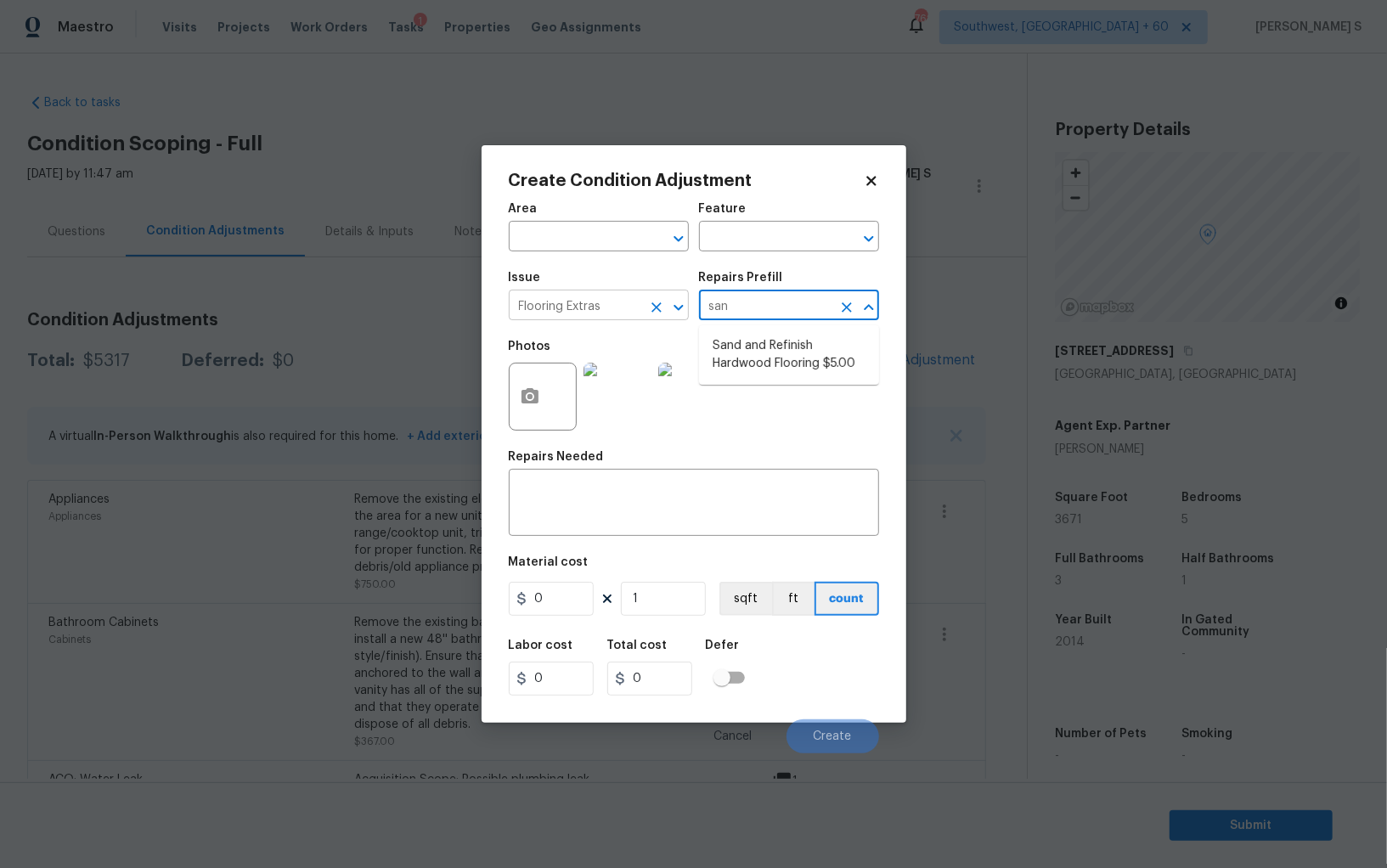
type input "sand"
type input "Overall Flooring"
type textarea "Sand and refinish the existing hardwood floors. PM to confirm color/sheen."
type input "5"
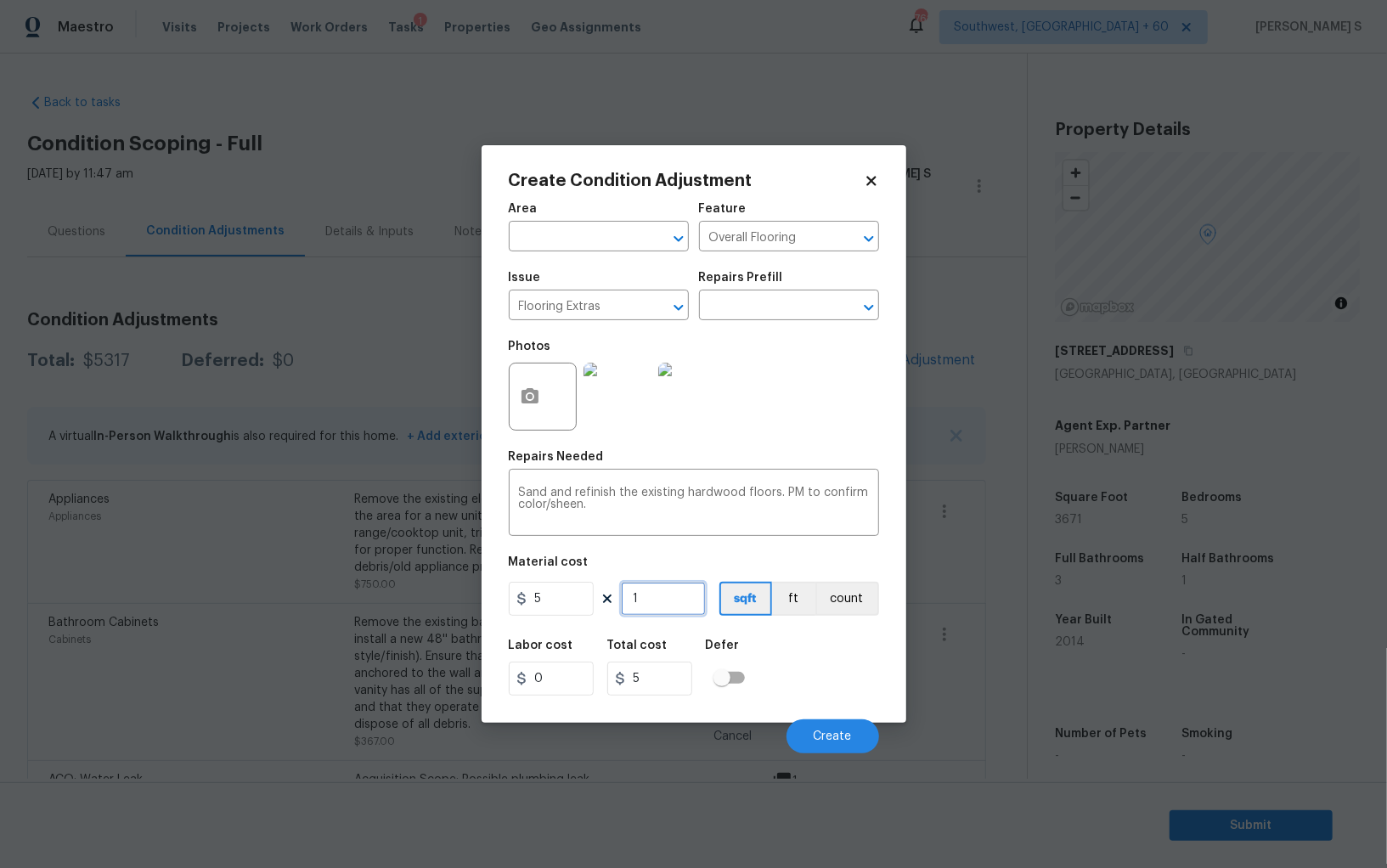
click at [657, 604] on input "1" at bounding box center [664, 598] width 85 height 34
type input "10"
type input "50"
type input "100"
type input "500"
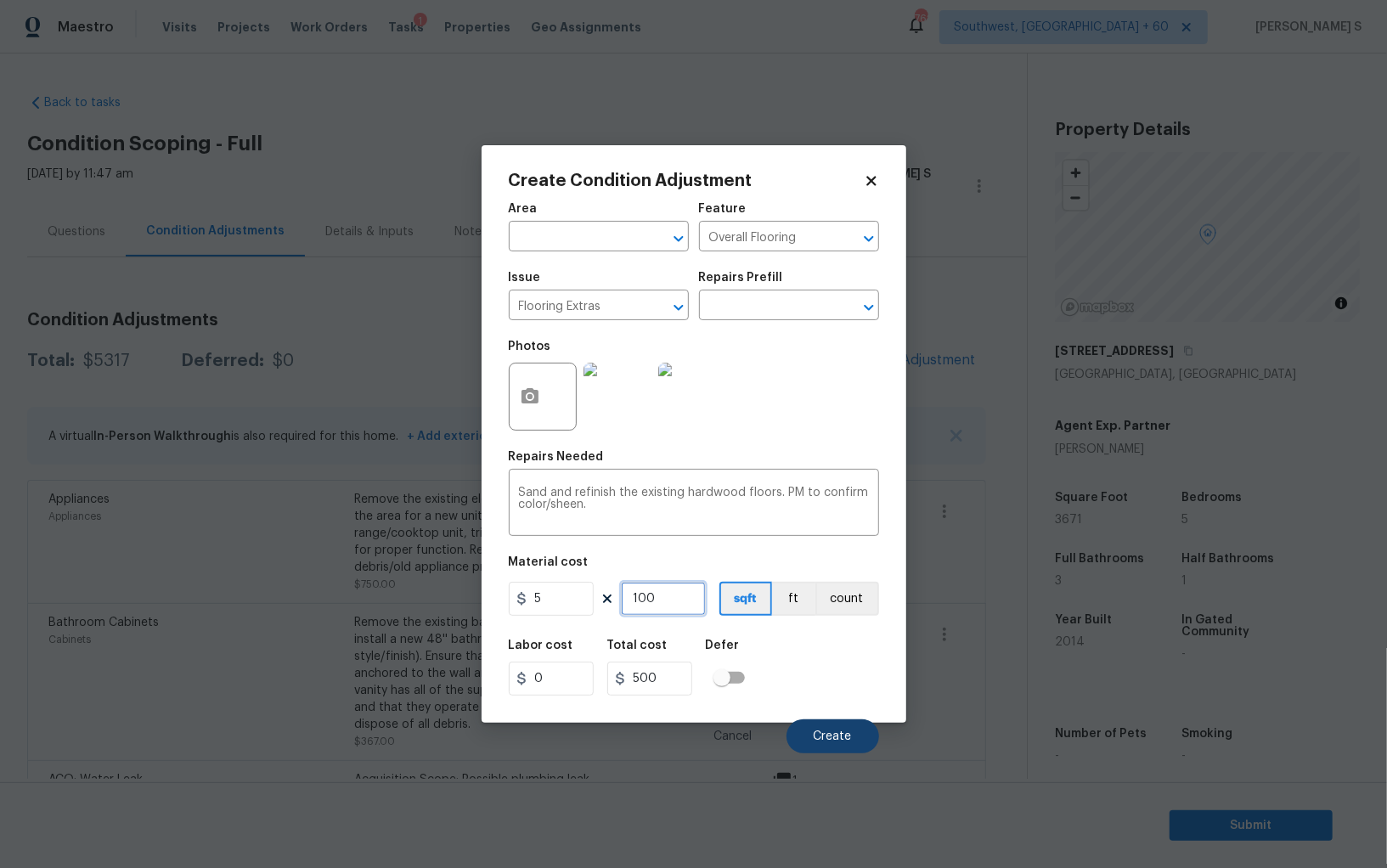
type input "100"
click at [820, 735] on span "Create" at bounding box center [833, 737] width 38 height 13
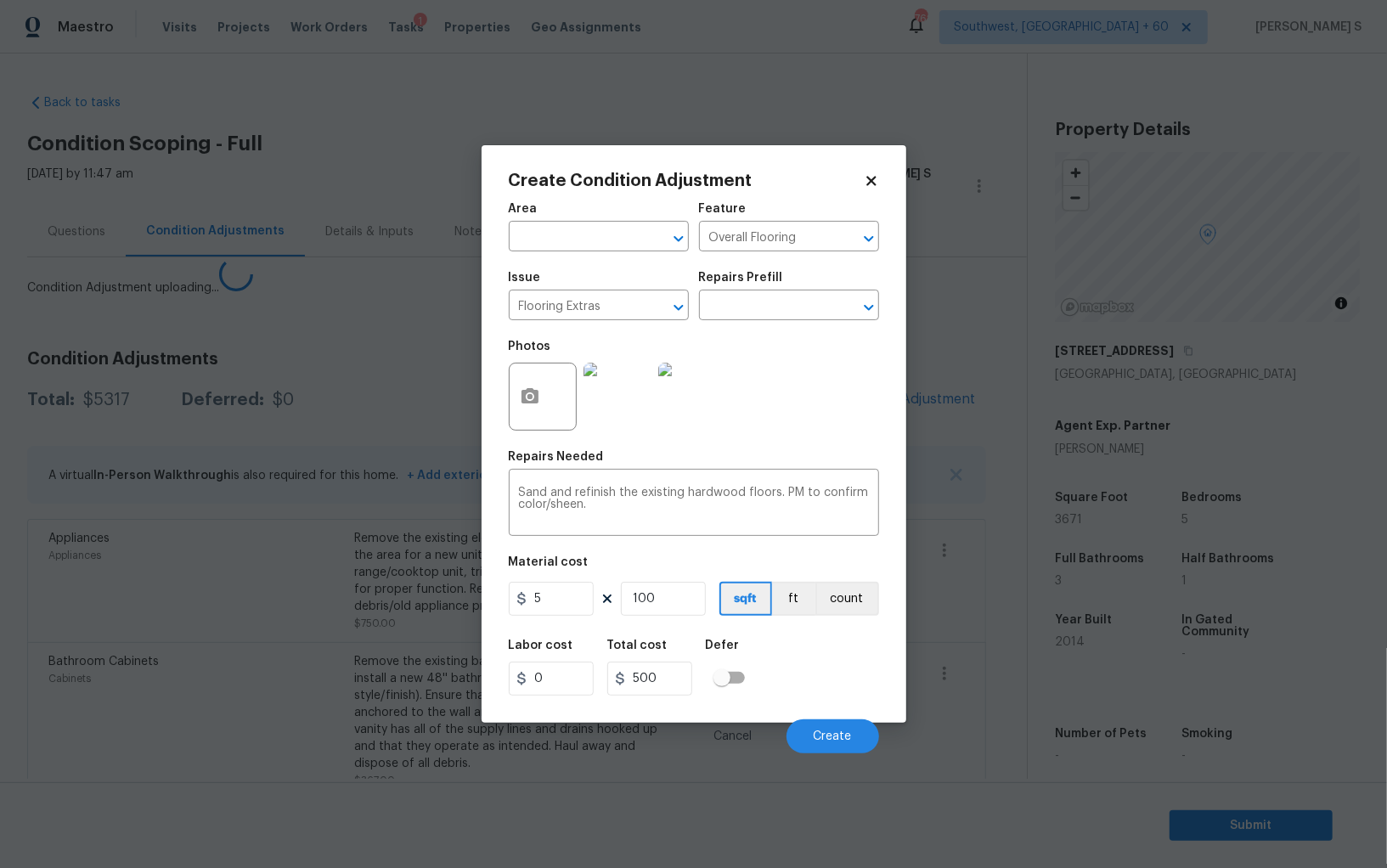
click at [355, 657] on body "Maestro Visits Projects Work Orders Tasks 1 Properties Geo Assignments 762 Sout…" at bounding box center [693, 434] width 1387 height 868
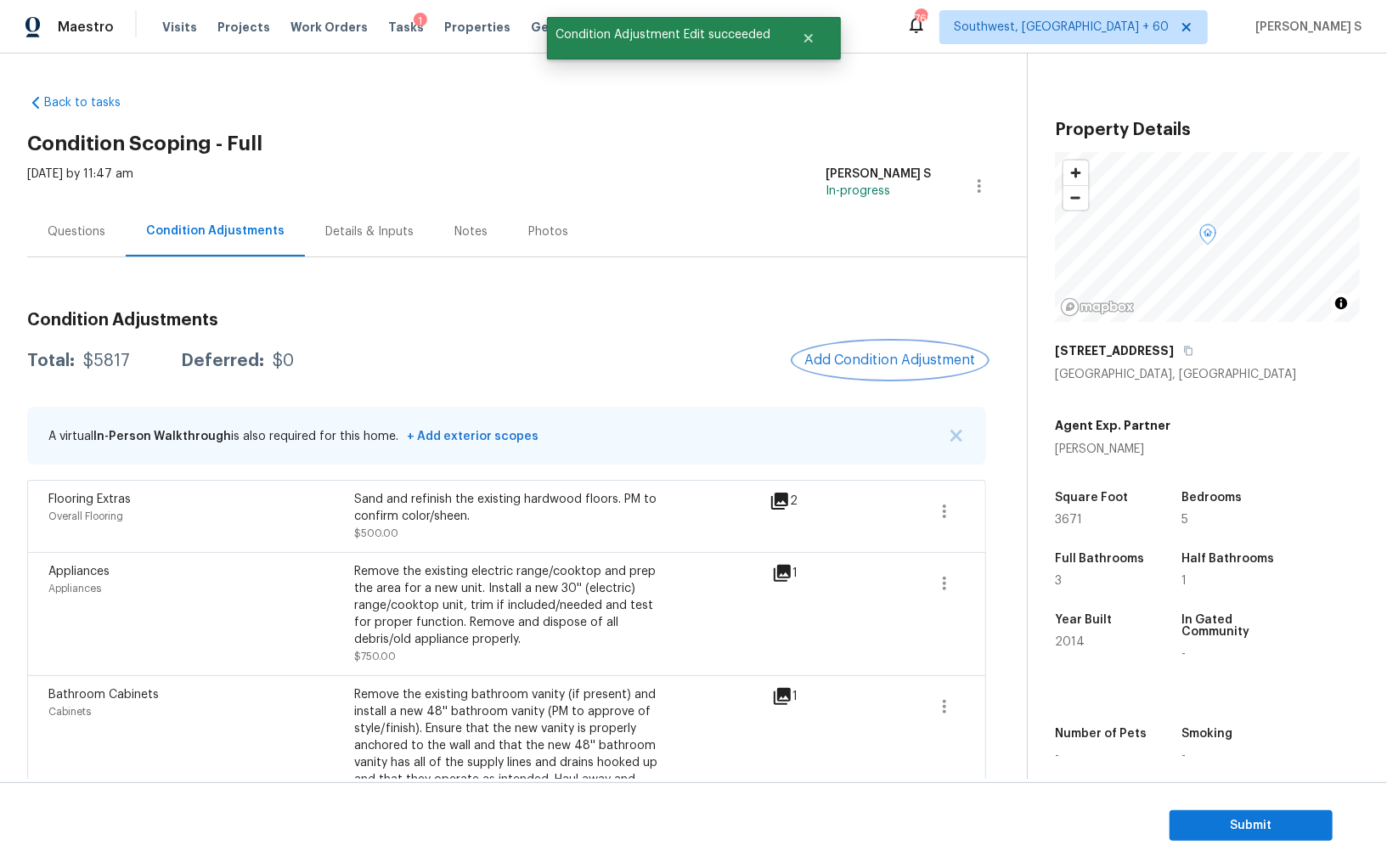
click at [831, 363] on span "Add Condition Adjustment" at bounding box center [890, 360] width 172 height 16
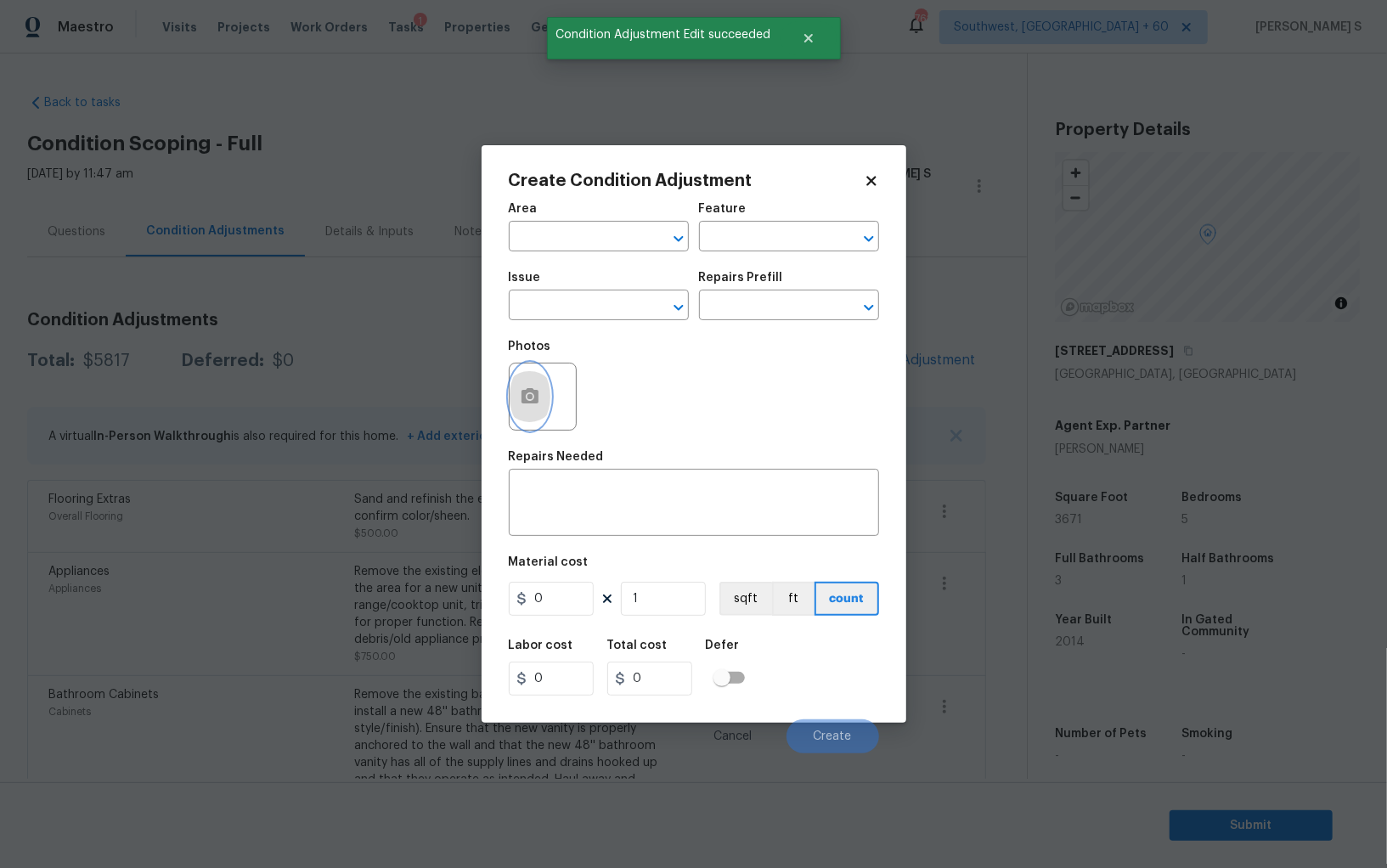
click at [541, 387] on button "button" at bounding box center [530, 396] width 41 height 66
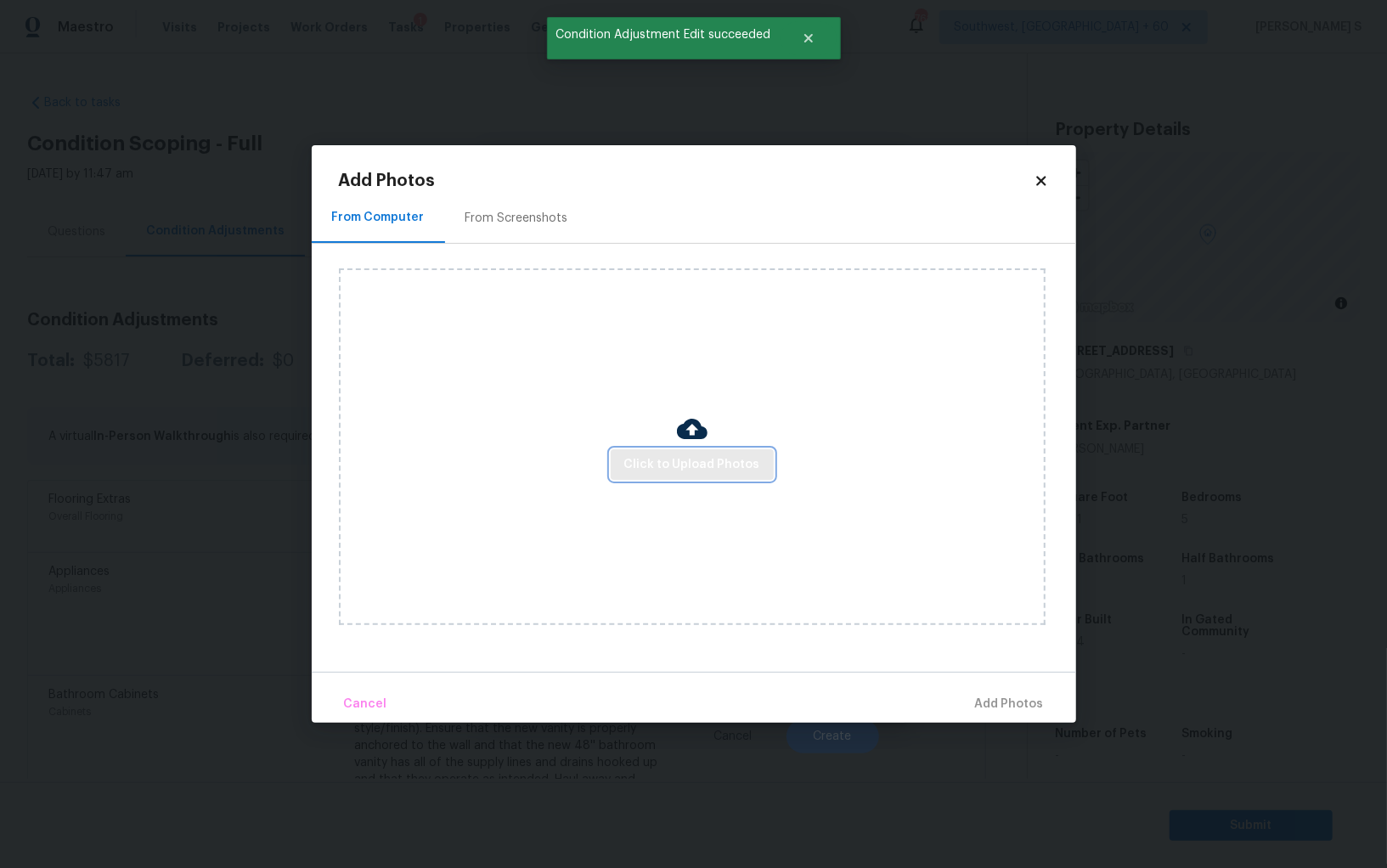
click at [682, 465] on span "Click to Upload Photos" at bounding box center [691, 465] width 136 height 22
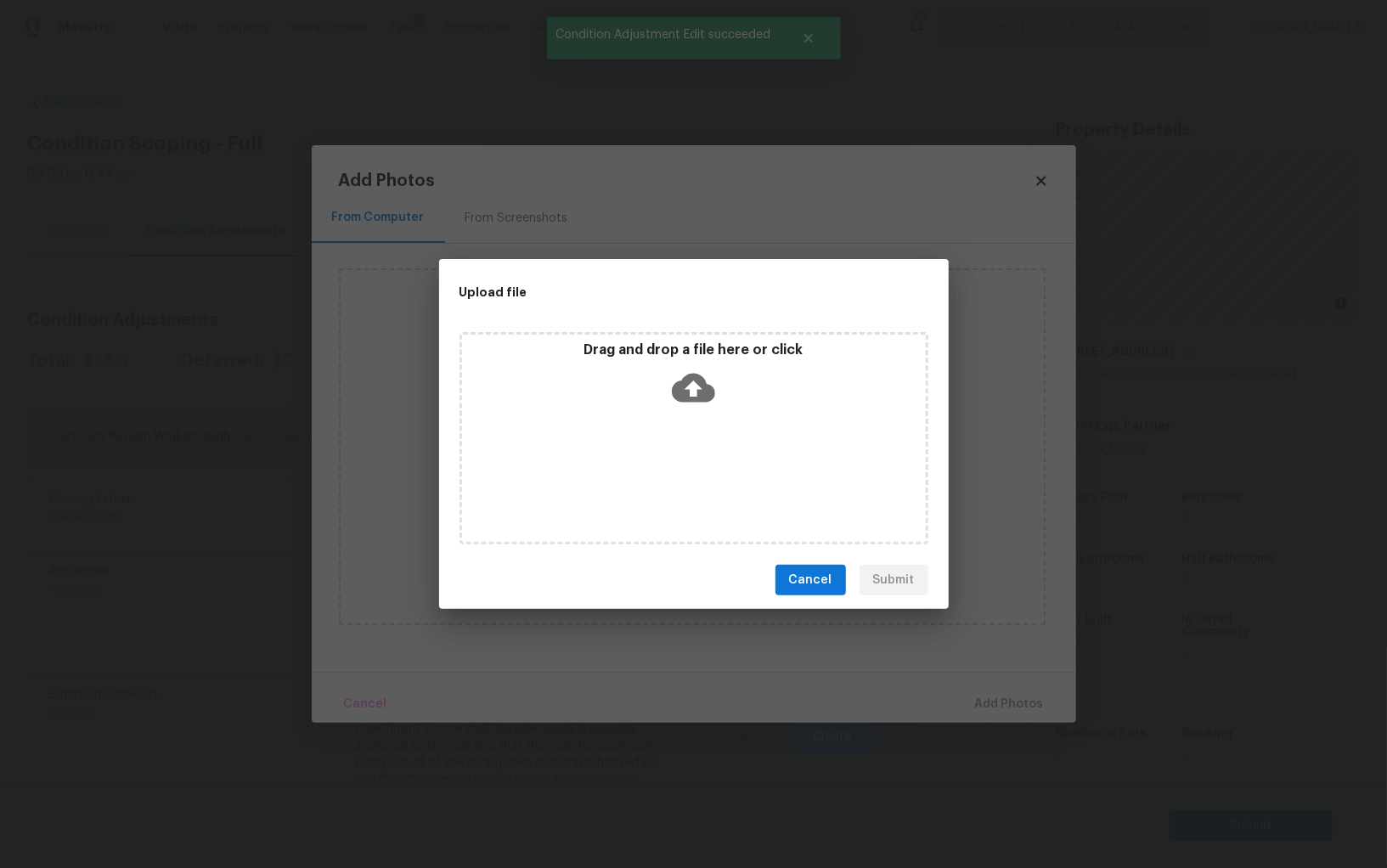
click at [682, 465] on div "Drag and drop a file here or click" at bounding box center [694, 438] width 469 height 212
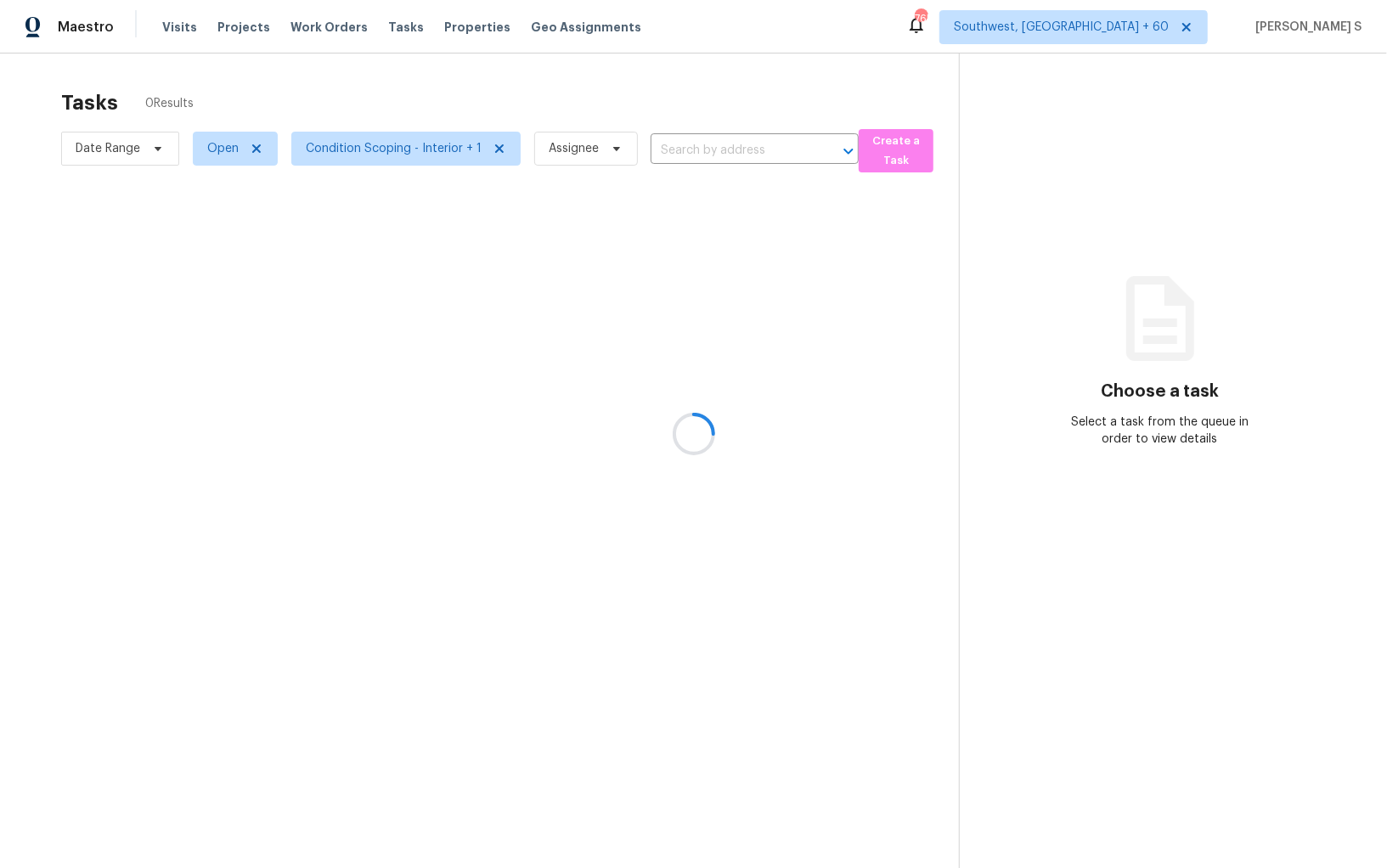
click at [394, 149] on div at bounding box center [693, 434] width 1387 height 868
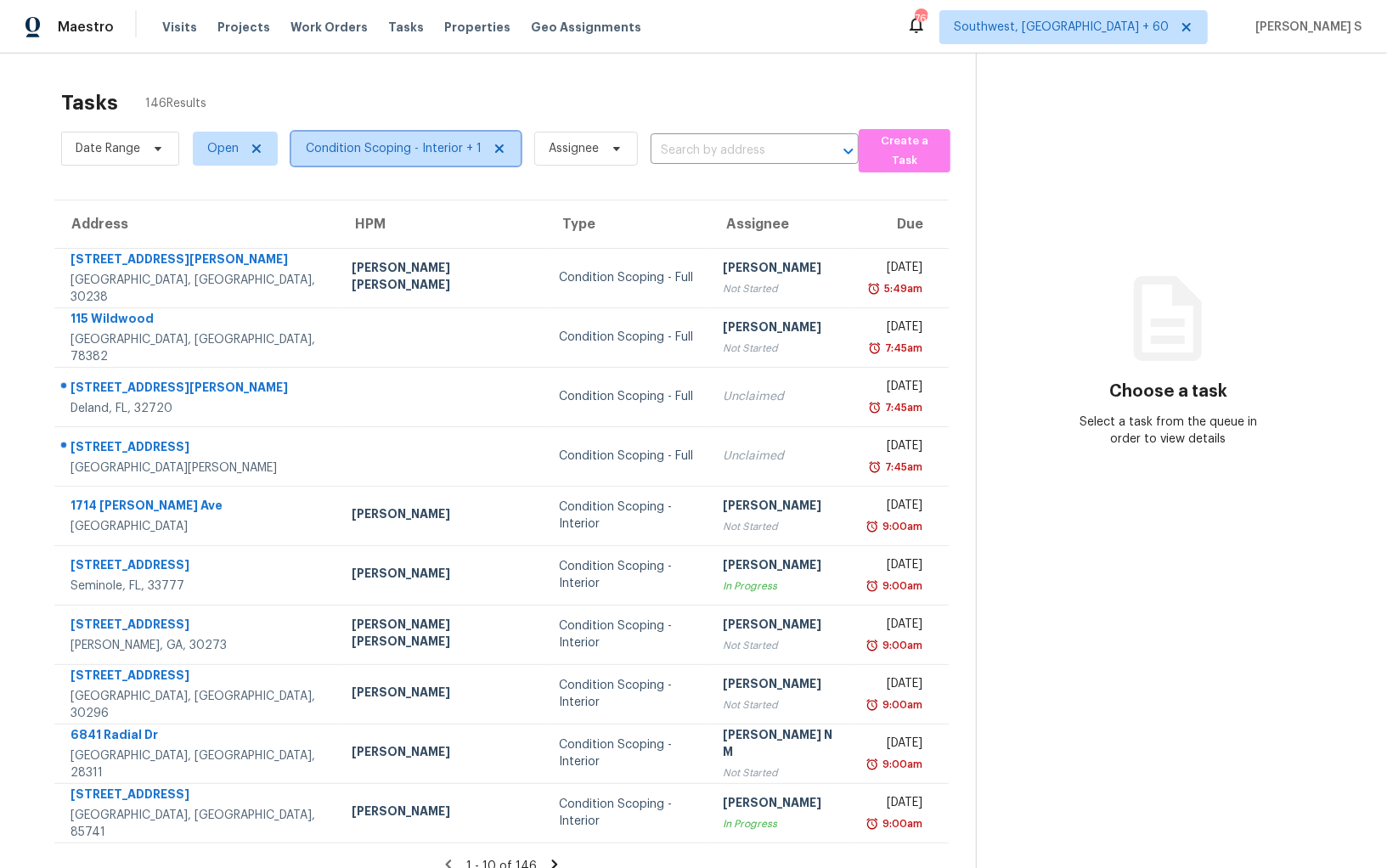
click at [375, 154] on span "Condition Scoping - Interior + 1" at bounding box center [394, 148] width 176 height 17
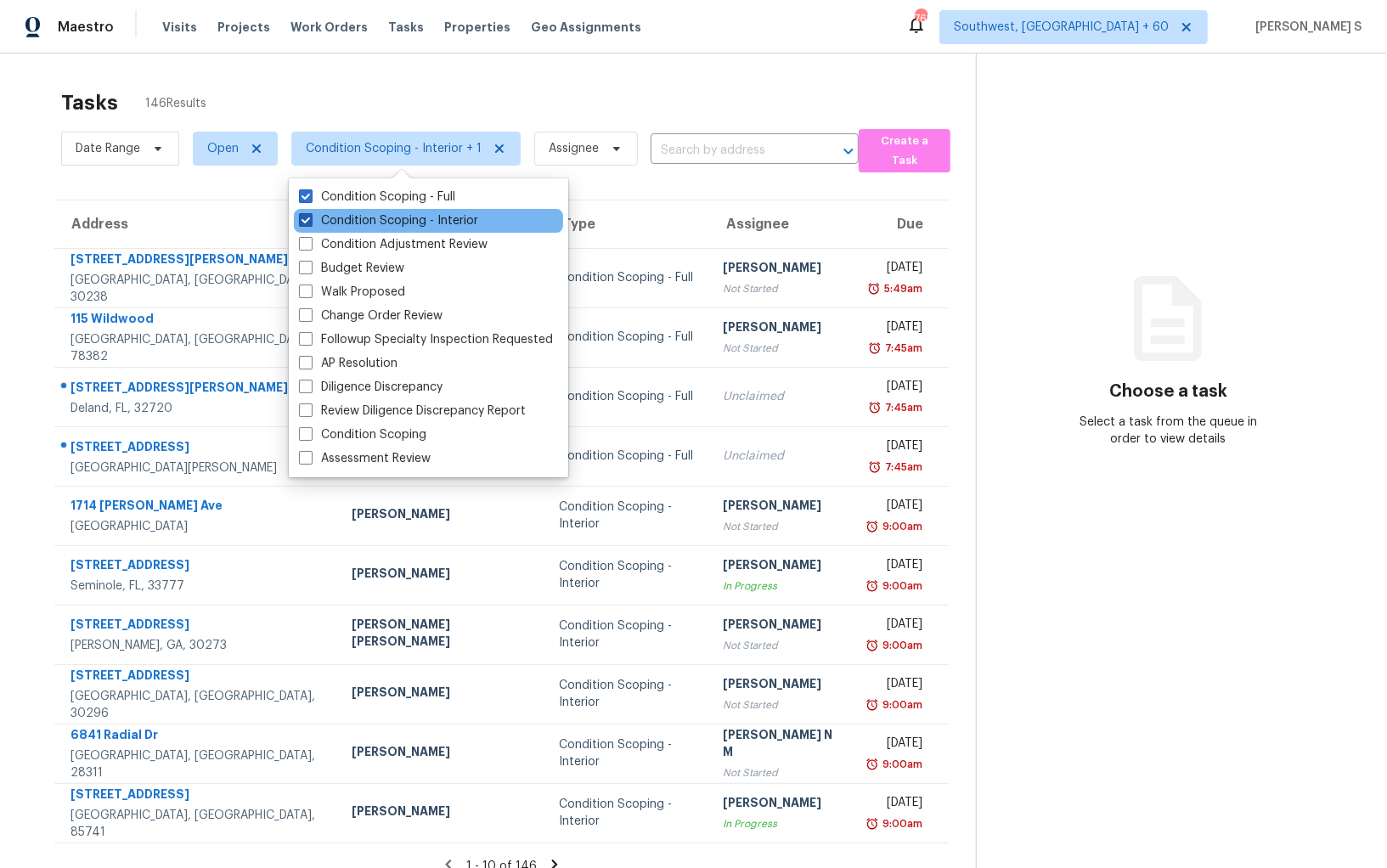
click at [394, 217] on label "Condition Scoping - Interior" at bounding box center [388, 221] width 180 height 17
click at [310, 217] on input "Condition Scoping - Interior" at bounding box center [304, 217] width 11 height 11
checkbox input "false"
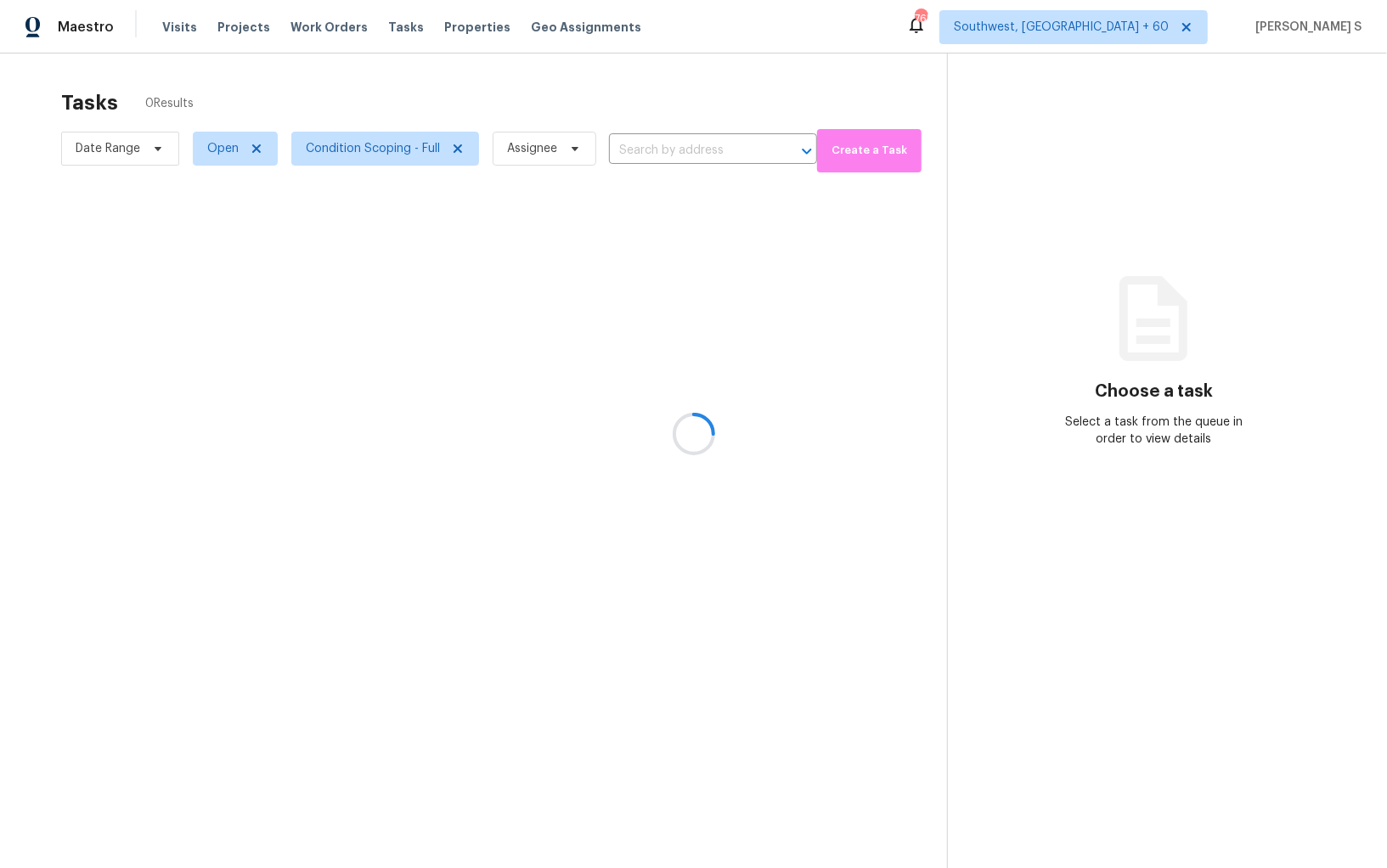
click at [133, 154] on div at bounding box center [693, 434] width 1387 height 868
click at [149, 154] on div at bounding box center [693, 434] width 1387 height 868
click at [149, 154] on div at bounding box center [693, 434] width 1387 height 868
click at [149, 150] on div at bounding box center [693, 434] width 1387 height 868
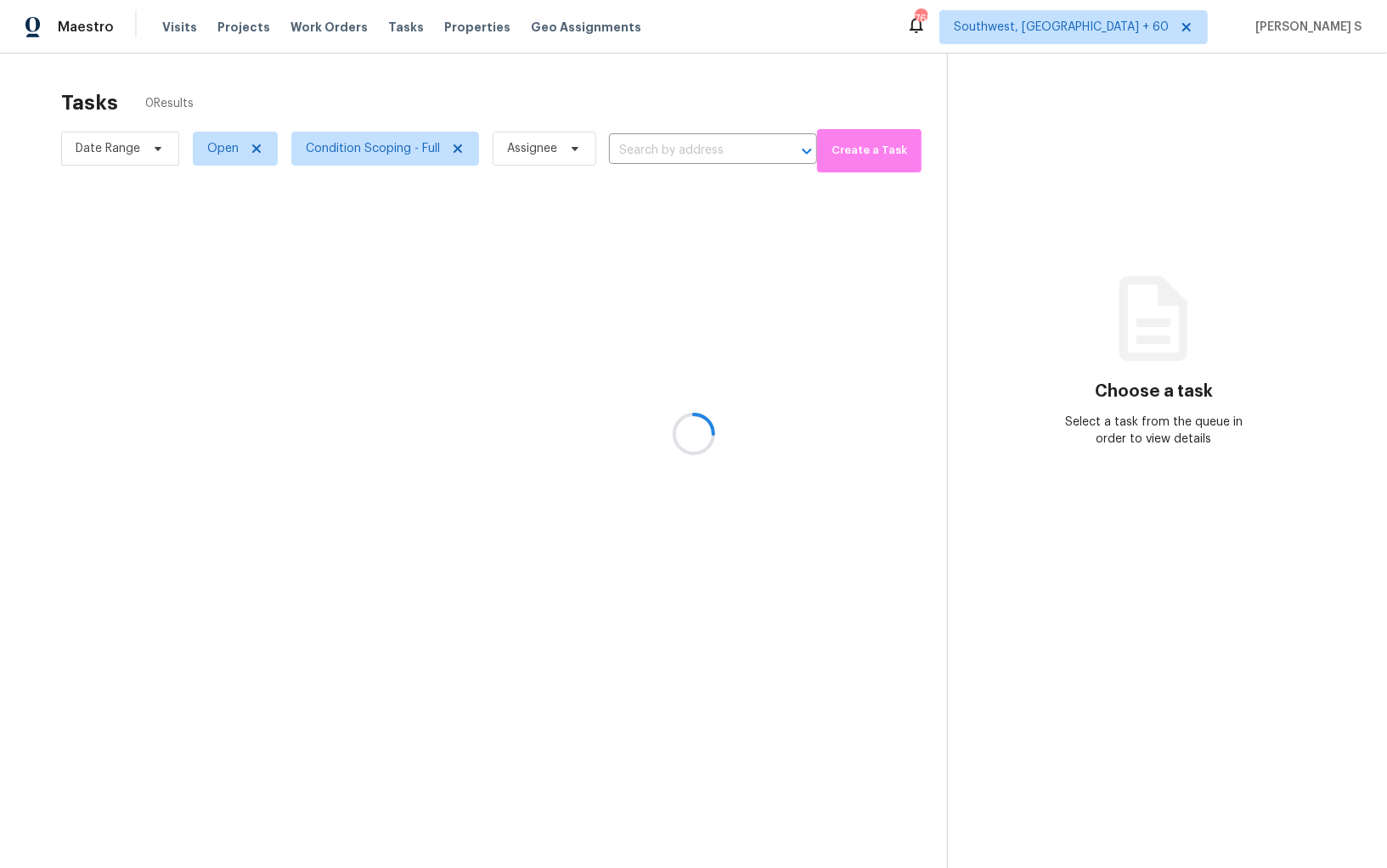
click at [149, 150] on div at bounding box center [693, 434] width 1387 height 868
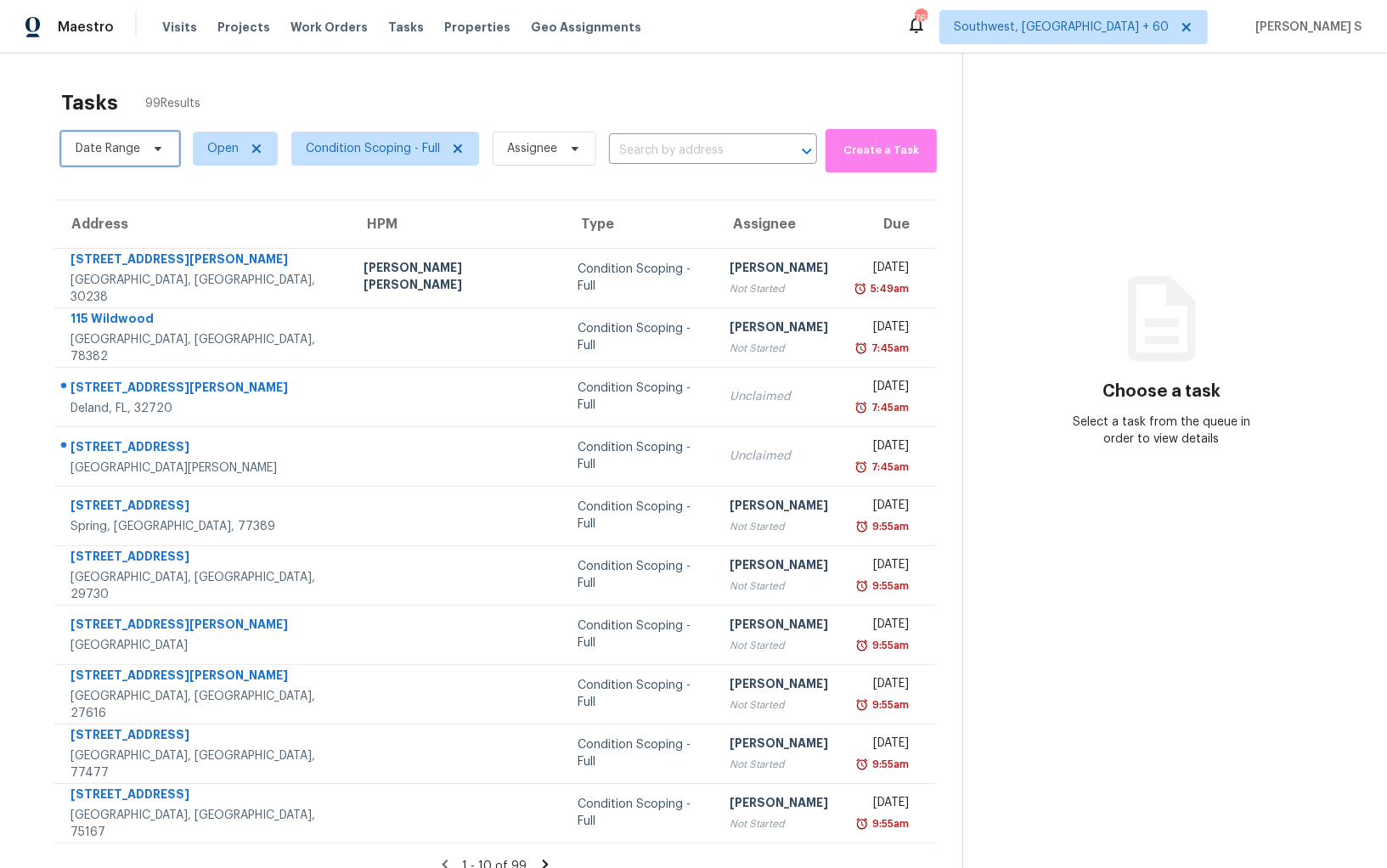
click at [148, 147] on span at bounding box center [155, 148] width 19 height 14
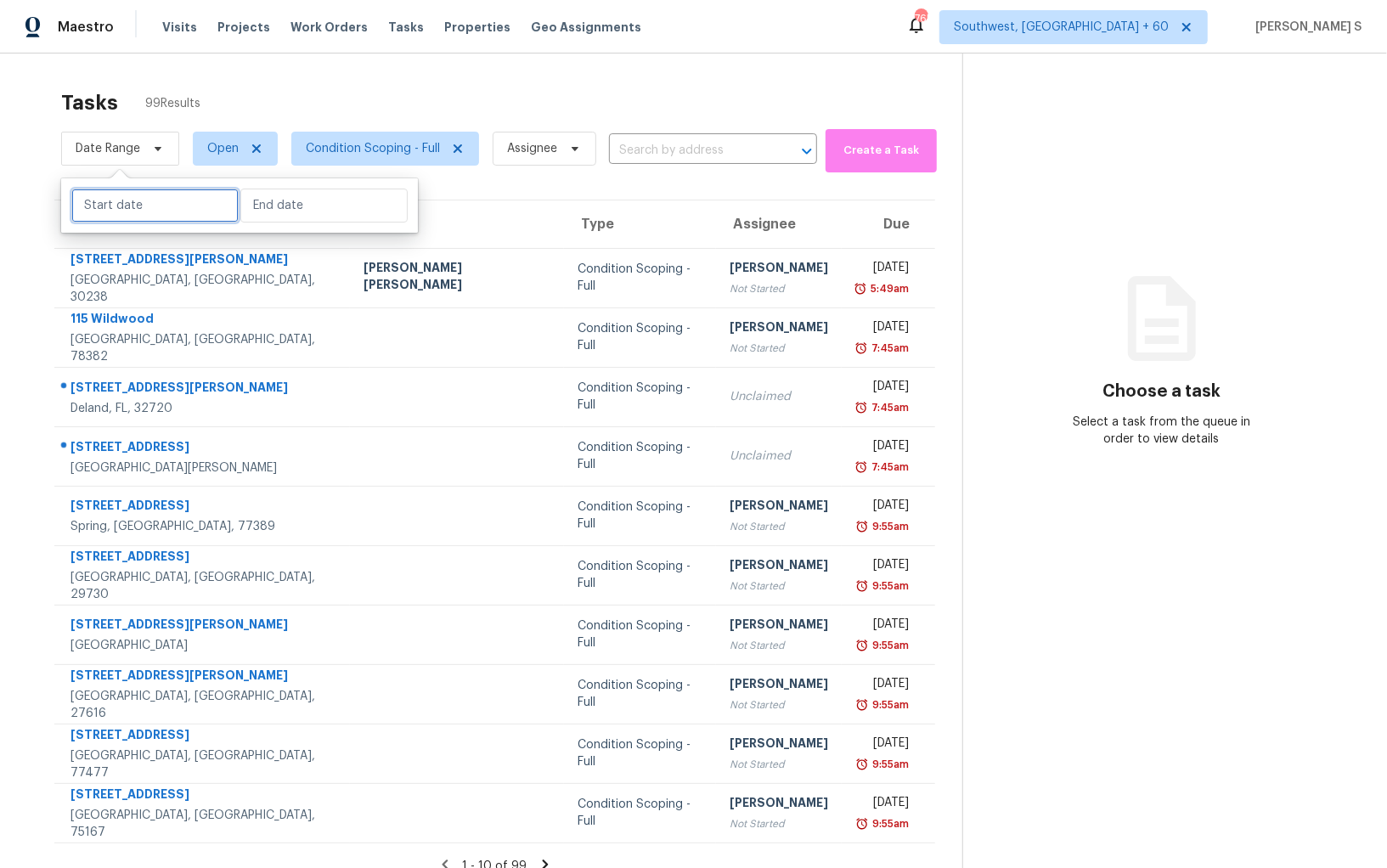
click at [167, 194] on input "text" at bounding box center [155, 205] width 167 height 34
select select "9"
select select "2025"
select select "10"
select select "2025"
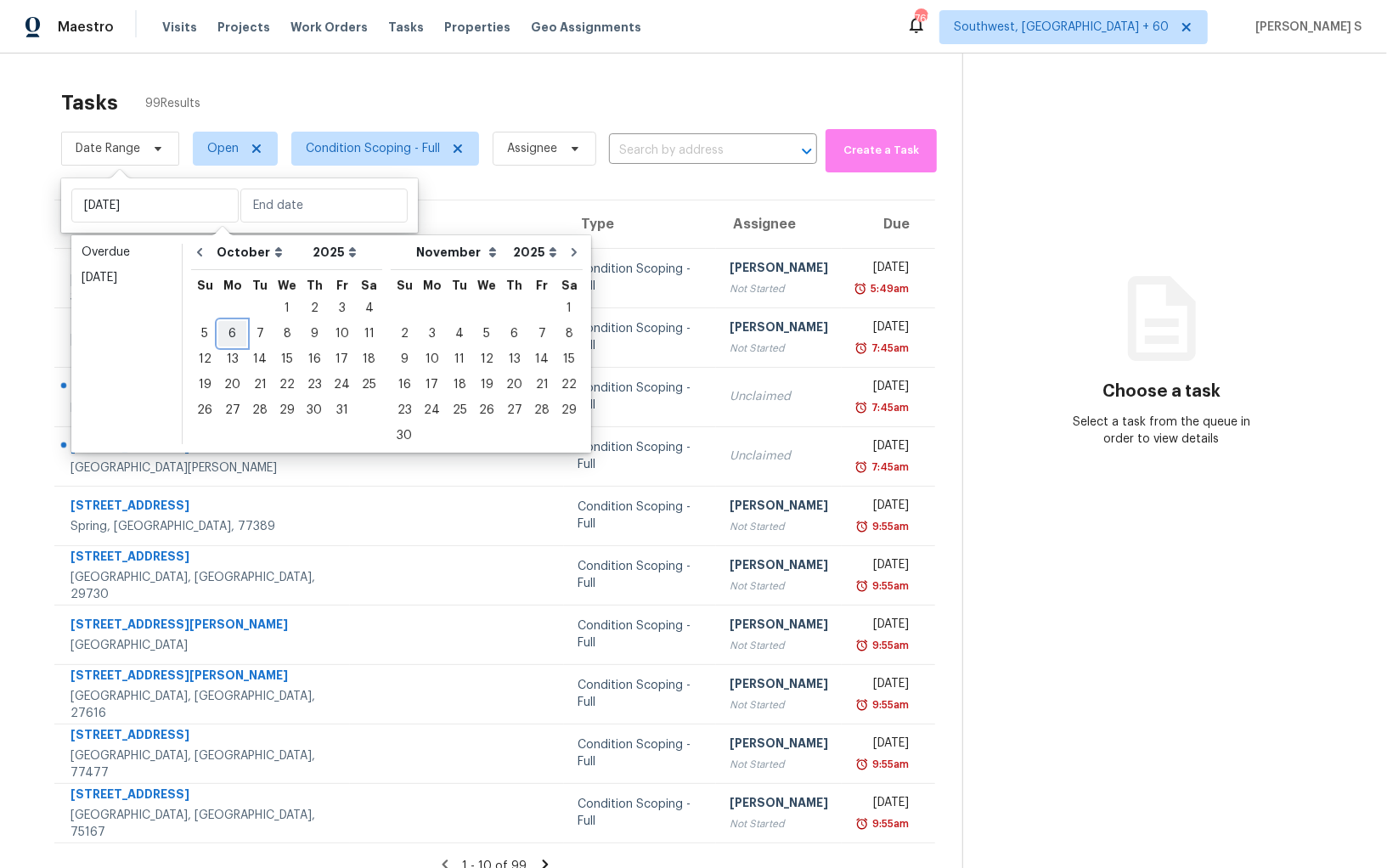
click at [230, 333] on div "6" at bounding box center [232, 334] width 28 height 24
type input "[DATE]"
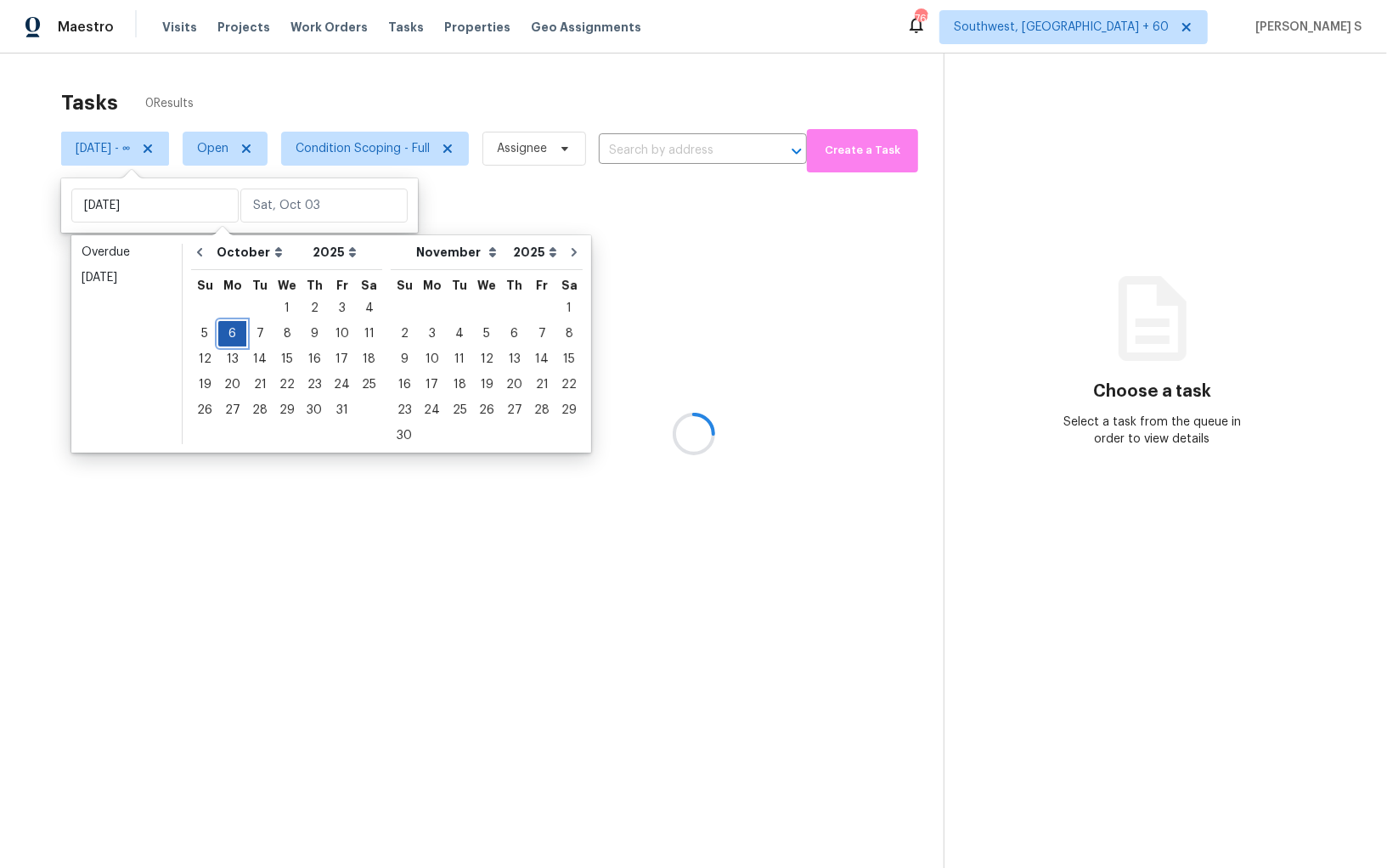
click at [230, 333] on div "6" at bounding box center [232, 334] width 28 height 24
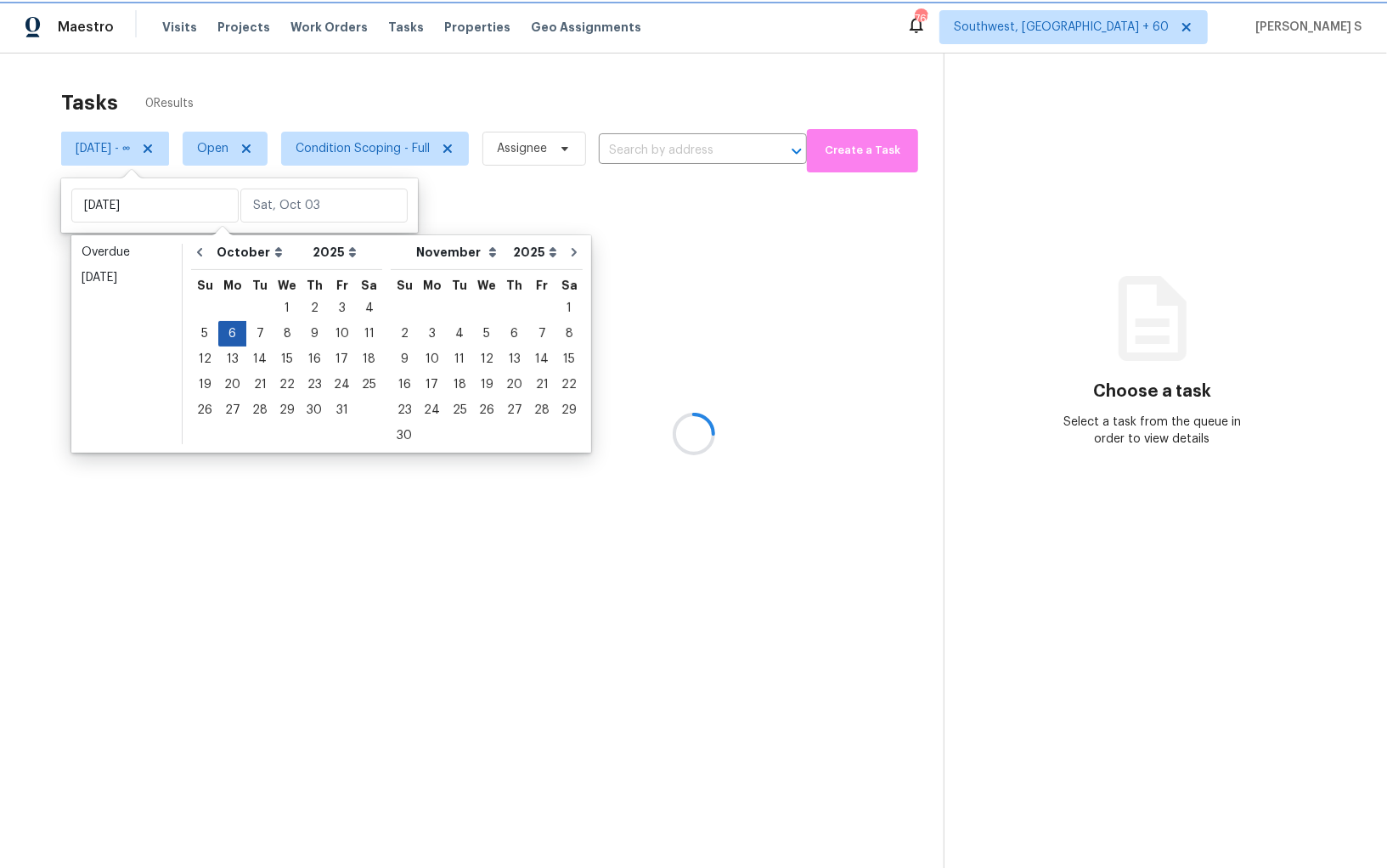
type input "Mon, Oct 06"
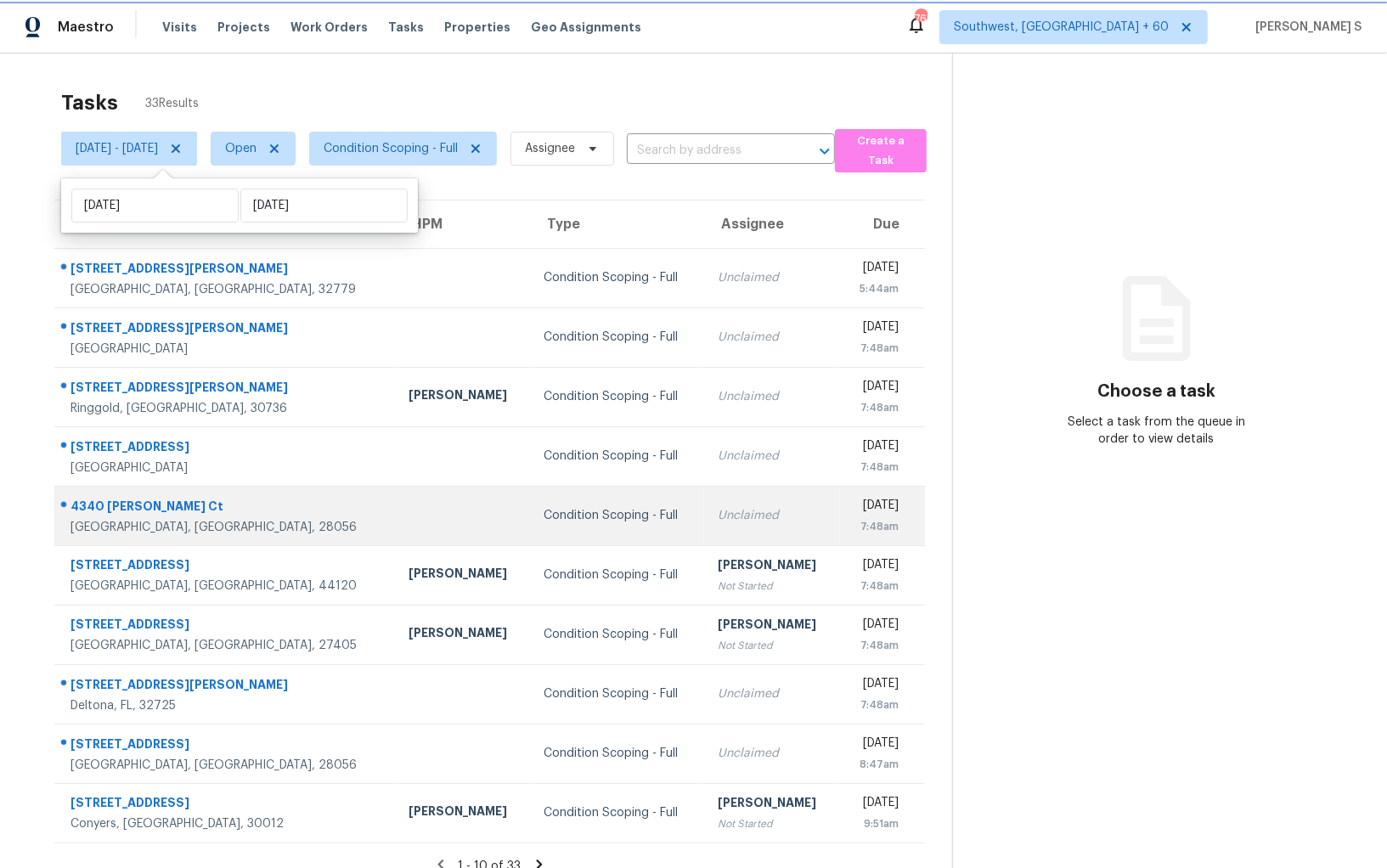
scroll to position [53, 0]
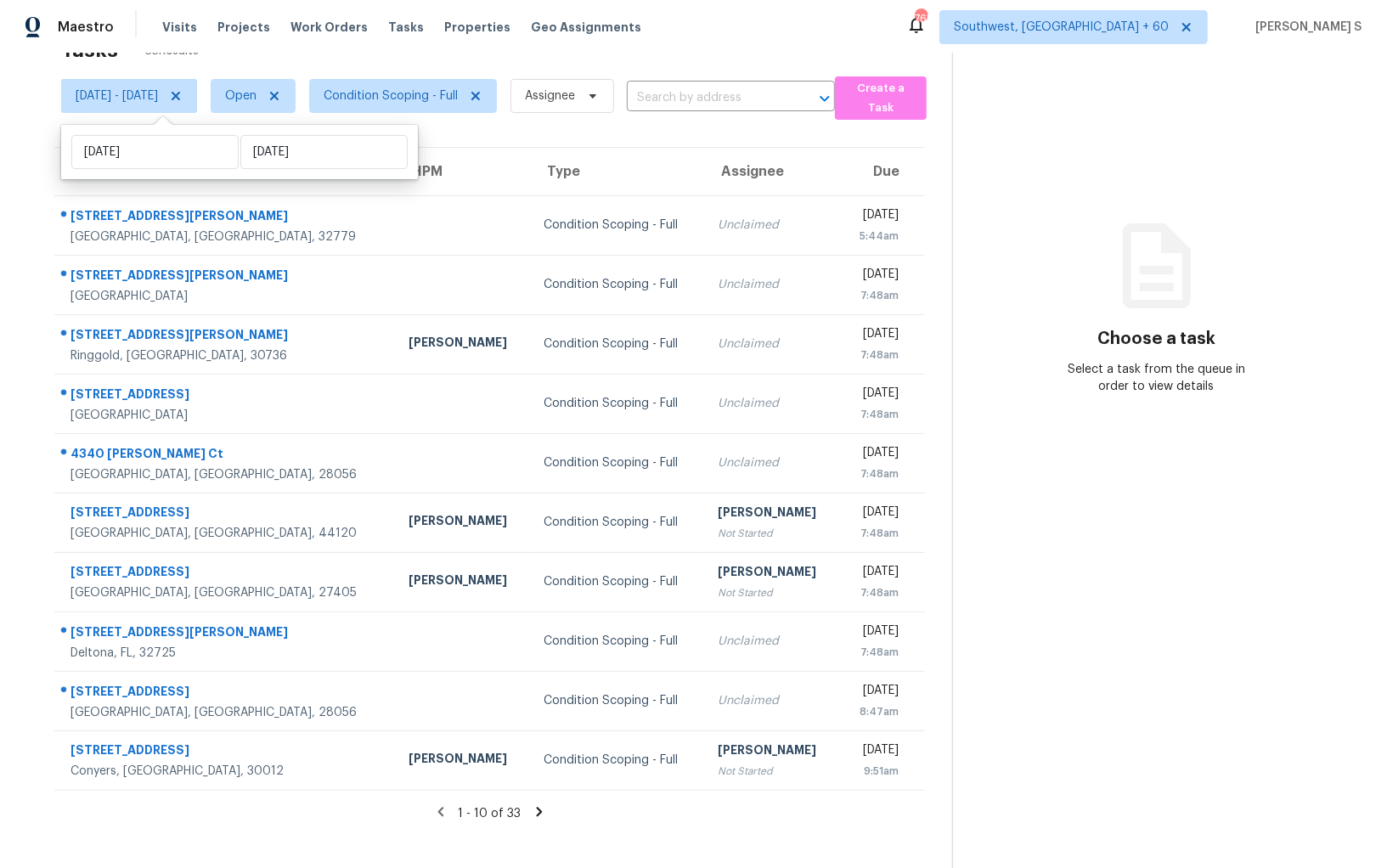
click at [542, 807] on icon at bounding box center [539, 811] width 6 height 9
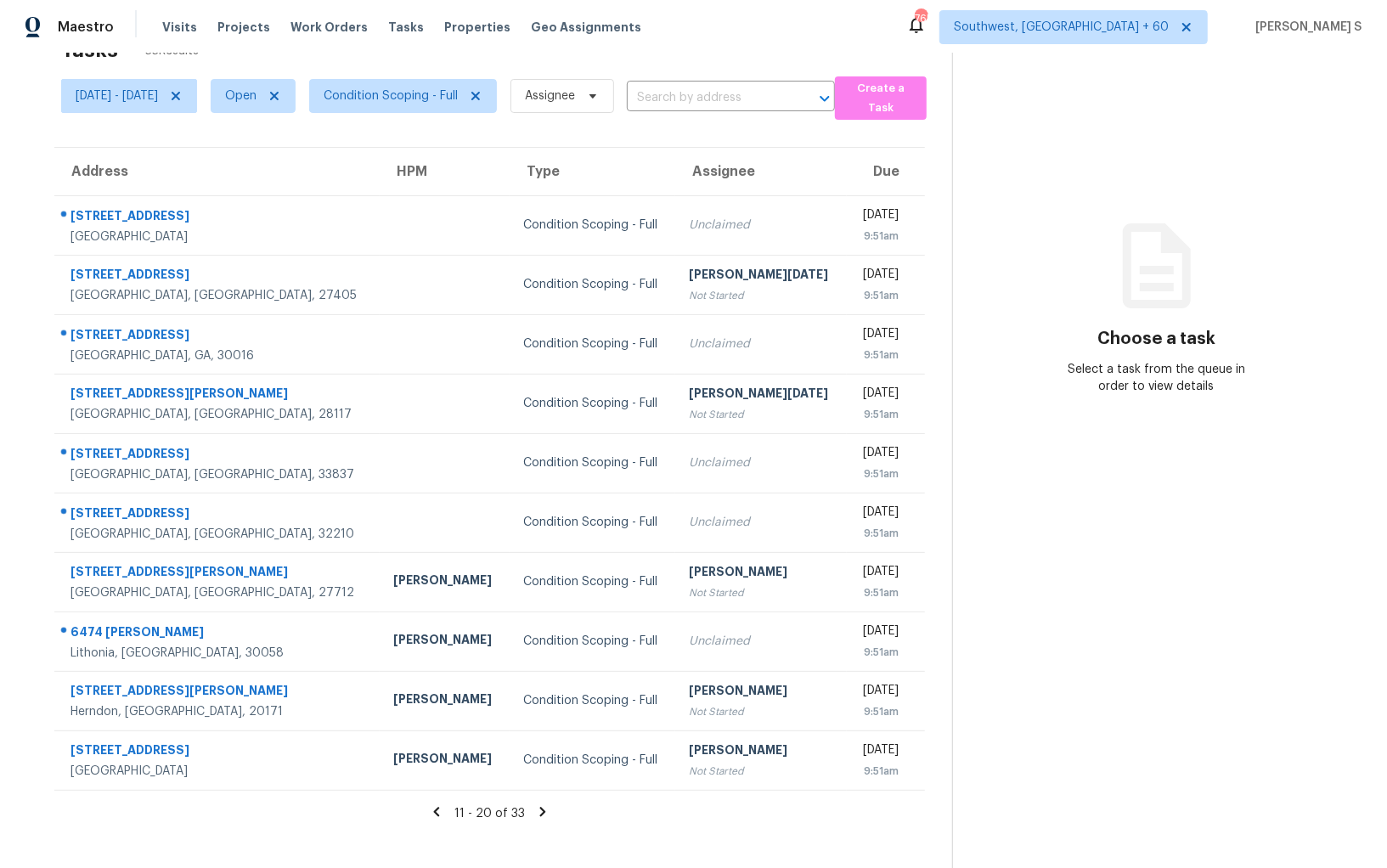
click at [551, 810] on icon at bounding box center [543, 812] width 16 height 16
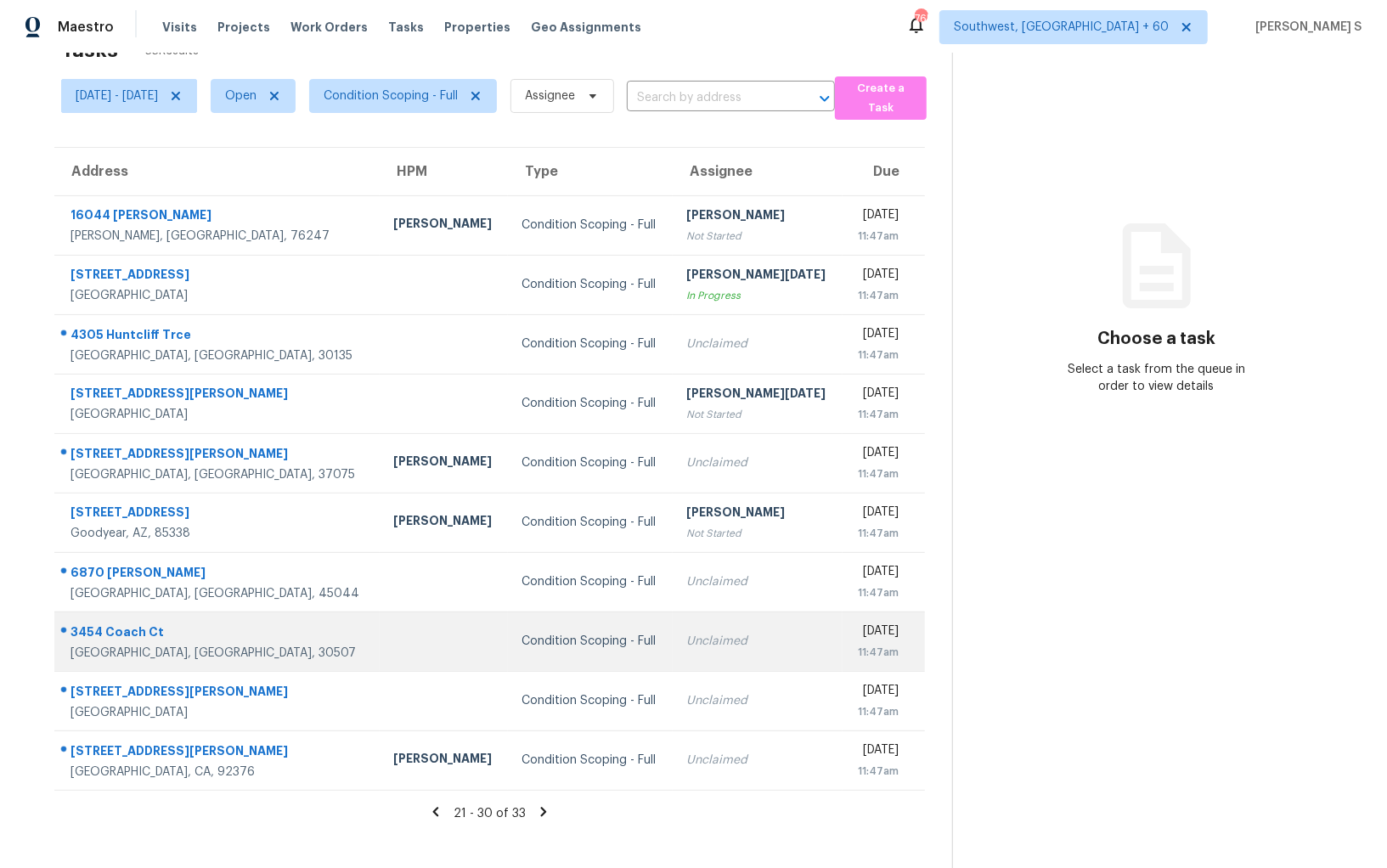
click at [716, 623] on td "Unclaimed" at bounding box center [758, 641] width 170 height 60
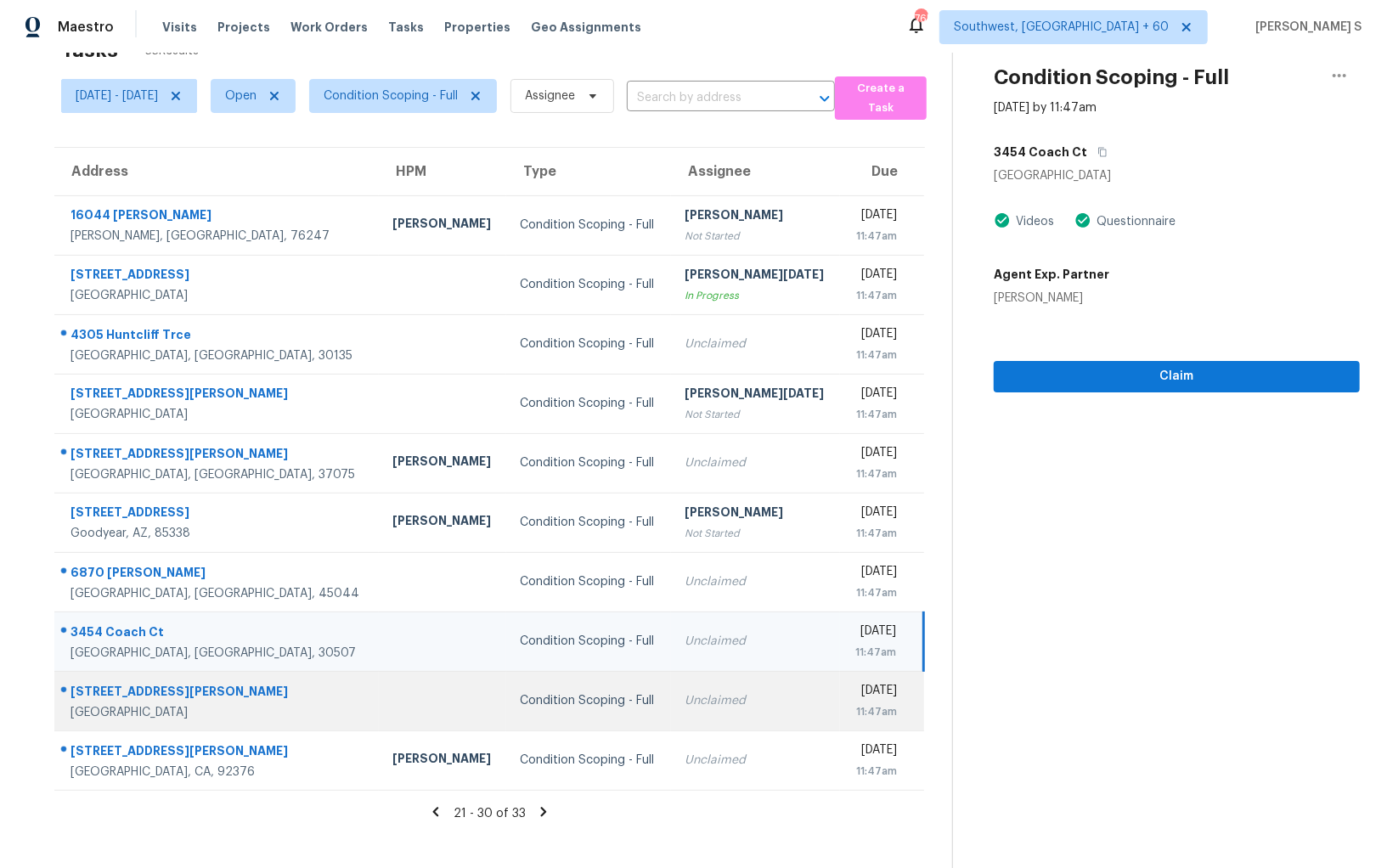
click at [712, 694] on div "Unclaimed" at bounding box center [755, 701] width 142 height 17
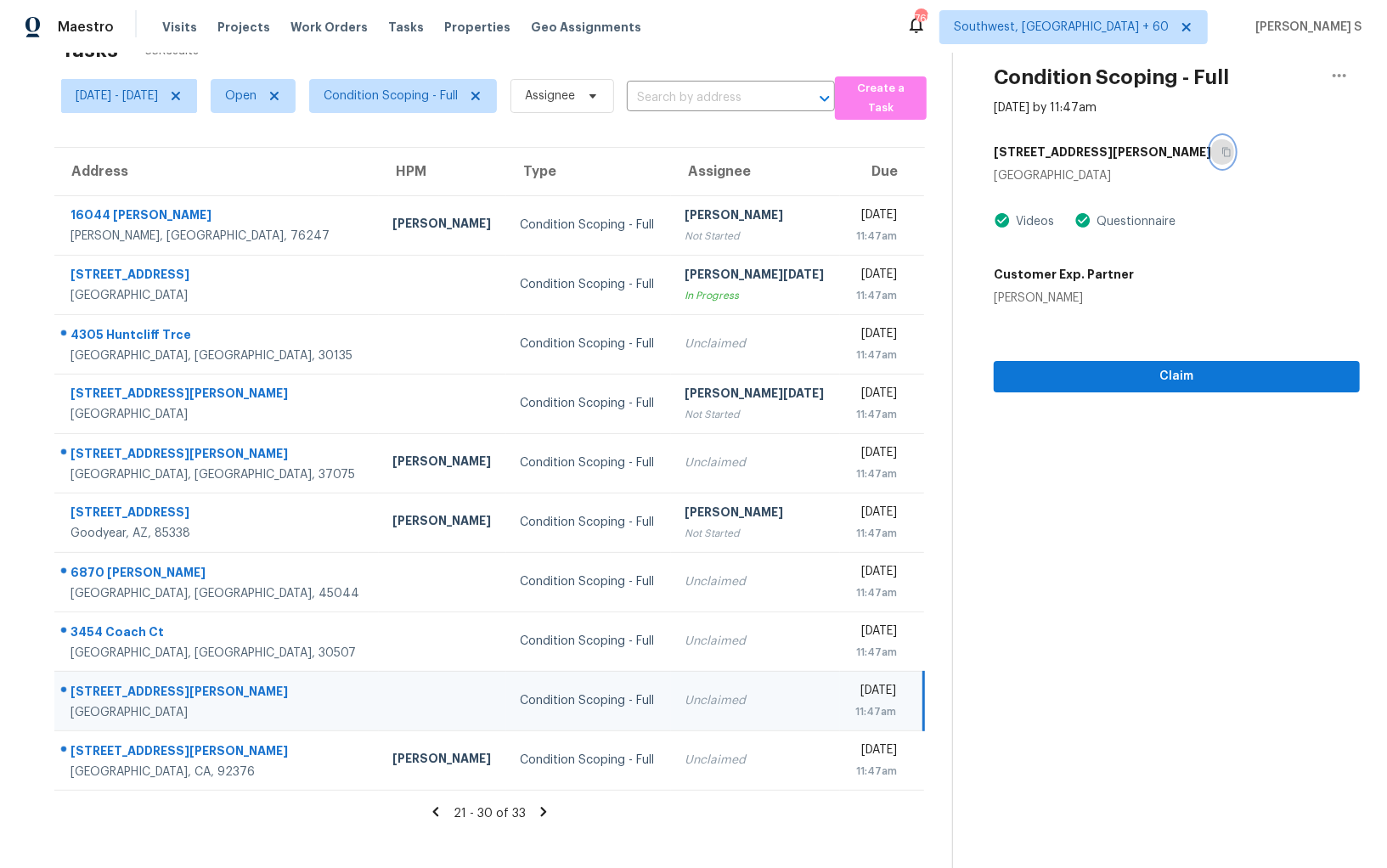
click at [1221, 151] on icon "button" at bounding box center [1226, 152] width 10 height 10
click at [1222, 151] on icon "button" at bounding box center [1226, 152] width 9 height 9
click at [859, 699] on div "Mon, Oct 6th 2025" at bounding box center [874, 692] width 42 height 22
click at [703, 702] on div "Unclaimed" at bounding box center [755, 701] width 142 height 17
click at [1090, 381] on span "Claim" at bounding box center [1176, 376] width 339 height 22
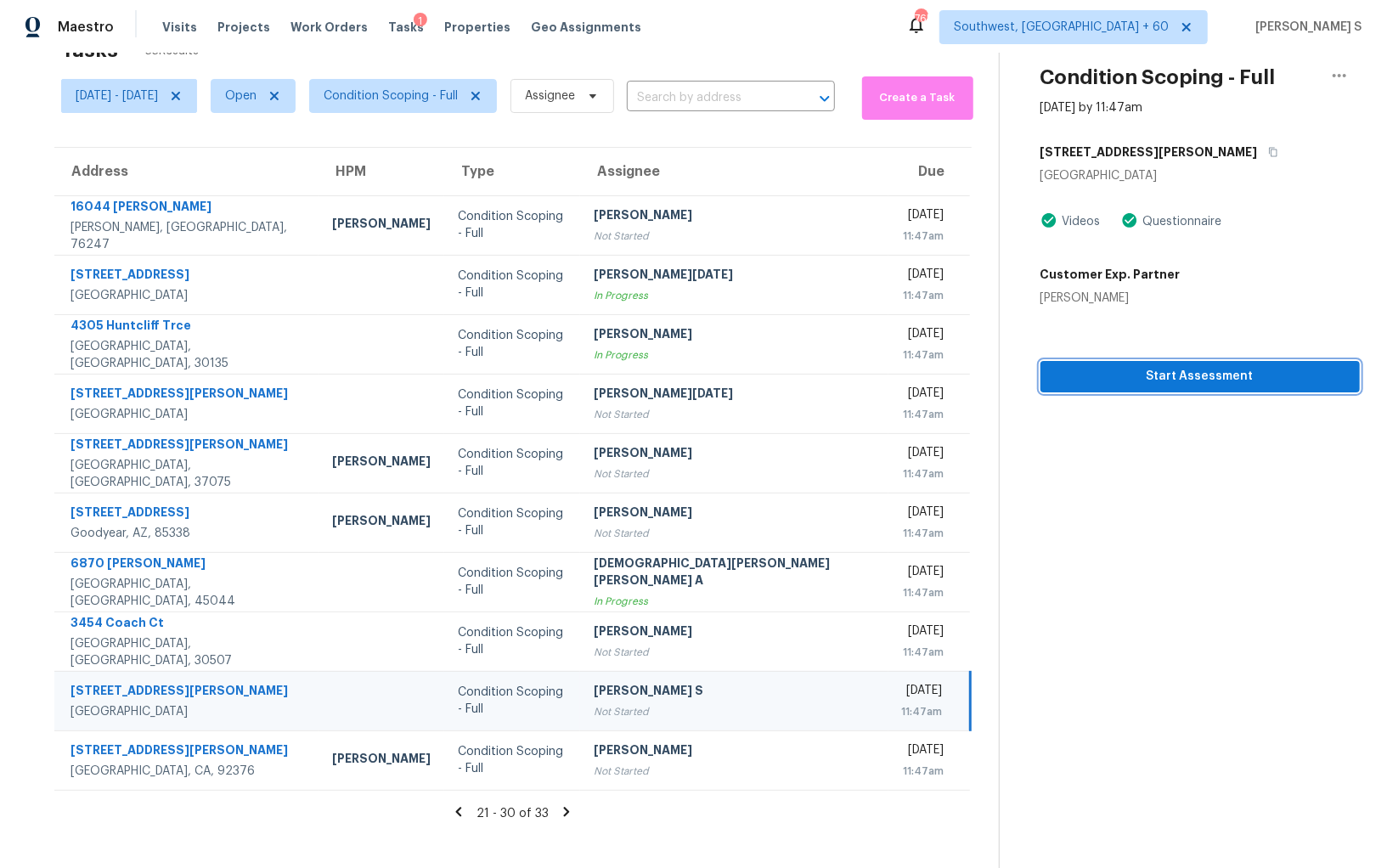
click at [1183, 369] on span "Start Assessment" at bounding box center [1201, 376] width 293 height 22
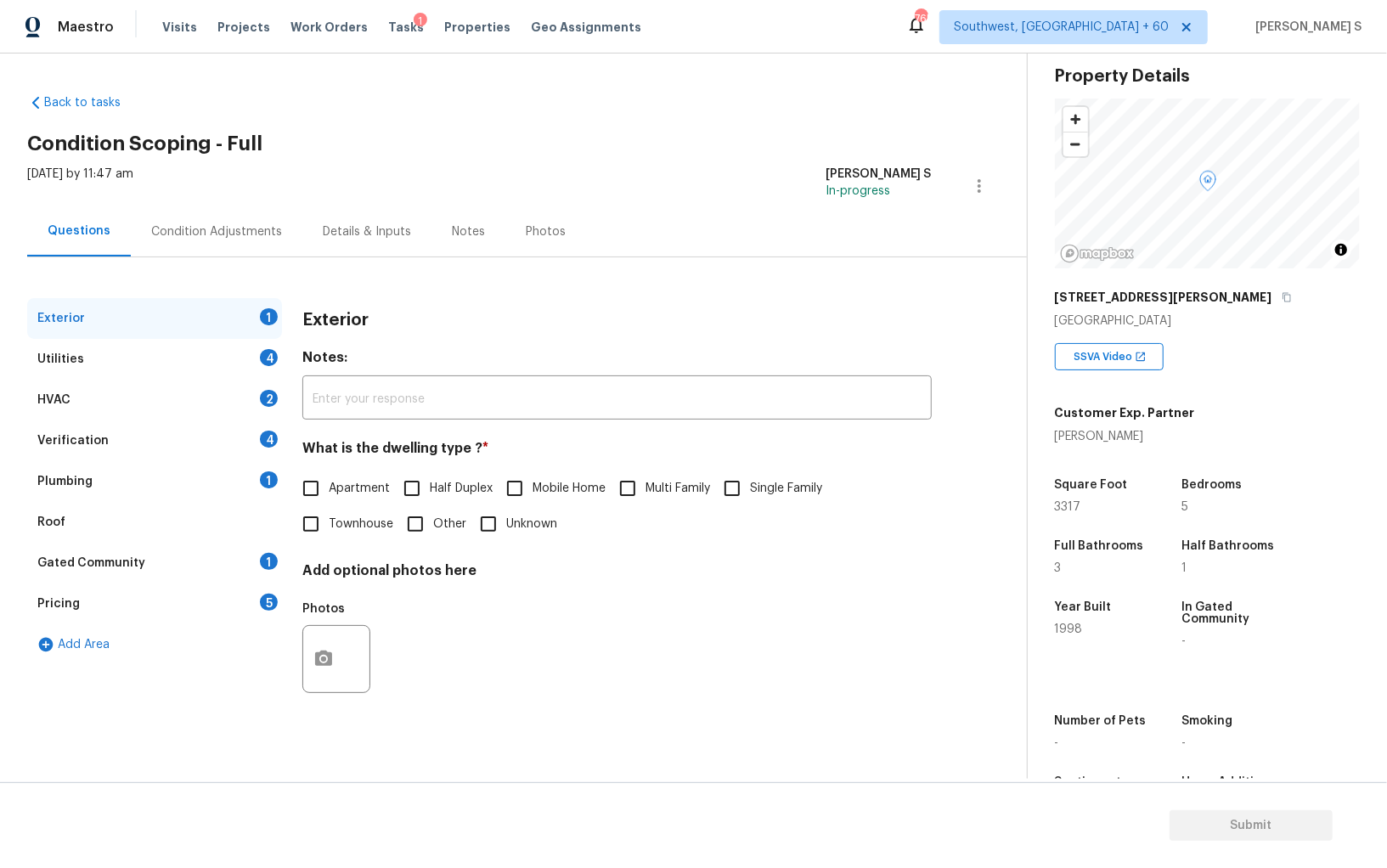
scroll to position [109, 0]
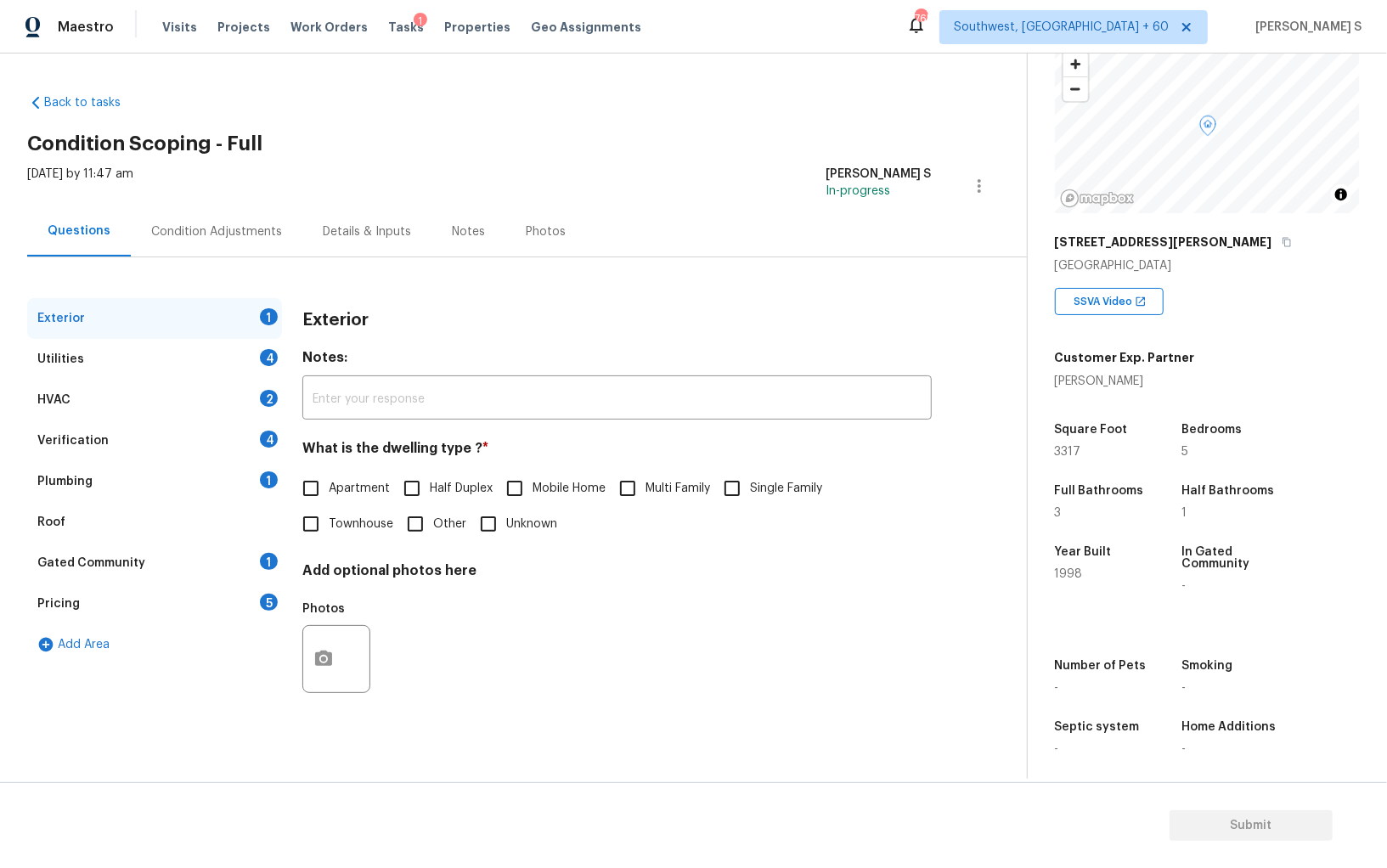
click at [281, 603] on div "Pricing 5" at bounding box center [154, 603] width 255 height 41
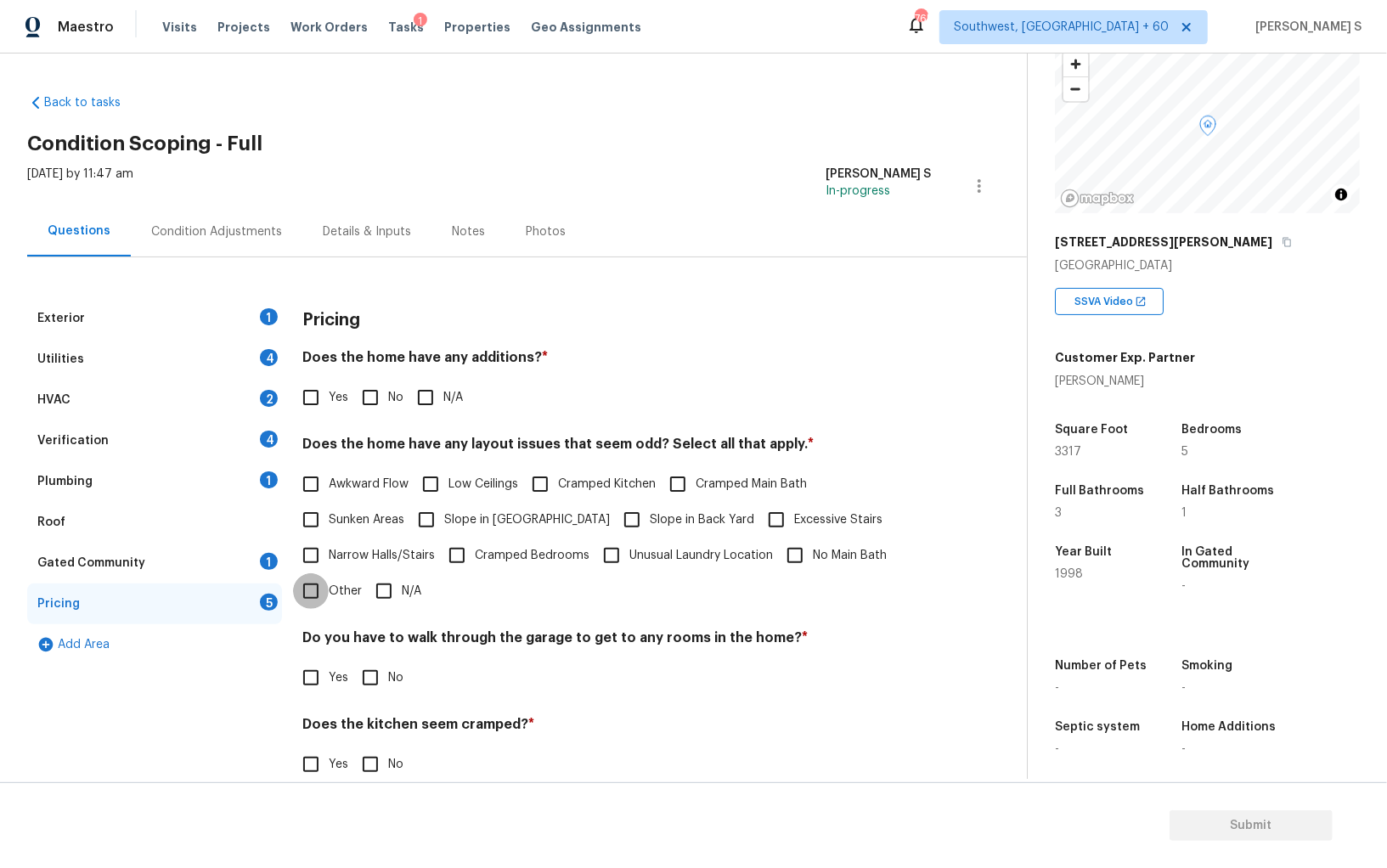
click at [309, 598] on input "Other" at bounding box center [311, 590] width 35 height 35
checkbox input "true"
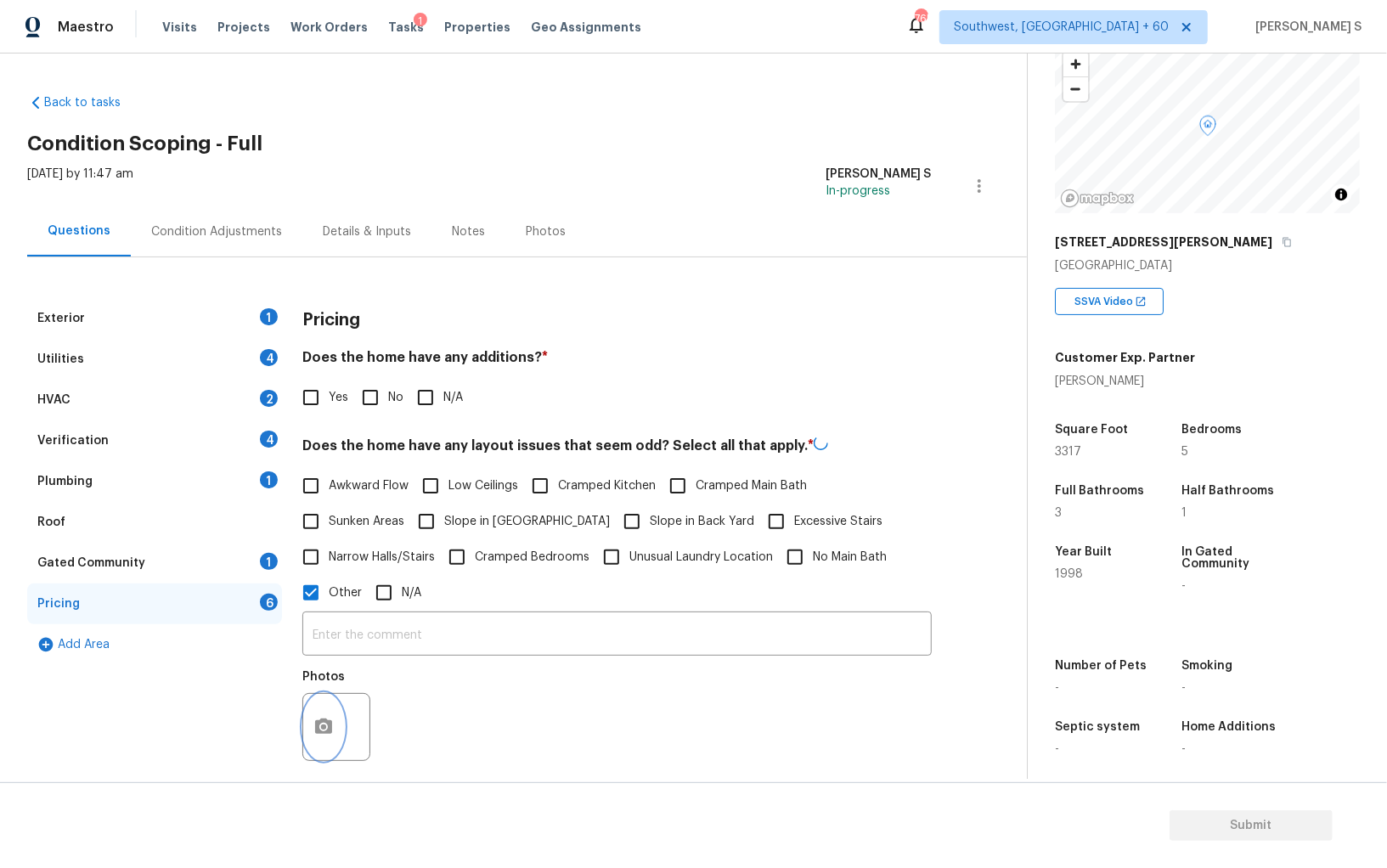
click at [318, 726] on icon "button" at bounding box center [324, 726] width 17 height 16
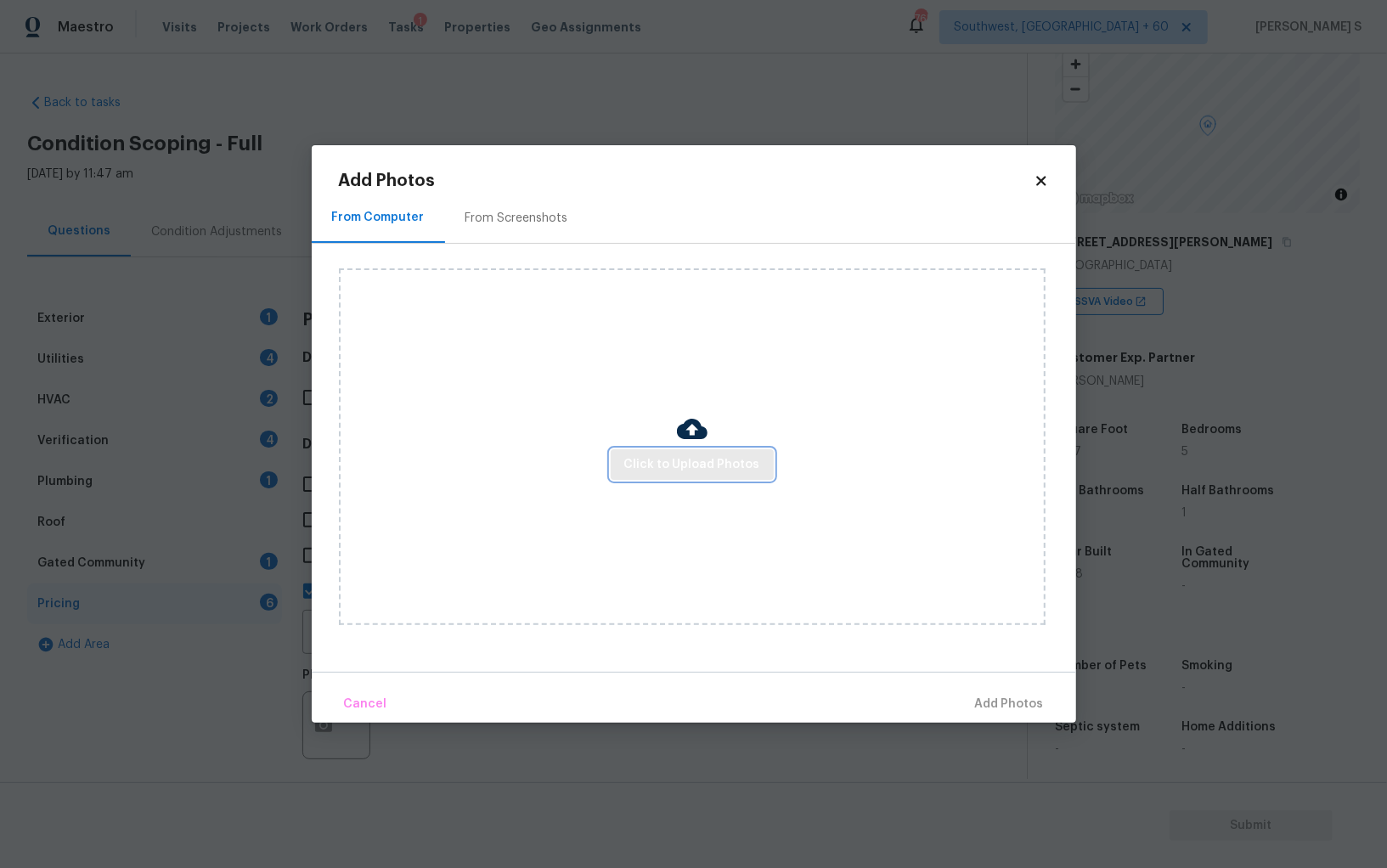
click at [743, 467] on span "Click to Upload Photos" at bounding box center [691, 465] width 136 height 22
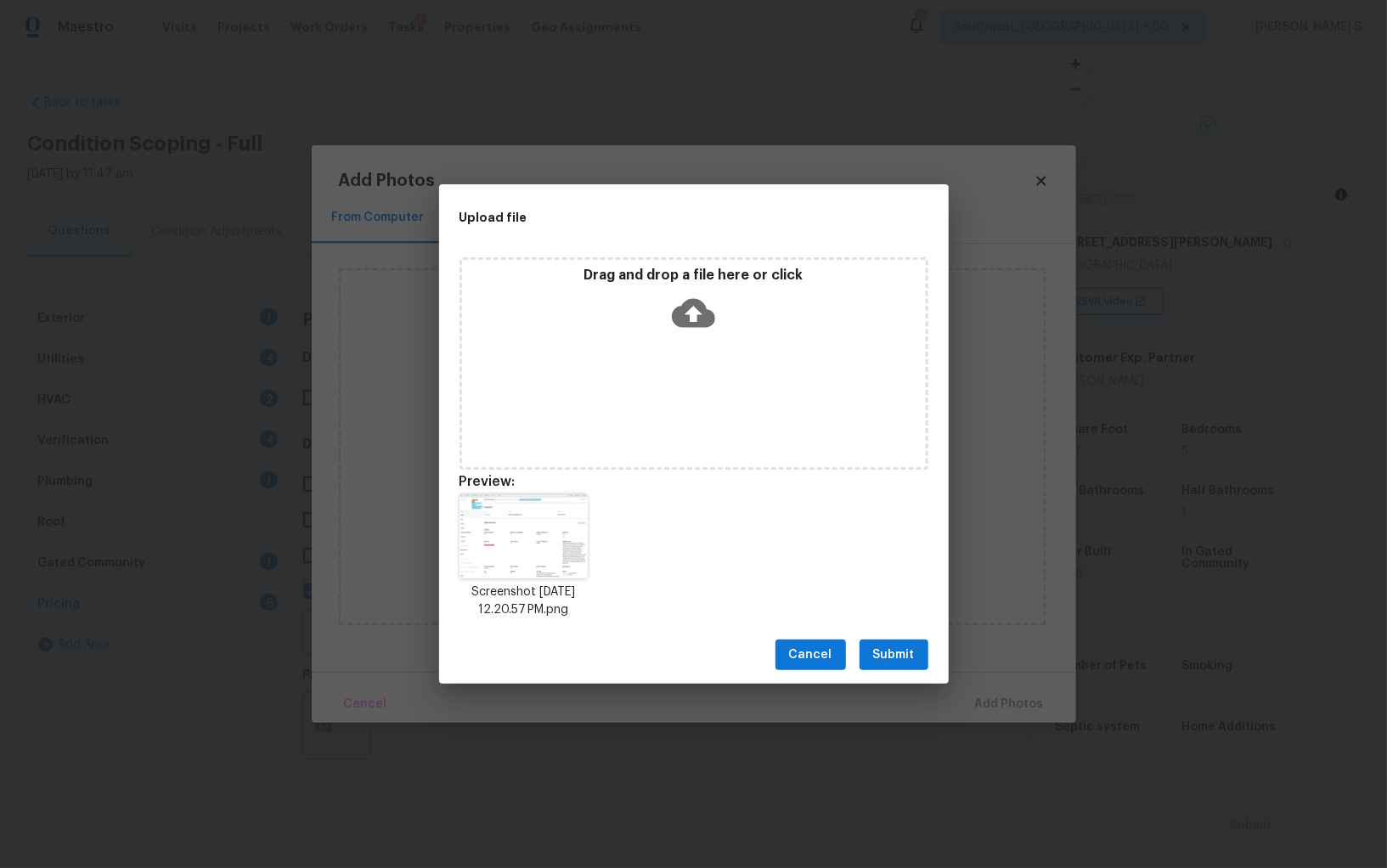
click at [901, 648] on span "Submit" at bounding box center [894, 655] width 41 height 22
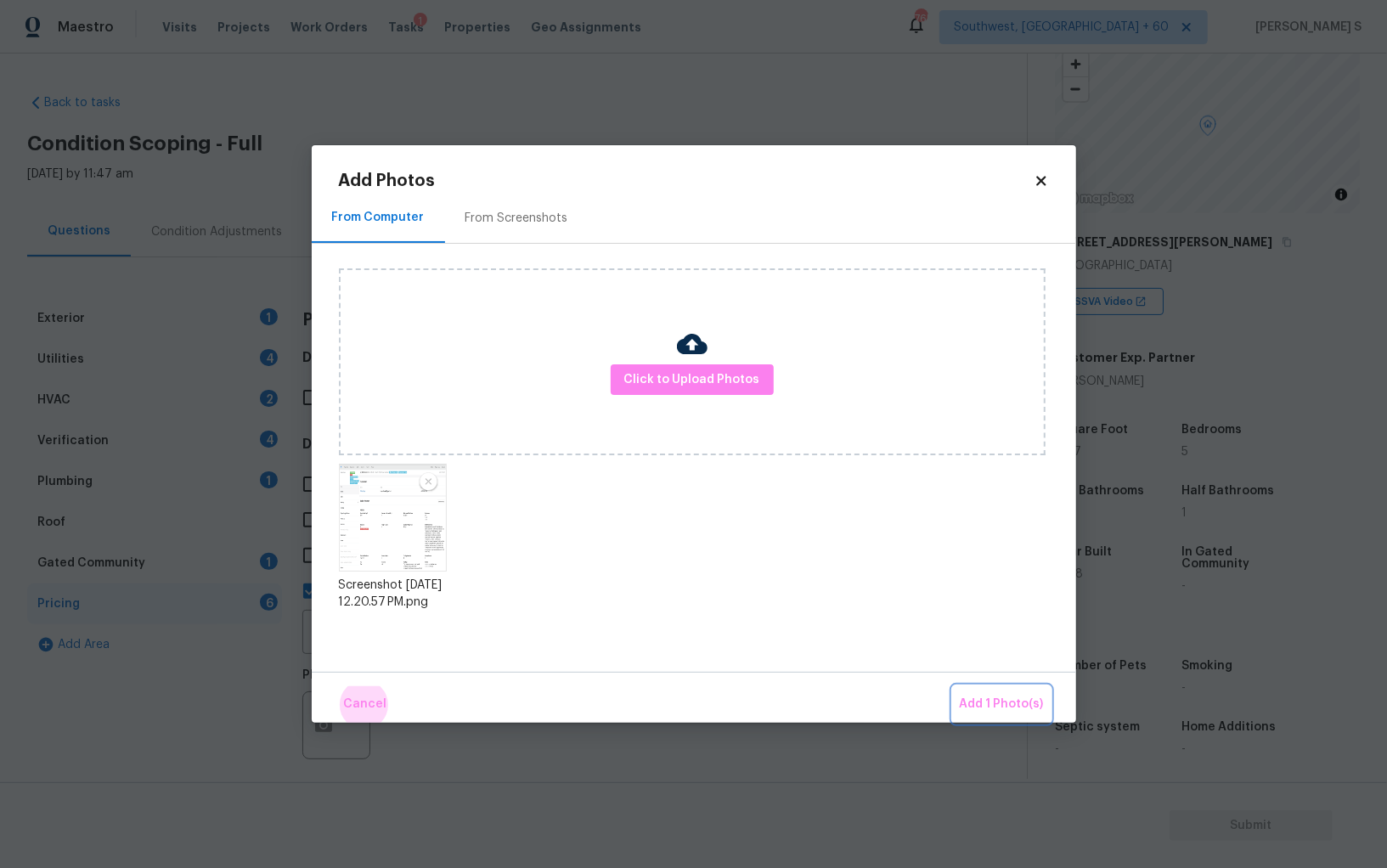
click at [953, 686] on button "Add 1 Photo(s)" at bounding box center [1001, 704] width 98 height 36
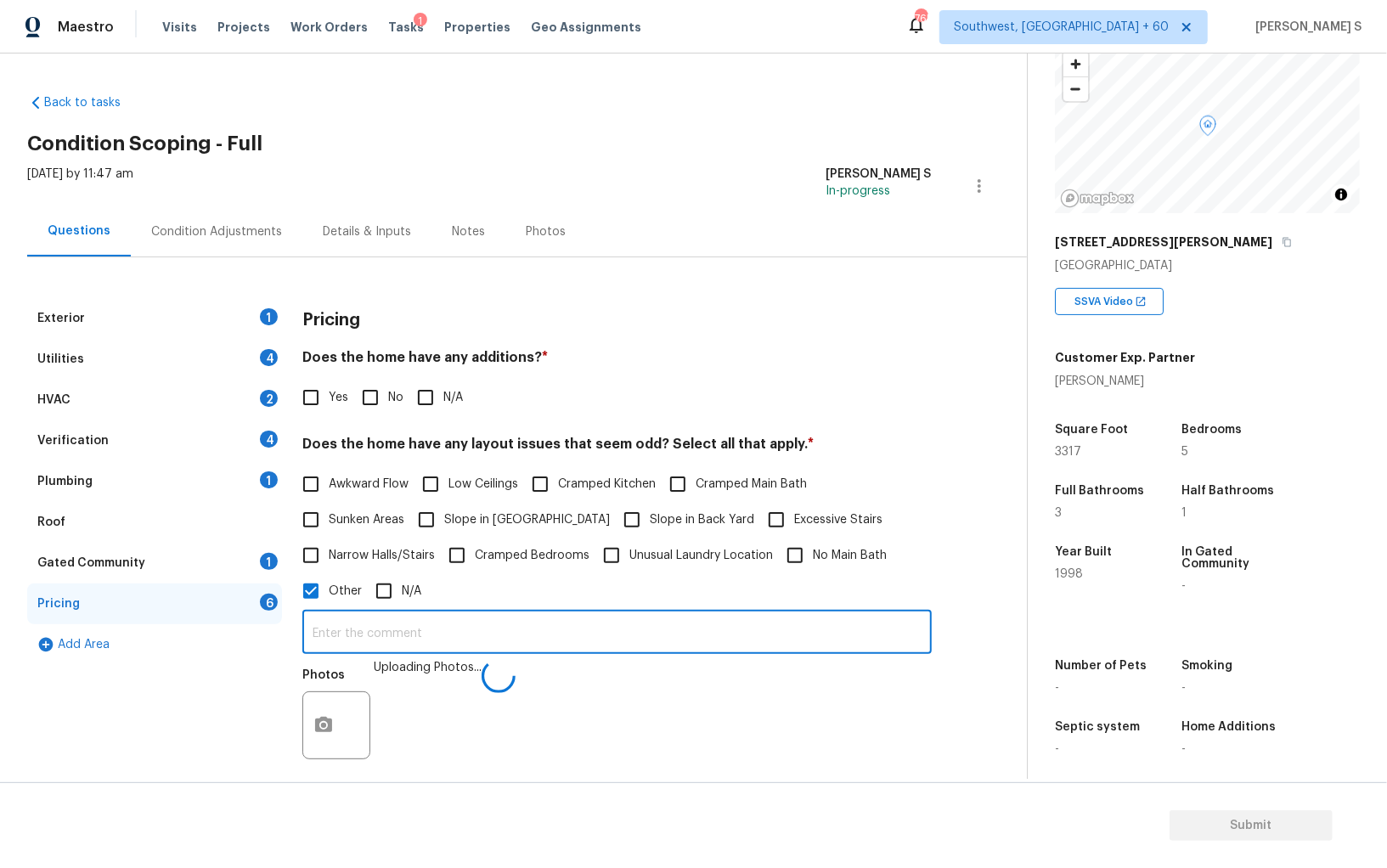
click at [816, 630] on input "text" at bounding box center [616, 634] width 629 height 40
type input "bedroom discrepancy."
click at [713, 682] on div "Photos" at bounding box center [616, 714] width 629 height 110
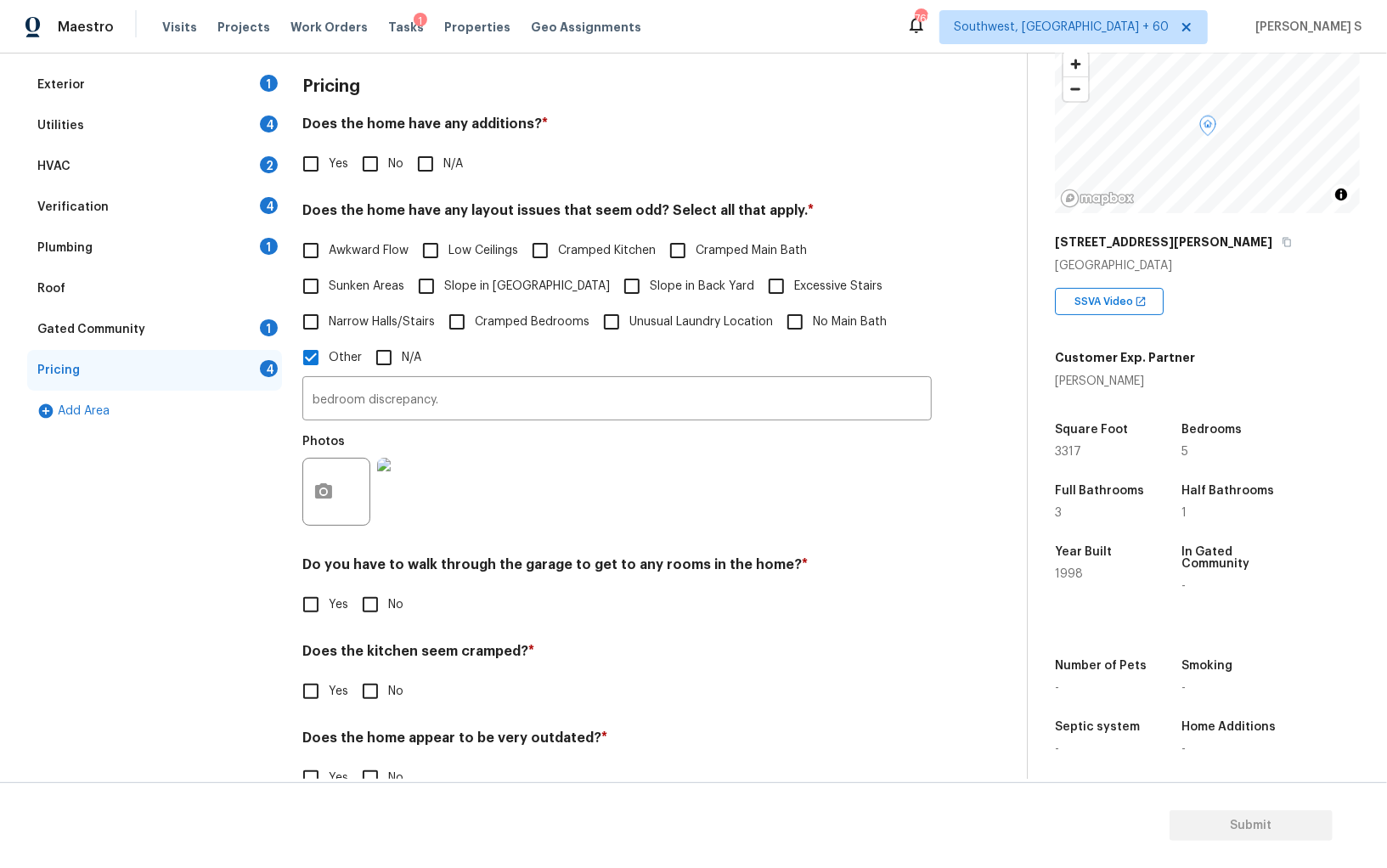
scroll to position [276, 0]
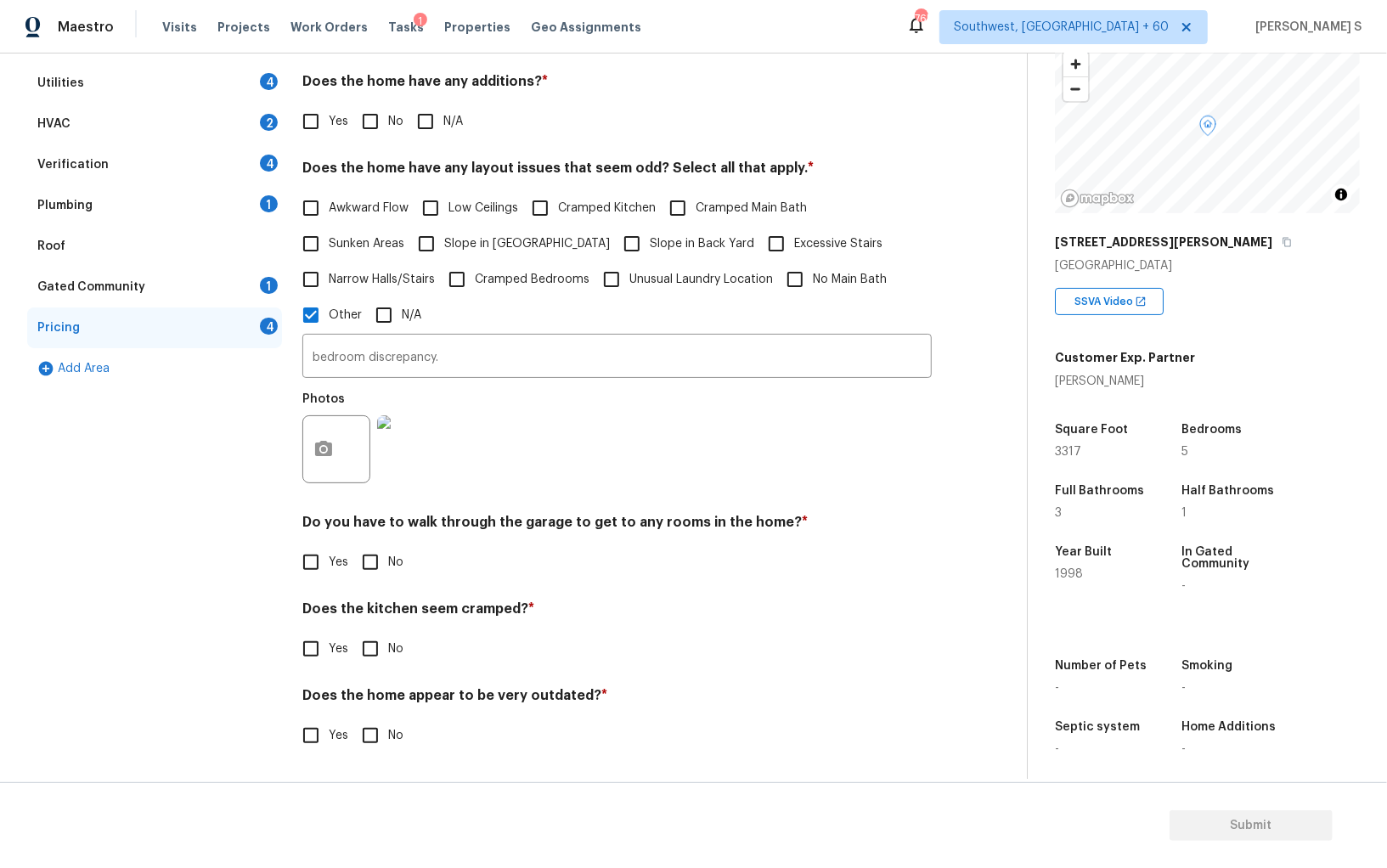
click at [364, 561] on input "No" at bounding box center [369, 562] width 35 height 35
checkbox input "true"
click at [352, 632] on input "No" at bounding box center [369, 650] width 35 height 35
checkbox input "true"
click at [352, 718] on input "No" at bounding box center [369, 735] width 35 height 35
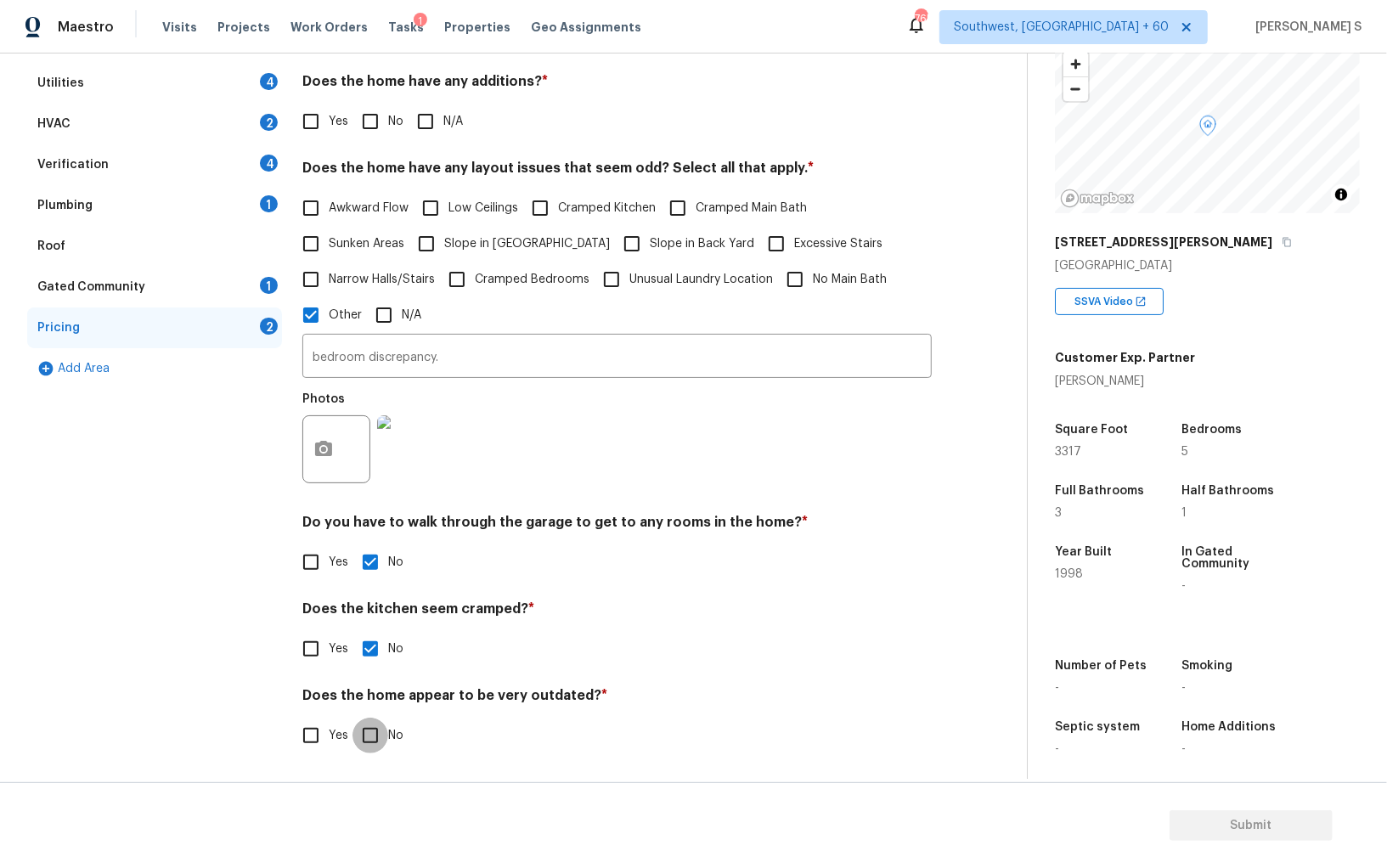
checkbox input "true"
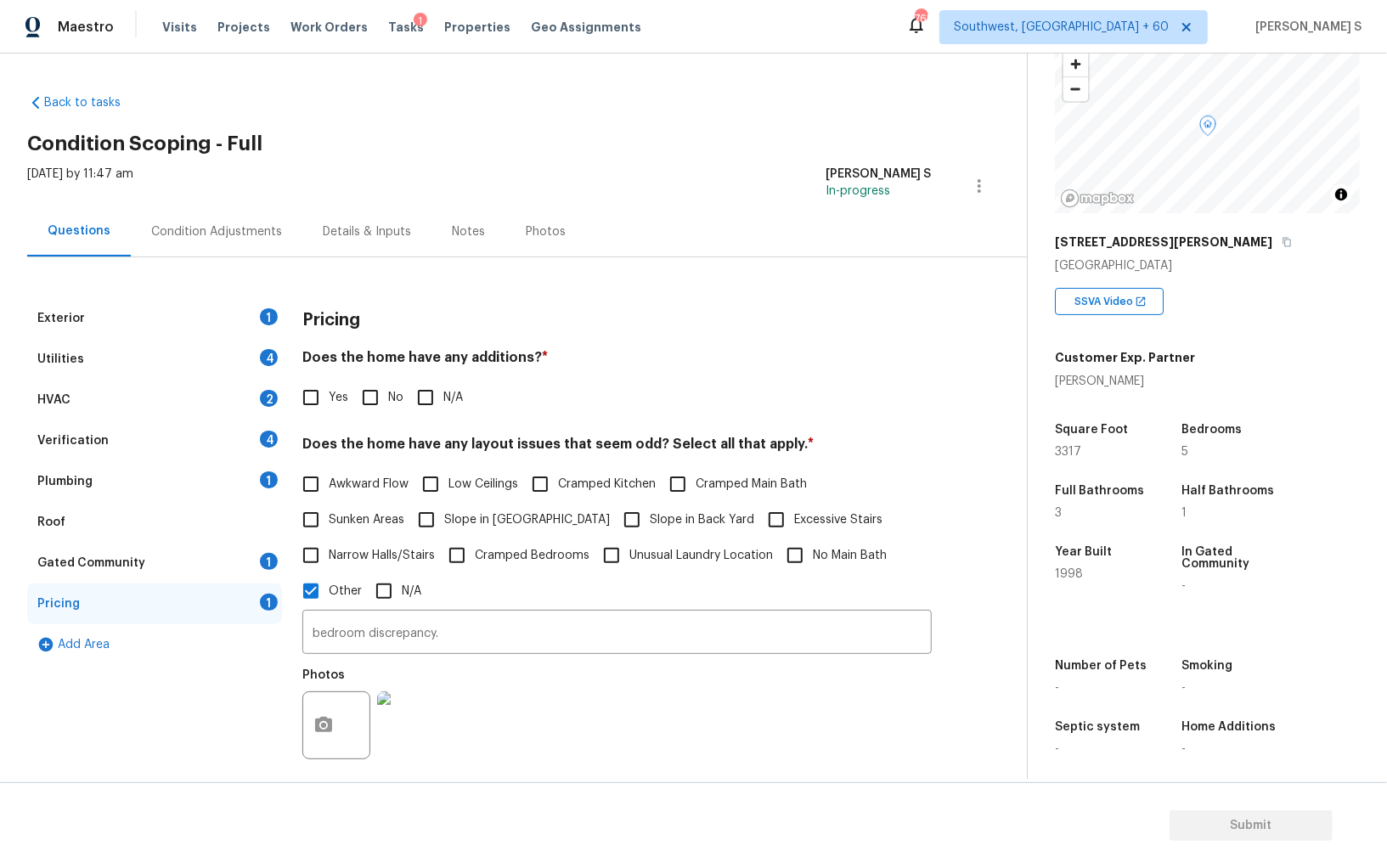
click at [371, 417] on div "Pricing Does the home have any additions? * Yes No N/A Does the home have any l…" at bounding box center [616, 673] width 629 height 752
click at [371, 380] on input "No" at bounding box center [369, 397] width 35 height 35
checkbox input "true"
click at [234, 305] on div "Exterior 1" at bounding box center [154, 318] width 255 height 41
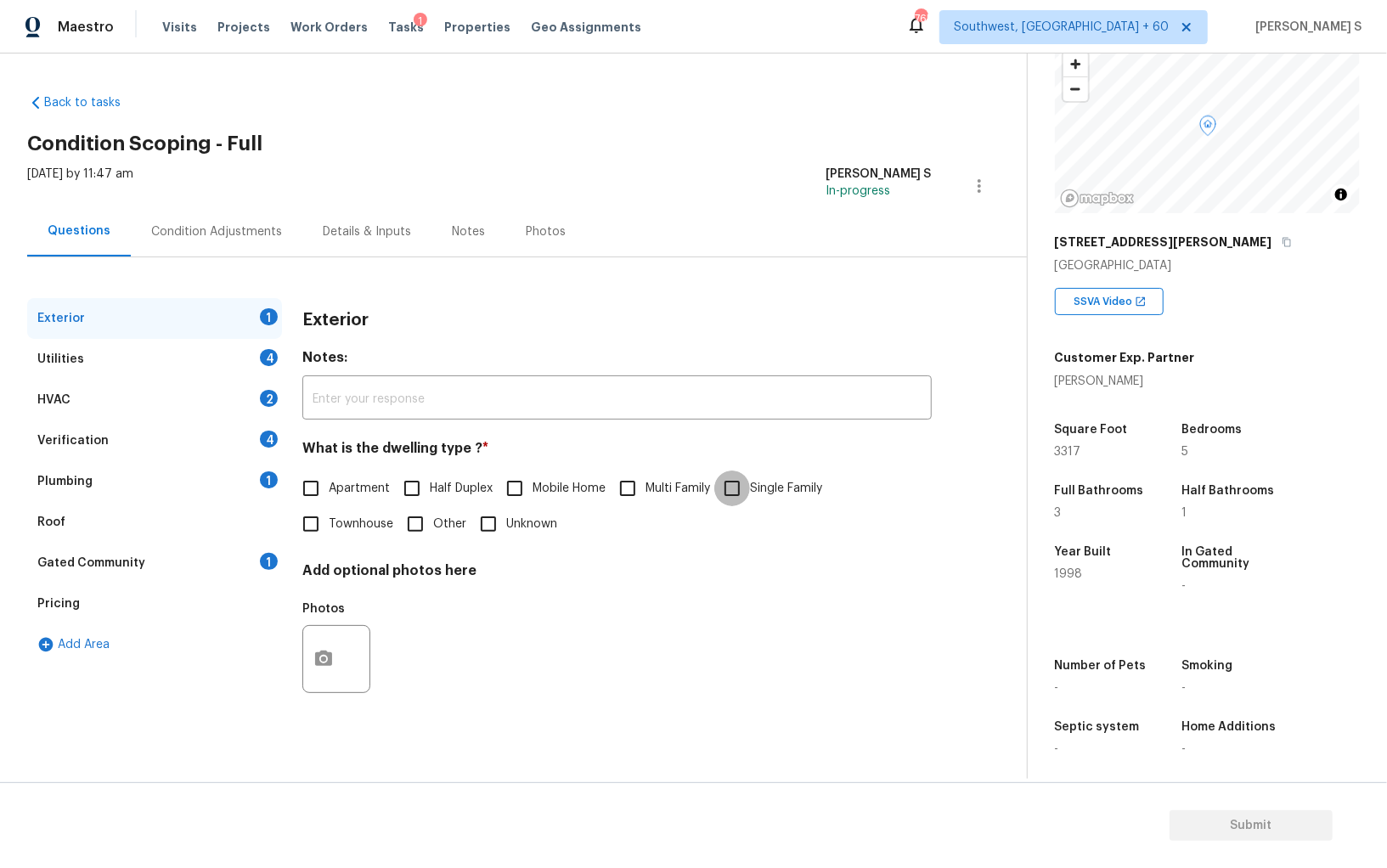
click at [718, 483] on input "Single Family" at bounding box center [732, 487] width 35 height 35
checkbox input "true"
click at [267, 368] on div "Utilities 4" at bounding box center [154, 359] width 255 height 41
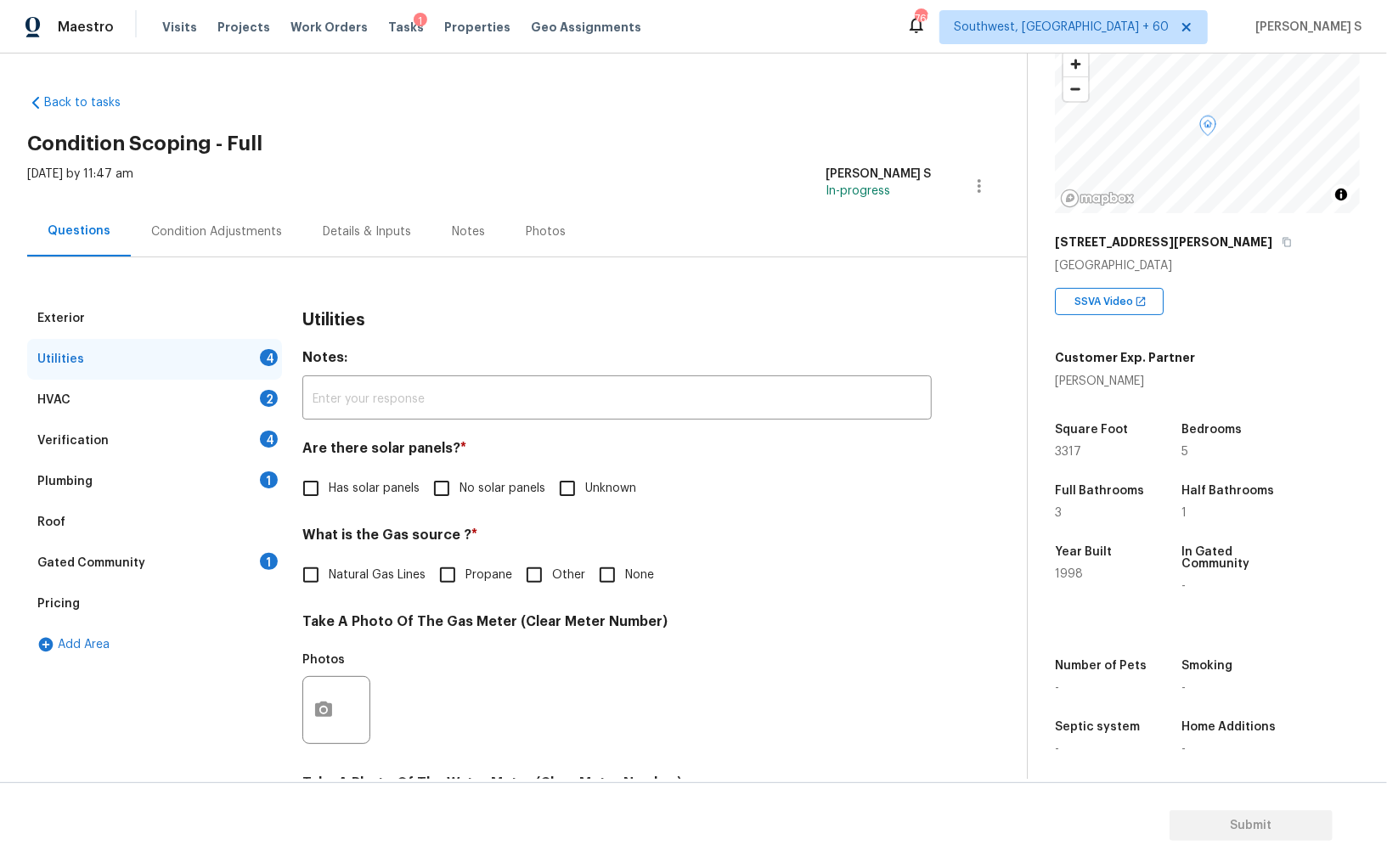
click at [446, 494] on input "No solar panels" at bounding box center [441, 487] width 35 height 35
checkbox input "true"
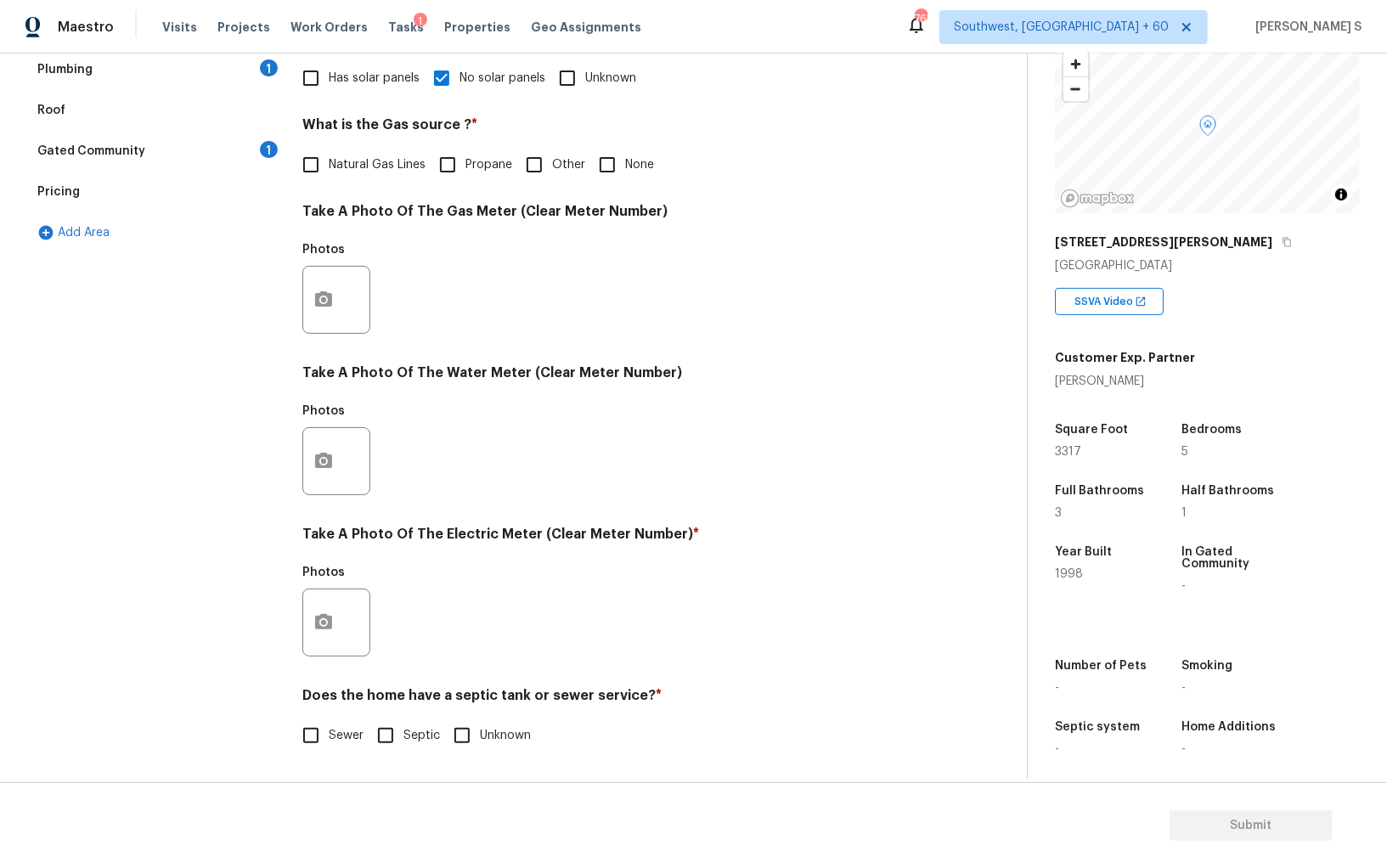
scroll to position [410, 0]
click at [323, 737] on input "Sewer" at bounding box center [311, 735] width 35 height 35
checkbox input "true"
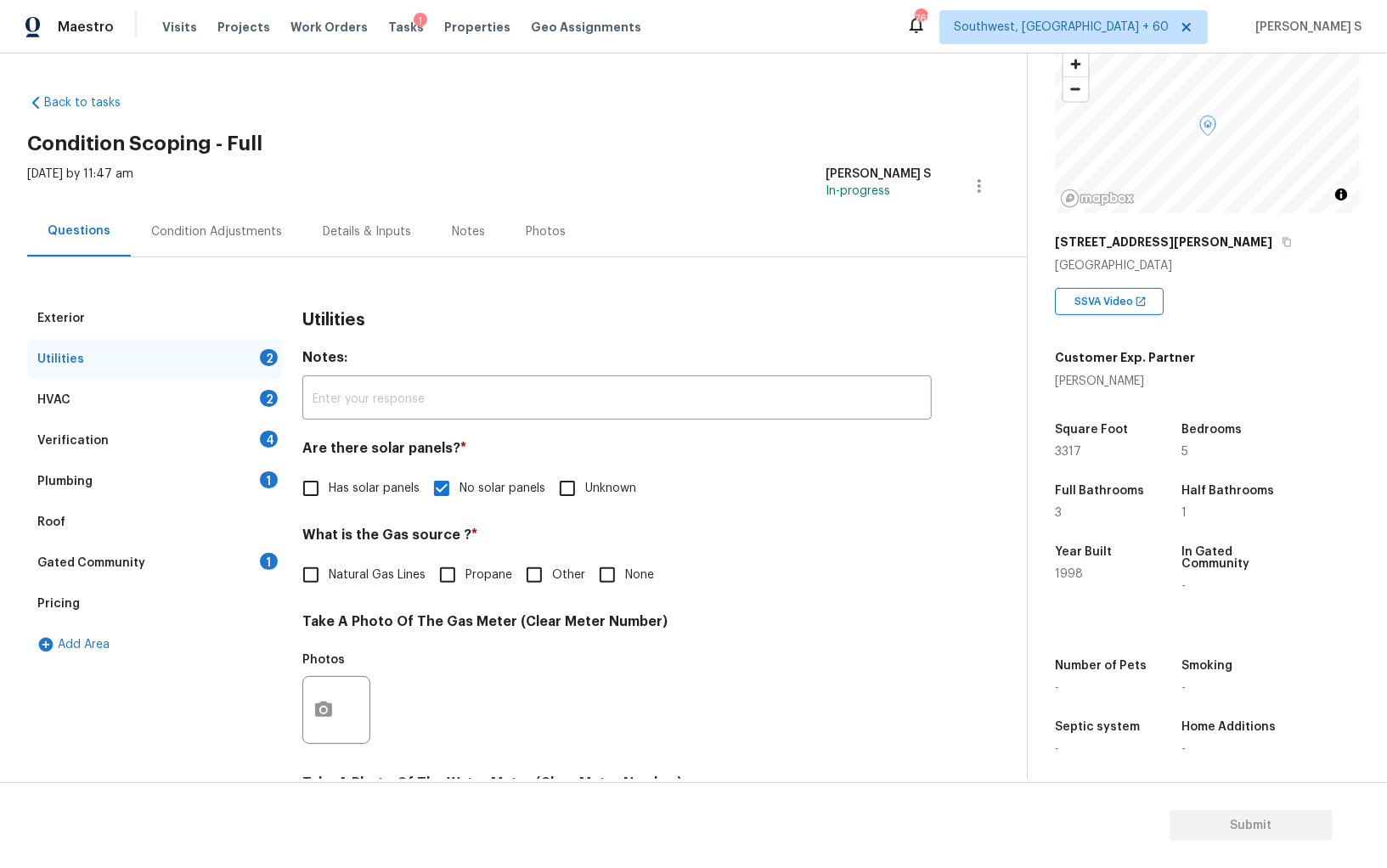
drag, startPoint x: 267, startPoint y: 467, endPoint x: 281, endPoint y: 467, distance: 14.0
click at [267, 467] on div "Plumbing 1" at bounding box center [154, 481] width 255 height 41
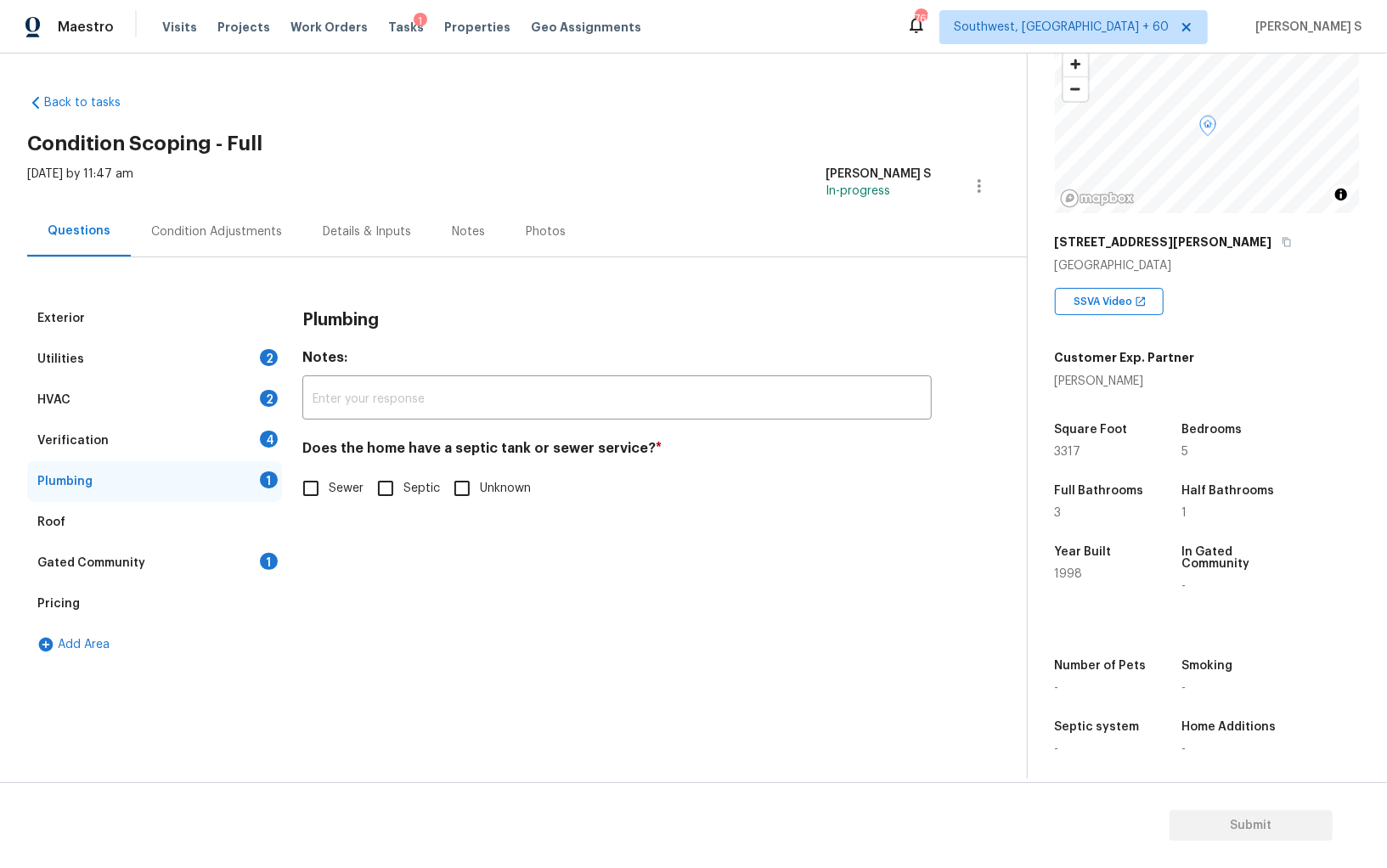
drag, startPoint x: 313, startPoint y: 500, endPoint x: 313, endPoint y: 539, distance: 39.0
click at [313, 500] on input "Sewer" at bounding box center [311, 487] width 35 height 35
checkbox input "true"
click at [279, 569] on div "Gated Community 1" at bounding box center [154, 563] width 255 height 41
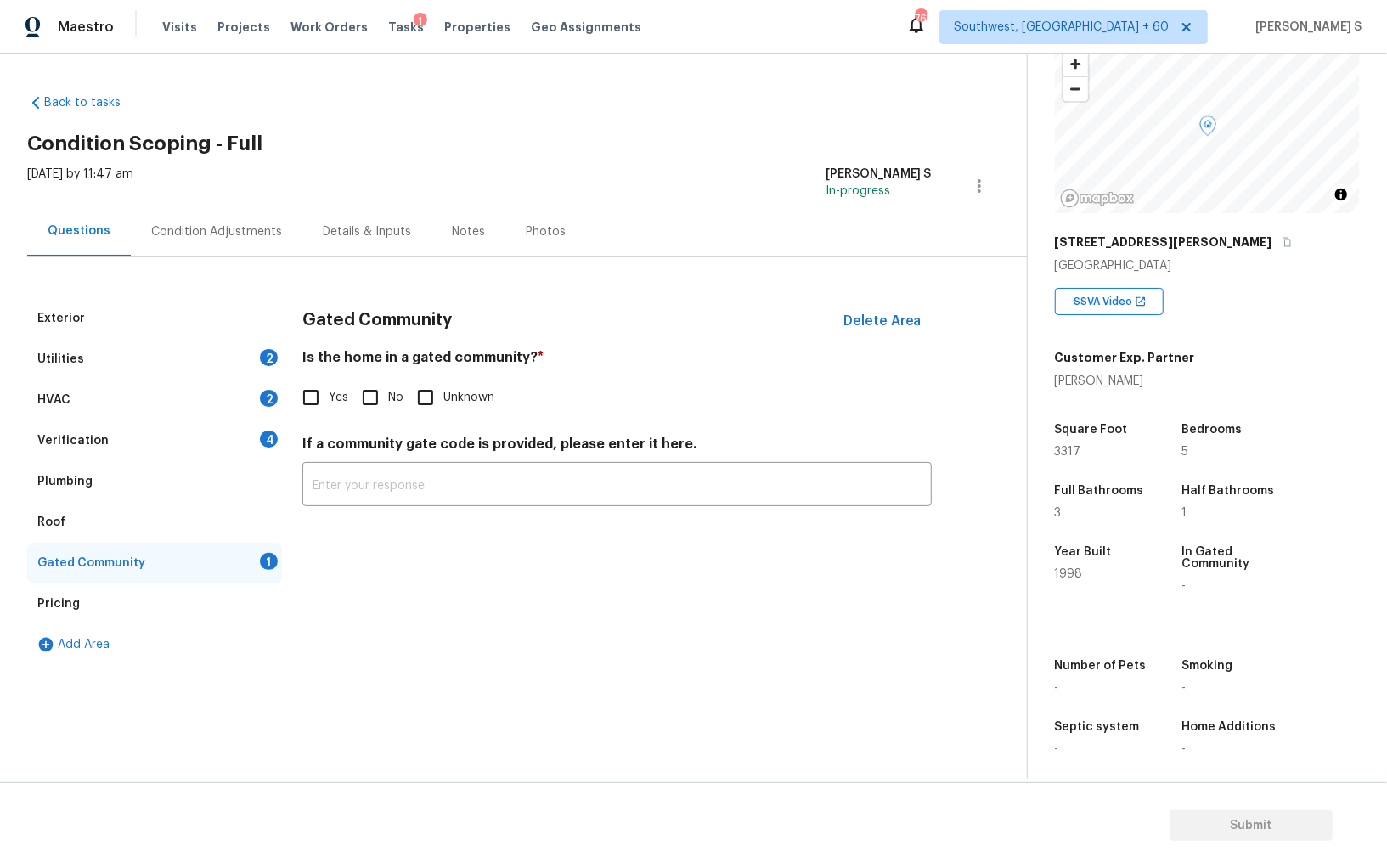
click at [371, 386] on input "No" at bounding box center [369, 397] width 35 height 35
checkbox input "true"
click at [281, 437] on div "Verification 4" at bounding box center [154, 440] width 255 height 41
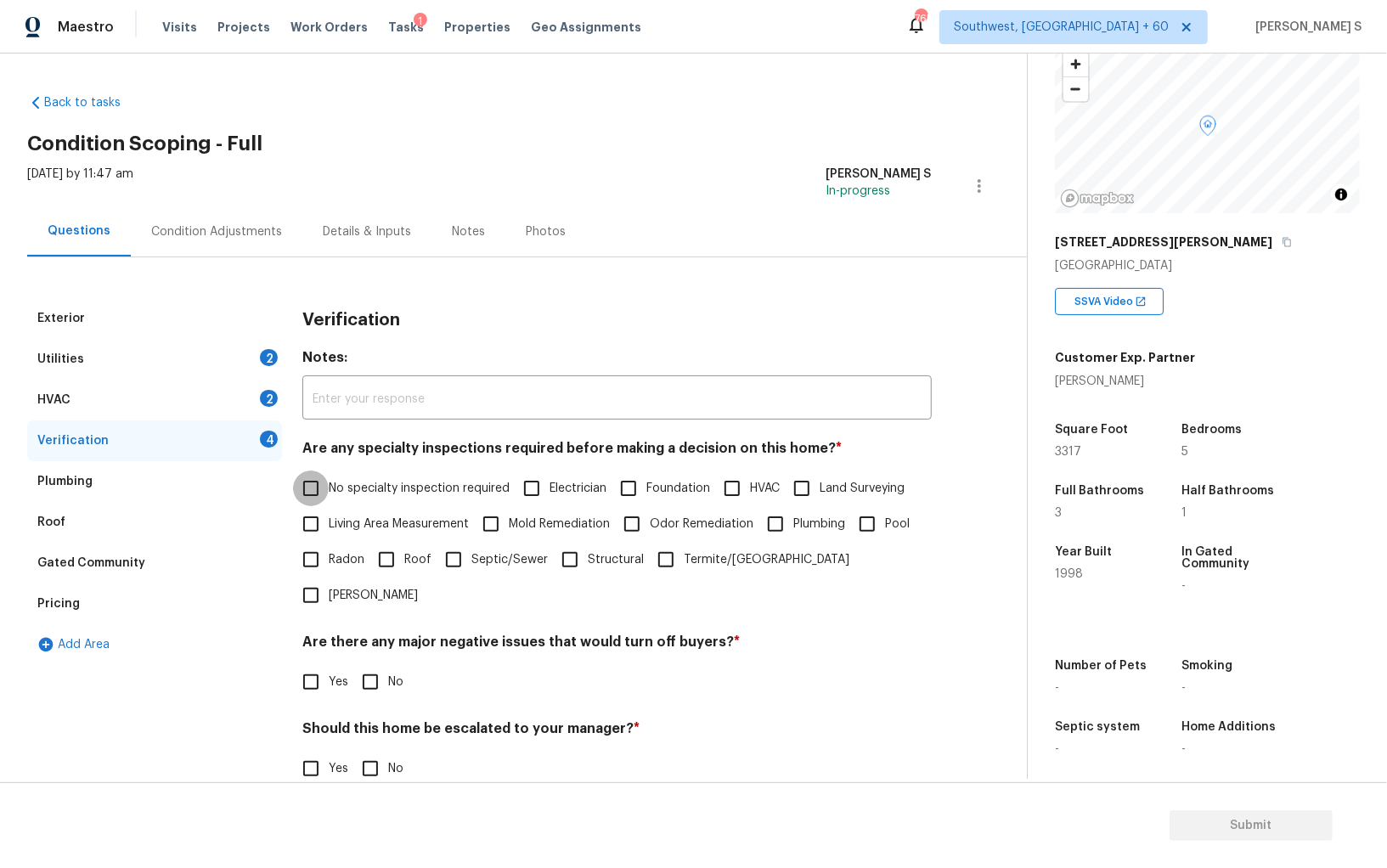
click at [320, 492] on input "No specialty inspection required" at bounding box center [311, 487] width 35 height 35
checkbox input "true"
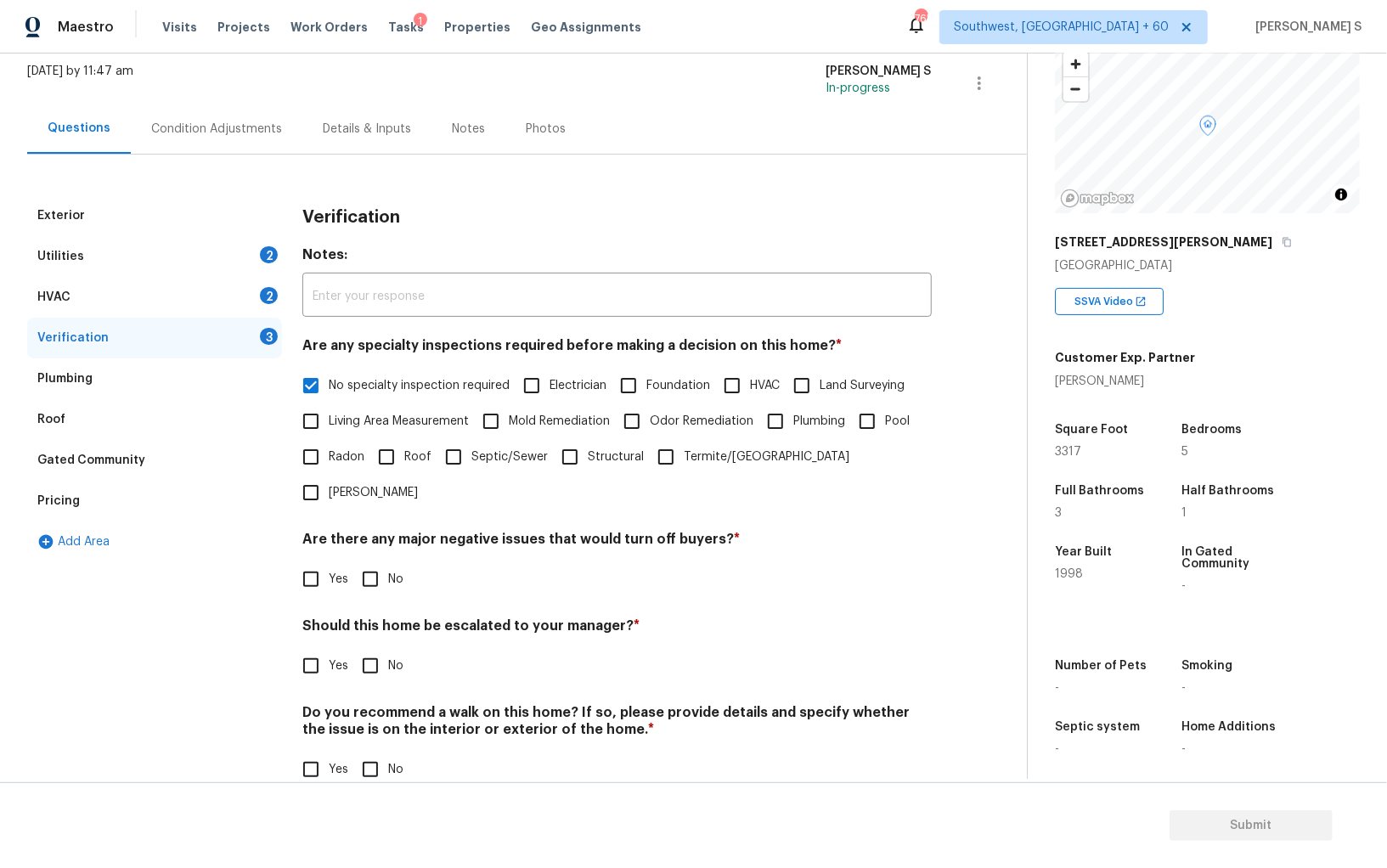
scroll to position [101, 0]
click at [372, 563] on input "No" at bounding box center [369, 581] width 35 height 35
checkbox input "true"
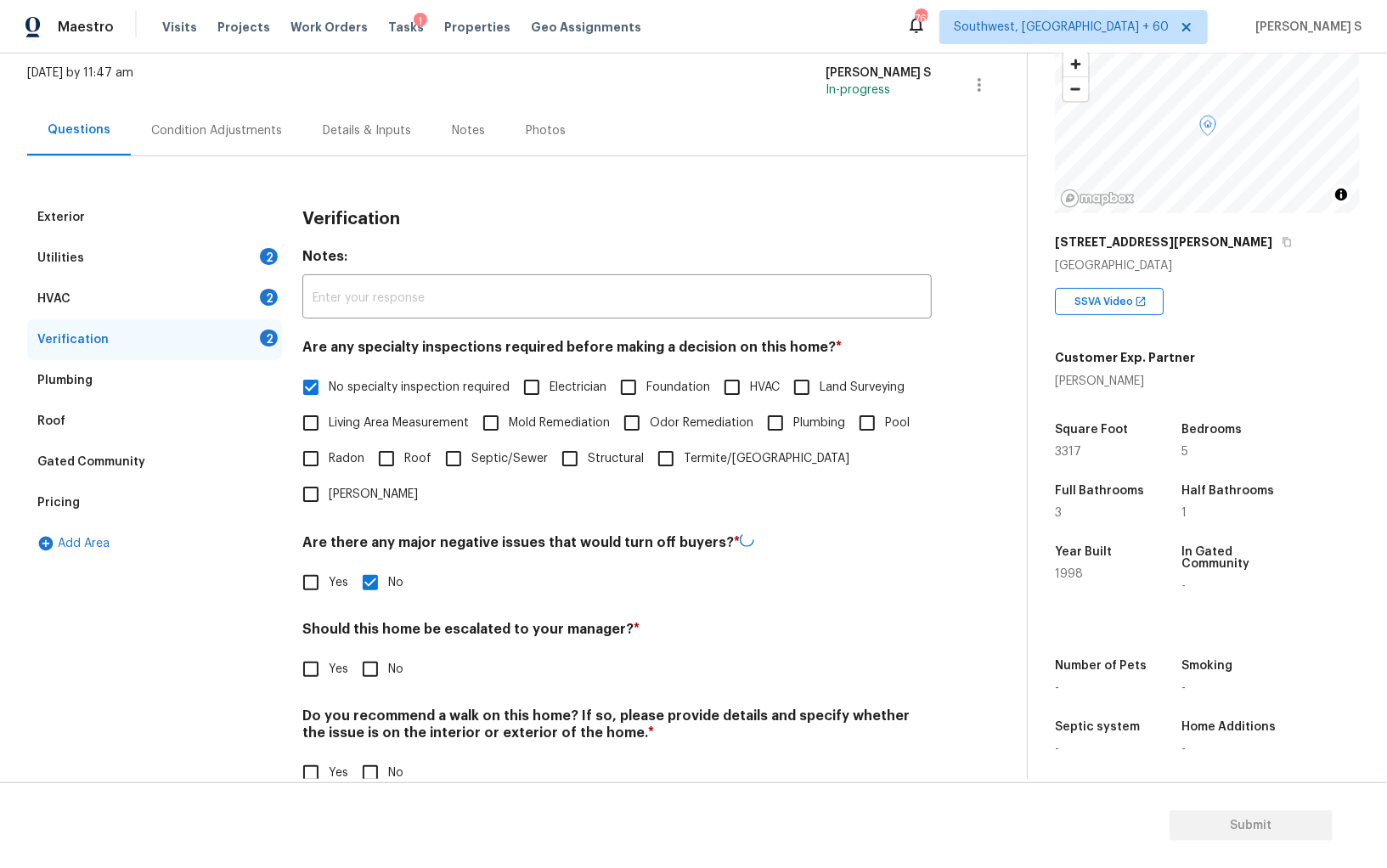
click at [375, 755] on input "No" at bounding box center [369, 772] width 35 height 35
checkbox input "true"
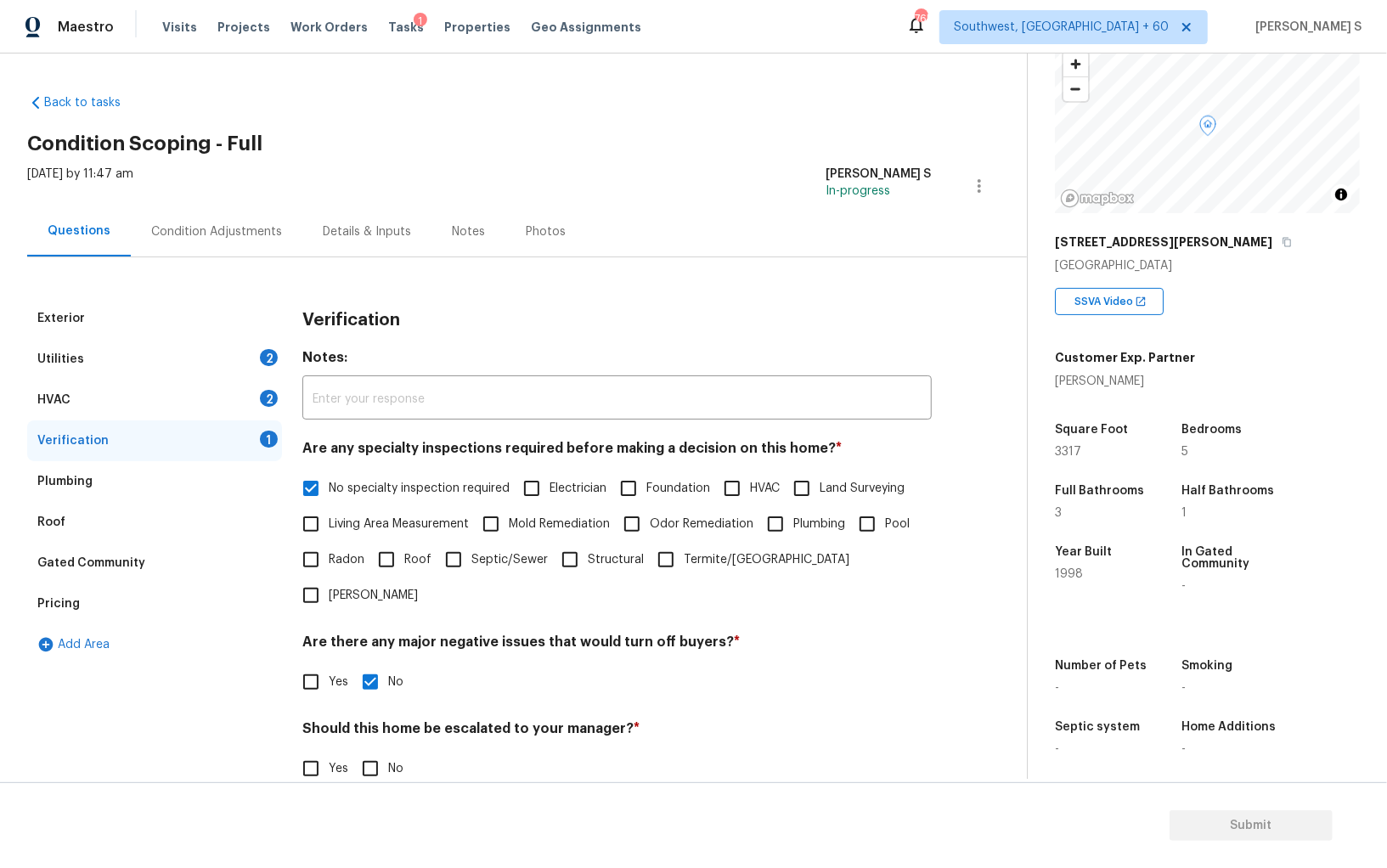
click at [257, 395] on div "HVAC 2" at bounding box center [154, 399] width 255 height 41
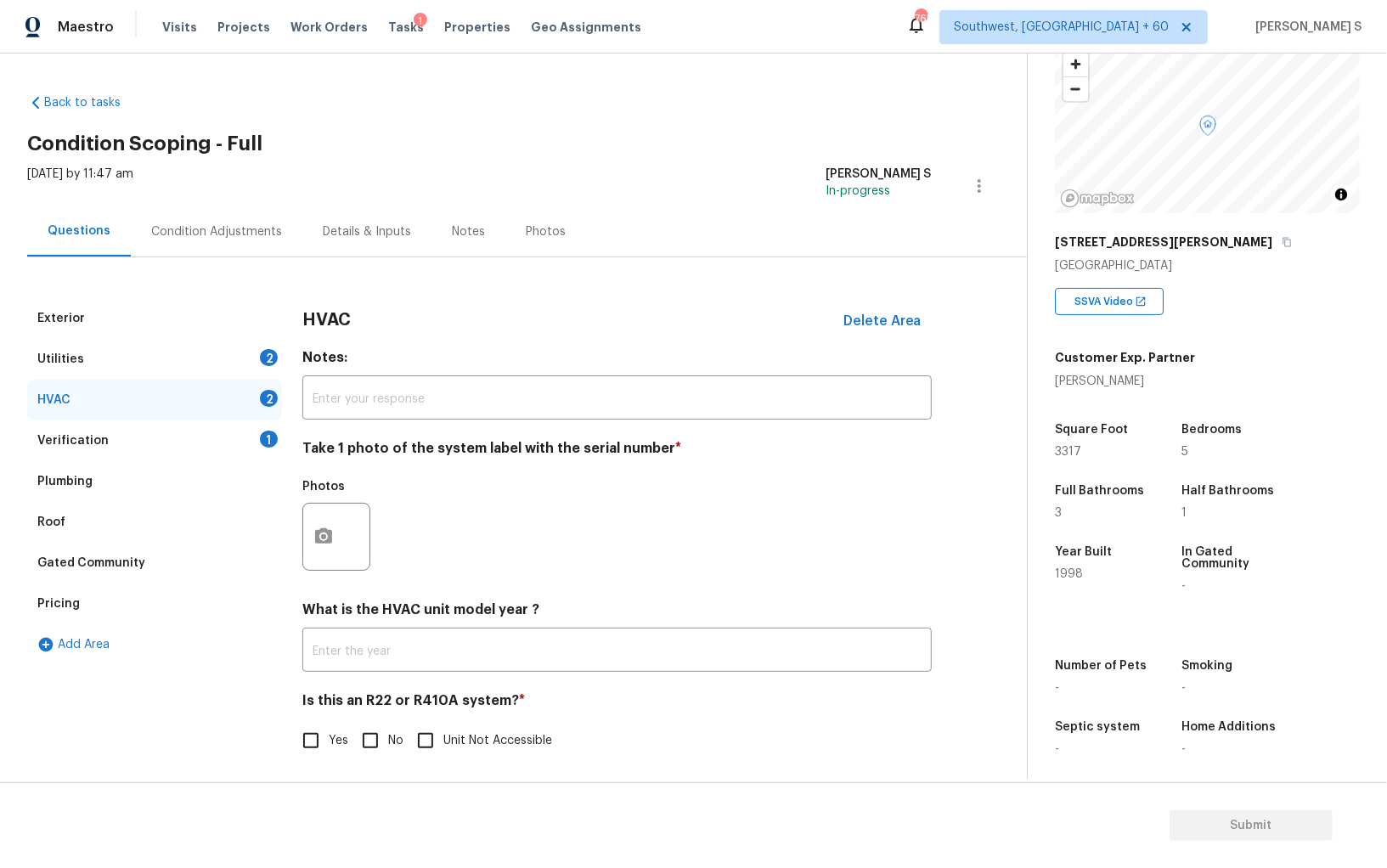
drag, startPoint x: 299, startPoint y: 525, endPoint x: 369, endPoint y: 515, distance: 70.7
click at [299, 525] on div "Exterior Utilities 2 HVAC 2 Verification 1 Plumbing Roof Gated Community Pricin…" at bounding box center [506, 538] width 959 height 481
click at [323, 537] on circle "button" at bounding box center [324, 537] width 5 height 5
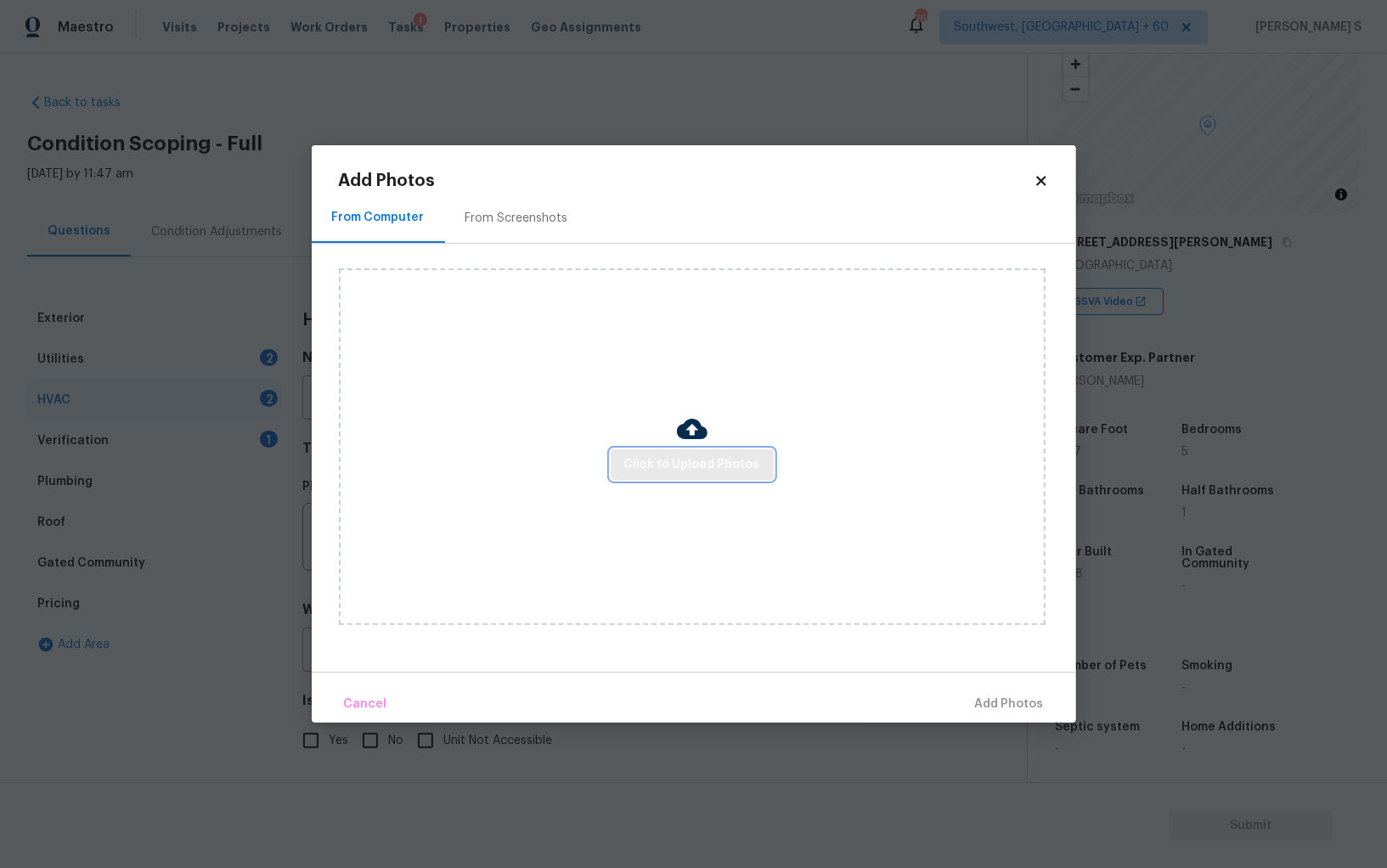
click at [697, 450] on button "Click to Upload Photos" at bounding box center [692, 465] width 163 height 31
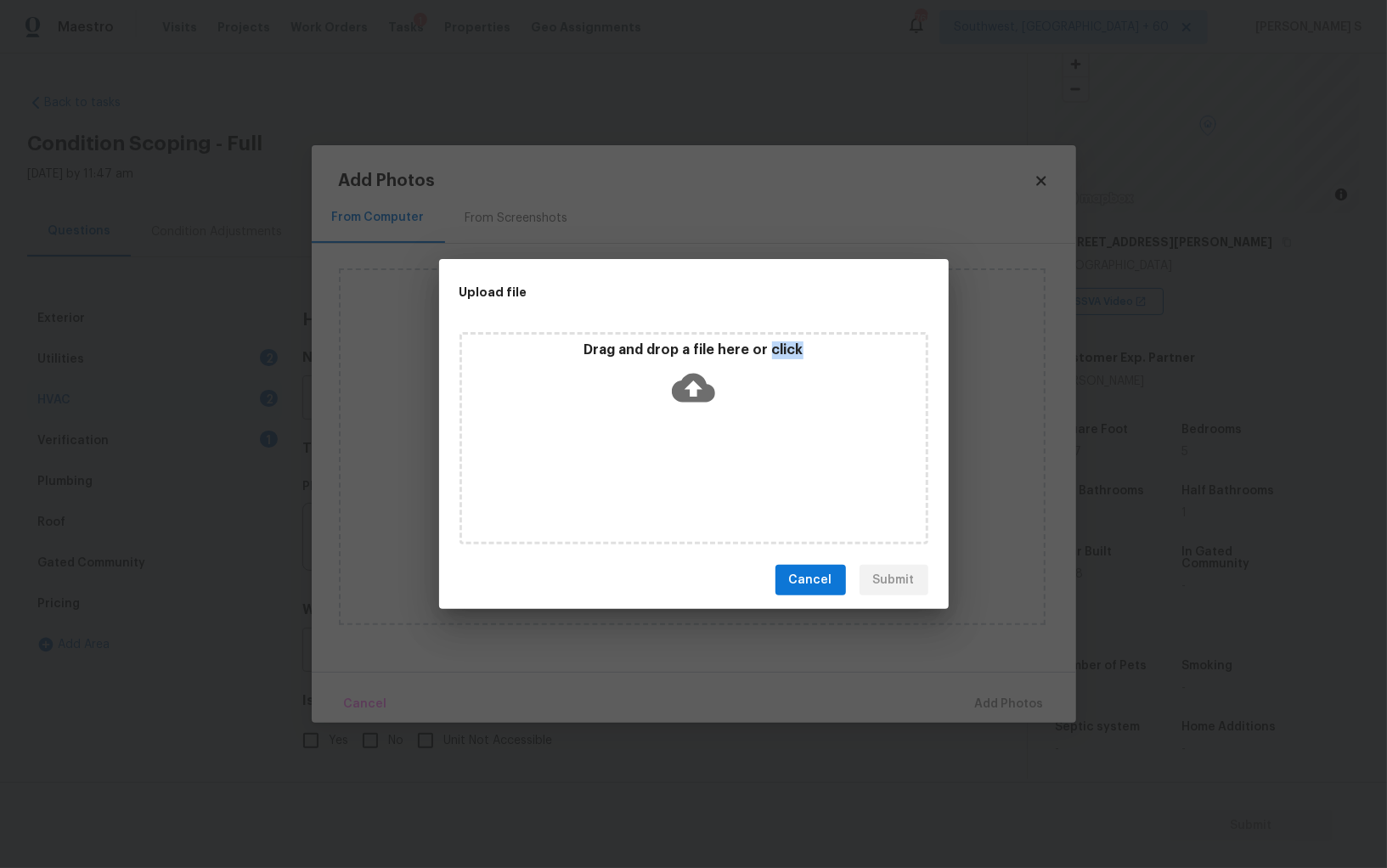
click at [697, 450] on div "Drag and drop a file here or click" at bounding box center [694, 438] width 469 height 212
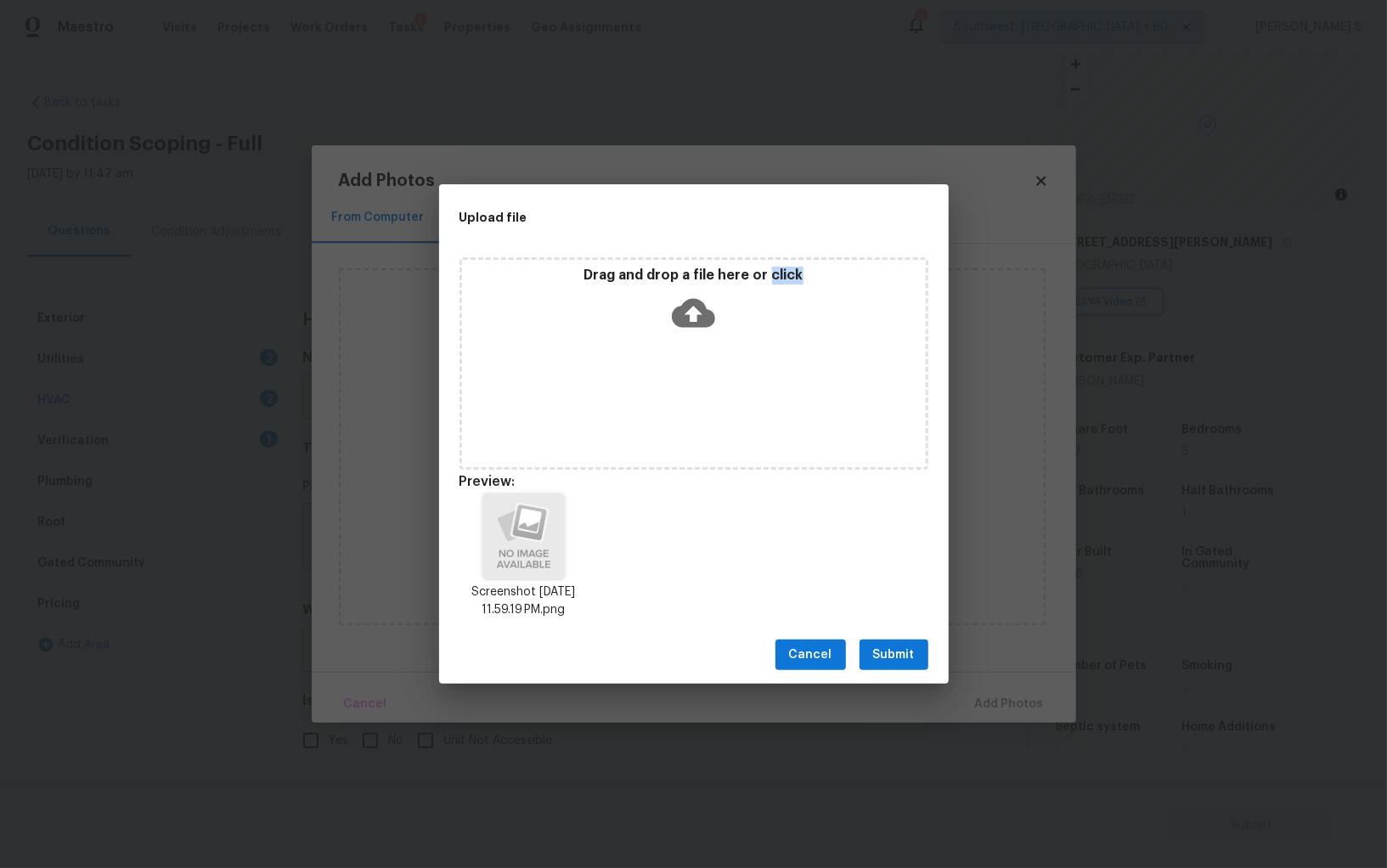
click at [899, 642] on button "Submit" at bounding box center [894, 655] width 69 height 31
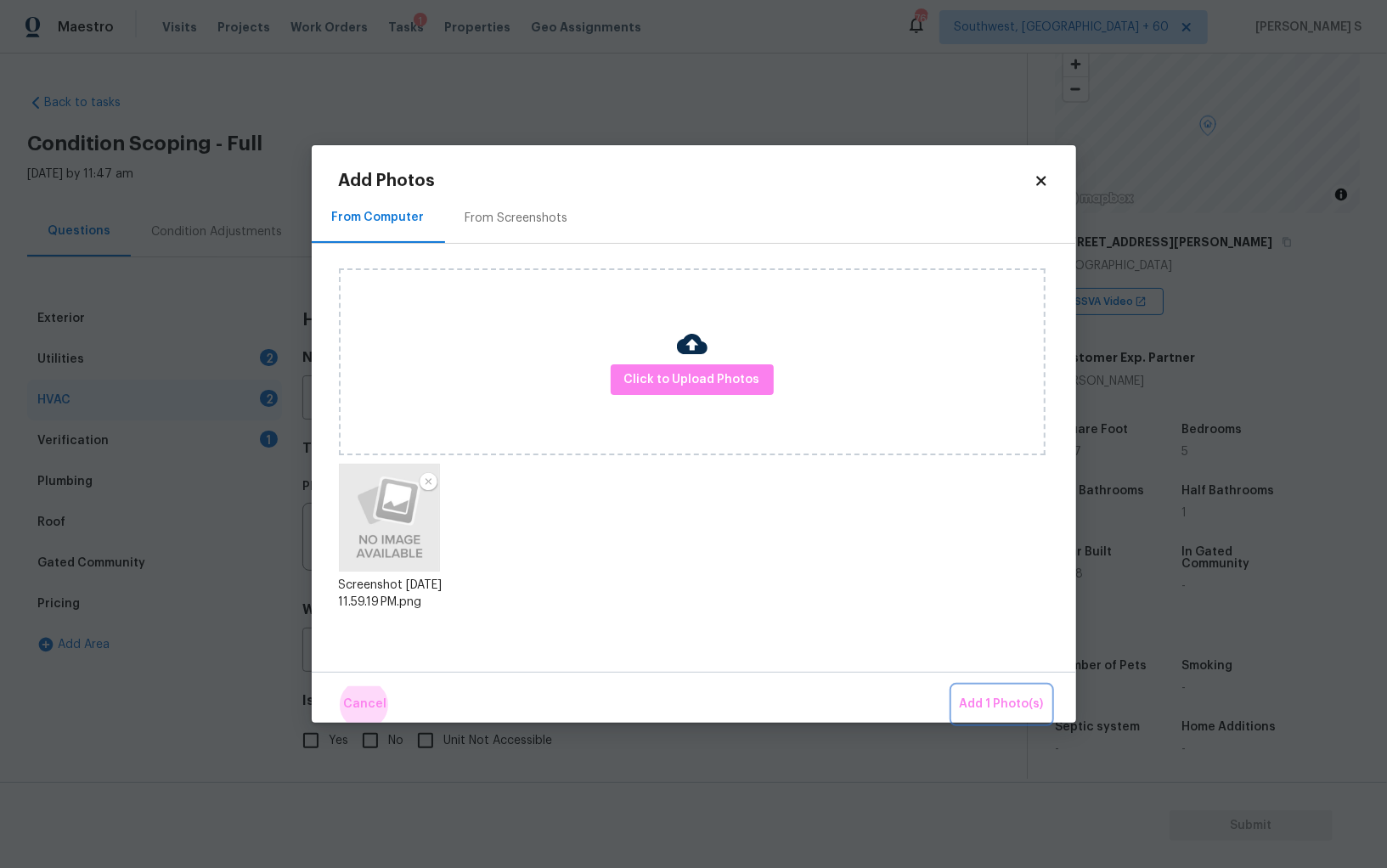
click at [953, 686] on button "Add 1 Photo(s)" at bounding box center [1001, 704] width 98 height 36
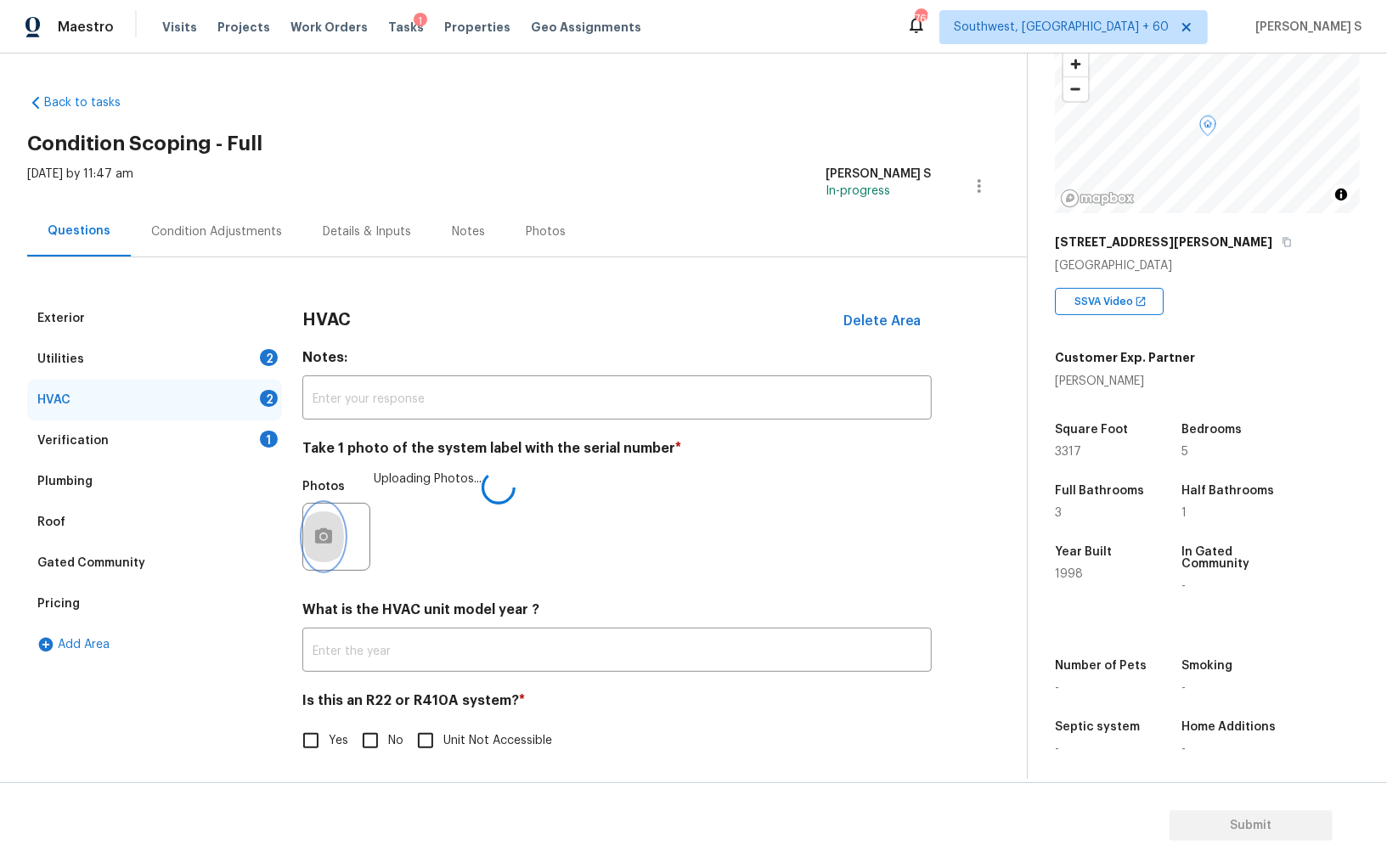
scroll to position [6, 0]
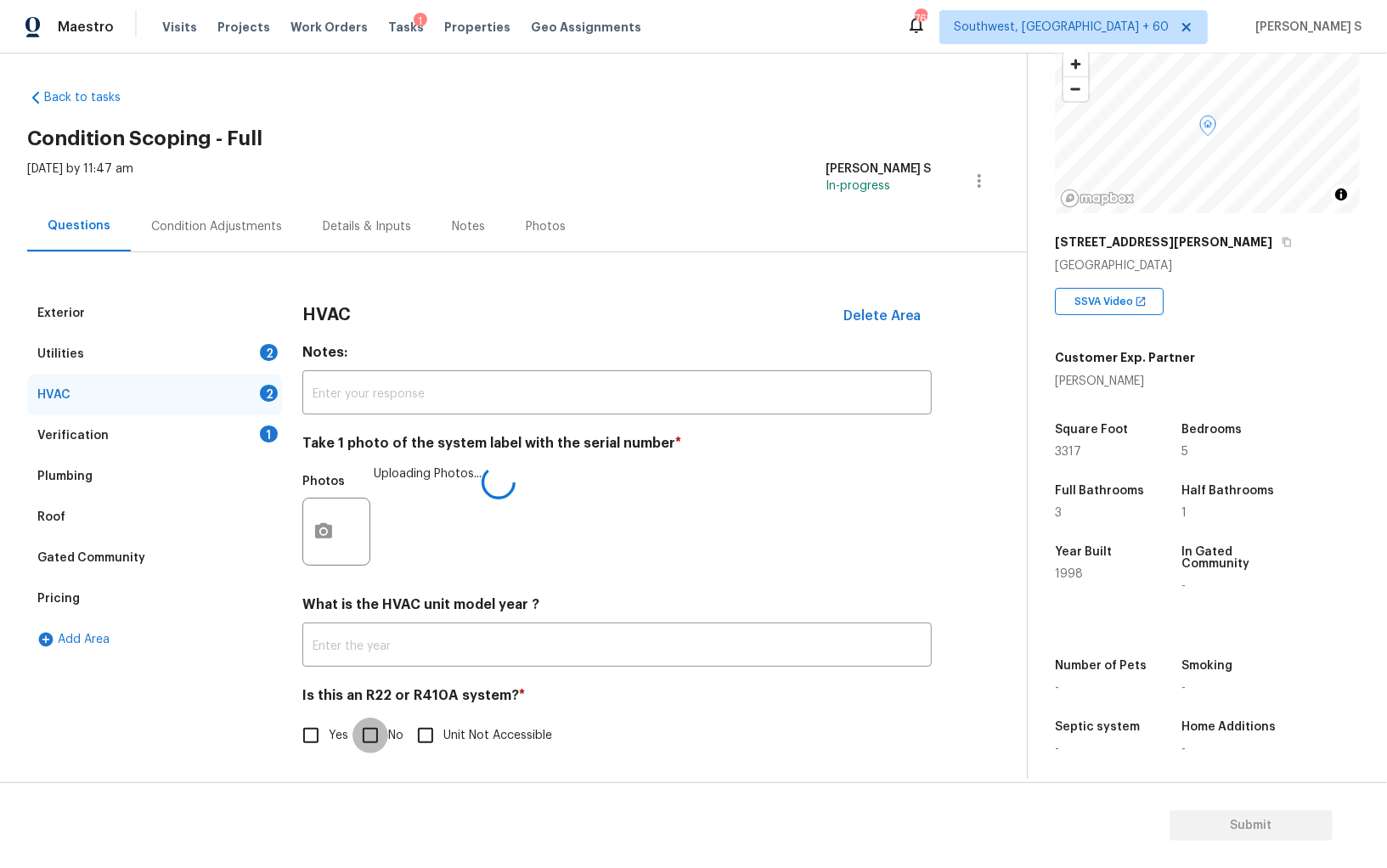
click at [372, 733] on input "No" at bounding box center [369, 735] width 35 height 35
checkbox input "true"
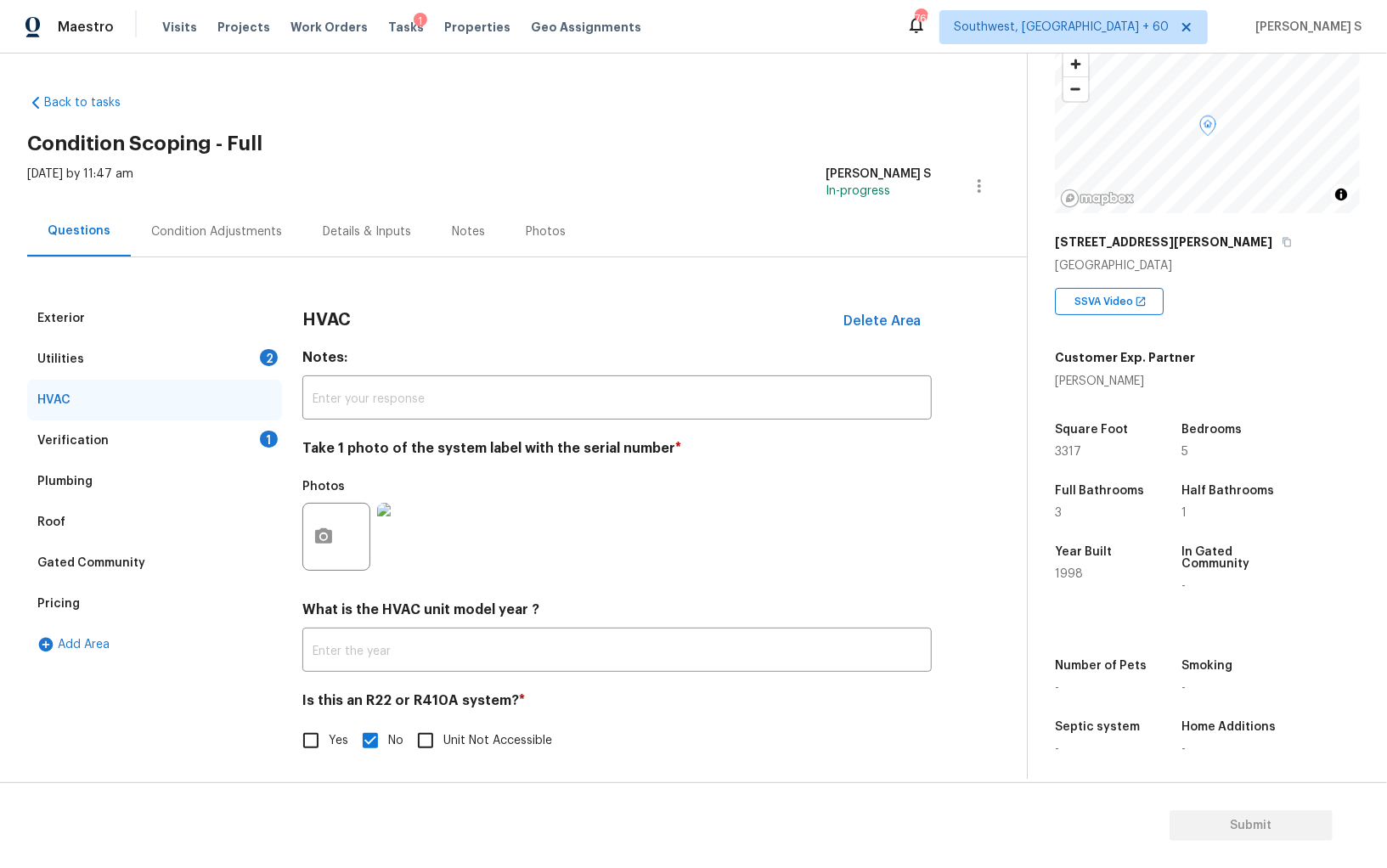
click at [244, 347] on div "Utilities 2" at bounding box center [154, 359] width 255 height 41
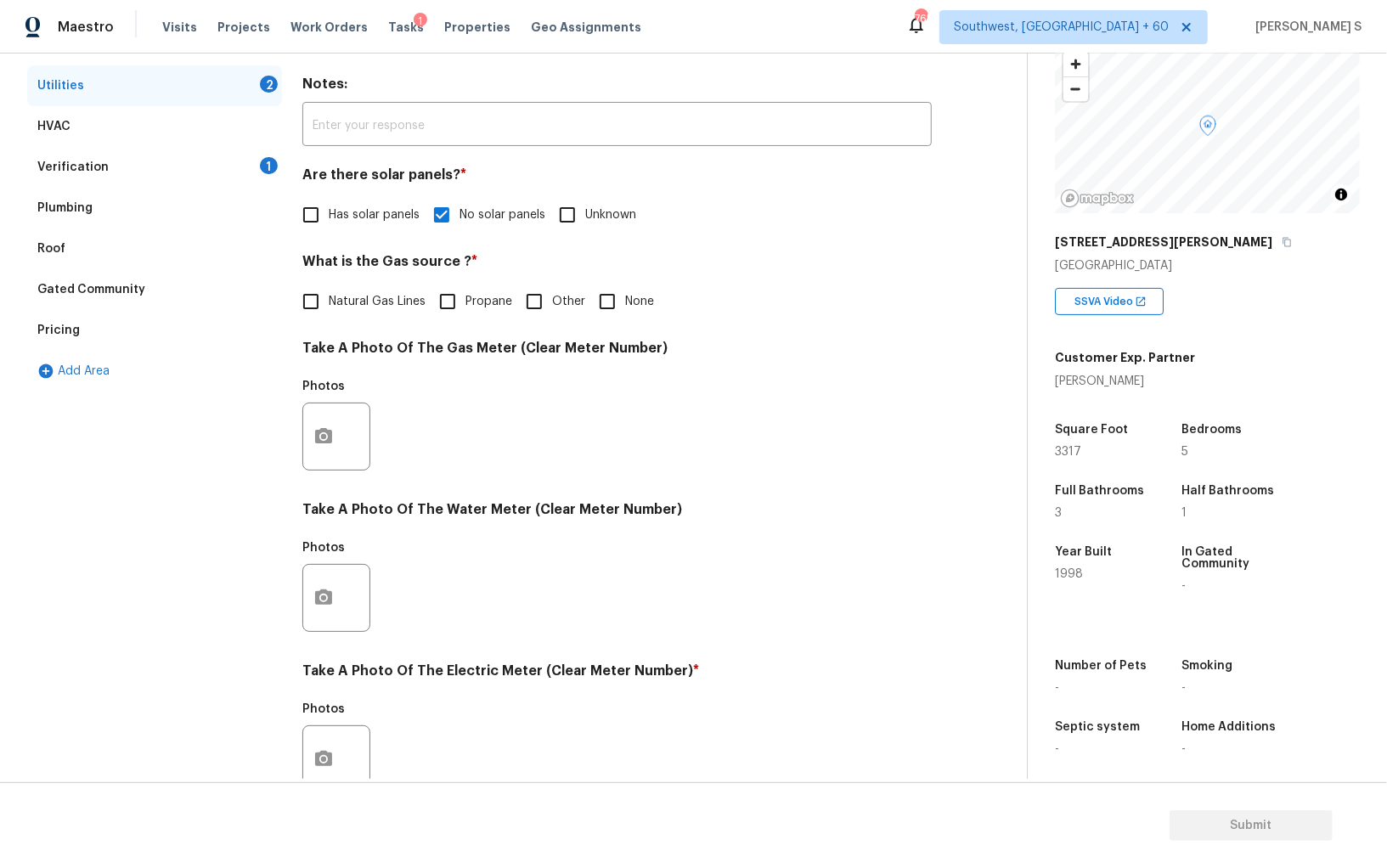
scroll to position [385, 0]
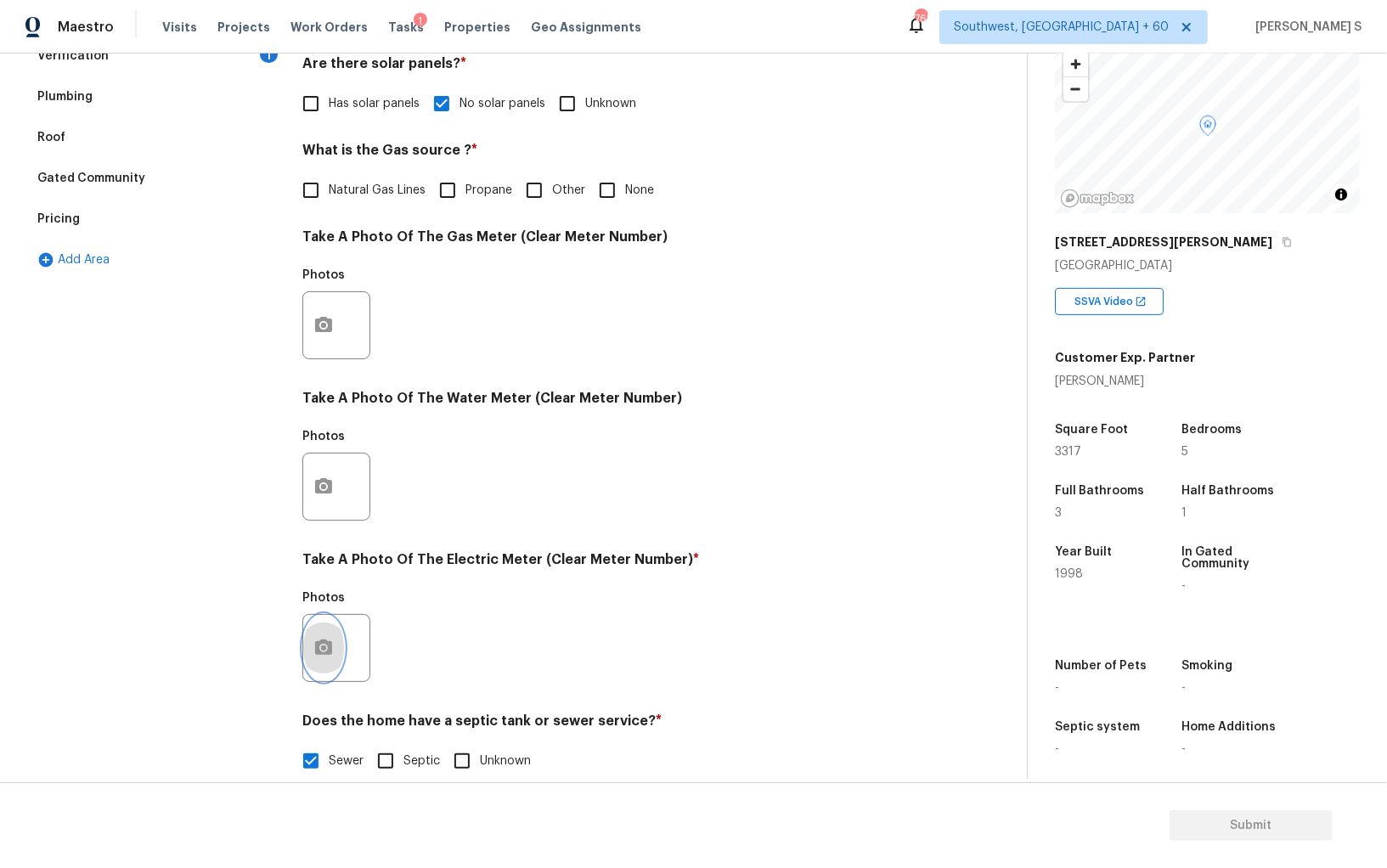
click at [317, 633] on button "button" at bounding box center [323, 648] width 41 height 66
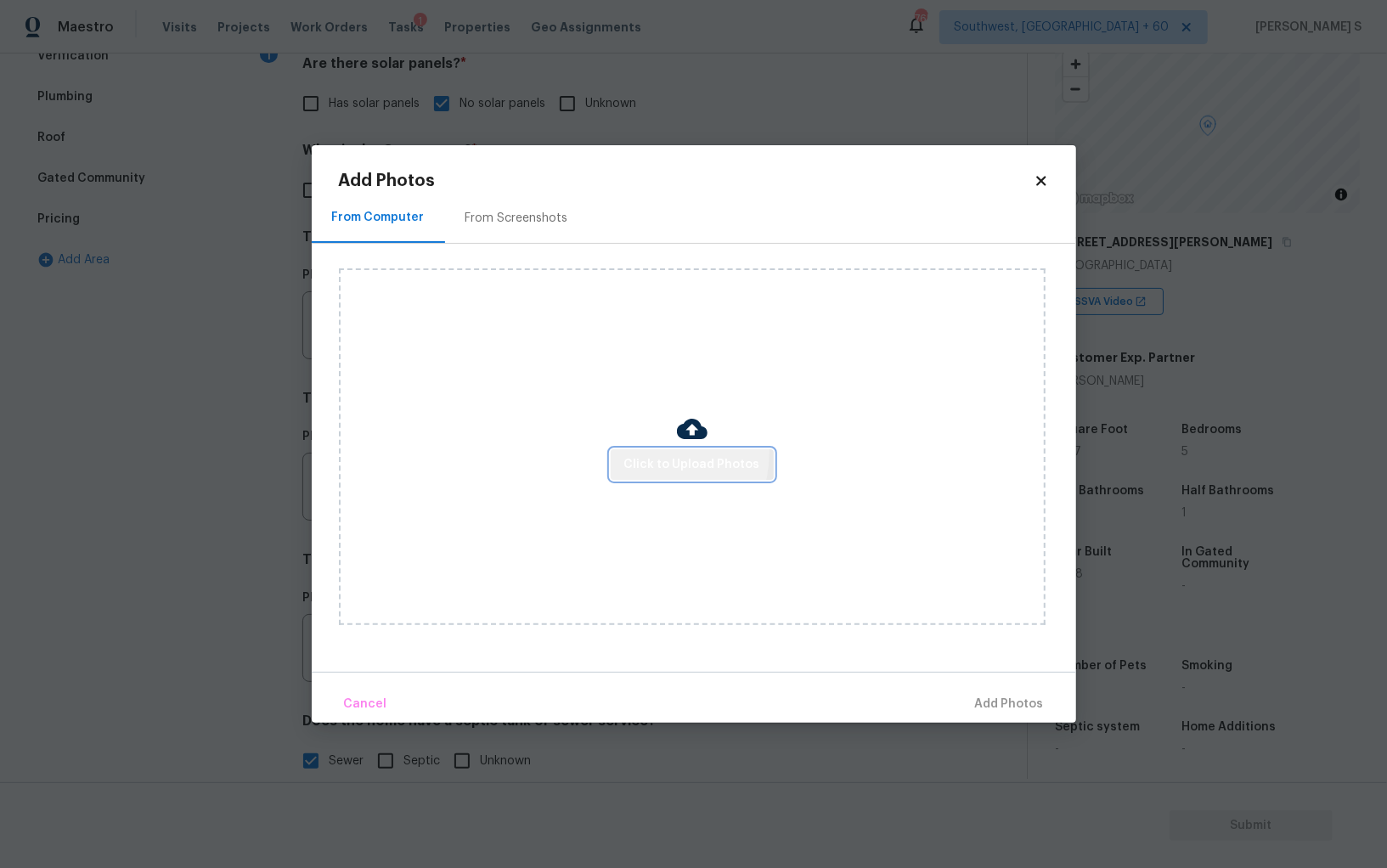
click at [651, 453] on button "Click to Upload Photos" at bounding box center [692, 465] width 163 height 31
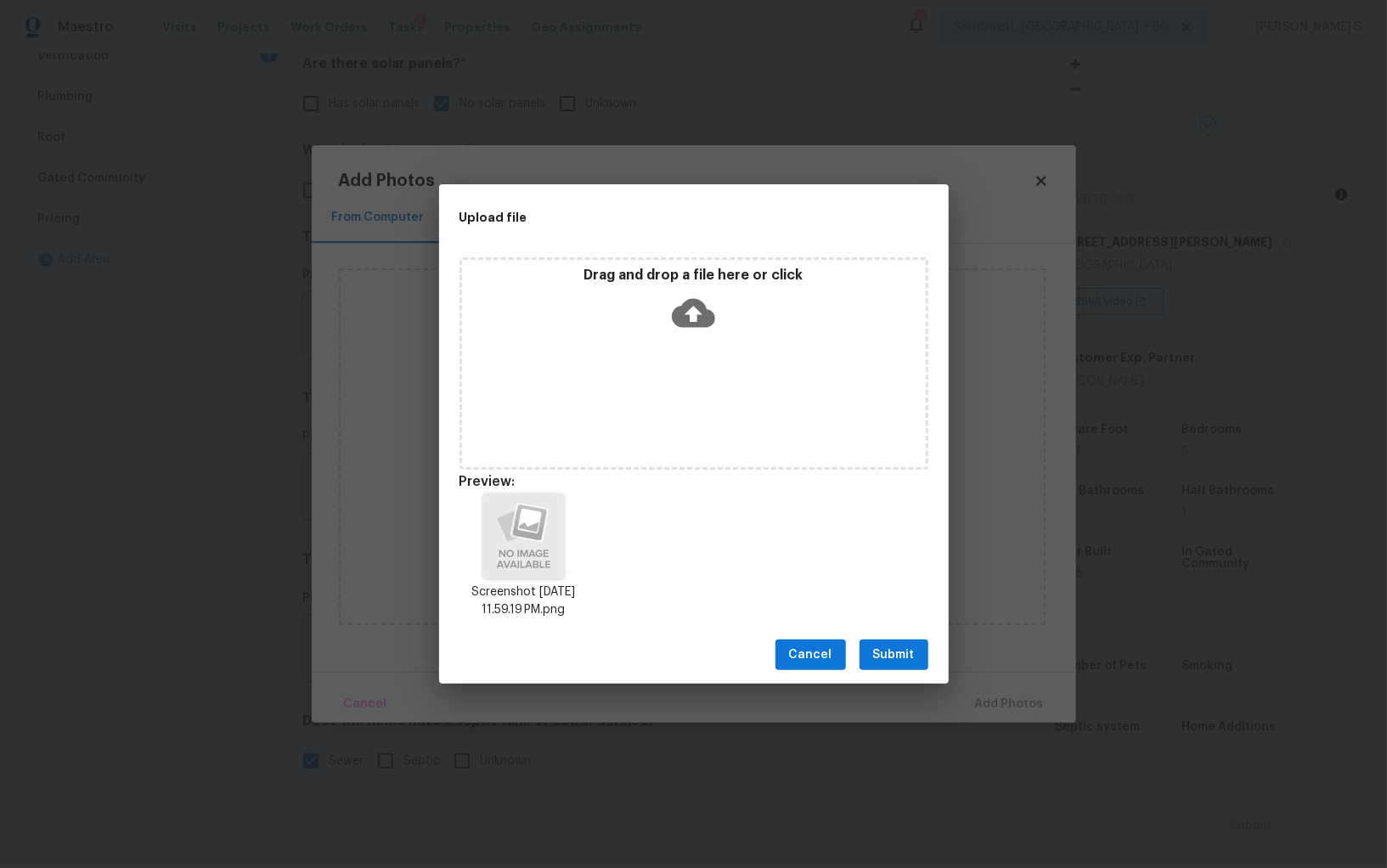
click at [896, 645] on span "Submit" at bounding box center [894, 655] width 41 height 22
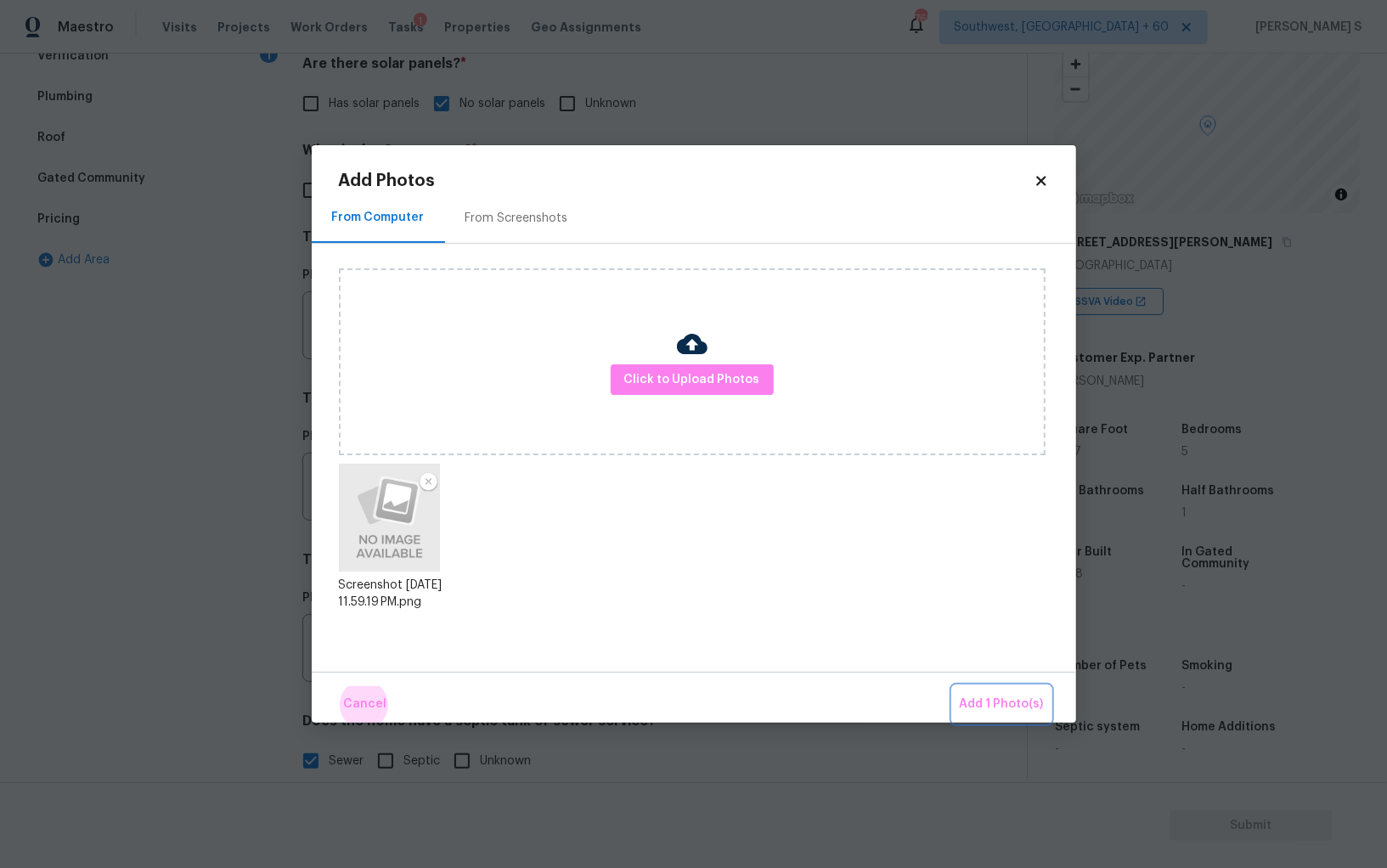
click at [953, 686] on button "Add 1 Photo(s)" at bounding box center [1001, 704] width 98 height 36
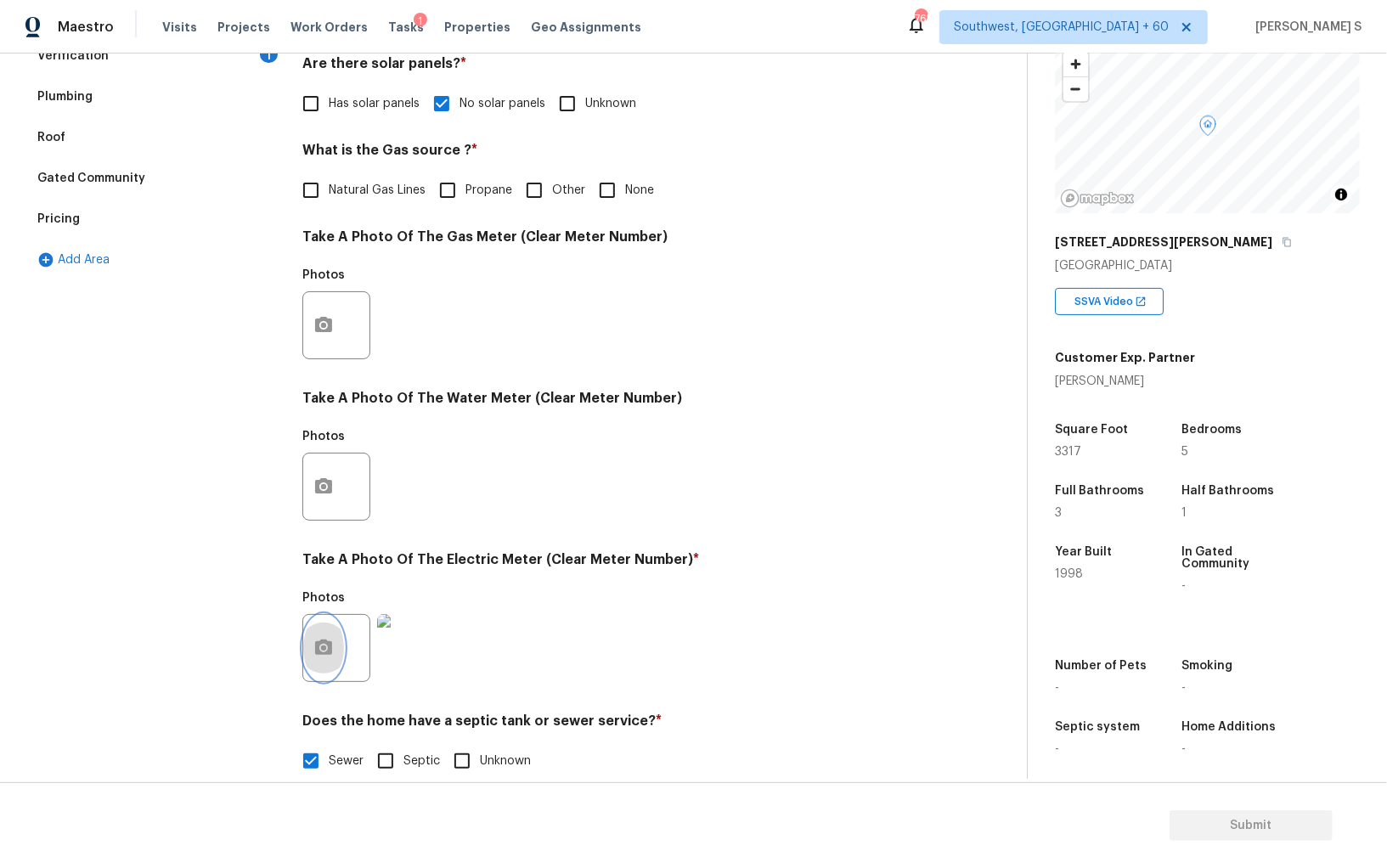
scroll to position [0, 0]
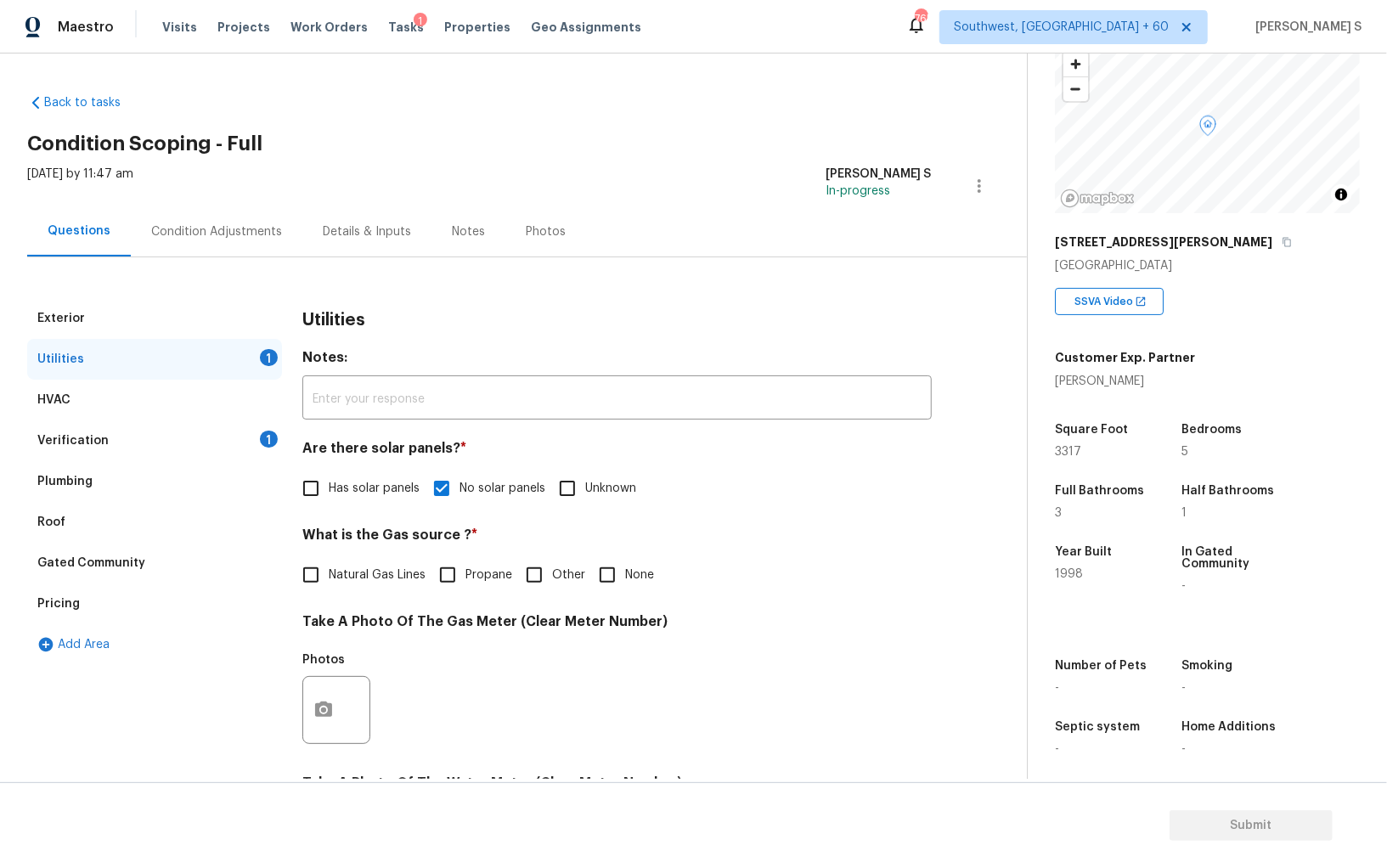
click at [235, 251] on div "Condition Adjustments" at bounding box center [217, 231] width 172 height 50
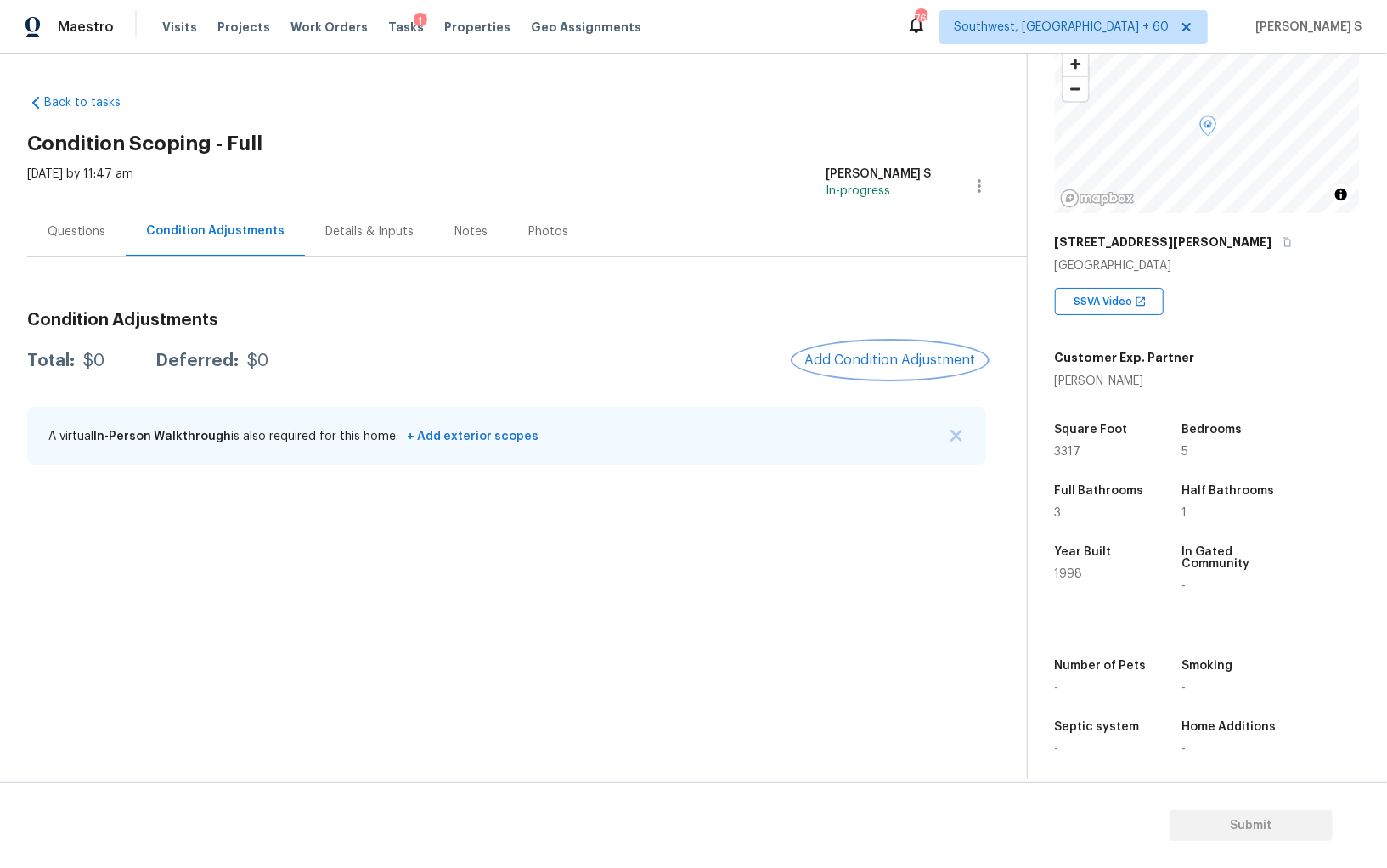
click at [895, 353] on span "Add Condition Adjustment" at bounding box center [890, 360] width 172 height 16
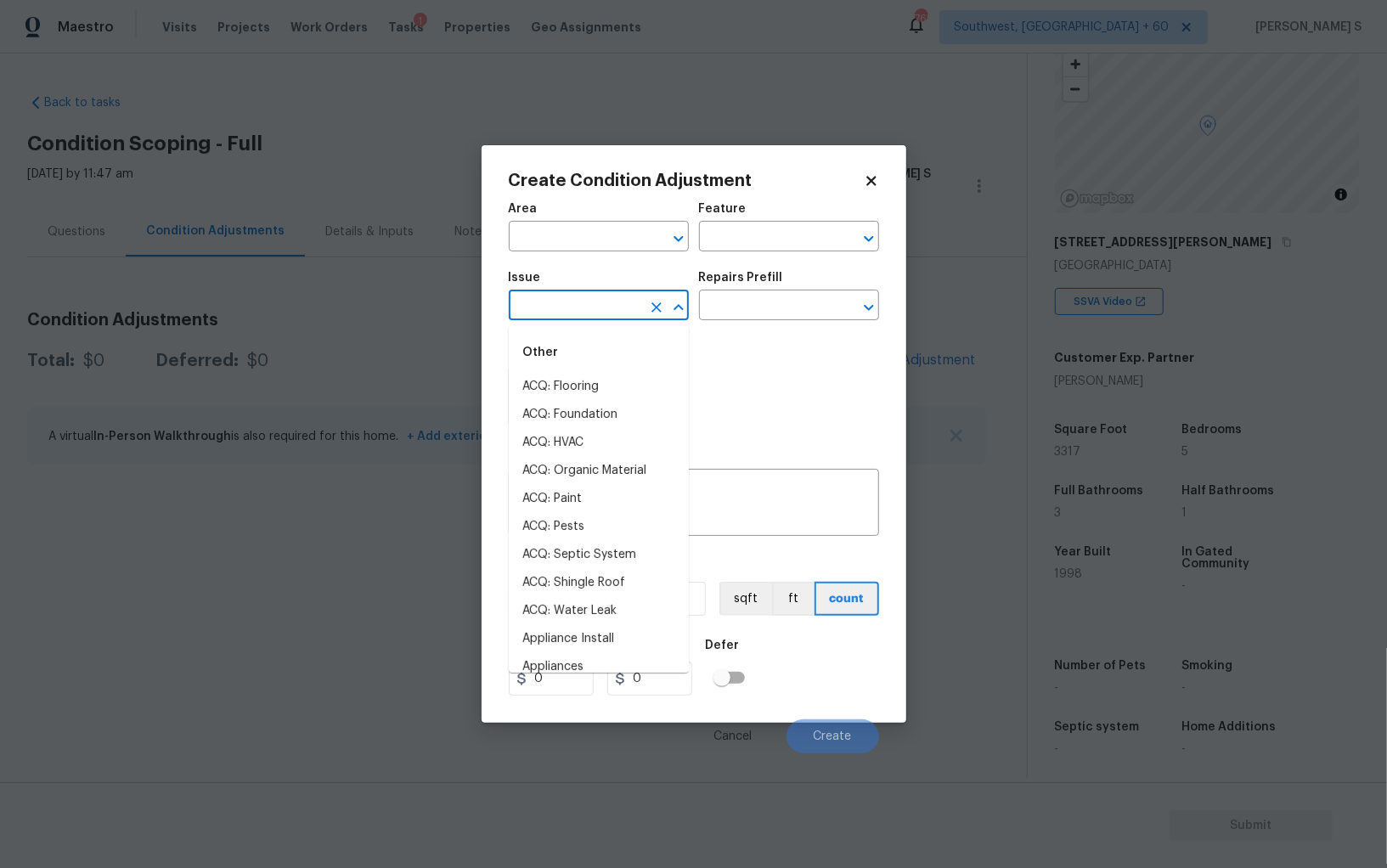
click at [622, 299] on input "text" at bounding box center [576, 307] width 133 height 27
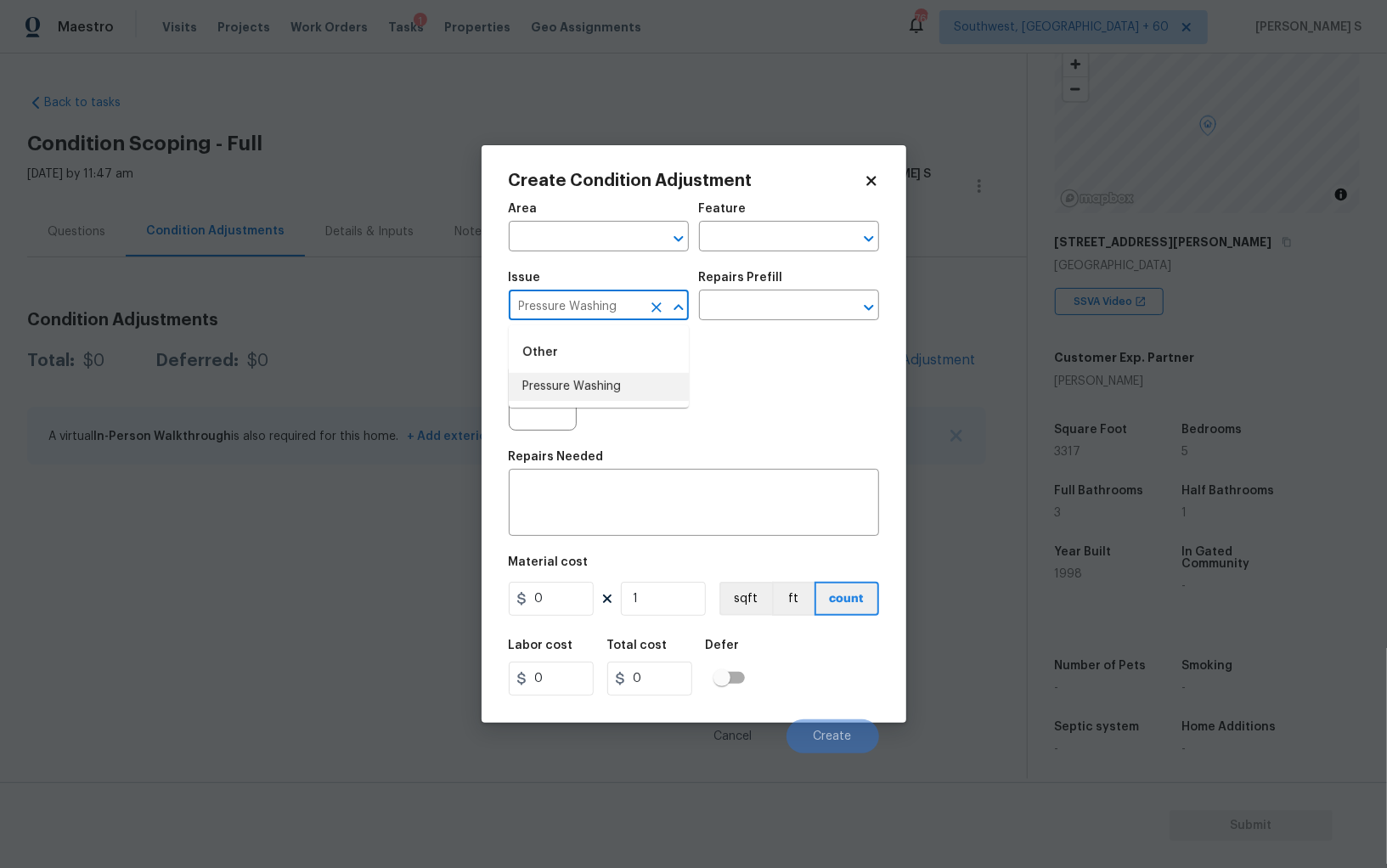
type input "Pressure Washing"
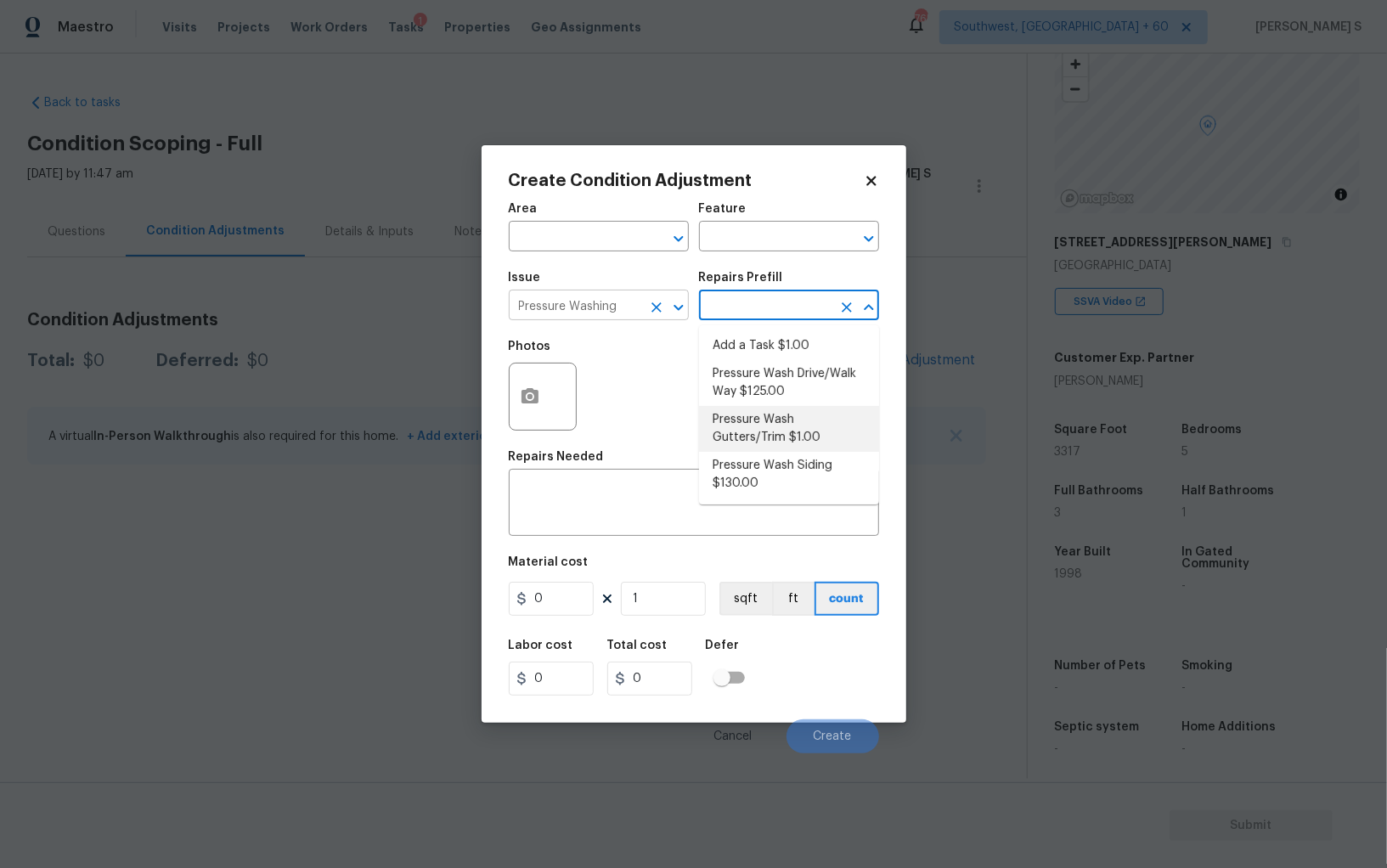
type input "Pressure Wash Gutters/Trim $1.00"
type input "Siding"
type textarea "Protect areas as needed for pressure washing. Pressure wash the gutters and tri…"
type input "1"
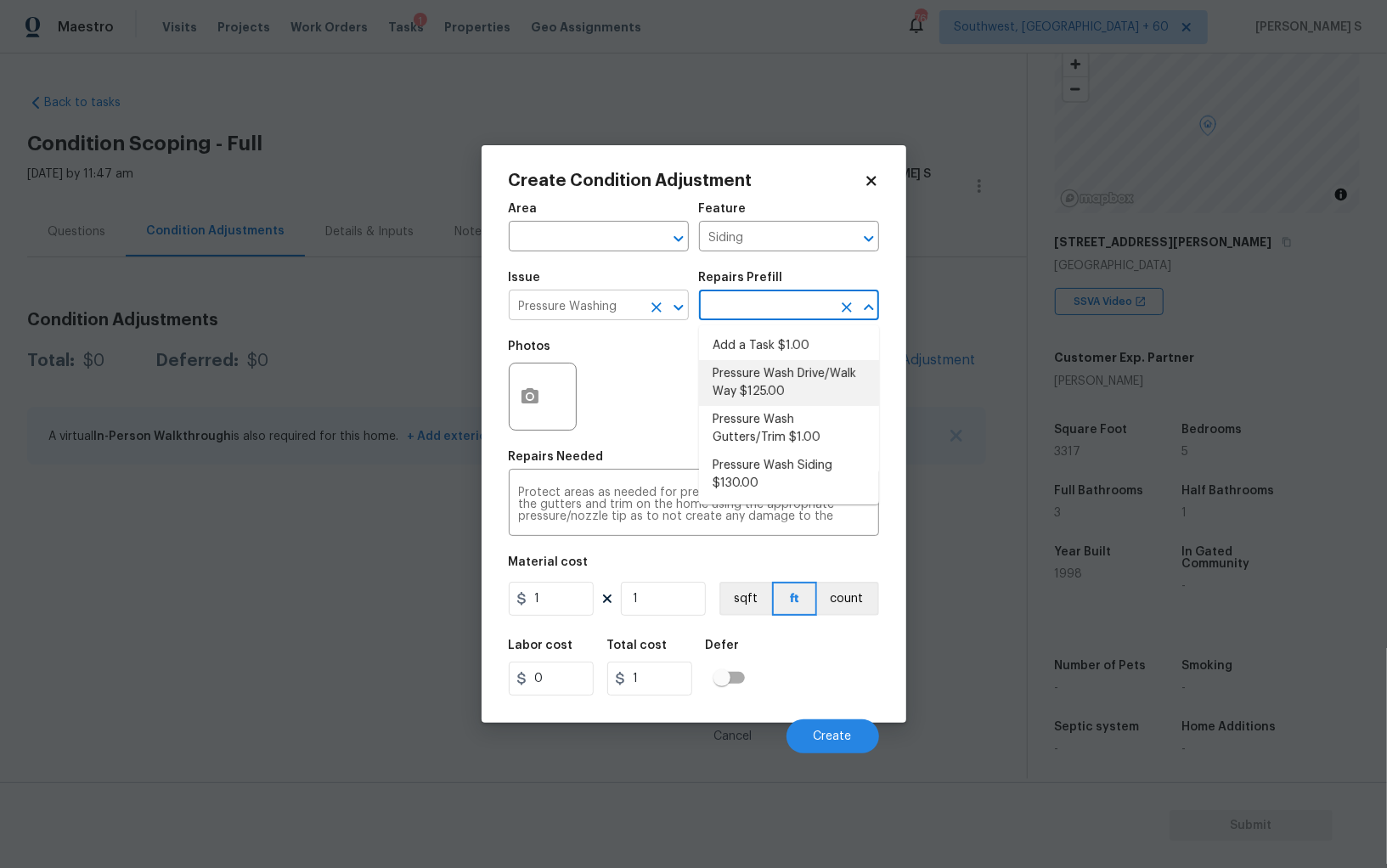
type textarea "Pressure wash the driveways/walkways as directed by the PM. Ensure that all deb…"
type input "125"
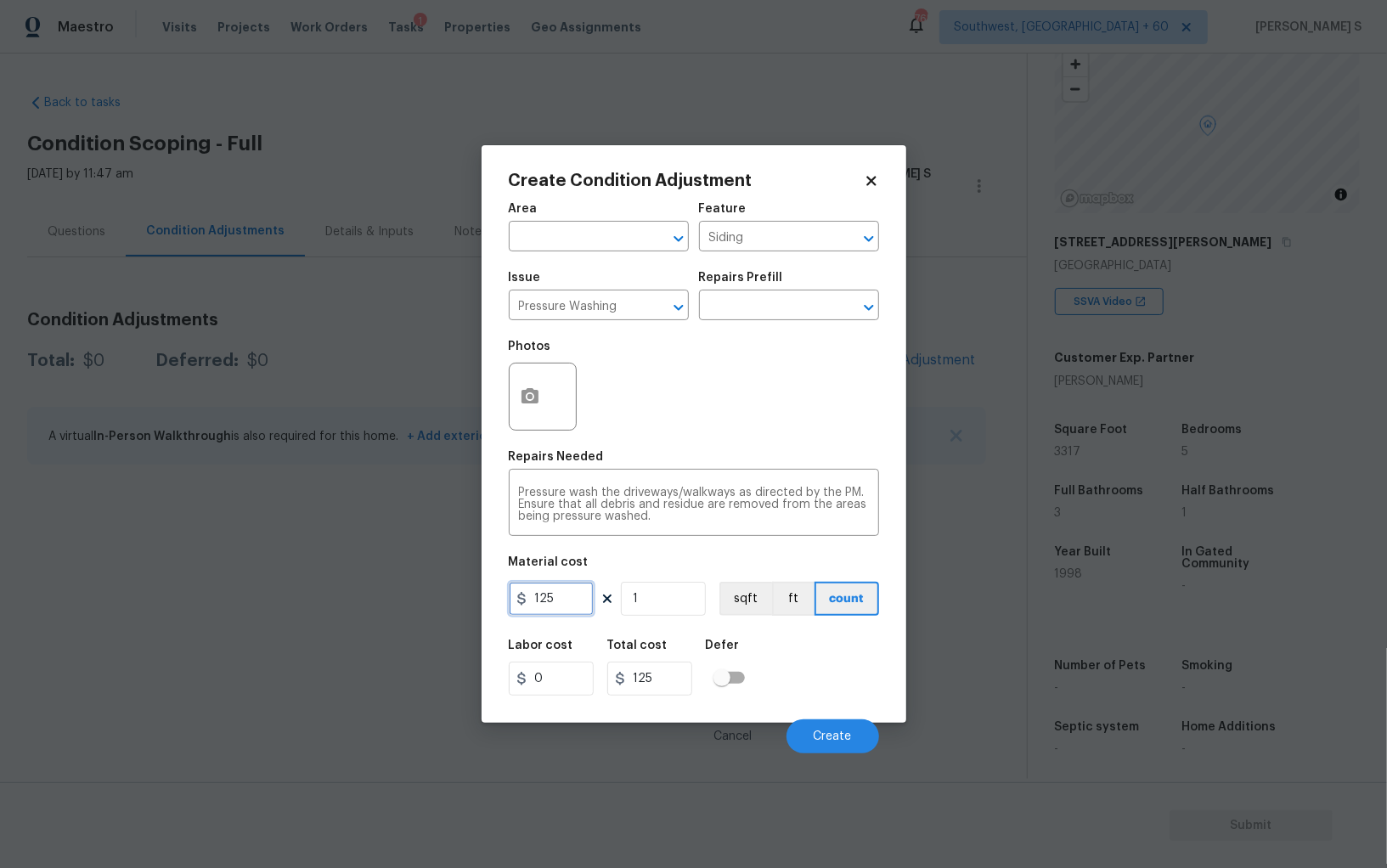
click at [571, 601] on input "125" at bounding box center [552, 598] width 85 height 34
type input "200"
click at [818, 734] on span "Create" at bounding box center [833, 737] width 38 height 13
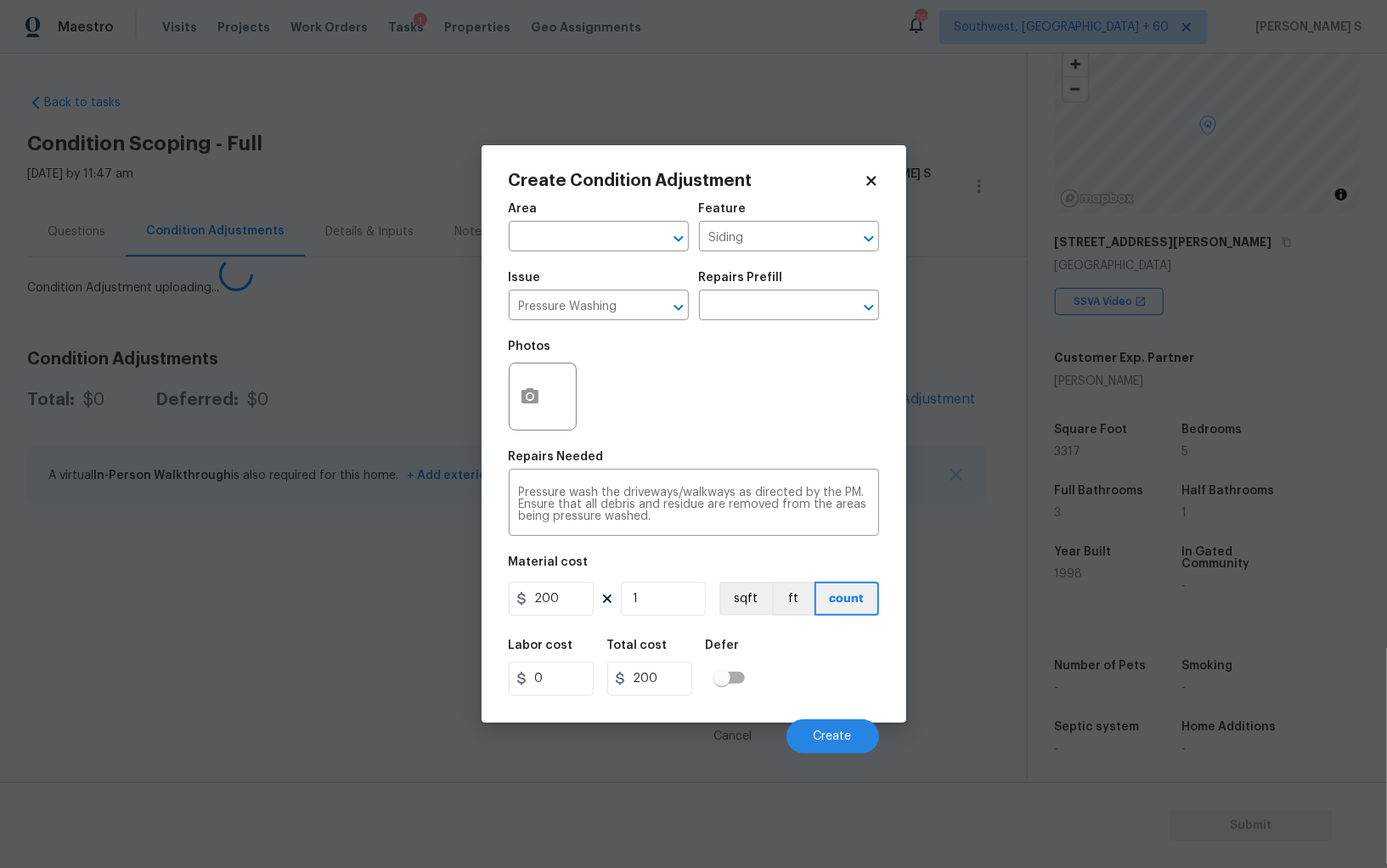
click at [95, 633] on body "Maestro Visits Projects Work Orders Tasks 1 Properties Geo Assignments 765 Sout…" at bounding box center [693, 434] width 1387 height 868
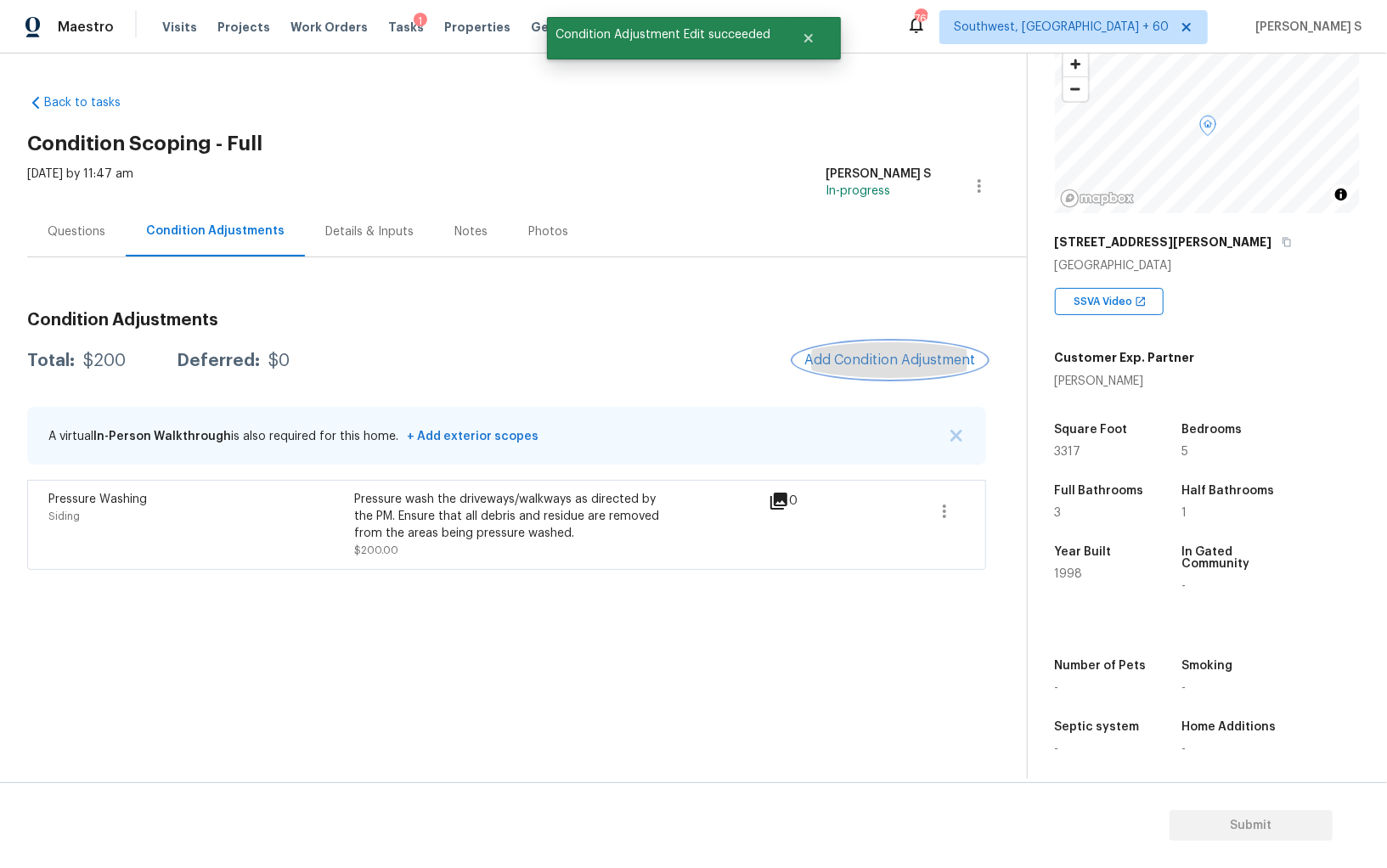
click at [858, 355] on span "Add Condition Adjustment" at bounding box center [890, 360] width 172 height 16
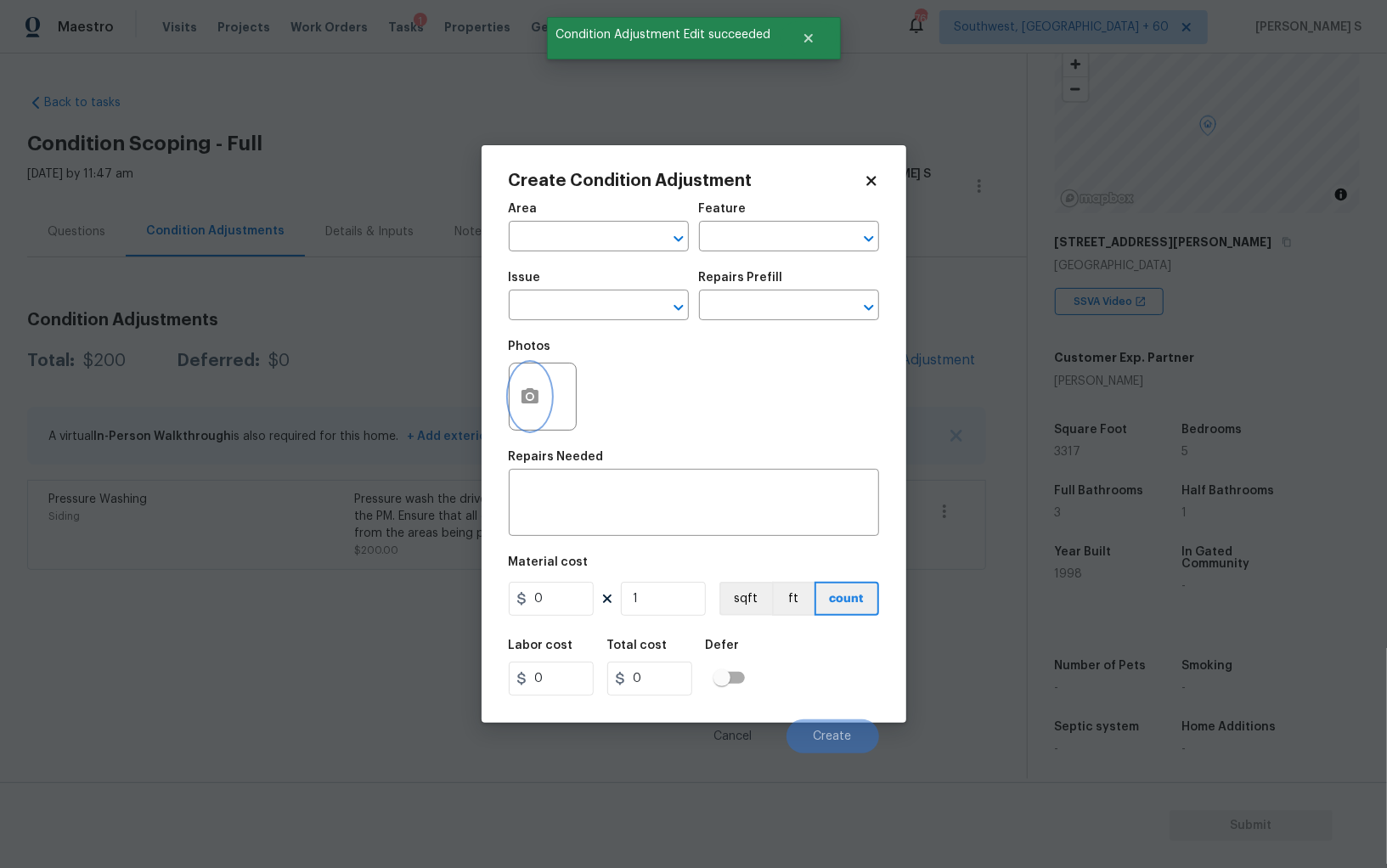
click at [545, 379] on button "button" at bounding box center [530, 396] width 41 height 66
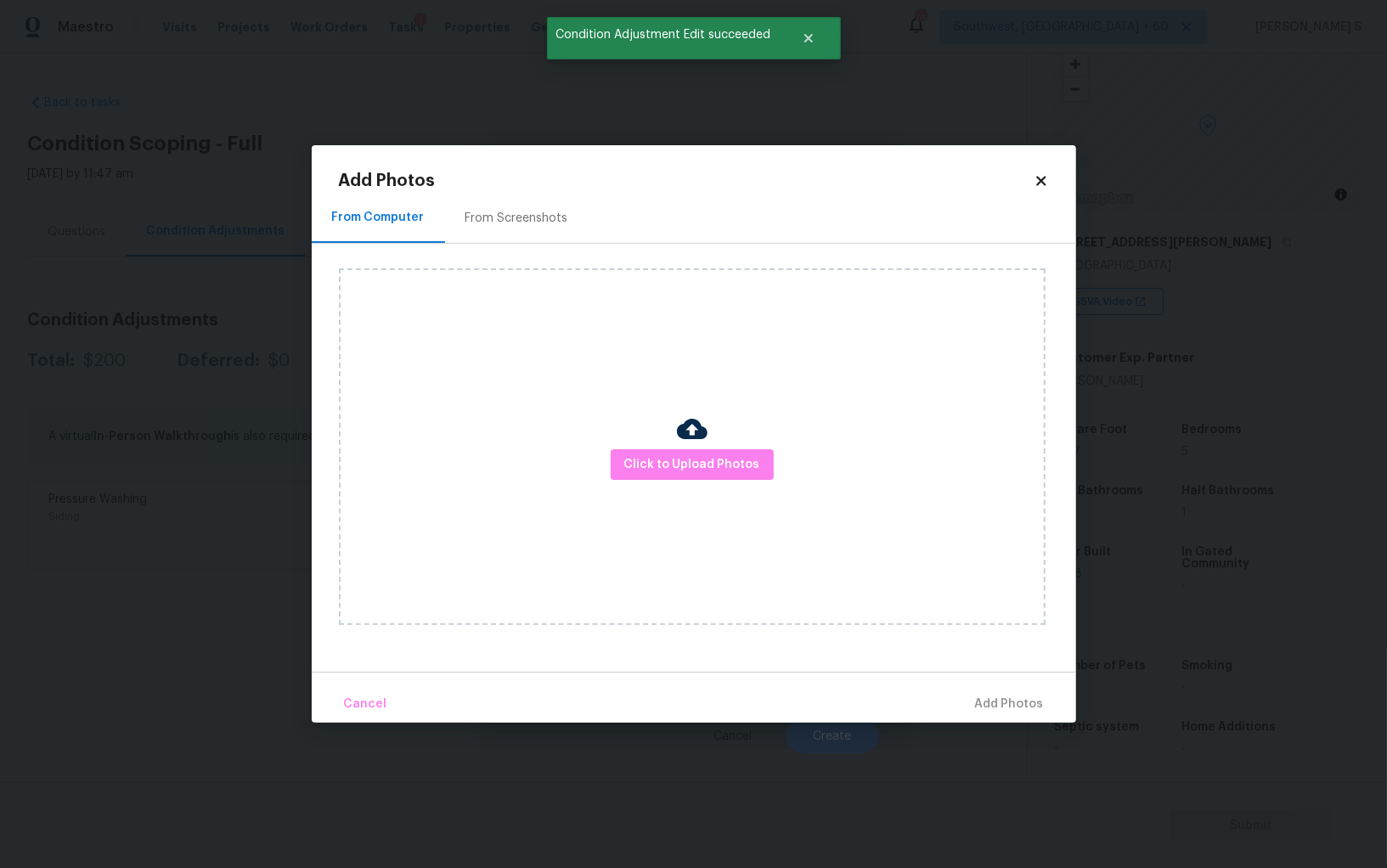
click at [525, 203] on div "From Screenshots" at bounding box center [517, 217] width 143 height 50
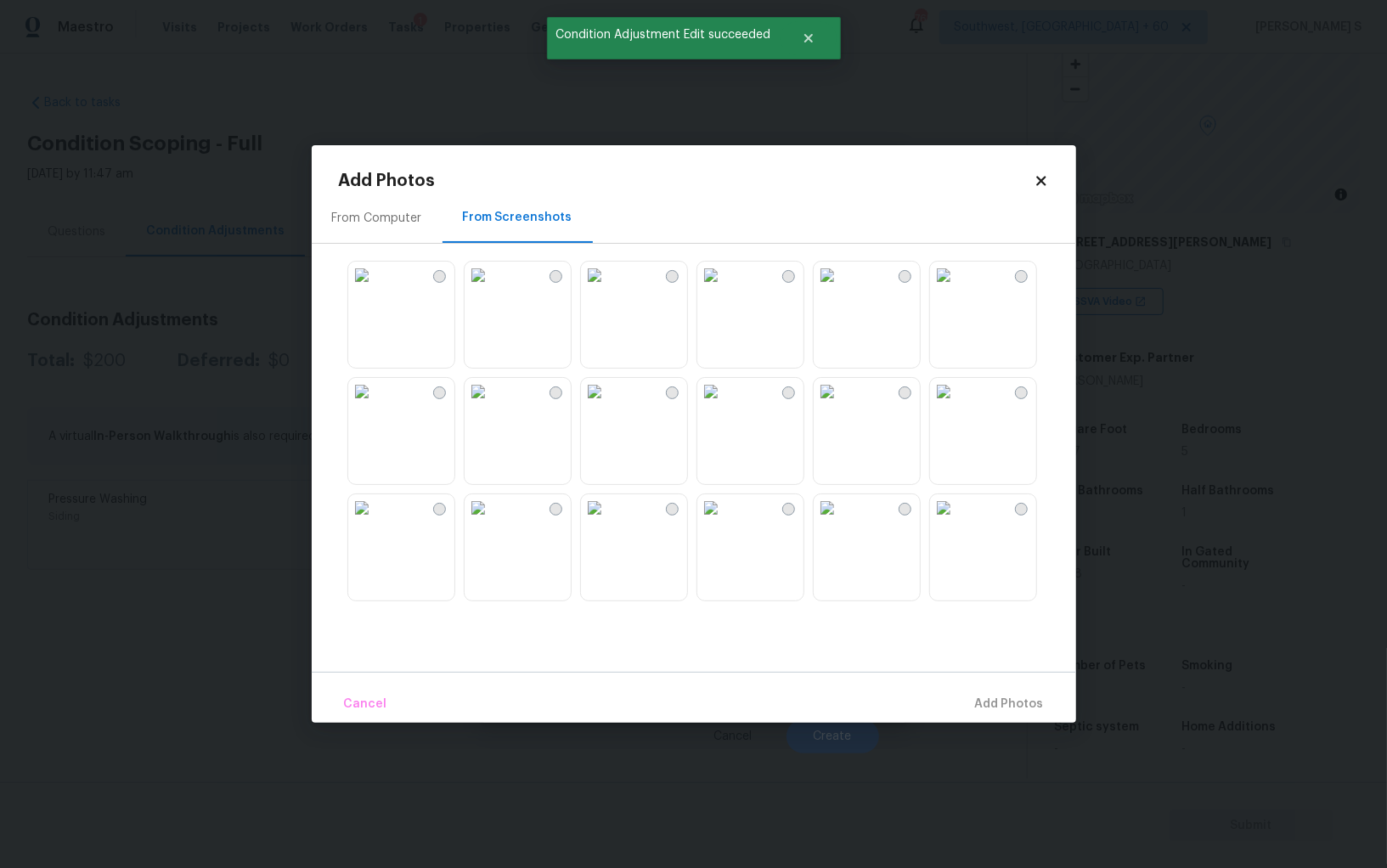
click at [608, 289] on img at bounding box center [594, 274] width 27 height 27
click at [841, 289] on img at bounding box center [827, 274] width 27 height 27
click at [953, 289] on img at bounding box center [943, 274] width 27 height 27
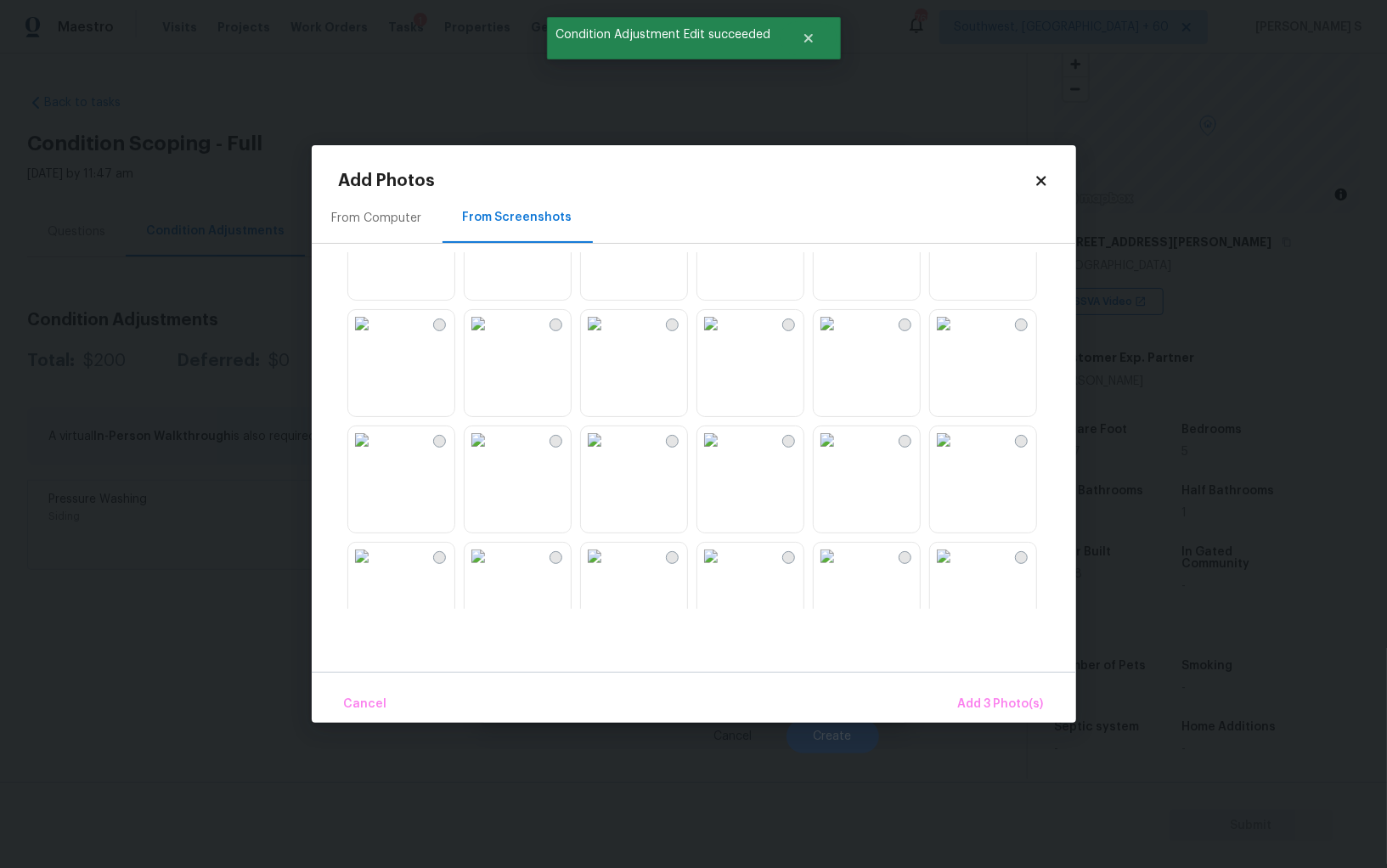
scroll to position [401, 0]
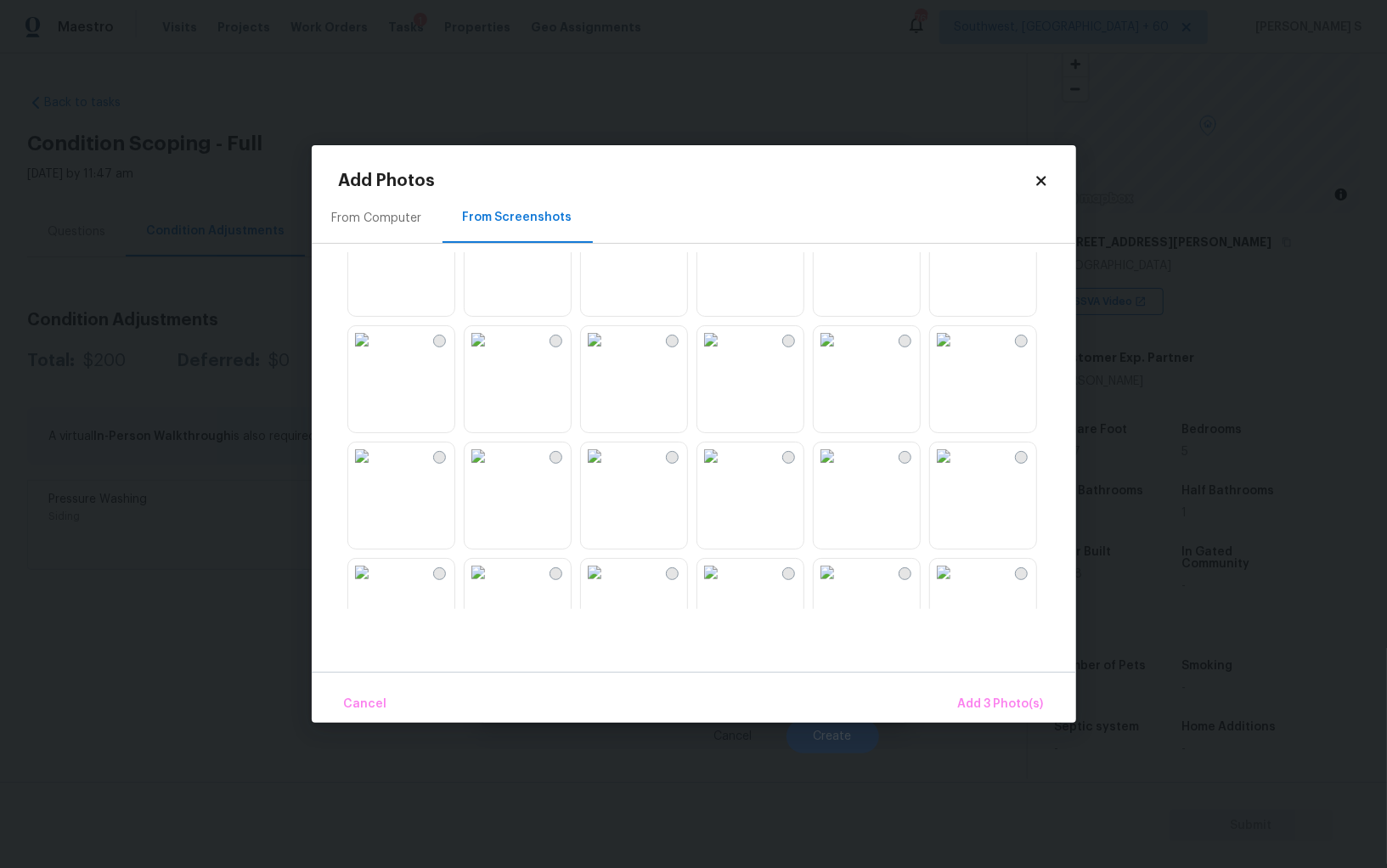
click at [957, 353] on img at bounding box center [943, 339] width 27 height 27
click at [957, 453] on img at bounding box center [943, 456] width 27 height 27
click at [608, 353] on img at bounding box center [594, 339] width 27 height 27
click at [608, 237] on img at bounding box center [594, 223] width 27 height 27
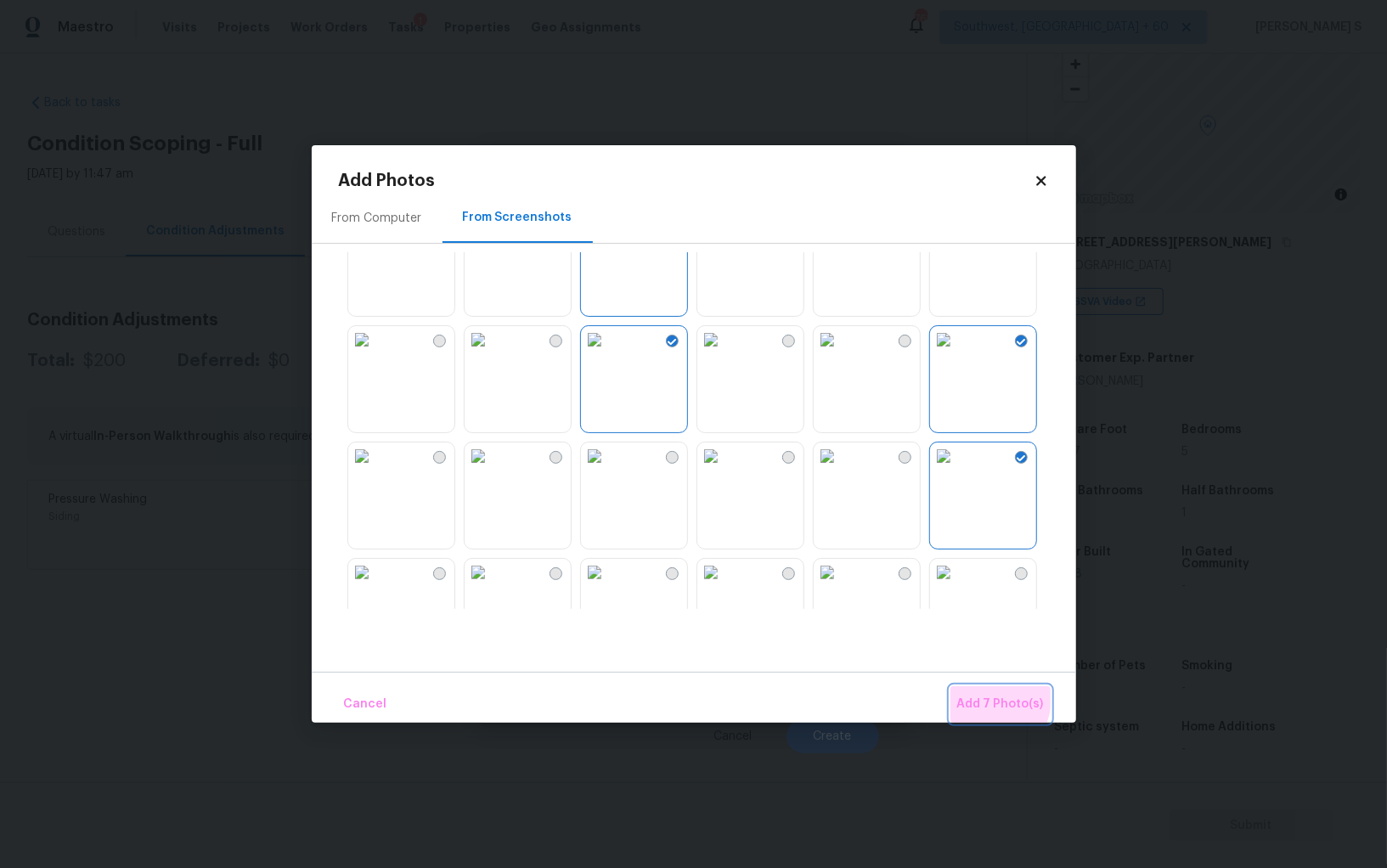
click at [983, 697] on span "Add 7 Photo(s)" at bounding box center [1000, 704] width 86 height 22
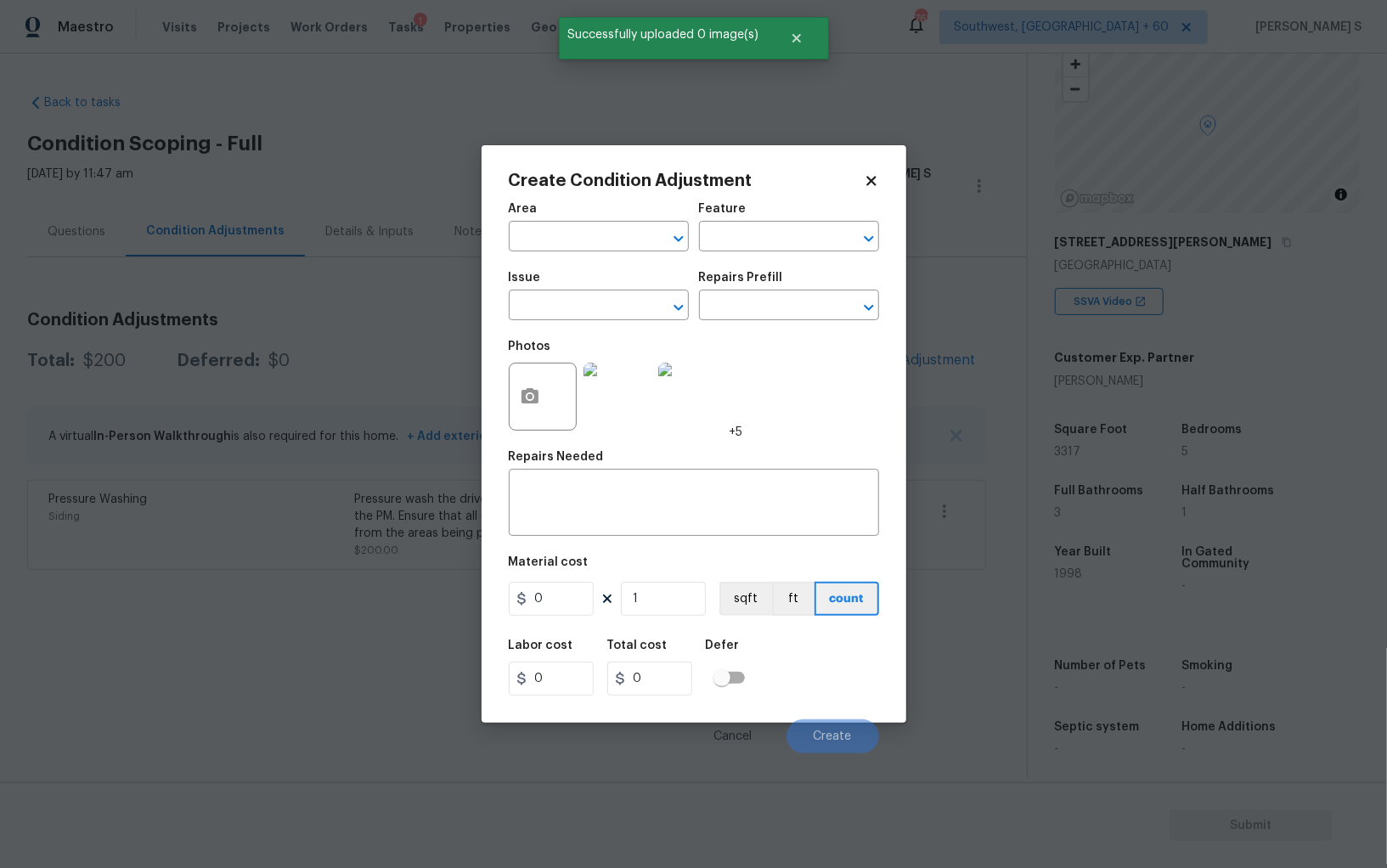
click at [602, 291] on div "Issue" at bounding box center [599, 283] width 180 height 22
click at [555, 311] on input "text" at bounding box center [576, 307] width 133 height 27
type input "Landscape Package"
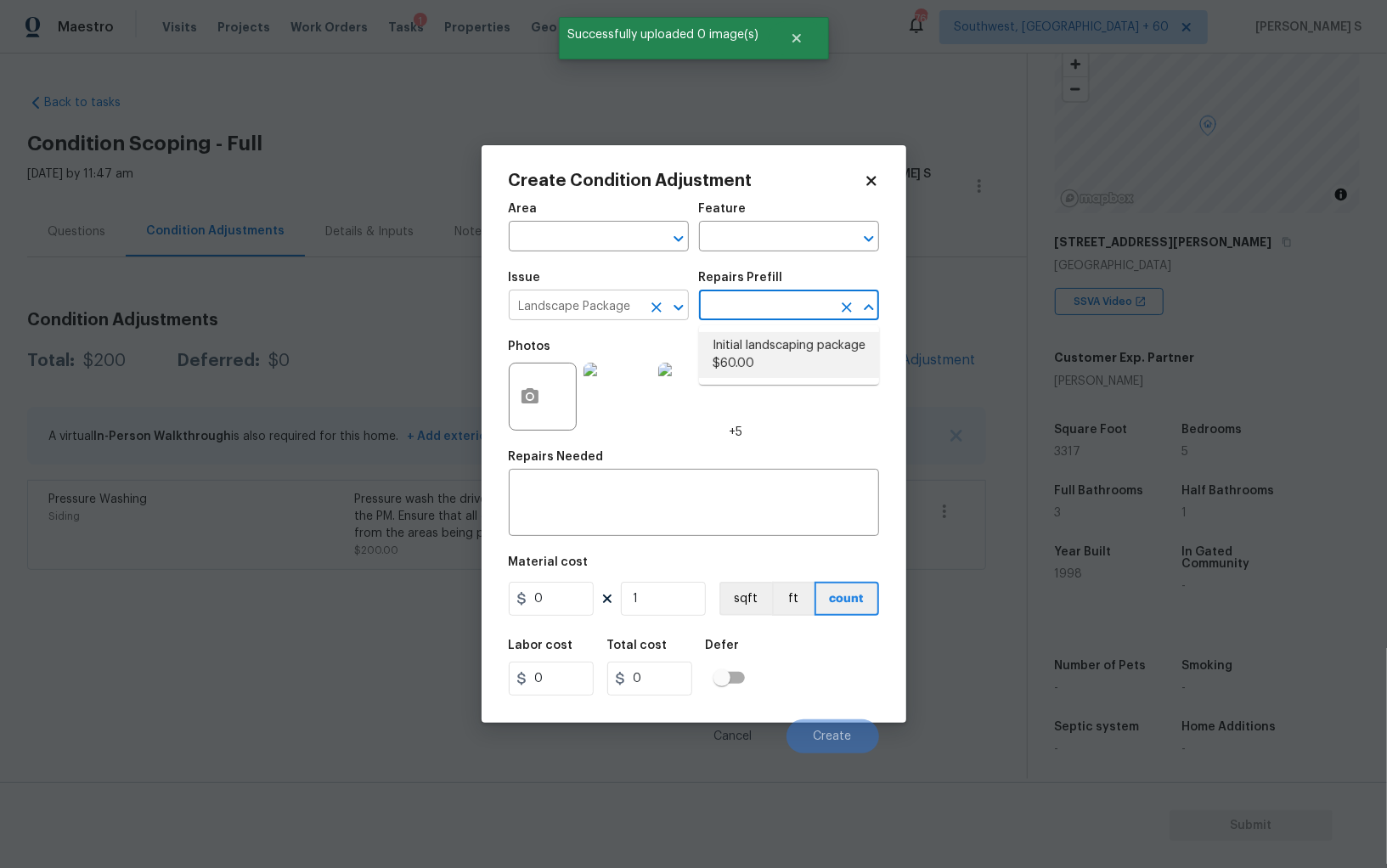
type input "Home Readiness Packages"
type textarea "Mowing of grass up to 6" in height. Mow, edge along driveways & sidewalks, trim…"
type input "60"
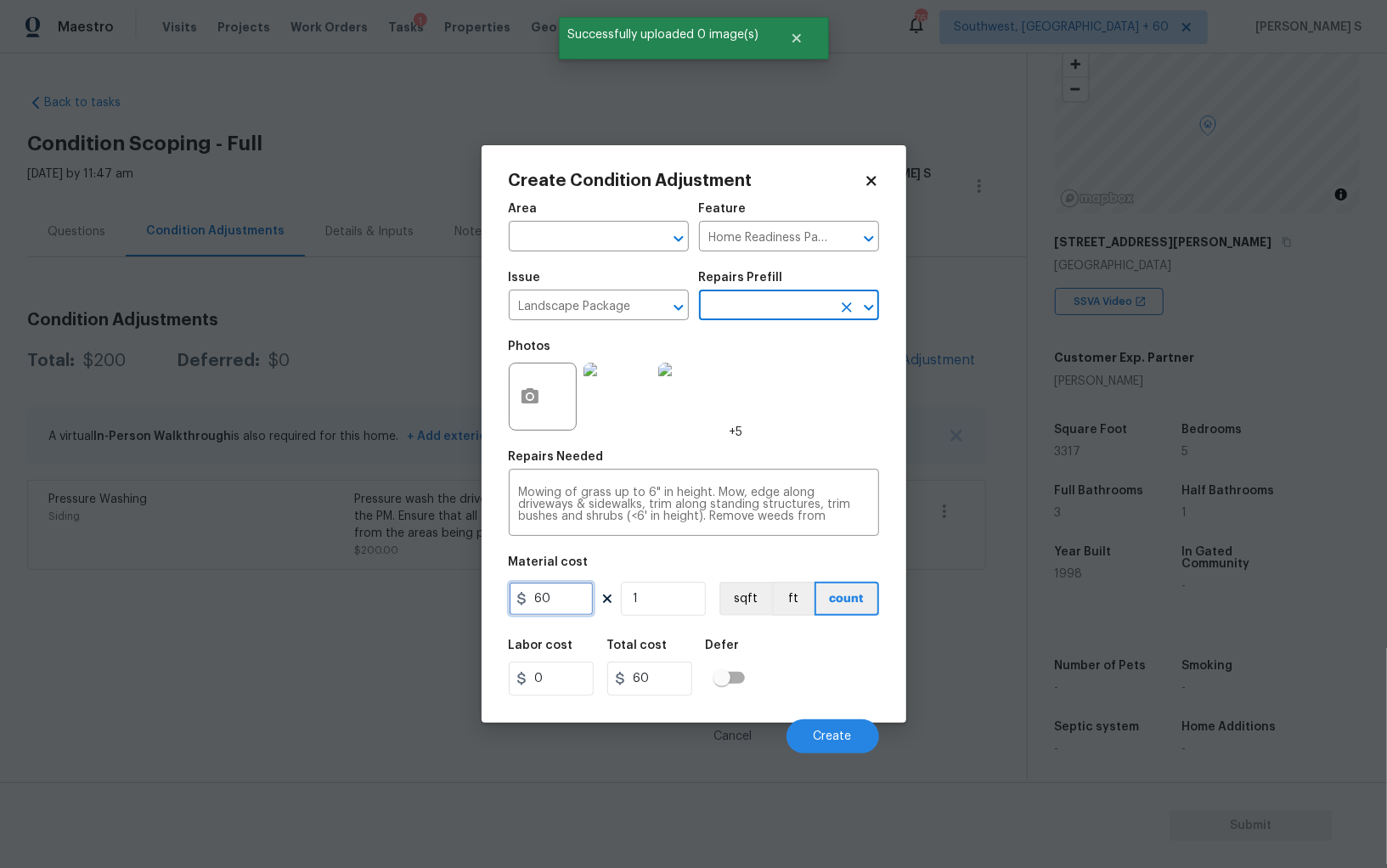
click at [570, 598] on input "60" at bounding box center [552, 598] width 85 height 34
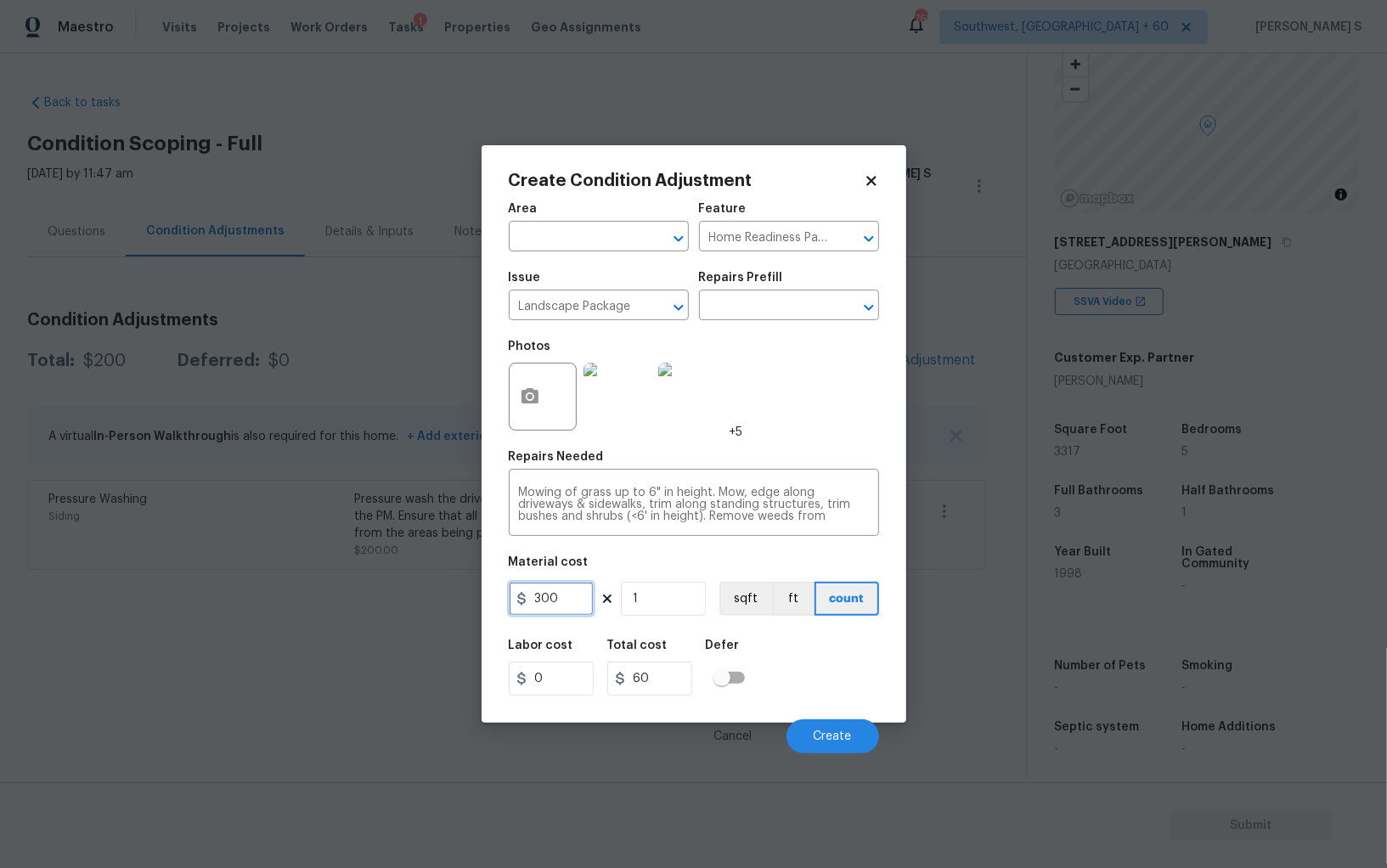
type input "300"
click at [602, 632] on div "Labor cost 0 Total cost 300 Defer" at bounding box center [694, 667] width 370 height 77
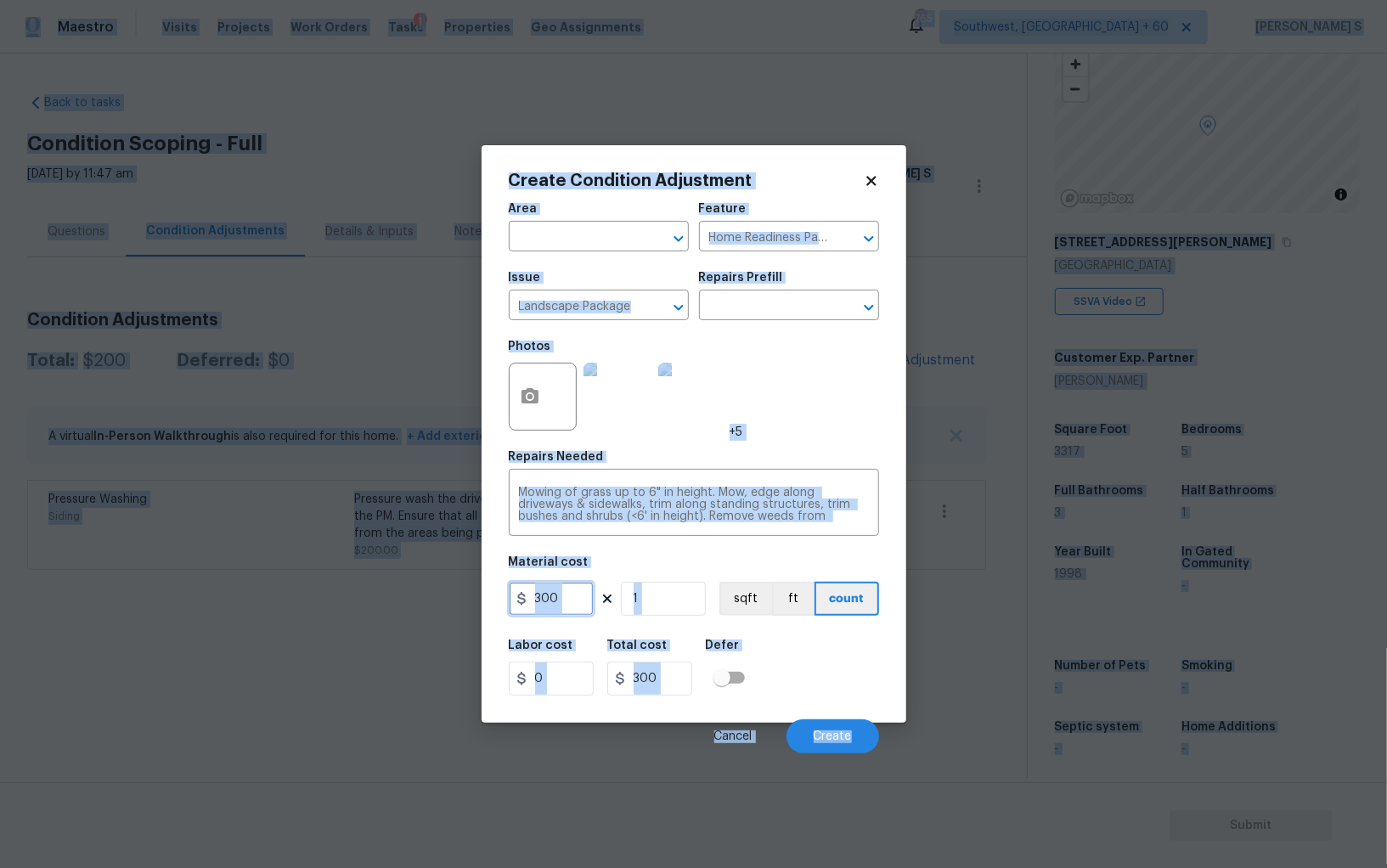
click at [561, 598] on input "300" at bounding box center [552, 598] width 85 height 34
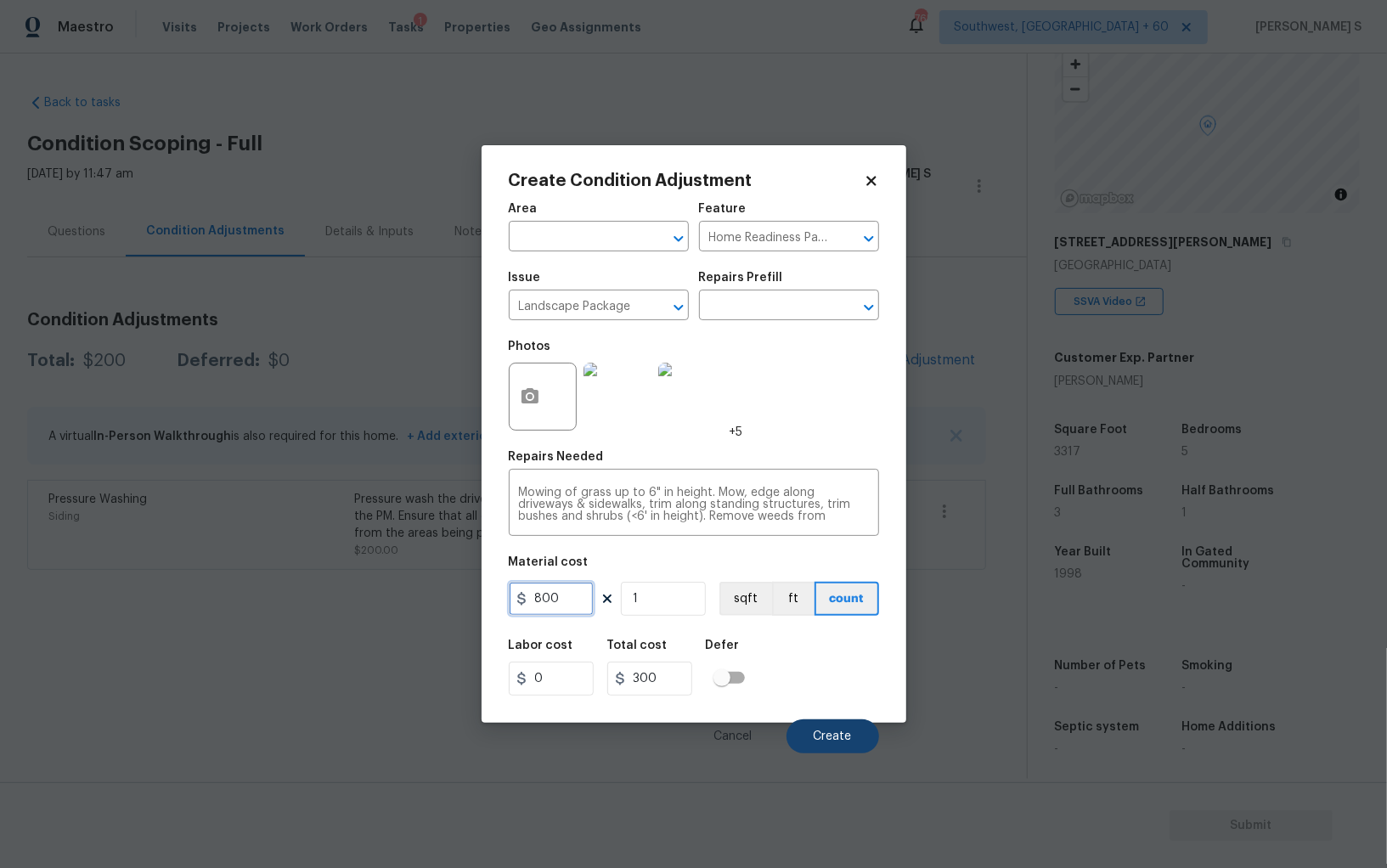
type input "800"
click at [851, 743] on span "Create" at bounding box center [833, 737] width 38 height 13
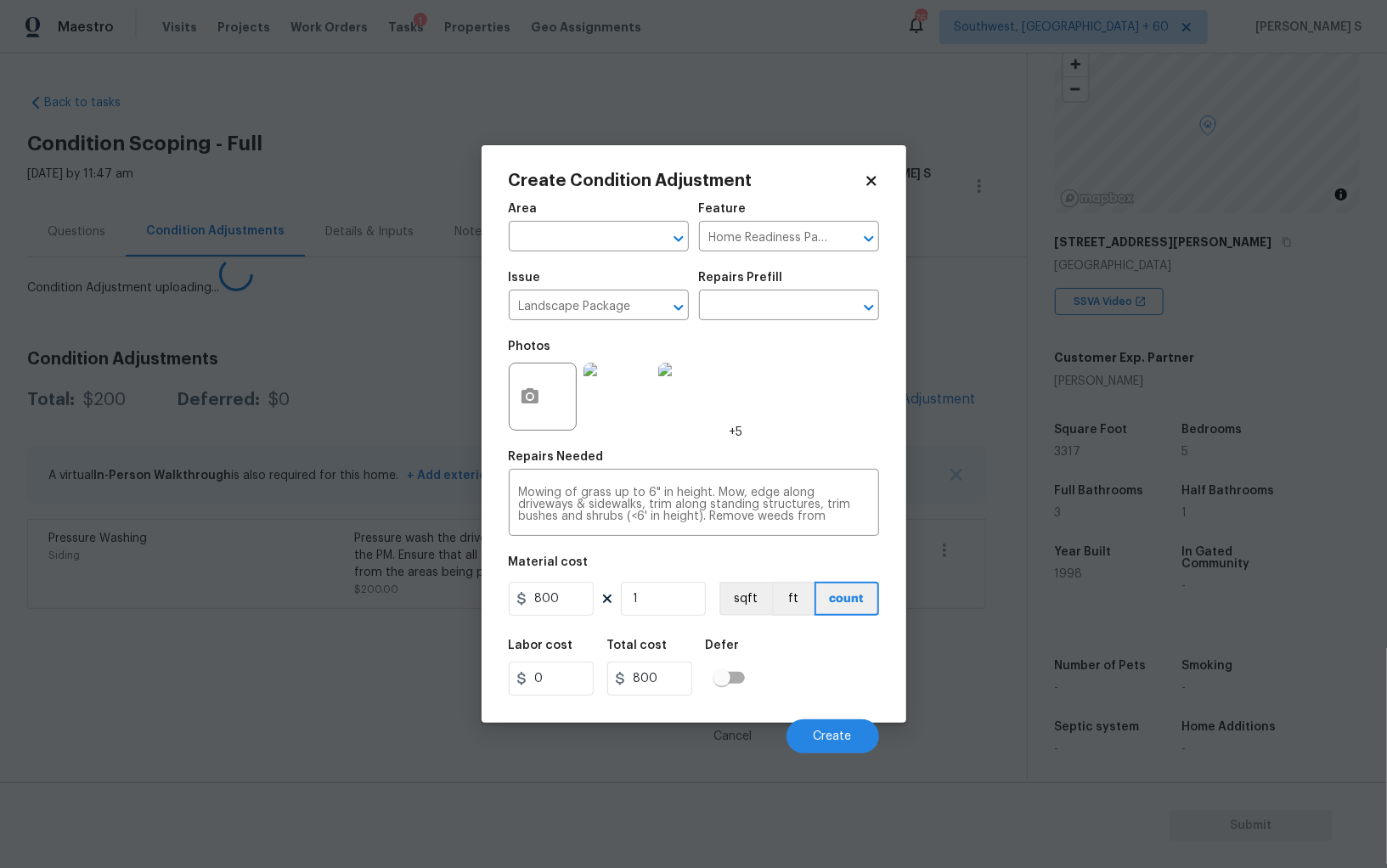
click at [268, 663] on body "Maestro Visits Projects Work Orders Tasks 1 Properties Geo Assignments 765 Sout…" at bounding box center [693, 434] width 1387 height 868
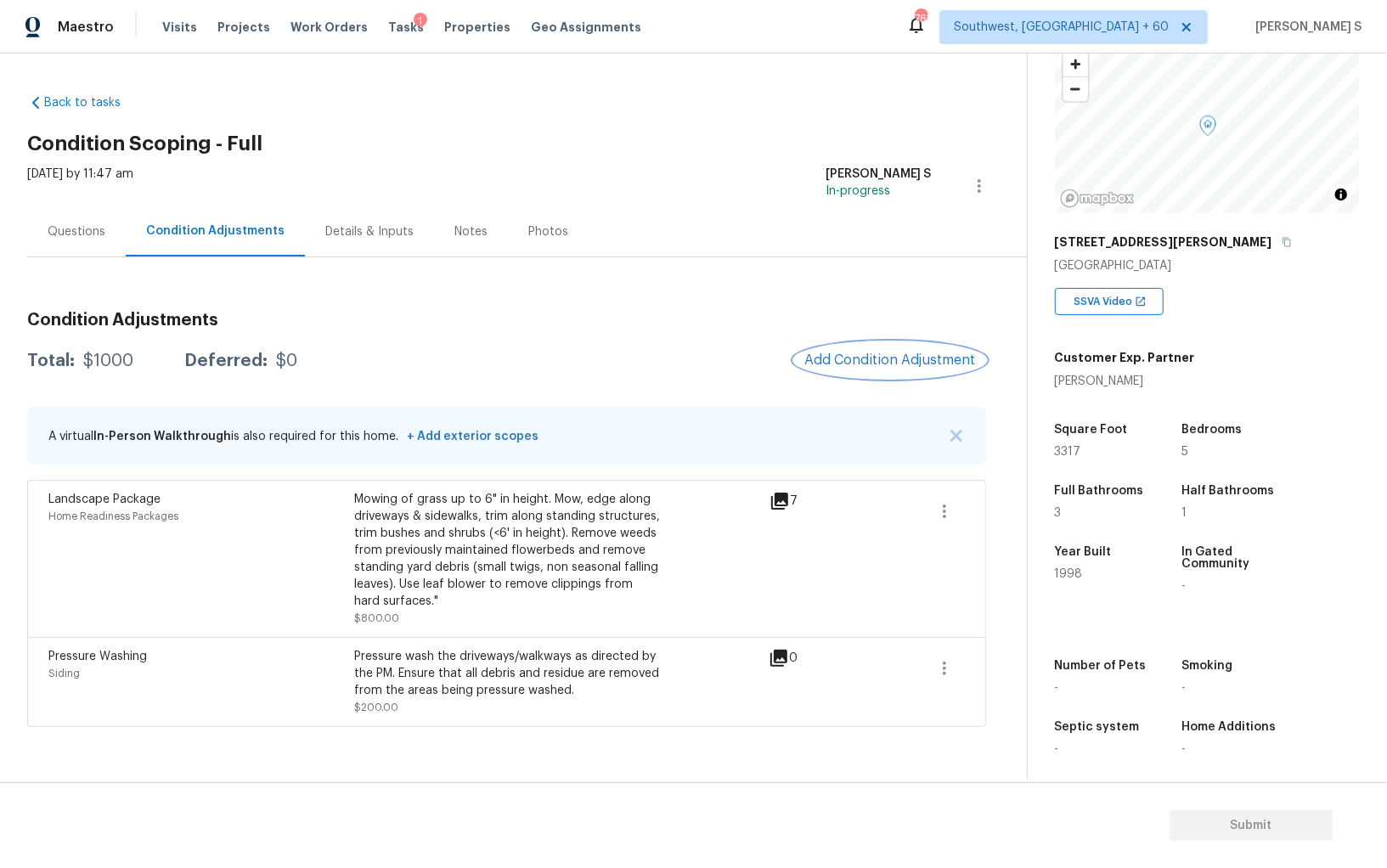
click at [854, 354] on span "Add Condition Adjustment" at bounding box center [890, 360] width 172 height 16
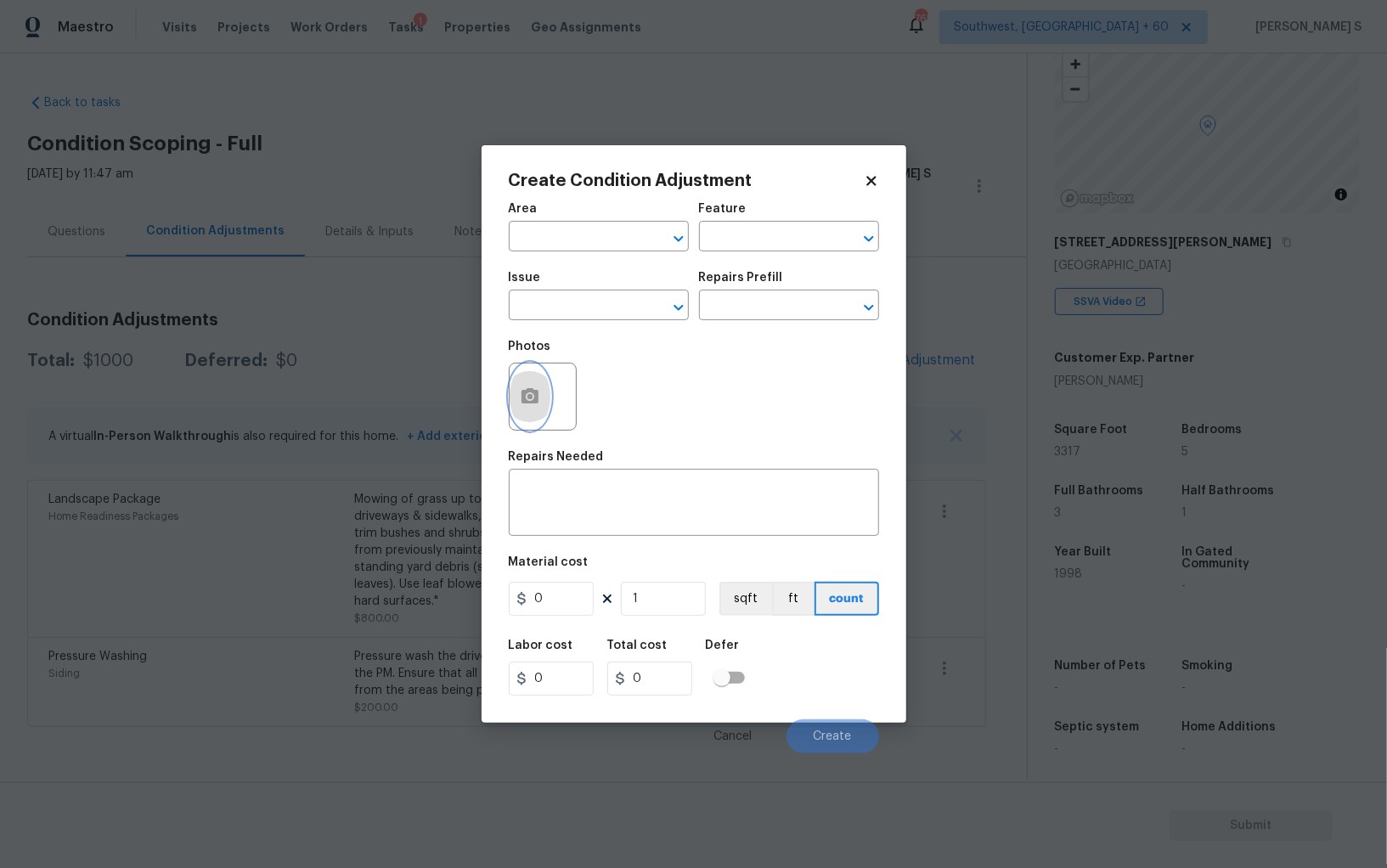
click at [512, 397] on button "button" at bounding box center [530, 396] width 41 height 66
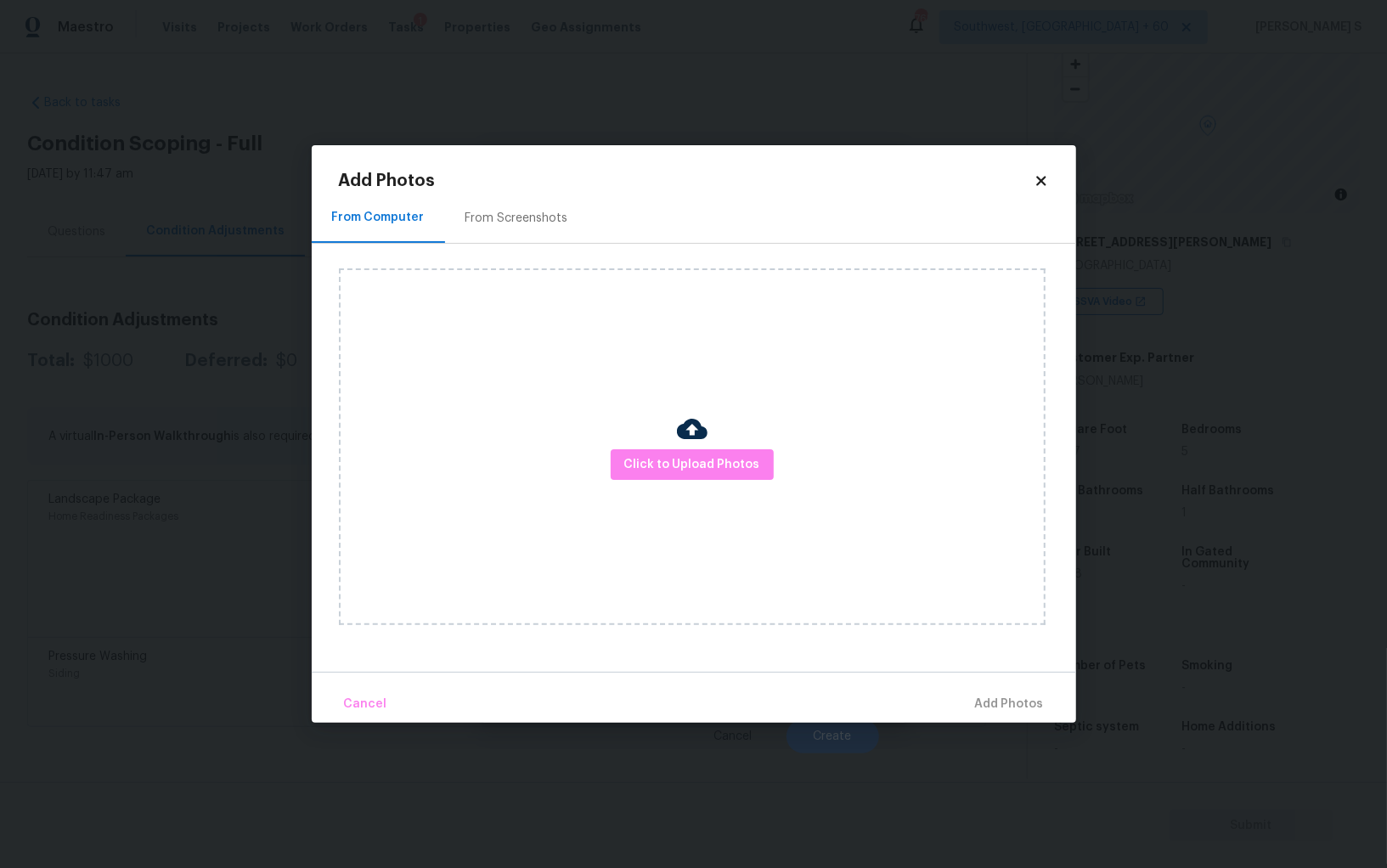
click at [518, 229] on div "From Screenshots" at bounding box center [517, 217] width 143 height 50
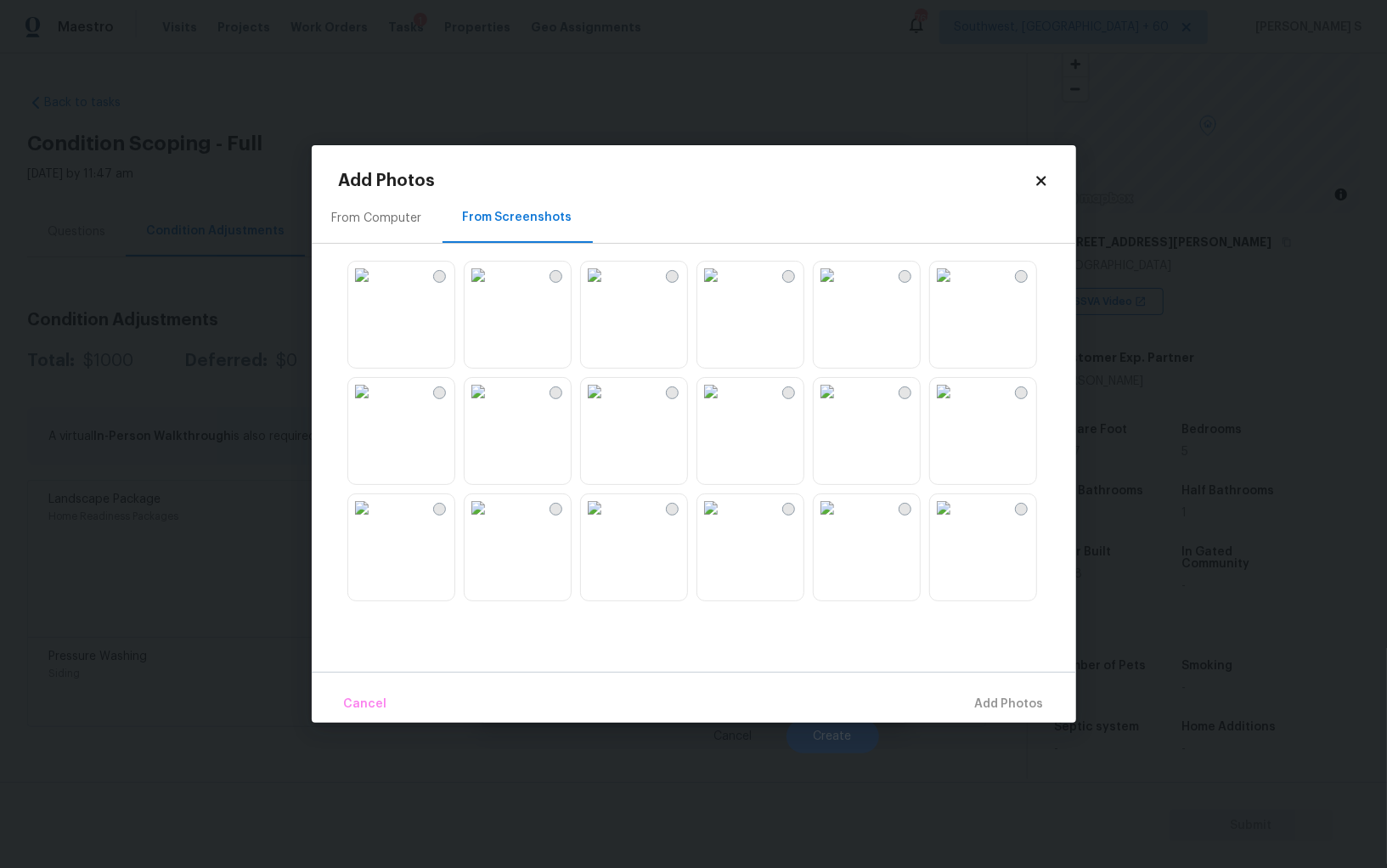
click at [725, 289] on img at bounding box center [710, 274] width 27 height 27
click at [725, 406] on img at bounding box center [710, 391] width 27 height 27
click at [608, 406] on img at bounding box center [594, 391] width 27 height 27
click at [841, 521] on img at bounding box center [827, 507] width 27 height 27
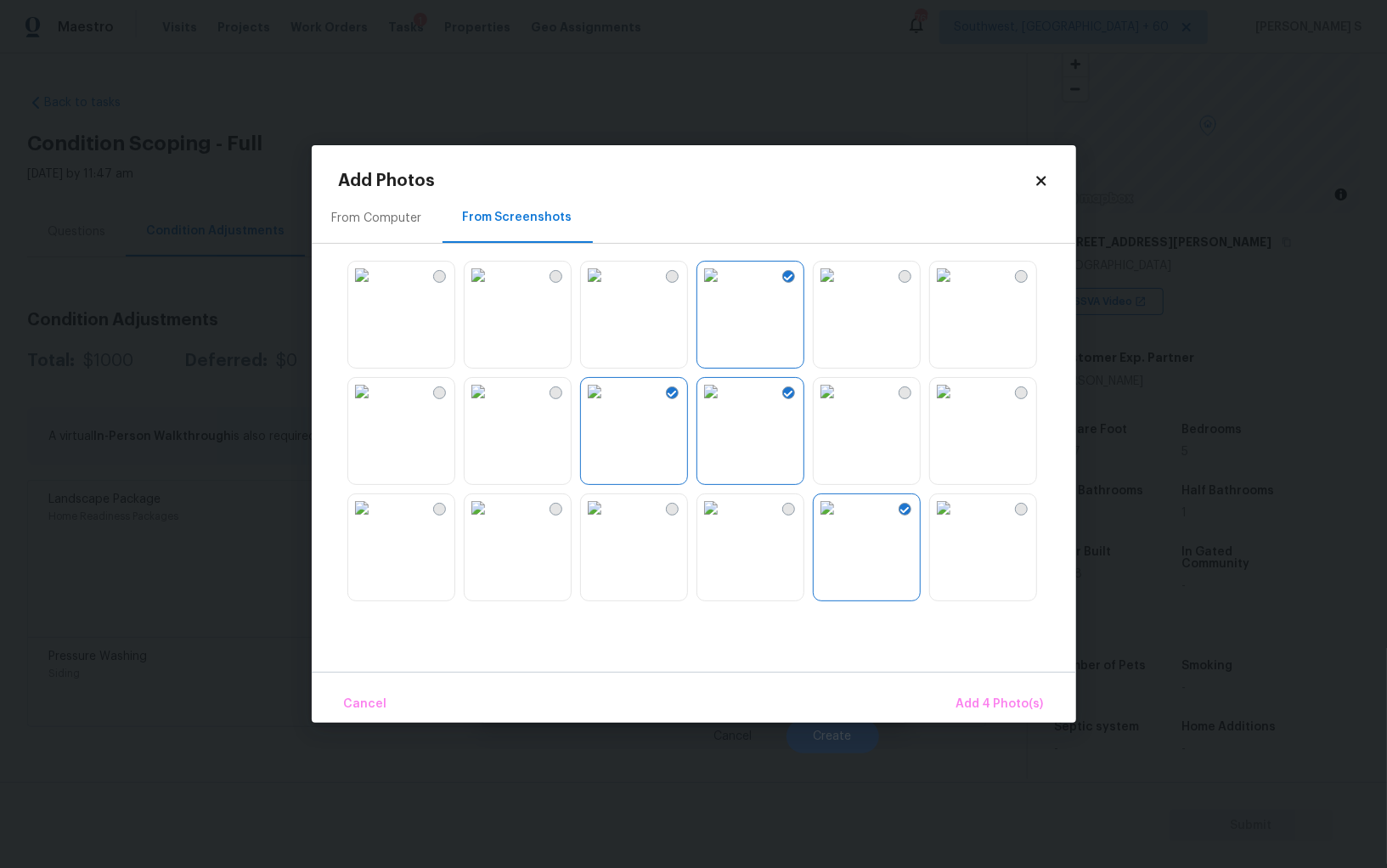
click at [957, 521] on img at bounding box center [943, 507] width 27 height 27
click at [375, 521] on img at bounding box center [362, 507] width 27 height 27
click at [375, 406] on img at bounding box center [362, 391] width 27 height 27
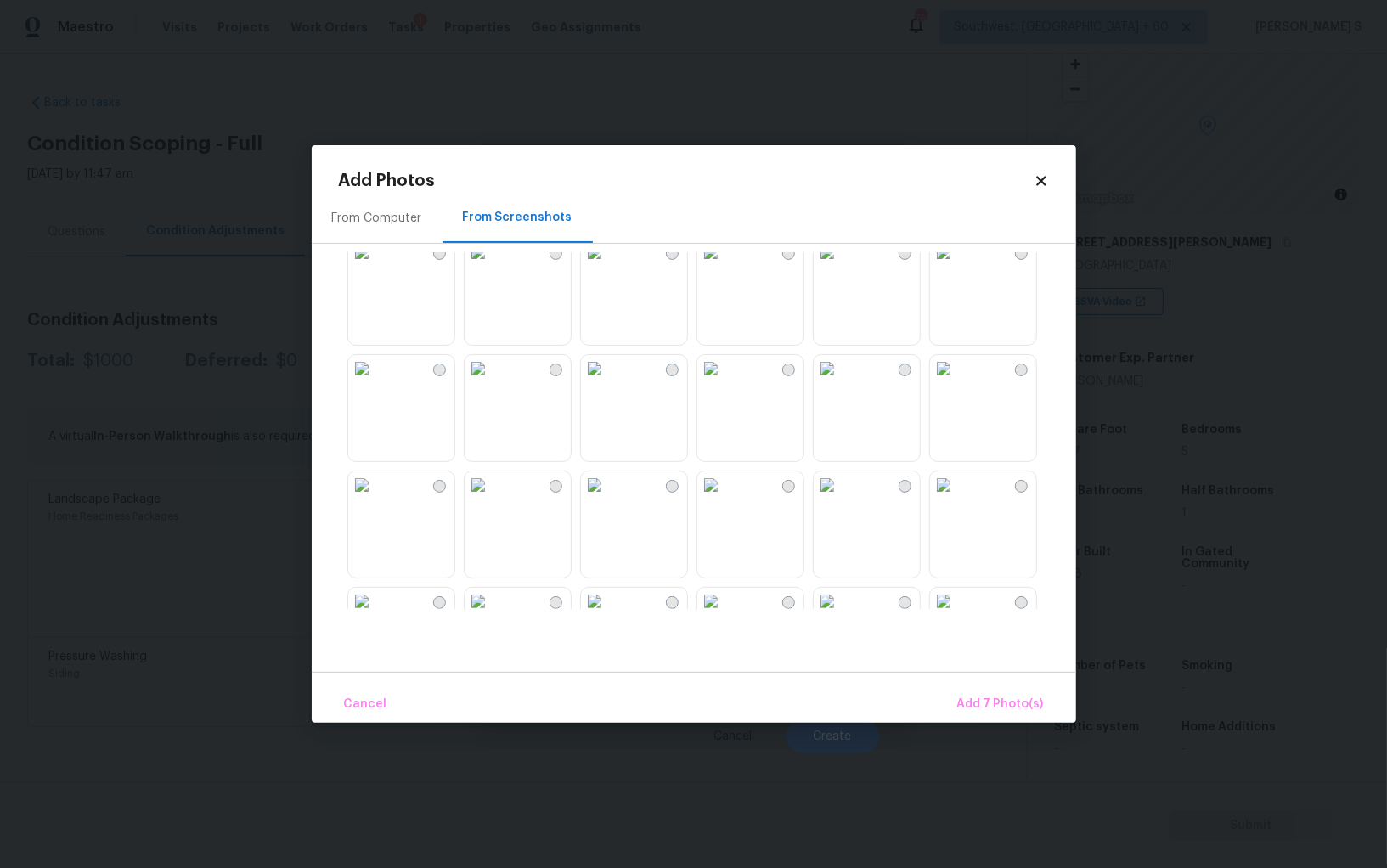
scroll to position [1079, 0]
click at [608, 489] on img at bounding box center [594, 475] width 27 height 27
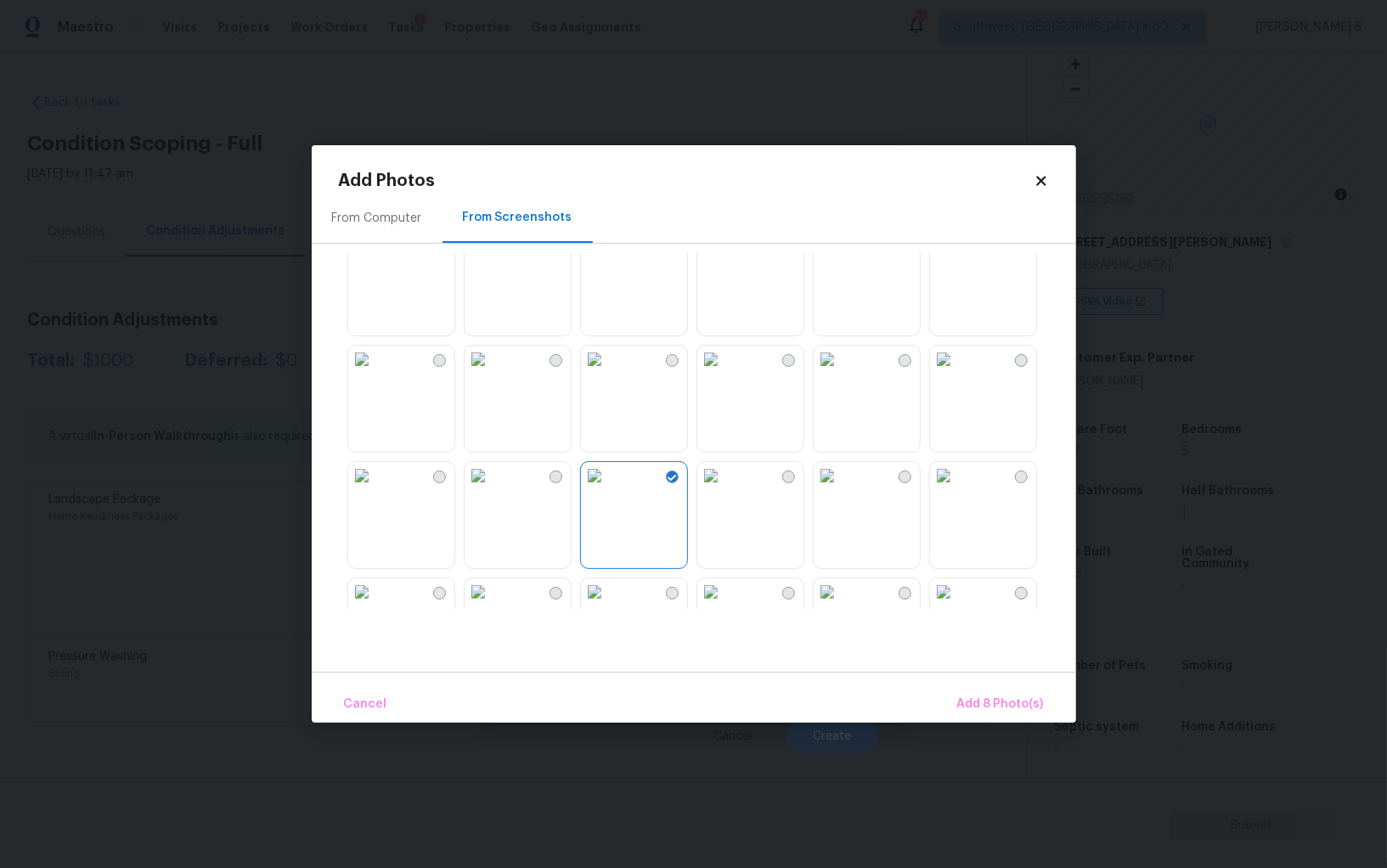
click at [725, 489] on img at bounding box center [710, 475] width 27 height 27
click at [841, 489] on img at bounding box center [827, 475] width 27 height 27
click at [492, 489] on img at bounding box center [477, 475] width 27 height 27
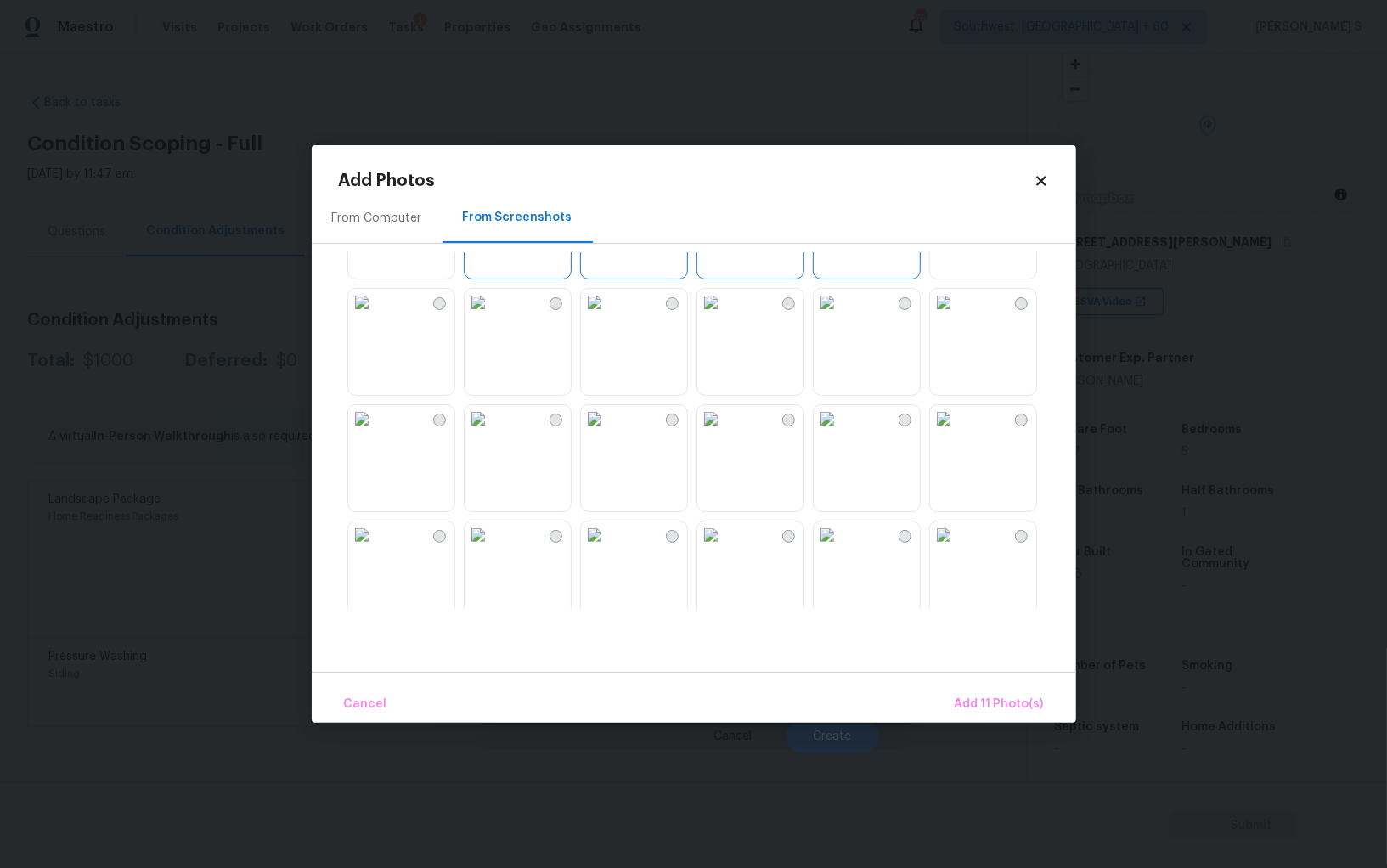
drag, startPoint x: 635, startPoint y: 337, endPoint x: 573, endPoint y: 337, distance: 62.0
click at [608, 316] on img at bounding box center [594, 302] width 27 height 27
click at [492, 316] on img at bounding box center [477, 302] width 27 height 27
click at [375, 316] on img at bounding box center [362, 302] width 27 height 27
click at [375, 432] on img at bounding box center [362, 418] width 27 height 27
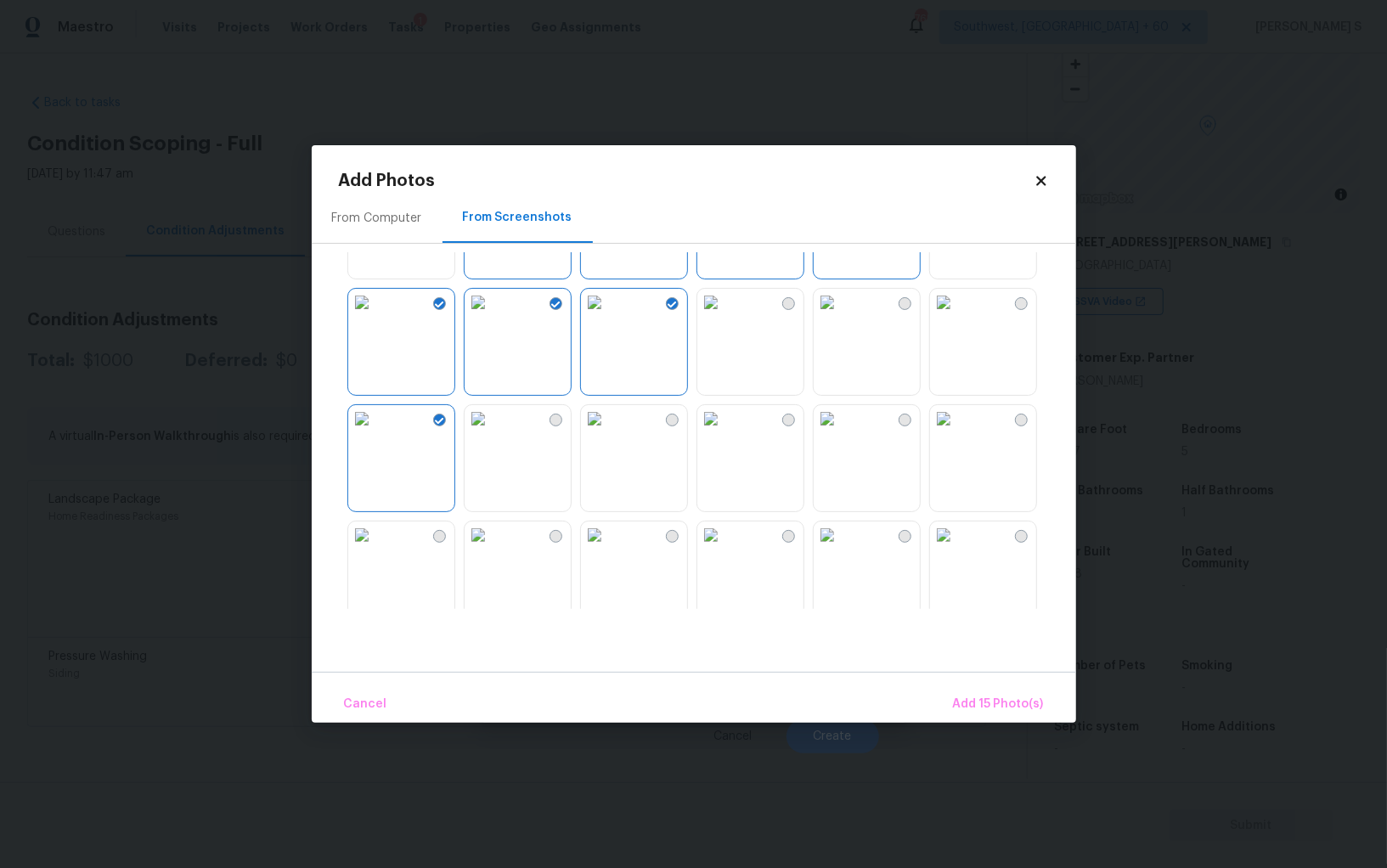
click at [492, 432] on img at bounding box center [477, 418] width 27 height 27
click at [599, 432] on img at bounding box center [594, 418] width 27 height 27
click at [492, 549] on img at bounding box center [477, 534] width 27 height 27
click at [375, 549] on img at bounding box center [362, 534] width 27 height 27
drag, startPoint x: 763, startPoint y: 572, endPoint x: 820, endPoint y: 572, distance: 57.0
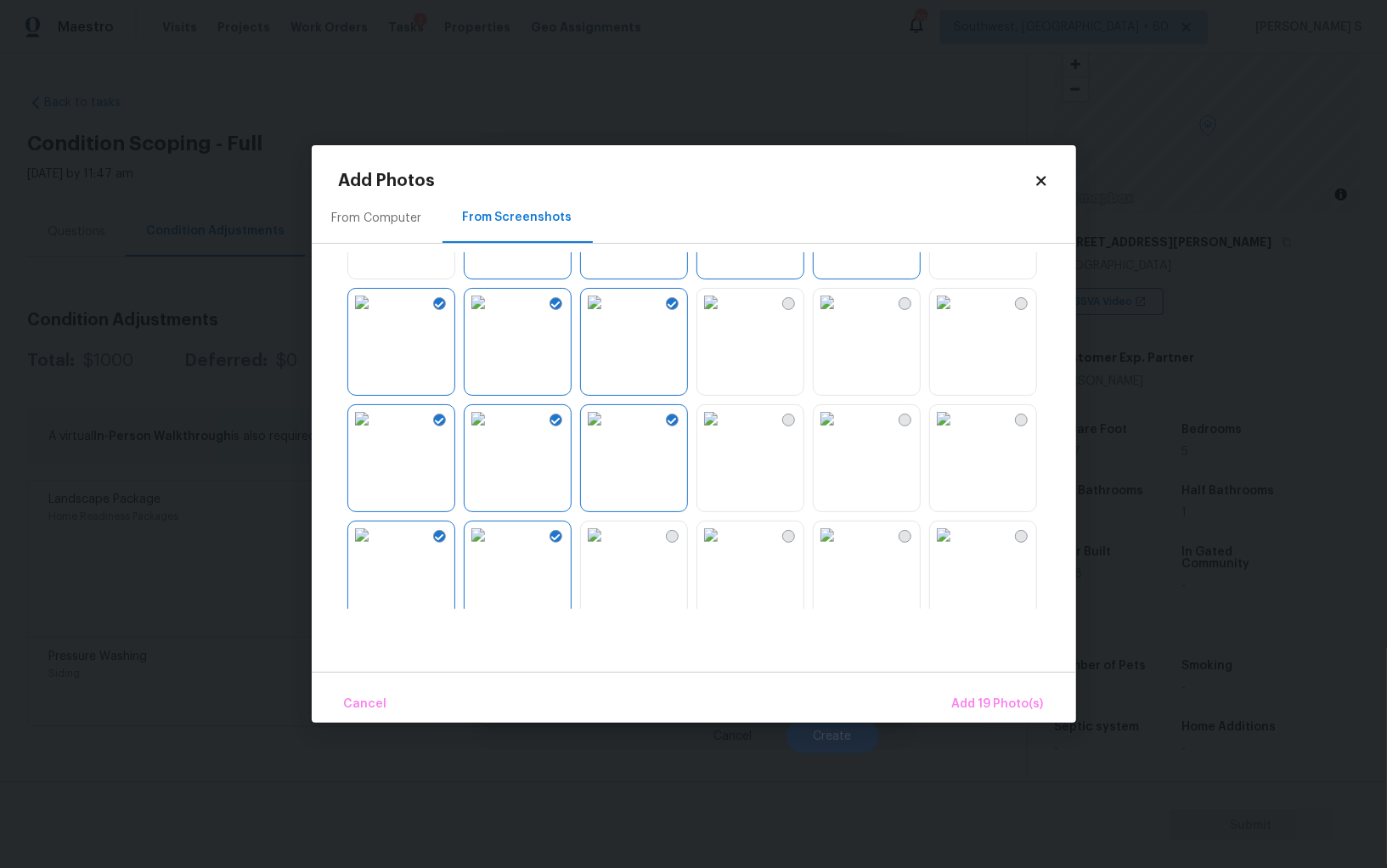
click at [725, 549] on img at bounding box center [710, 534] width 27 height 27
click at [839, 549] on img at bounding box center [827, 534] width 27 height 27
click at [841, 549] on img at bounding box center [827, 534] width 27 height 27
click at [841, 432] on img at bounding box center [827, 418] width 27 height 27
click at [957, 432] on img at bounding box center [943, 418] width 27 height 27
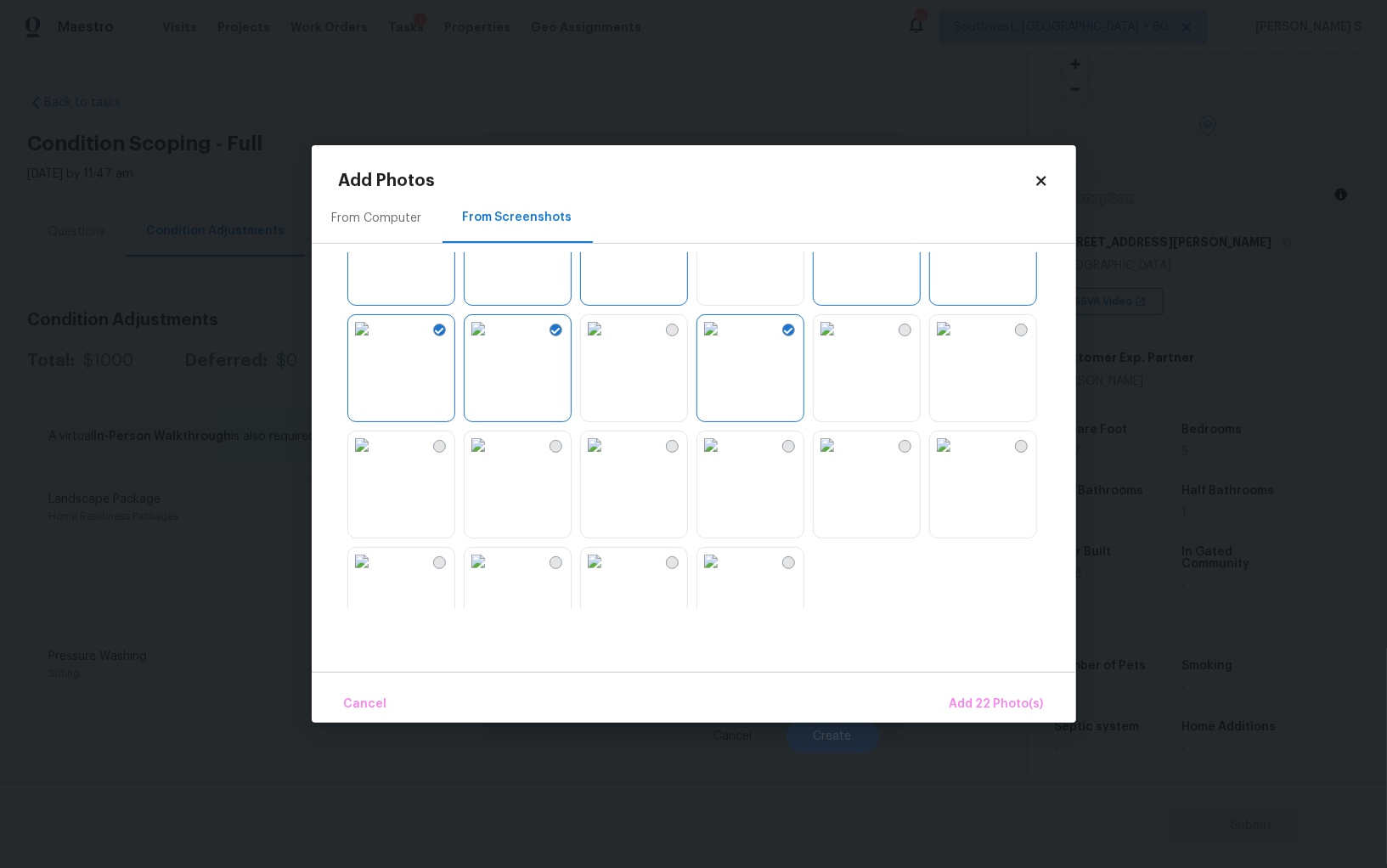
scroll to position [1621, 0]
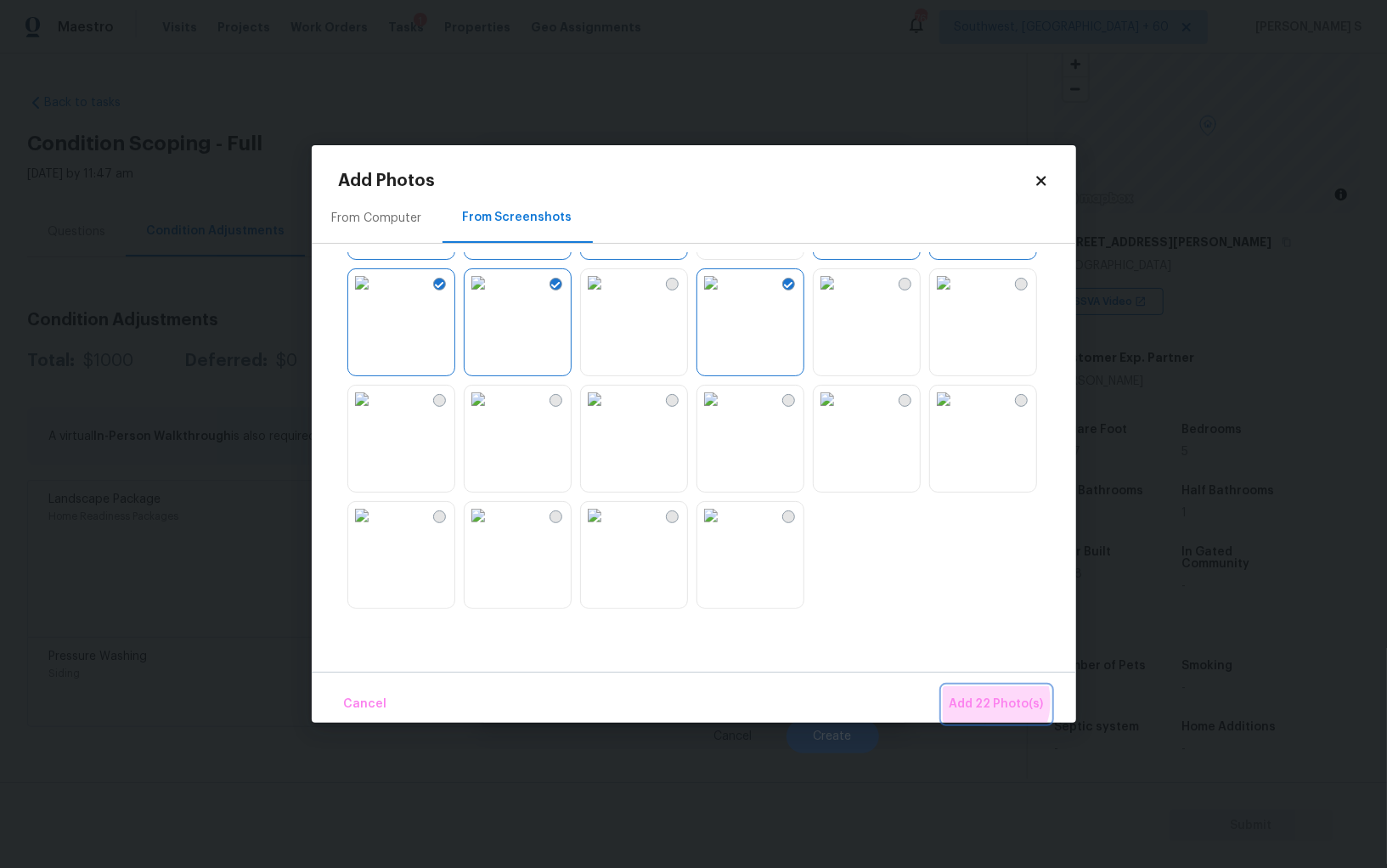
click at [987, 701] on span "Add 22 Photo(s)" at bounding box center [996, 704] width 94 height 22
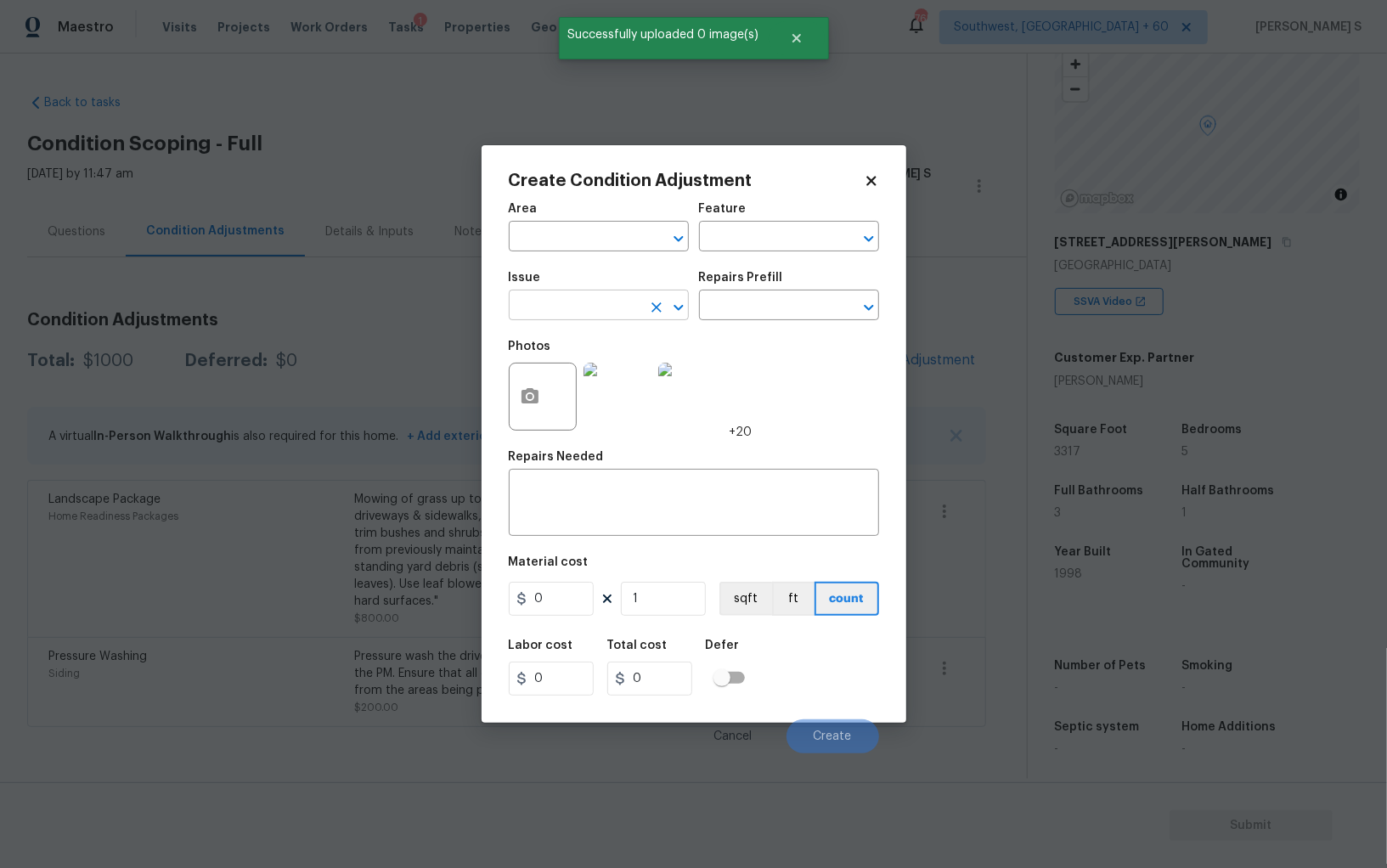
click at [609, 306] on input "text" at bounding box center [576, 307] width 133 height 27
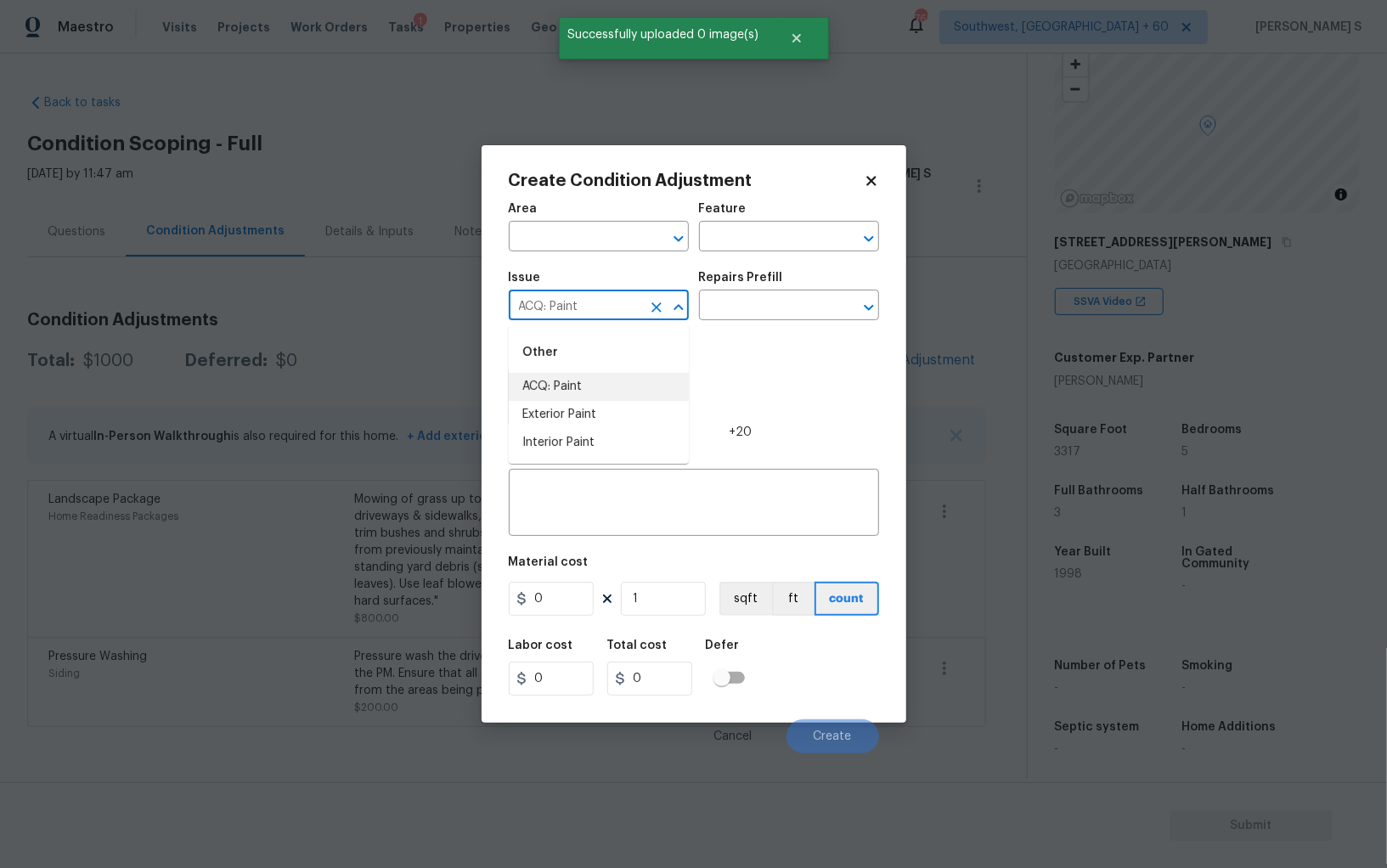
type input "ACQ: Paint"
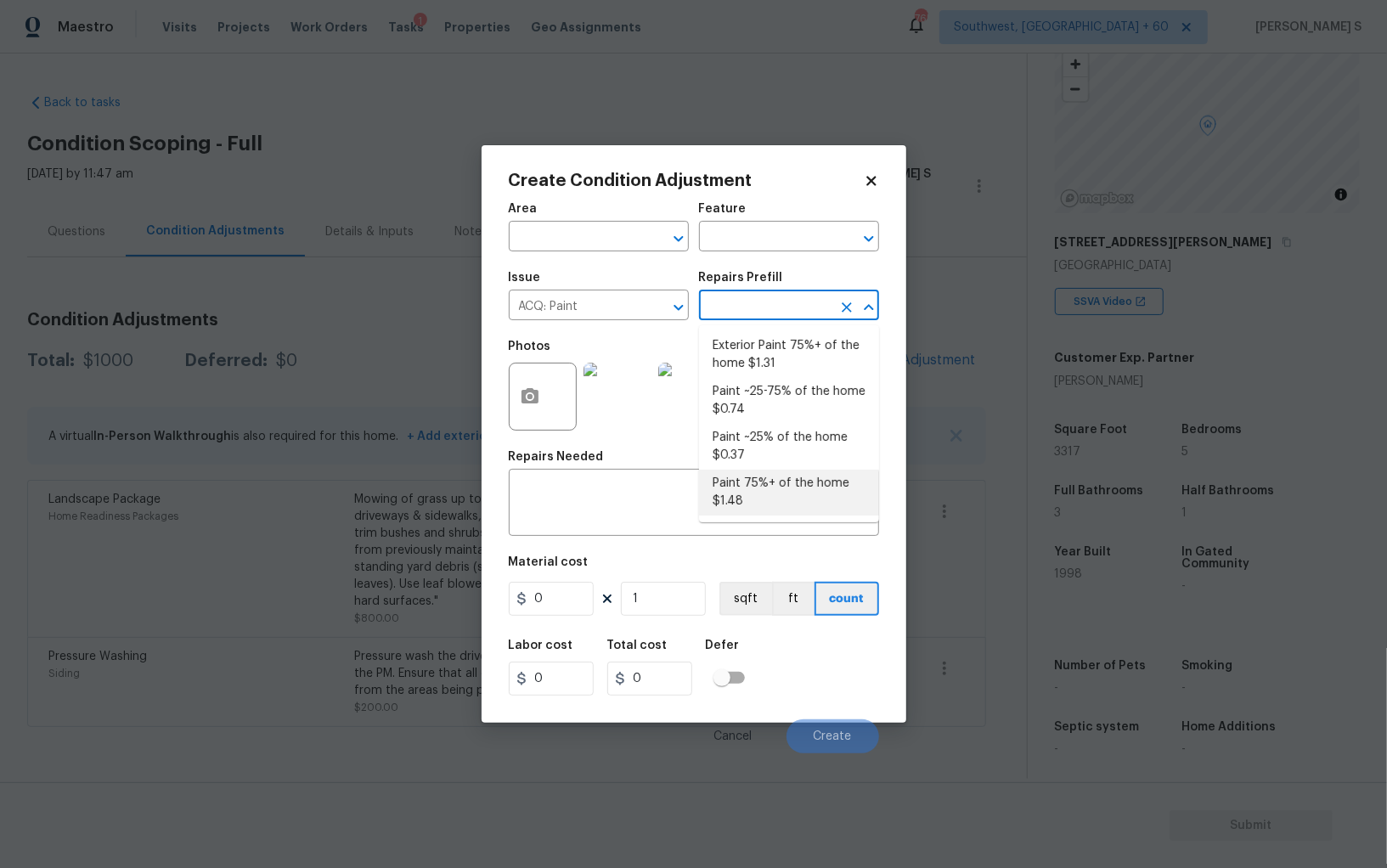
click at [791, 508] on li "Paint 75%+ of the home $1.48" at bounding box center [789, 492] width 180 height 46
type input "Acquisition"
type textarea "Acquisition Scope: 75%+ of the home will likely require interior paint"
type input "1.48"
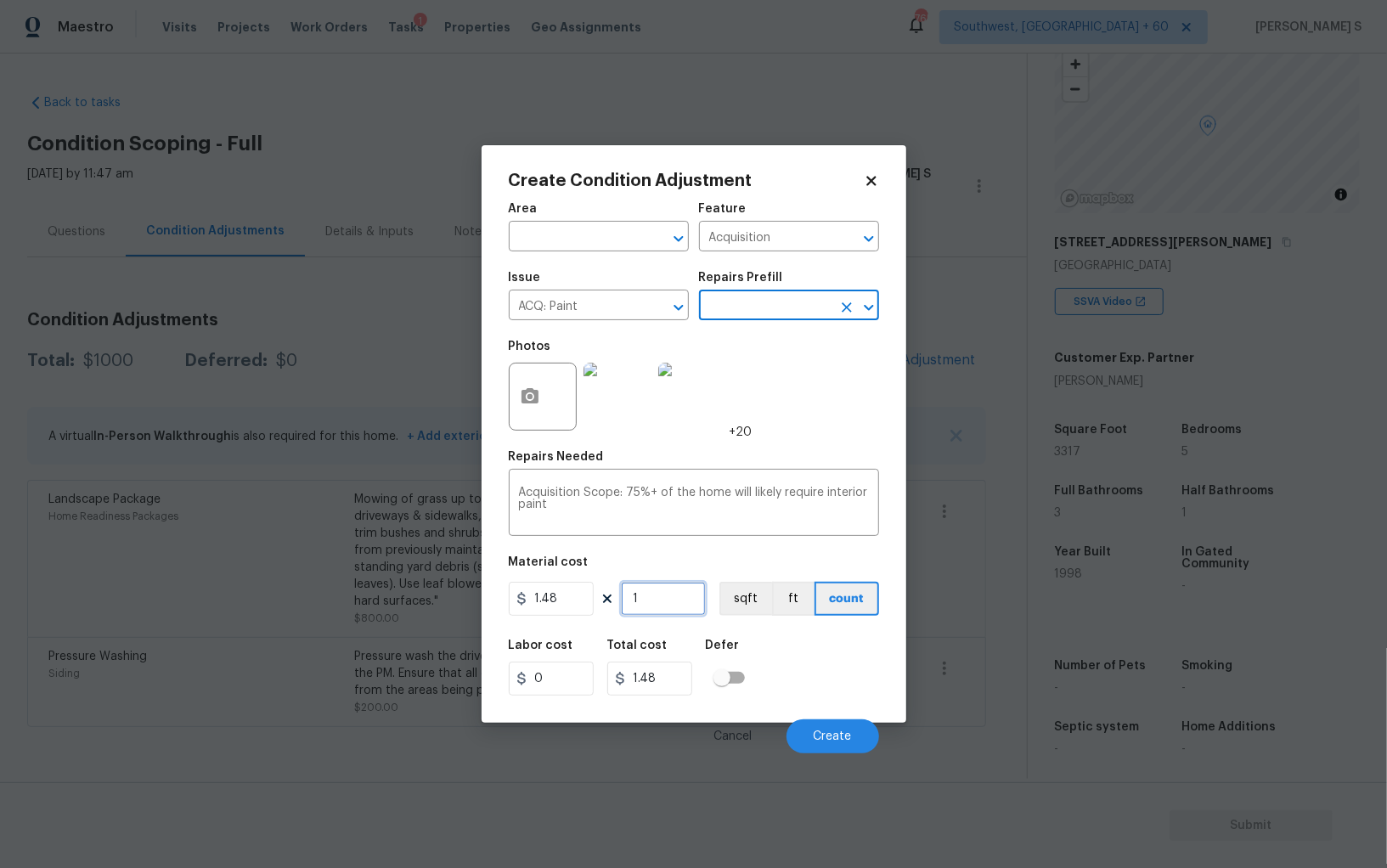
click at [671, 604] on input "1" at bounding box center [664, 598] width 85 height 34
type input "3"
type input "4.44"
type input "33"
type input "48.84"
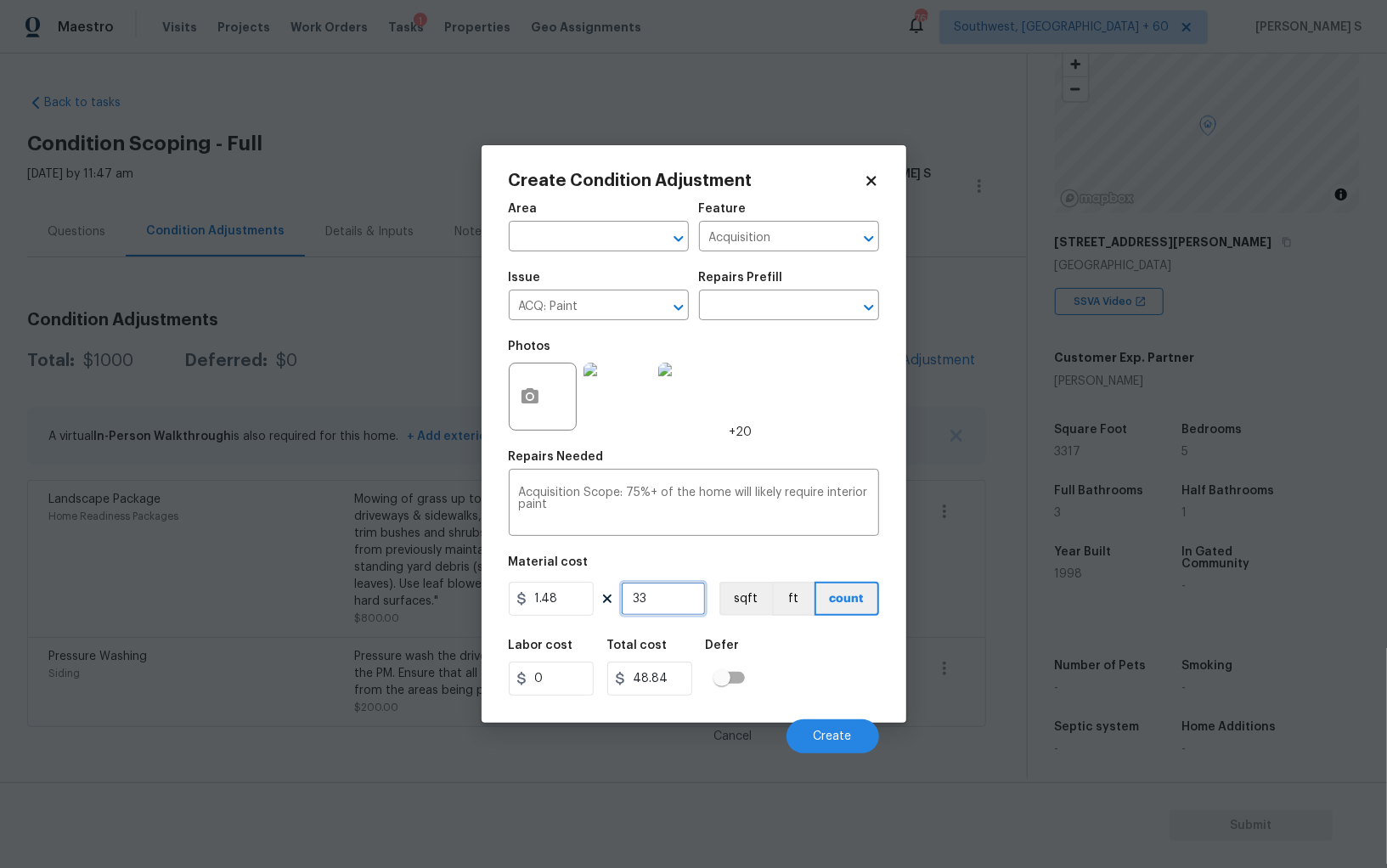
type input "331"
type input "489.88"
type input "3317"
type input "4909.16"
type input "3317"
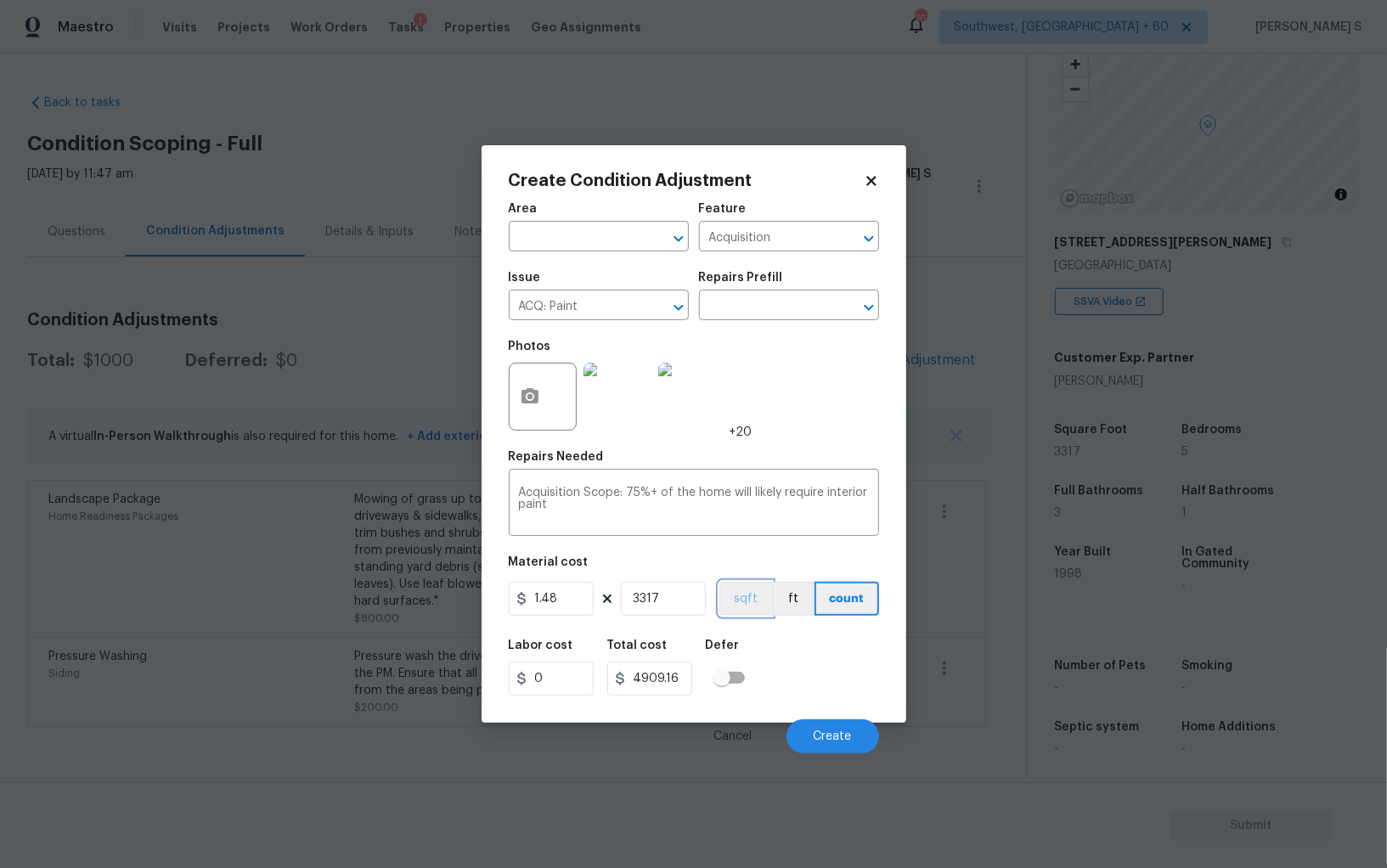
click at [747, 595] on button "sqft" at bounding box center [746, 598] width 53 height 34
click at [785, 654] on div "Labor cost 0 Total cost 4909.16 Defer" at bounding box center [694, 667] width 370 height 77
click at [837, 728] on button "Create" at bounding box center [832, 736] width 92 height 34
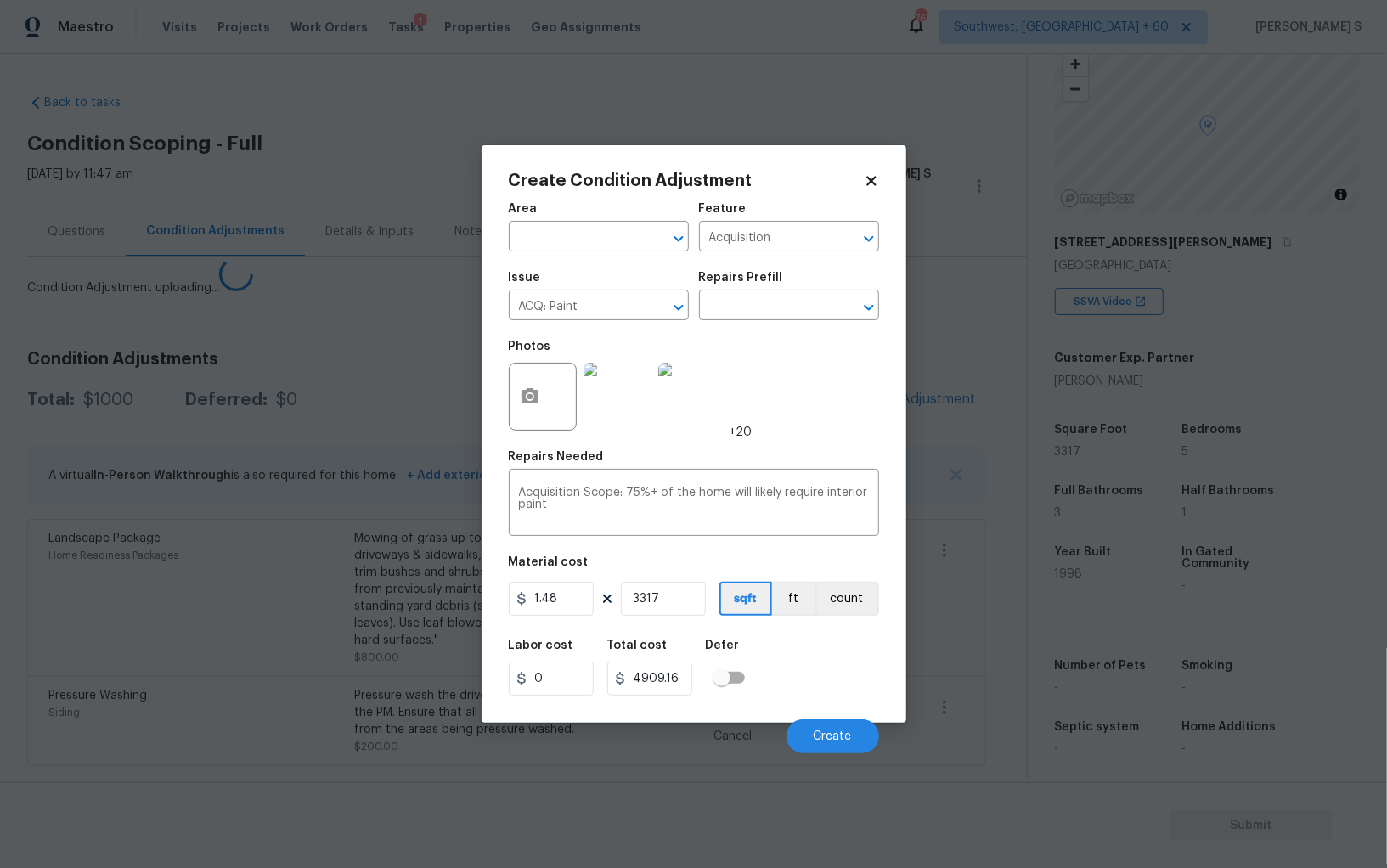
click at [266, 625] on body "Maestro Visits Projects Work Orders Tasks 1 Properties Geo Assignments 765 Sout…" at bounding box center [693, 434] width 1387 height 868
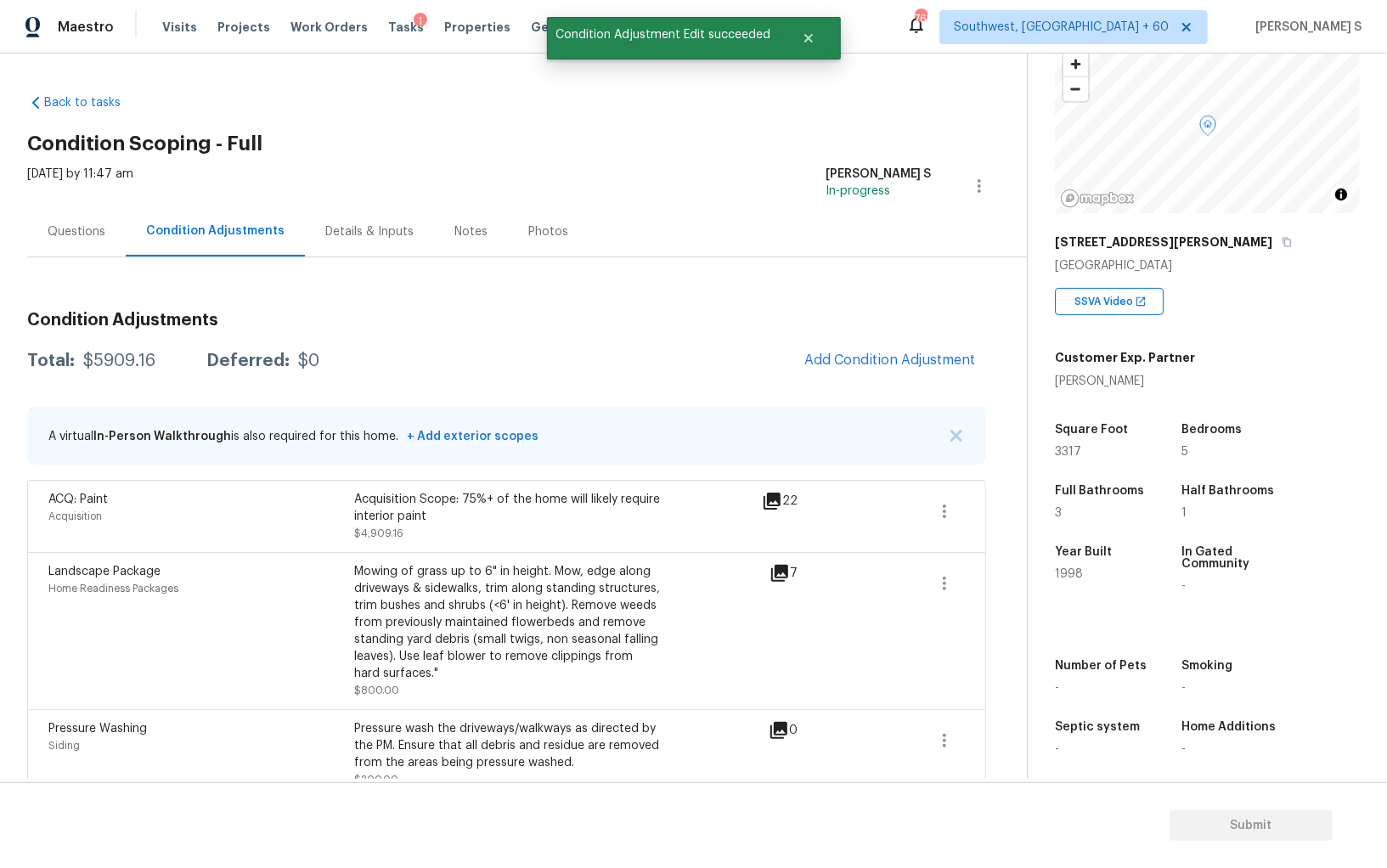
click at [894, 338] on div "Condition Adjustments Total: $5909.16 Deferred: $0 Add Condition Adjustment A v…" at bounding box center [506, 548] width 959 height 501
click at [818, 362] on span "Add Condition Adjustment" at bounding box center [890, 360] width 172 height 16
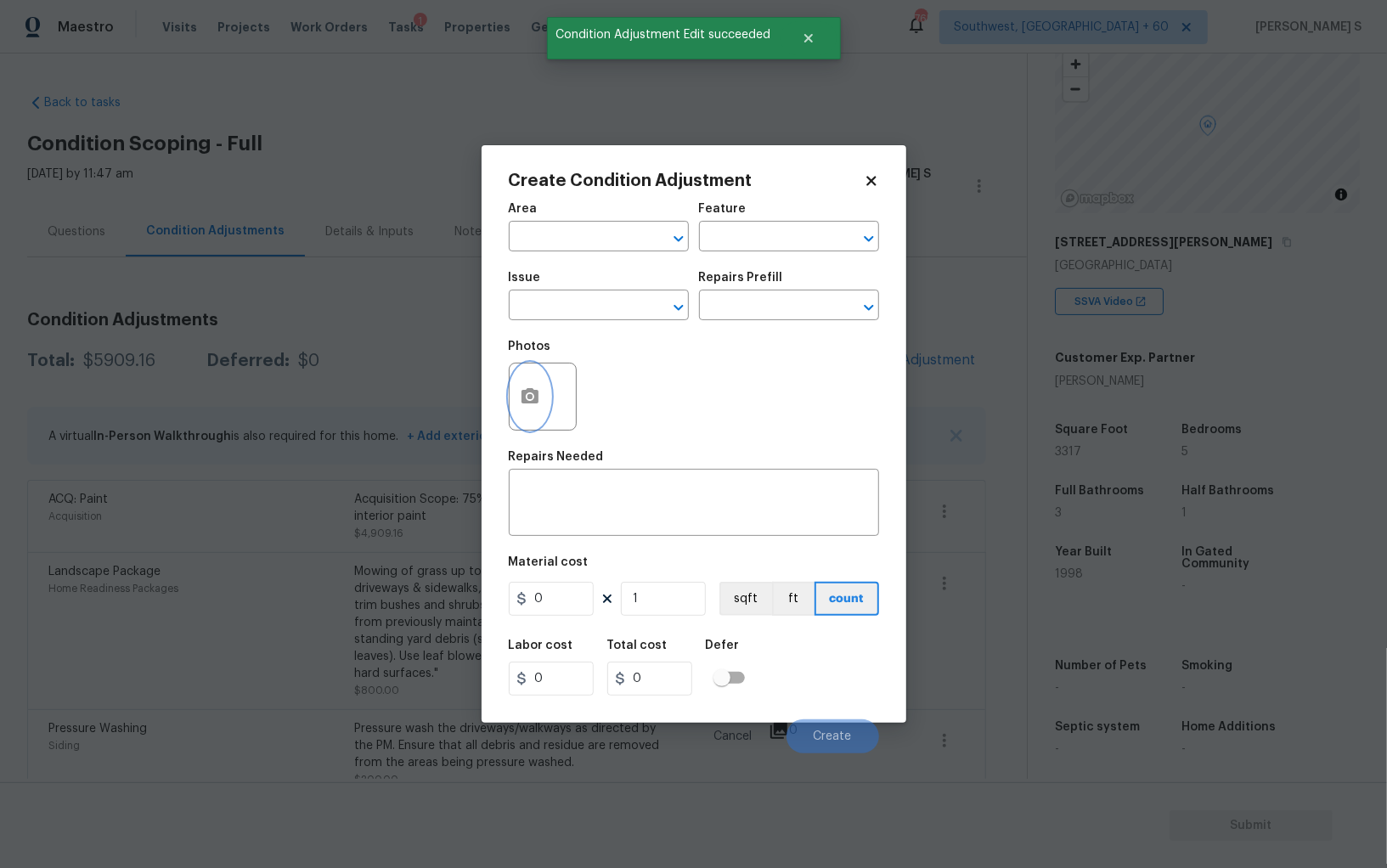
click at [523, 395] on icon "button" at bounding box center [530, 396] width 17 height 16
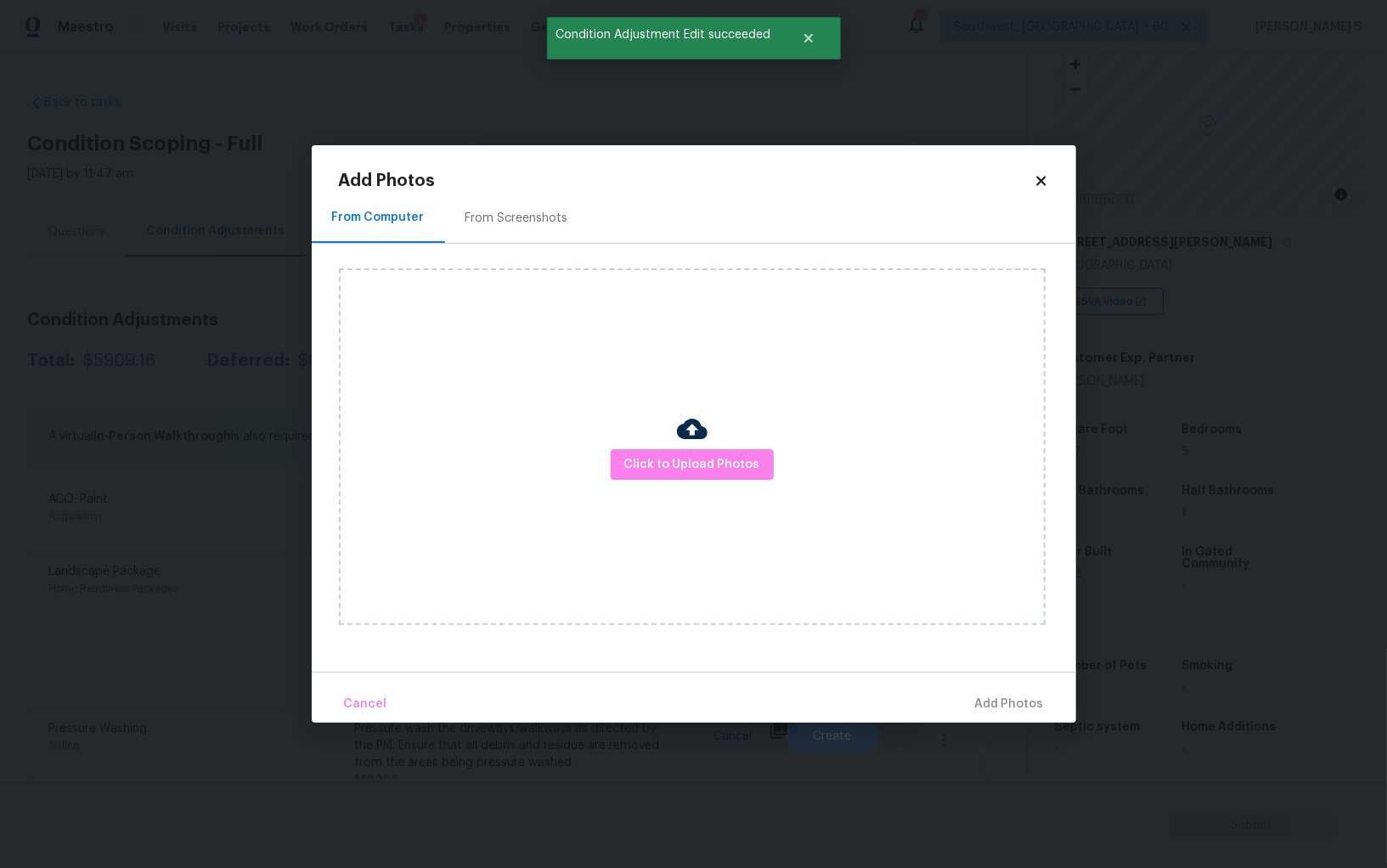
click at [494, 203] on div "From Screenshots" at bounding box center [517, 217] width 143 height 50
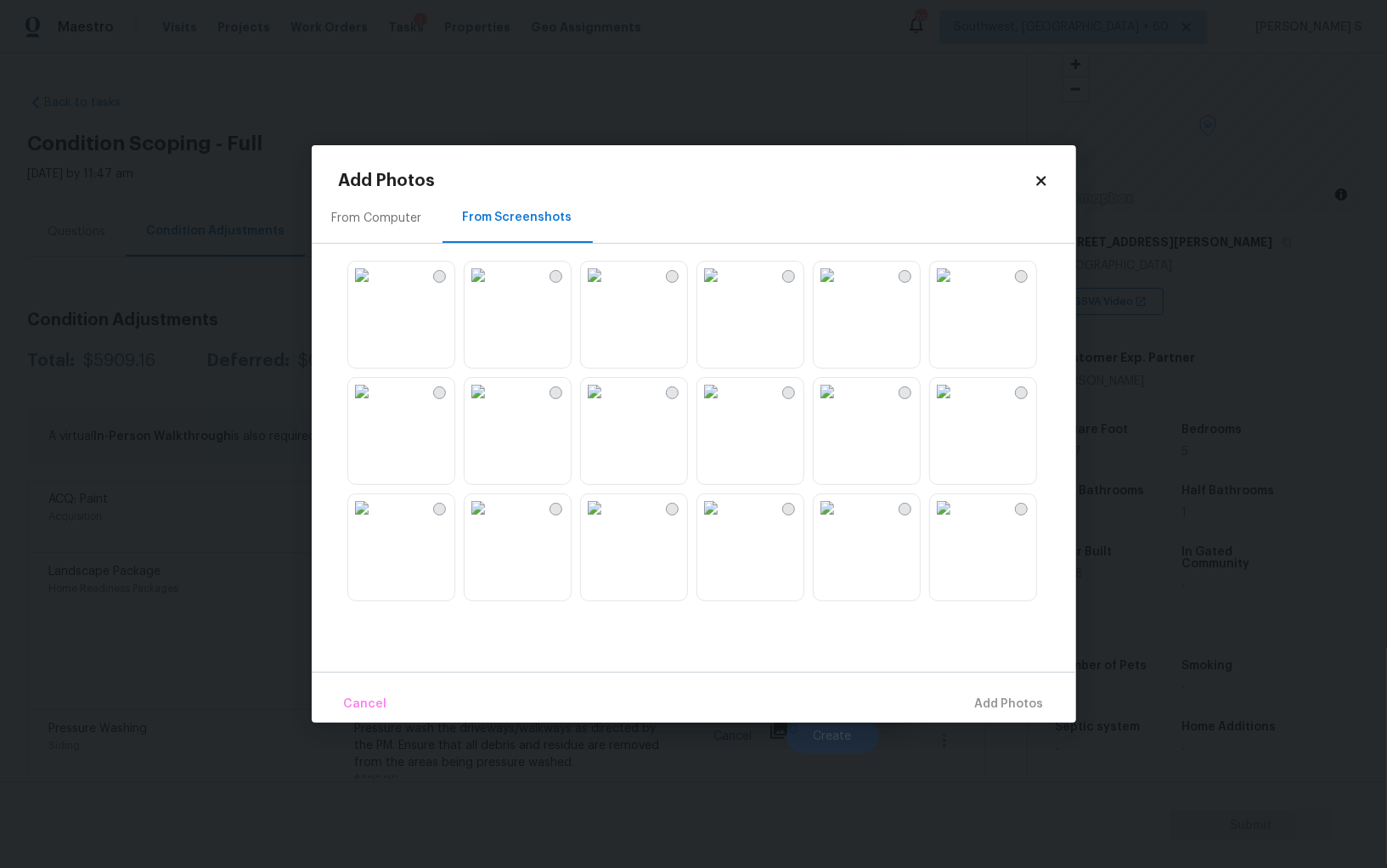
click at [725, 289] on img at bounding box center [710, 274] width 27 height 27
click at [725, 399] on img at bounding box center [710, 391] width 27 height 27
click at [608, 406] on img at bounding box center [594, 391] width 27 height 27
click at [375, 521] on img at bounding box center [362, 507] width 27 height 27
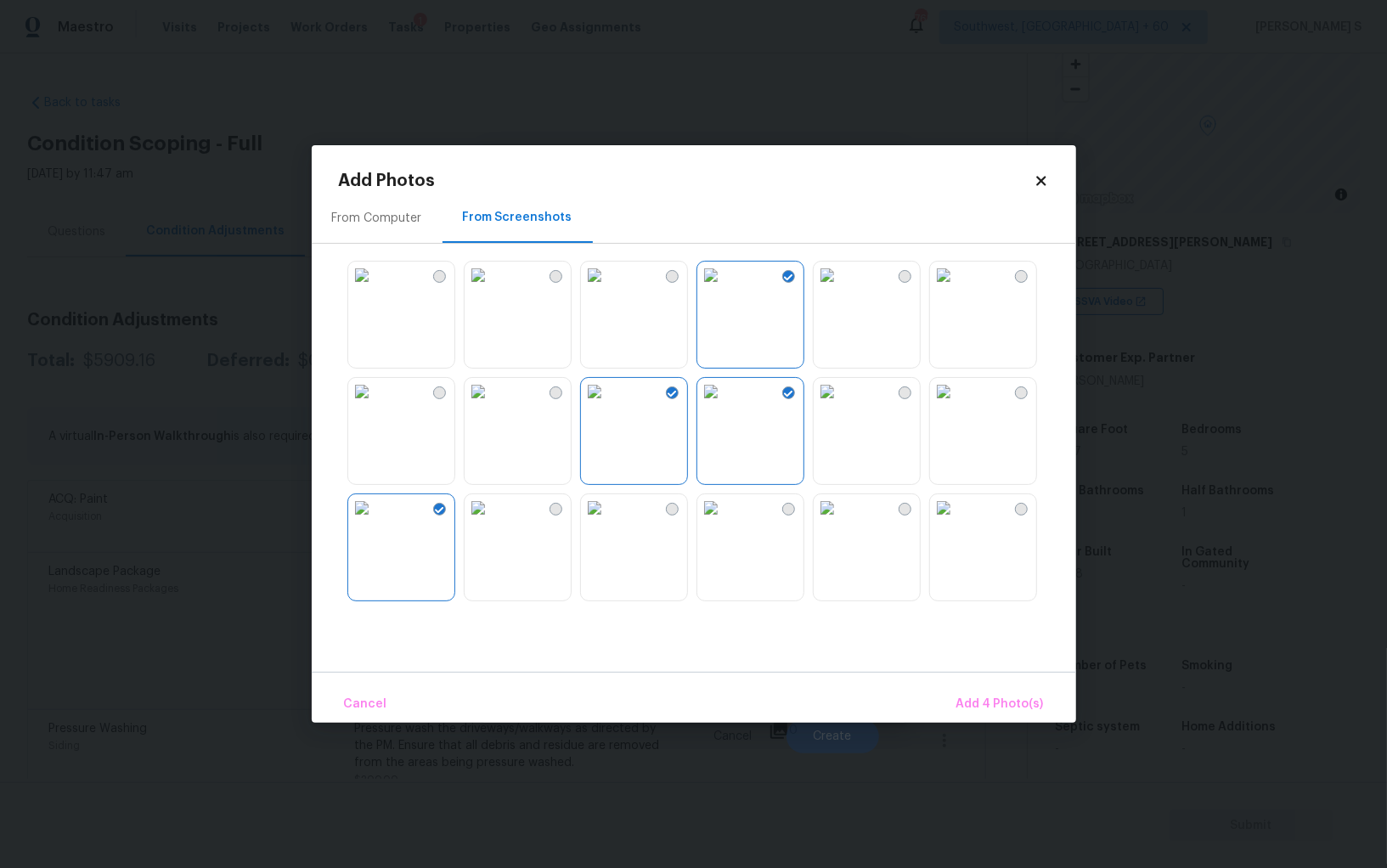
click at [375, 406] on img at bounding box center [362, 391] width 27 height 27
click at [725, 521] on img at bounding box center [710, 507] width 27 height 27
click at [841, 521] on img at bounding box center [827, 507] width 27 height 27
click at [952, 521] on img at bounding box center [943, 507] width 27 height 27
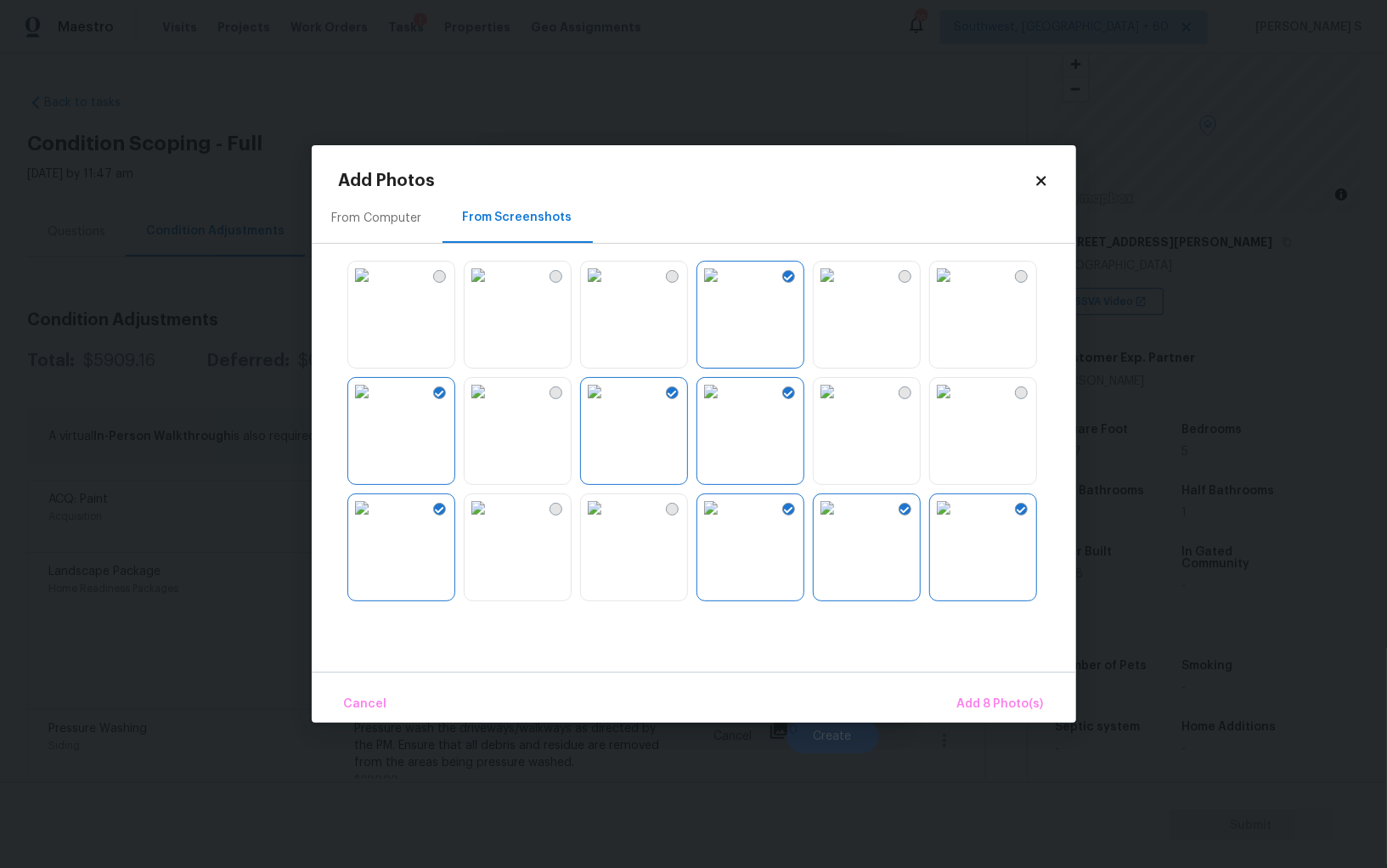
click at [725, 521] on img at bounding box center [710, 507] width 27 height 27
click at [841, 406] on img at bounding box center [827, 391] width 27 height 27
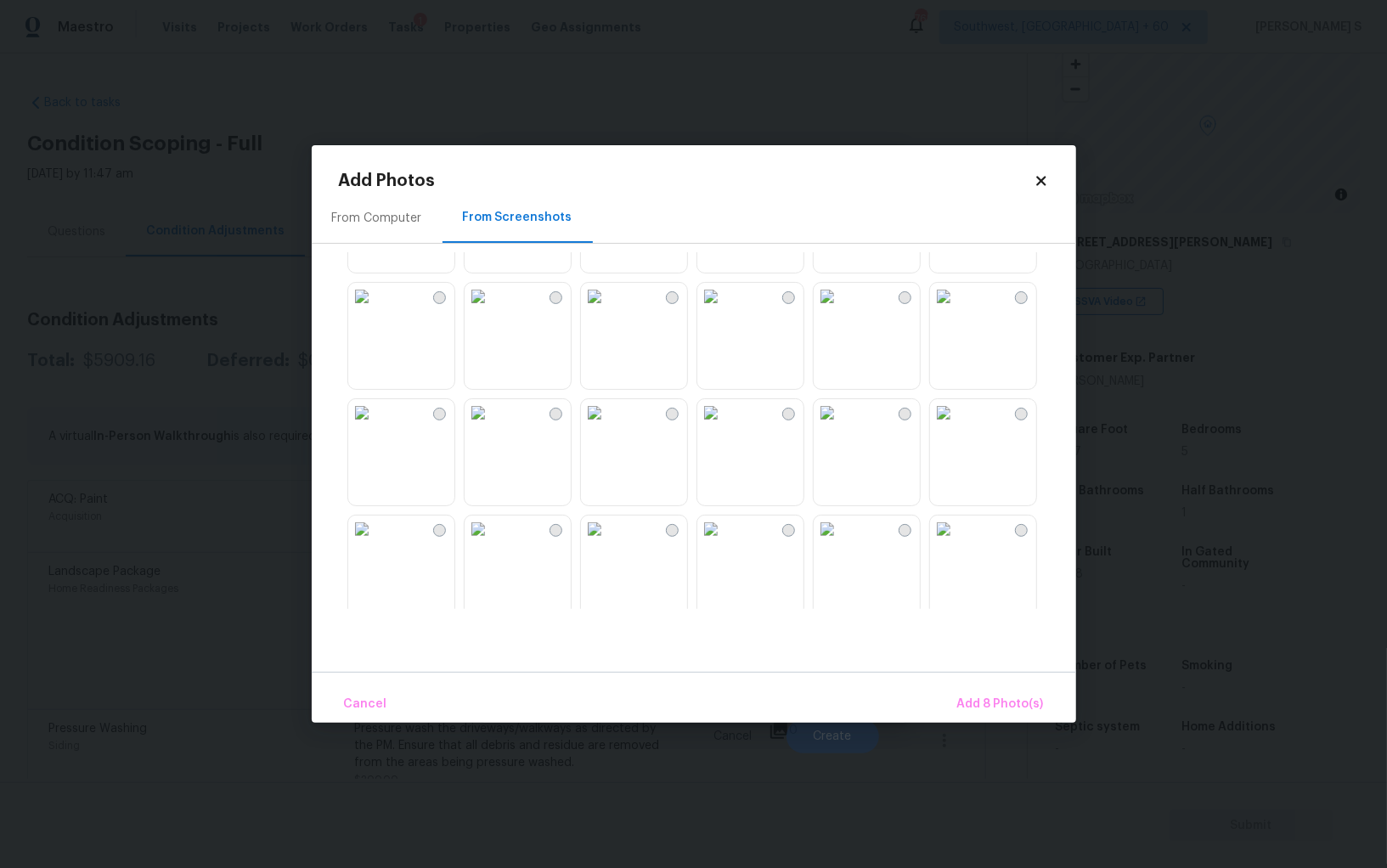
scroll to position [795, 0]
click at [492, 541] on img at bounding box center [477, 527] width 27 height 27
click at [492, 425] on img at bounding box center [477, 411] width 27 height 27
click at [375, 535] on img at bounding box center [362, 527] width 27 height 27
click at [1022, 705] on span "Add 11 Photo(s)" at bounding box center [999, 704] width 89 height 22
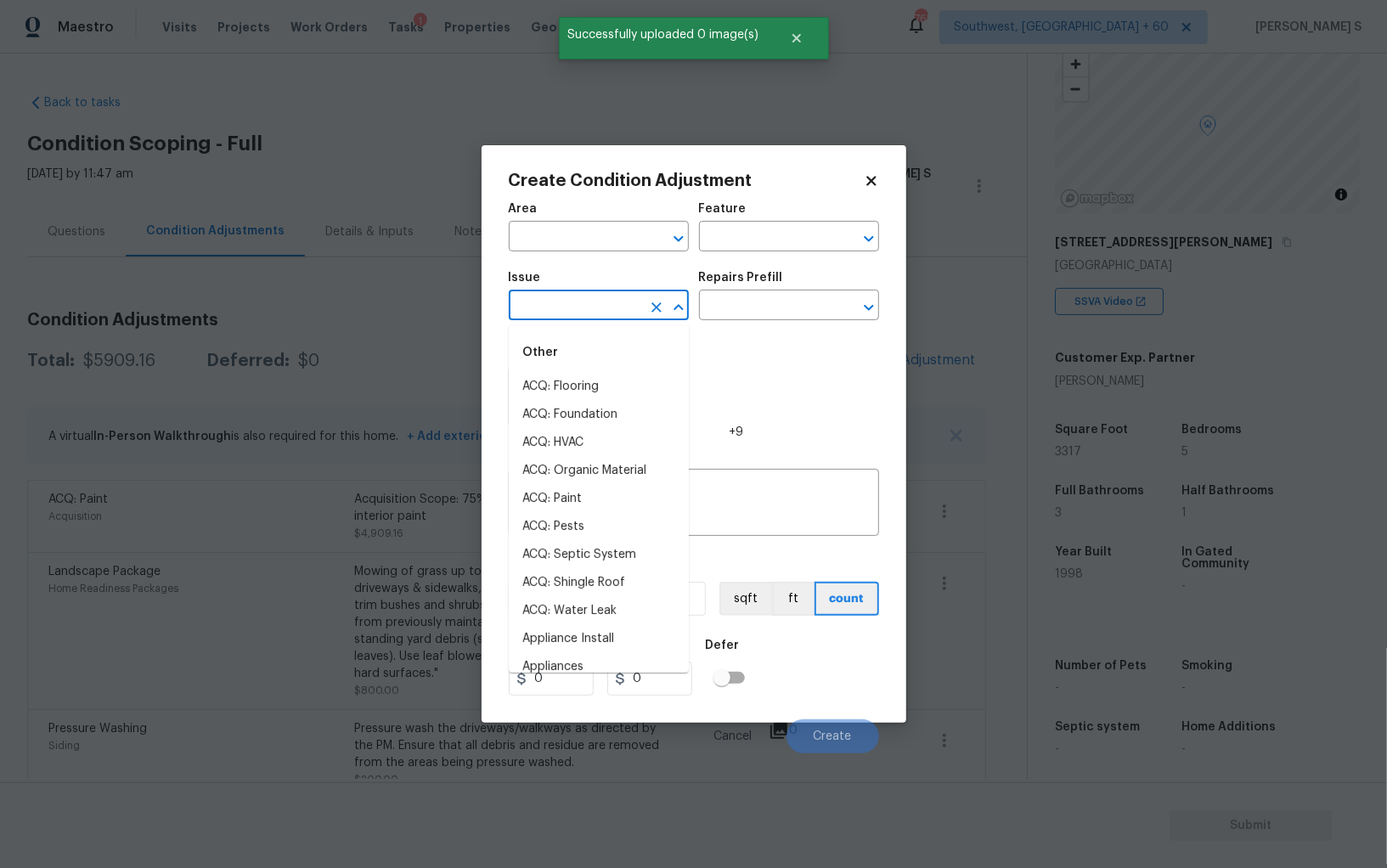
click at [556, 298] on input "text" at bounding box center [576, 307] width 133 height 27
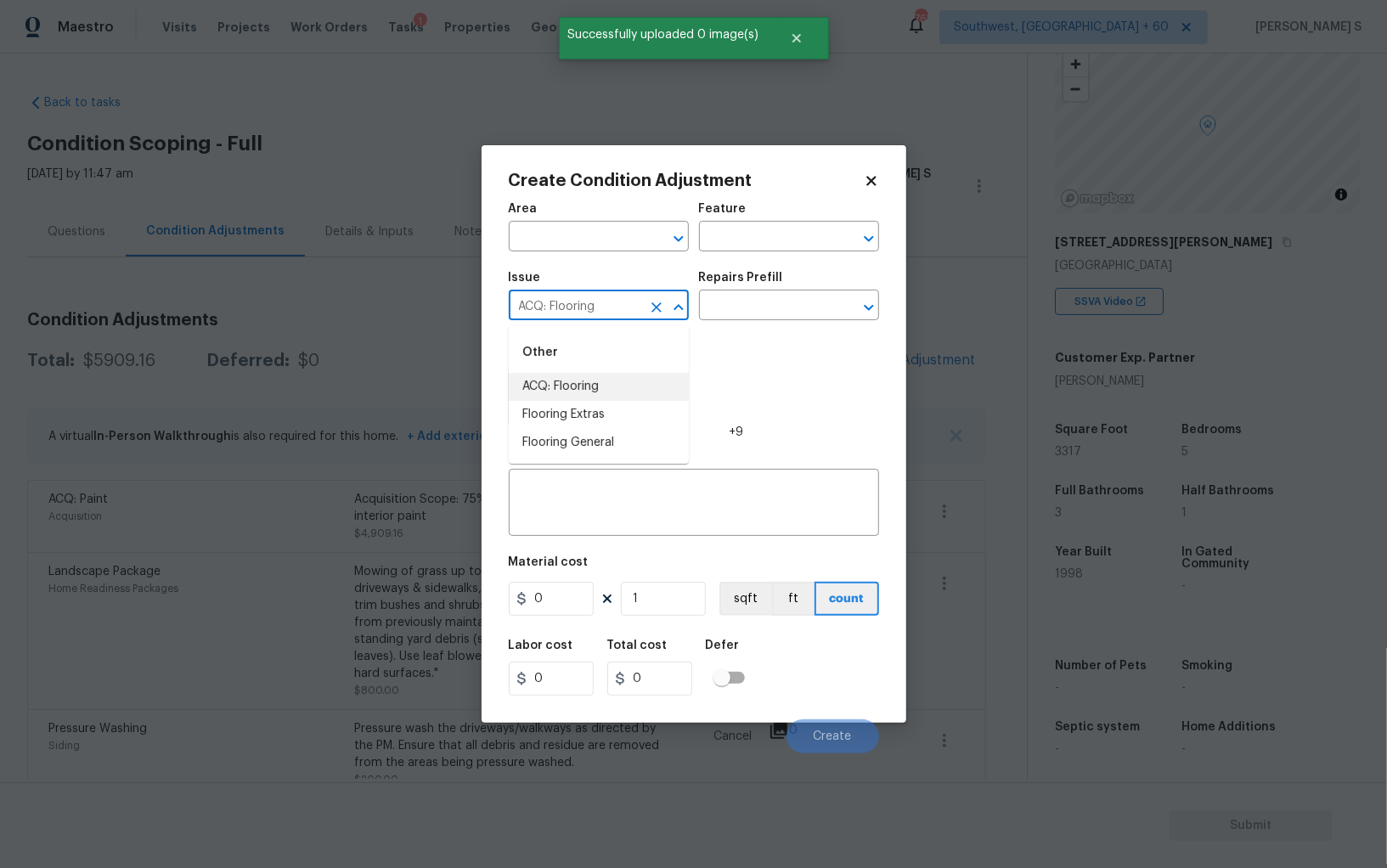
type input "ACQ: Flooring"
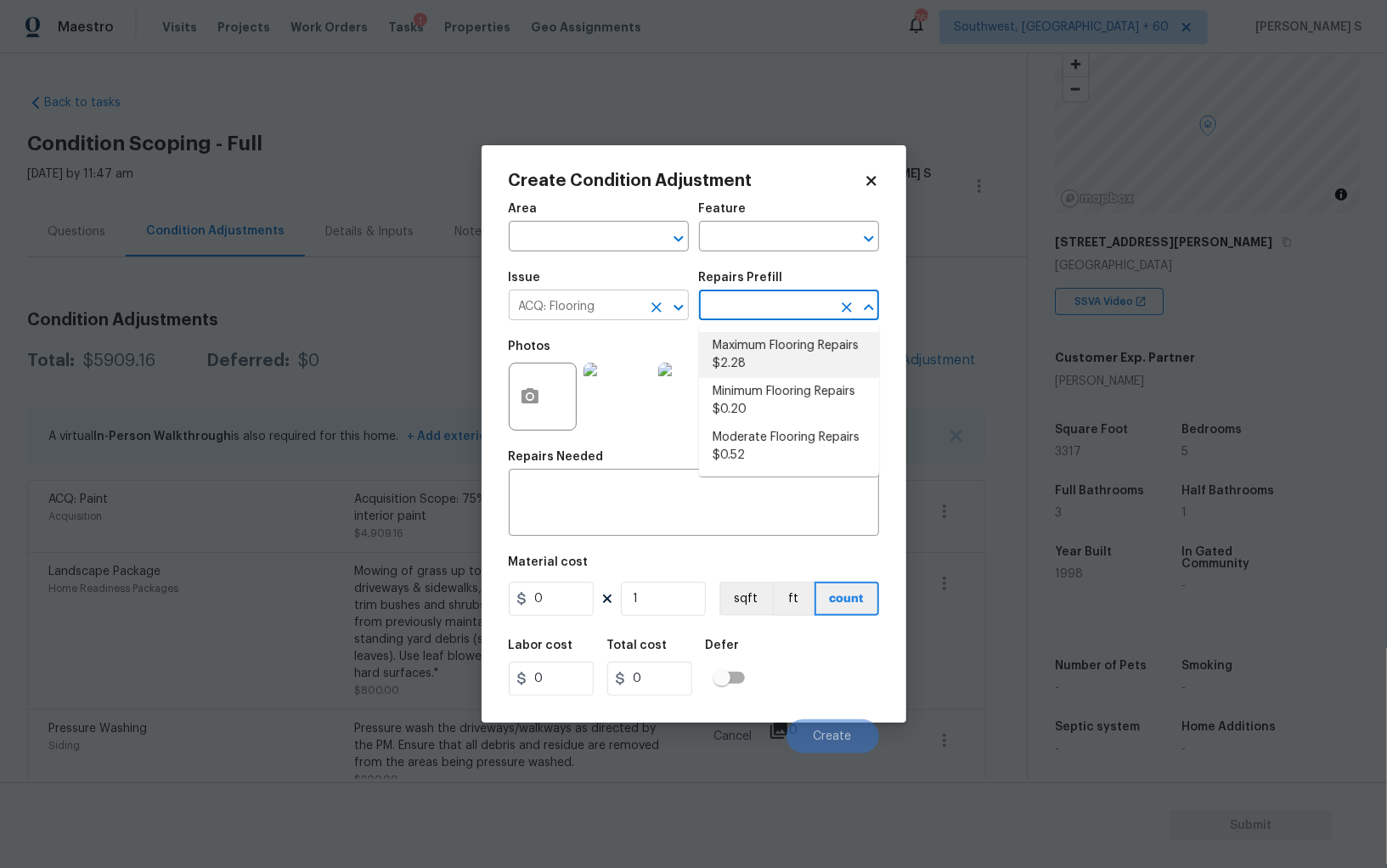
type input "Acquisition"
type textarea "Acquisition Scope: Maximum flooring repairs"
type input "2.28"
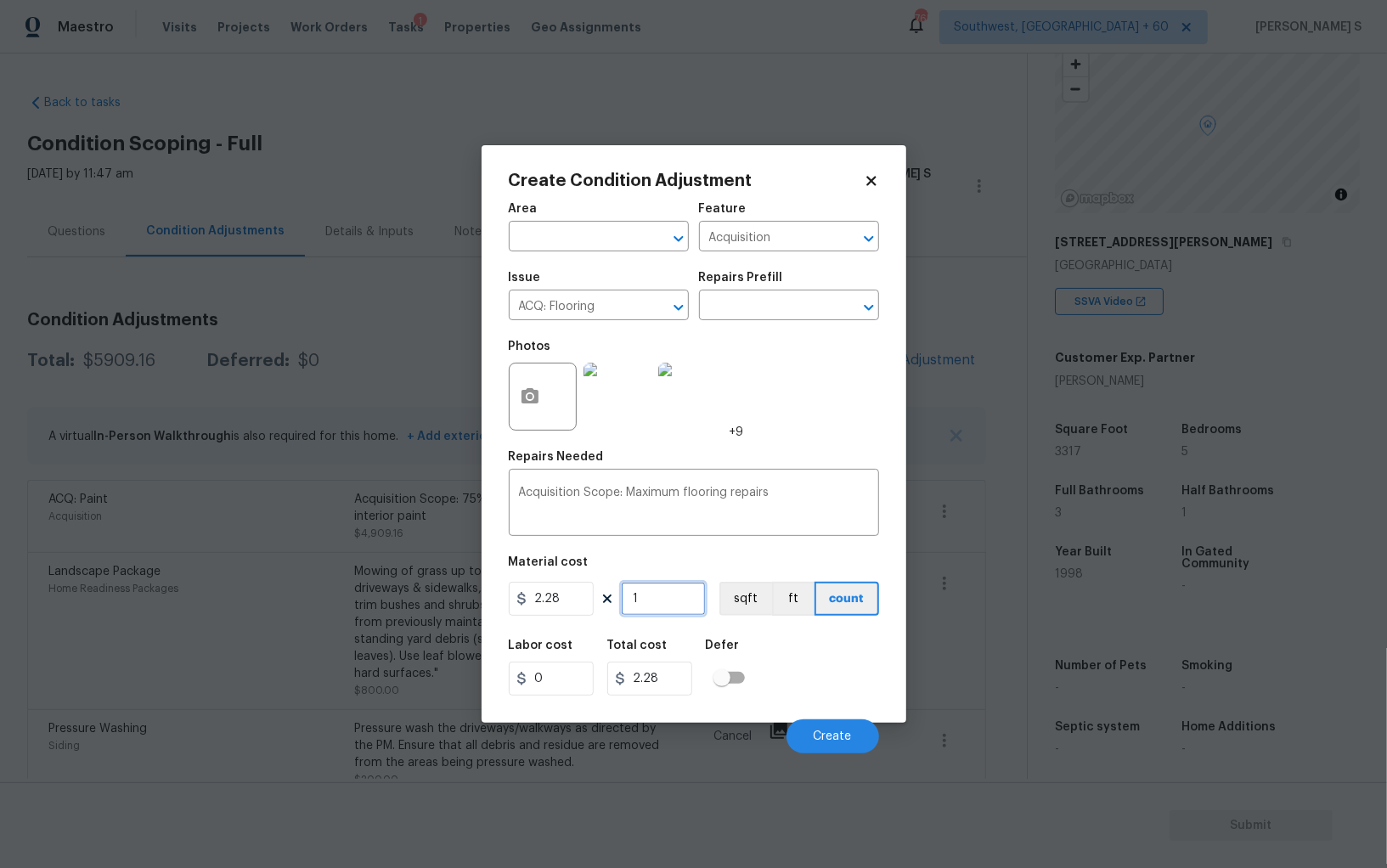
click at [674, 588] on input "1" at bounding box center [664, 598] width 85 height 34
paste input "3317"
type input "3317"
type input "7562.76"
type input "3317"
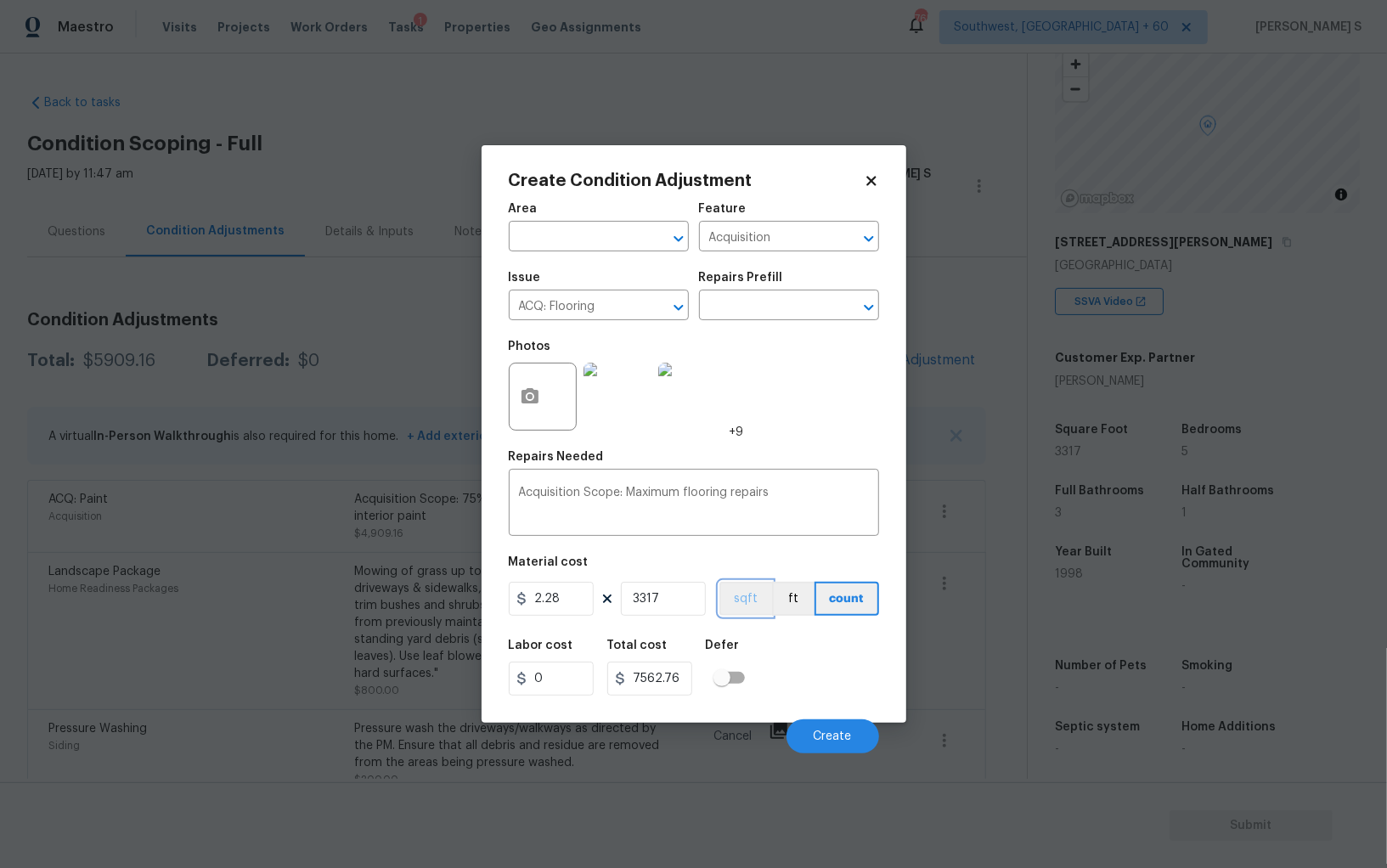
drag, startPoint x: 753, startPoint y: 606, endPoint x: 775, endPoint y: 637, distance: 38.0
click at [753, 606] on button "sqft" at bounding box center [746, 598] width 53 height 34
click at [791, 671] on div "Labor cost 0 Total cost 7562.76 Defer" at bounding box center [694, 667] width 370 height 77
click at [842, 738] on span "Create" at bounding box center [833, 737] width 38 height 13
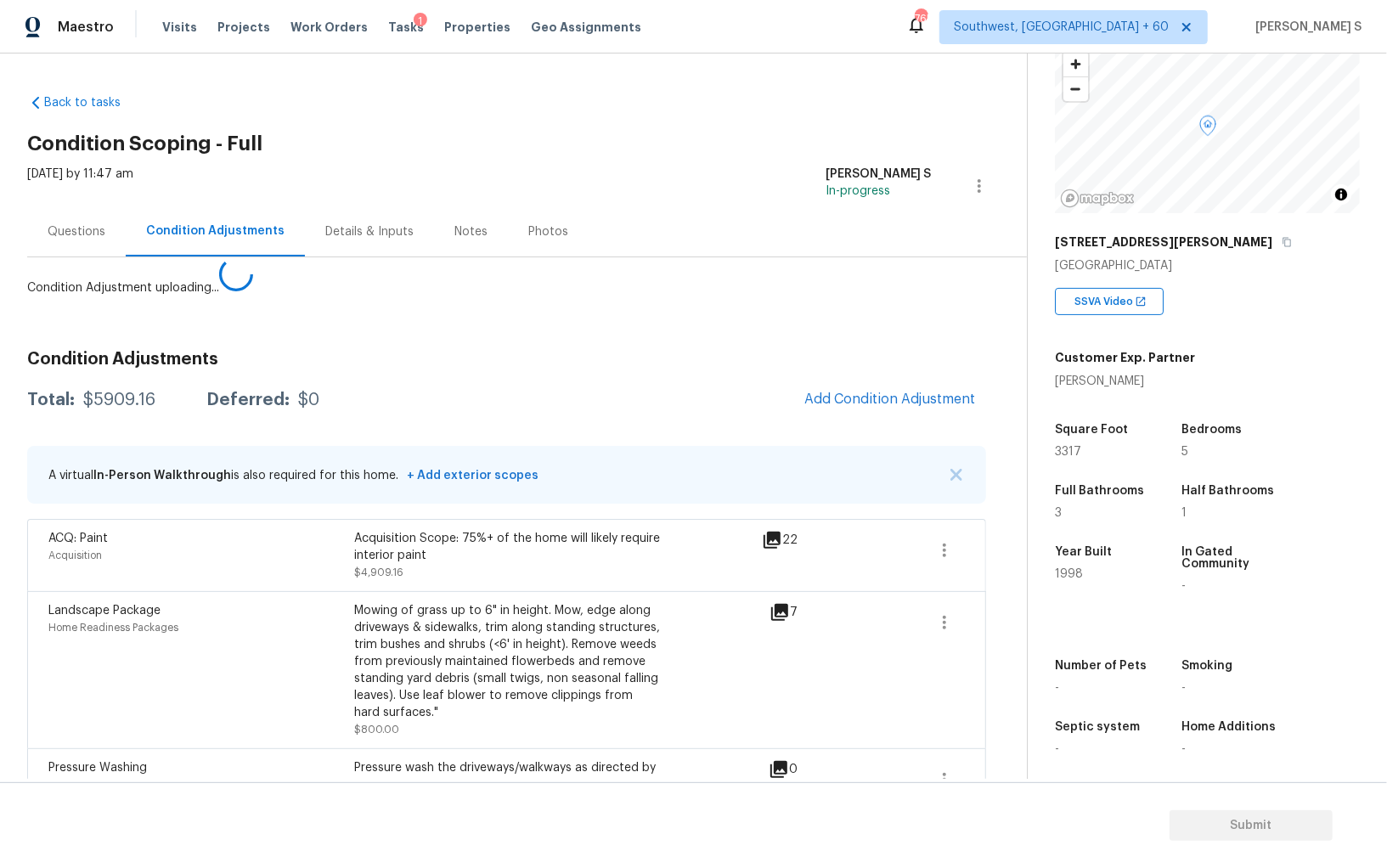
click at [0, 673] on body "Maestro Visits Projects Work Orders Tasks 1 Properties Geo Assignments 765 Sout…" at bounding box center [693, 434] width 1387 height 868
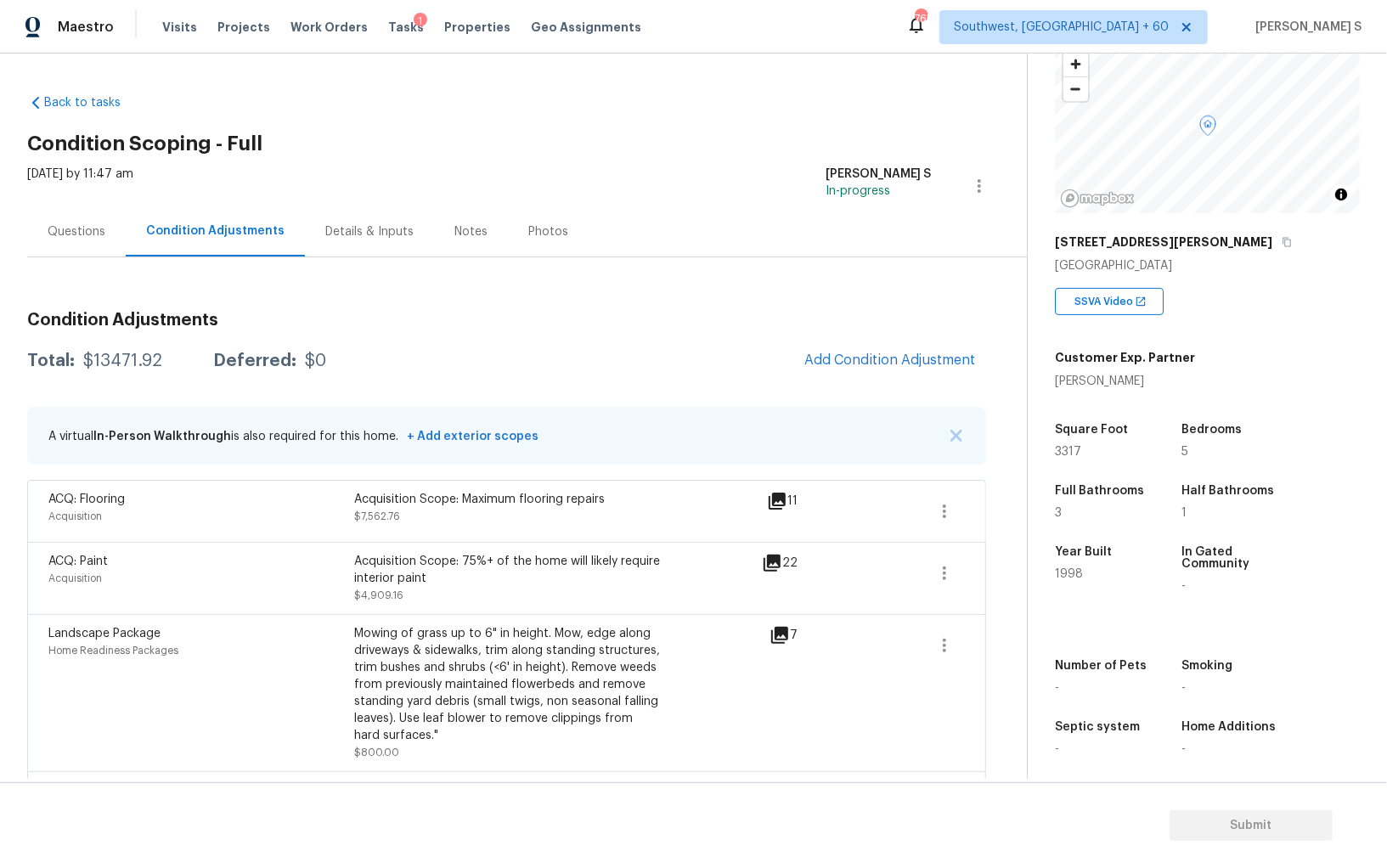
click at [824, 483] on div "ACQ: Flooring Acquisition Acquisition Scope: Maximum flooring repairs $7,562.76…" at bounding box center [506, 511] width 959 height 62
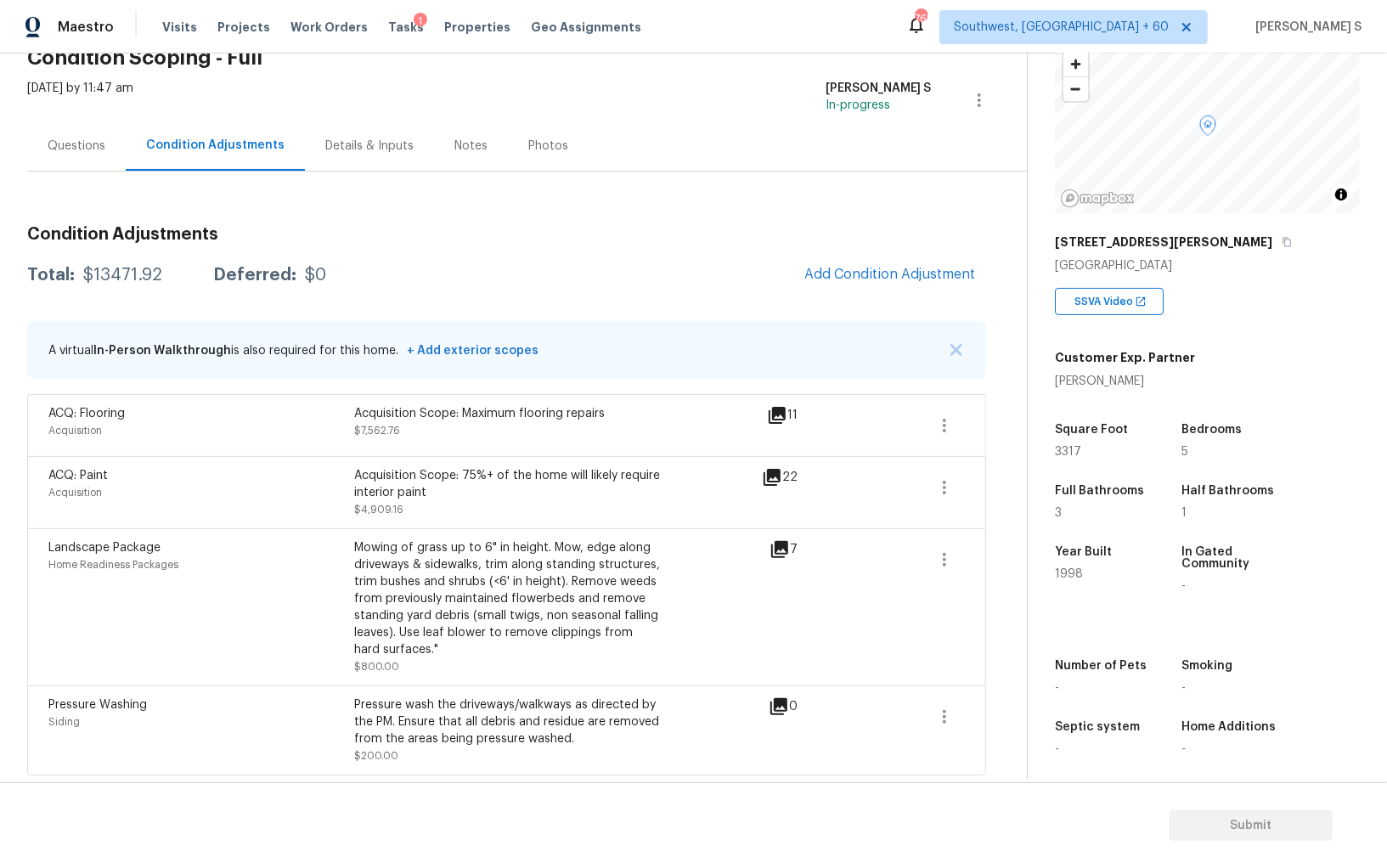
scroll to position [0, 0]
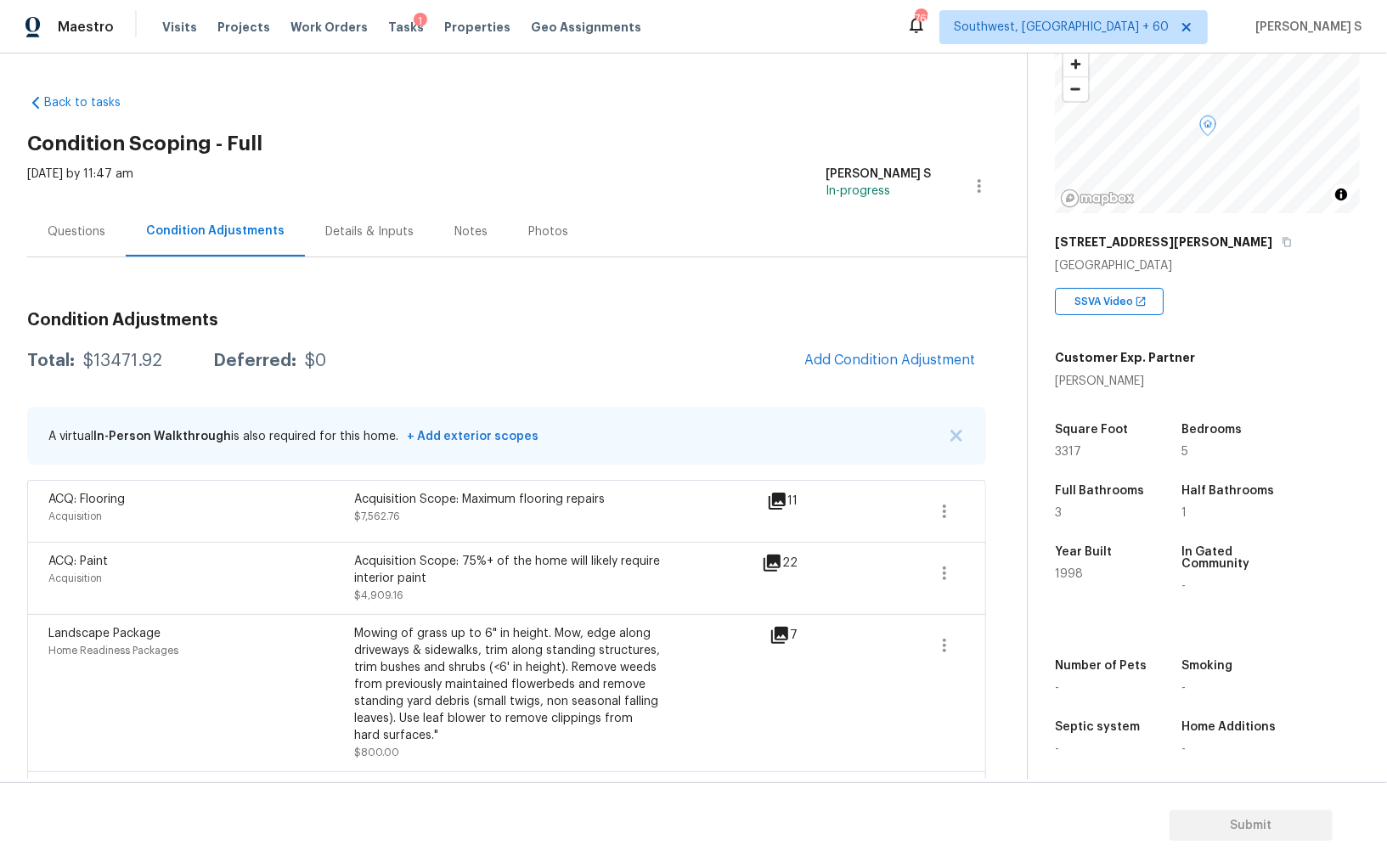
click at [73, 231] on div "Questions" at bounding box center [76, 232] width 58 height 17
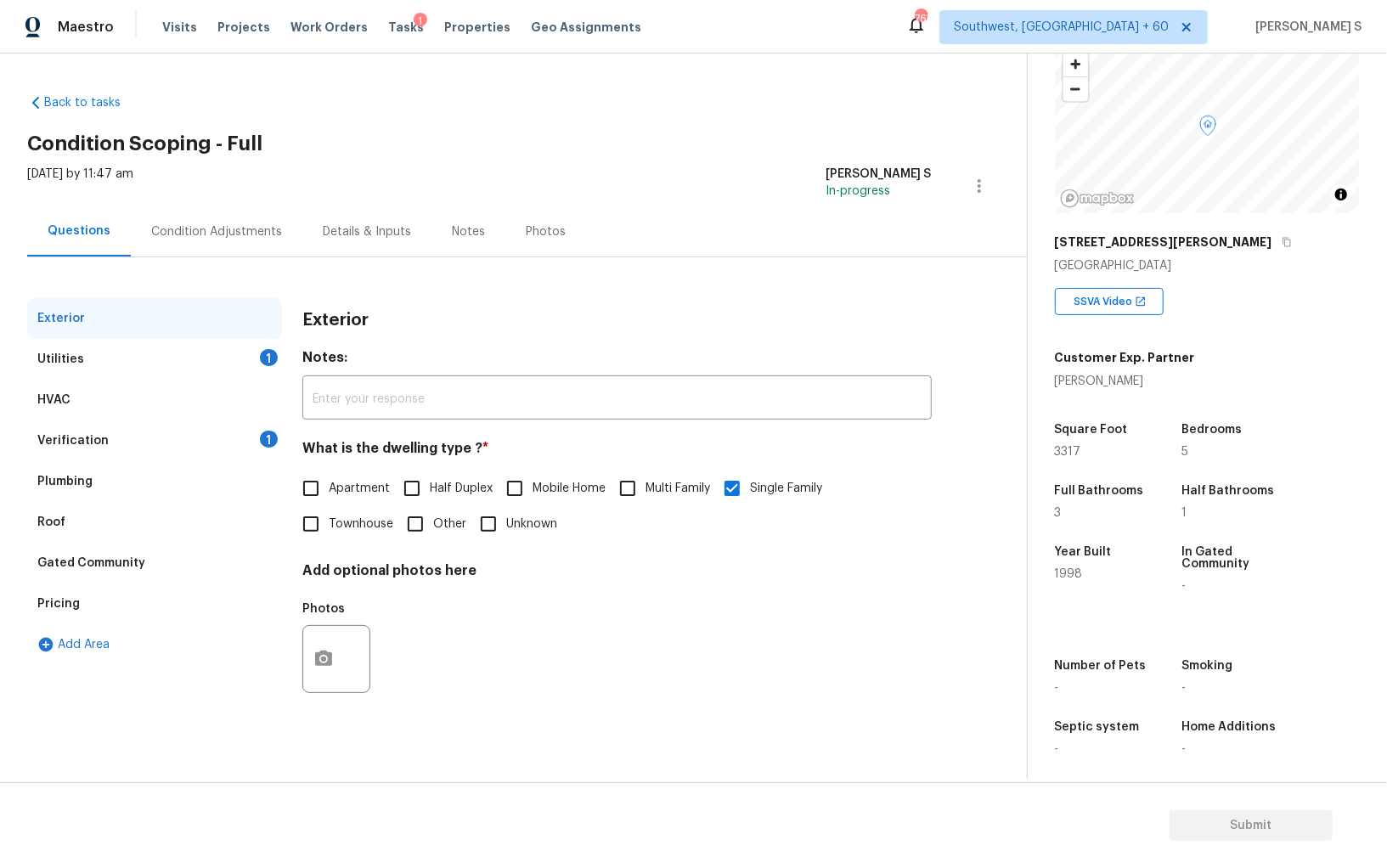
click at [53, 616] on div "Pricing" at bounding box center [154, 603] width 255 height 41
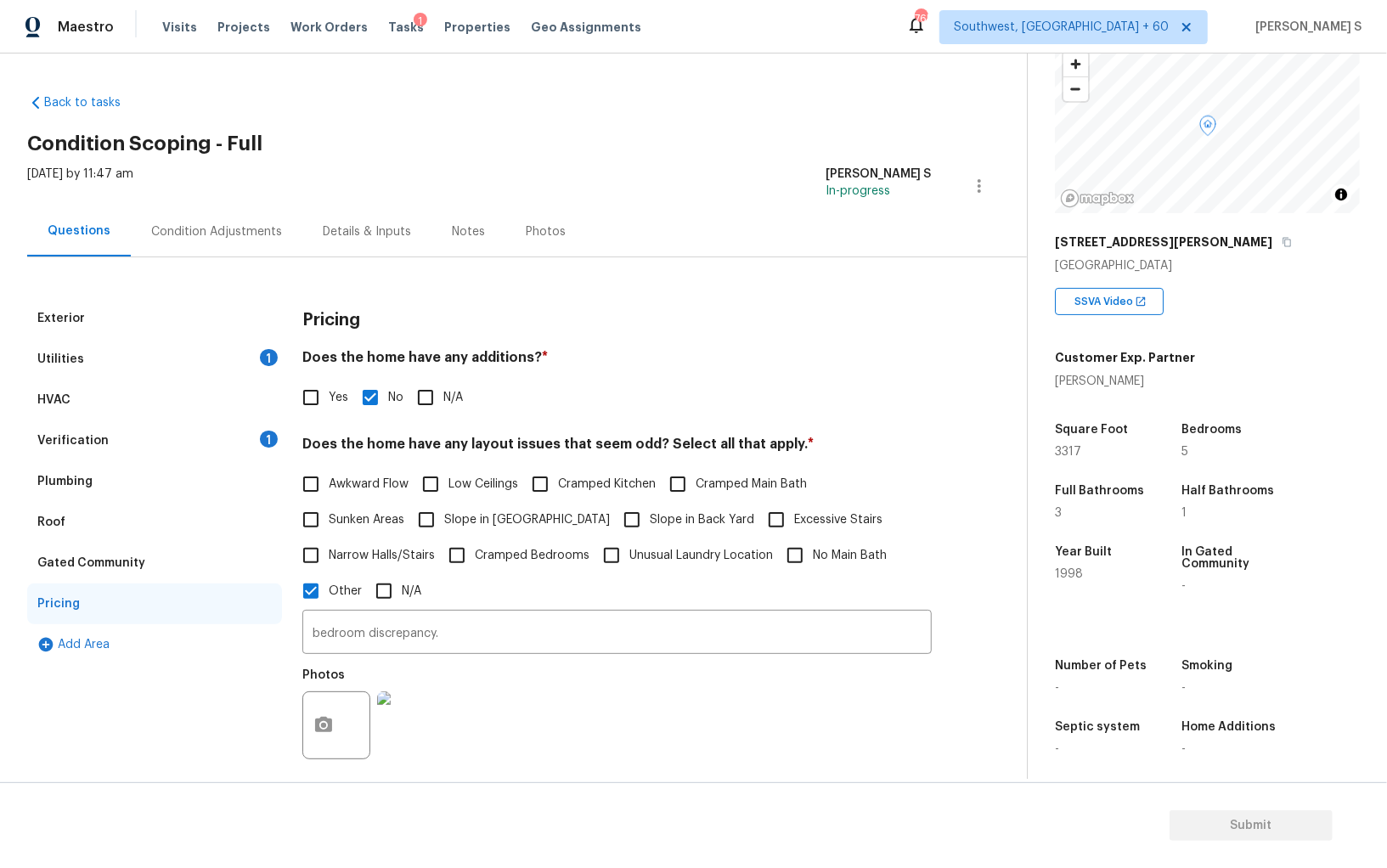
click at [492, 513] on span "Slope in [GEOGRAPHIC_DATA]" at bounding box center [527, 520] width 166 height 18
click at [444, 513] on input "Slope in [GEOGRAPHIC_DATA]" at bounding box center [426, 519] width 35 height 35
checkbox input "true"
click at [615, 513] on input "Slope in Back Yard" at bounding box center [632, 521] width 35 height 35
checkbox input "true"
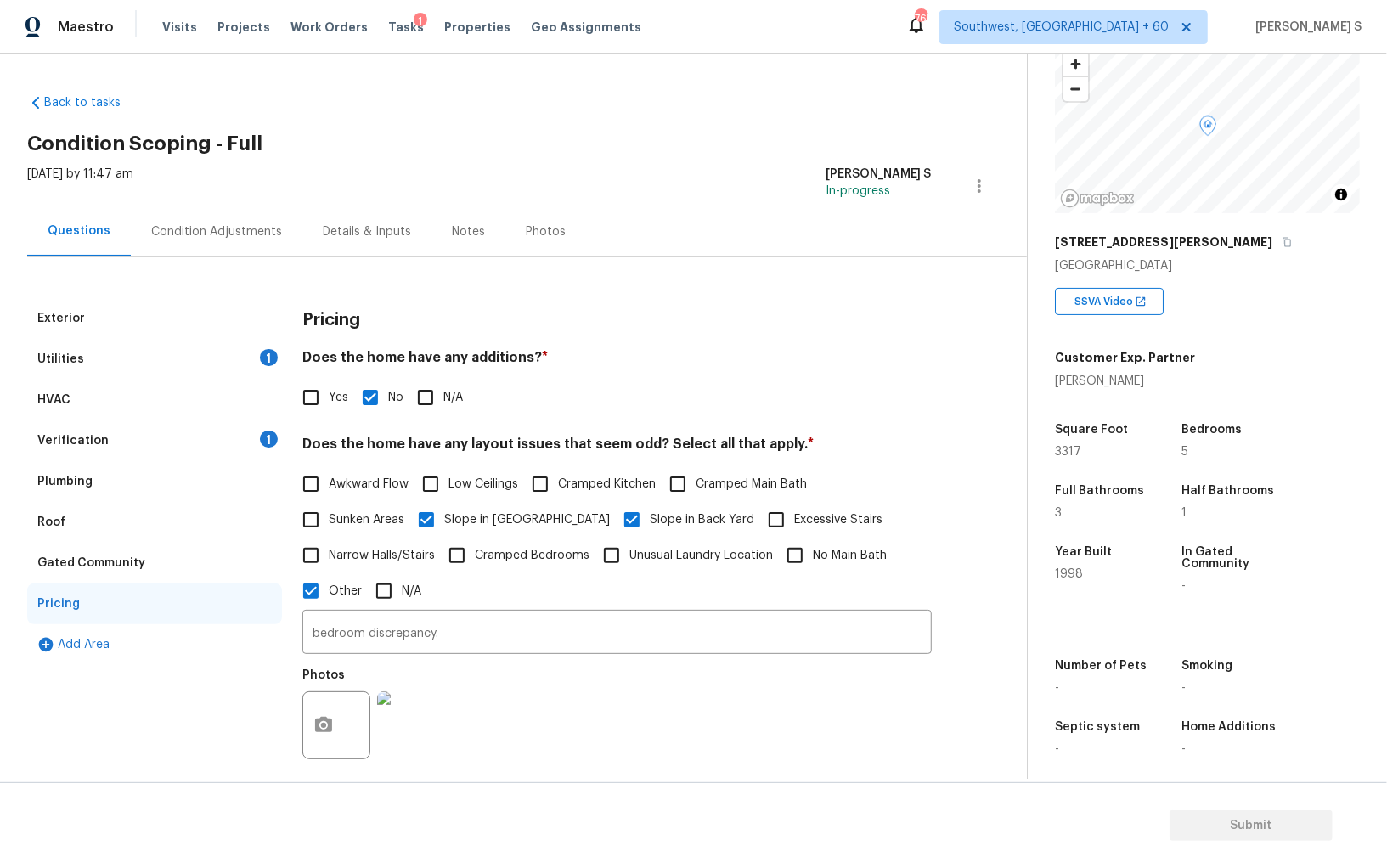
click at [271, 246] on div "Condition Adjustments" at bounding box center [217, 231] width 172 height 50
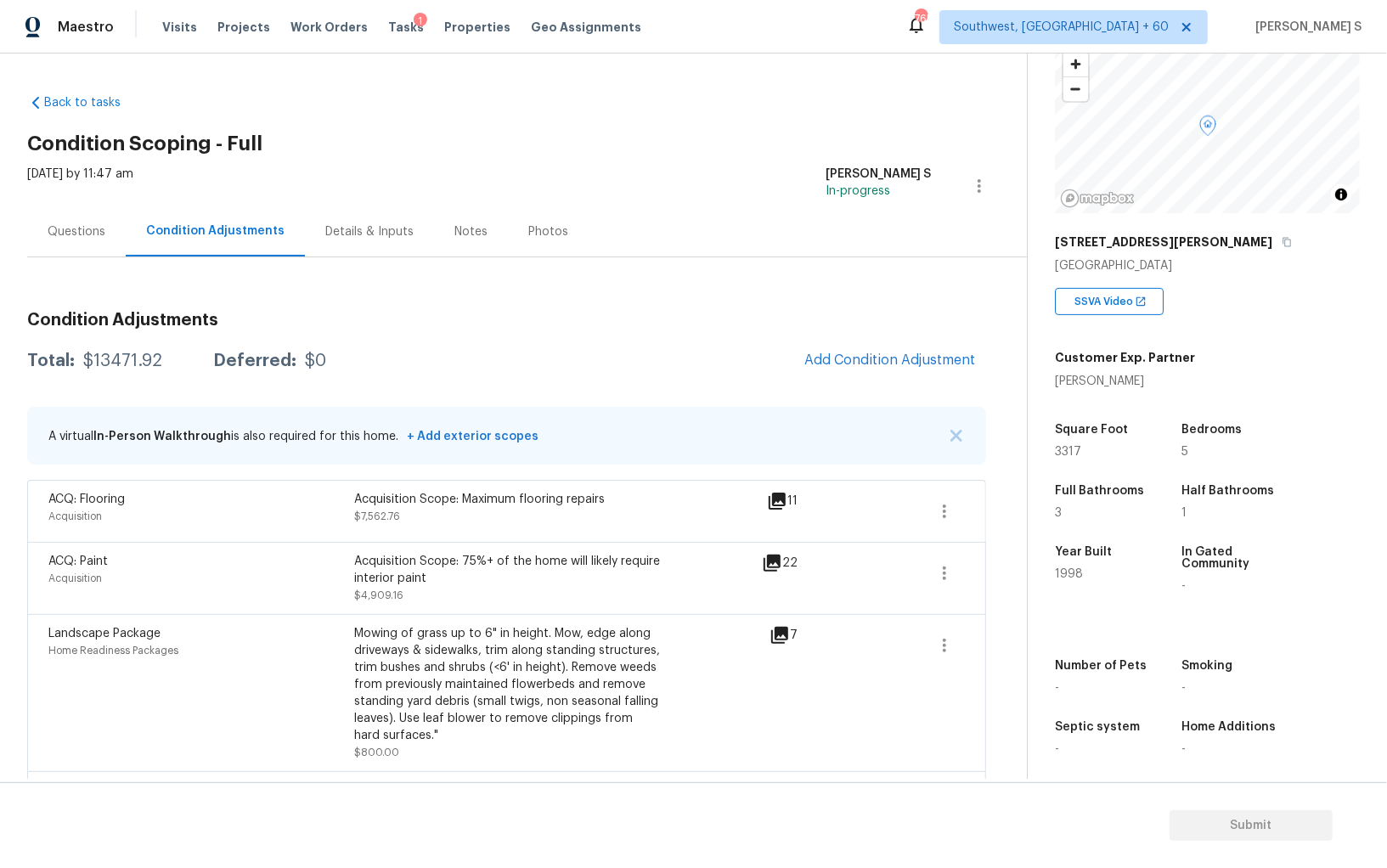
scroll to position [85, 0]
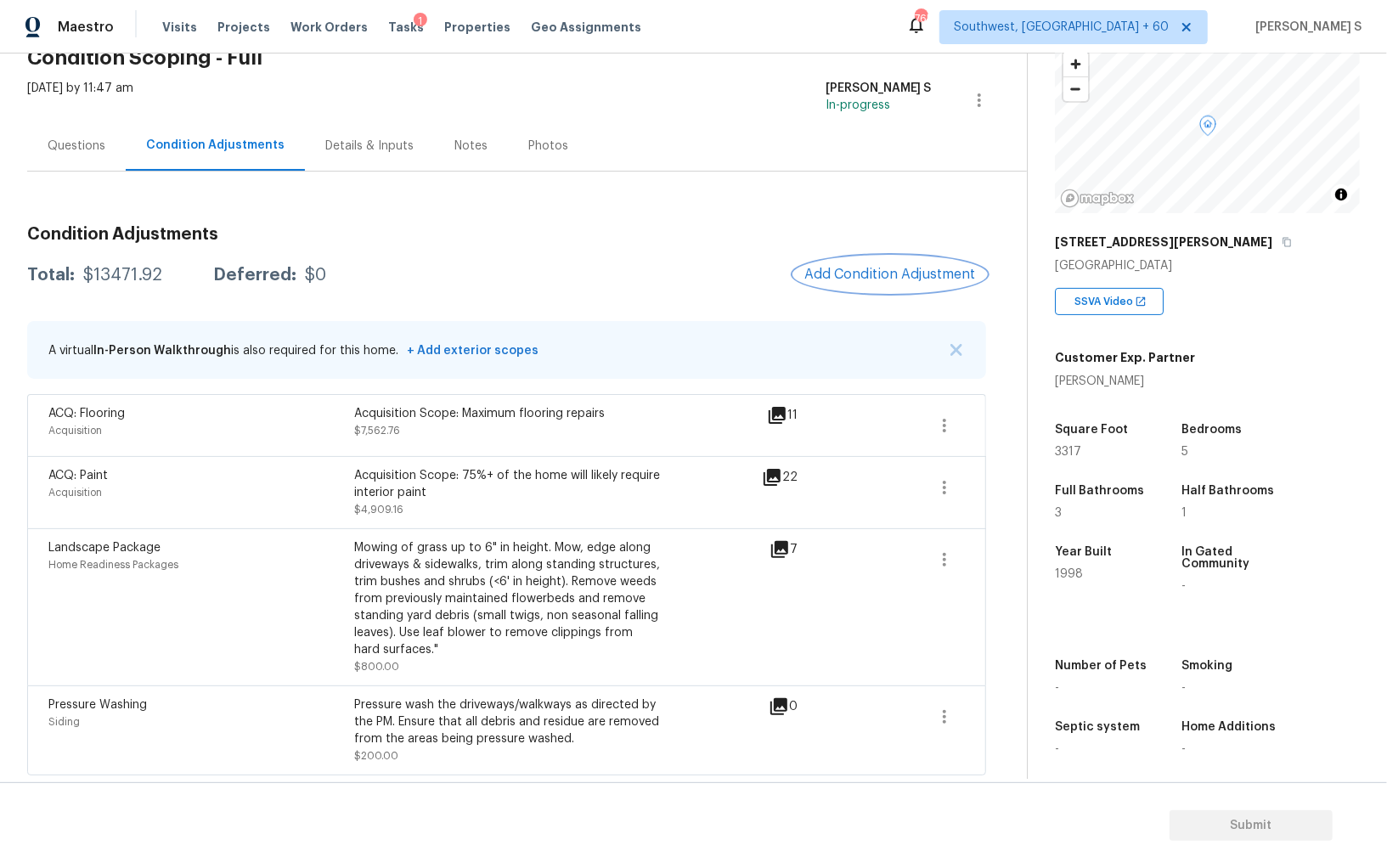
click at [896, 278] on span "Add Condition Adjustment" at bounding box center [890, 274] width 172 height 16
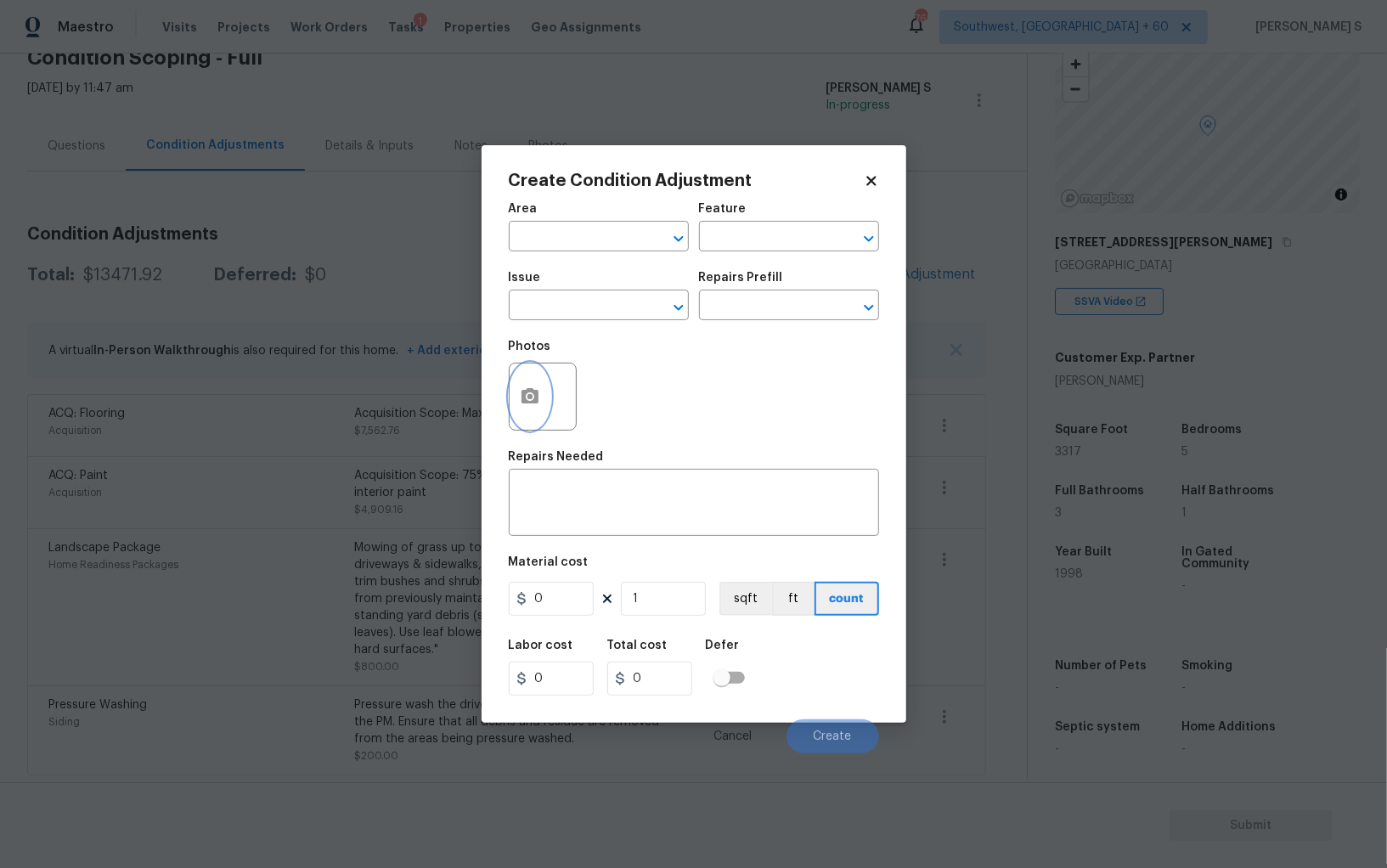
click at [518, 405] on button "button" at bounding box center [530, 396] width 41 height 66
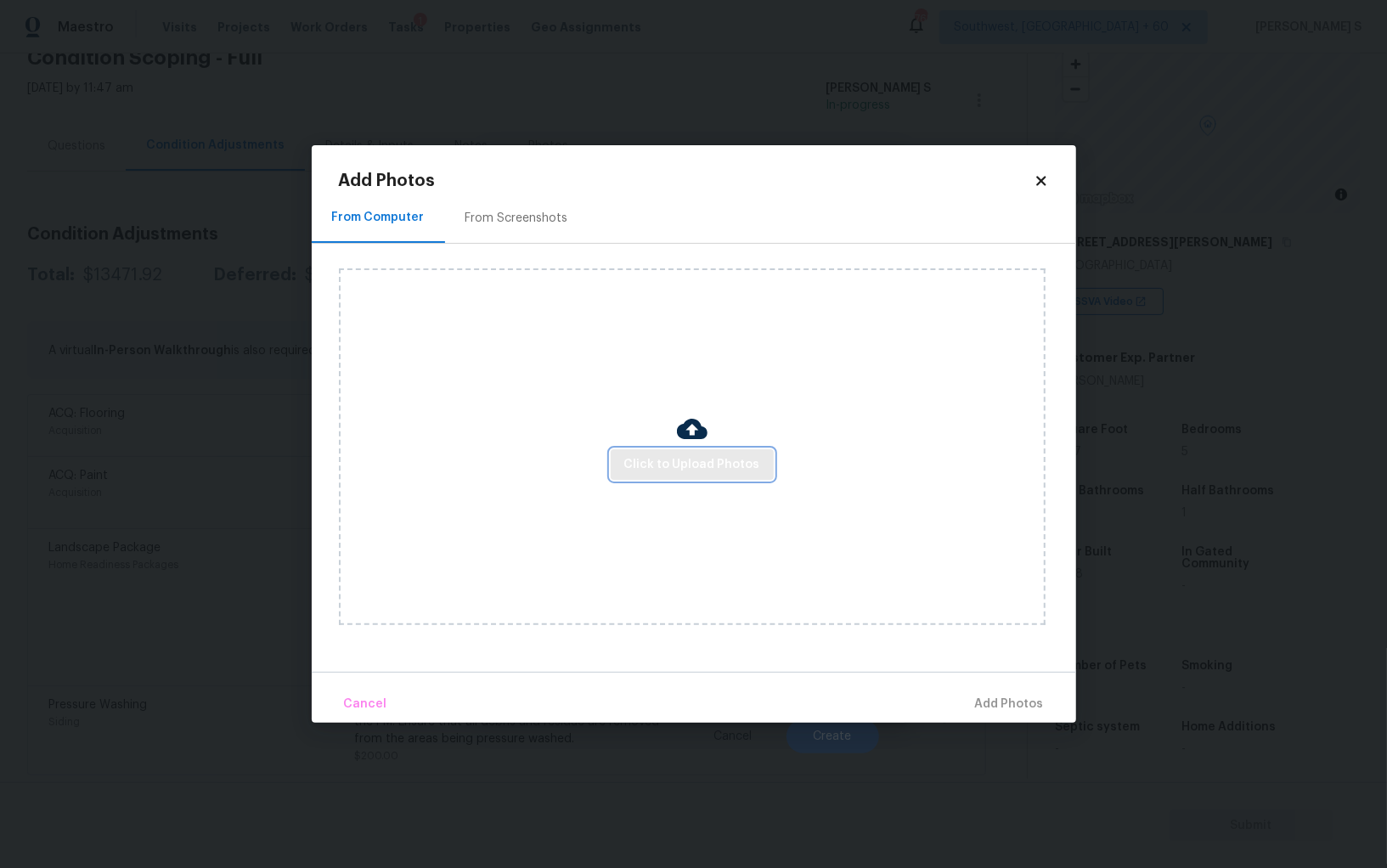
click at [706, 471] on span "Click to Upload Photos" at bounding box center [691, 465] width 136 height 22
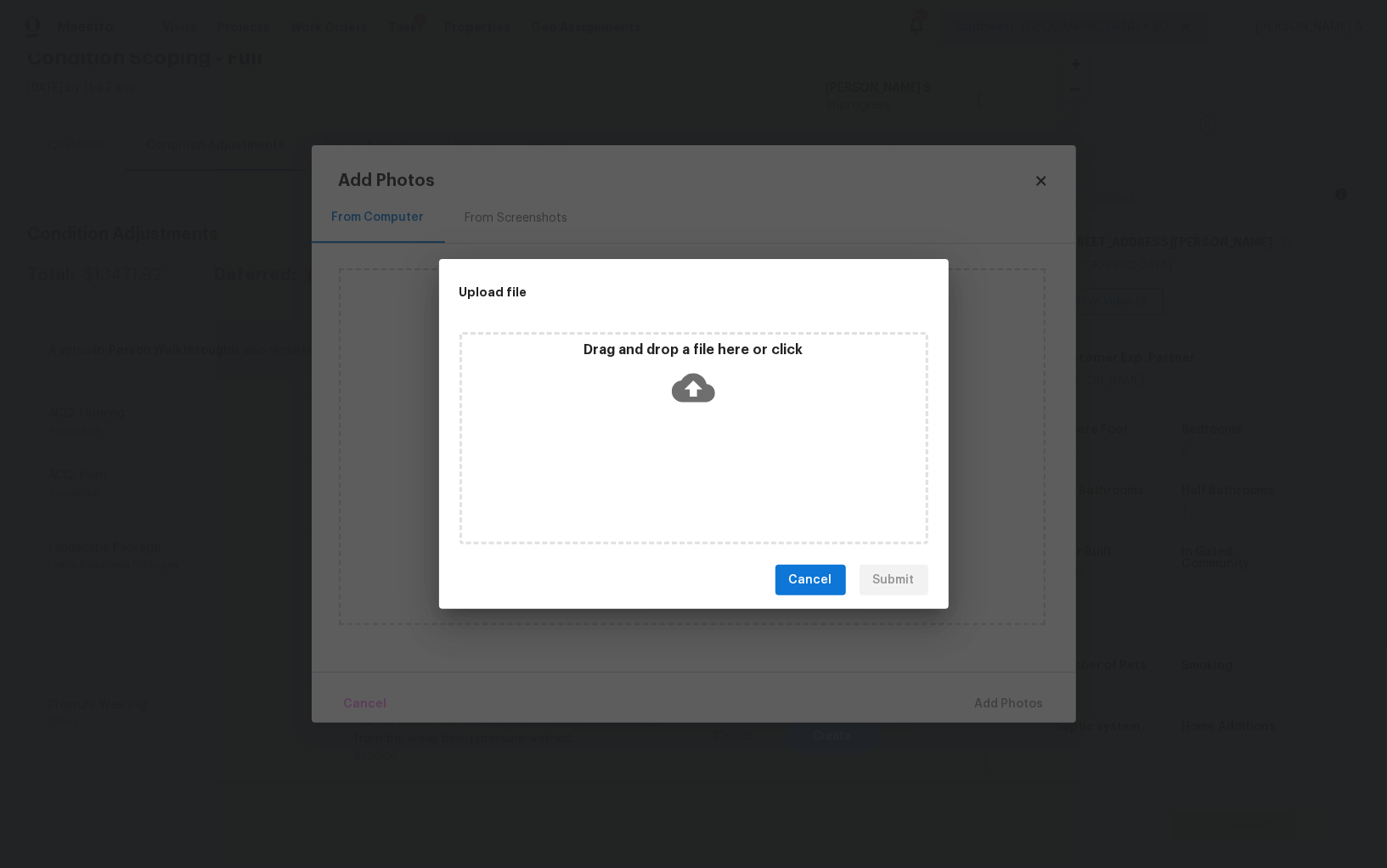
click at [706, 471] on div "Drag and drop a file here or click" at bounding box center [694, 438] width 469 height 212
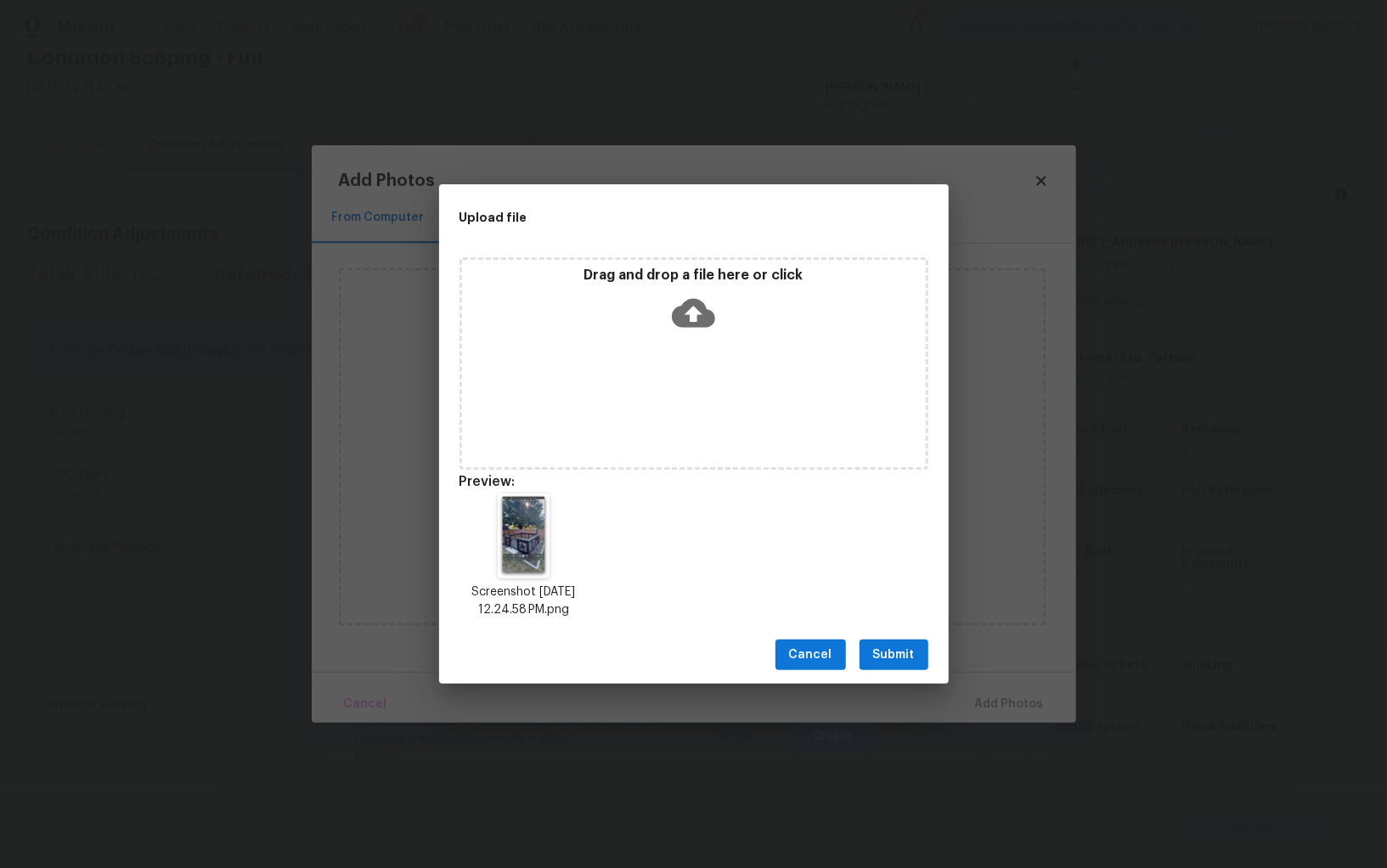
click at [893, 674] on div "Cancel Submit" at bounding box center [694, 655] width 510 height 59
click at [891, 661] on span "Submit" at bounding box center [894, 655] width 41 height 22
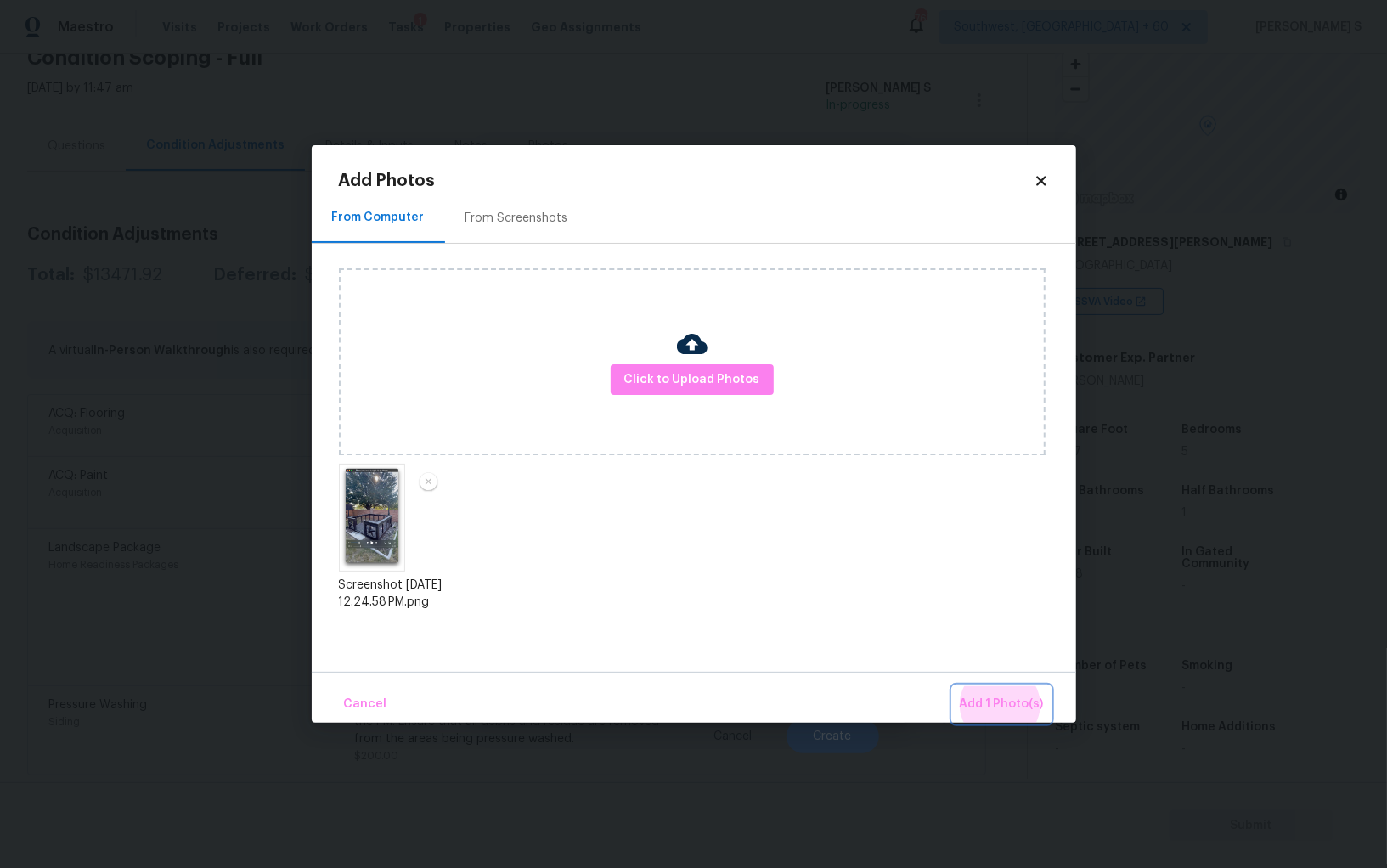
click at [953, 686] on button "Add 1 Photo(s)" at bounding box center [1001, 704] width 98 height 36
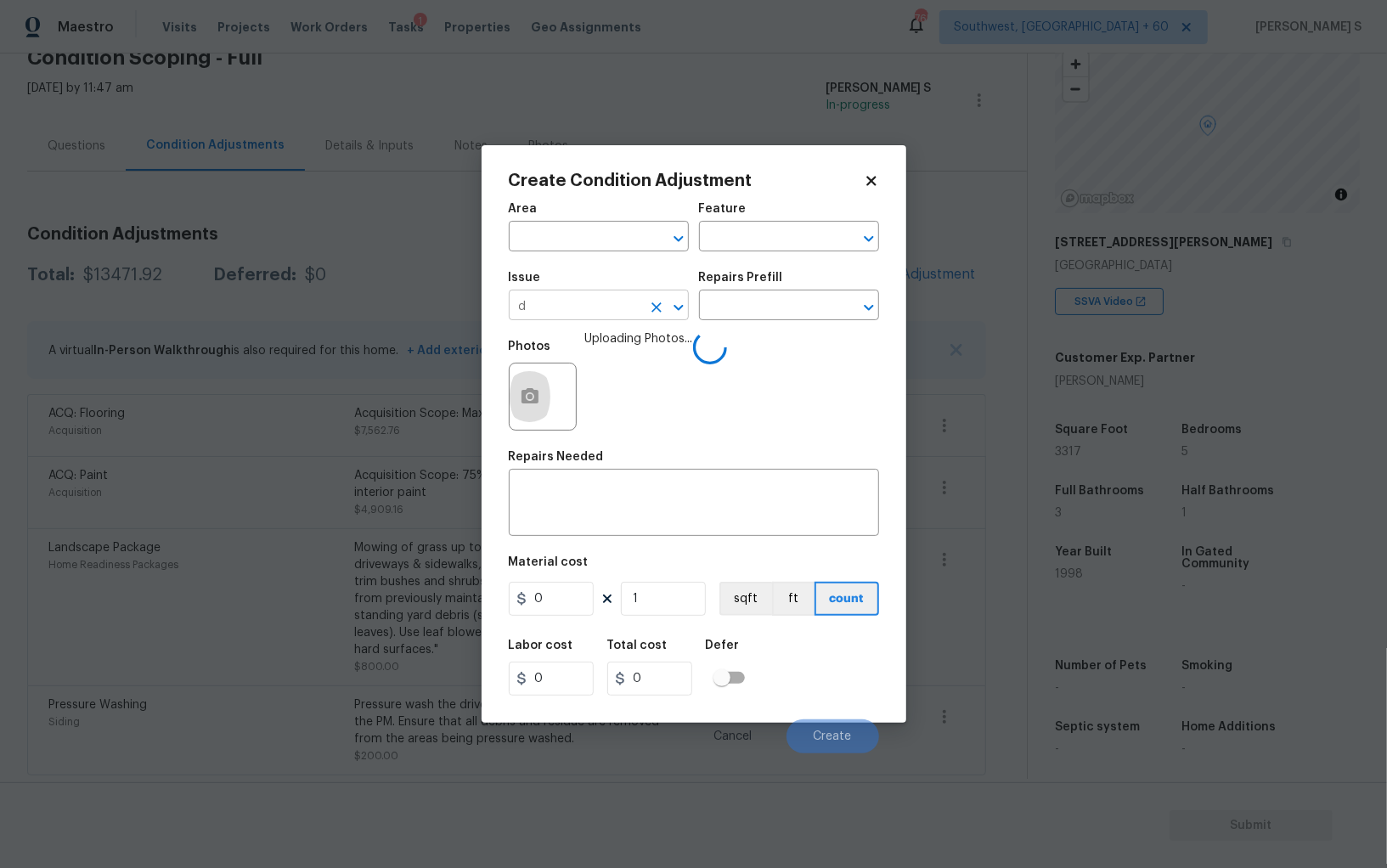
click at [613, 311] on input "d" at bounding box center [576, 307] width 133 height 27
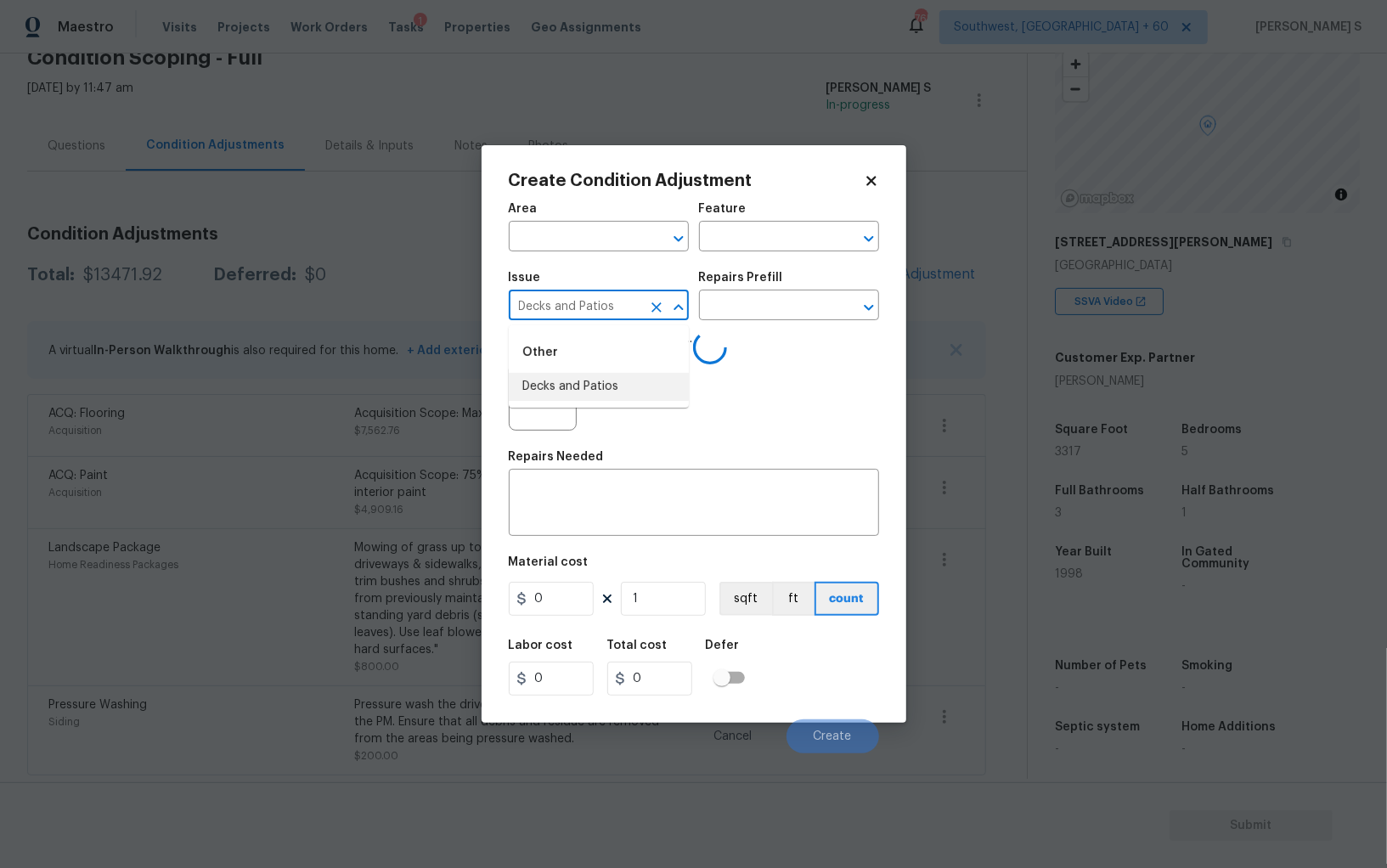
type input "Decks and Patios"
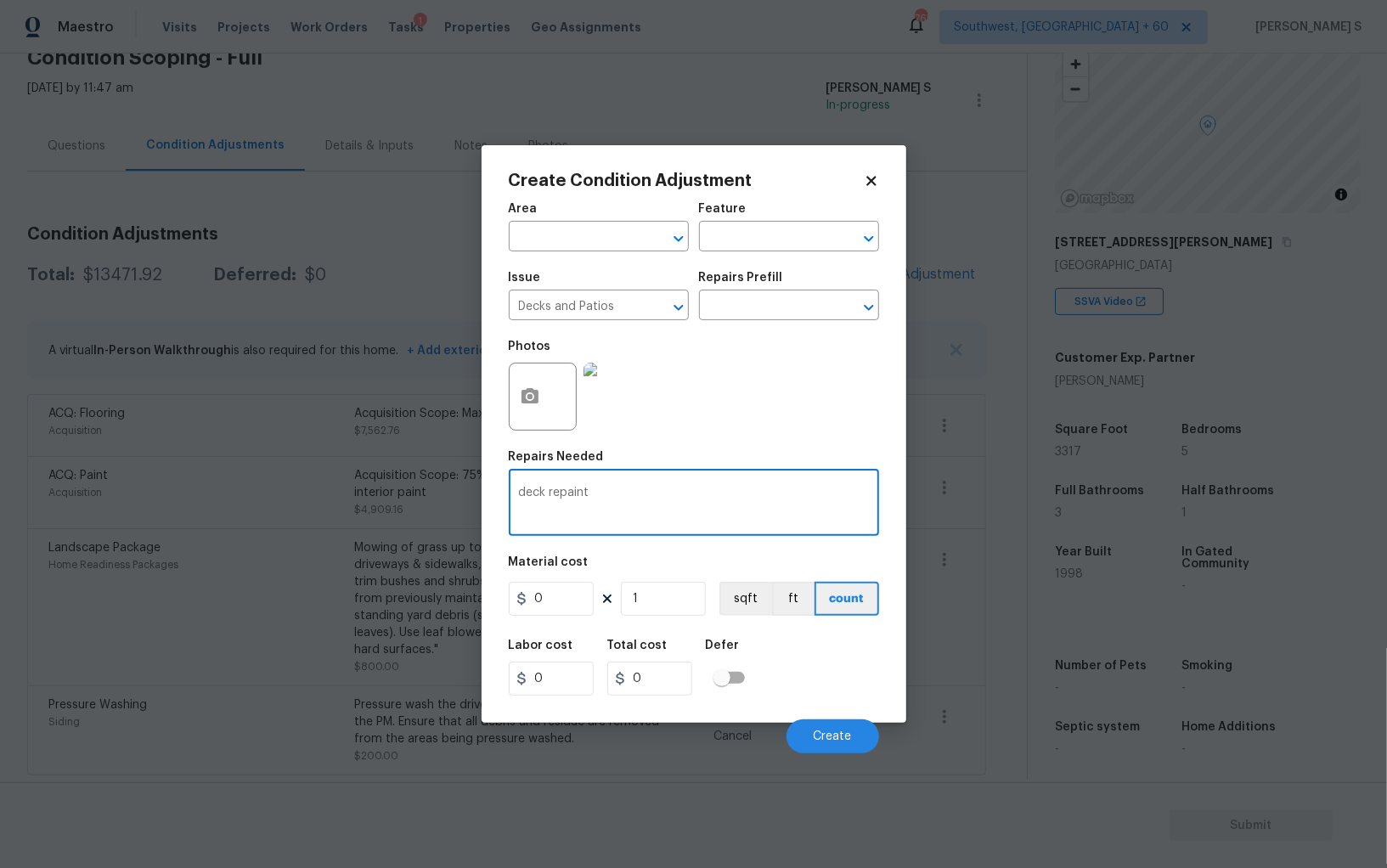
type textarea "deck repaint"
click at [564, 604] on input "0" at bounding box center [552, 598] width 85 height 34
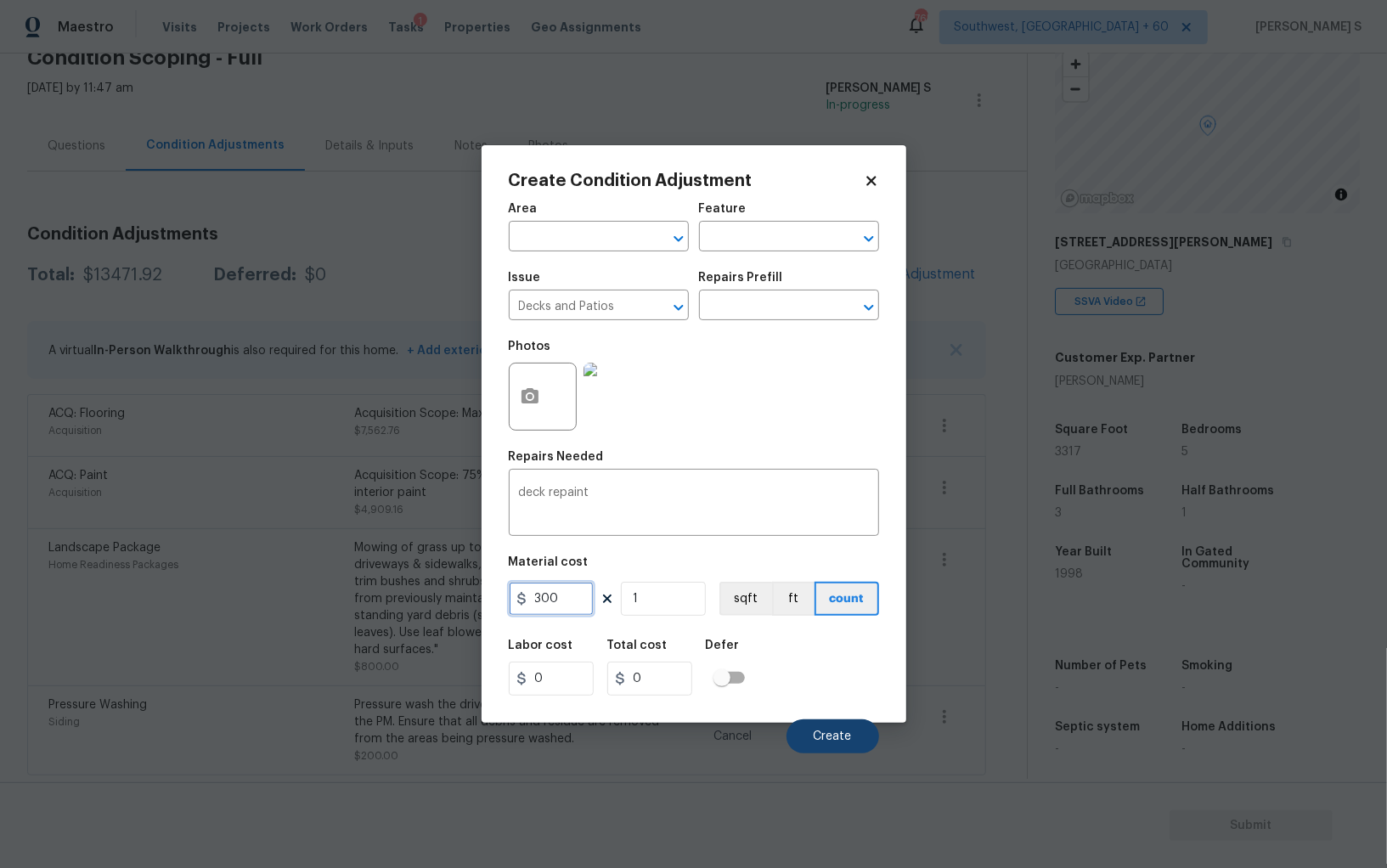
type input "300"
click at [852, 733] on button "Create" at bounding box center [832, 736] width 92 height 34
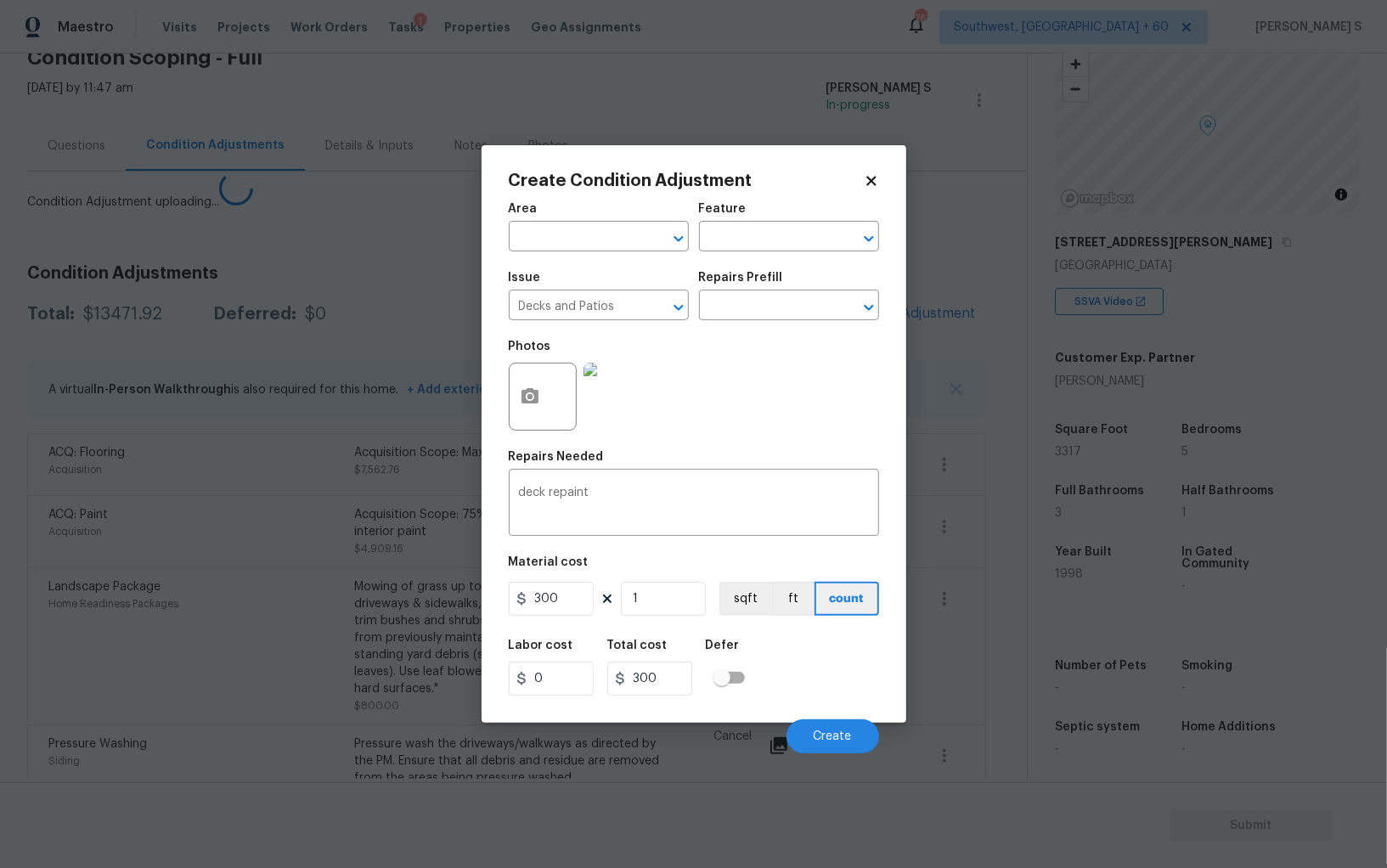
click at [104, 569] on body "Maestro Visits Projects Work Orders Tasks 1 Properties Geo Assignments 765 Sout…" at bounding box center [693, 434] width 1387 height 868
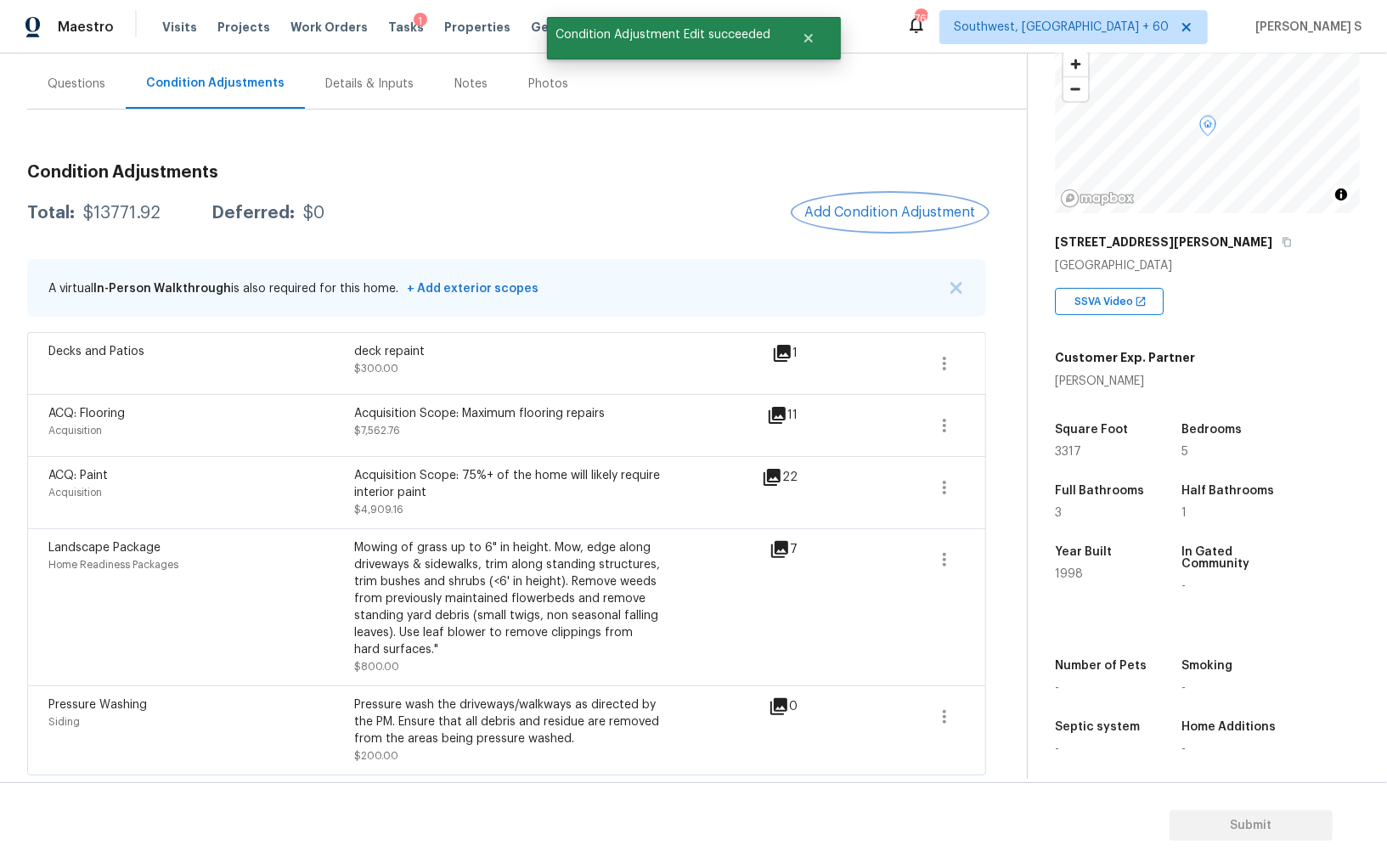
scroll to position [0, 0]
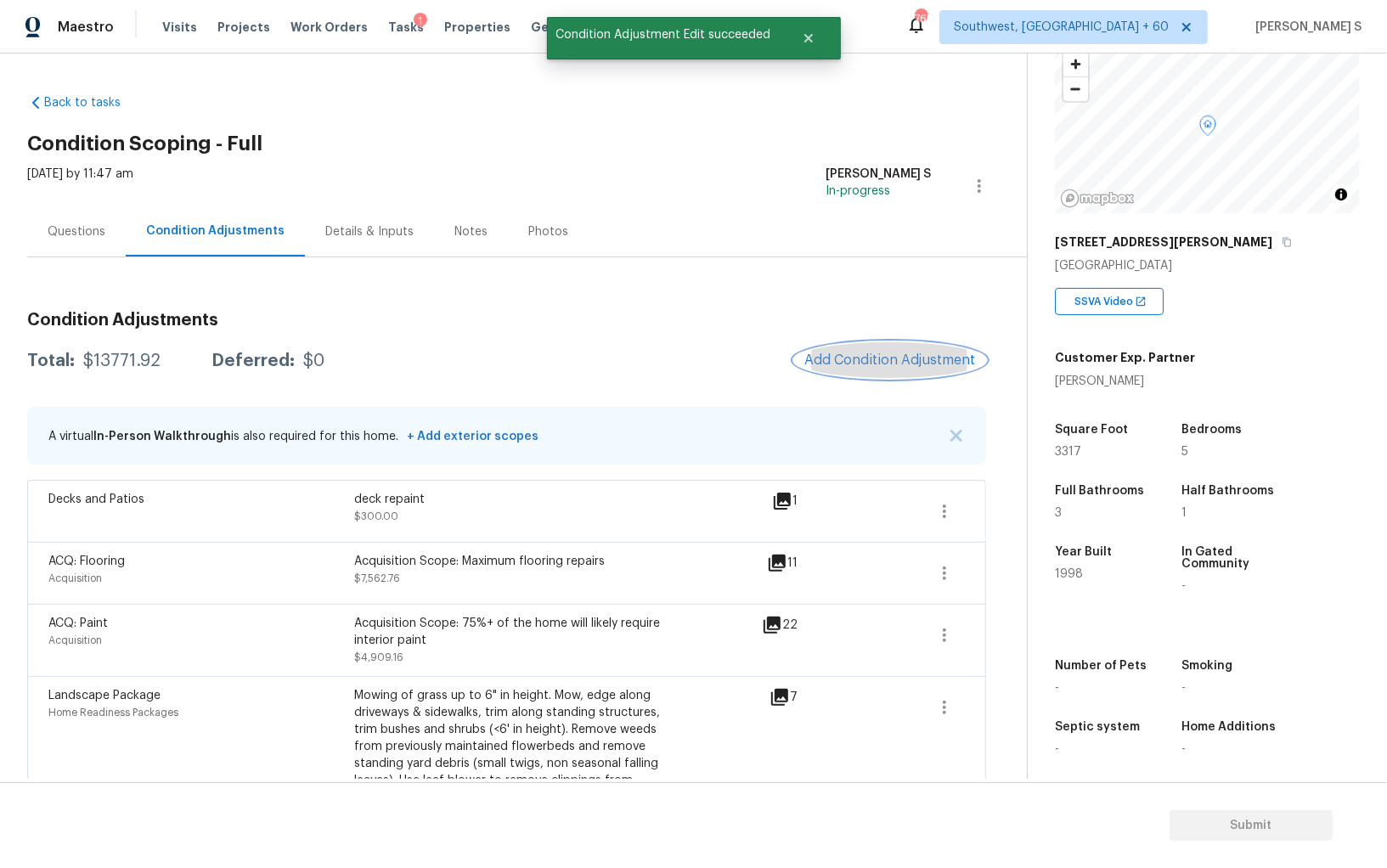
click at [918, 361] on span "Add Condition Adjustment" at bounding box center [890, 360] width 172 height 16
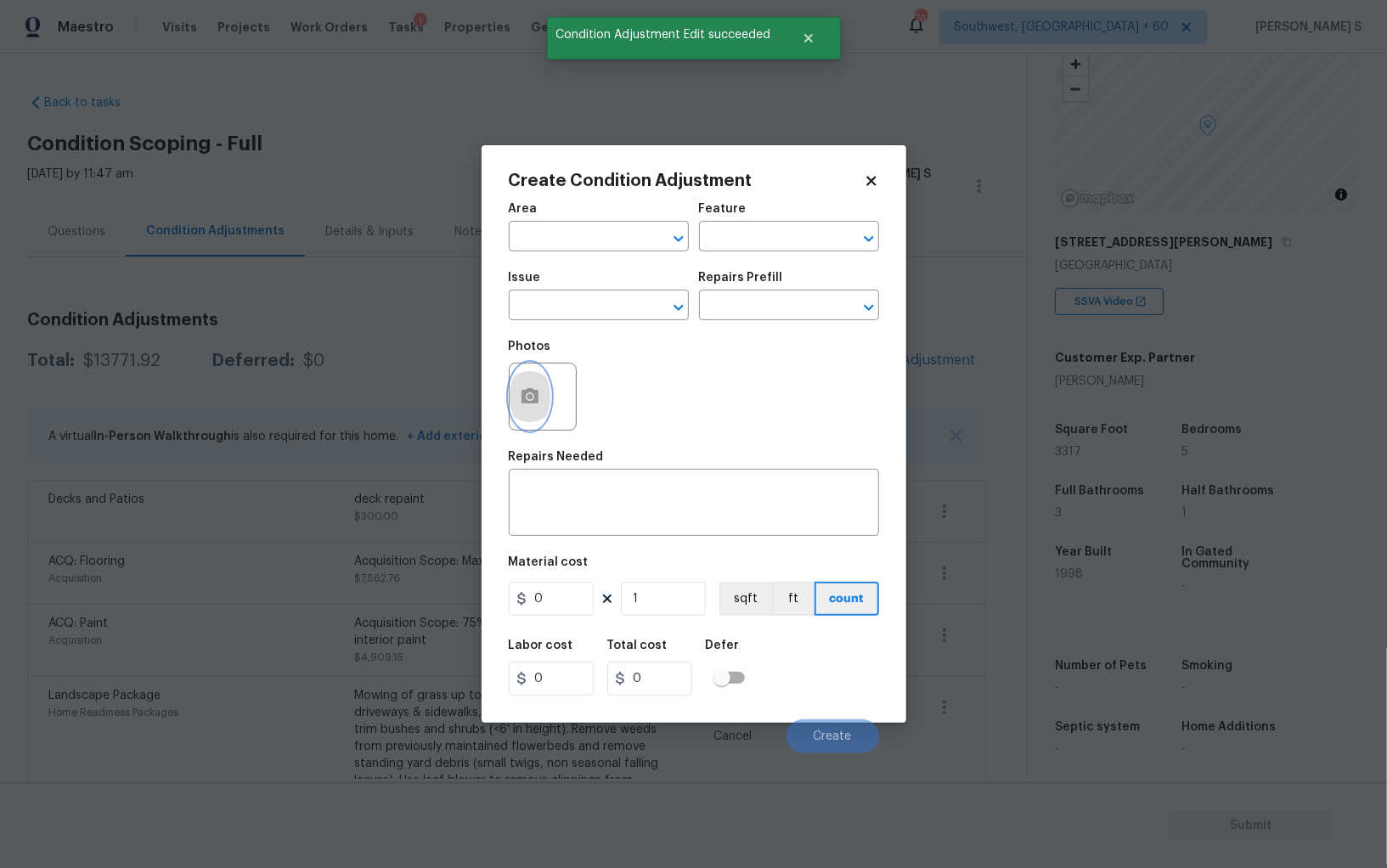
click at [514, 392] on button "button" at bounding box center [530, 396] width 41 height 66
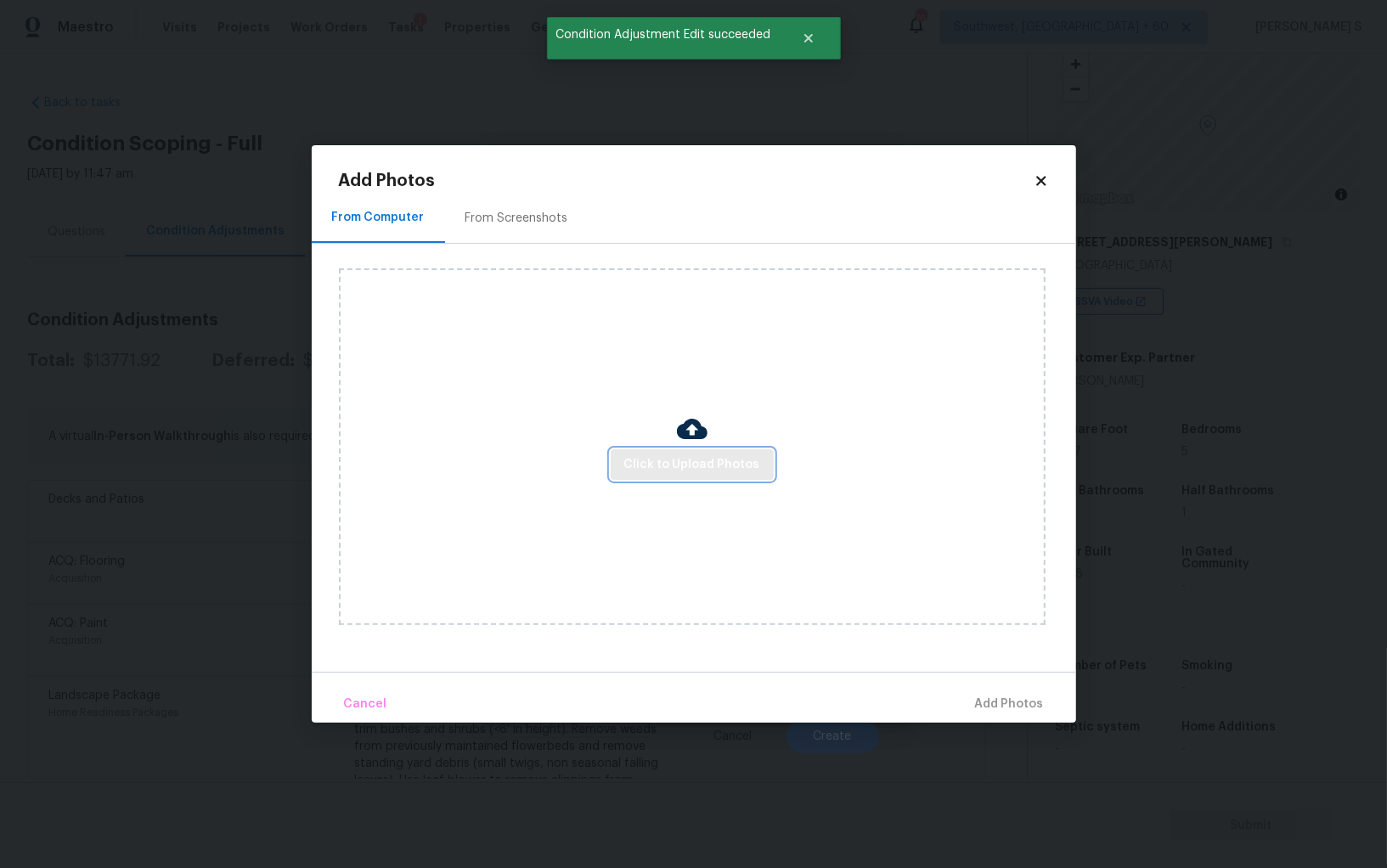
click at [635, 475] on button "Click to Upload Photos" at bounding box center [692, 465] width 163 height 31
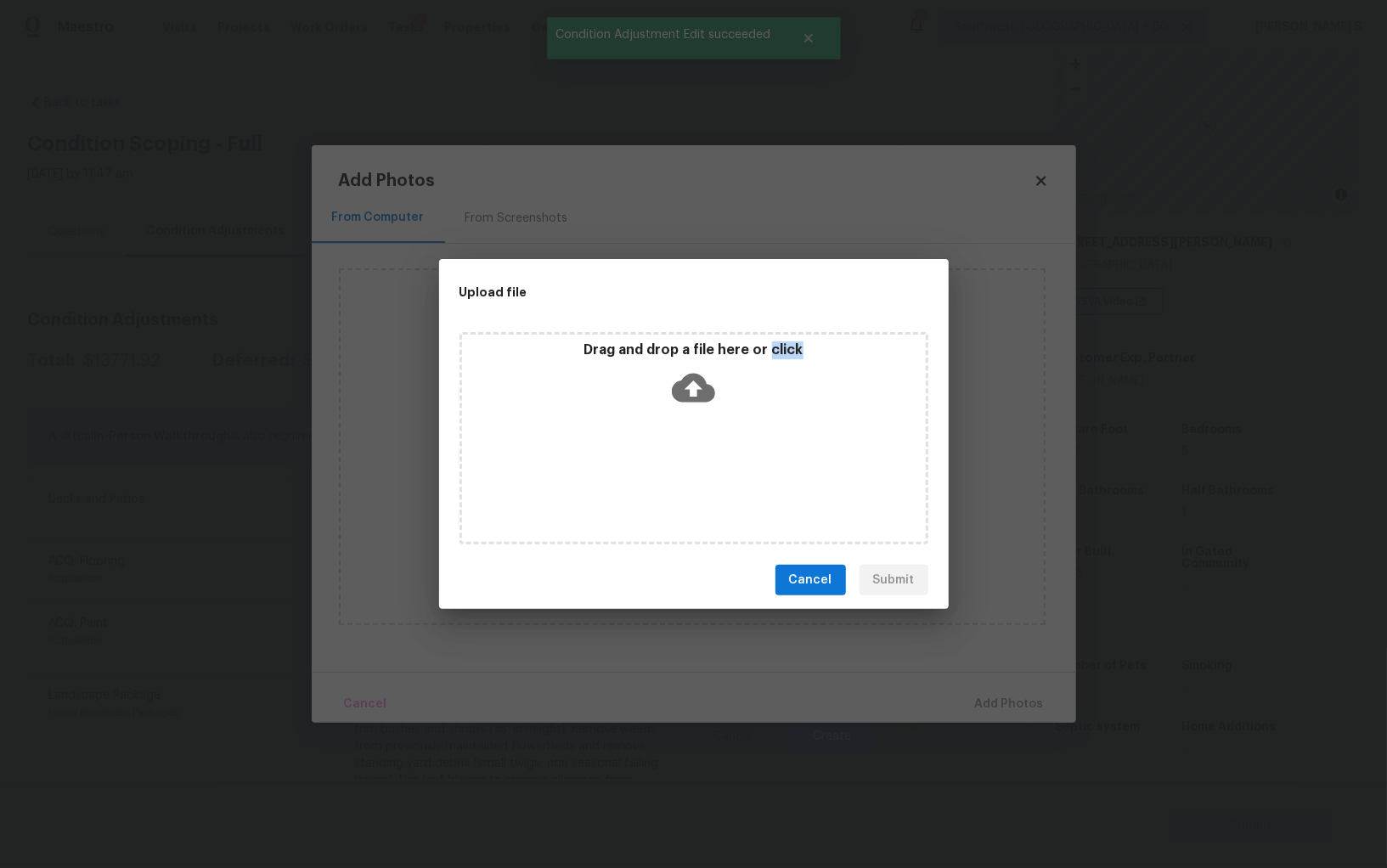
click at [635, 475] on div "Drag and drop a file here or click" at bounding box center [694, 438] width 469 height 212
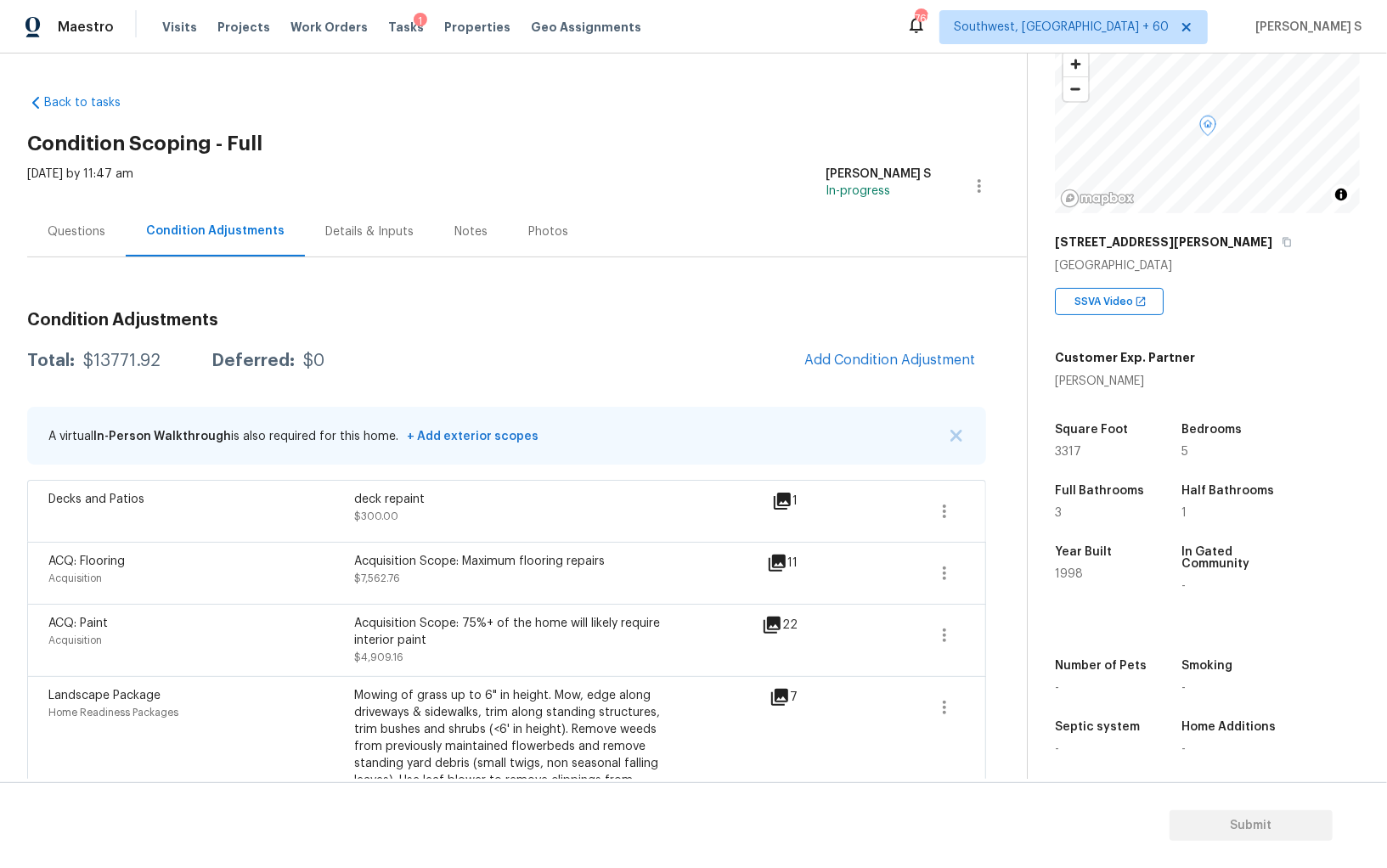
click at [445, 468] on body "Maestro Visits Projects Work Orders Tasks 1 Properties Geo Assignments 765 Sout…" at bounding box center [693, 434] width 1387 height 868
click at [873, 360] on span "Add Condition Adjustment" at bounding box center [890, 360] width 172 height 16
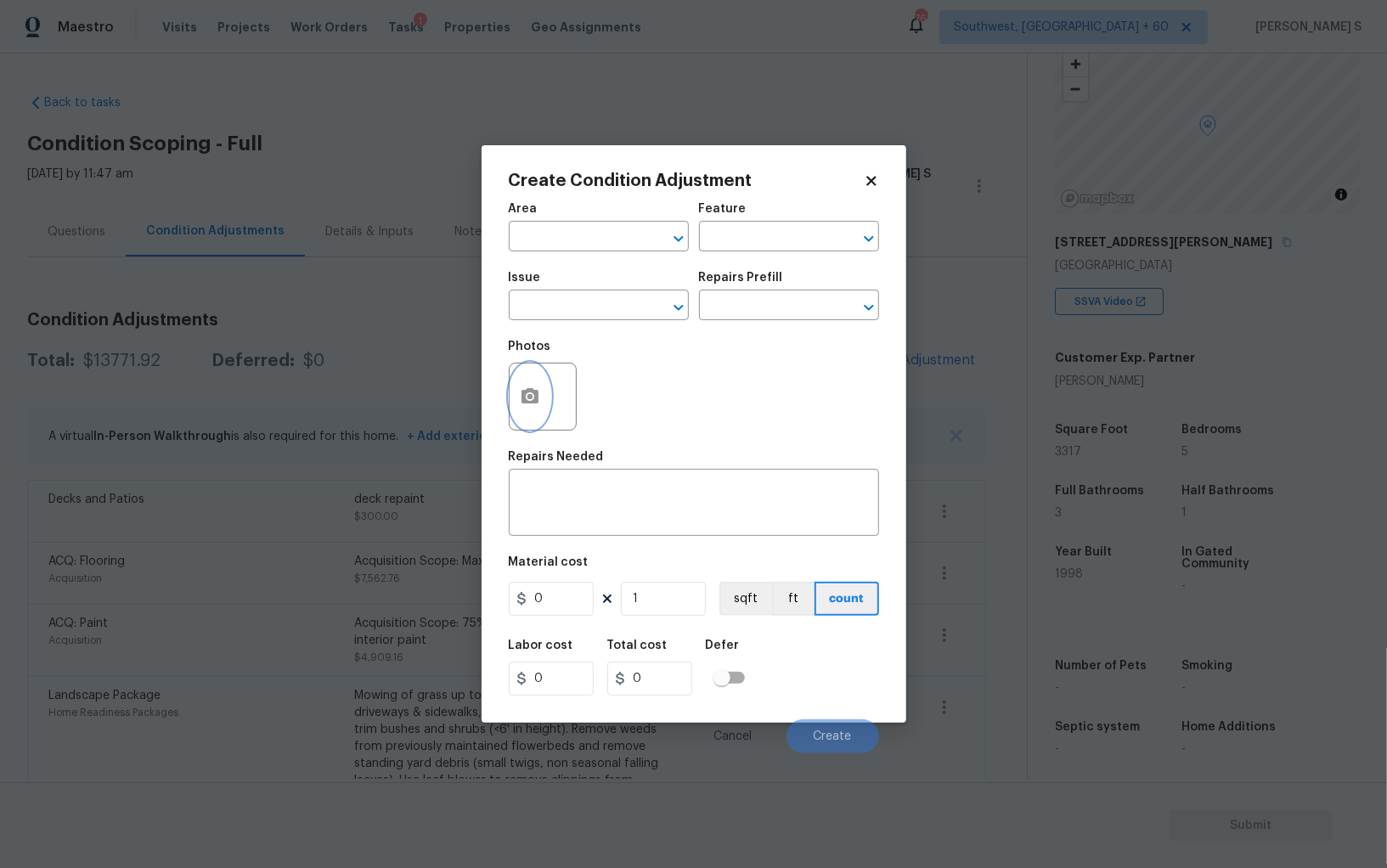
click at [547, 396] on button "button" at bounding box center [530, 396] width 41 height 66
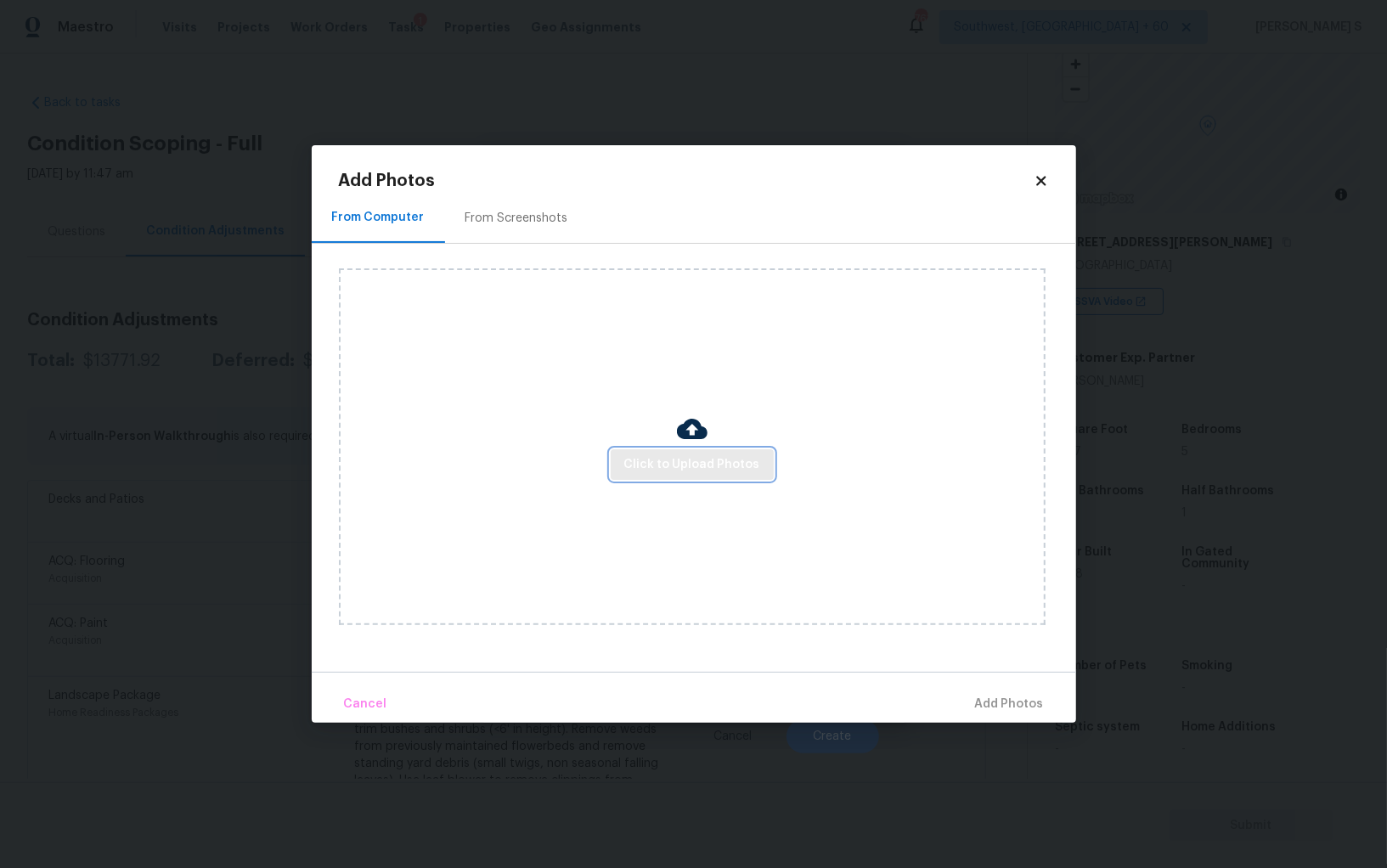
click at [722, 460] on span "Click to Upload Photos" at bounding box center [691, 465] width 136 height 22
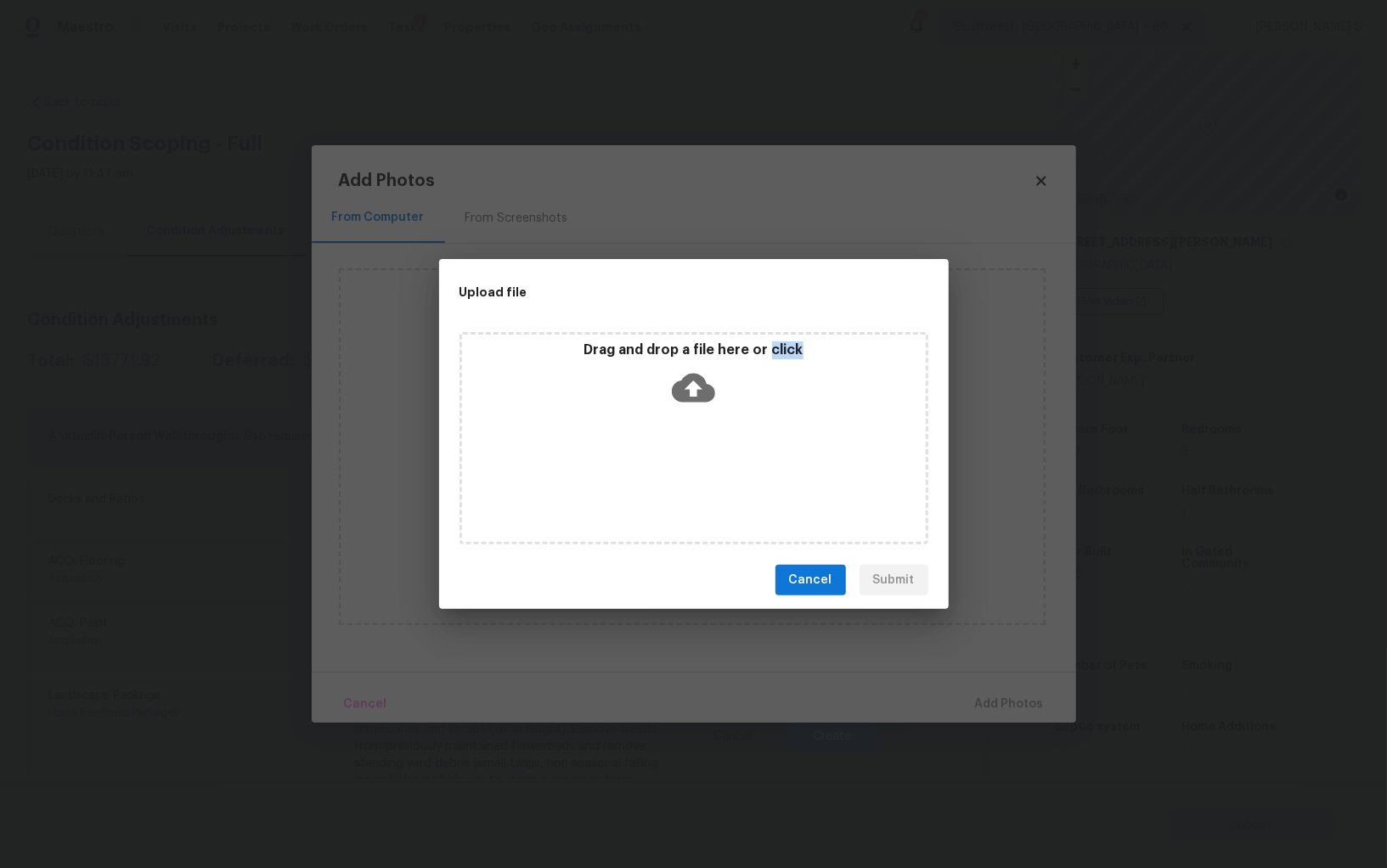
click at [722, 460] on div "Drag and drop a file here or click" at bounding box center [694, 438] width 469 height 212
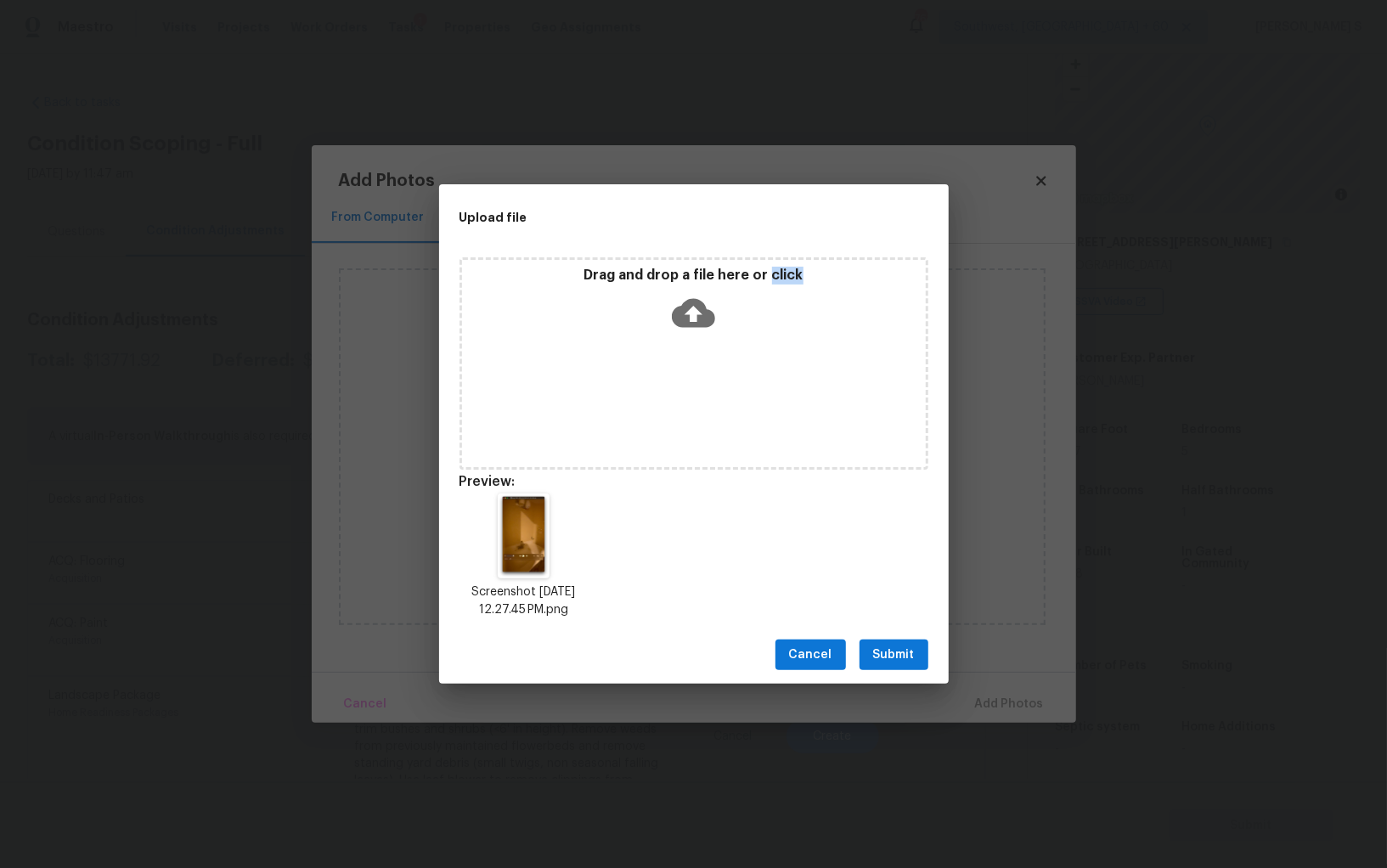
click at [912, 654] on span "Submit" at bounding box center [894, 655] width 41 height 22
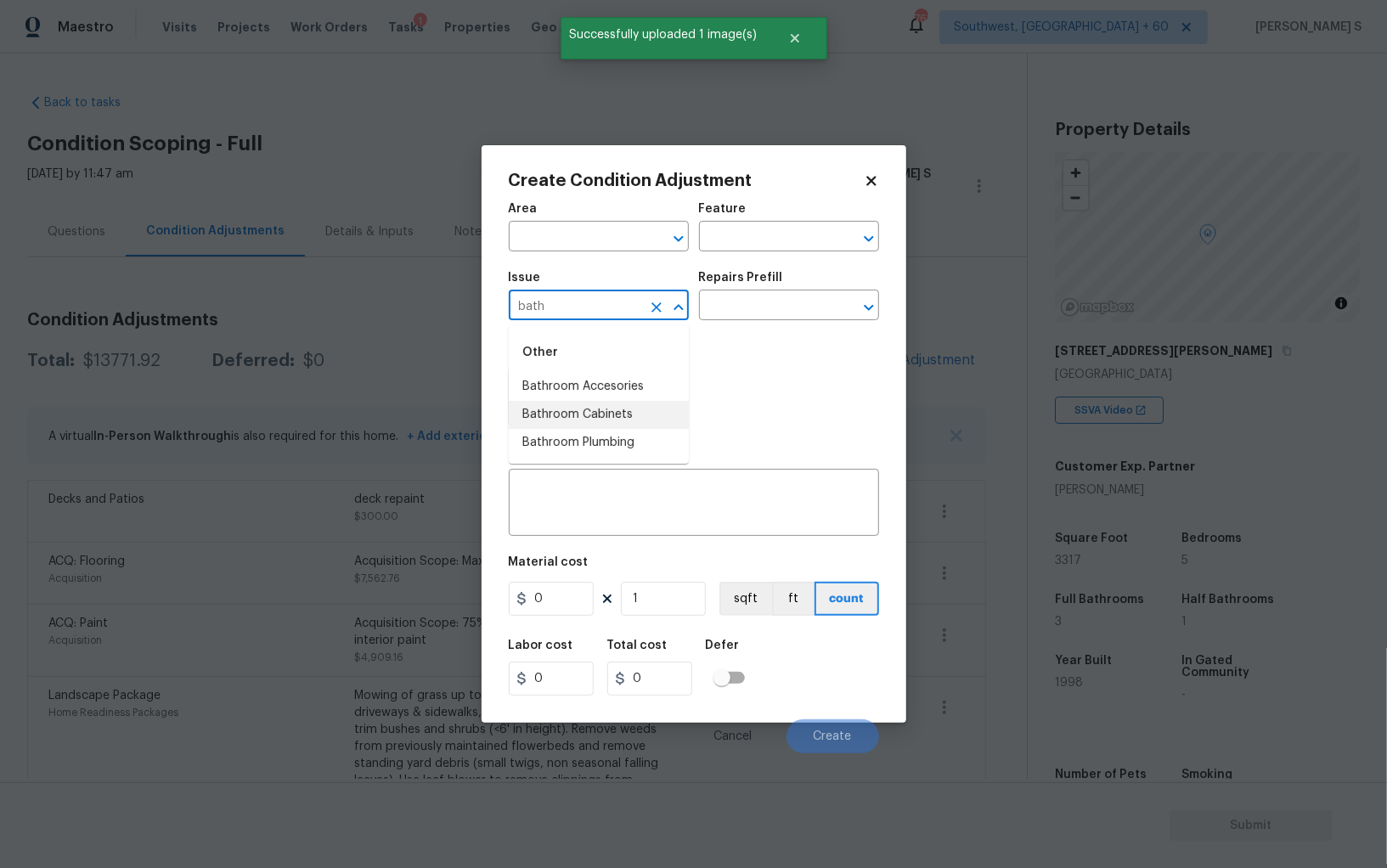
scroll to position [109, 0]
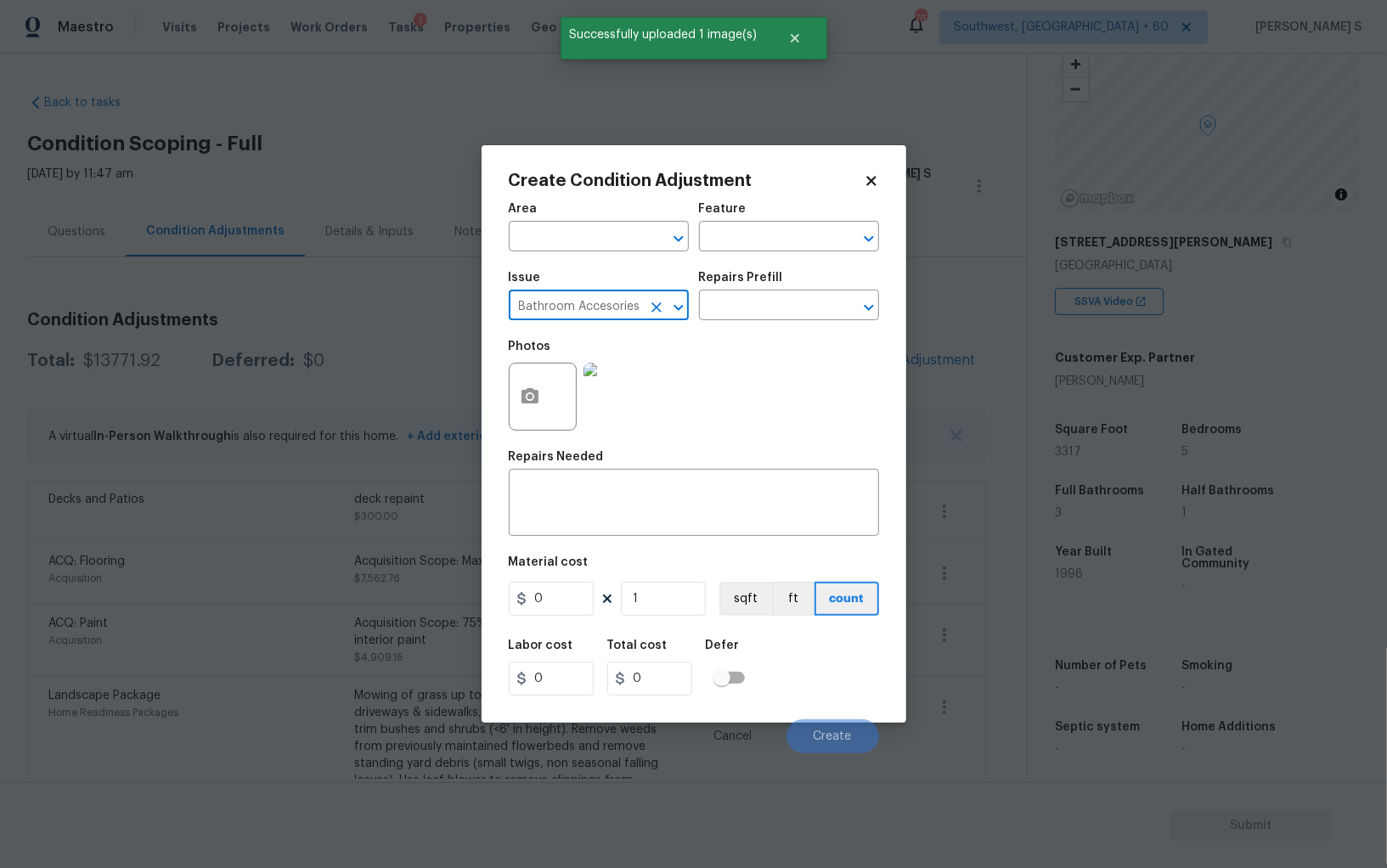
type input "Bathroom Accesories"
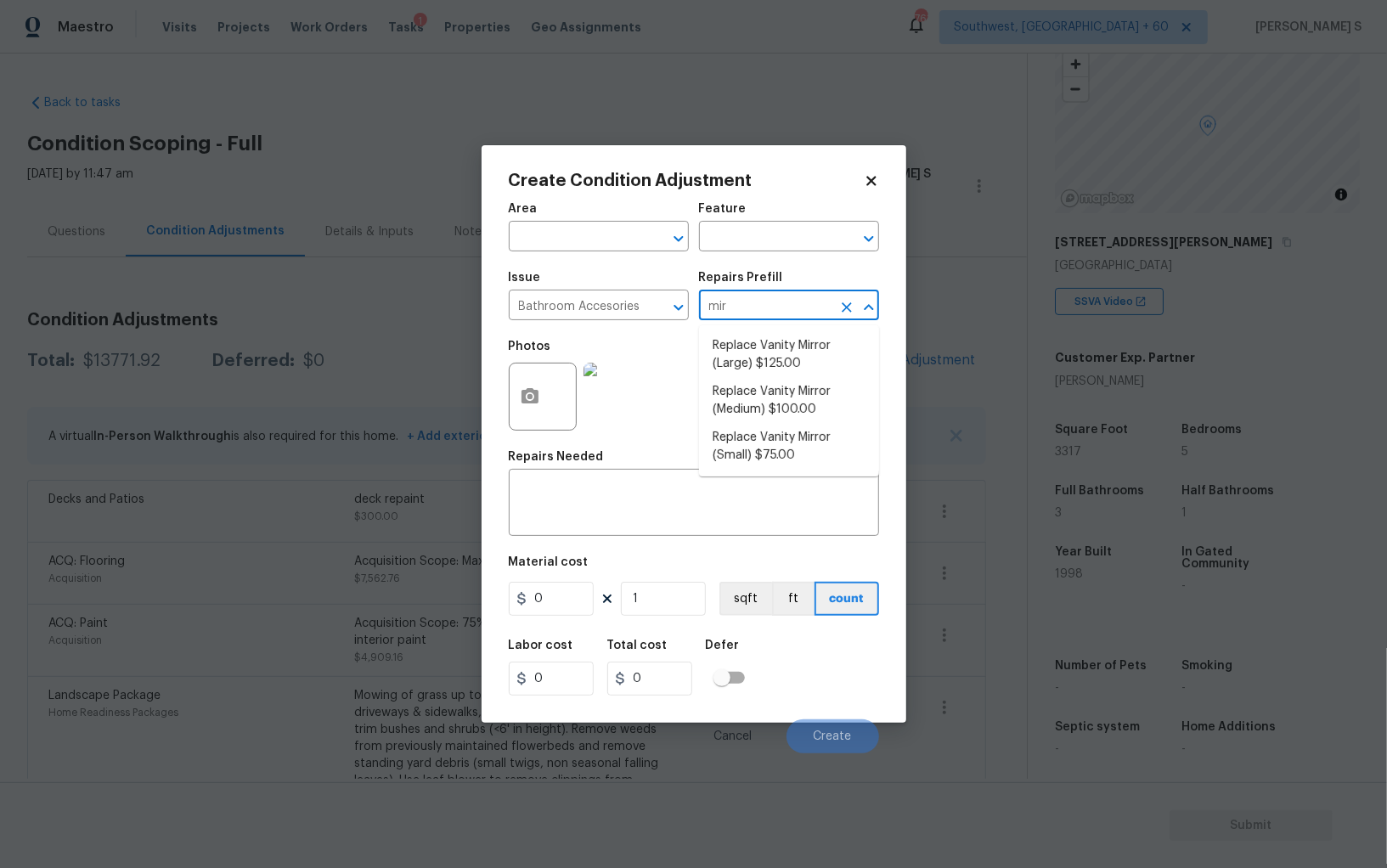
type input "mirr"
type input "Interior Trim"
type input "100"
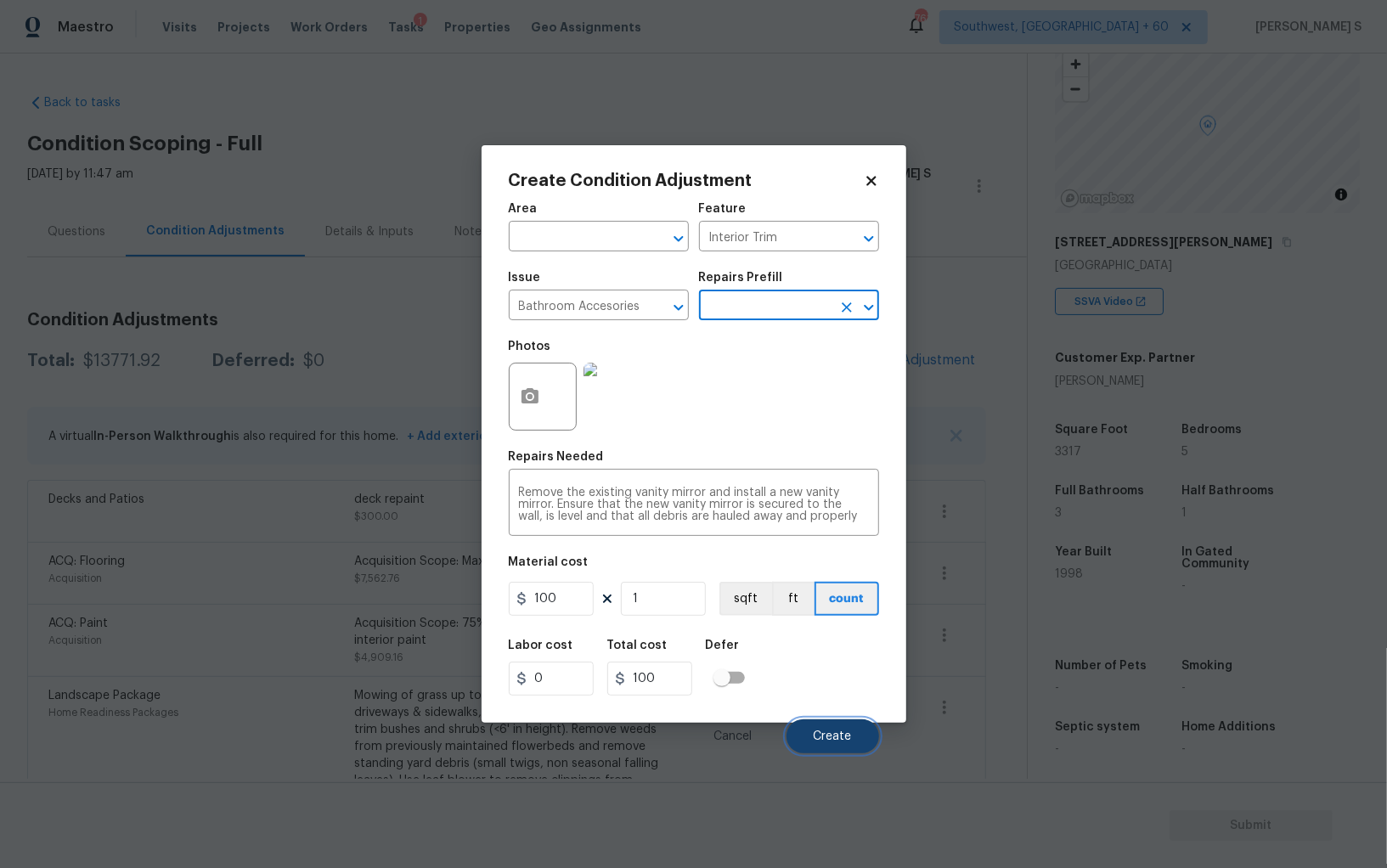
click at [850, 743] on span "Create" at bounding box center [833, 737] width 38 height 13
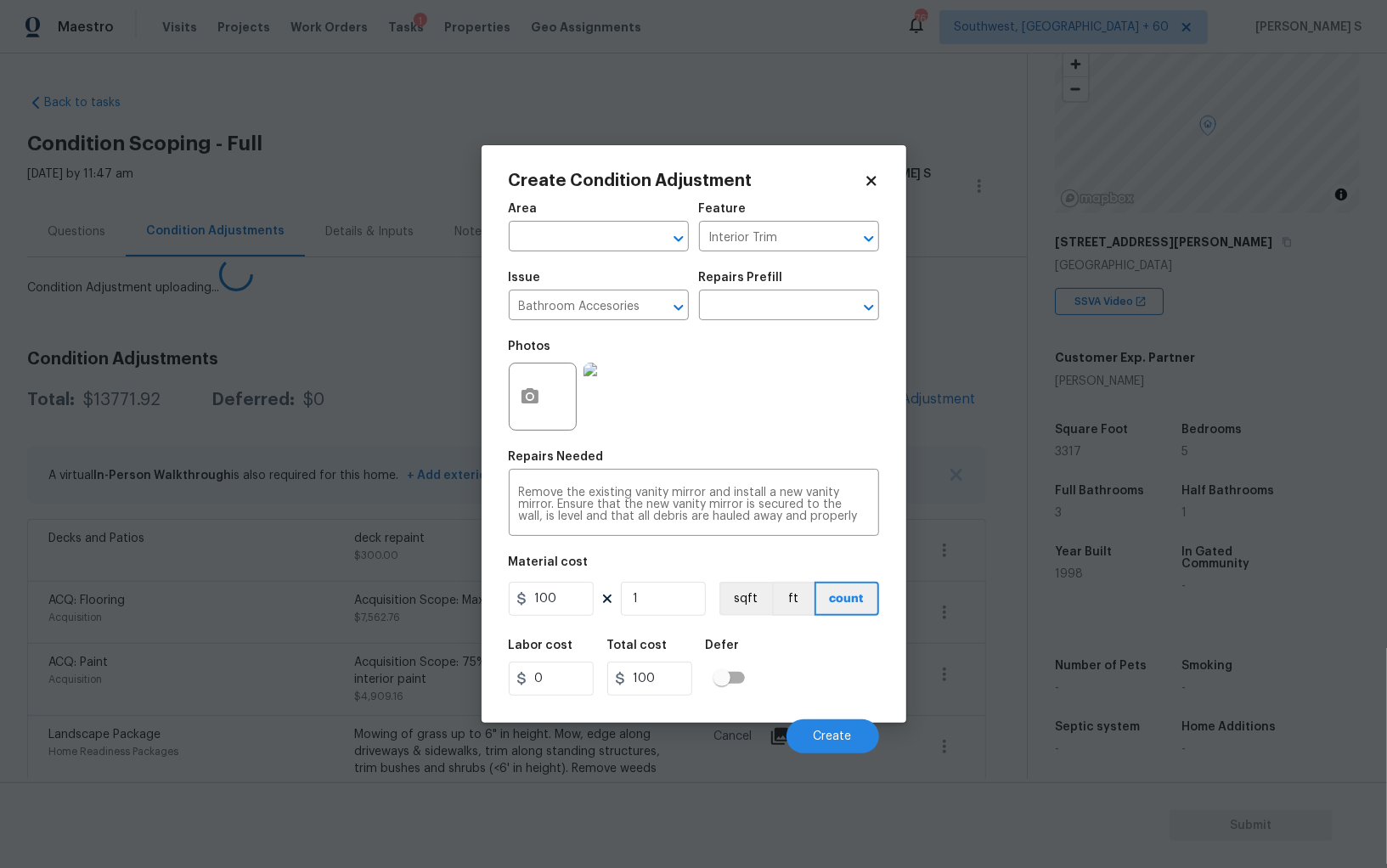
click at [211, 590] on body "Maestro Visits Projects Work Orders Tasks 1 Properties Geo Assignments [GEOGRAP…" at bounding box center [693, 434] width 1387 height 868
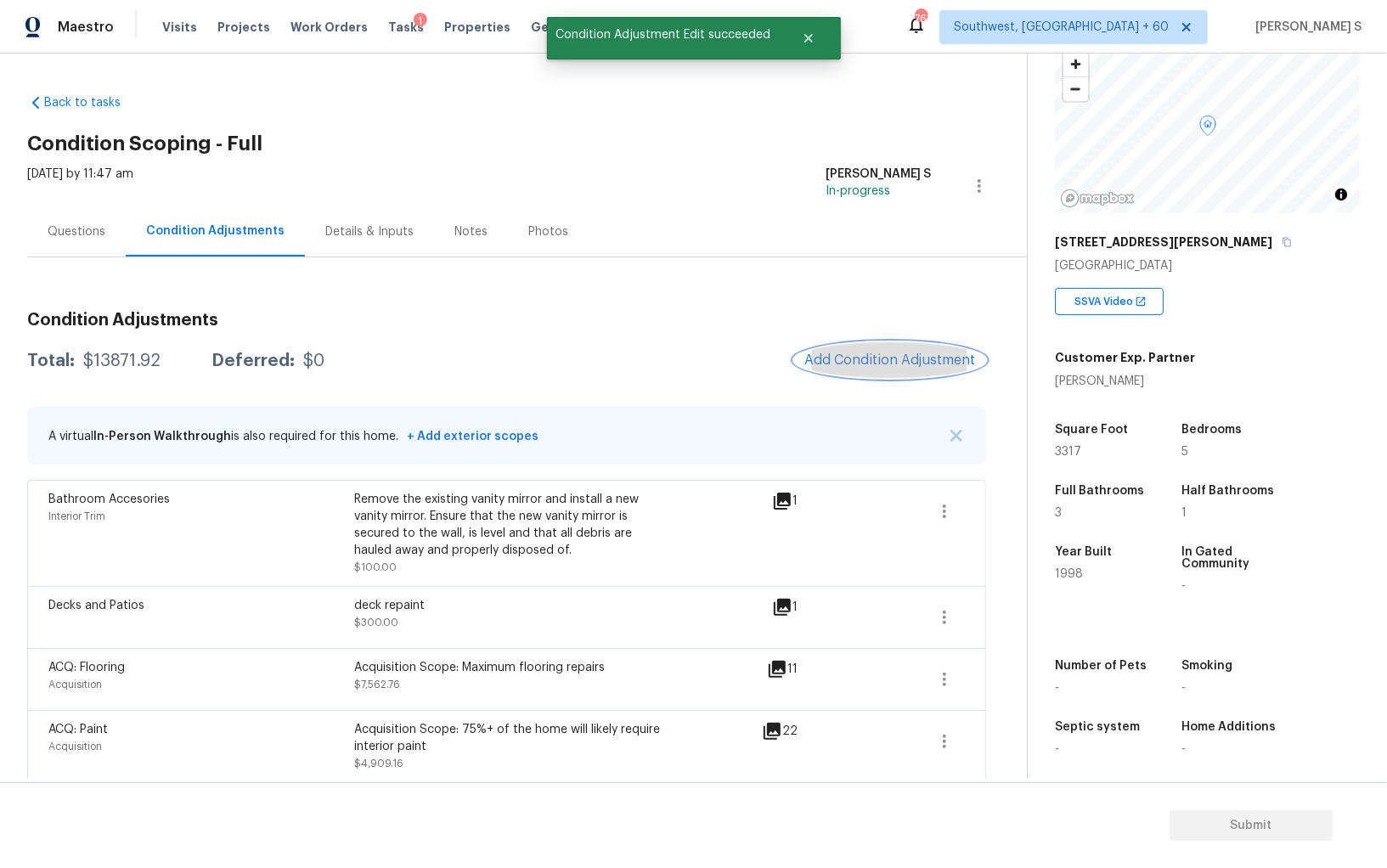
click at [854, 349] on button "Add Condition Adjustment" at bounding box center [890, 360] width 192 height 35
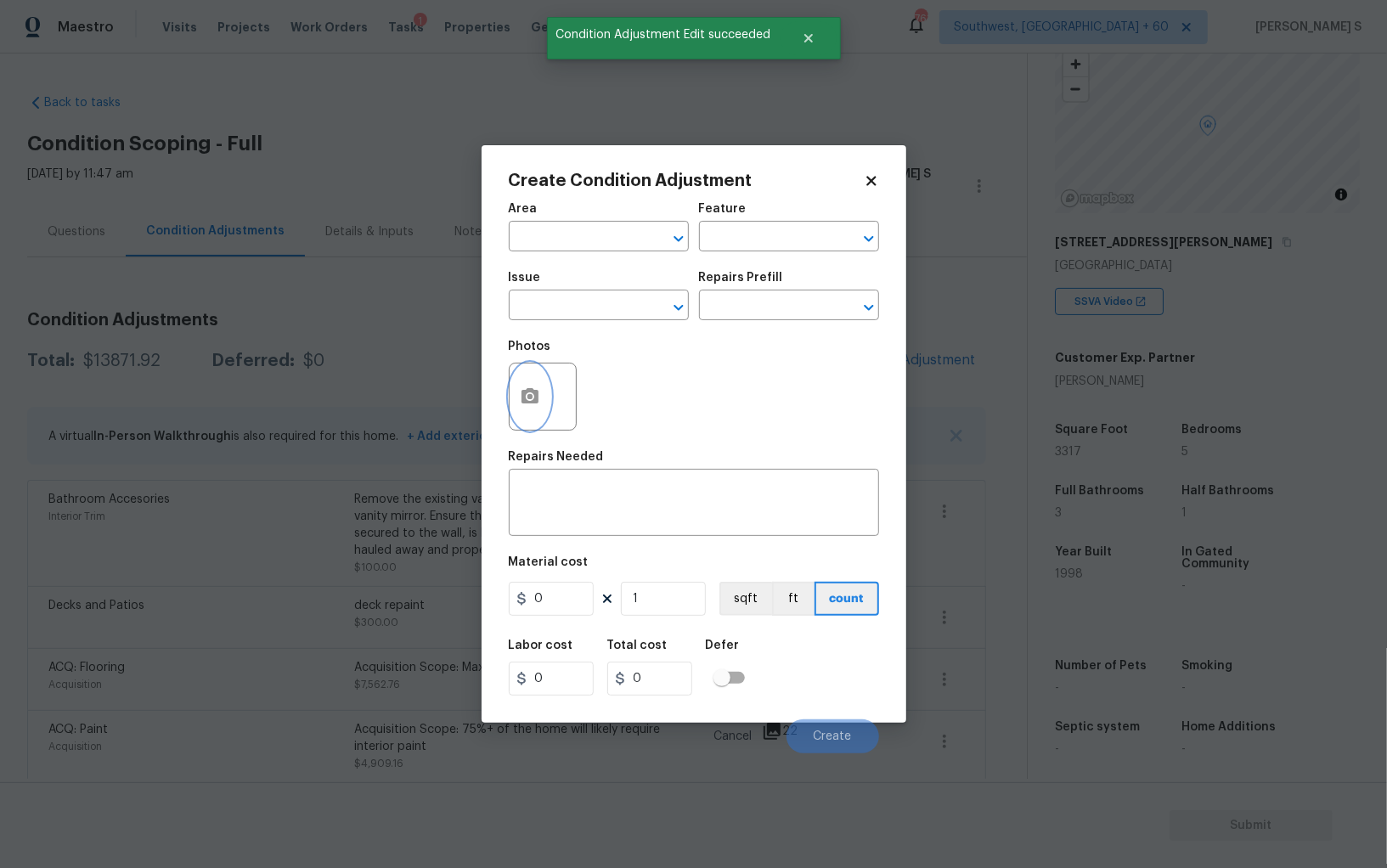
click at [533, 399] on icon "button" at bounding box center [530, 397] width 21 height 21
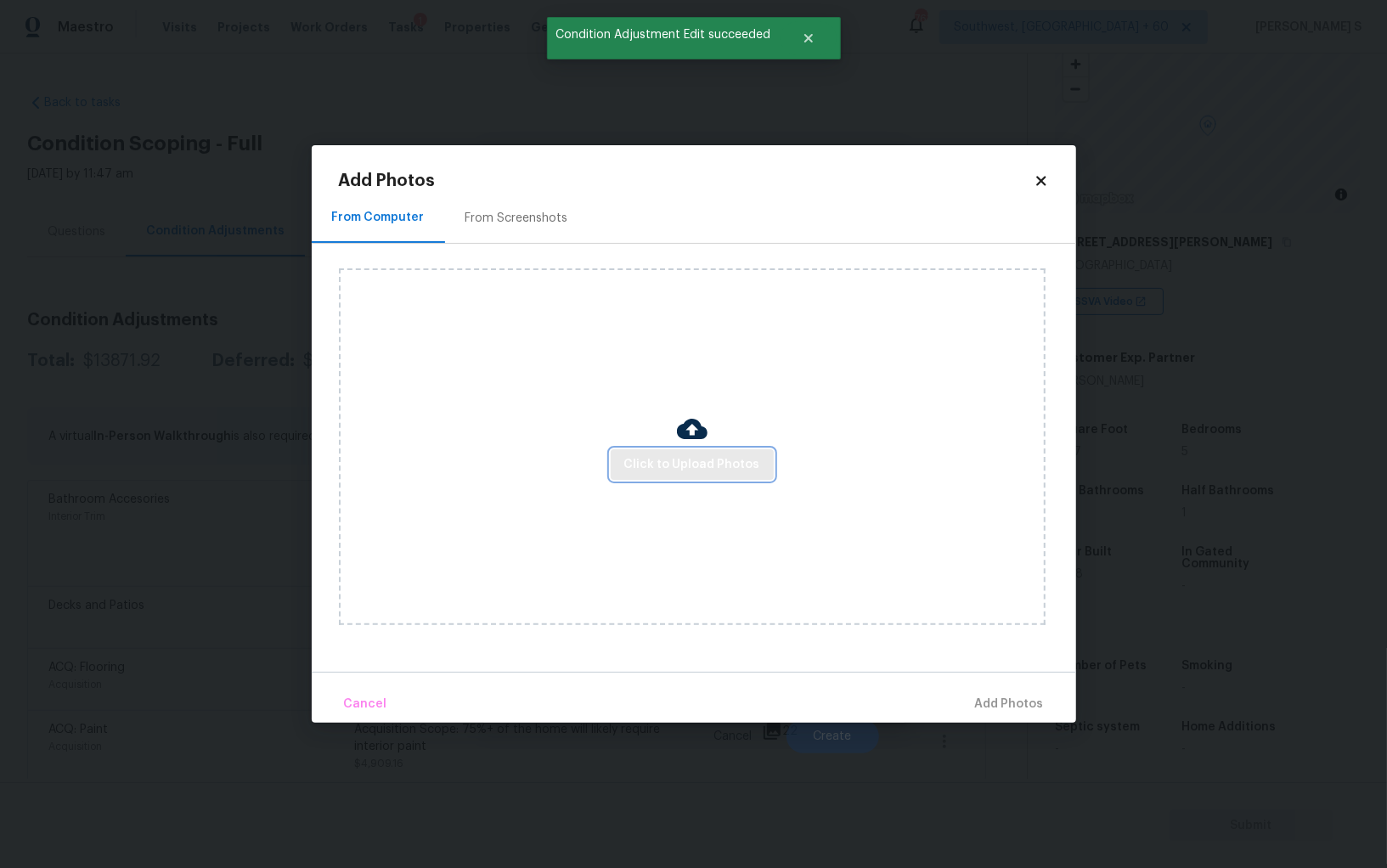
click at [656, 475] on button "Click to Upload Photos" at bounding box center [692, 465] width 163 height 31
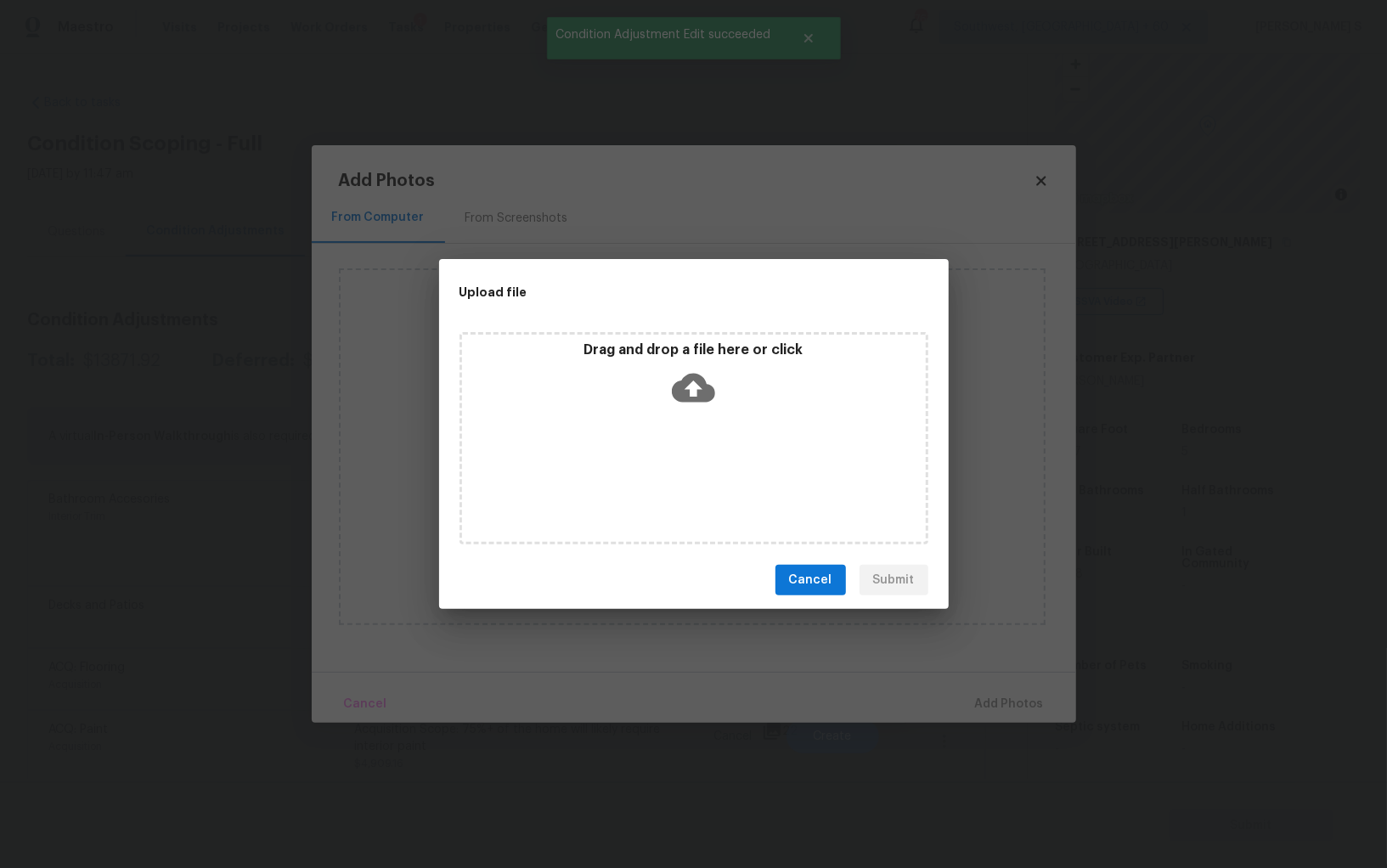
click at [656, 475] on div "Drag and drop a file here or click" at bounding box center [694, 438] width 469 height 212
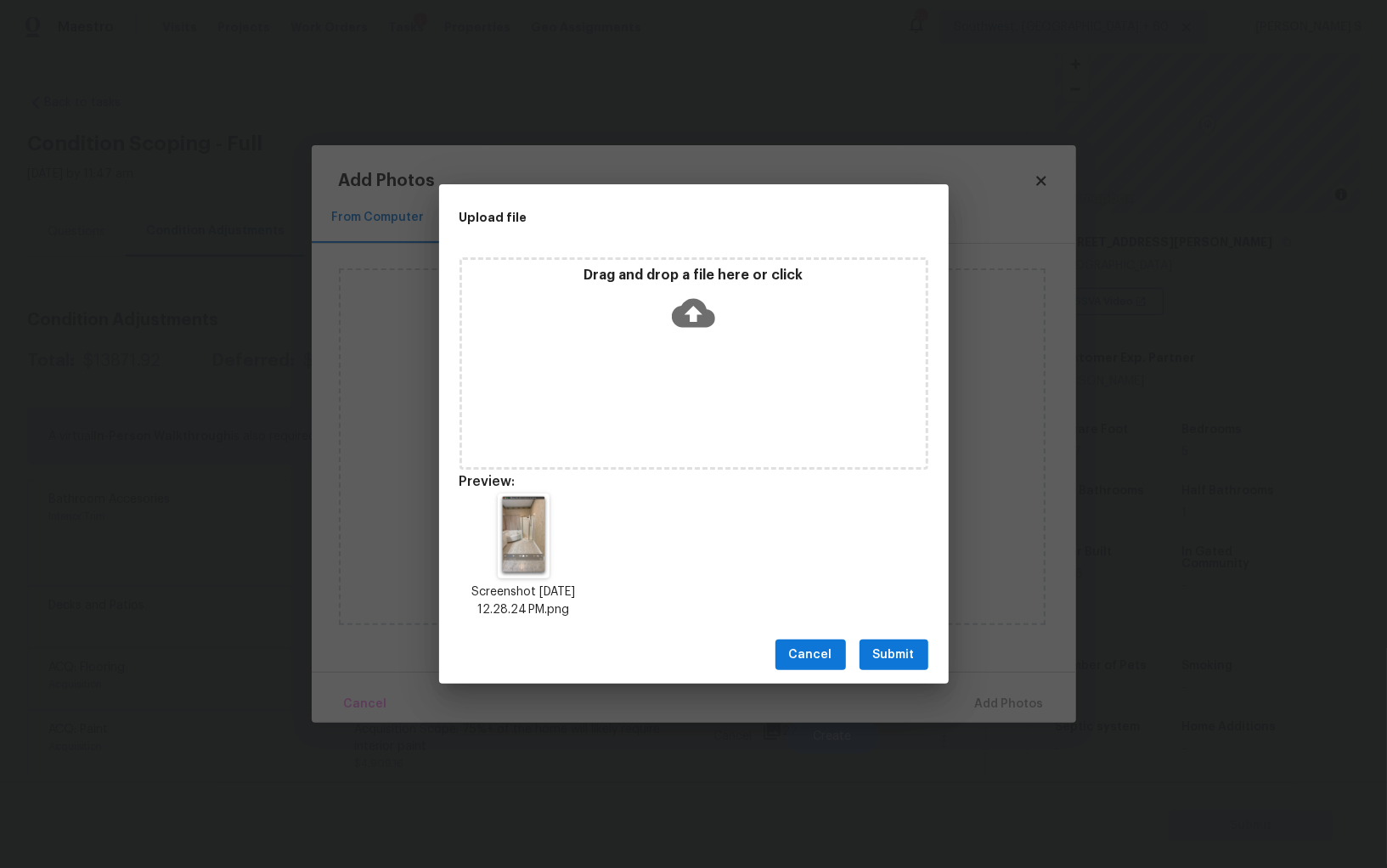
click at [875, 639] on button "Submit" at bounding box center [894, 655] width 69 height 31
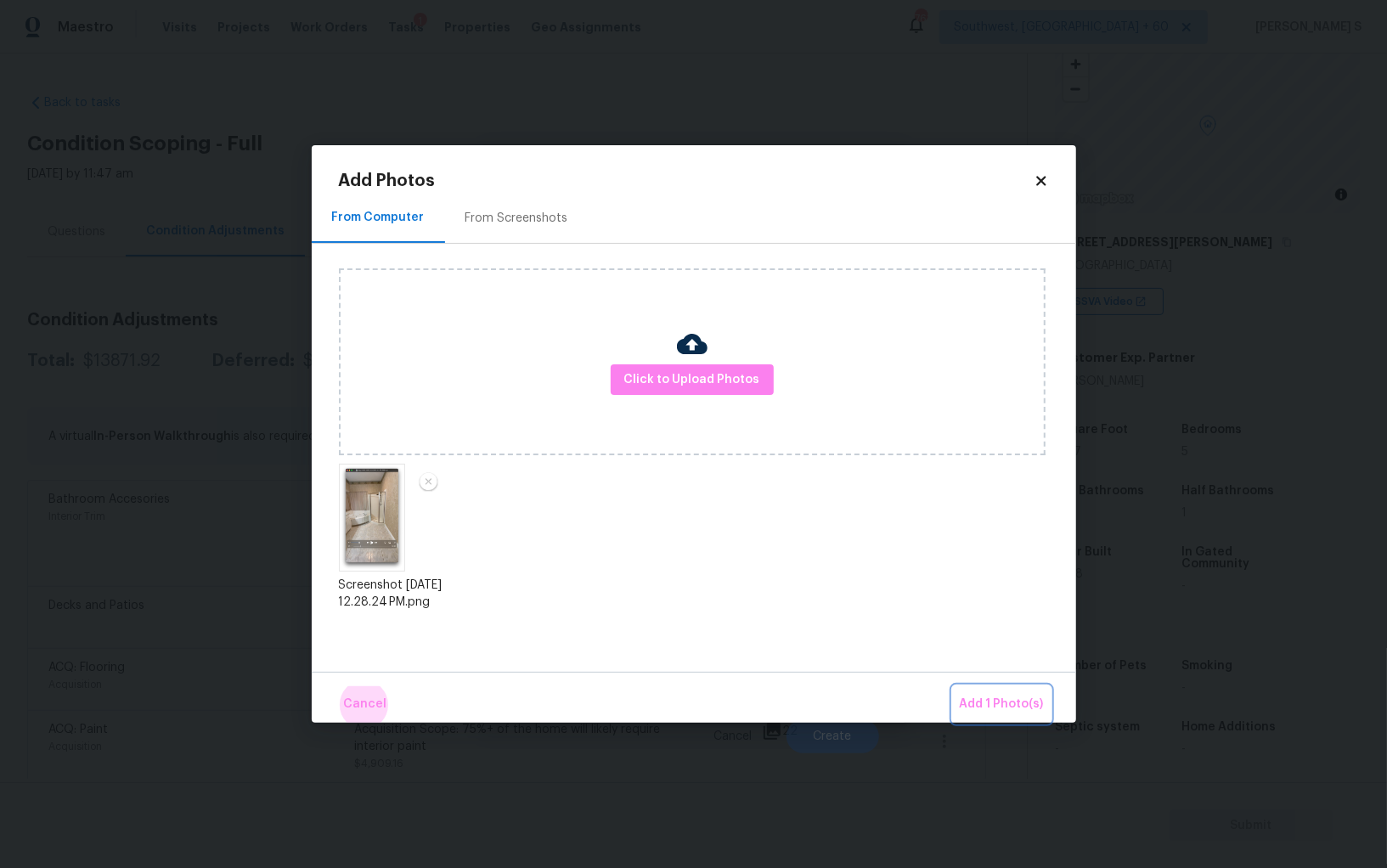
click at [953, 686] on button "Add 1 Photo(s)" at bounding box center [1001, 704] width 98 height 36
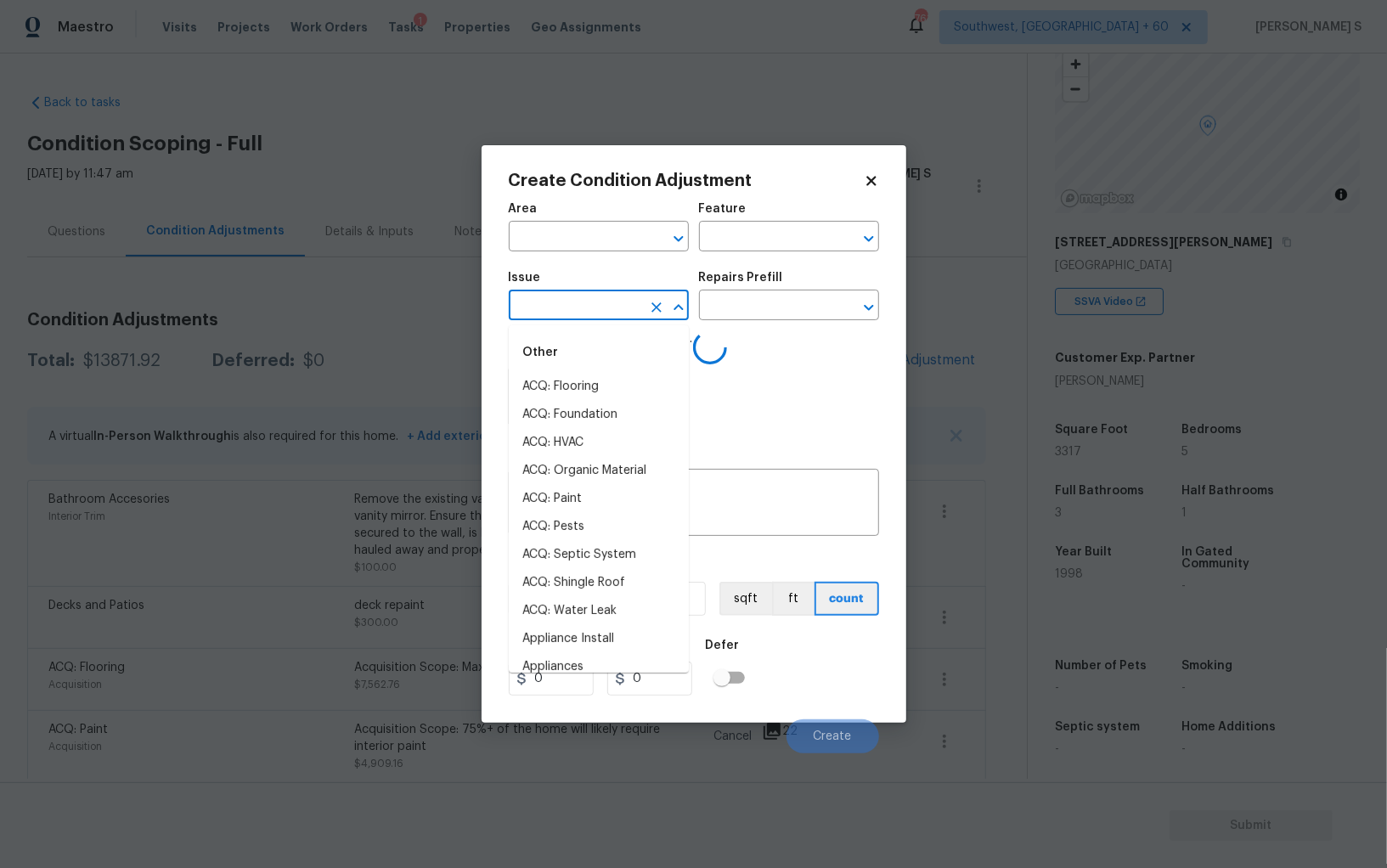
click at [619, 320] on input "text" at bounding box center [576, 307] width 133 height 27
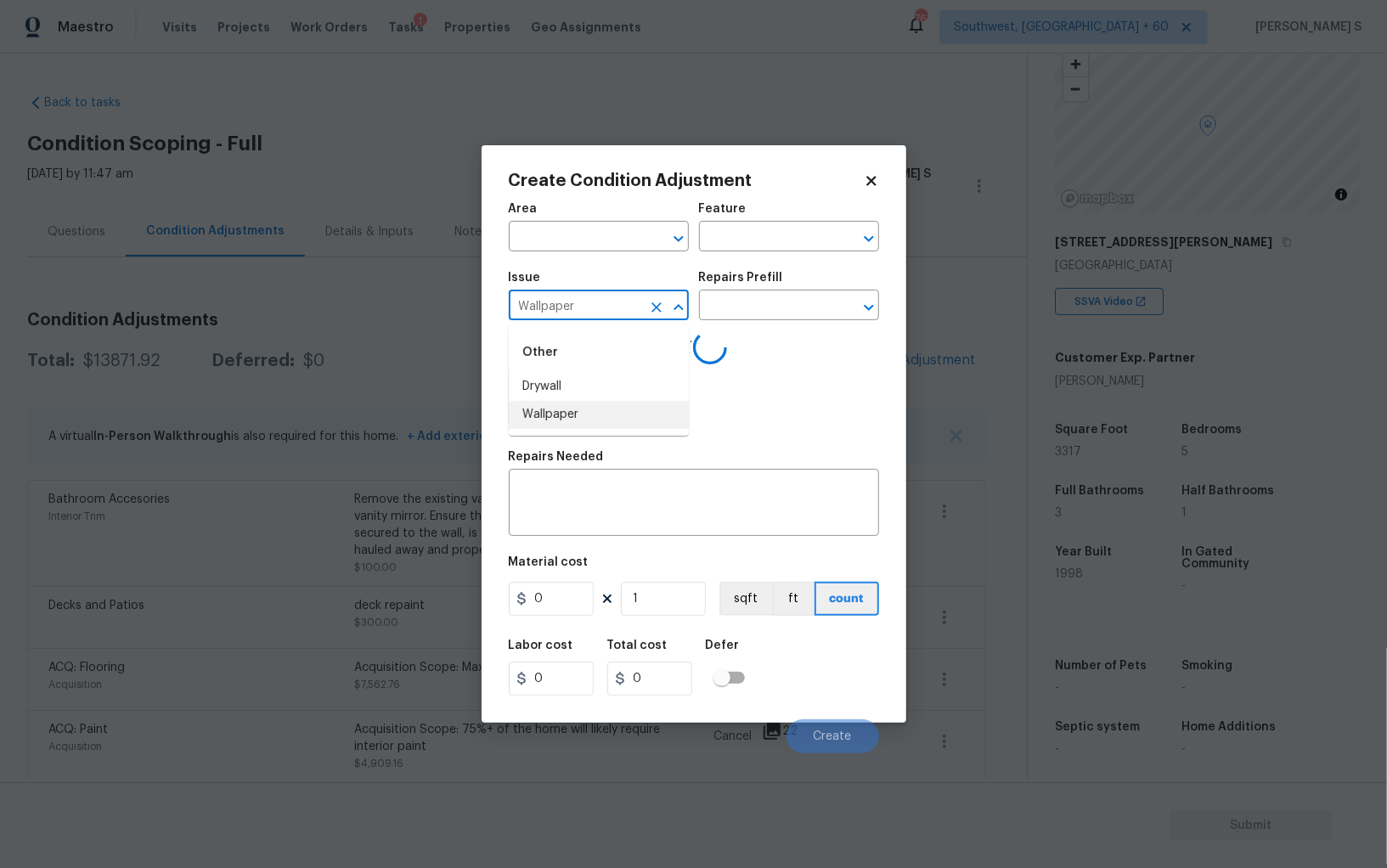
type input "Wallpaper"
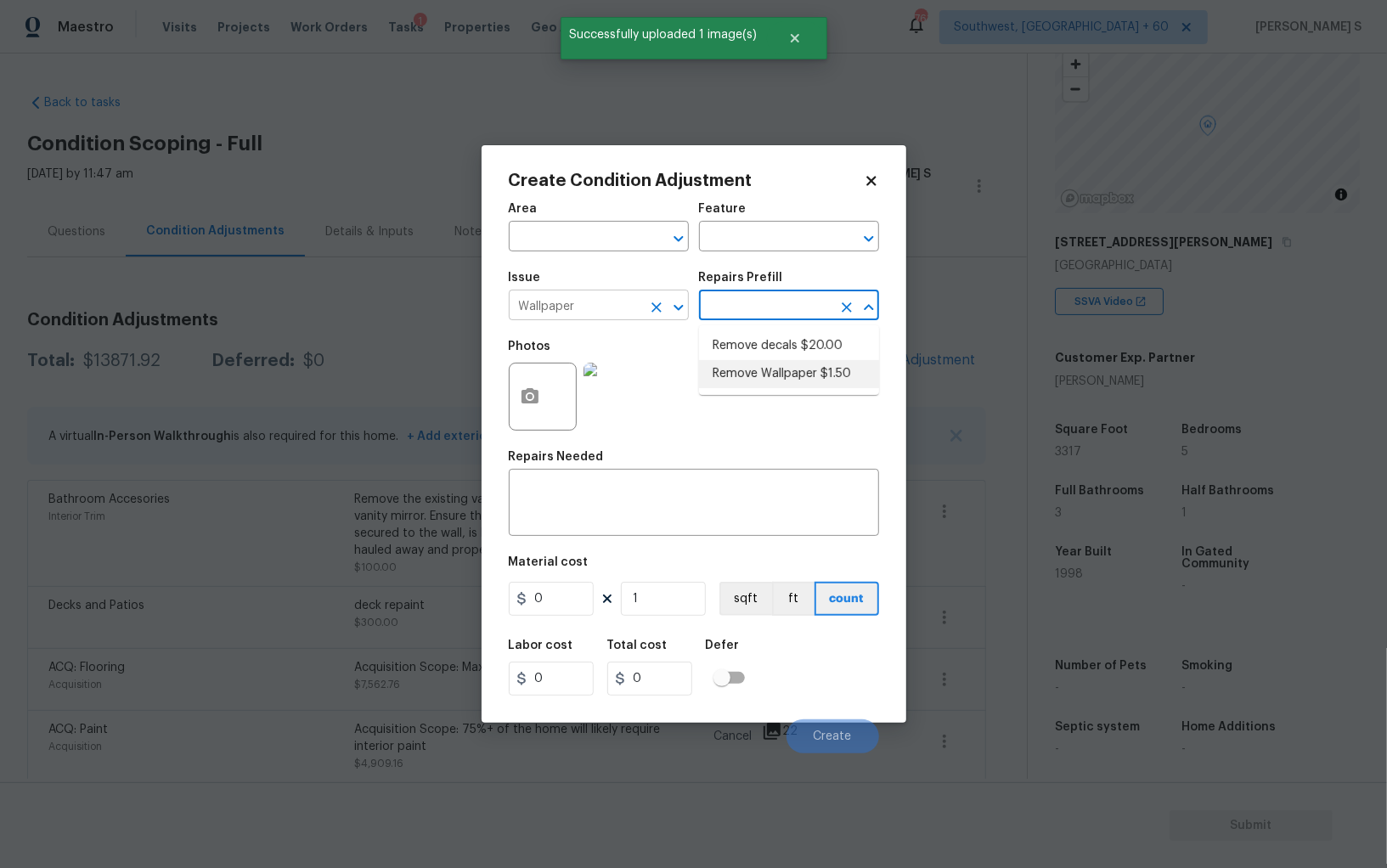
type input "Walls and Ceiling"
type textarea "Remove wallpaper and texture walls to best match existing conditions"
type input "1.5"
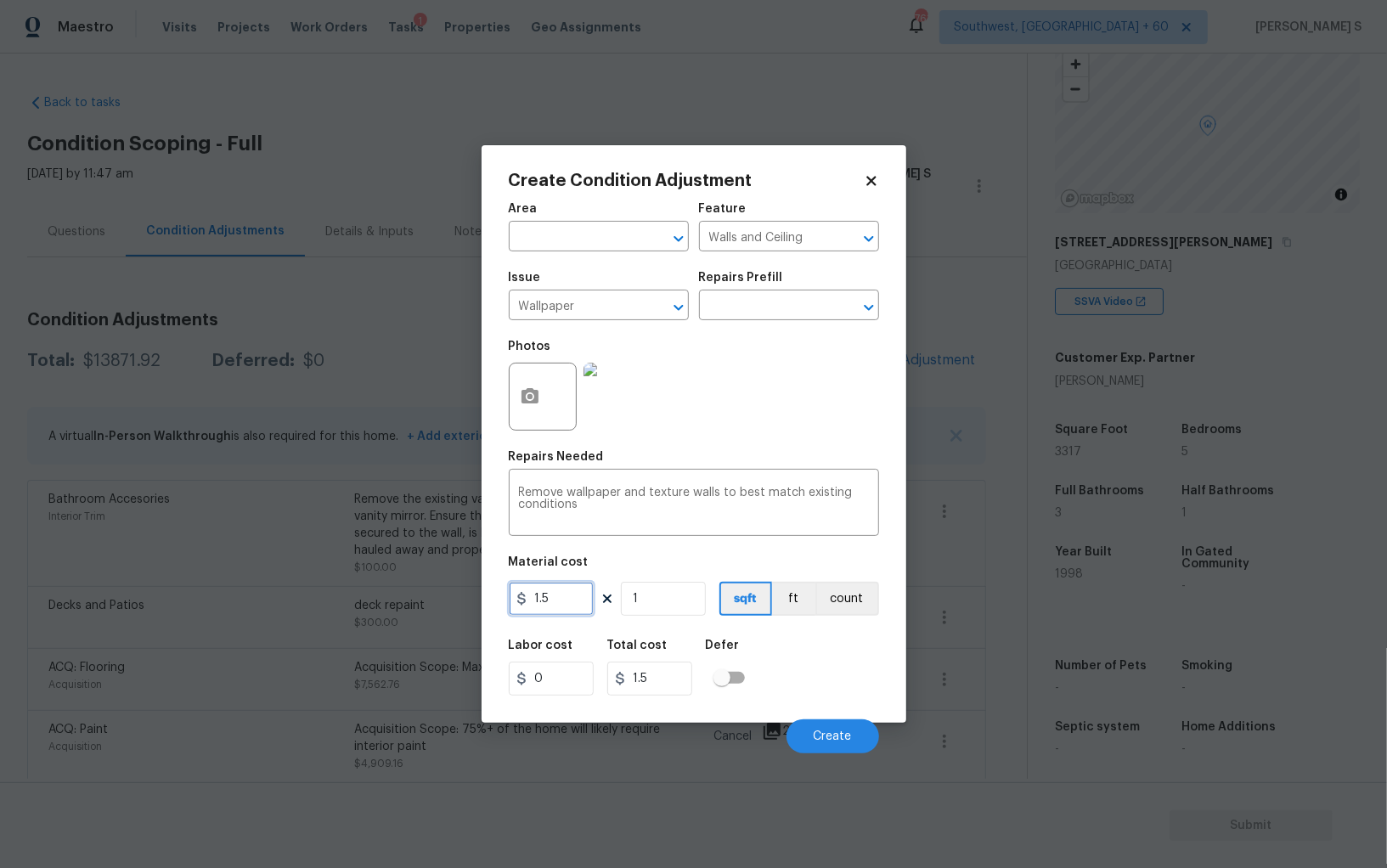
click at [566, 611] on input "1.5" at bounding box center [552, 598] width 85 height 34
type input "300"
click at [886, 655] on div "Create Condition Adjustment Area ​ Feature Walls and Ceiling ​ Issue Wallpaper …" at bounding box center [694, 433] width 425 height 577
click at [842, 746] on button "Create" at bounding box center [832, 736] width 92 height 34
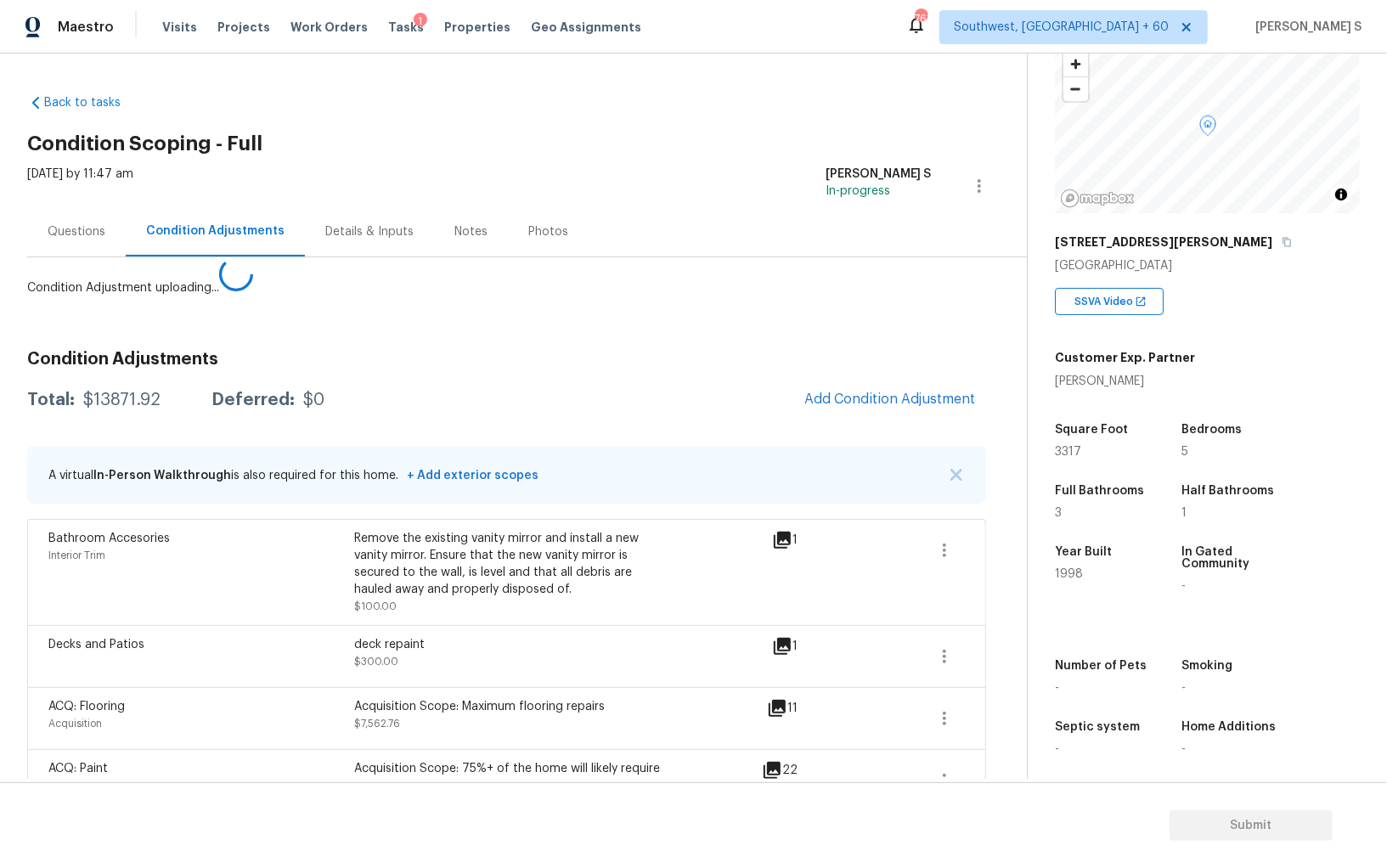
click at [180, 695] on body "Maestro Visits Projects Work Orders Tasks 1 Properties Geo Assignments 763 Sout…" at bounding box center [693, 434] width 1387 height 868
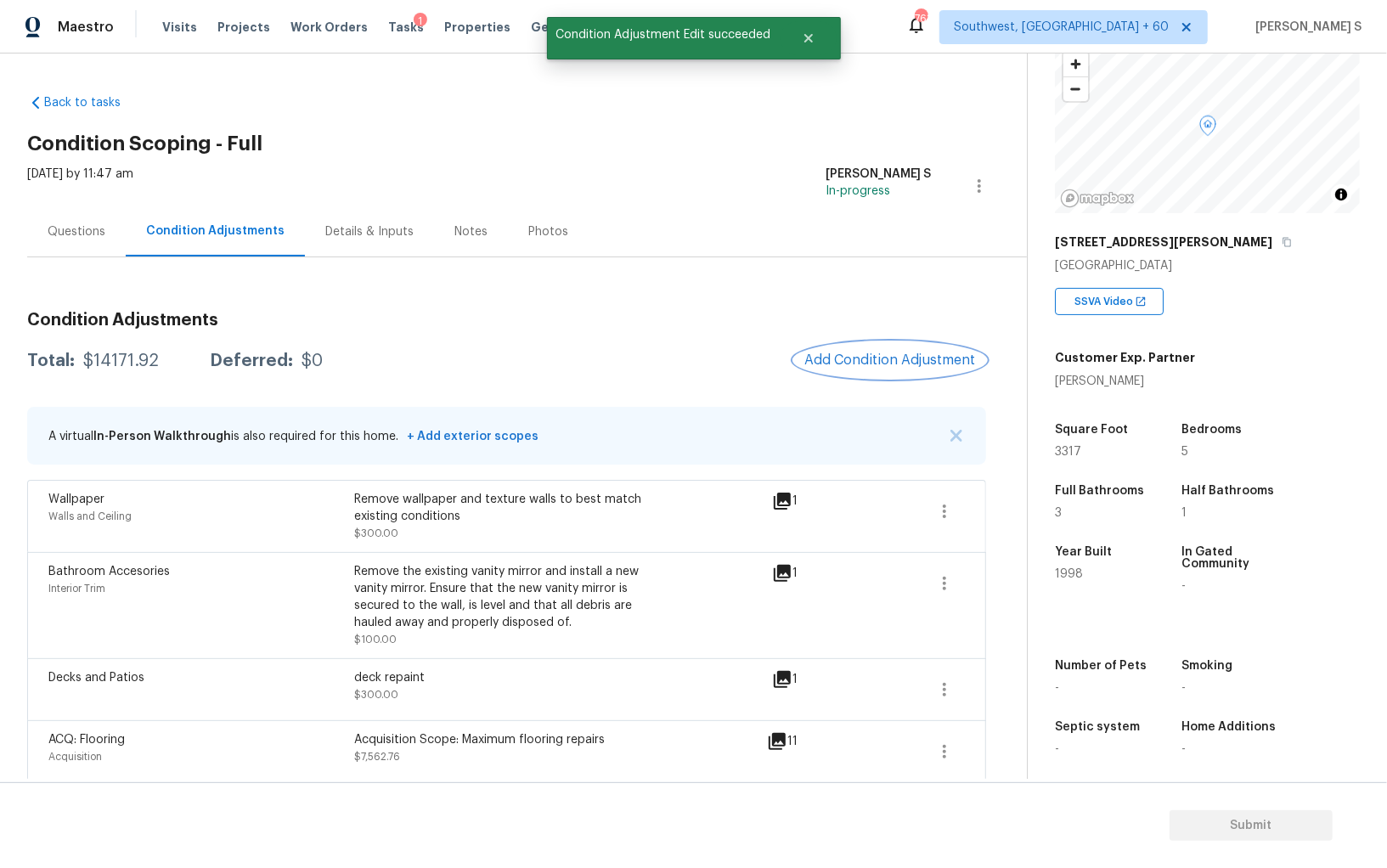
click at [886, 369] on button "Add Condition Adjustment" at bounding box center [890, 360] width 192 height 35
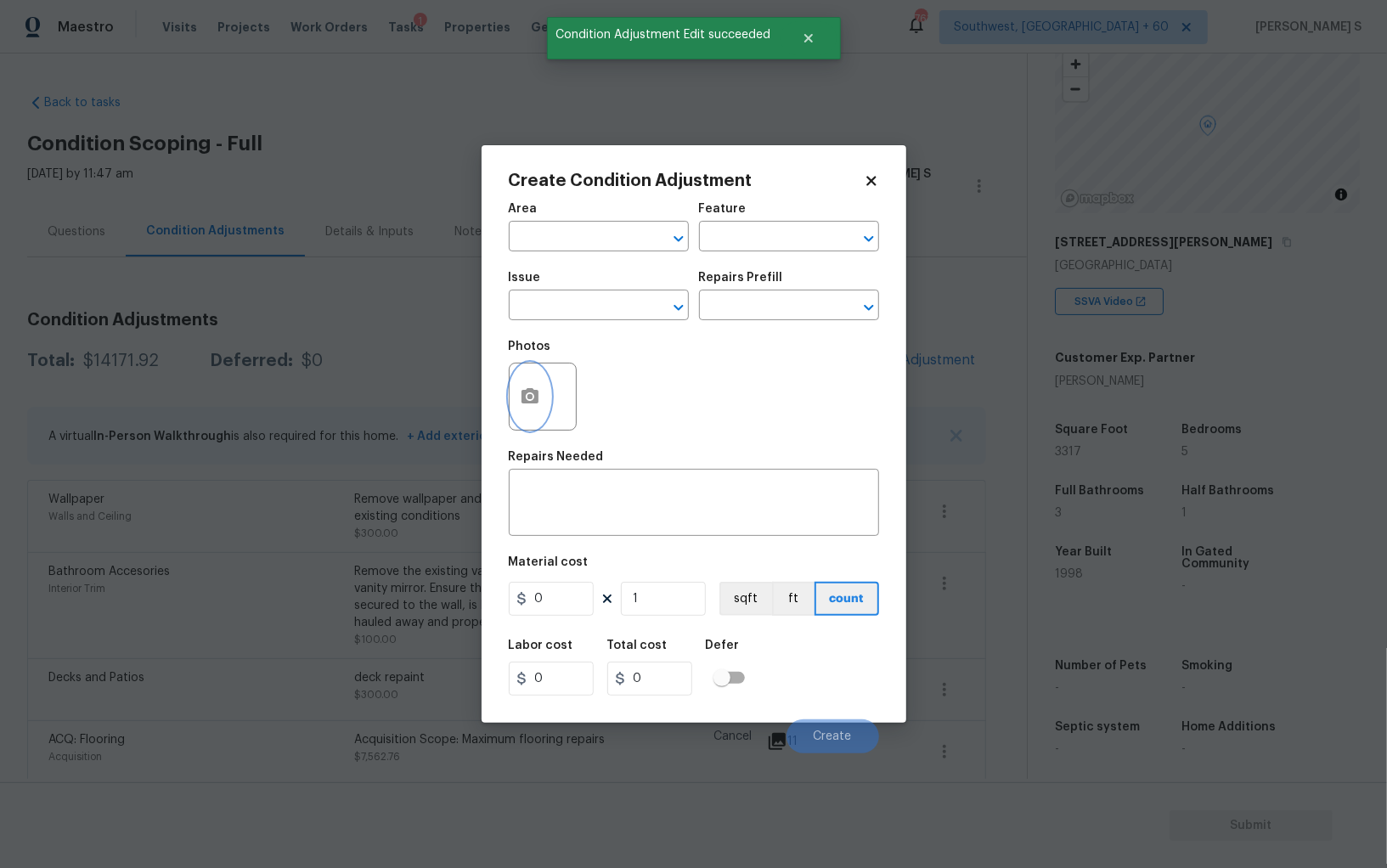
click at [531, 399] on circle "button" at bounding box center [529, 397] width 5 height 5
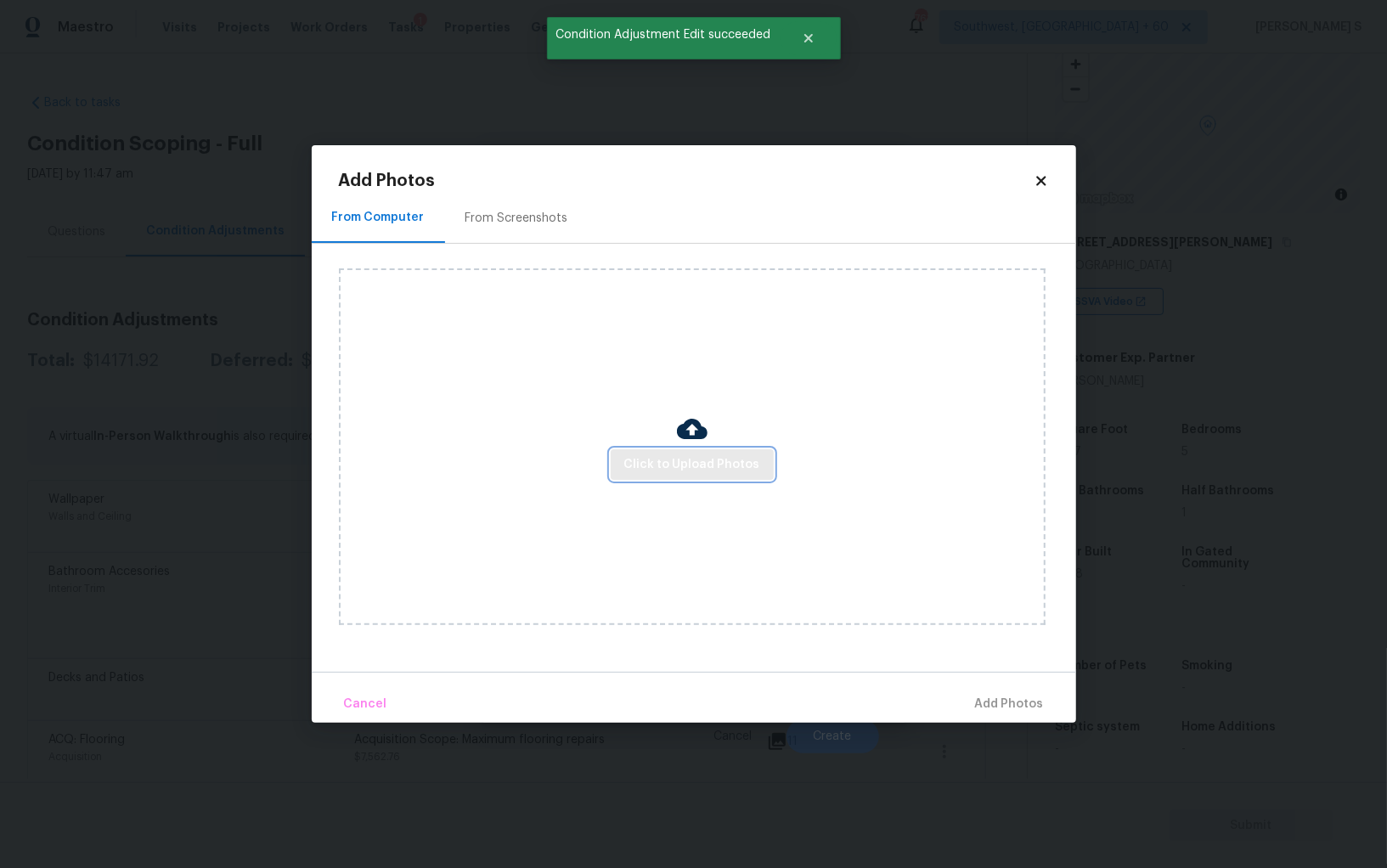
click at [653, 463] on span "Click to Upload Photos" at bounding box center [691, 465] width 136 height 22
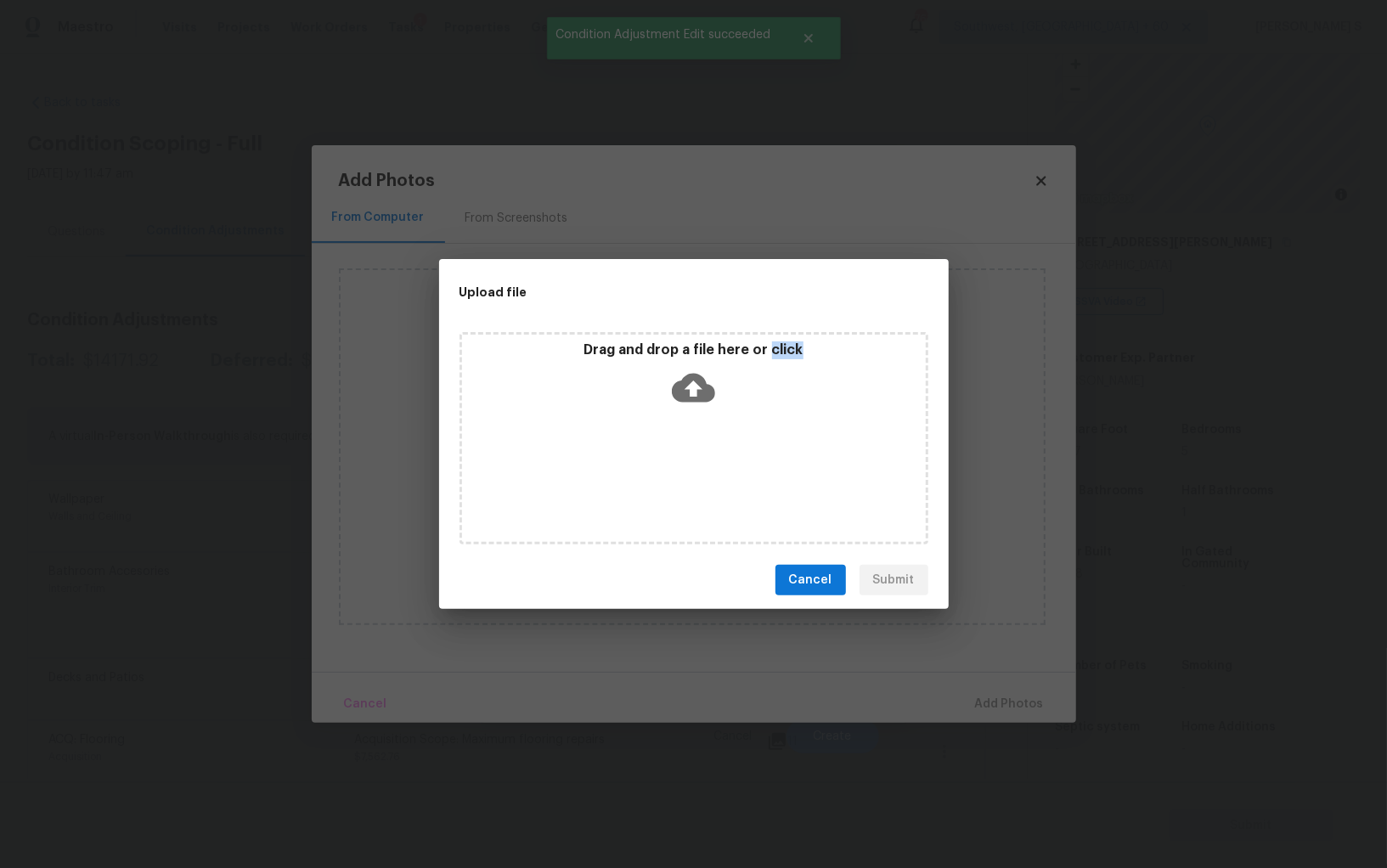
click at [653, 463] on div "Drag and drop a file here or click" at bounding box center [694, 438] width 469 height 212
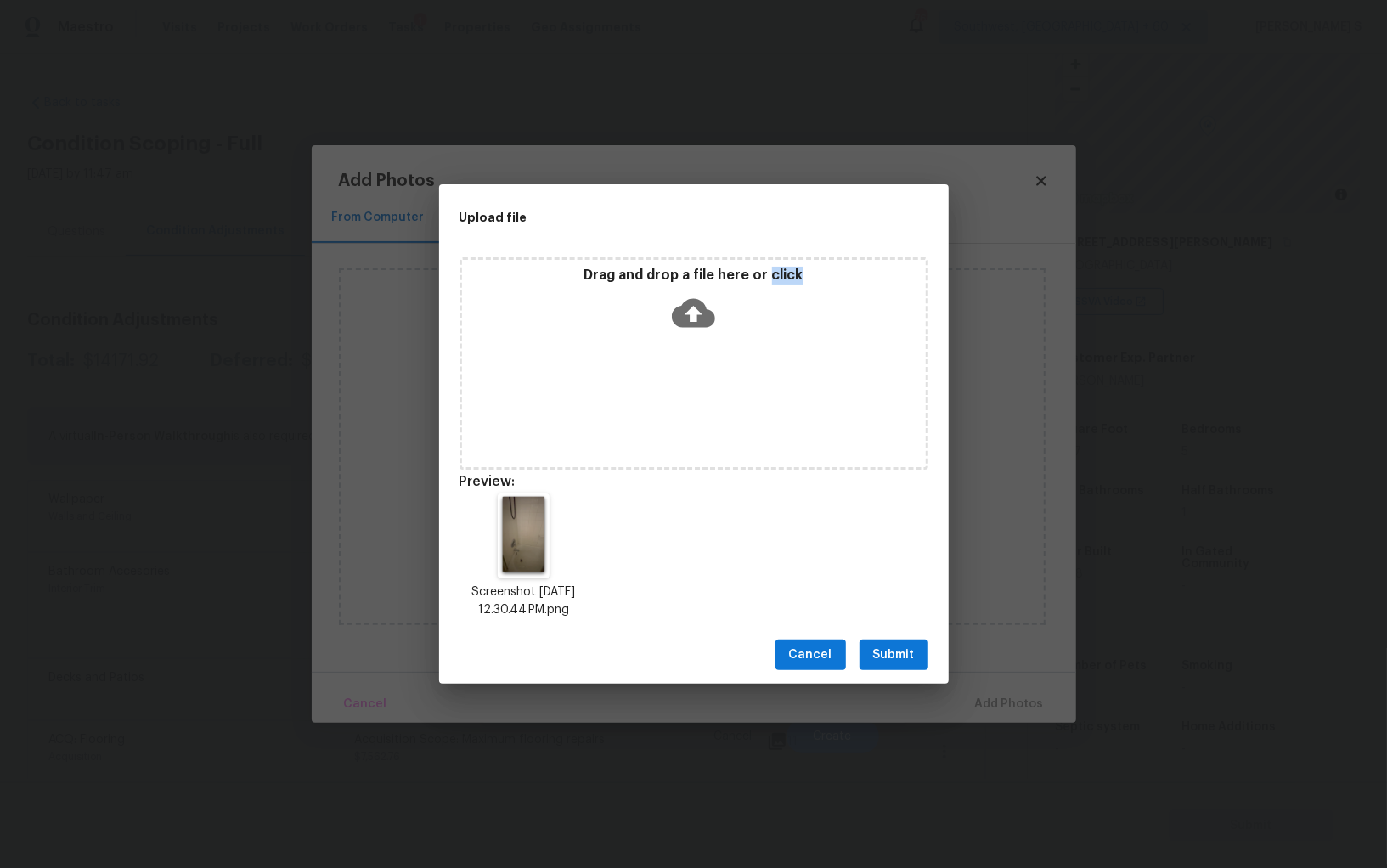
click at [902, 649] on span "Submit" at bounding box center [894, 655] width 41 height 22
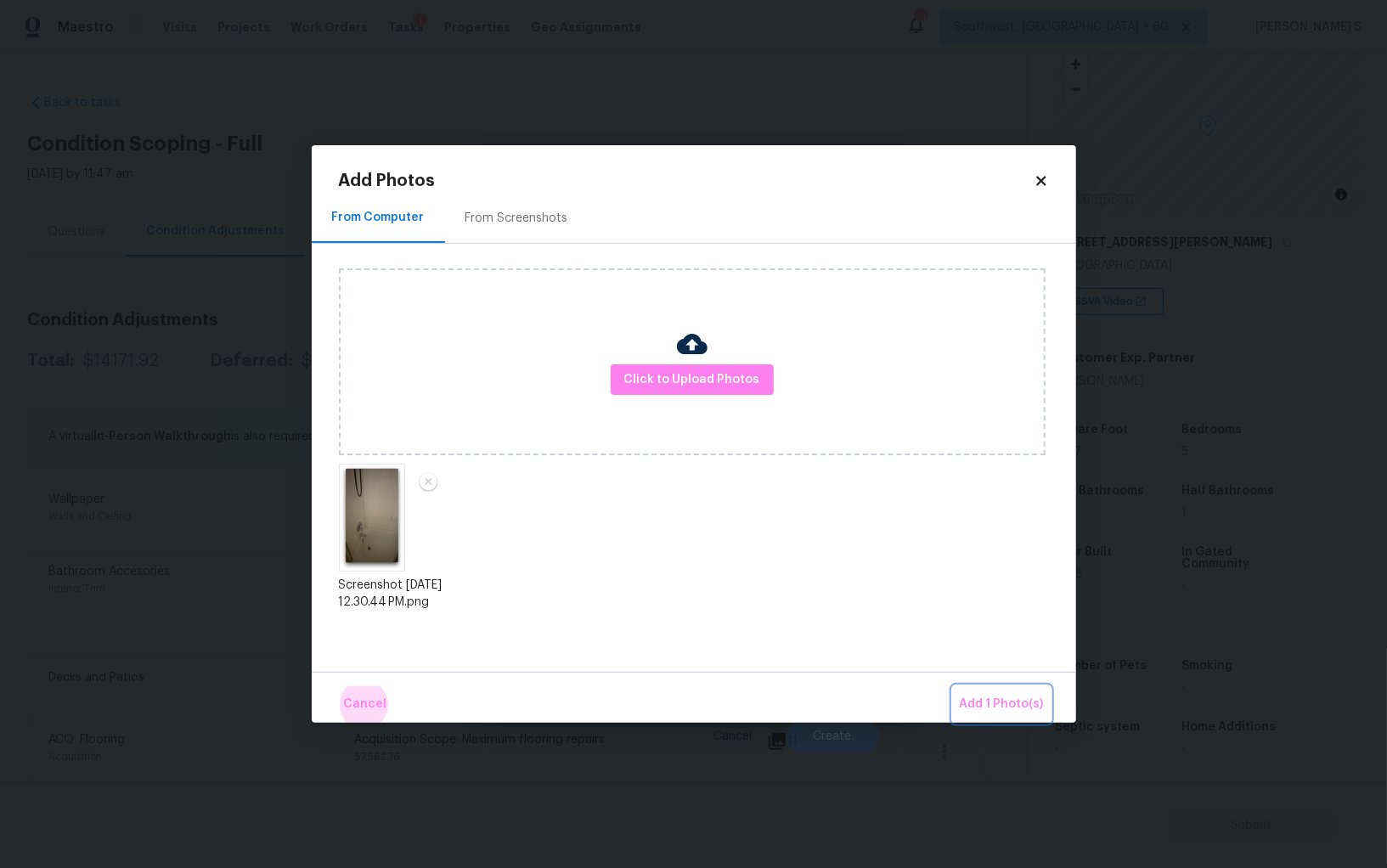
click at [953, 686] on button "Add 1 Photo(s)" at bounding box center [1001, 704] width 98 height 36
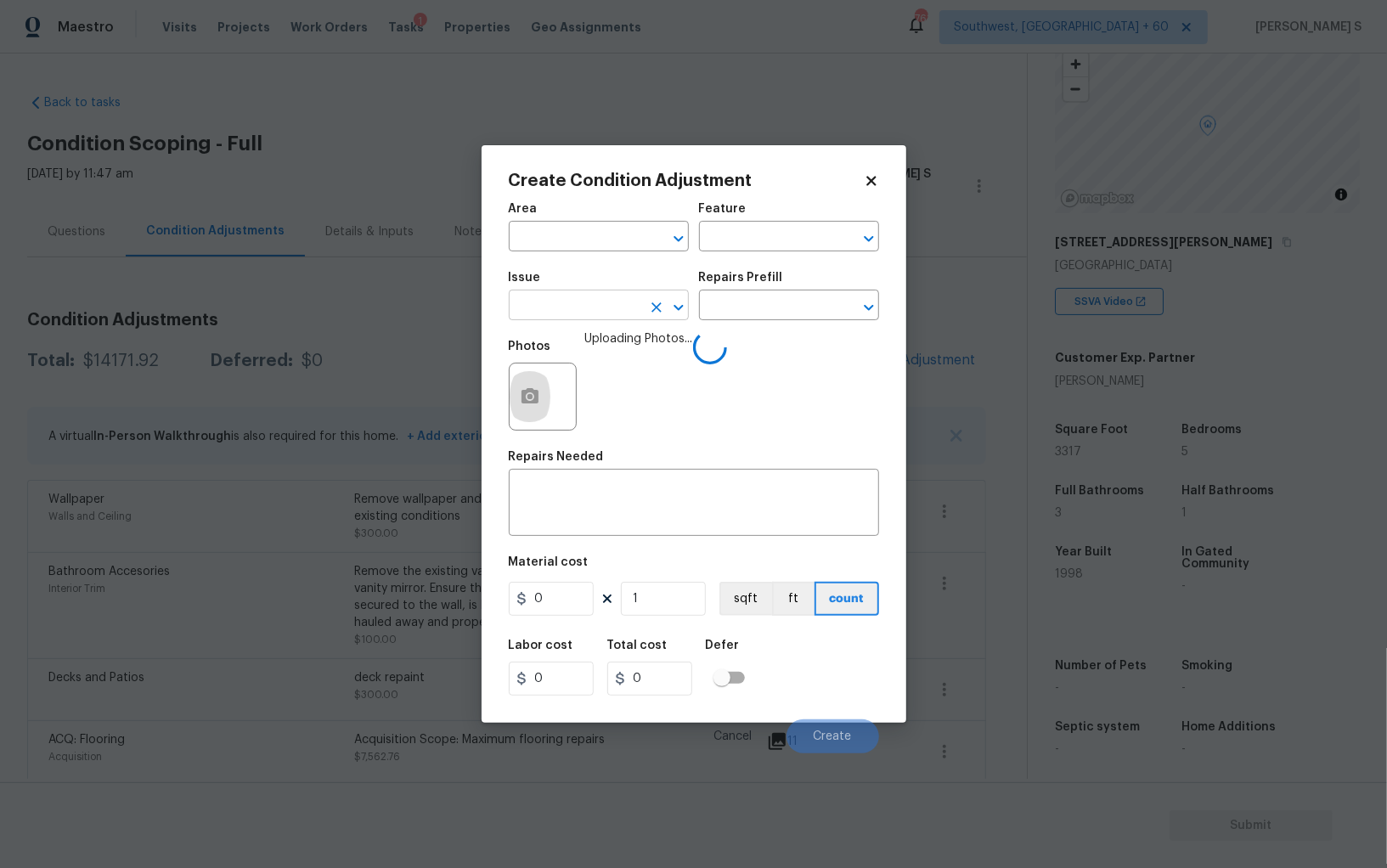
click at [558, 316] on input "text" at bounding box center [576, 307] width 133 height 27
type input "watr"
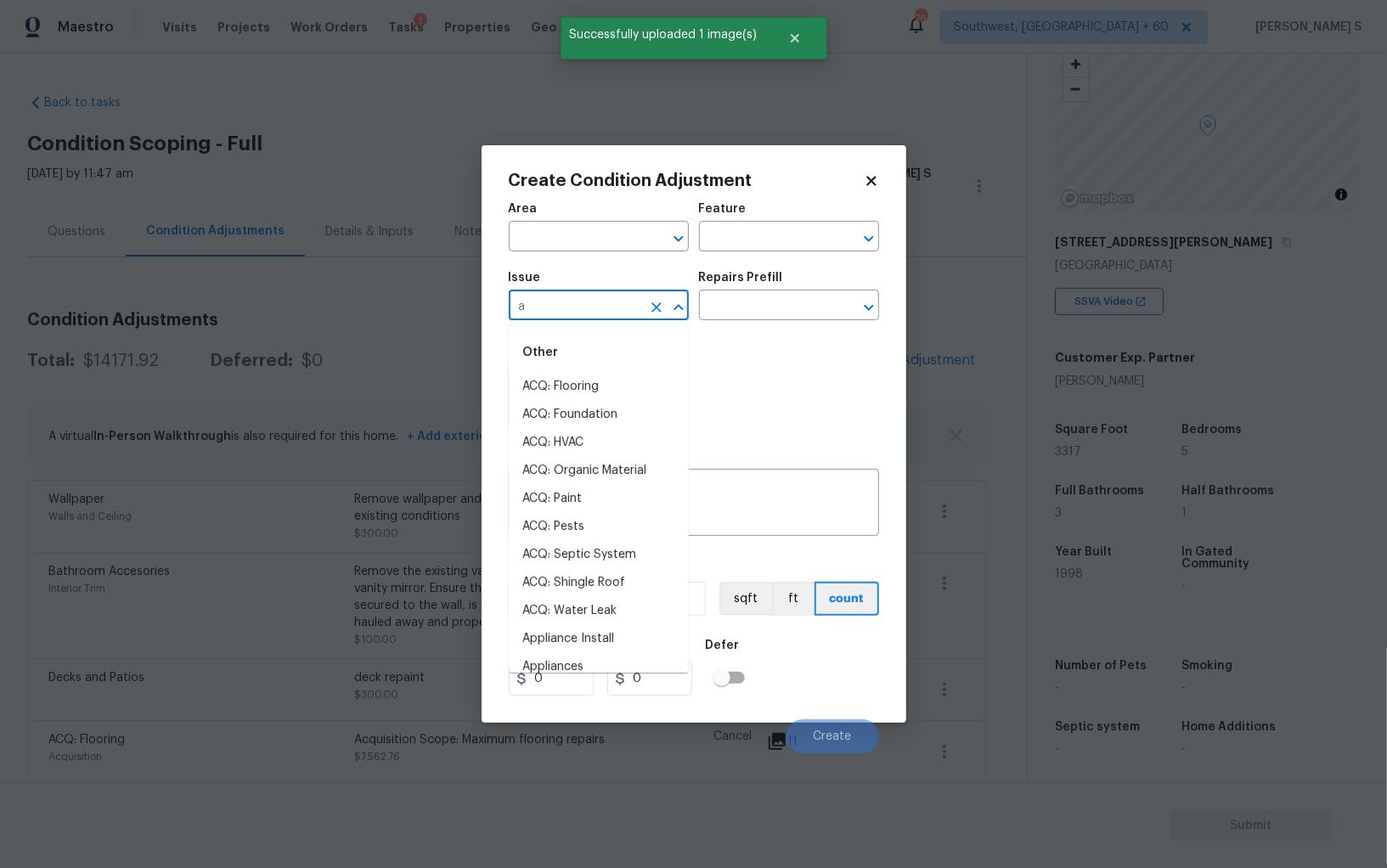
click at [626, 329] on ul "Other ACQ: Flooring ACQ: Foundation ACQ: HVAC ACQ: Organic Material ACQ: Paint …" at bounding box center [599, 499] width 180 height 348
type input "ath"
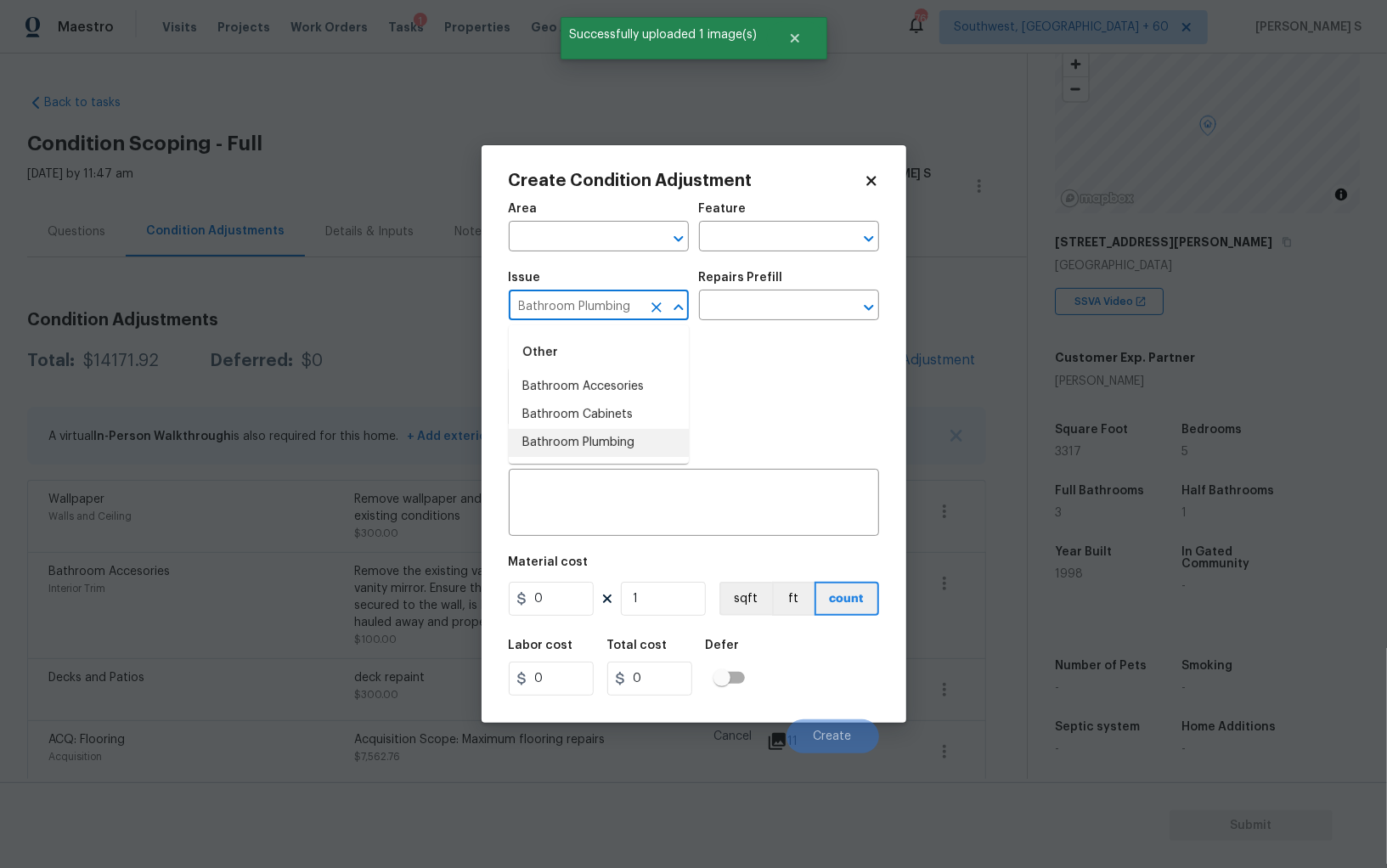
type input "Bathroom Plumbing"
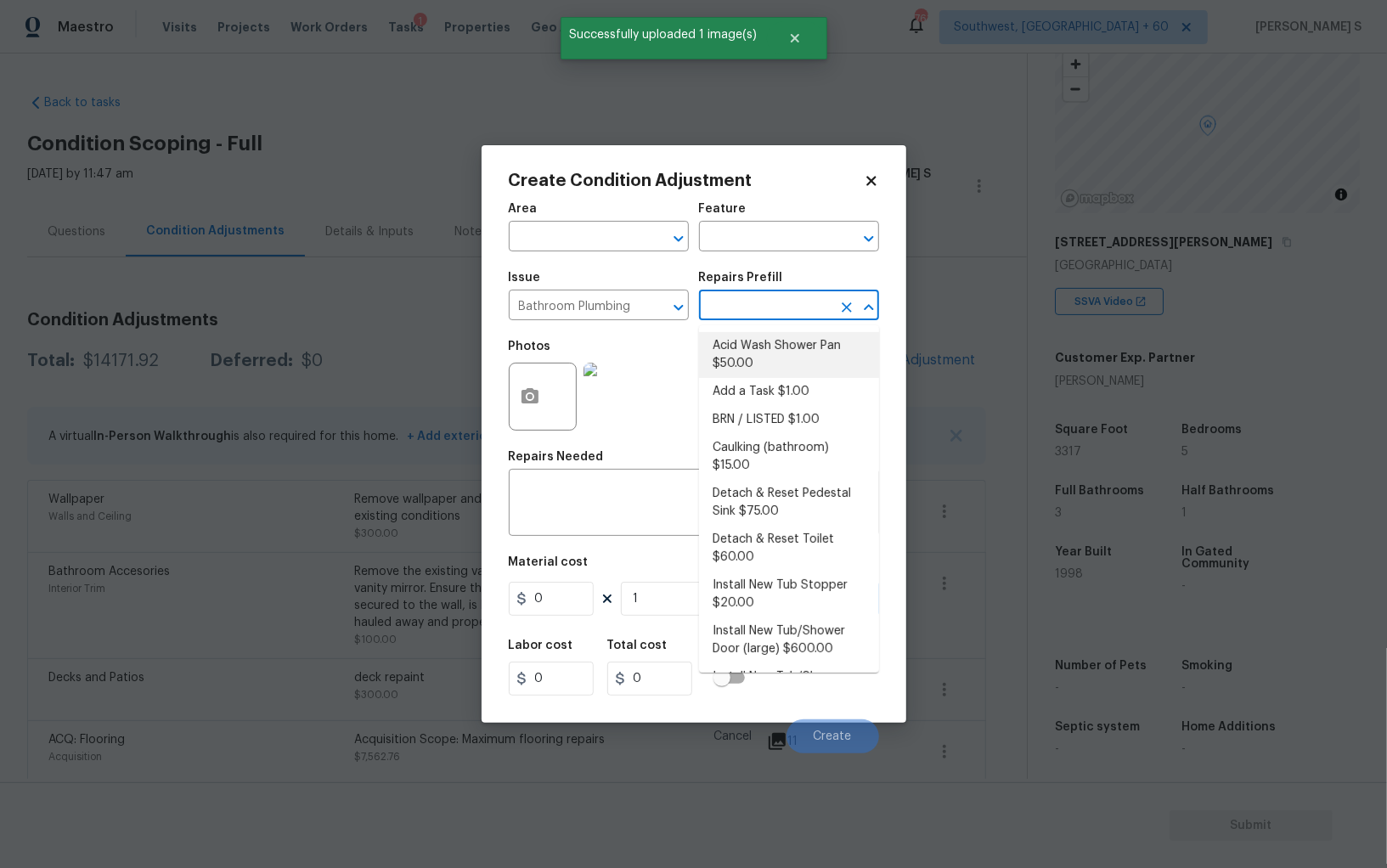
type input "Plumbing"
type textarea "Prep and acid wash/deep clean the shower pan."
type input "50"
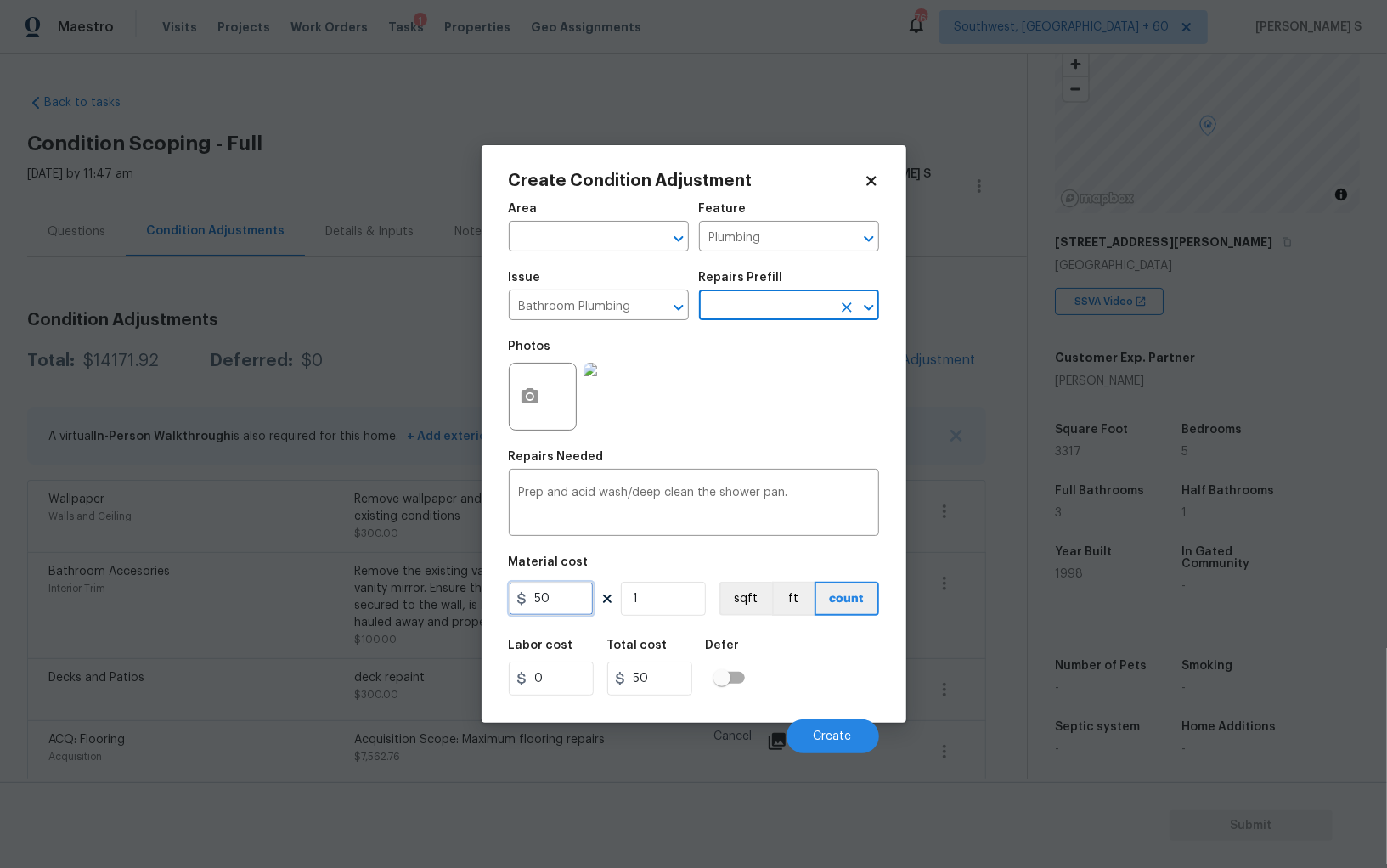
click at [560, 598] on input "50" at bounding box center [552, 598] width 85 height 34
type input "100"
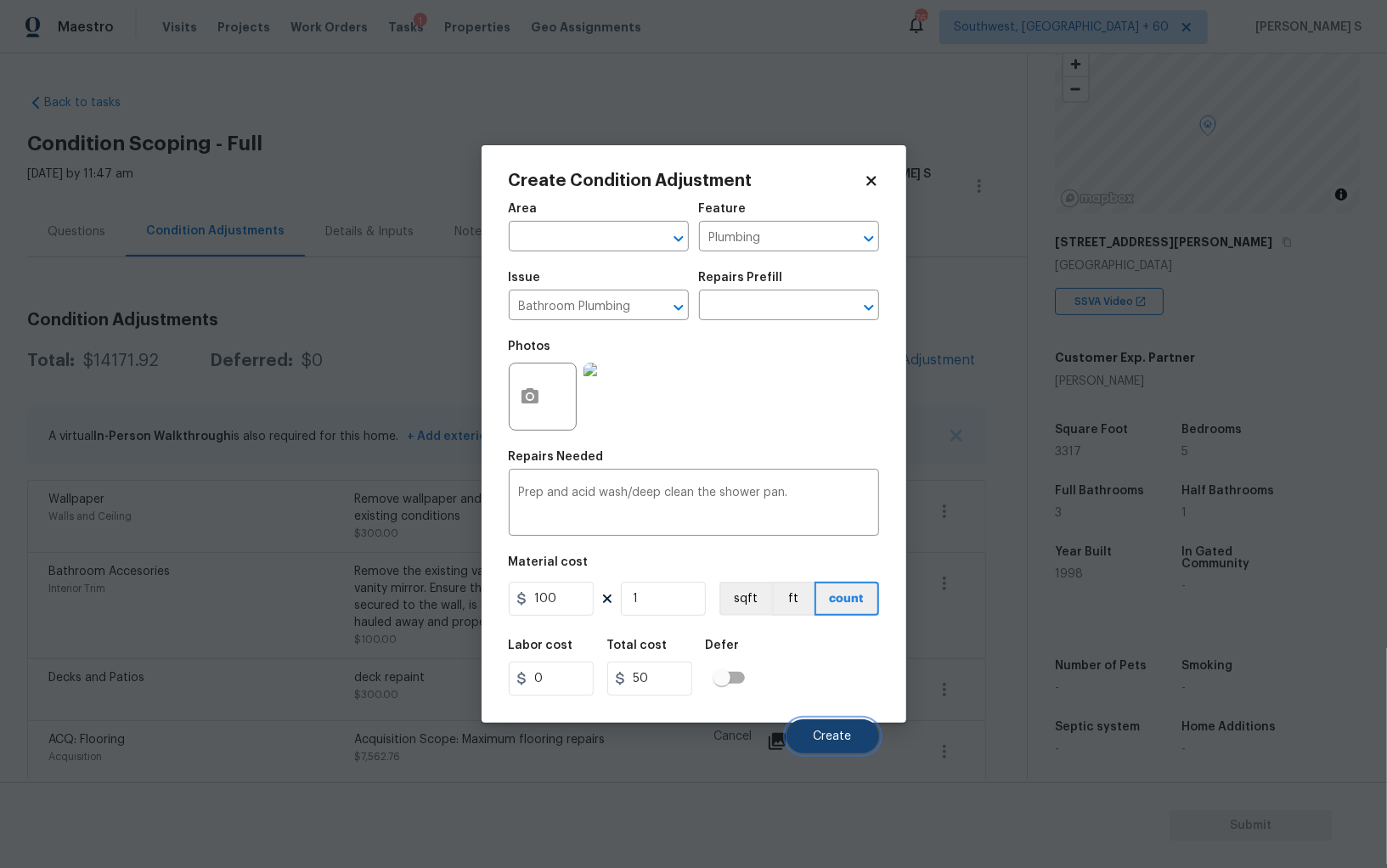
type input "100"
click at [857, 734] on button "Create" at bounding box center [832, 736] width 92 height 34
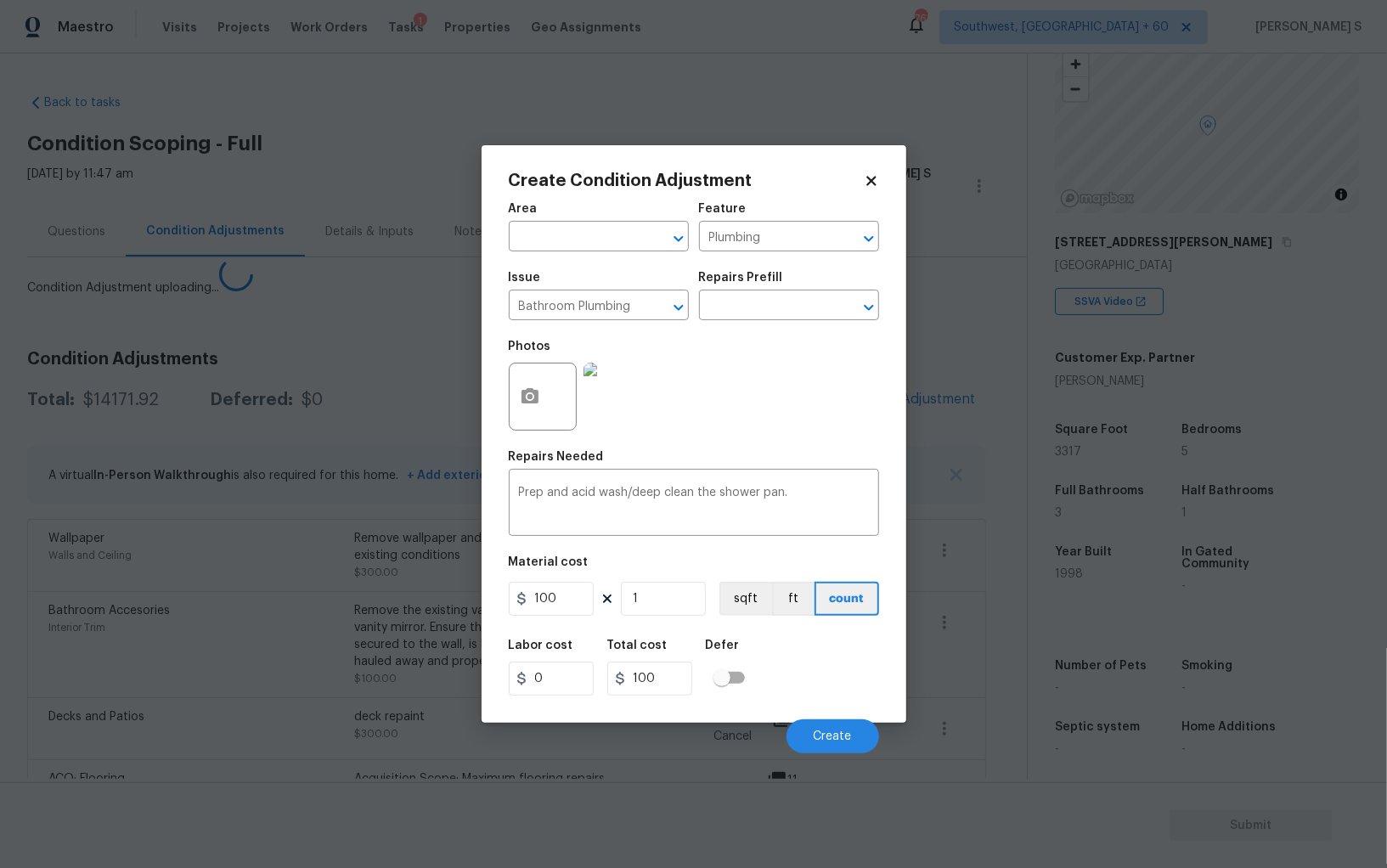
click at [148, 598] on body "Maestro Visits Projects Work Orders Tasks 1 Properties Geo Assignments 763 Sout…" at bounding box center [693, 434] width 1387 height 868
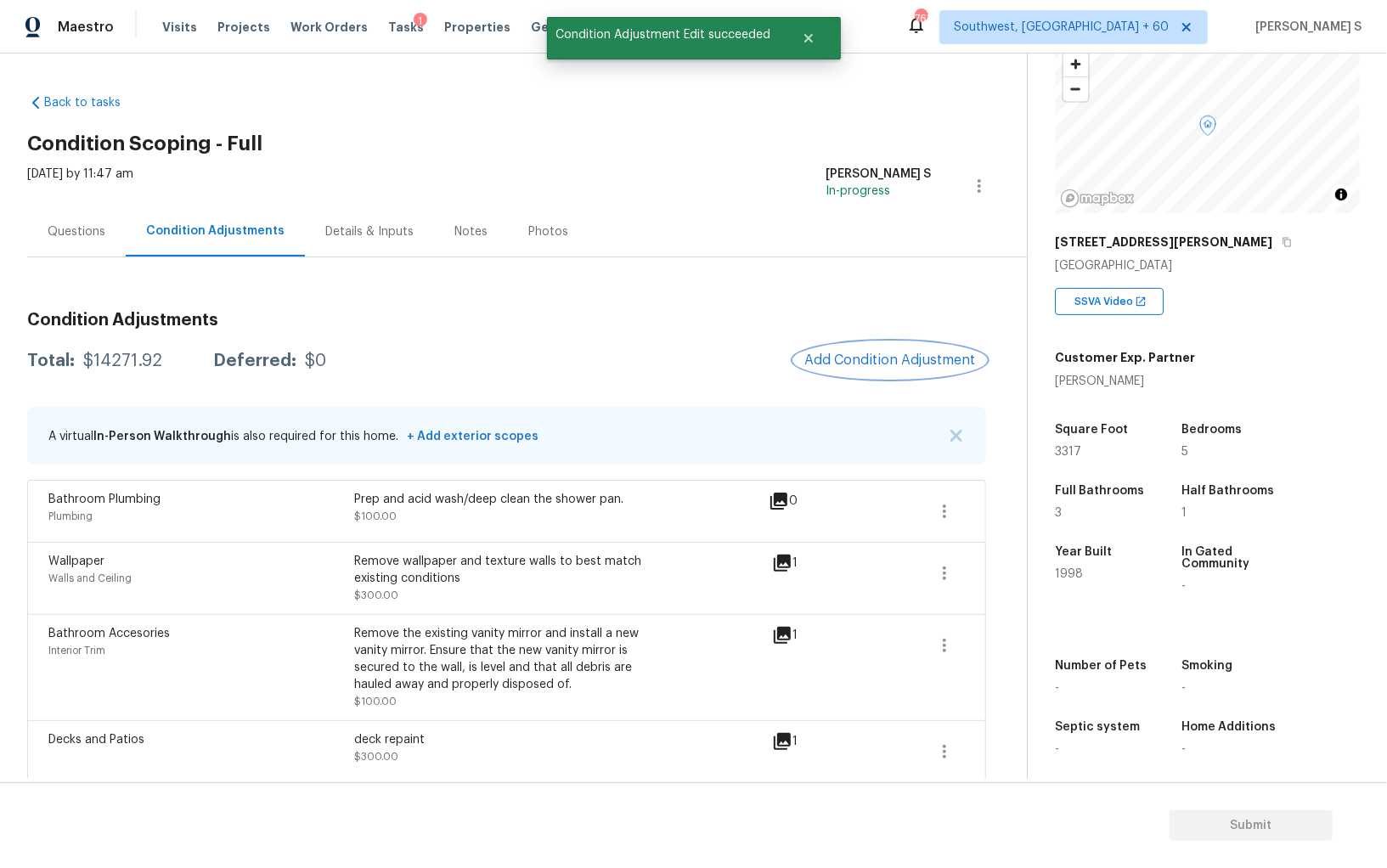
click at [865, 358] on span "Add Condition Adjustment" at bounding box center [890, 360] width 172 height 16
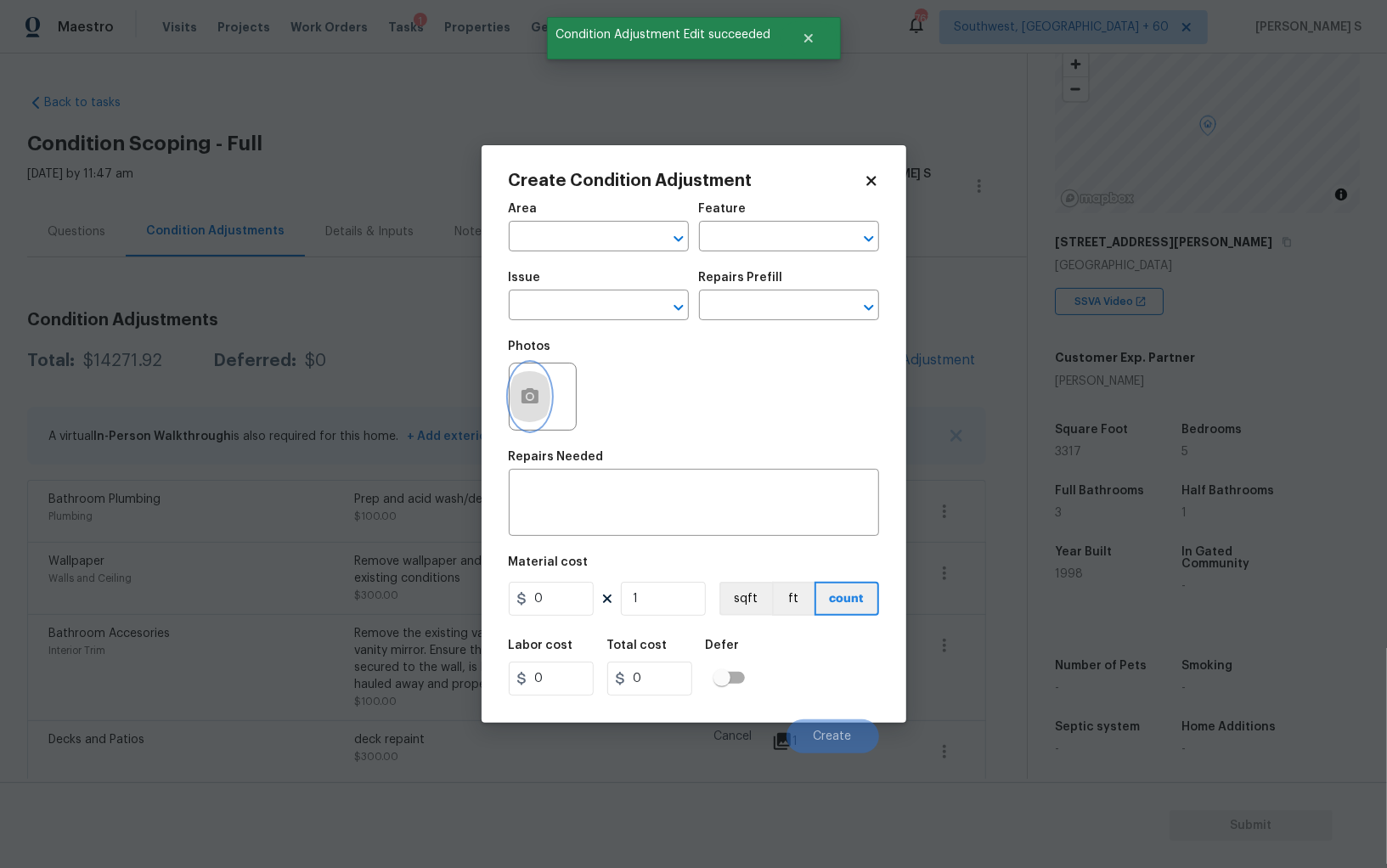
click at [528, 399] on circle "button" at bounding box center [529, 397] width 5 height 5
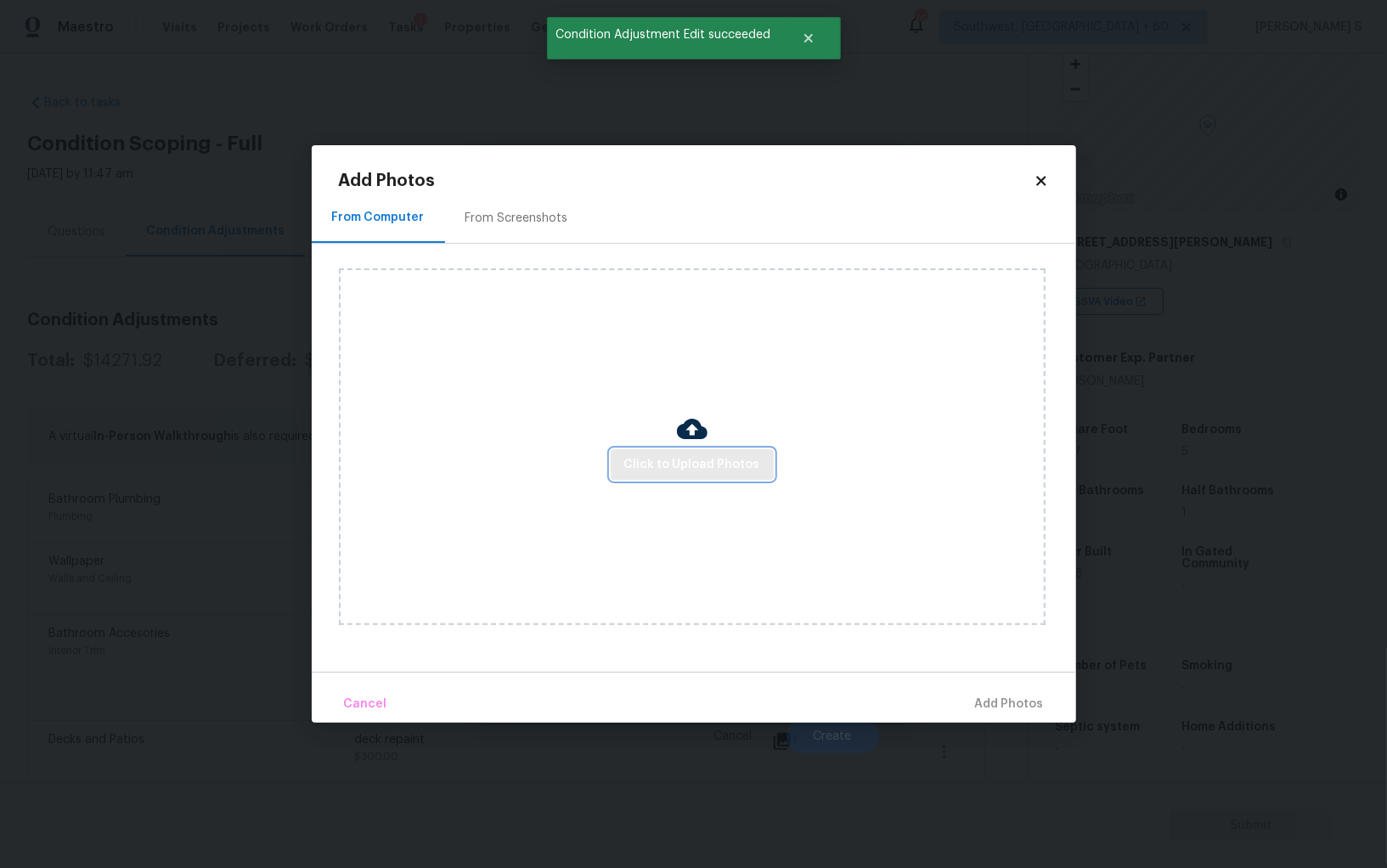
click at [640, 451] on button "Click to Upload Photos" at bounding box center [692, 465] width 163 height 31
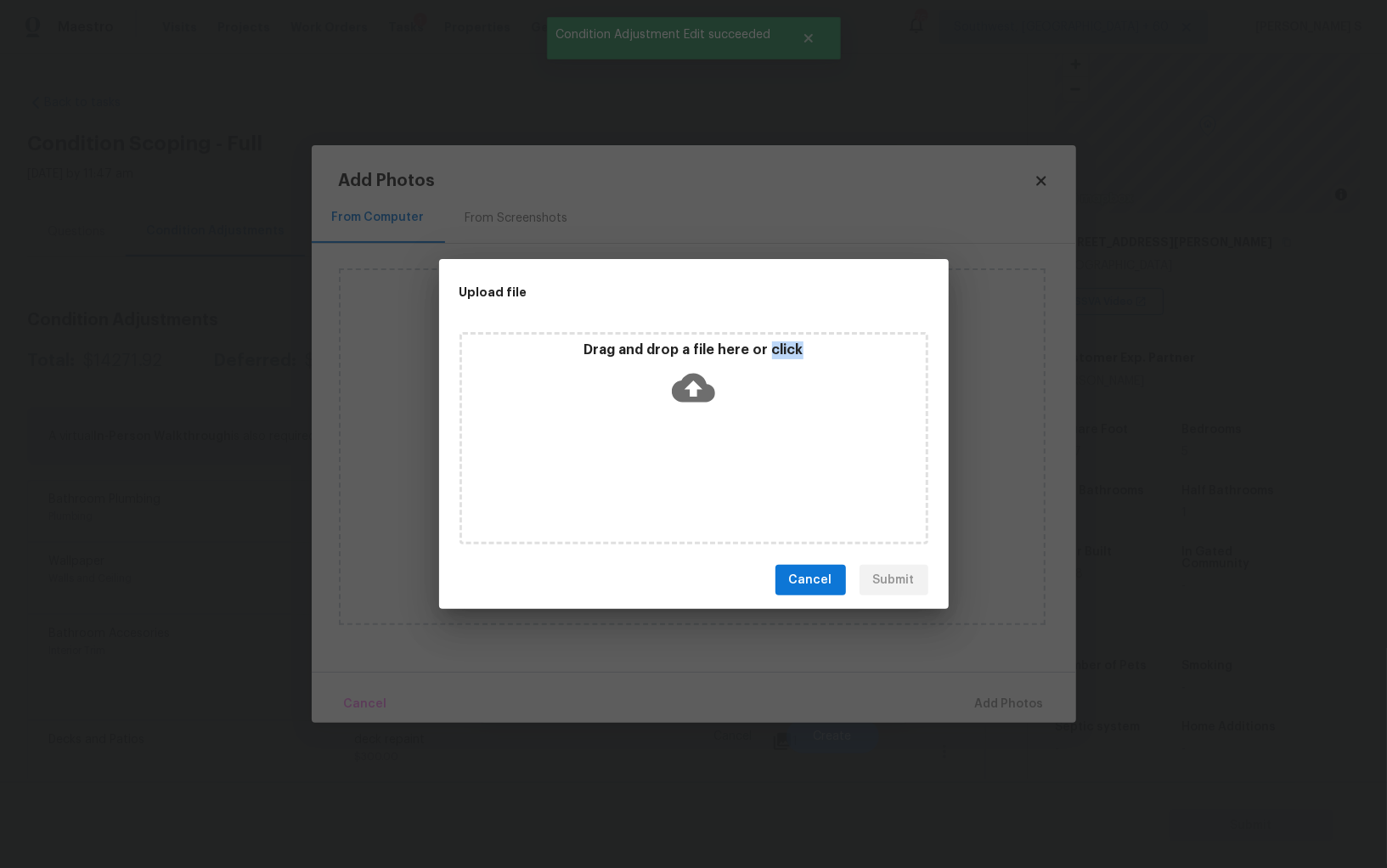
click at [640, 451] on div "Drag and drop a file here or click" at bounding box center [694, 438] width 469 height 212
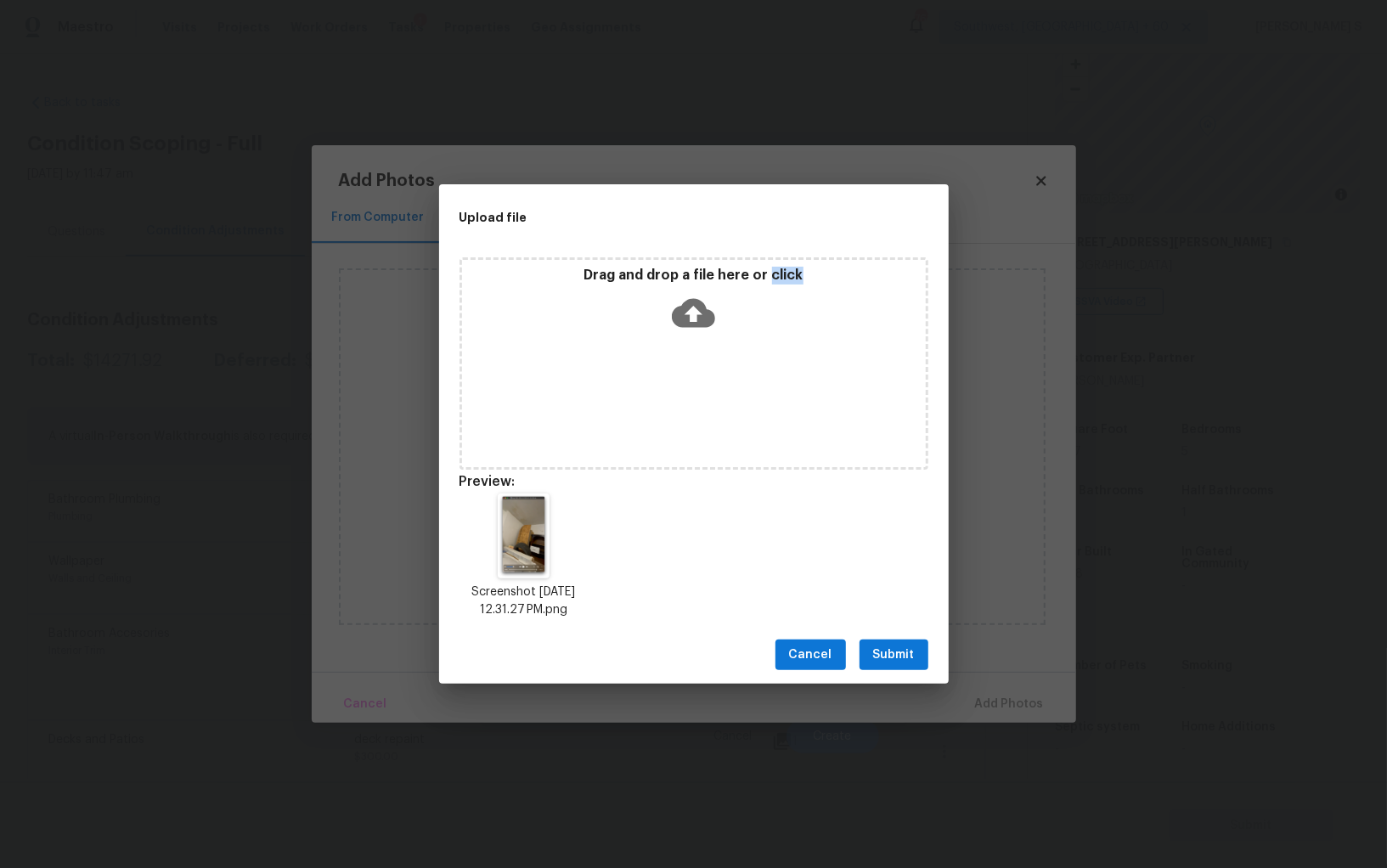
click at [902, 651] on span "Submit" at bounding box center [894, 655] width 41 height 22
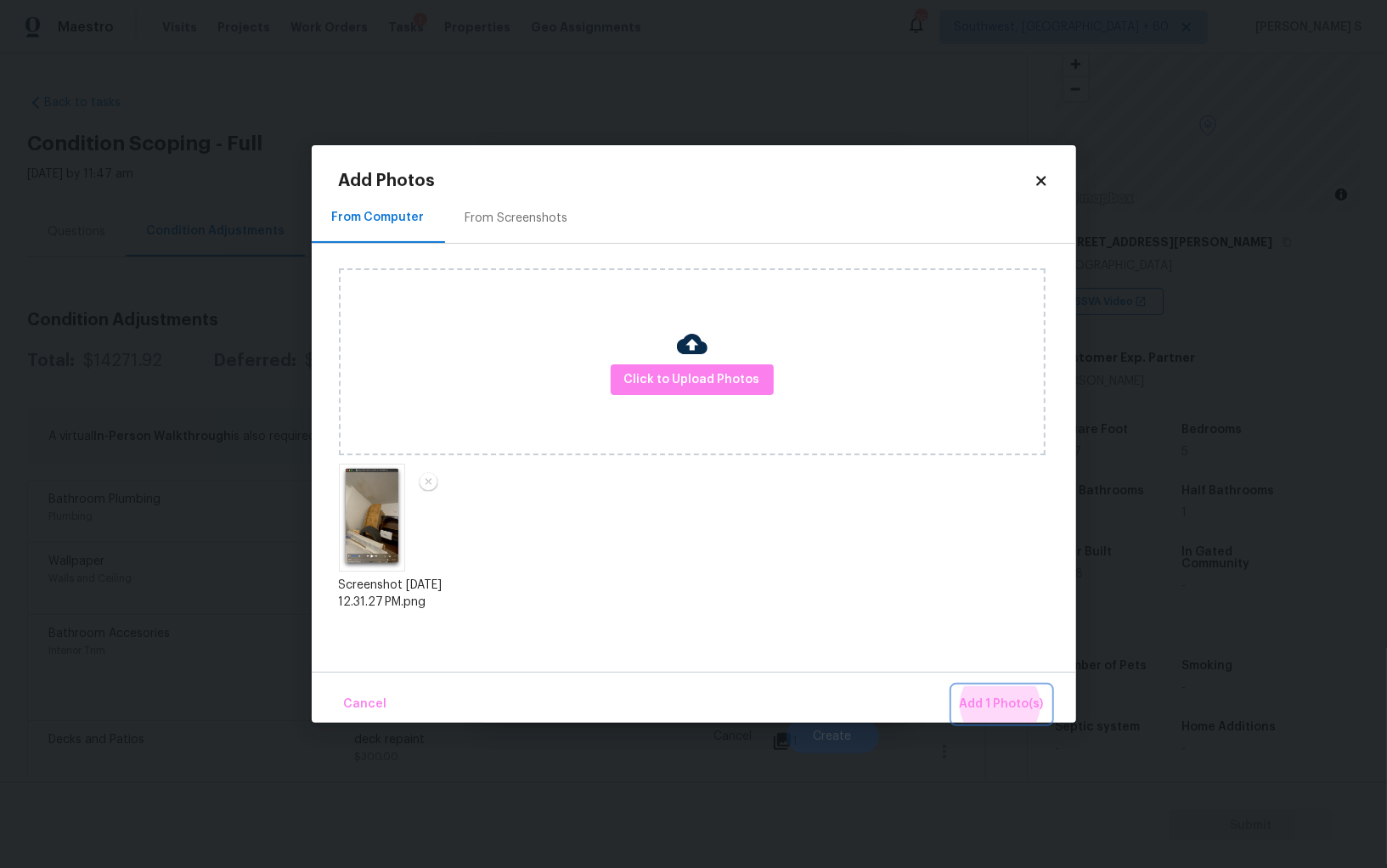
click at [953, 686] on button "Add 1 Photo(s)" at bounding box center [1001, 704] width 98 height 36
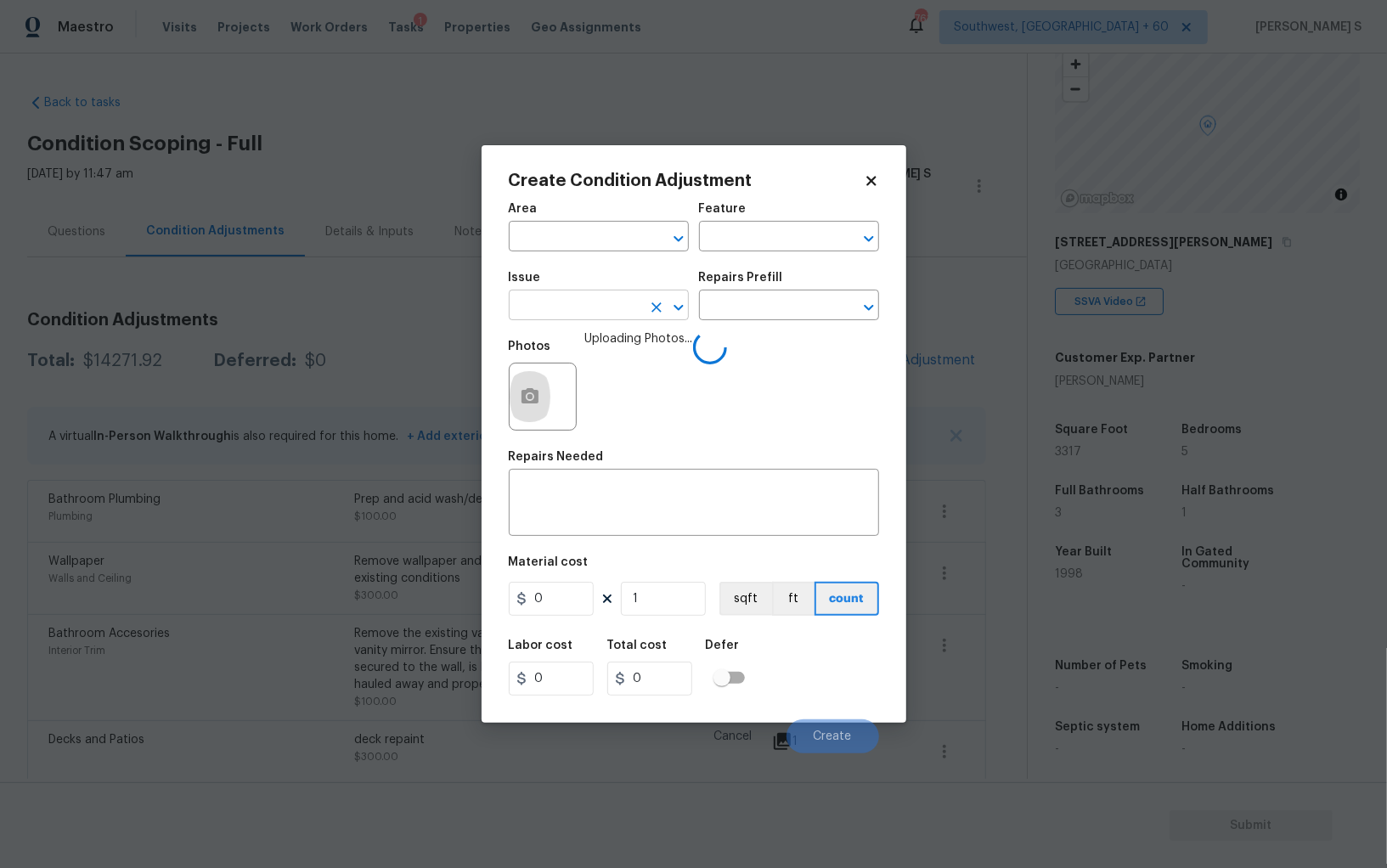
click at [610, 309] on input "text" at bounding box center [576, 307] width 133 height 27
type input "ACQ: Water Leak"
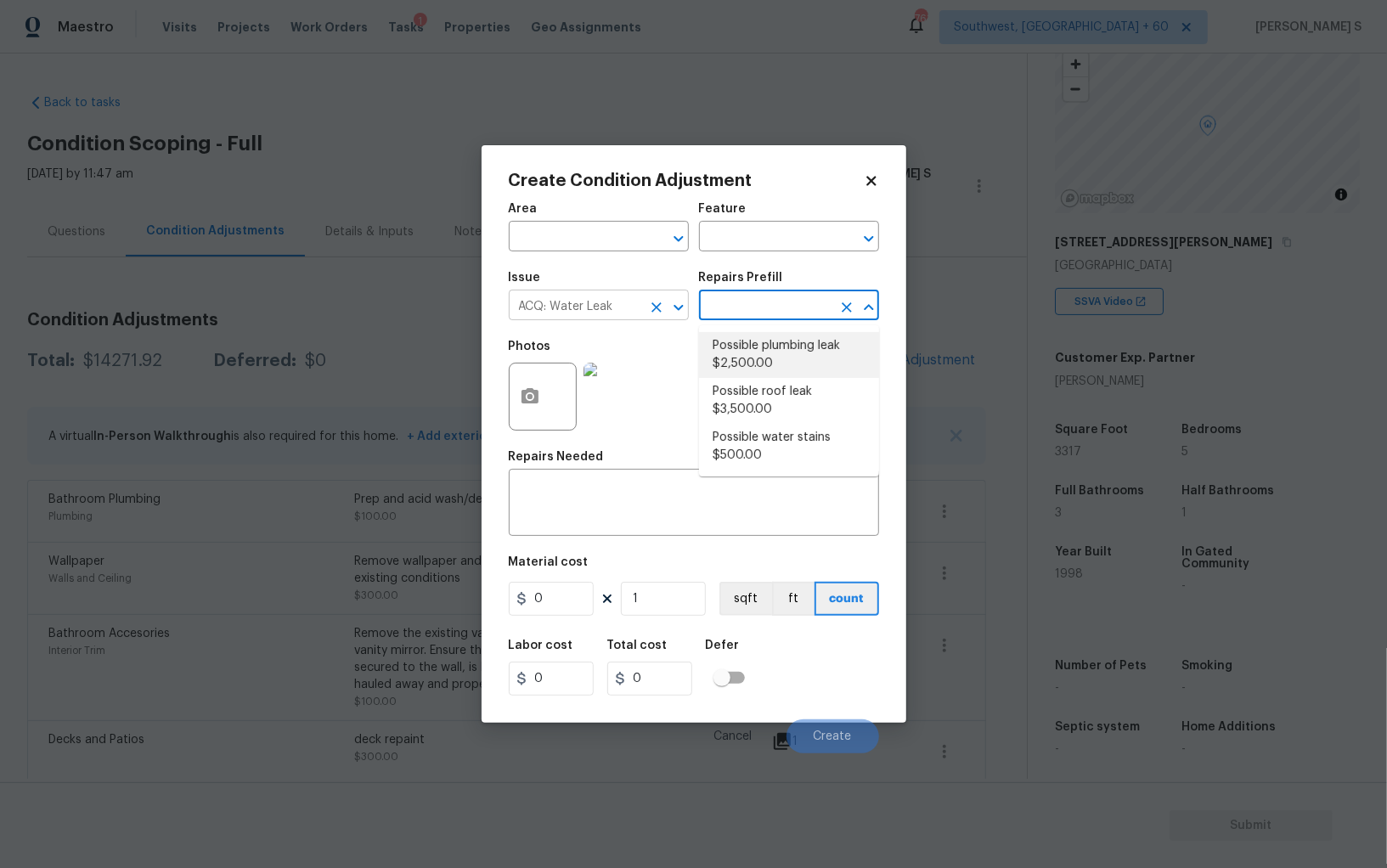
type input "Acquisition"
type textarea "Acquisition Scope: Possible plumbing leak"
type input "2500"
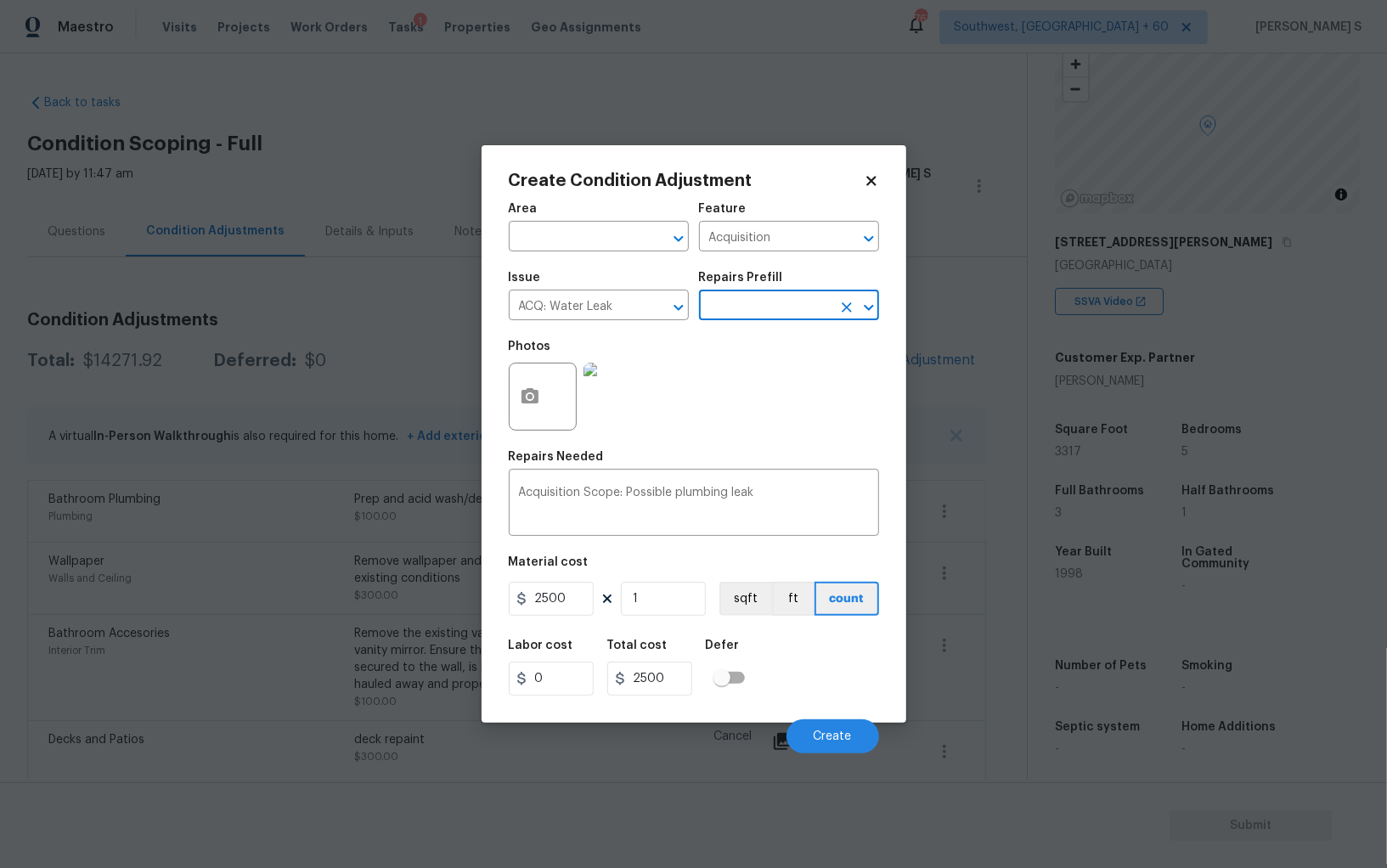
click at [755, 304] on input "text" at bounding box center [766, 307] width 133 height 27
drag, startPoint x: 759, startPoint y: 385, endPoint x: 779, endPoint y: 385, distance: 20.0
click at [759, 385] on li "Possible roof leak $3,500.00" at bounding box center [789, 400] width 180 height 46
type textarea "Acquisition Scope: Possible roof leak"
type input "3500"
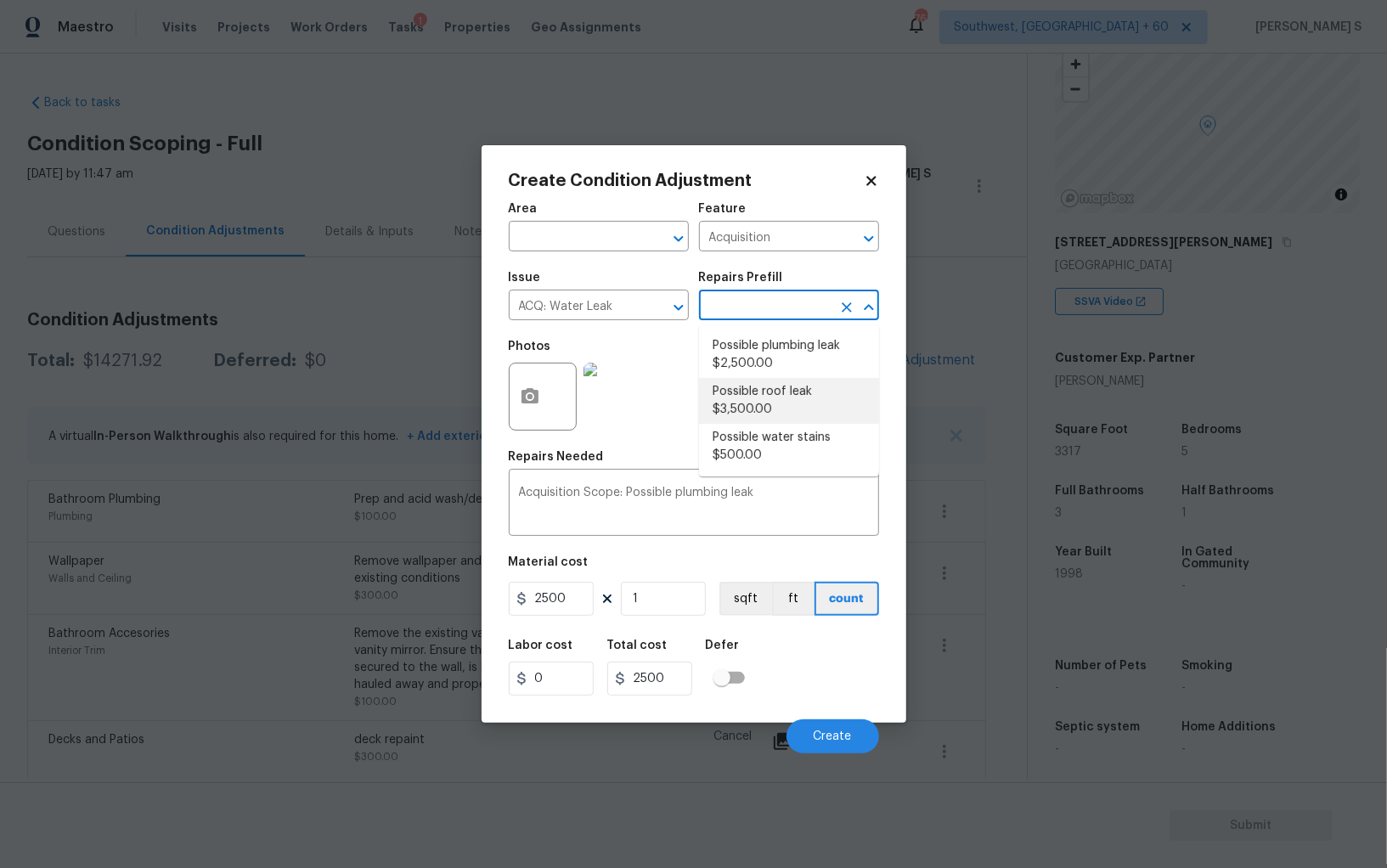
type input "3500"
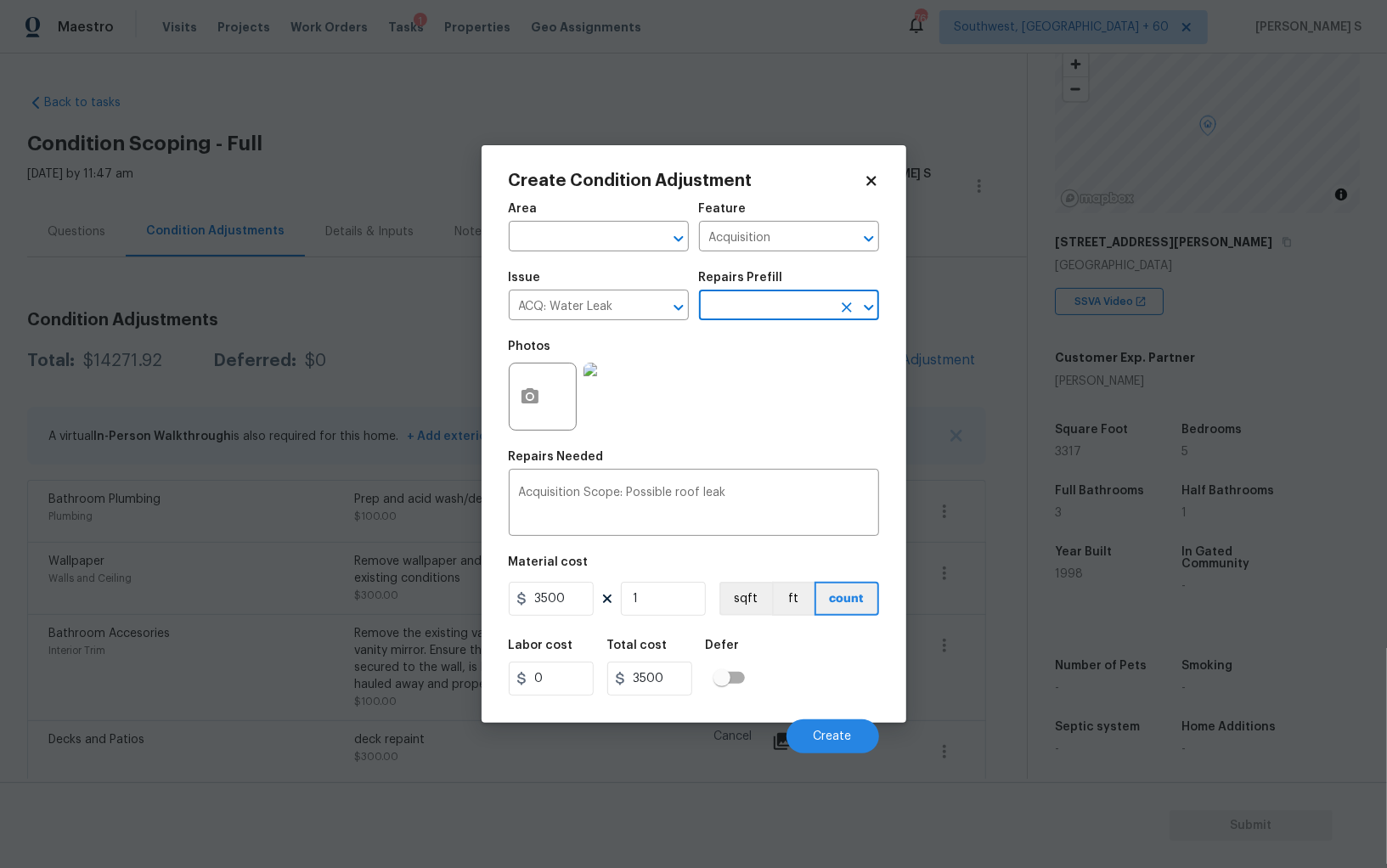
click at [738, 318] on input "text" at bounding box center [766, 307] width 133 height 27
click at [753, 355] on li "Possible plumbing leak $2,500.00" at bounding box center [789, 355] width 180 height 46
type textarea "Acquisition Scope: Possible plumbing leak"
type input "2500"
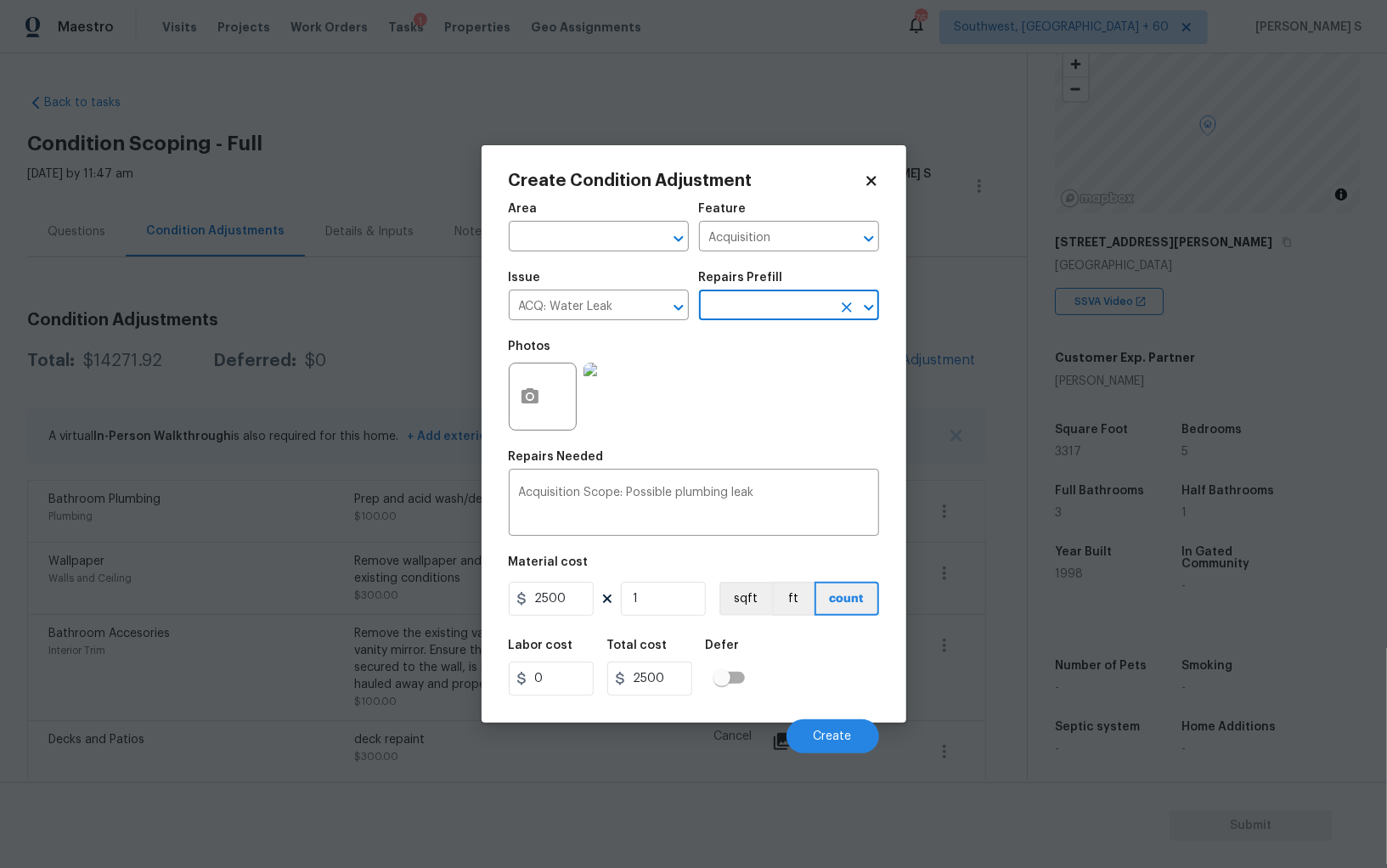
click at [823, 681] on div "Labor cost 0 Total cost 2500 Defer" at bounding box center [694, 667] width 370 height 77
click at [835, 733] on span "Create" at bounding box center [833, 737] width 38 height 13
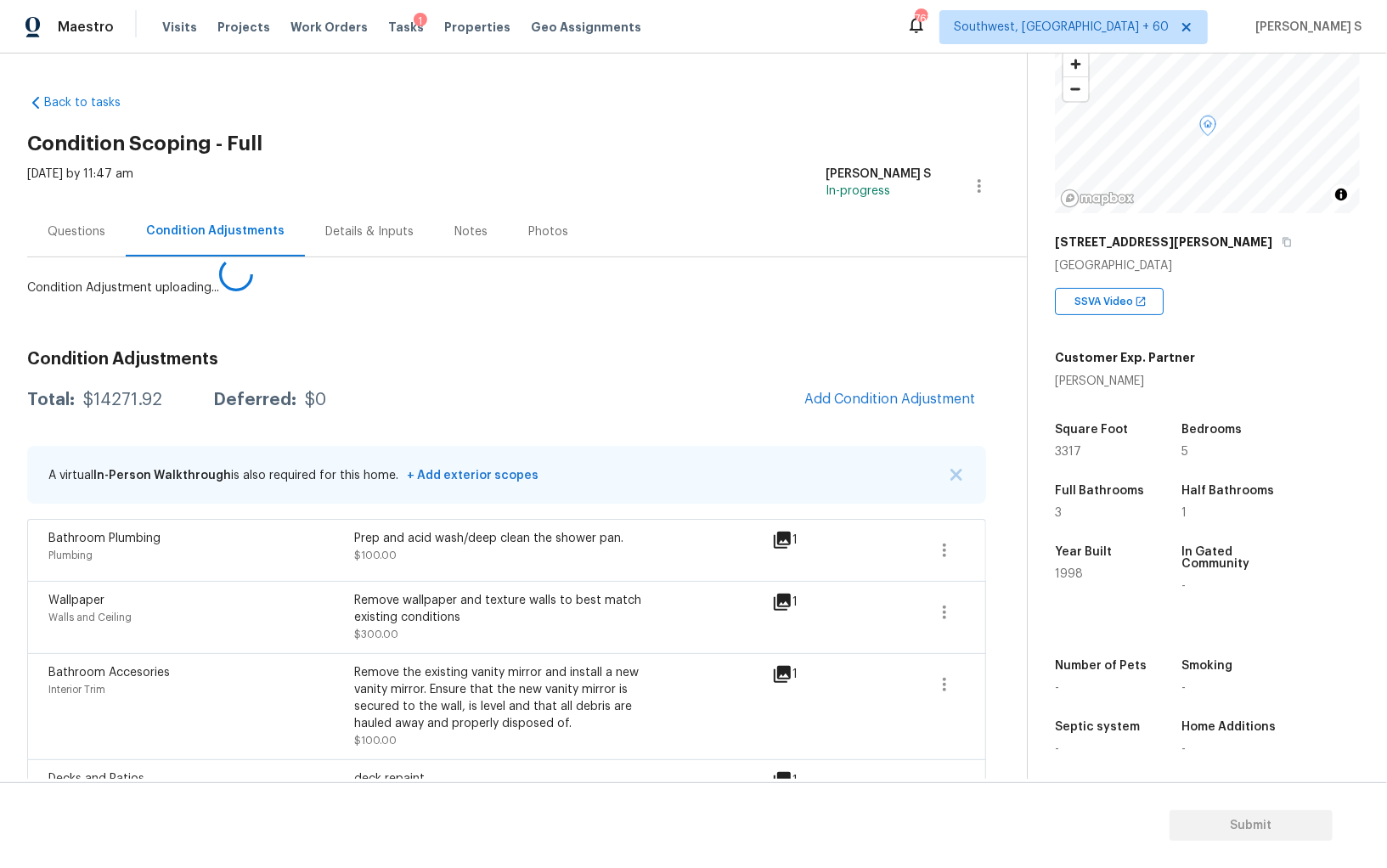
click at [251, 716] on body "Maestro Visits Projects Work Orders Tasks 1 Properties Geo Assignments 763 Sout…" at bounding box center [693, 434] width 1387 height 868
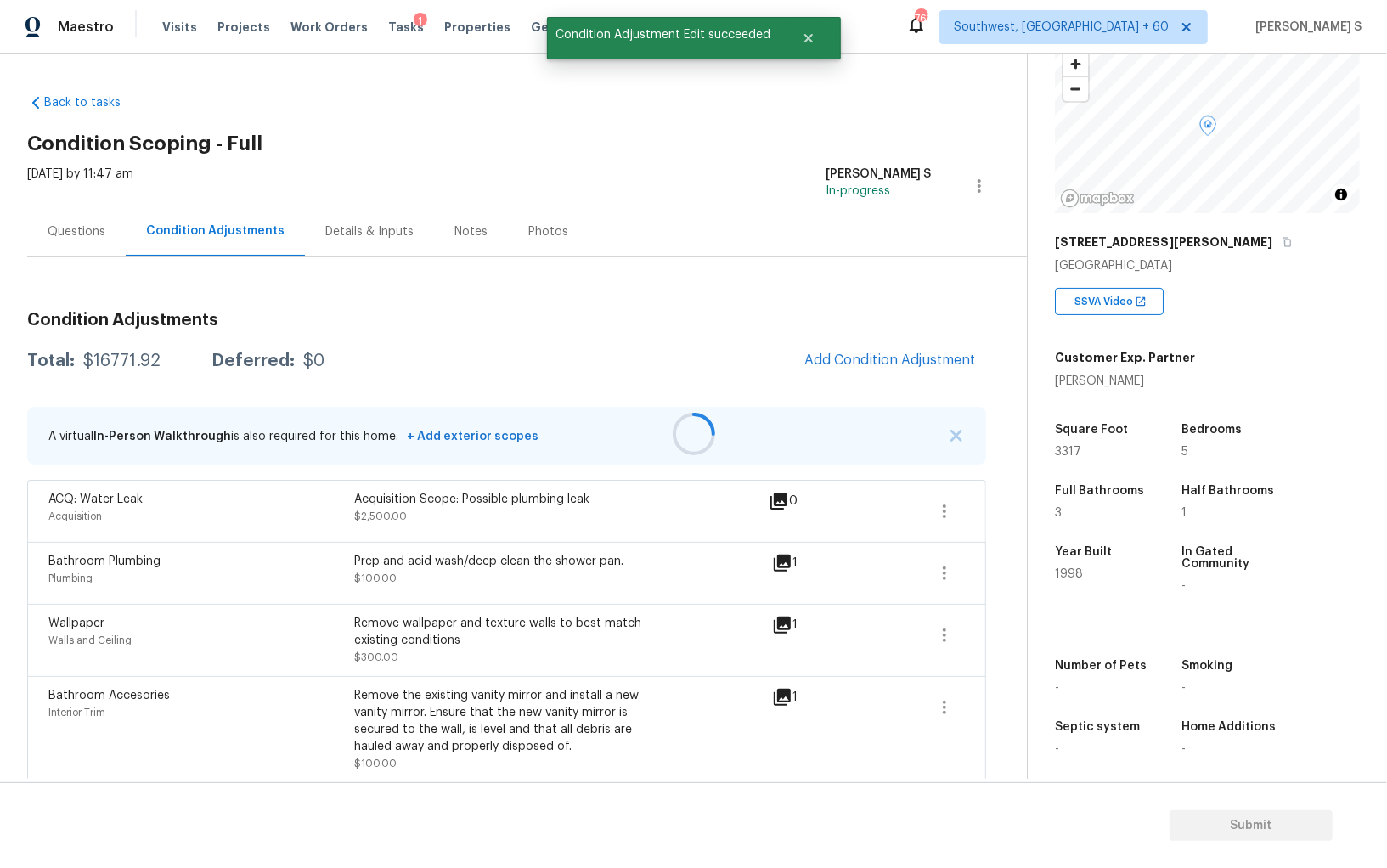
click at [875, 405] on div at bounding box center [693, 434] width 1387 height 868
click at [838, 353] on span "Add Condition Adjustment" at bounding box center [890, 360] width 172 height 16
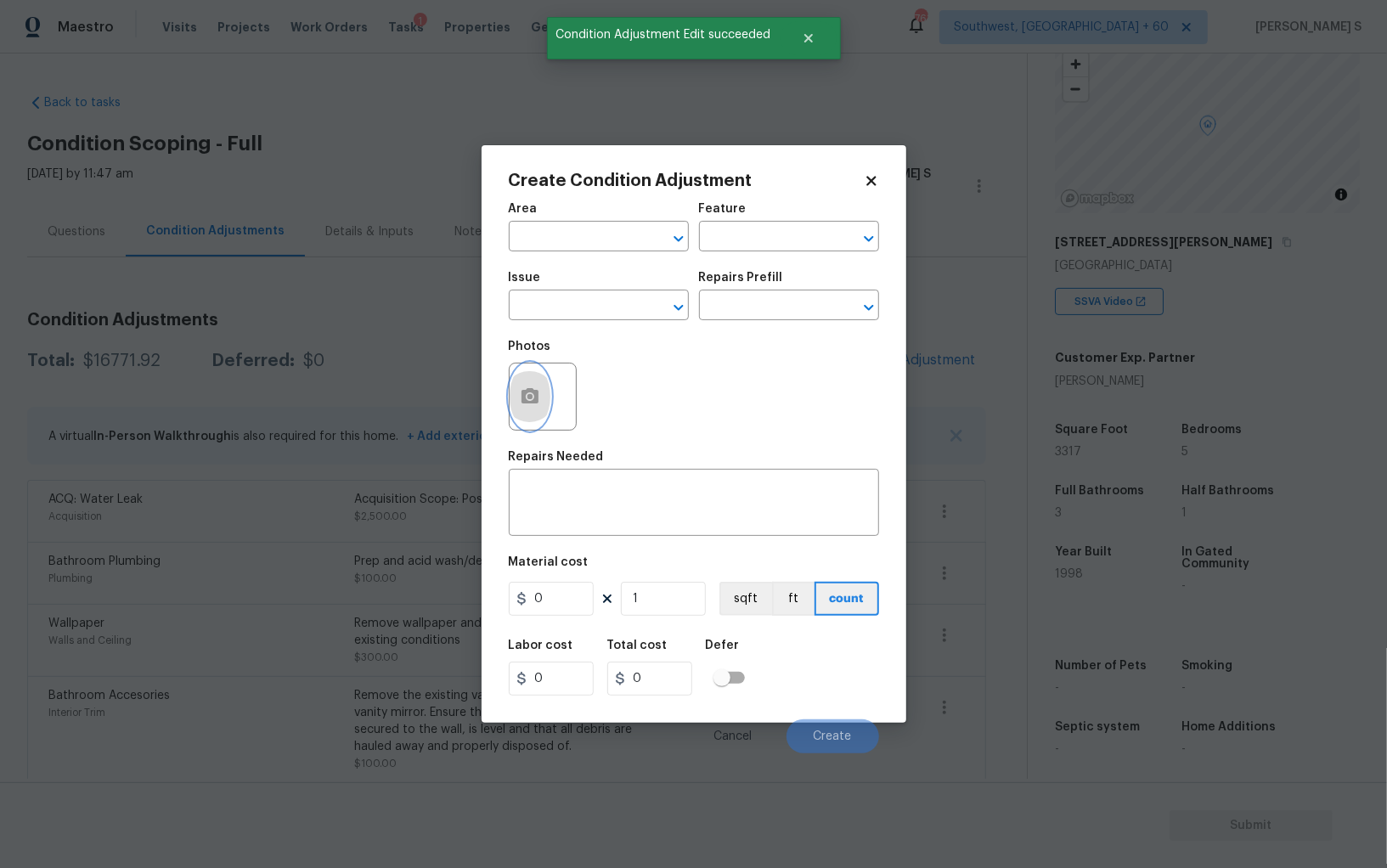
click at [534, 388] on icon "button" at bounding box center [530, 397] width 21 height 21
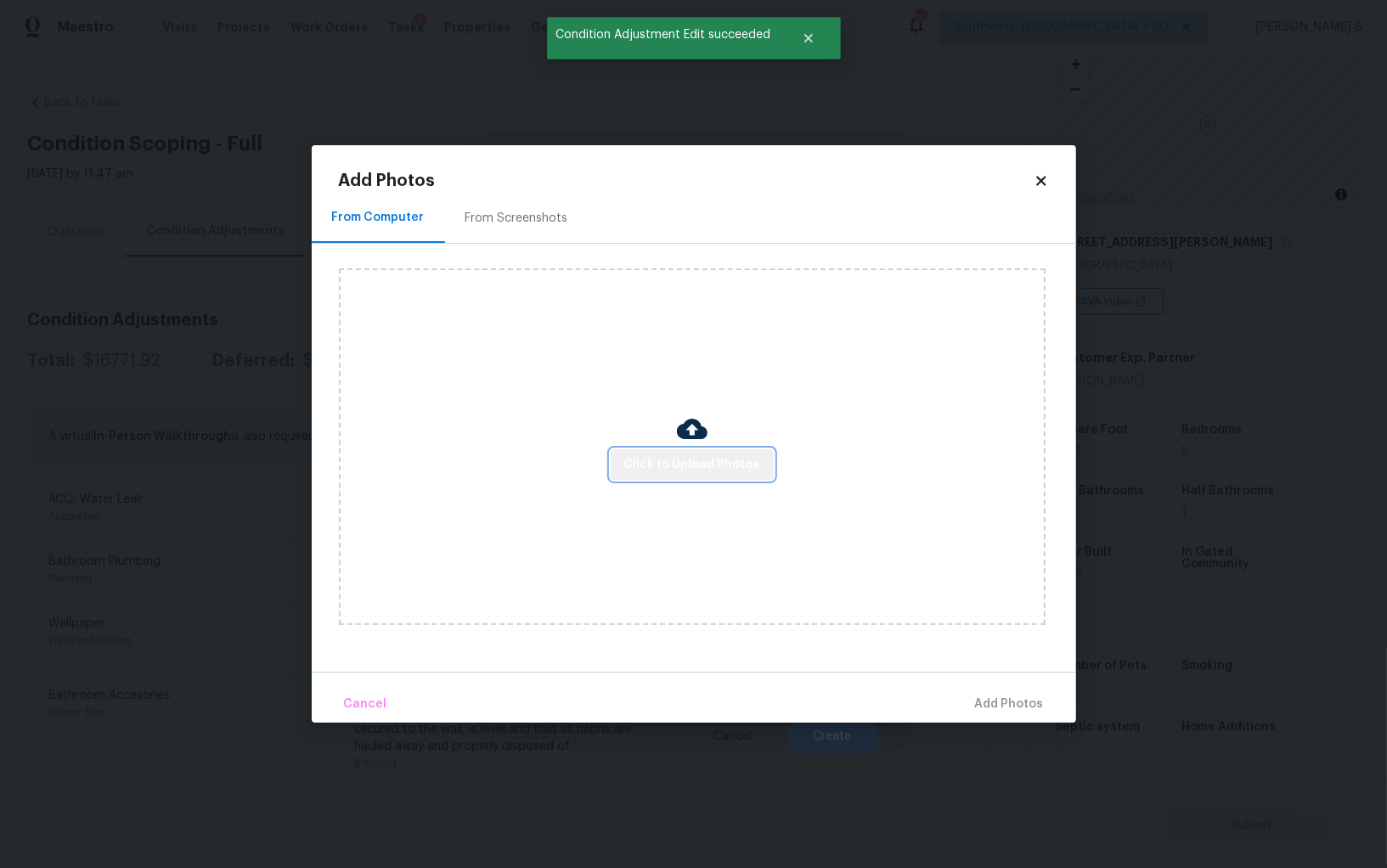
click at [706, 467] on span "Click to Upload Photos" at bounding box center [691, 465] width 136 height 22
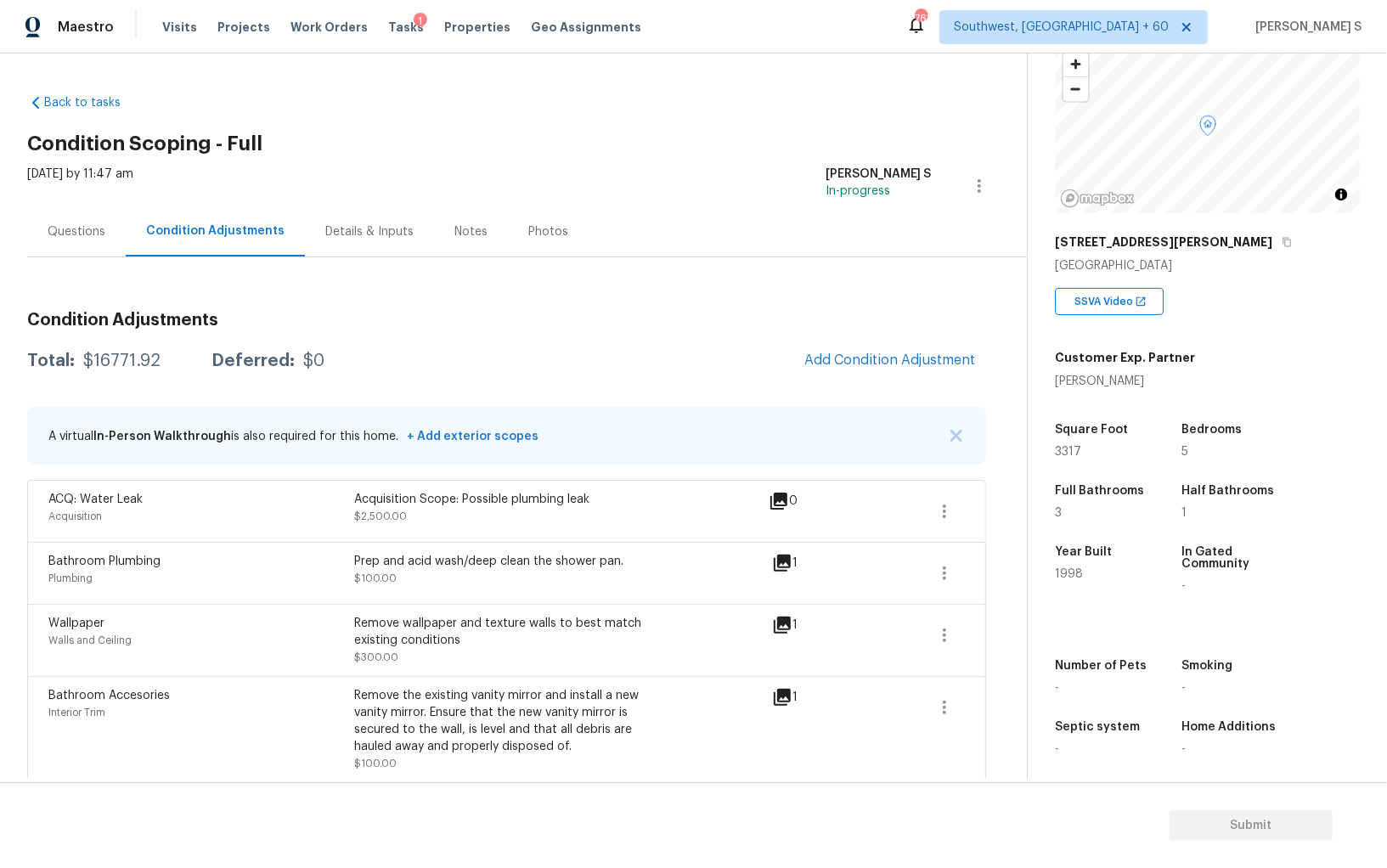
click at [194, 560] on body "Maestro Visits Projects Work Orders Tasks 1 Properties Geo Assignments 763 Sout…" at bounding box center [693, 434] width 1387 height 868
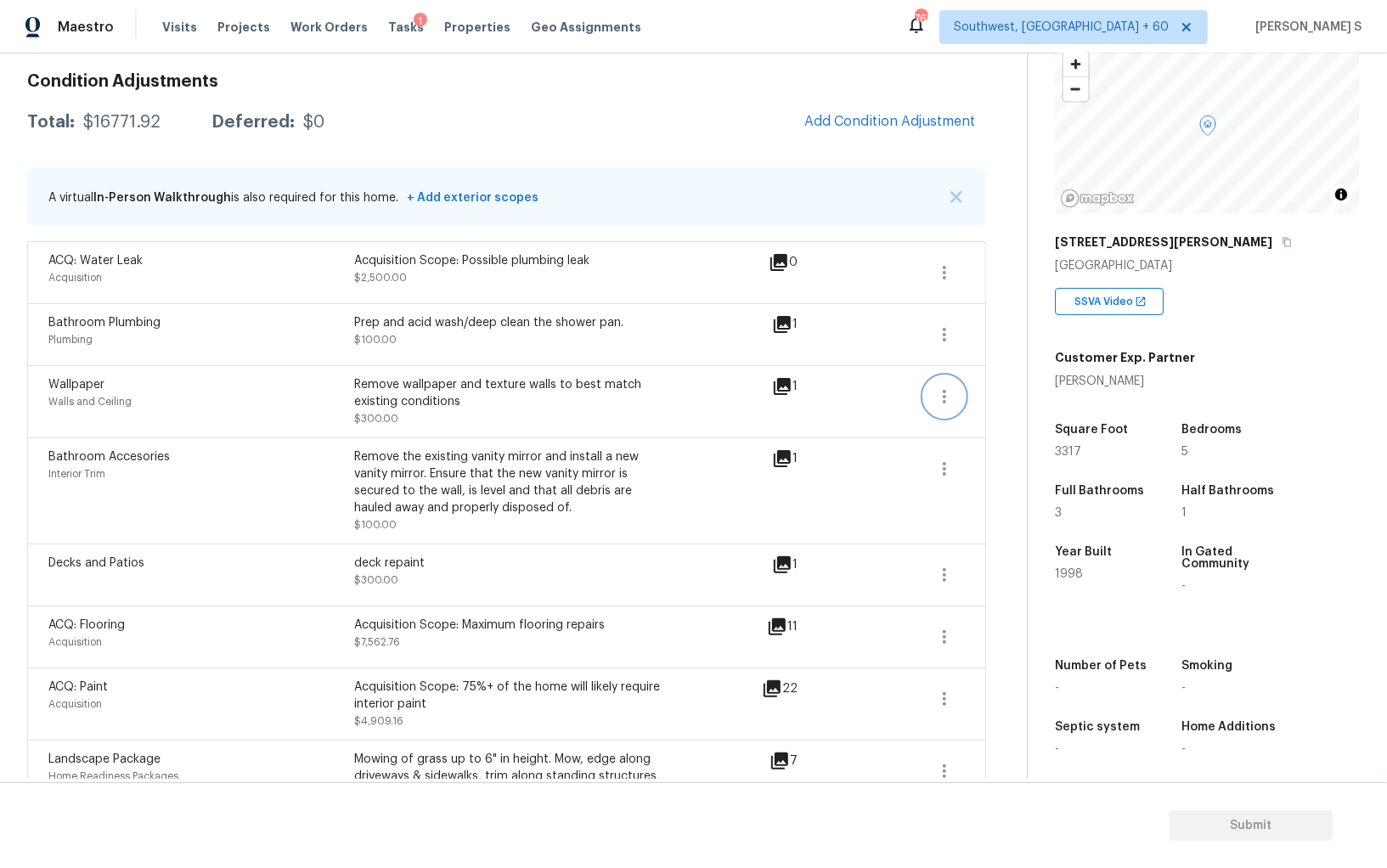
click at [948, 389] on icon "button" at bounding box center [945, 397] width 21 height 21
click at [1014, 389] on div "Edit" at bounding box center [1042, 392] width 133 height 17
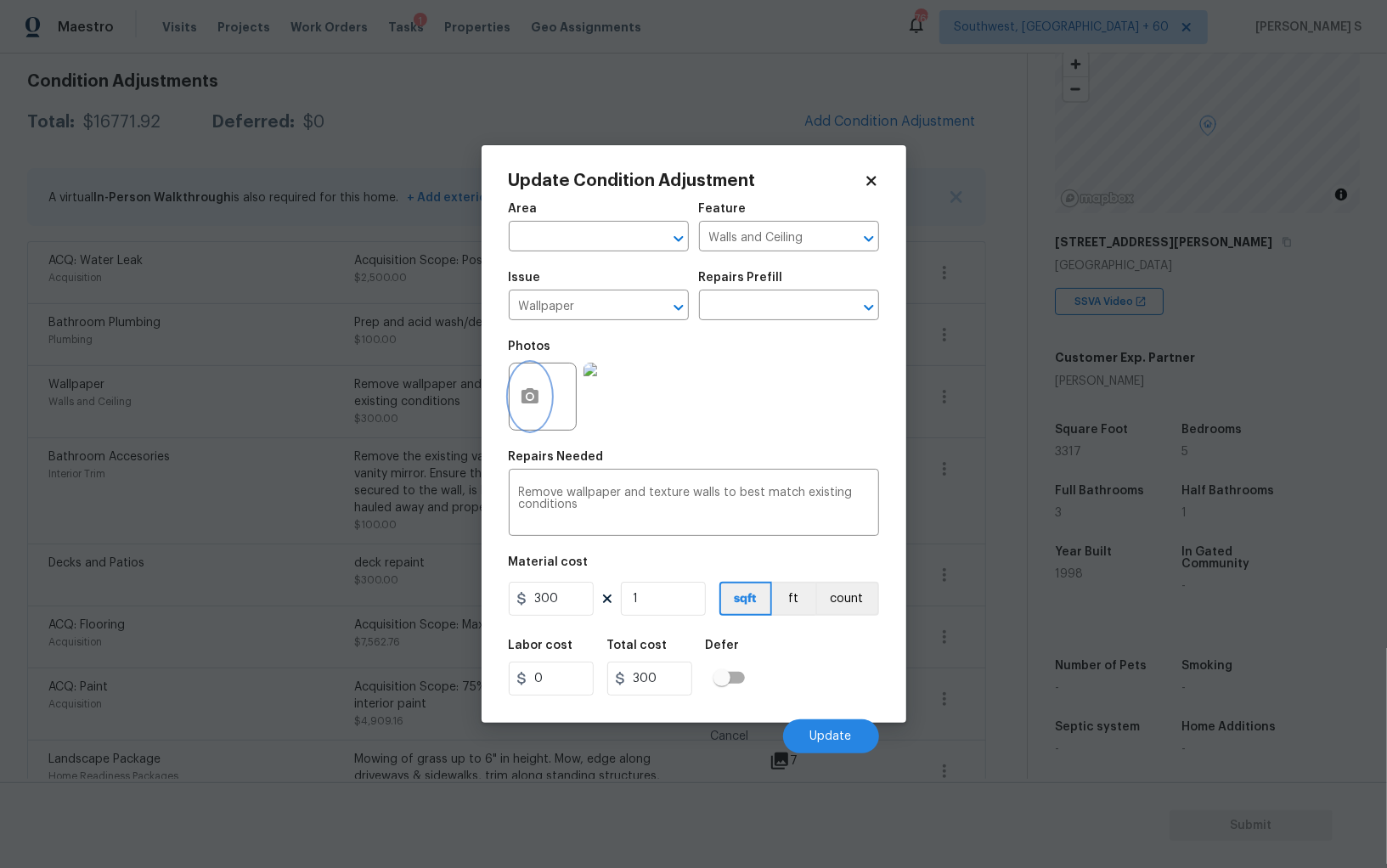
click at [521, 397] on icon "button" at bounding box center [530, 396] width 17 height 16
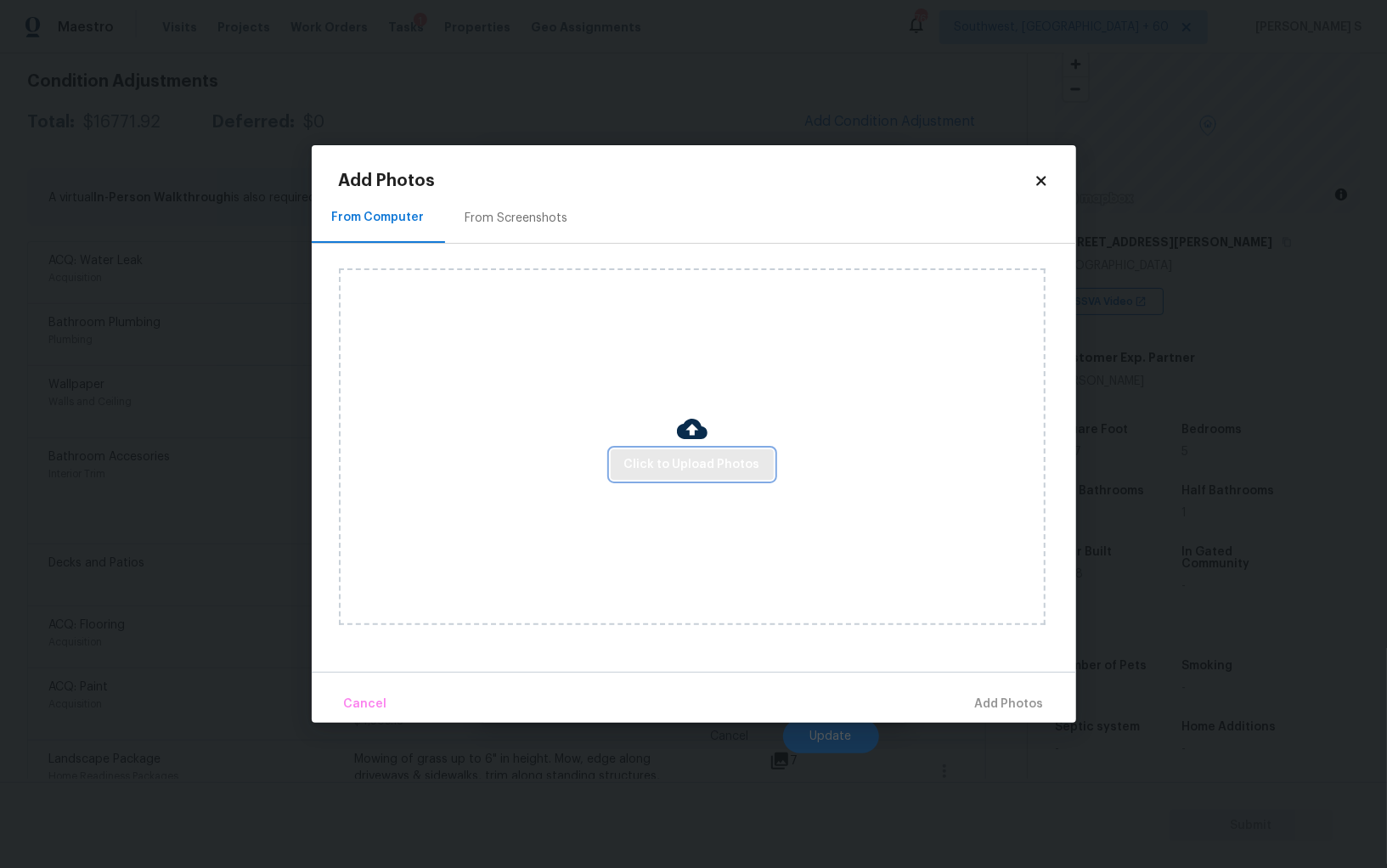
click at [720, 457] on span "Click to Upload Photos" at bounding box center [691, 465] width 136 height 22
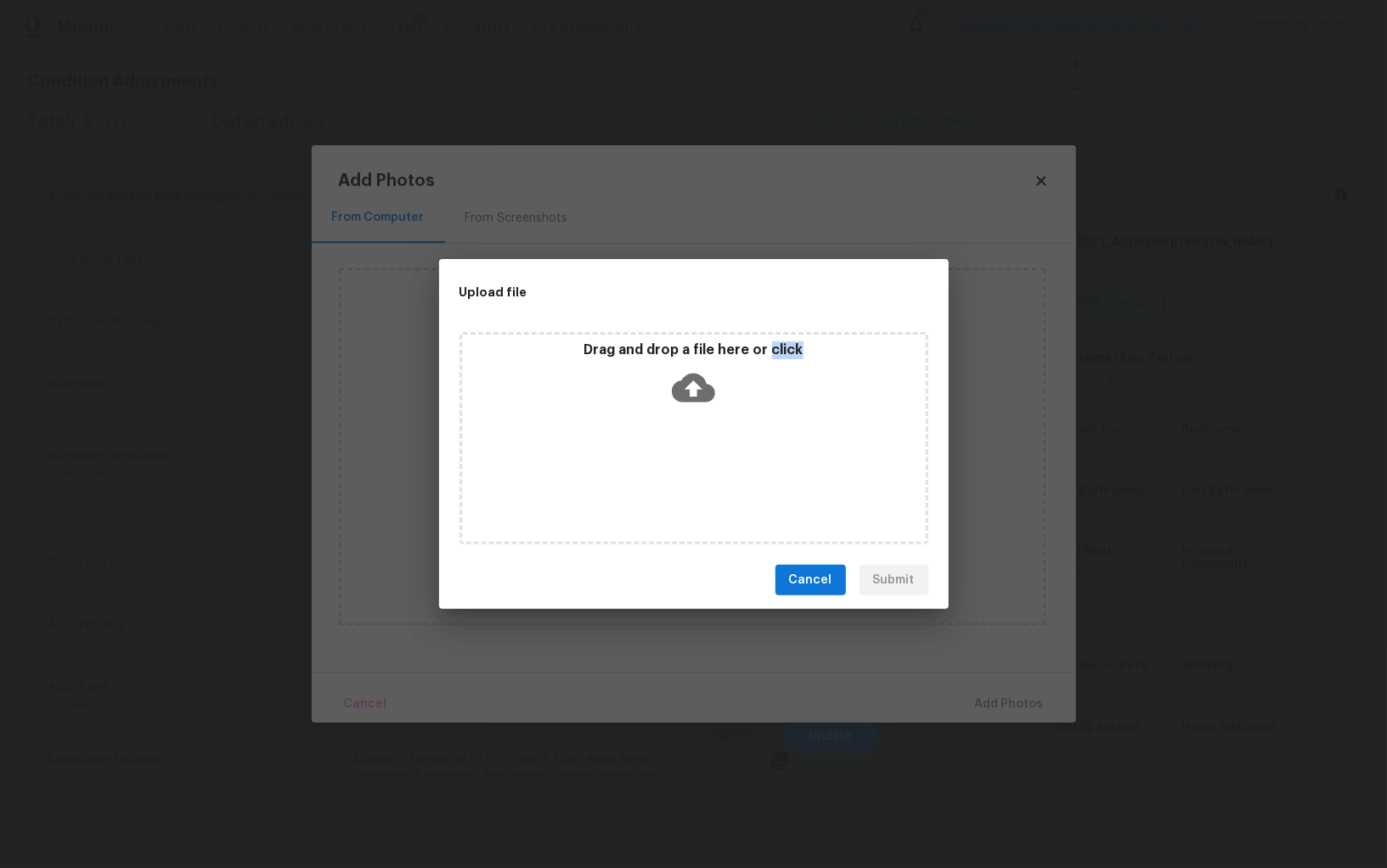
click at [720, 457] on div "Drag and drop a file here or click" at bounding box center [694, 438] width 469 height 212
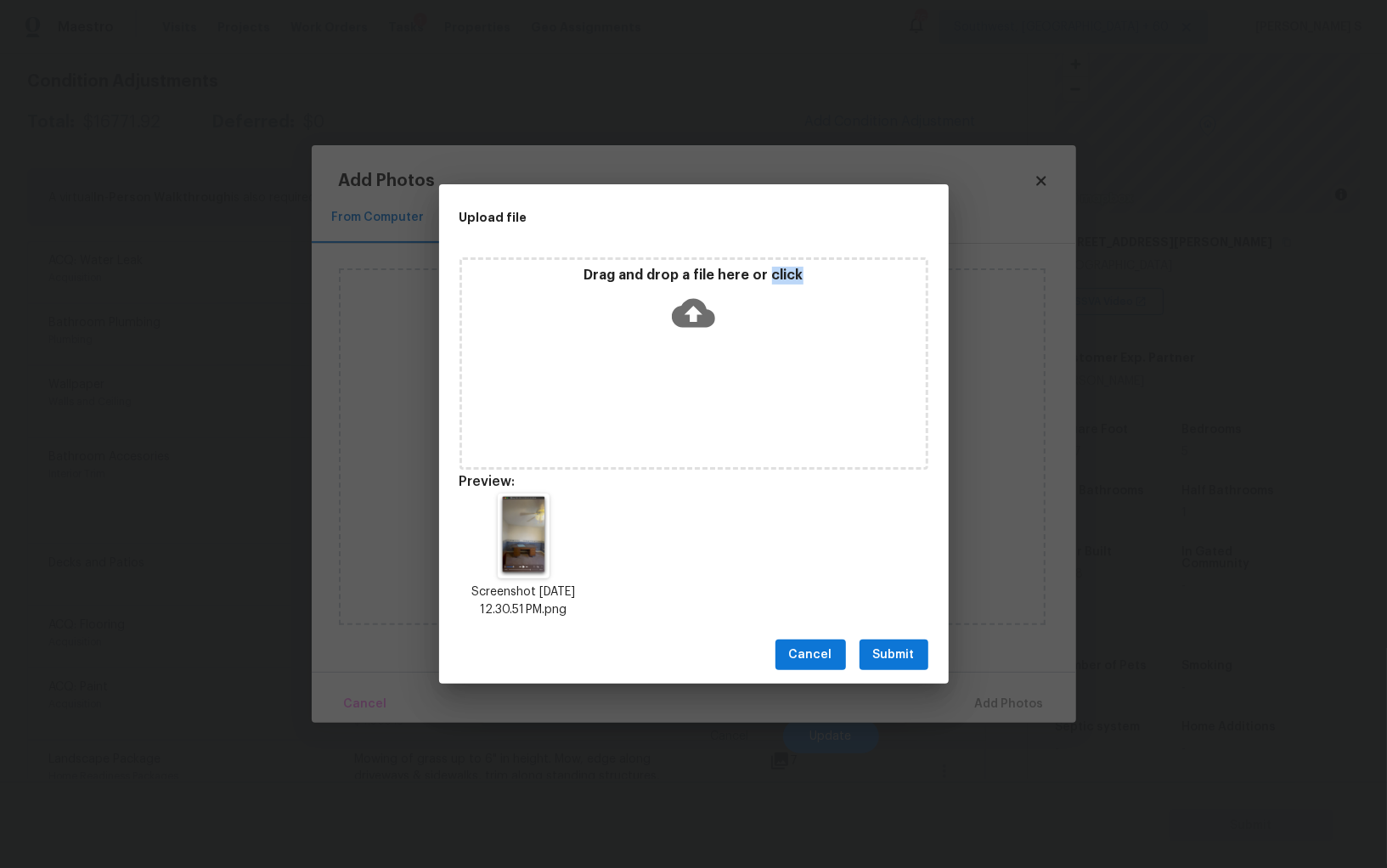
click at [910, 654] on span "Submit" at bounding box center [894, 655] width 41 height 22
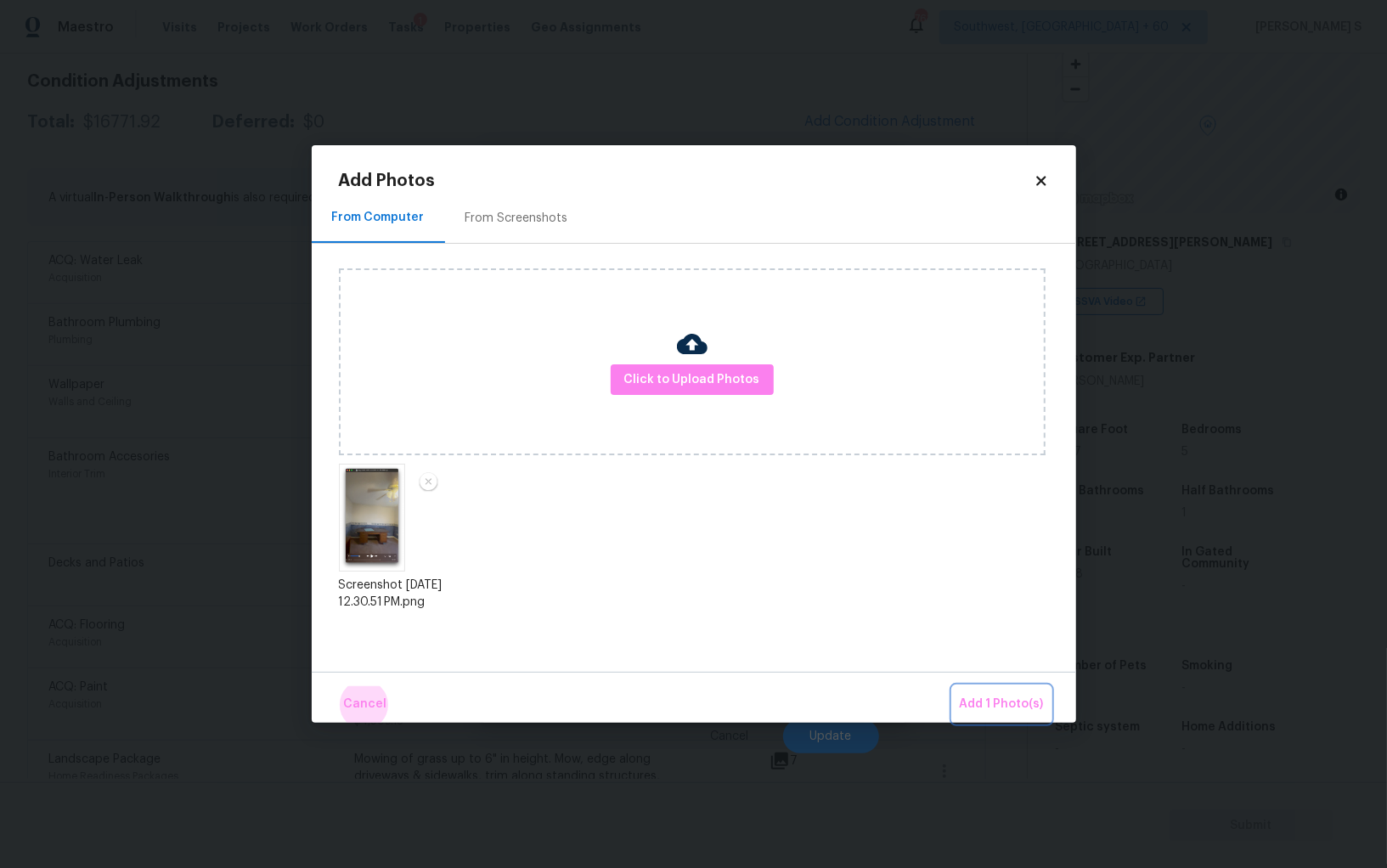
click at [953, 686] on button "Add 1 Photo(s)" at bounding box center [1001, 704] width 98 height 36
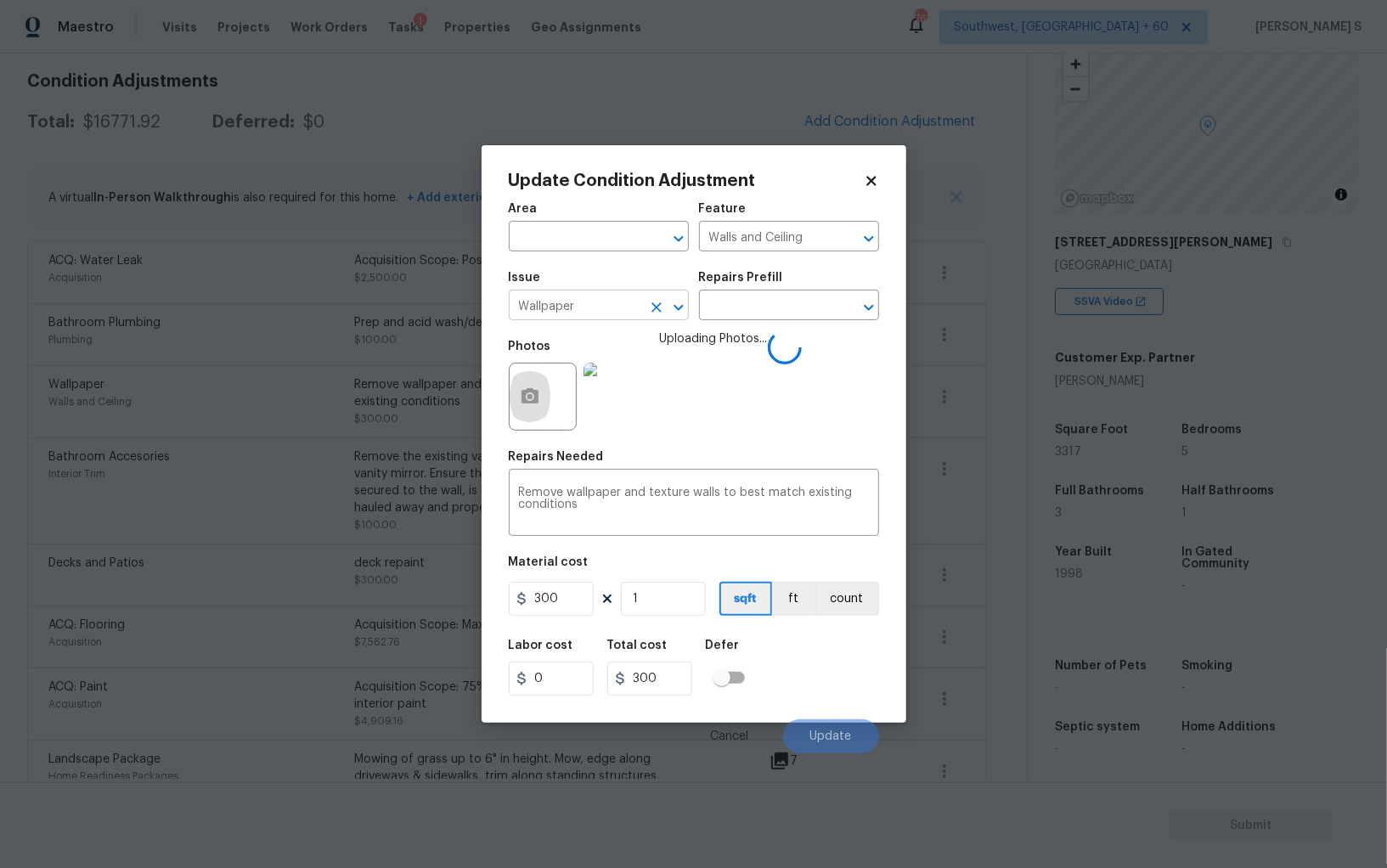
click at [587, 316] on input "Wallpaper" at bounding box center [576, 307] width 133 height 27
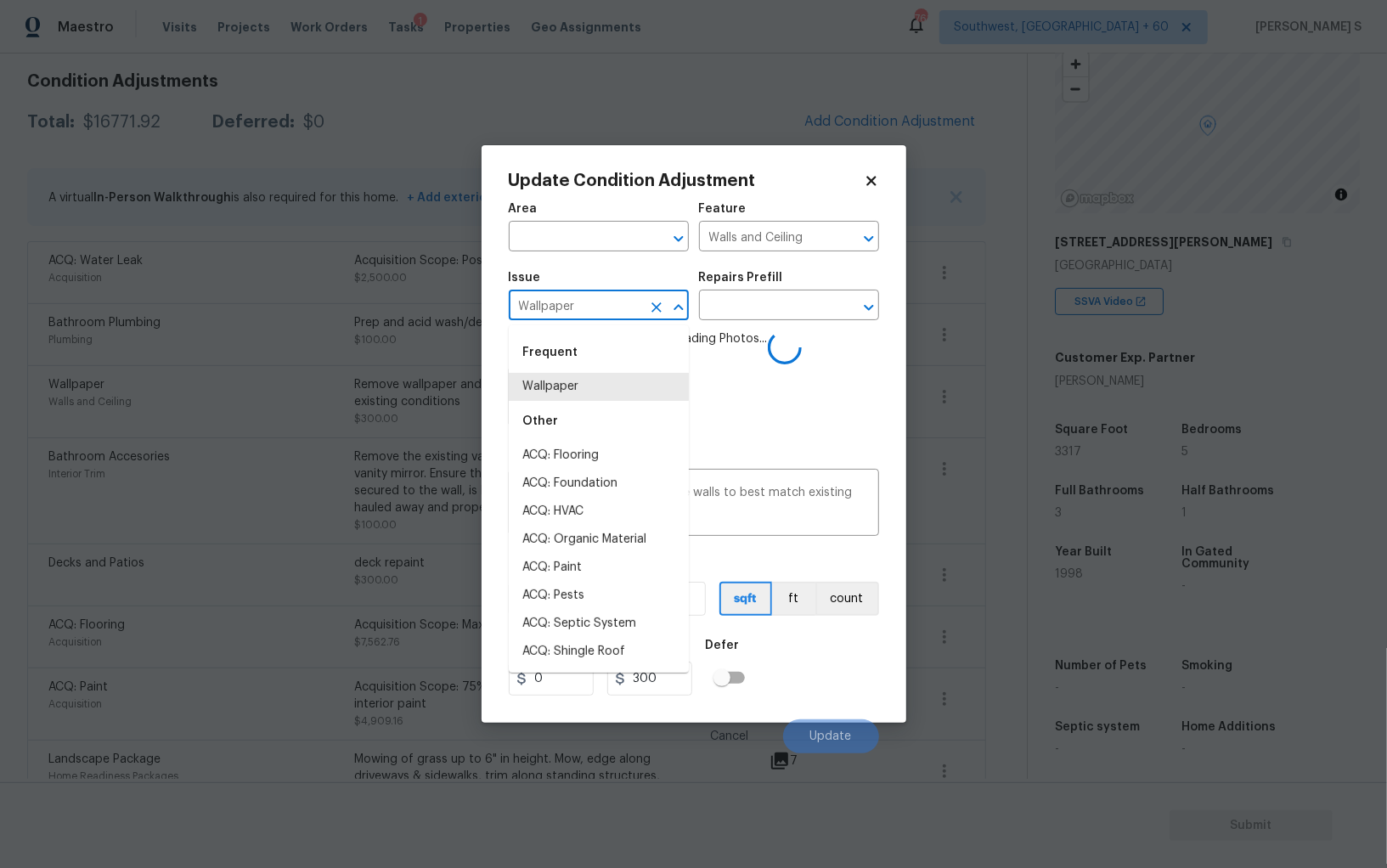
click at [722, 545] on div "Area ​ Feature Walls and Ceiling ​ Issue Wallpaper ​ Repairs Prefill ​ Photos U…" at bounding box center [694, 473] width 370 height 561
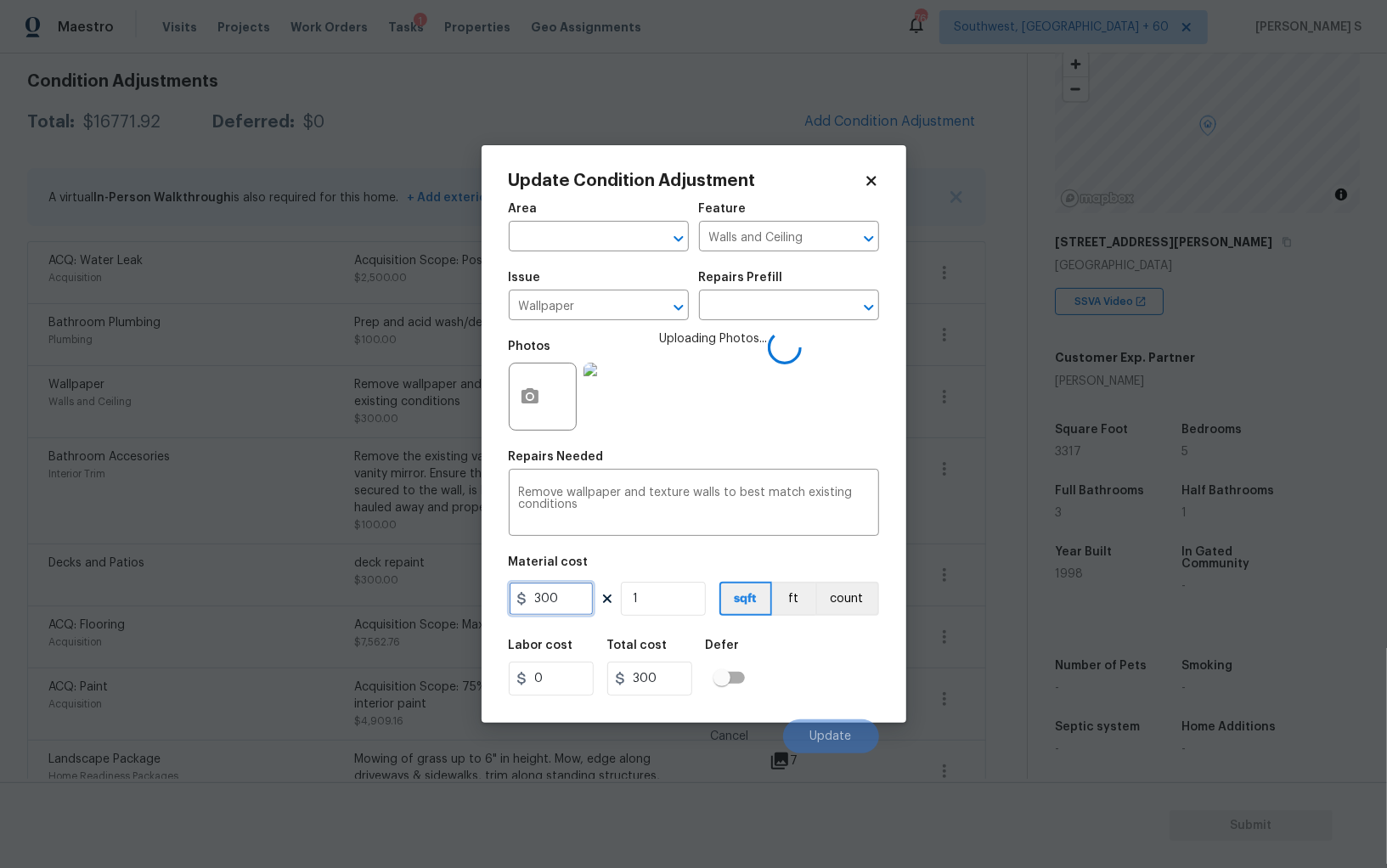
click at [553, 600] on input "300" at bounding box center [552, 598] width 85 height 34
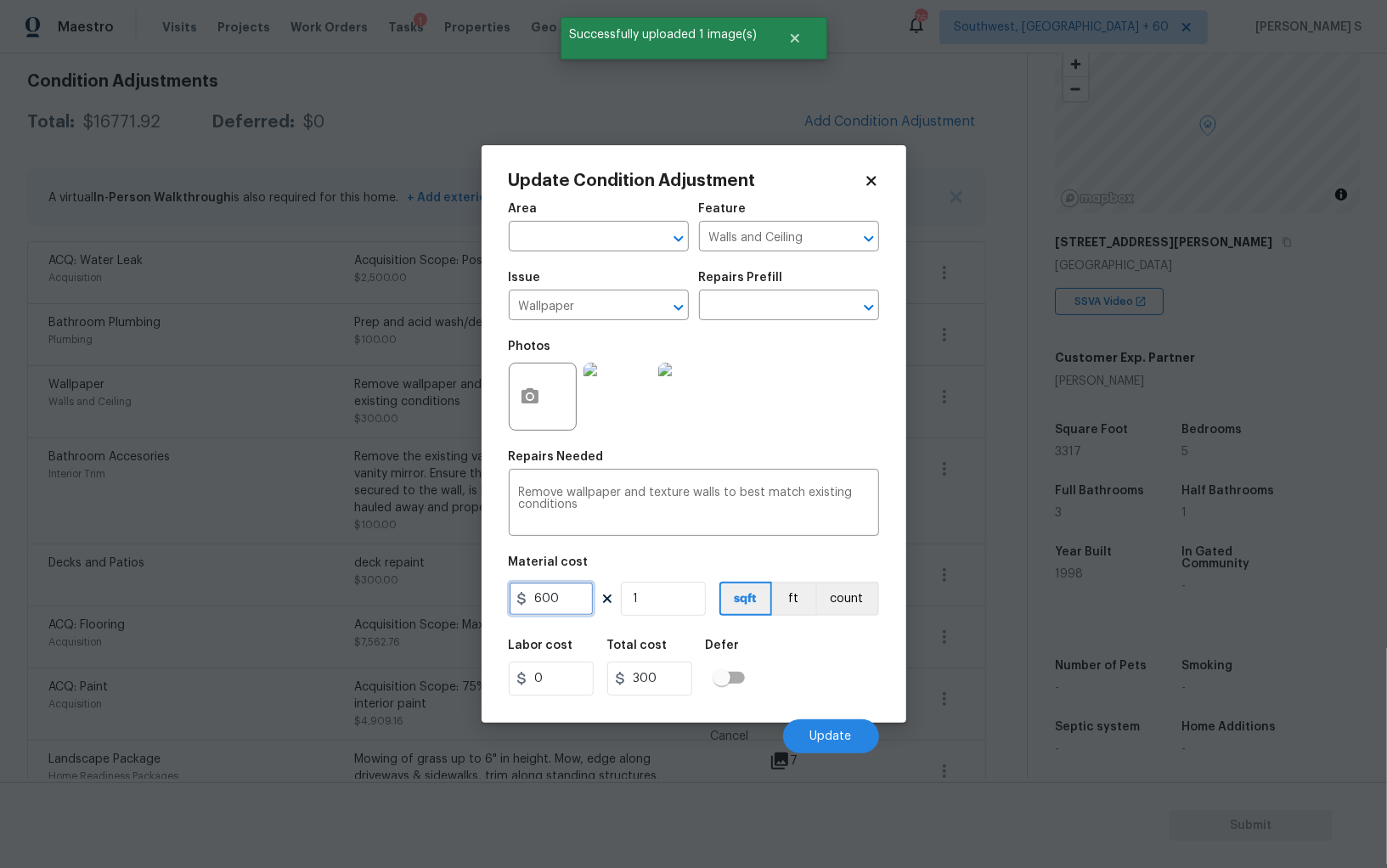
type input "600"
drag, startPoint x: 815, startPoint y: 675, endPoint x: 854, endPoint y: 675, distance: 39.0
click at [815, 675] on div "Labor cost 0 Total cost 600 Defer" at bounding box center [694, 667] width 370 height 77
click at [853, 745] on button "Update" at bounding box center [831, 736] width 96 height 34
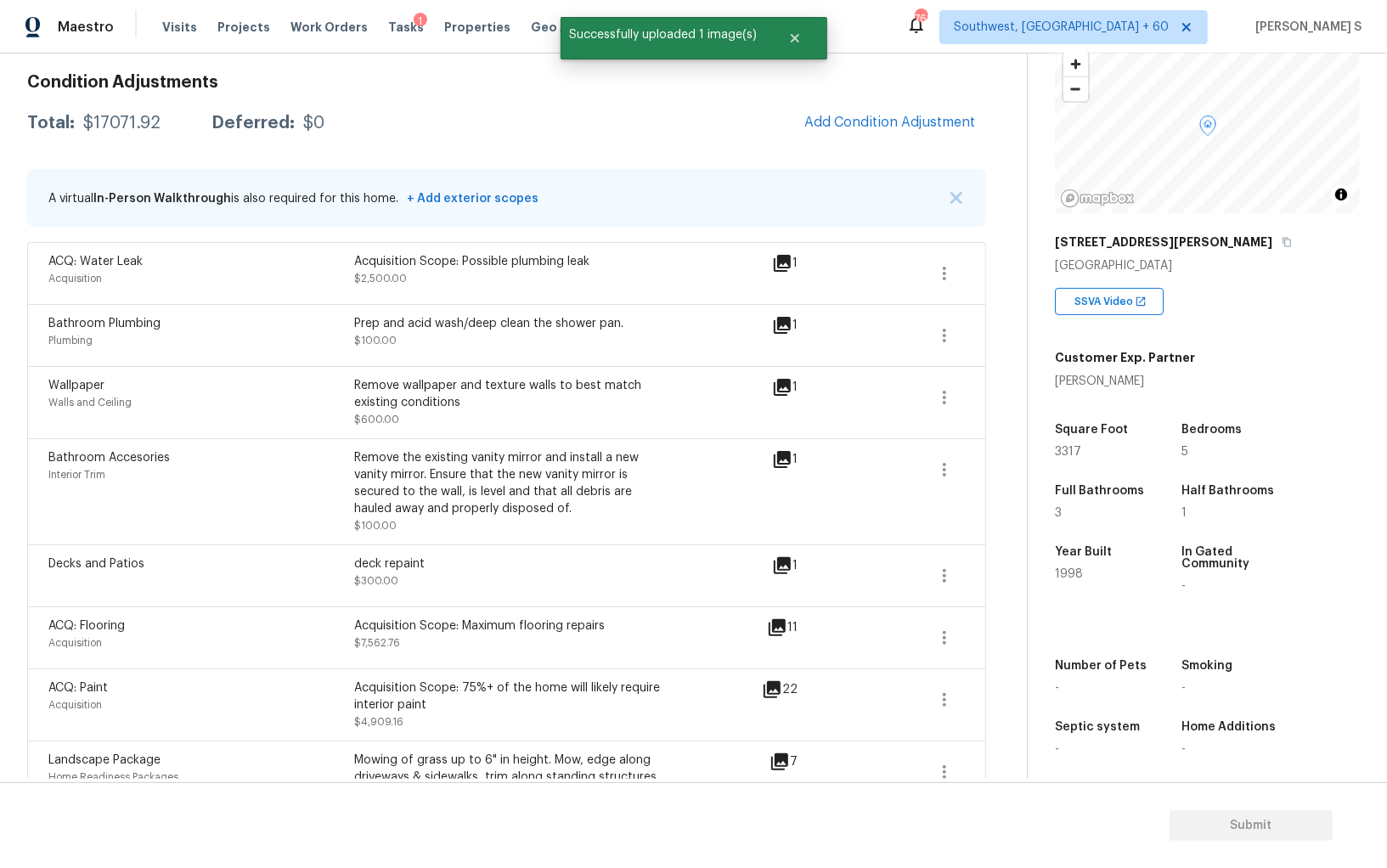
drag, startPoint x: 66, startPoint y: 674, endPoint x: 258, endPoint y: 634, distance: 196.1
click at [66, 663] on body "Maestro Visits Projects Work Orders Tasks 1 Properties Geo Assignments 761 Sout…" at bounding box center [693, 434] width 1387 height 868
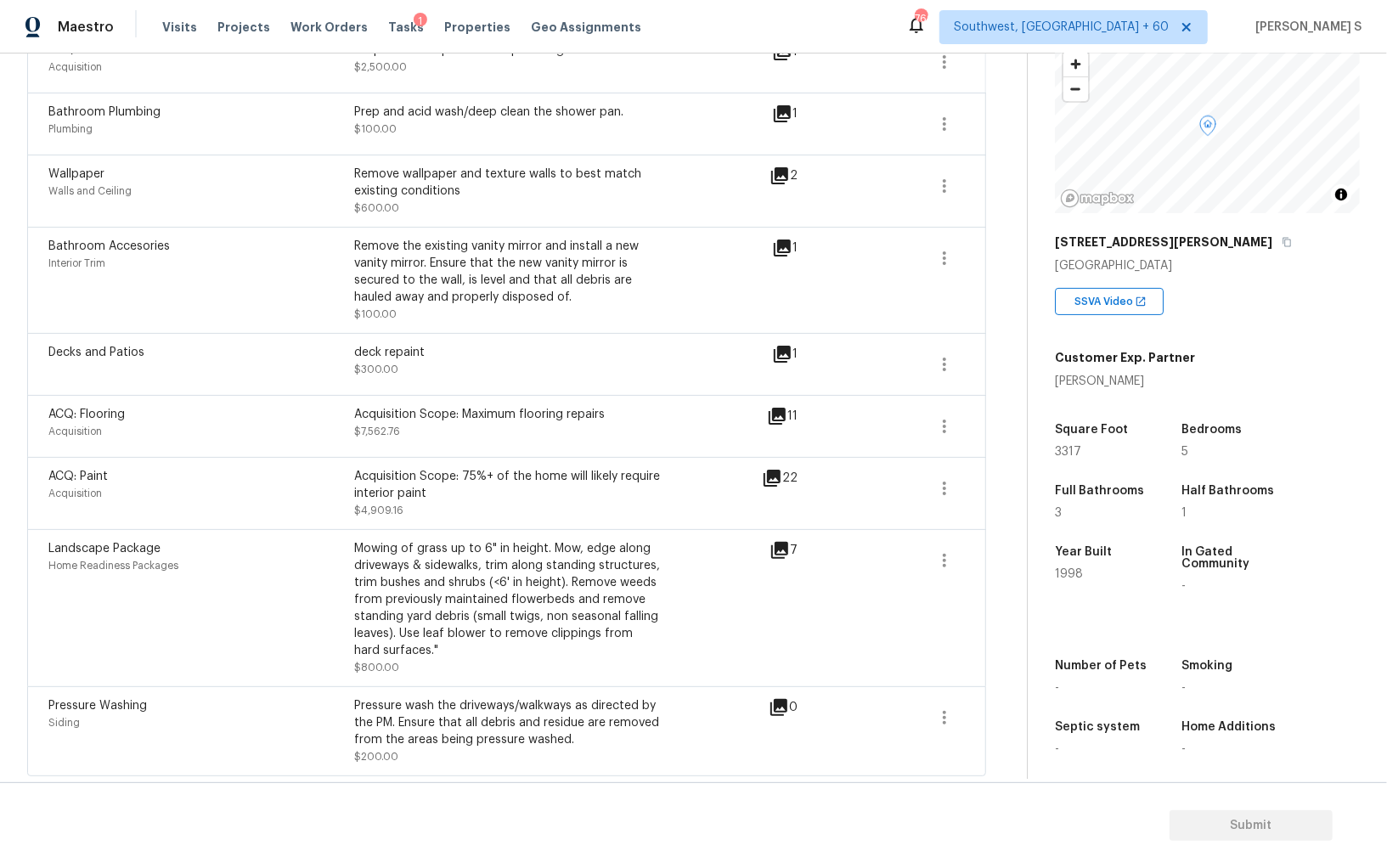
scroll to position [0, 0]
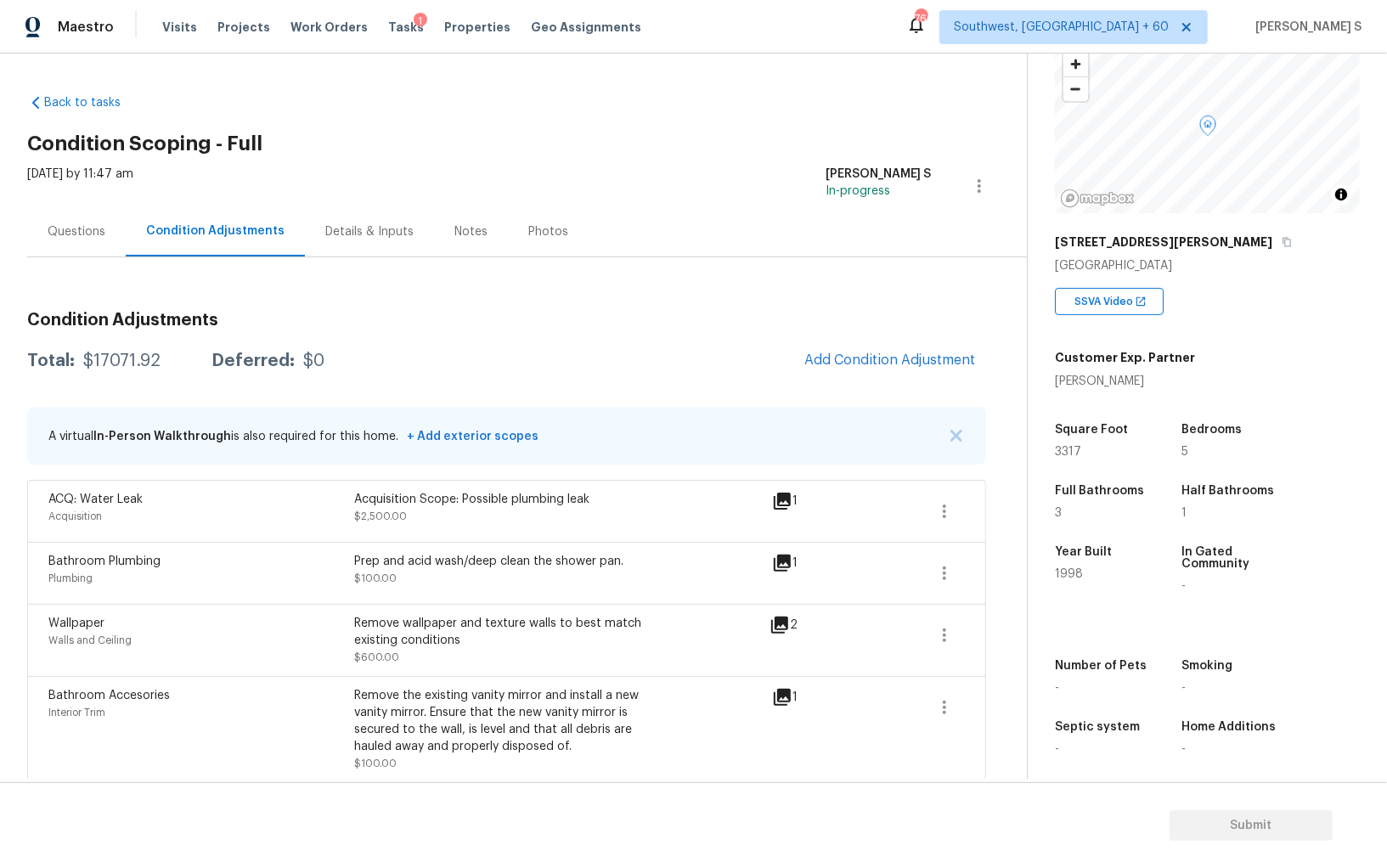
click at [123, 367] on div "$17071.92" at bounding box center [122, 361] width 78 height 17
copy div "17071.92"
click at [66, 234] on div "Questions" at bounding box center [76, 232] width 58 height 17
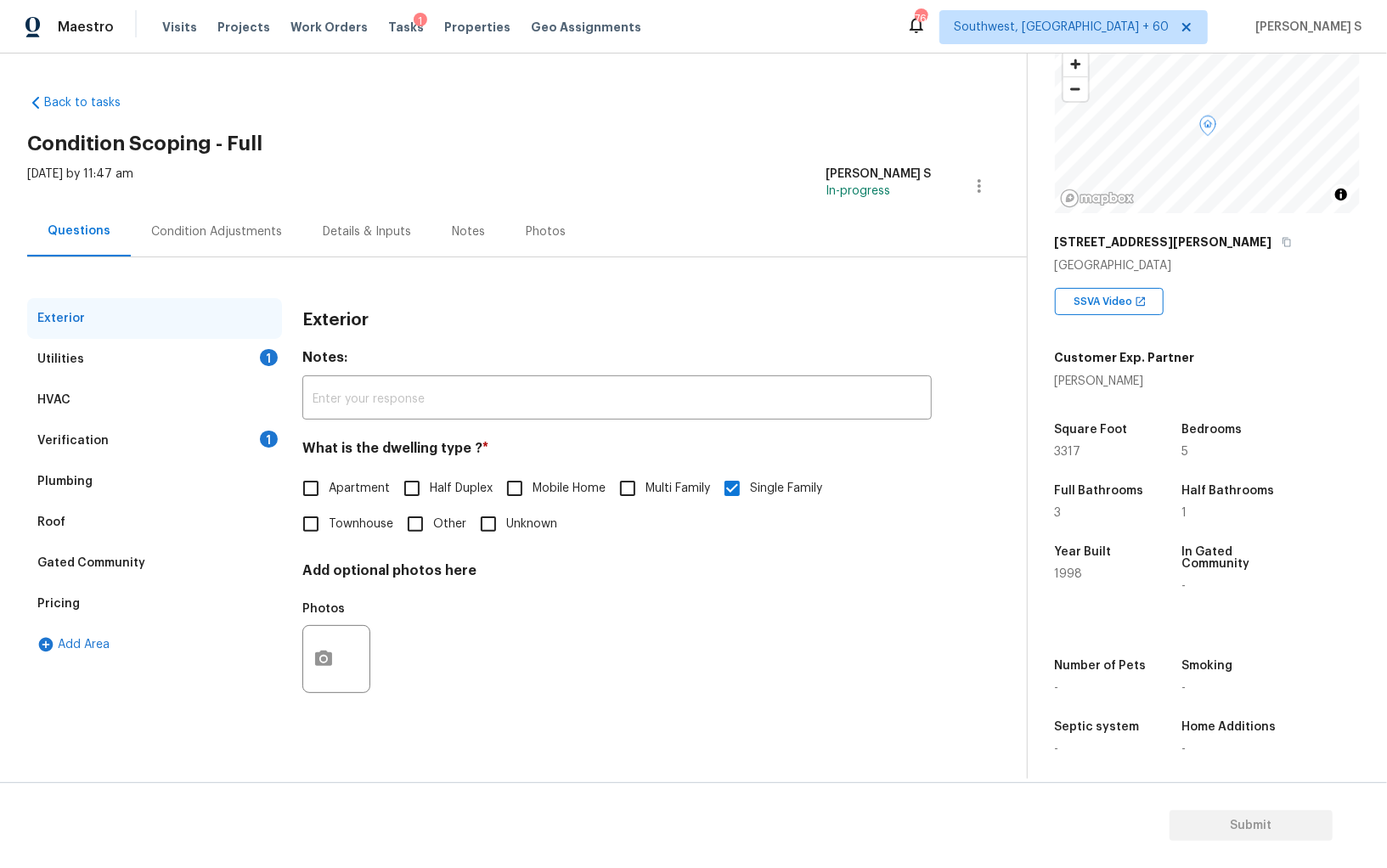
click at [216, 456] on div "Verification 1" at bounding box center [154, 440] width 255 height 41
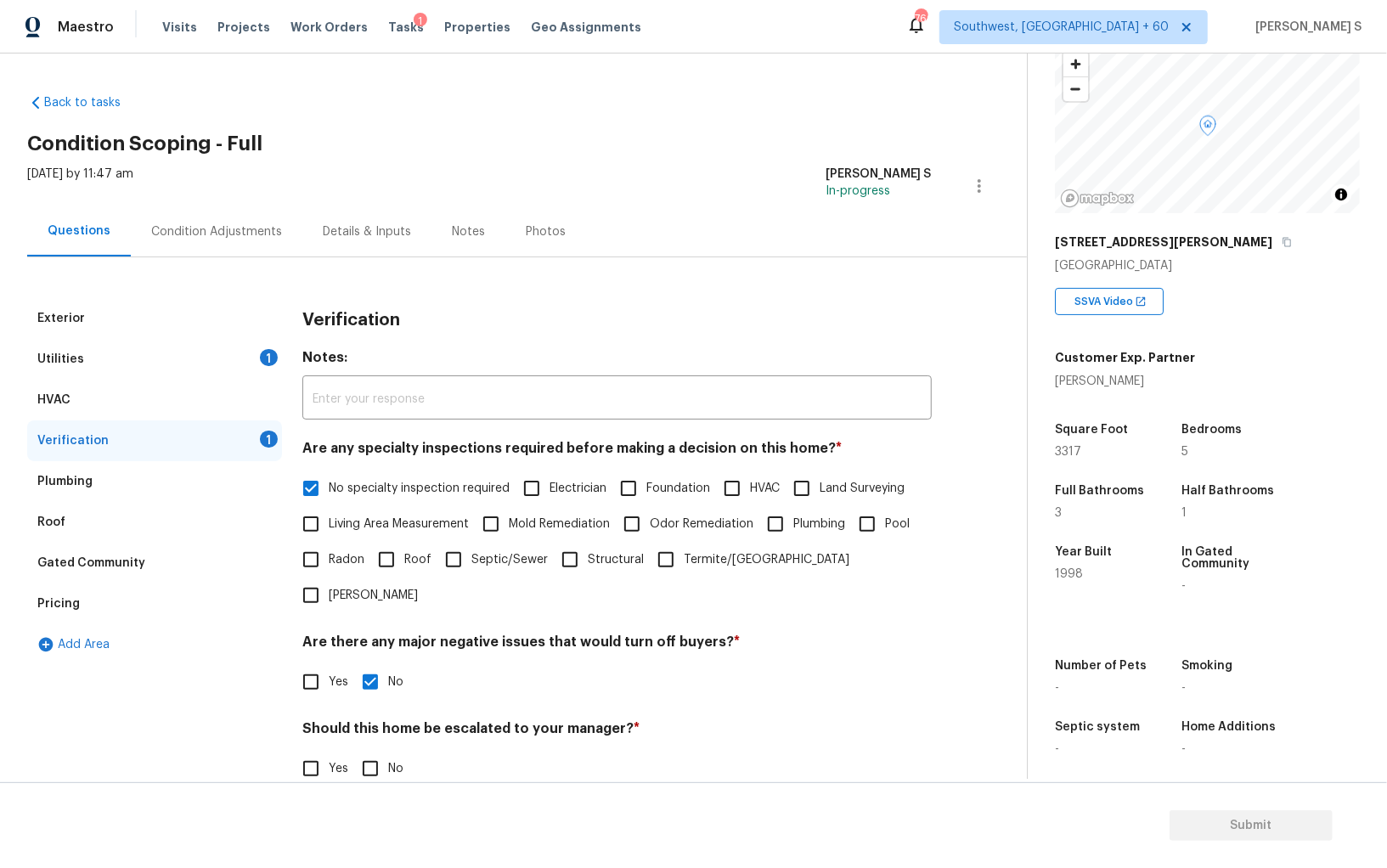
scroll to position [101, 0]
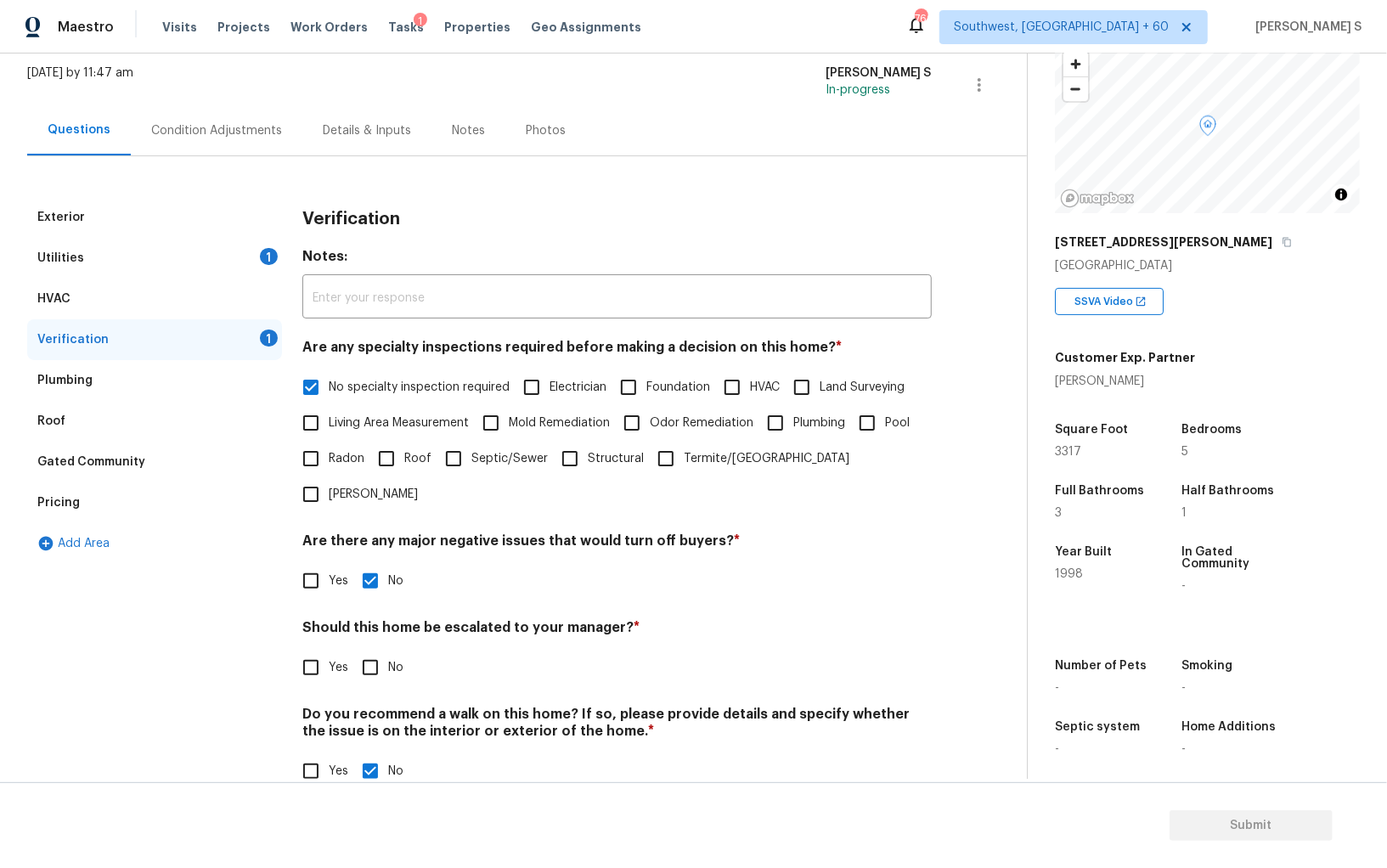
click at [380, 650] on input "No" at bounding box center [369, 667] width 35 height 35
checkbox input "true"
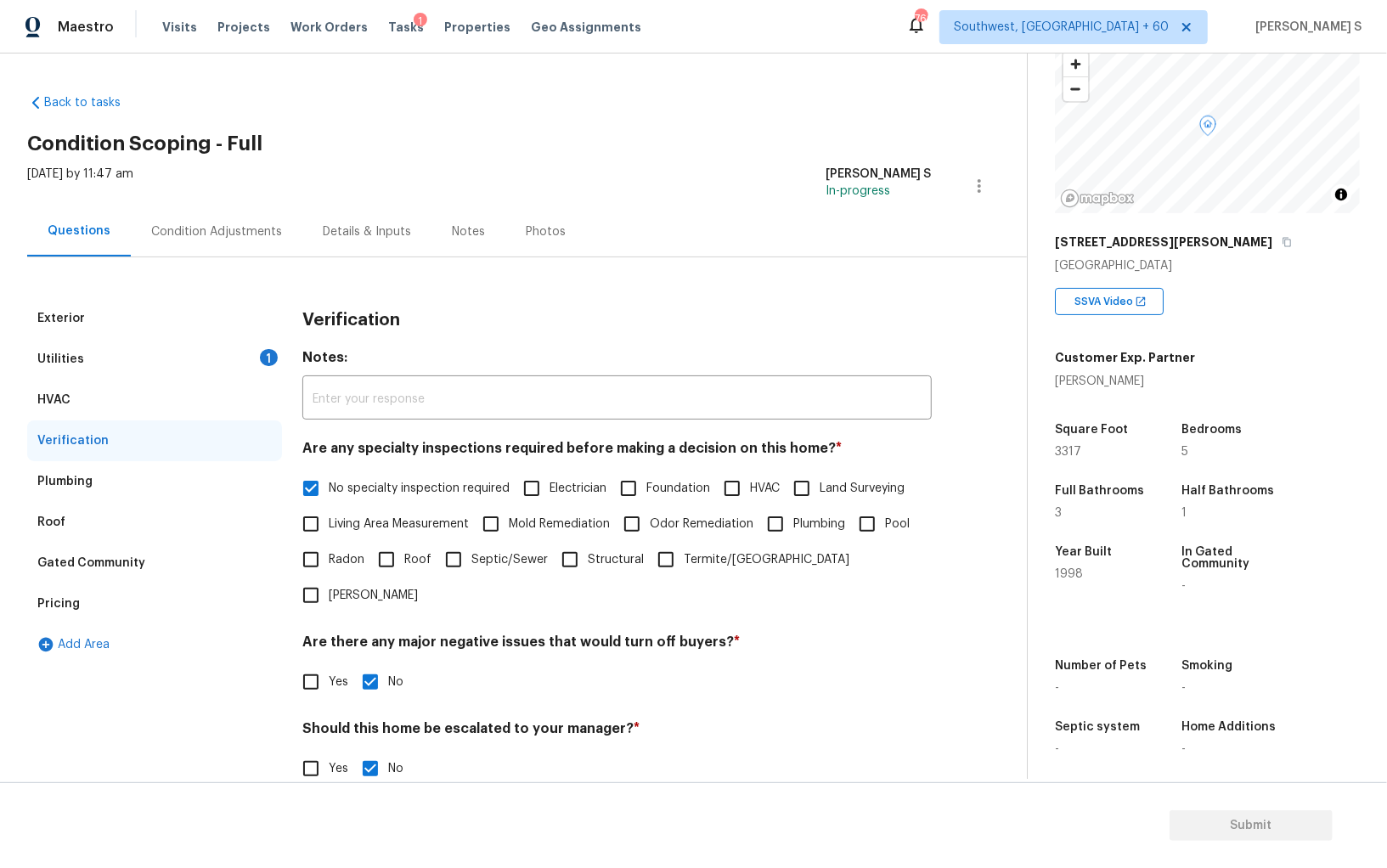
click at [265, 362] on div "1" at bounding box center [268, 358] width 18 height 17
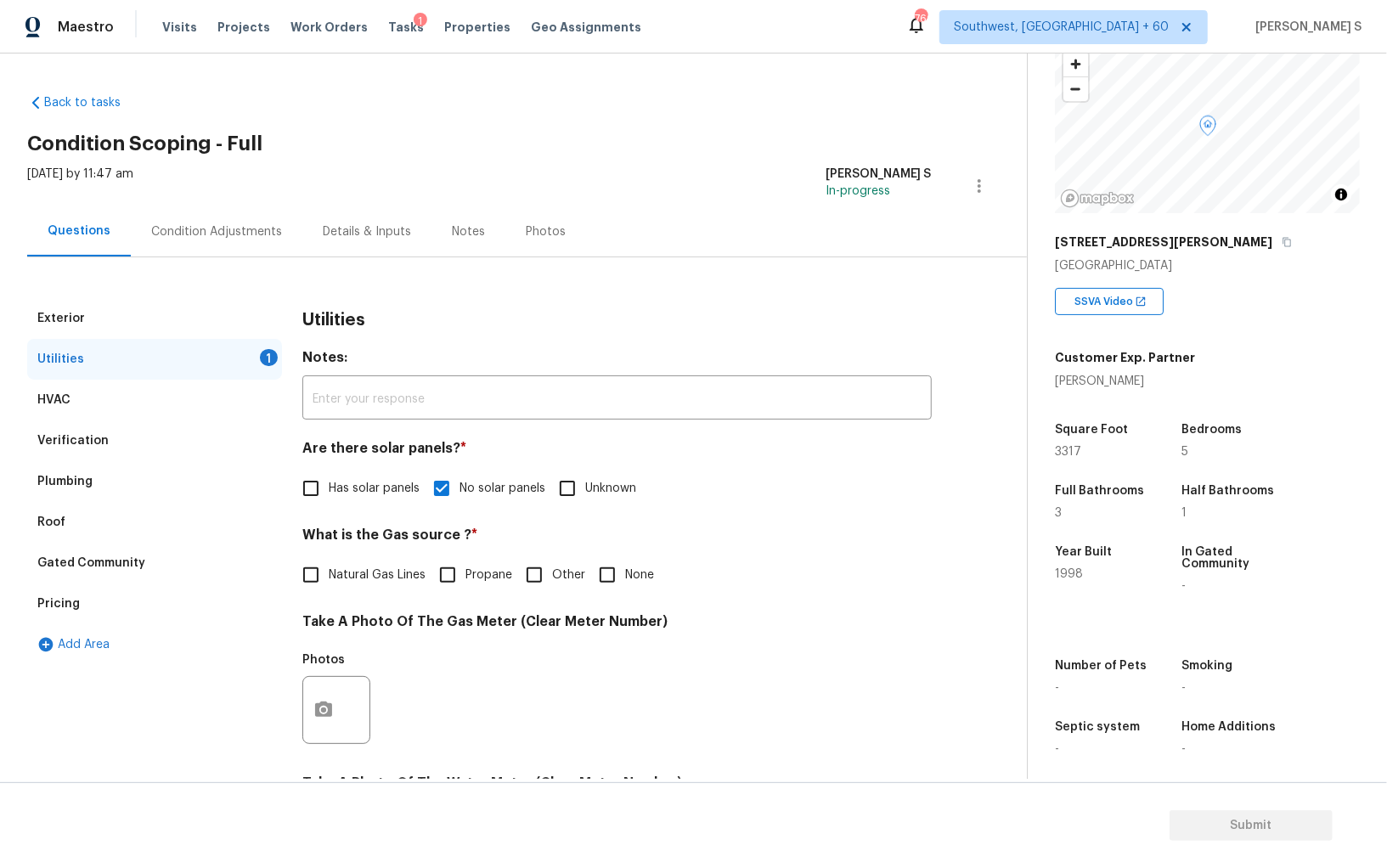
scroll to position [249, 0]
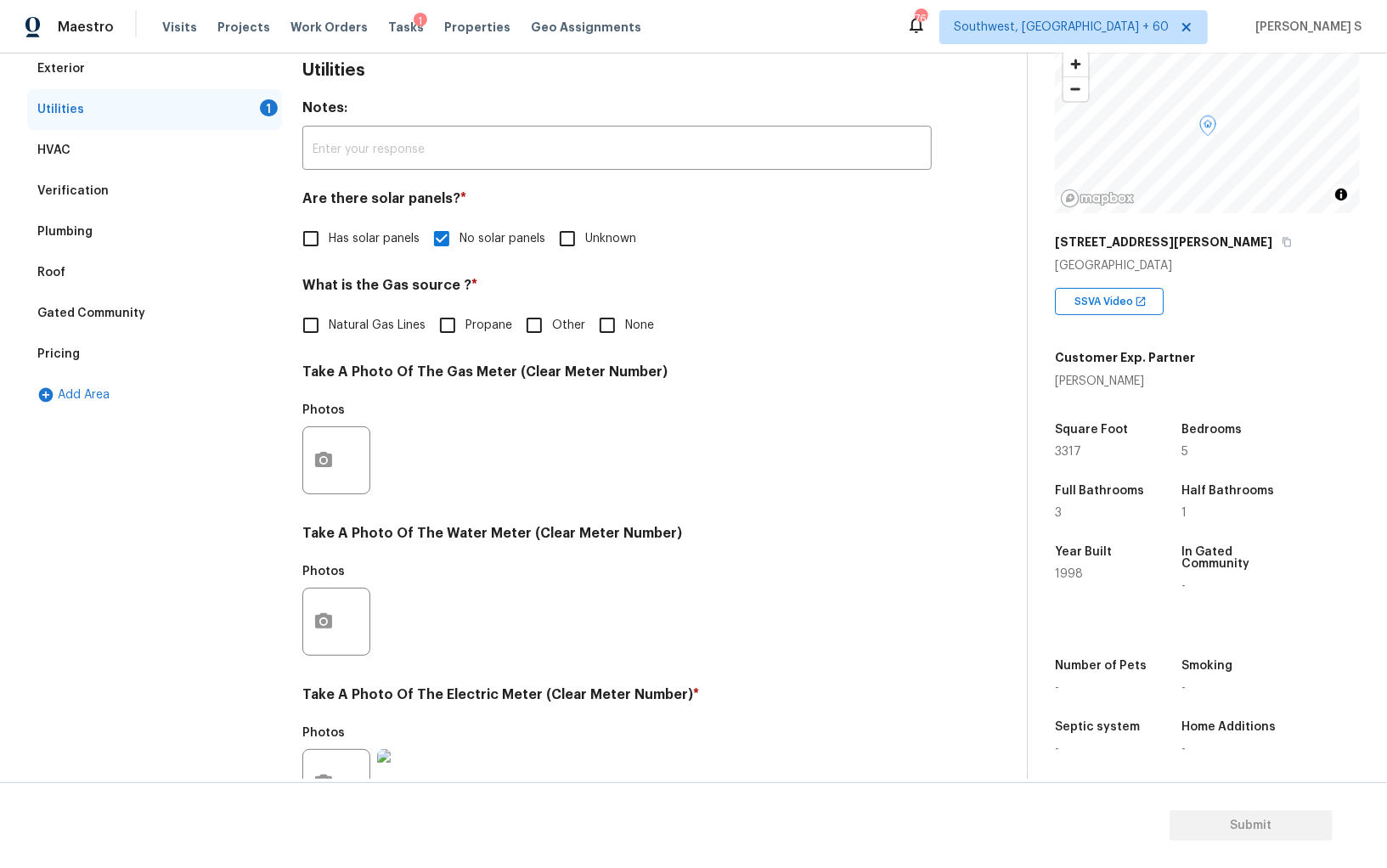
click at [602, 323] on input "None" at bounding box center [607, 324] width 35 height 35
checkbox input "true"
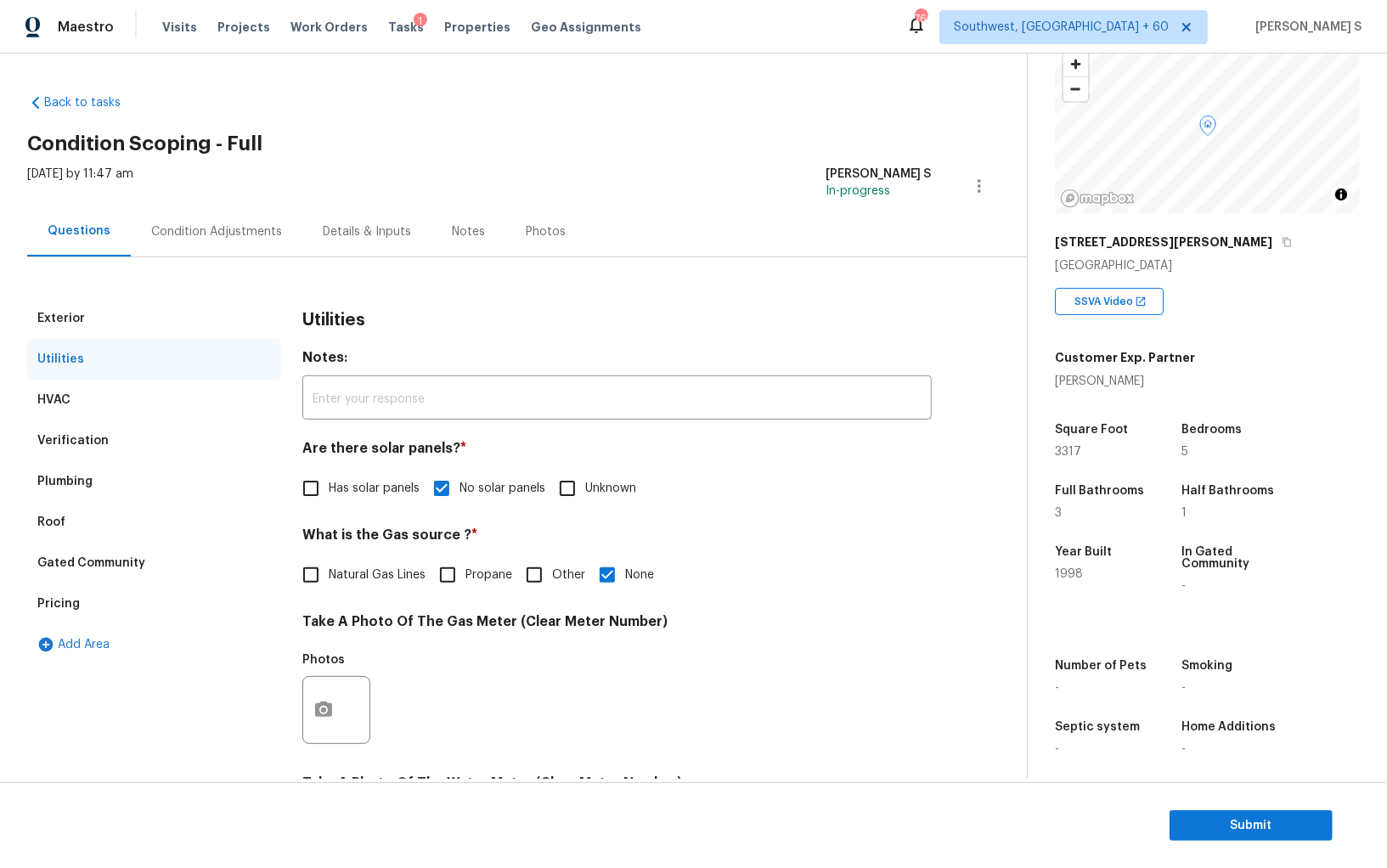
click at [280, 223] on div "Condition Adjustments" at bounding box center [217, 231] width 172 height 50
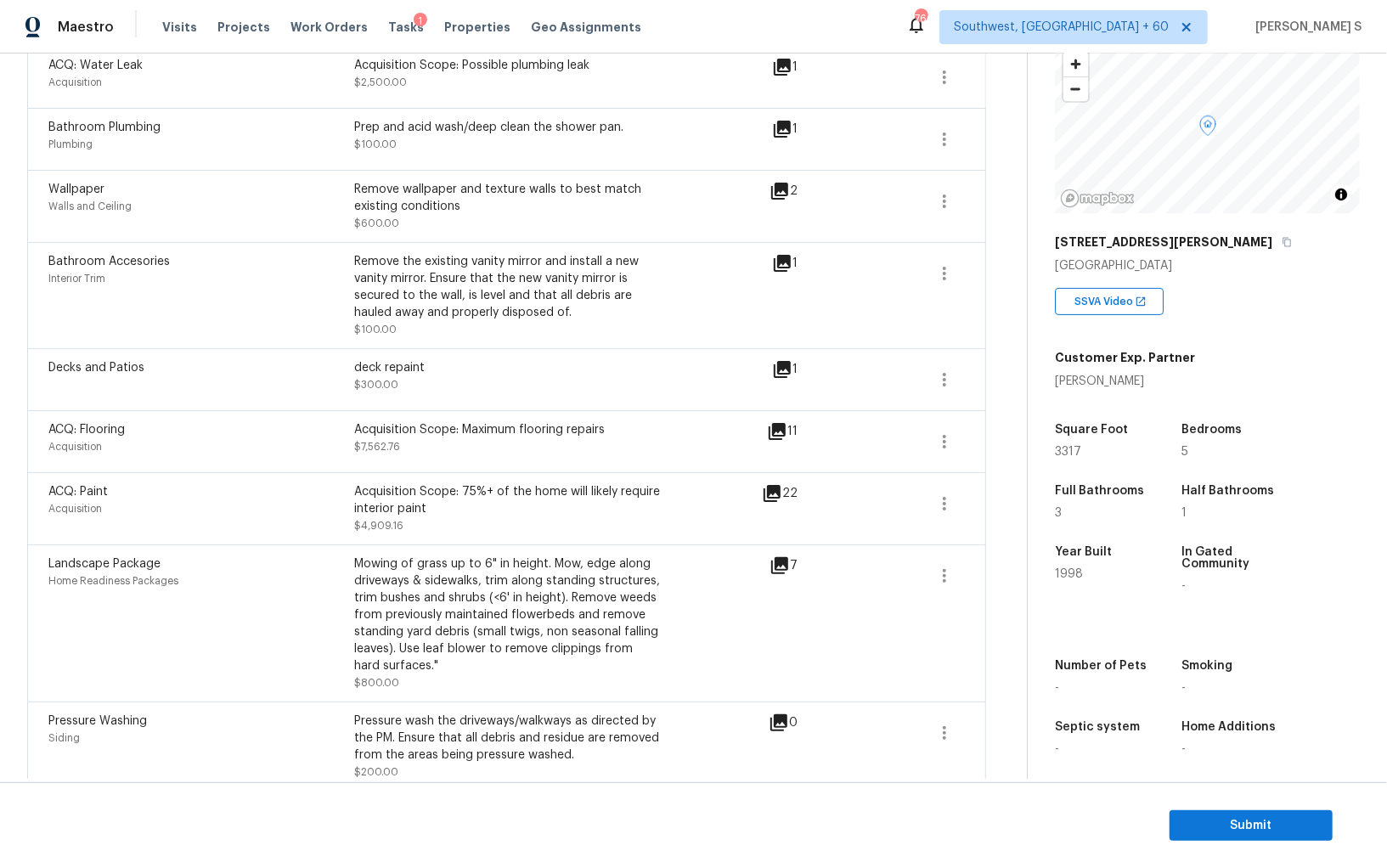
scroll to position [450, 0]
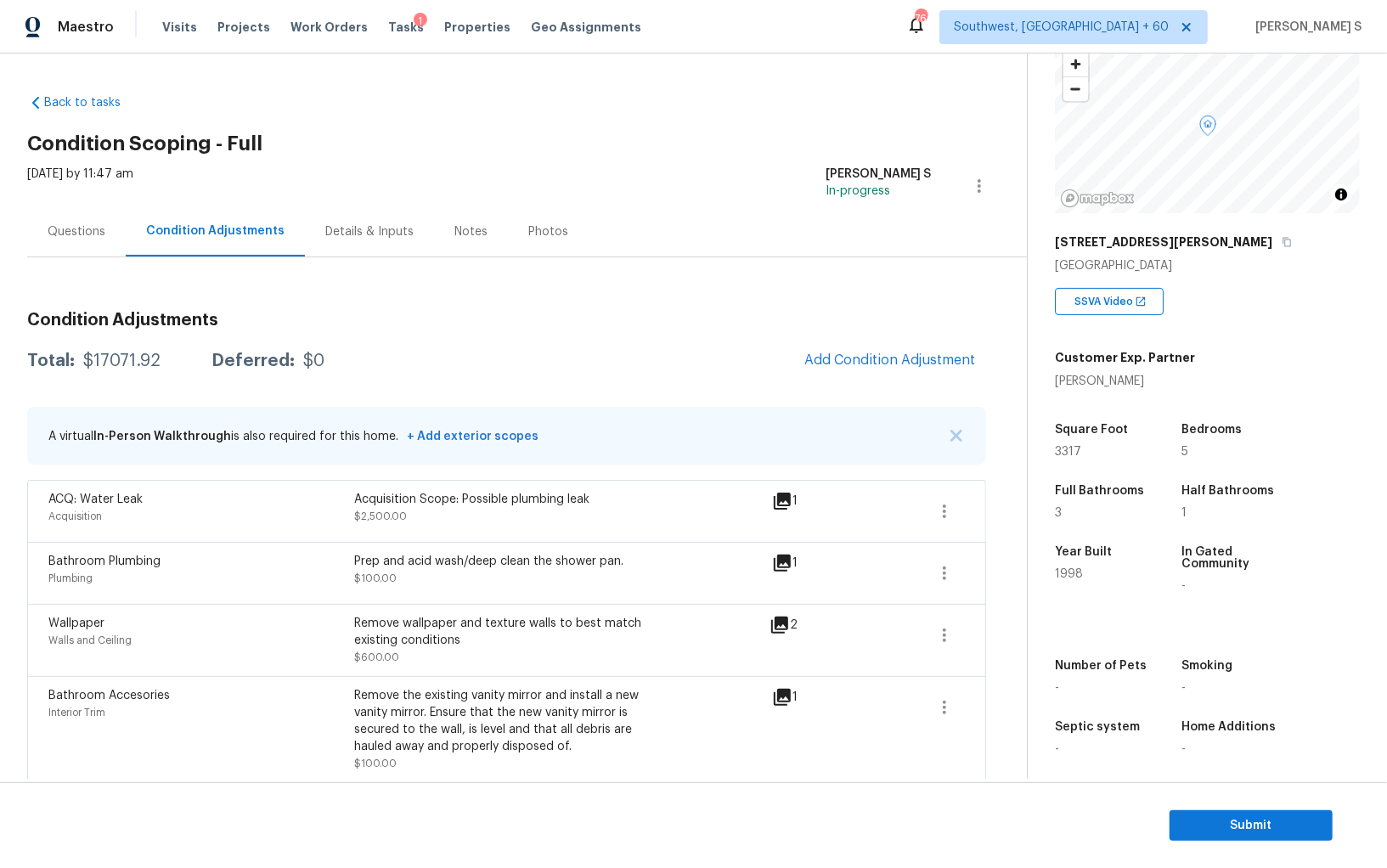
click at [136, 365] on div "$17071.92" at bounding box center [122, 361] width 78 height 17
copy div "17071.92"
click at [67, 216] on div "Questions" at bounding box center [76, 231] width 98 height 50
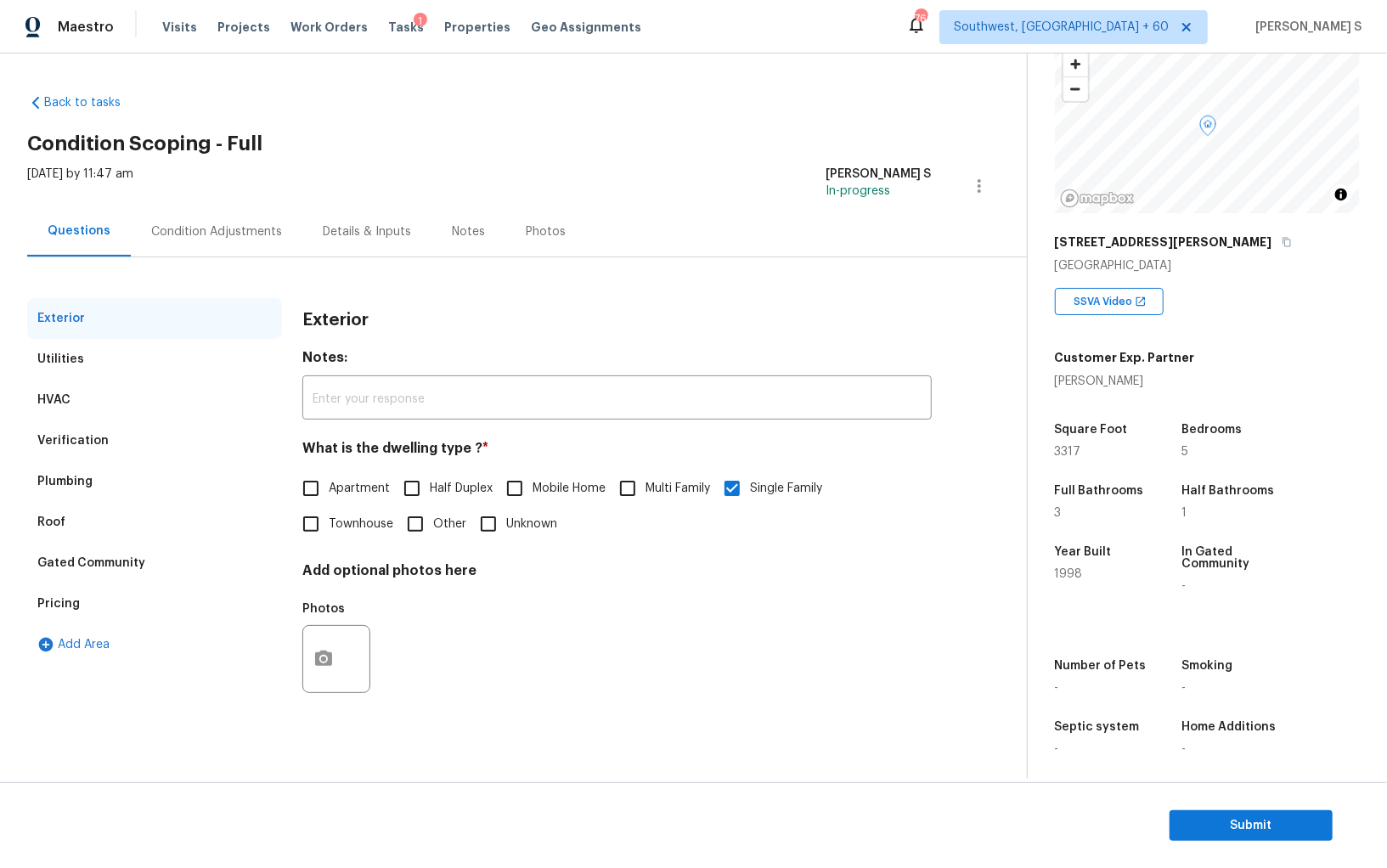
click at [81, 427] on div "Verification" at bounding box center [154, 440] width 255 height 41
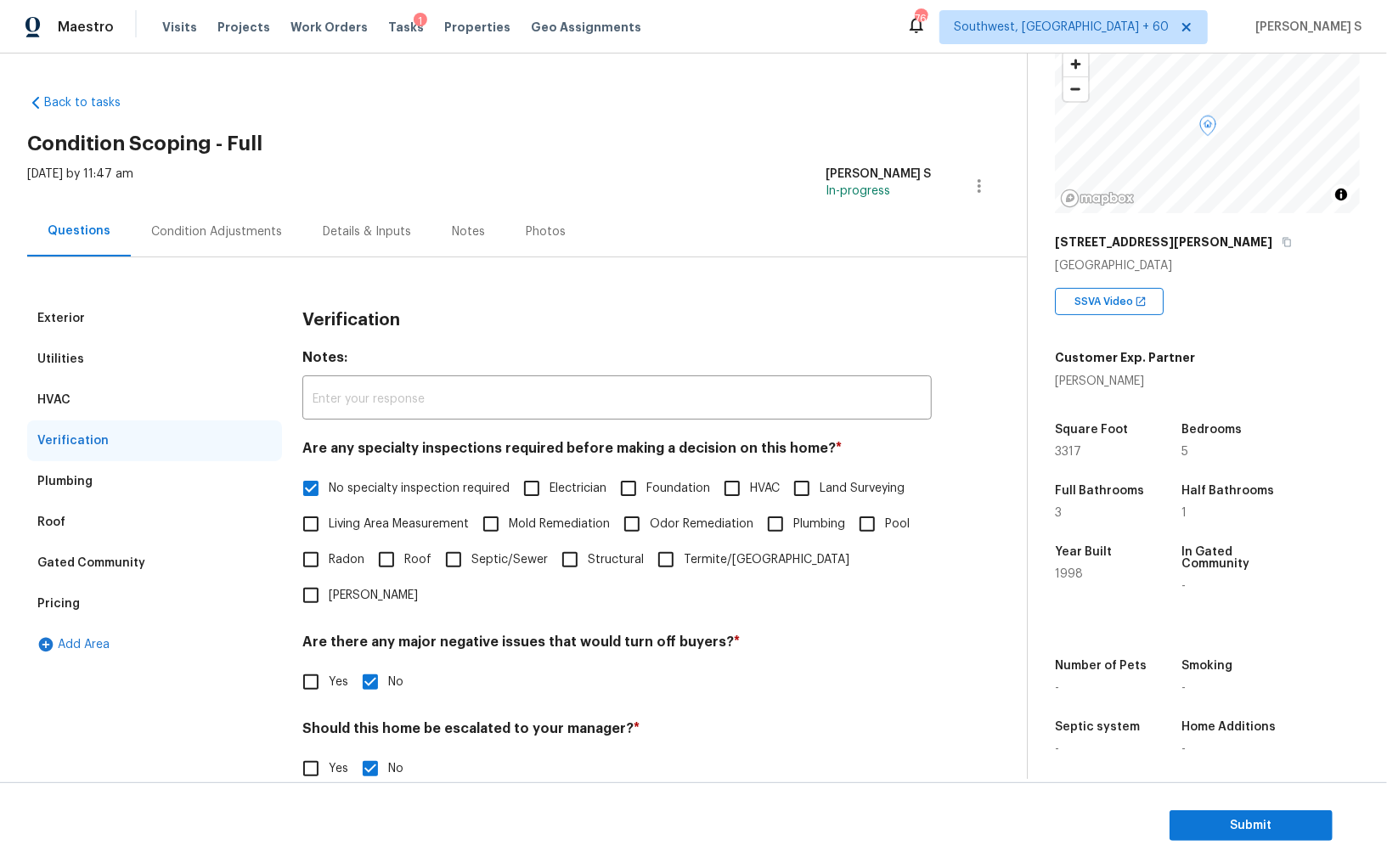
scroll to position [101, 0]
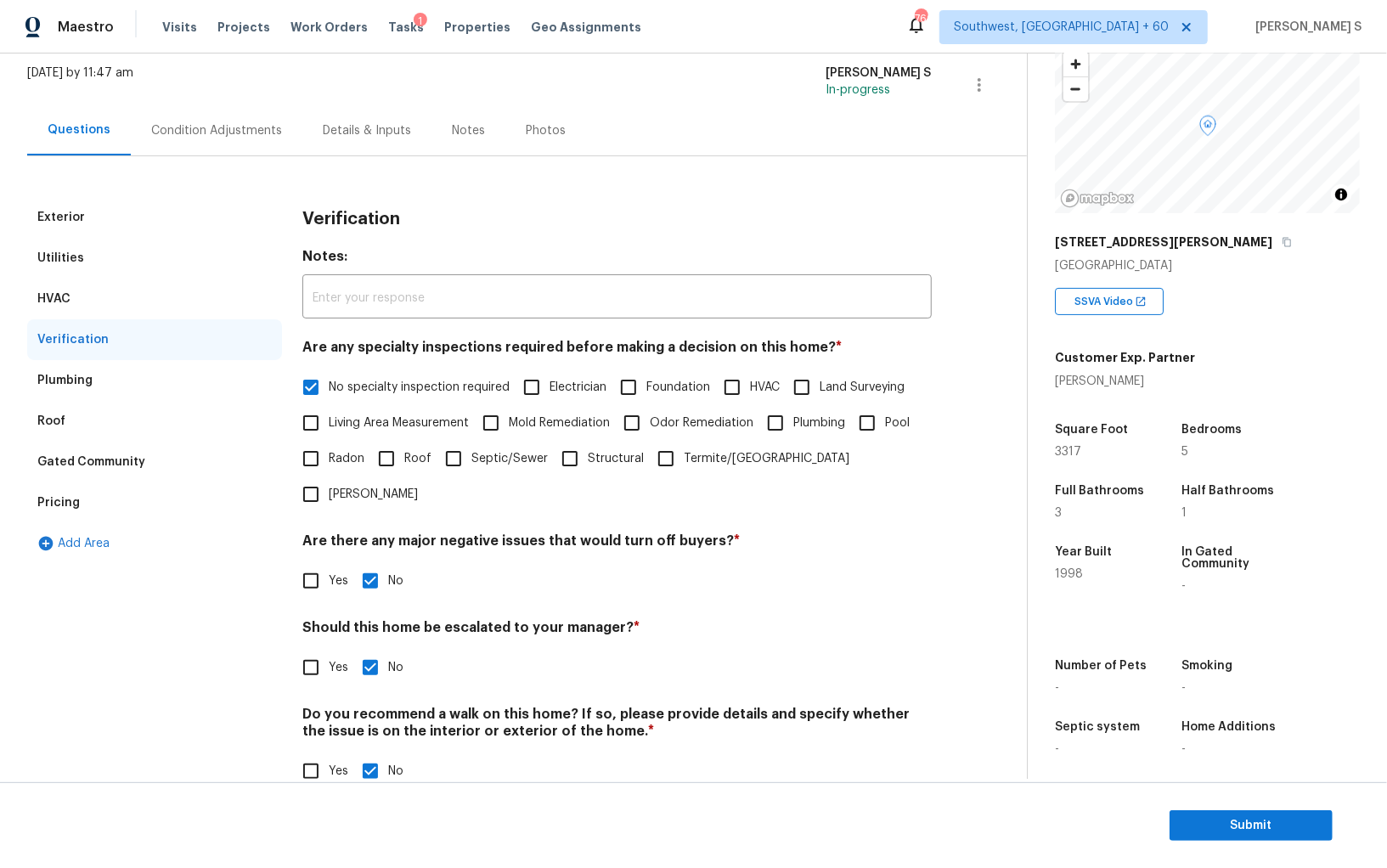
click at [84, 487] on div "Pricing" at bounding box center [154, 502] width 255 height 41
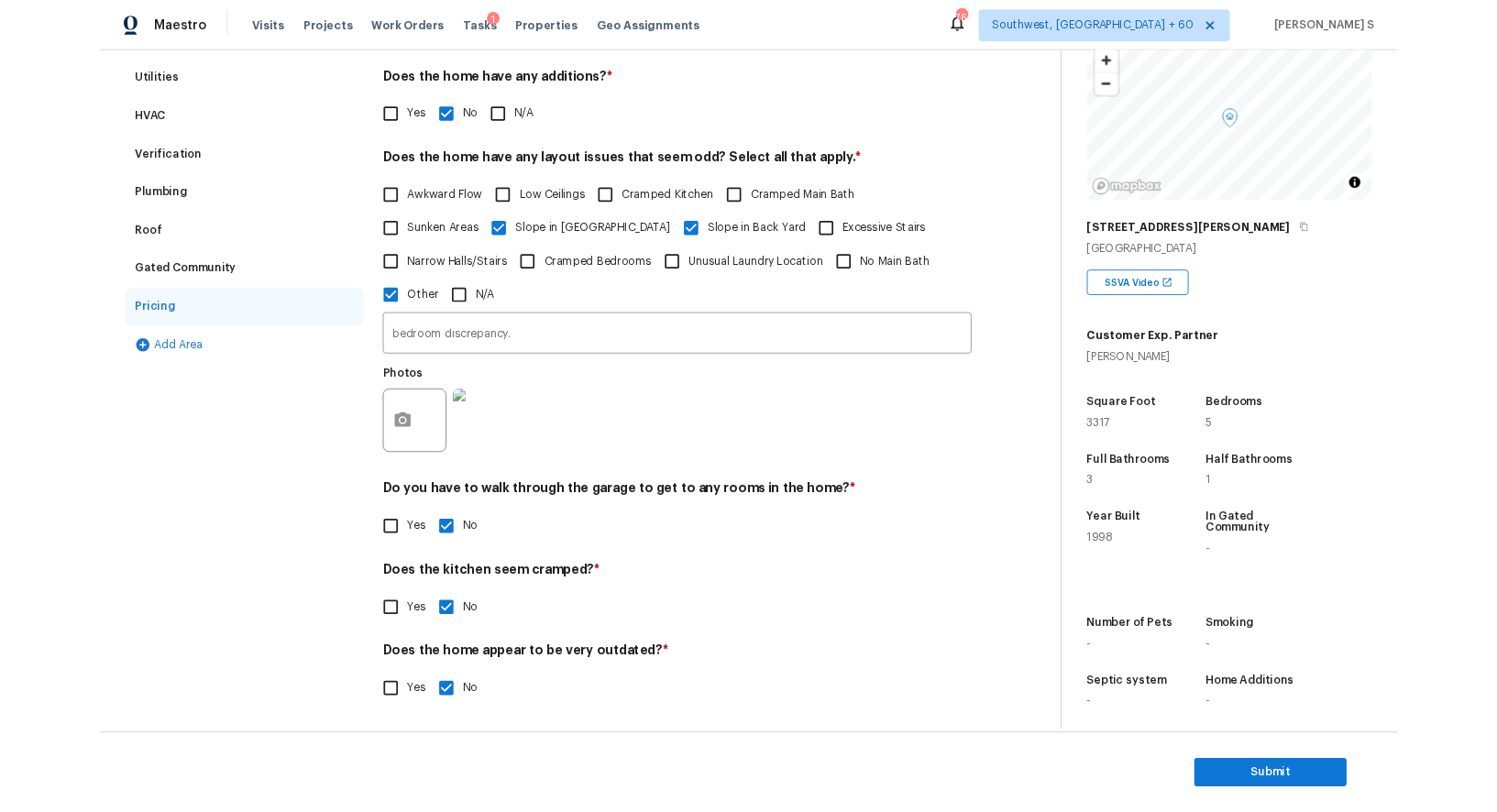
scroll to position [0, 0]
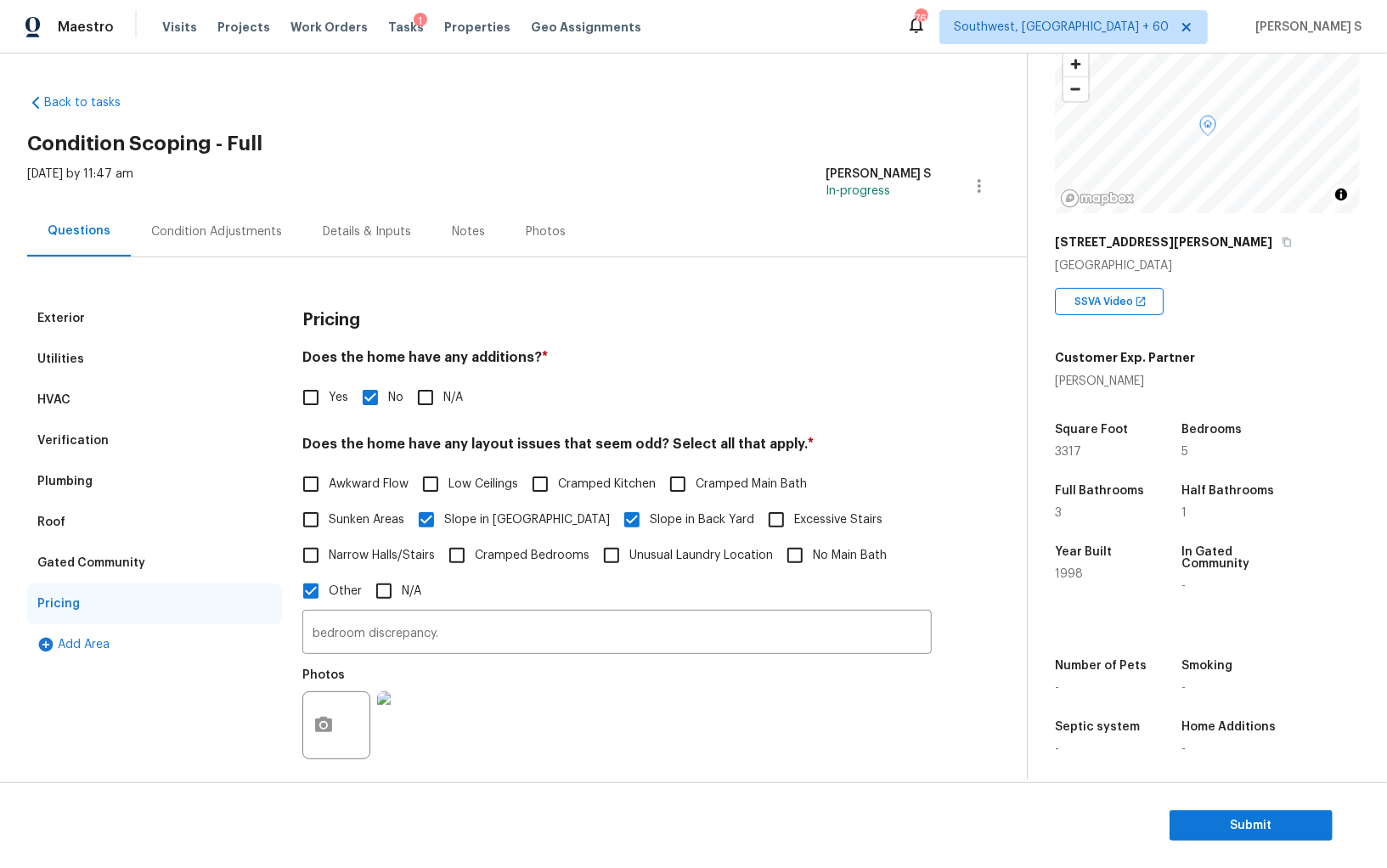
click at [237, 234] on div "Condition Adjustments" at bounding box center [217, 232] width 131 height 17
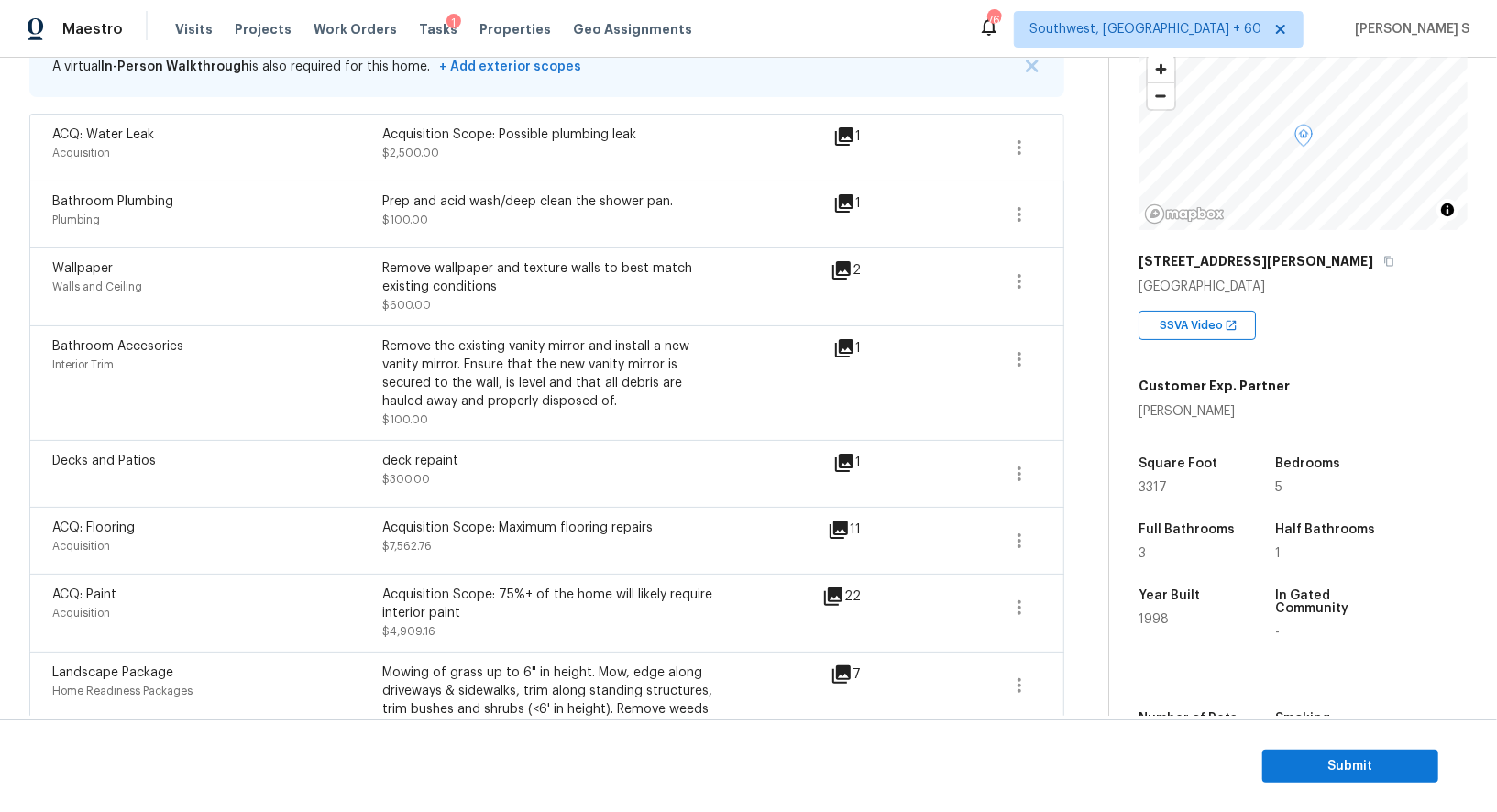
scroll to position [285, 0]
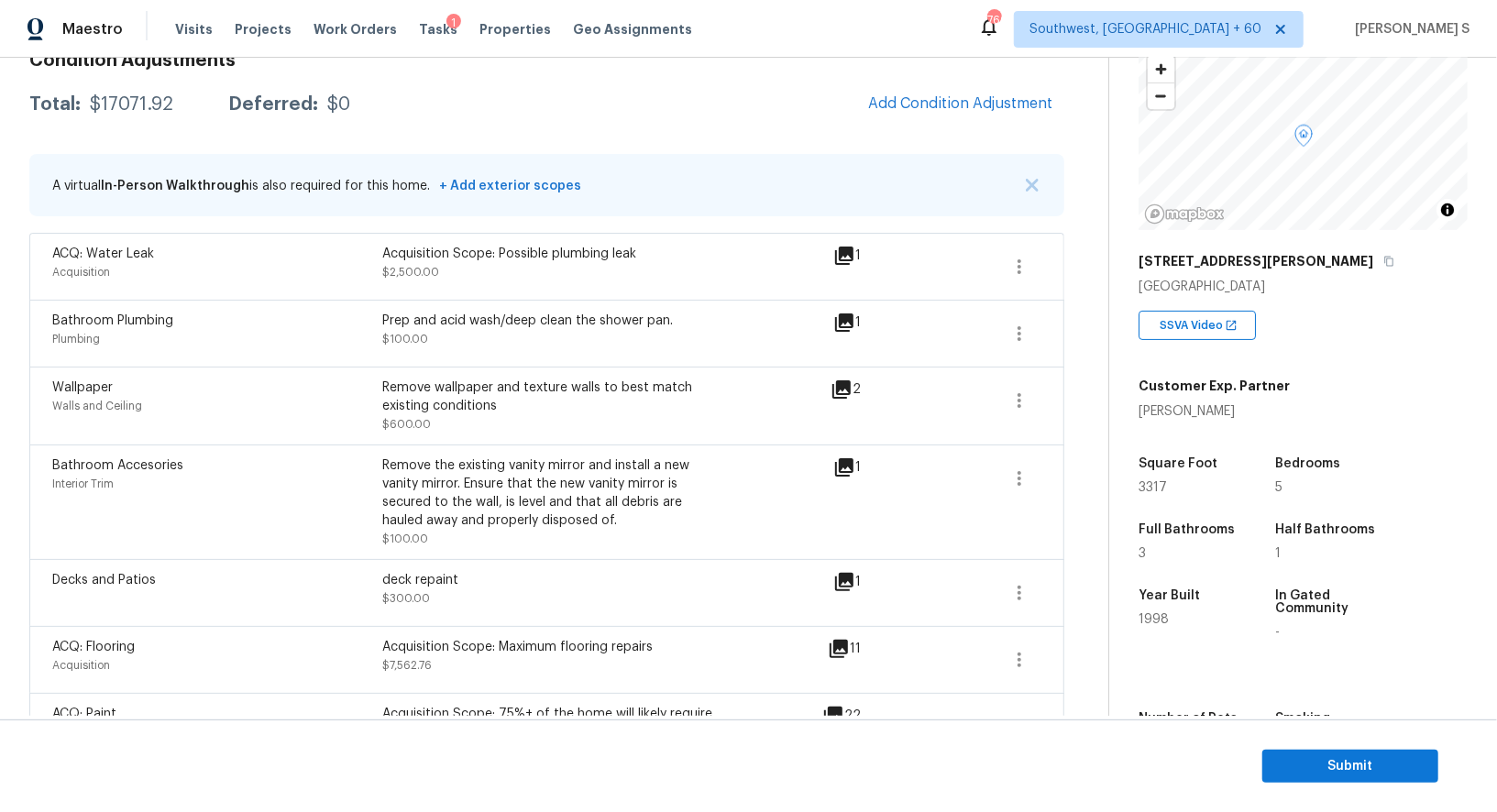
click at [402, 579] on div "deck repaint" at bounding box center [547, 580] width 330 height 19
click at [433, 579] on div "deck repaint" at bounding box center [547, 580] width 330 height 19
copy div "deck repaint"
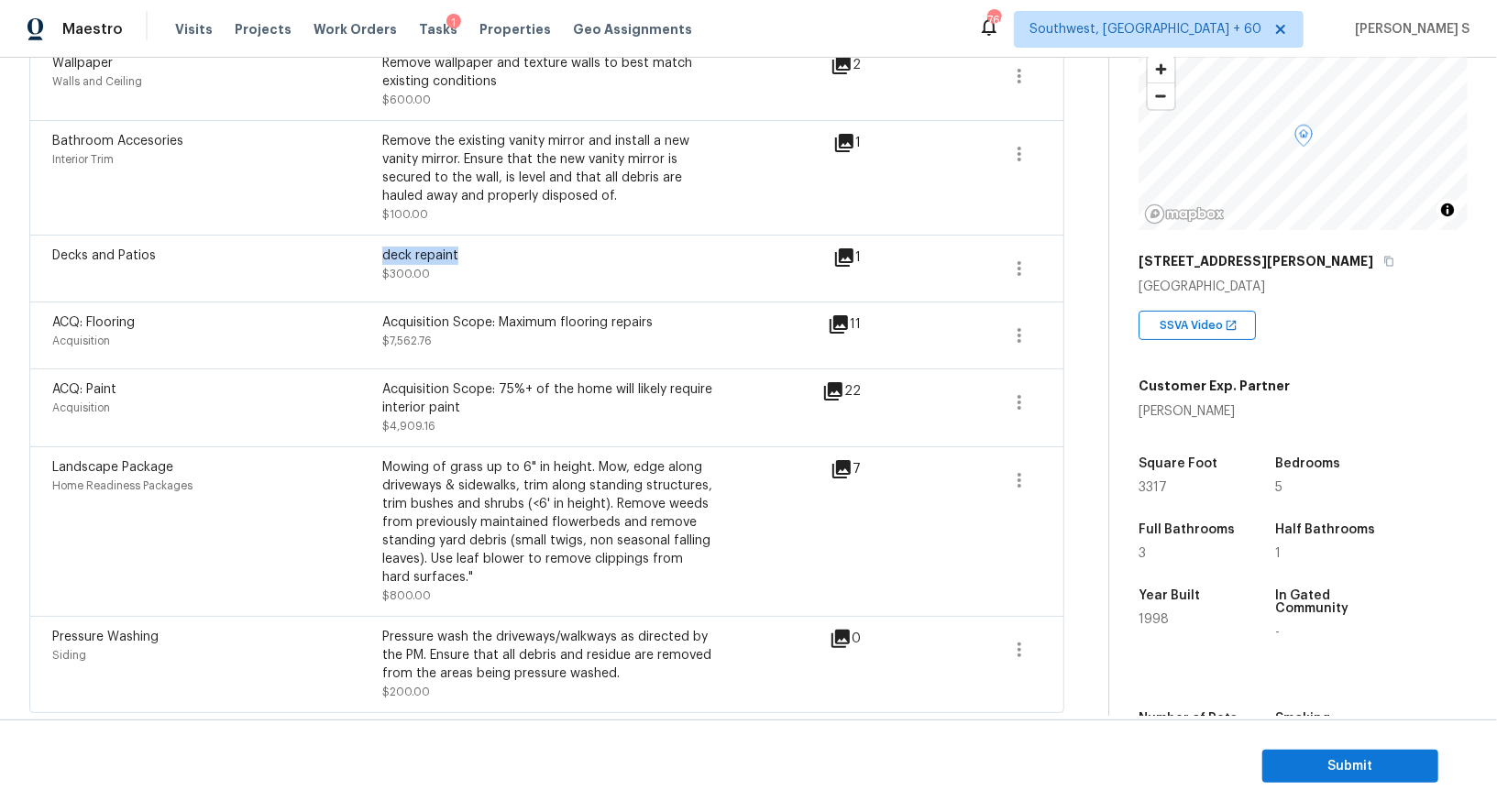
scroll to position [0, 0]
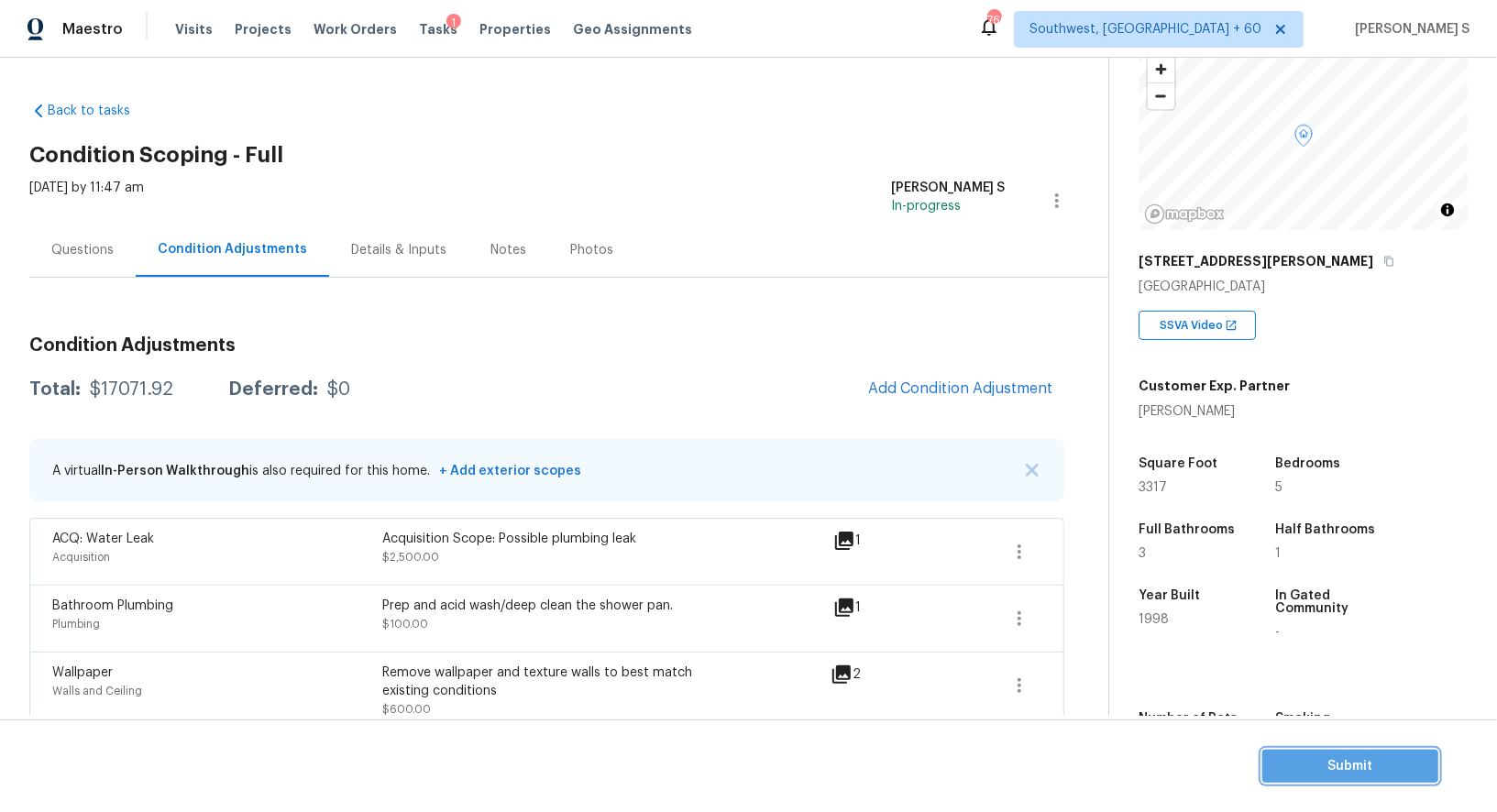
click at [1341, 760] on span "Submit" at bounding box center [1350, 766] width 146 height 23
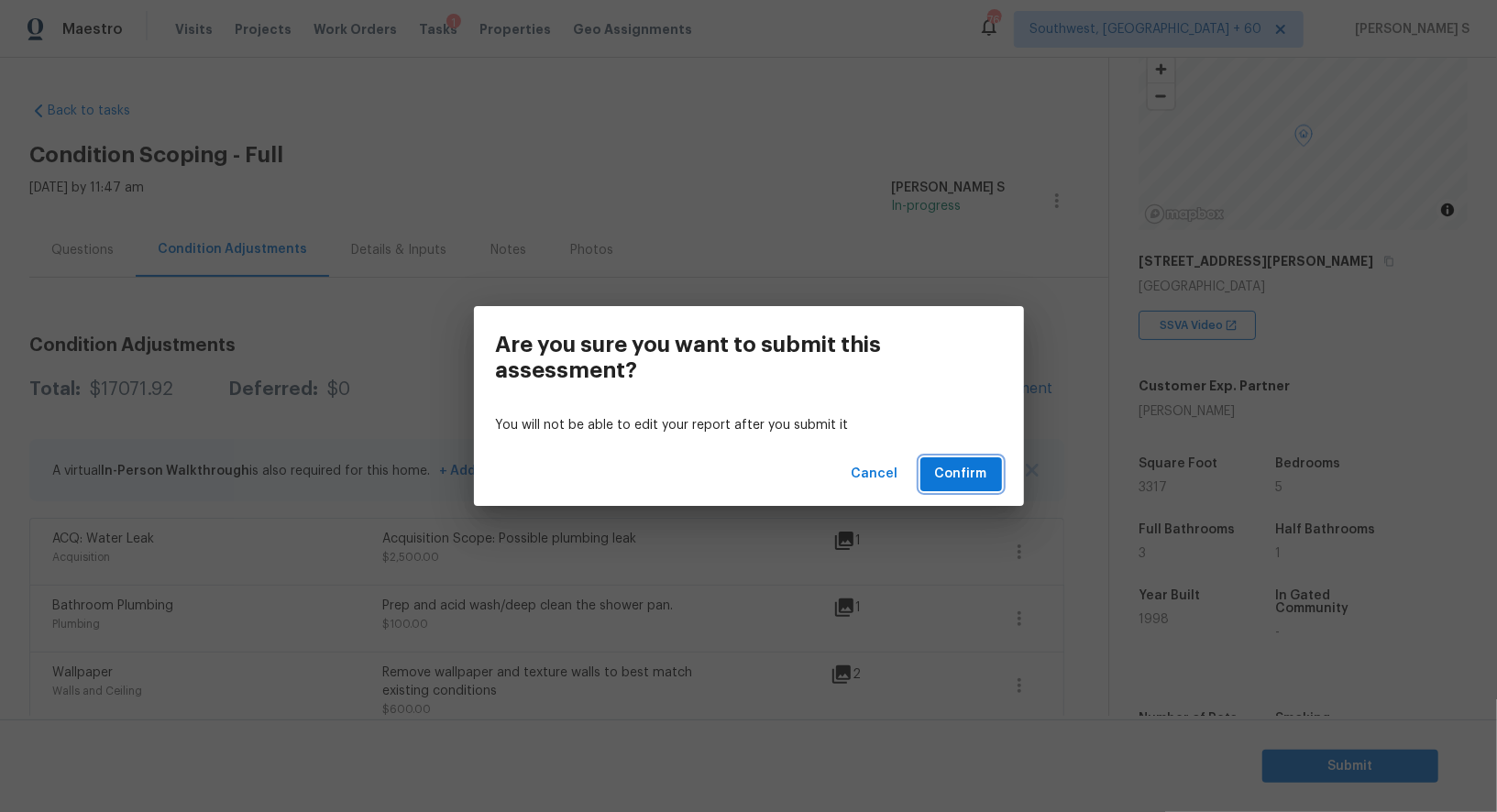
click at [939, 481] on span "Confirm" at bounding box center [961, 474] width 52 height 23
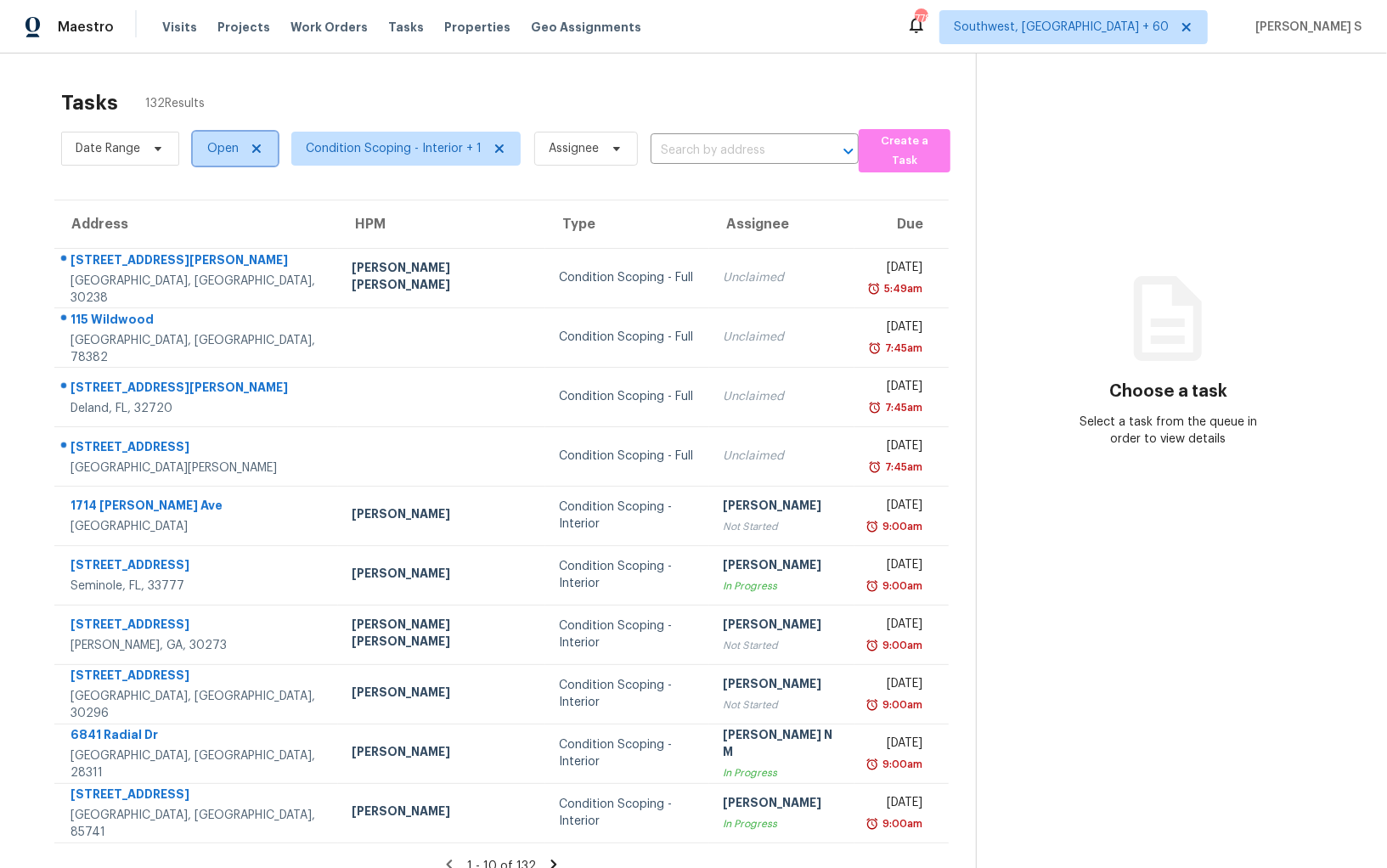
click at [235, 149] on span "Open" at bounding box center [223, 148] width 31 height 17
click at [350, 160] on span "Condition Scoping - Interior + 1" at bounding box center [407, 148] width 230 height 34
click at [139, 140] on span "Date Range" at bounding box center [120, 148] width 118 height 34
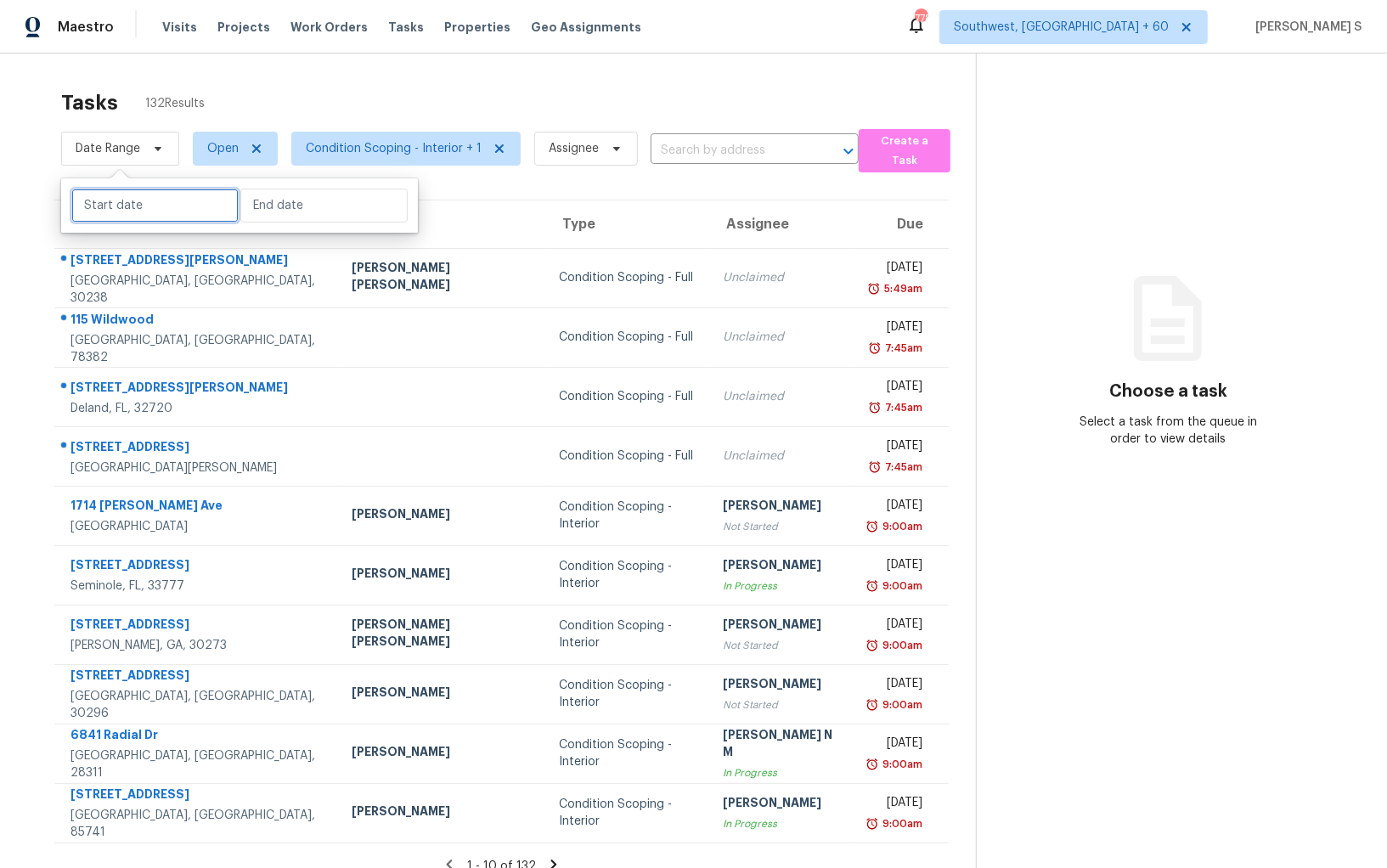
click at [155, 203] on input "text" at bounding box center [155, 205] width 167 height 34
select select "9"
select select "2025"
select select "10"
select select "2025"
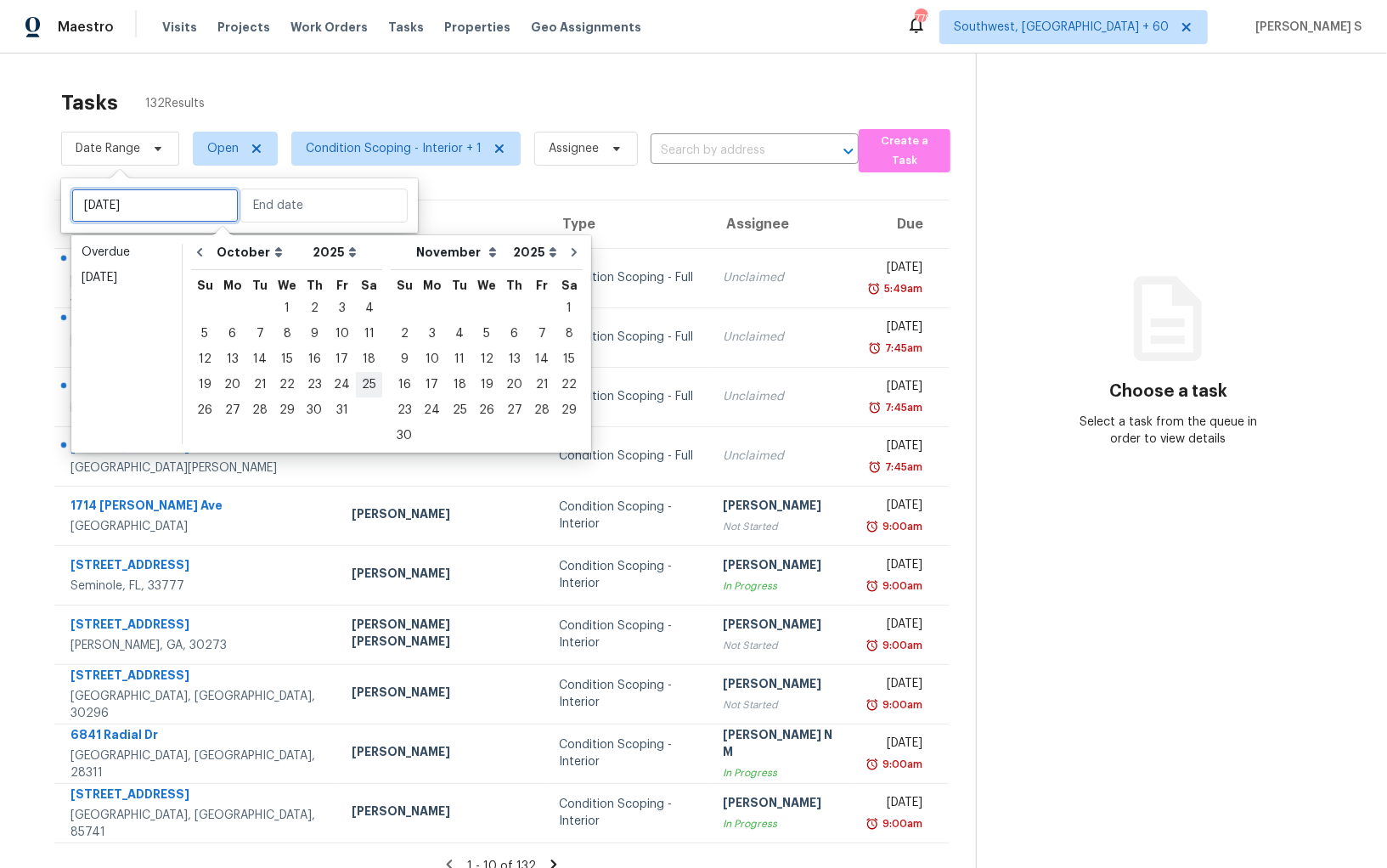
type input "[DATE]"
click at [239, 331] on div "6" at bounding box center [232, 334] width 28 height 24
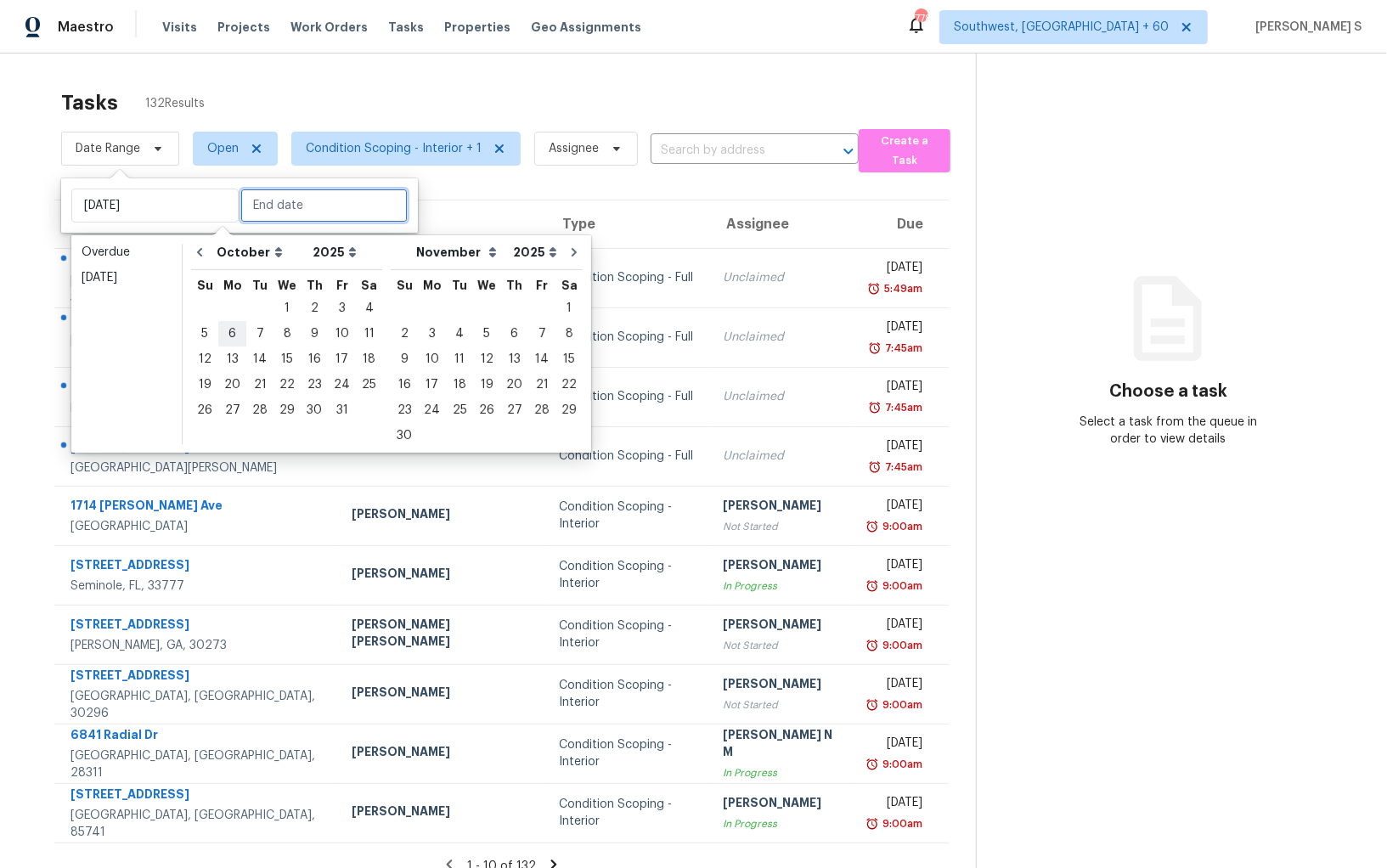
type input "[DATE]"
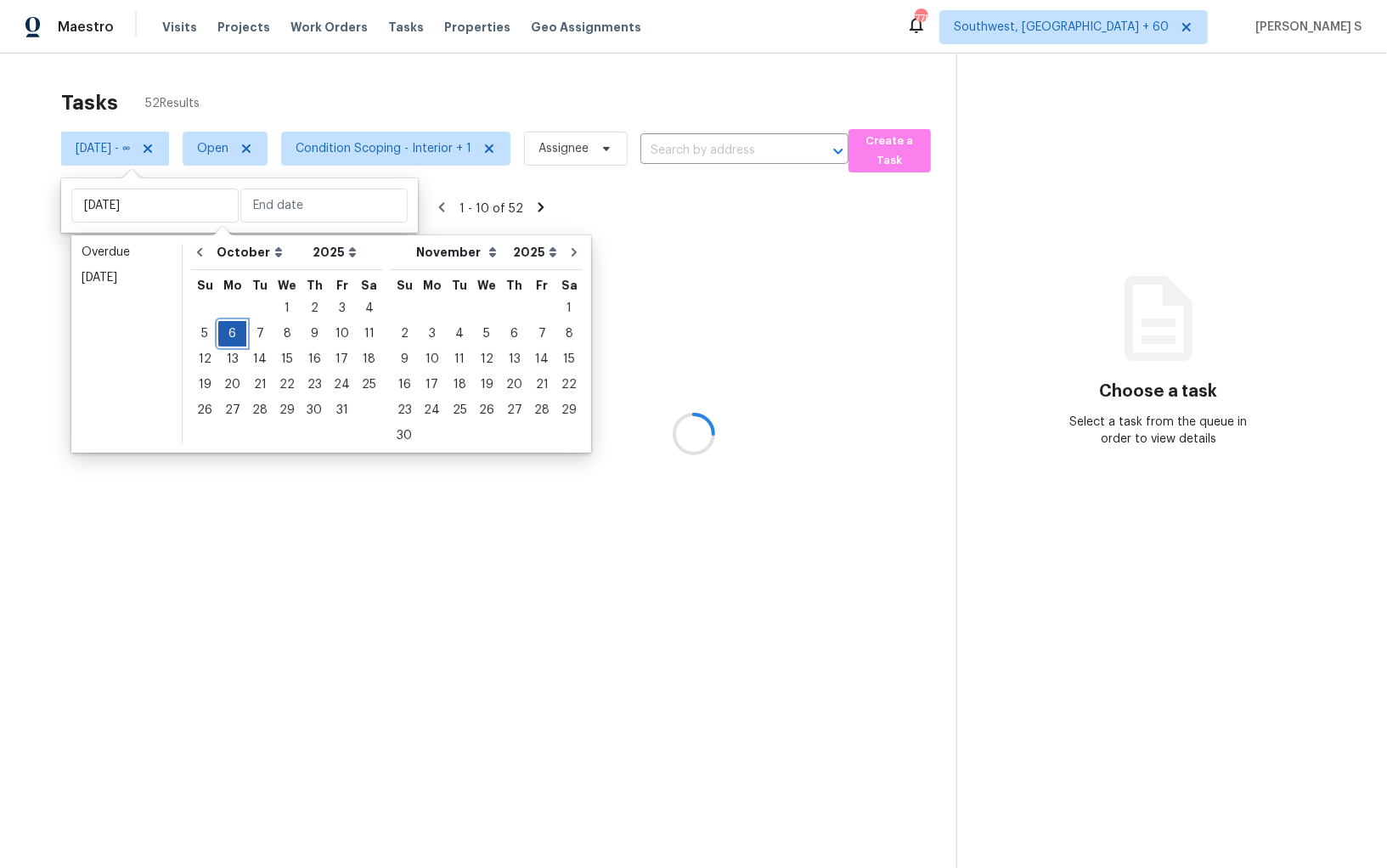
click at [239, 331] on div "6" at bounding box center [232, 334] width 28 height 24
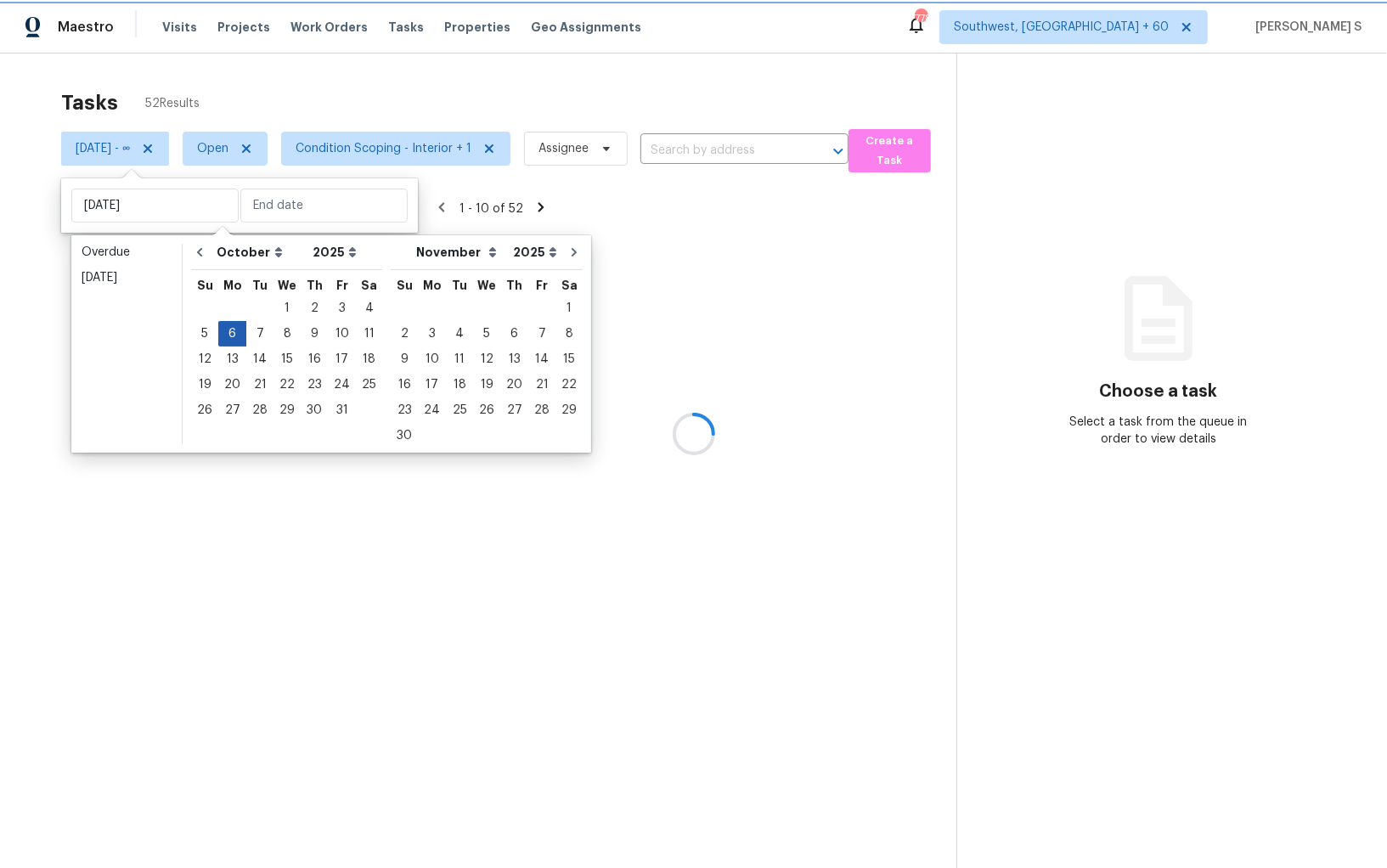
type input "[DATE]"
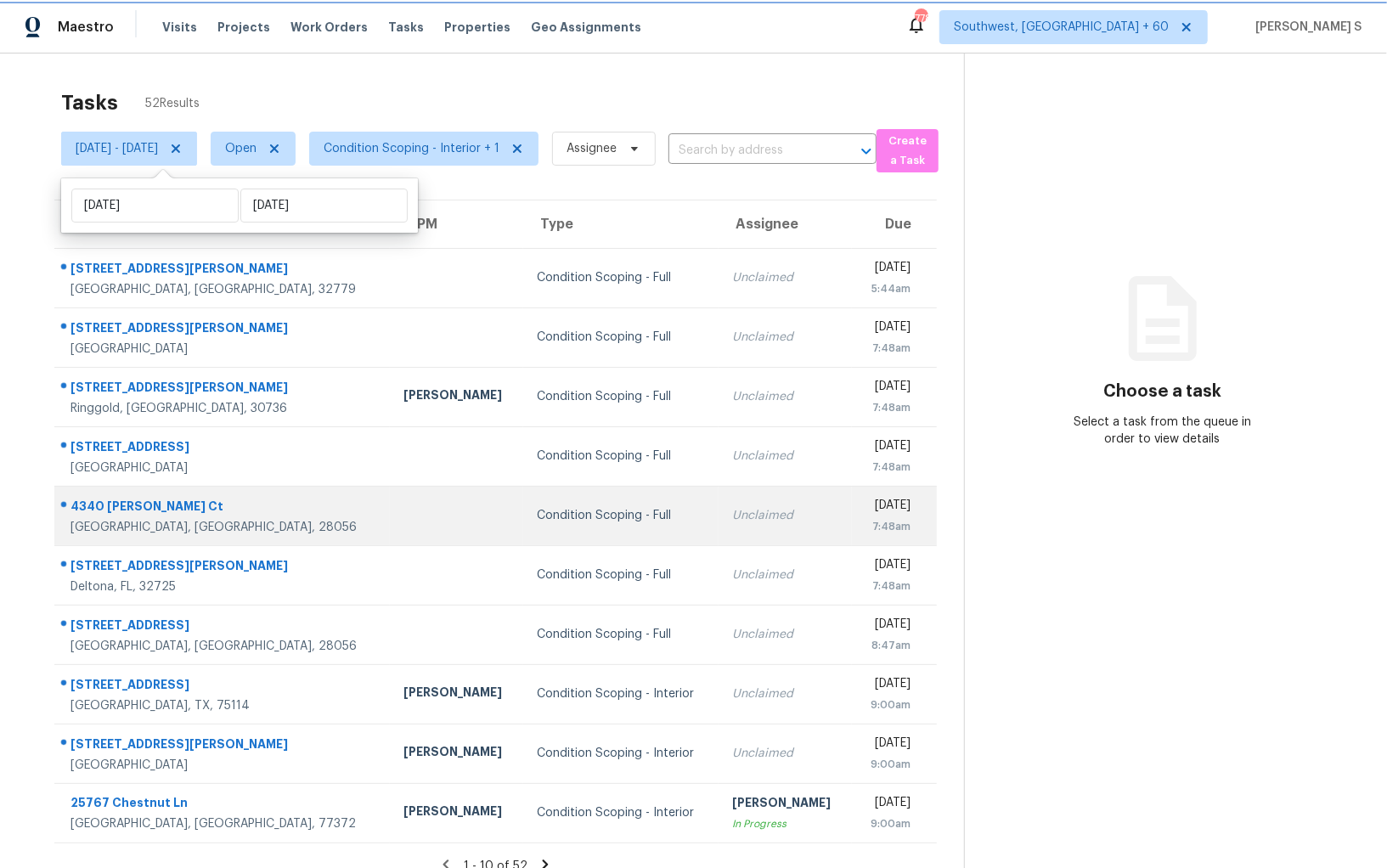
scroll to position [53, 0]
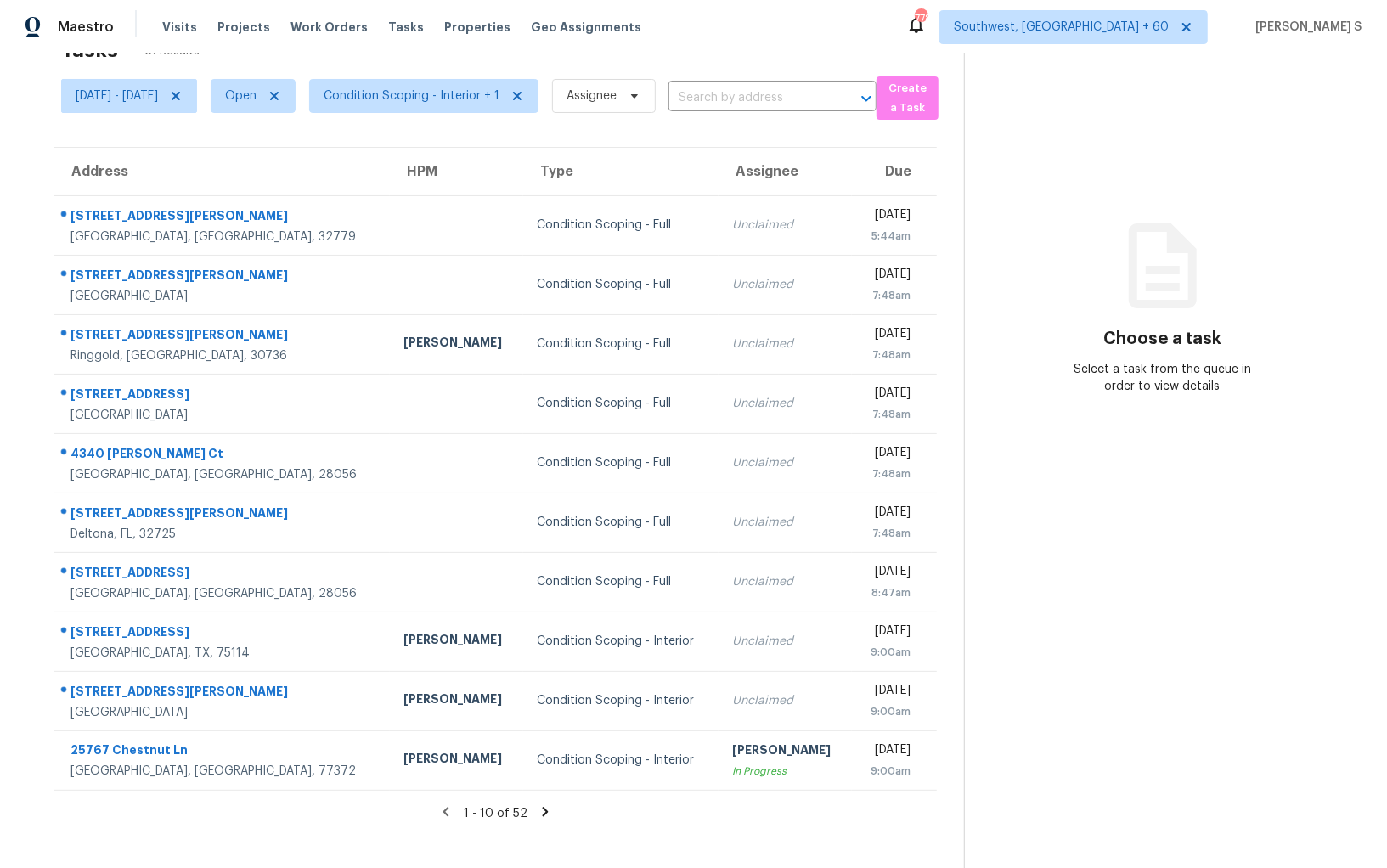
click at [602, 800] on section "Tasks 52 Results [DATE] - [DATE] Open Condition Scoping - Interior + 1 Assignee…" at bounding box center [495, 448] width 937 height 840
click at [561, 805] on div "1 - 10 of 52" at bounding box center [495, 813] width 937 height 18
click at [553, 805] on icon at bounding box center [545, 812] width 16 height 16
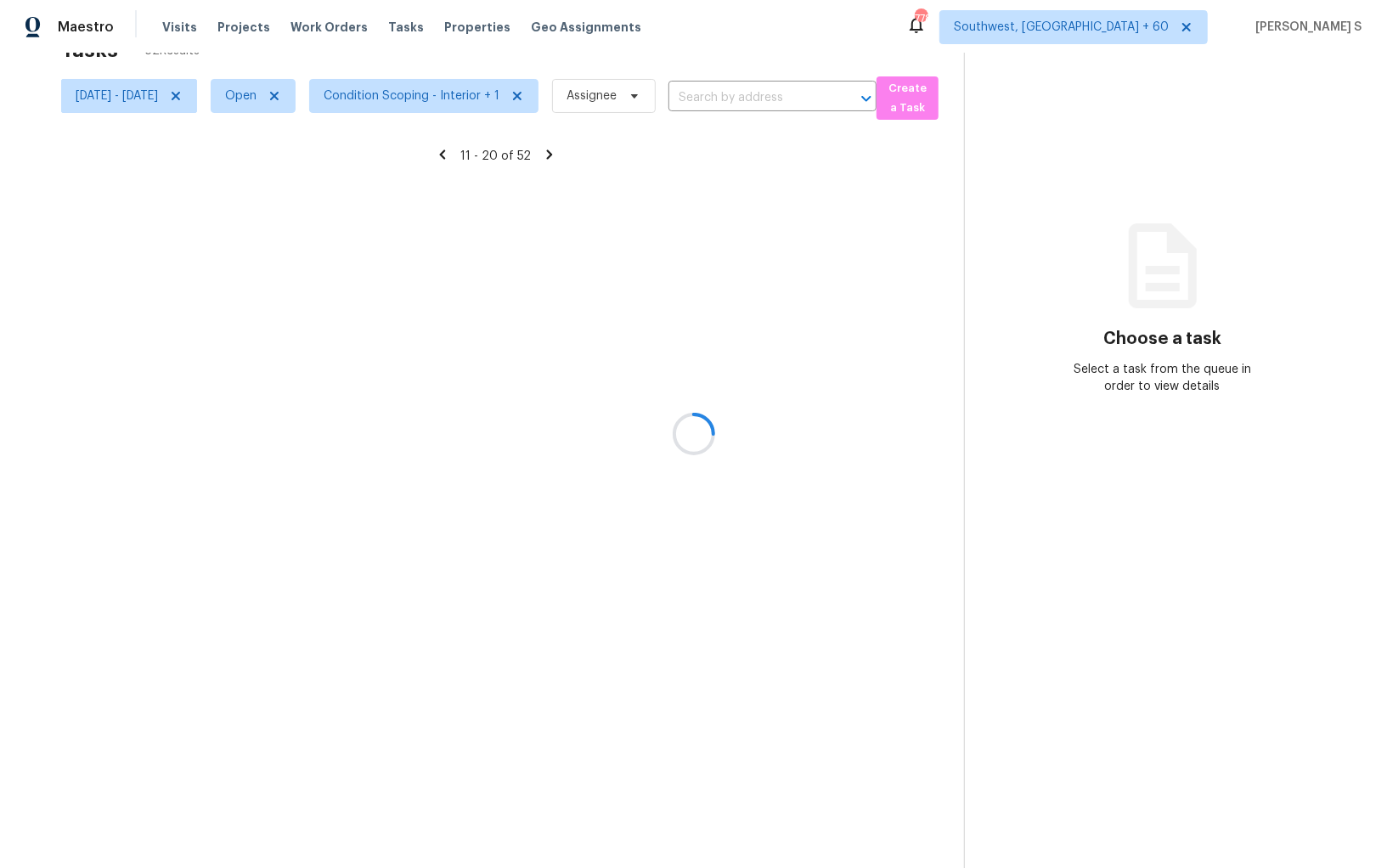
click at [558, 805] on div at bounding box center [693, 434] width 1387 height 868
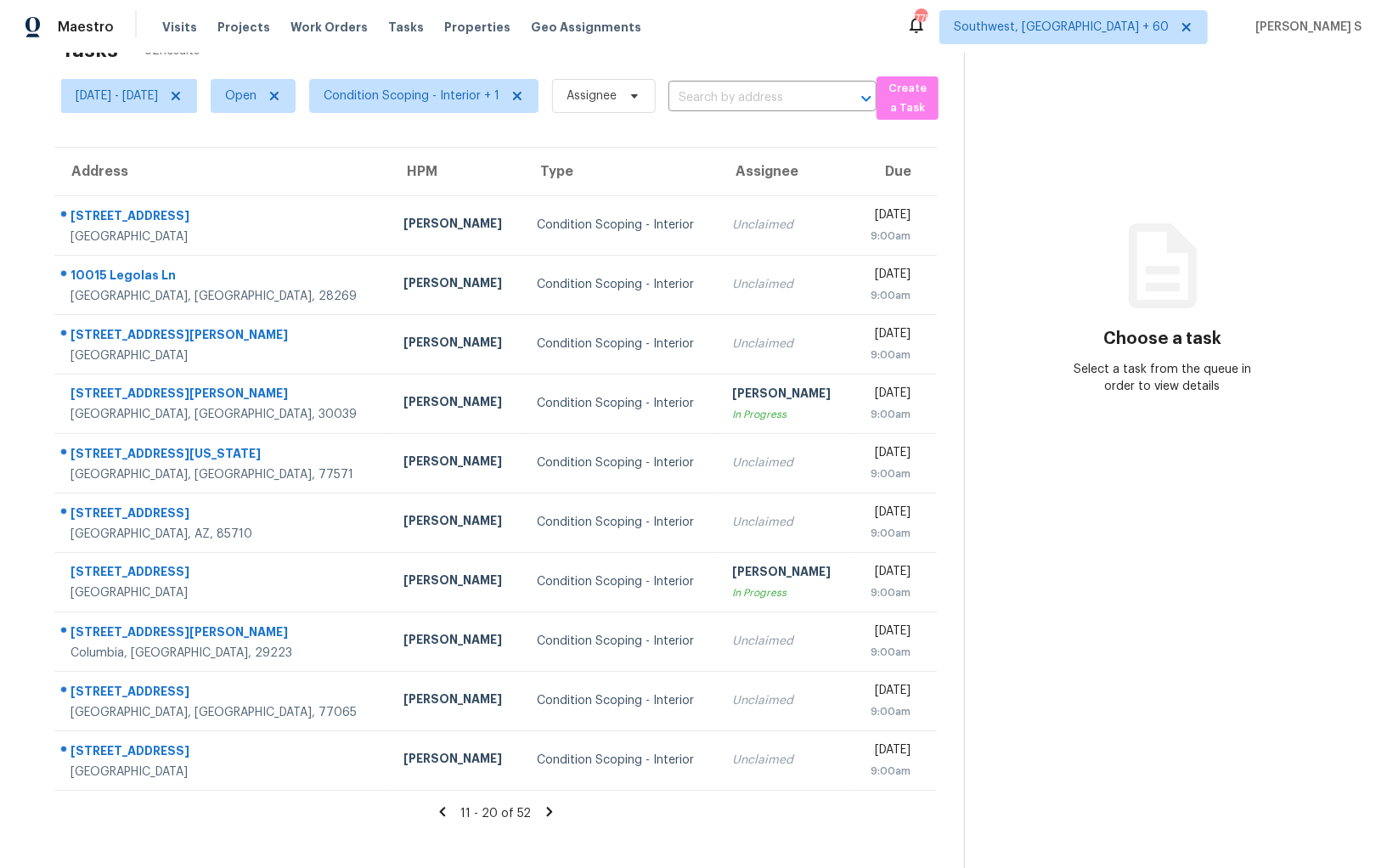
click at [558, 806] on icon at bounding box center [550, 812] width 16 height 16
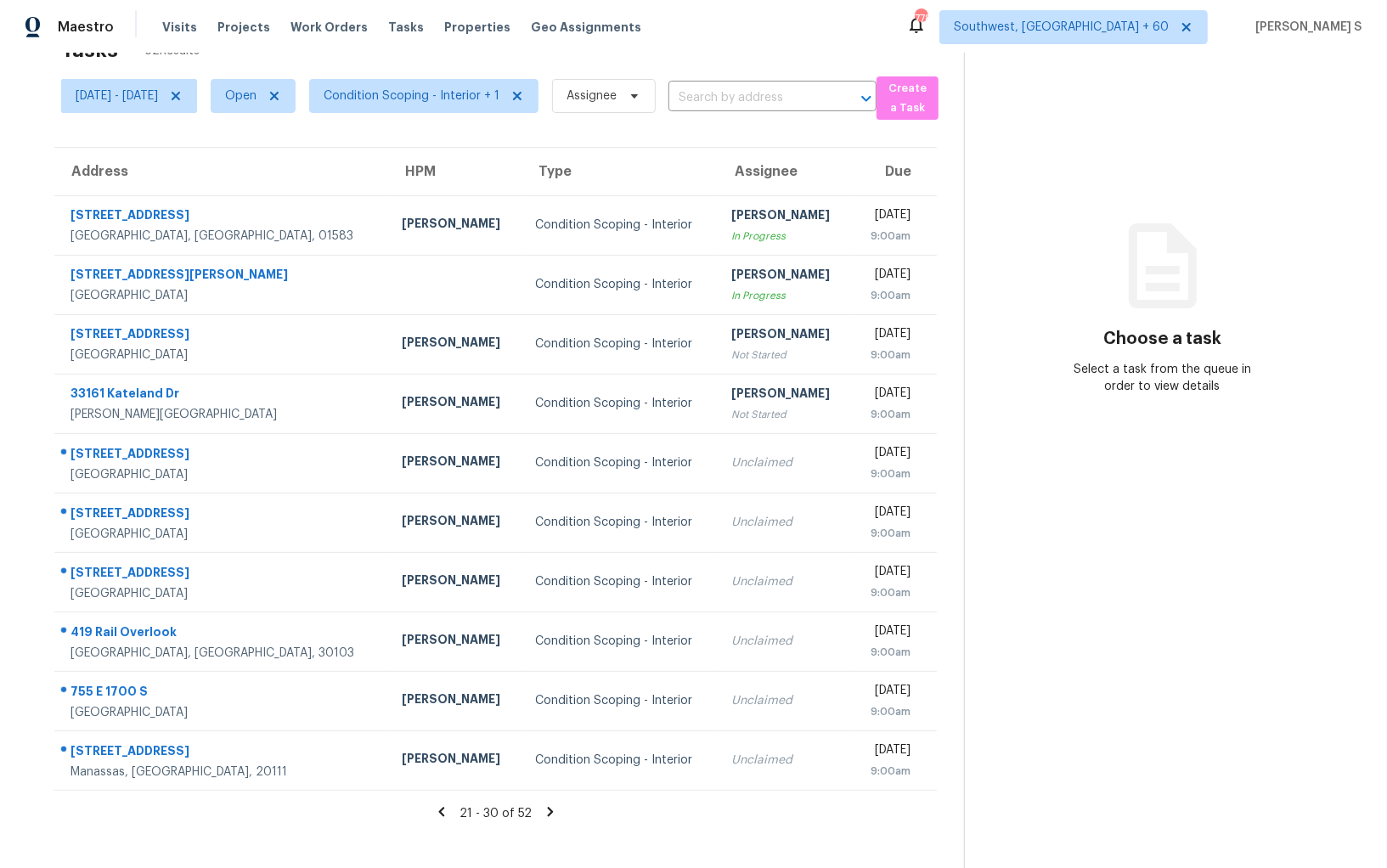
click at [554, 809] on icon at bounding box center [551, 812] width 16 height 16
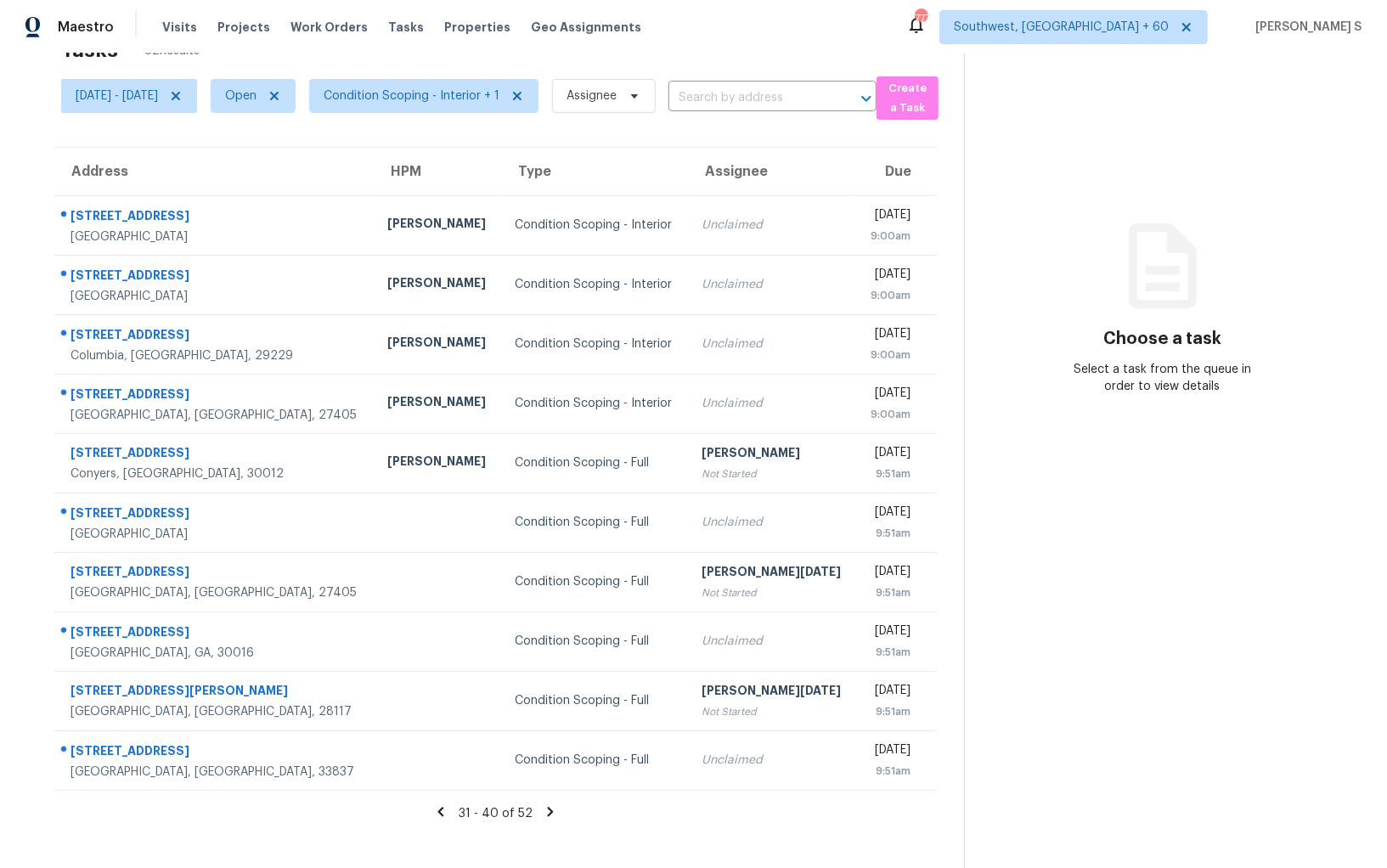
click at [569, 804] on div "31 - 40 of 52" at bounding box center [495, 813] width 937 height 18
click at [558, 811] on icon at bounding box center [551, 812] width 16 height 16
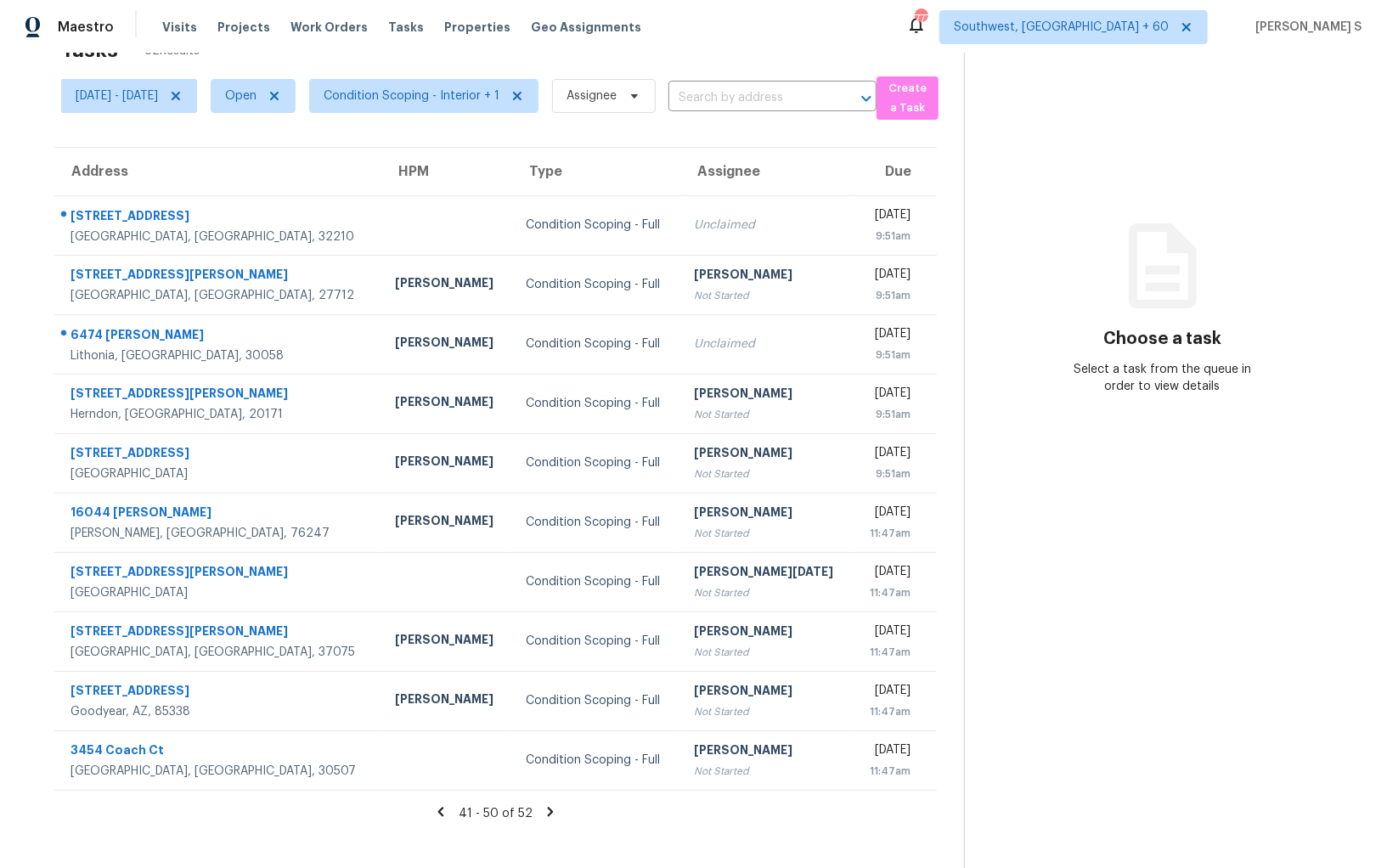
click at [554, 808] on icon at bounding box center [551, 811] width 6 height 9
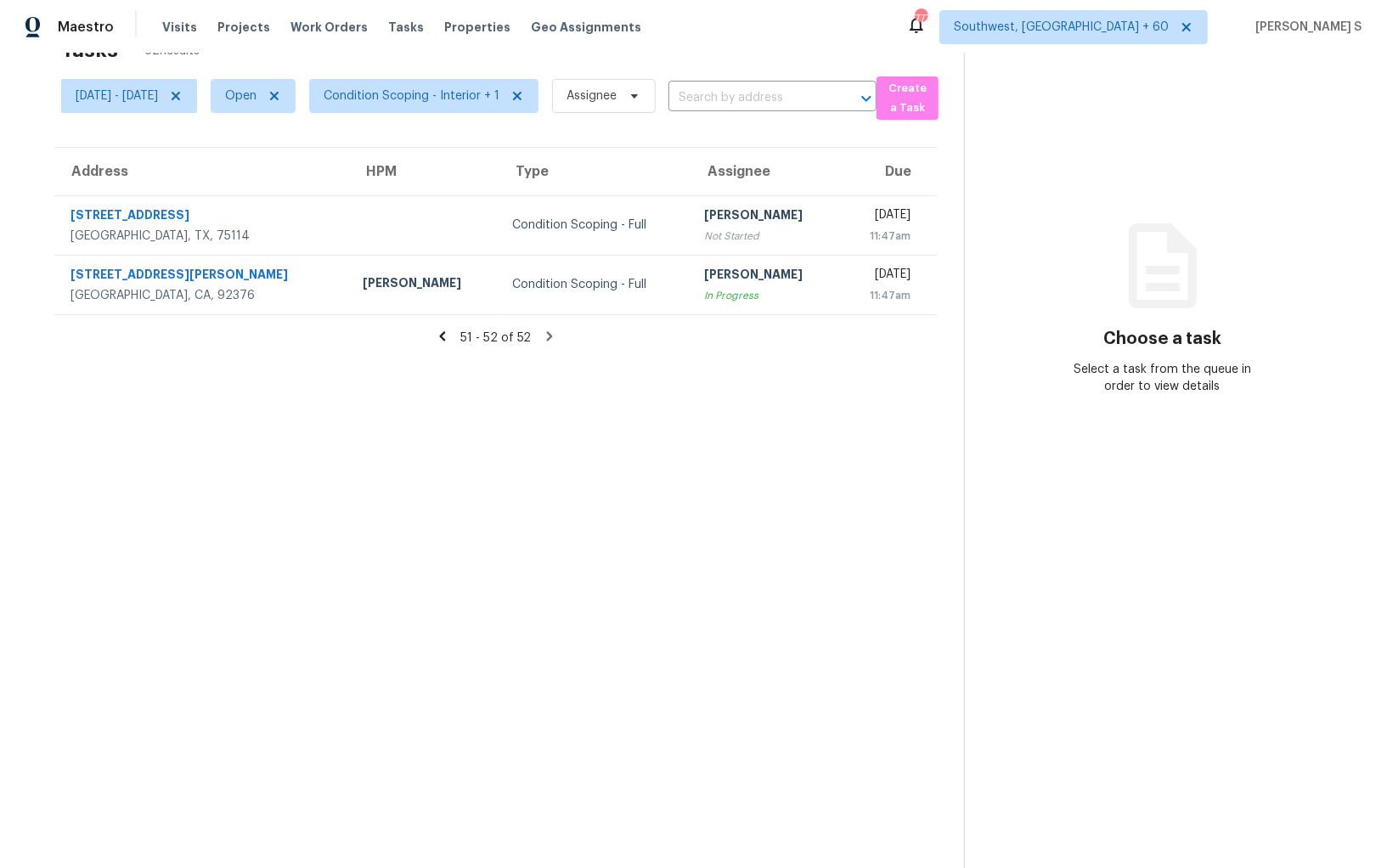
click at [446, 339] on icon at bounding box center [443, 337] width 16 height 16
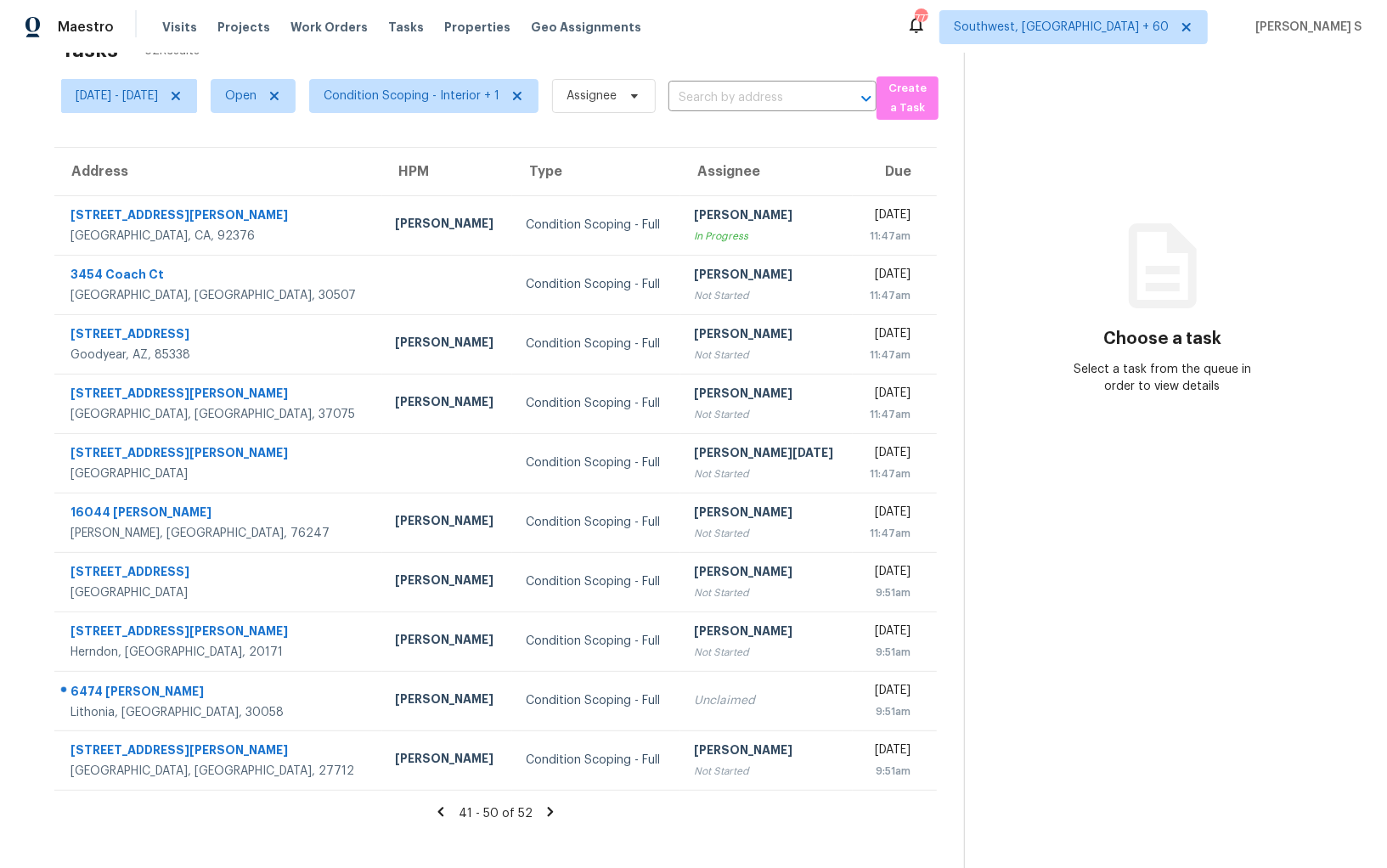
click at [449, 808] on icon at bounding box center [441, 812] width 16 height 16
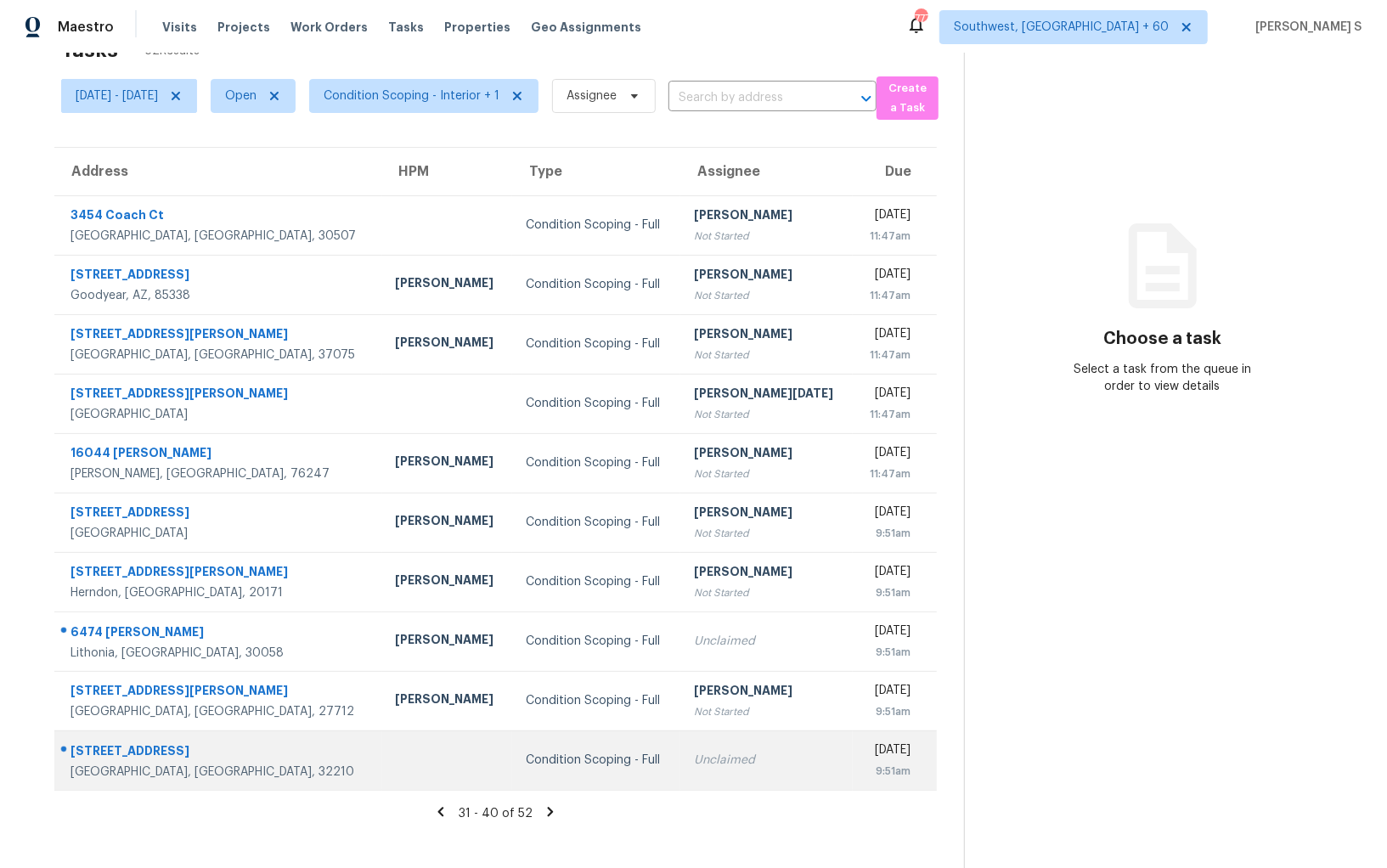
click at [705, 747] on td "Unclaimed" at bounding box center [766, 760] width 173 height 60
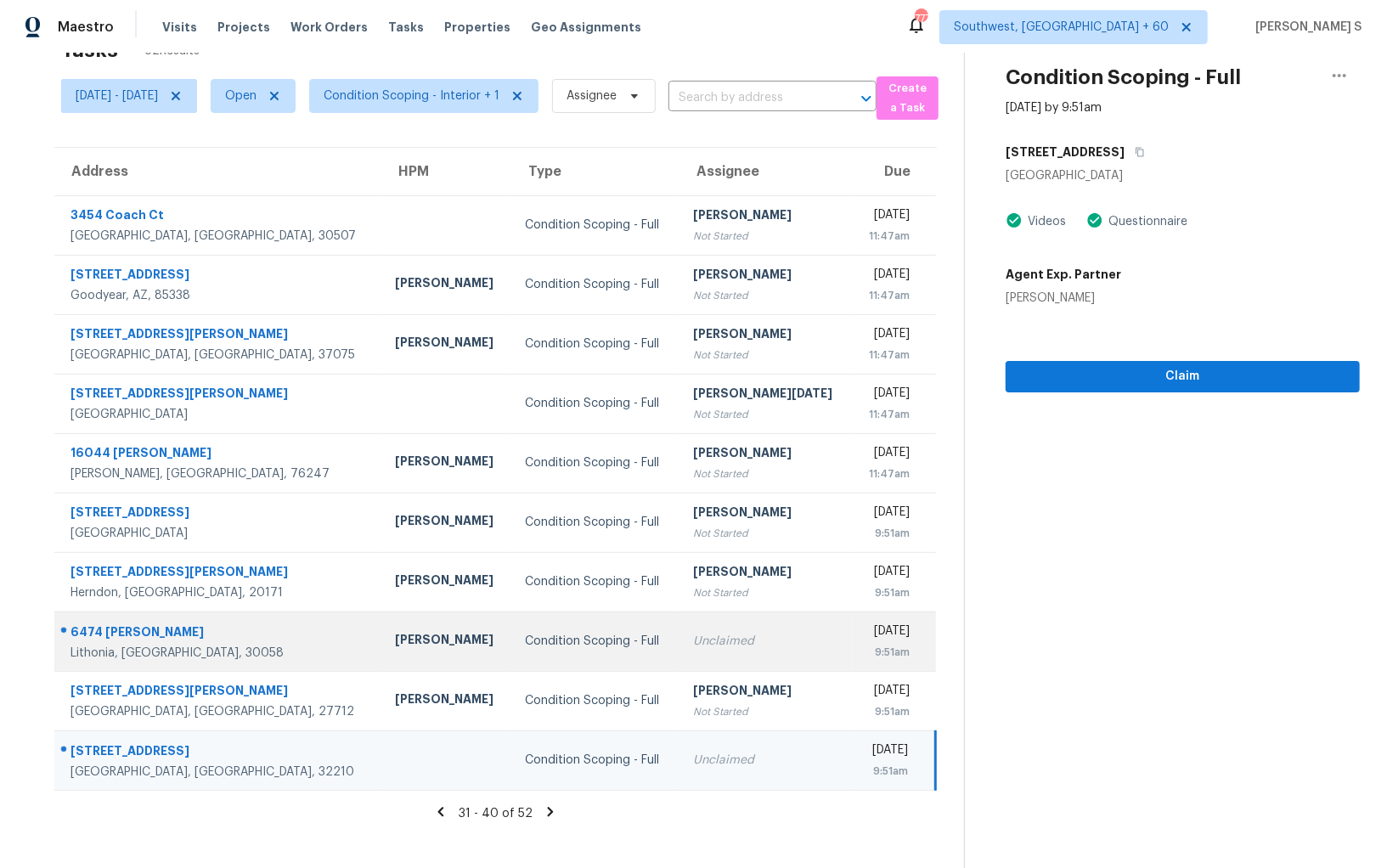
click at [749, 640] on div "Unclaimed" at bounding box center [766, 641] width 145 height 17
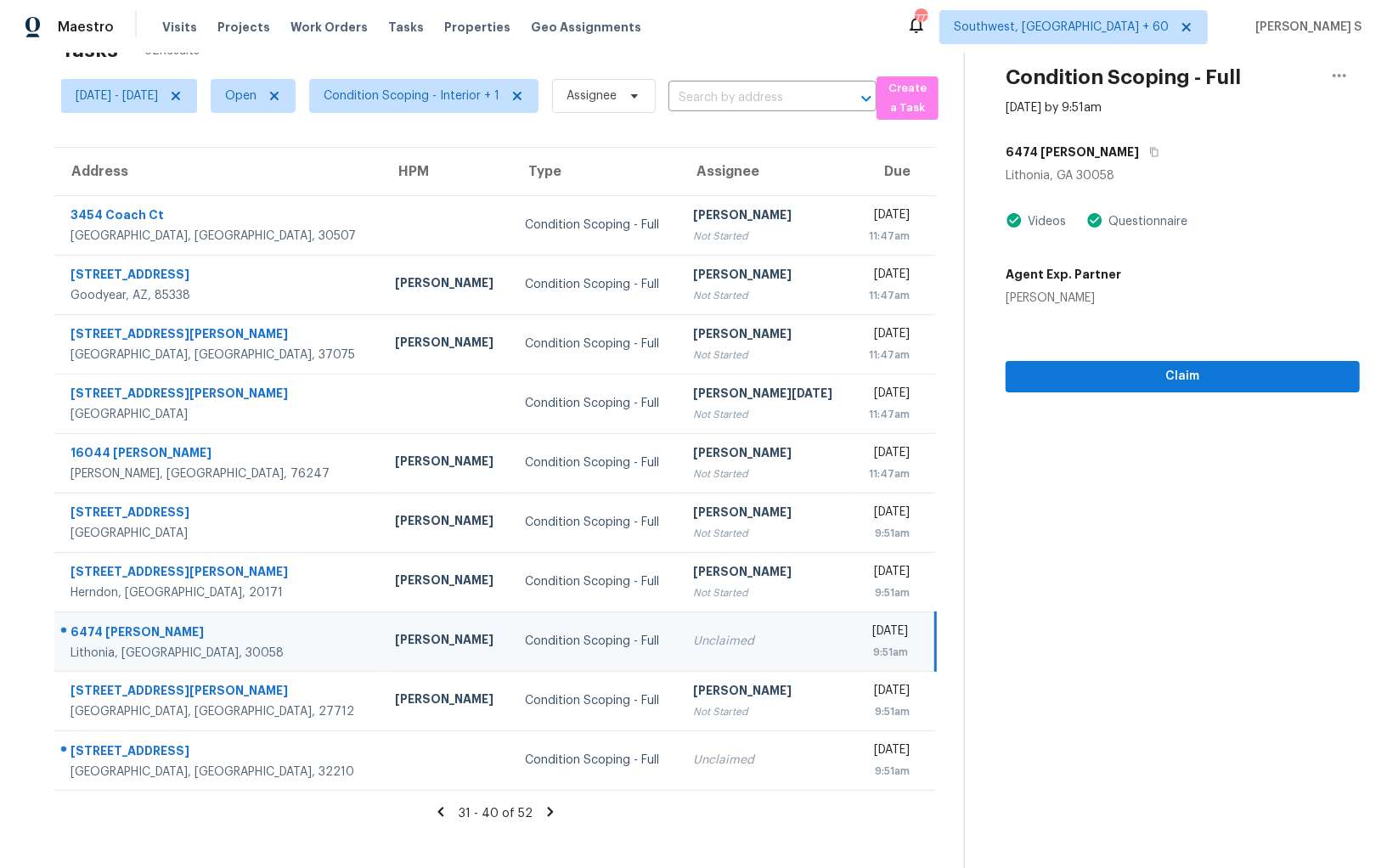
click at [444, 813] on icon at bounding box center [441, 811] width 6 height 9
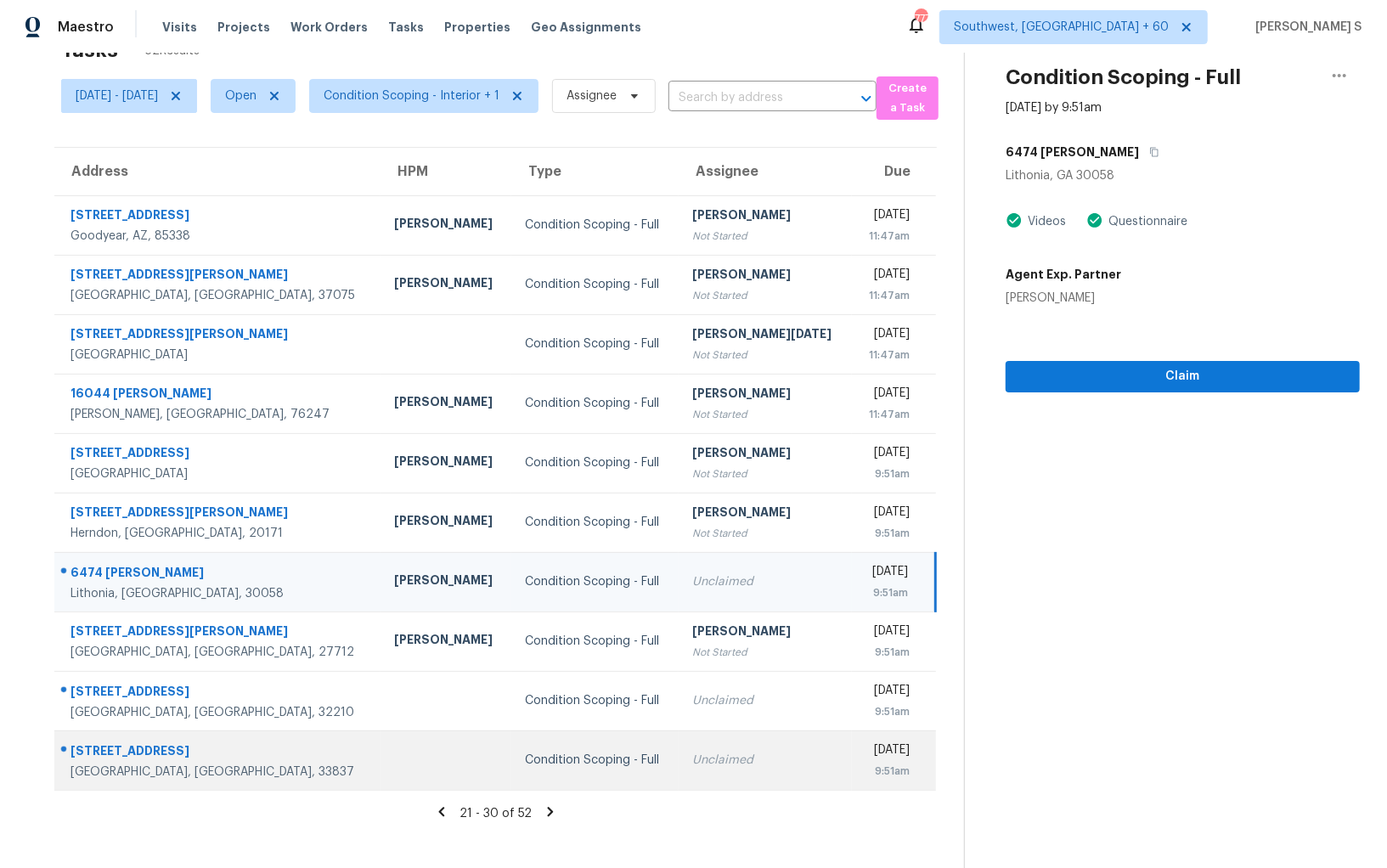
click at [692, 766] on div "Unclaimed" at bounding box center [765, 760] width 146 height 17
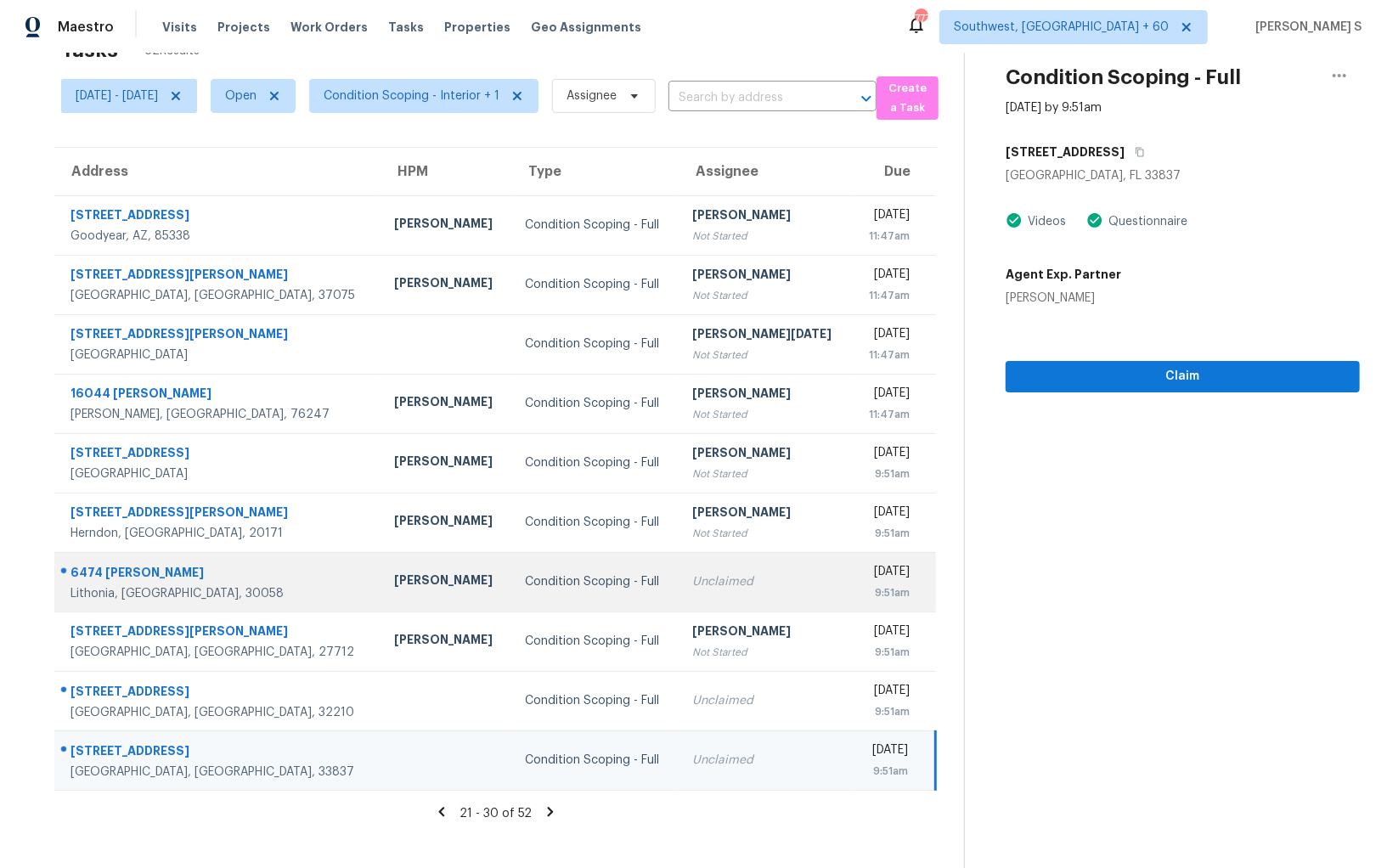
click at [720, 569] on td "Unclaimed" at bounding box center [765, 582] width 173 height 60
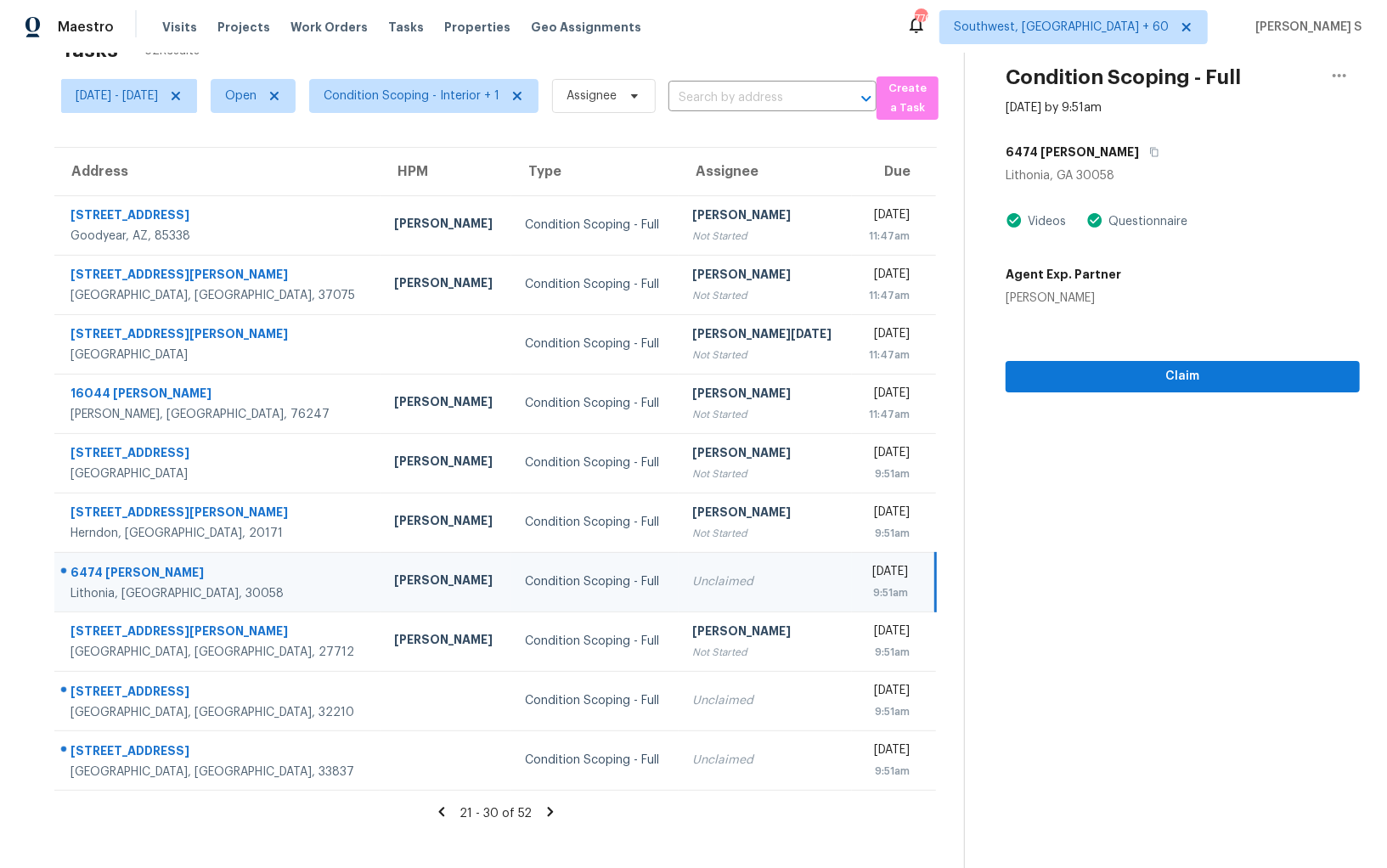
click at [450, 805] on icon at bounding box center [442, 812] width 16 height 16
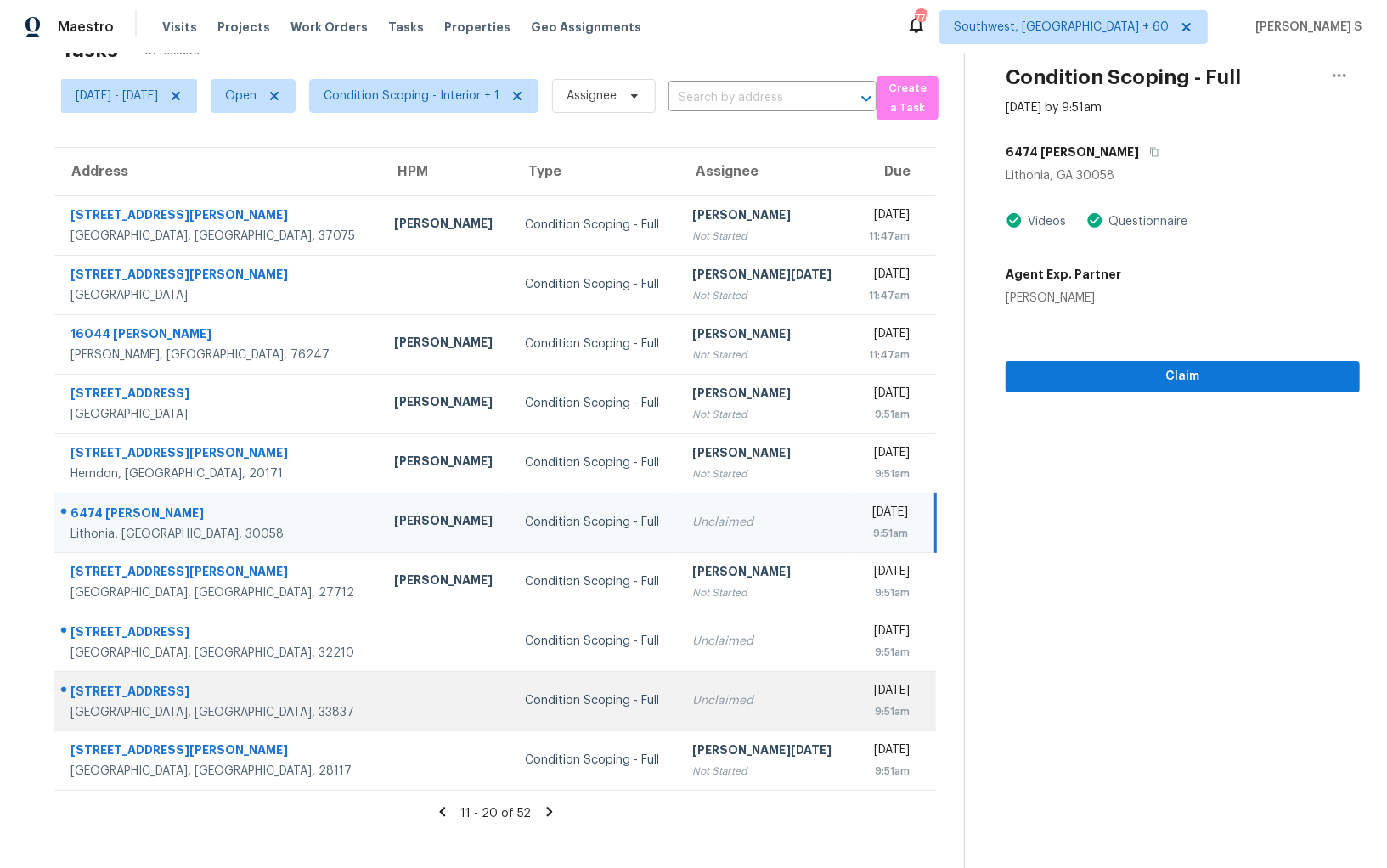
click at [747, 688] on td "Unclaimed" at bounding box center [765, 701] width 173 height 60
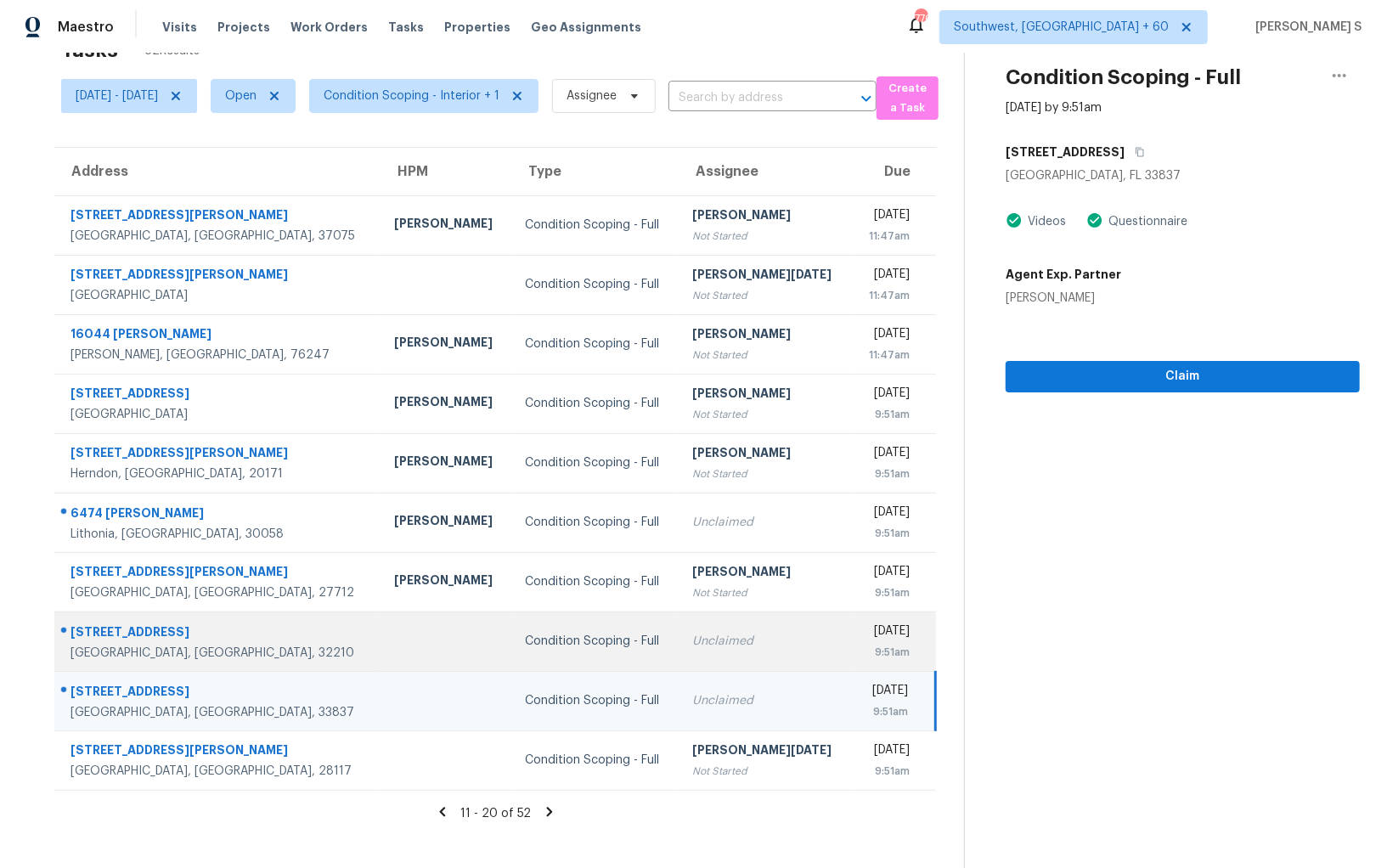
click at [727, 643] on div "Unclaimed" at bounding box center [765, 641] width 146 height 17
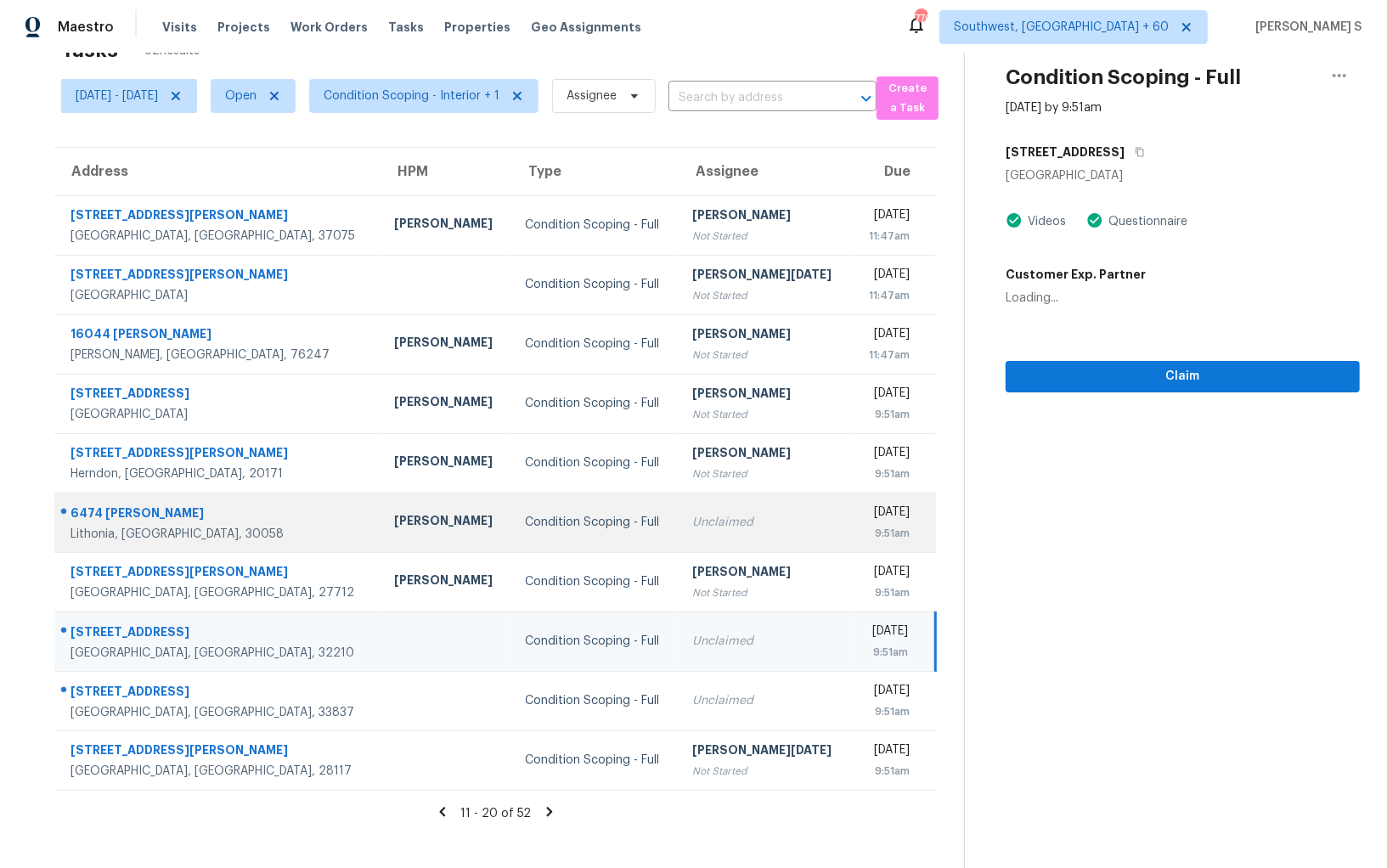
click at [679, 547] on td "Unclaimed" at bounding box center [765, 522] width 173 height 60
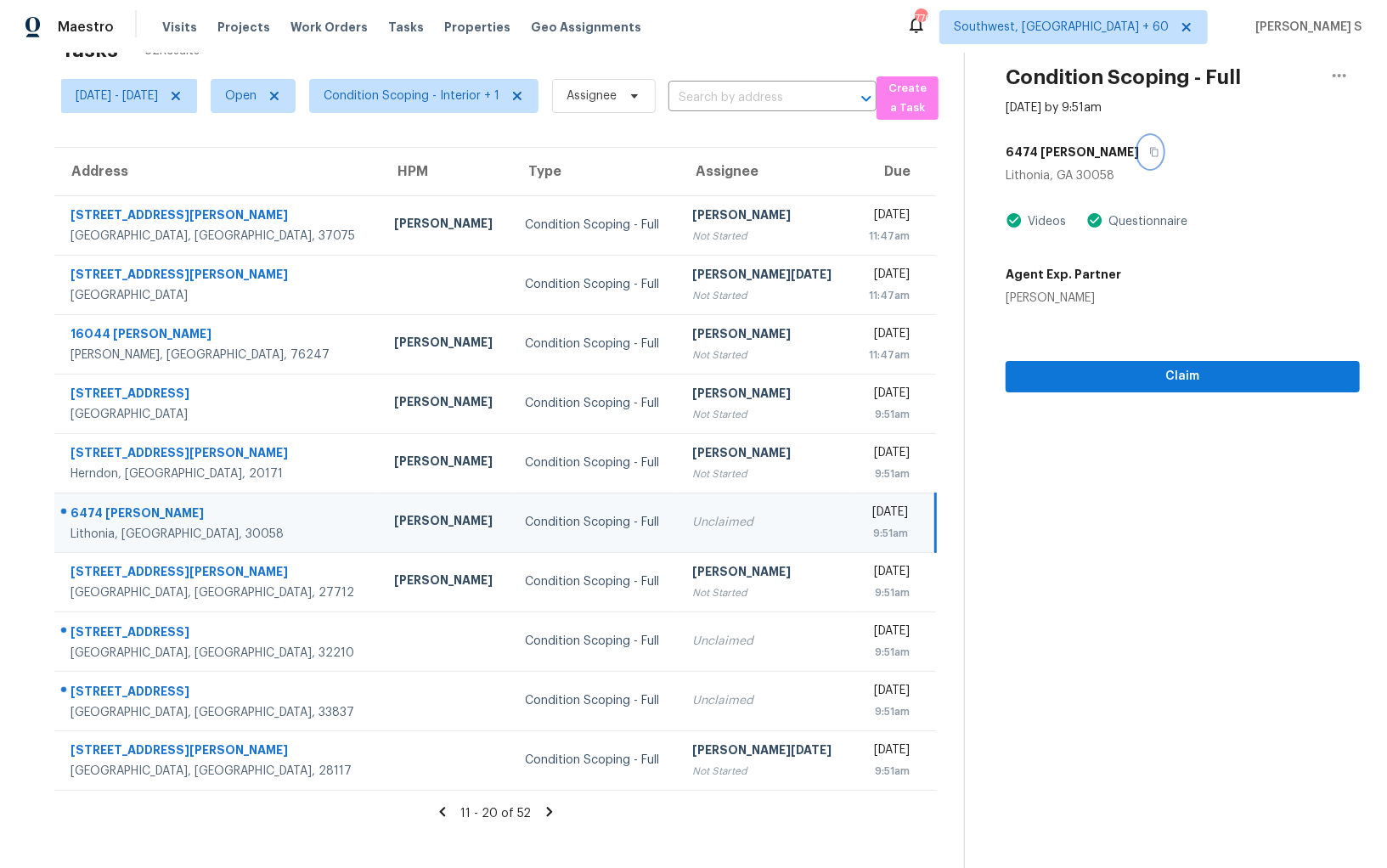
click at [1150, 151] on icon "button" at bounding box center [1155, 152] width 10 height 10
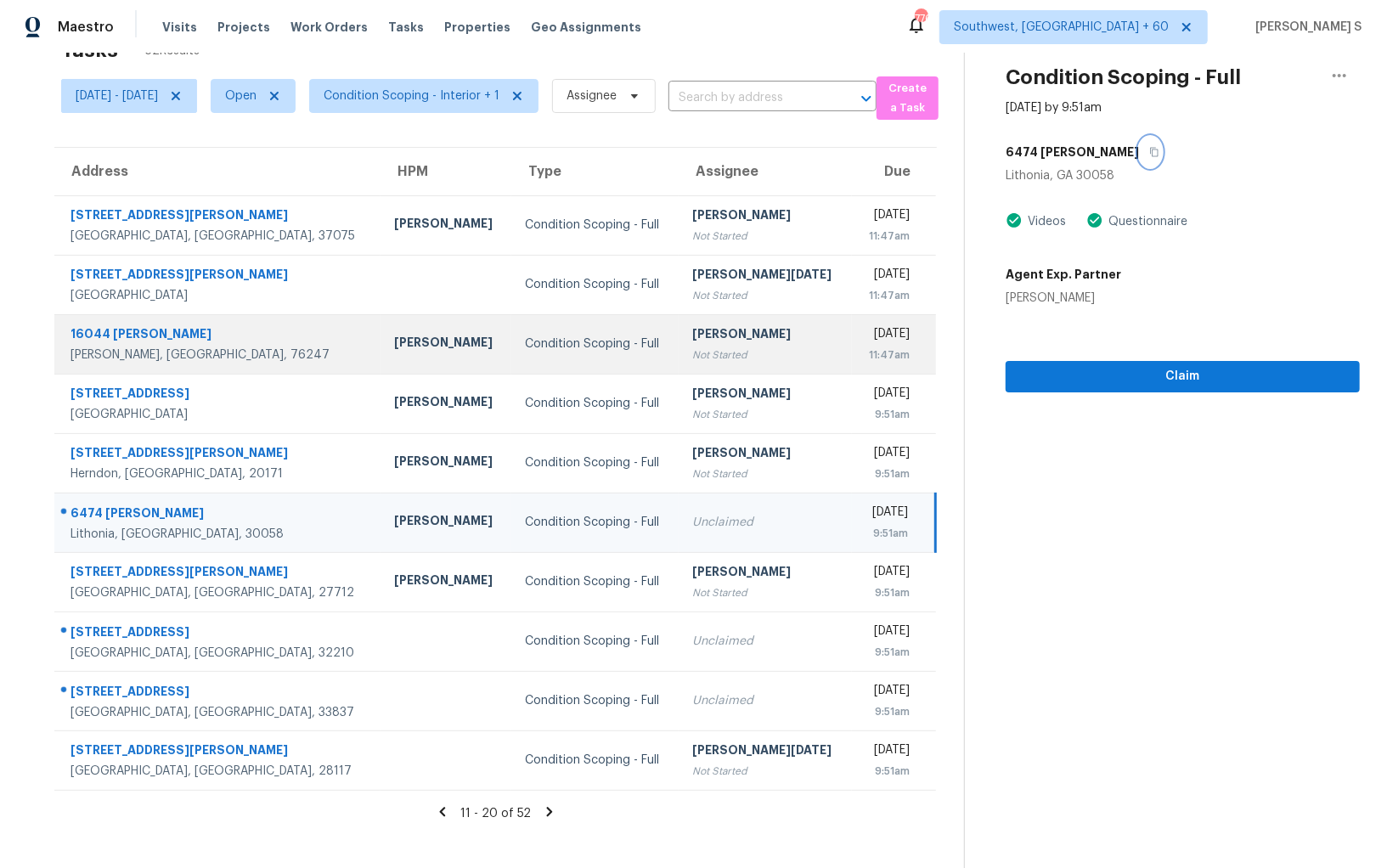
scroll to position [0, 0]
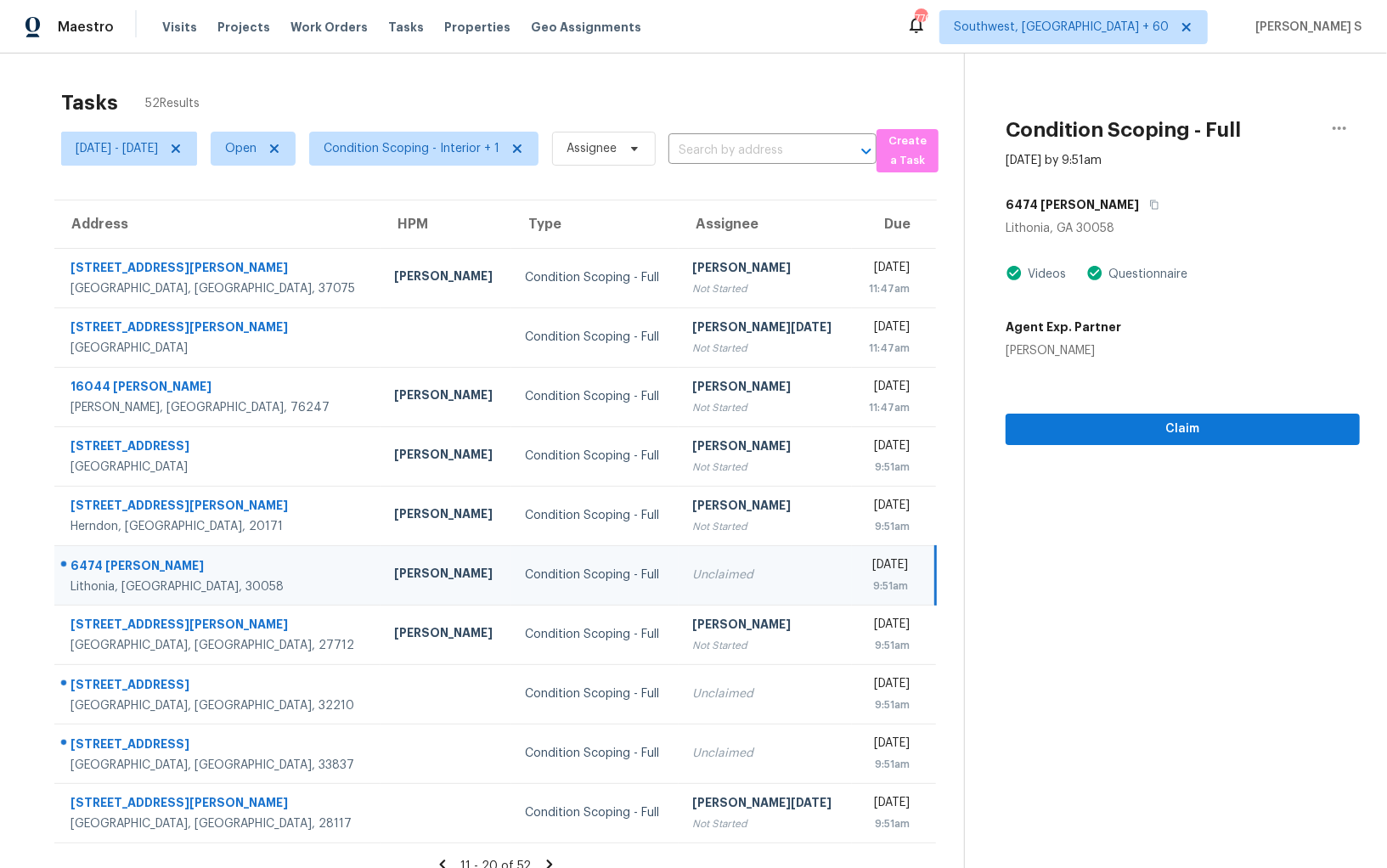
click at [791, 133] on div "[DATE] - [DATE] Open Condition Scoping - Interior + 1 Assignee ​" at bounding box center [469, 148] width 816 height 47
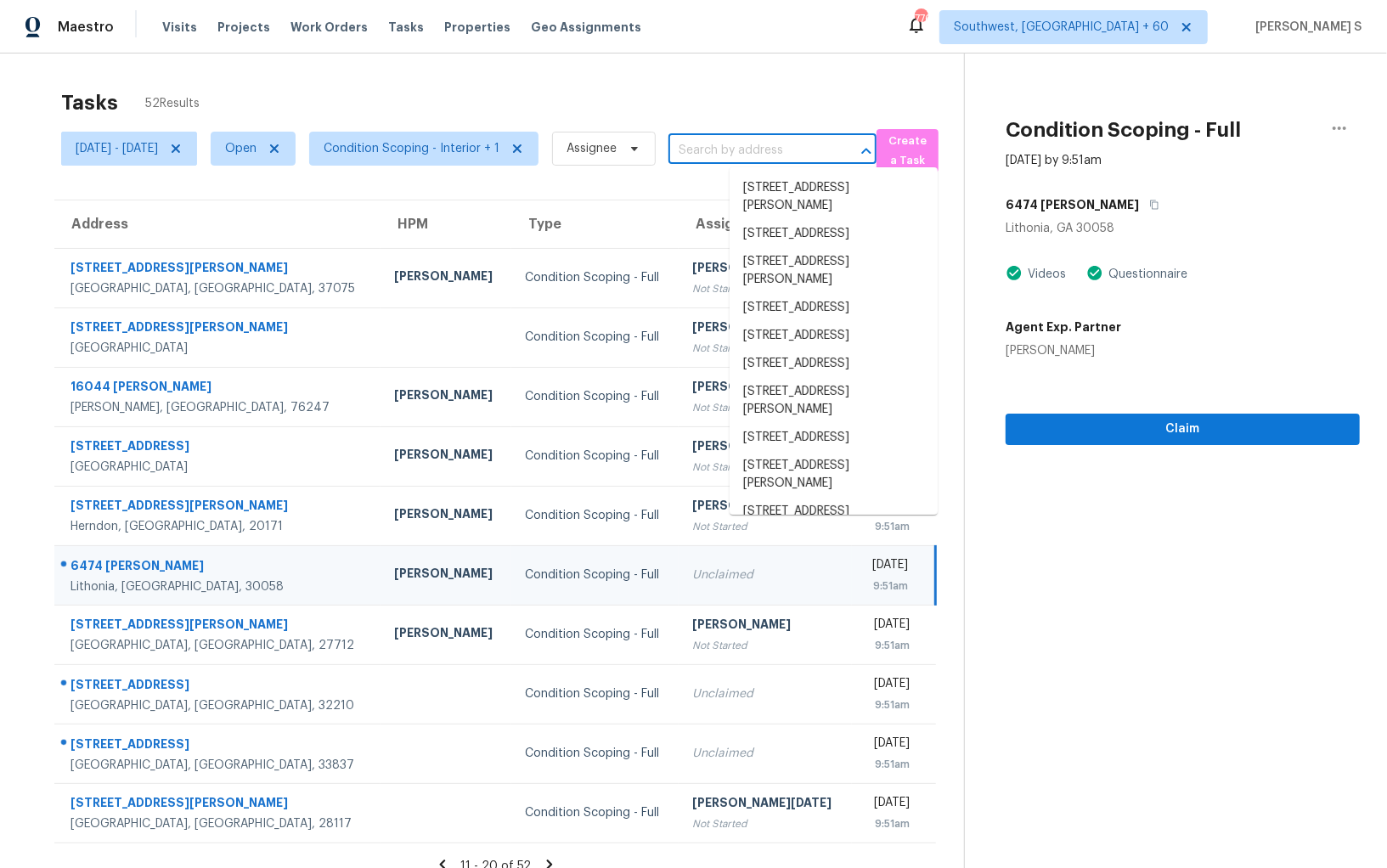
click at [791, 146] on input "text" at bounding box center [749, 150] width 161 height 27
paste input "[STREET_ADDRESS]"
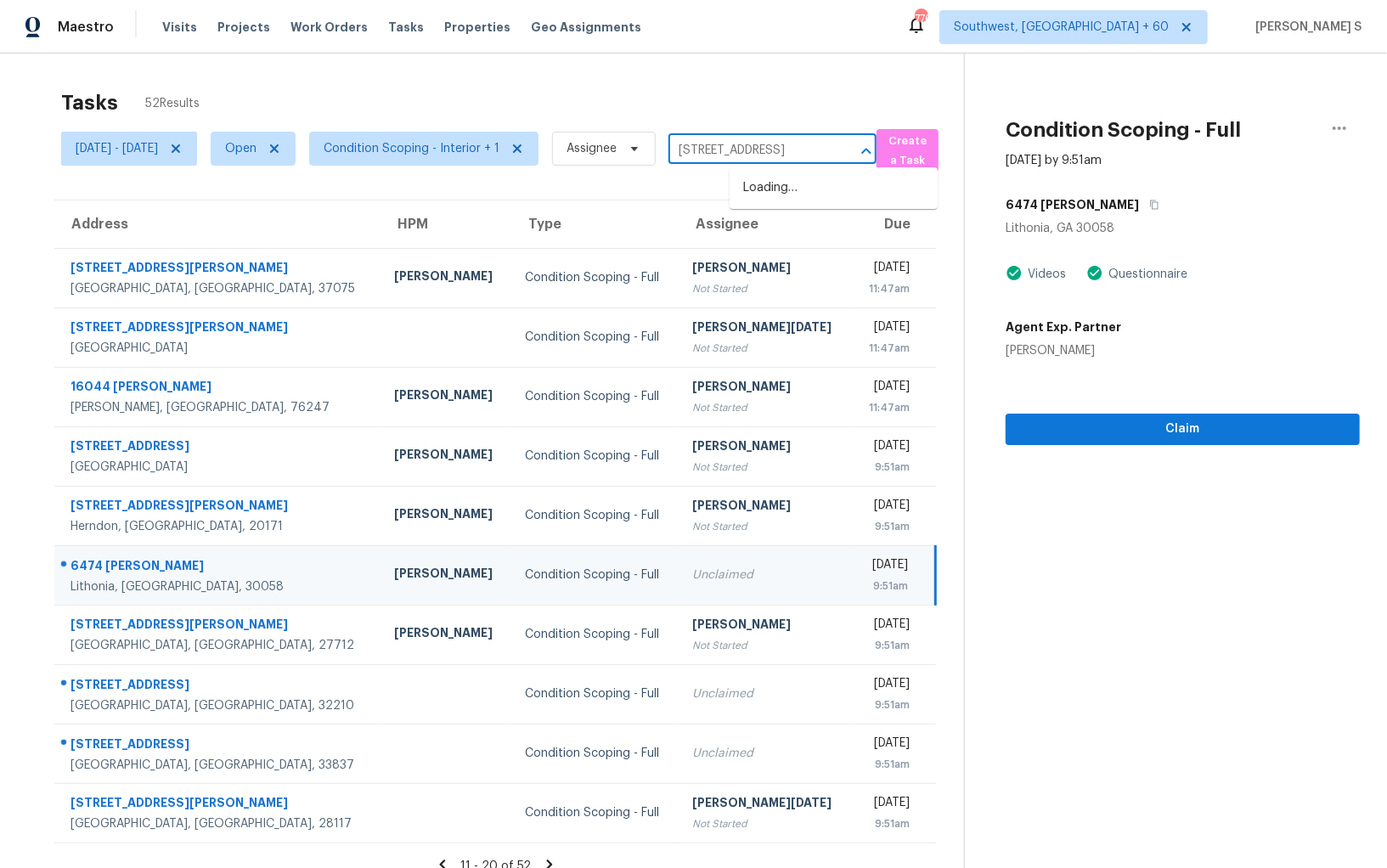
scroll to position [0, 94]
type input "[STREET_ADDRESS]"
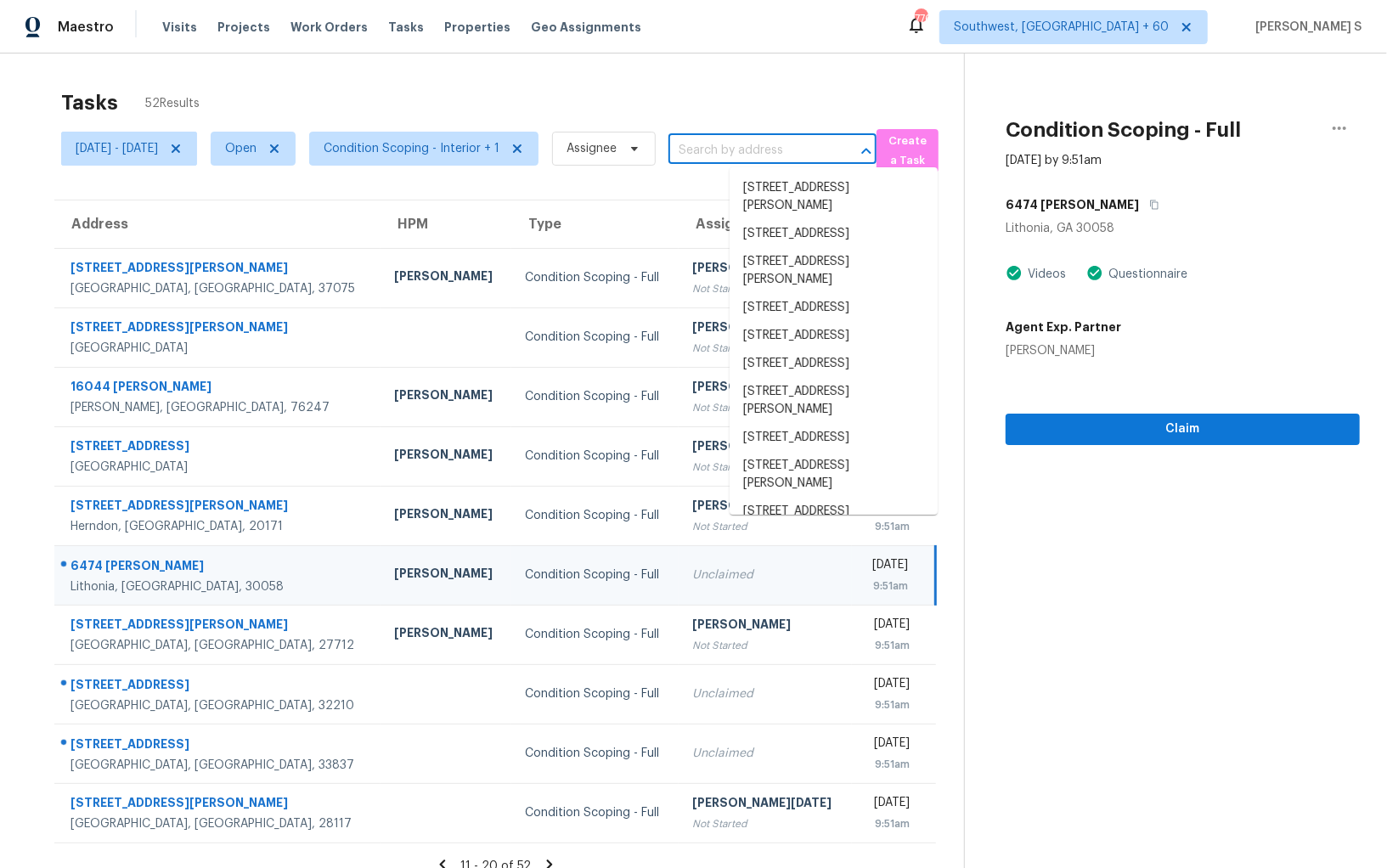
click at [801, 151] on input "text" at bounding box center [749, 150] width 161 height 27
paste input "[STREET_ADDRESS]"
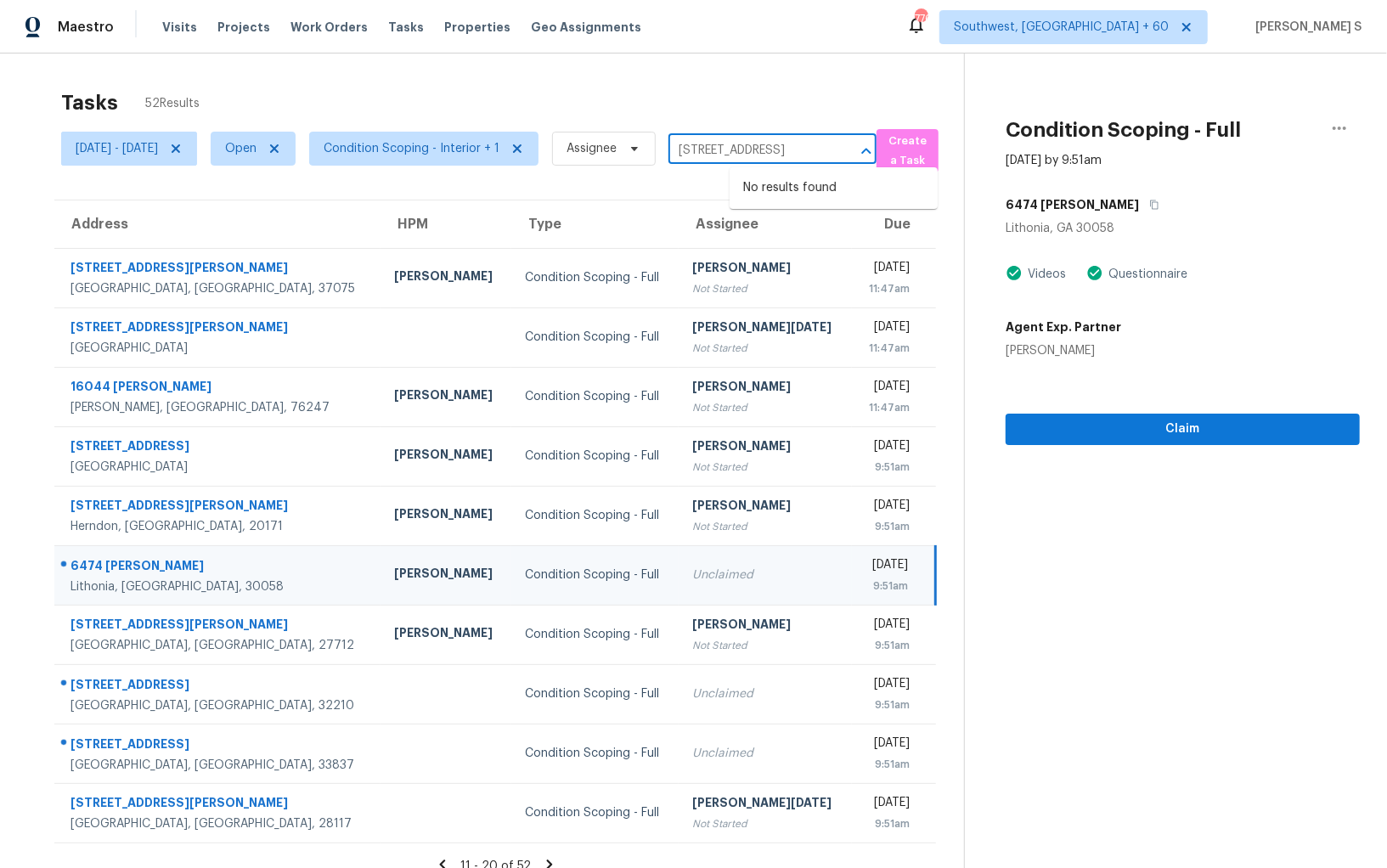
click at [767, 148] on input "[STREET_ADDRESS]" at bounding box center [749, 150] width 161 height 27
type input "[STREET_ADDRESS]"
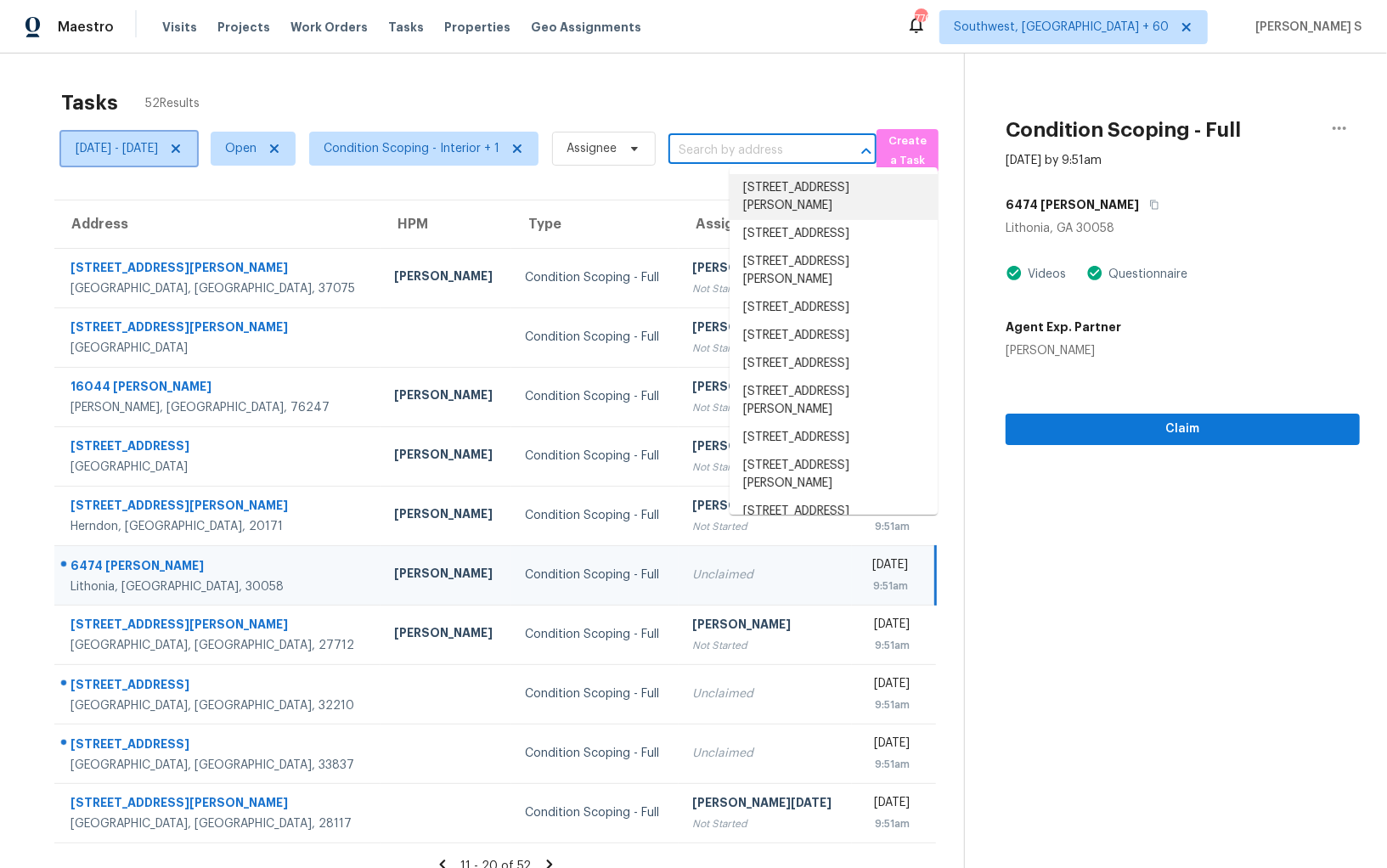
click at [183, 143] on icon at bounding box center [176, 148] width 14 height 14
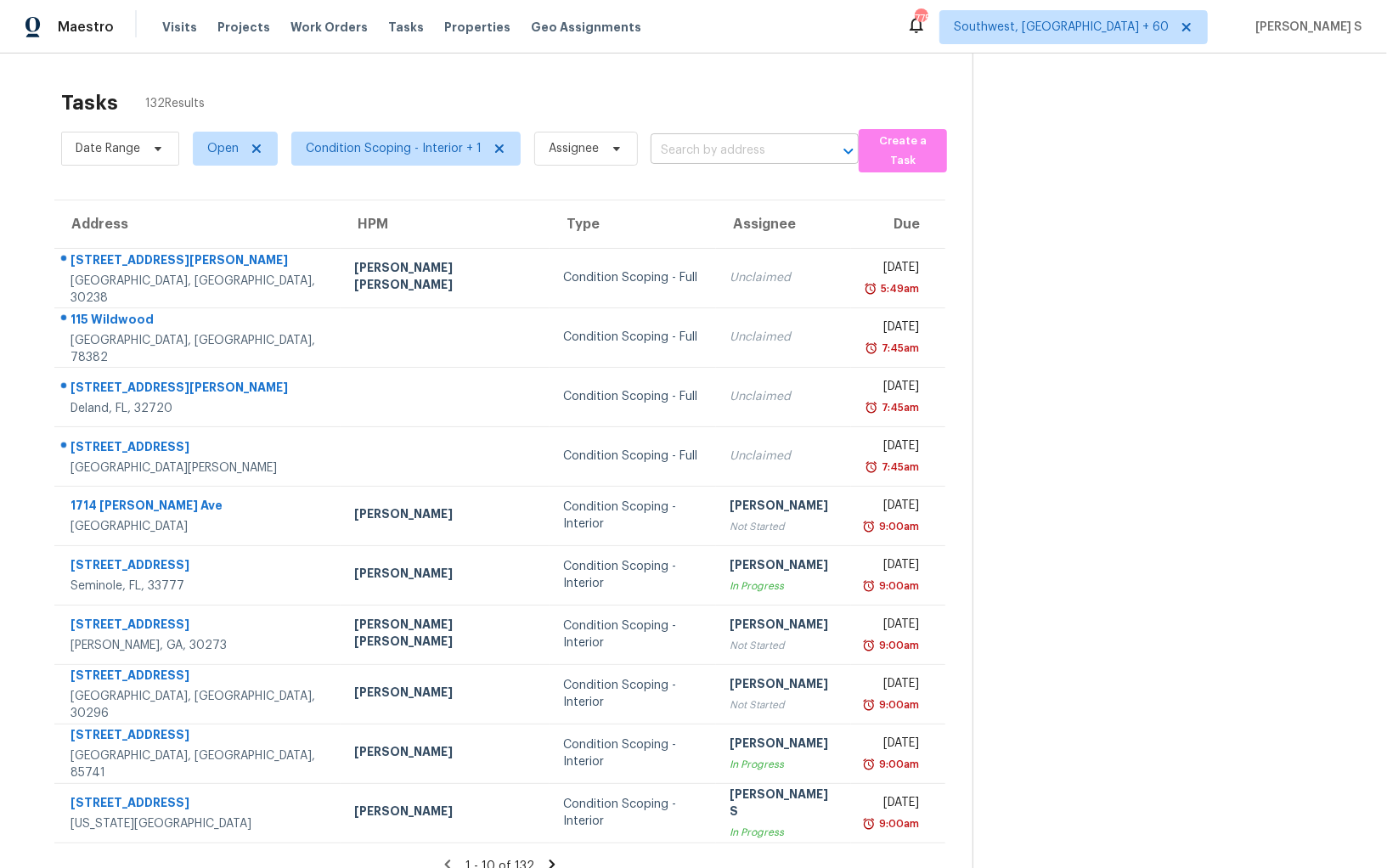
click at [703, 148] on input "text" at bounding box center [731, 150] width 161 height 27
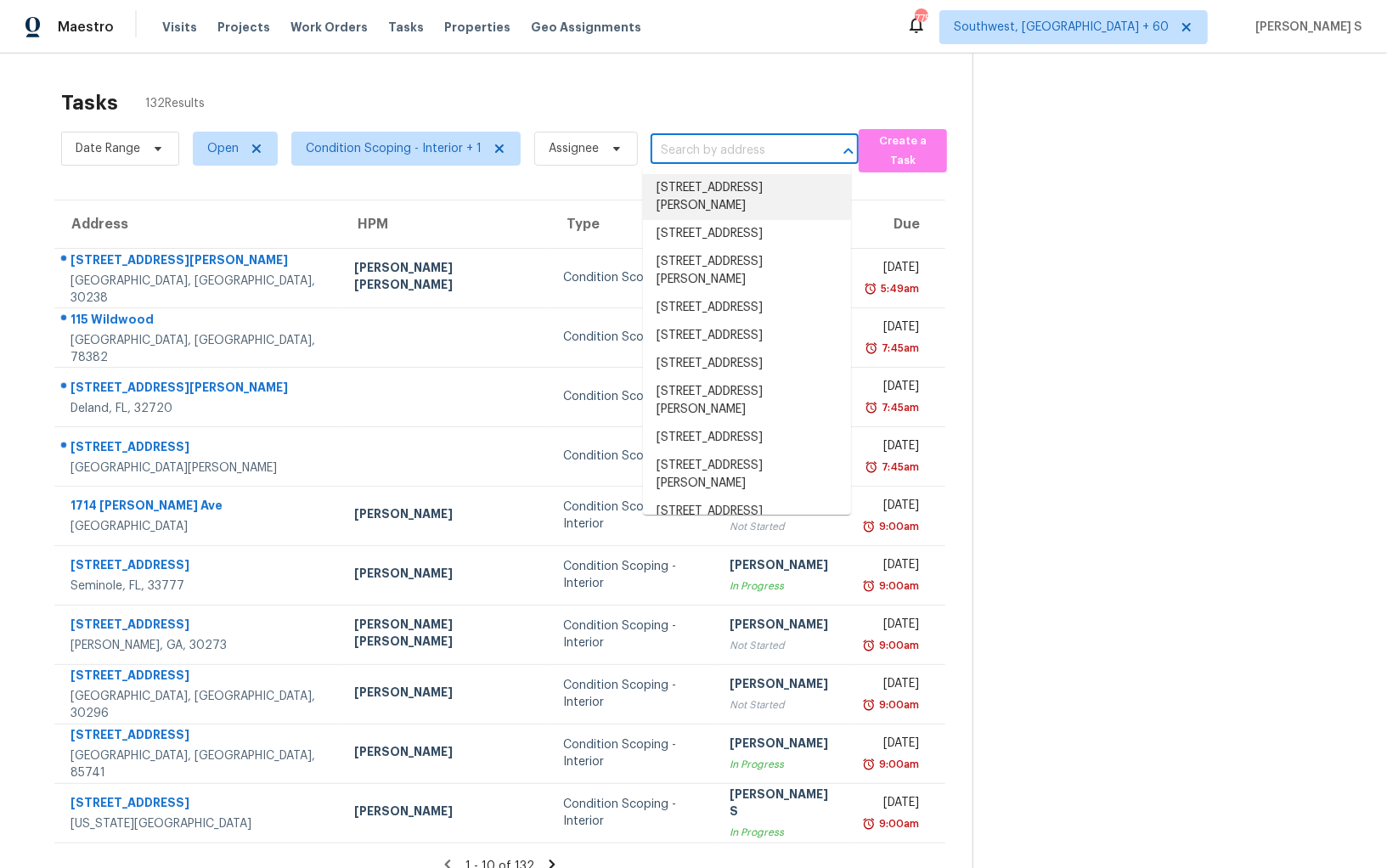
paste input "[STREET_ADDRESS]"
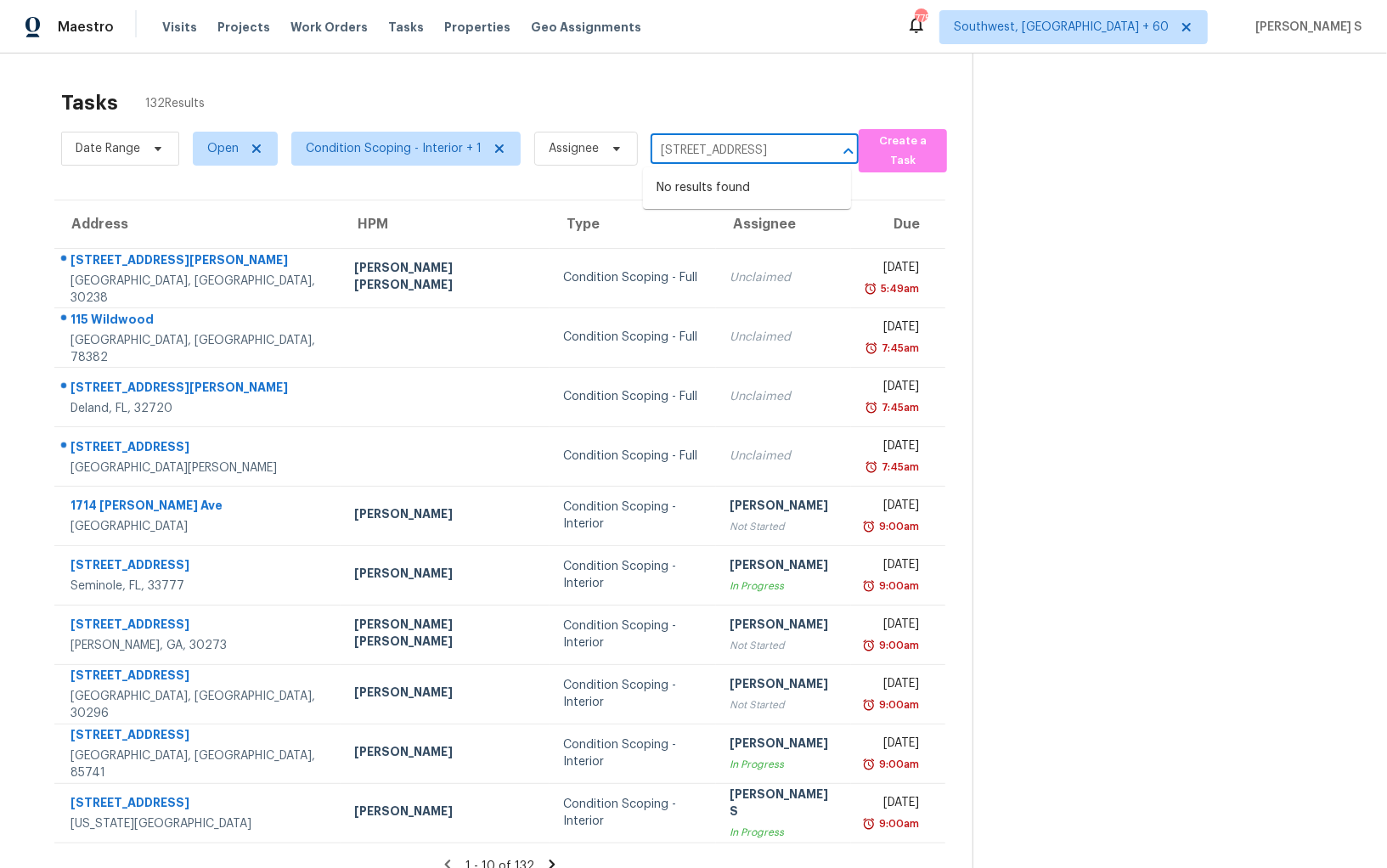
click at [678, 155] on input "[STREET_ADDRESS]" at bounding box center [731, 150] width 161 height 27
click at [737, 154] on input "[STREET_ADDRESS]" at bounding box center [731, 150] width 161 height 27
type input "20200 Boggy F"
click at [758, 199] on li "[STREET_ADDRESS]" at bounding box center [747, 188] width 208 height 28
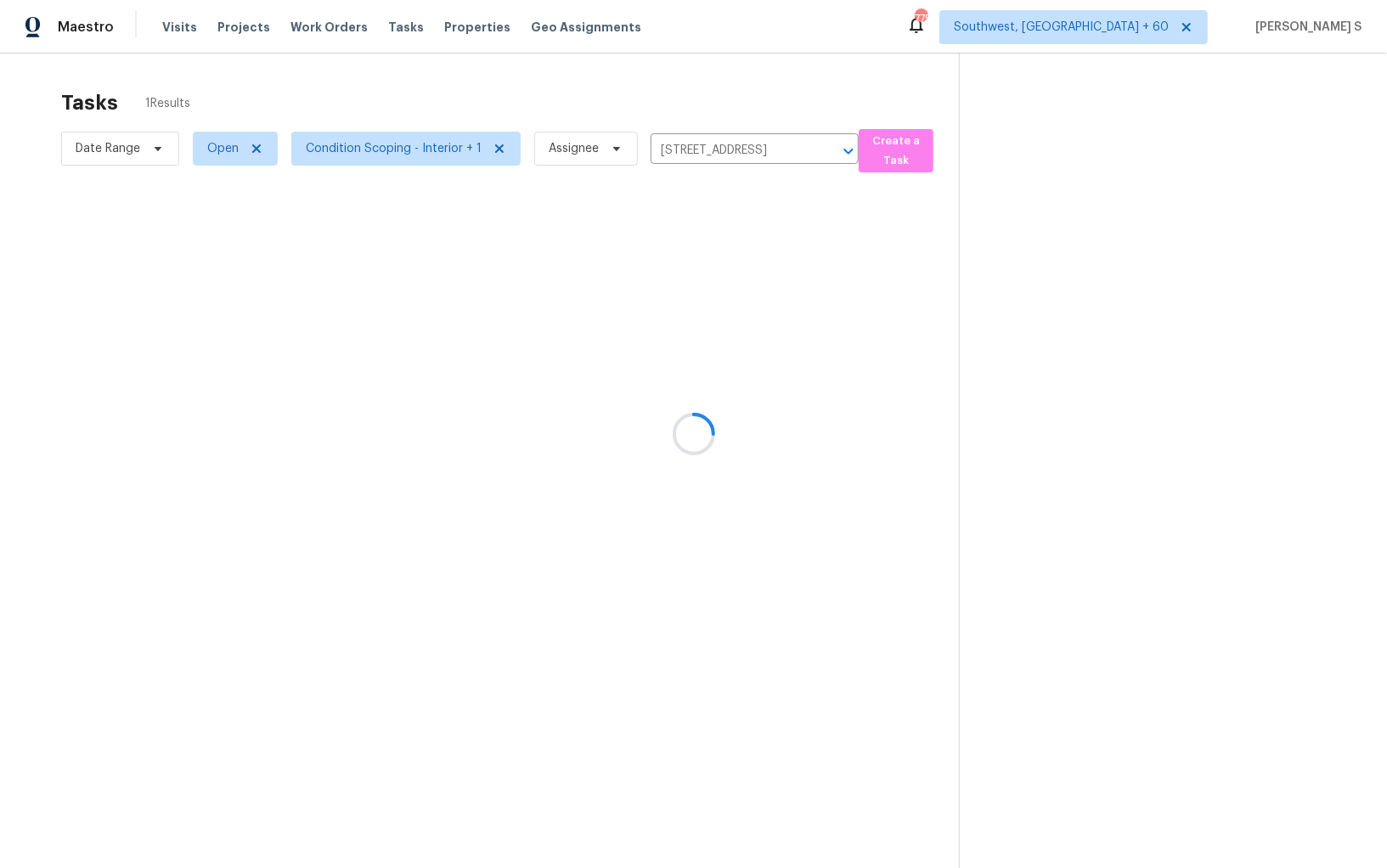
click at [732, 290] on div at bounding box center [693, 434] width 1387 height 868
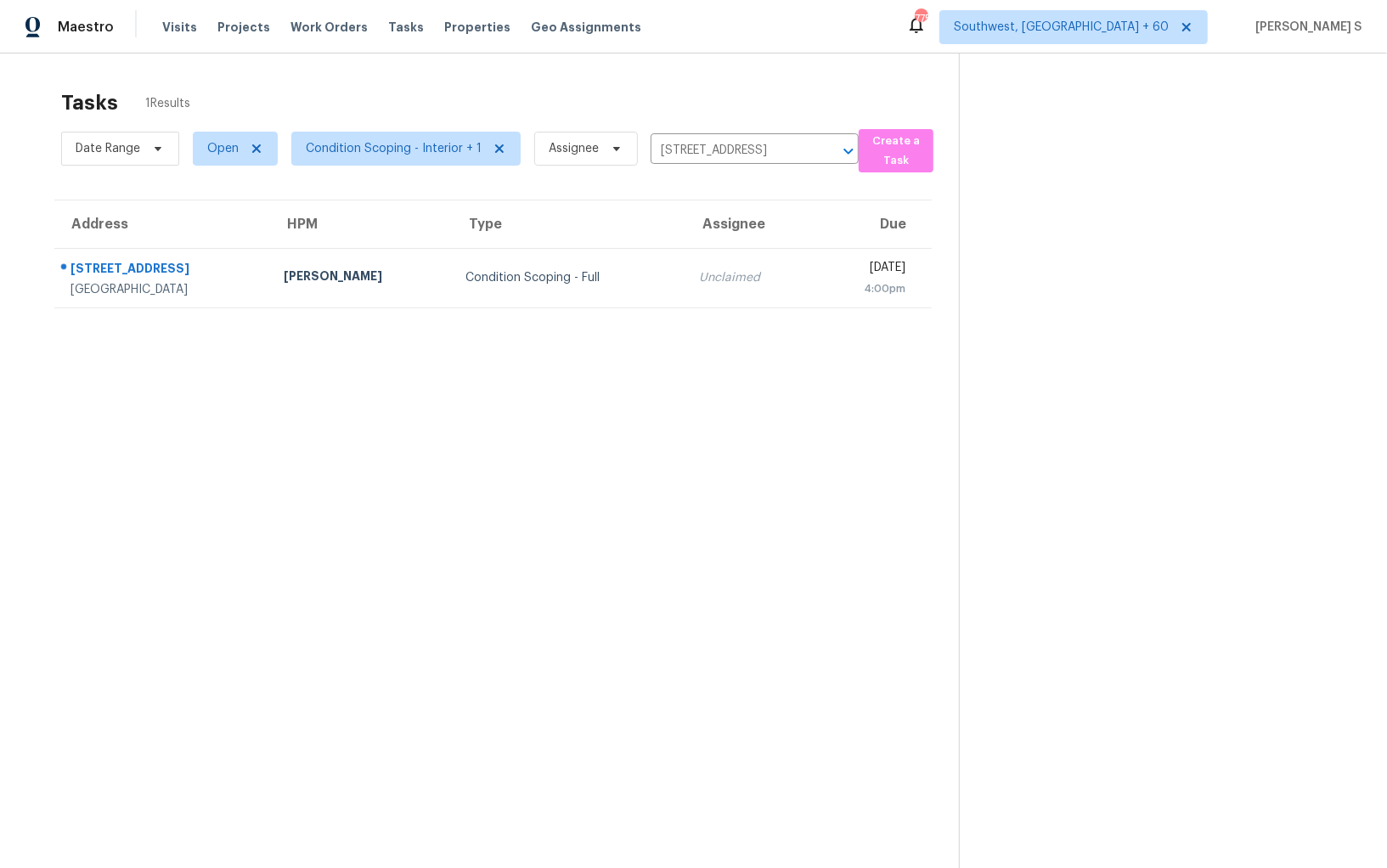
click at [732, 290] on td "Unclaimed" at bounding box center [749, 277] width 129 height 60
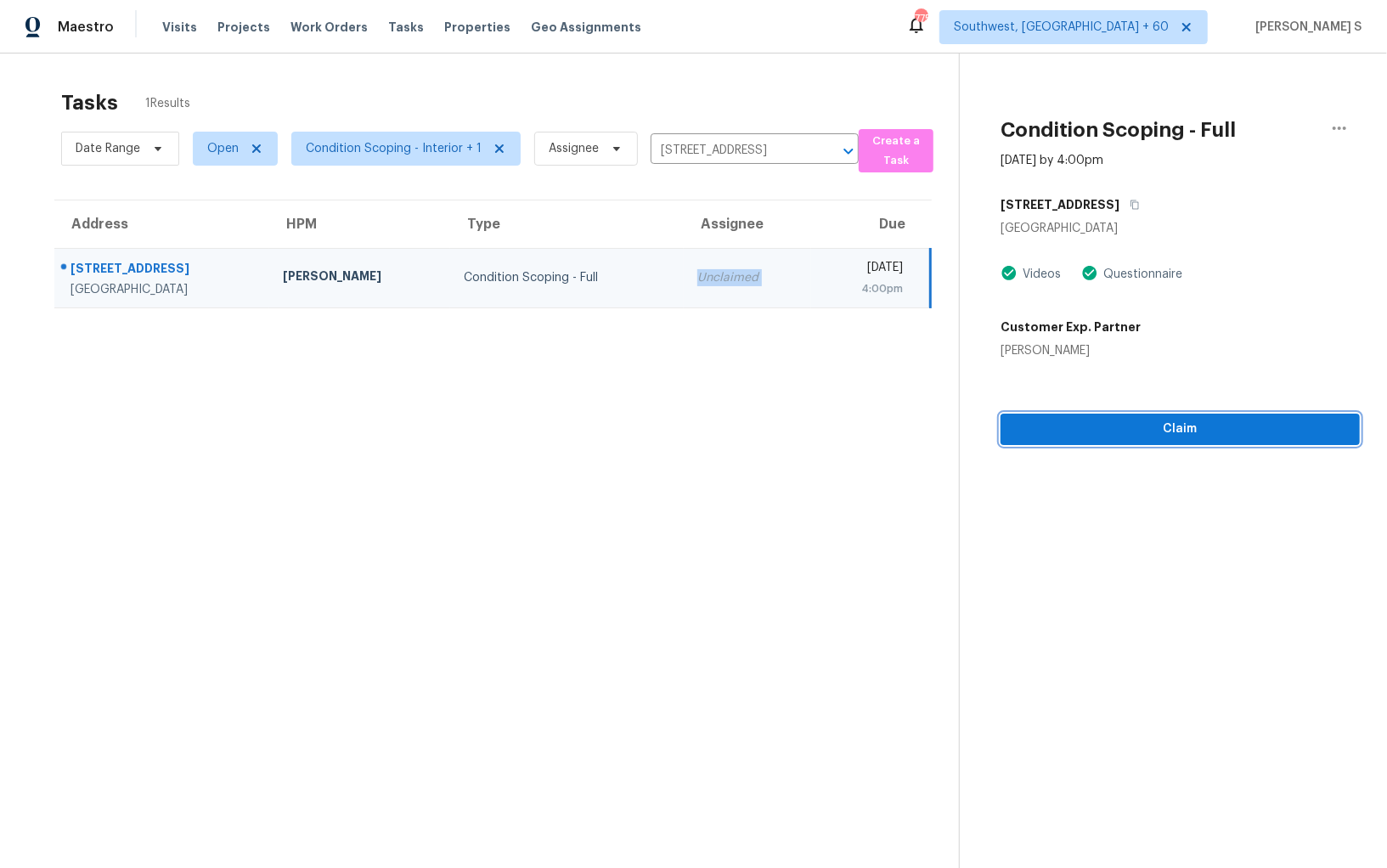
click at [1100, 413] on button "Claim" at bounding box center [1181, 429] width 359 height 31
click at [1119, 433] on span "Start Assessment" at bounding box center [1180, 429] width 332 height 22
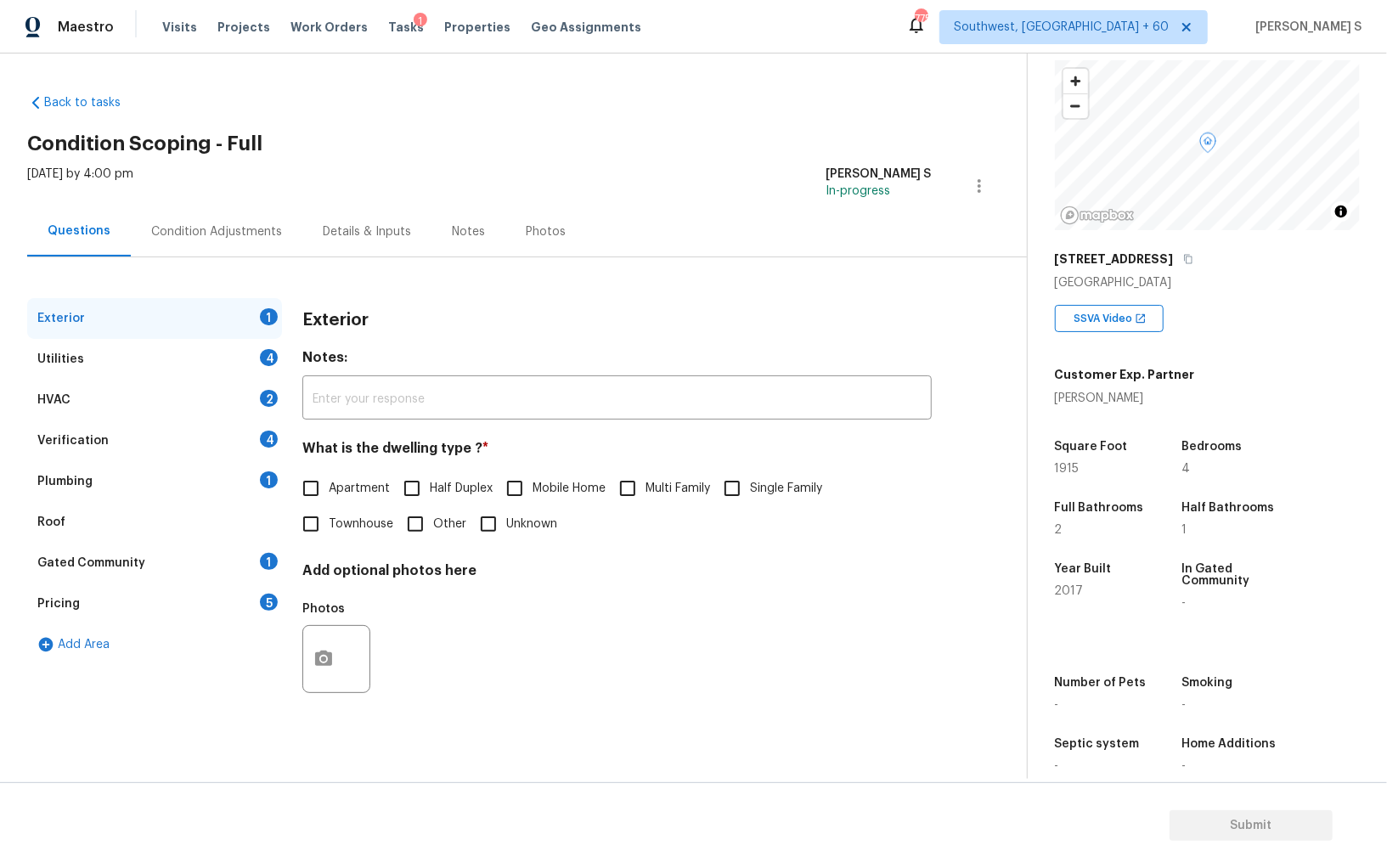
scroll to position [106, 0]
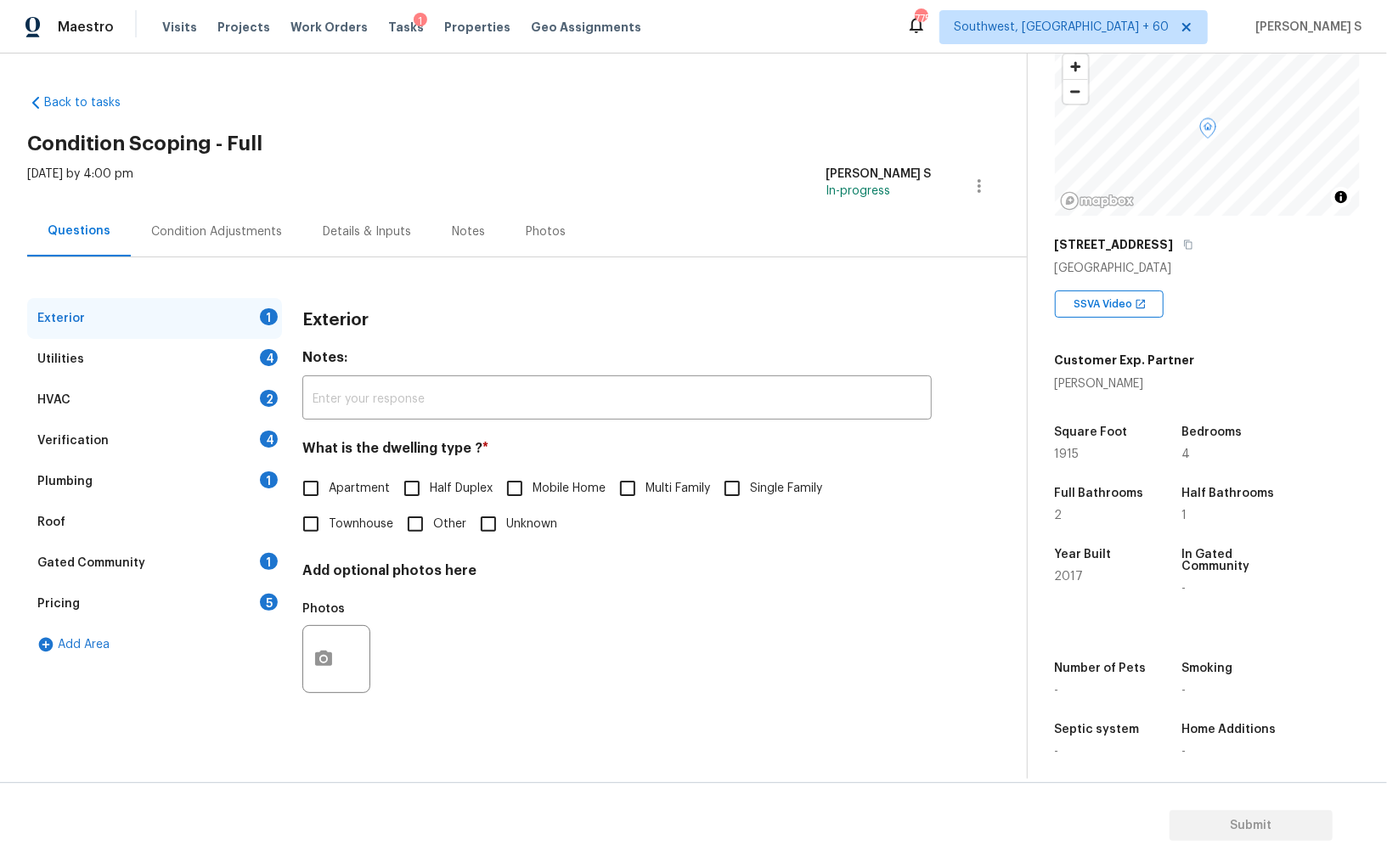
click at [750, 506] on input "Single Family" at bounding box center [732, 487] width 35 height 35
checkbox input "true"
click at [261, 355] on div "4" at bounding box center [268, 358] width 18 height 17
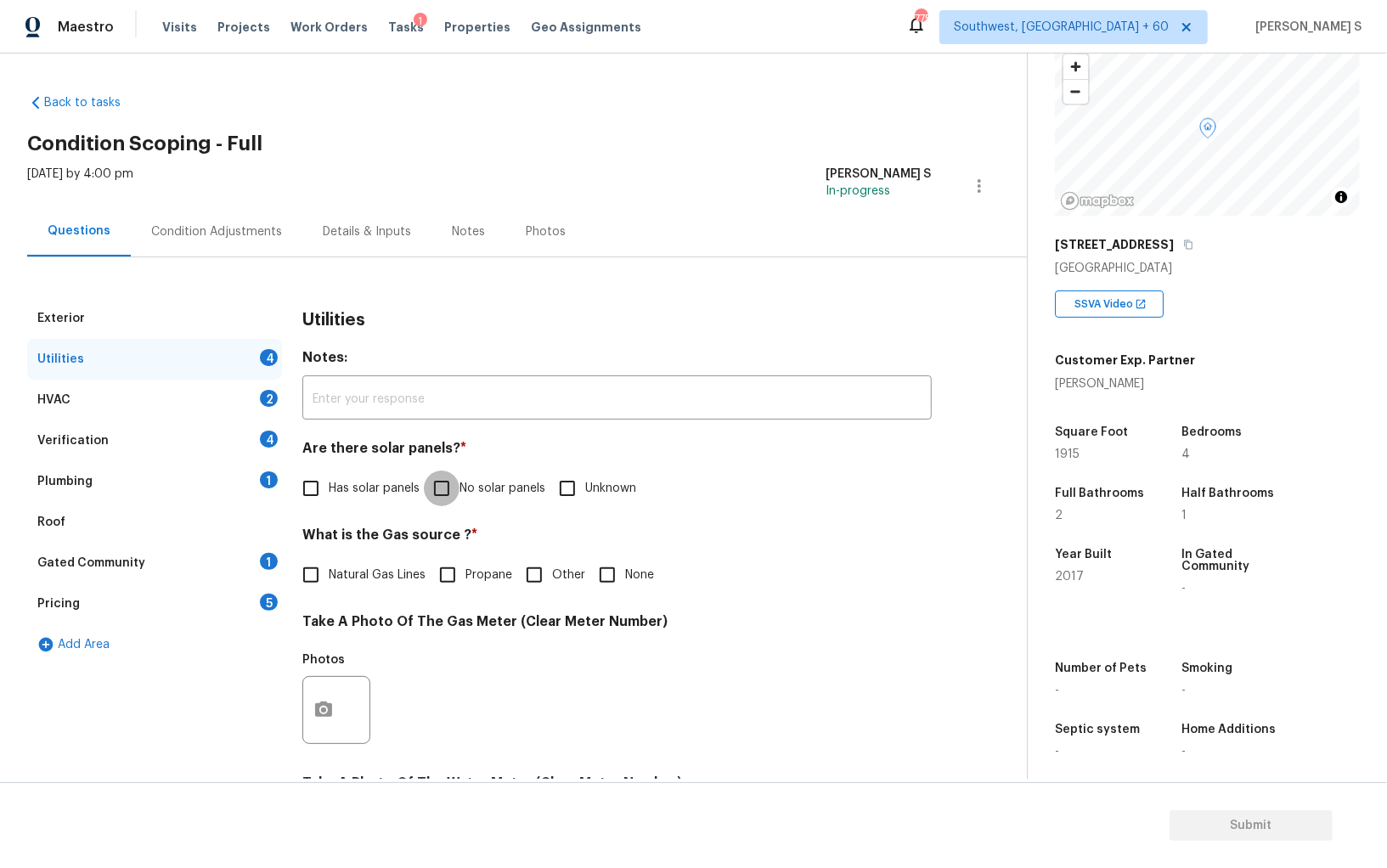
click at [444, 501] on input "No solar panels" at bounding box center [441, 487] width 35 height 35
checkbox input "true"
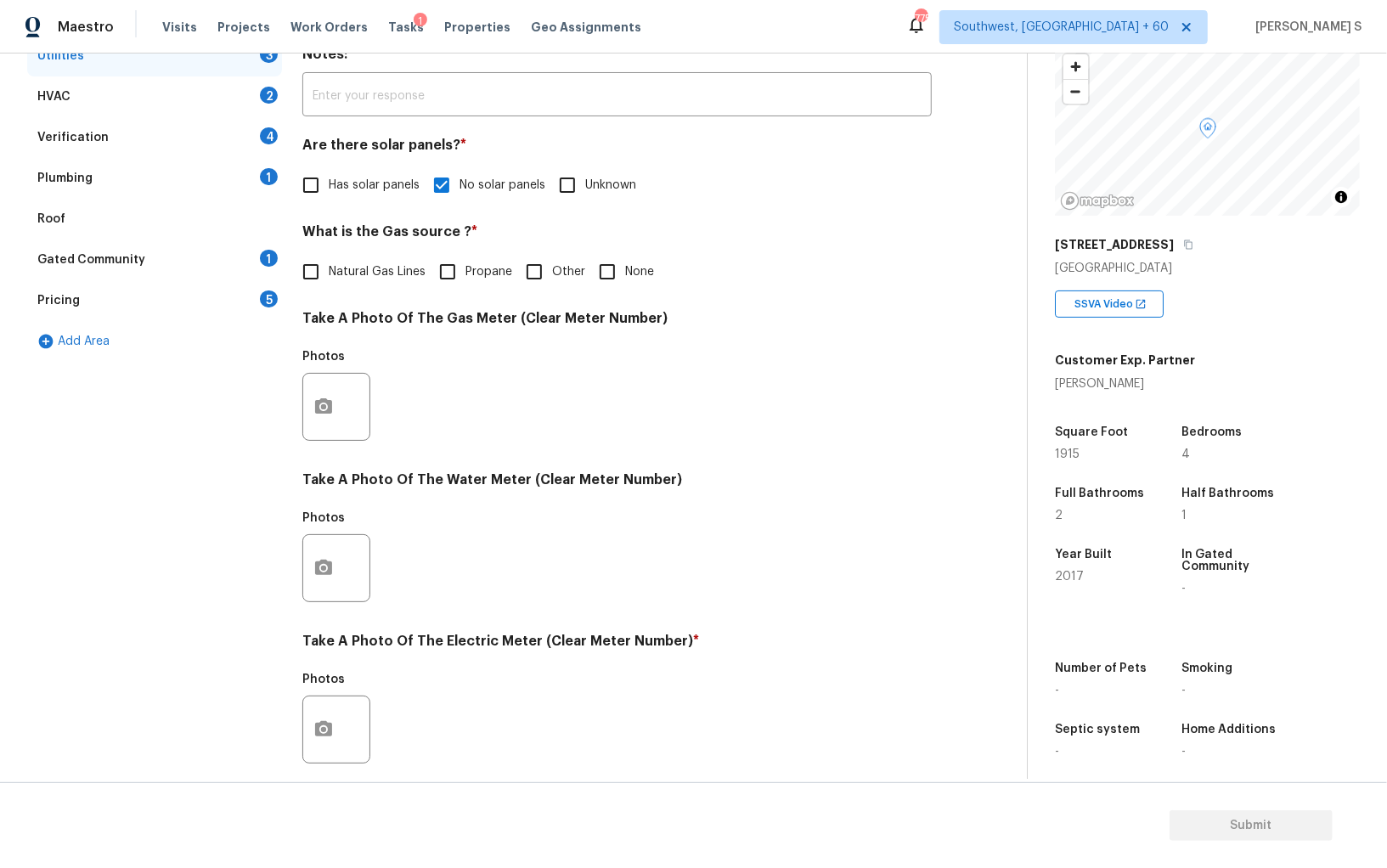
scroll to position [410, 0]
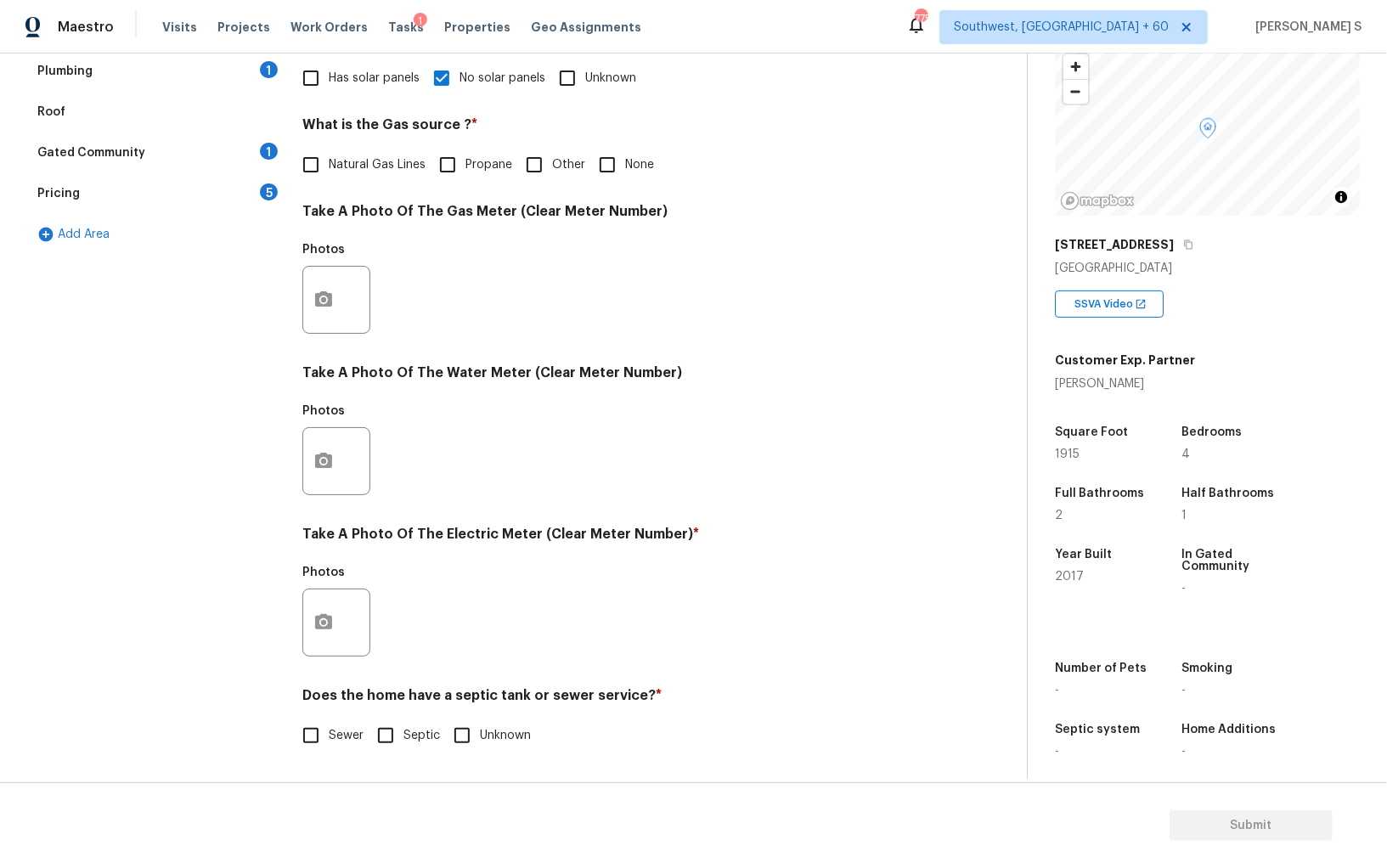
click at [318, 750] on input "Sewer" at bounding box center [311, 735] width 35 height 35
checkbox input "true"
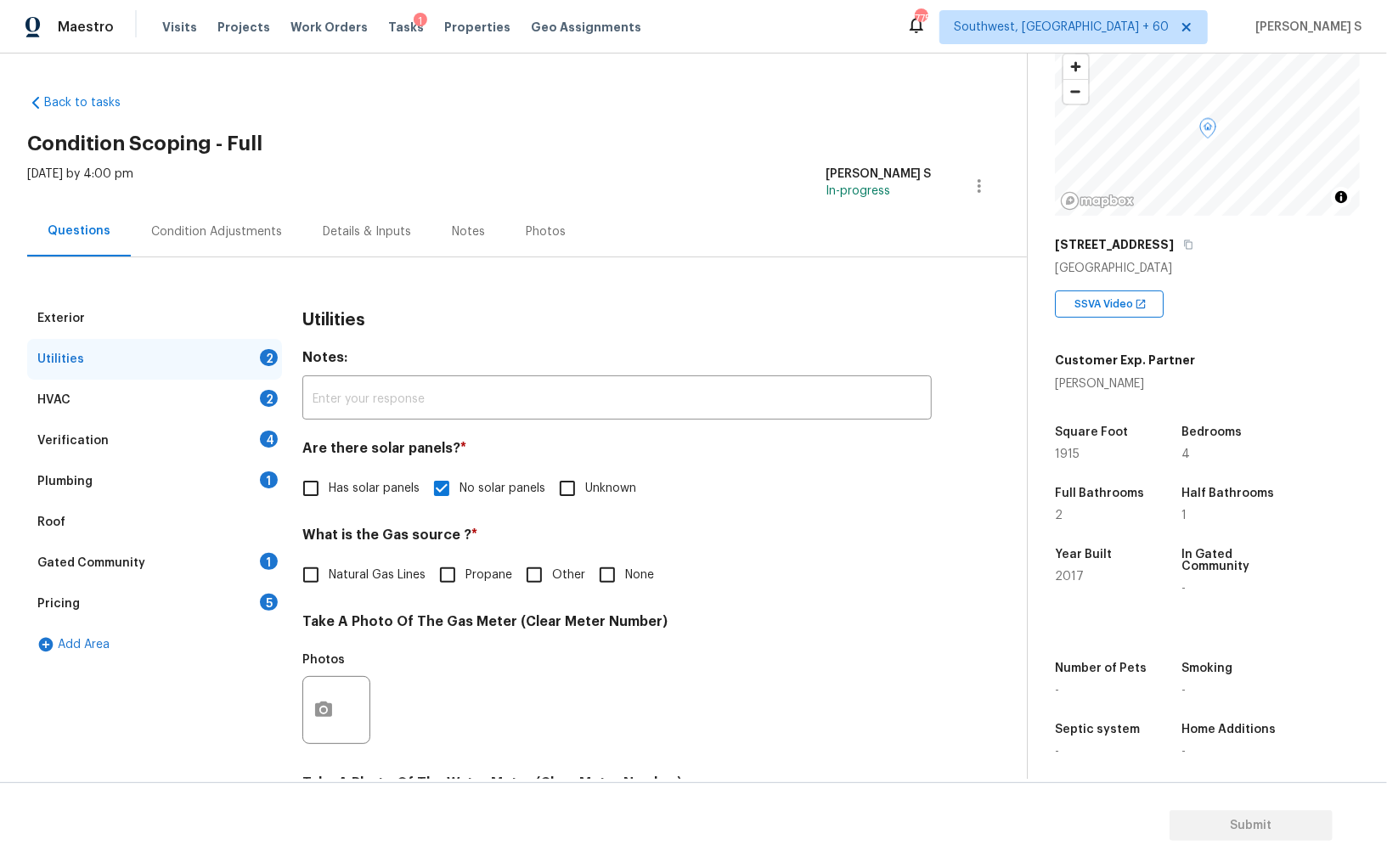
click at [252, 461] on div "Plumbing 1" at bounding box center [154, 481] width 255 height 41
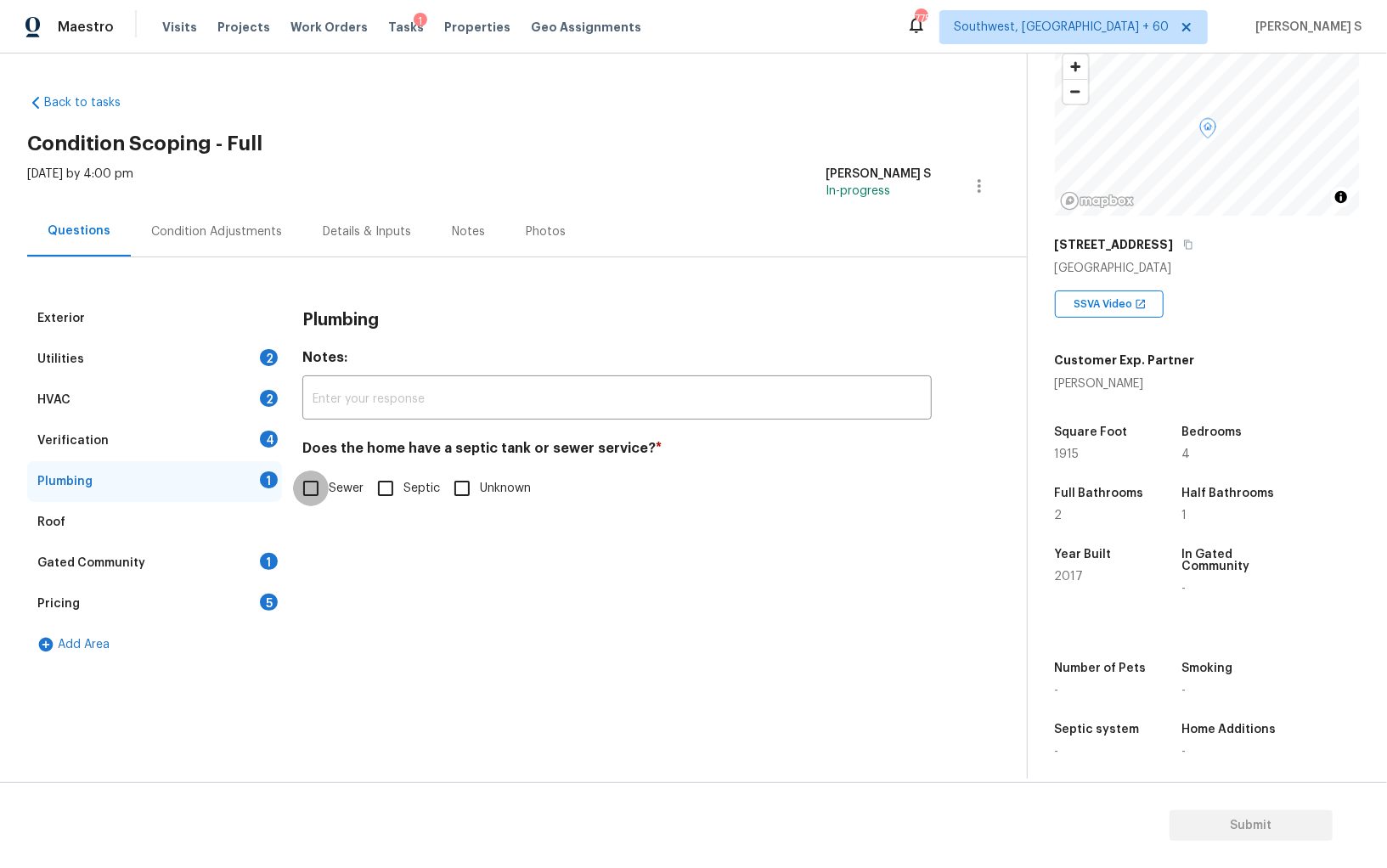
click at [322, 491] on input "Sewer" at bounding box center [311, 487] width 35 height 35
checkbox input "true"
click at [252, 571] on div "Gated Community 1" at bounding box center [154, 563] width 255 height 41
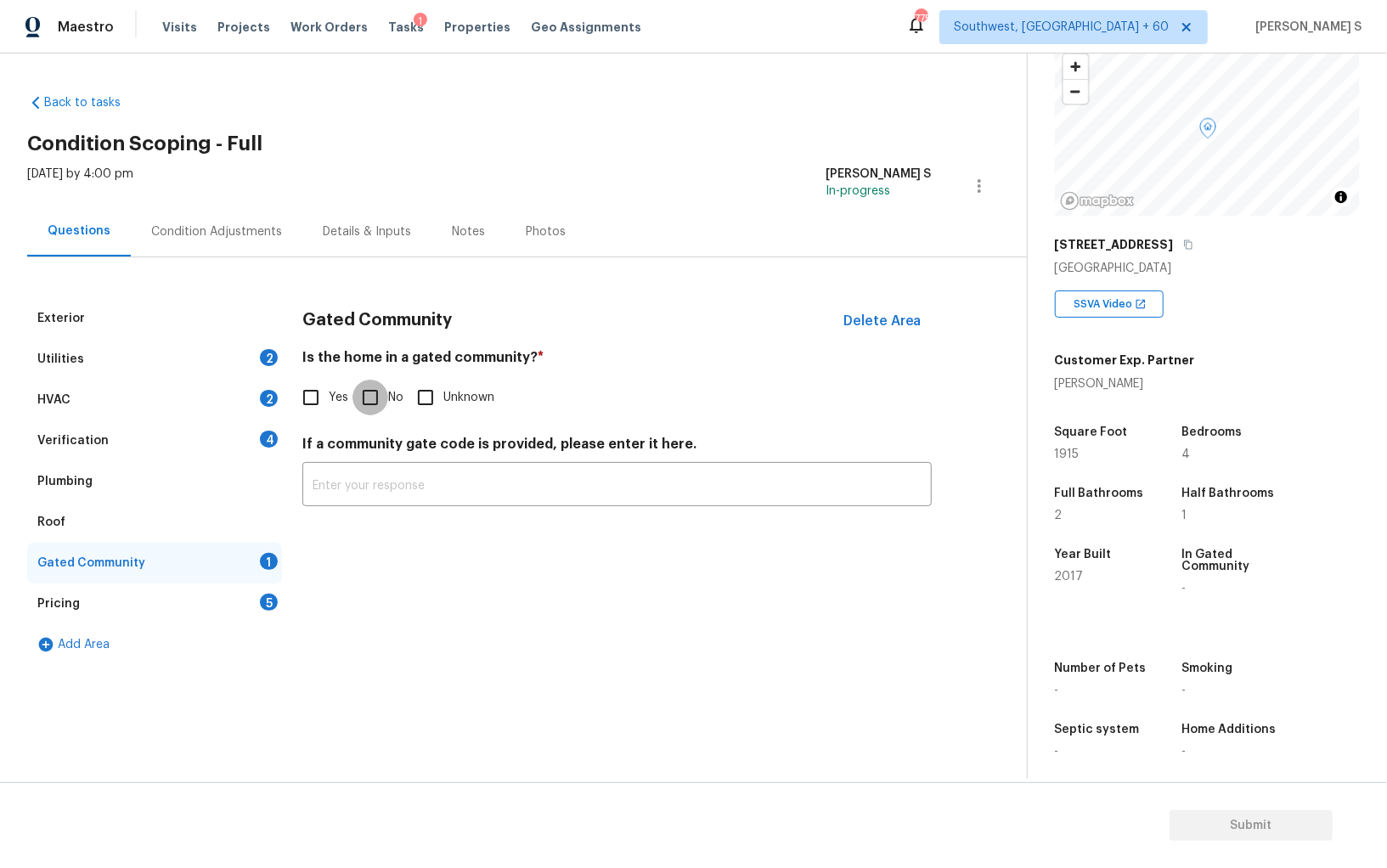
click at [382, 388] on input "No" at bounding box center [369, 397] width 35 height 35
checkbox input "true"
click at [243, 428] on div "Verification 4" at bounding box center [154, 440] width 255 height 41
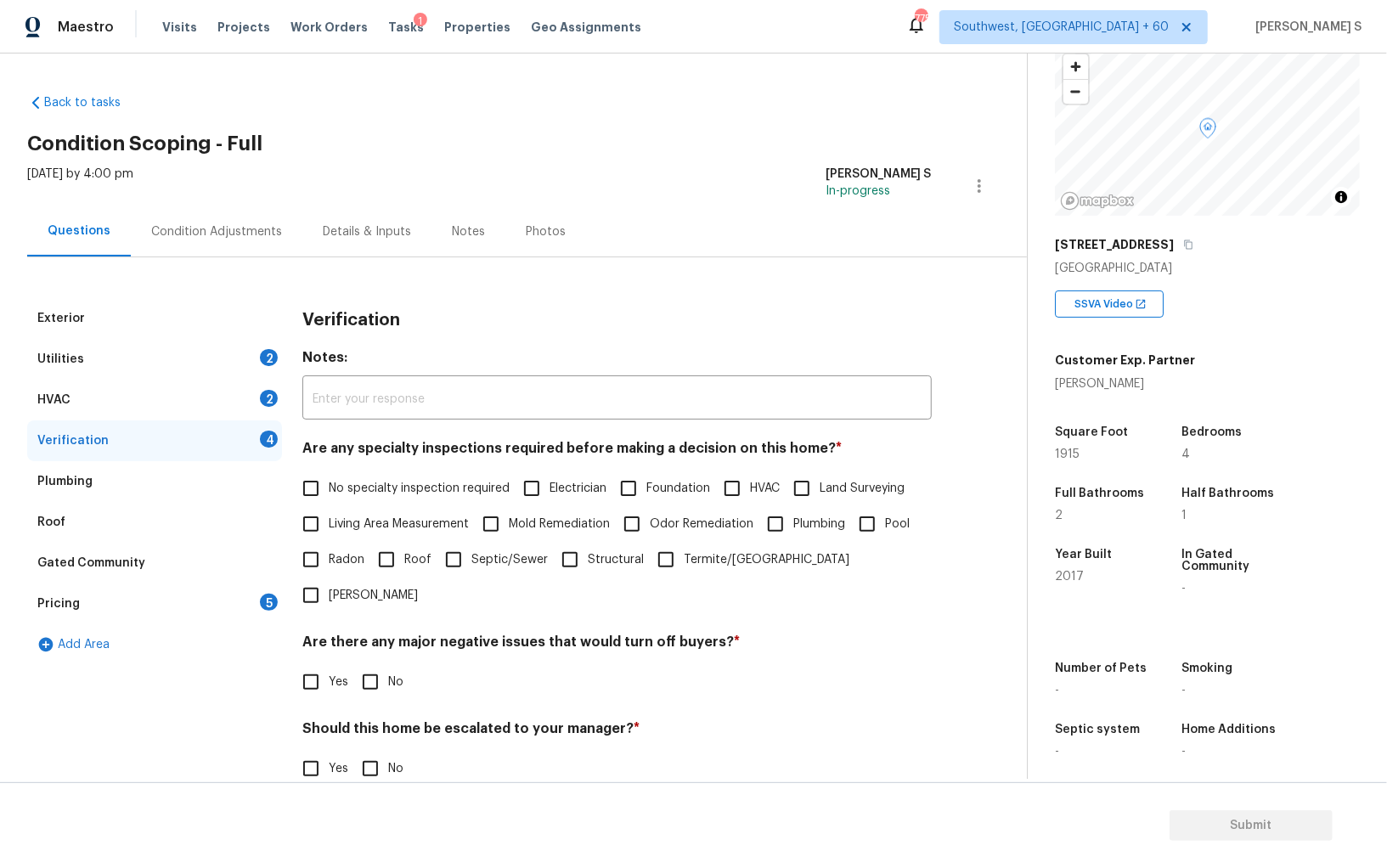
click at [303, 487] on input "No specialty inspection required" at bounding box center [311, 487] width 35 height 35
checkbox input "true"
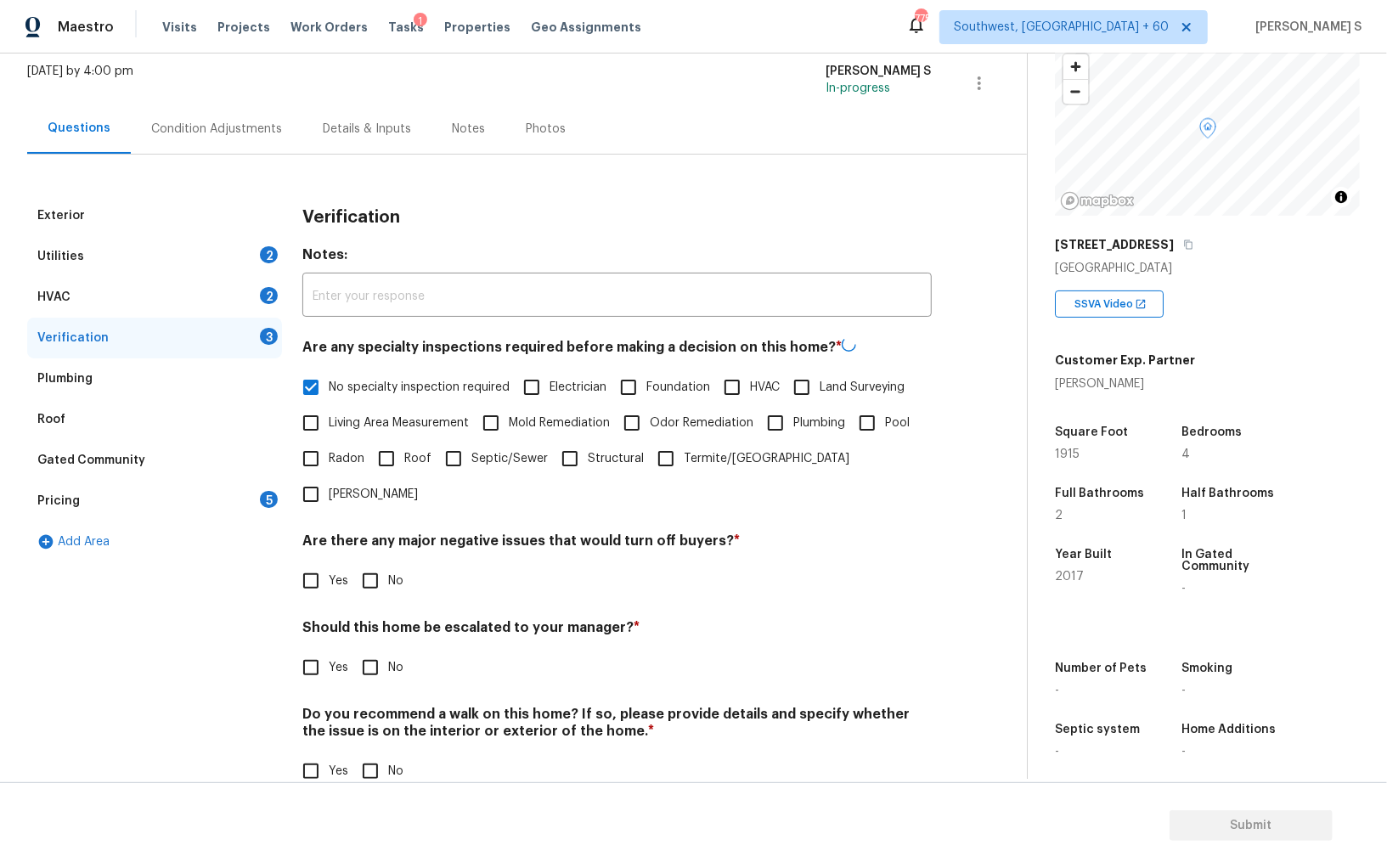
scroll to position [101, 0]
click at [370, 563] on input "No" at bounding box center [369, 581] width 35 height 35
checkbox input "true"
click at [371, 753] on input "No" at bounding box center [369, 771] width 35 height 35
checkbox input "true"
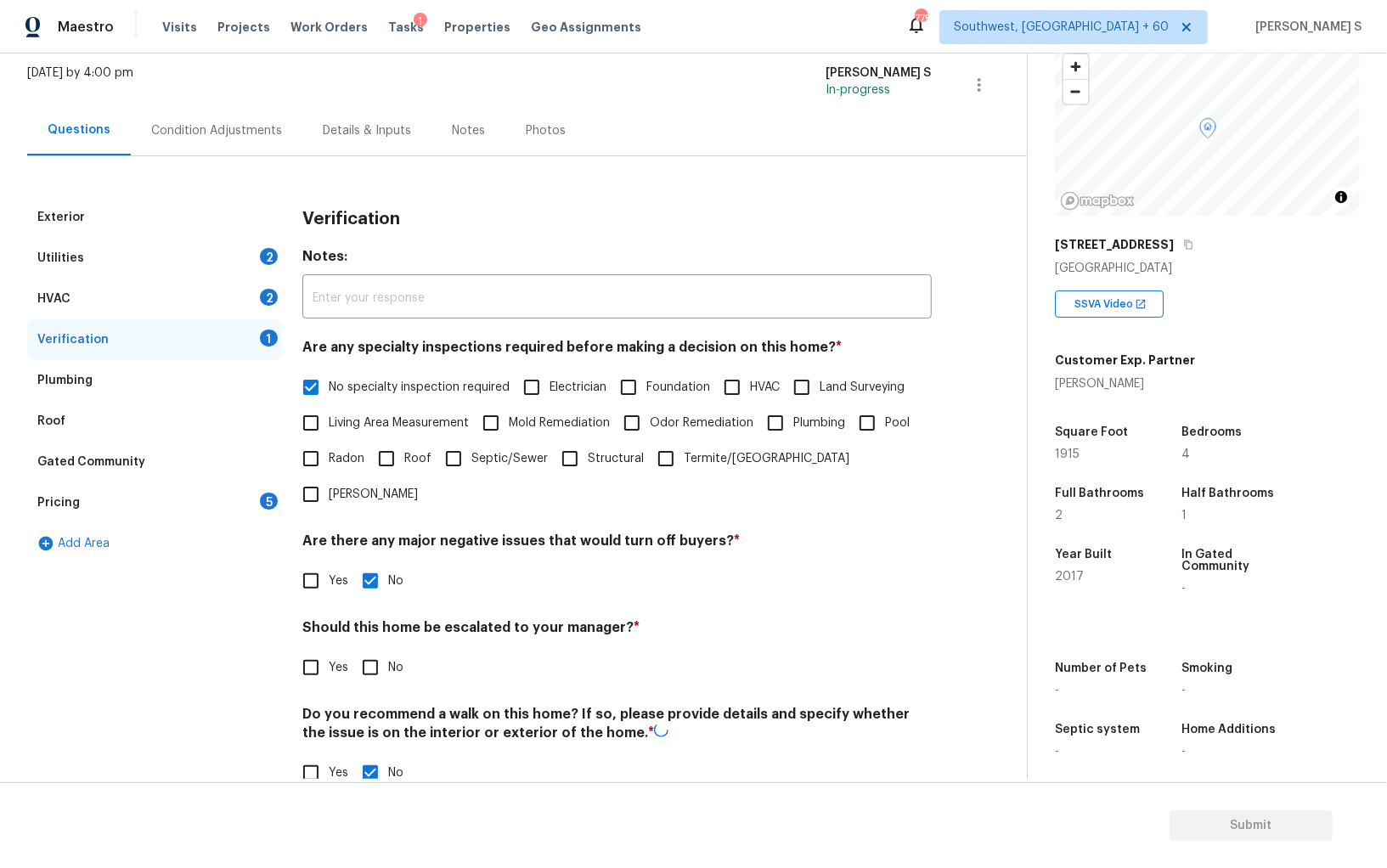
scroll to position [0, 0]
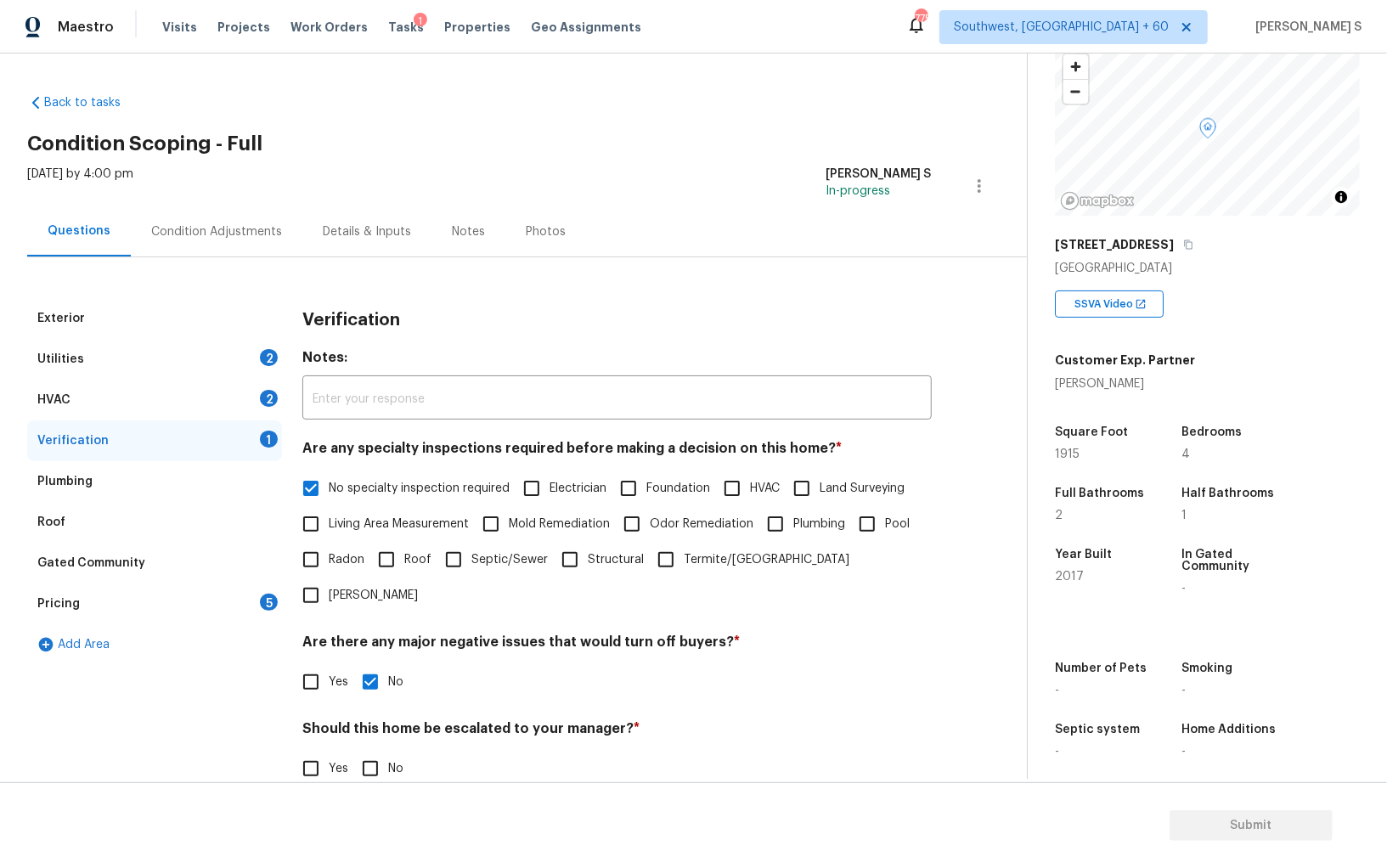
click at [255, 381] on div "HVAC 2" at bounding box center [154, 399] width 255 height 41
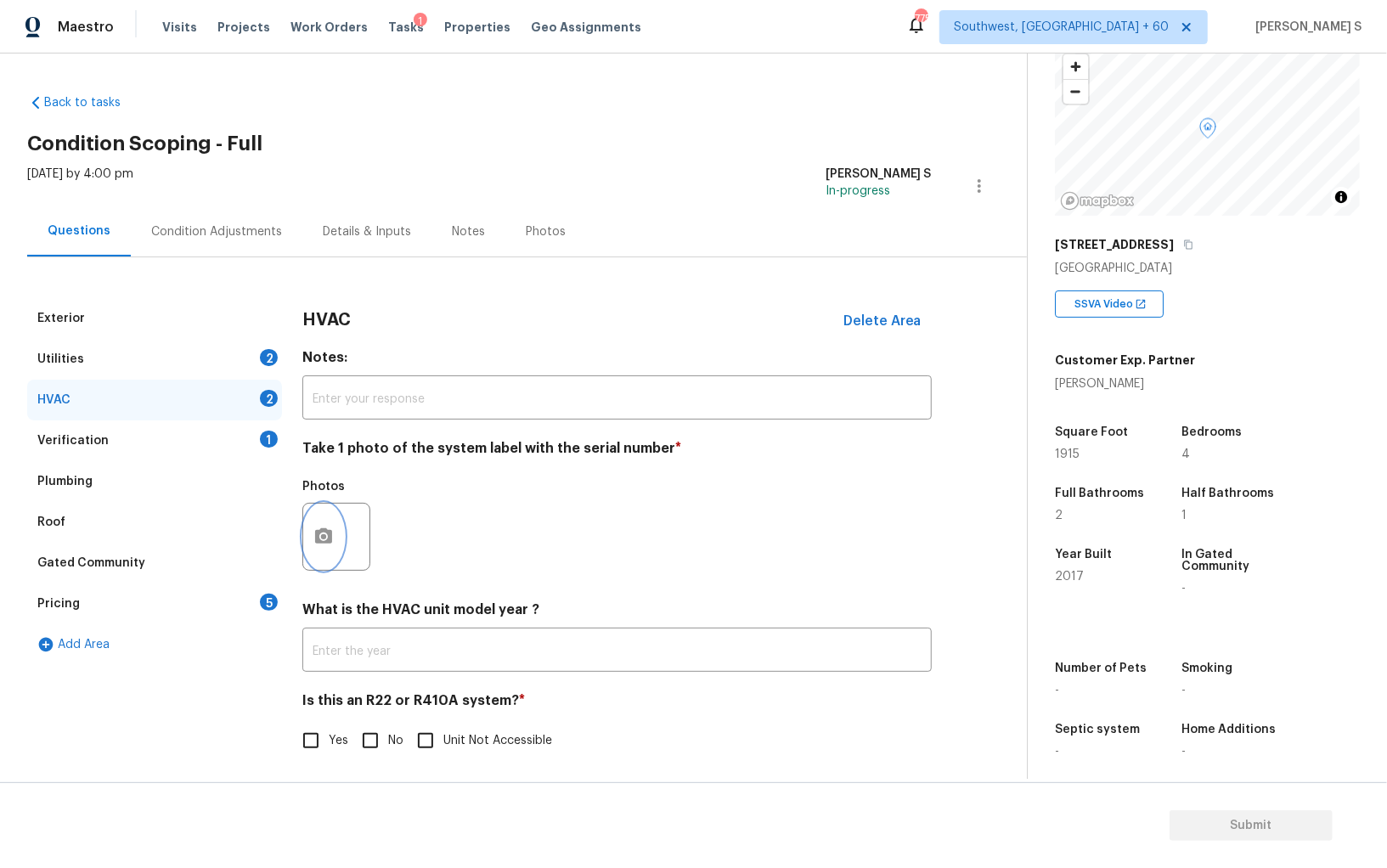
click at [324, 524] on button "button" at bounding box center [323, 537] width 41 height 66
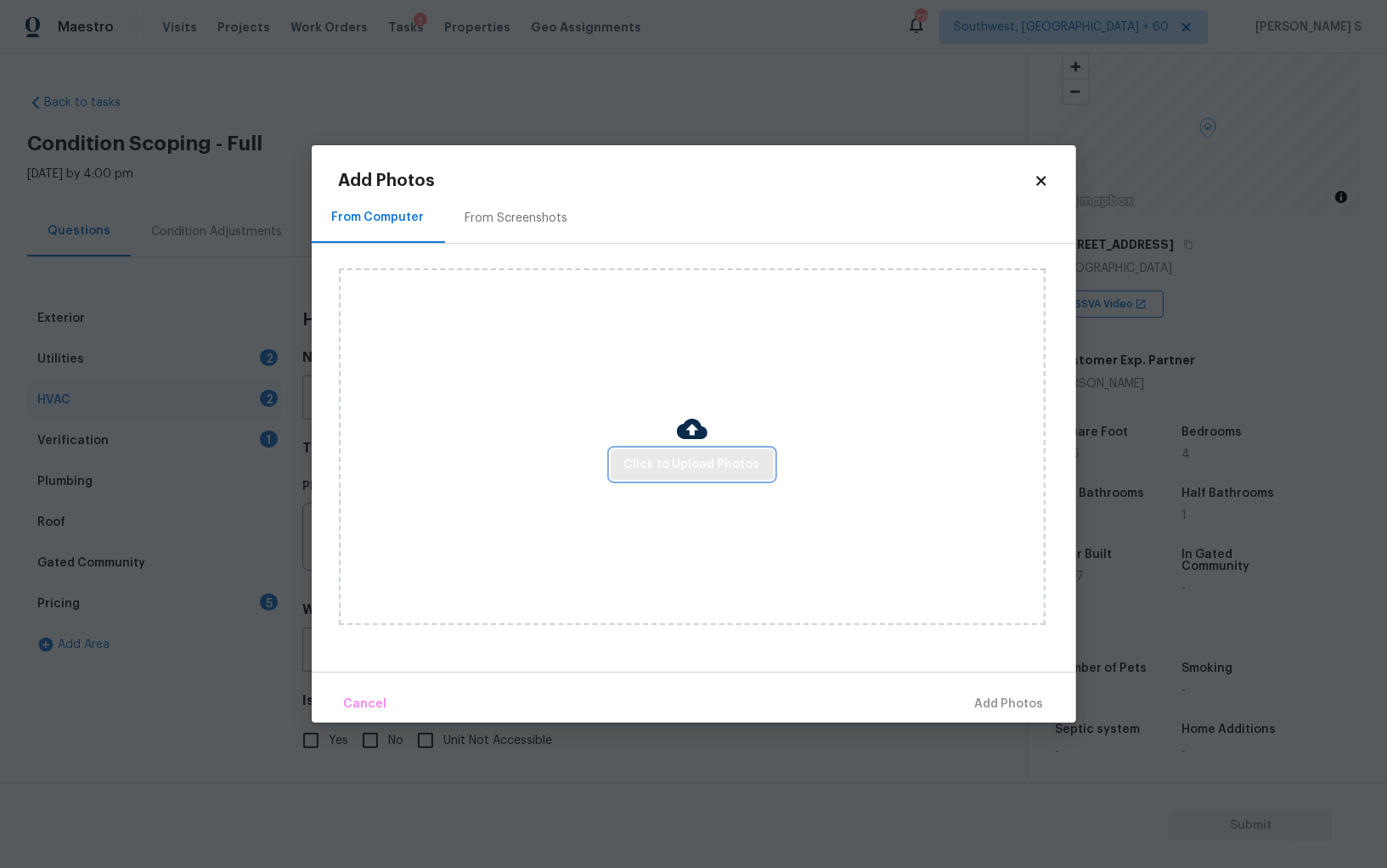
click at [709, 468] on span "Click to Upload Photos" at bounding box center [691, 465] width 136 height 22
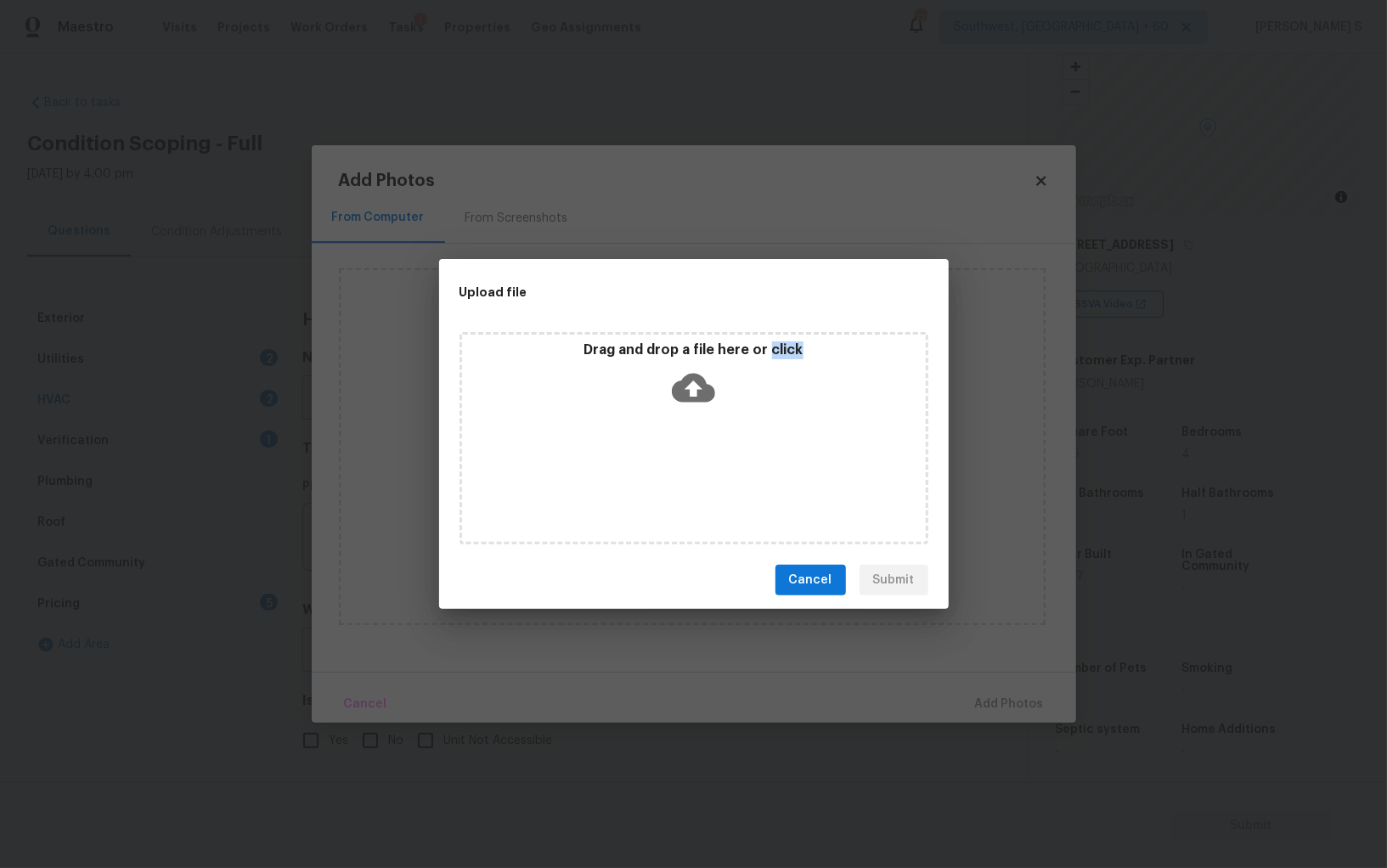
click at [709, 468] on div "Drag and drop a file here or click" at bounding box center [694, 438] width 469 height 212
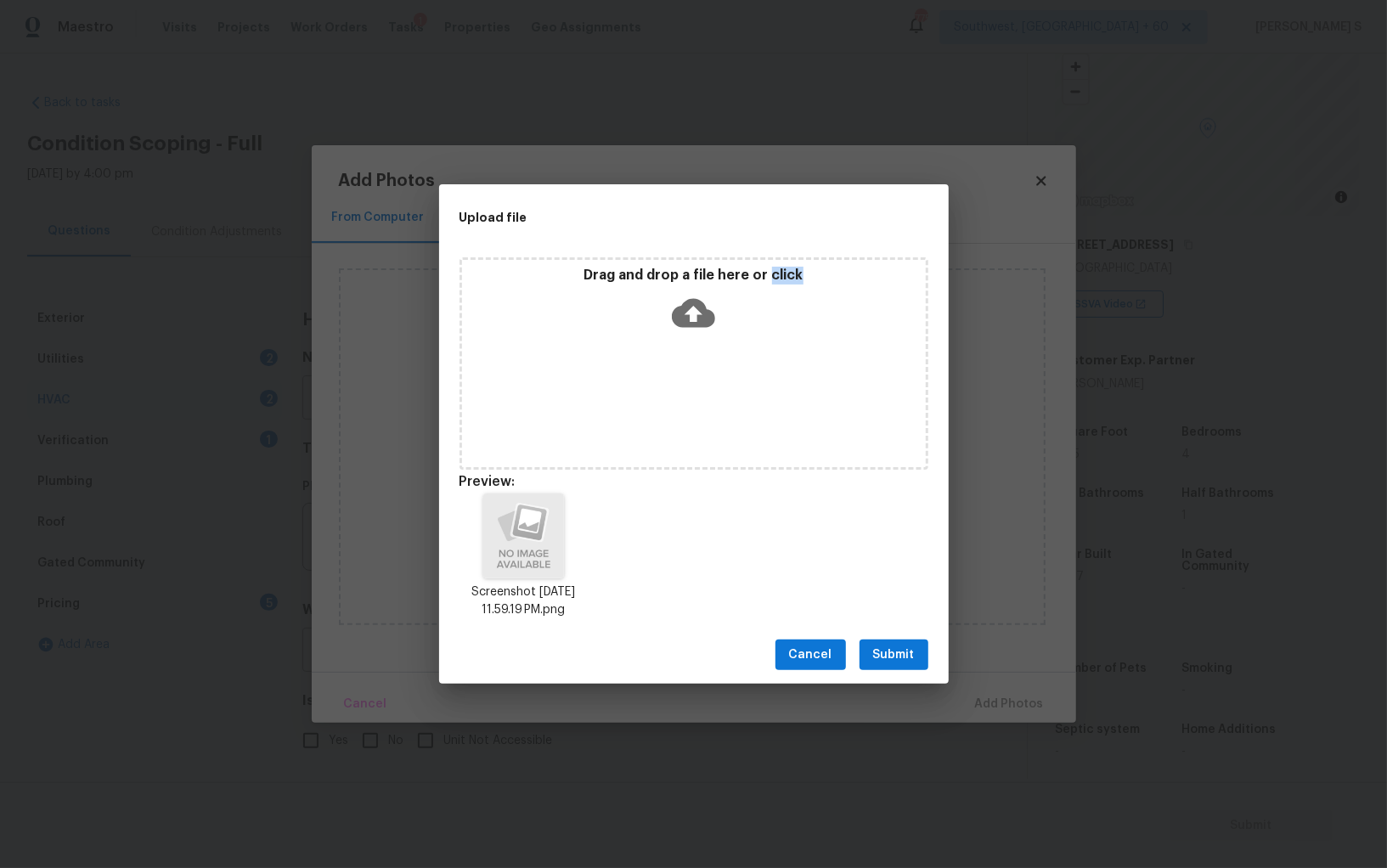
click at [897, 651] on span "Submit" at bounding box center [894, 655] width 41 height 22
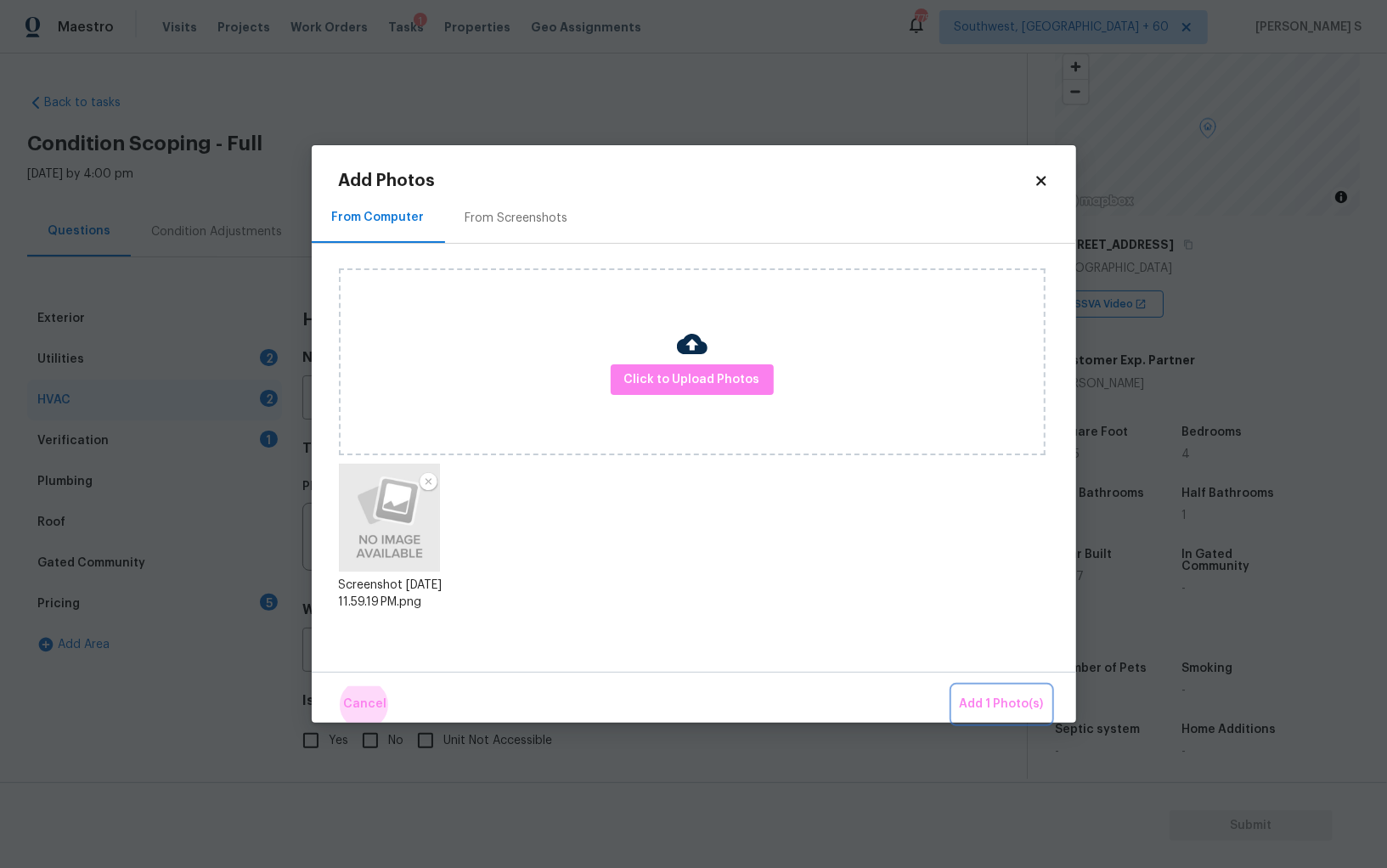
click at [953, 686] on button "Add 1 Photo(s)" at bounding box center [1001, 704] width 98 height 36
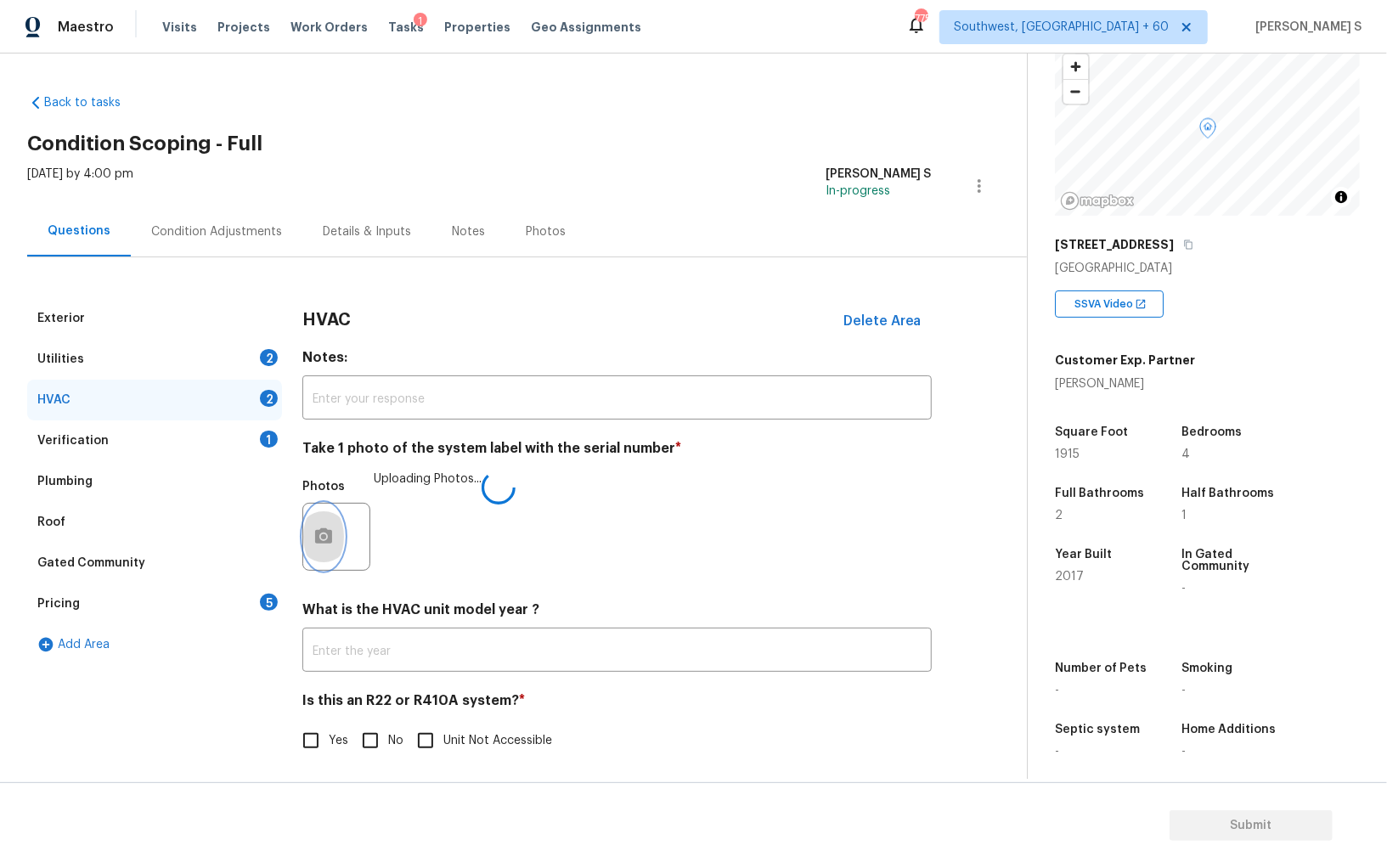
scroll to position [6, 0]
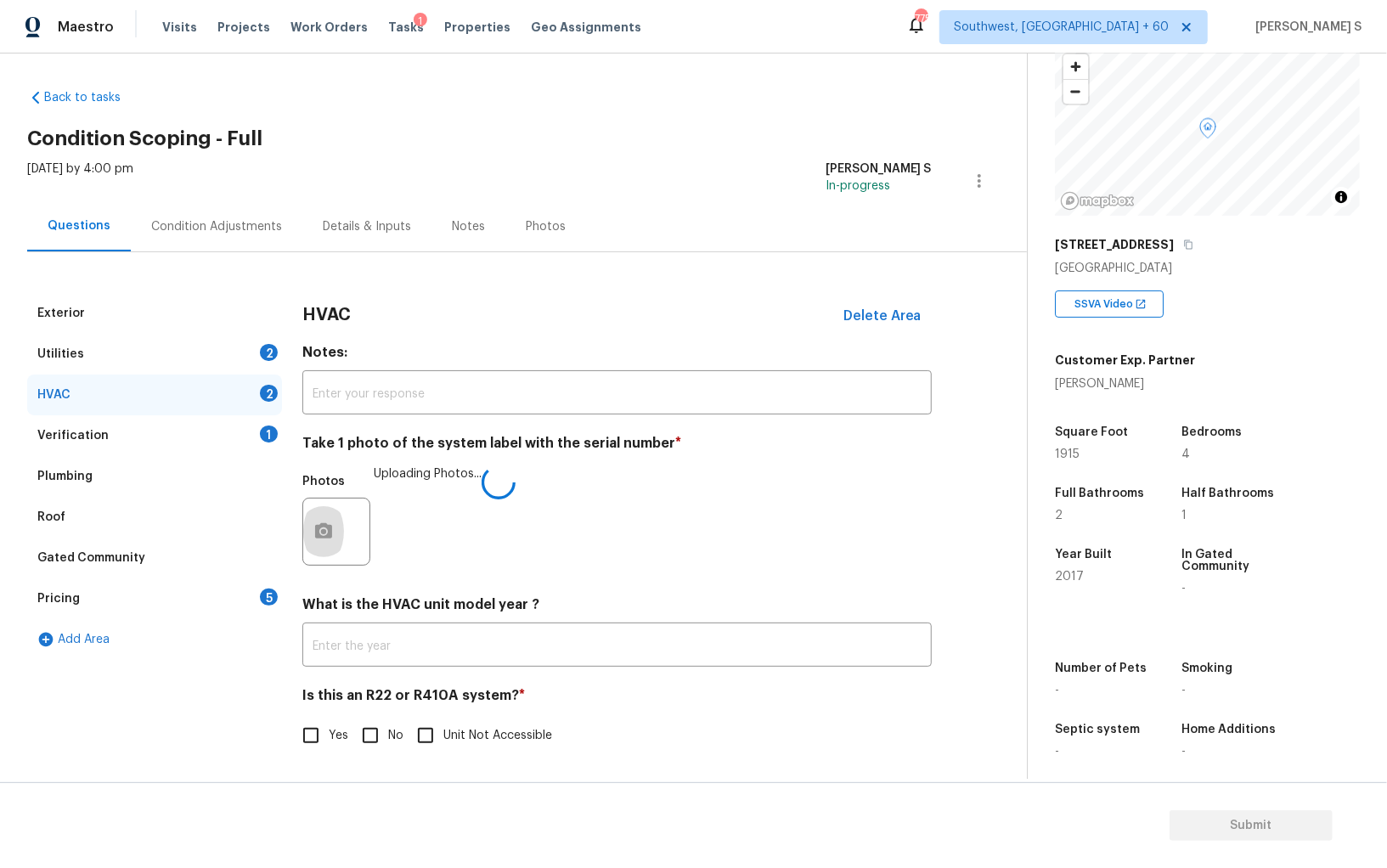
click at [381, 731] on input "No" at bounding box center [369, 735] width 35 height 35
checkbox input "true"
click at [268, 347] on div "2" at bounding box center [268, 353] width 18 height 17
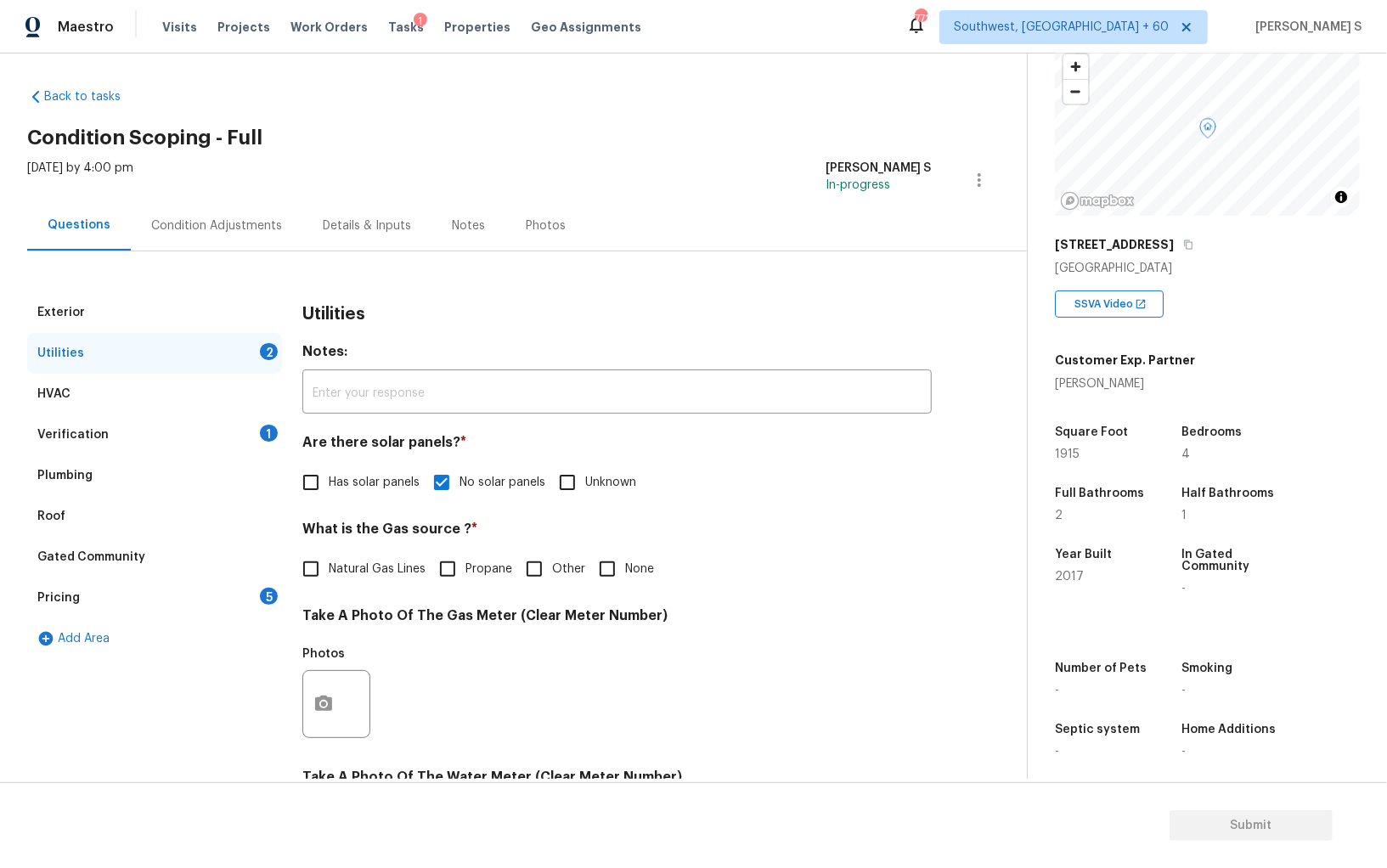
scroll to position [410, 0]
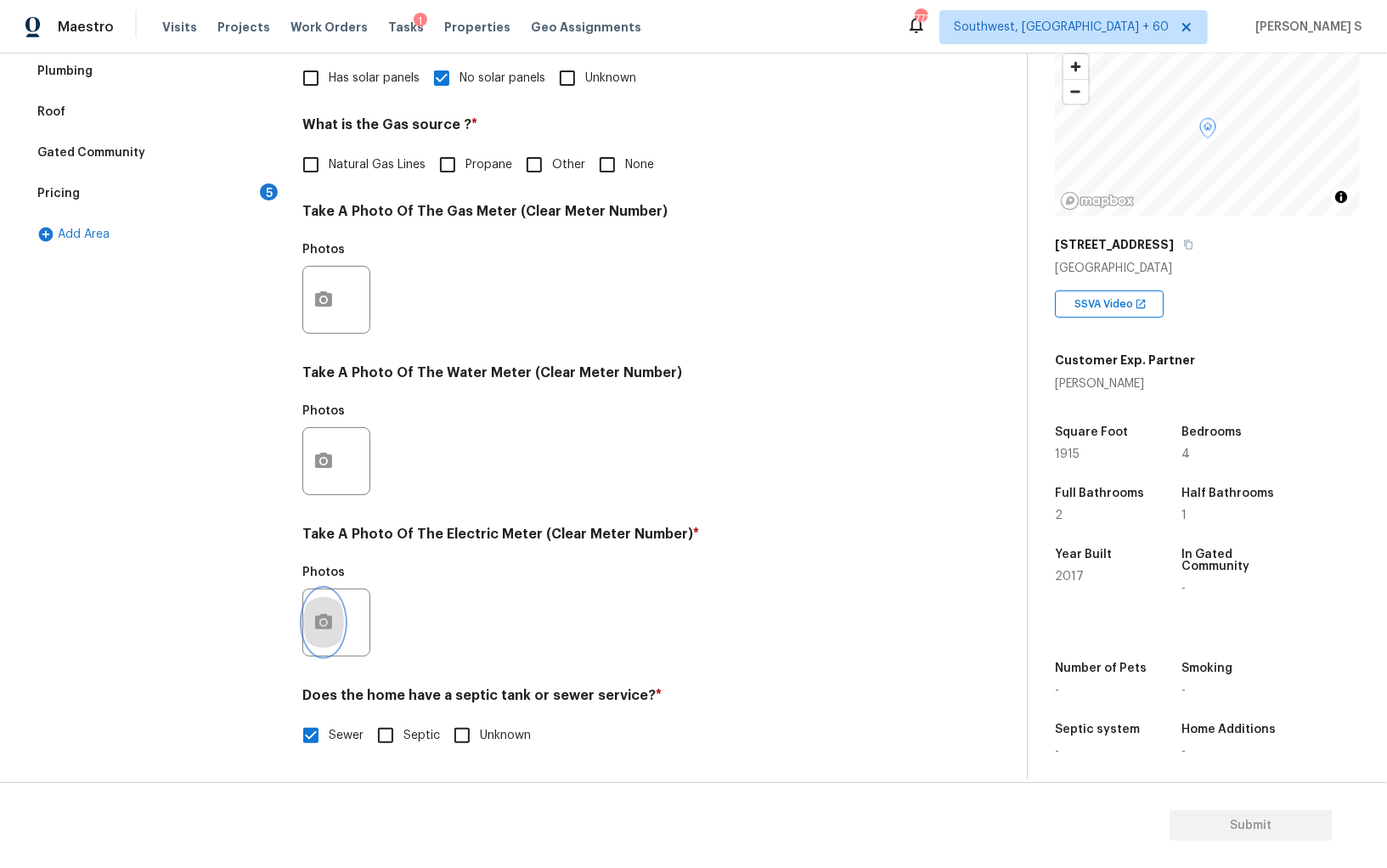
click at [312, 614] on button "button" at bounding box center [323, 622] width 41 height 66
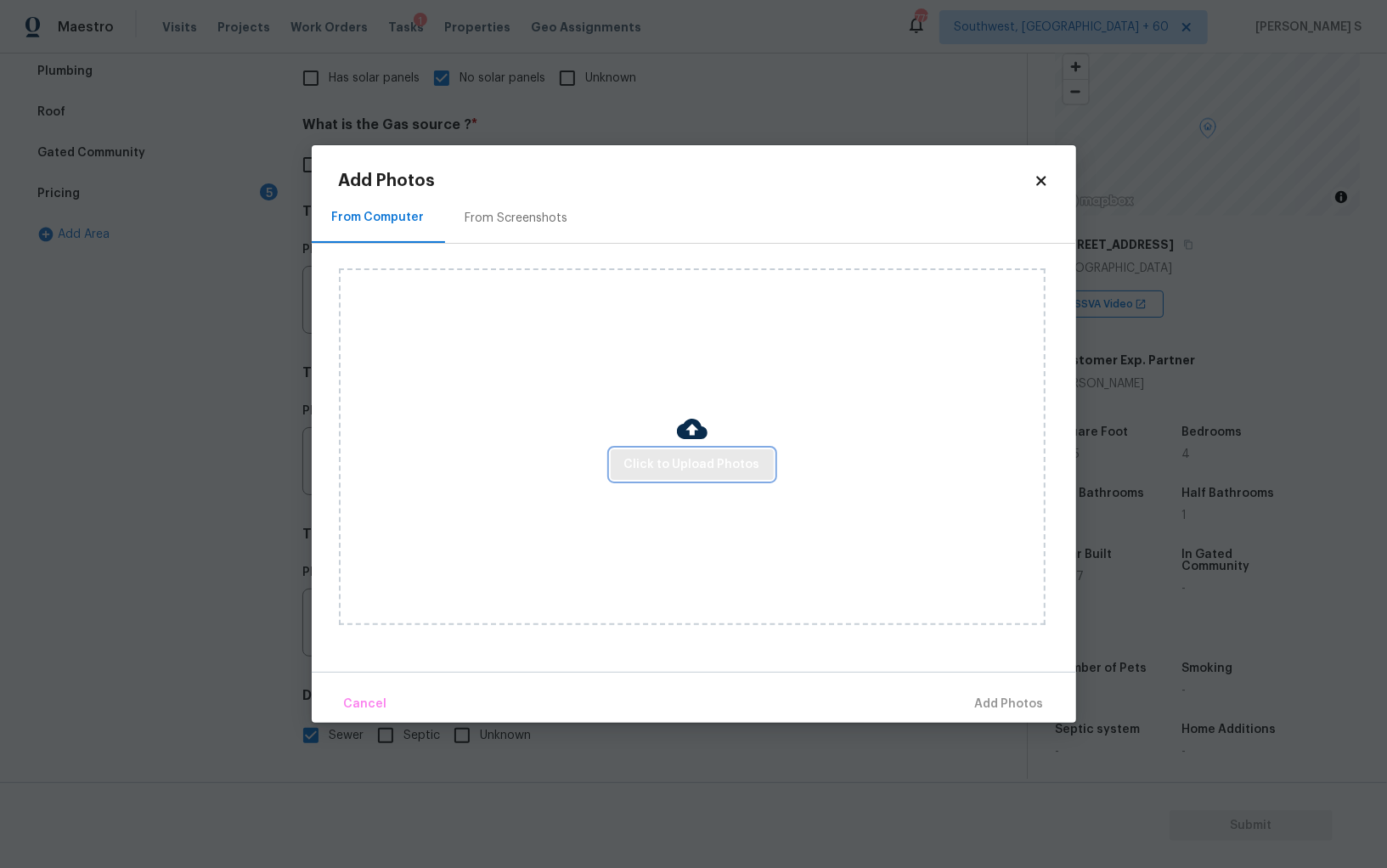
click at [676, 466] on span "Click to Upload Photos" at bounding box center [691, 465] width 136 height 22
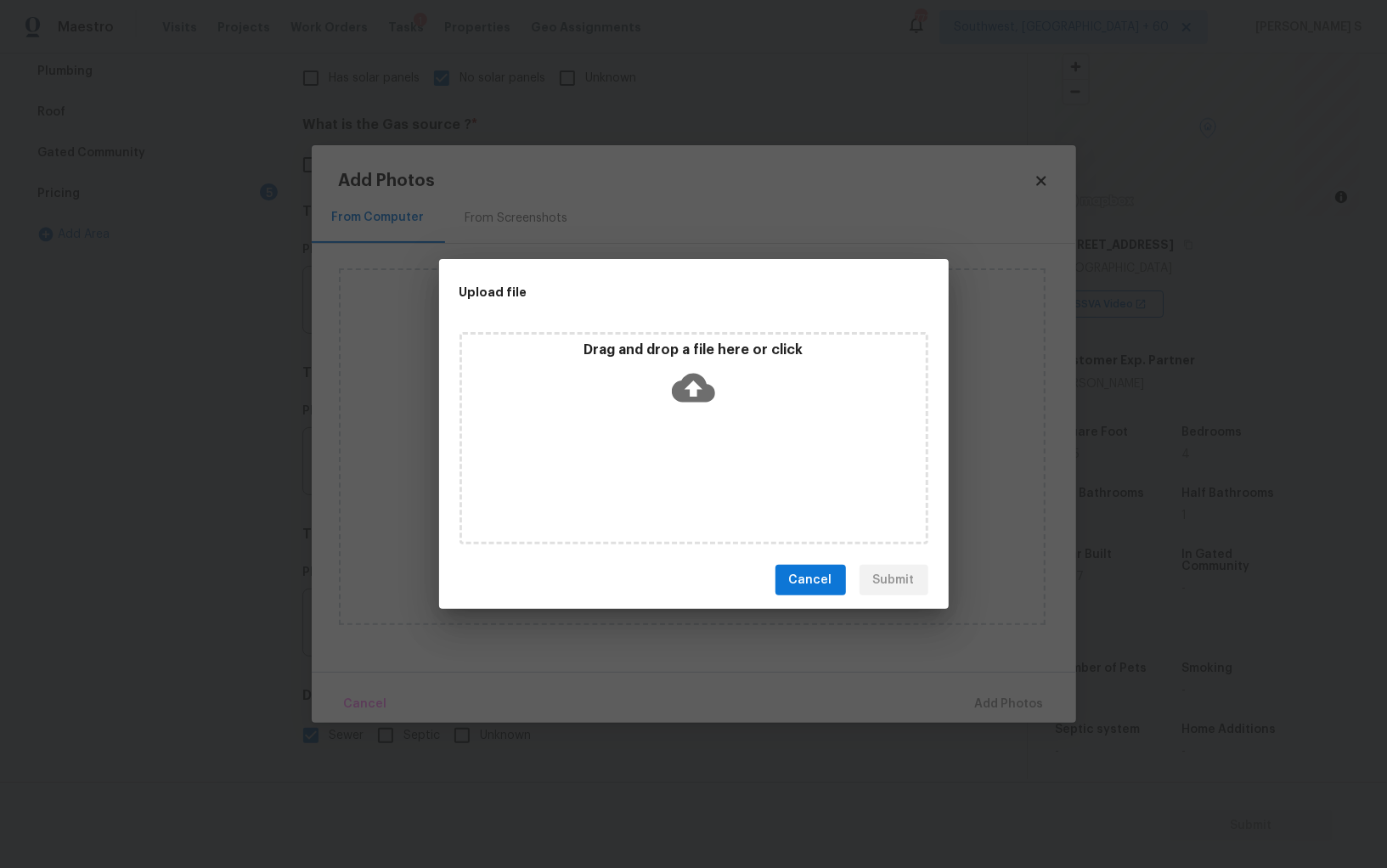
click at [676, 466] on div "Drag and drop a file here or click" at bounding box center [694, 438] width 469 height 212
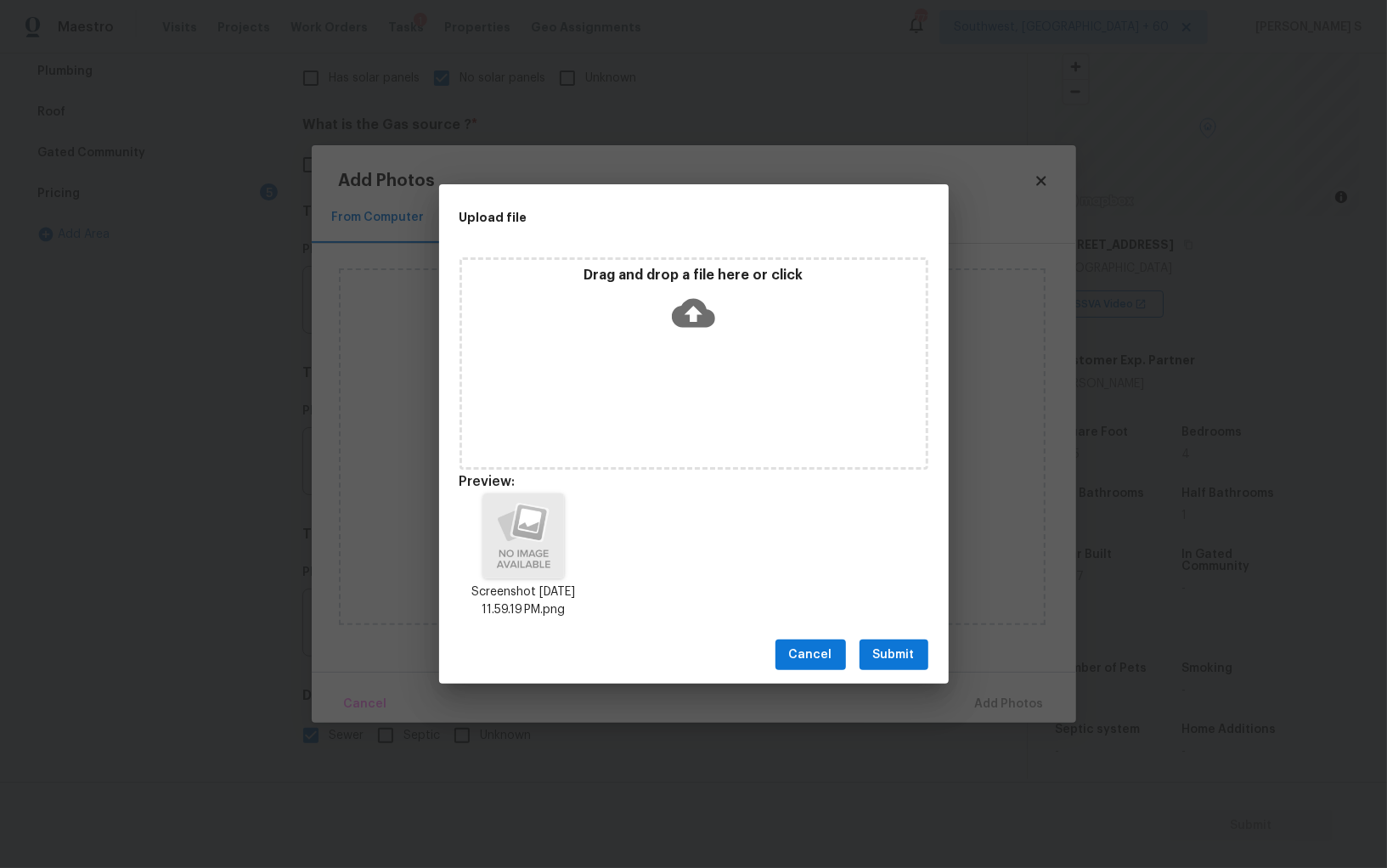
click at [901, 657] on span "Submit" at bounding box center [894, 655] width 41 height 22
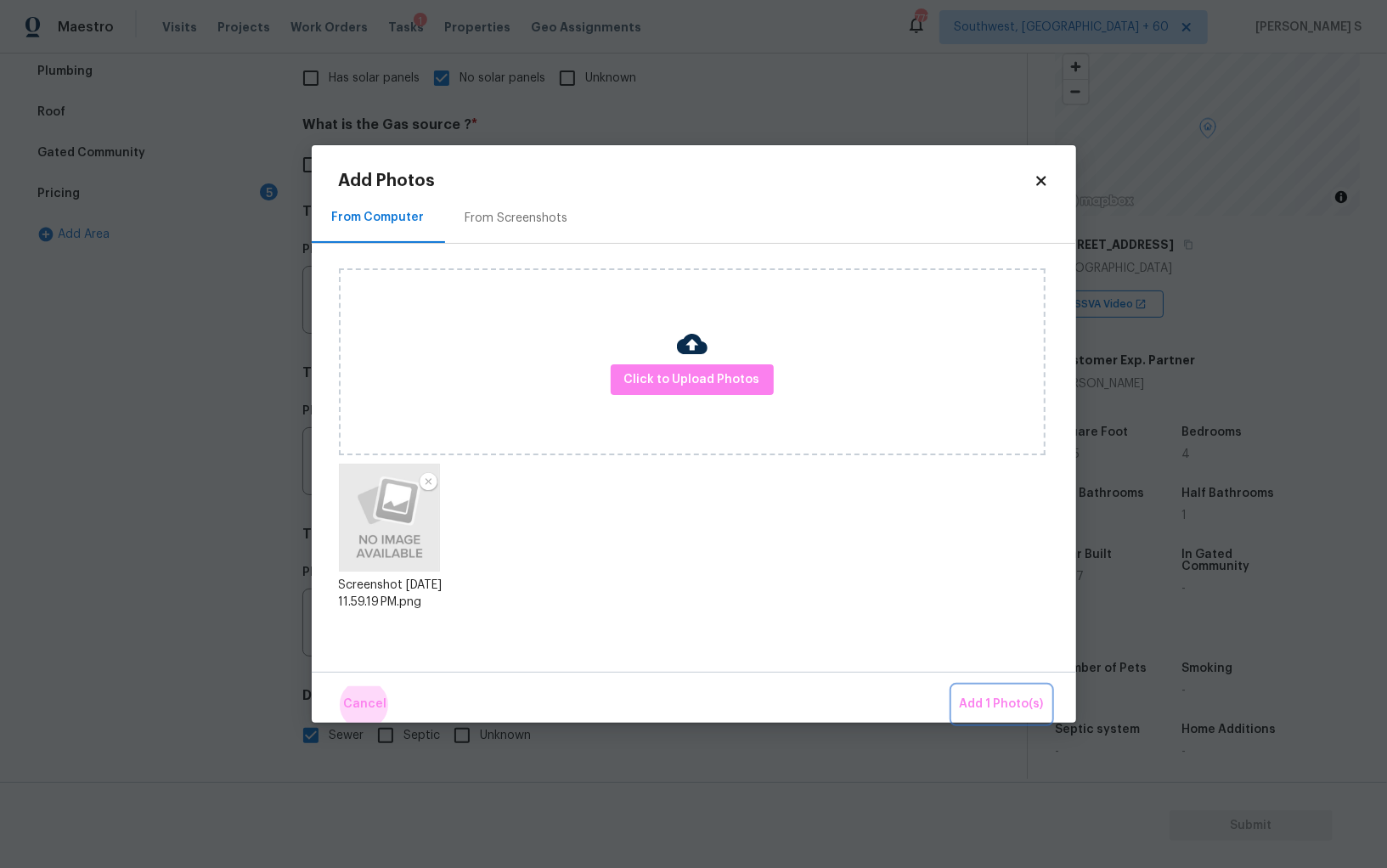
click at [953, 686] on button "Add 1 Photo(s)" at bounding box center [1001, 704] width 98 height 36
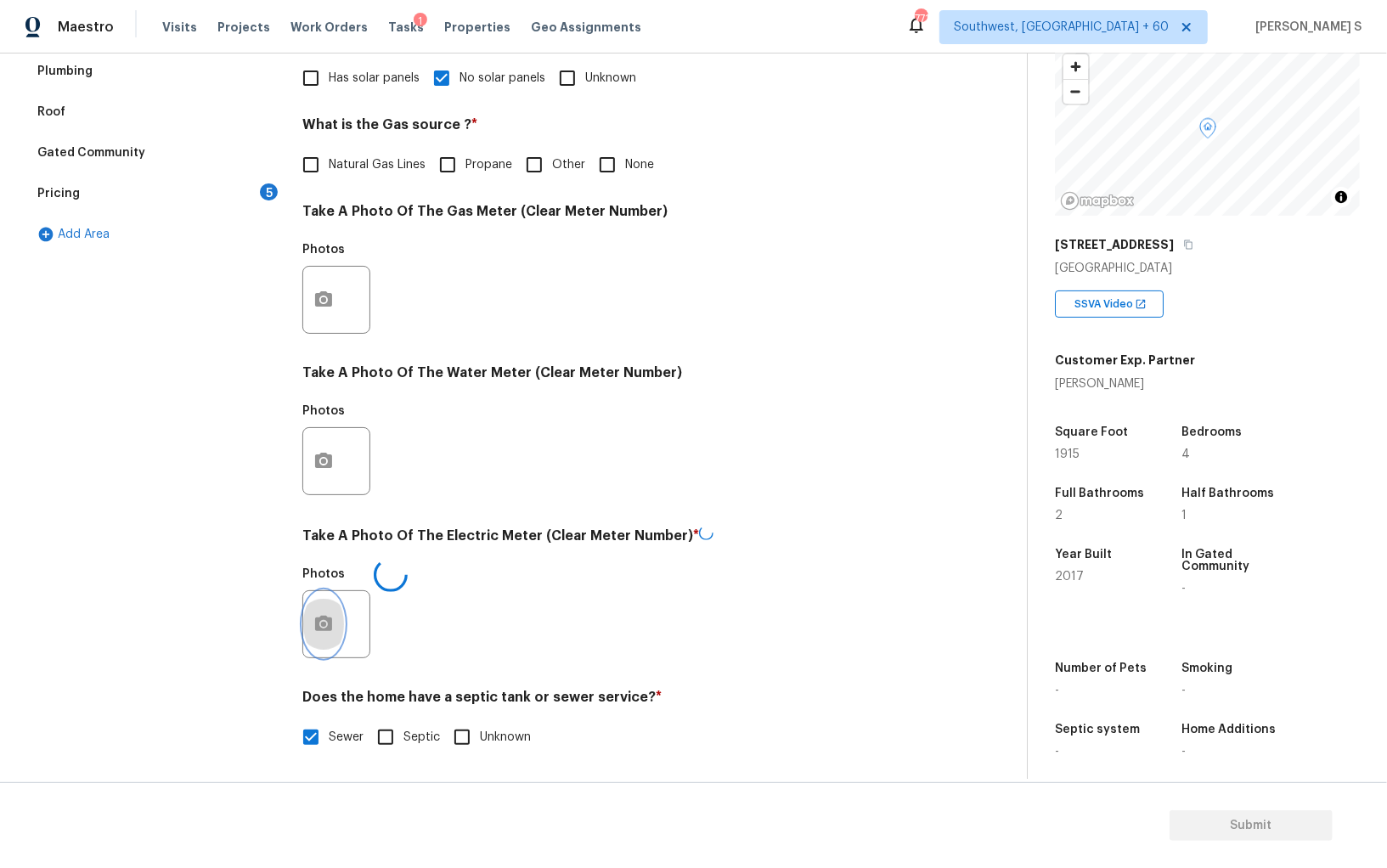
scroll to position [0, 0]
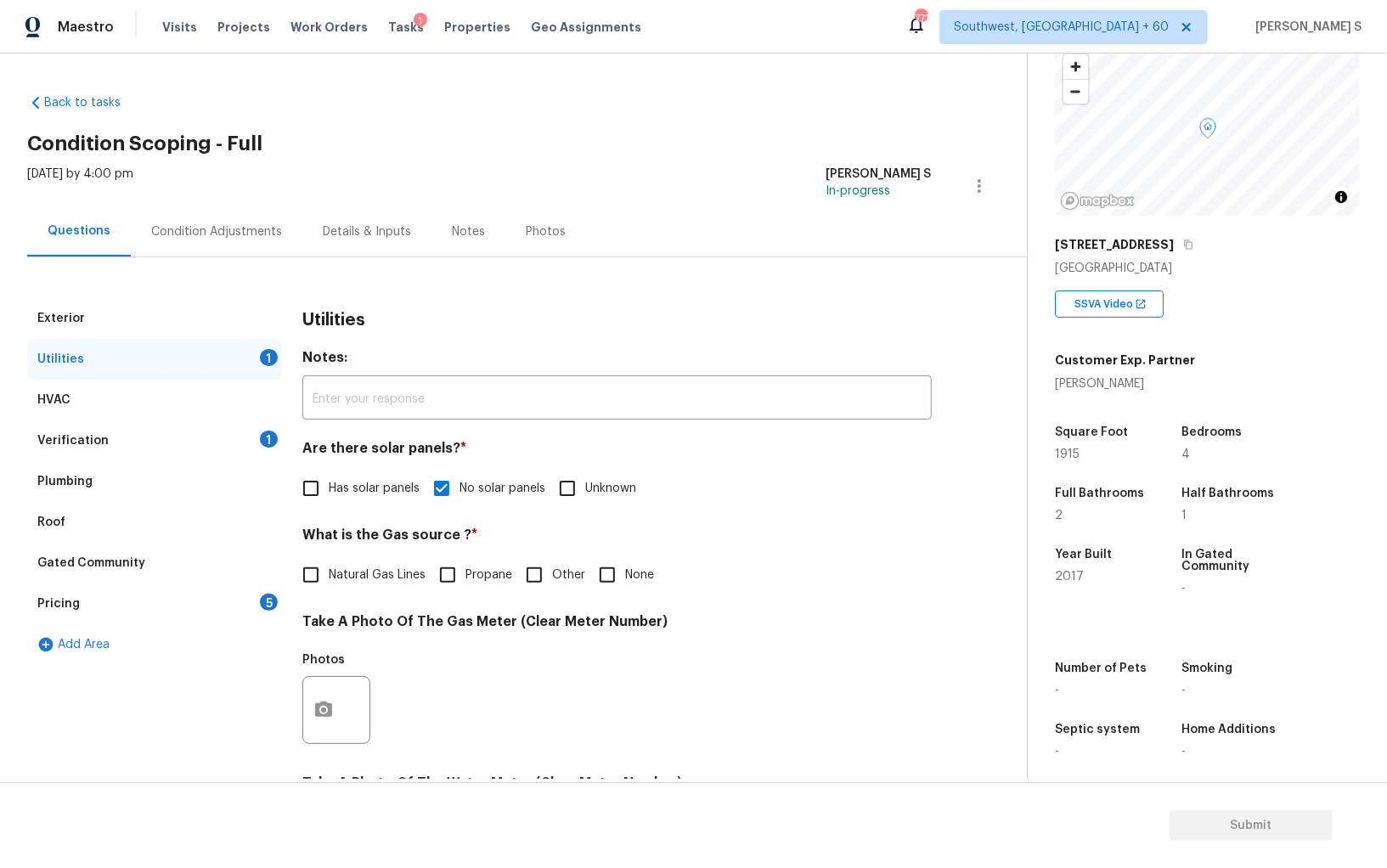
click at [236, 224] on div "Condition Adjustments" at bounding box center [217, 232] width 131 height 17
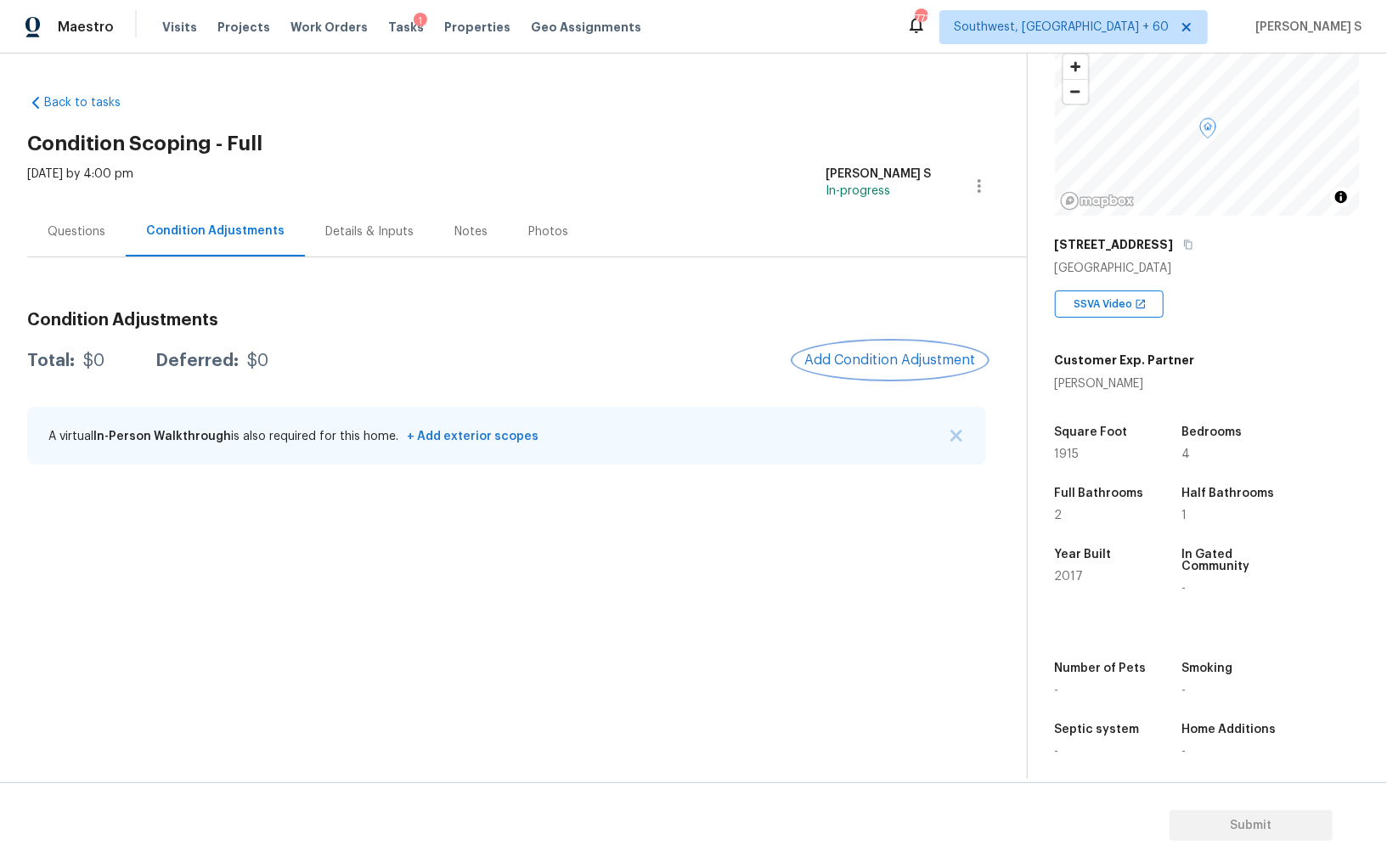
click at [892, 377] on button "Add Condition Adjustment" at bounding box center [890, 360] width 192 height 35
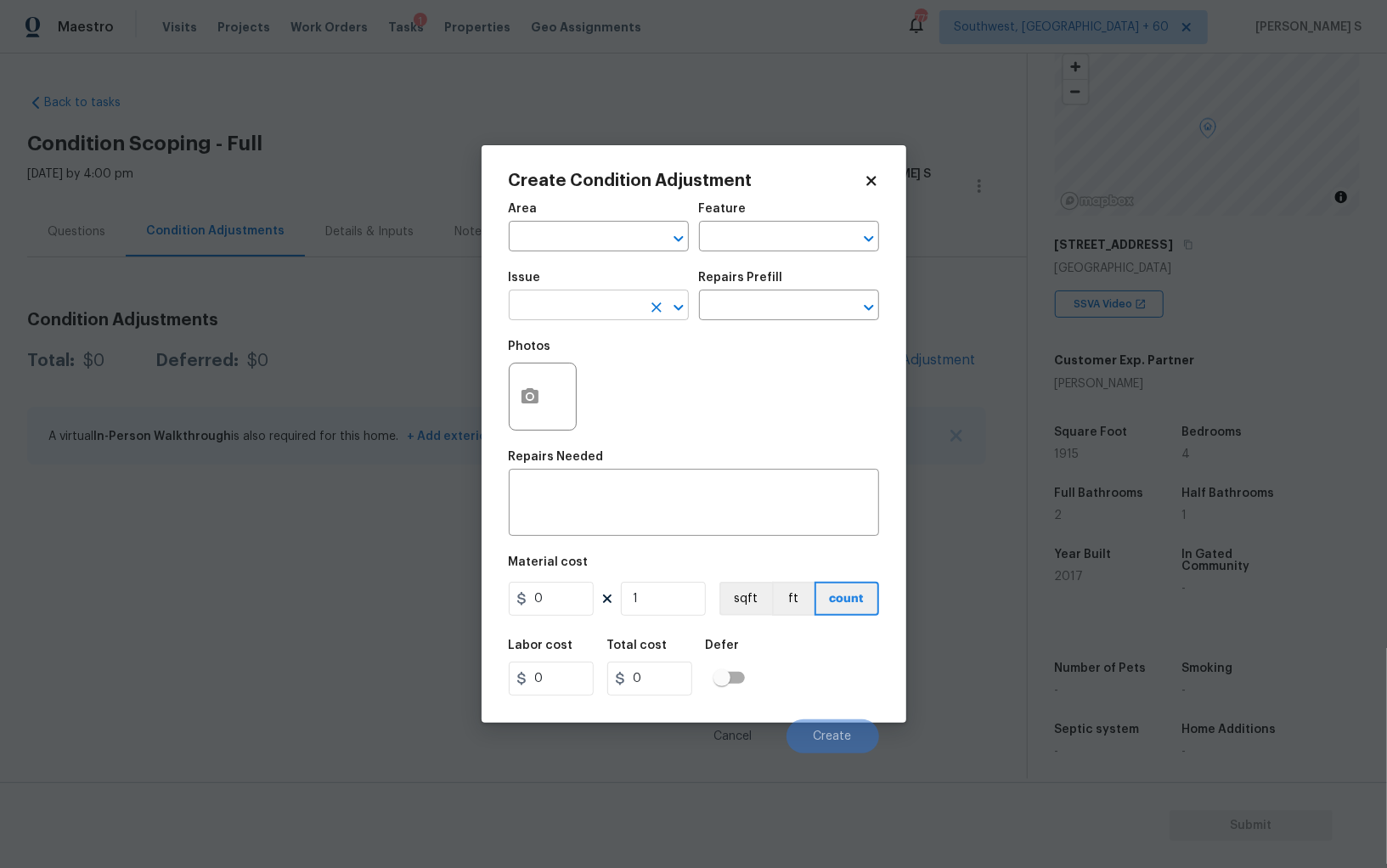
click at [598, 314] on input "text" at bounding box center [576, 307] width 133 height 27
type input "Pressure Washing"
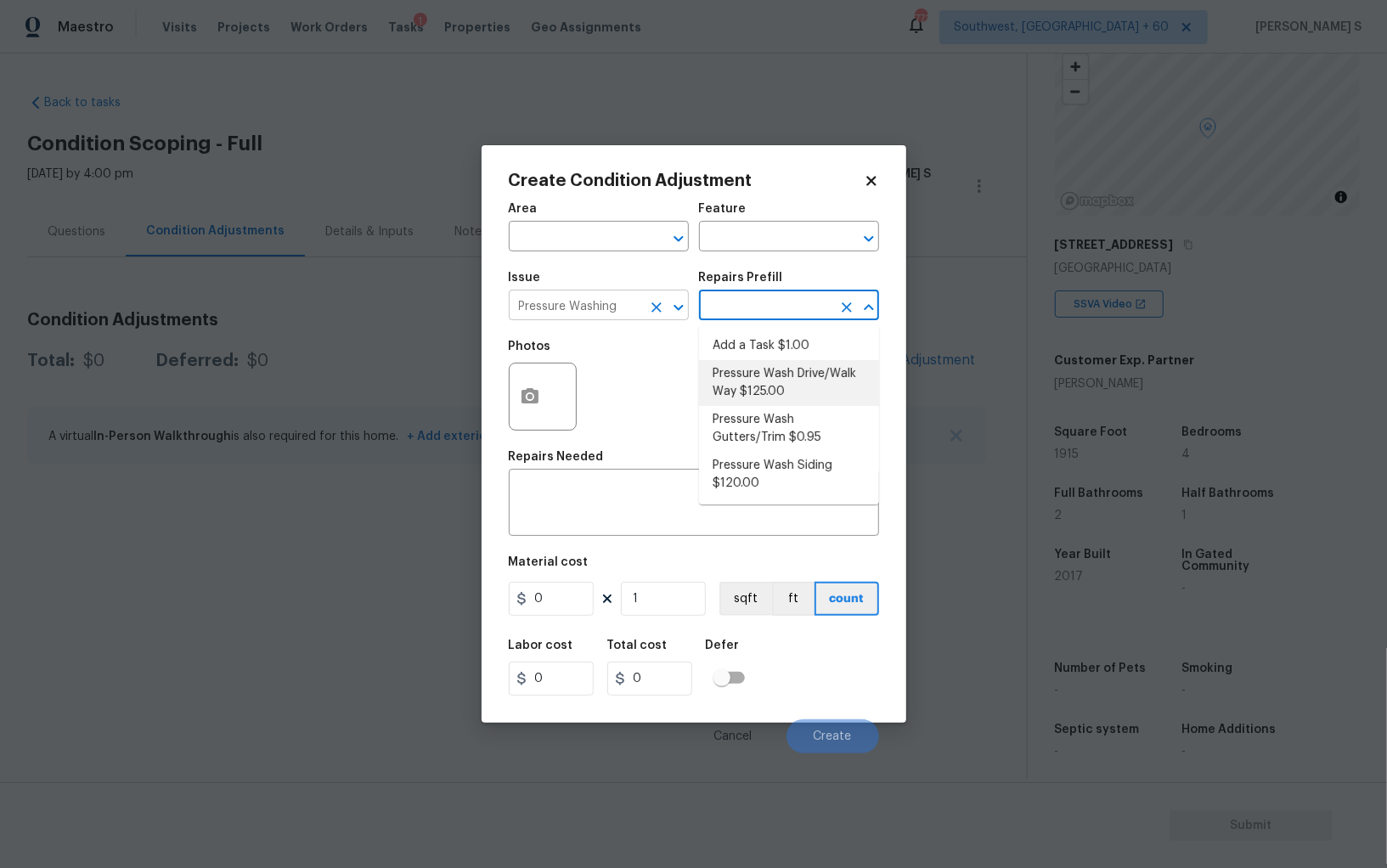
type input "Siding"
type textarea "Pressure wash the driveways/walkways as directed by the PM. Ensure that all deb…"
type input "125"
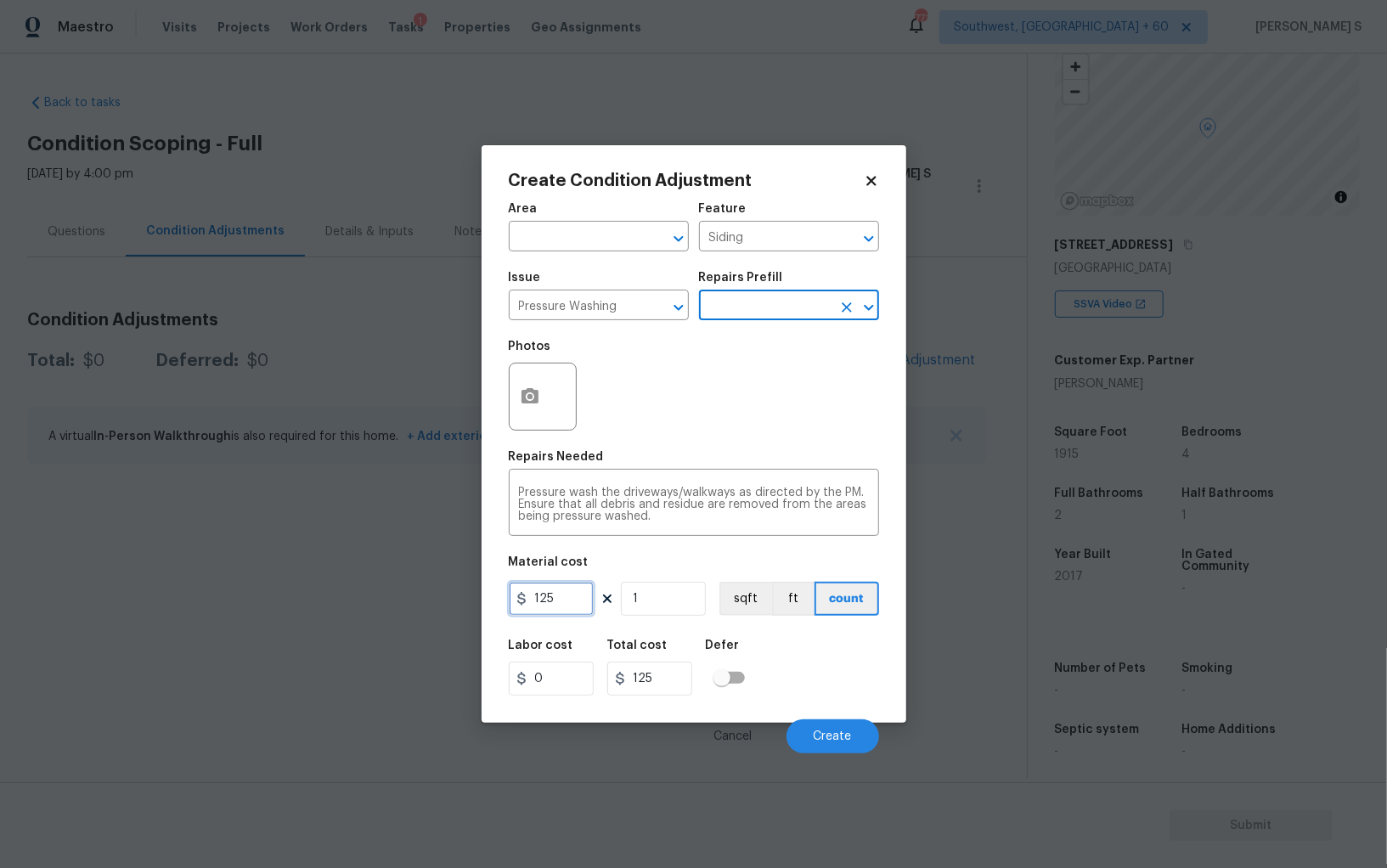
click at [545, 599] on input "125" at bounding box center [552, 598] width 85 height 34
type input "200"
click at [832, 718] on div "Cancel Create" at bounding box center [694, 729] width 370 height 47
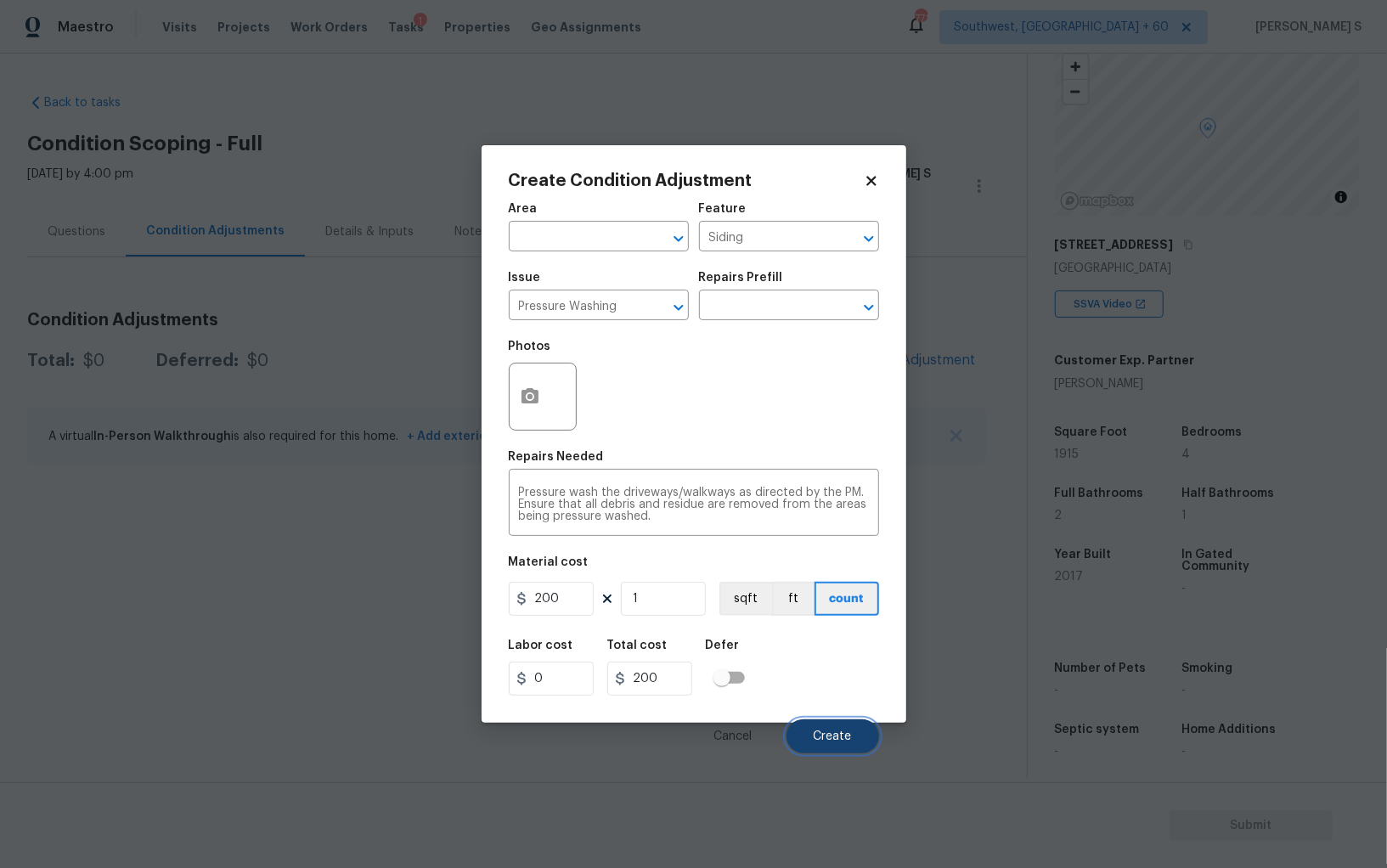
click at [832, 722] on button "Create" at bounding box center [832, 736] width 92 height 34
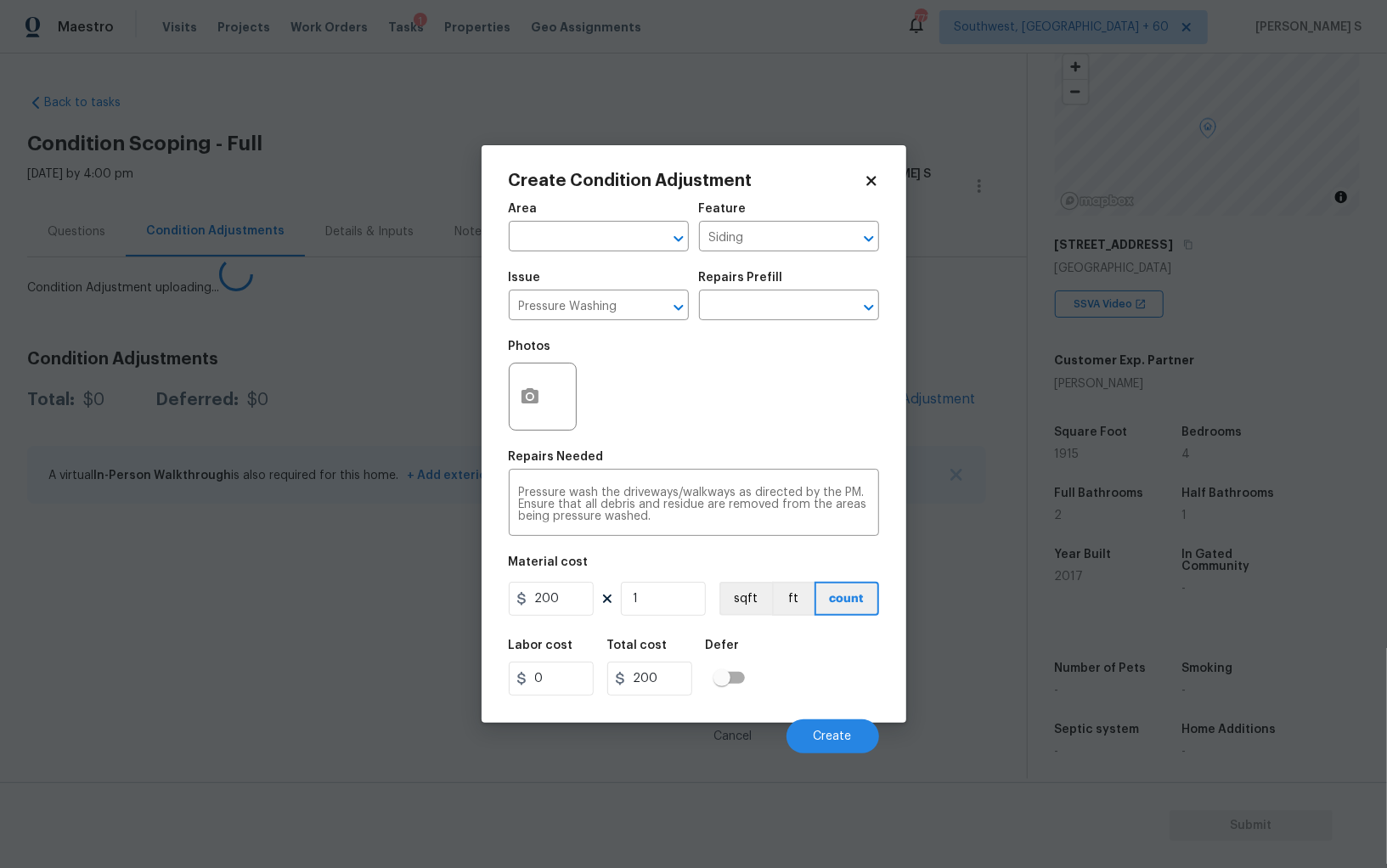
click at [202, 594] on body "Maestro Visits Projects Work Orders Tasks 1 Properties Geo Assignments 771 Sout…" at bounding box center [693, 434] width 1387 height 868
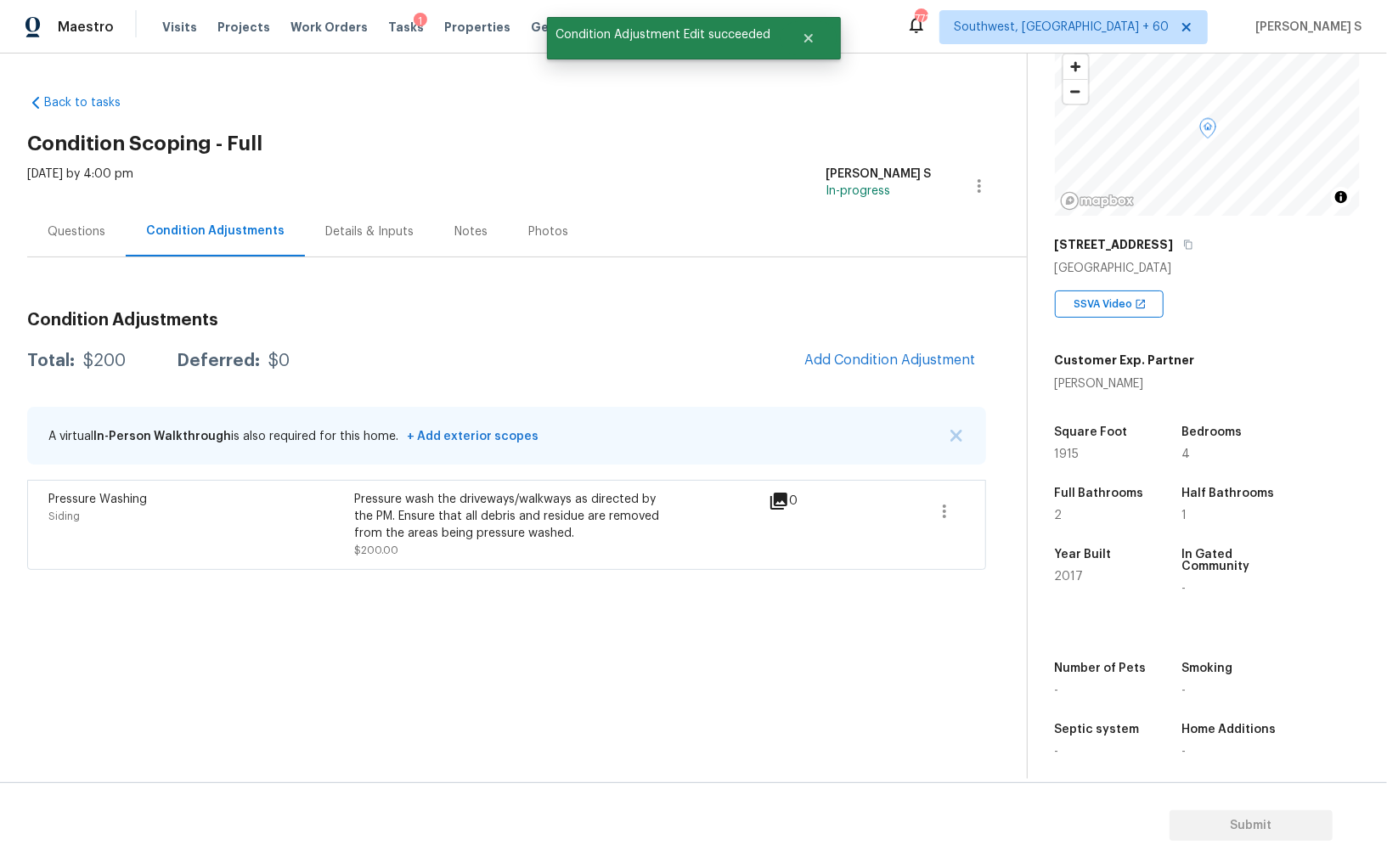
click at [878, 340] on div "Condition Adjustments Total: $200 Deferred: $0 Add Condition Adjustment A virtu…" at bounding box center [506, 433] width 959 height 272
click at [848, 352] on span "Add Condition Adjustment" at bounding box center [890, 360] width 172 height 16
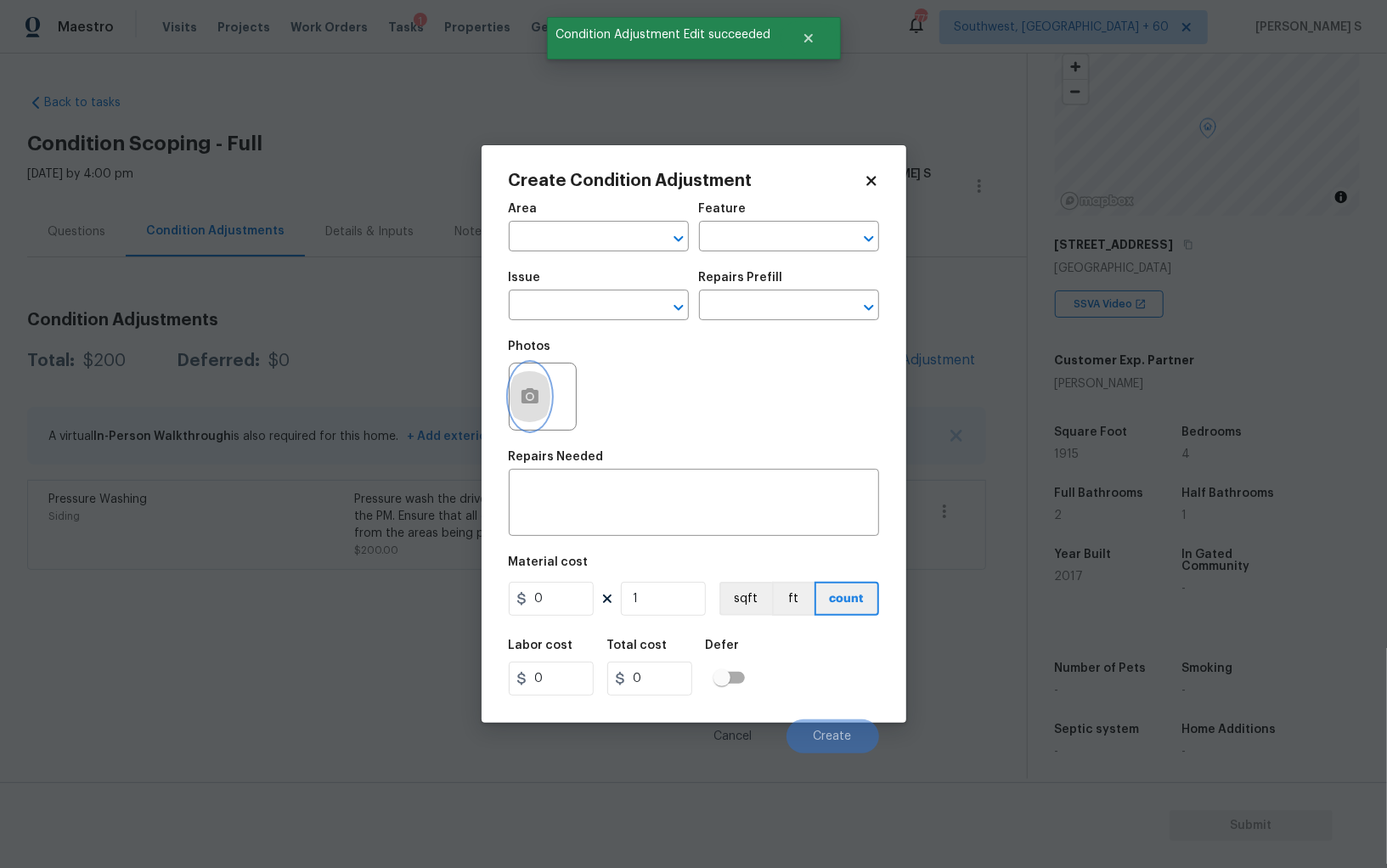
click at [533, 401] on icon "button" at bounding box center [530, 396] width 17 height 16
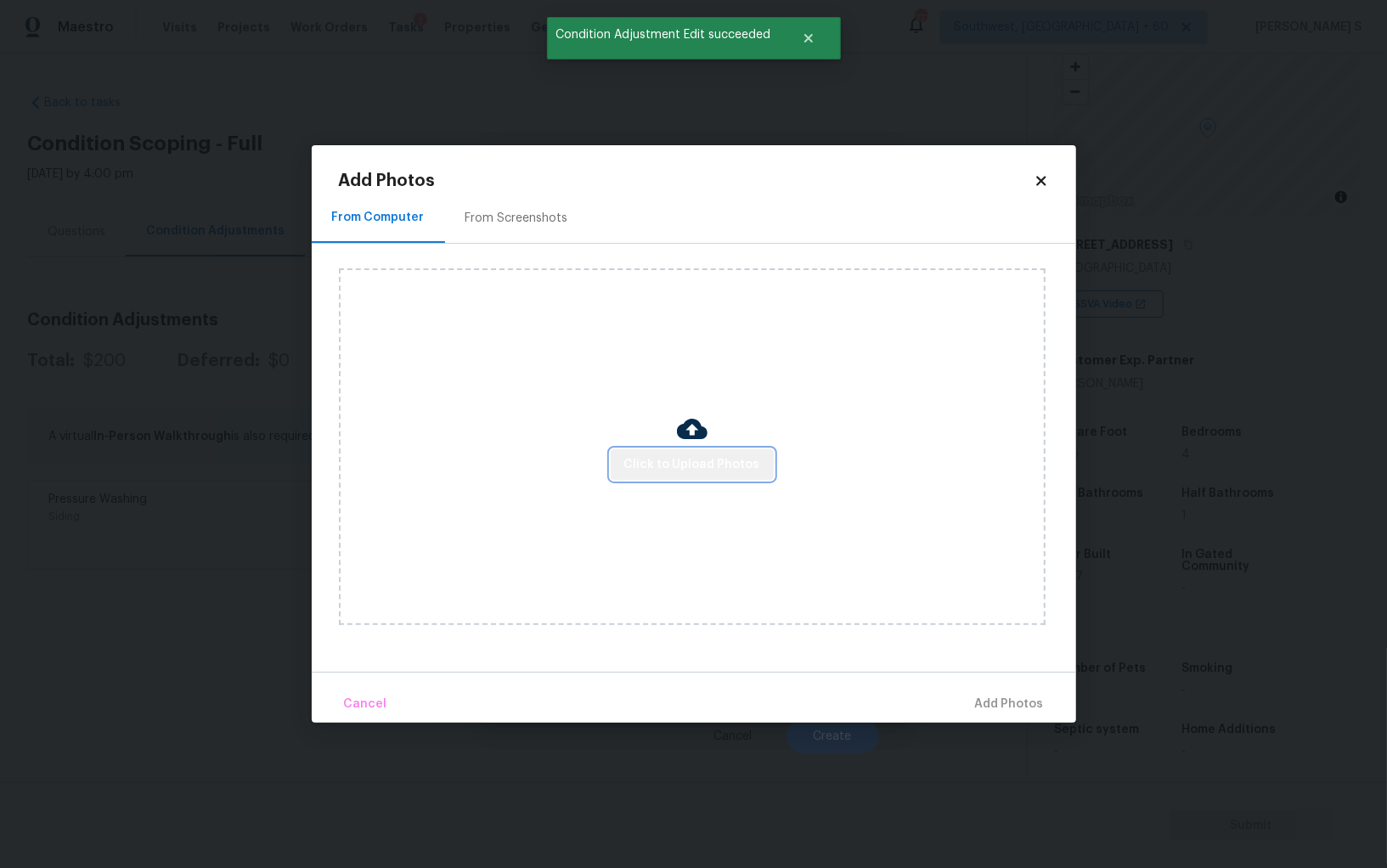
click at [739, 463] on span "Click to Upload Photos" at bounding box center [691, 465] width 136 height 22
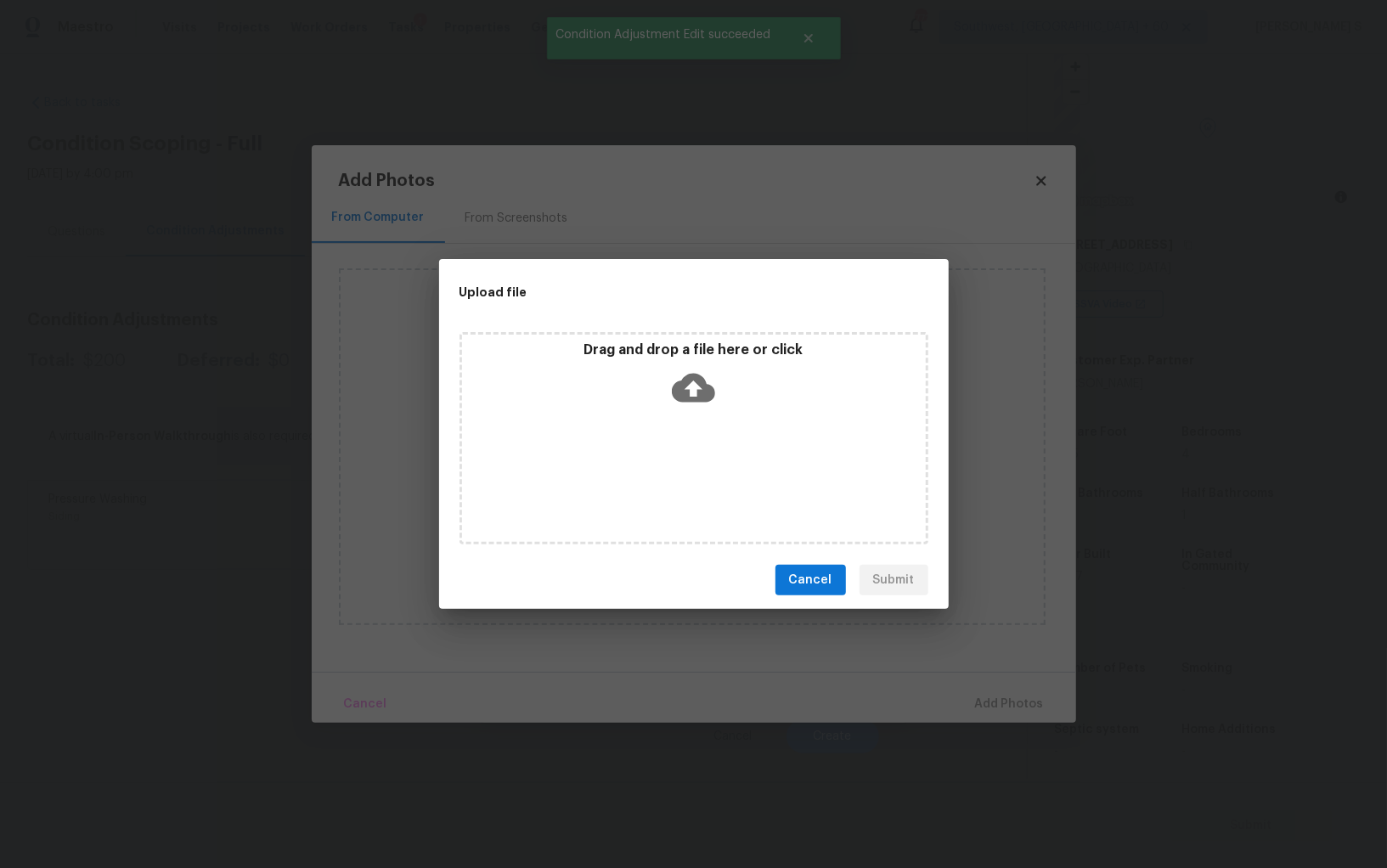
click at [511, 198] on div "Upload file Drag and drop a file here or click Cancel Submit" at bounding box center [693, 434] width 1387 height 868
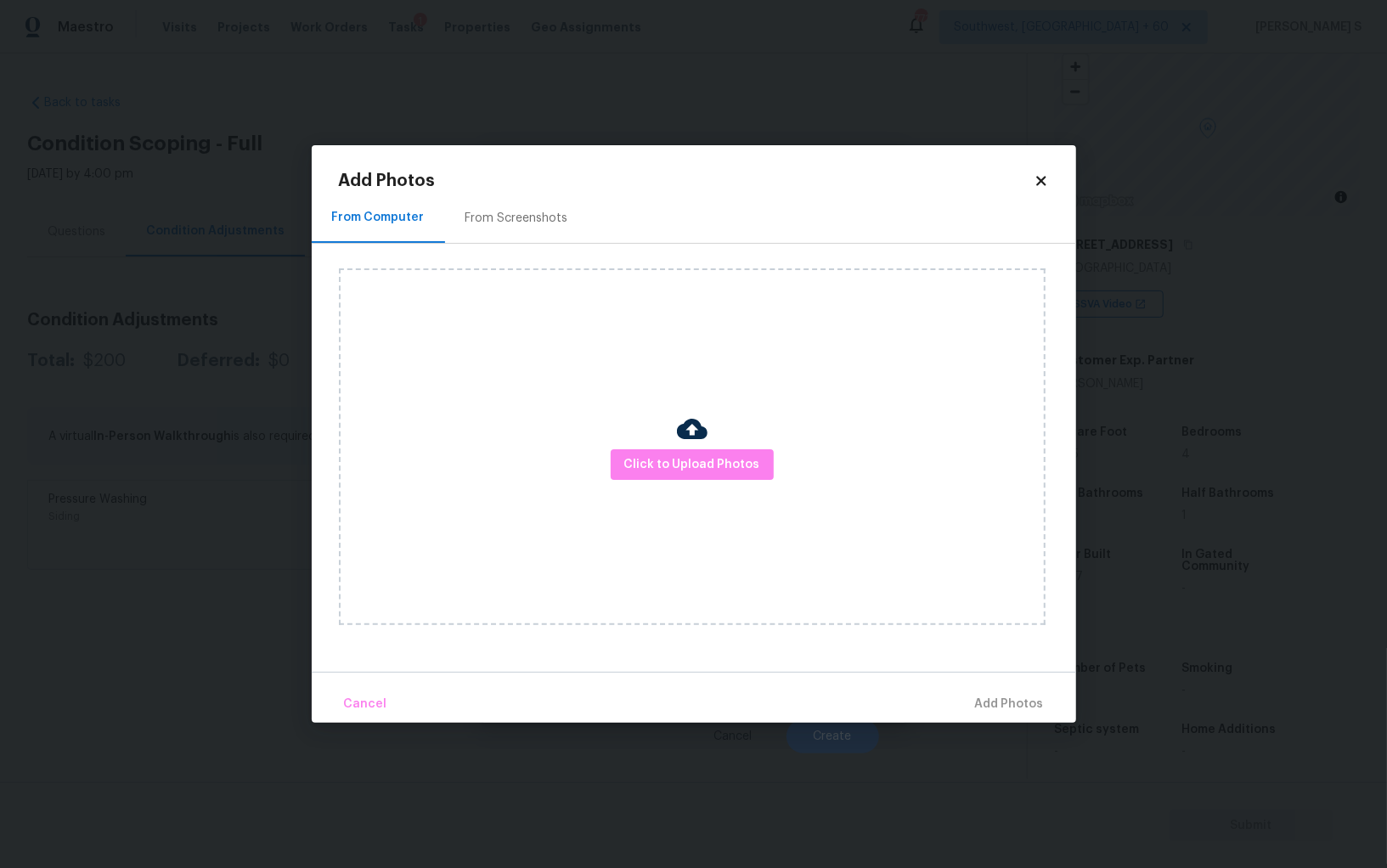
click at [511, 210] on div "From Screenshots" at bounding box center [516, 218] width 103 height 17
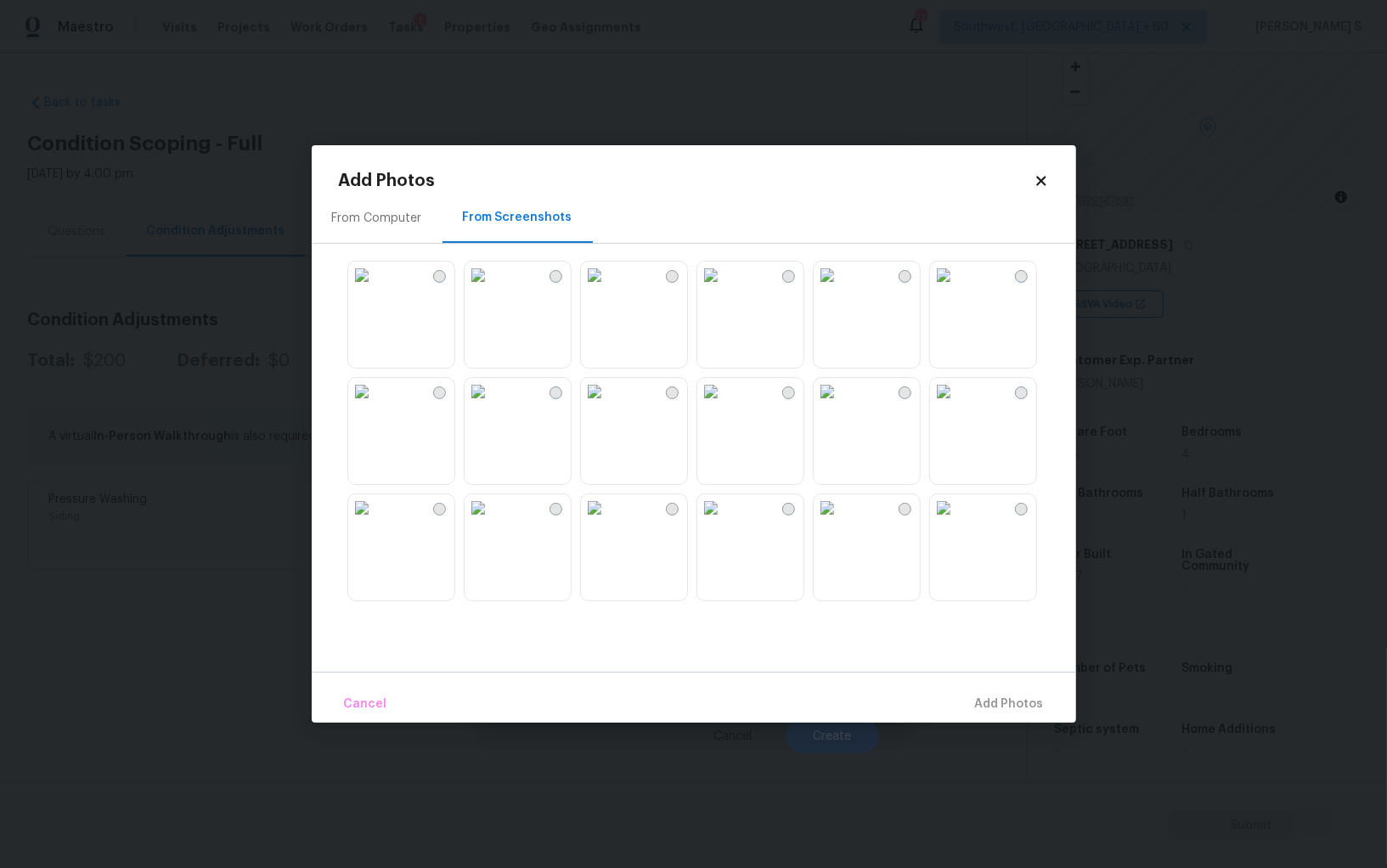
click at [725, 289] on img at bounding box center [710, 274] width 27 height 27
click at [608, 289] on img at bounding box center [594, 274] width 27 height 27
click at [841, 289] on img at bounding box center [827, 274] width 27 height 27
click at [725, 406] on img at bounding box center [710, 391] width 27 height 27
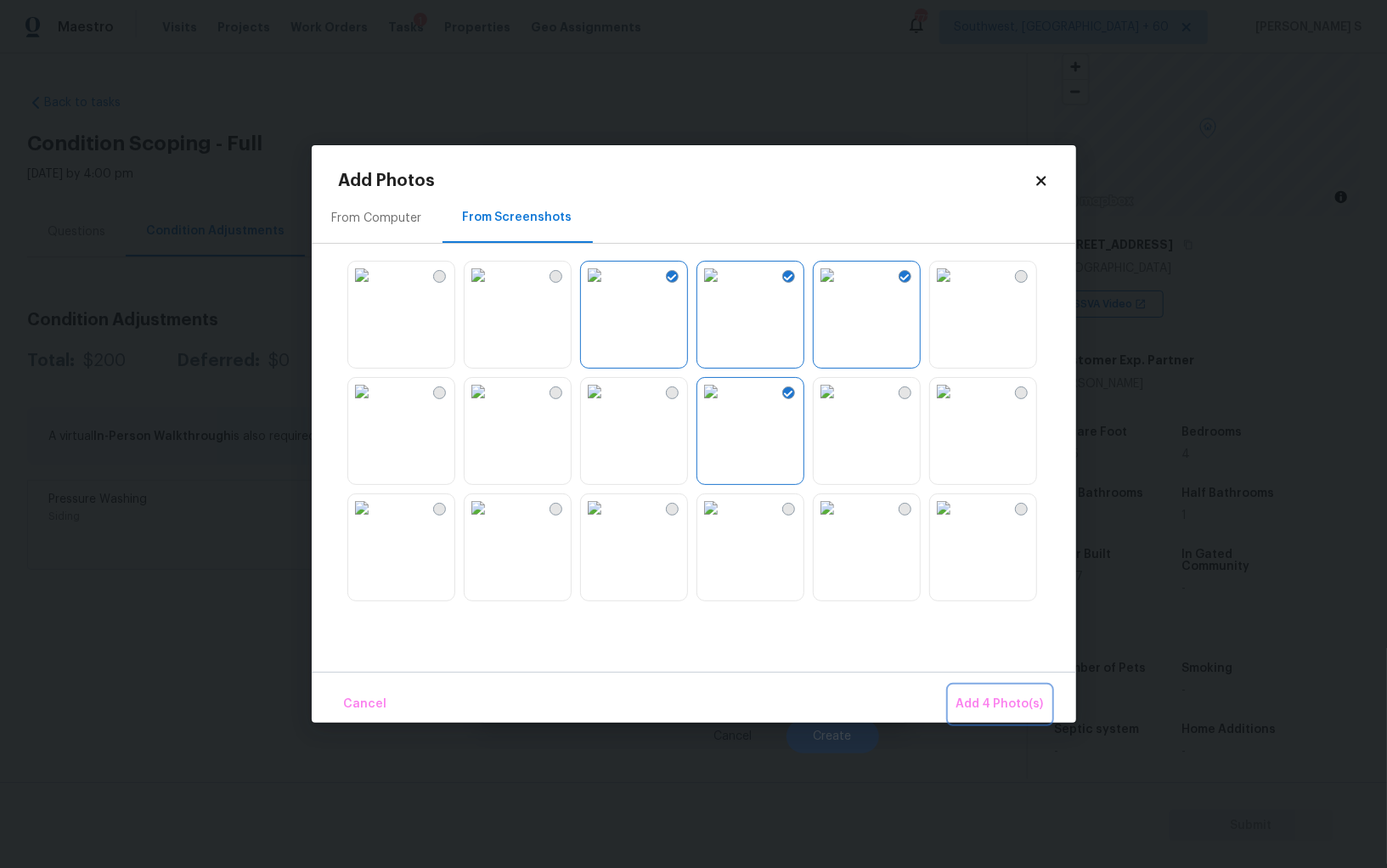
click at [987, 722] on button "Add 4 Photo(s)" at bounding box center [999, 704] width 101 height 36
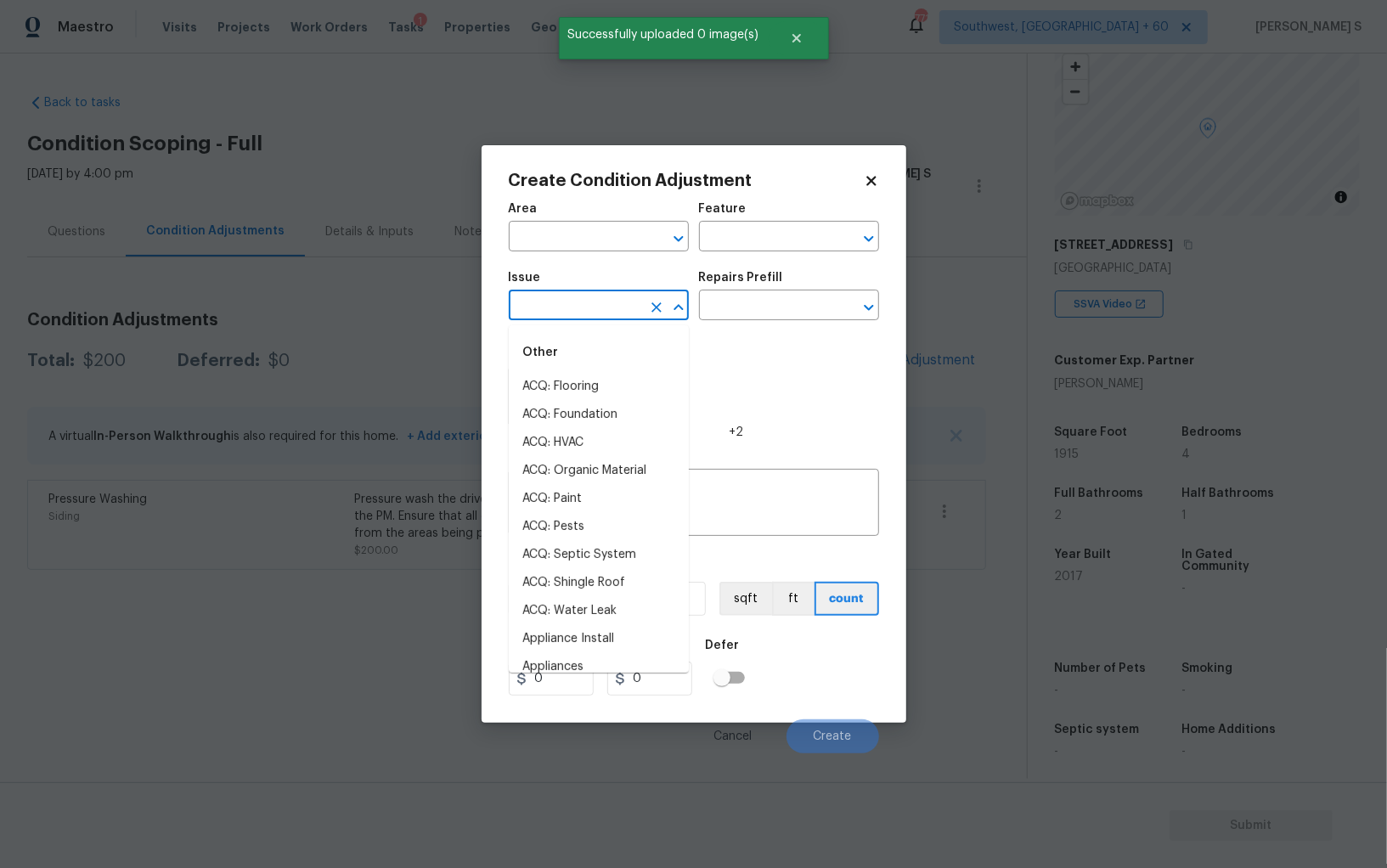
click at [599, 305] on input "text" at bounding box center [576, 307] width 133 height 27
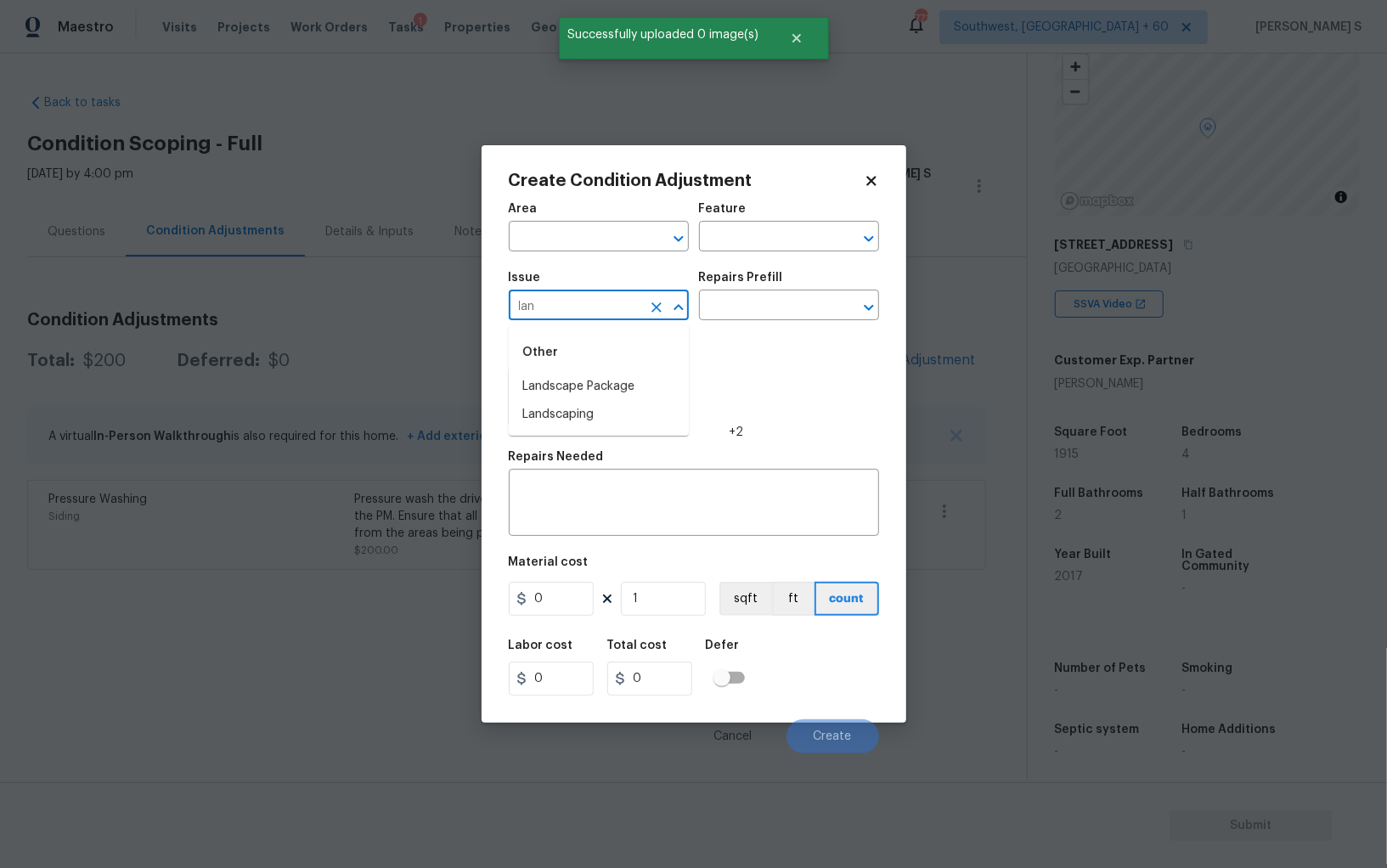
click at [599, 305] on input "lan" at bounding box center [576, 307] width 133 height 27
type input "Landscape Package"
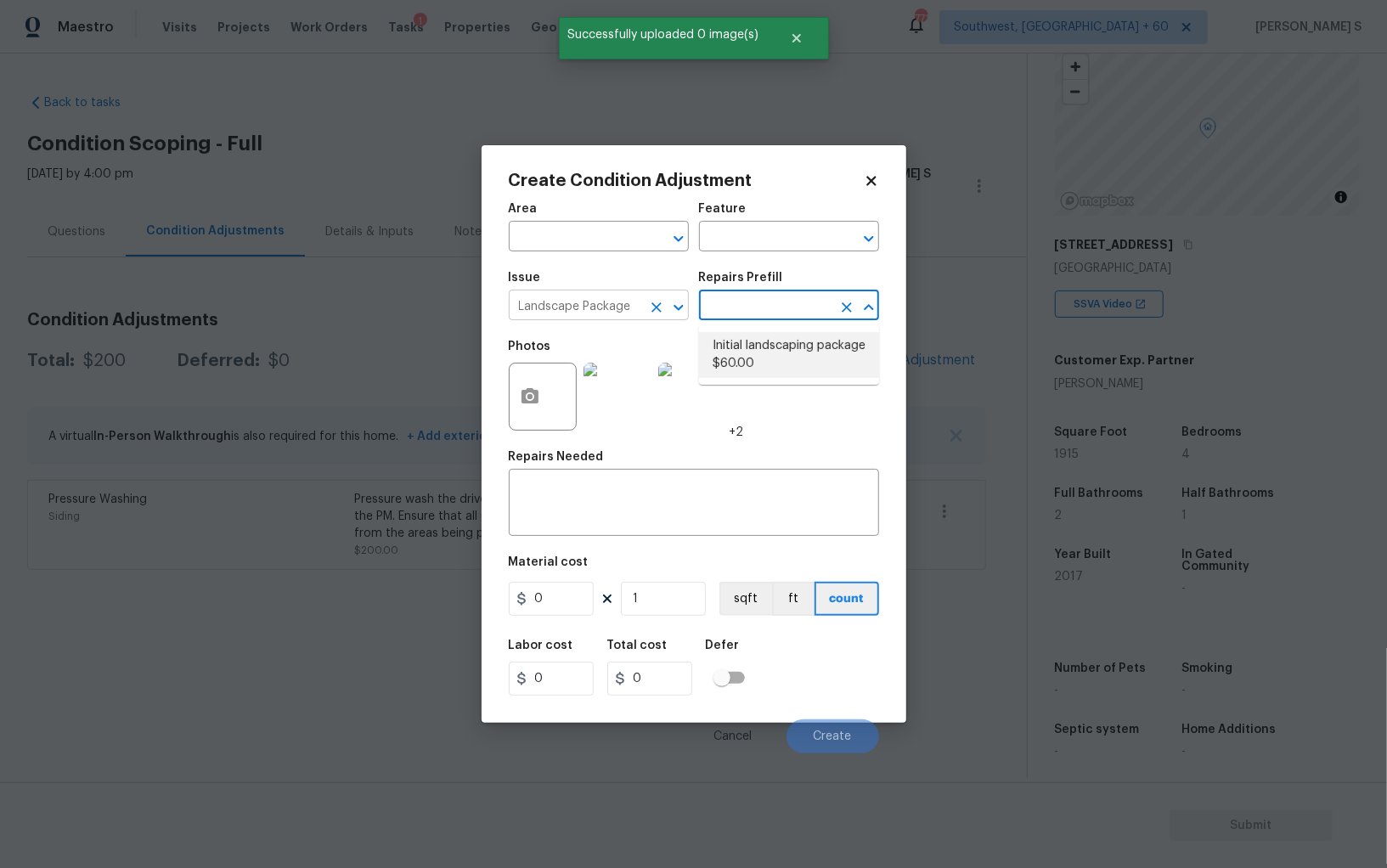
type input "Home Readiness Packages"
type textarea "Mowing of grass up to 6" in height. Mow, edge along driveways & sidewalks, trim…"
type input "60"
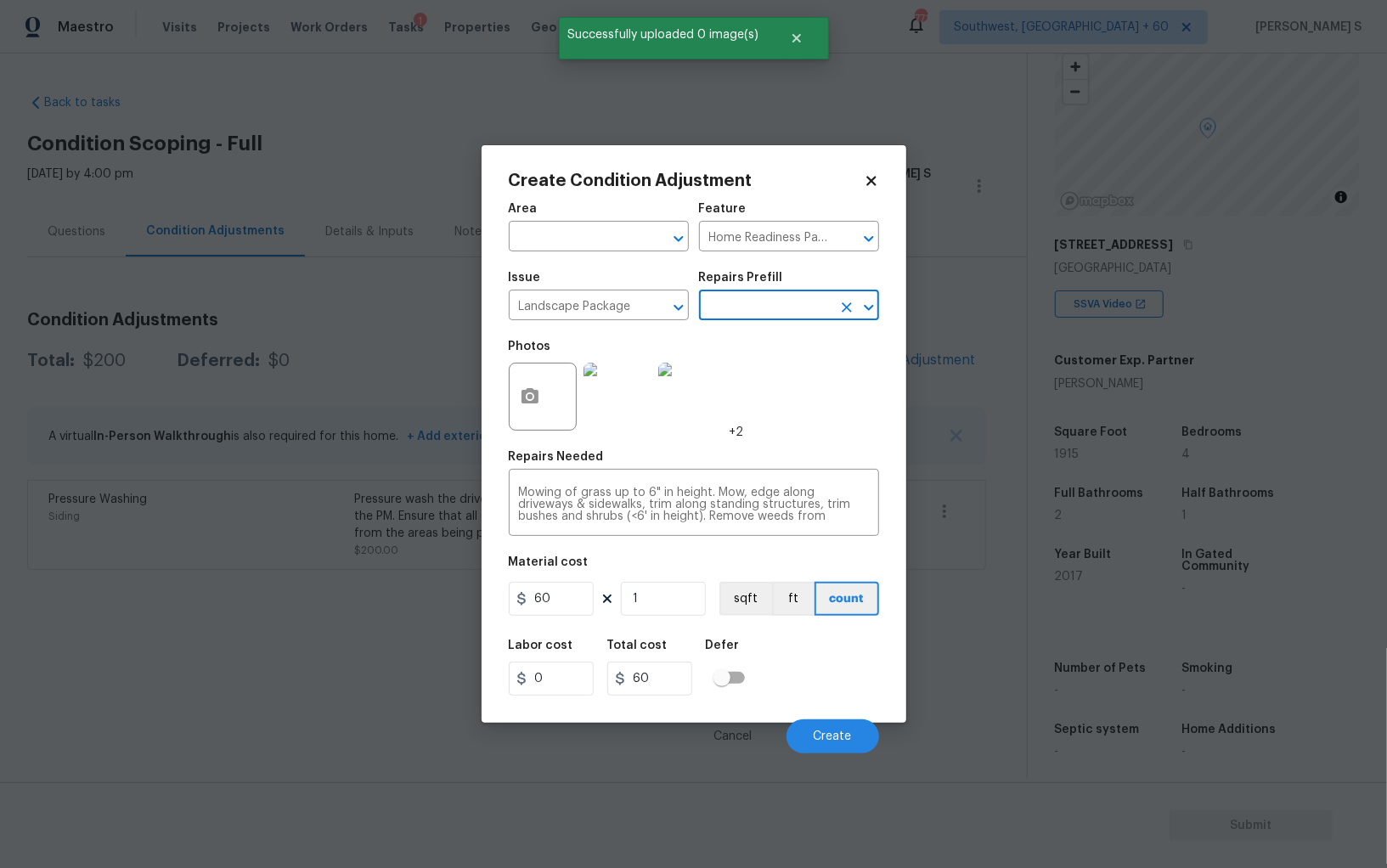
click at [577, 620] on figure "Material cost 60 1 sqft ft count" at bounding box center [694, 588] width 370 height 63
click at [569, 592] on input "60" at bounding box center [552, 598] width 85 height 34
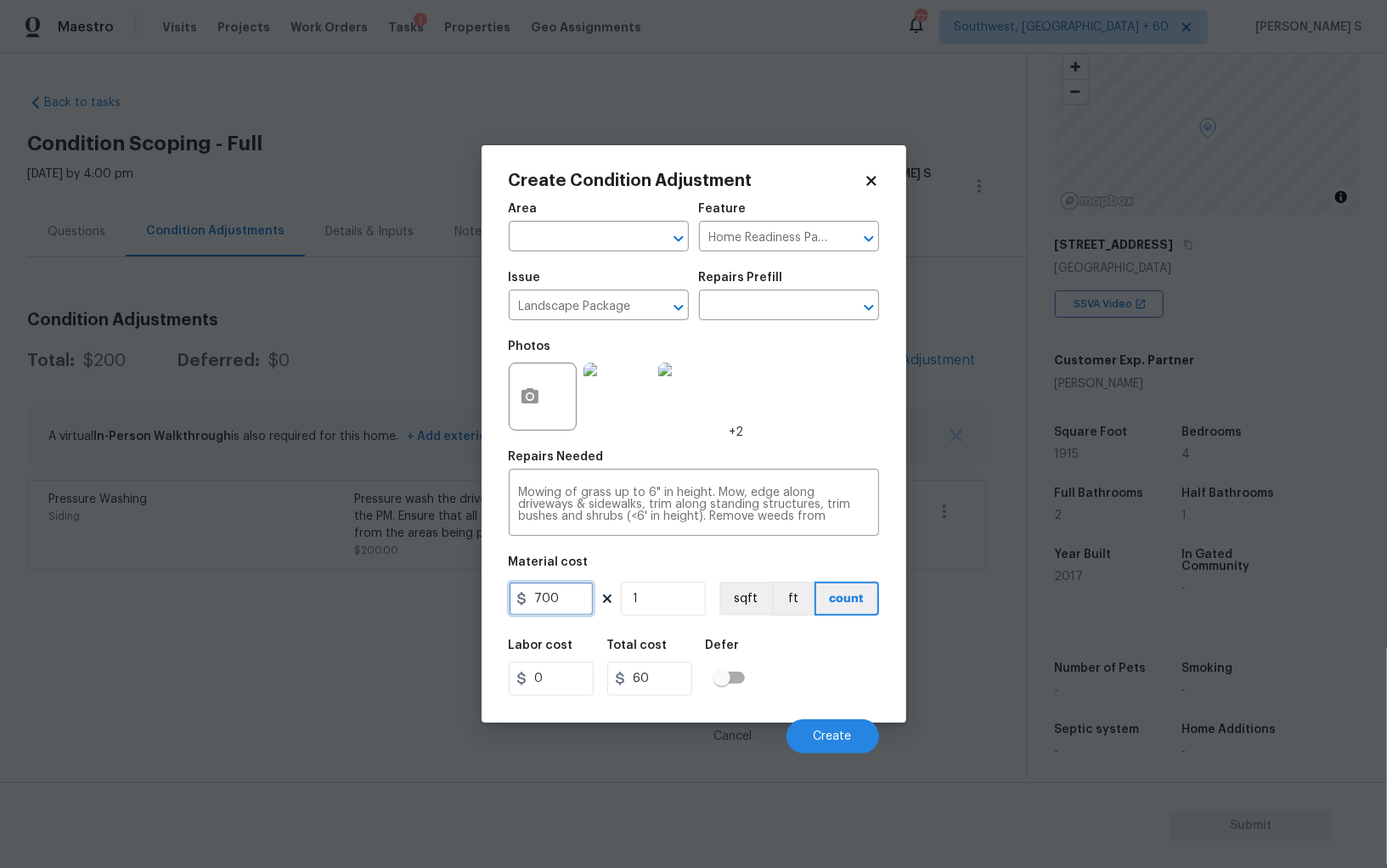
type input "700"
drag, startPoint x: 850, startPoint y: 692, endPoint x: 889, endPoint y: 730, distance: 54.5
click at [850, 692] on div "Labor cost 0 Total cost 700 Defer" at bounding box center [694, 667] width 370 height 77
click at [854, 726] on button "Create" at bounding box center [832, 736] width 92 height 34
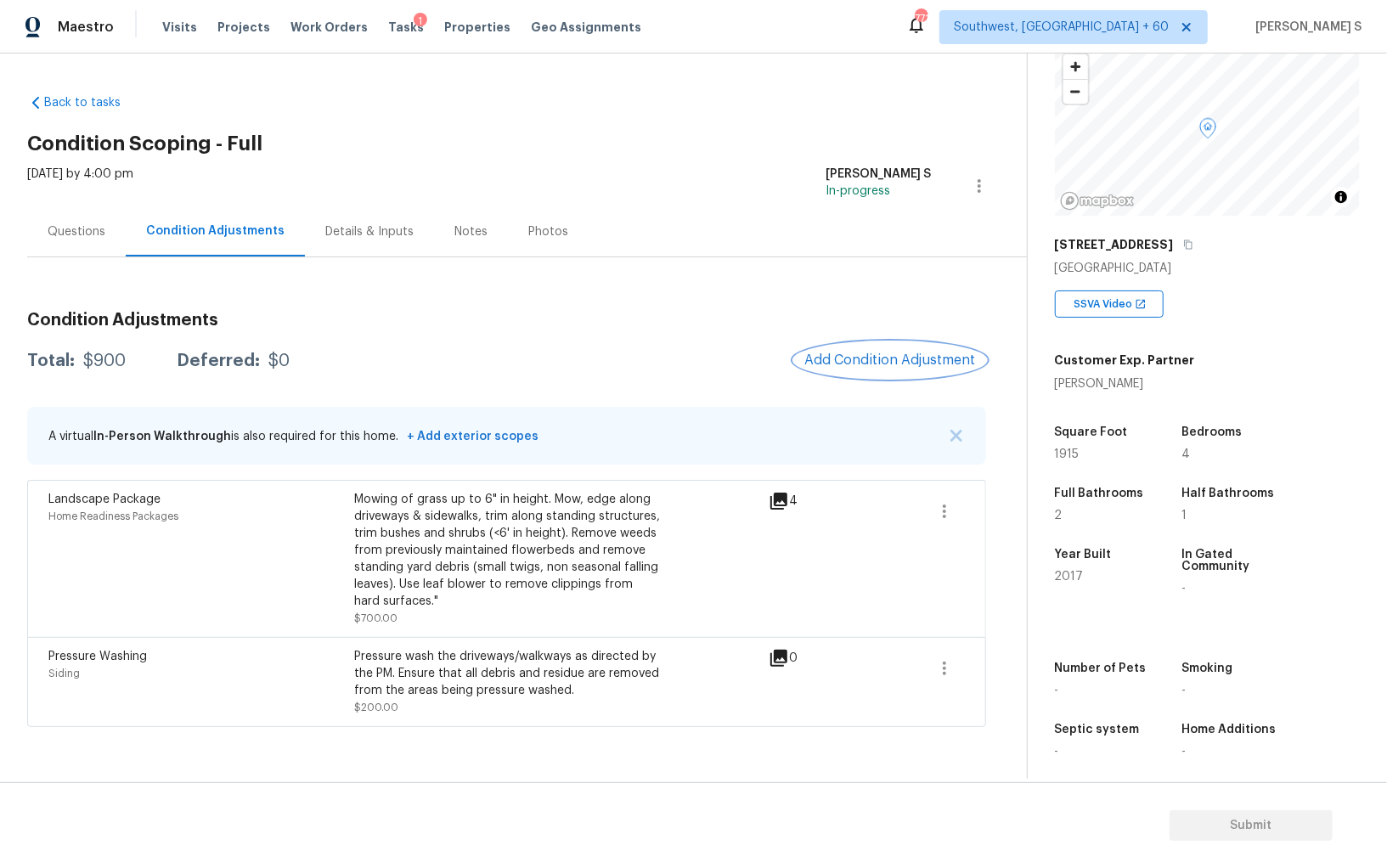
click at [937, 349] on button "Add Condition Adjustment" at bounding box center [890, 360] width 192 height 35
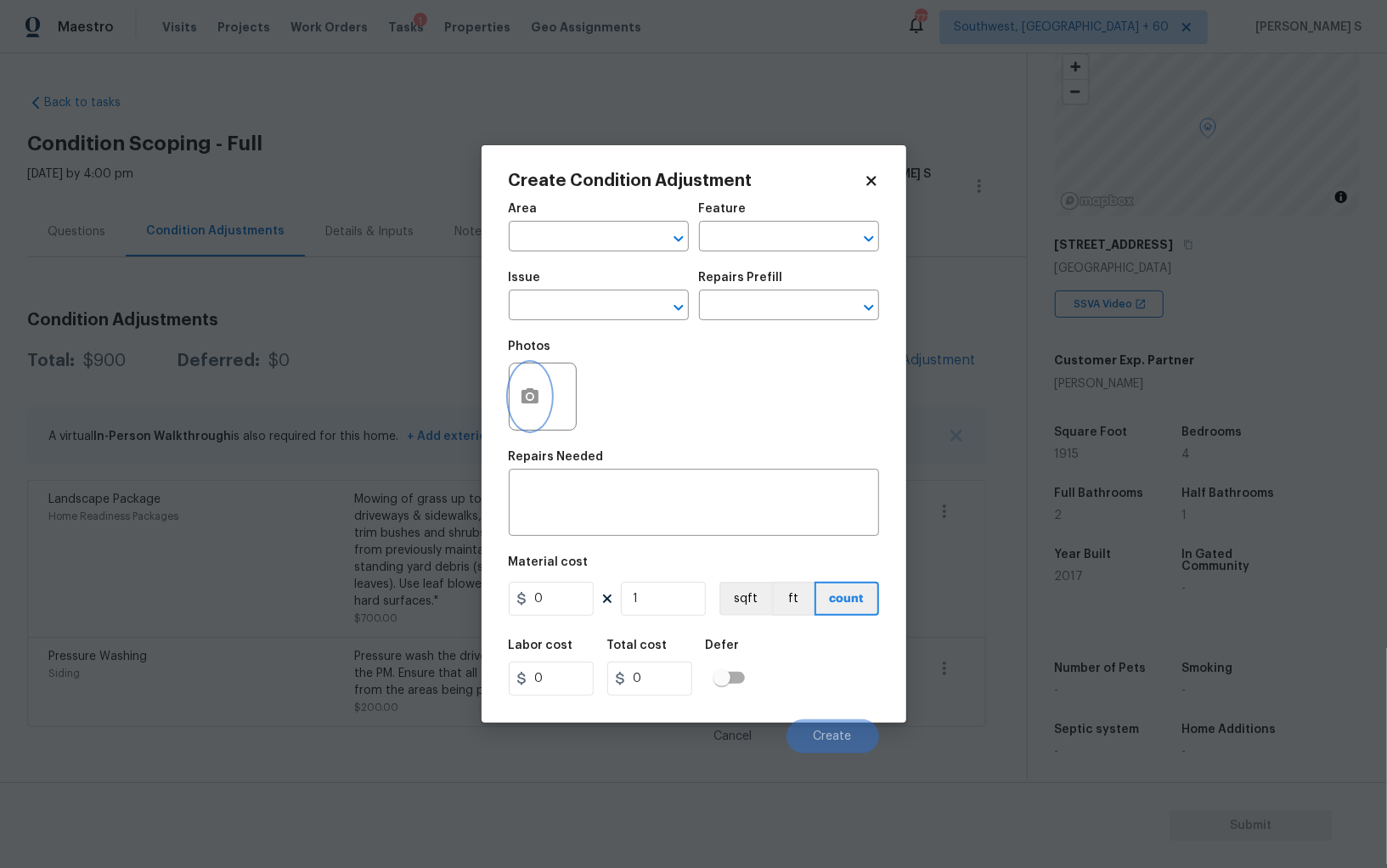
click at [529, 393] on icon "button" at bounding box center [530, 396] width 17 height 16
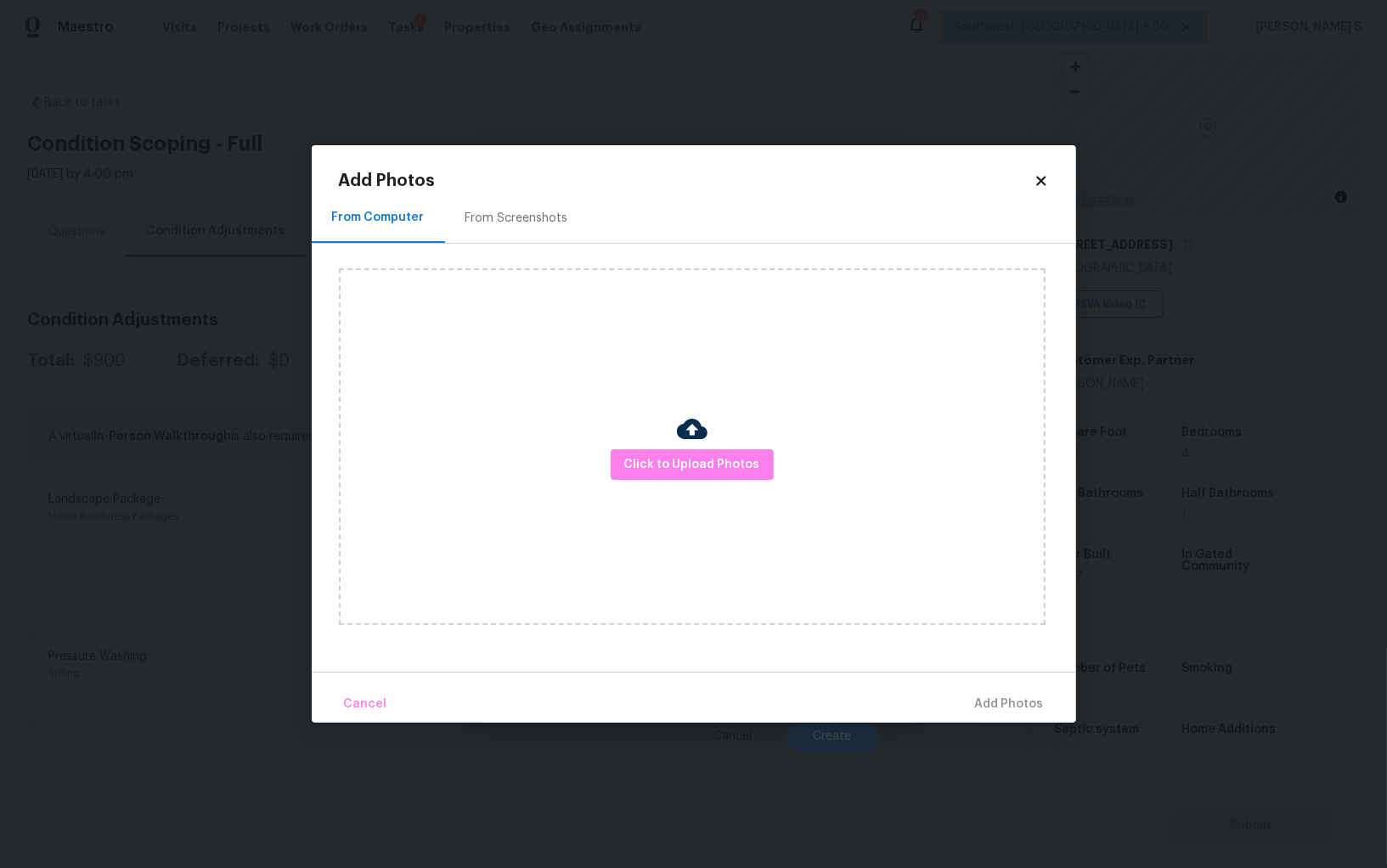
click at [520, 220] on div "From Screenshots" at bounding box center [516, 218] width 103 height 17
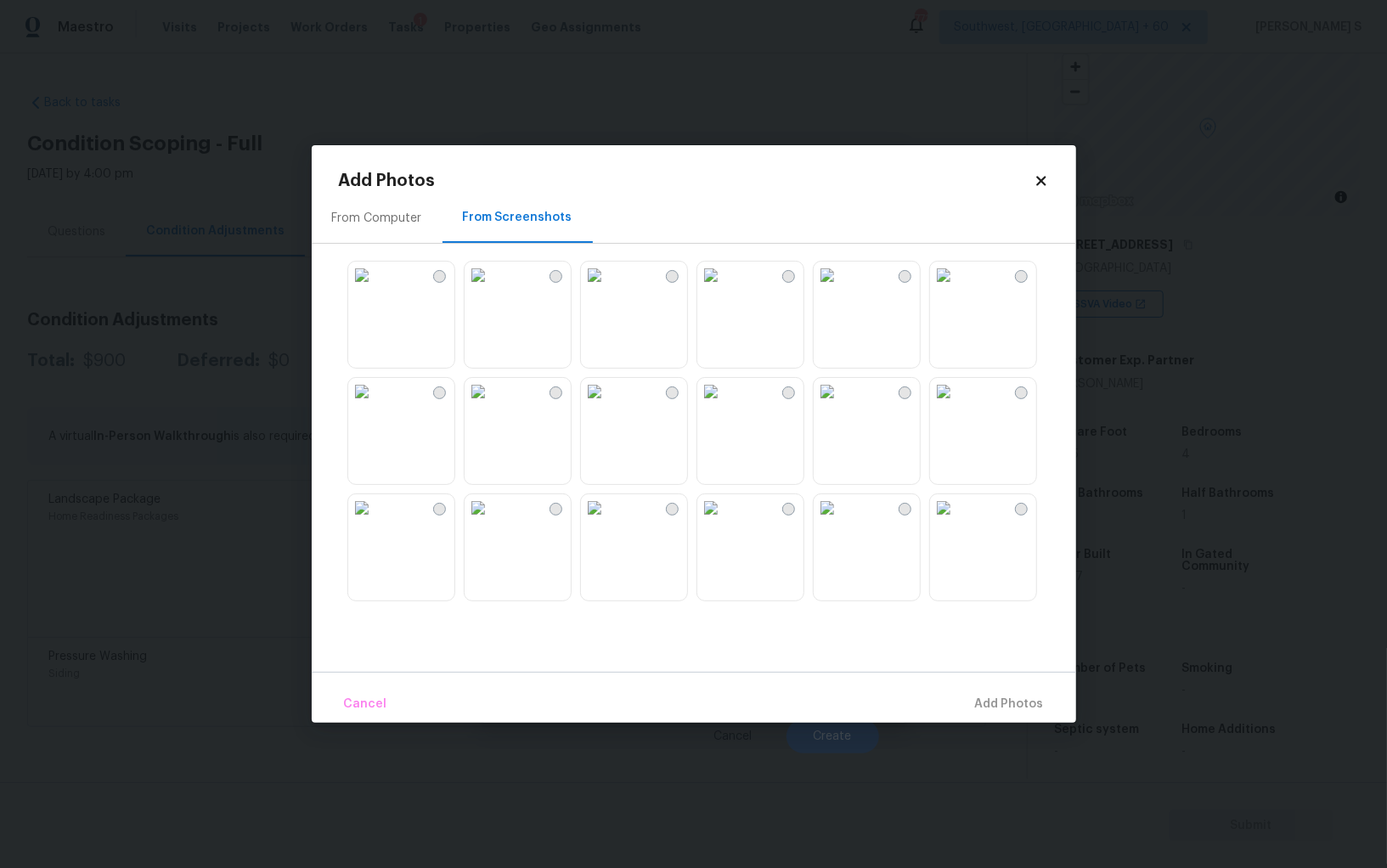
click at [725, 289] on img at bounding box center [710, 274] width 27 height 27
click at [492, 406] on img at bounding box center [477, 391] width 27 height 27
click at [596, 521] on img at bounding box center [594, 507] width 27 height 27
click at [492, 521] on img at bounding box center [477, 507] width 27 height 27
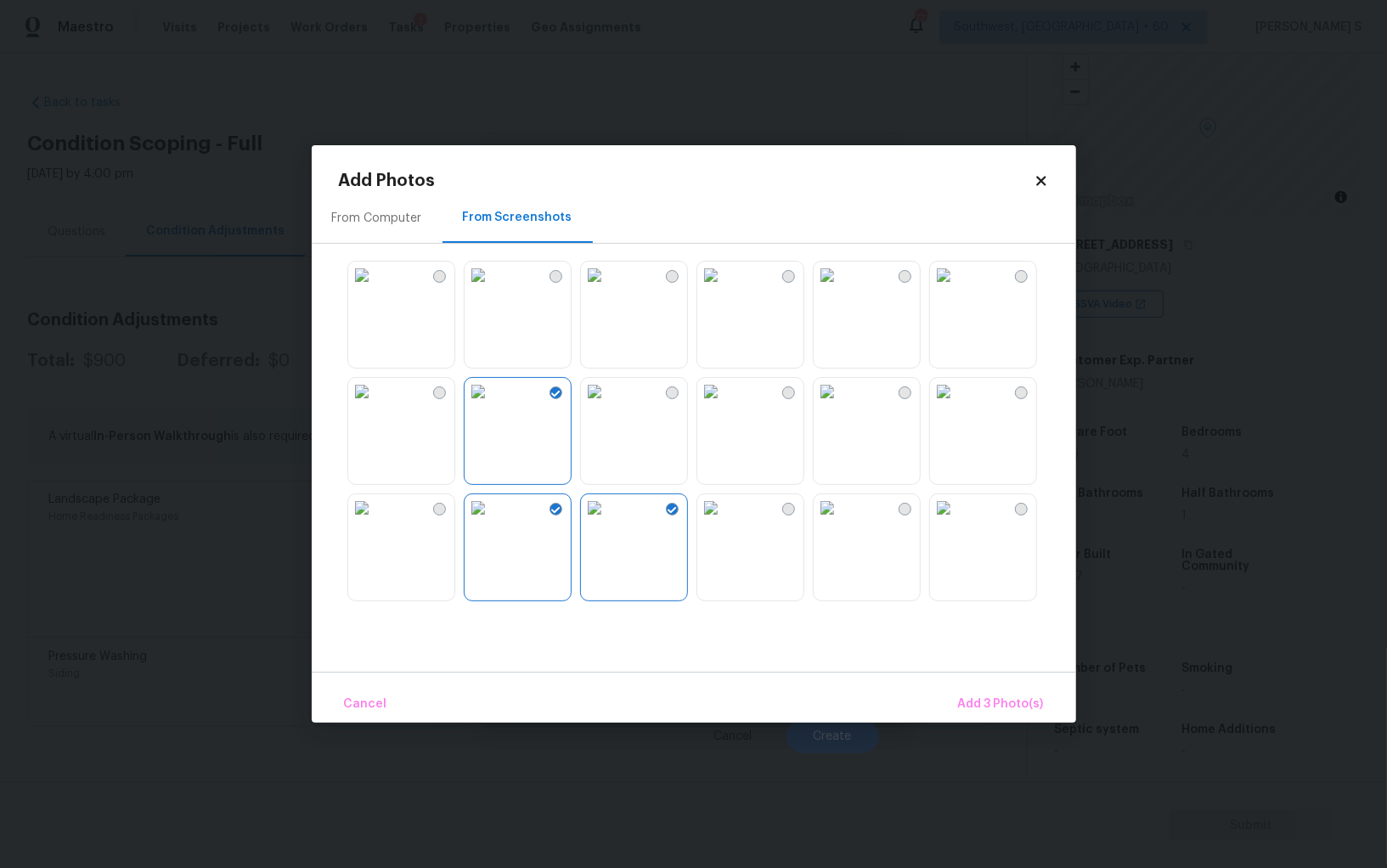
click at [375, 521] on img at bounding box center [362, 507] width 27 height 27
click at [725, 521] on img at bounding box center [710, 507] width 27 height 27
click at [841, 521] on img at bounding box center [827, 507] width 27 height 27
click at [957, 521] on img at bounding box center [943, 507] width 27 height 27
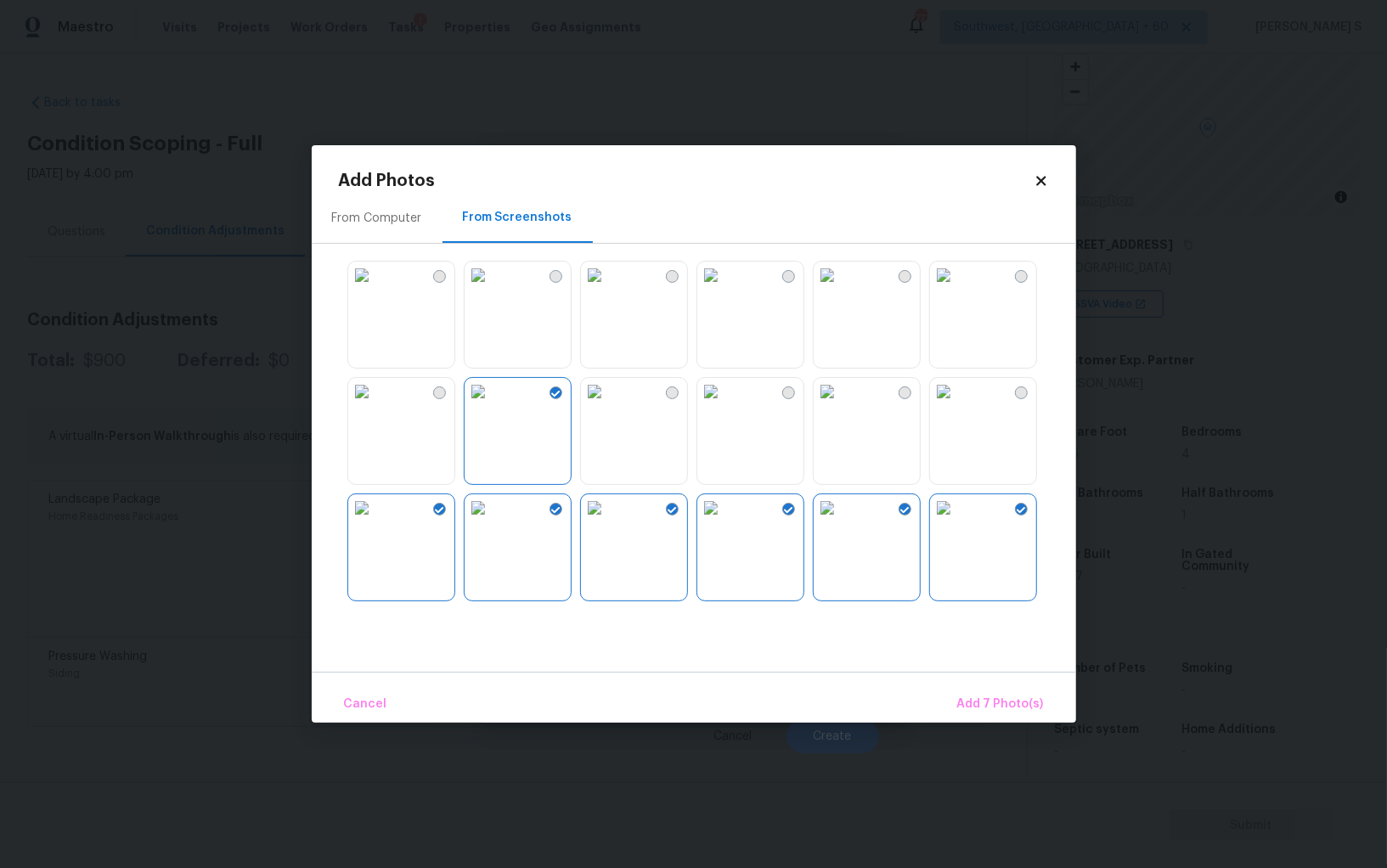
click at [957, 406] on img at bounding box center [943, 391] width 27 height 27
click at [841, 406] on img at bounding box center [827, 391] width 27 height 27
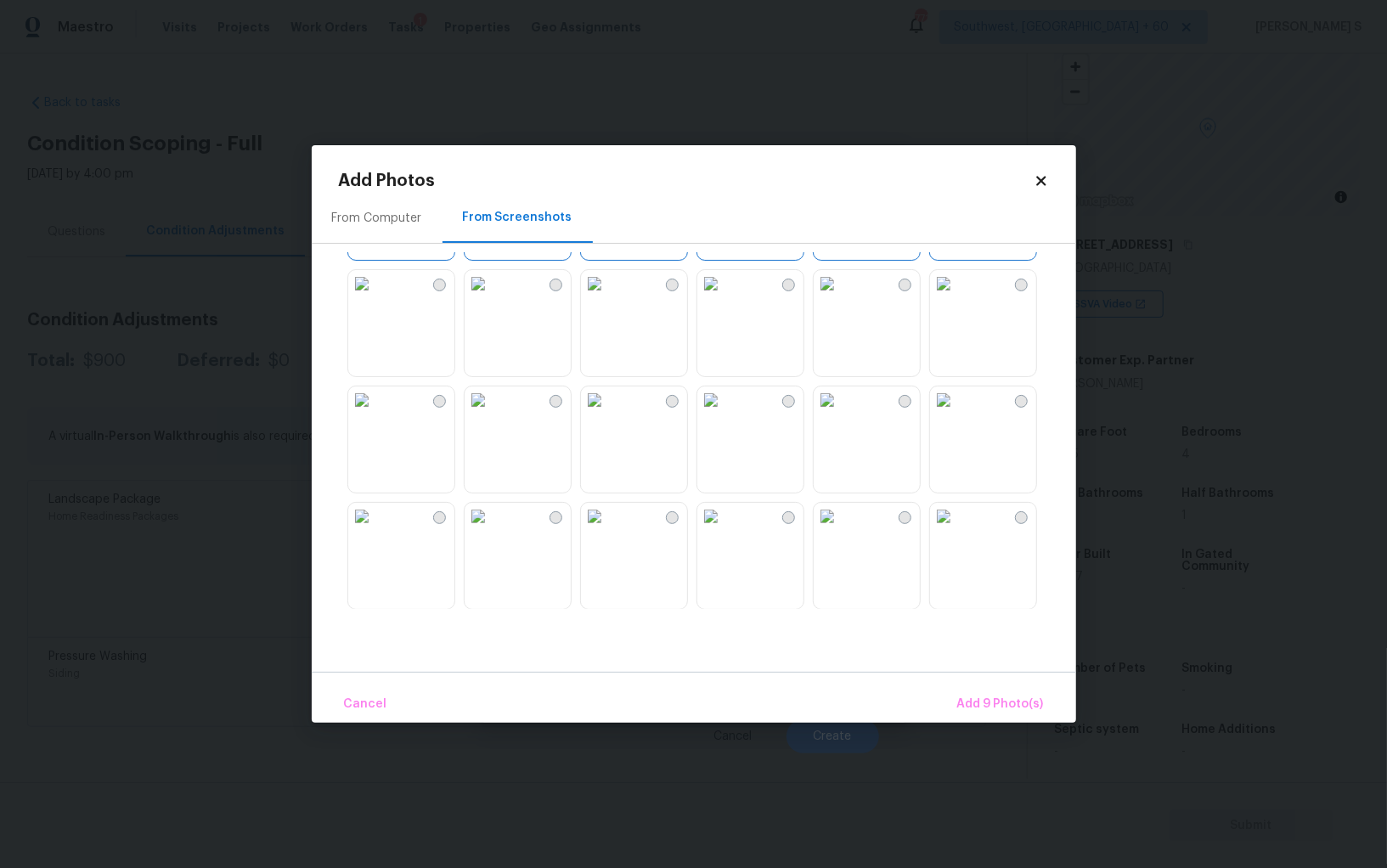
scroll to position [354, 0]
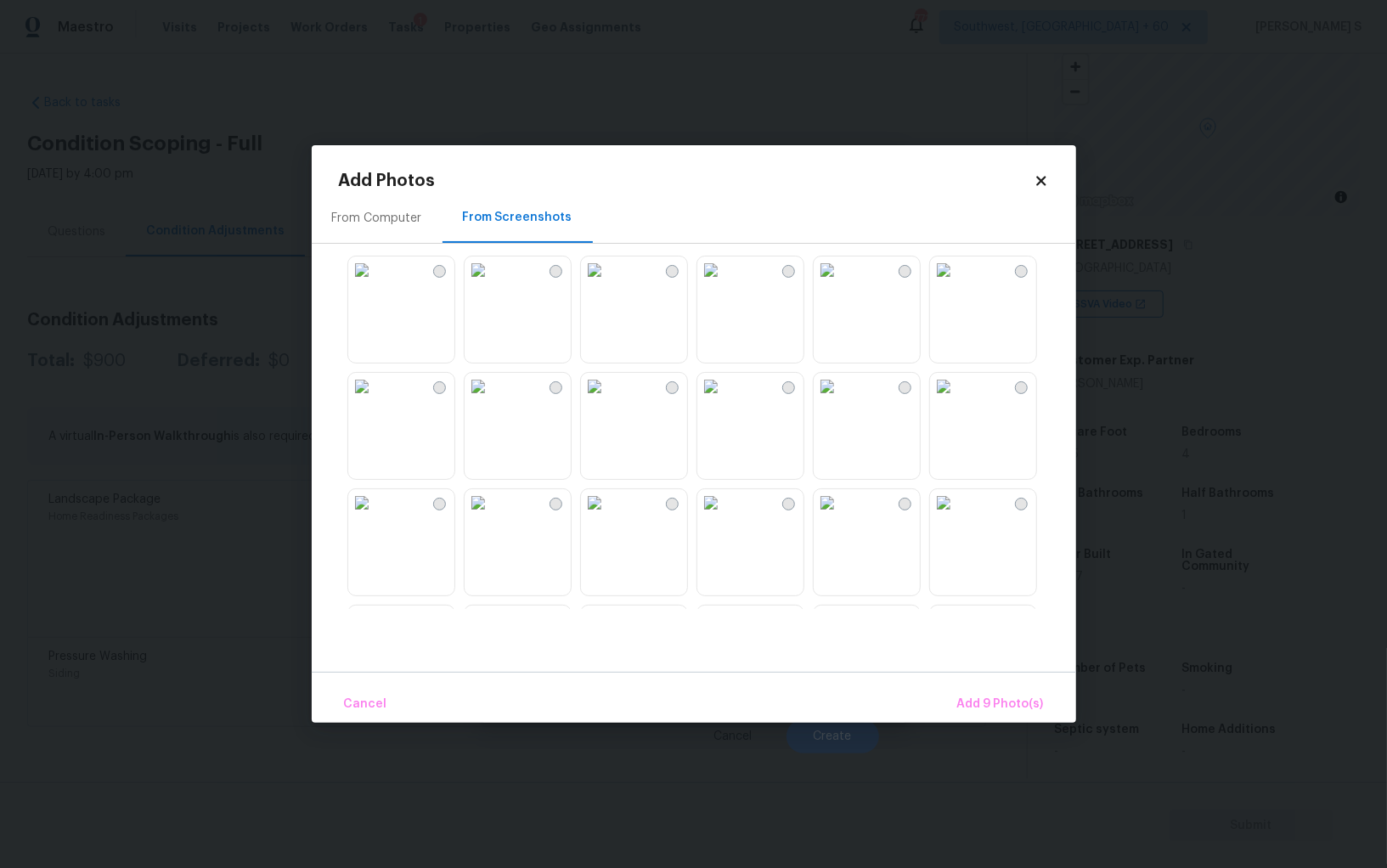
drag, startPoint x: 770, startPoint y: 431, endPoint x: 839, endPoint y: 431, distance: 69.0
click at [725, 400] on img at bounding box center [710, 386] width 27 height 27
click at [841, 400] on img at bounding box center [827, 386] width 27 height 27
click at [957, 400] on img at bounding box center [943, 386] width 27 height 27
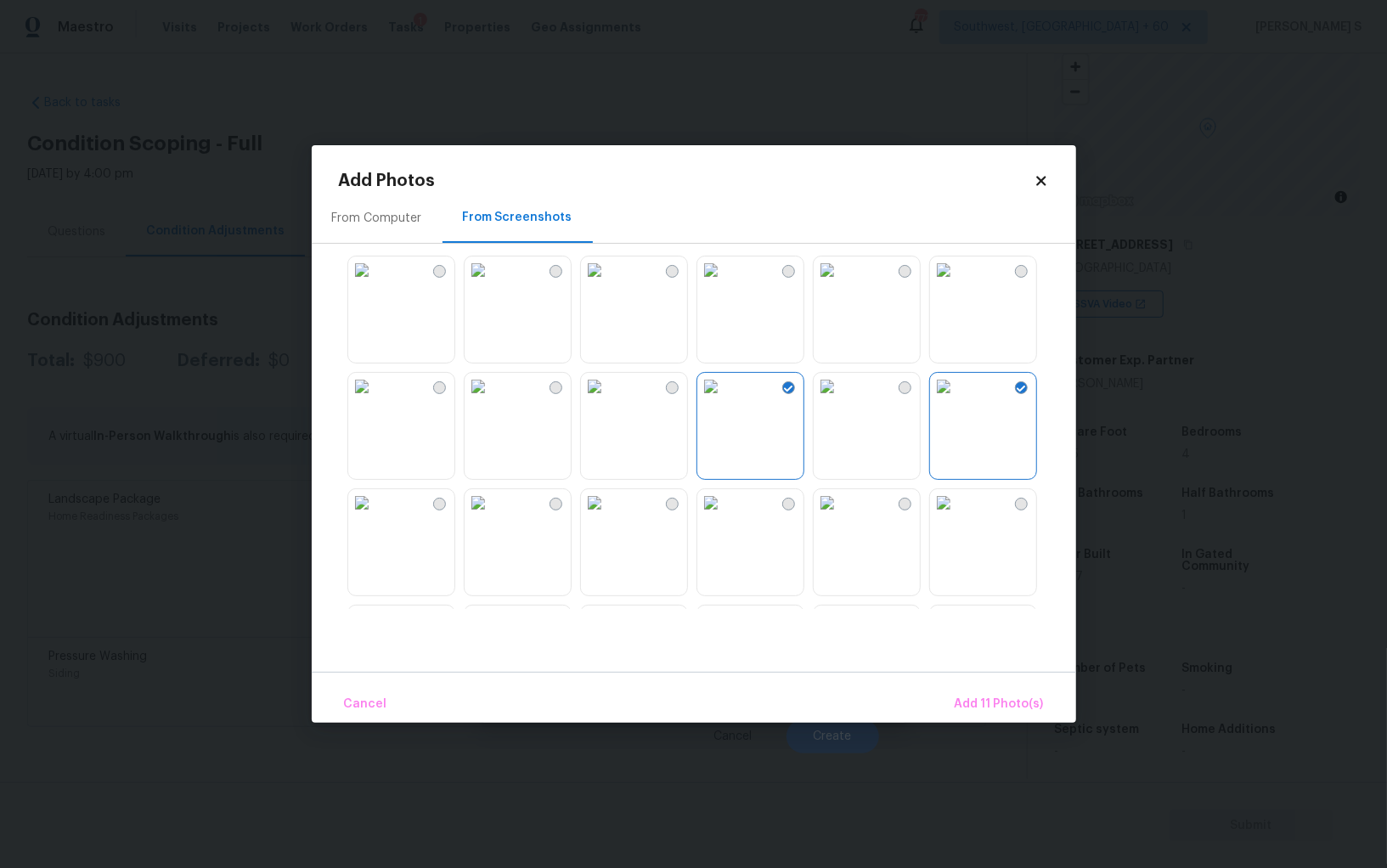
click at [957, 516] on img at bounding box center [943, 502] width 27 height 27
click at [980, 692] on button "Add 12 Photo(s)" at bounding box center [999, 704] width 105 height 36
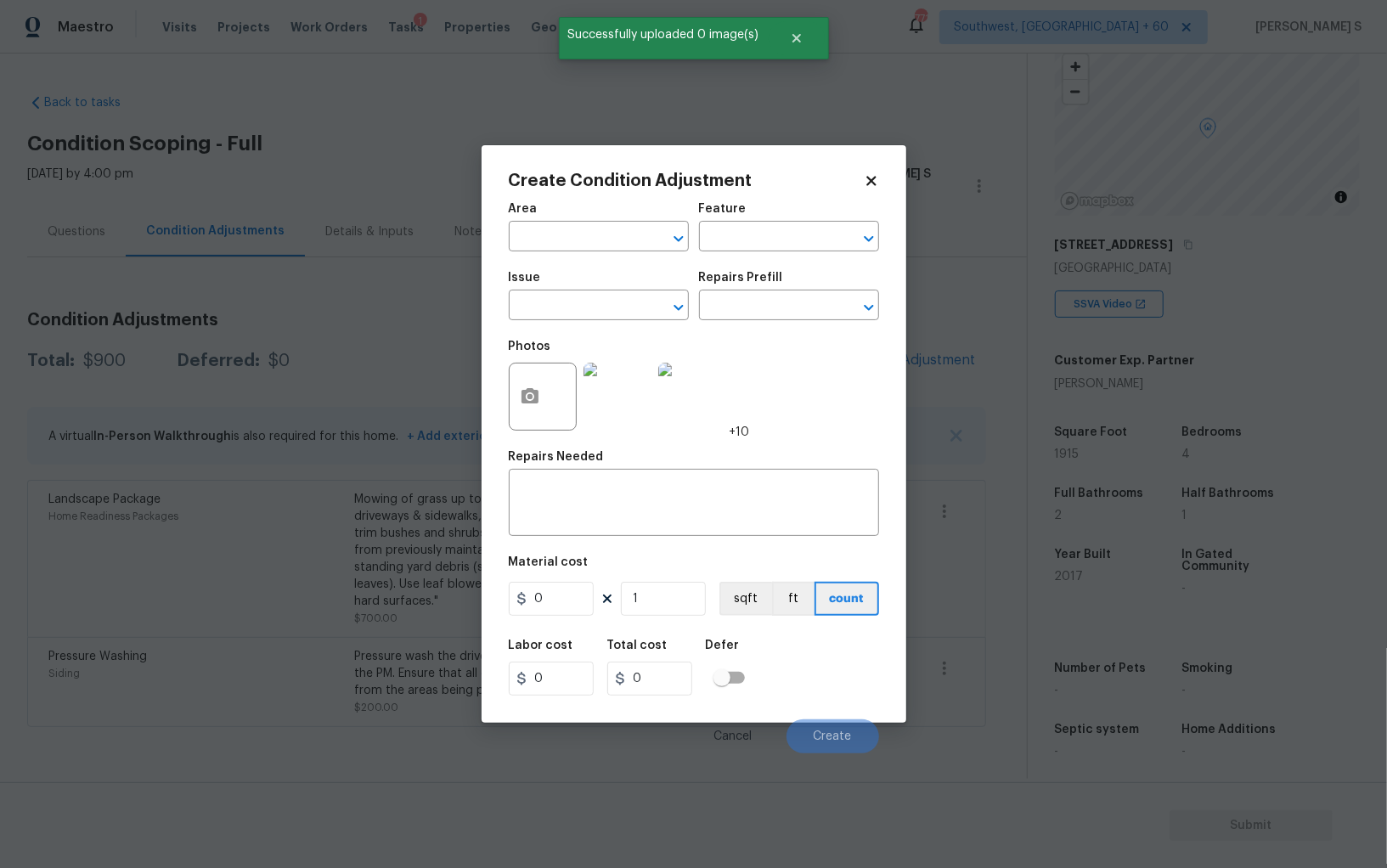
click at [575, 280] on div "Issue" at bounding box center [599, 283] width 180 height 22
click at [575, 286] on div "Issue" at bounding box center [599, 283] width 180 height 22
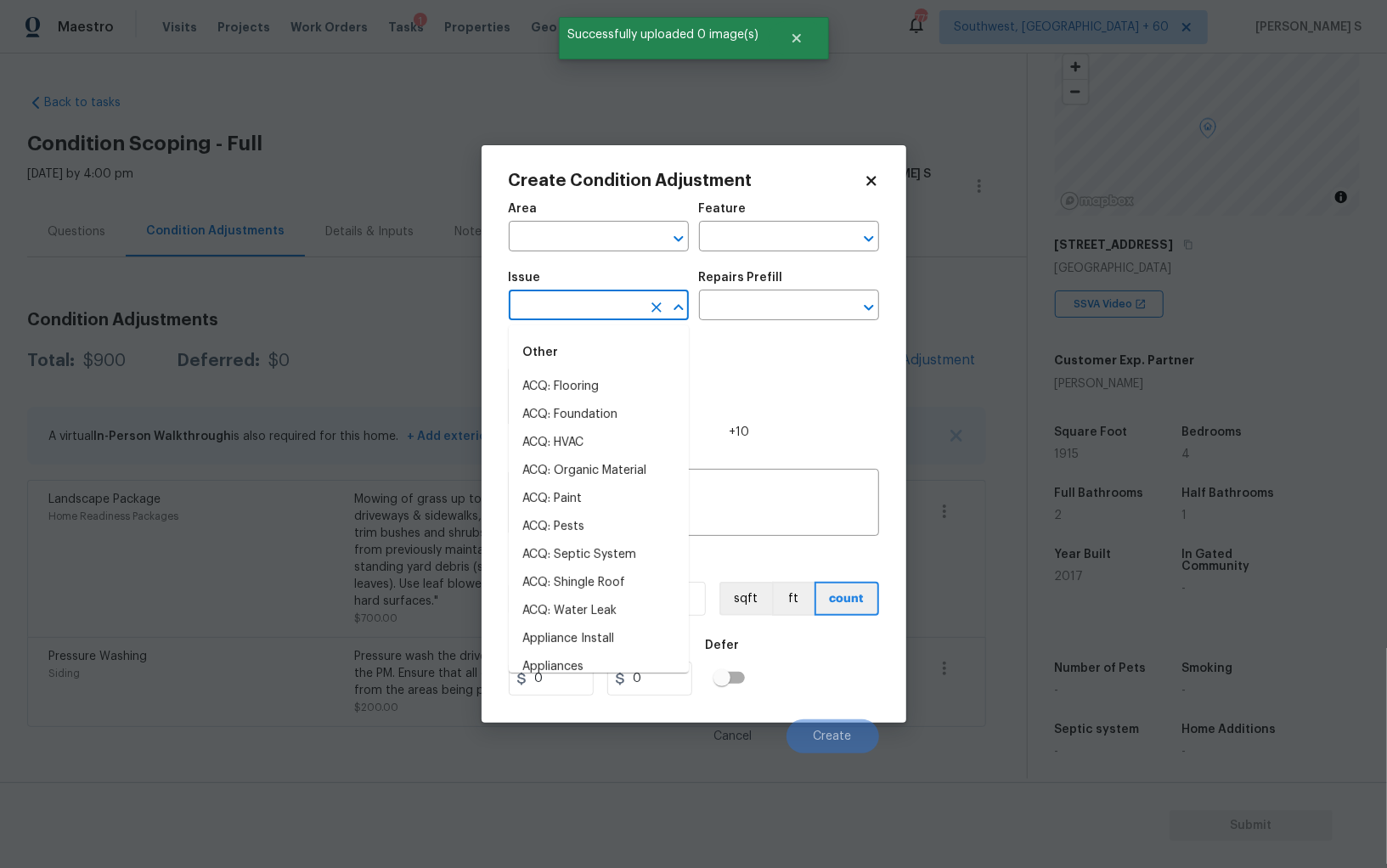
click at [577, 298] on input "text" at bounding box center [576, 307] width 133 height 27
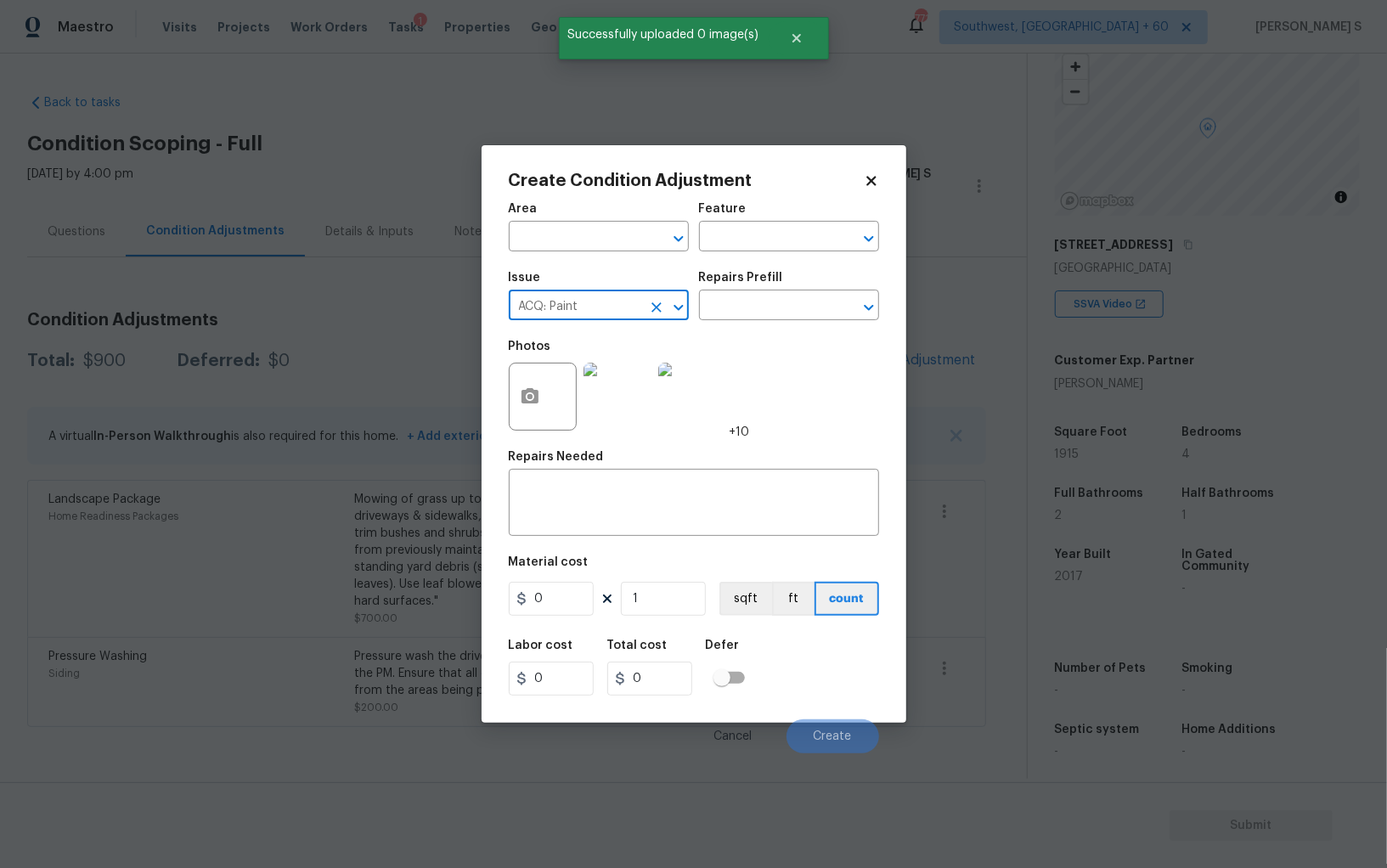
type input "ACQ: Paint"
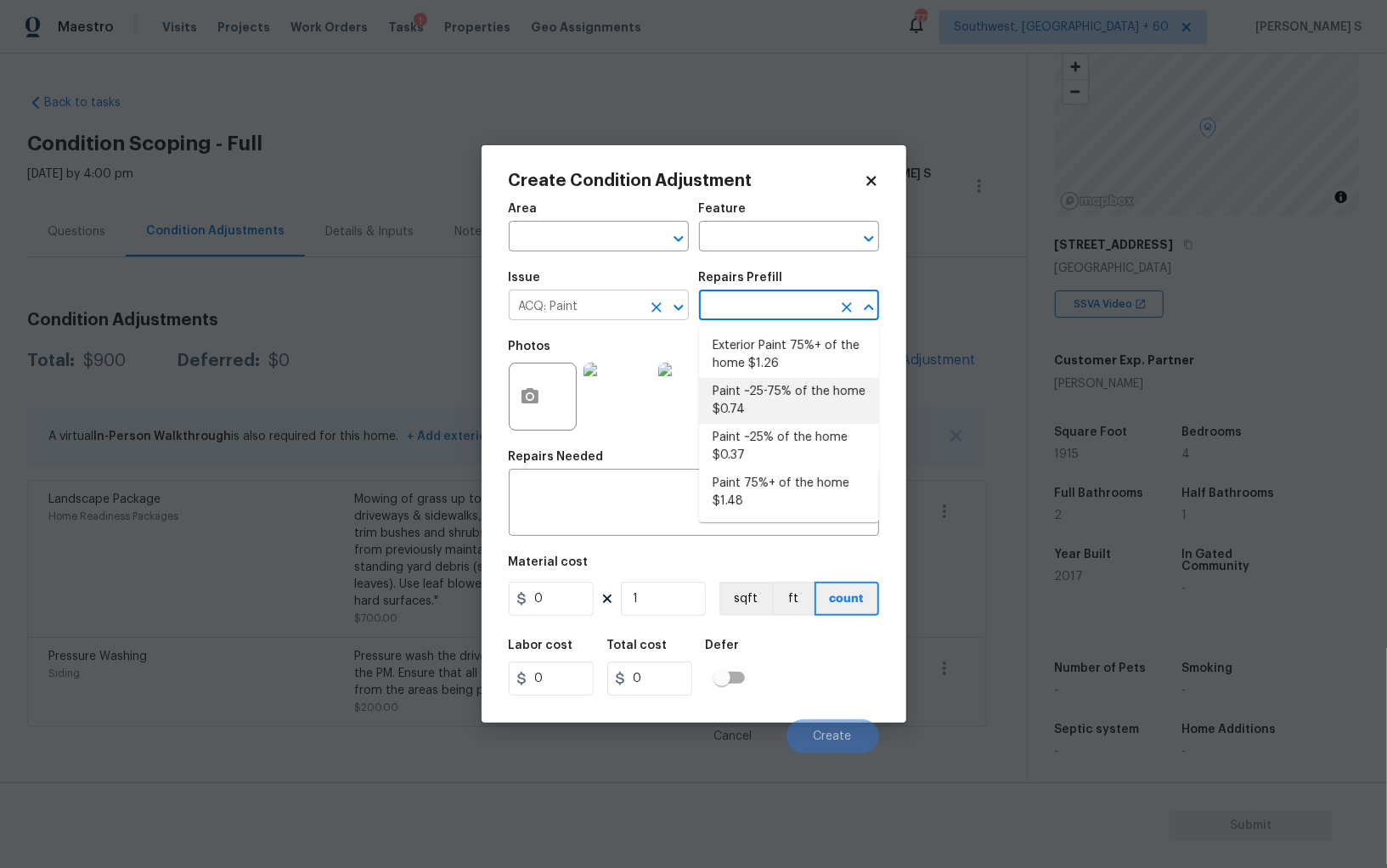
type input "Acquisition"
type textarea "Acquisition Scope: ~25 - 75% of the home needs interior paint"
type input "0.74"
click at [694, 557] on div "Material cost" at bounding box center [694, 568] width 370 height 22
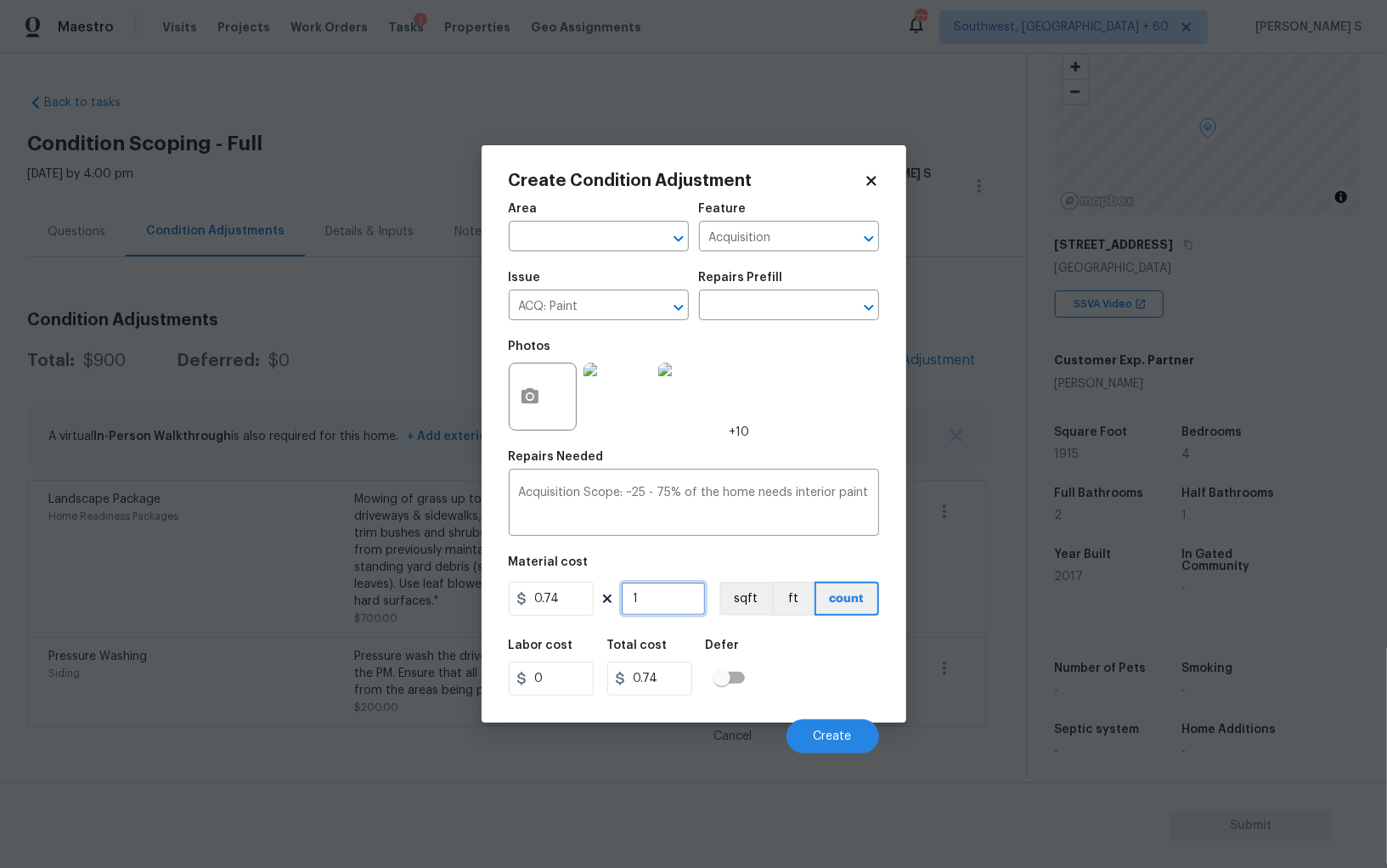
click at [662, 596] on input "1" at bounding box center [664, 598] width 85 height 34
type input "19"
type input "14.06"
type input "191"
type input "141.34"
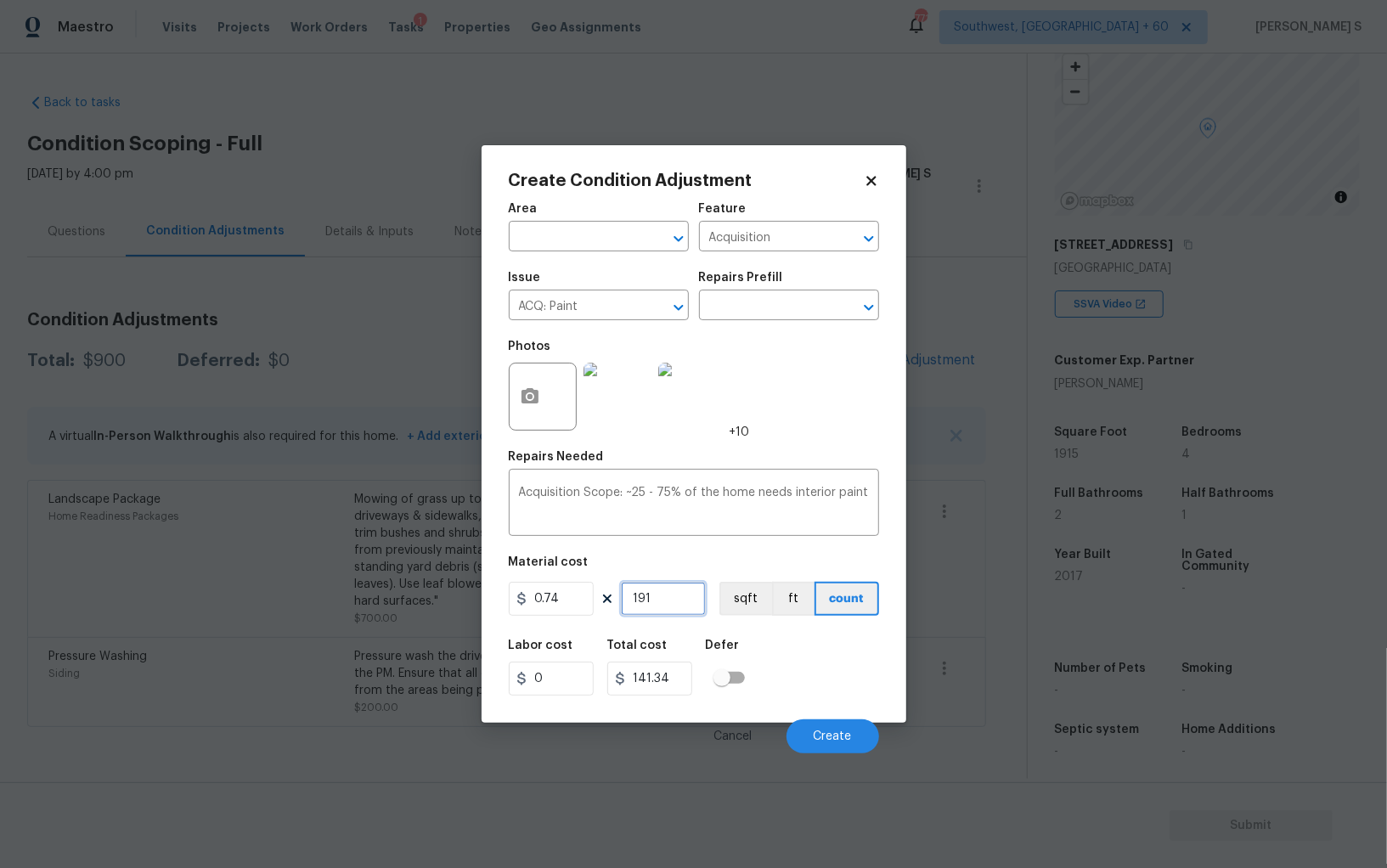
type input "1915"
type input "1417.1"
type input "1915"
click at [734, 602] on button "sqft" at bounding box center [746, 598] width 53 height 34
click at [751, 647] on div "Defer" at bounding box center [730, 651] width 49 height 22
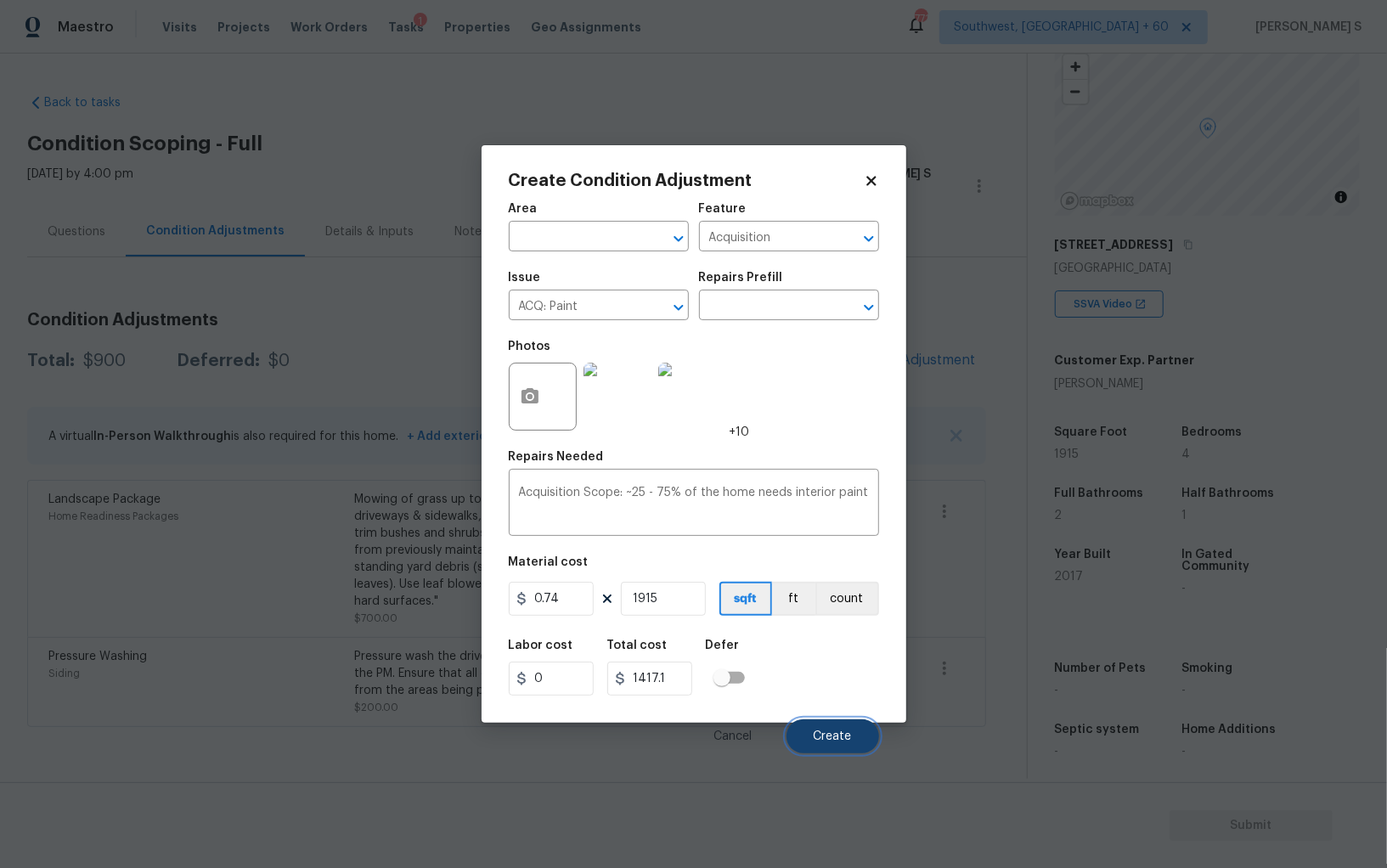
click at [838, 730] on button "Create" at bounding box center [832, 736] width 92 height 34
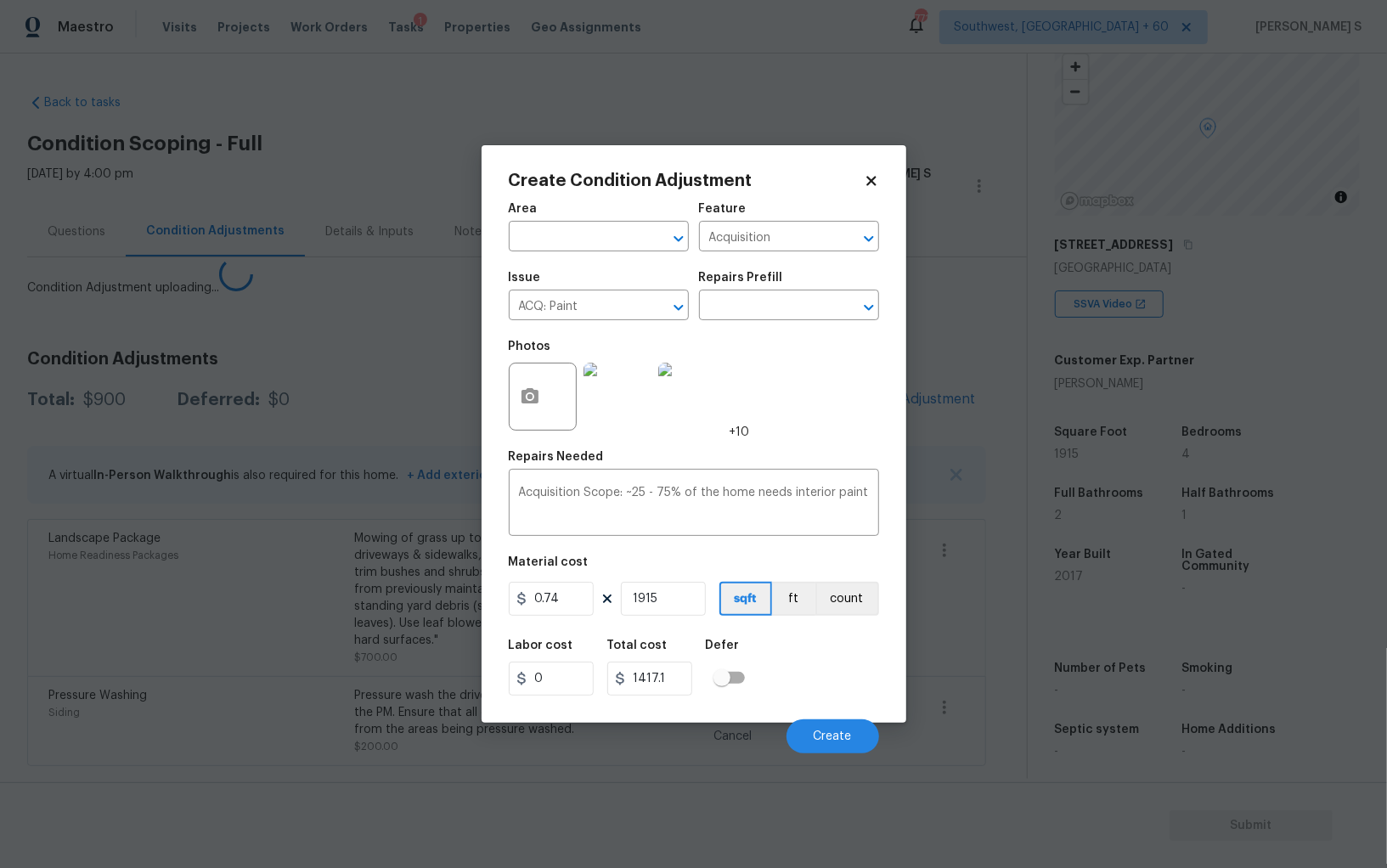
click at [235, 678] on body "Maestro Visits Projects Work Orders Tasks 1 Properties Geo Assignments 771 Sout…" at bounding box center [693, 434] width 1387 height 868
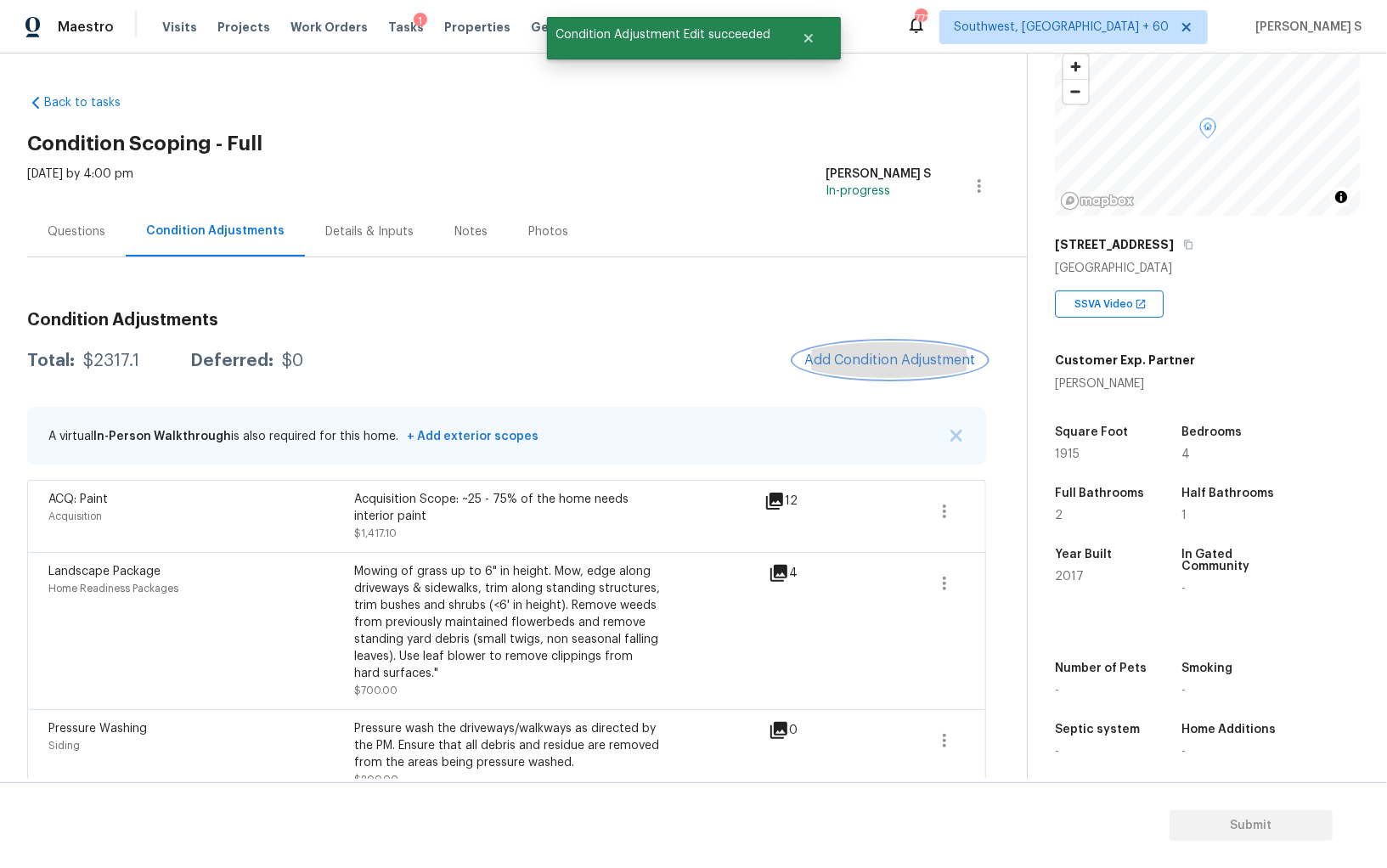
click at [874, 362] on span "Add Condition Adjustment" at bounding box center [890, 360] width 172 height 16
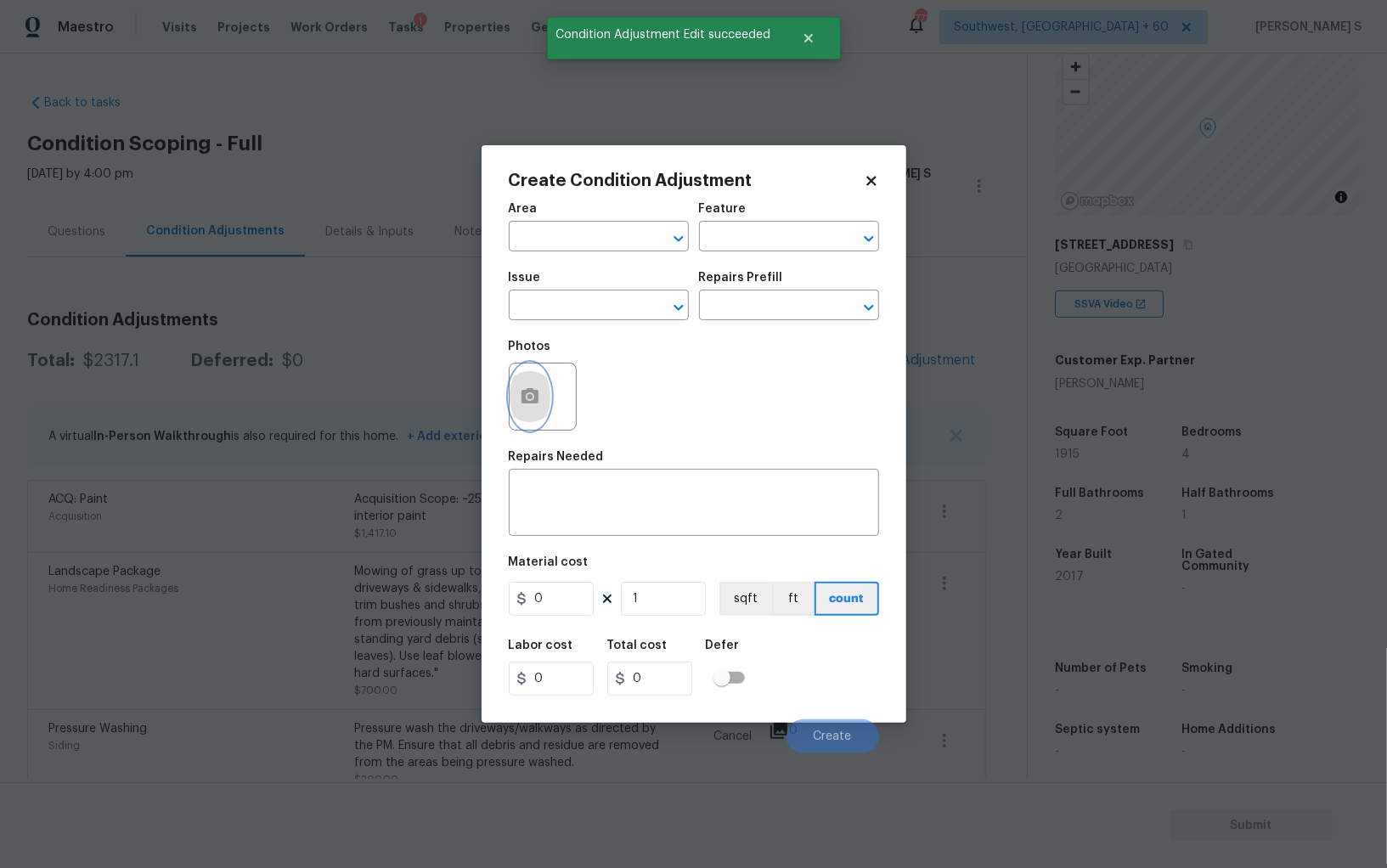
click at [526, 390] on icon "button" at bounding box center [530, 397] width 21 height 21
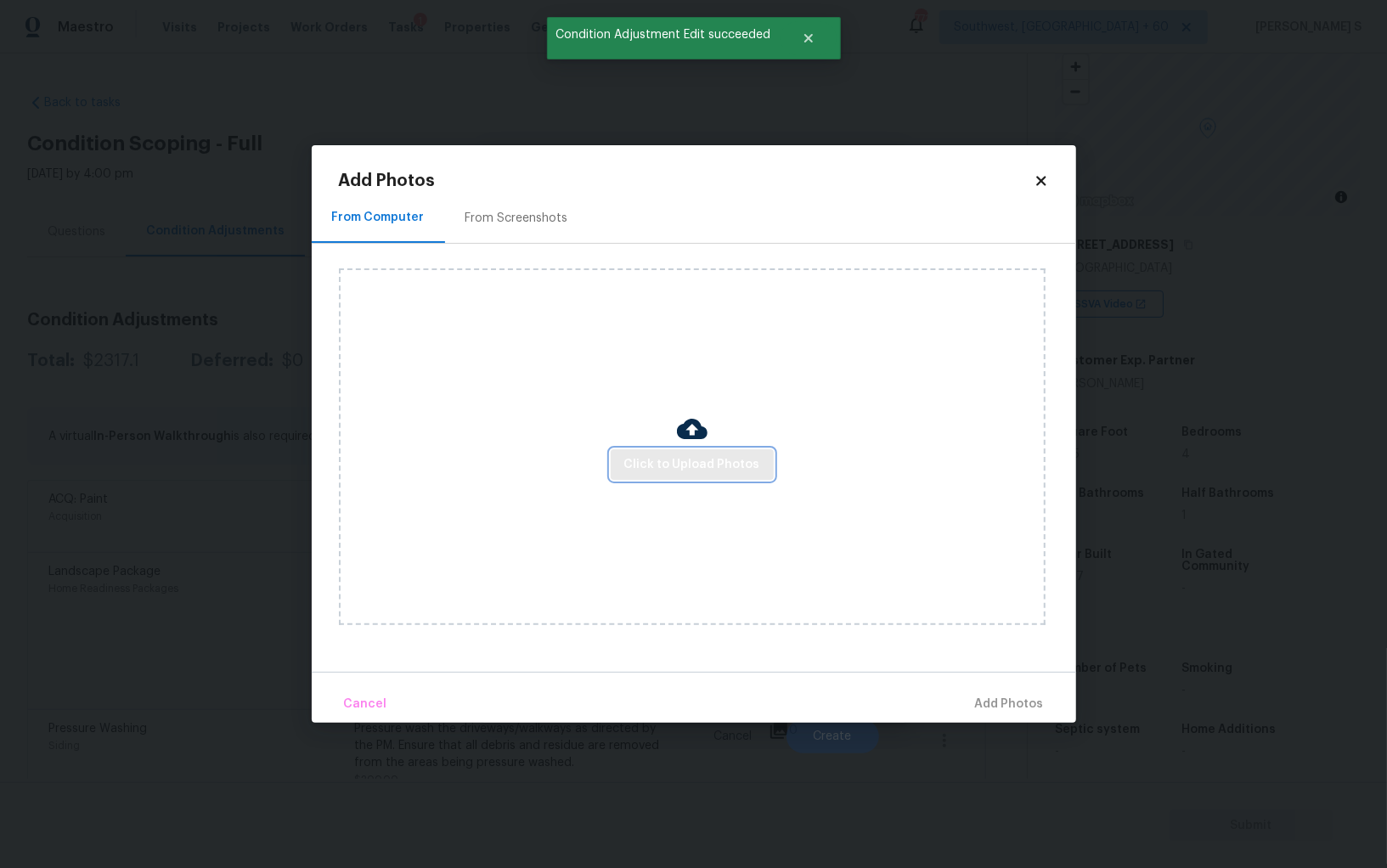
click at [640, 455] on span "Click to Upload Photos" at bounding box center [691, 465] width 136 height 22
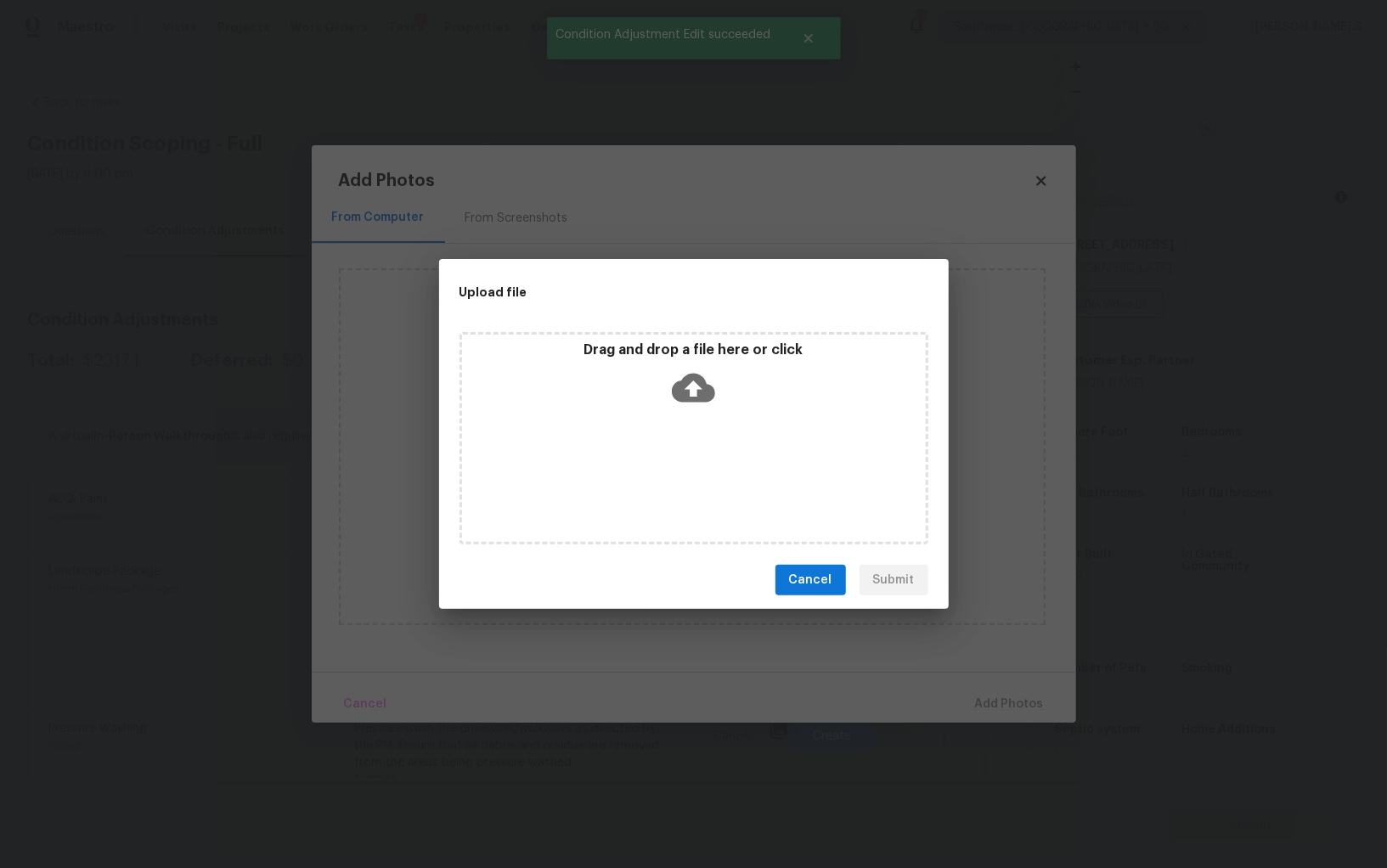
click at [540, 153] on div "Upload file Drag and drop a file here or click Cancel Submit" at bounding box center [693, 434] width 1387 height 868
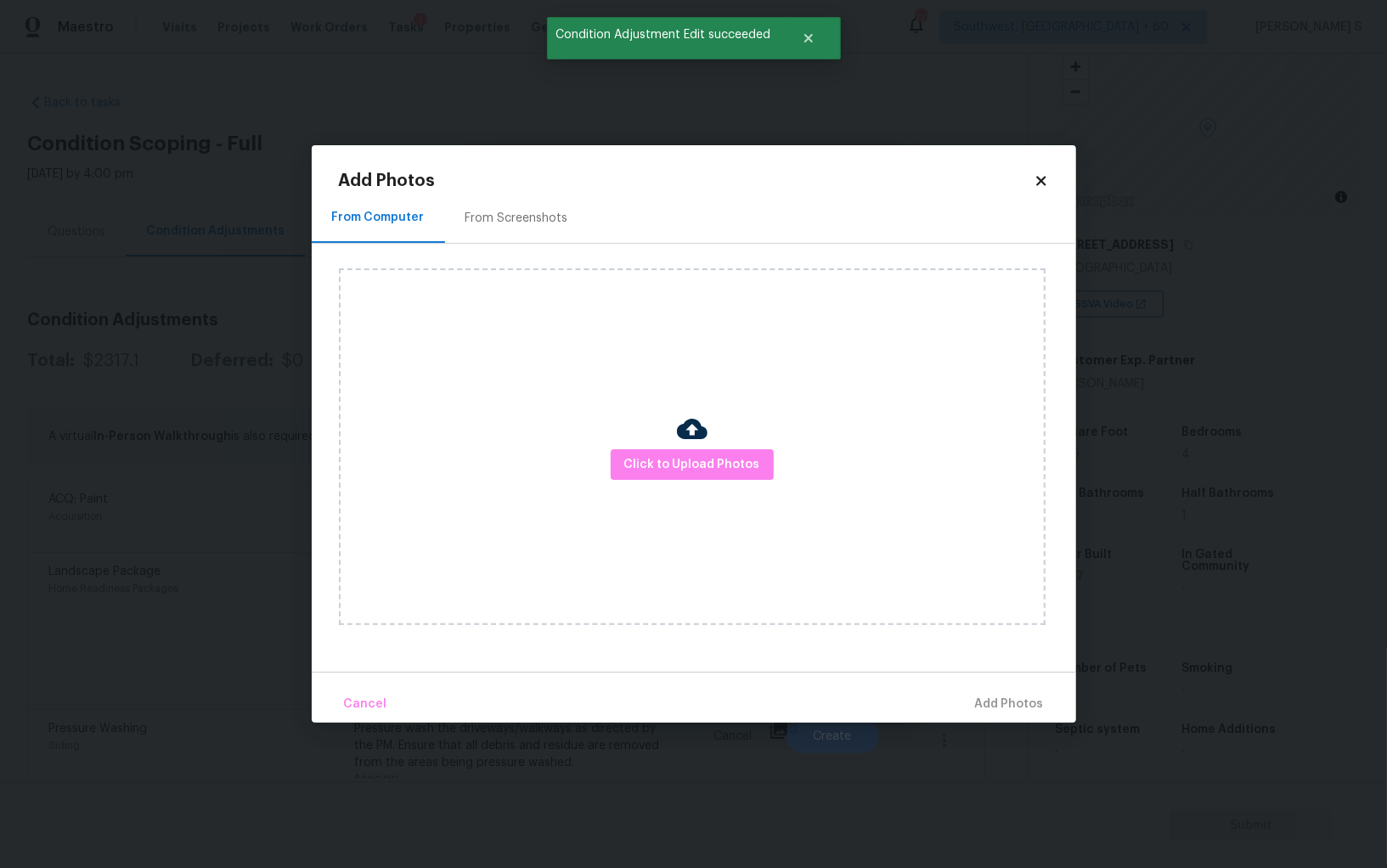
click at [527, 222] on div "From Screenshots" at bounding box center [516, 218] width 103 height 17
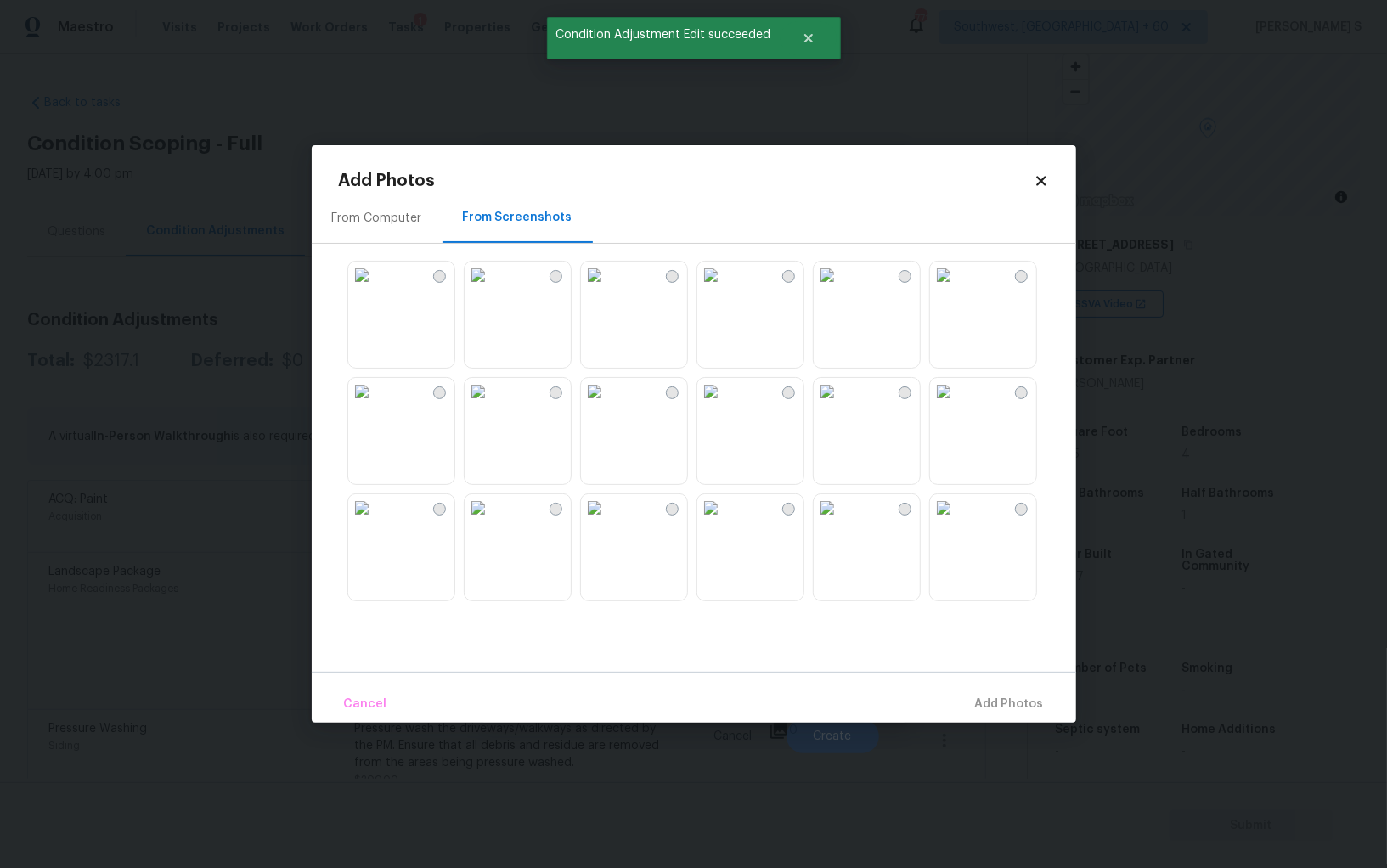
click at [608, 406] on img at bounding box center [594, 391] width 27 height 27
click at [492, 406] on img at bounding box center [477, 391] width 27 height 27
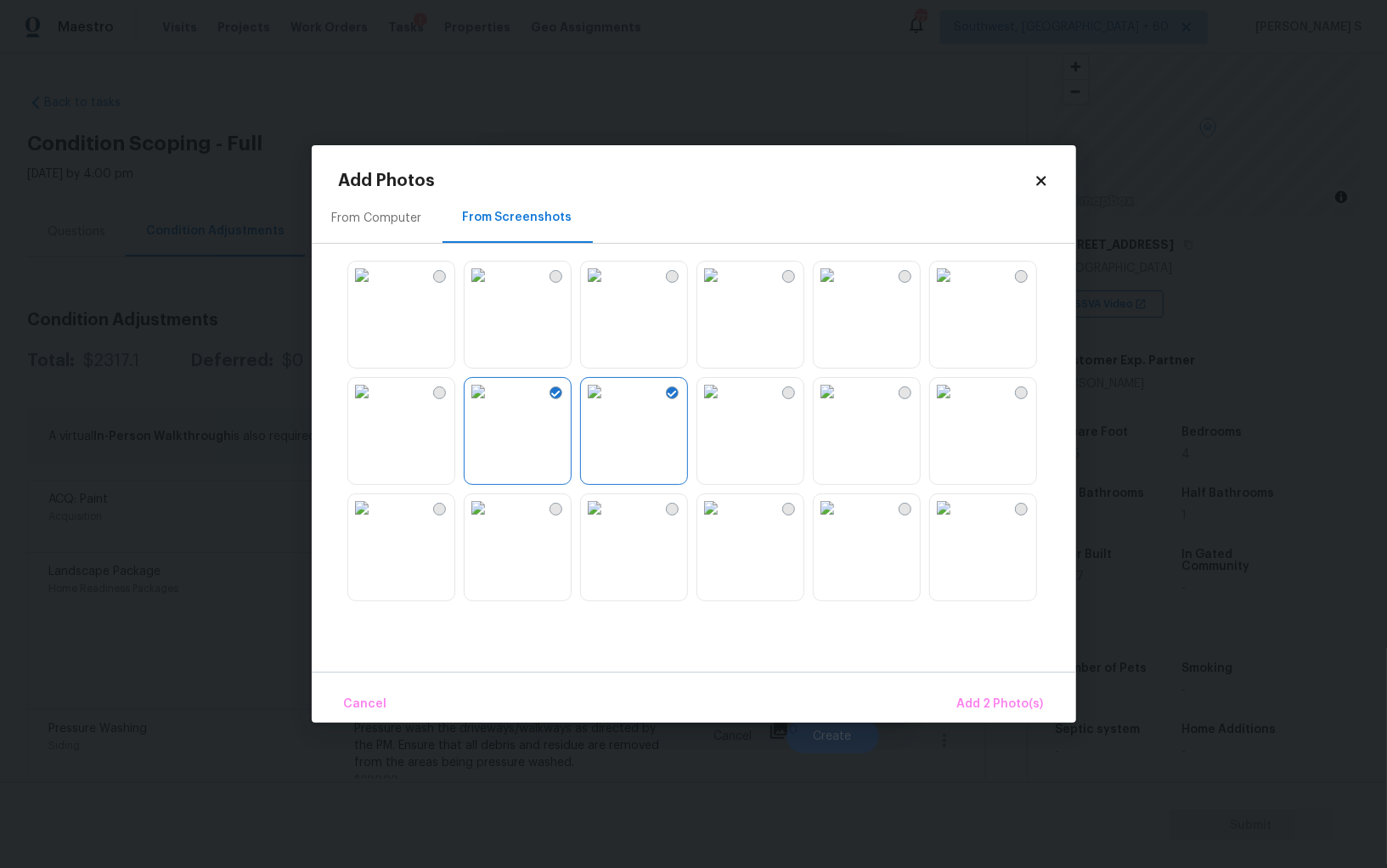
click at [492, 289] on img at bounding box center [477, 274] width 27 height 27
click at [608, 289] on img at bounding box center [594, 274] width 27 height 27
click at [608, 521] on img at bounding box center [594, 507] width 27 height 27
click at [492, 521] on img at bounding box center [477, 507] width 27 height 27
click at [350, 521] on img at bounding box center [362, 507] width 27 height 27
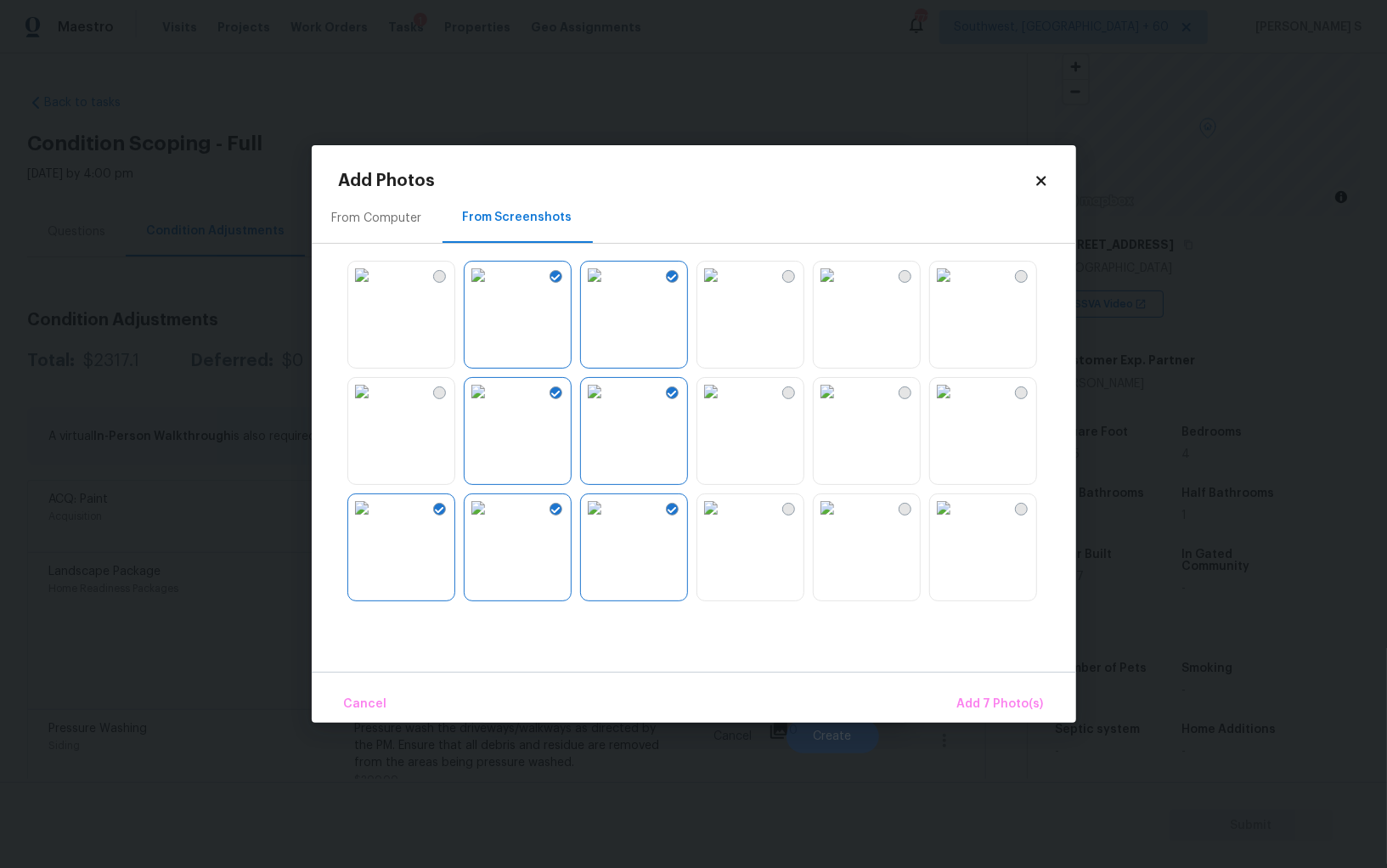
drag, startPoint x: 745, startPoint y: 557, endPoint x: 878, endPoint y: 557, distance: 133.0
click at [725, 521] on img at bounding box center [710, 507] width 27 height 27
click at [841, 521] on img at bounding box center [827, 507] width 27 height 27
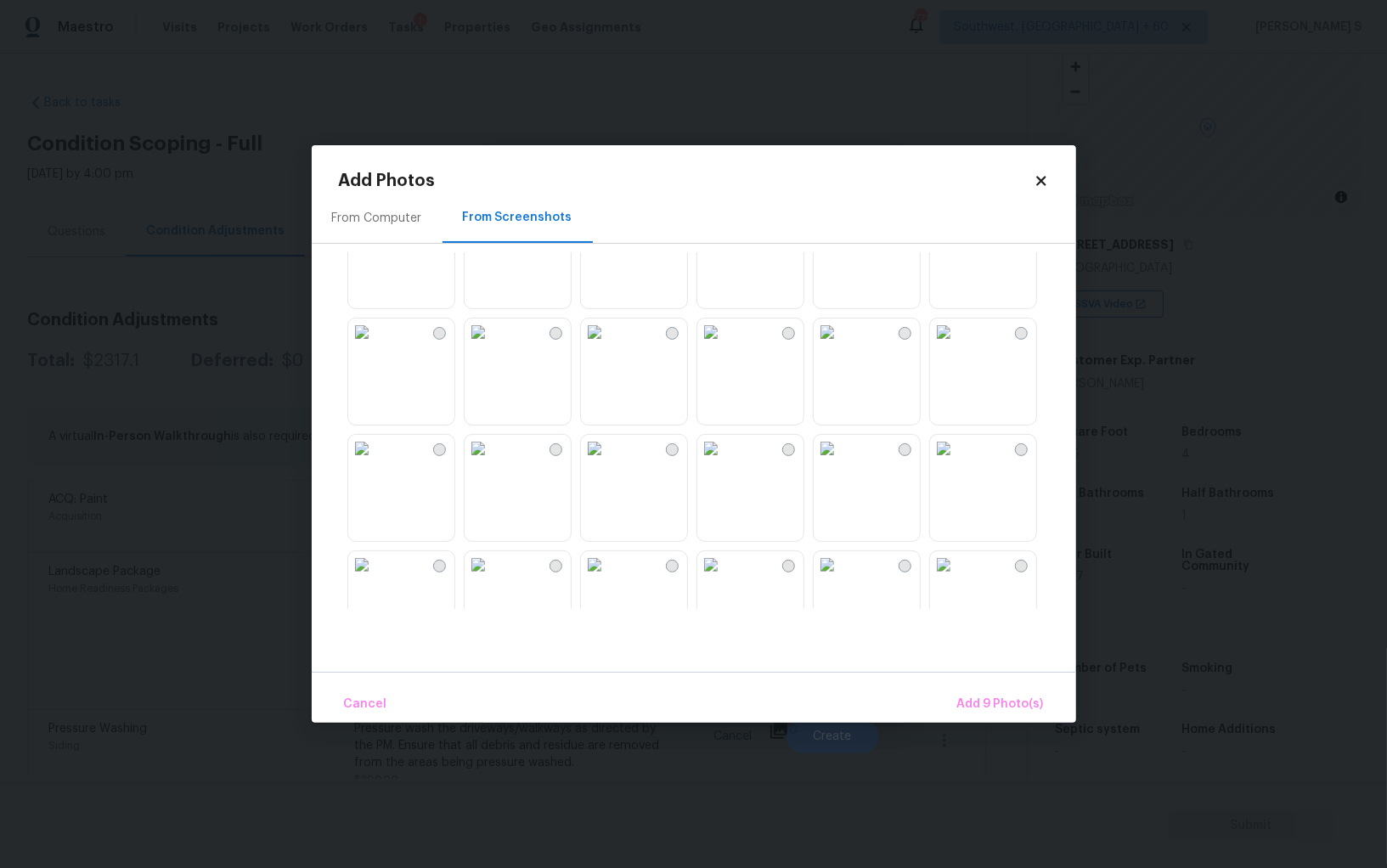
scroll to position [575, 0]
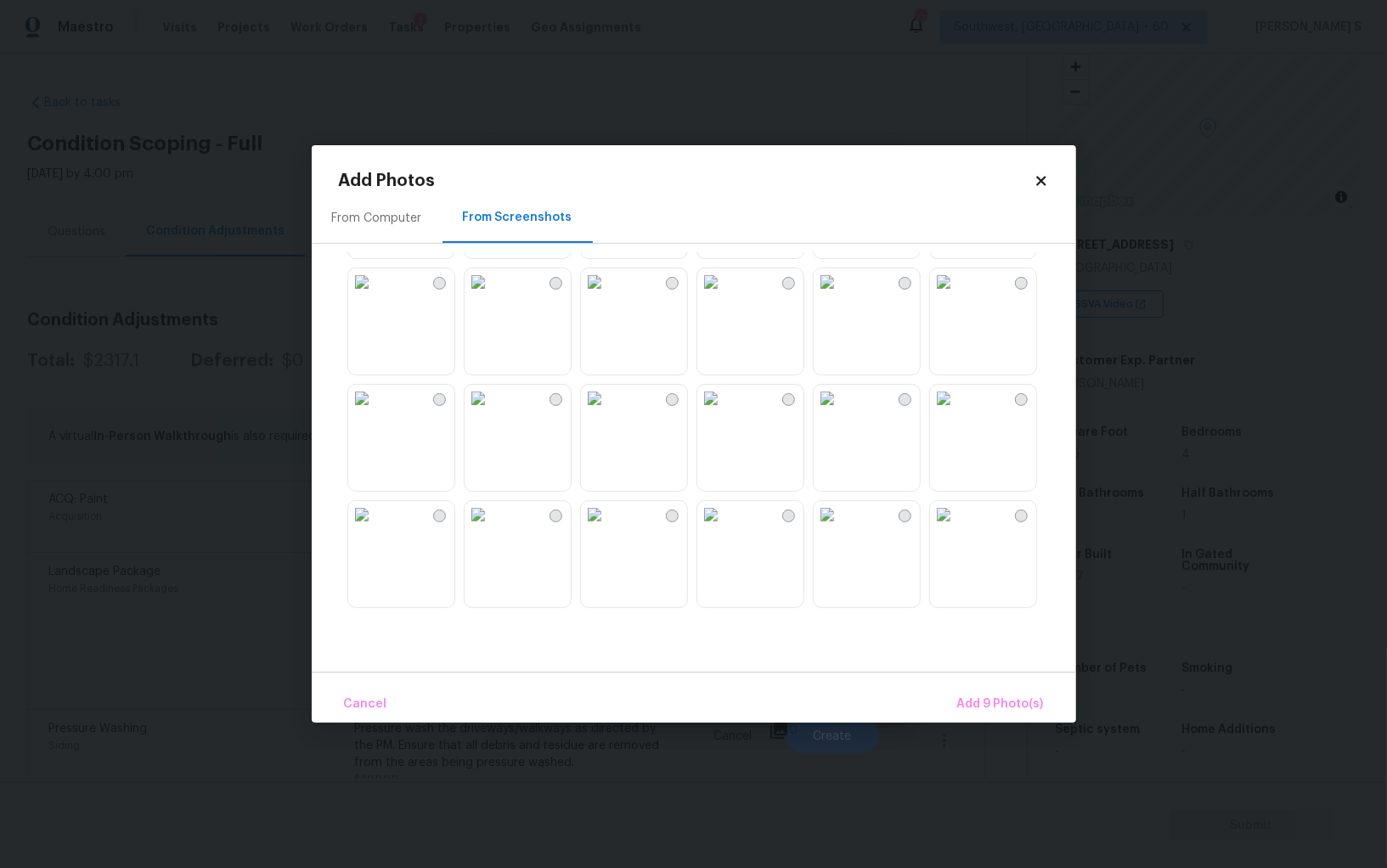
click at [841, 412] on img at bounding box center [827, 398] width 27 height 27
click at [725, 412] on img at bounding box center [710, 398] width 27 height 27
click at [608, 412] on img at bounding box center [594, 398] width 27 height 27
click at [608, 528] on img at bounding box center [594, 514] width 27 height 27
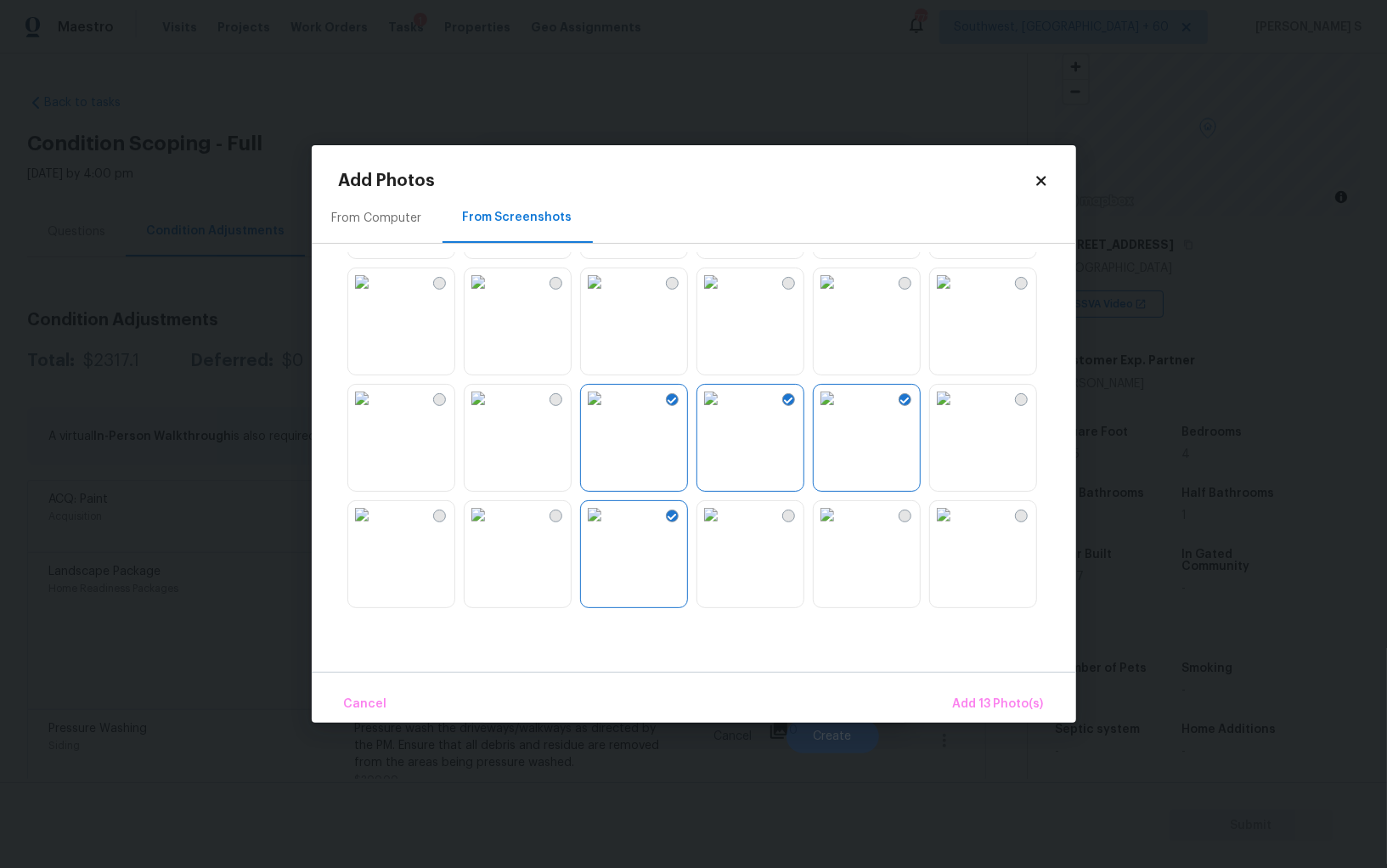
click at [725, 528] on img at bounding box center [710, 514] width 27 height 27
click at [1009, 713] on span "Add 14 Photo(s)" at bounding box center [997, 704] width 92 height 22
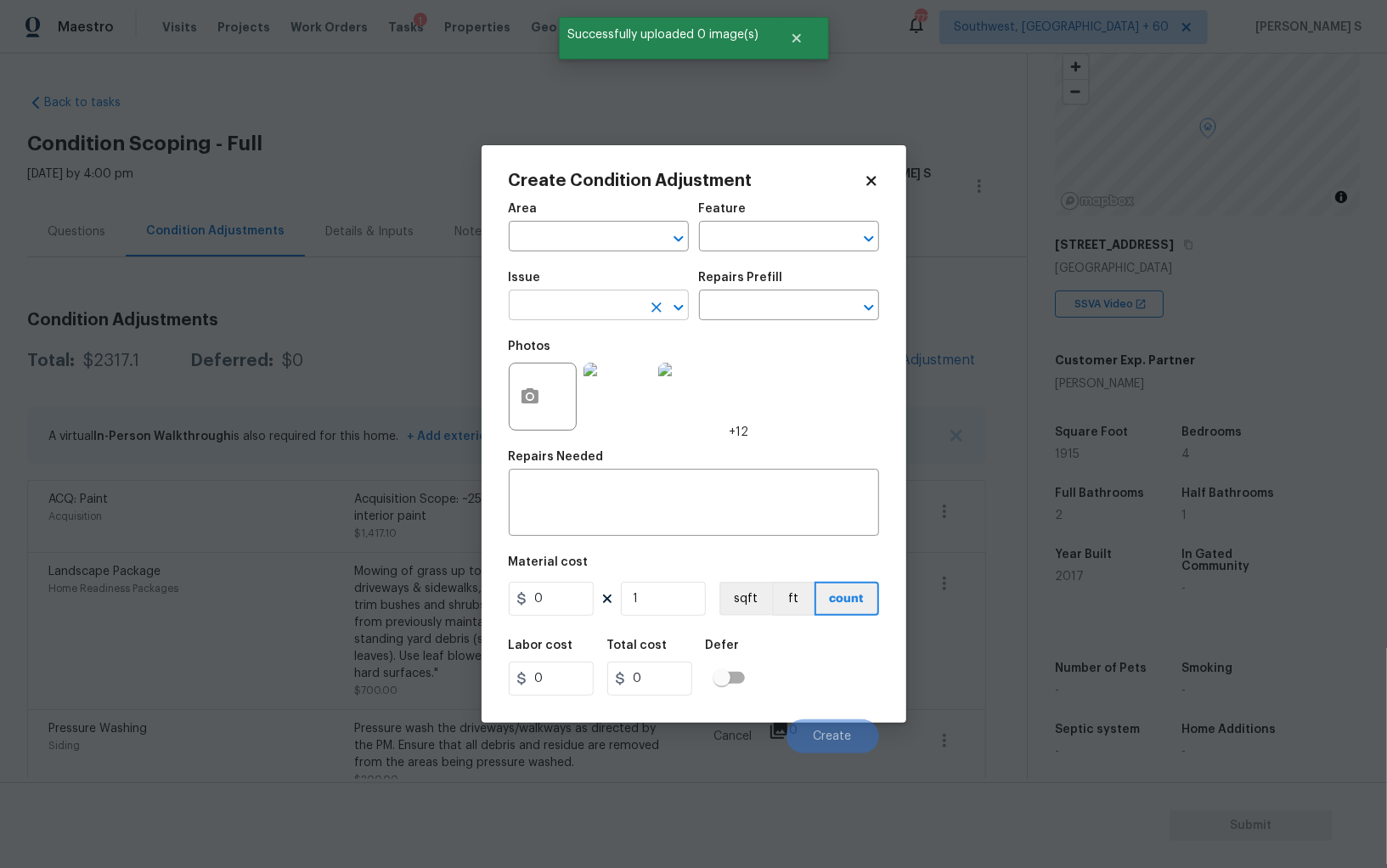
click at [581, 310] on input "text" at bounding box center [576, 307] width 133 height 27
type input "ACQ: Flooring"
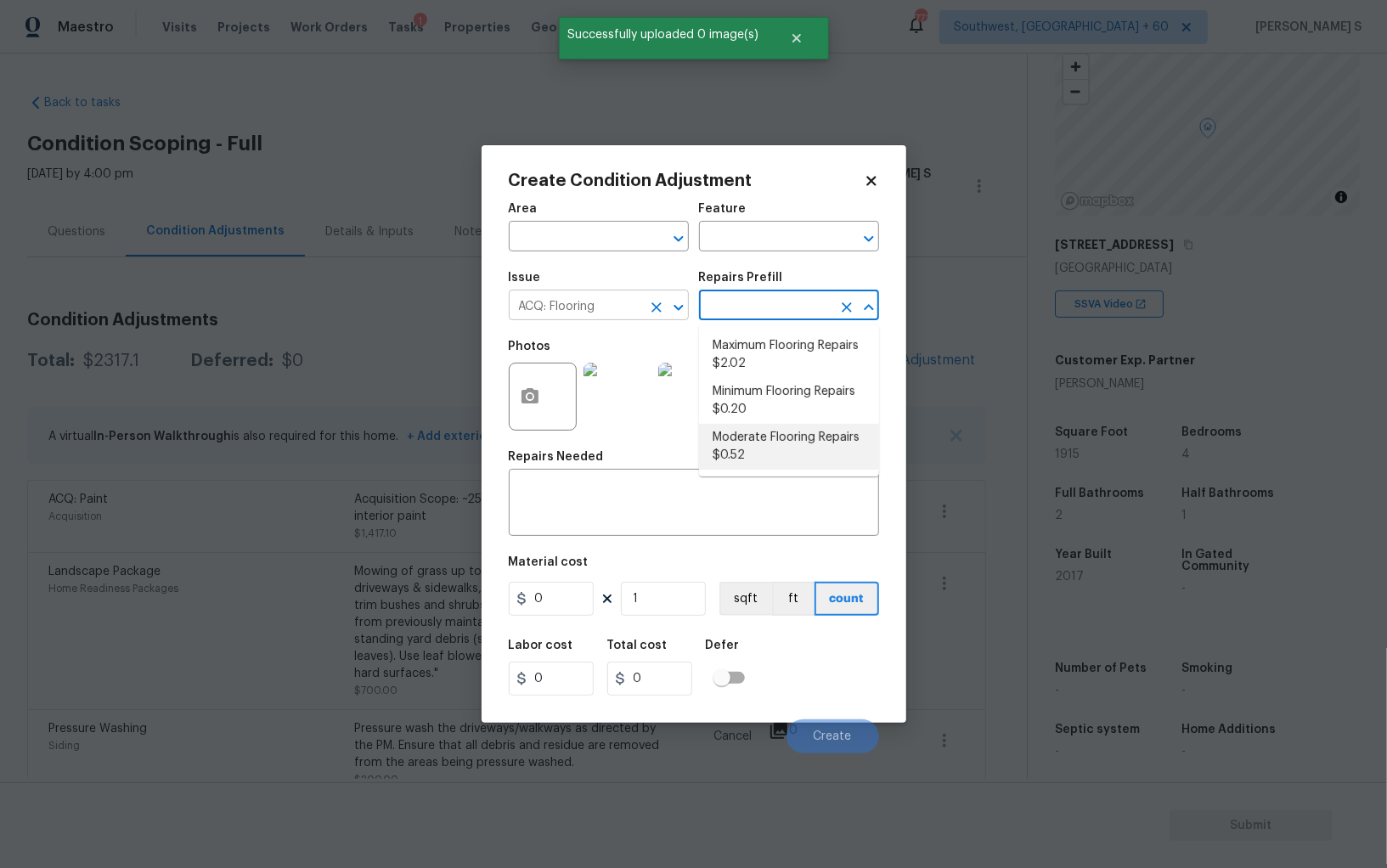
type input "Acquisition"
type textarea "Acquisition Scope: Moderate flooring repairs"
type input "0.52"
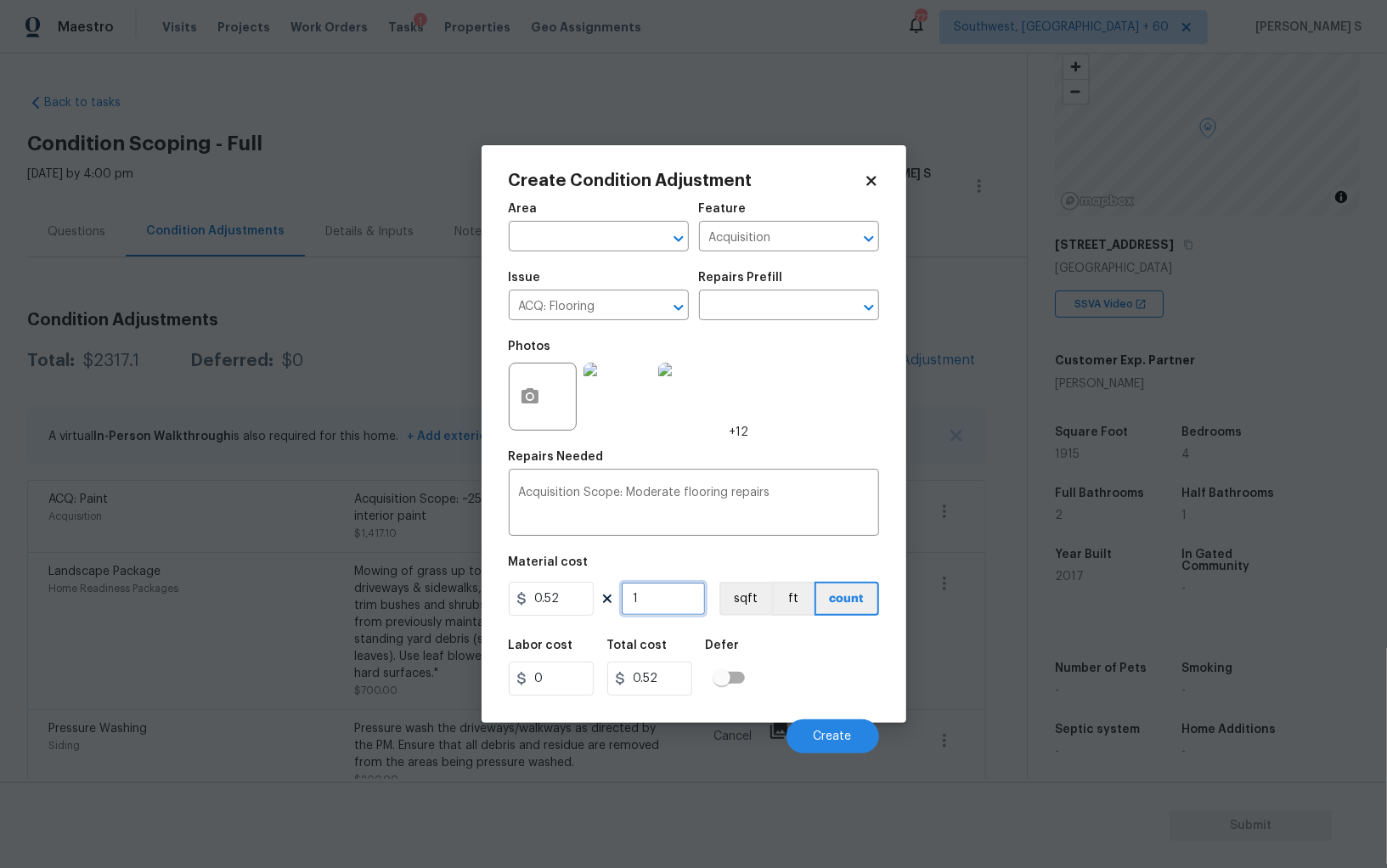
click at [666, 605] on input "1" at bounding box center [664, 598] width 85 height 34
paste input "915"
type input "1915"
type input "995.8"
type input "1915"
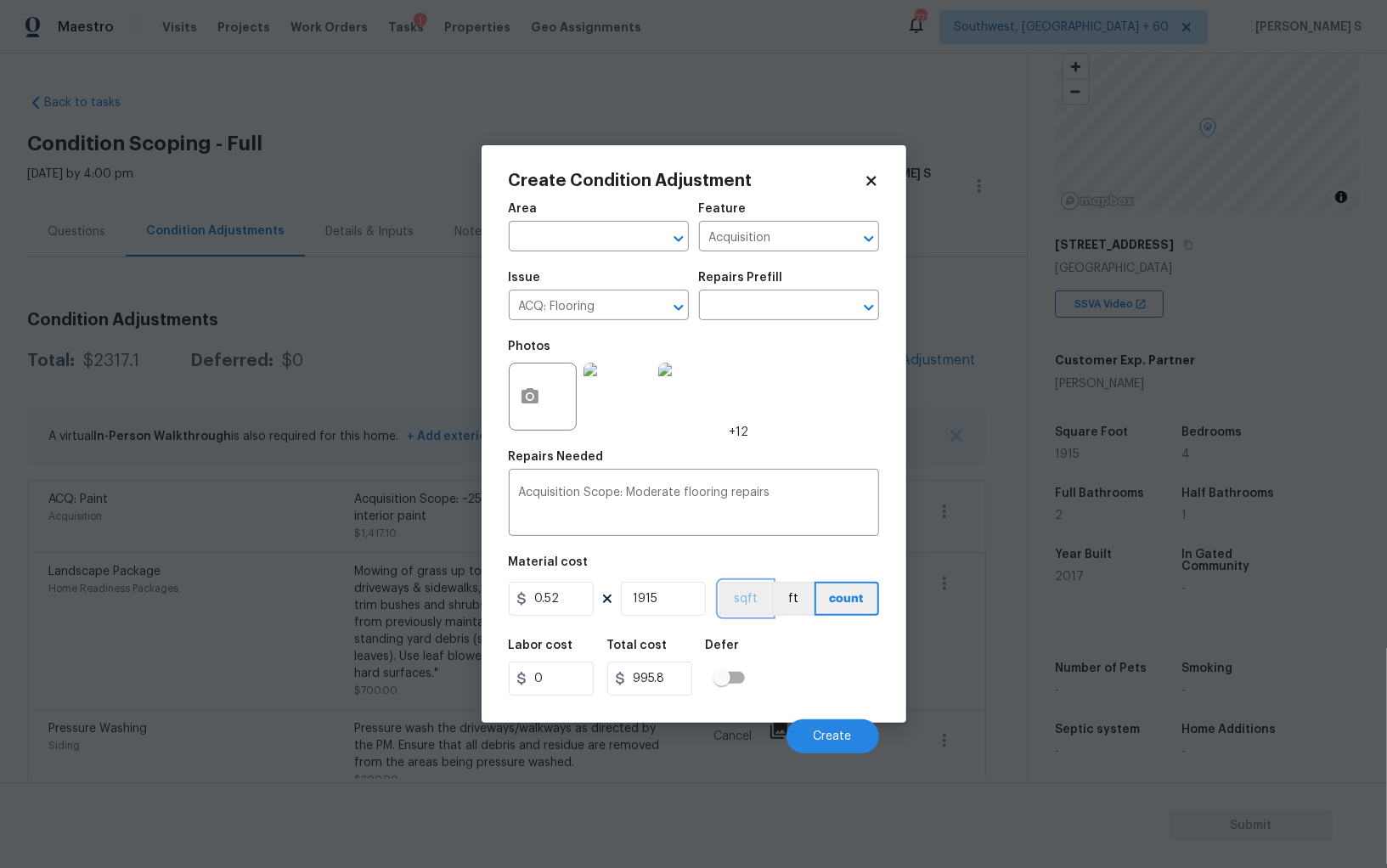
click at [754, 598] on button "sqft" at bounding box center [746, 598] width 53 height 34
click at [812, 653] on div "Labor cost 0 Total cost 995.8 Defer" at bounding box center [694, 667] width 370 height 77
click at [838, 743] on span "Create" at bounding box center [833, 737] width 38 height 13
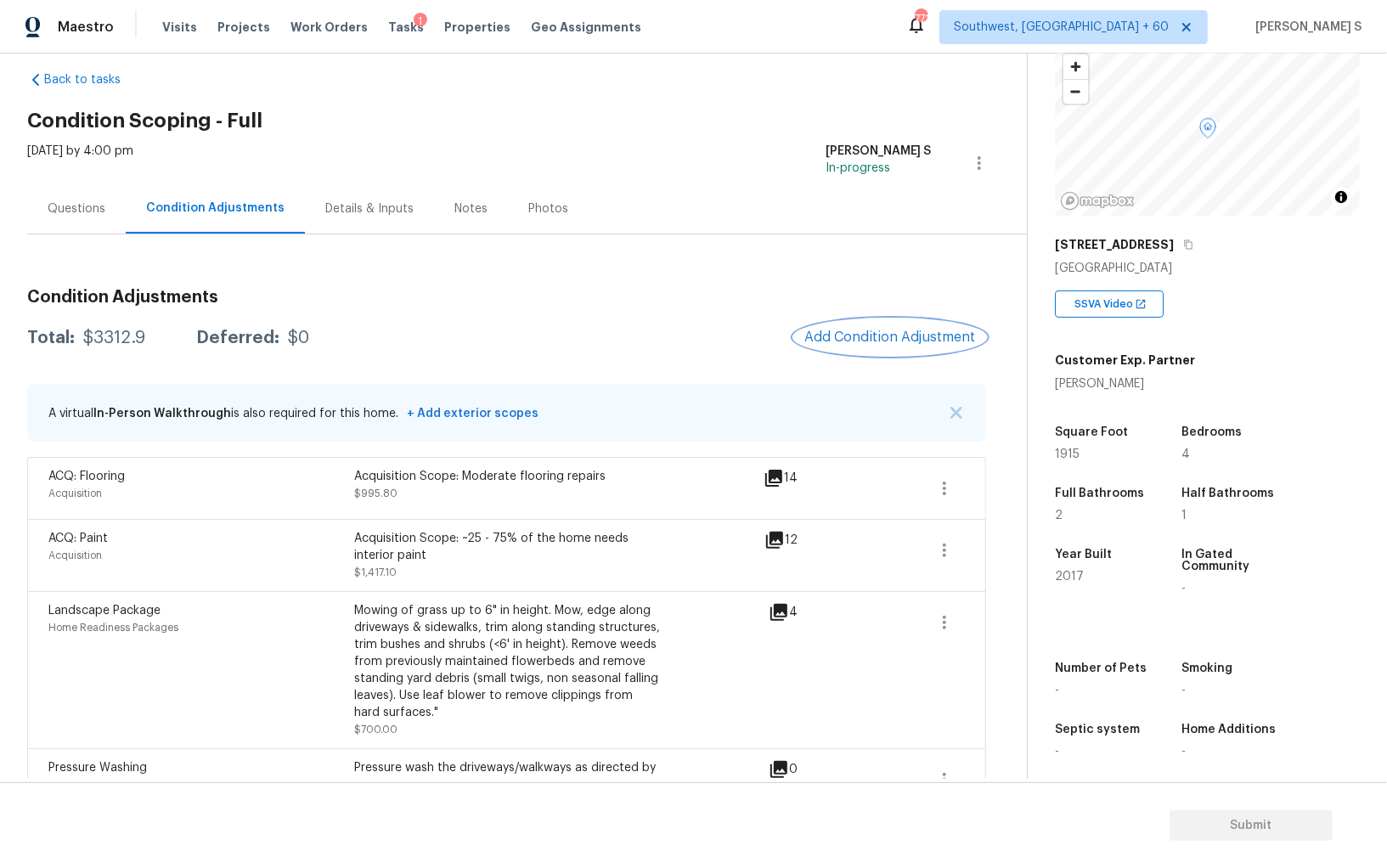
scroll to position [22, 0]
click at [1239, 51] on div "Maestro Visits Projects Work Orders Tasks 1 Properties Geo Assignments [STREET_…" at bounding box center [693, 27] width 1387 height 53
click at [888, 337] on span "Add Condition Adjustment" at bounding box center [890, 338] width 172 height 16
click at [337, 514] on body "Maestro Visits Projects Work Orders Tasks 1 Properties Geo Assignments 771 Sout…" at bounding box center [693, 434] width 1387 height 868
click at [337, 514] on div "ACQ: Flooring Acquisition Acquisition Scope: Moderate flooring repairs $995.80 …" at bounding box center [506, 489] width 959 height 62
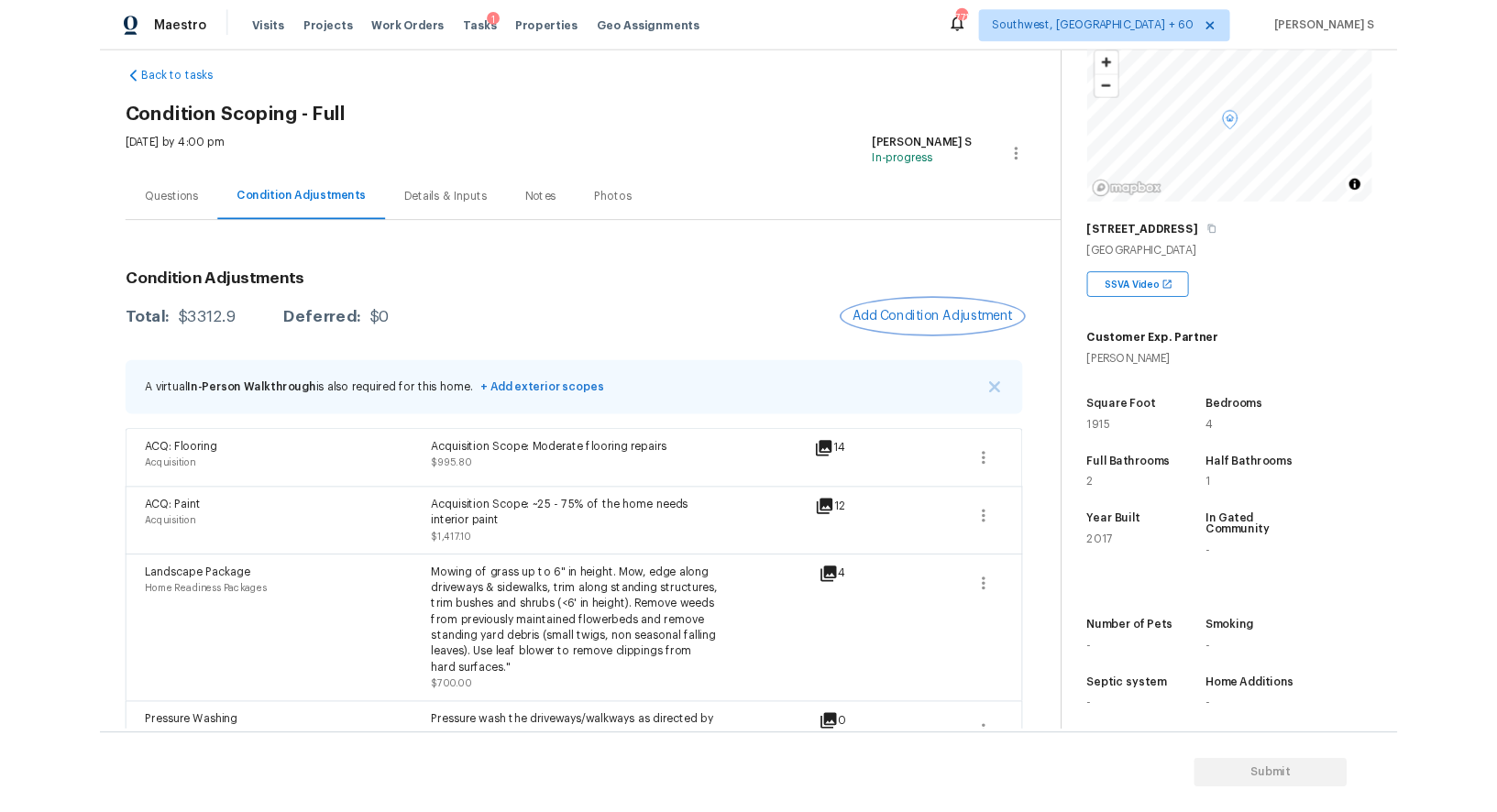
scroll to position [92, 0]
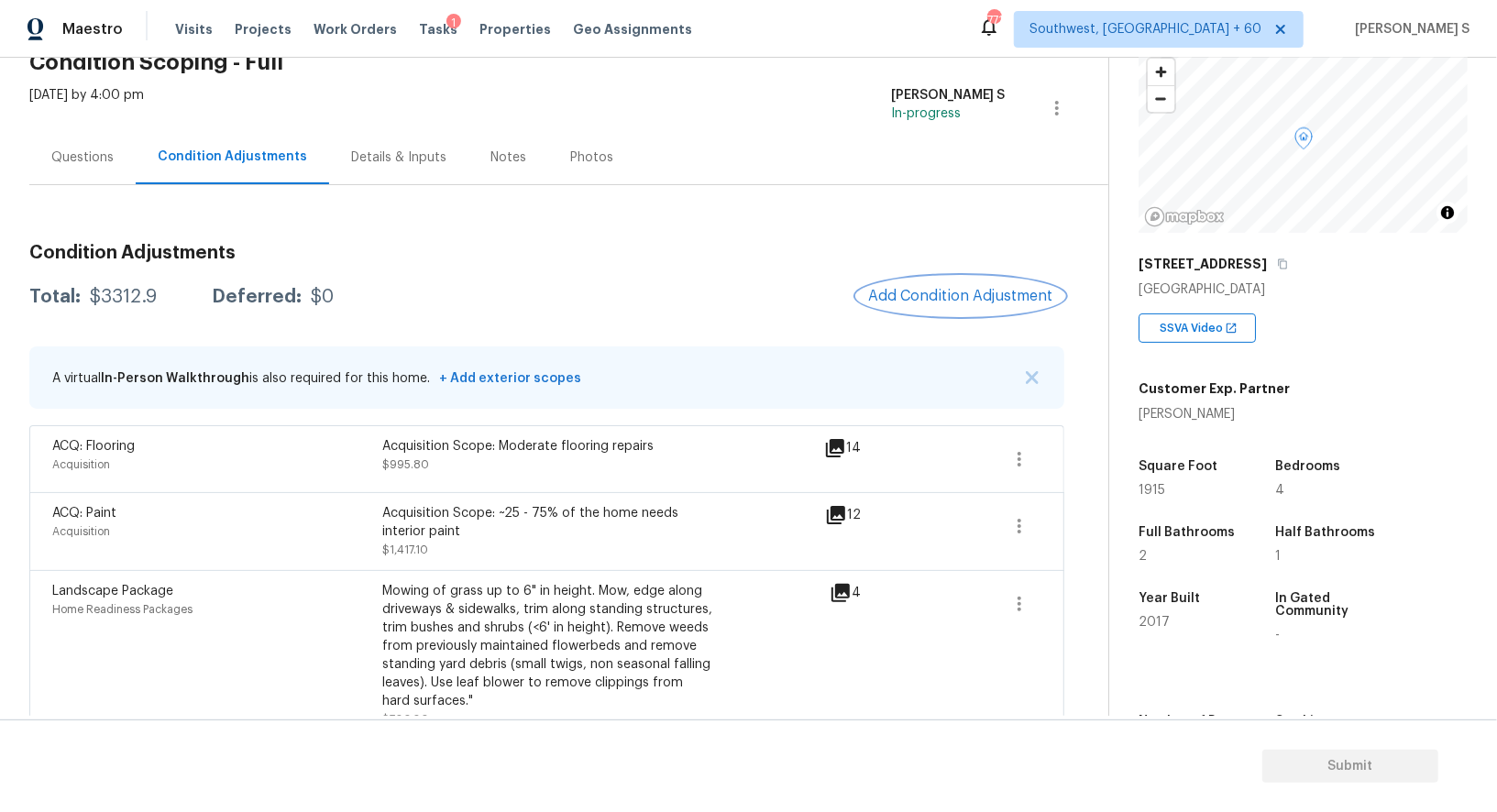
click at [883, 297] on span "Add Condition Adjustment" at bounding box center [960, 296] width 185 height 17
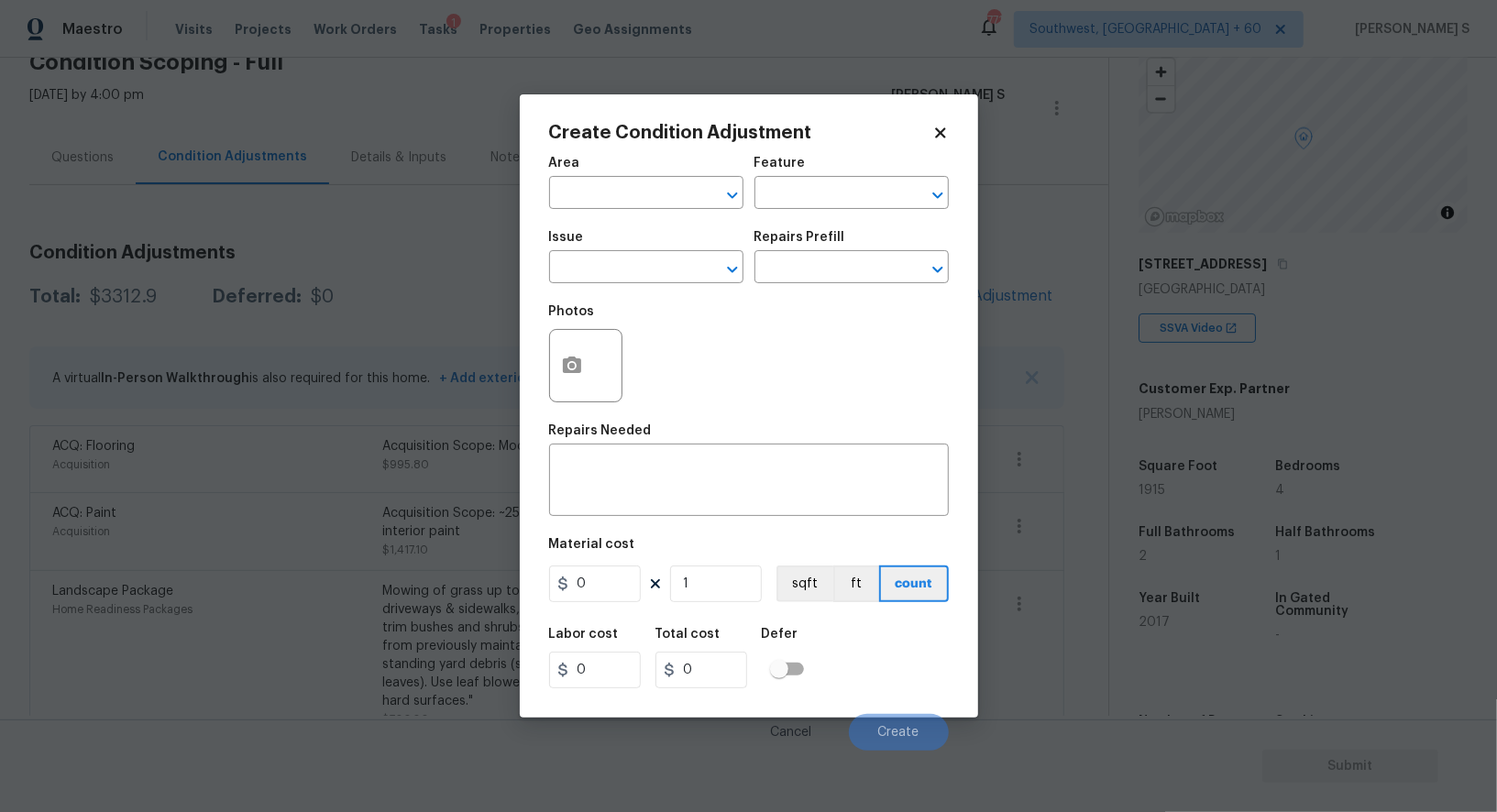
click at [344, 388] on body "Maestro Visits Projects Work Orders Tasks 1 Properties Geo Assignments 771 Sout…" at bounding box center [748, 406] width 1497 height 812
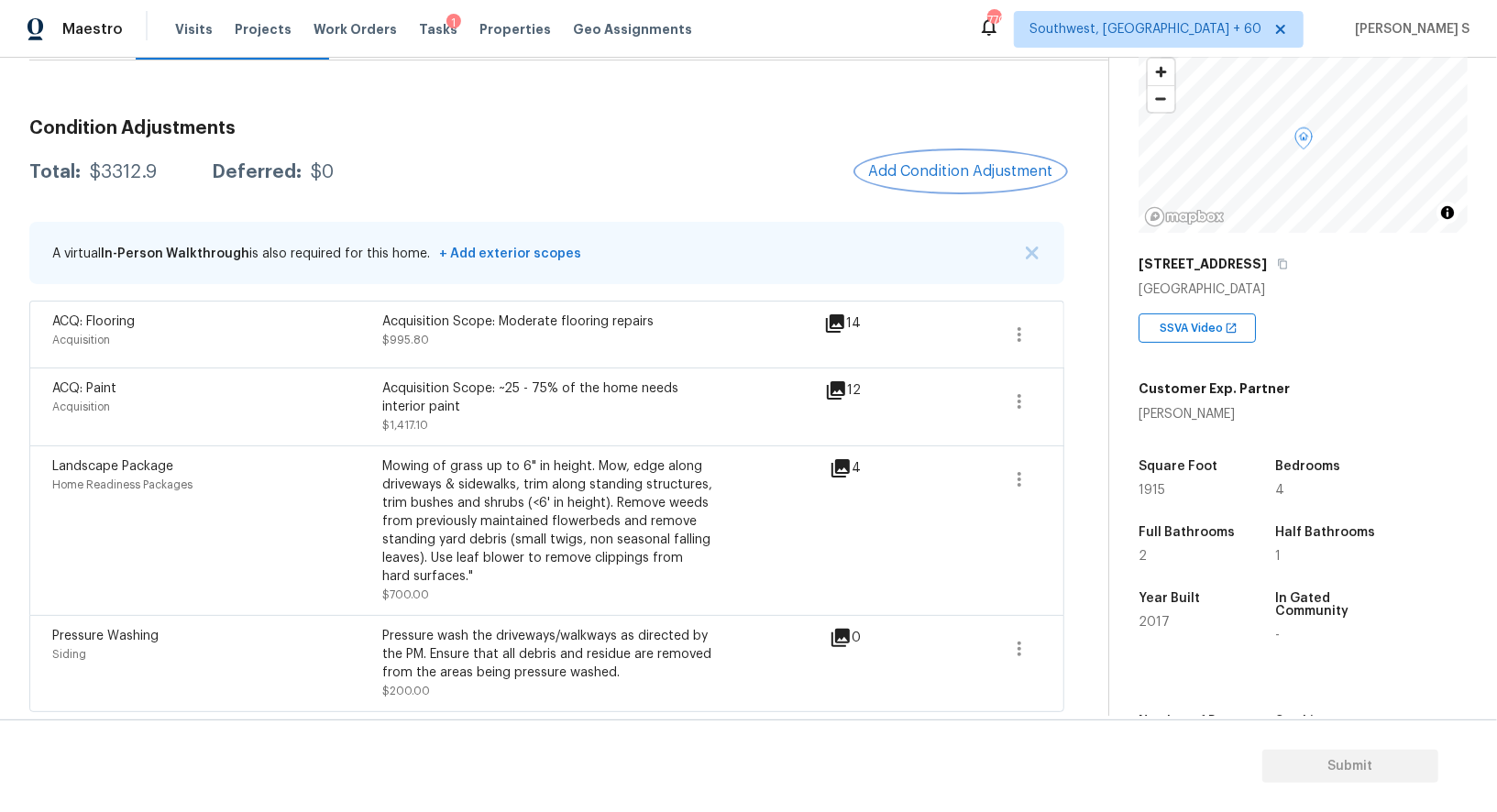
scroll to position [0, 0]
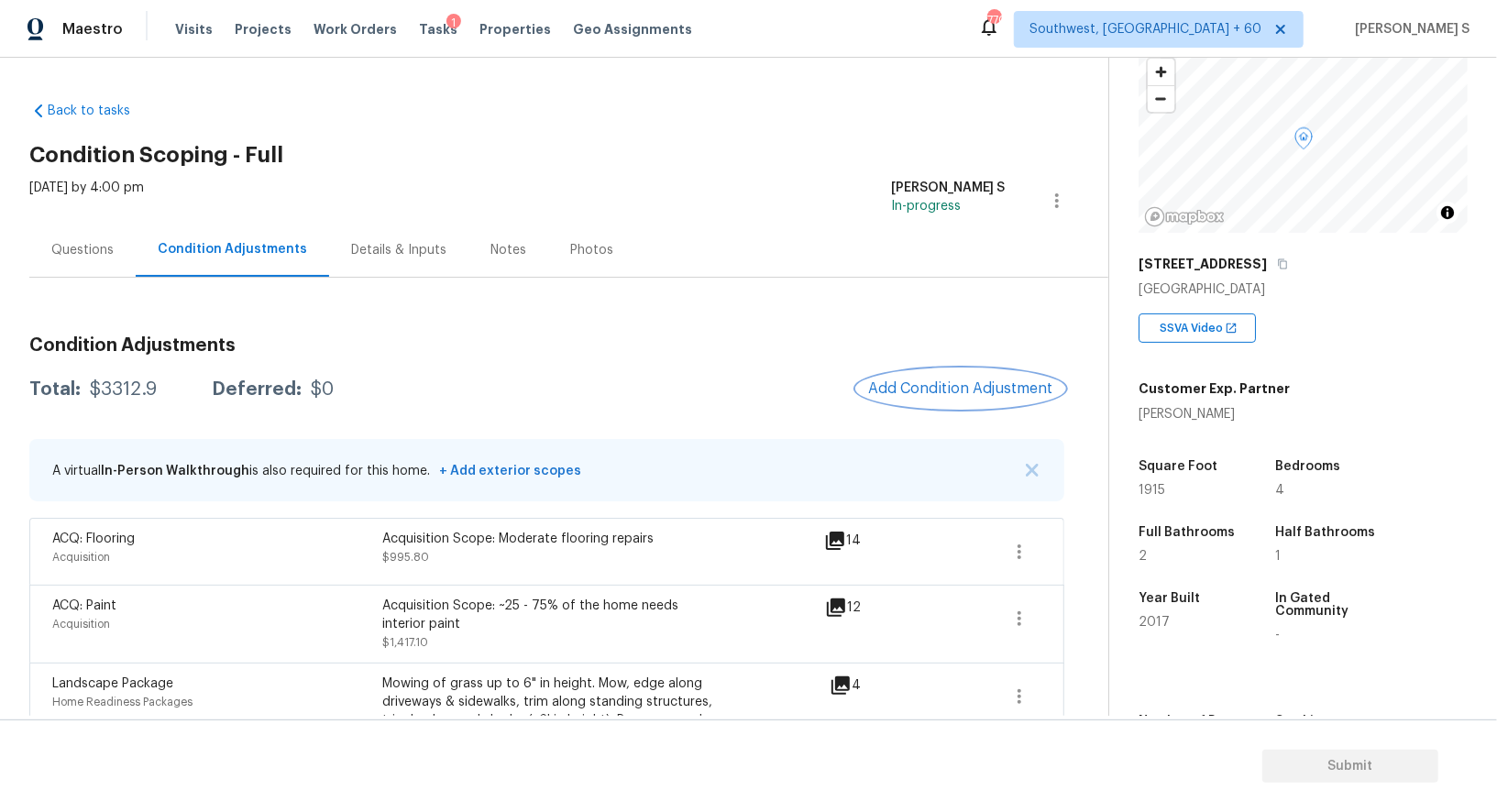
click at [932, 377] on button "Add Condition Adjustment" at bounding box center [960, 388] width 207 height 38
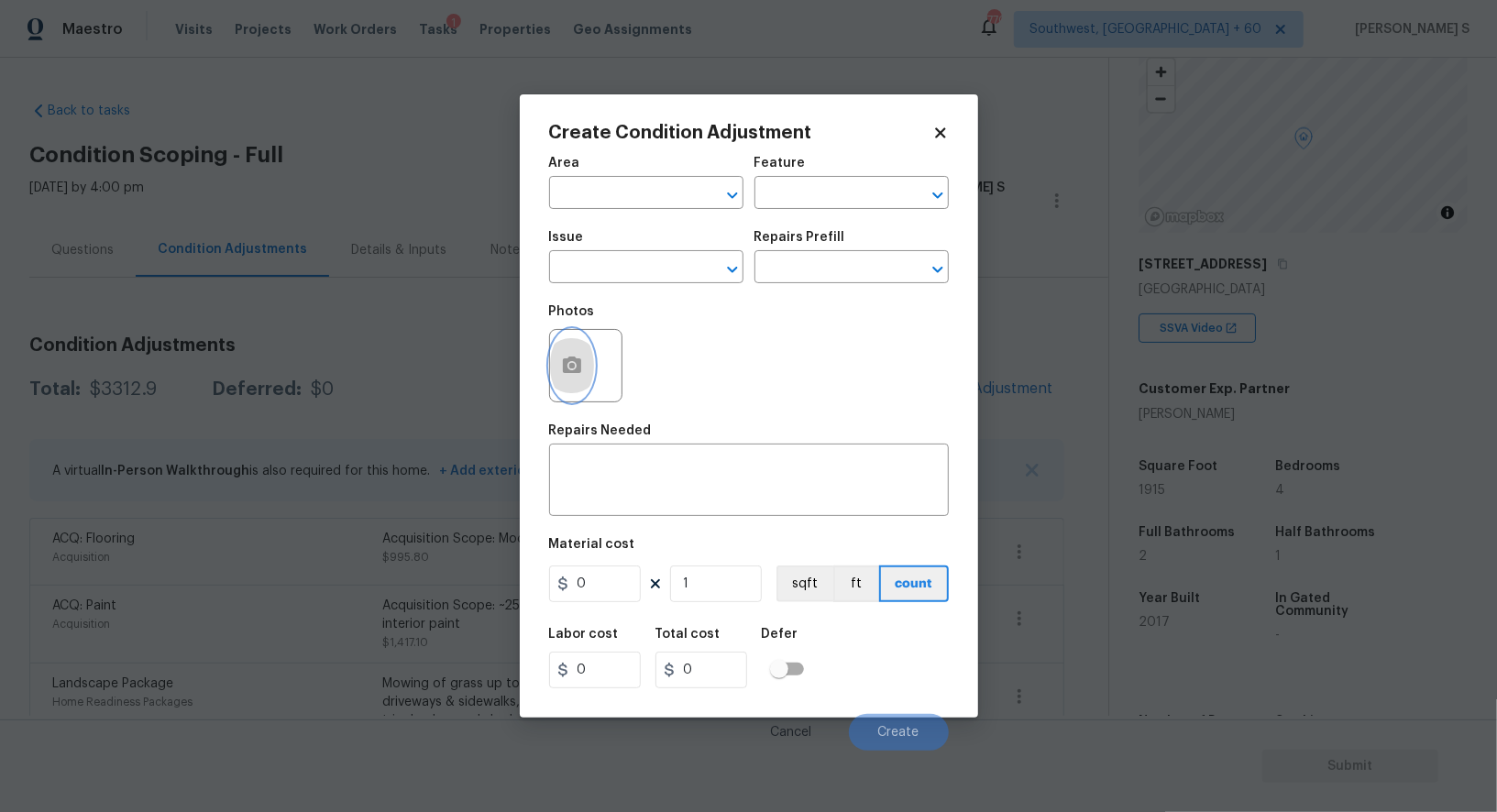
click at [553, 383] on button "button" at bounding box center [572, 365] width 44 height 72
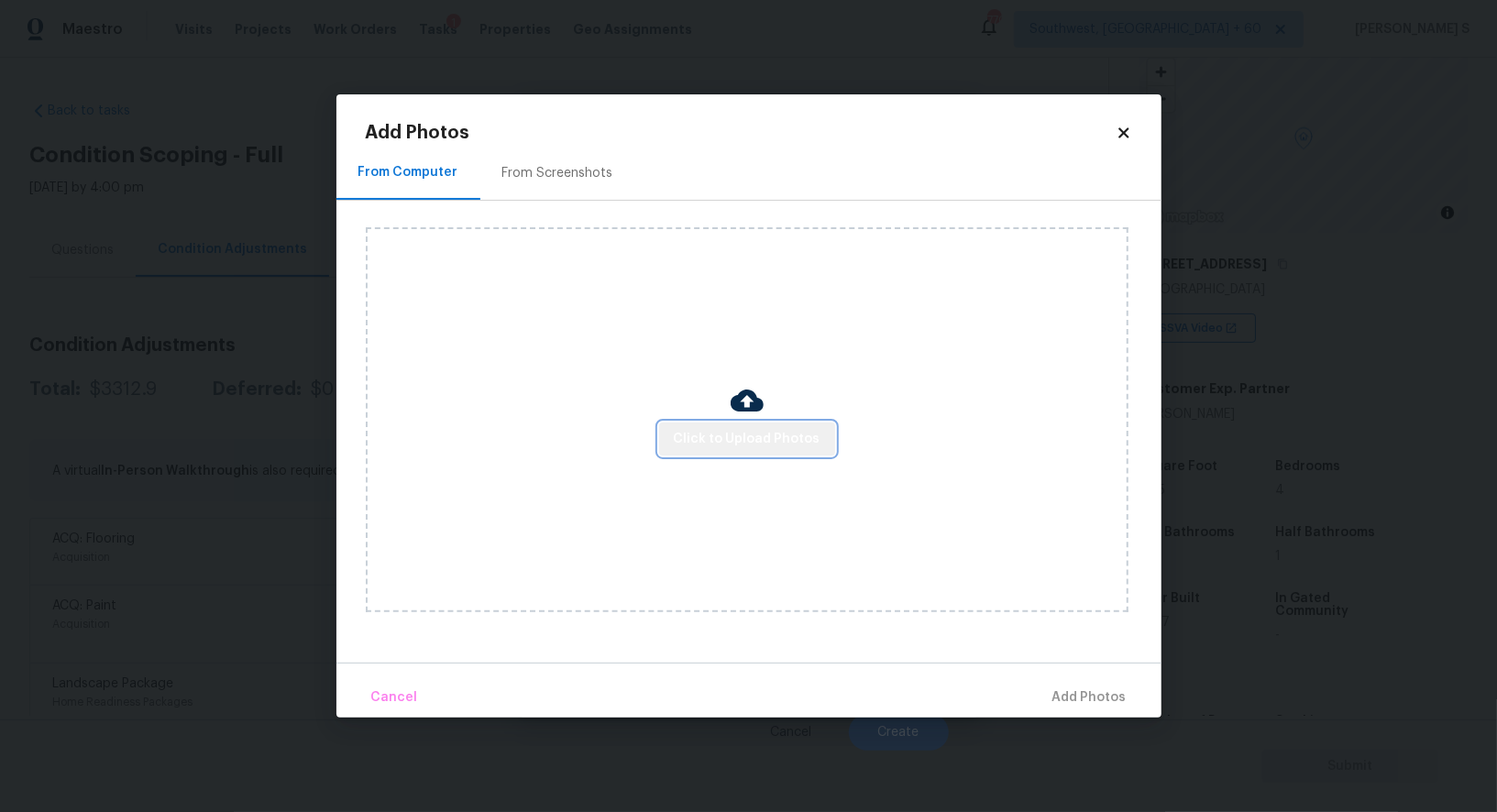
click at [759, 439] on span "Click to Upload Photos" at bounding box center [746, 440] width 146 height 23
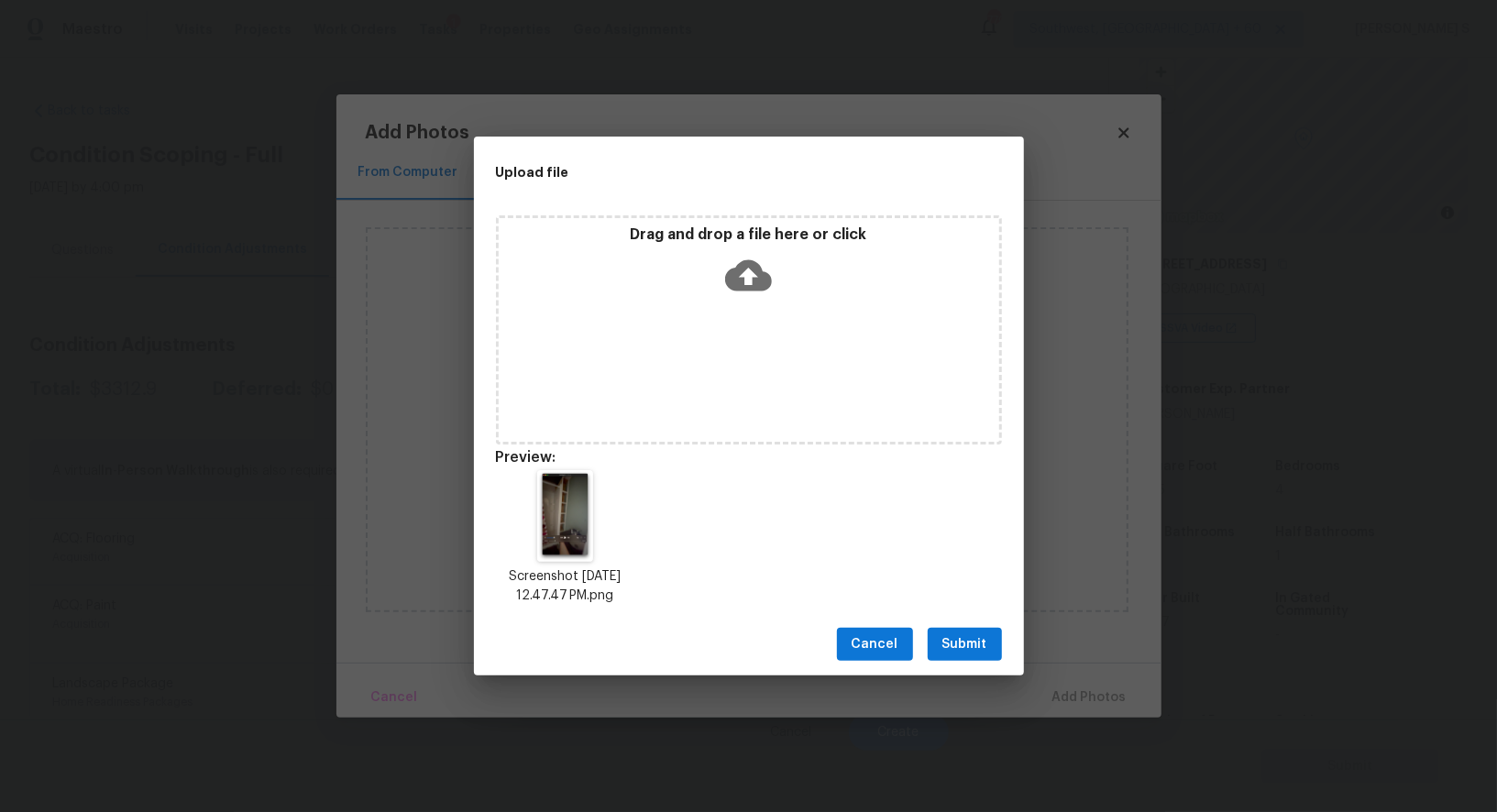
click at [969, 629] on button "Submit" at bounding box center [965, 644] width 75 height 34
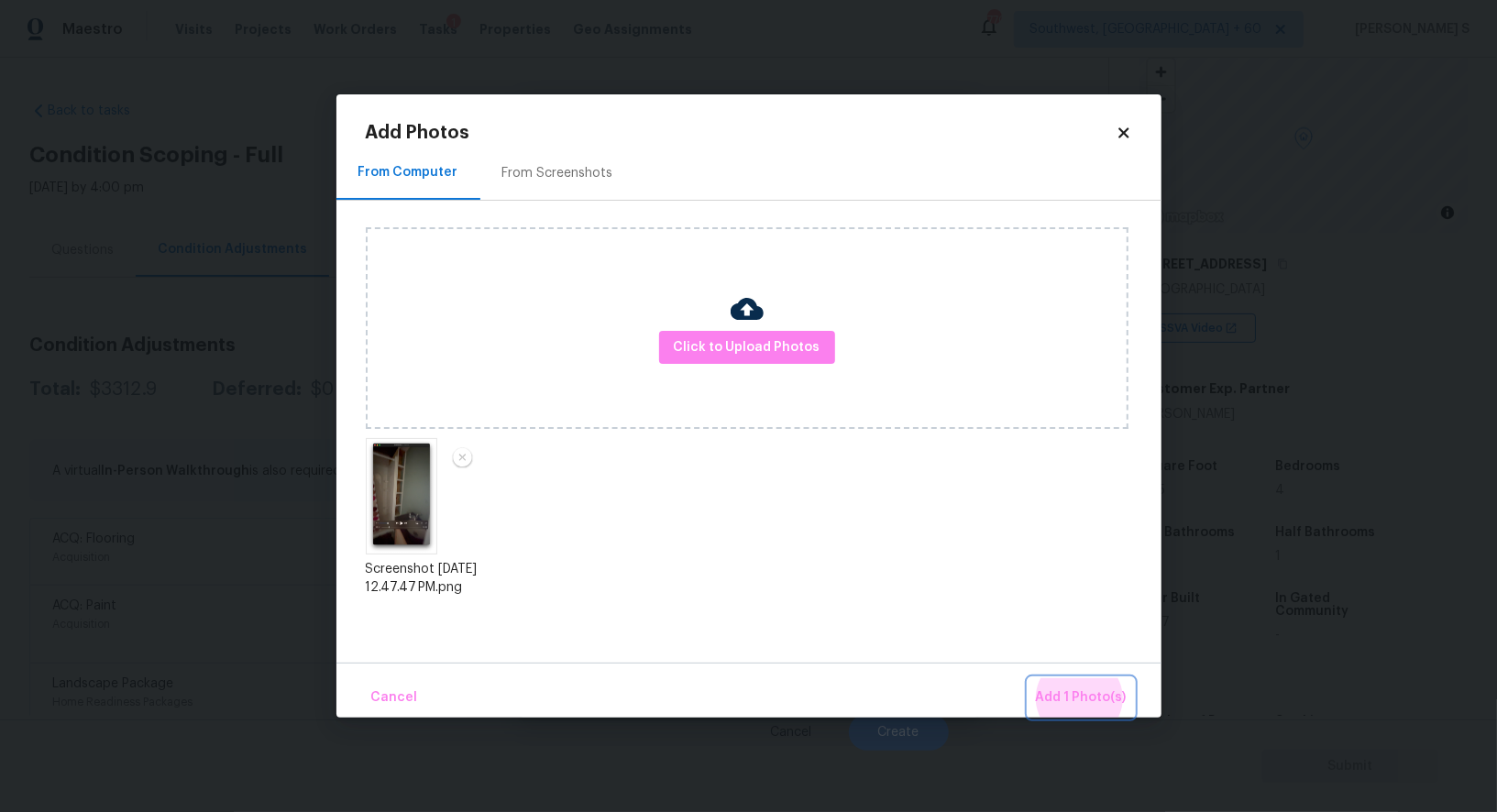
click at [1028, 678] on button "Add 1 Photo(s)" at bounding box center [1081, 697] width 105 height 39
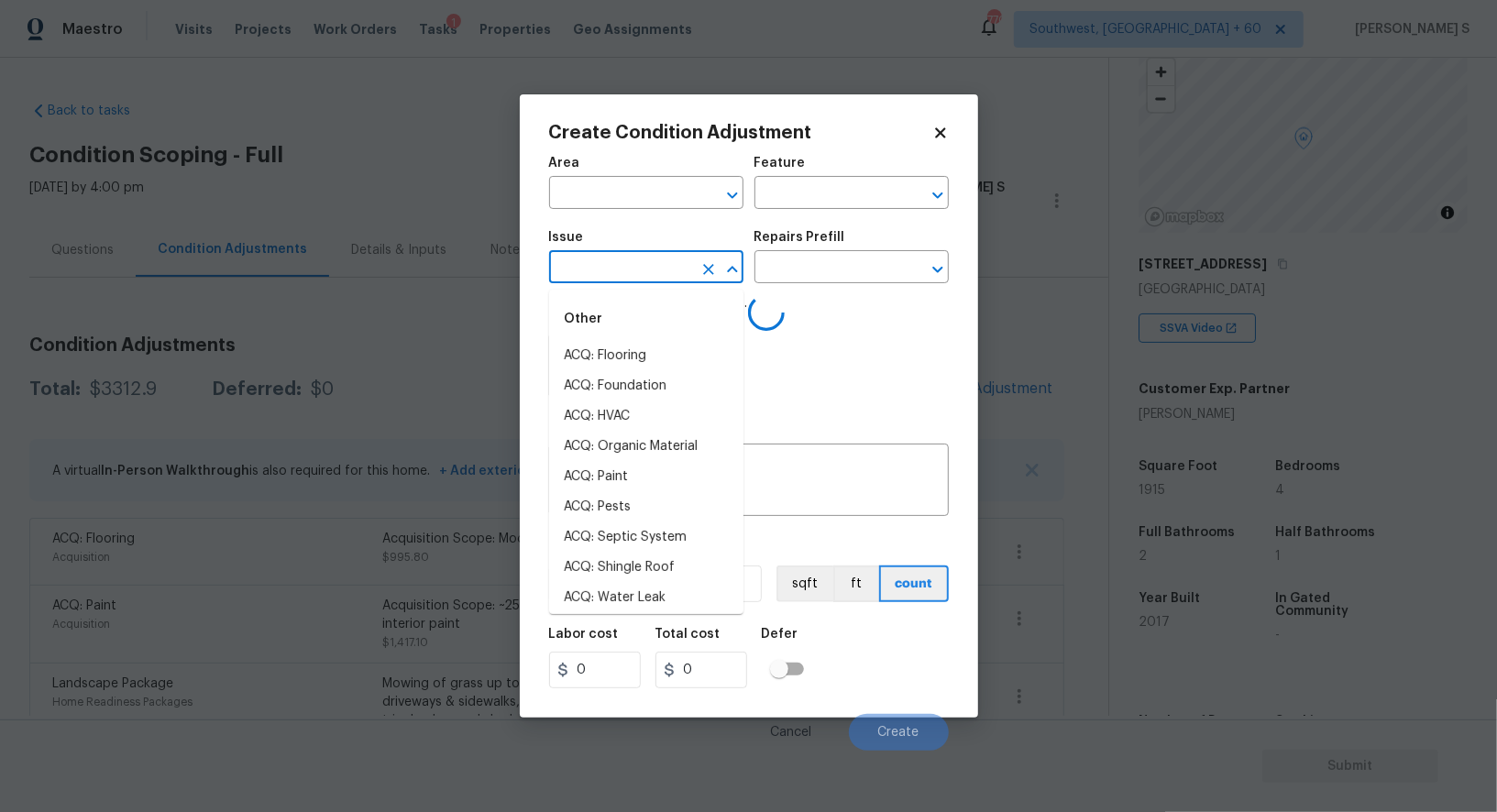
click at [664, 271] on input "text" at bounding box center [621, 269] width 143 height 29
type input "ba"
type input "th"
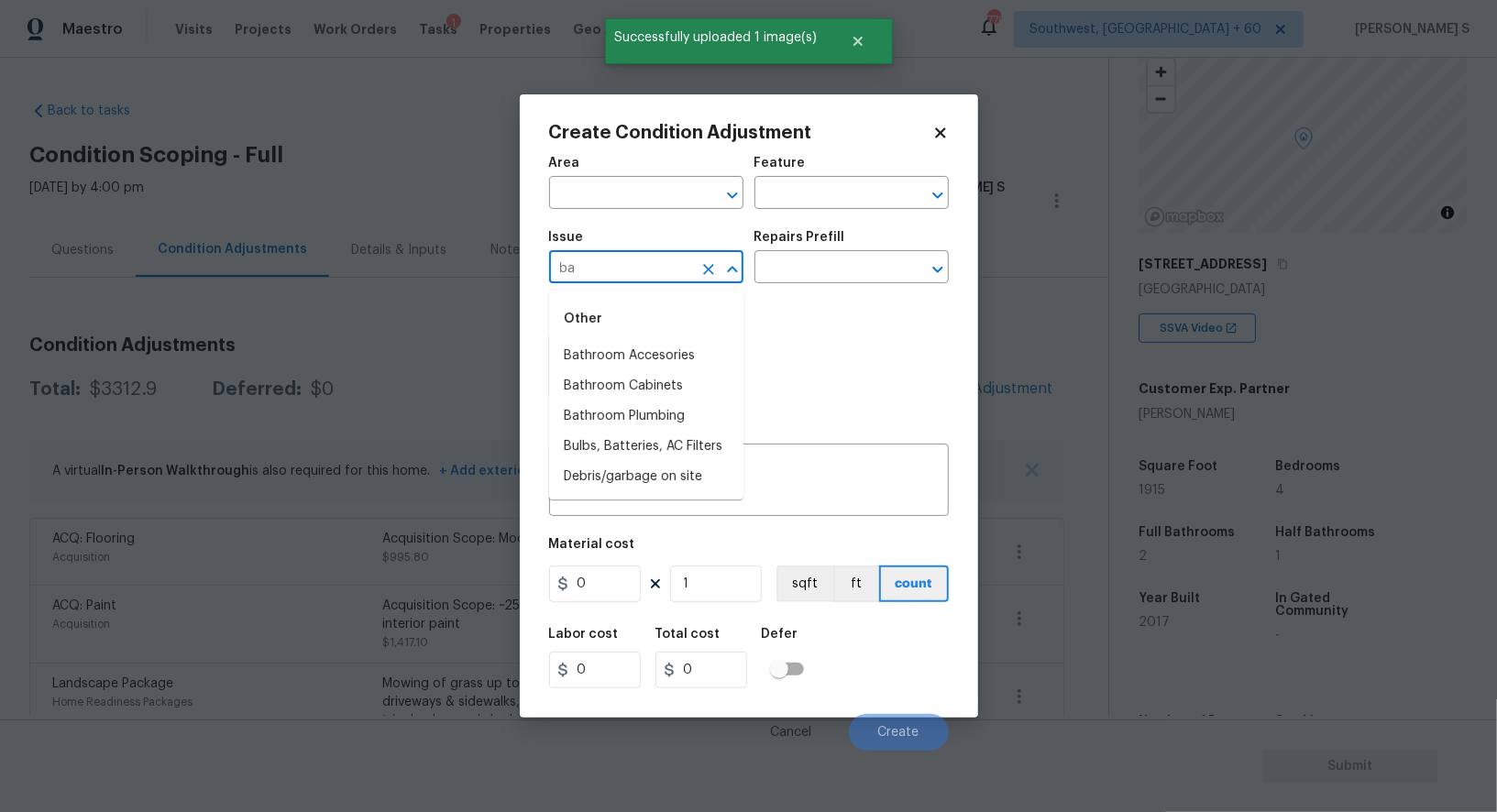
type input "bat"
type input "hbath"
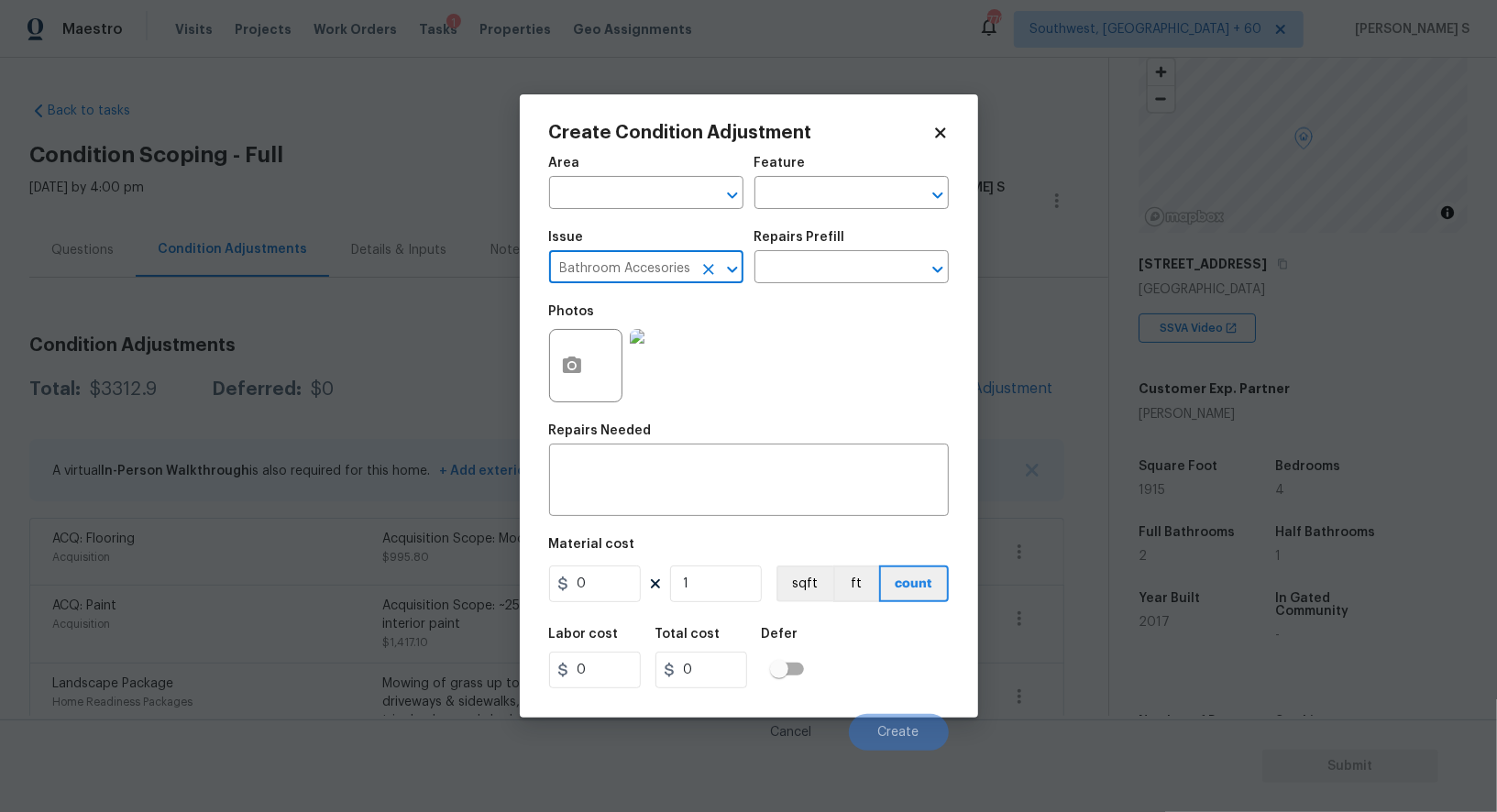
type input "Bathroom Accesories"
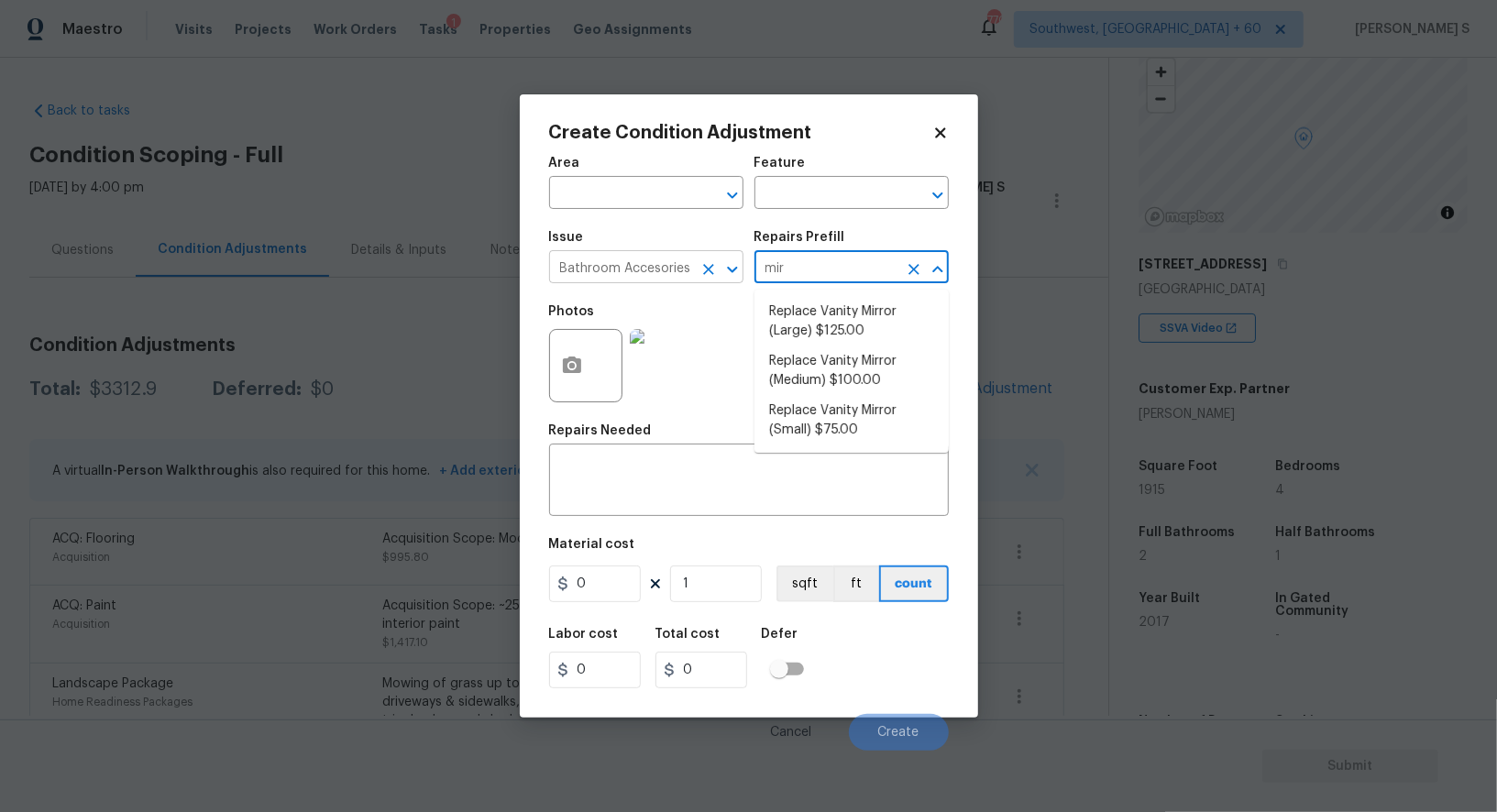
type input "mirr"
type input "Interior Trim"
type textarea "Remove the existing vanity mirror and install a new vanity mirror. Ensure that …"
type input "100"
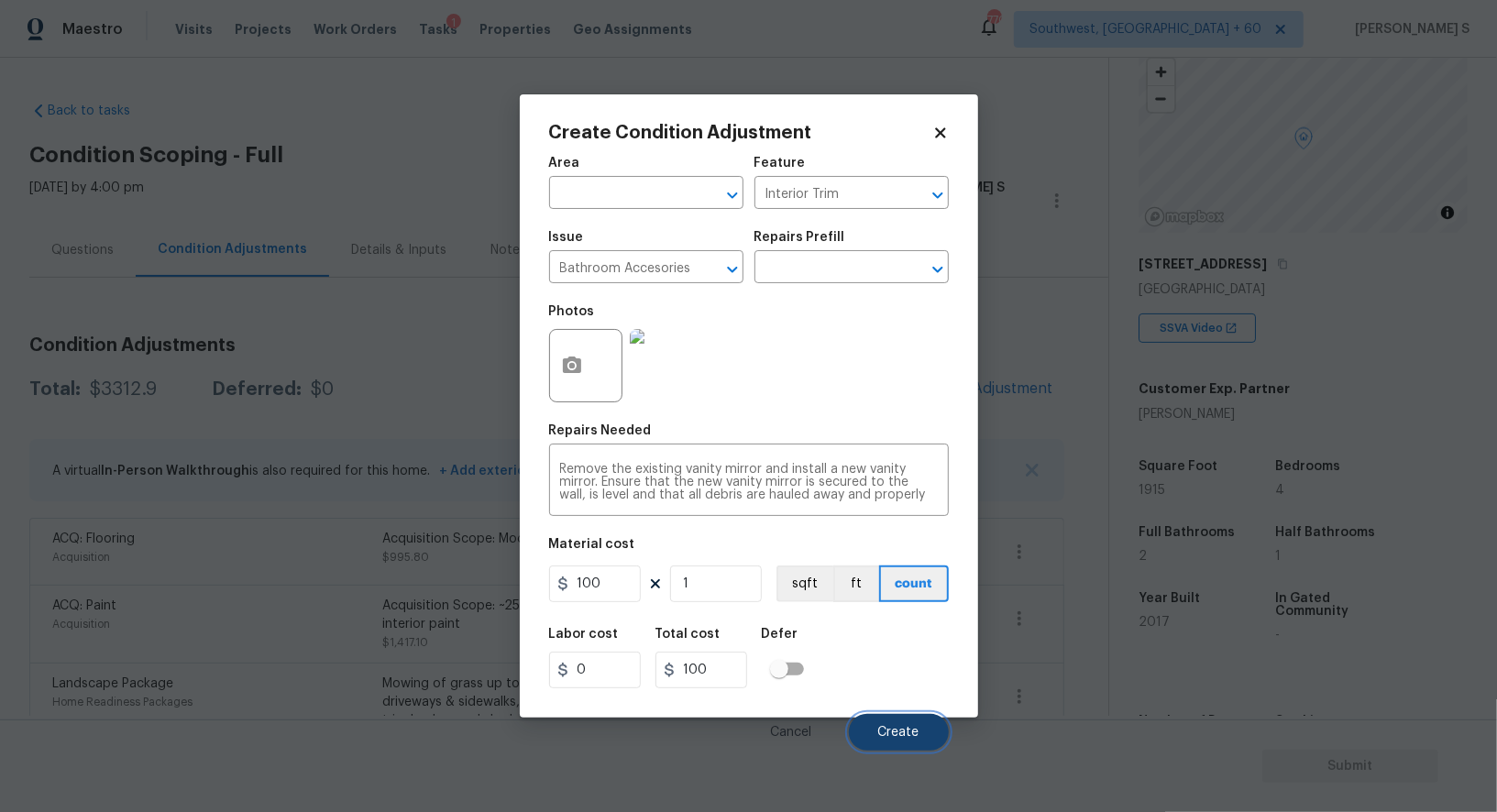
click at [905, 730] on span "Create" at bounding box center [899, 733] width 41 height 14
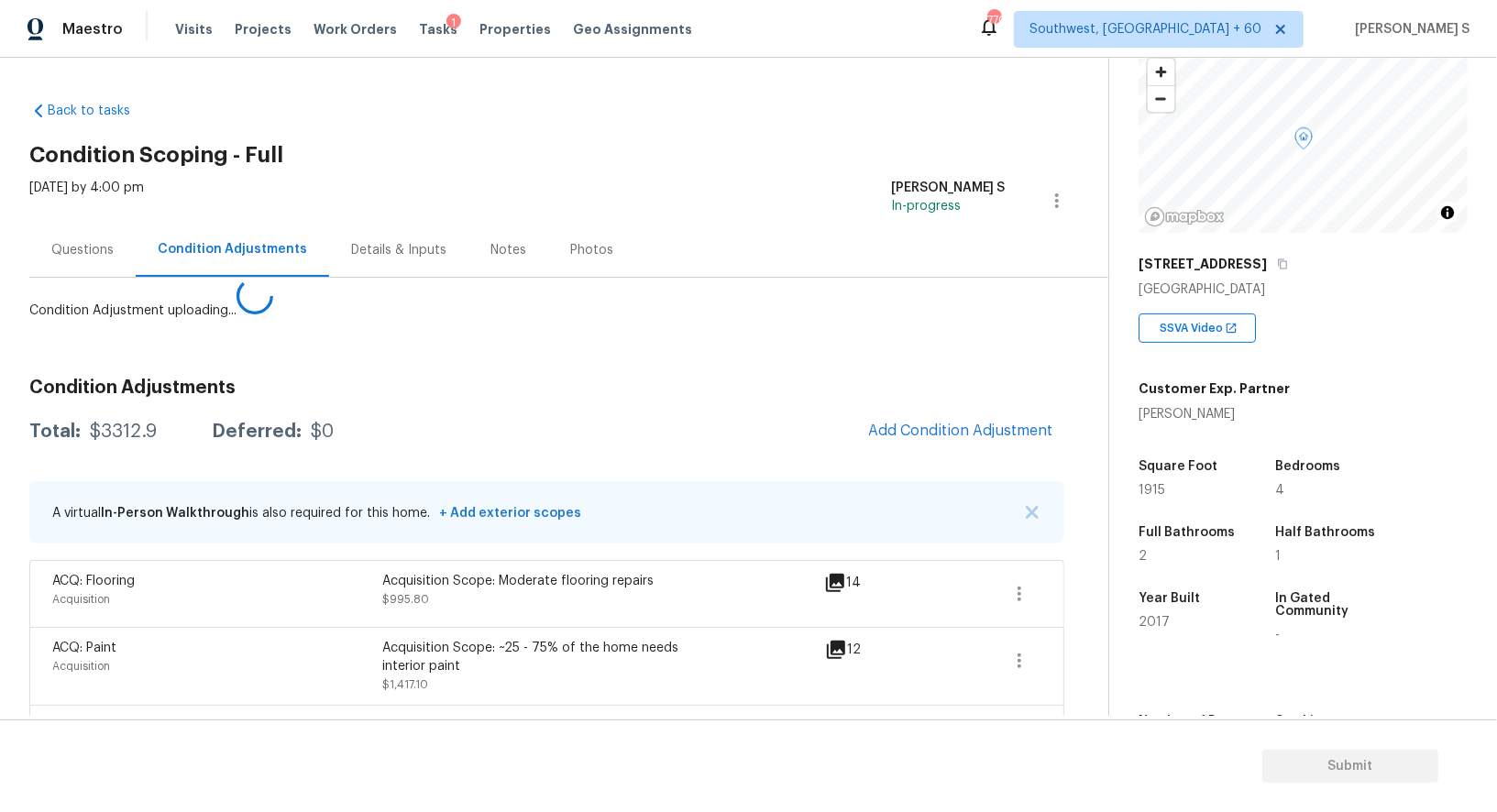
click at [263, 624] on body "Maestro Visits Projects Work Orders Tasks 1 Properties Geo Assignments [GEOGRAP…" at bounding box center [748, 406] width 1497 height 812
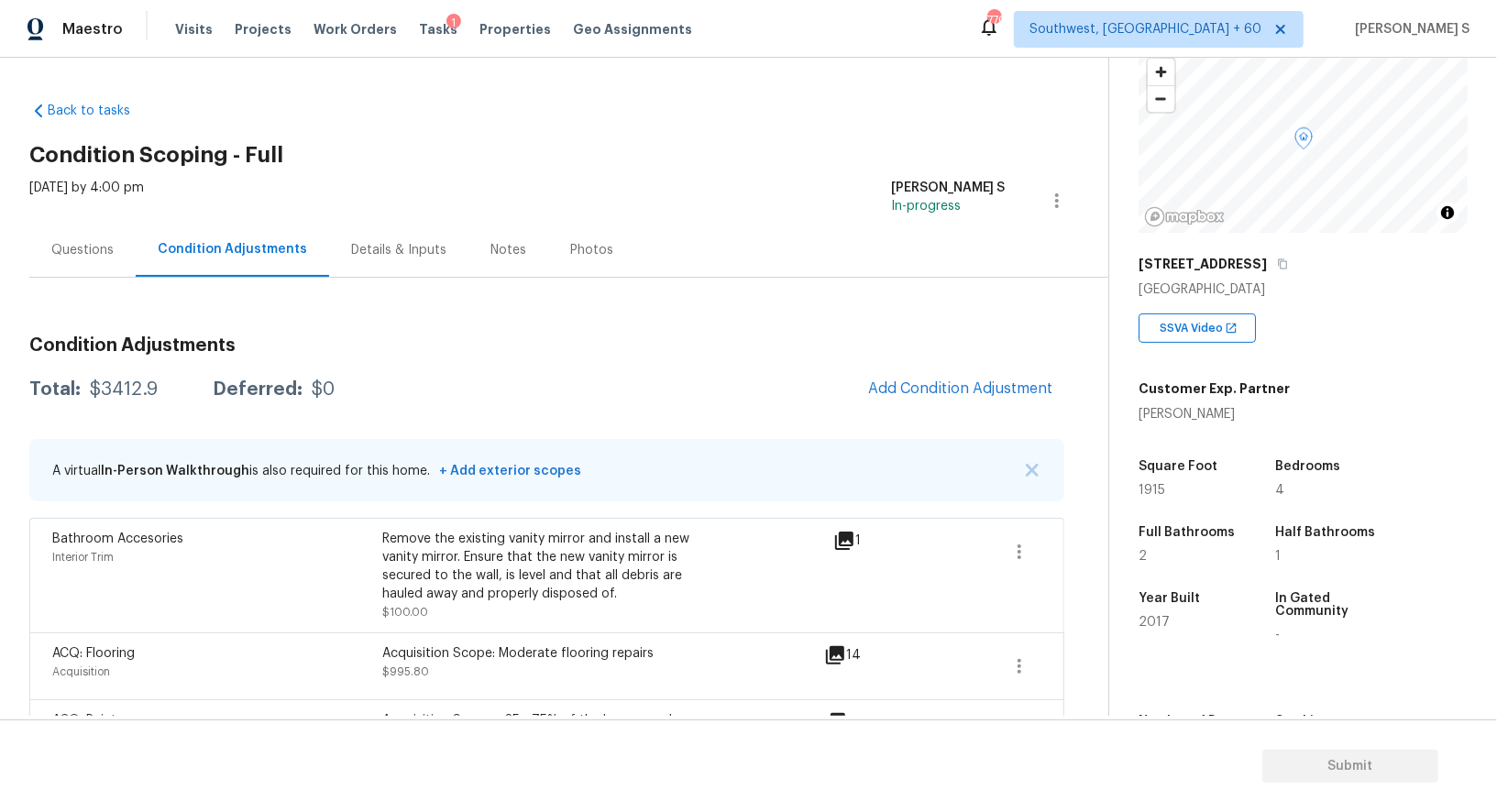
click at [134, 384] on div "$3412.9" at bounding box center [123, 389] width 68 height 19
copy div "3412.9"
click at [1288, 262] on icon "button" at bounding box center [1283, 264] width 11 height 11
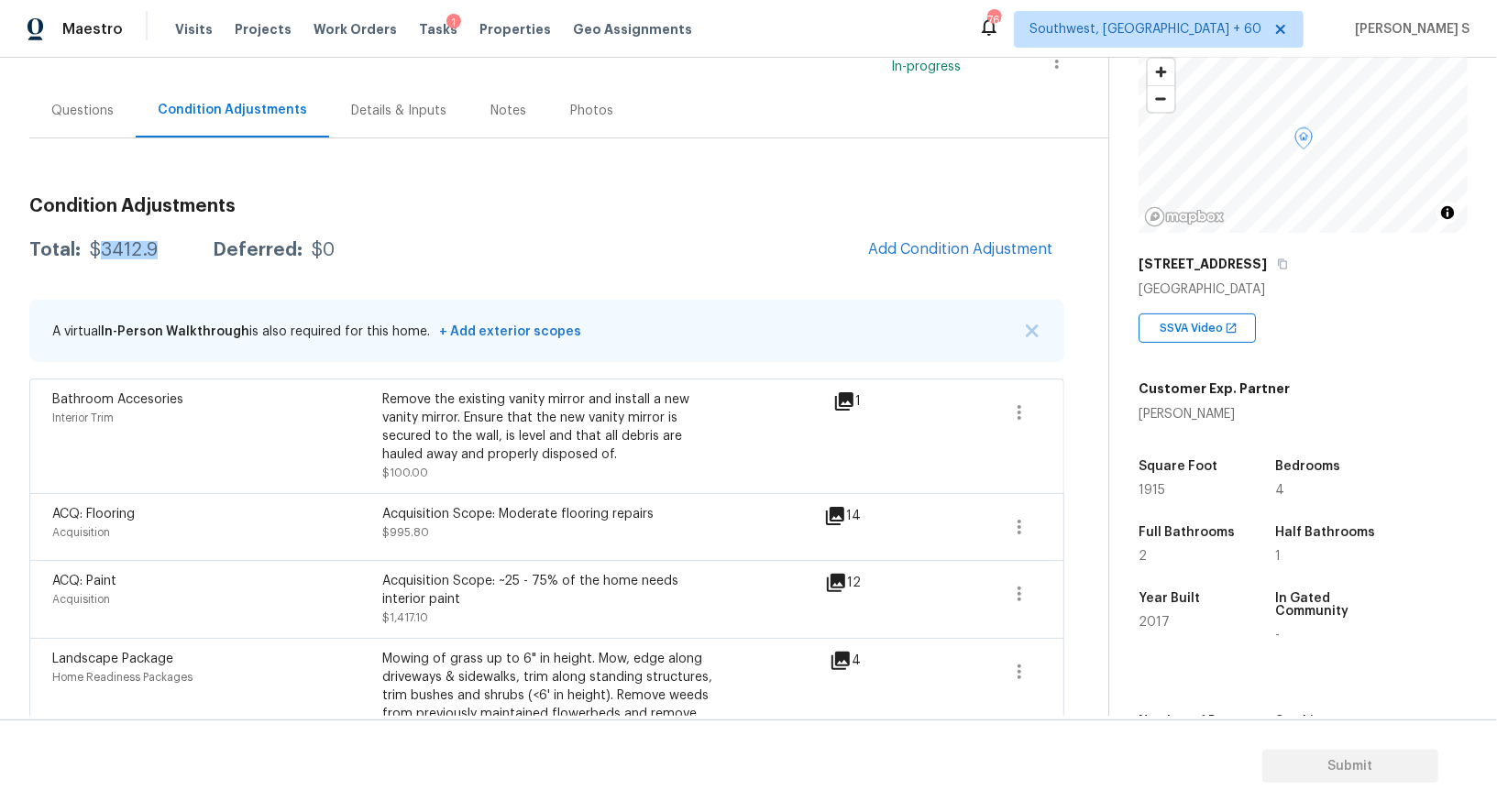
scroll to position [112, 0]
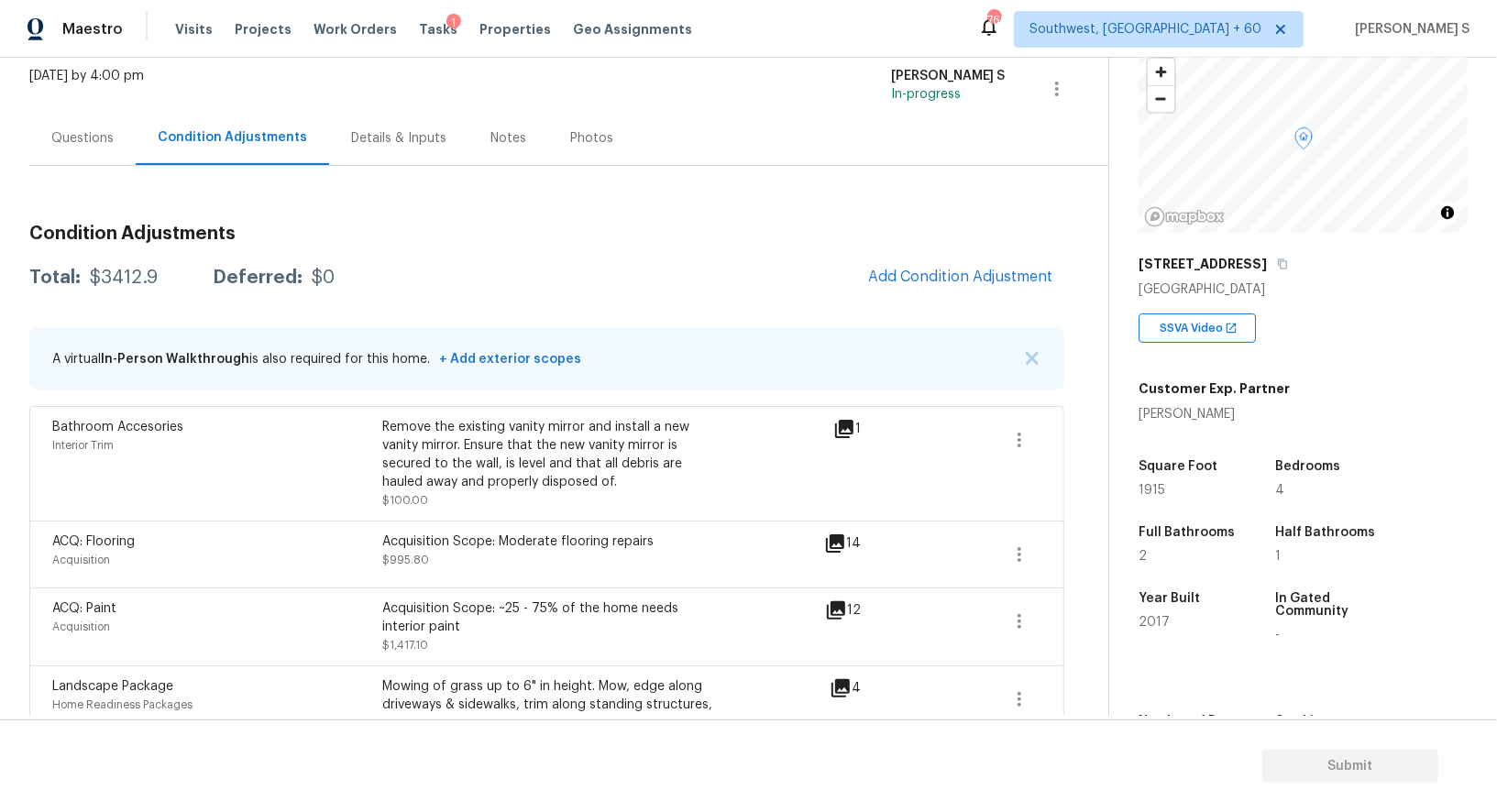
click at [102, 154] on div "Questions" at bounding box center [82, 138] width 106 height 54
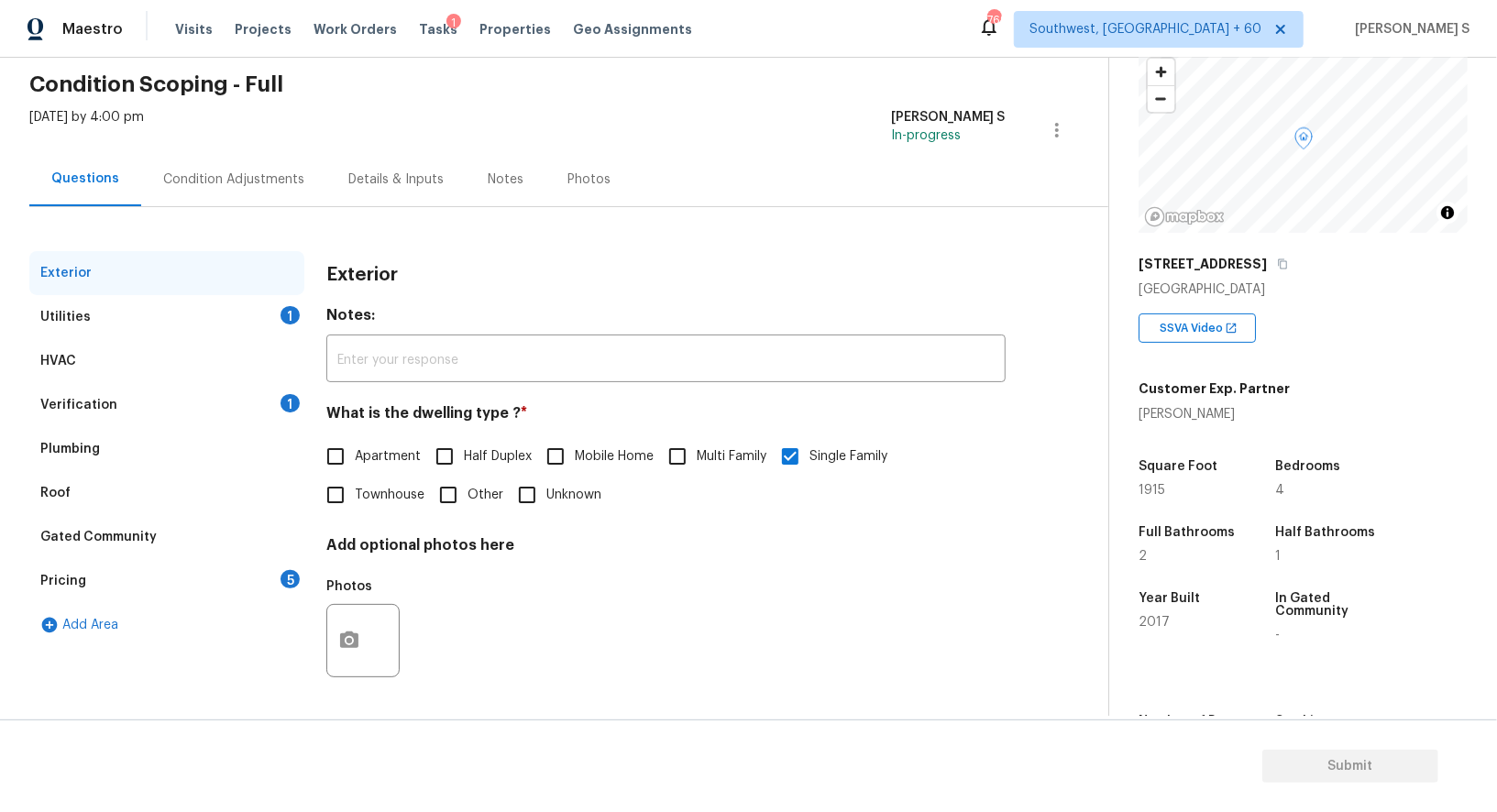
scroll to position [70, 0]
click at [282, 565] on div "Pricing 5" at bounding box center [166, 581] width 275 height 44
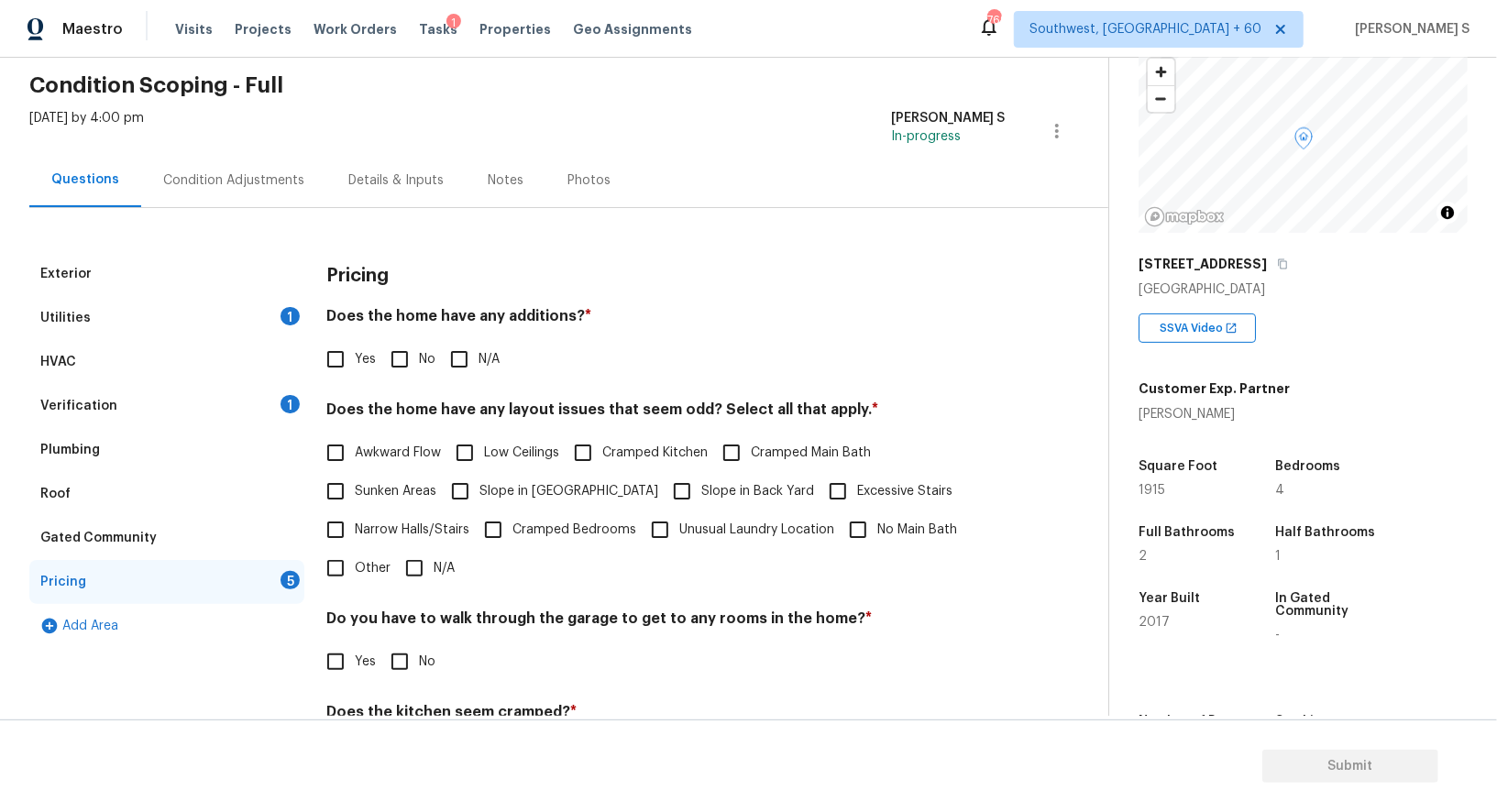
click at [388, 348] on input "No" at bounding box center [399, 359] width 38 height 38
checkbox input "true"
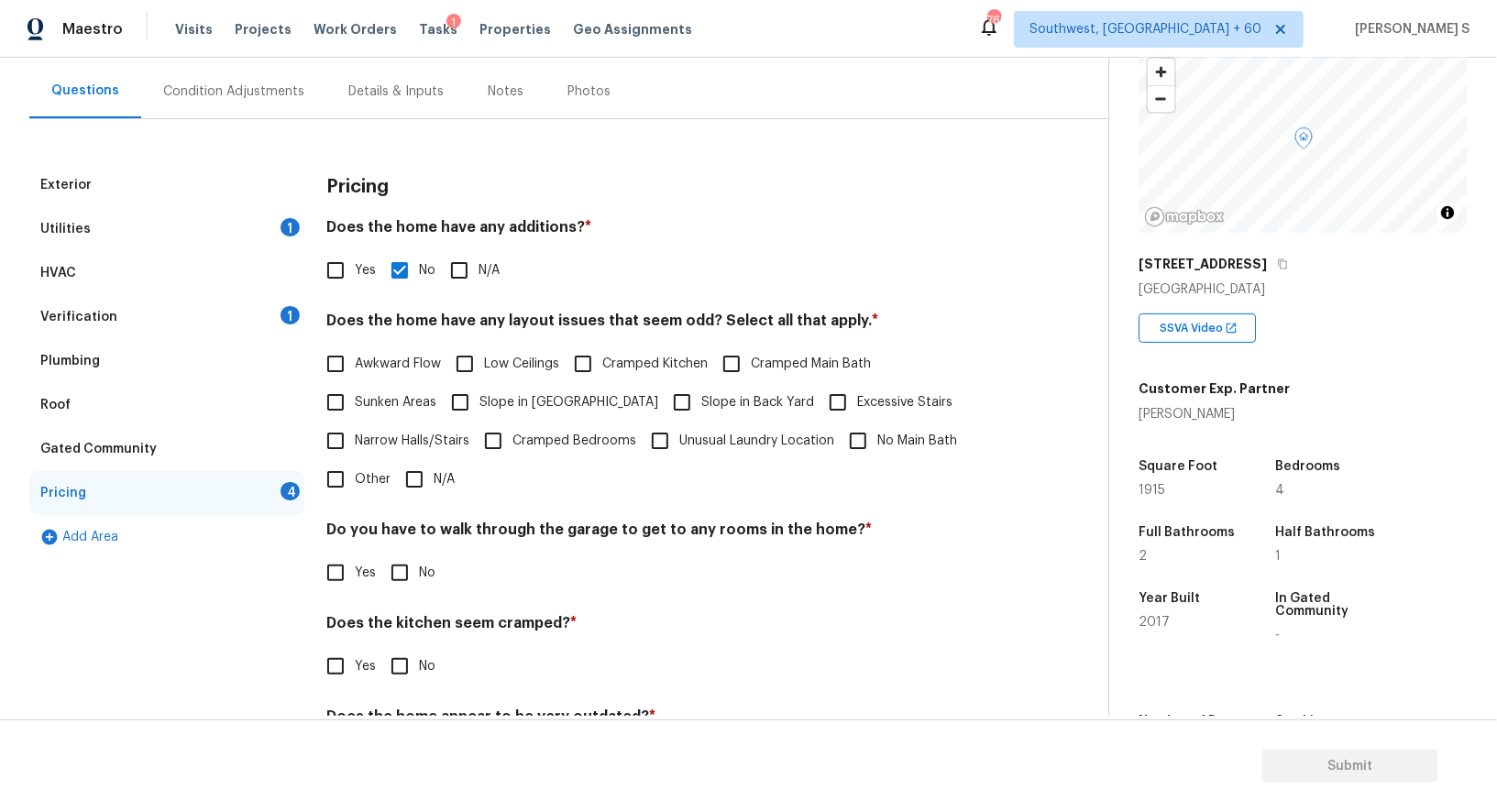
scroll to position [161, 0]
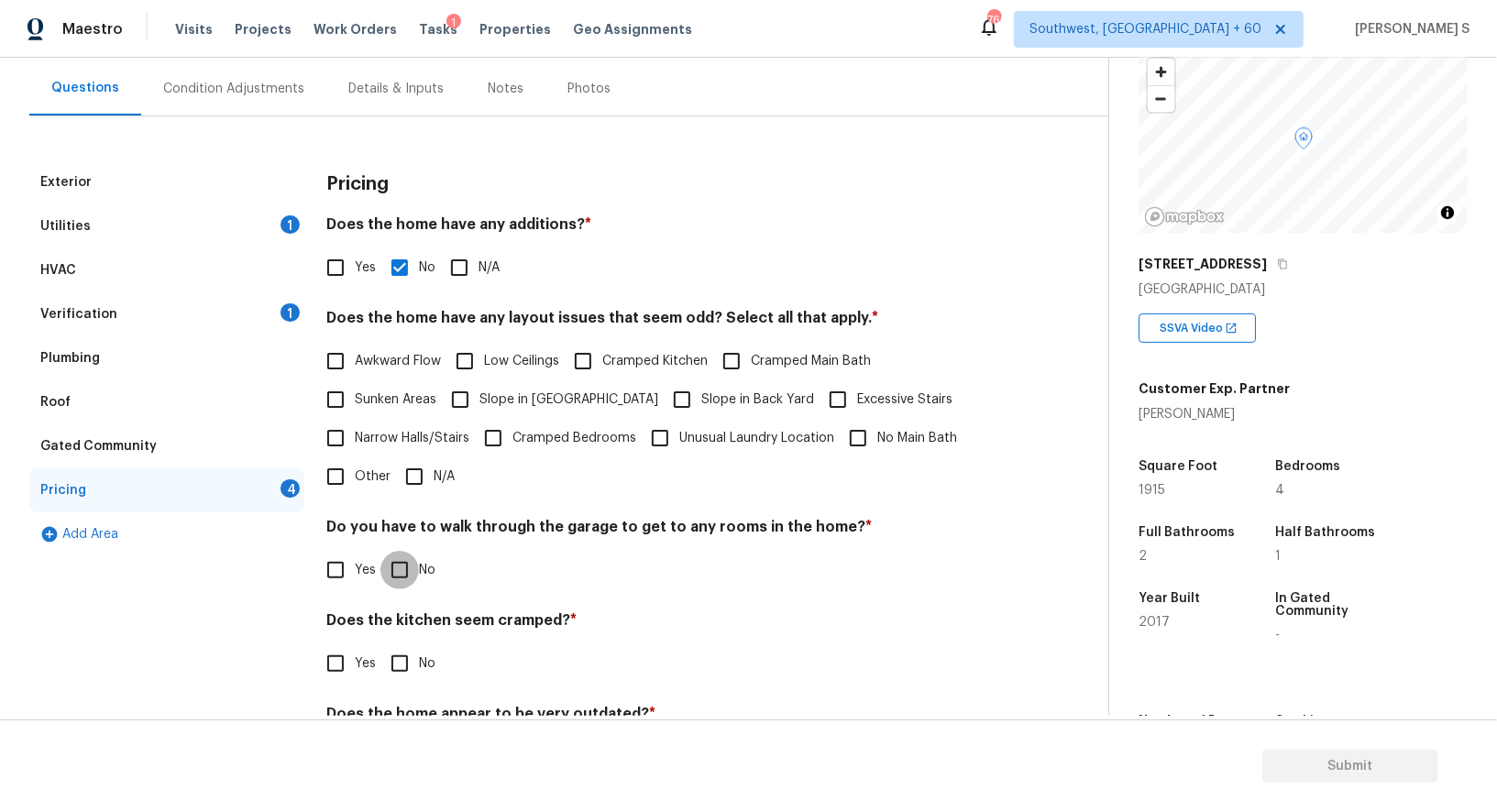
click at [408, 567] on input "No" at bounding box center [399, 570] width 38 height 38
checkbox input "true"
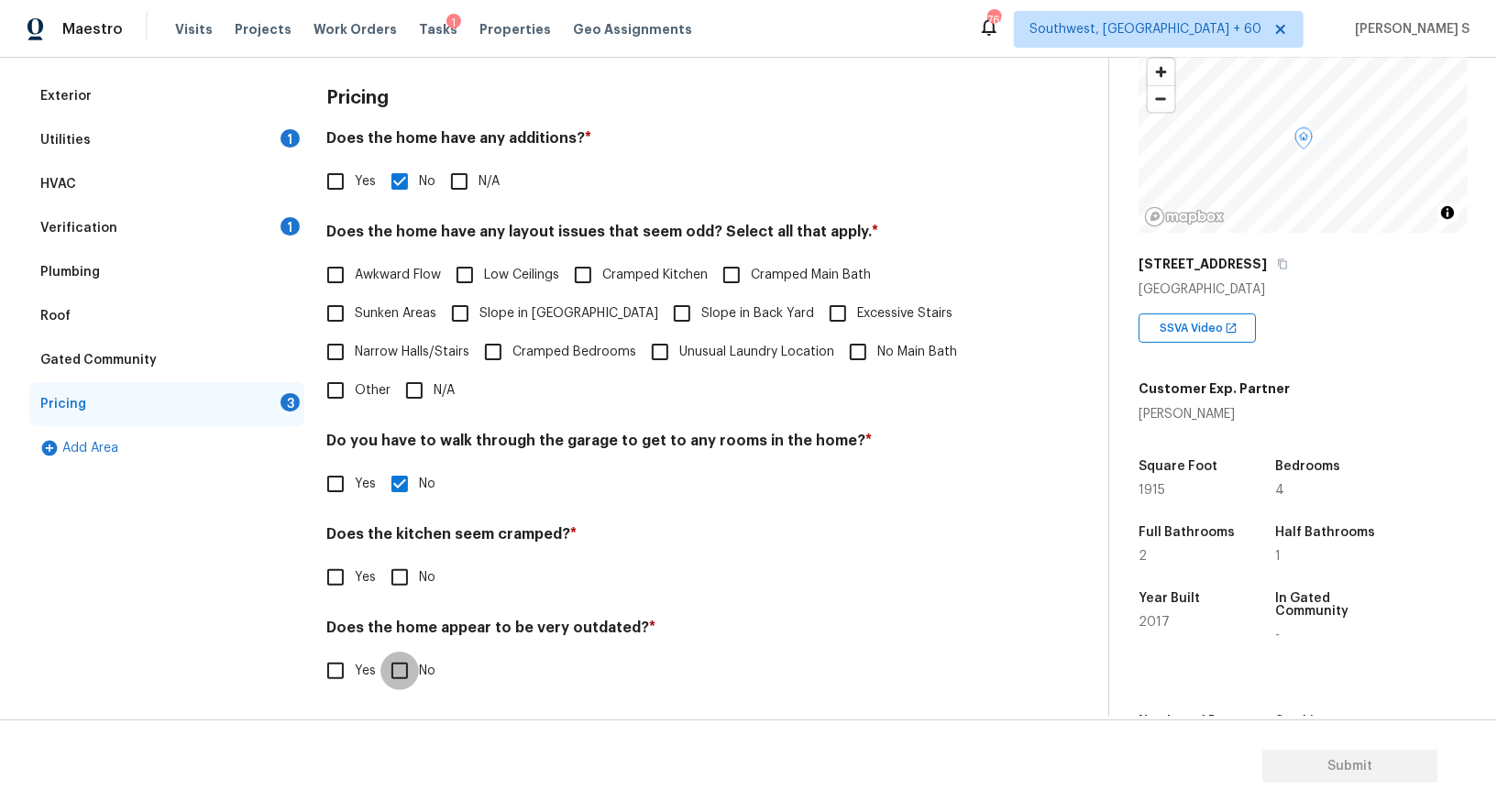
click at [380, 652] on input "No" at bounding box center [399, 670] width 38 height 38
checkbox input "true"
click at [401, 571] on input "No" at bounding box center [399, 578] width 38 height 38
checkbox input "true"
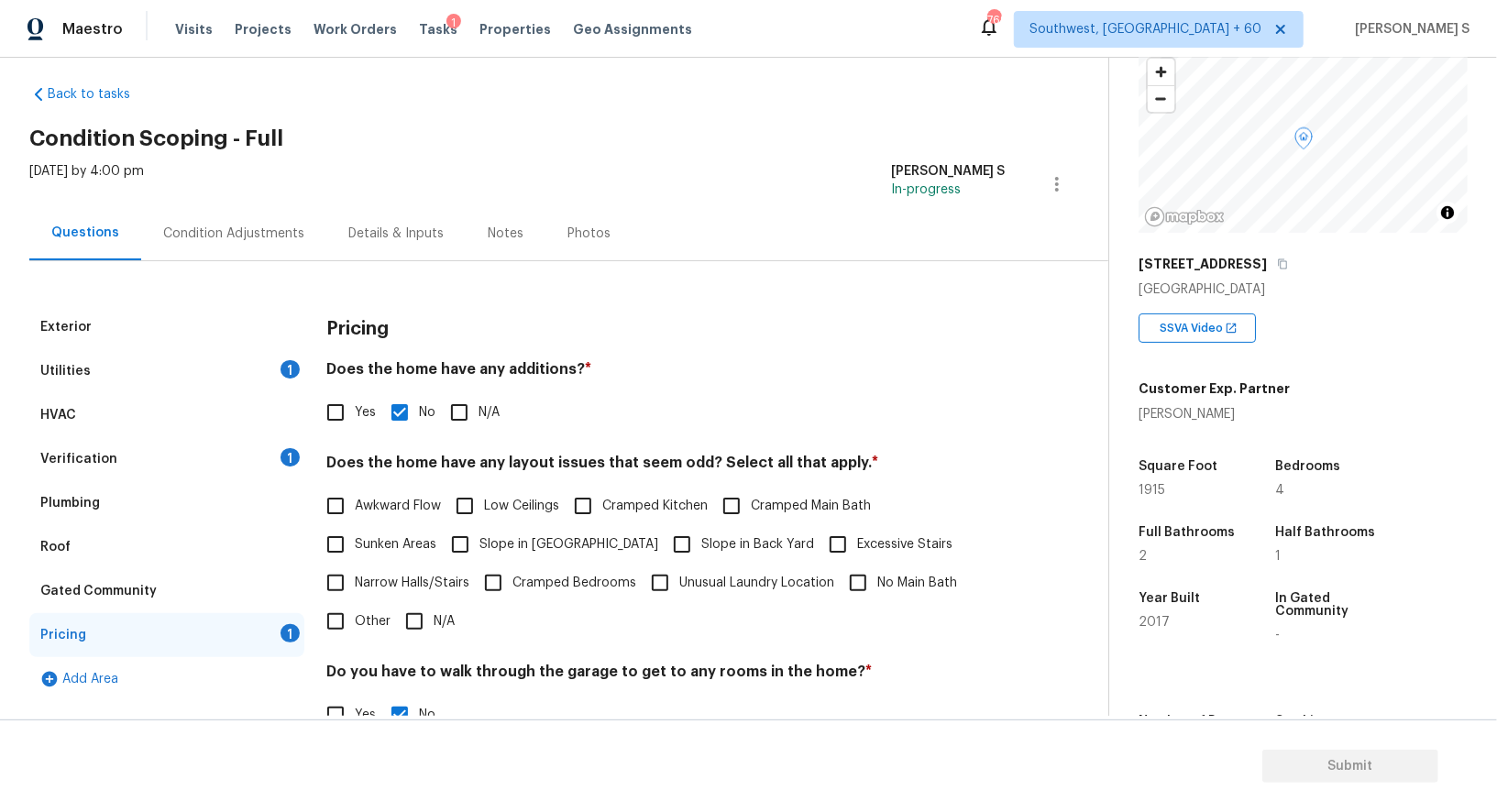
scroll to position [0, 0]
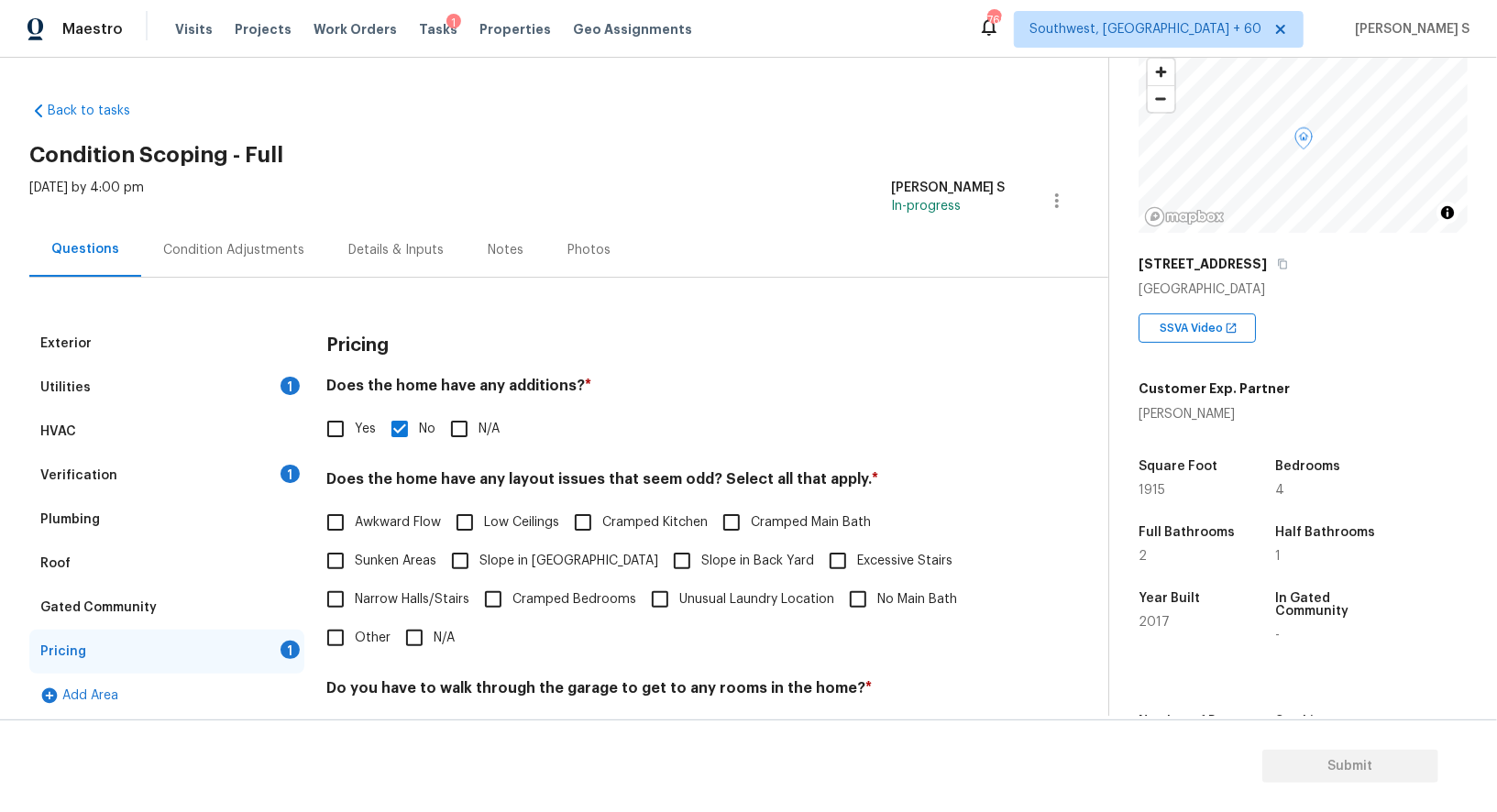
drag, startPoint x: 501, startPoint y: 555, endPoint x: 619, endPoint y: 555, distance: 118.0
click at [501, 555] on span "Slope in [GEOGRAPHIC_DATA]" at bounding box center [569, 562] width 179 height 20
click at [480, 555] on input "Slope in [GEOGRAPHIC_DATA]" at bounding box center [459, 561] width 38 height 38
checkbox input "true"
click at [663, 555] on input "Slope in Back Yard" at bounding box center [682, 562] width 38 height 38
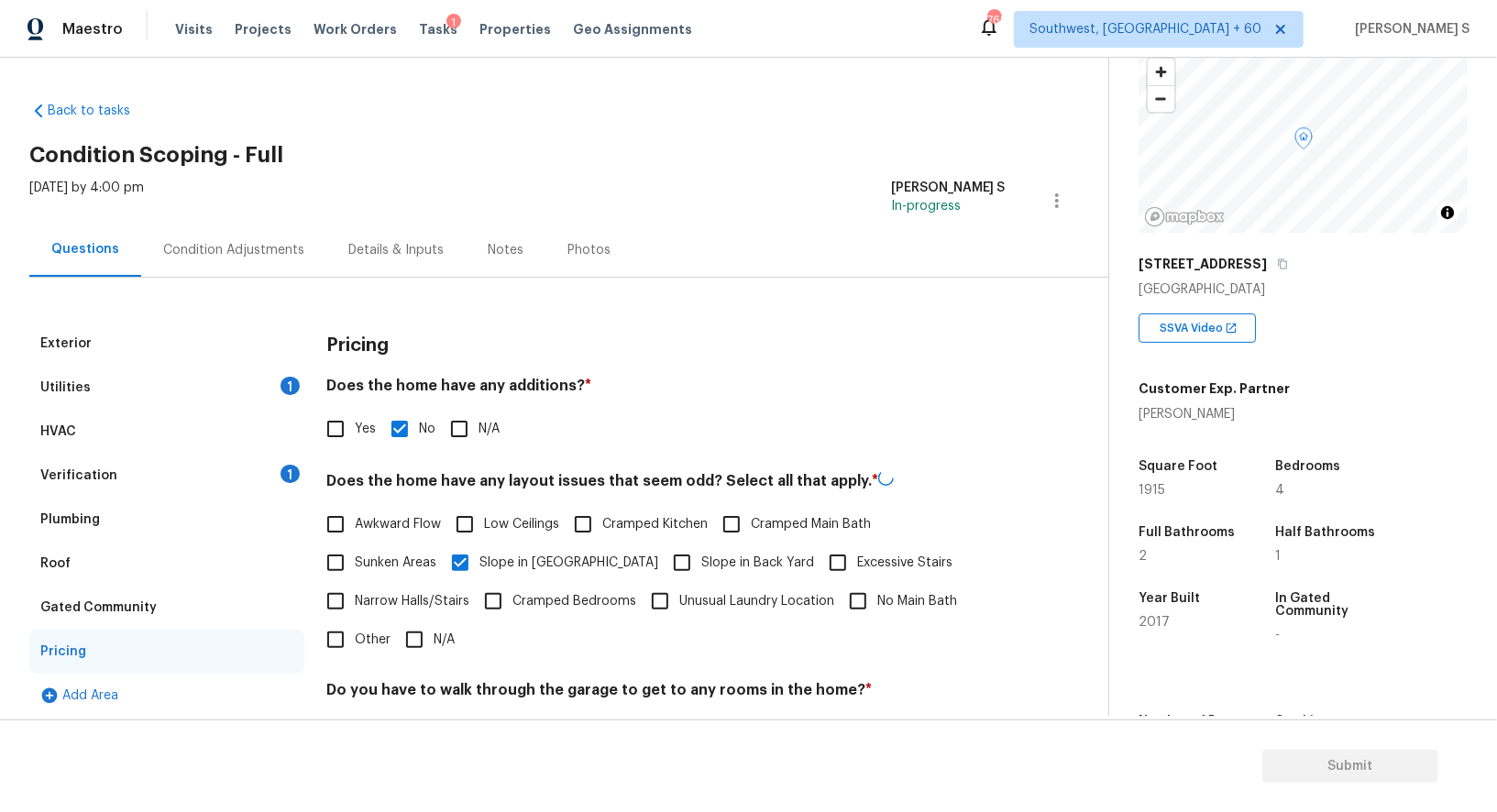
checkbox input "true"
click at [289, 469] on div "1" at bounding box center [290, 474] width 20 height 19
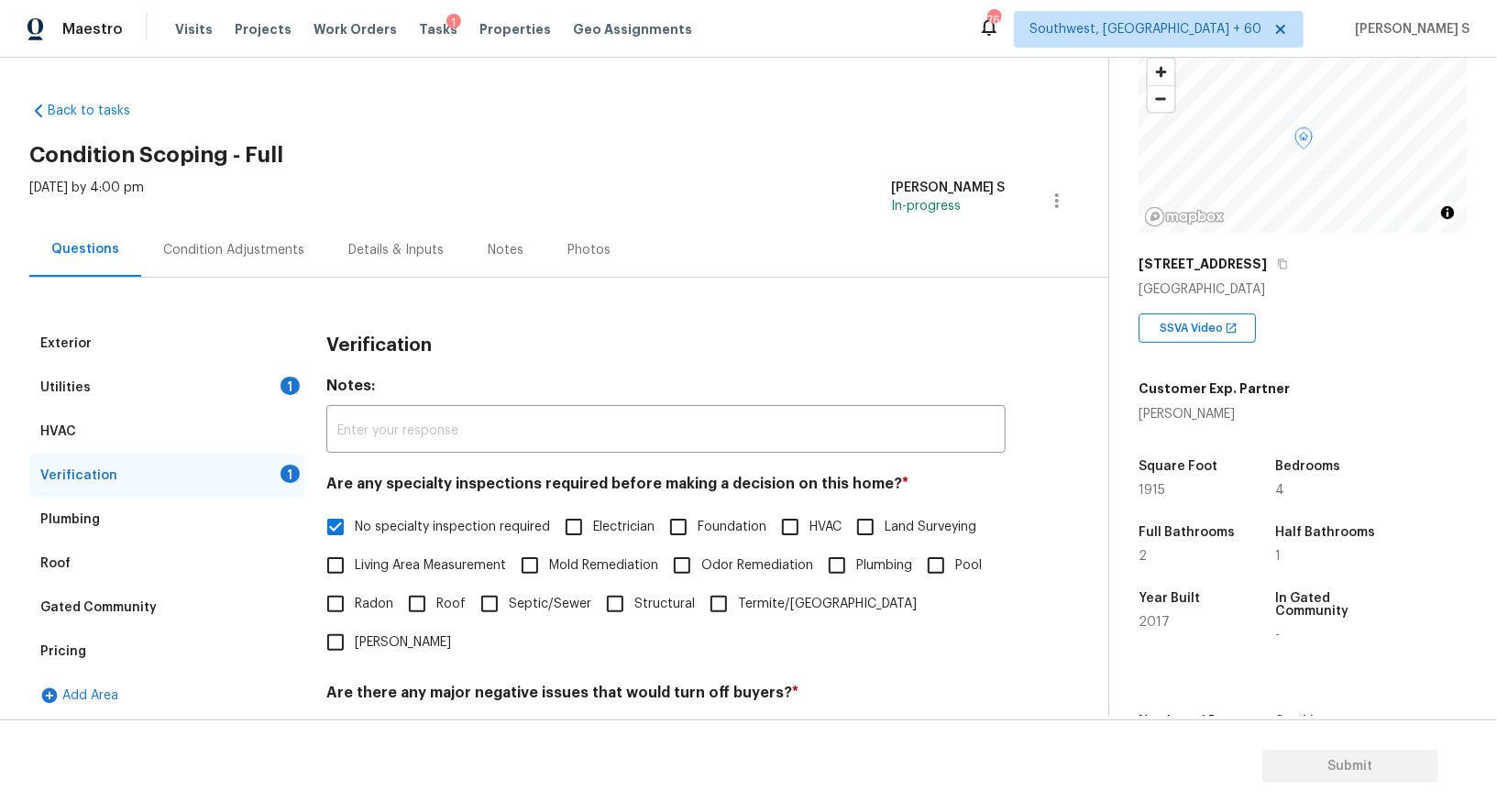
scroll to position [234, 0]
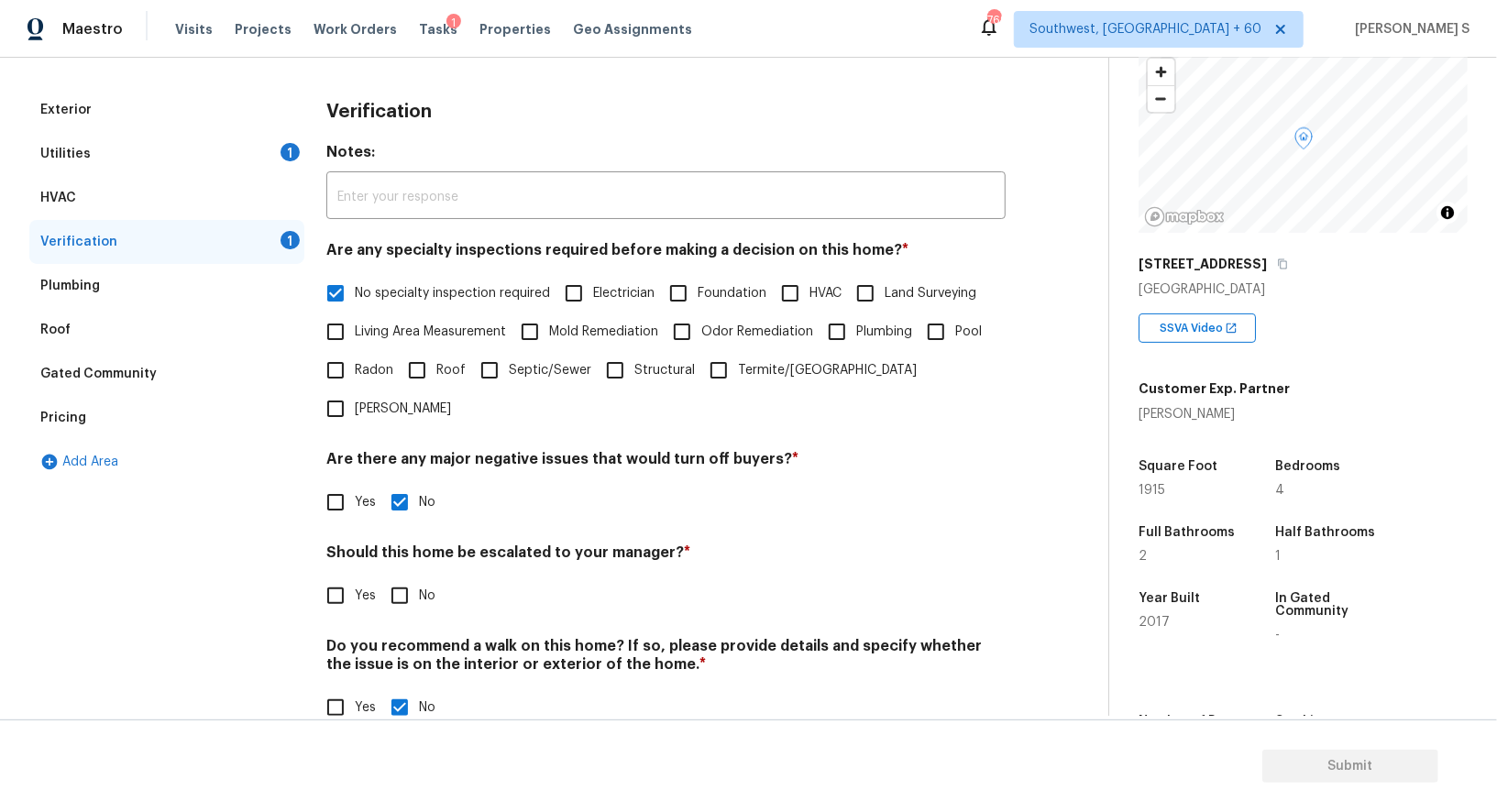
click at [420, 587] on span "No" at bounding box center [428, 596] width 17 height 20
click at [419, 576] on input "No" at bounding box center [399, 595] width 38 height 38
checkbox input "true"
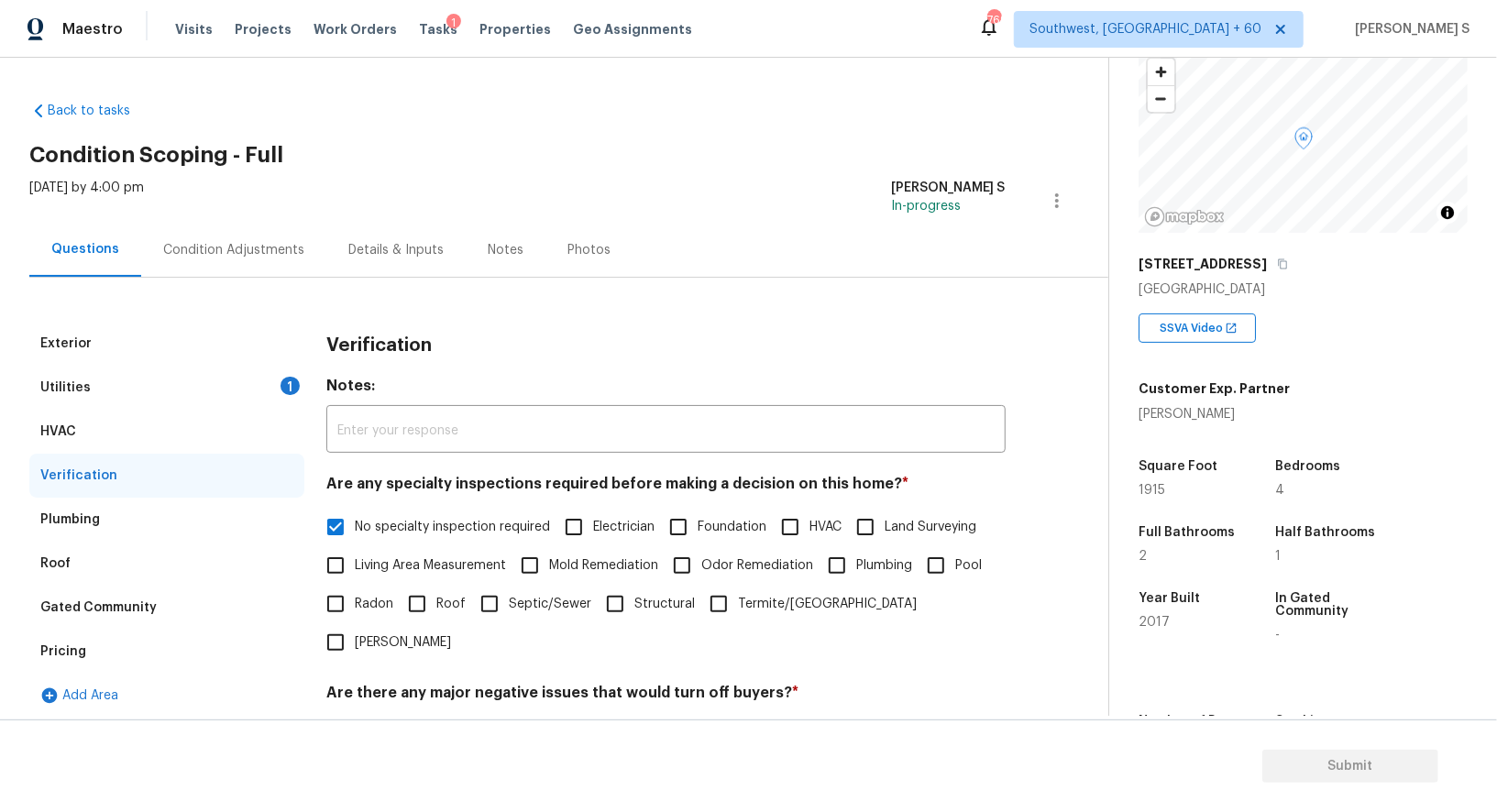
scroll to position [2, 0]
click at [290, 371] on div "Utilities 1" at bounding box center [166, 386] width 275 height 44
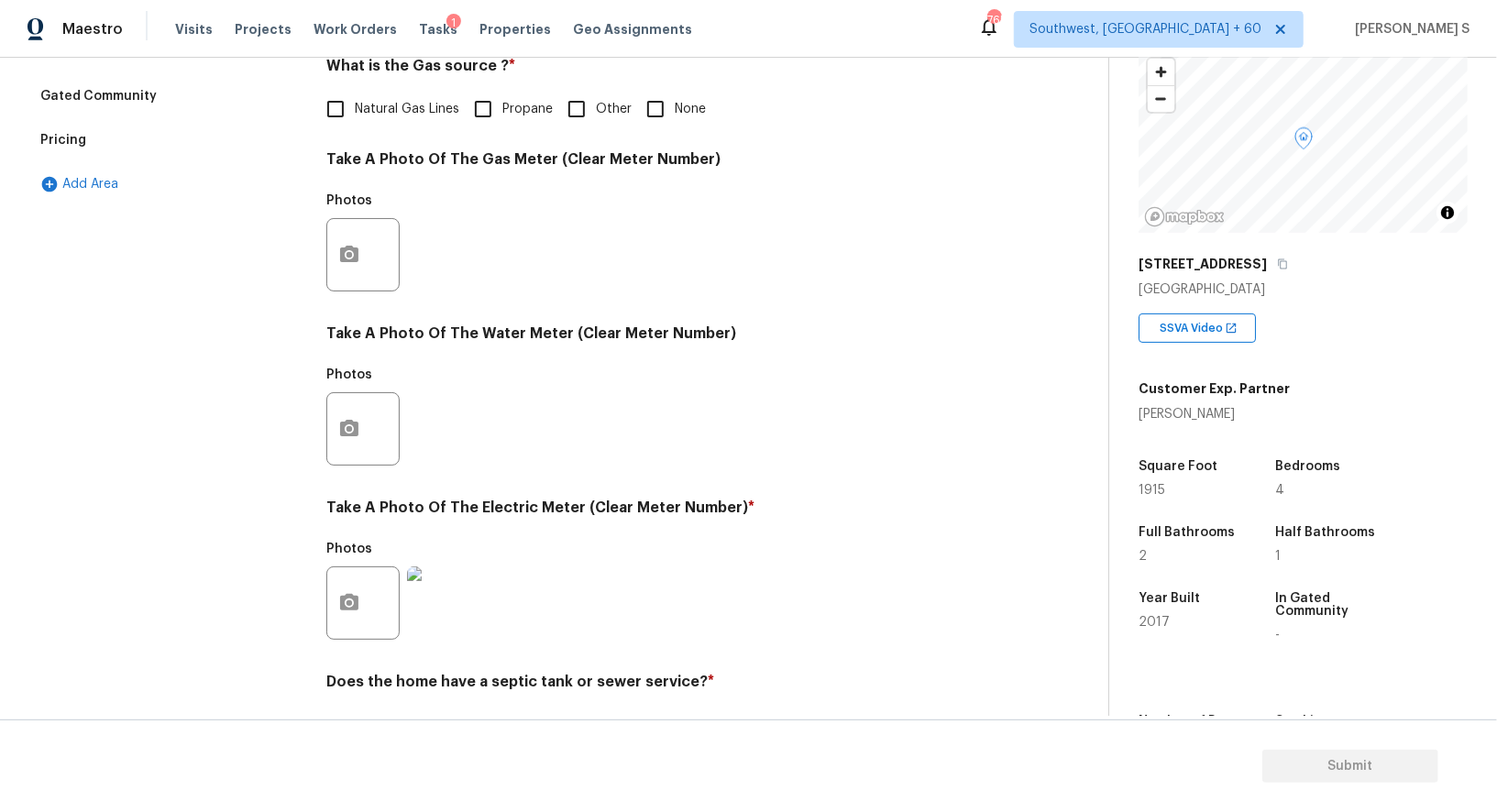
scroll to position [352, 0]
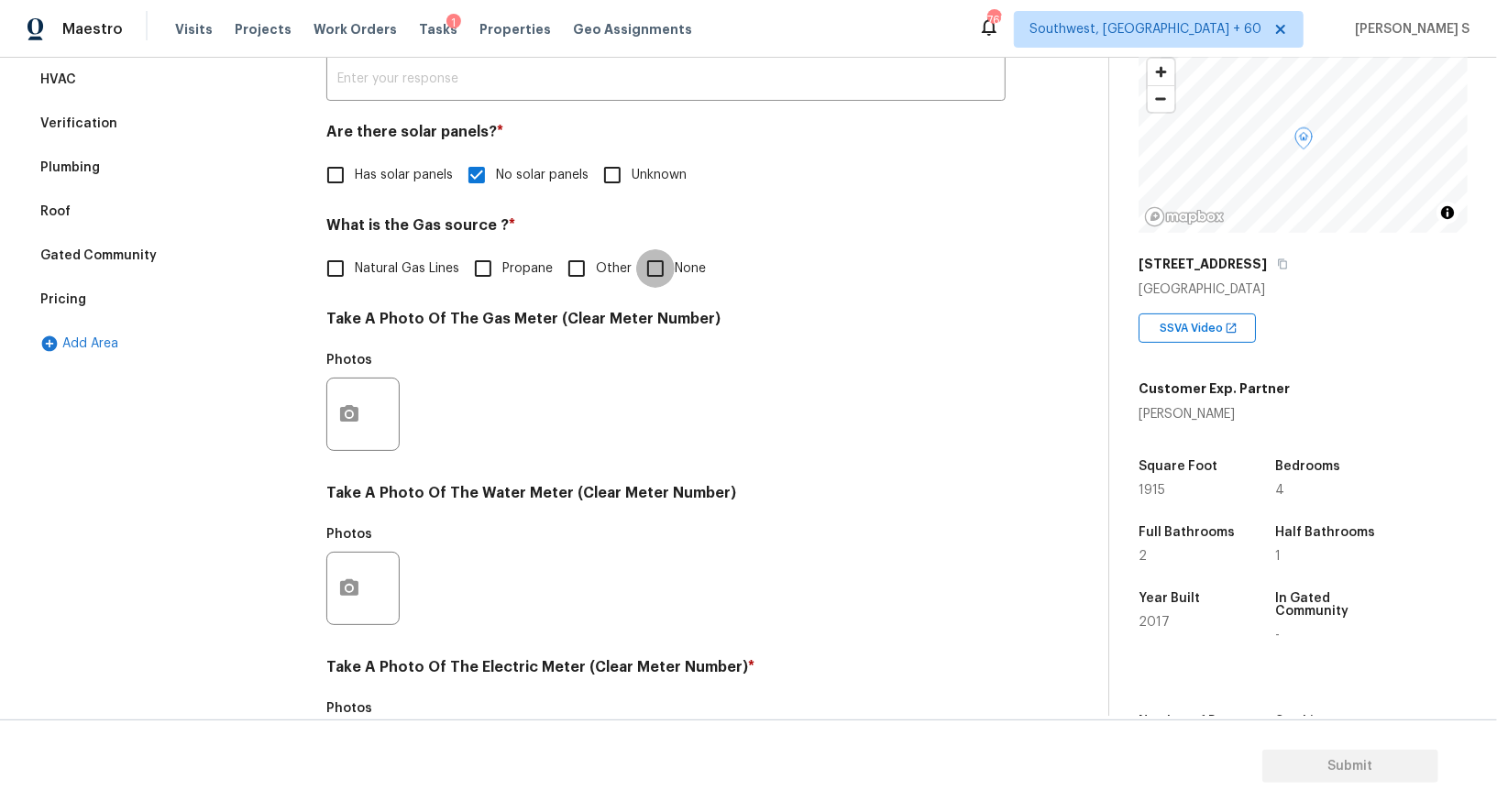
click at [659, 266] on input "None" at bounding box center [655, 268] width 38 height 38
checkbox input "true"
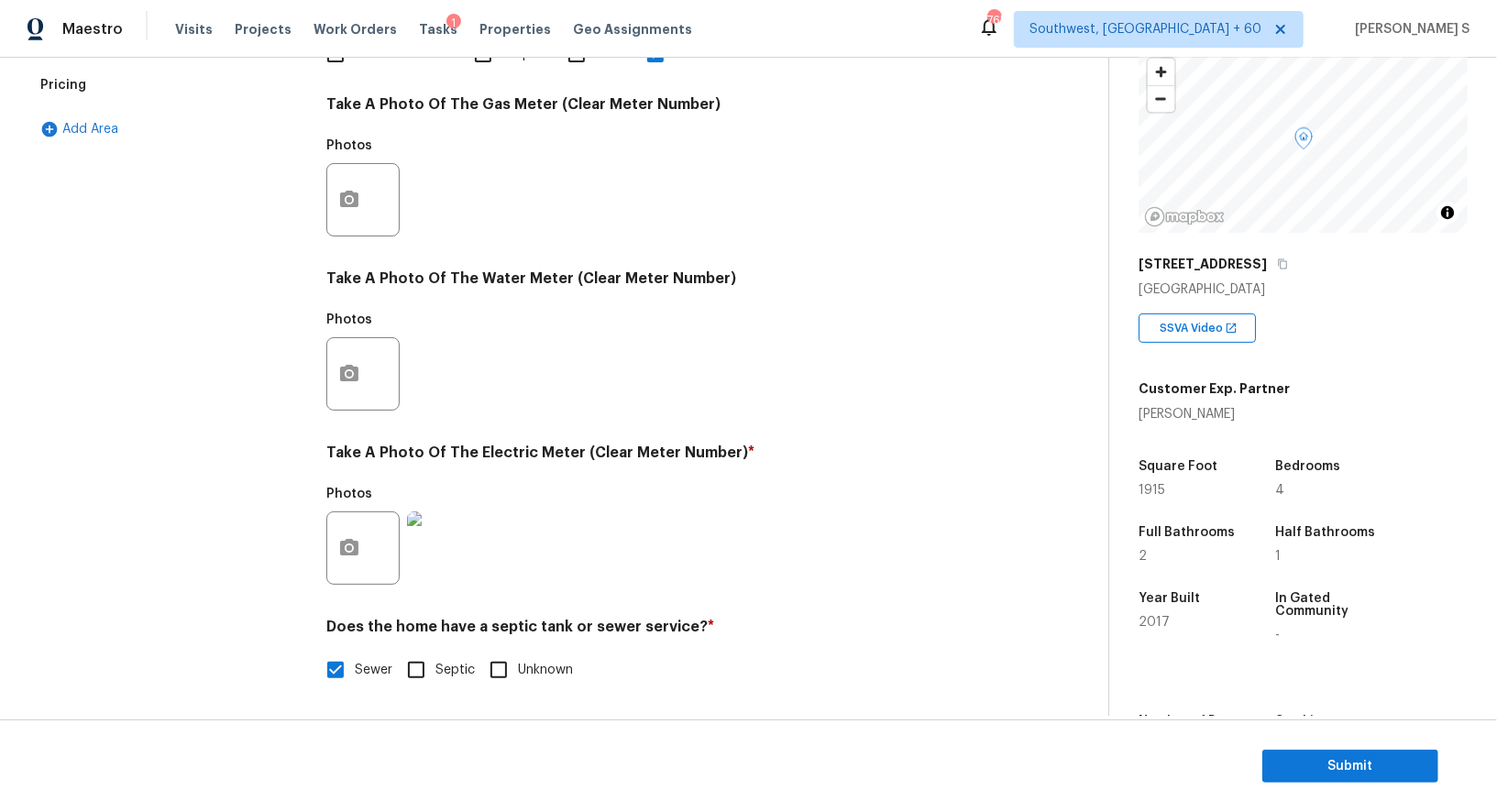
scroll to position [0, 0]
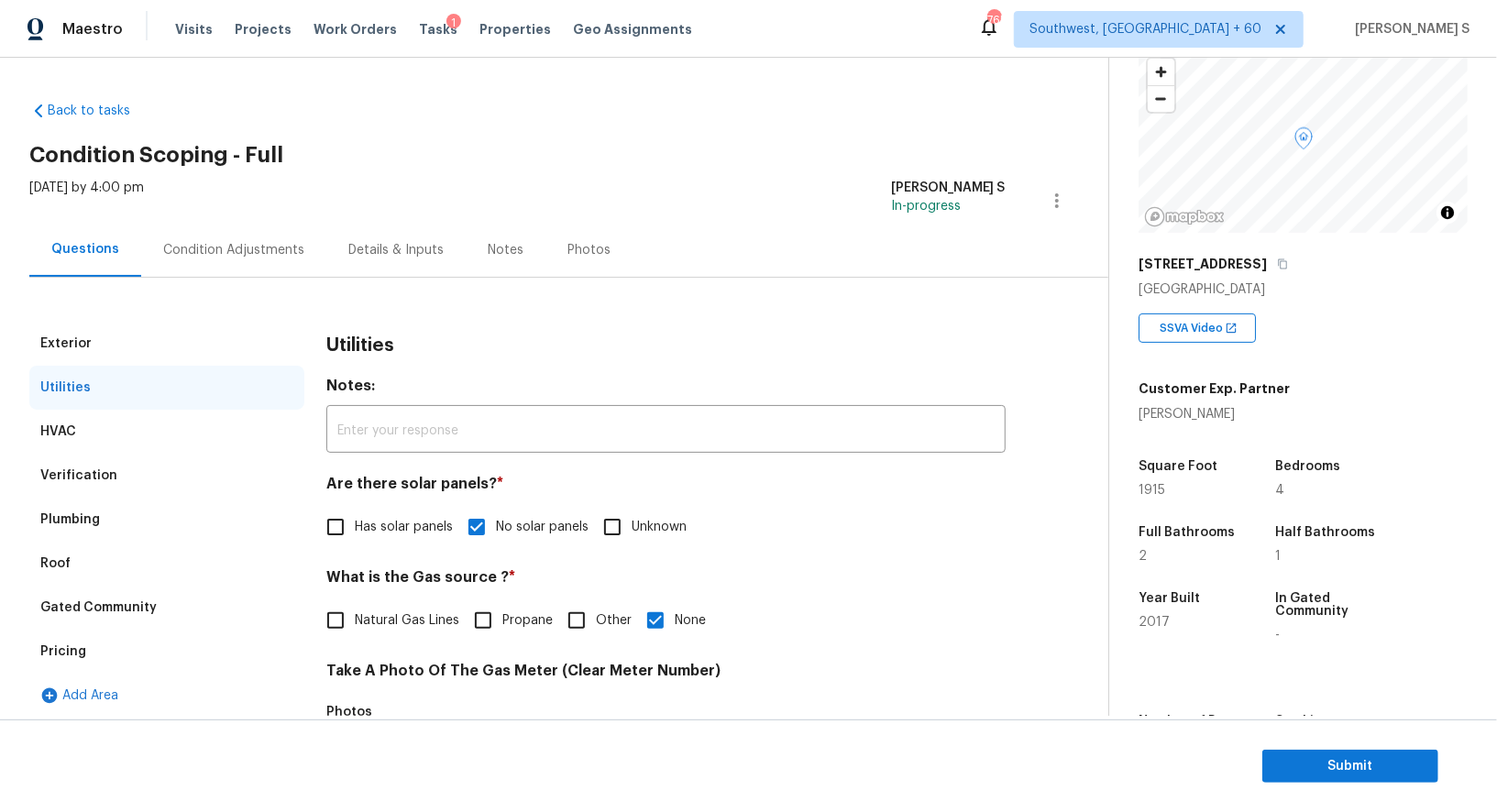
click at [90, 626] on div "Gated Community" at bounding box center [166, 607] width 275 height 44
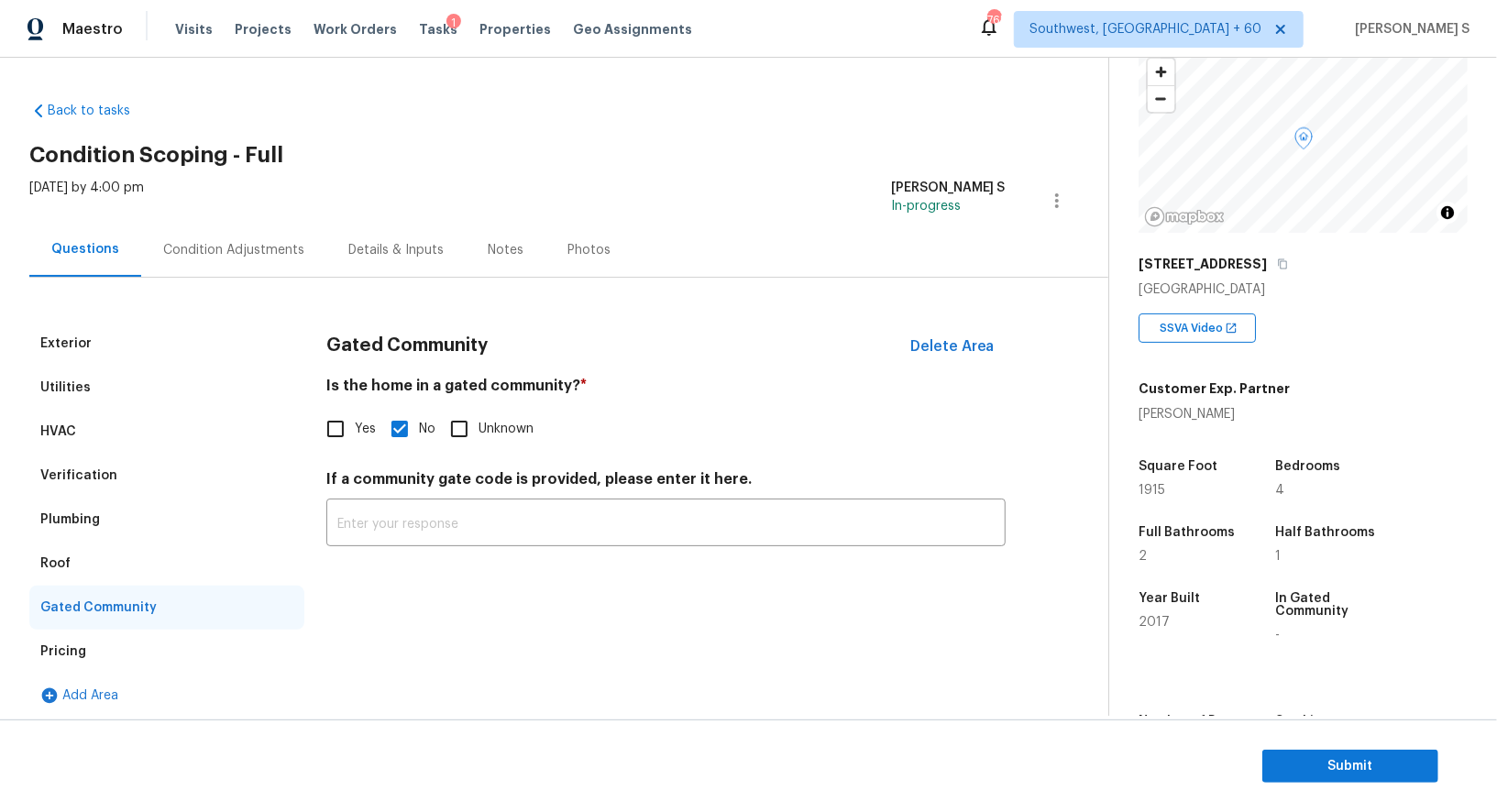
click at [90, 656] on div "Pricing" at bounding box center [166, 651] width 275 height 44
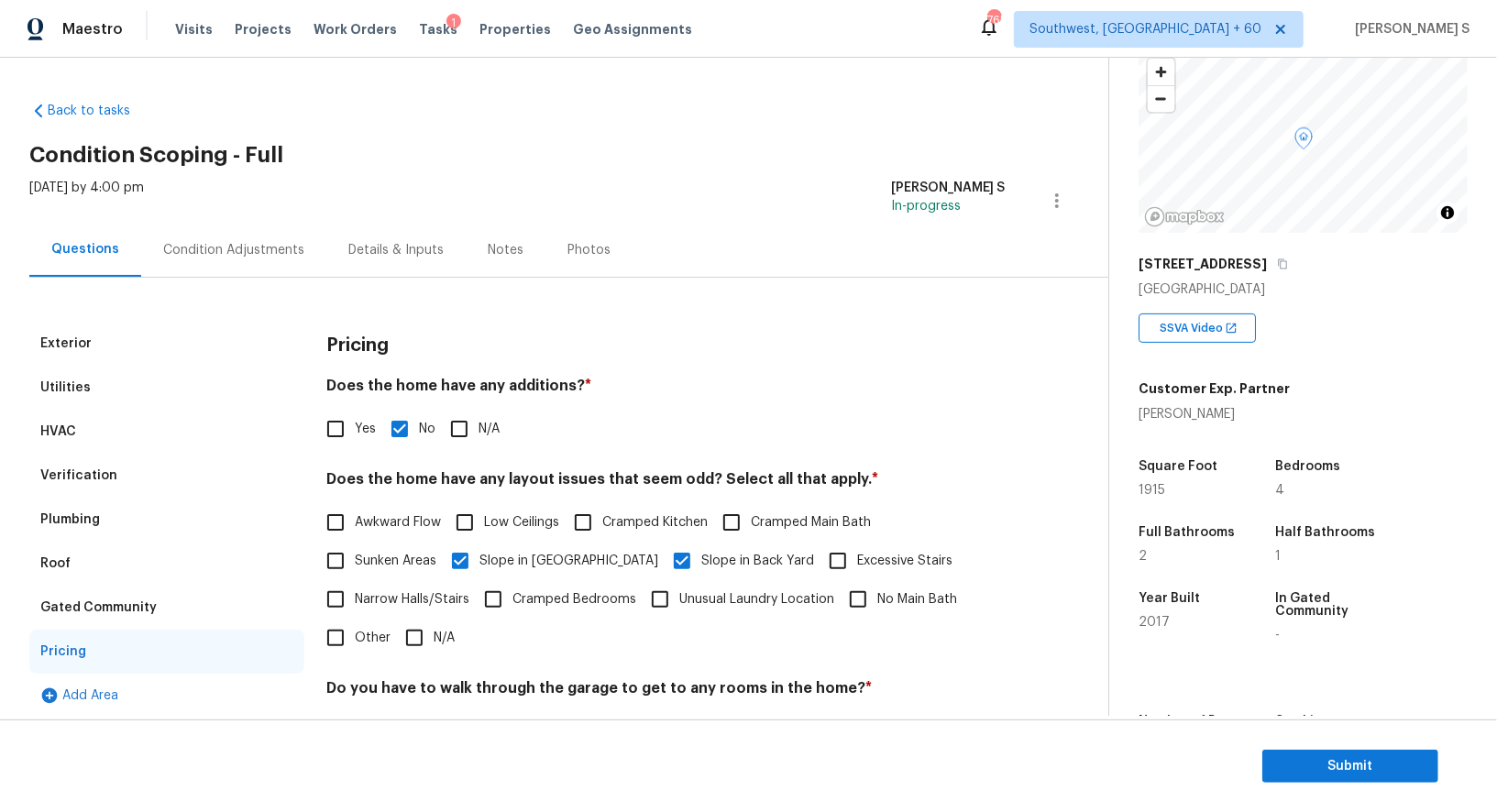
click at [237, 223] on div "Condition Adjustments" at bounding box center [234, 250] width 185 height 54
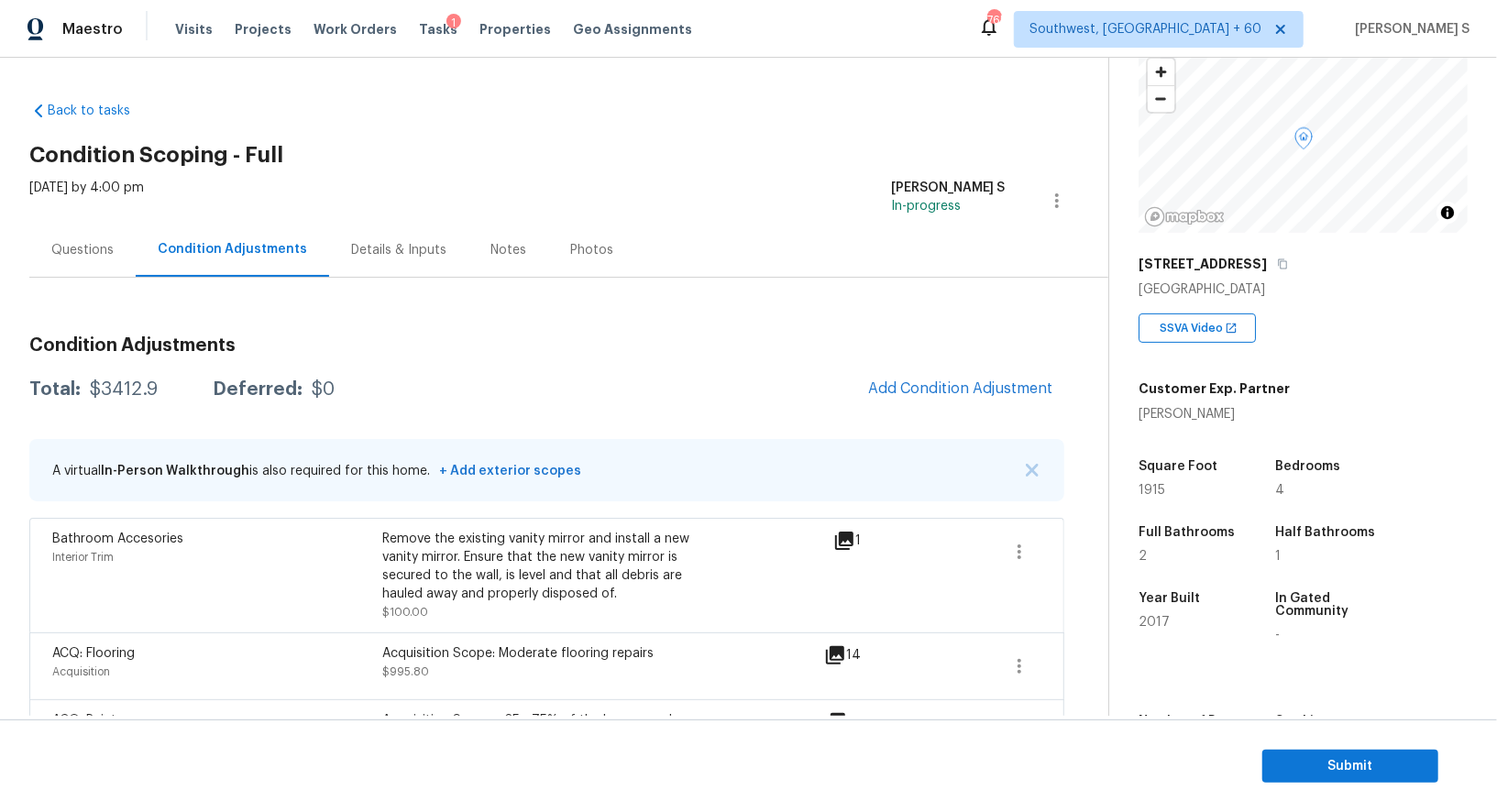
click at [115, 391] on div "$3412.9" at bounding box center [123, 389] width 68 height 19
copy div "3412.9"
click at [82, 252] on div "Questions" at bounding box center [82, 250] width 62 height 19
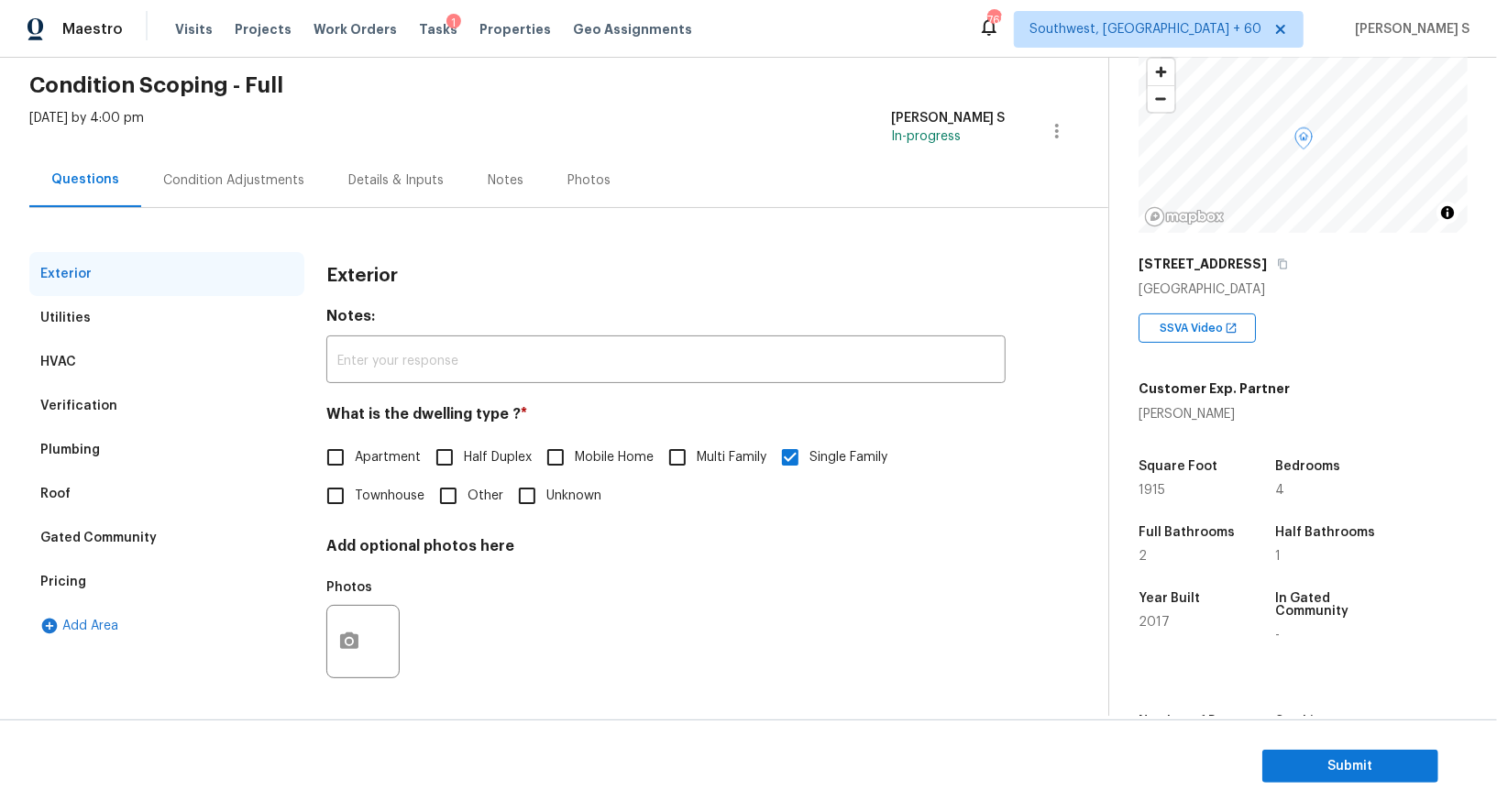
click at [110, 391] on div "Verification" at bounding box center [166, 405] width 275 height 44
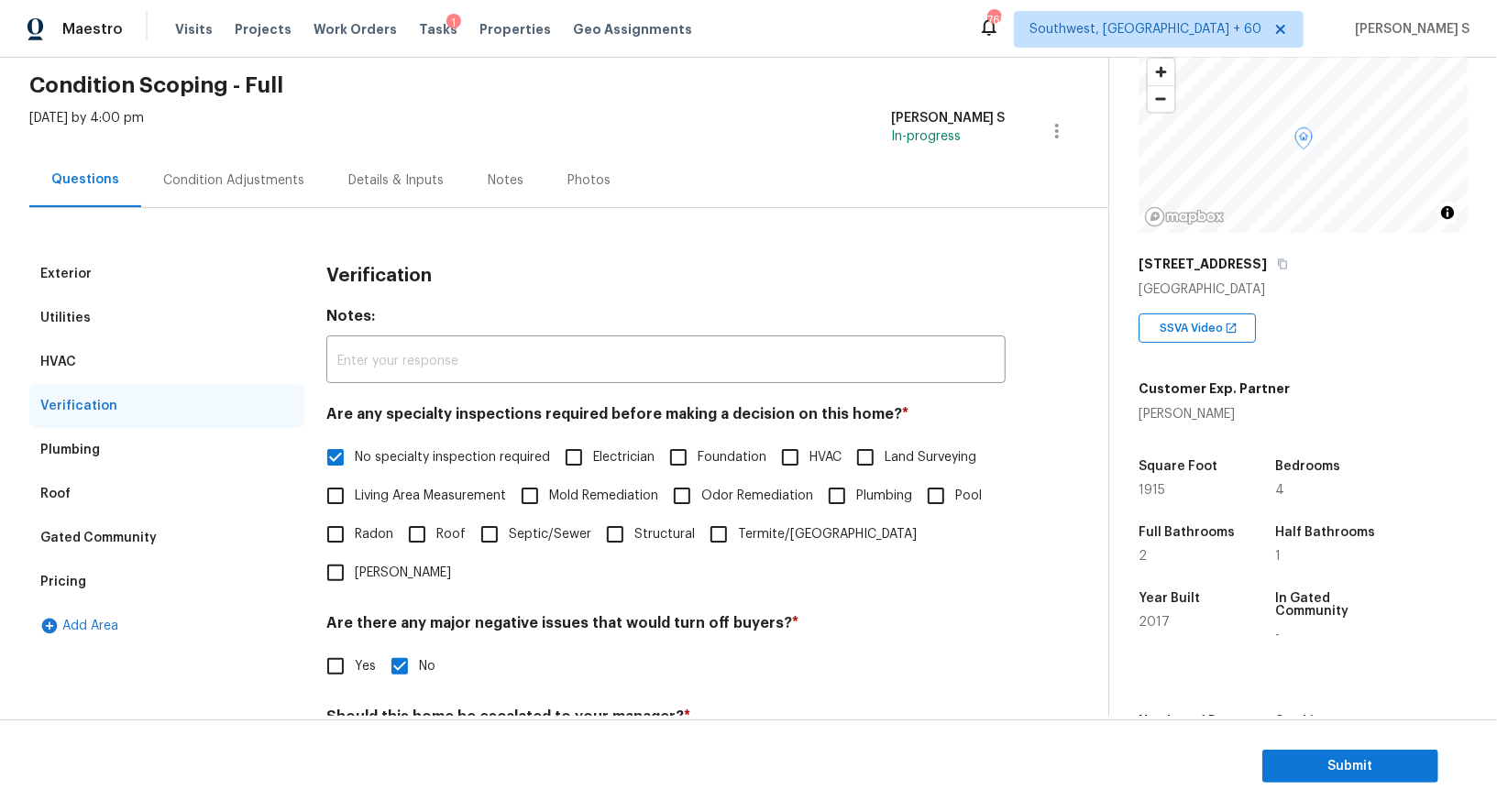
scroll to position [234, 0]
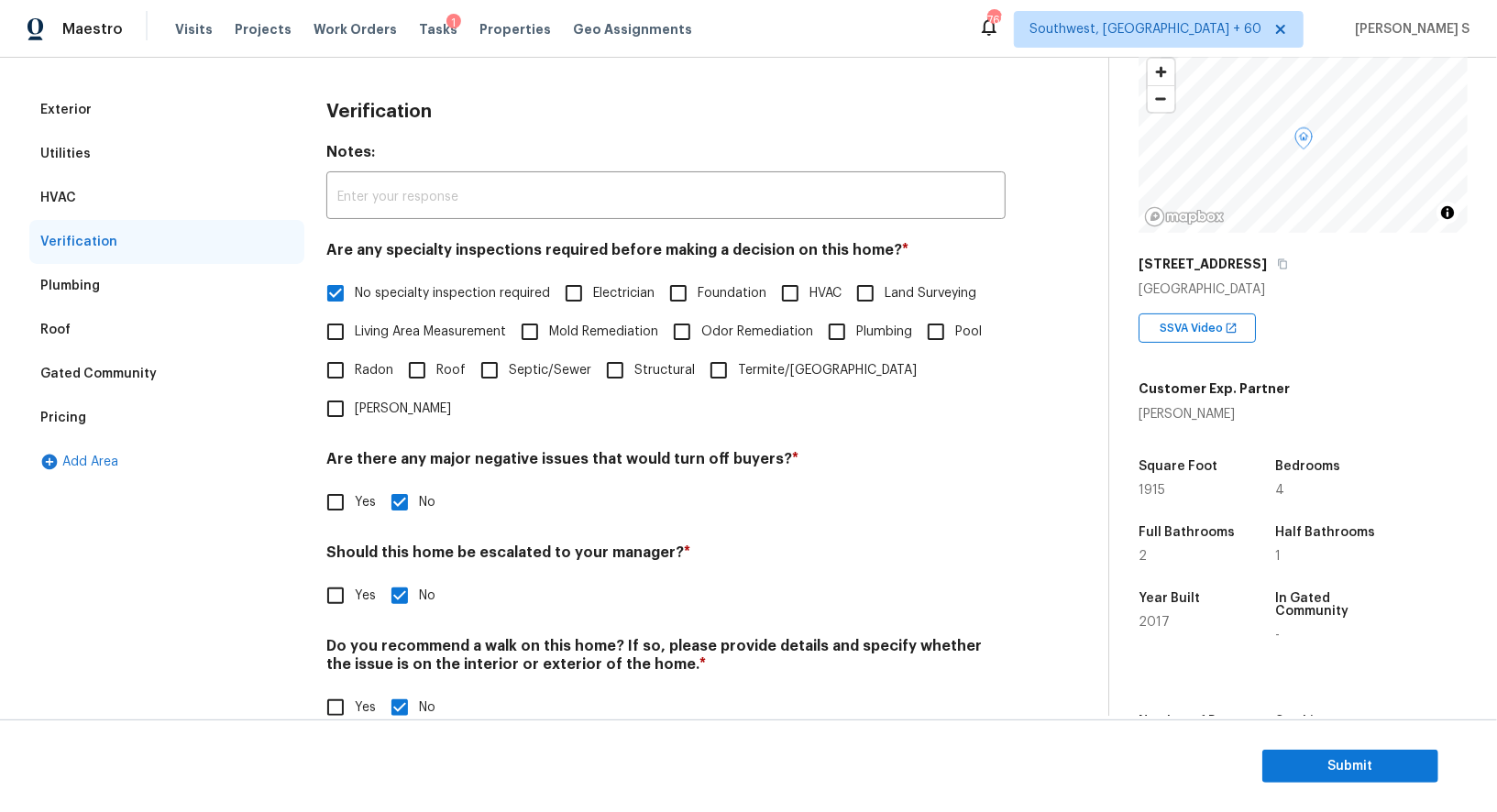
click at [72, 419] on div "Pricing" at bounding box center [62, 418] width 46 height 19
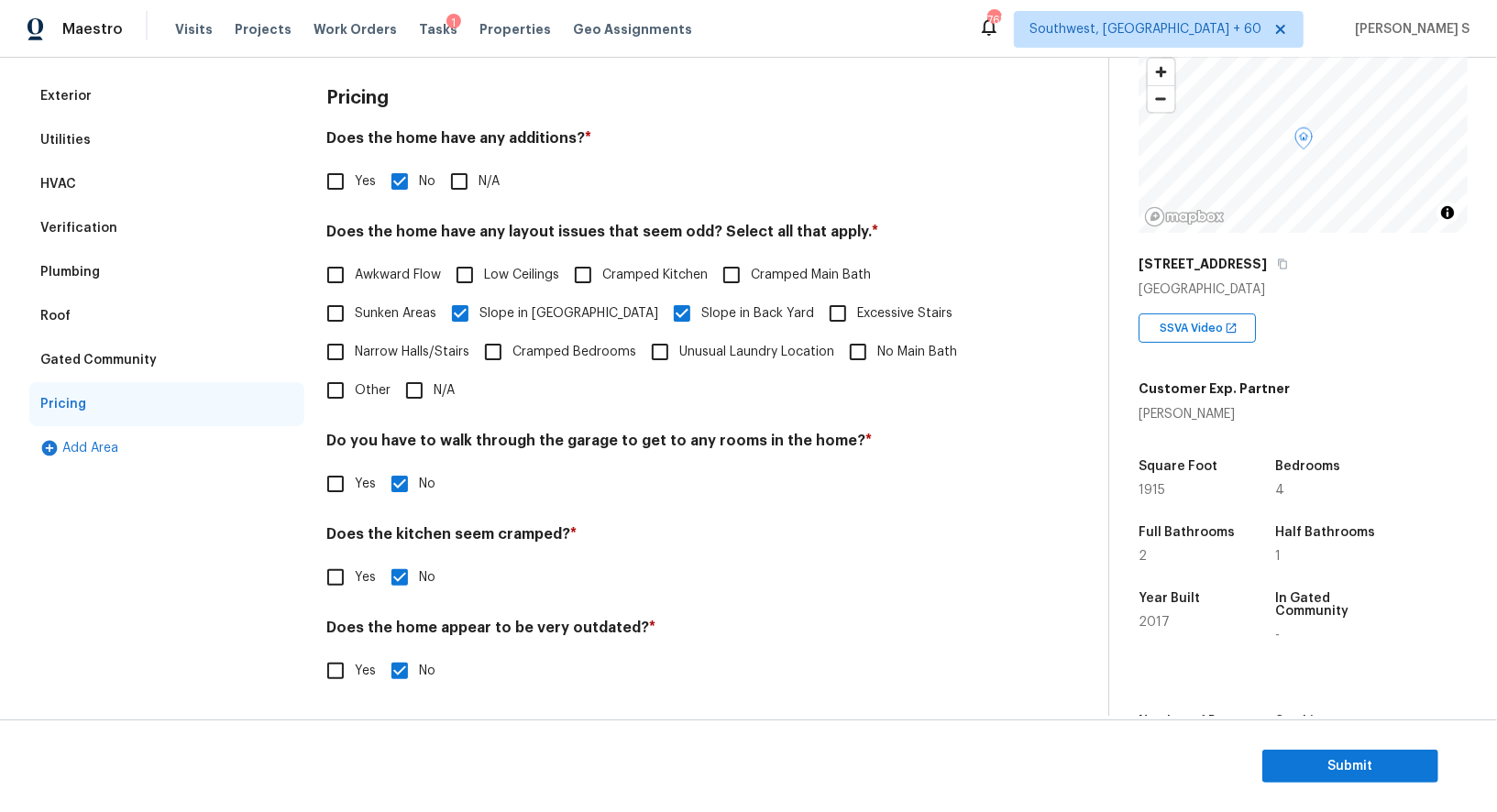
scroll to position [0, 0]
click at [102, 225] on div "Verification" at bounding box center [78, 228] width 77 height 19
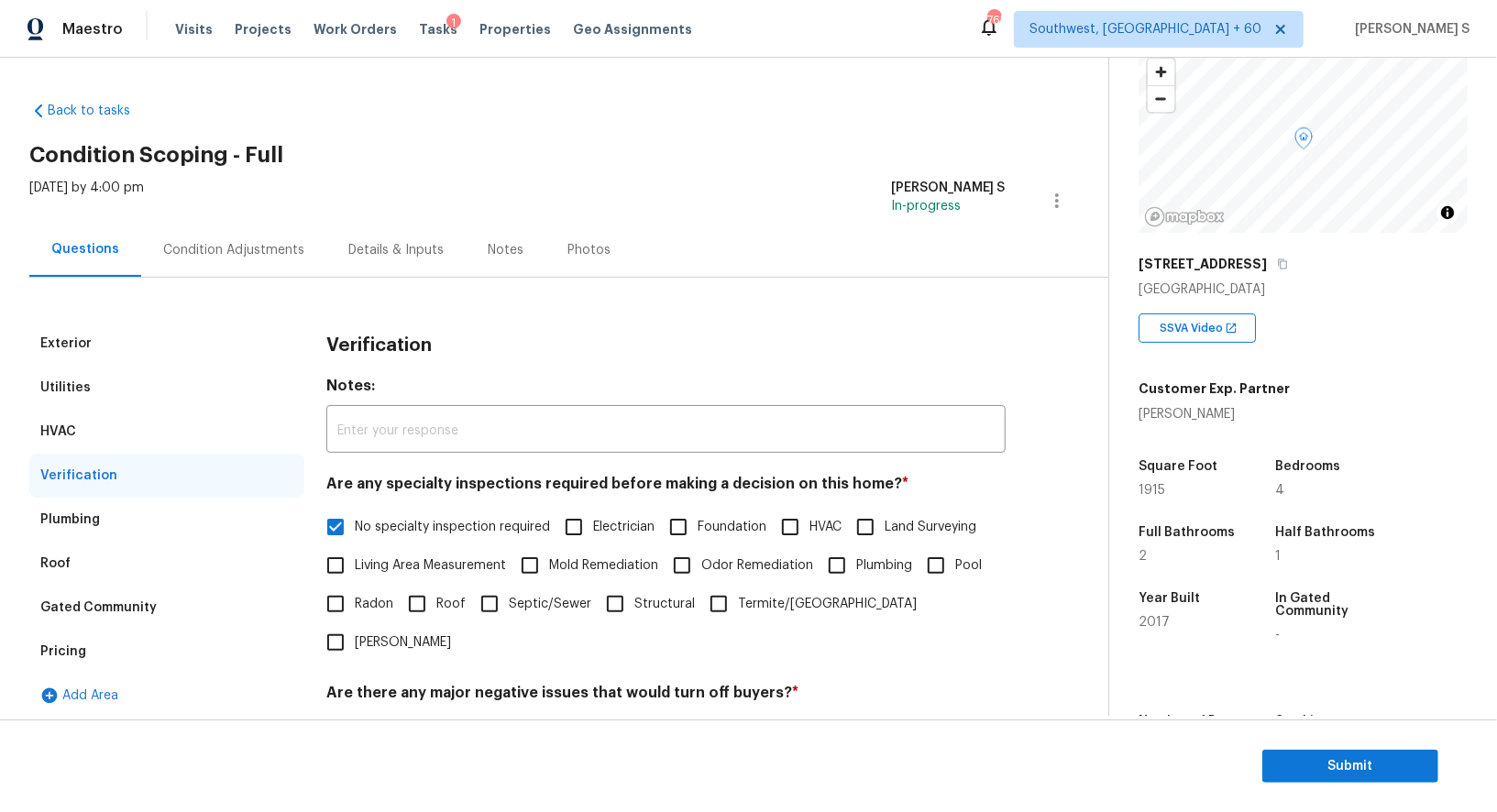
click at [216, 246] on div "Condition Adjustments" at bounding box center [234, 250] width 142 height 19
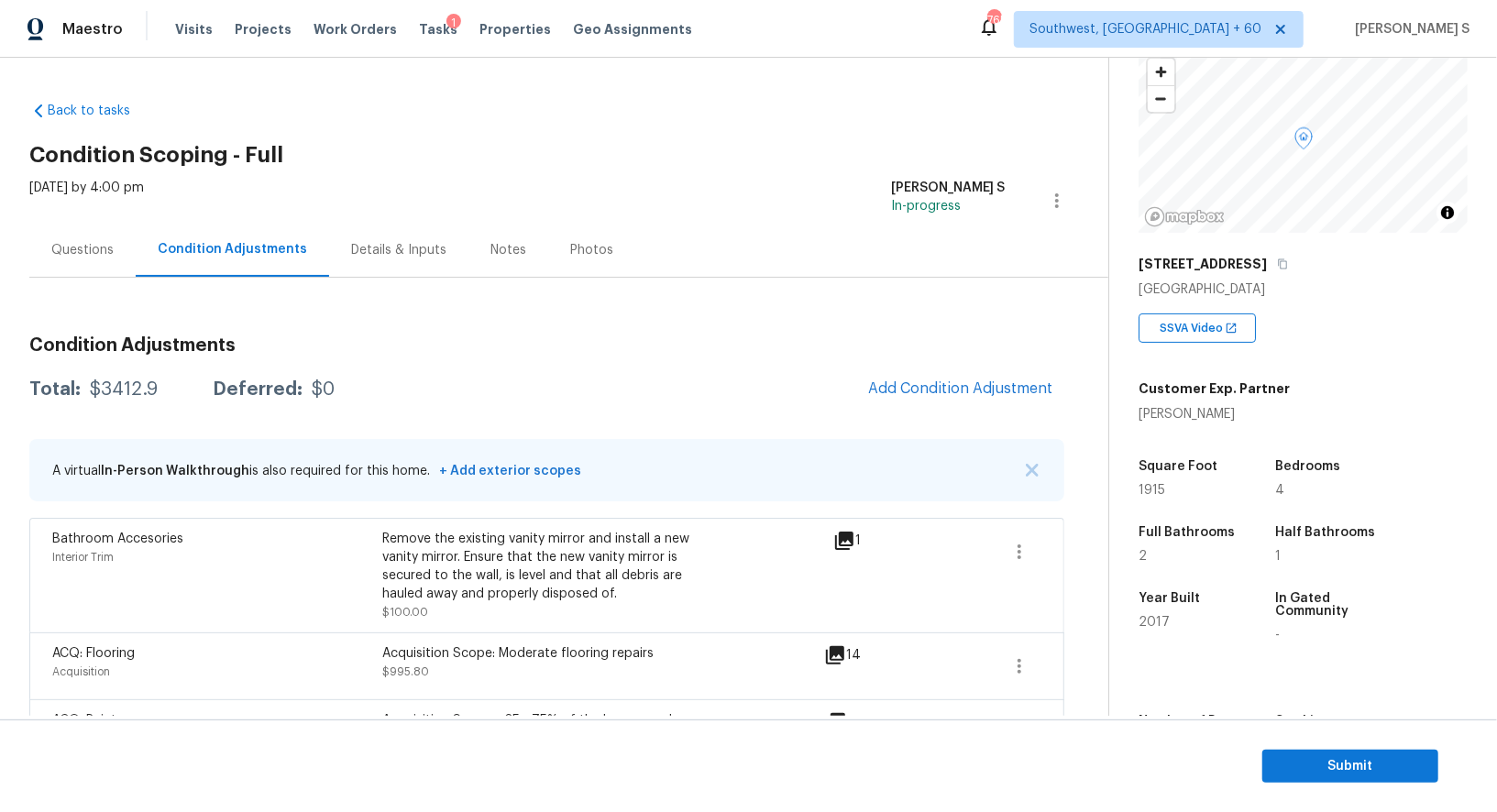
click at [105, 243] on div "Questions" at bounding box center [82, 250] width 62 height 19
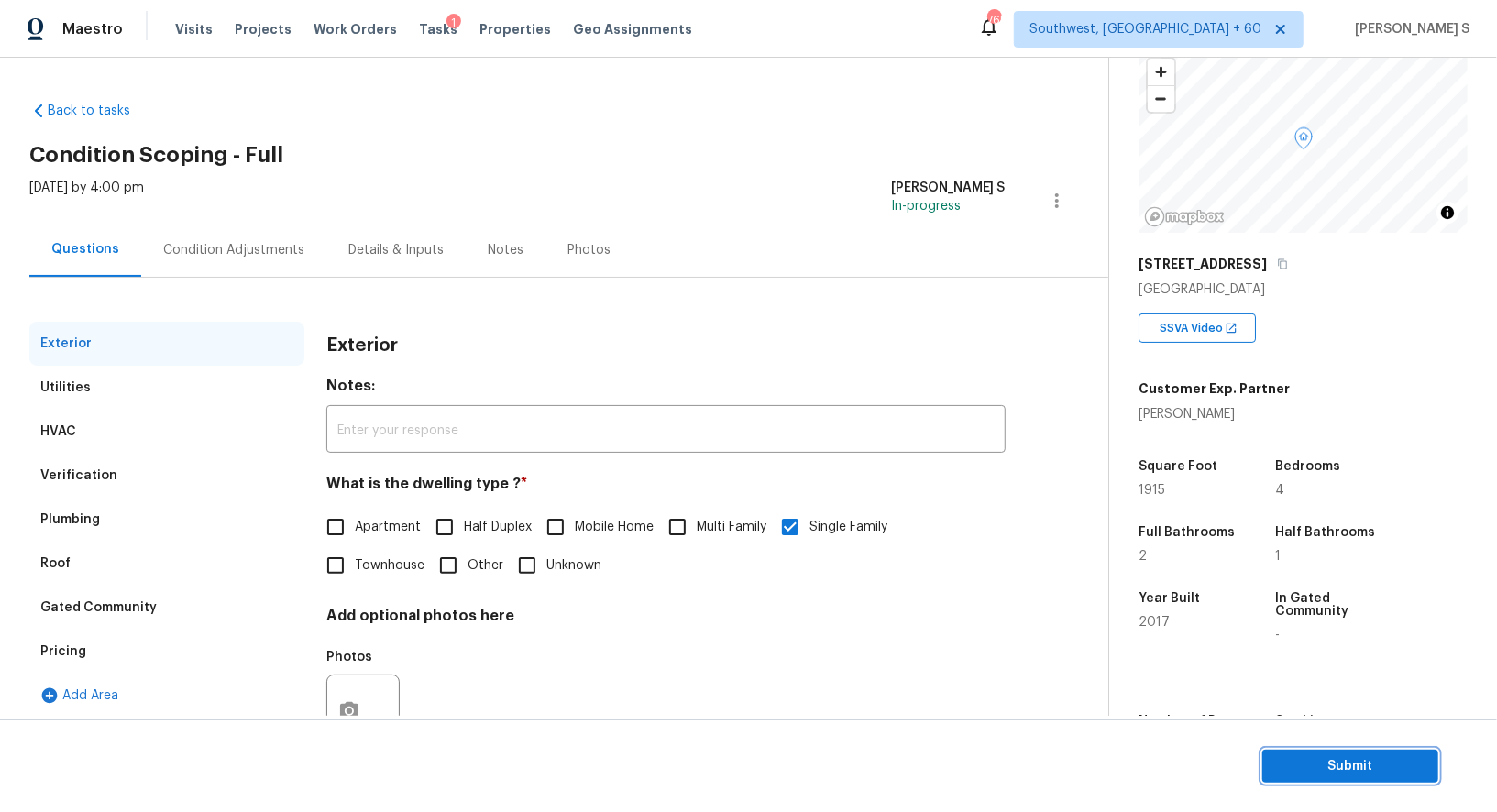
click at [1342, 764] on span "Submit" at bounding box center [1350, 766] width 146 height 23
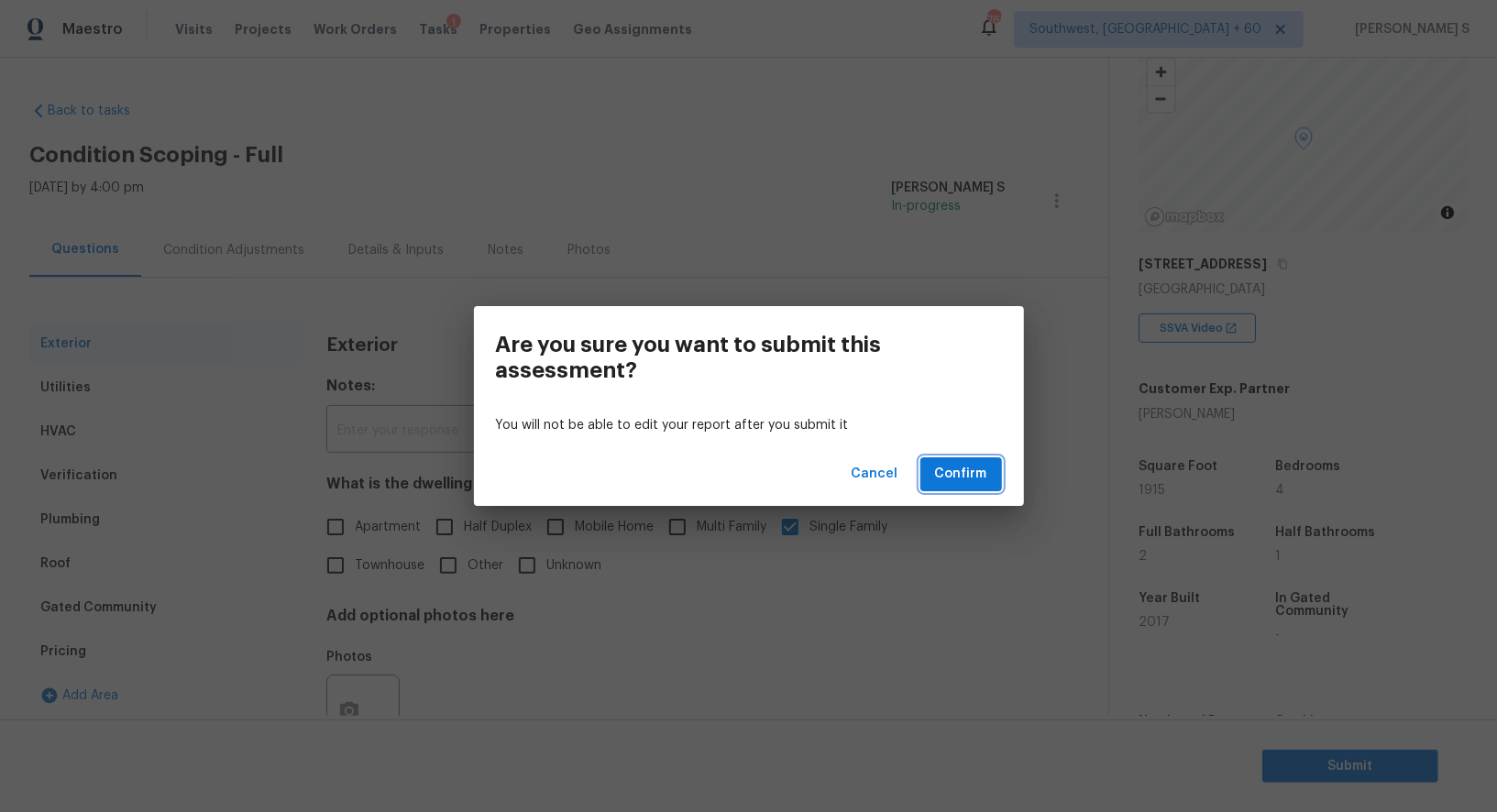
click at [978, 462] on button "Confirm" at bounding box center [961, 474] width 82 height 34
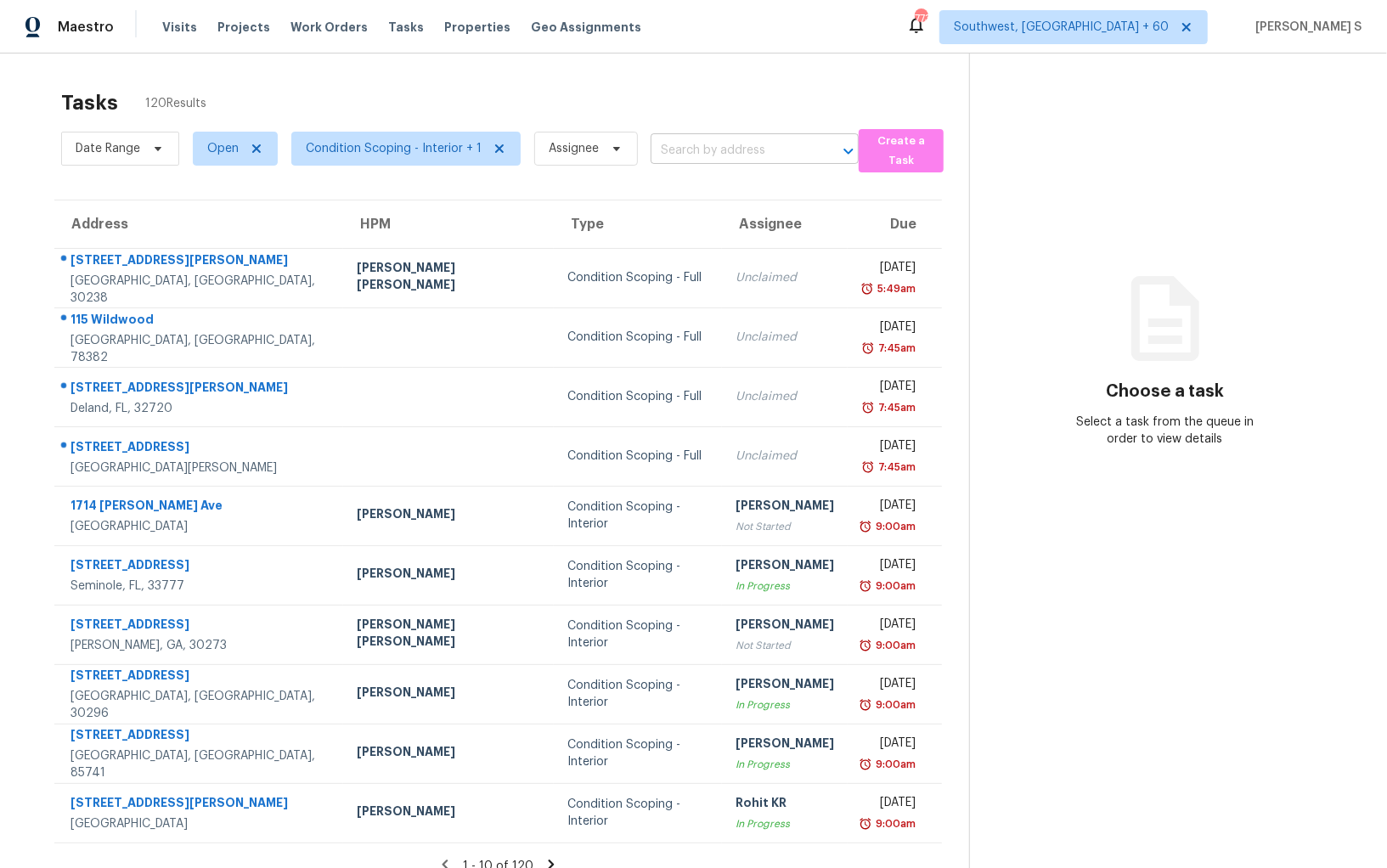
click at [687, 151] on input "text" at bounding box center [731, 150] width 161 height 27
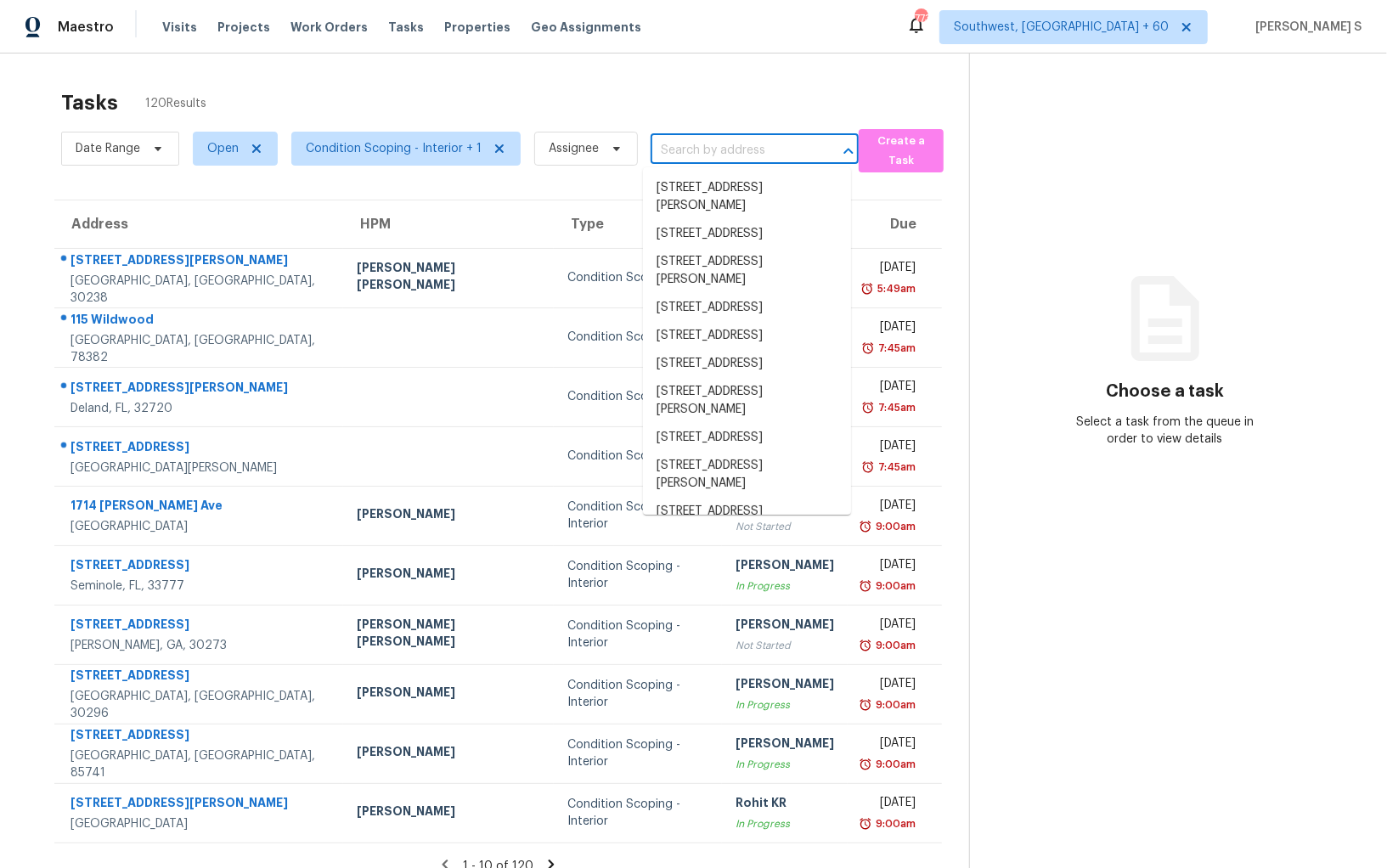
paste input "[STREET_ADDRESS][PERSON_NAME]"
type input "[STREET_ADDRESS][PERSON_NAME]"
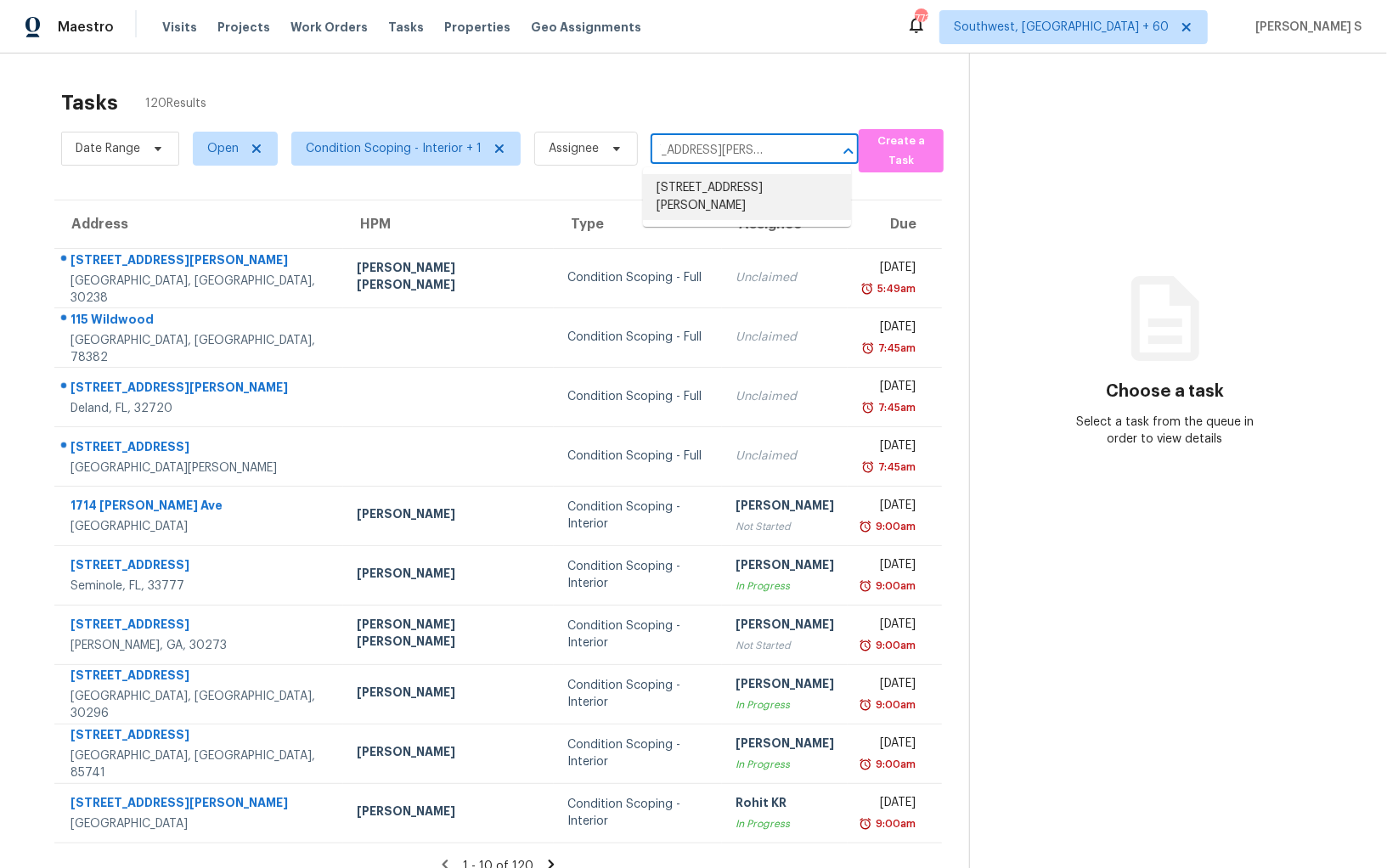
click at [680, 208] on li "[STREET_ADDRESS][PERSON_NAME]" at bounding box center [747, 197] width 208 height 46
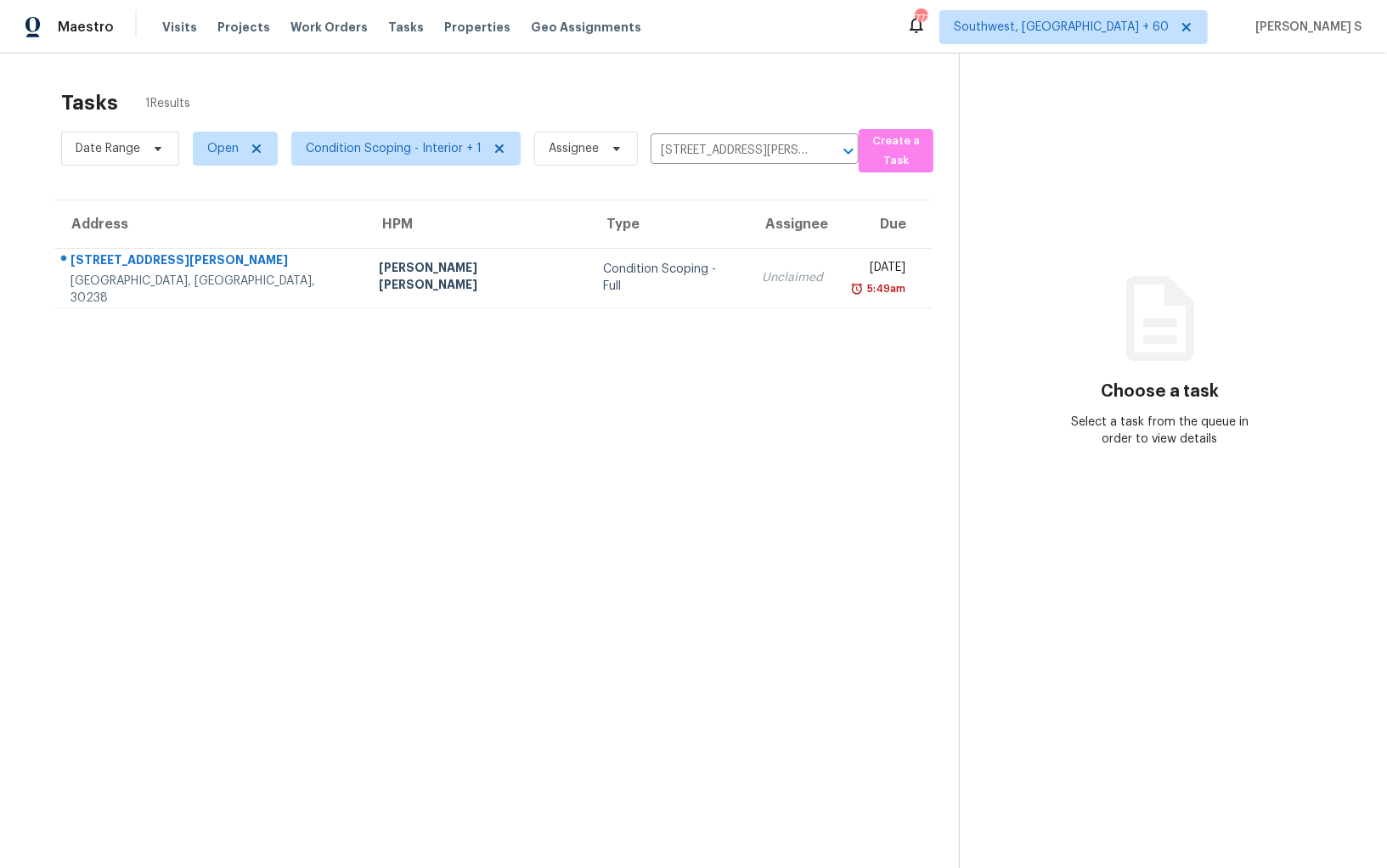
click at [664, 306] on section "Tasks 1 Results Date Range Open Condition Scoping - Interior + 1 Assignee [STRE…" at bounding box center [493, 501] width 932 height 840
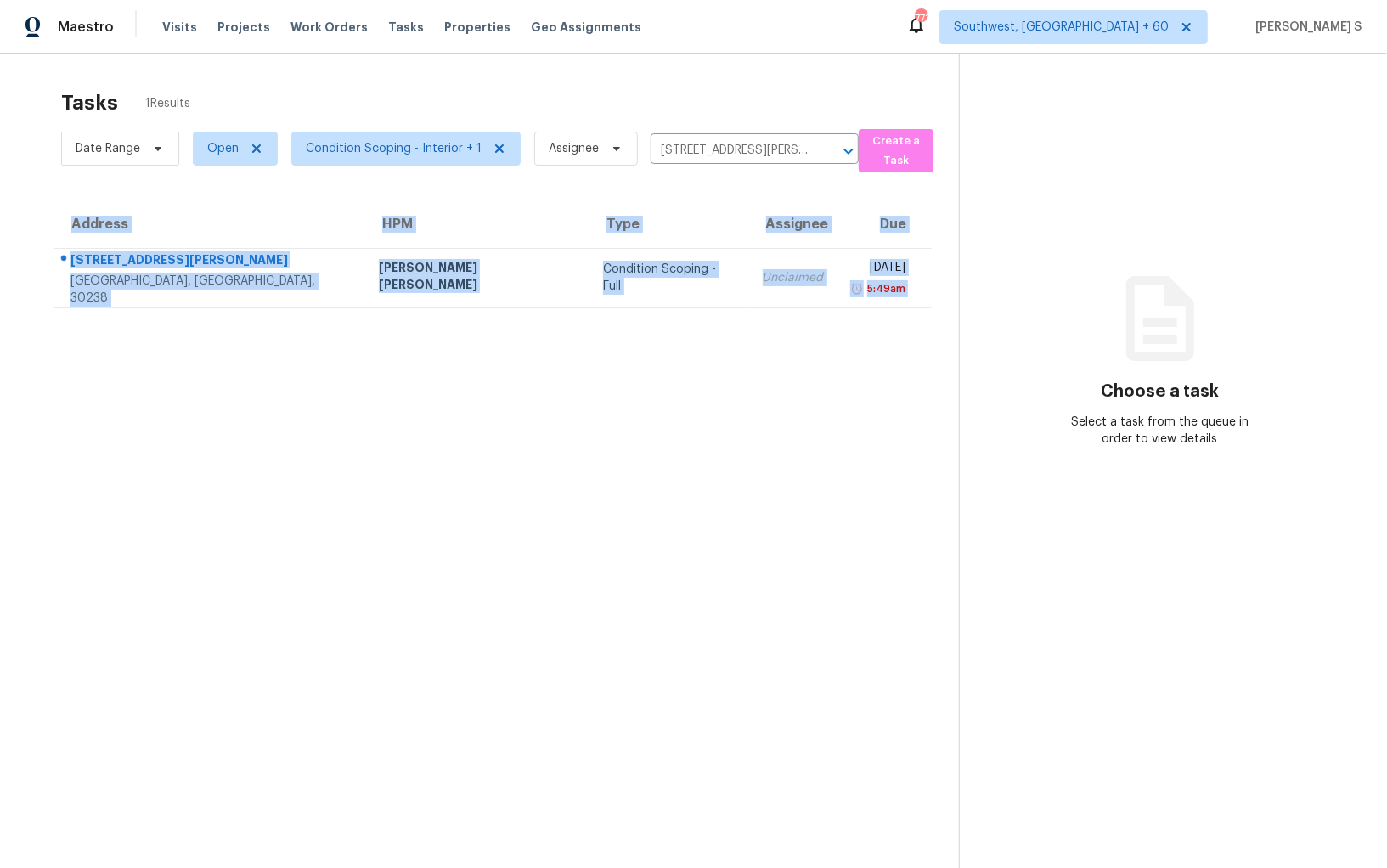
click at [664, 306] on section "Tasks 1 Results Date Range Open Condition Scoping - Interior + 1 Assignee [STRE…" at bounding box center [493, 501] width 932 height 840
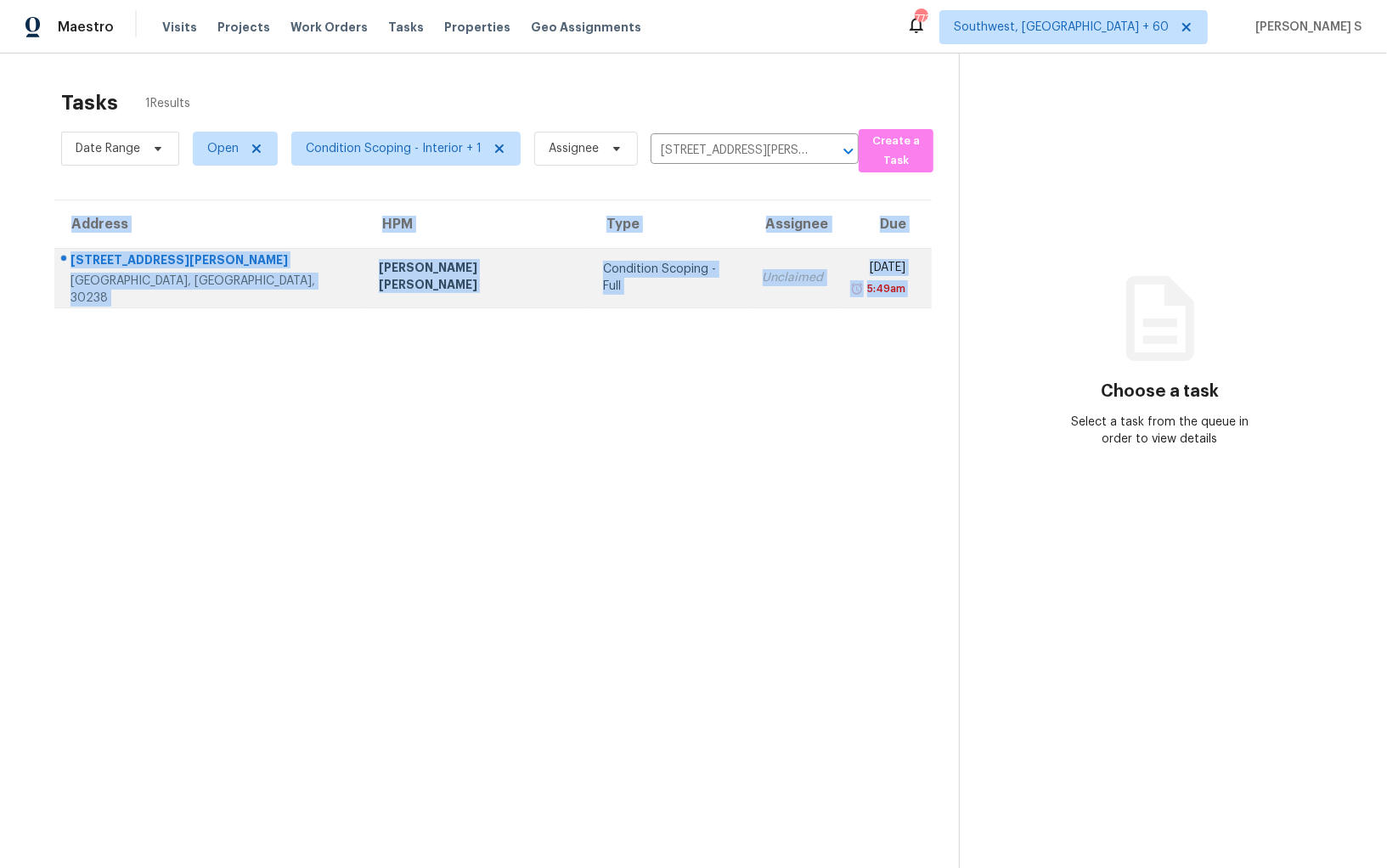
click at [749, 298] on td "Unclaimed" at bounding box center [793, 277] width 88 height 60
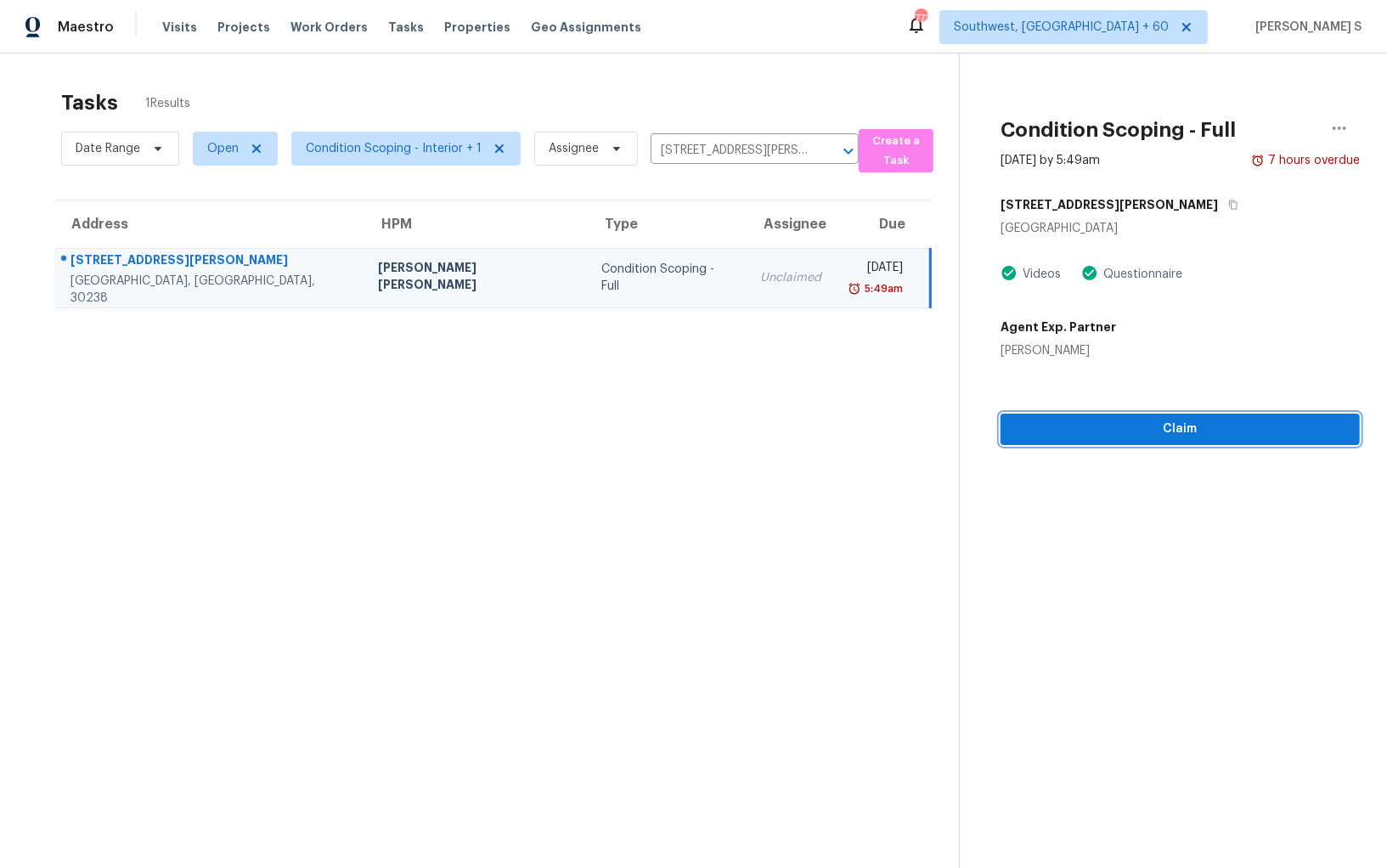
click at [1101, 416] on button "Claim" at bounding box center [1181, 429] width 359 height 31
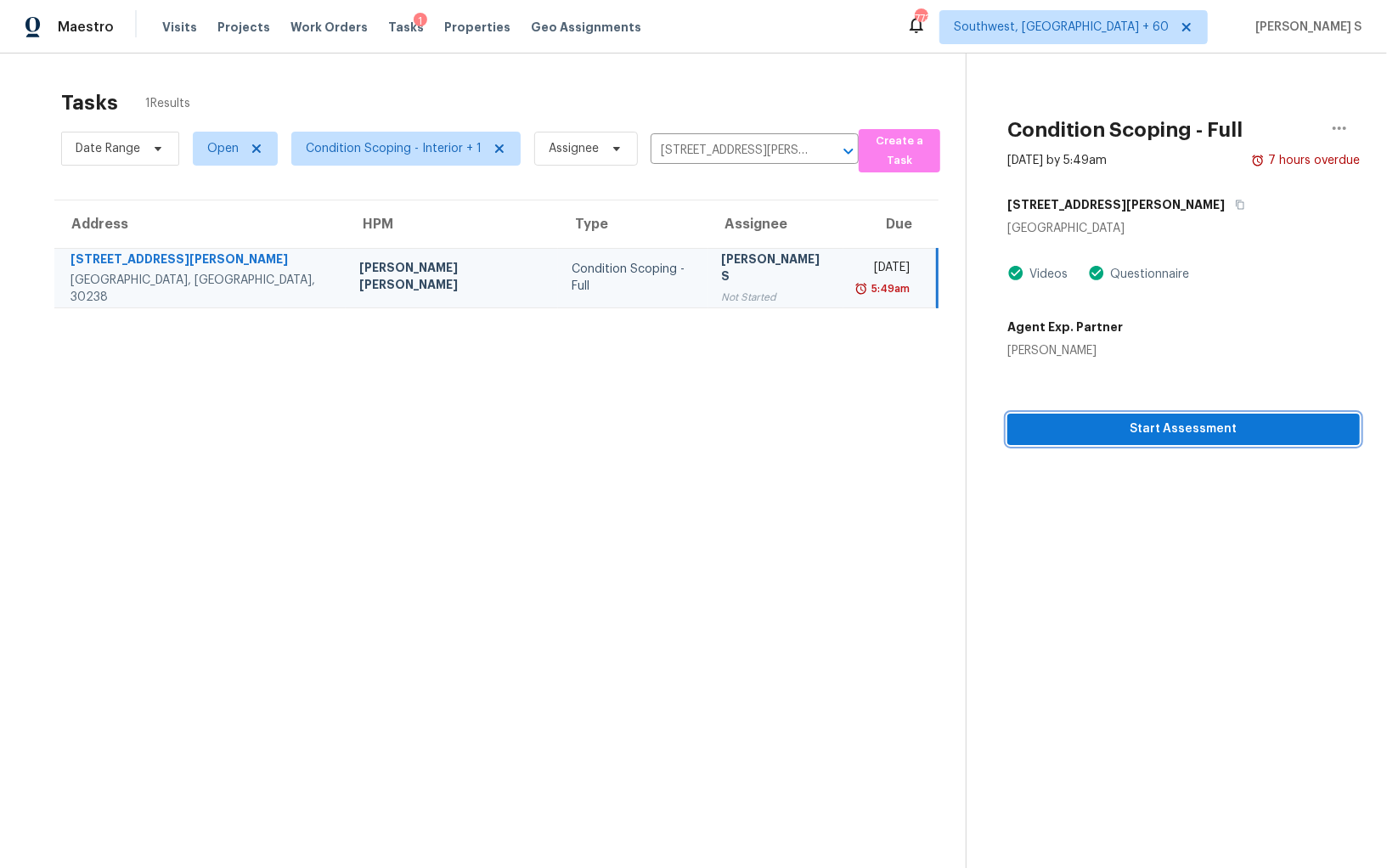
click at [1112, 422] on span "Start Assessment" at bounding box center [1183, 429] width 325 height 22
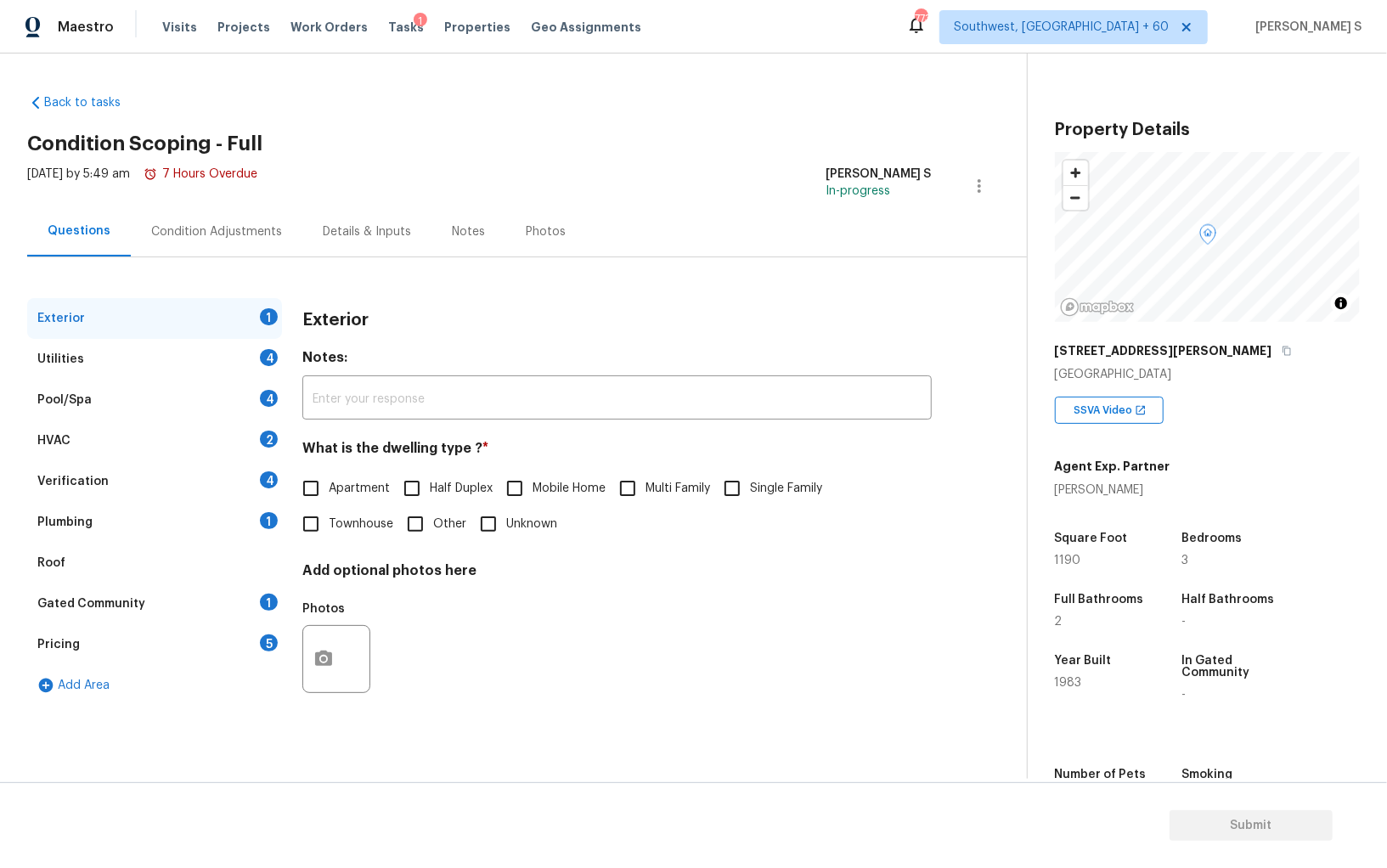
click at [722, 480] on input "Single Family" at bounding box center [732, 487] width 35 height 35
checkbox input "true"
click at [271, 352] on div "4" at bounding box center [268, 358] width 18 height 17
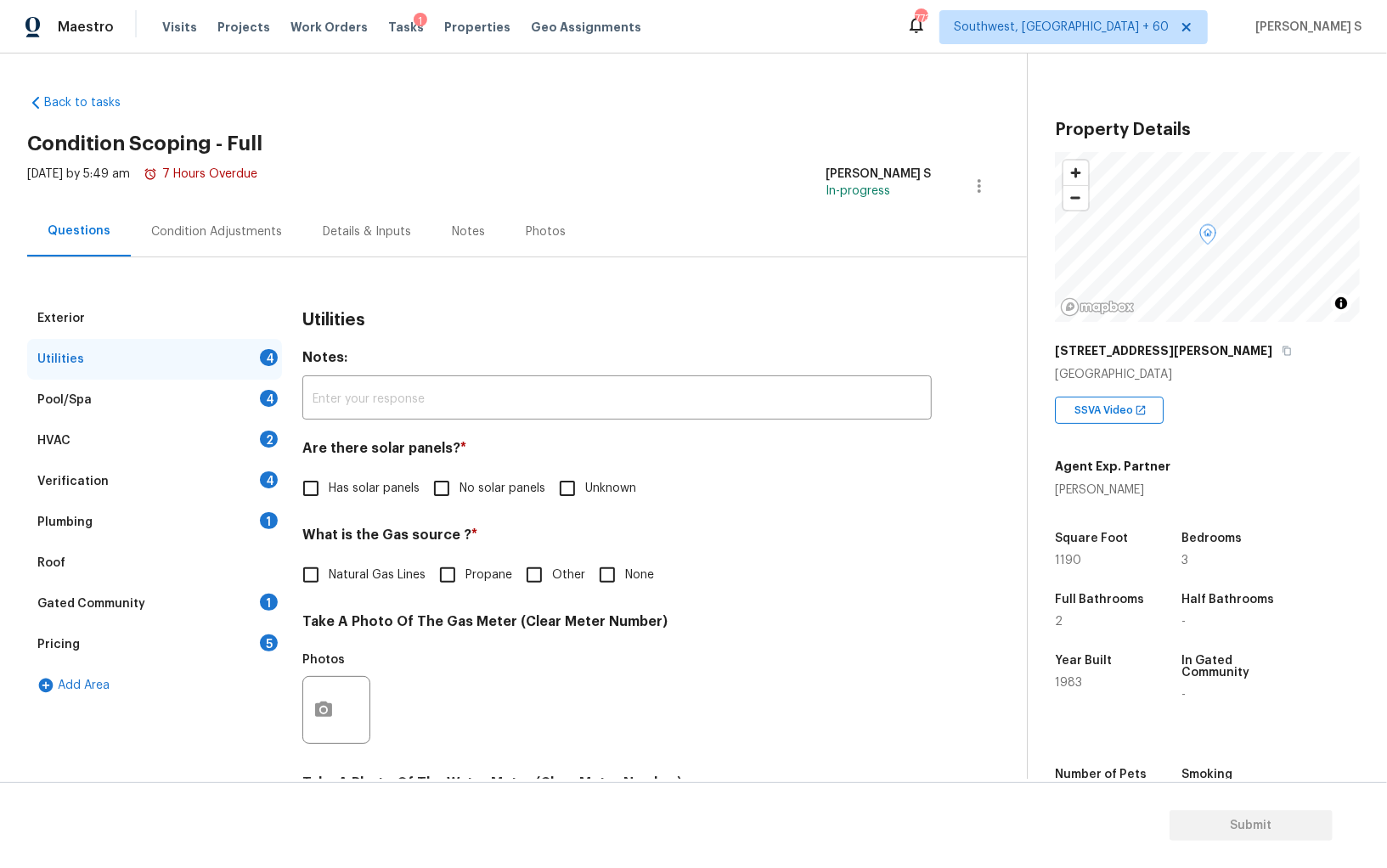
click at [463, 500] on label "No solar panels" at bounding box center [484, 487] width 122 height 35
click at [460, 500] on input "No solar panels" at bounding box center [441, 487] width 35 height 35
checkbox input "true"
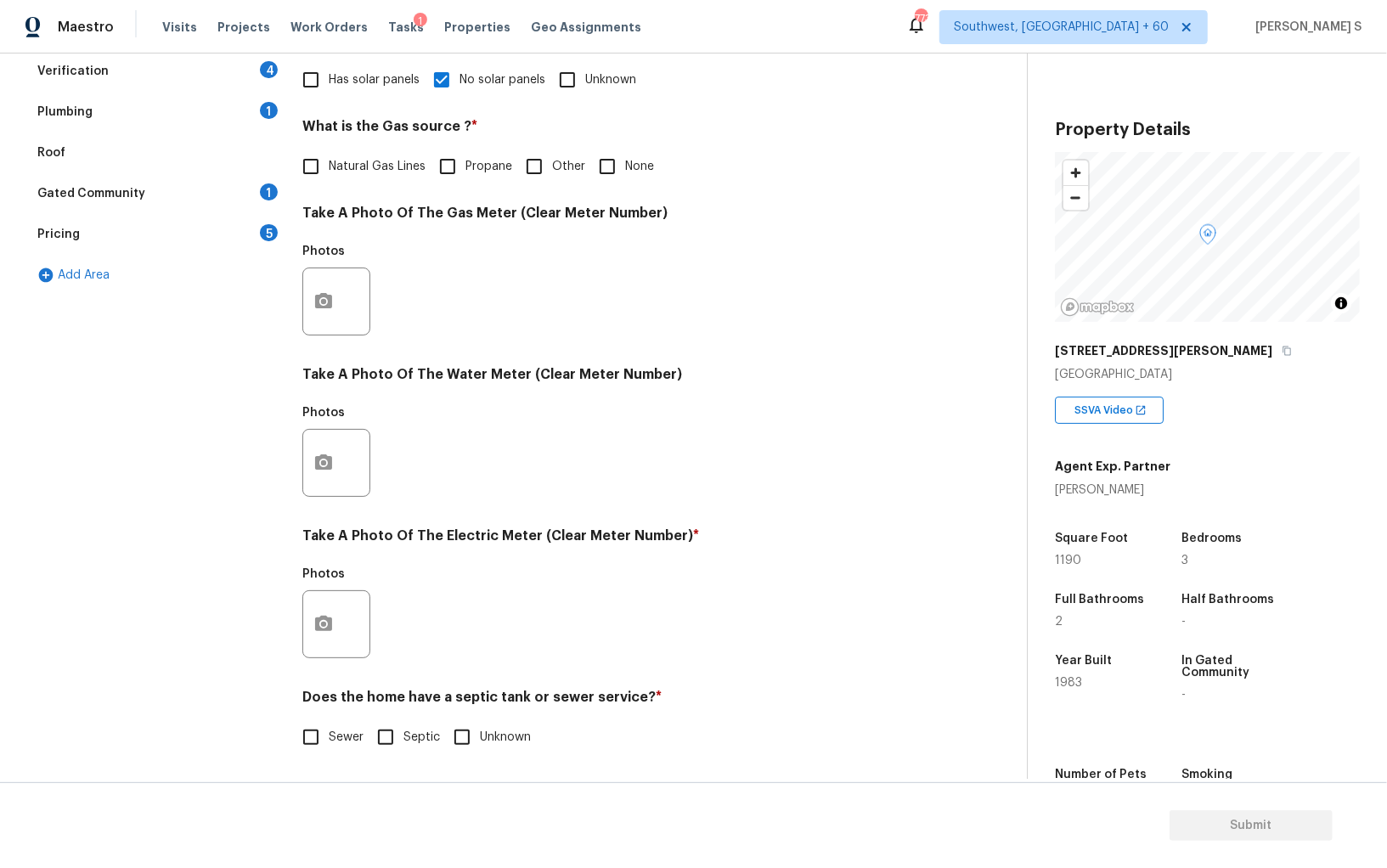
scroll to position [410, 0]
click at [325, 748] on input "Sewer" at bounding box center [311, 735] width 35 height 35
checkbox input "true"
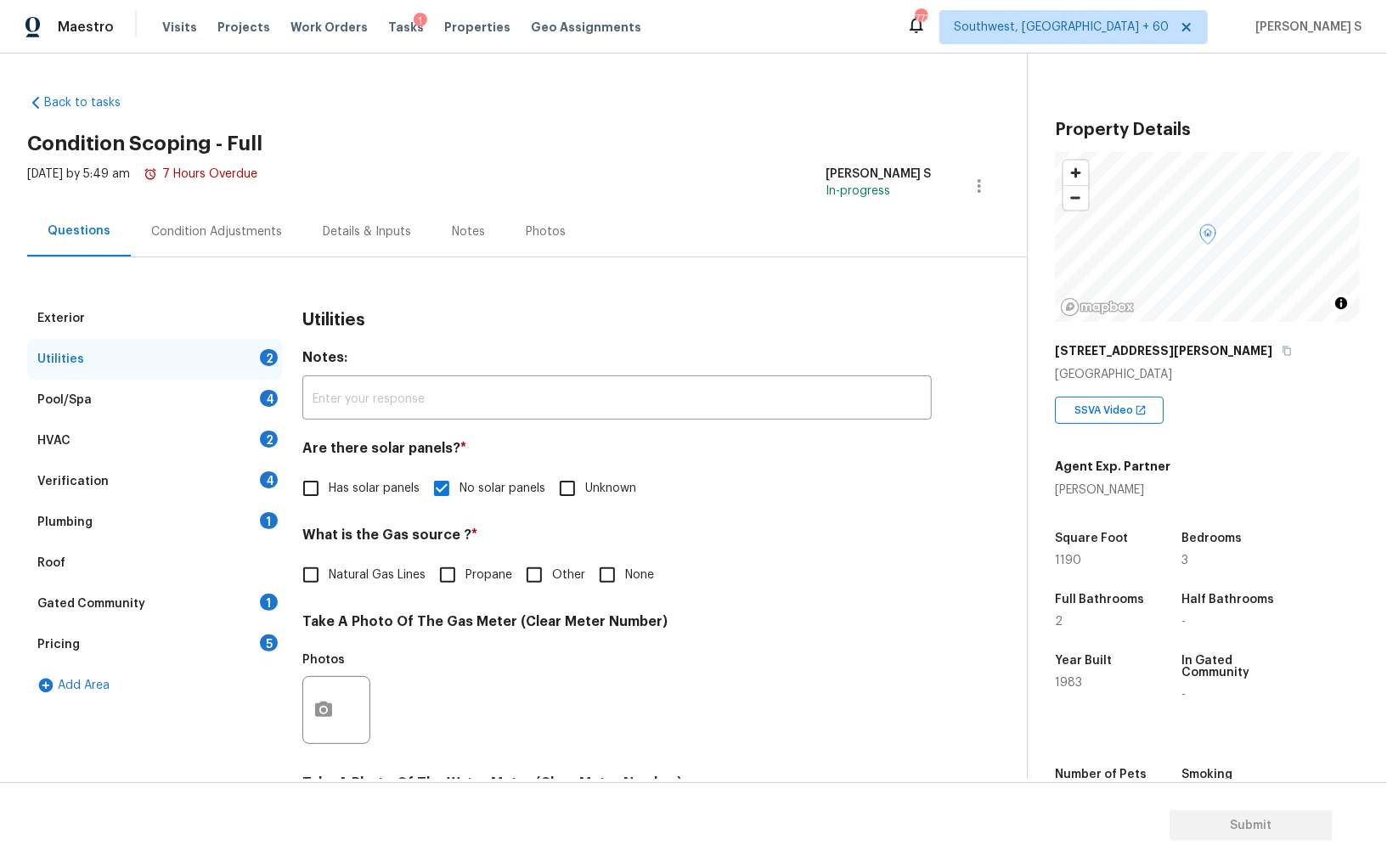
click at [257, 523] on div "Plumbing 1" at bounding box center [154, 522] width 255 height 41
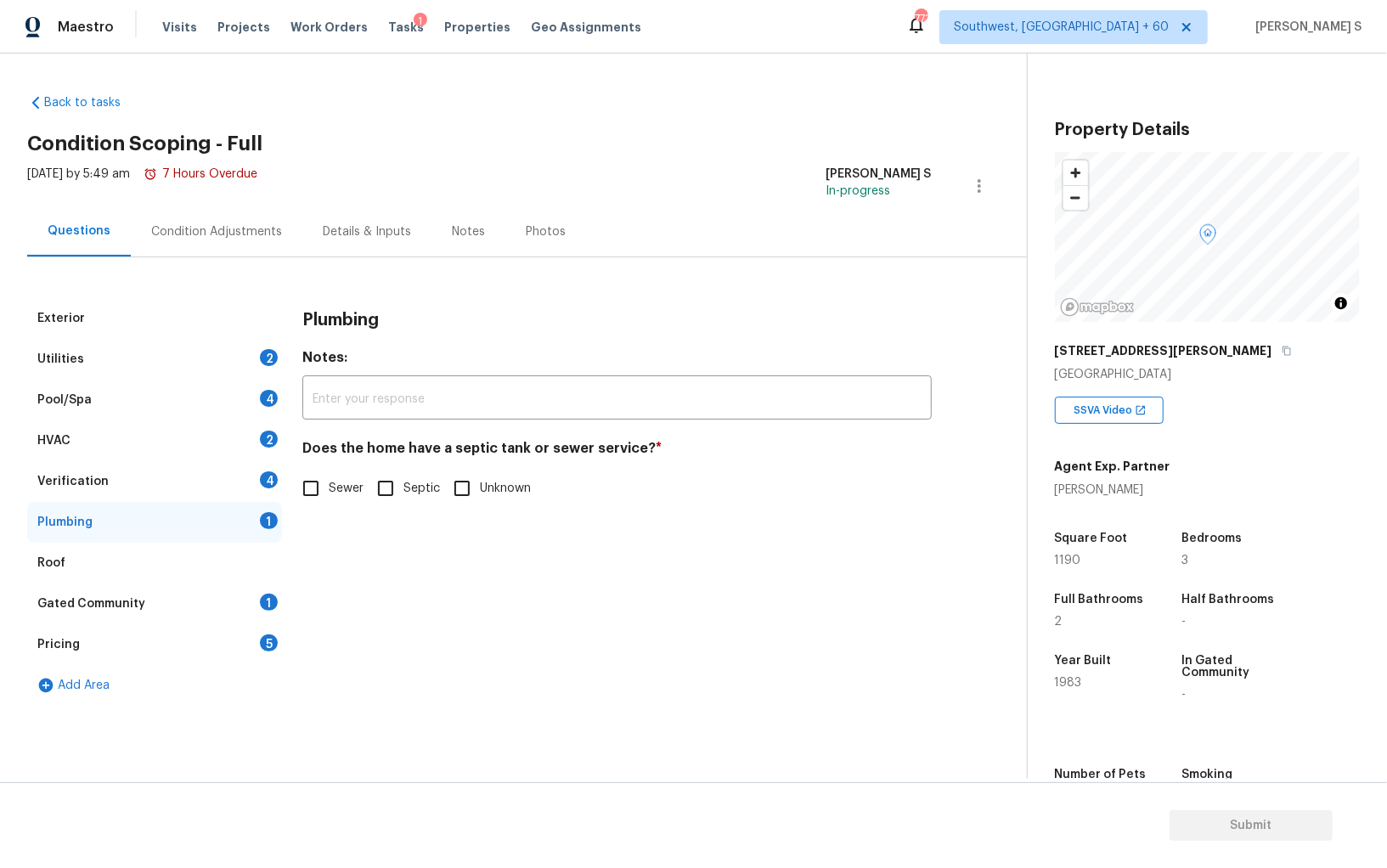
click at [306, 484] on input "Sewer" at bounding box center [311, 487] width 35 height 35
checkbox input "true"
click at [264, 599] on div "1" at bounding box center [268, 602] width 18 height 17
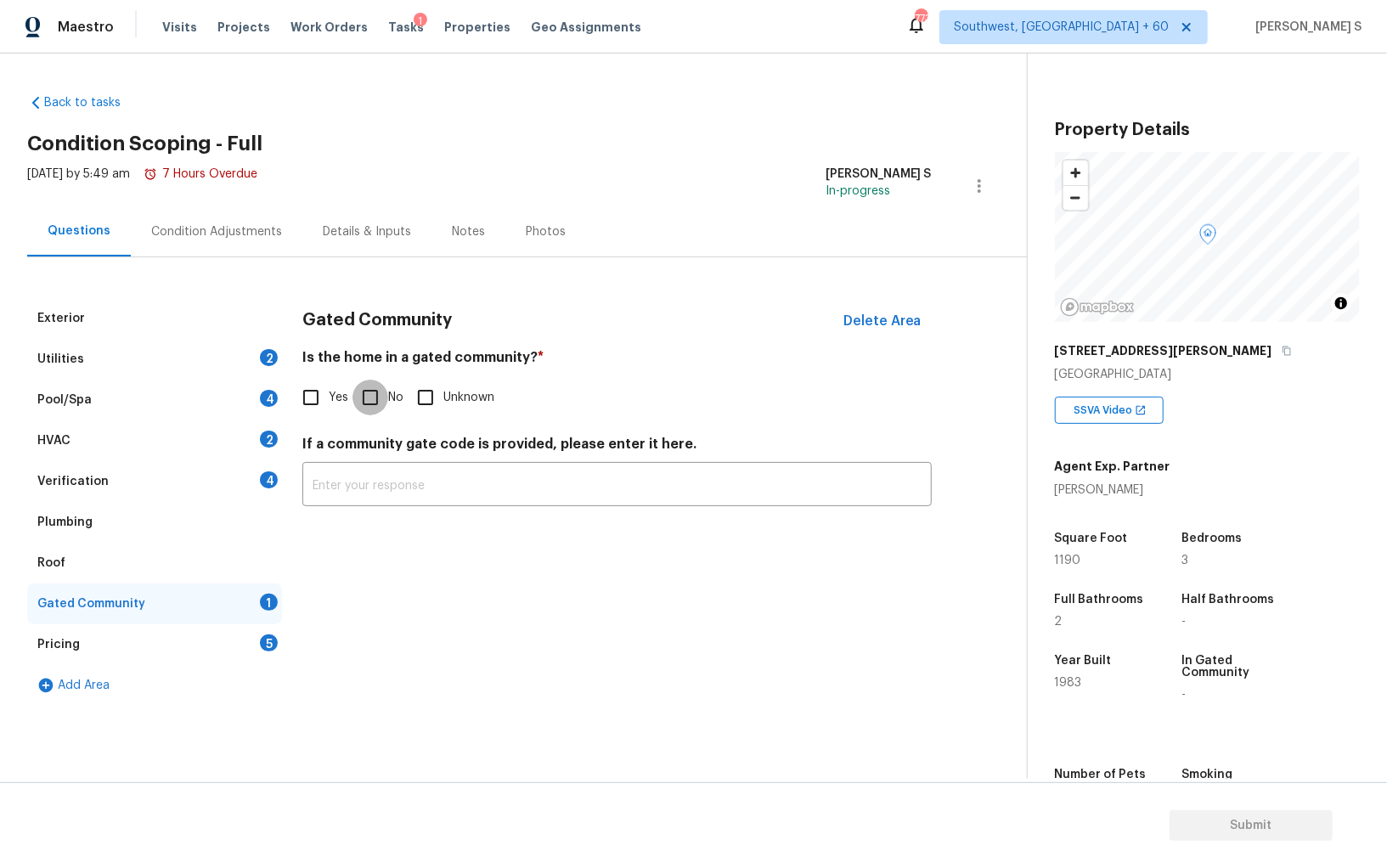
click at [368, 394] on input "No" at bounding box center [369, 397] width 35 height 35
checkbox input "true"
click at [248, 478] on div "Verification 4" at bounding box center [154, 481] width 255 height 41
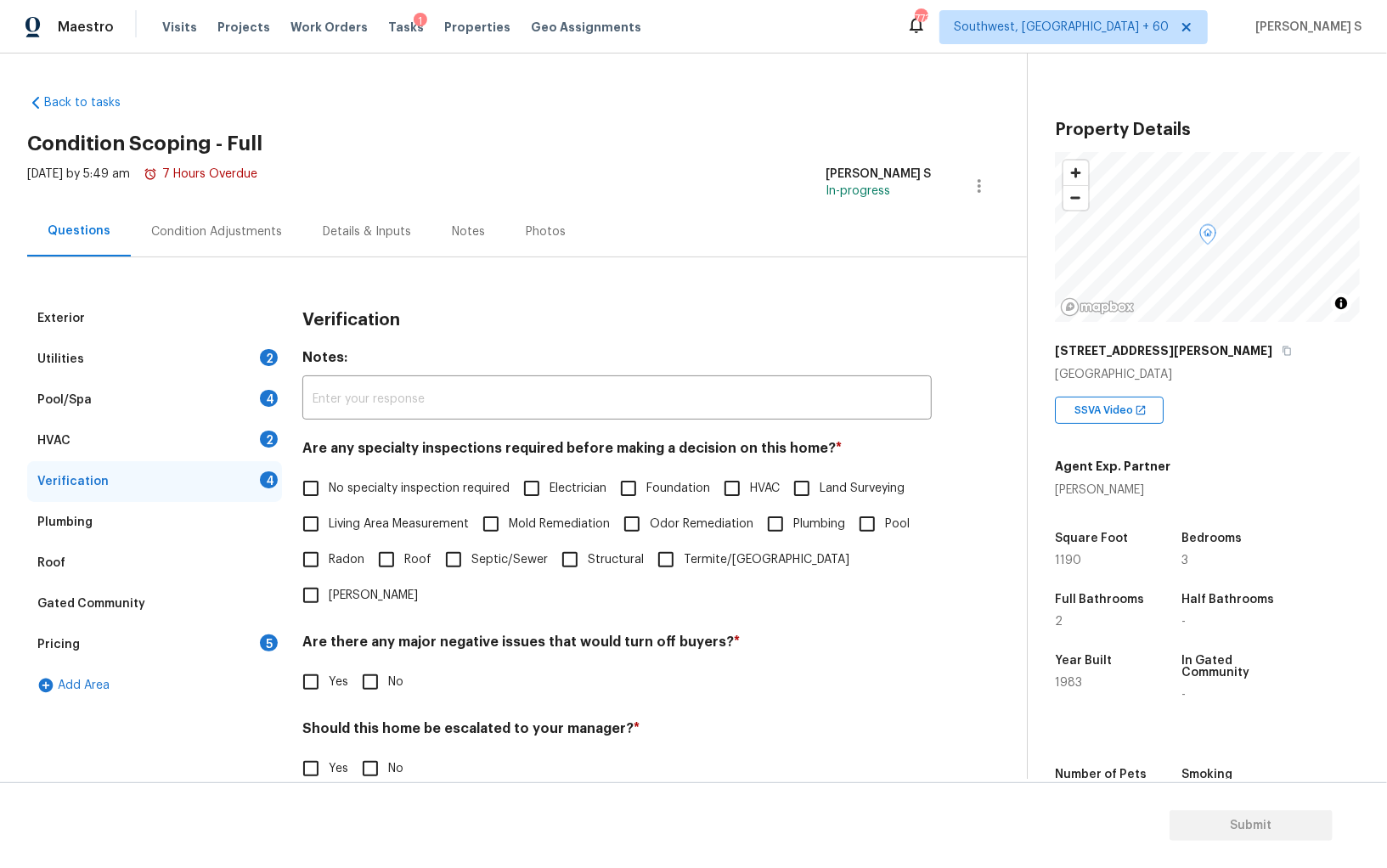
drag, startPoint x: 319, startPoint y: 491, endPoint x: 371, endPoint y: 510, distance: 55.4
click at [318, 491] on input "No specialty inspection required" at bounding box center [311, 487] width 35 height 35
checkbox input "true"
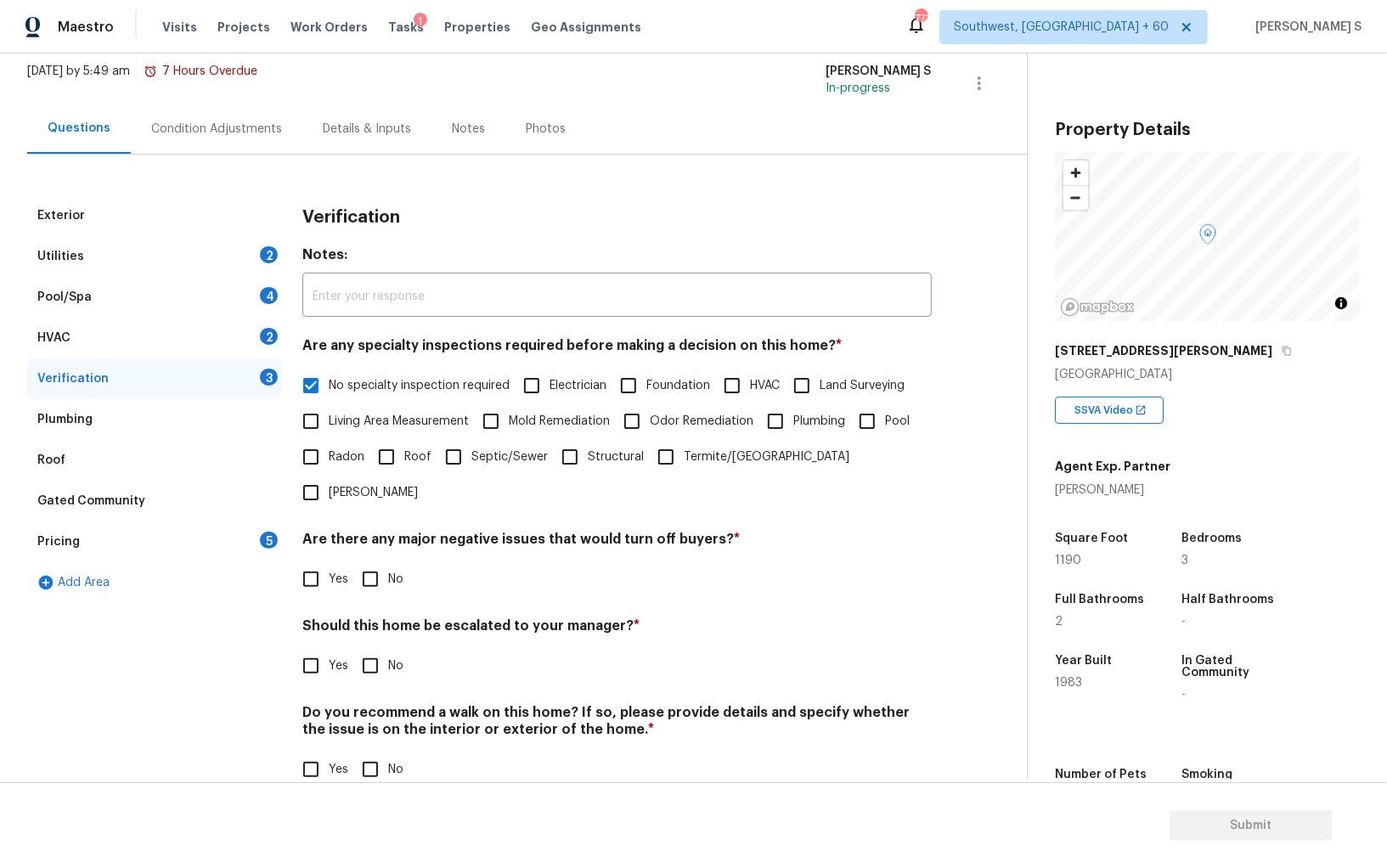
scroll to position [101, 0]
click at [375, 563] on input "No" at bounding box center [369, 581] width 35 height 35
checkbox input "true"
click at [369, 753] on input "No" at bounding box center [369, 771] width 35 height 35
checkbox input "true"
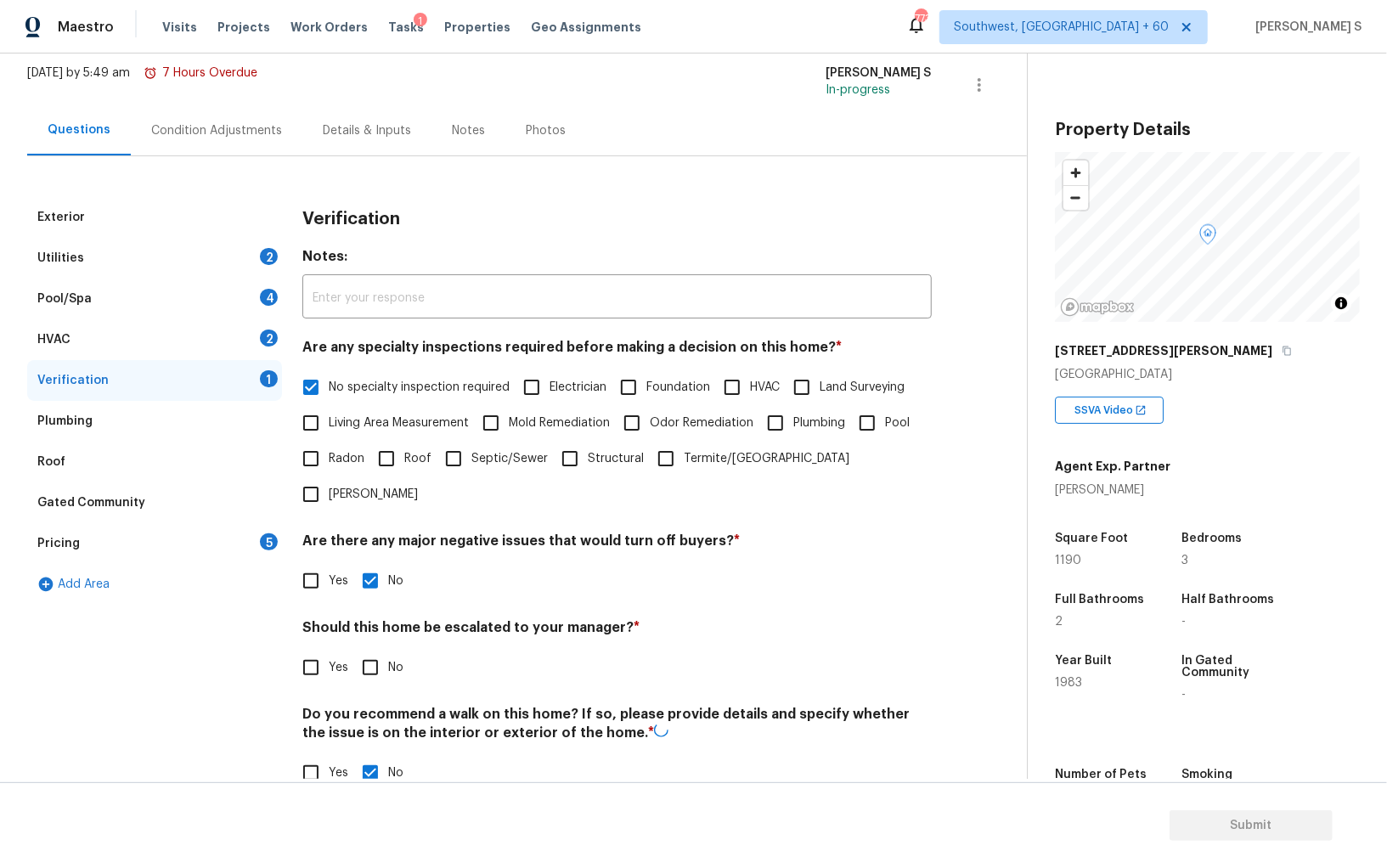
scroll to position [0, 0]
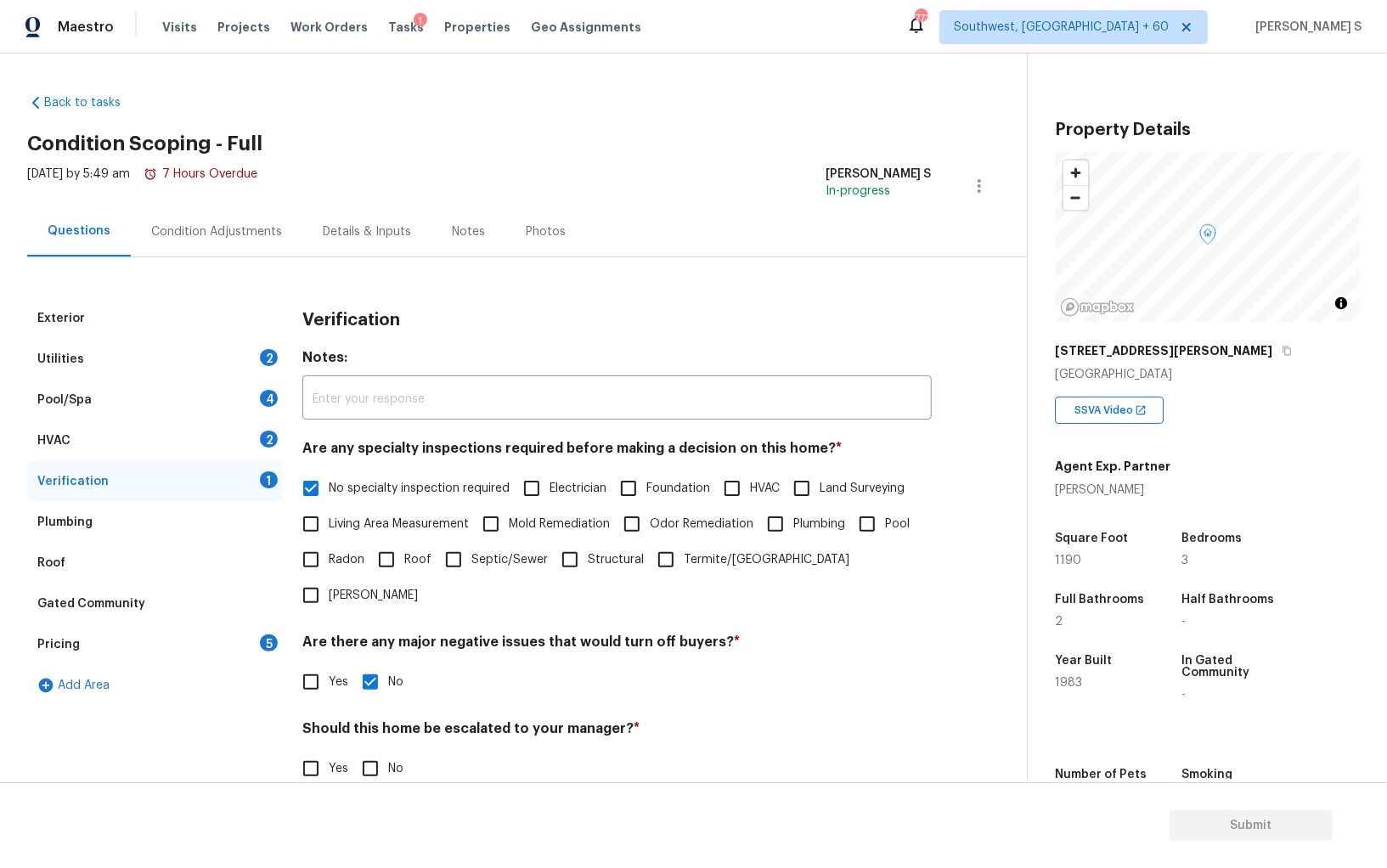
click at [246, 427] on div "HVAC 2" at bounding box center [154, 440] width 255 height 41
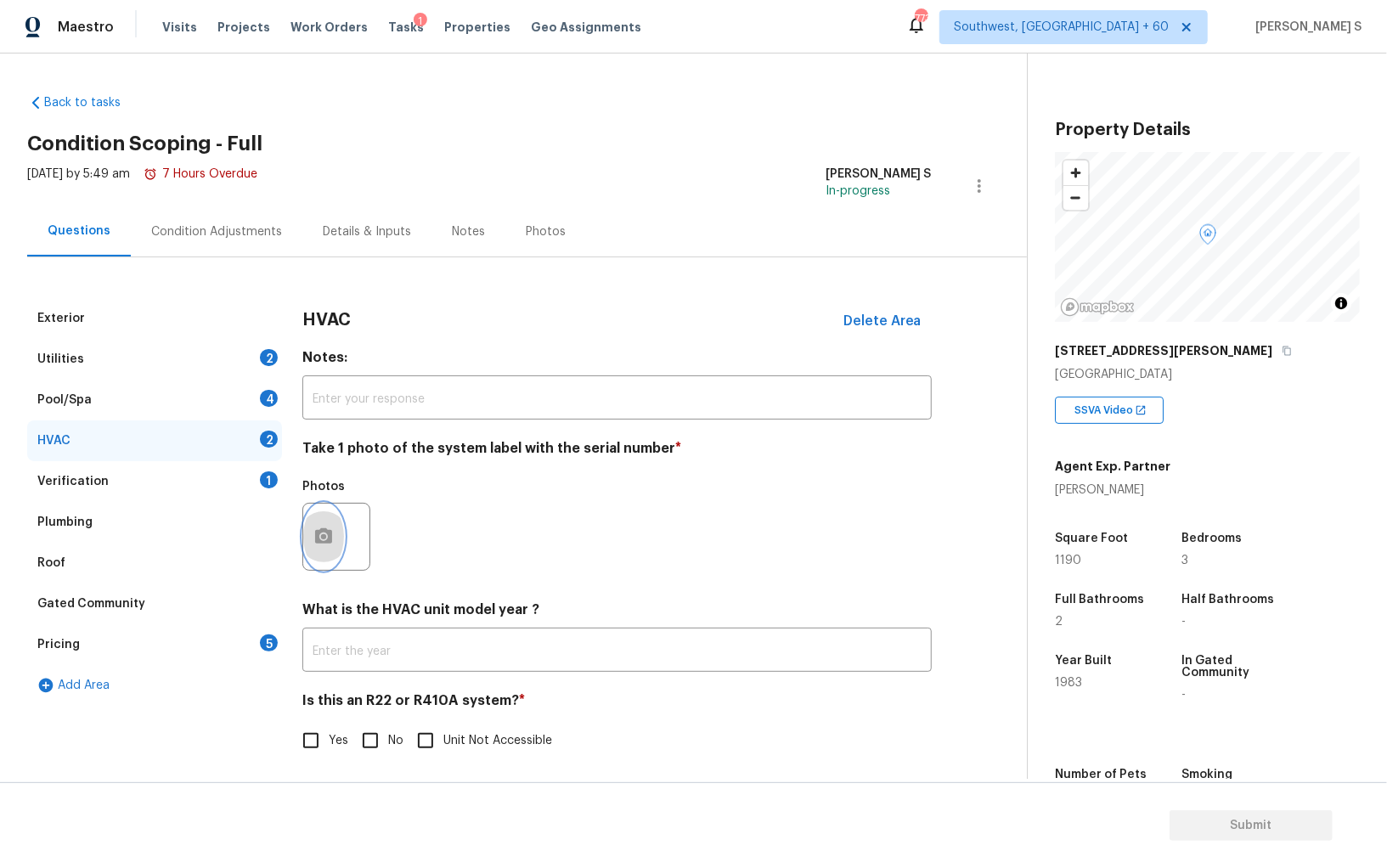
click at [318, 555] on button "button" at bounding box center [323, 537] width 41 height 66
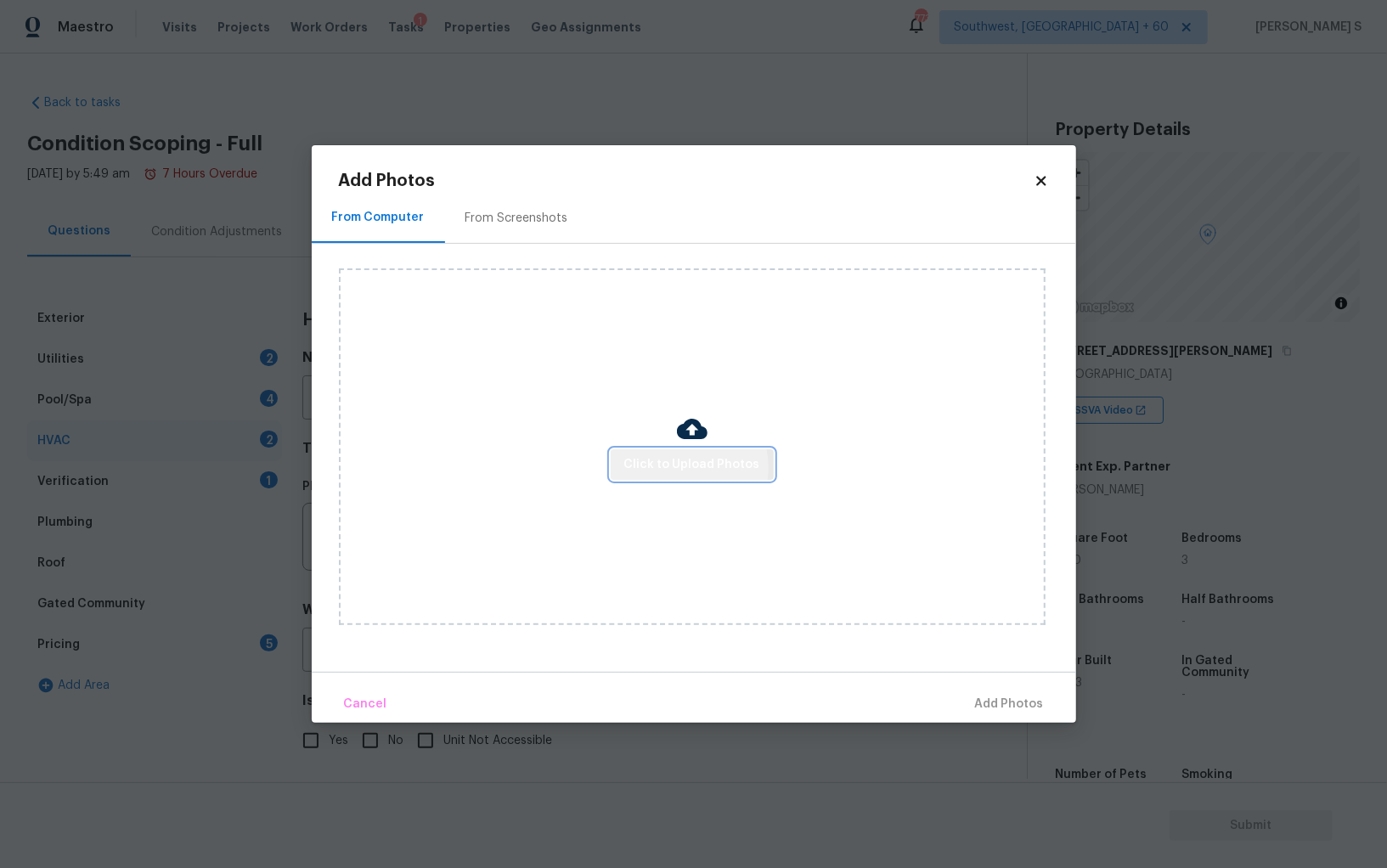
click at [685, 468] on span "Click to Upload Photos" at bounding box center [691, 465] width 136 height 22
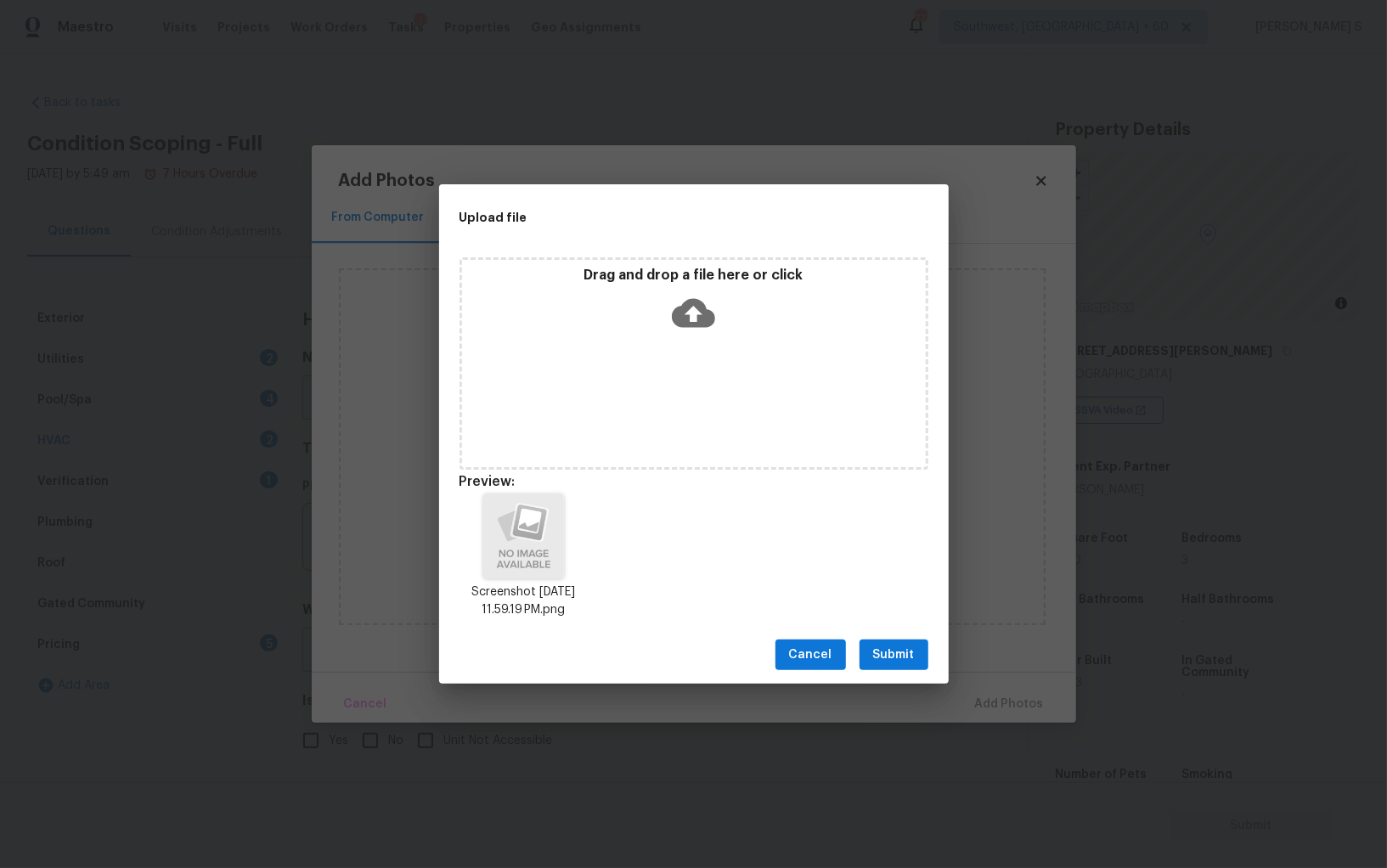
click at [905, 647] on span "Submit" at bounding box center [894, 655] width 41 height 22
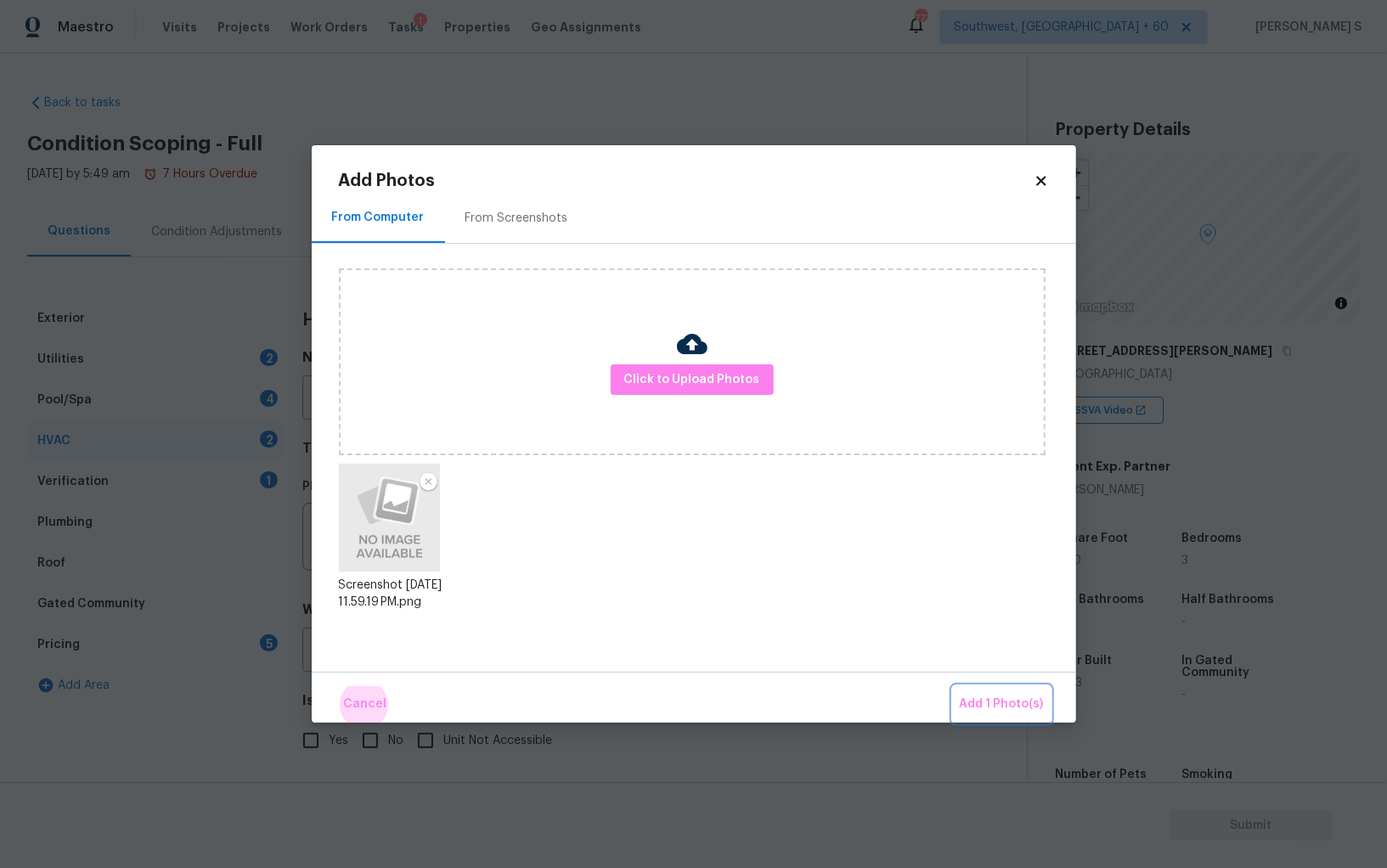
click at [953, 686] on button "Add 1 Photo(s)" at bounding box center [1001, 704] width 98 height 36
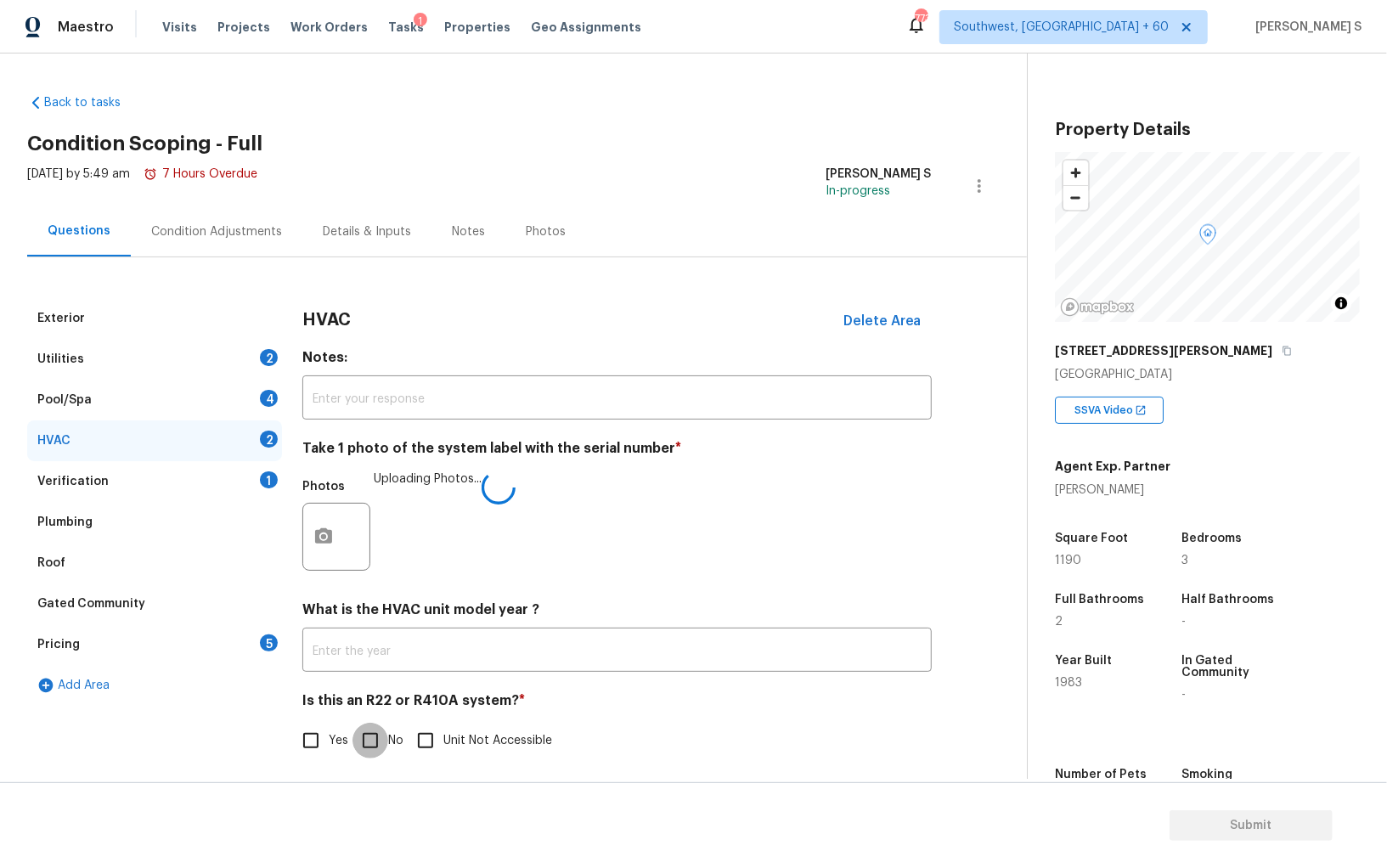
click at [387, 731] on input "No" at bounding box center [369, 740] width 35 height 35
checkbox input "true"
click at [255, 404] on div "Pool/Spa 4" at bounding box center [154, 399] width 255 height 41
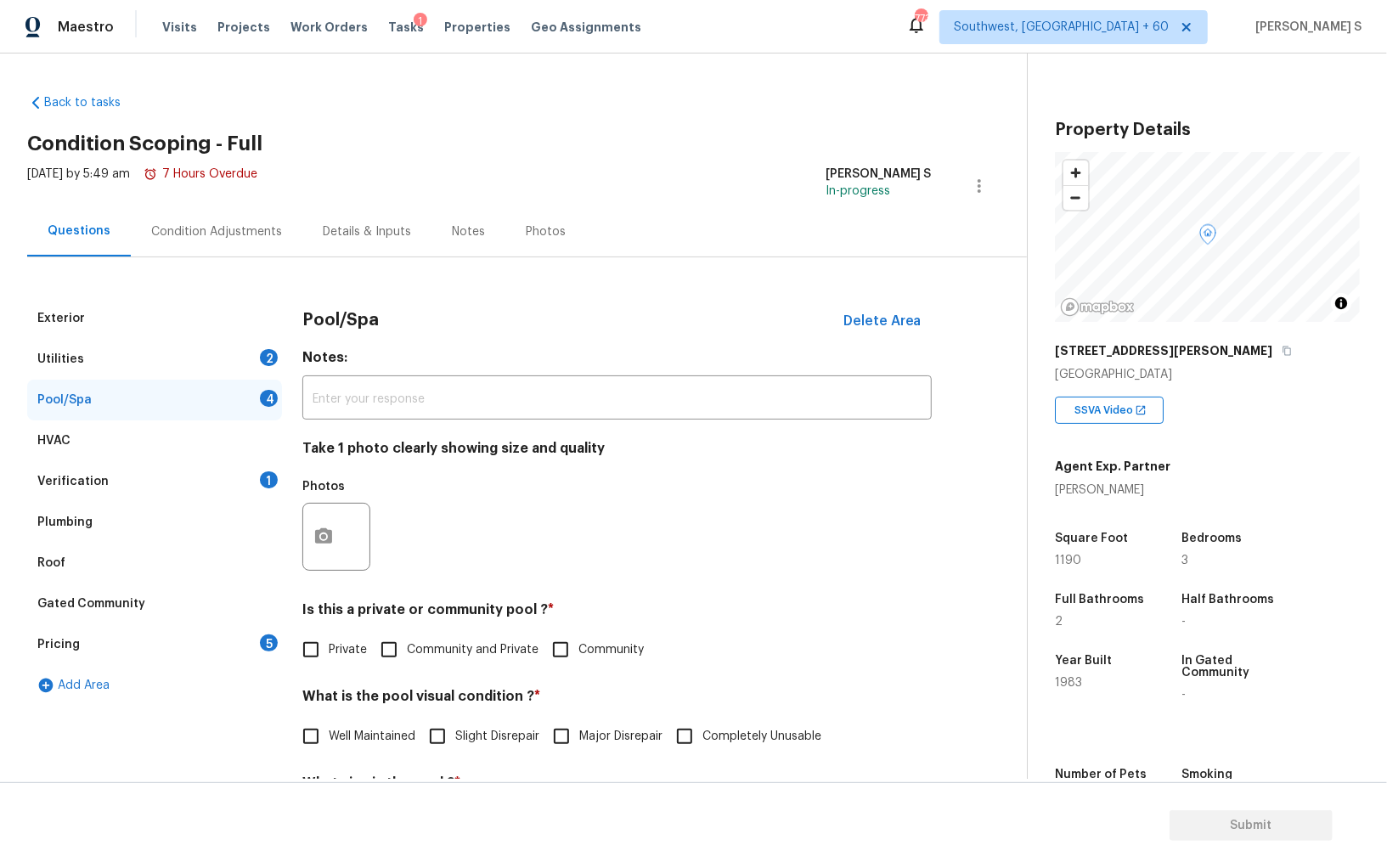
click at [256, 348] on div "Utilities 2" at bounding box center [154, 359] width 255 height 41
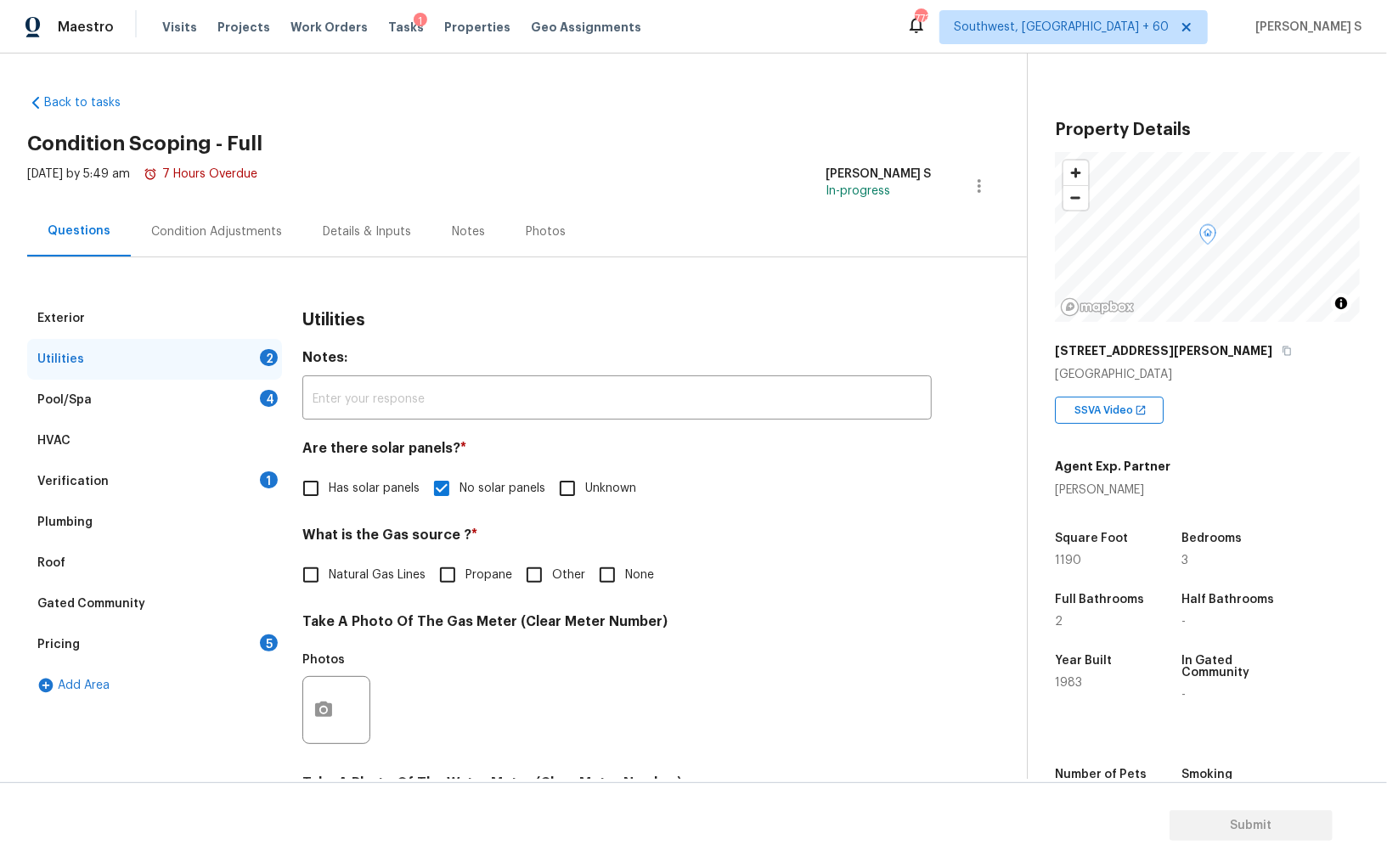
scroll to position [410, 0]
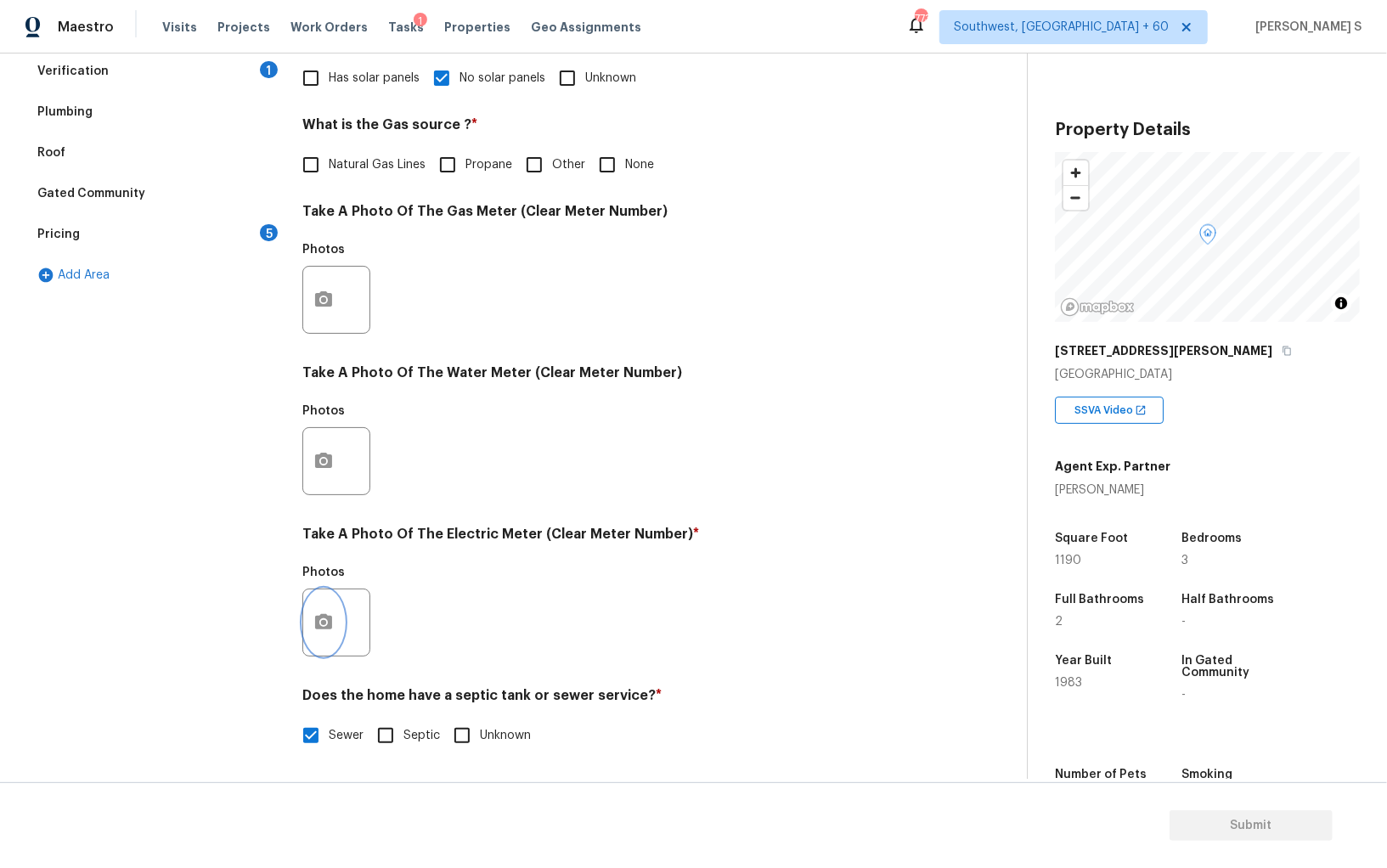
click at [329, 634] on button "button" at bounding box center [323, 622] width 41 height 66
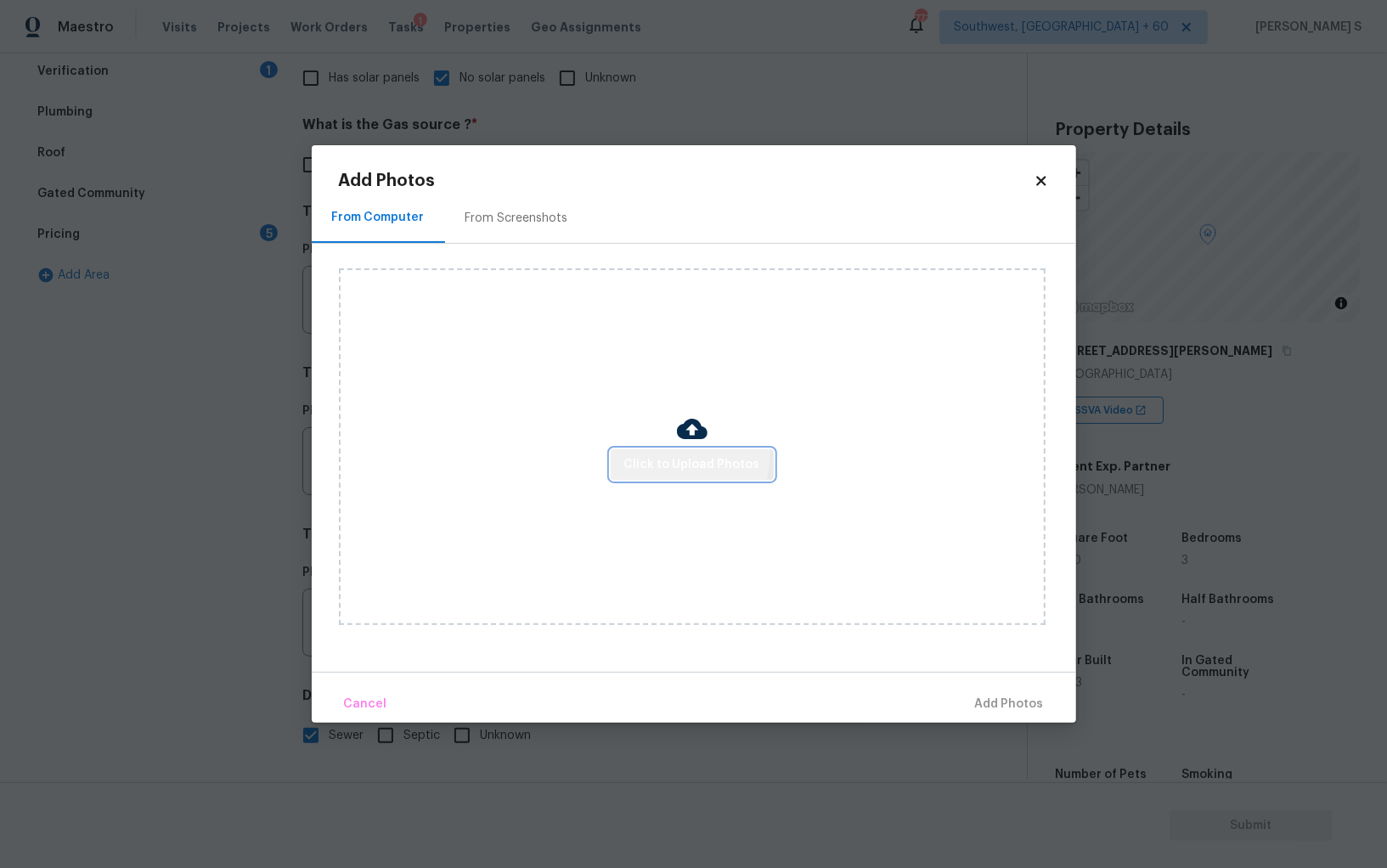
click at [653, 452] on button "Click to Upload Photos" at bounding box center [692, 465] width 163 height 31
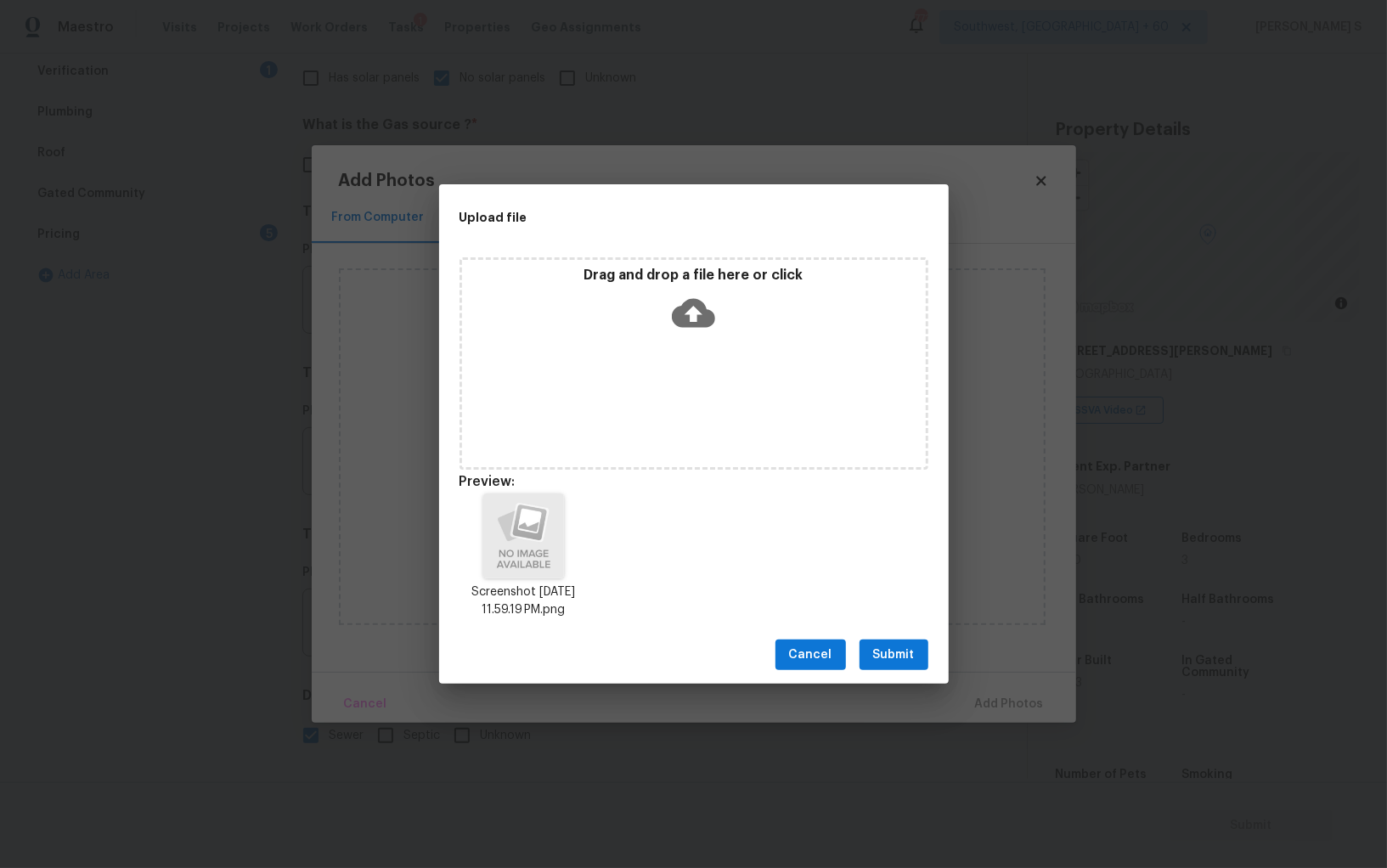
click at [914, 649] on span "Submit" at bounding box center [894, 655] width 41 height 22
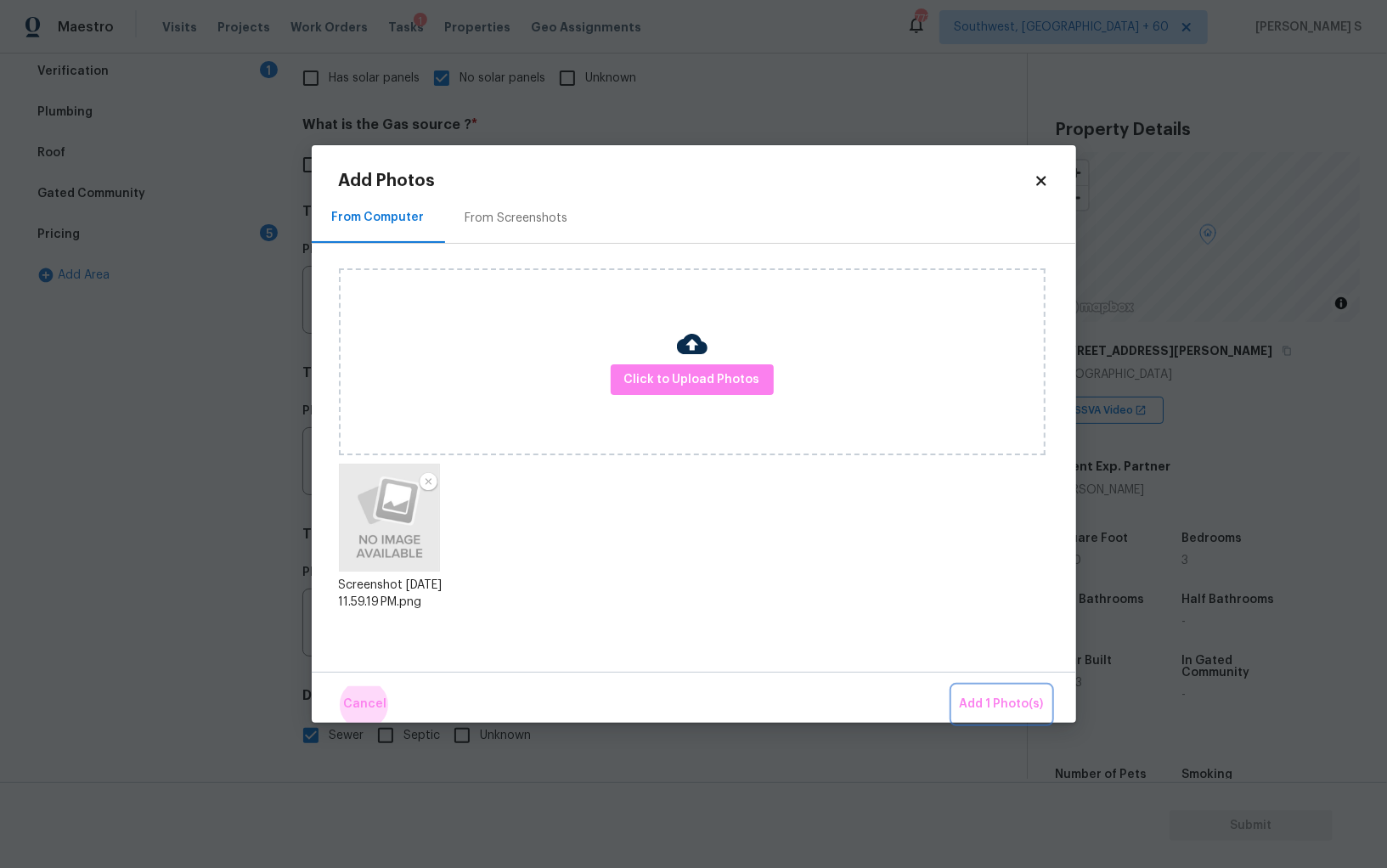
click at [953, 686] on button "Add 1 Photo(s)" at bounding box center [1001, 704] width 98 height 36
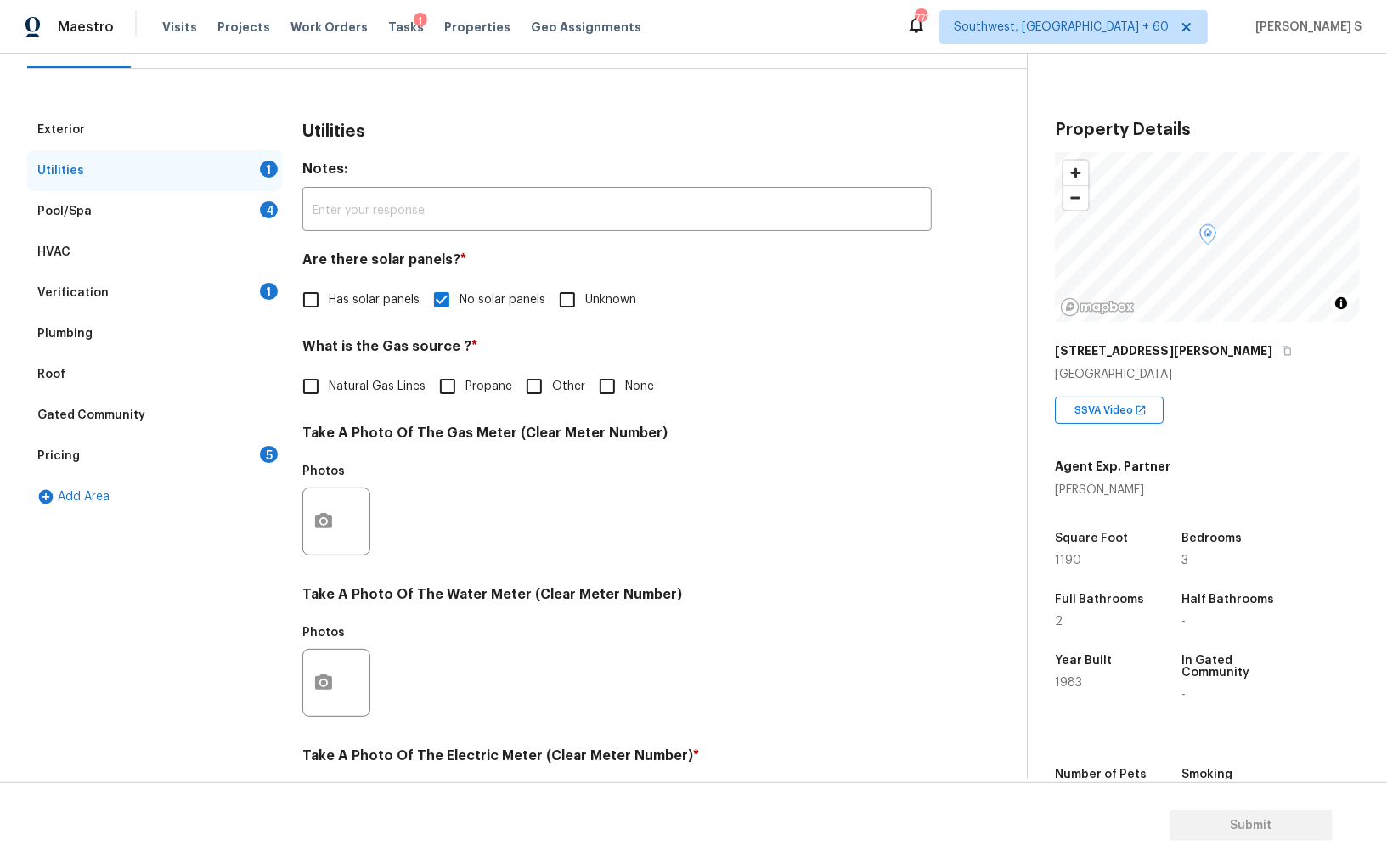
scroll to position [0, 0]
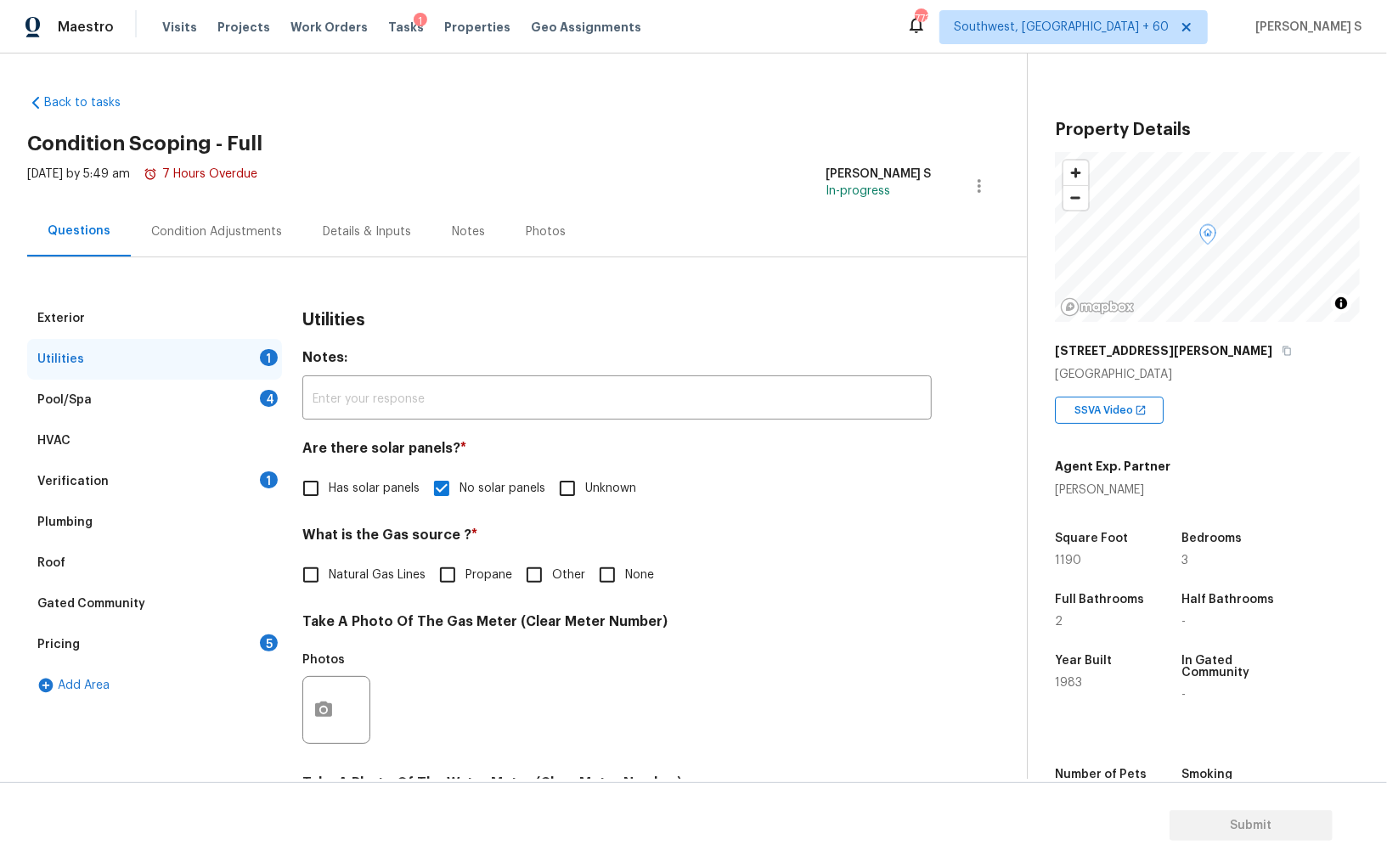
click at [274, 387] on div "Pool/Spa 4" at bounding box center [154, 399] width 255 height 41
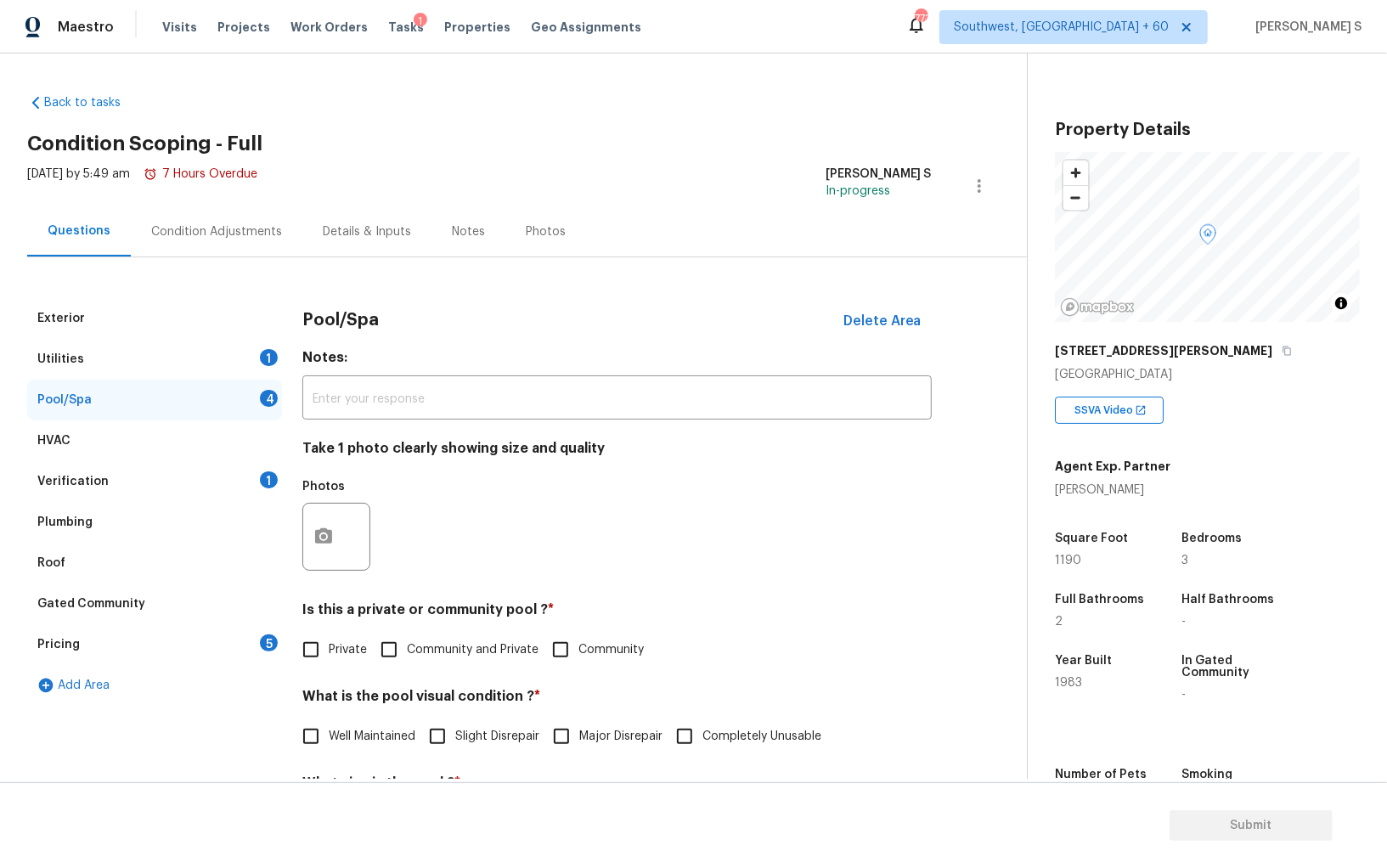
click at [255, 652] on div "Pricing 5" at bounding box center [154, 644] width 255 height 41
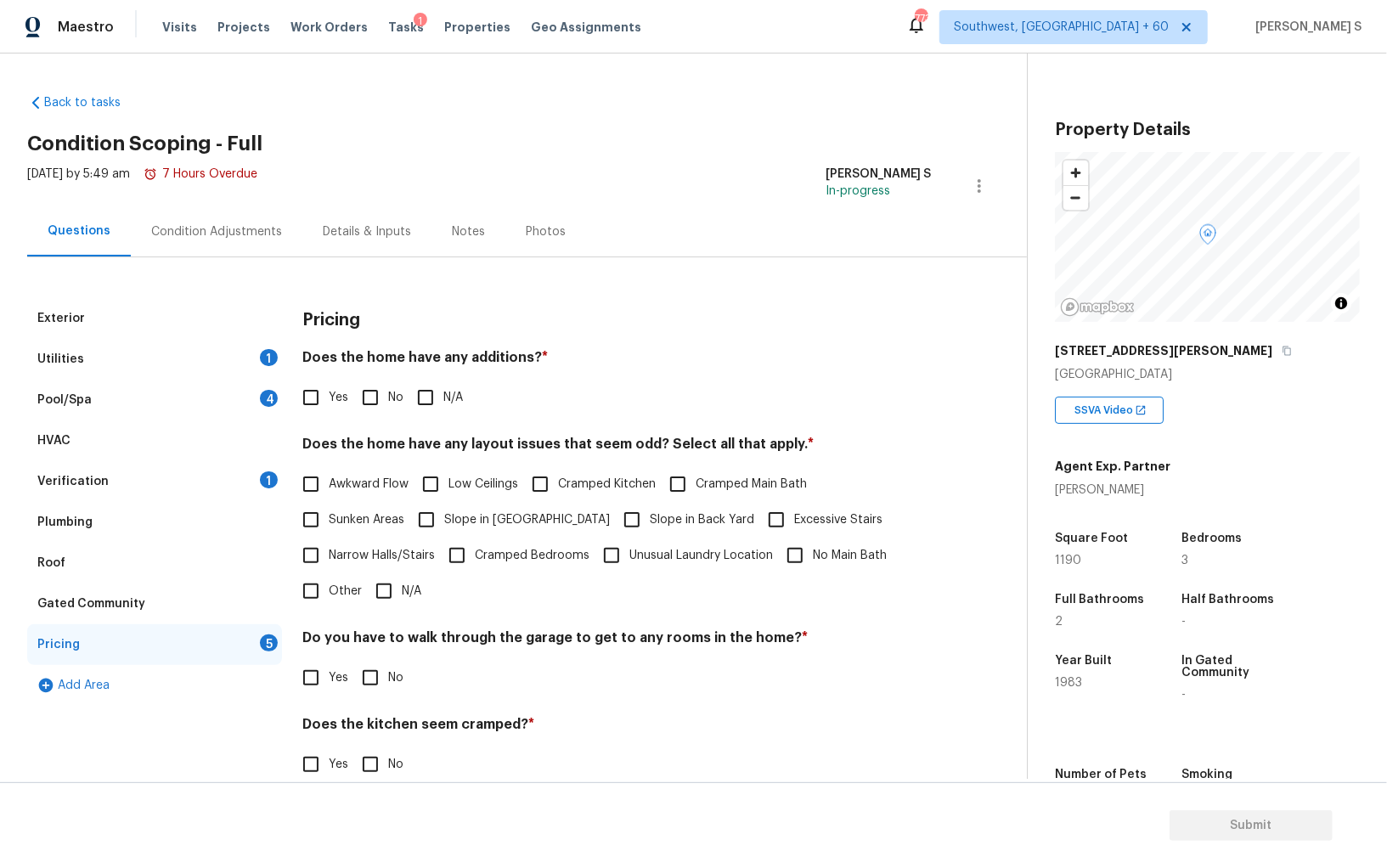
click at [375, 391] on input "No" at bounding box center [369, 397] width 35 height 35
checkbox input "true"
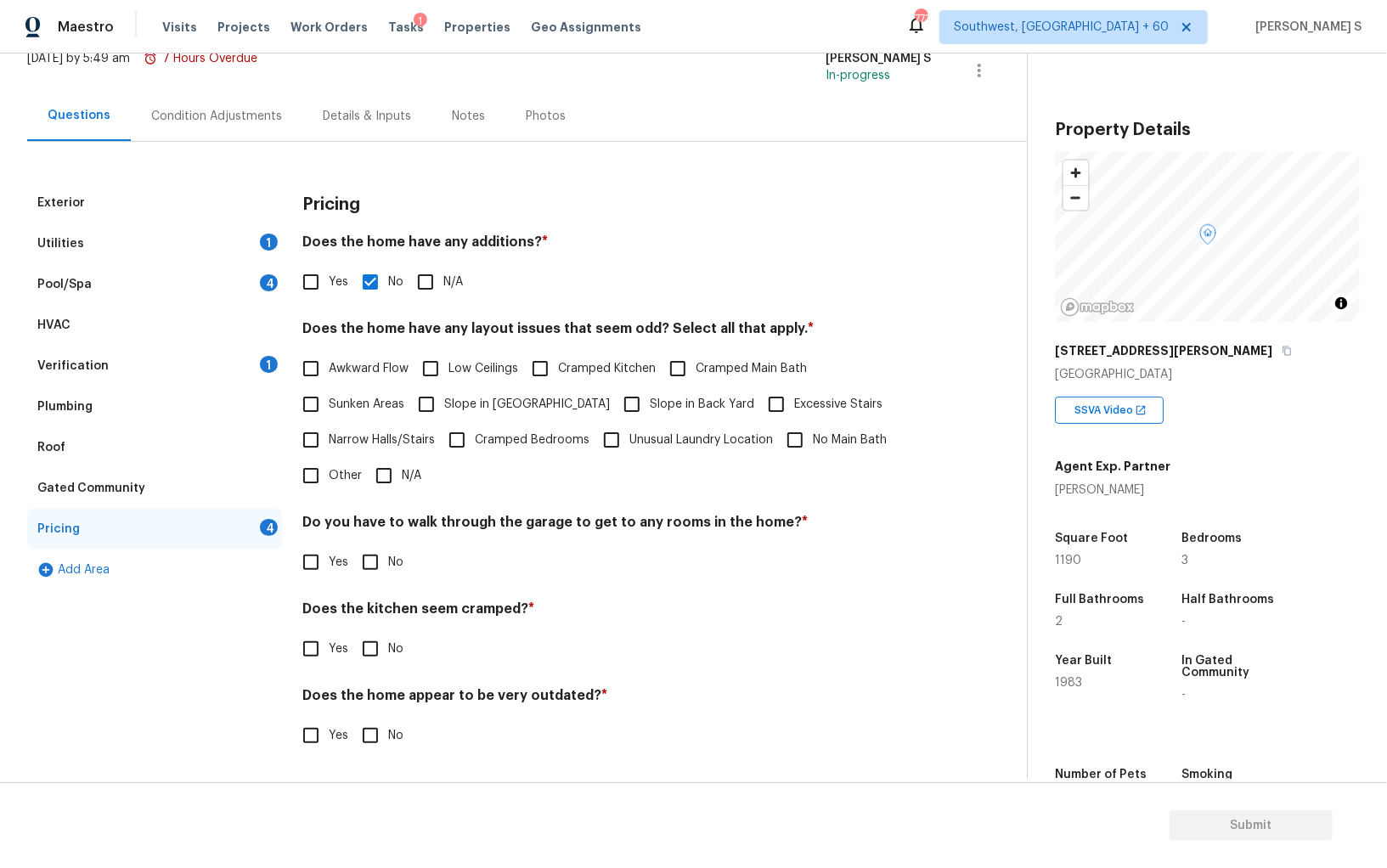
scroll to position [115, 0]
click at [369, 567] on input "No" at bounding box center [369, 563] width 35 height 35
checkbox input "true"
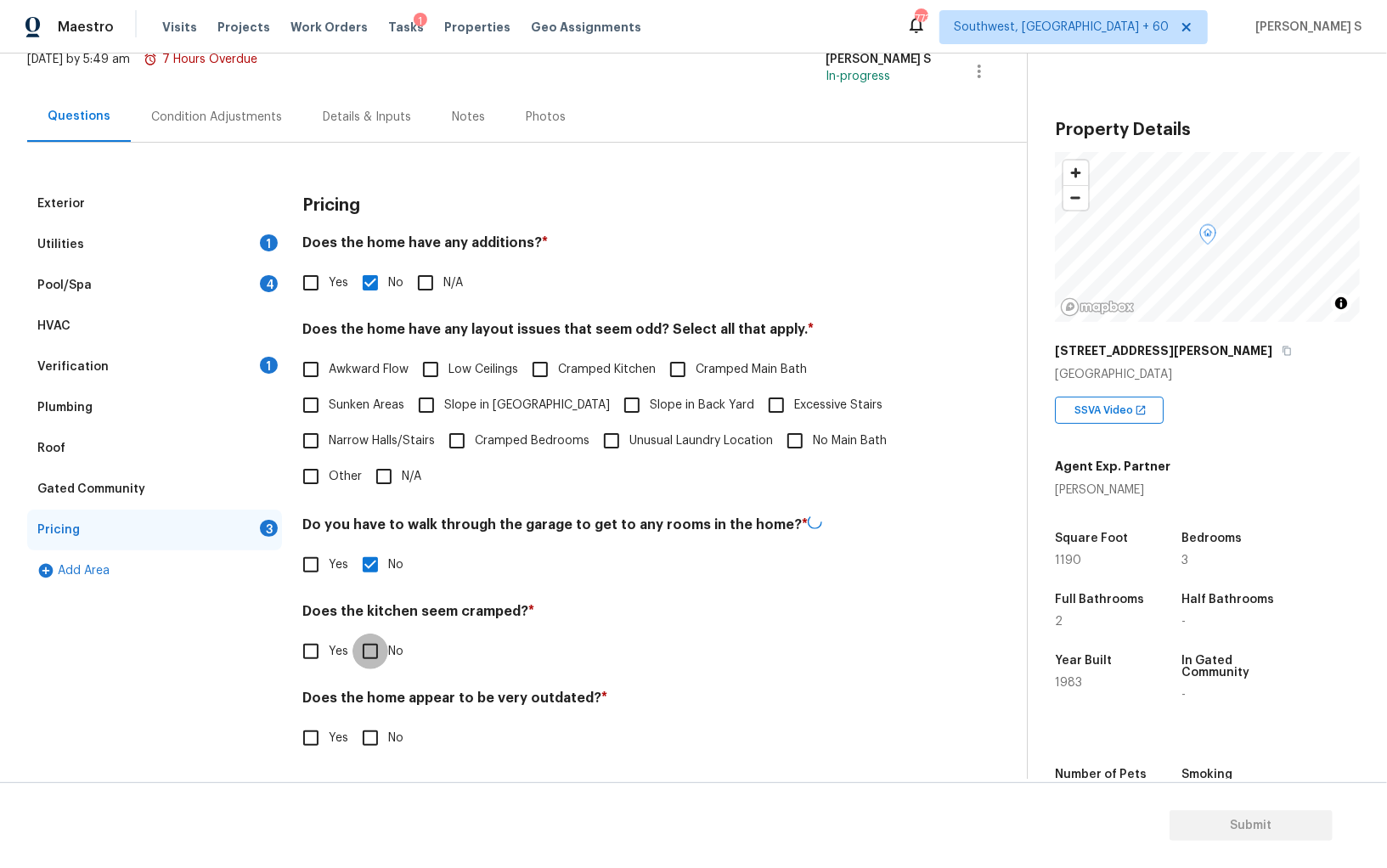
click at [352, 633] on input "No" at bounding box center [369, 651] width 35 height 35
checkbox input "true"
click at [352, 720] on input "No" at bounding box center [369, 738] width 35 height 35
checkbox input "true"
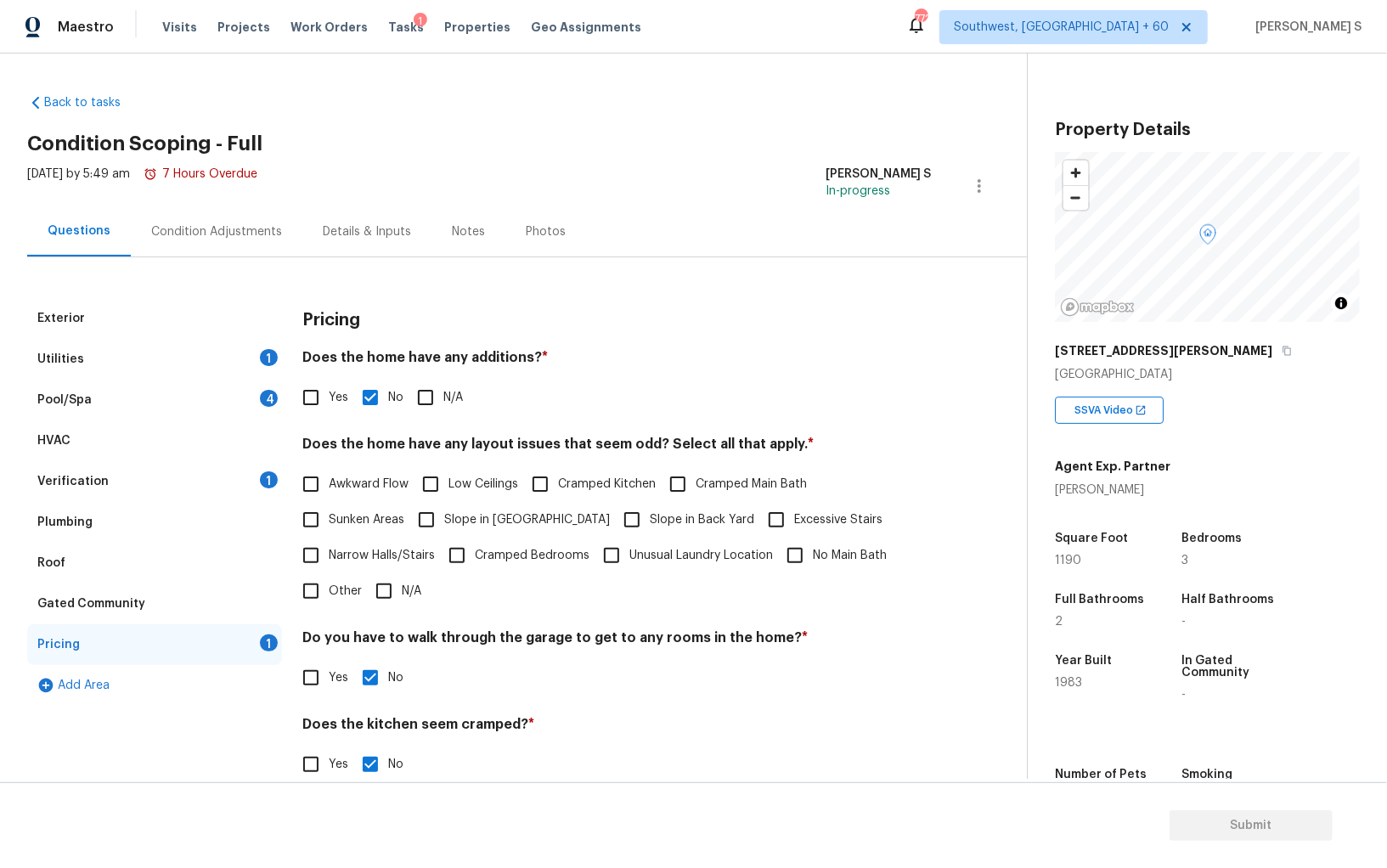
click at [452, 517] on span "Slope in [GEOGRAPHIC_DATA]" at bounding box center [527, 520] width 166 height 18
click at [444, 517] on input "Slope in [GEOGRAPHIC_DATA]" at bounding box center [426, 519] width 35 height 35
checkbox input "true"
click at [615, 522] on input "Slope in Back Yard" at bounding box center [632, 519] width 35 height 35
checkbox input "true"
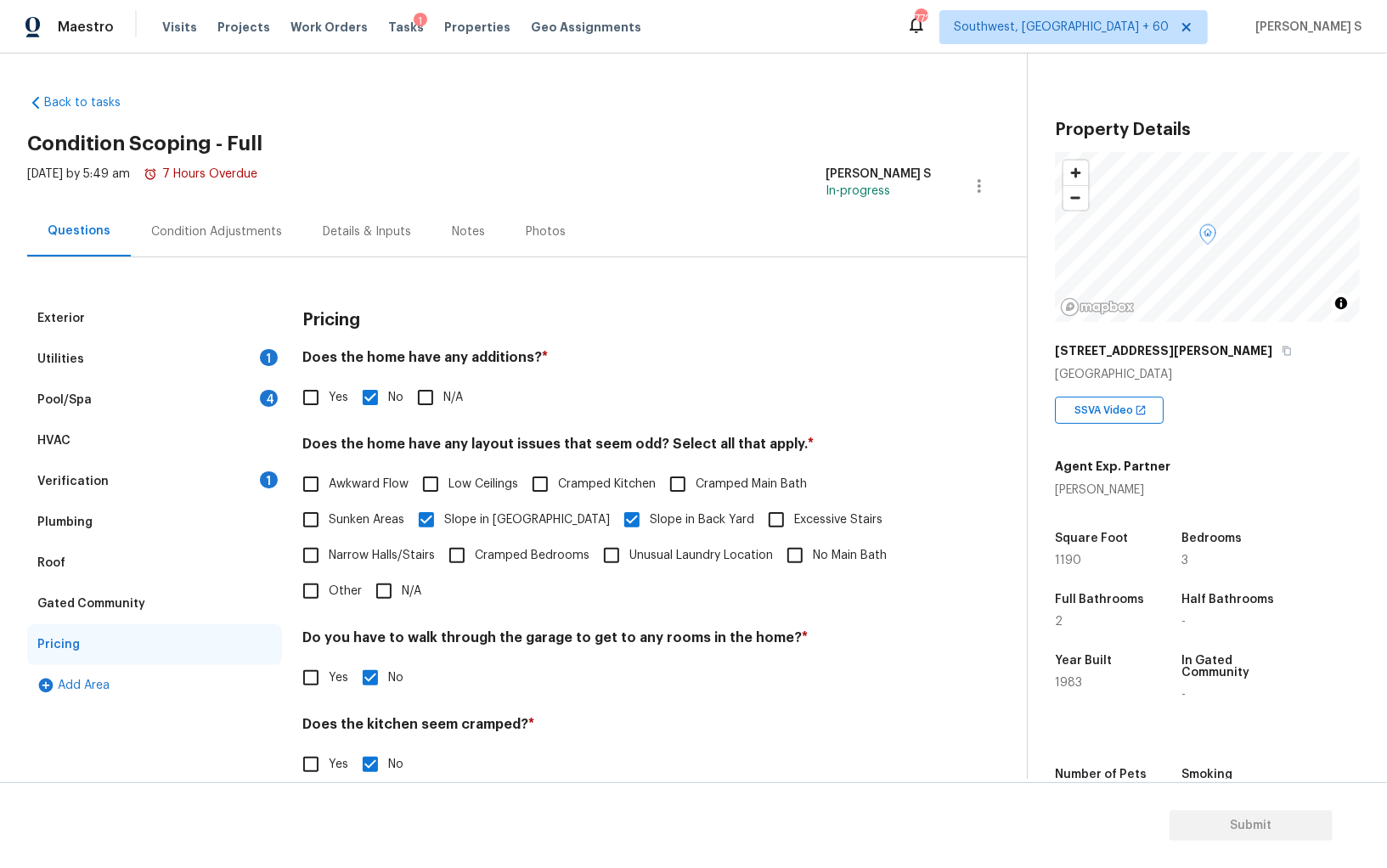
click at [254, 362] on div "Utilities 1" at bounding box center [154, 359] width 255 height 41
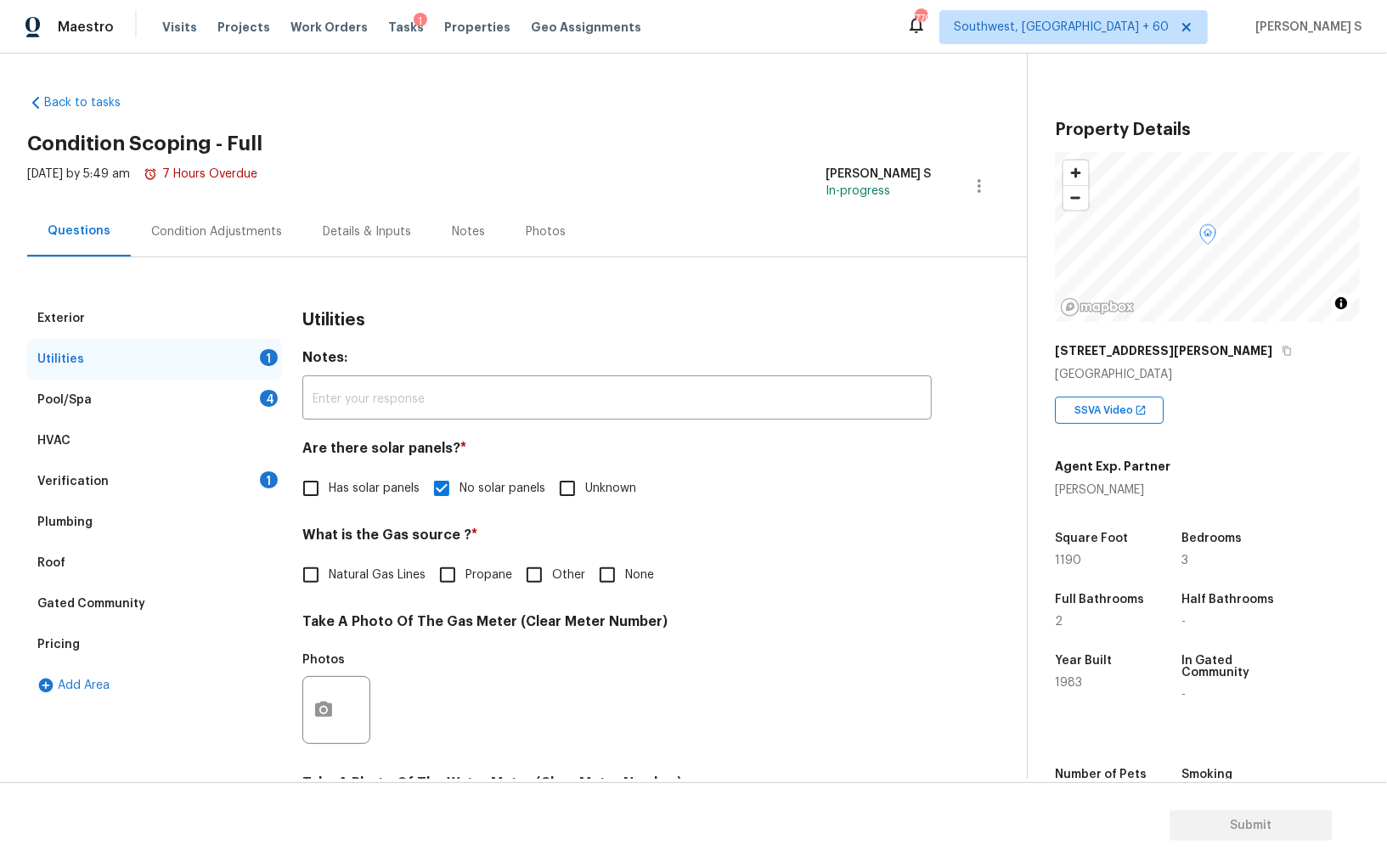
click at [611, 576] on input "None" at bounding box center [607, 575] width 35 height 35
checkbox input "true"
click at [226, 226] on div "Condition Adjustments" at bounding box center [217, 232] width 131 height 17
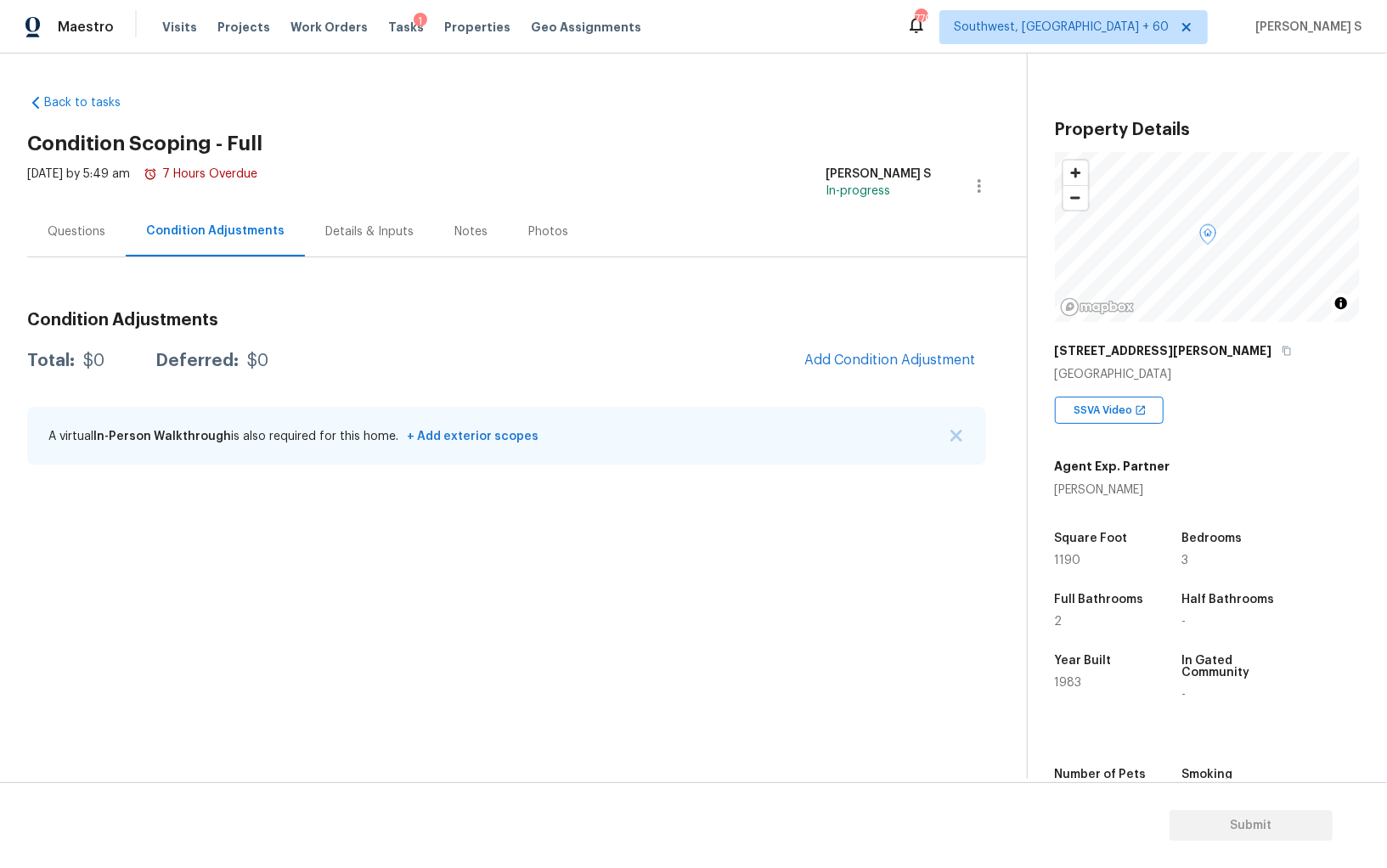
click at [824, 346] on span "Add Condition Adjustment" at bounding box center [890, 361] width 192 height 37
click at [846, 368] on button "Add Condition Adjustment" at bounding box center [890, 360] width 192 height 35
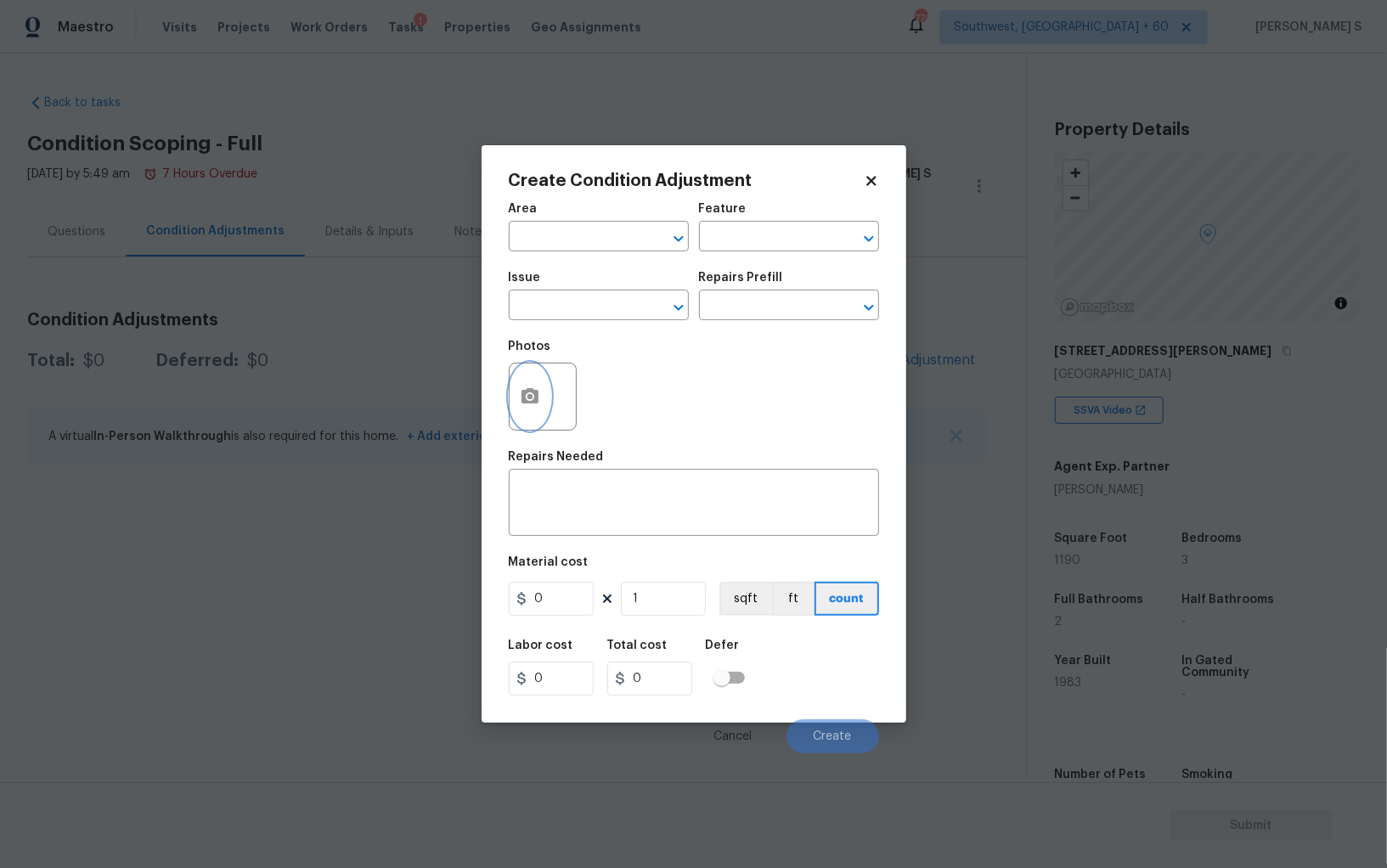
click at [533, 376] on button "button" at bounding box center [530, 396] width 41 height 66
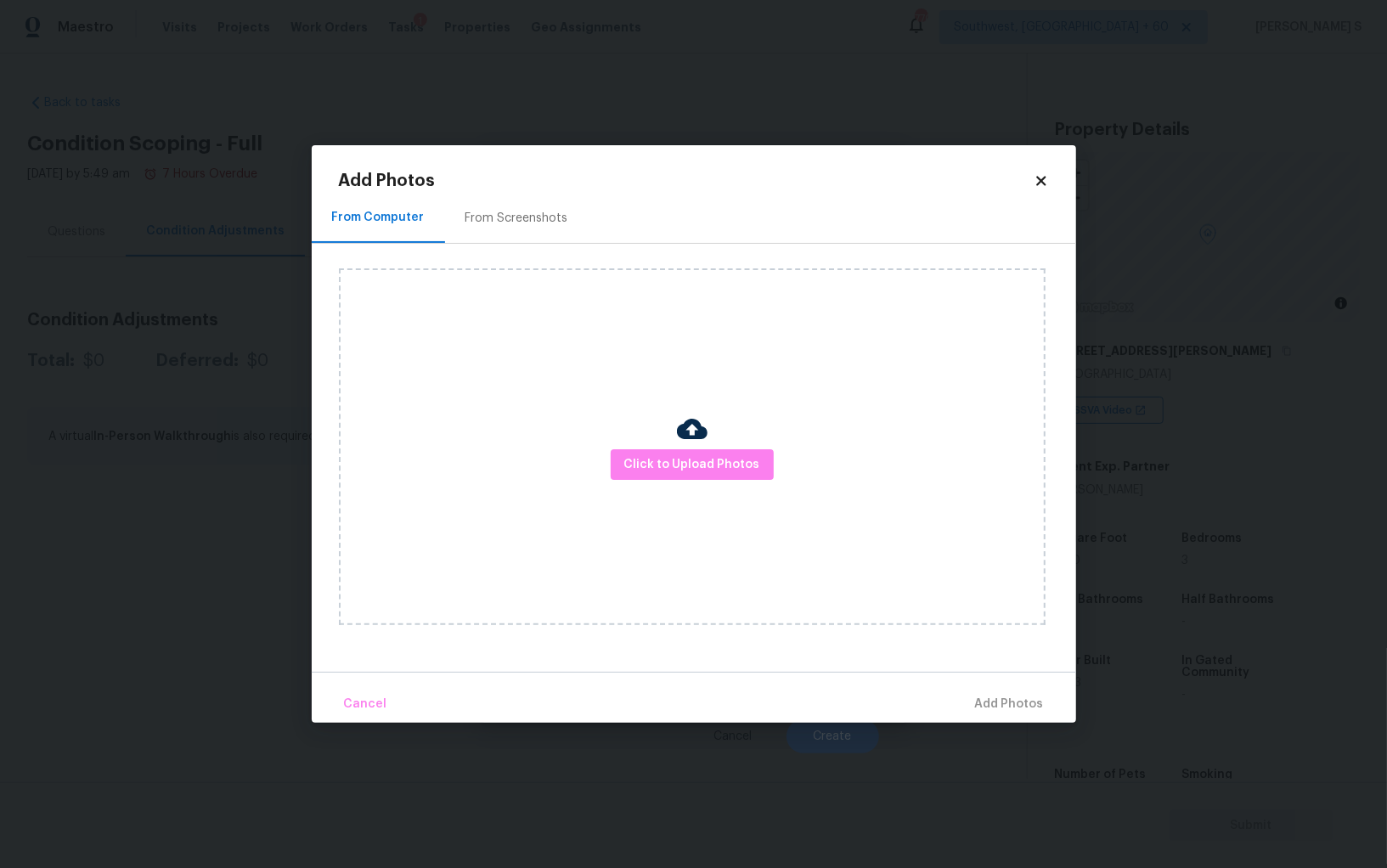
click at [514, 229] on div "From Screenshots" at bounding box center [517, 217] width 143 height 50
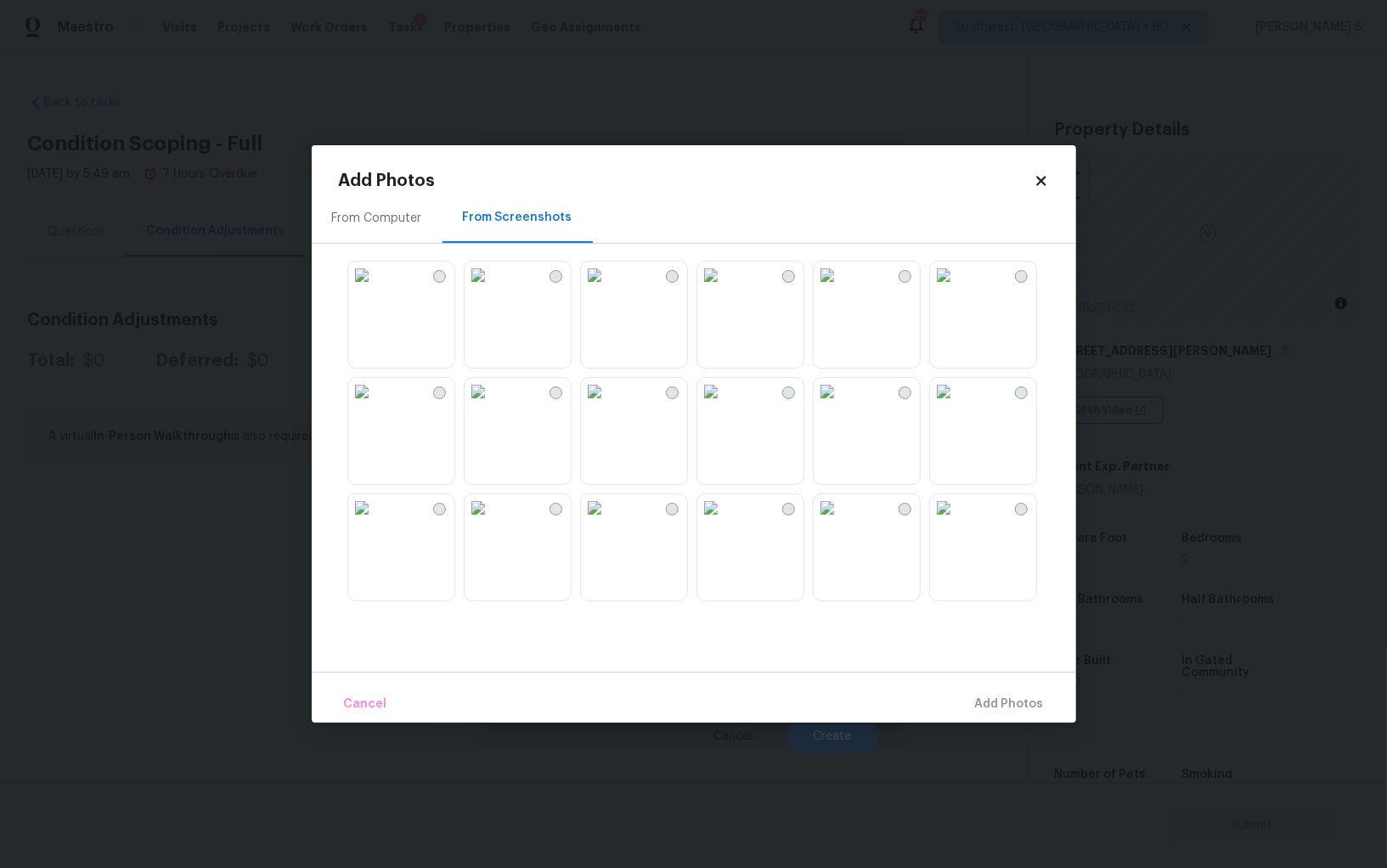
click at [841, 289] on img at bounding box center [827, 274] width 27 height 27
click at [957, 289] on img at bounding box center [943, 274] width 27 height 27
click at [725, 406] on img at bounding box center [710, 391] width 27 height 27
click at [608, 289] on img at bounding box center [594, 274] width 27 height 27
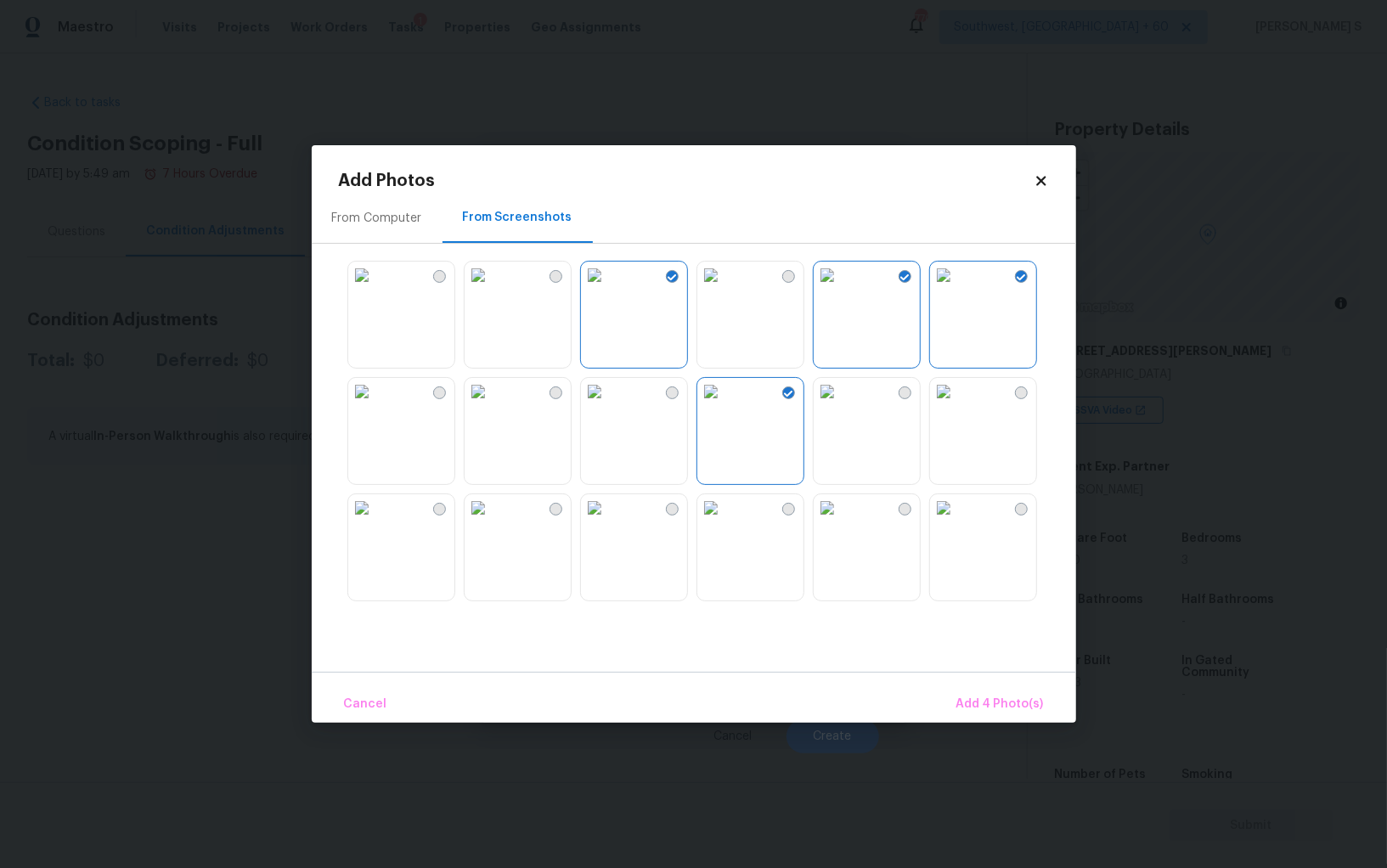
click at [571, 339] on div at bounding box center [708, 430] width 737 height 356
click at [492, 406] on img at bounding box center [477, 391] width 27 height 27
click at [492, 279] on img at bounding box center [477, 274] width 27 height 27
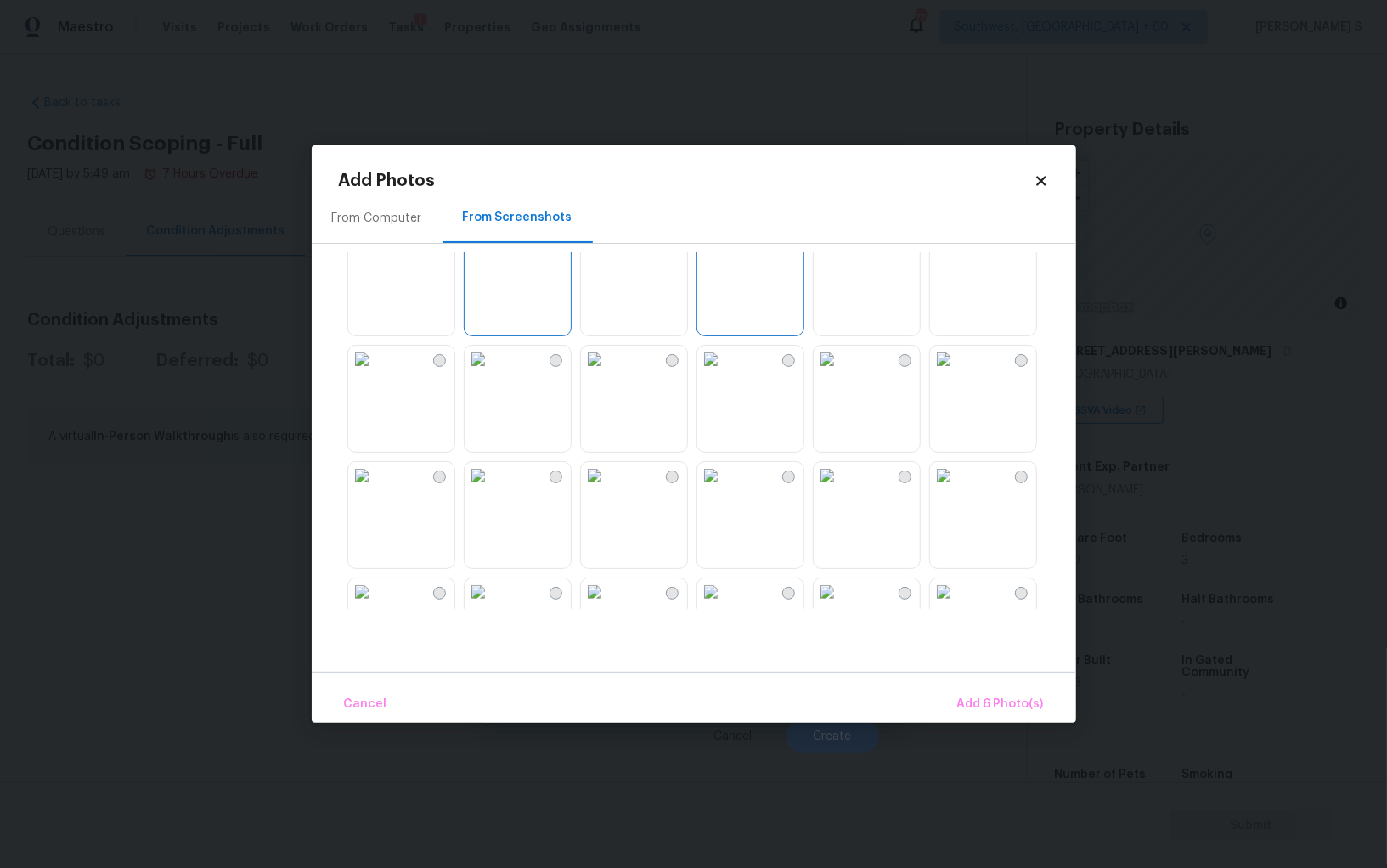
scroll to position [351, 0]
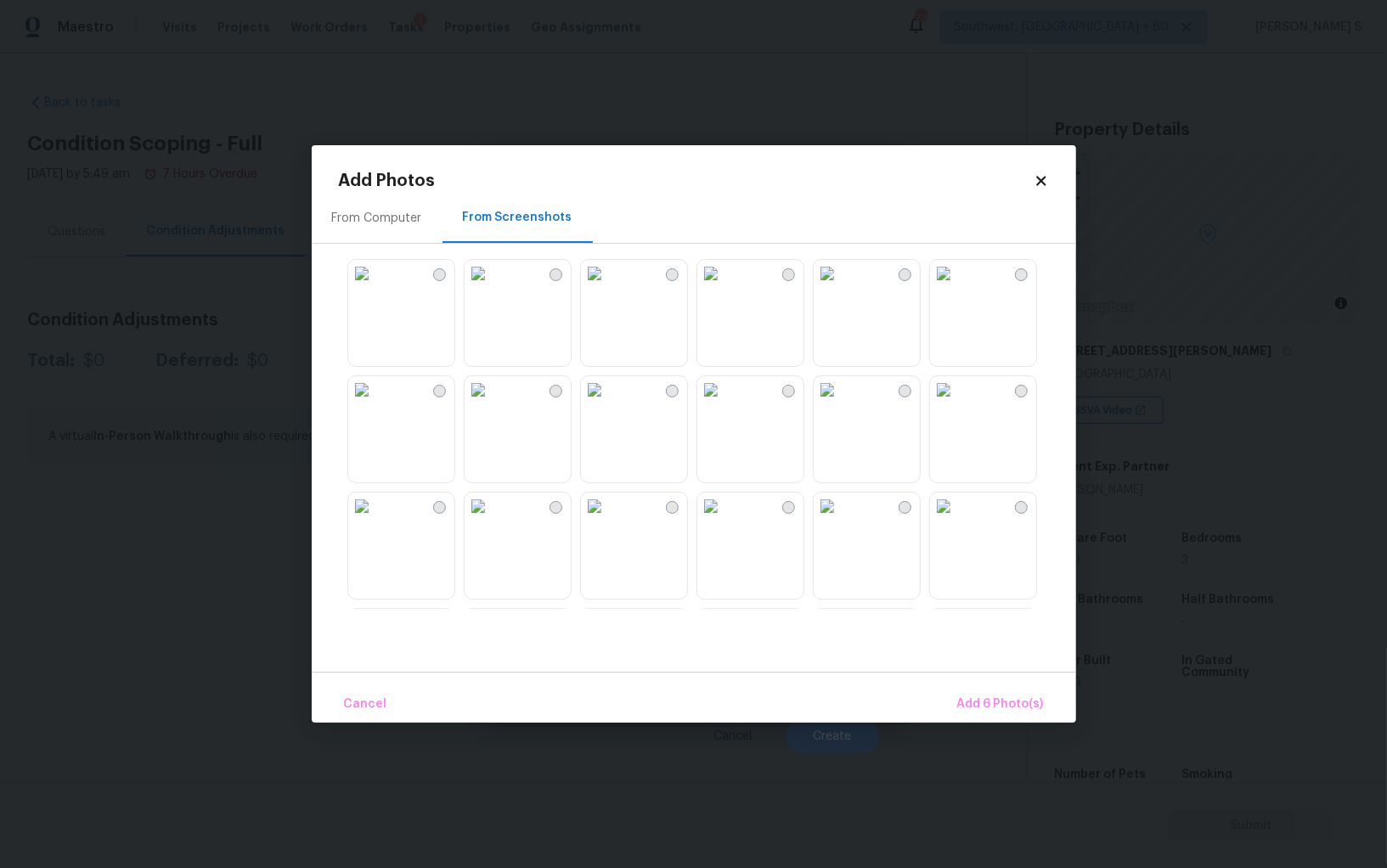
click at [841, 404] on img at bounding box center [827, 389] width 27 height 27
click at [841, 287] on img at bounding box center [827, 273] width 27 height 27
click at [949, 287] on img at bounding box center [943, 273] width 27 height 27
click at [492, 519] on img at bounding box center [477, 506] width 27 height 27
click at [492, 383] on img at bounding box center [477, 389] width 27 height 27
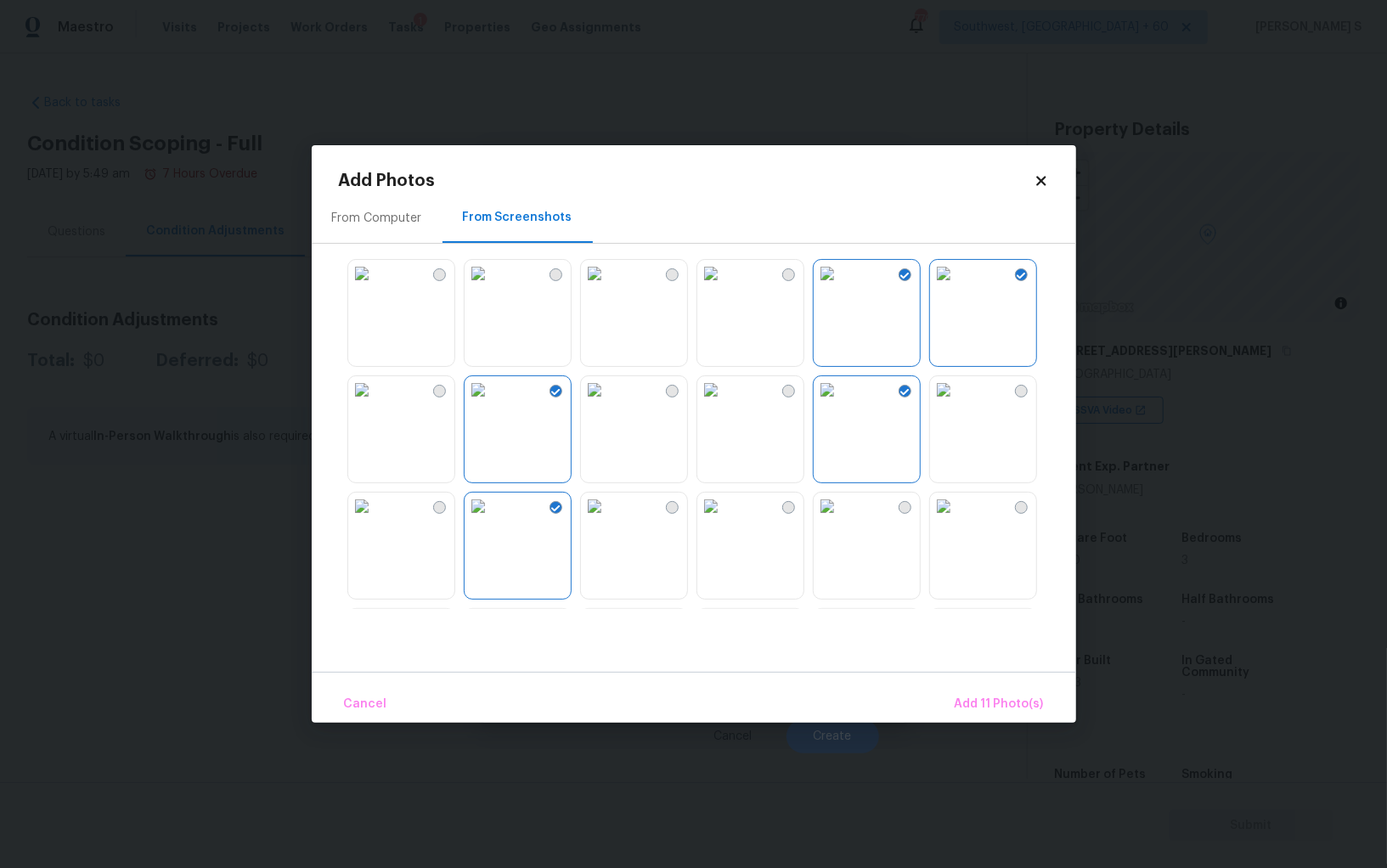
click at [659, 486] on div at bounding box center [708, 430] width 737 height 356
drag, startPoint x: 659, startPoint y: 558, endPoint x: 639, endPoint y: 472, distance: 88.3
click at [608, 500] on img at bounding box center [594, 506] width 27 height 27
click at [608, 404] on img at bounding box center [594, 389] width 27 height 27
click at [492, 404] on img at bounding box center [477, 389] width 27 height 27
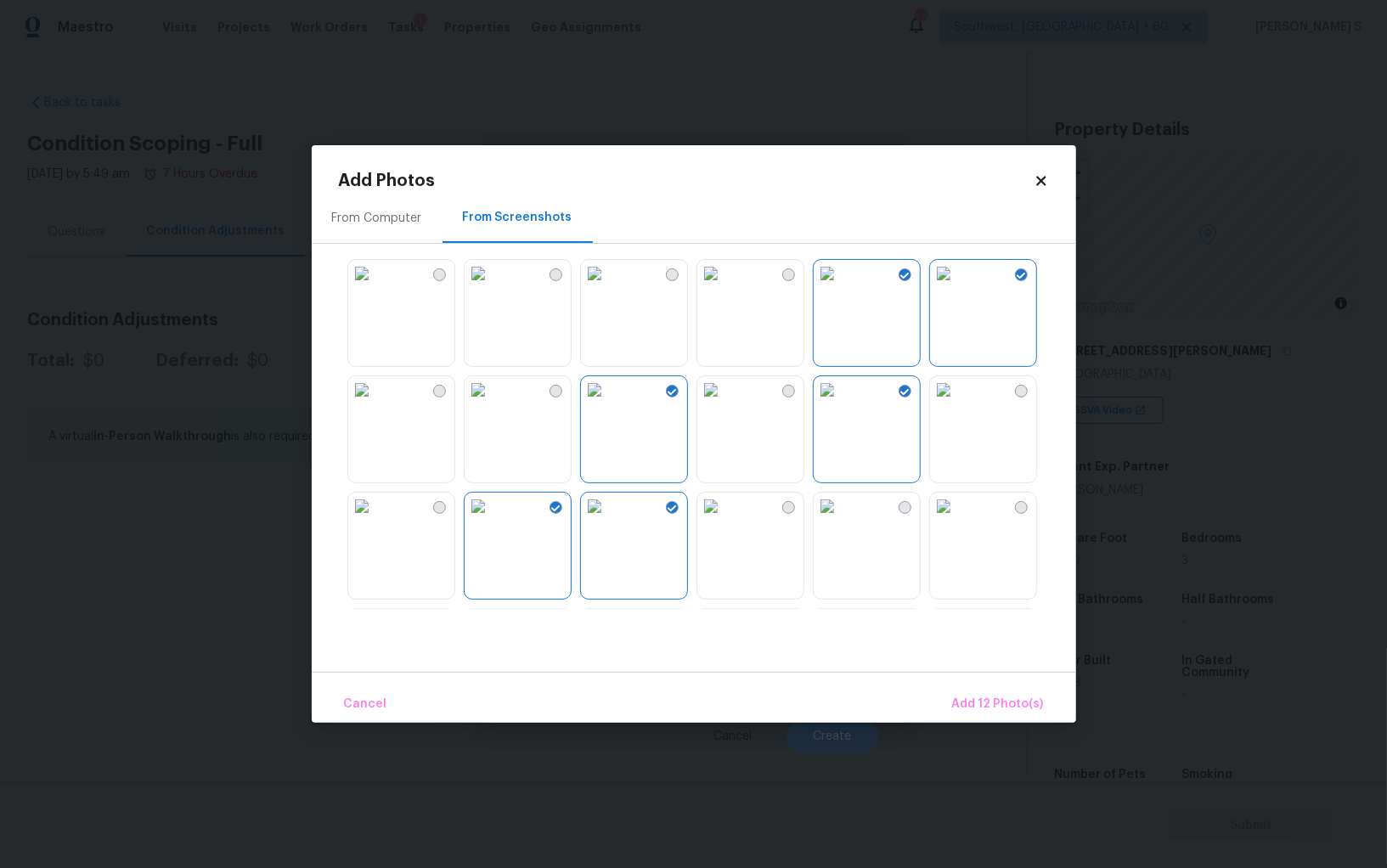
click at [375, 519] on img at bounding box center [362, 506] width 27 height 27
click at [1008, 708] on span "Add 13 Photo(s)" at bounding box center [998, 704] width 91 height 22
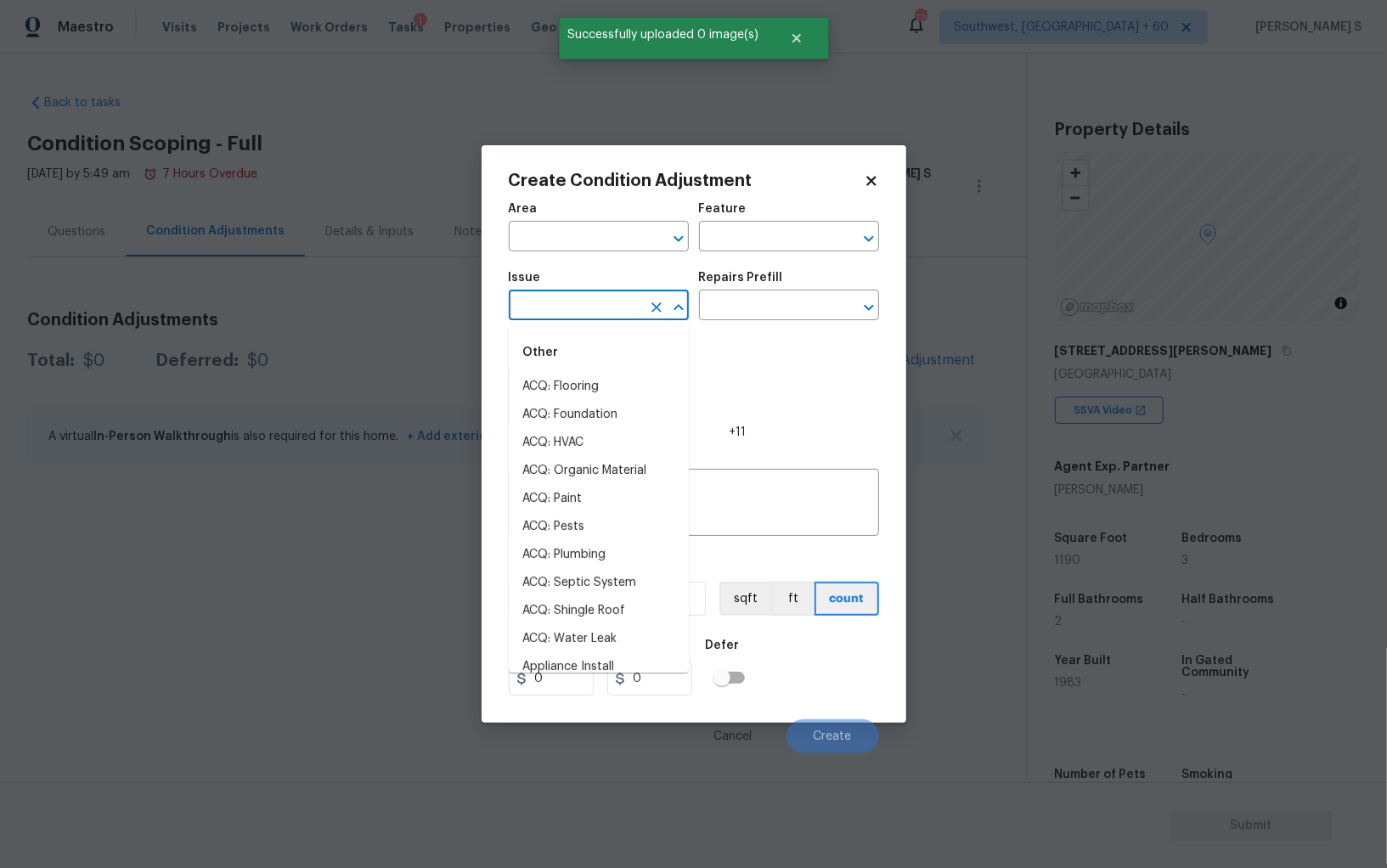
click at [564, 310] on input "text" at bounding box center [576, 307] width 133 height 27
click at [564, 310] on input "lan" at bounding box center [576, 307] width 133 height 27
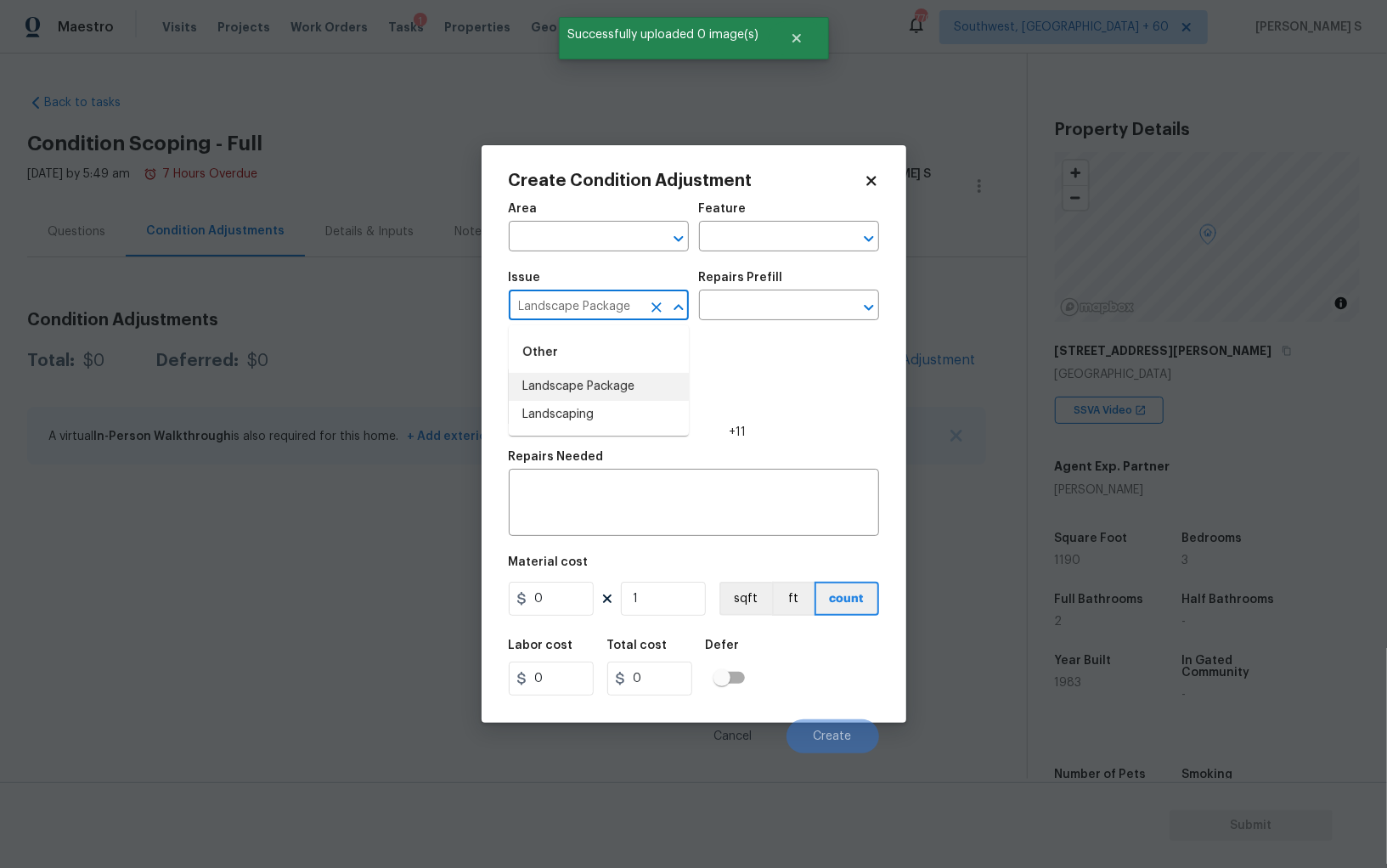
type input "Landscape Package"
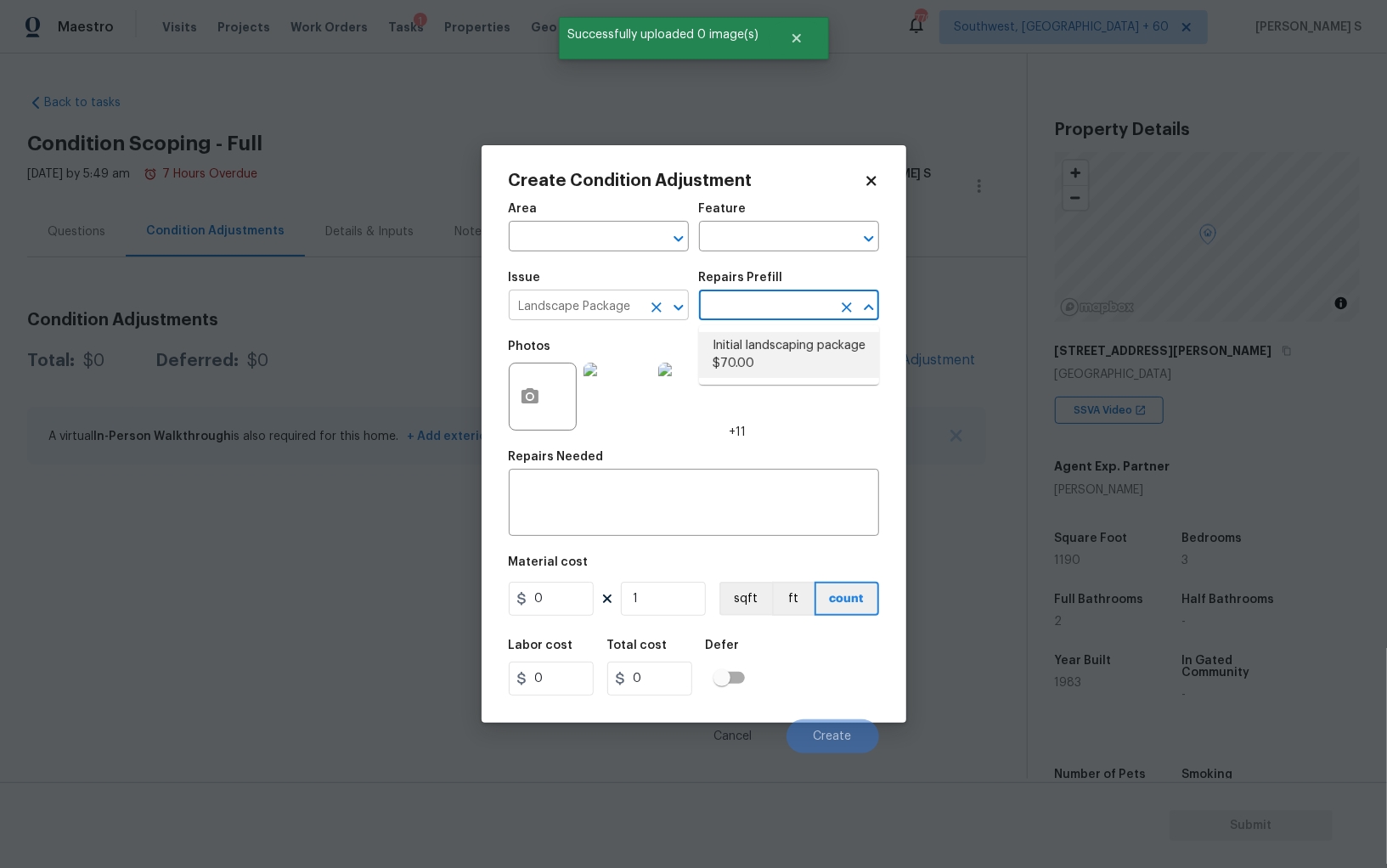
type input "Home Readiness Packages"
type textarea "Mowing of grass up to 6" in height. Mow, edge along driveways & sidewalks, trim…"
type input "70"
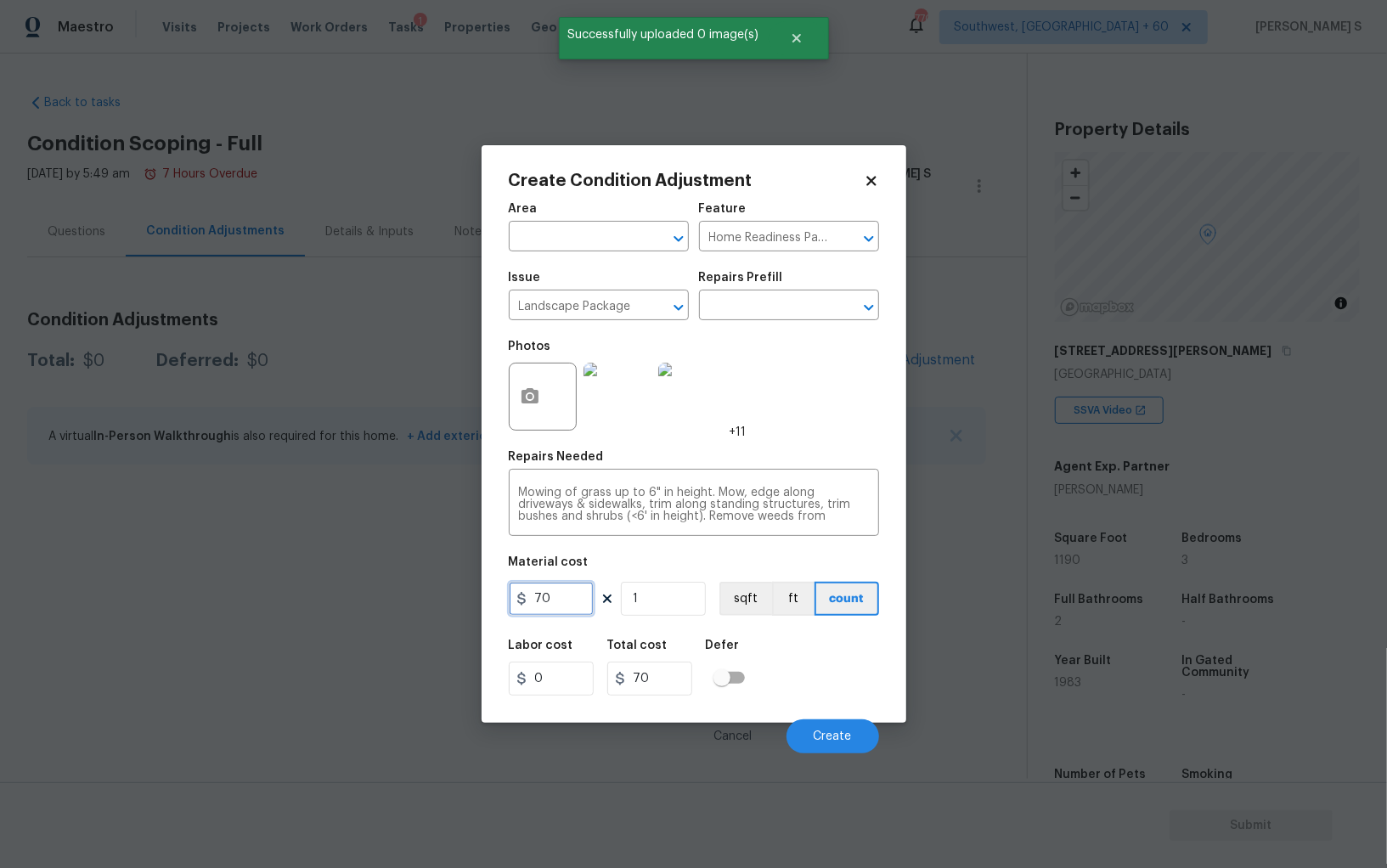
click at [558, 595] on input "70" at bounding box center [552, 598] width 85 height 34
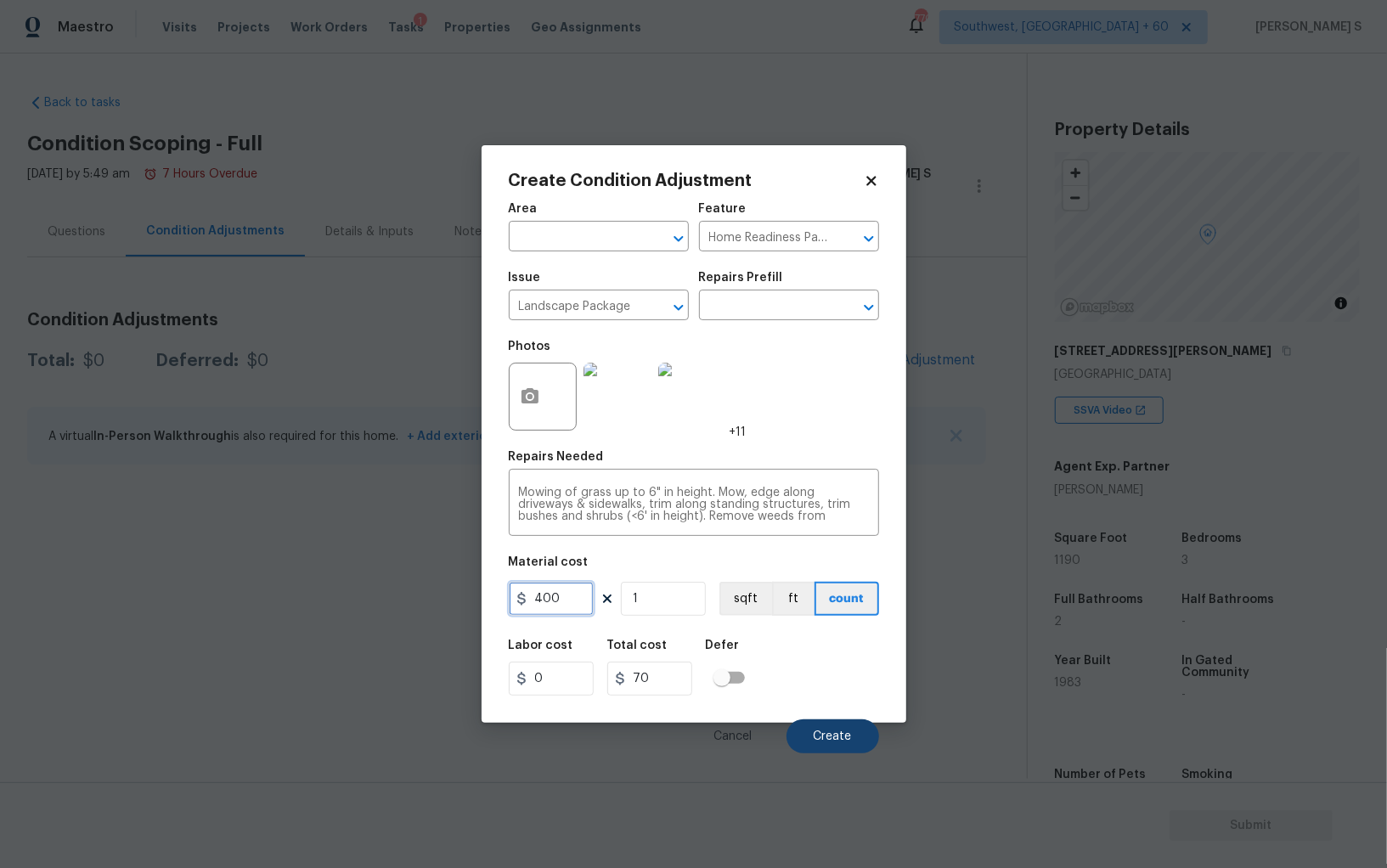
type input "400"
click at [854, 733] on button "Create" at bounding box center [832, 736] width 92 height 34
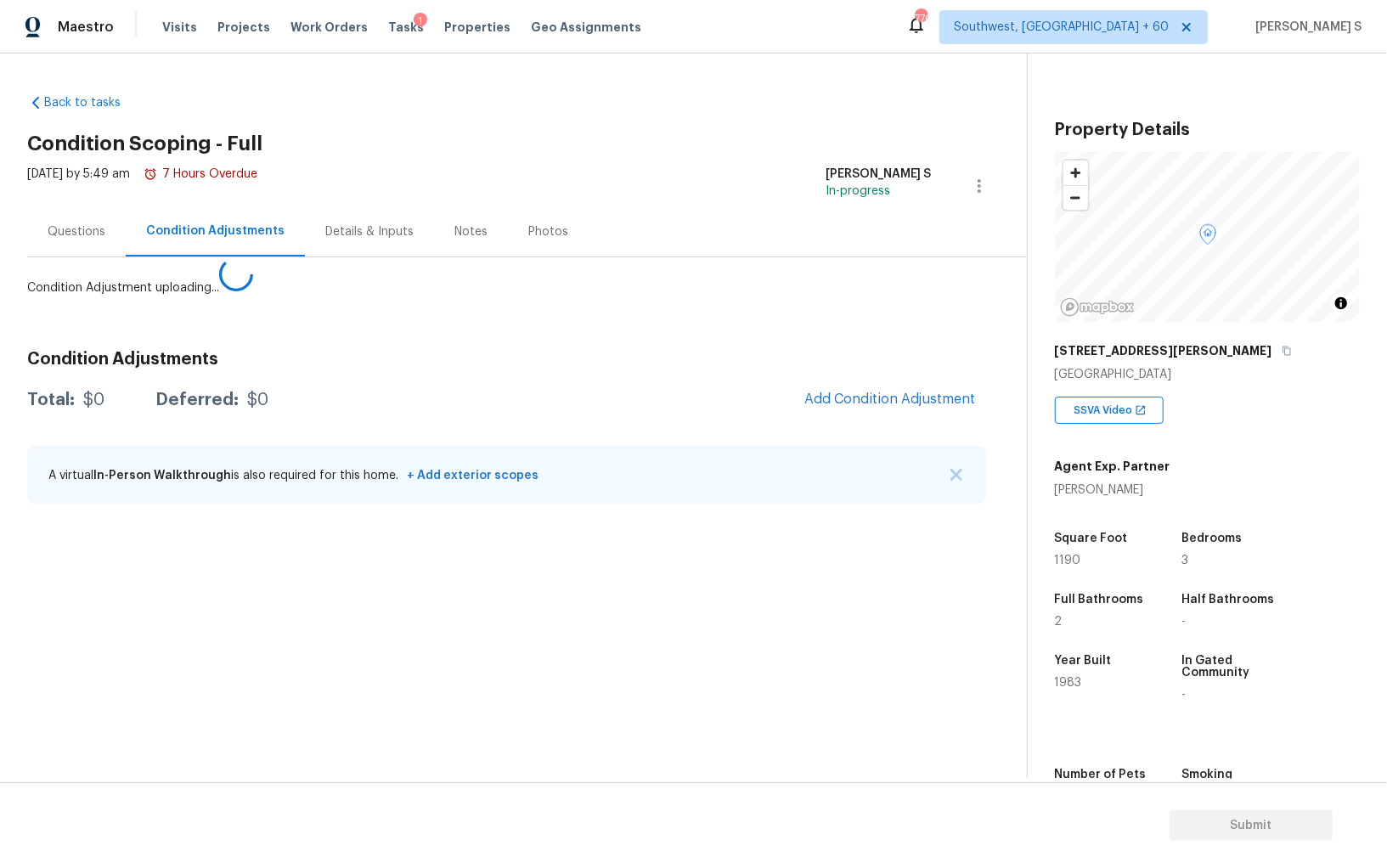
click at [306, 671] on body "Maestro Visits Projects Work Orders Tasks 1 Properties Geo Assignments [GEOGRAP…" at bounding box center [693, 434] width 1387 height 868
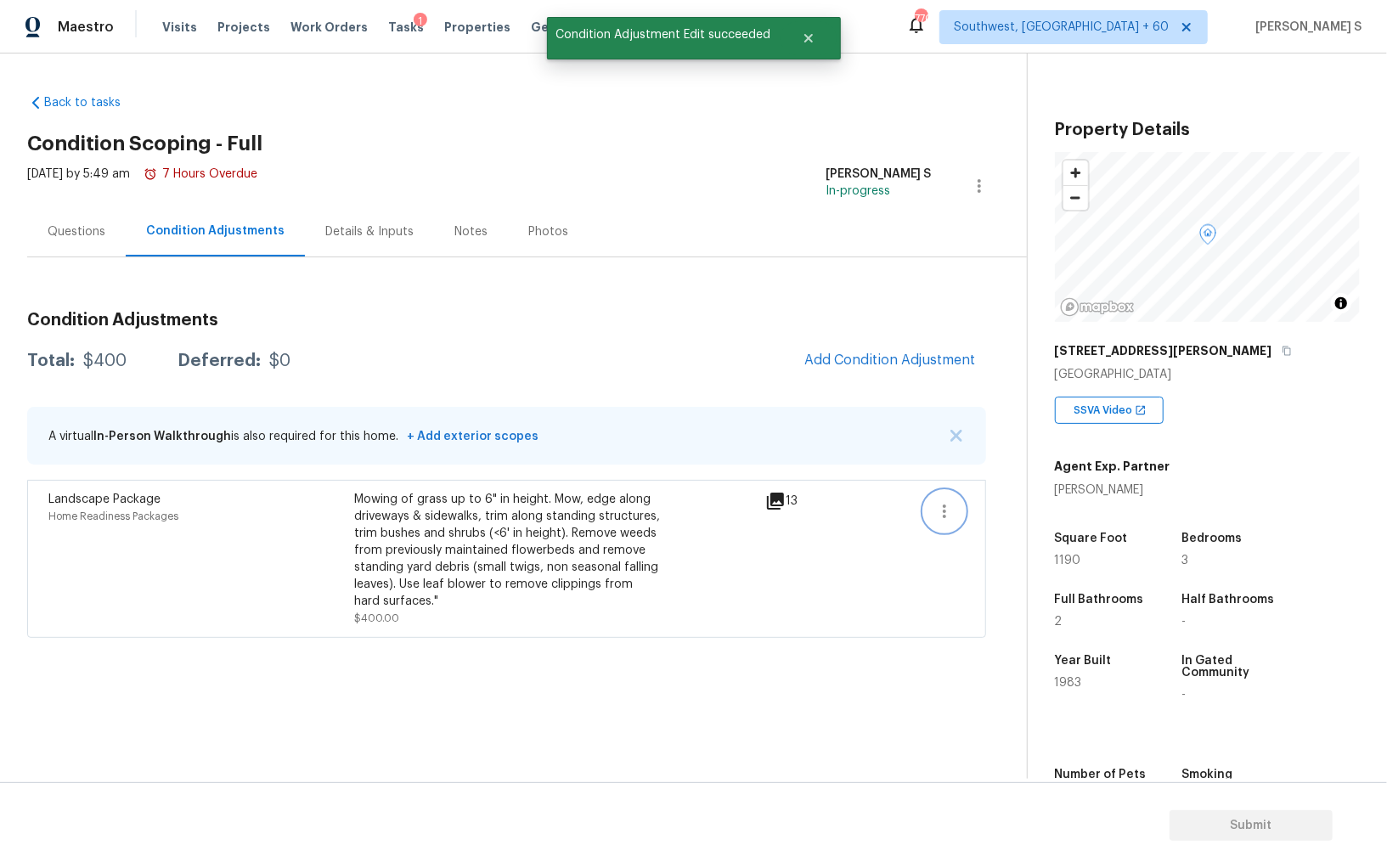
click at [951, 510] on icon "button" at bounding box center [945, 512] width 21 height 21
click at [1012, 510] on div "Edit" at bounding box center [1042, 507] width 133 height 17
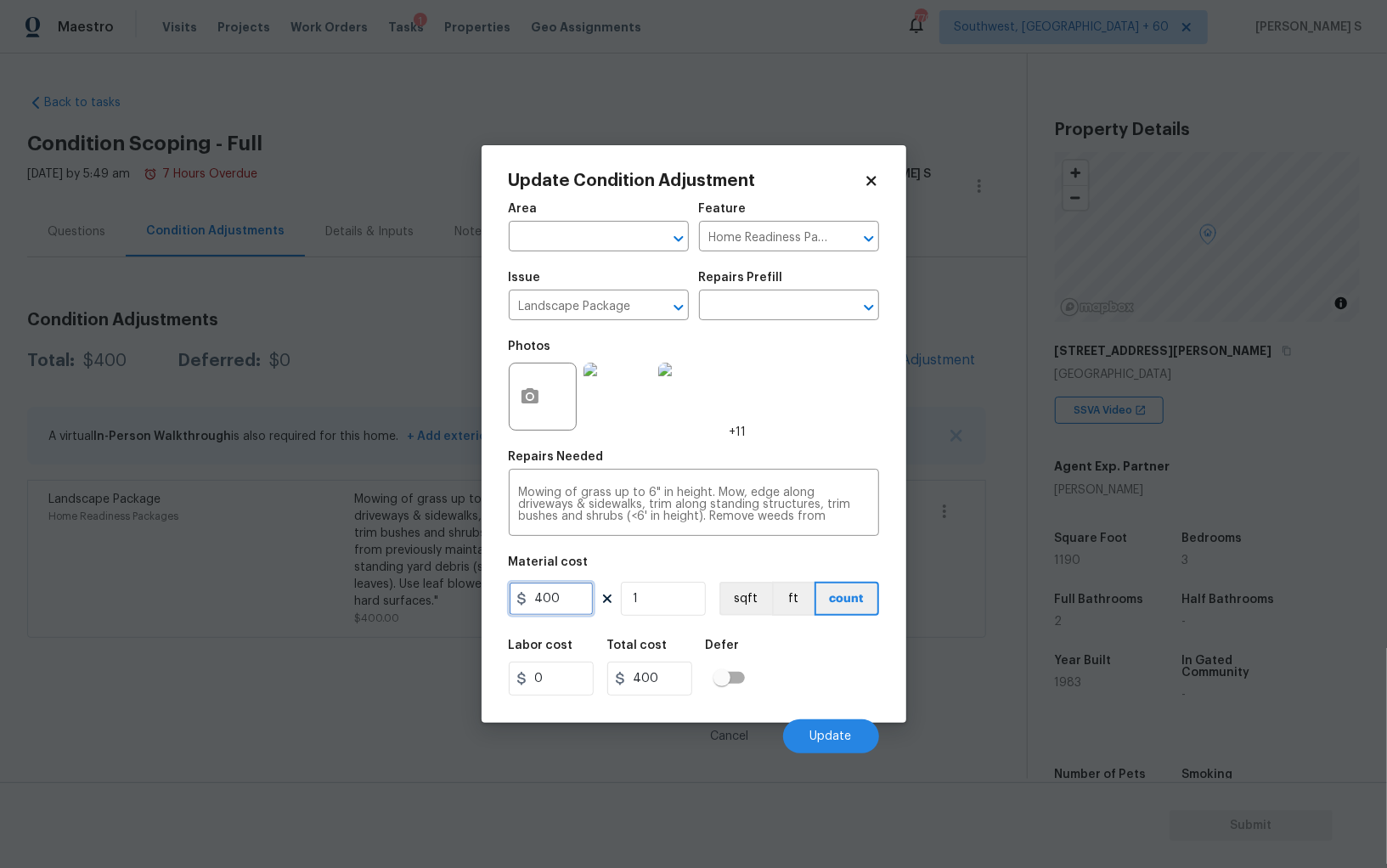
click at [582, 600] on input "400" at bounding box center [552, 598] width 85 height 34
type input "1000"
click at [845, 748] on button "Update" at bounding box center [831, 736] width 96 height 34
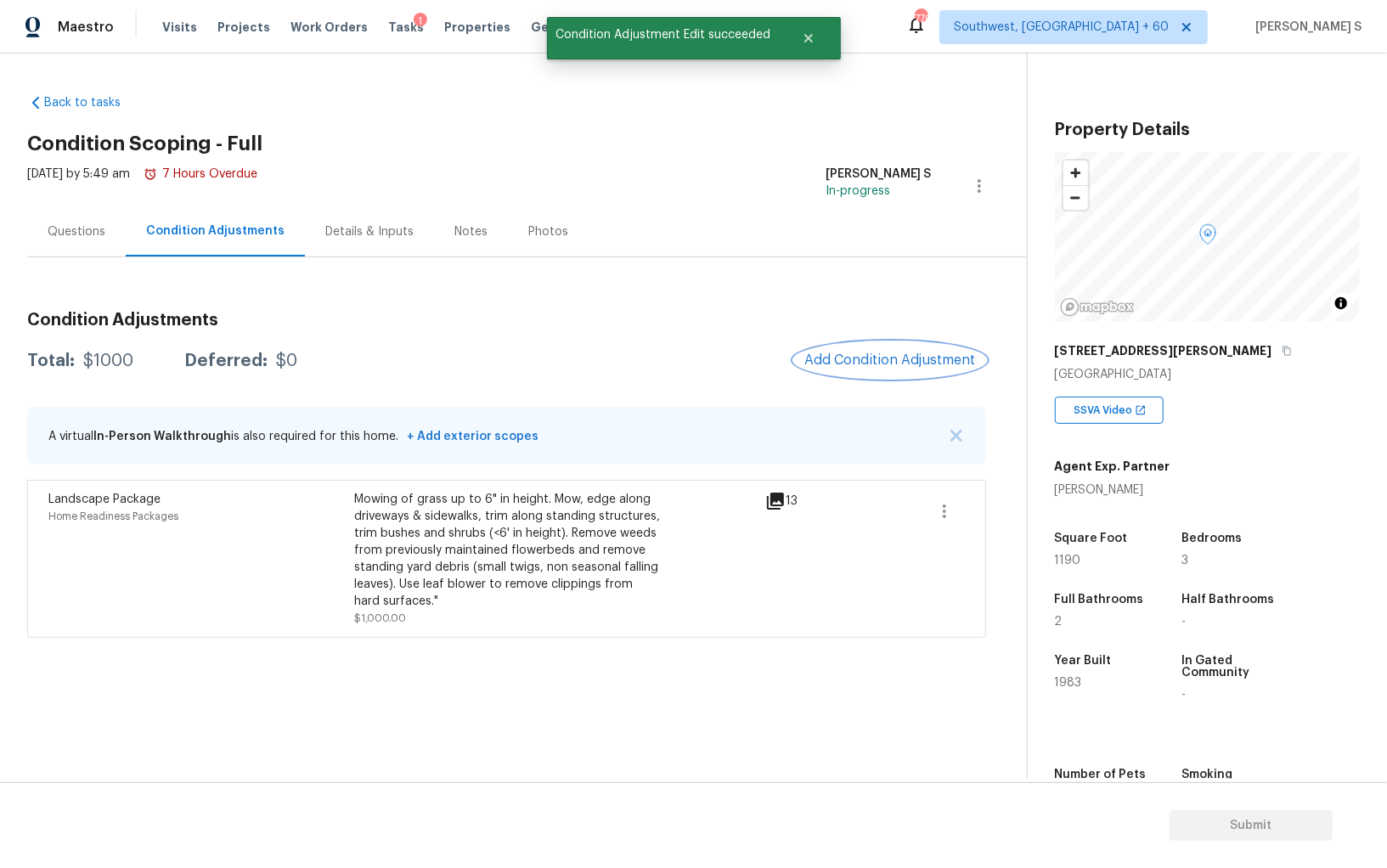
click at [868, 359] on span "Add Condition Adjustment" at bounding box center [890, 360] width 172 height 16
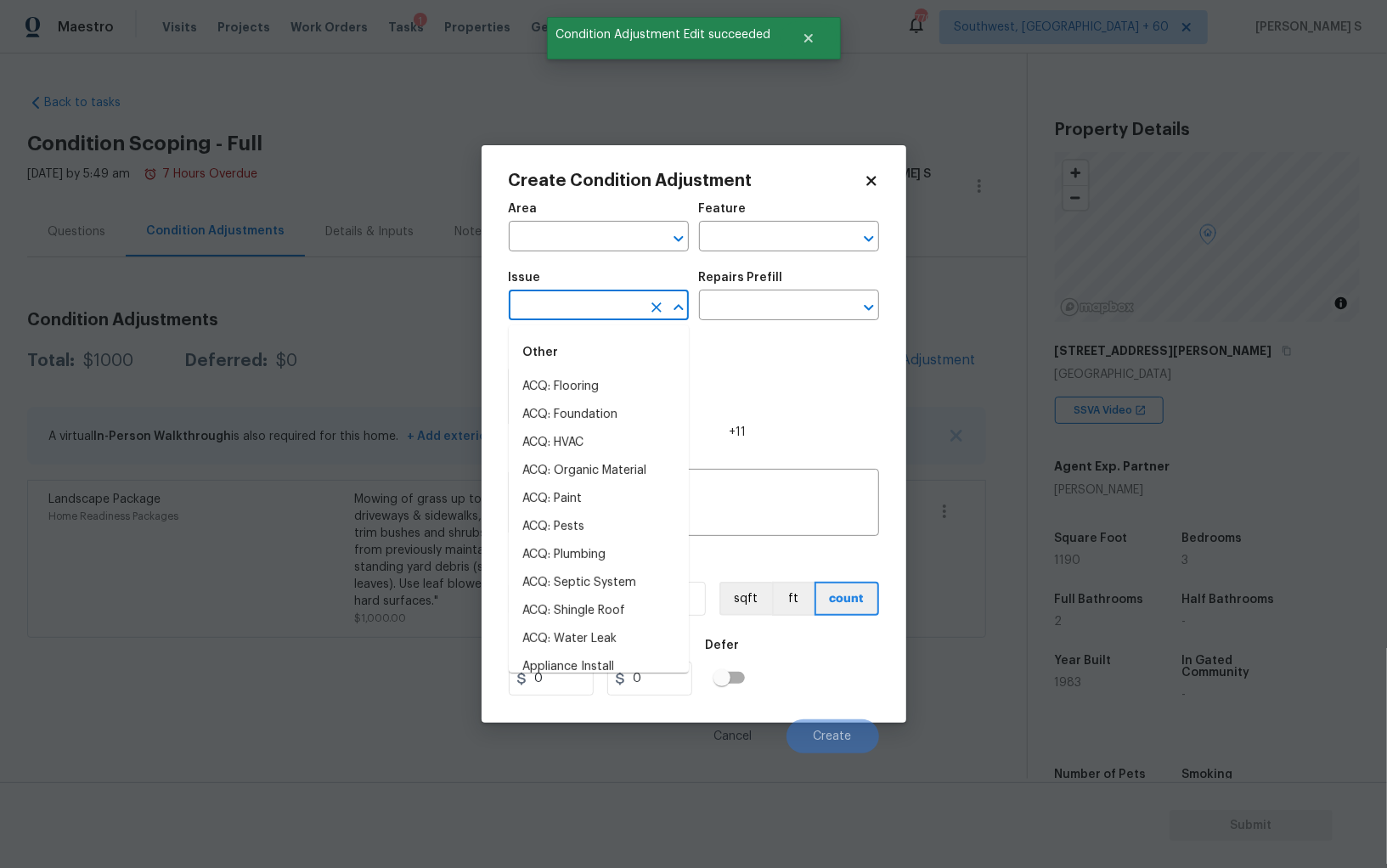
click at [587, 307] on input "text" at bounding box center [576, 307] width 133 height 27
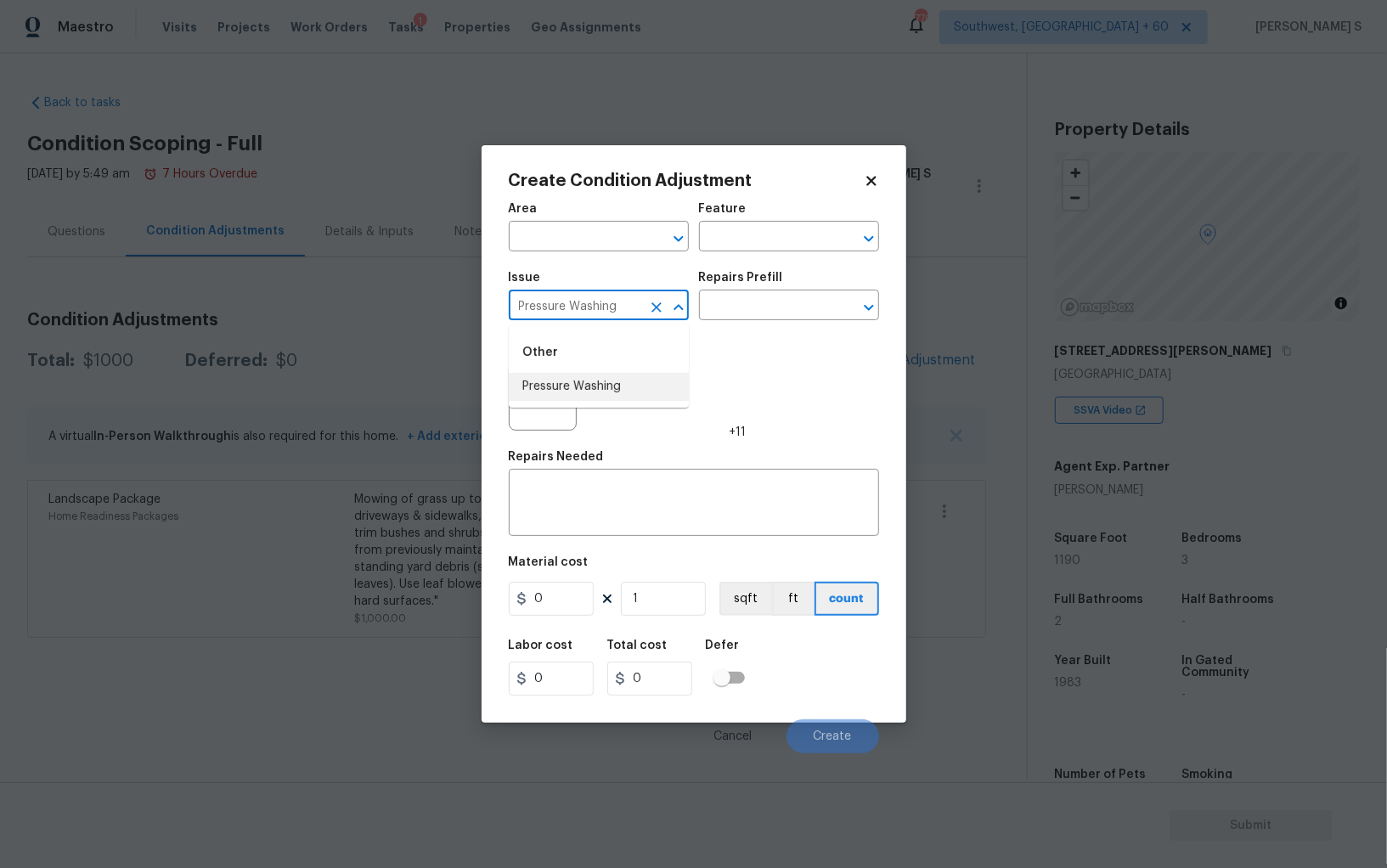
type input "Pressure Washing"
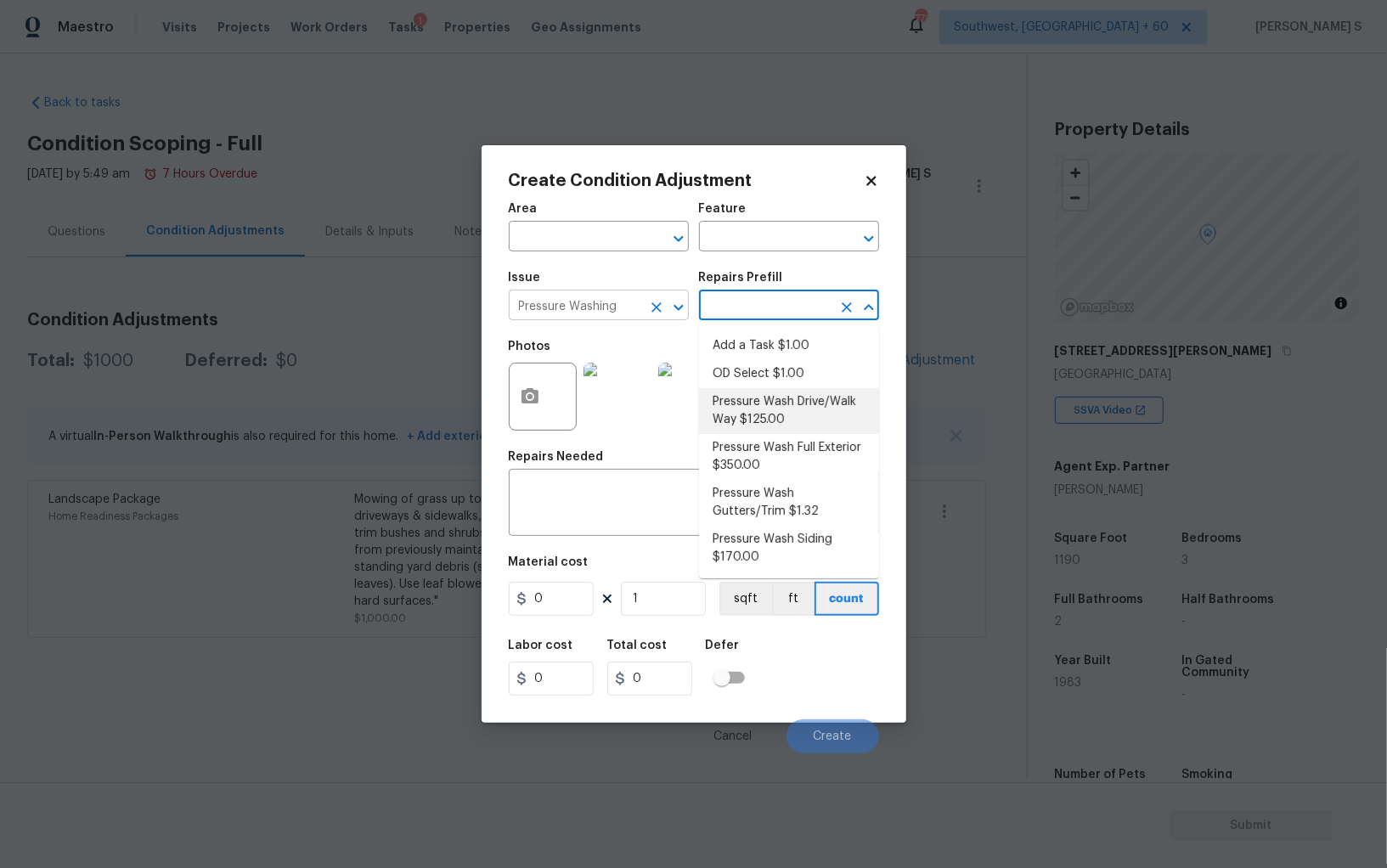
type input "Siding"
type textarea "Pressure wash the driveways/walkways as directed by the PM. Ensure that all deb…"
type input "125"
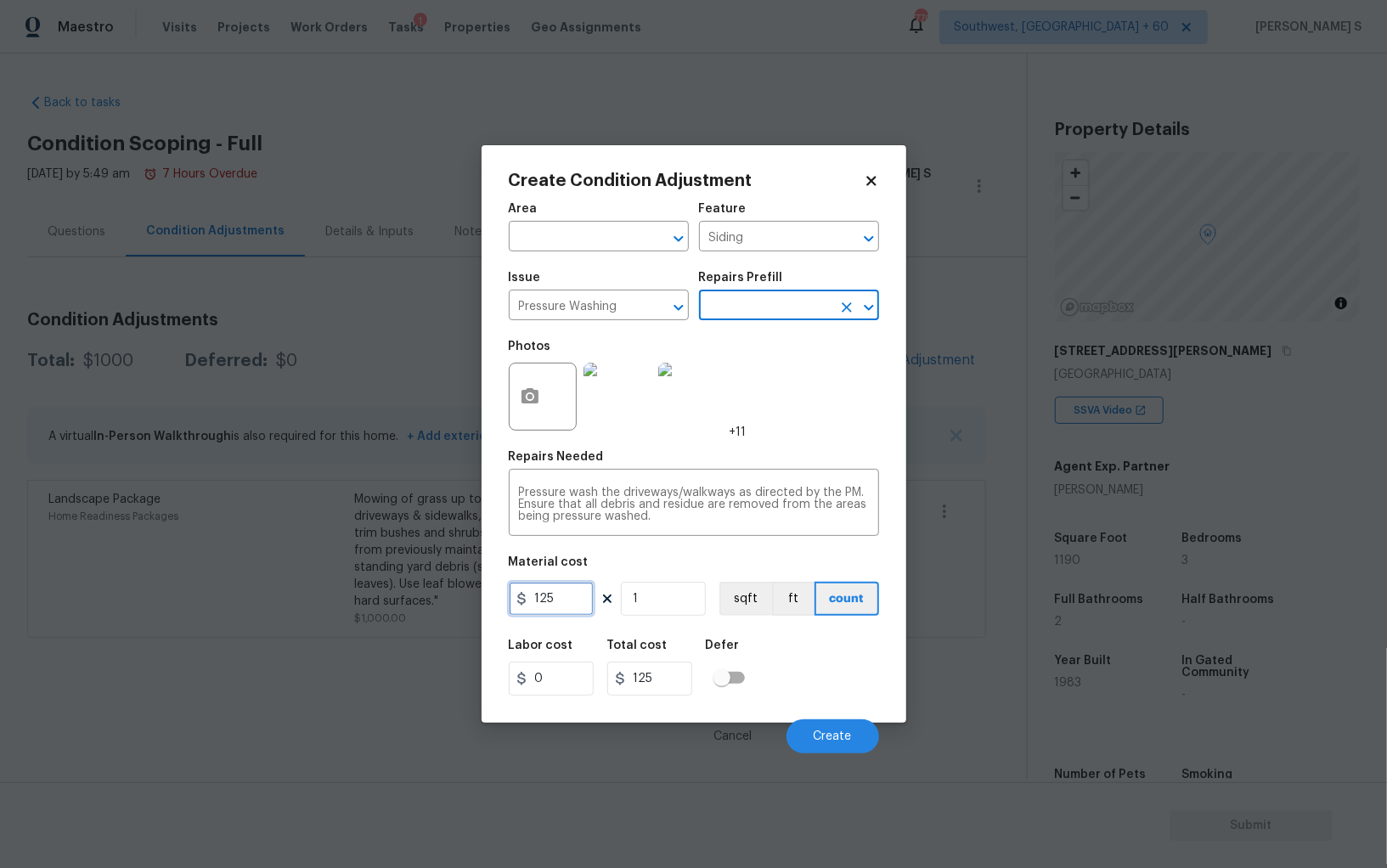
click at [571, 599] on input "125" at bounding box center [552, 598] width 85 height 34
type input "200"
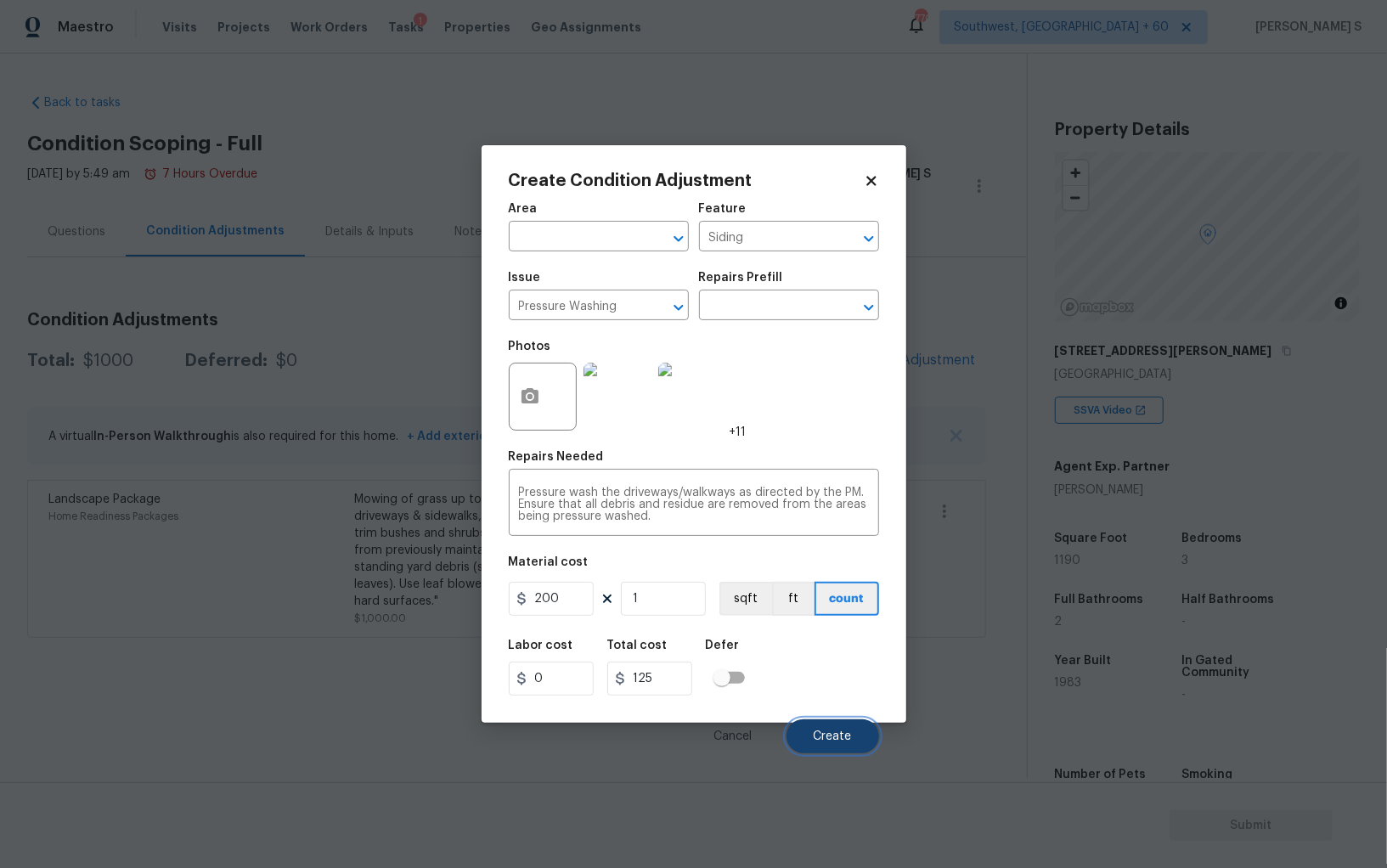
type input "200"
click at [821, 752] on button "Create" at bounding box center [832, 736] width 92 height 34
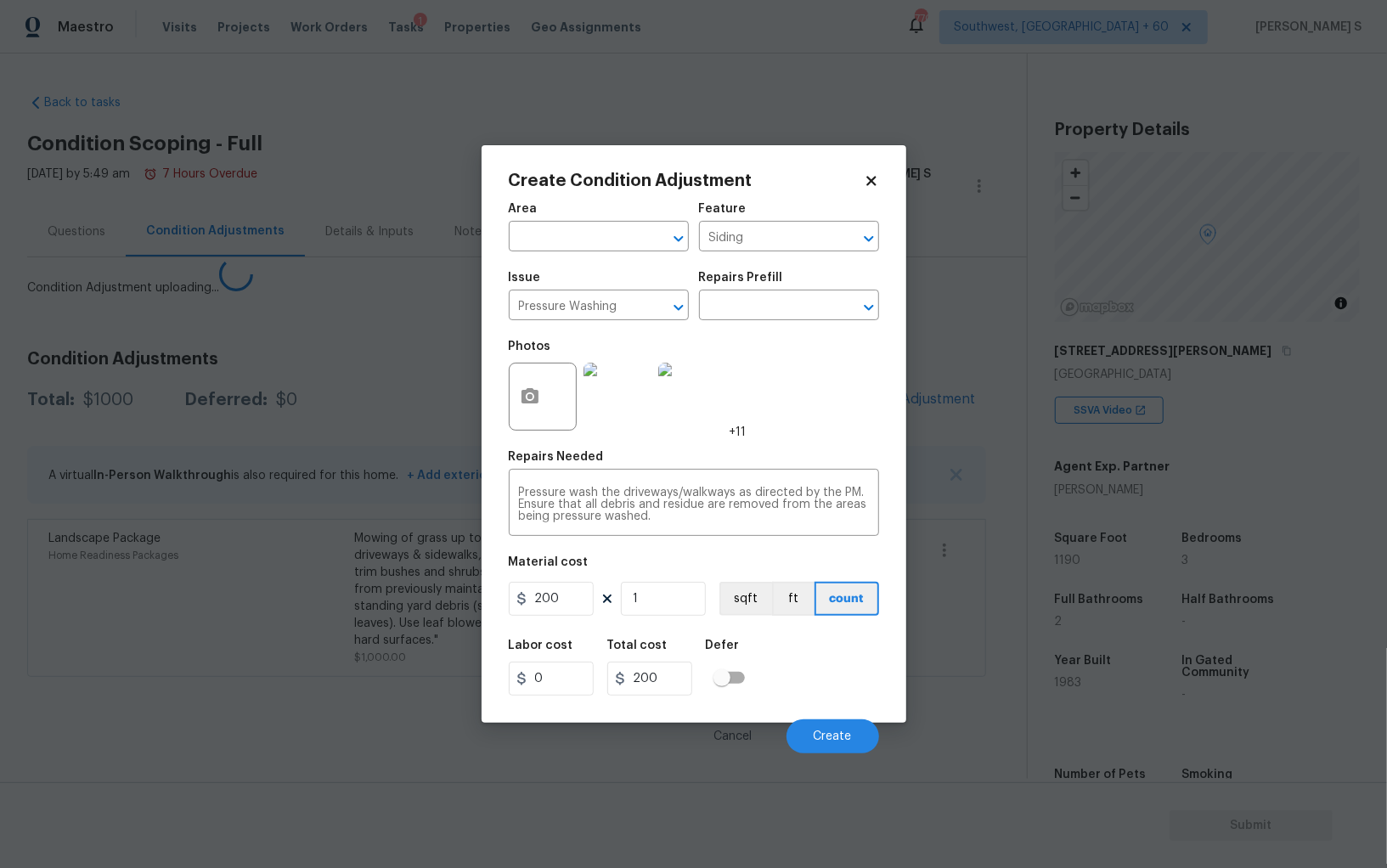
click at [123, 747] on body "Maestro Visits Projects Work Orders Tasks 1 Properties Geo Assignments [GEOGRAP…" at bounding box center [693, 434] width 1387 height 868
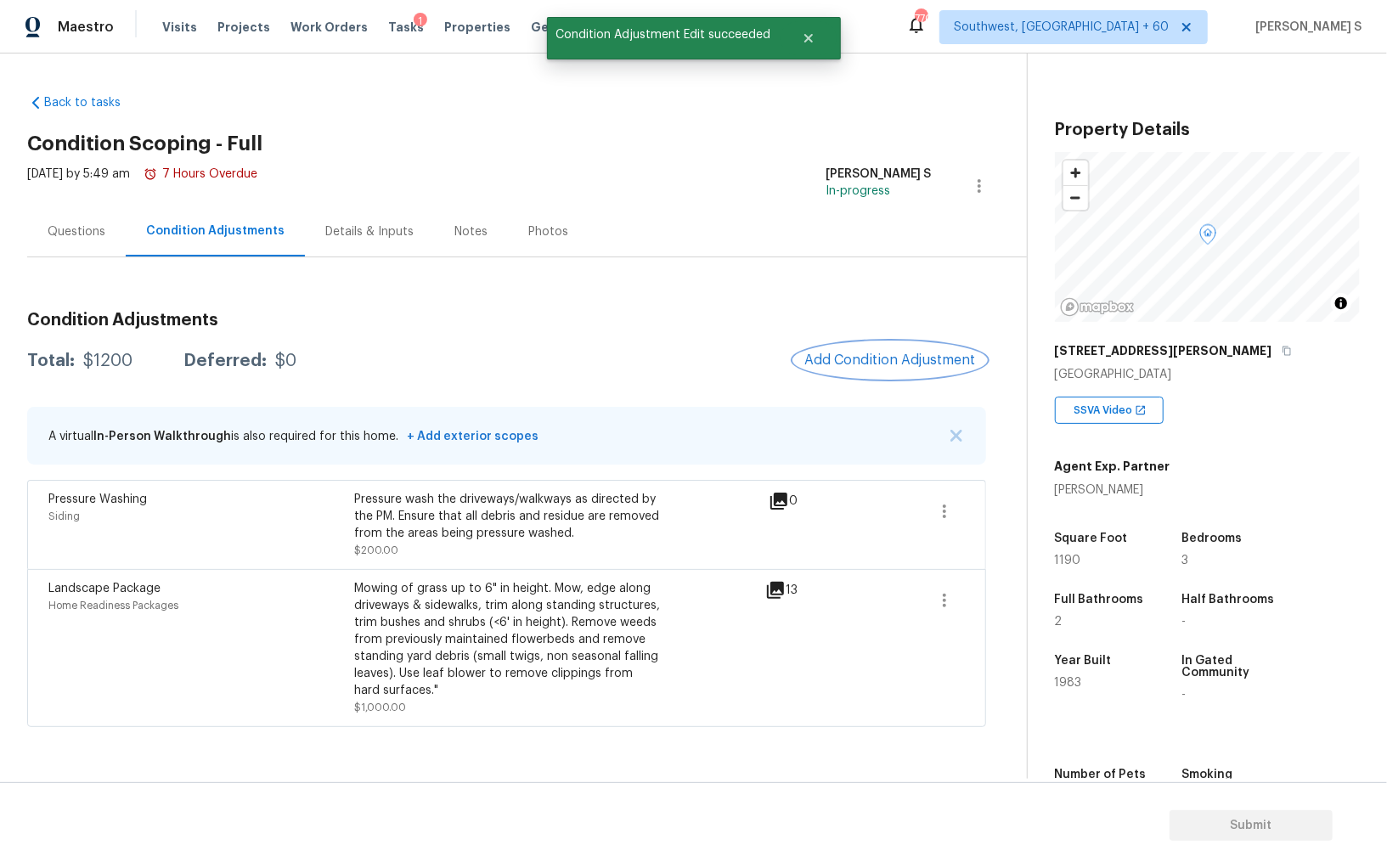
click at [889, 359] on span "Add Condition Adjustment" at bounding box center [890, 360] width 172 height 16
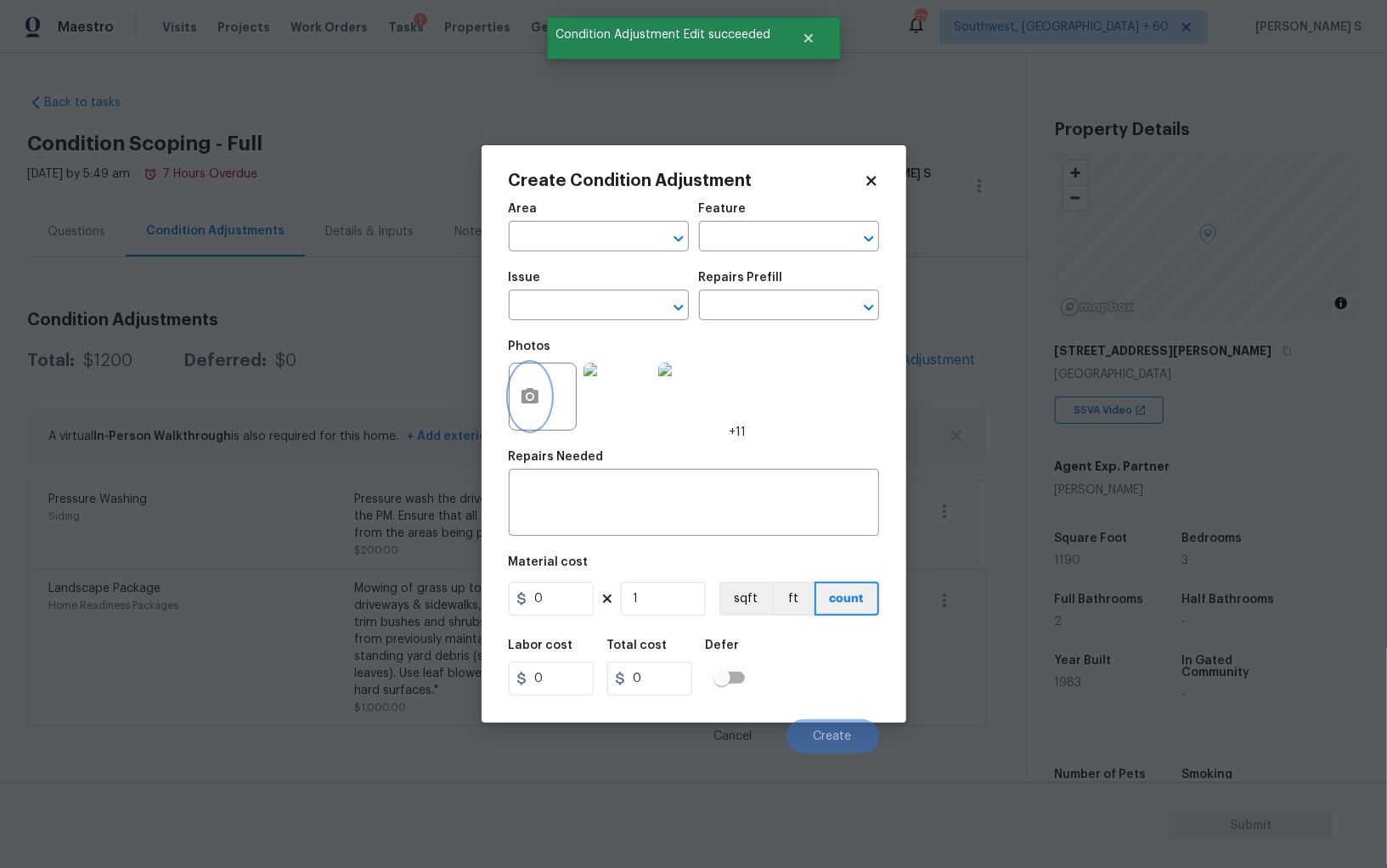
click at [527, 406] on icon "button" at bounding box center [530, 397] width 21 height 21
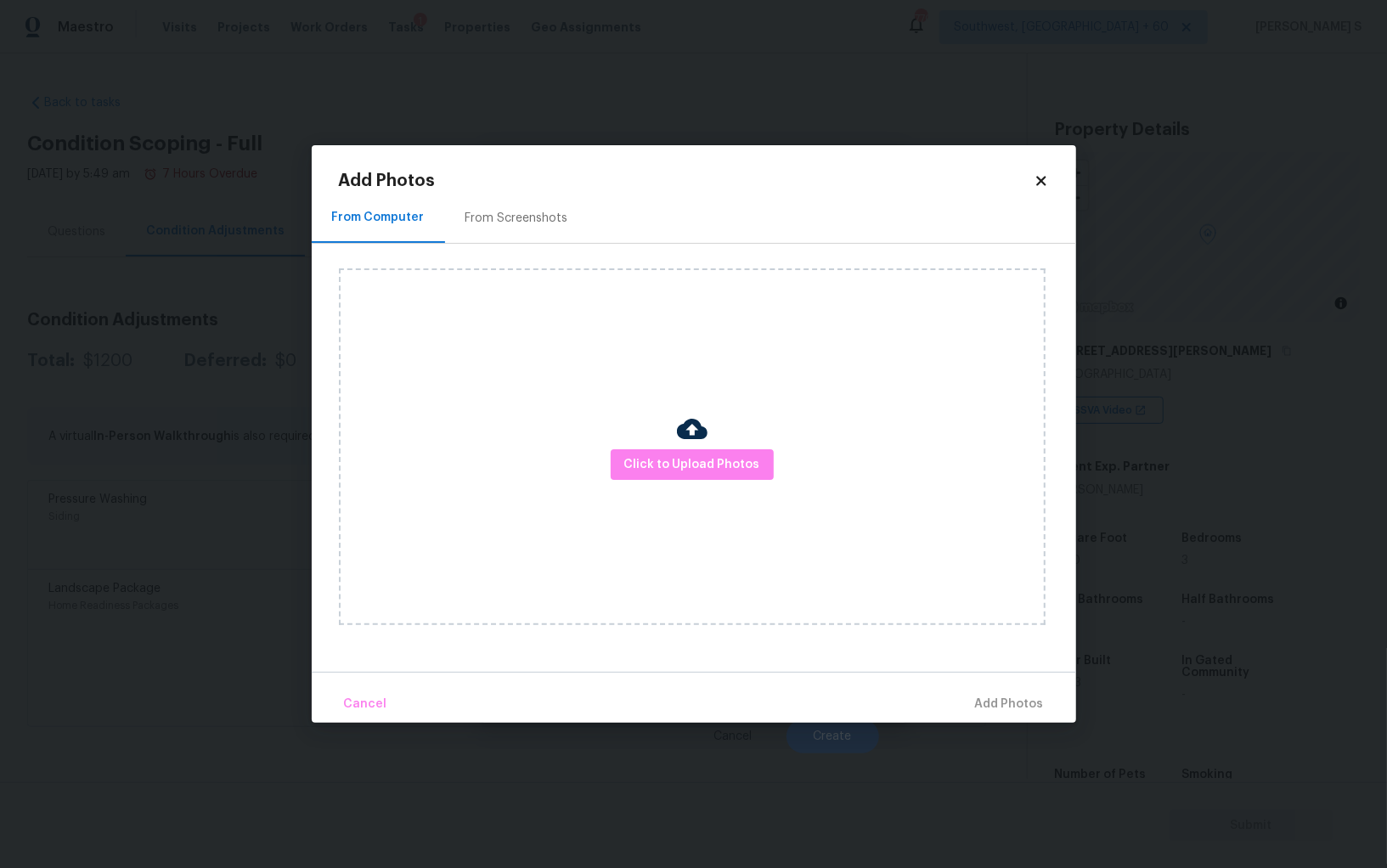
click at [547, 216] on div "From Screenshots" at bounding box center [516, 218] width 103 height 17
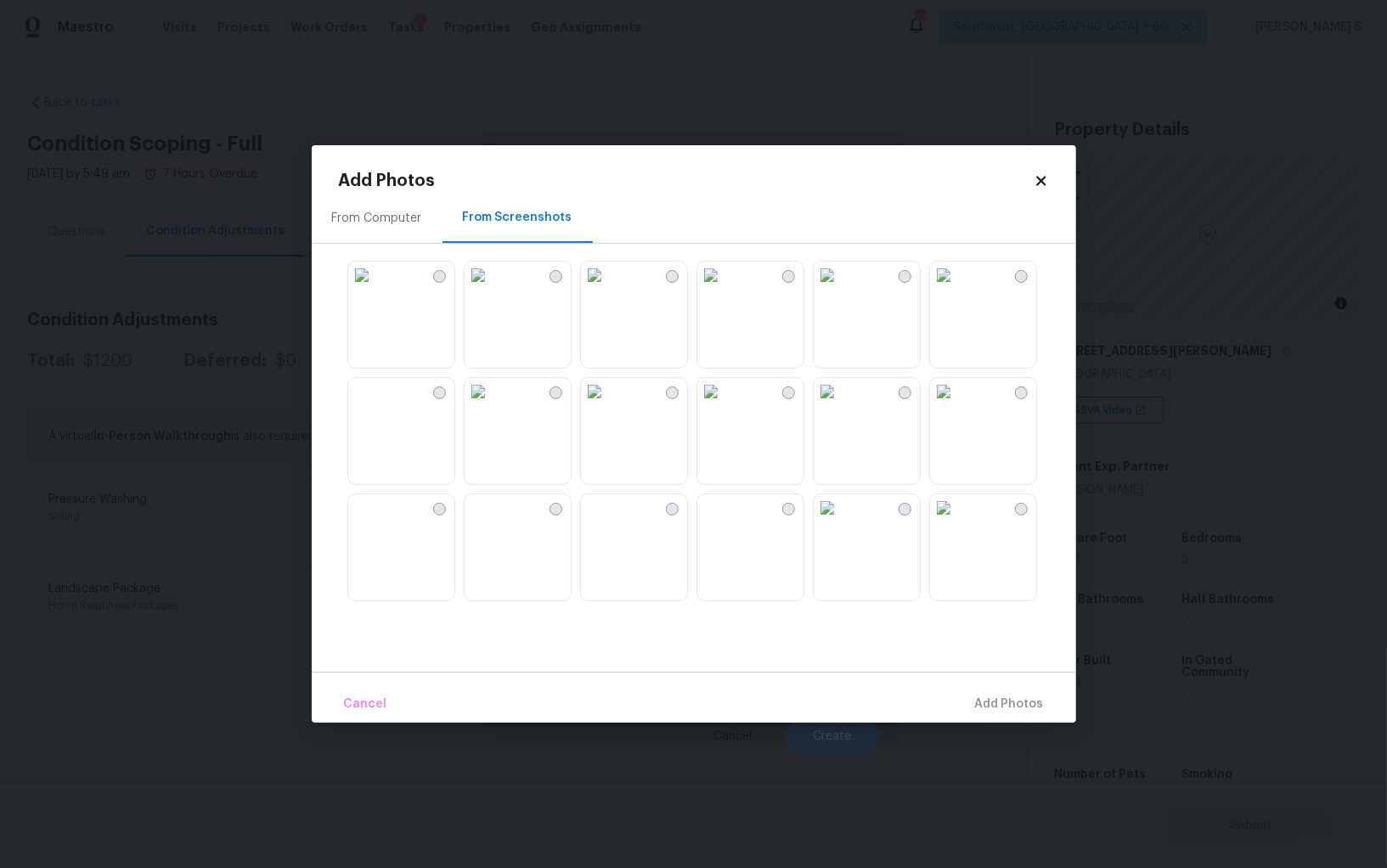
click at [841, 289] on img at bounding box center [827, 274] width 27 height 27
click at [720, 406] on img at bounding box center [710, 391] width 27 height 27
click at [492, 521] on img at bounding box center [477, 507] width 27 height 27
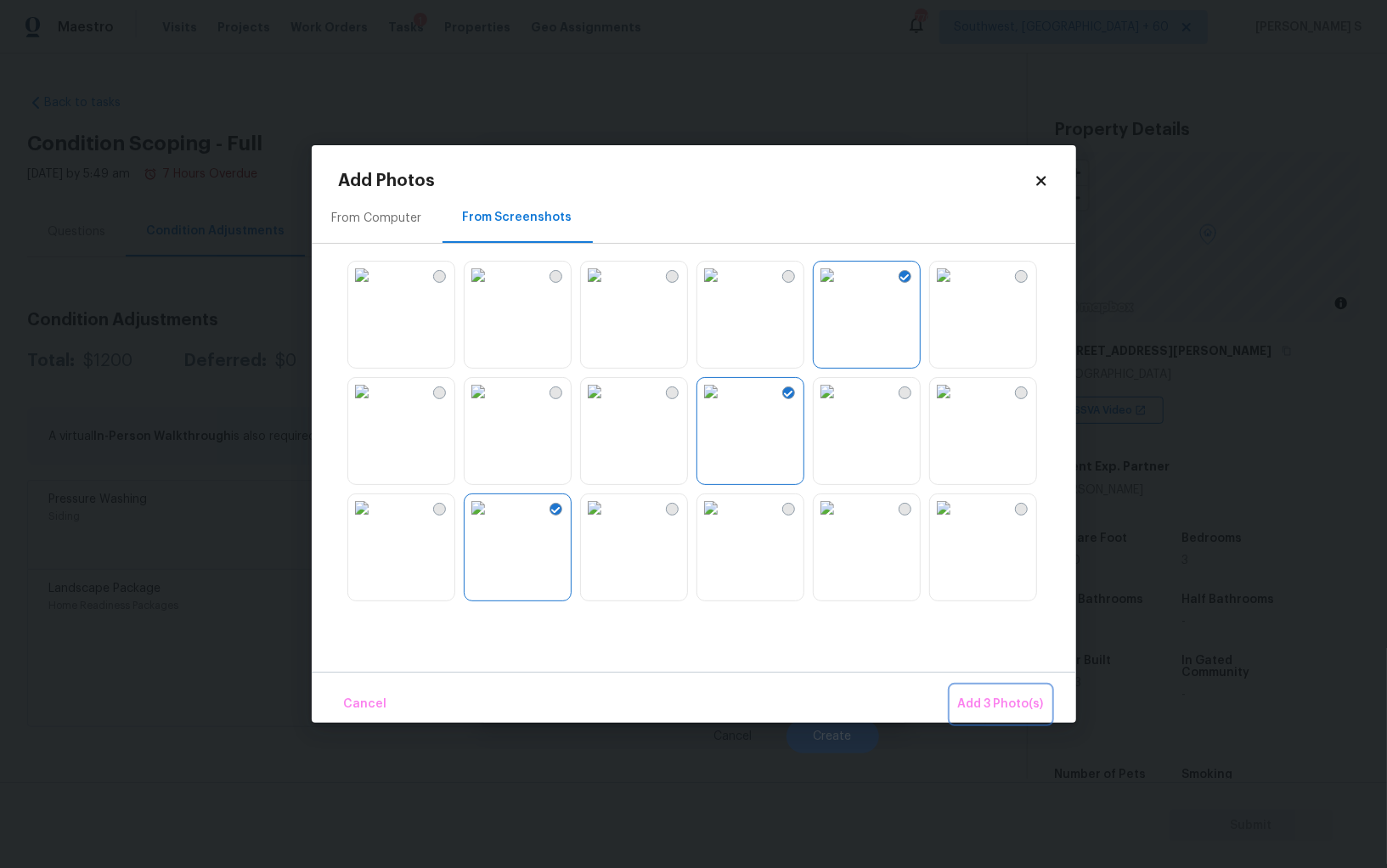
click at [1001, 692] on button "Add 3 Photo(s)" at bounding box center [1000, 704] width 99 height 36
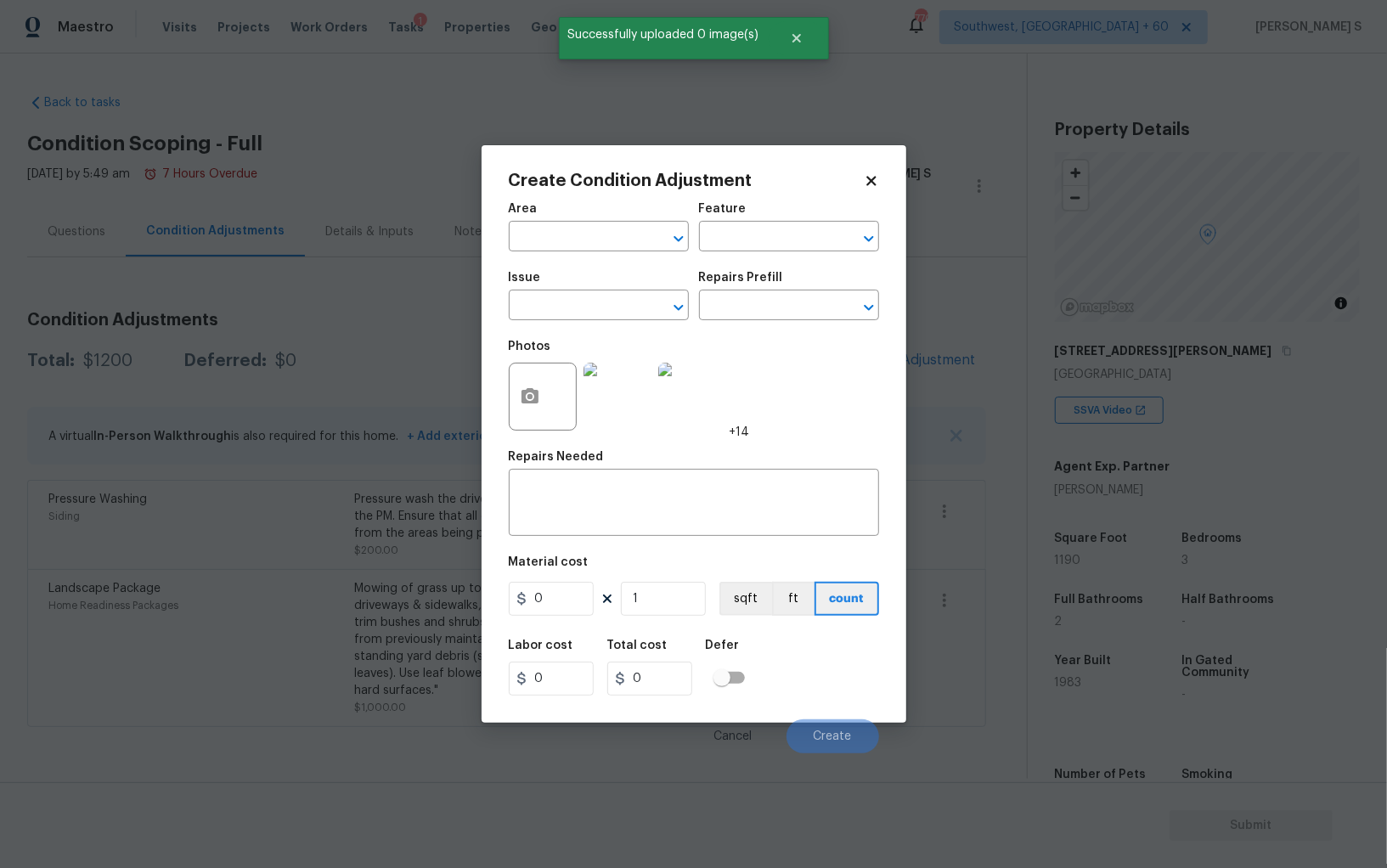
click at [595, 291] on div "Issue" at bounding box center [599, 283] width 180 height 22
click at [580, 305] on input "text" at bounding box center [576, 307] width 133 height 27
type input "ACQ: Paint"
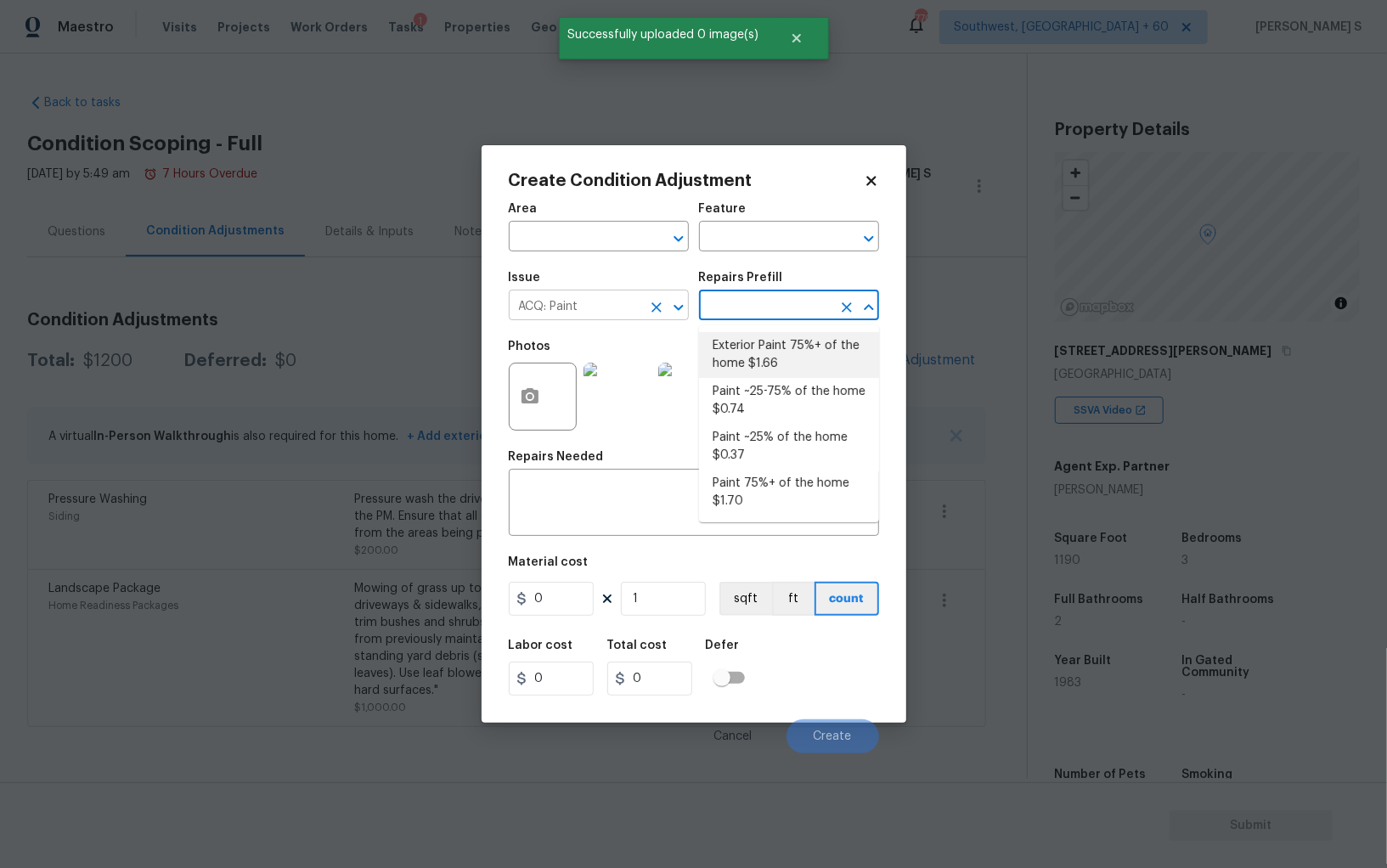
type input "Acquisition"
type textarea "Acquisition Scope: 75%+ of the home exterior will likely require paint"
type input "1.66"
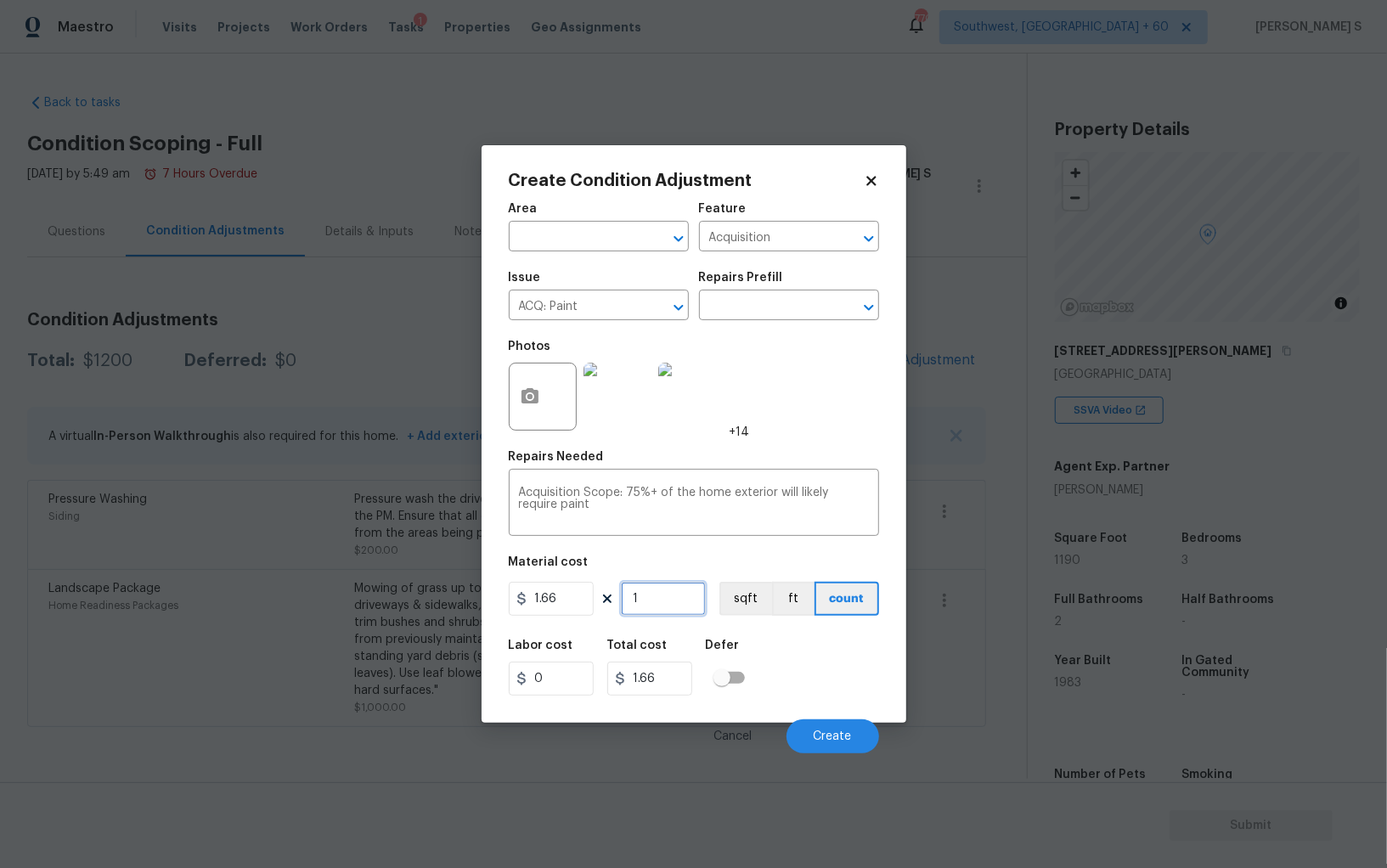
click at [665, 601] on input "1" at bounding box center [664, 598] width 85 height 34
type input "11"
type input "18.26"
type input "119"
type input "197.54"
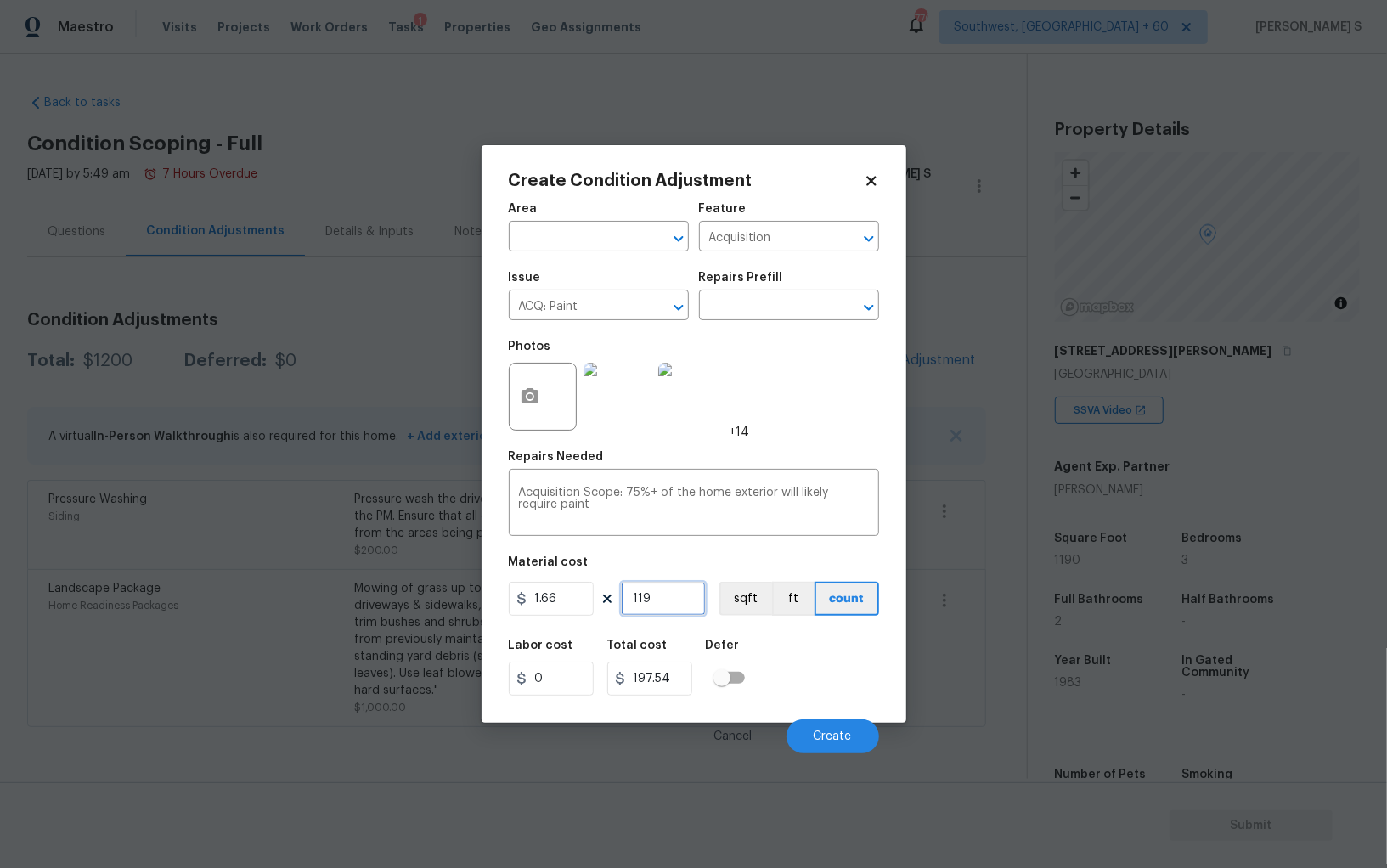
type input "1190"
type input "1975.4"
type input "1190"
click at [803, 658] on div "Labor cost 0 Total cost 1975.4 Defer" at bounding box center [694, 667] width 370 height 77
click at [755, 601] on button "sqft" at bounding box center [746, 598] width 53 height 34
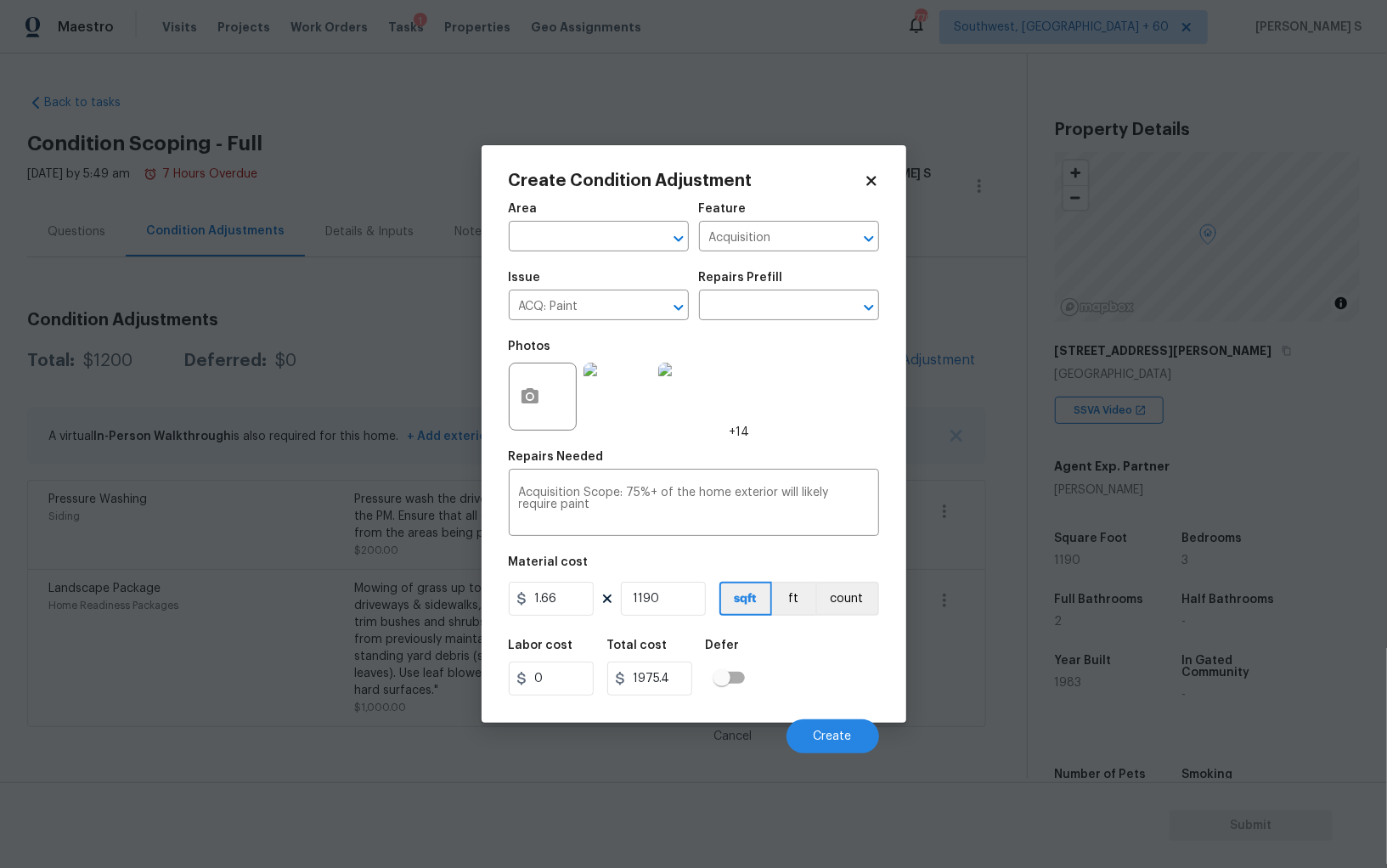
click at [794, 660] on div "Labor cost 0 Total cost 1975.4 Defer" at bounding box center [694, 667] width 370 height 77
click at [849, 740] on span "Create" at bounding box center [833, 737] width 38 height 13
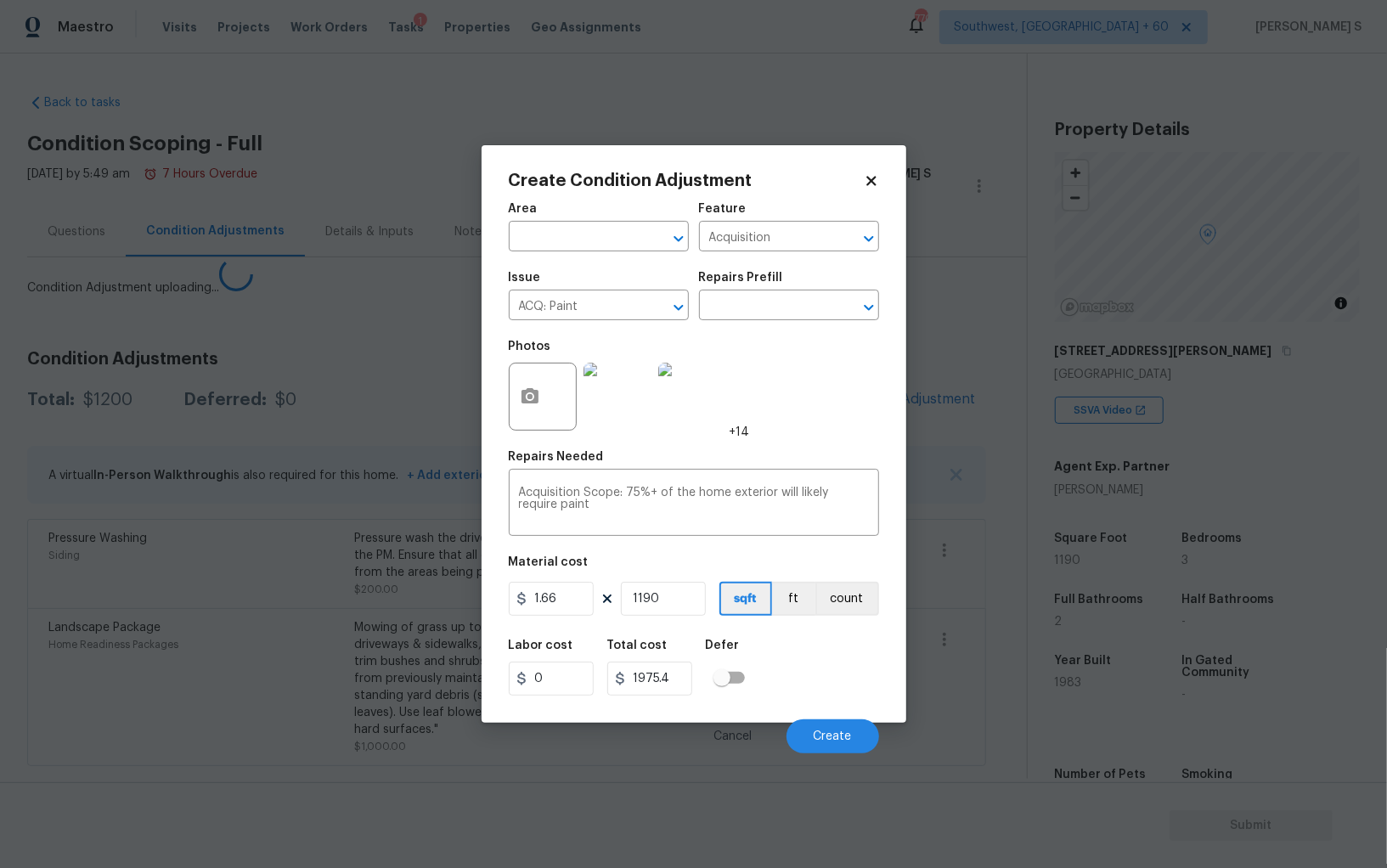
click at [356, 555] on body "Maestro Visits Projects Work Orders Tasks 1 Properties Geo Assignments [GEOGRAP…" at bounding box center [693, 434] width 1387 height 868
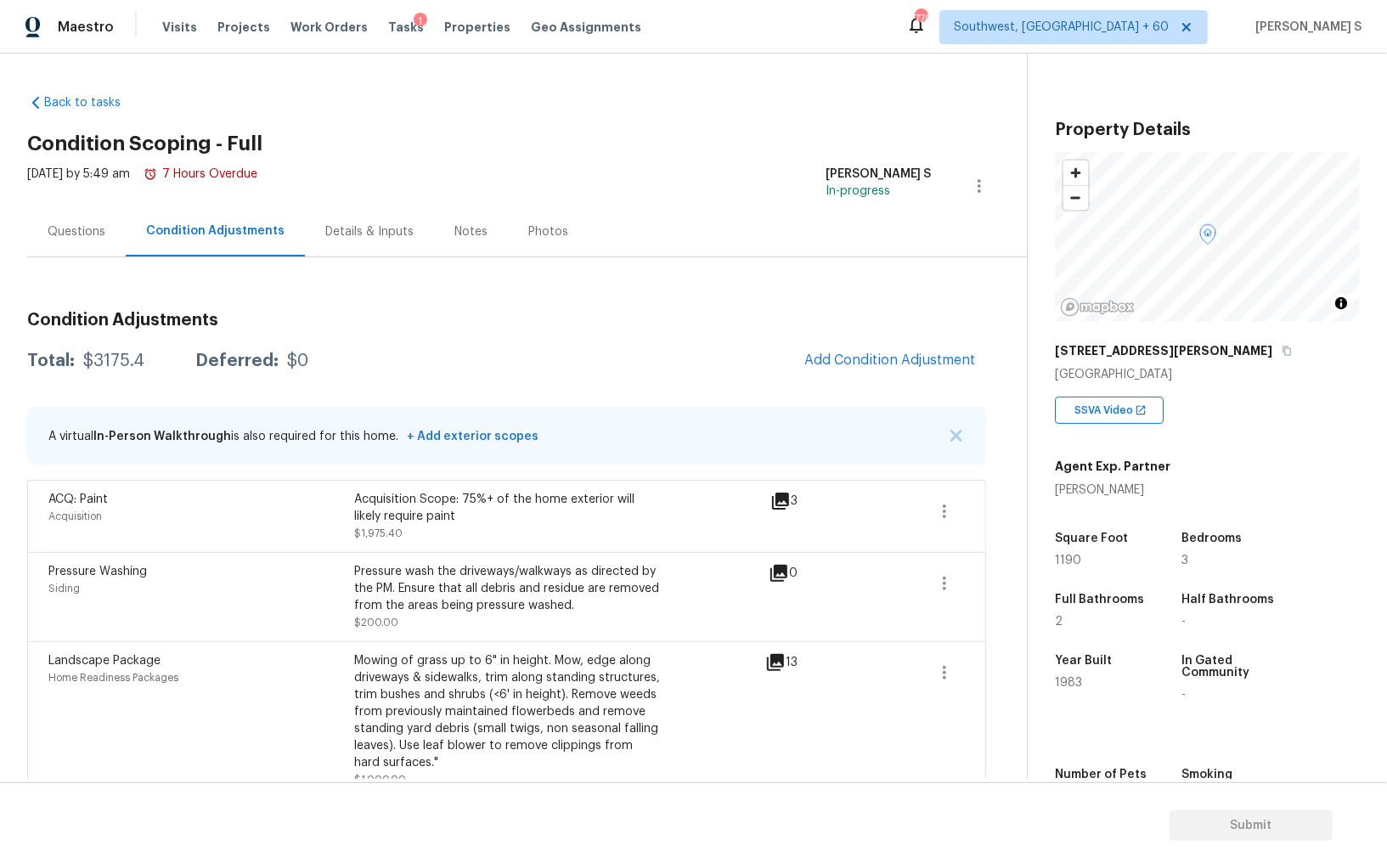
click at [376, 626] on span "$200.00" at bounding box center [375, 623] width 44 height 10
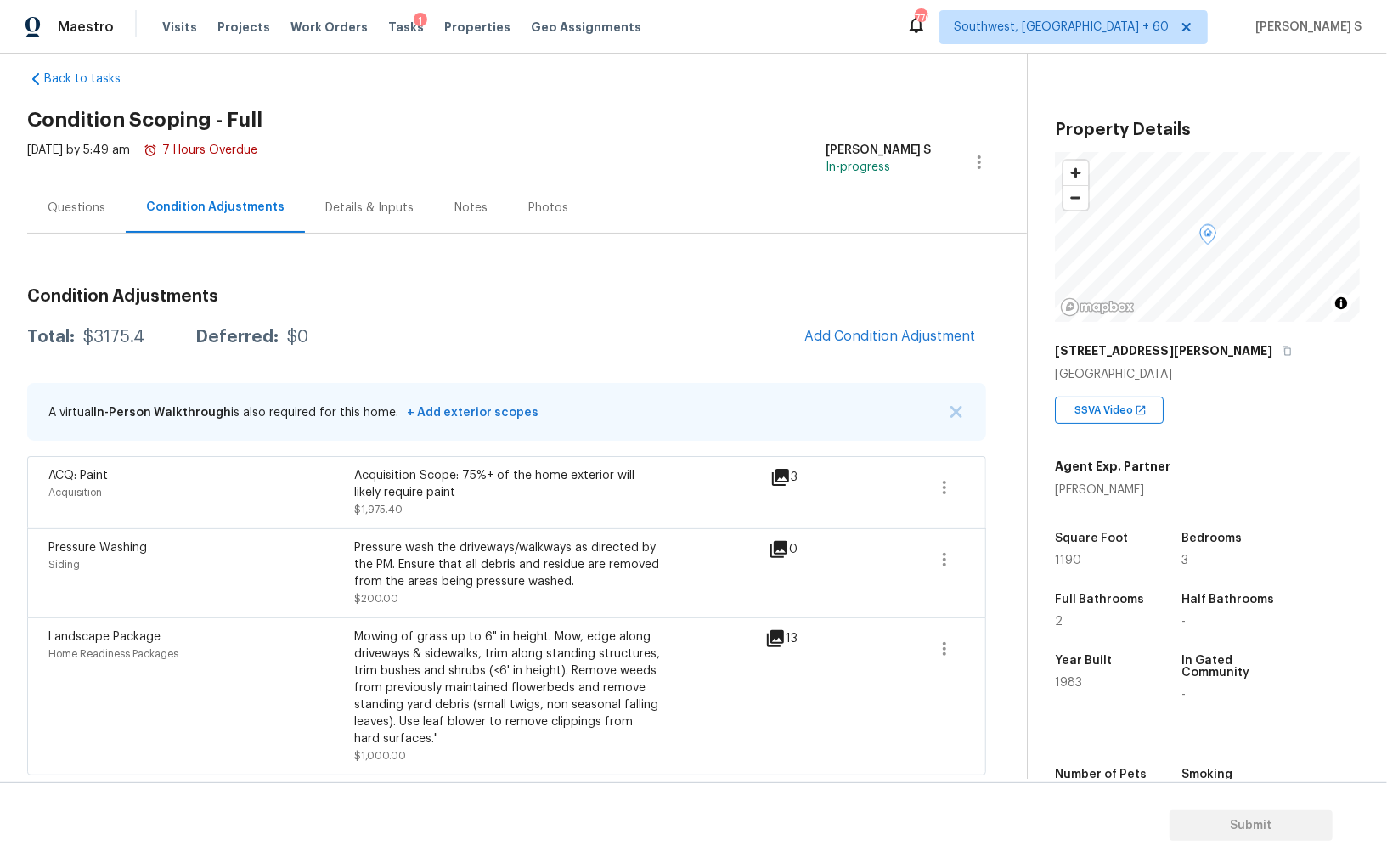
click at [842, 318] on span "Add Condition Adjustment" at bounding box center [890, 337] width 192 height 37
click at [845, 318] on span "Add Condition Adjustment" at bounding box center [890, 337] width 192 height 37
click at [848, 324] on button "Add Condition Adjustment" at bounding box center [890, 336] width 192 height 35
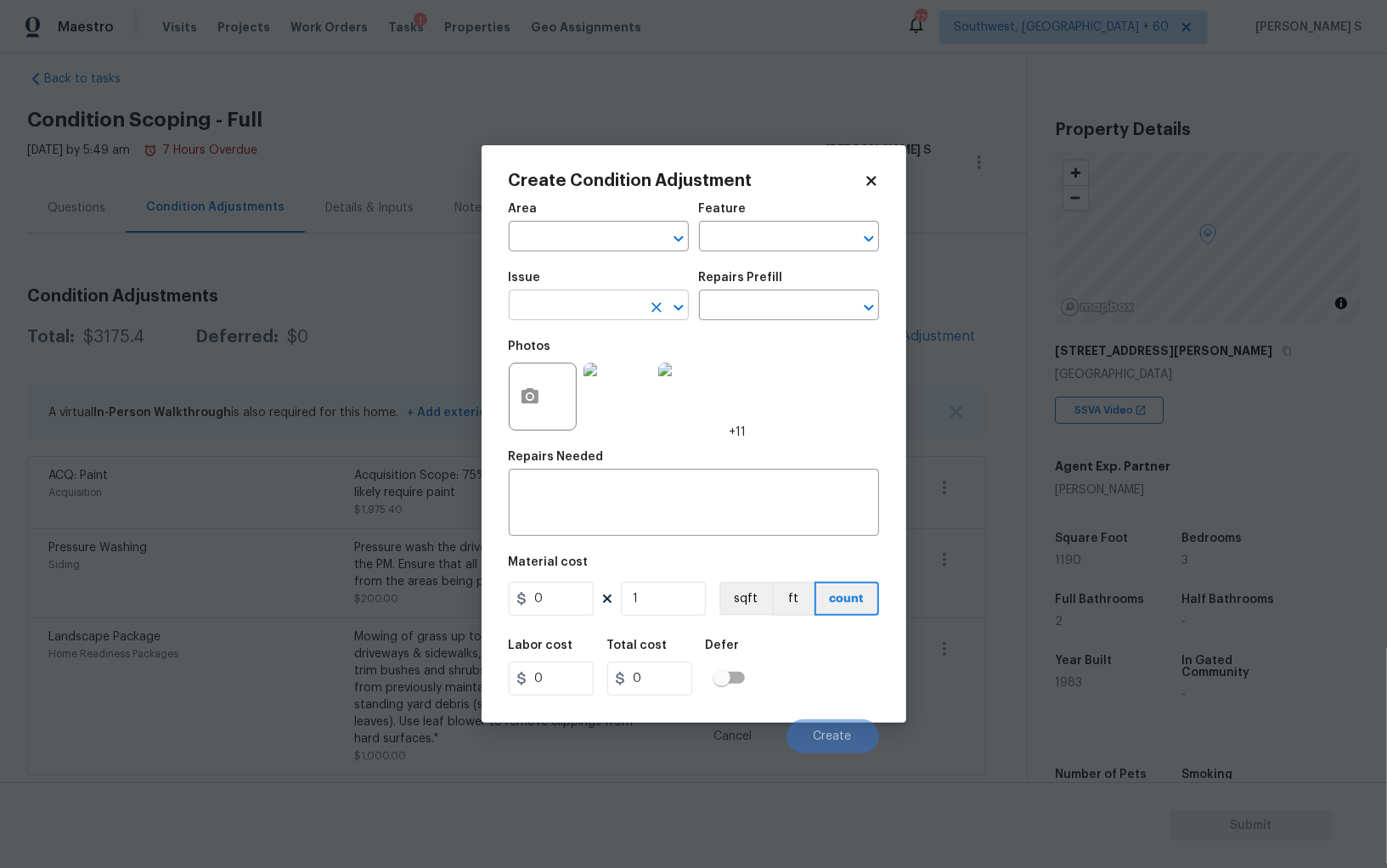
click at [607, 311] on input "text" at bounding box center [576, 307] width 133 height 27
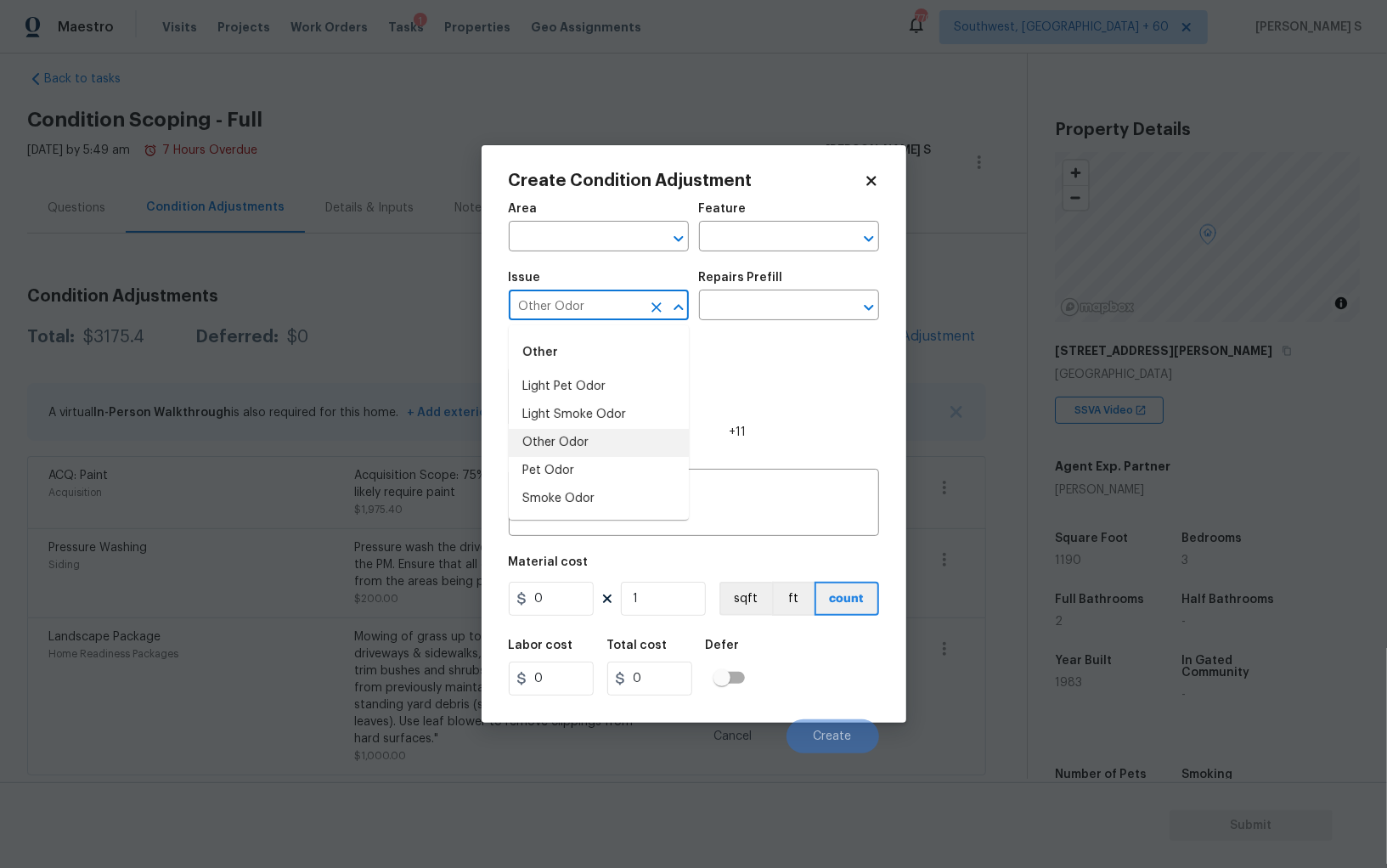
type input "Other Odor"
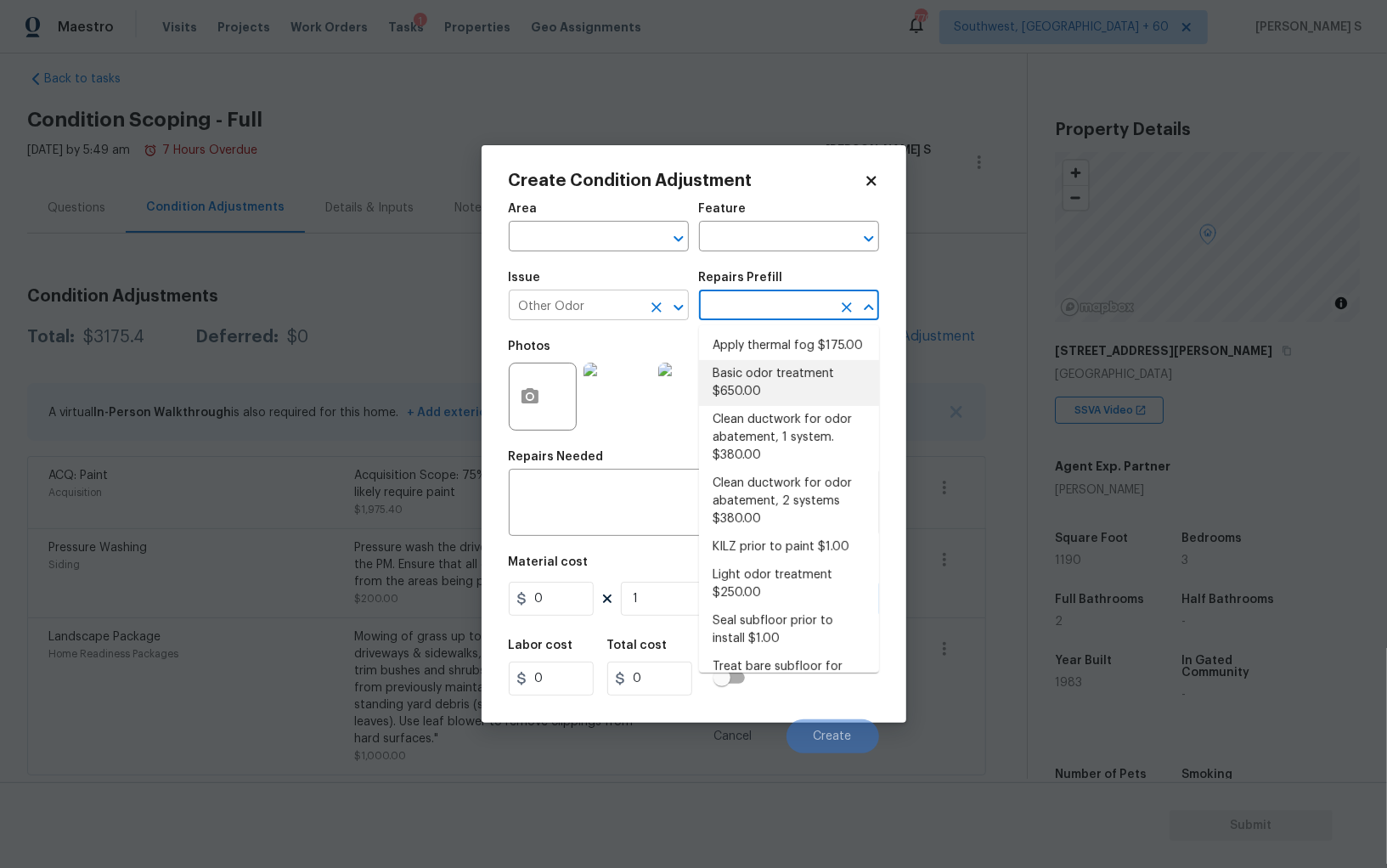
type textarea "OD Odor Protocol: Heavy Odor present. Remediate home odor. Including but not li…"
type input "650"
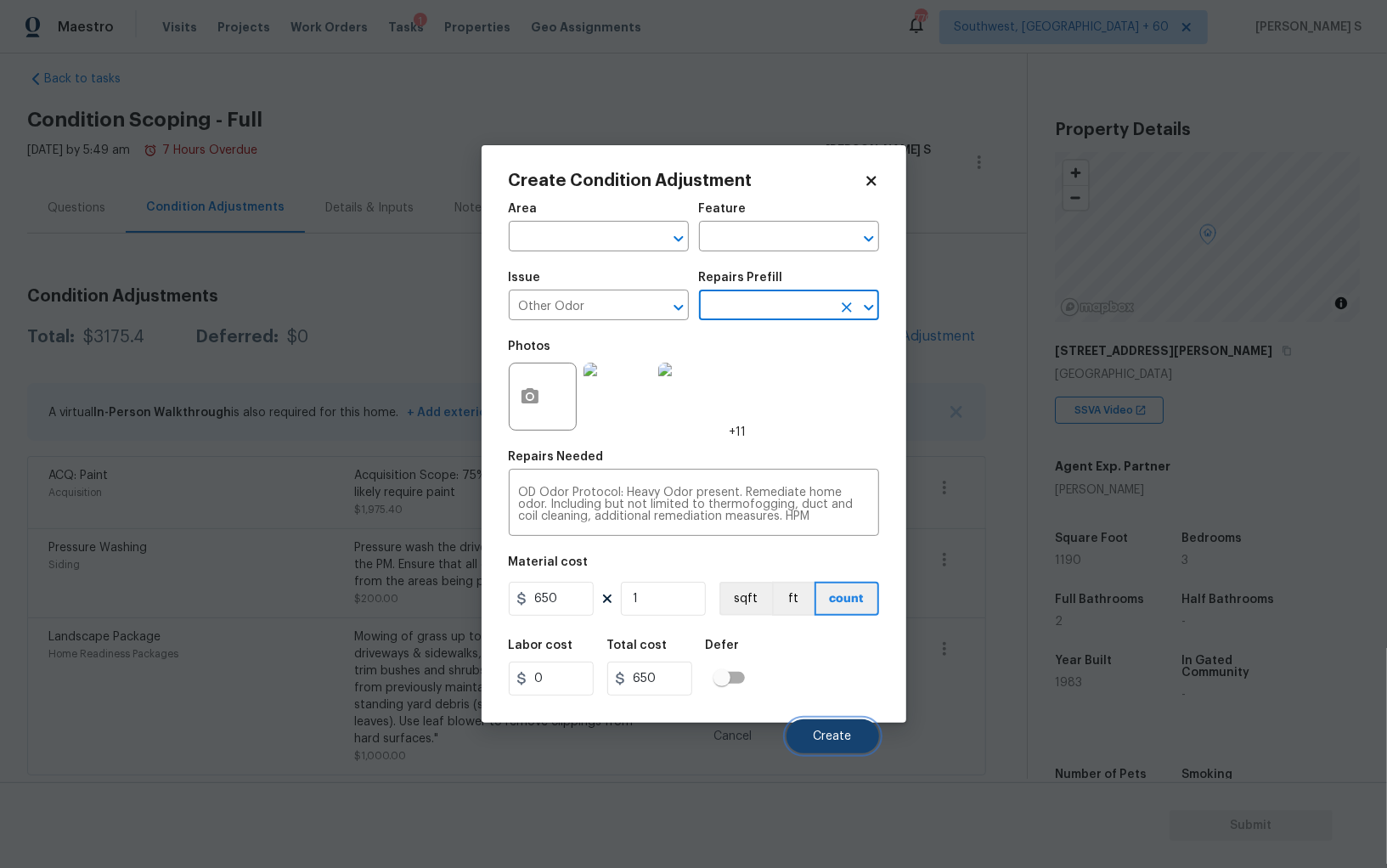
click at [847, 732] on span "Create" at bounding box center [833, 737] width 38 height 13
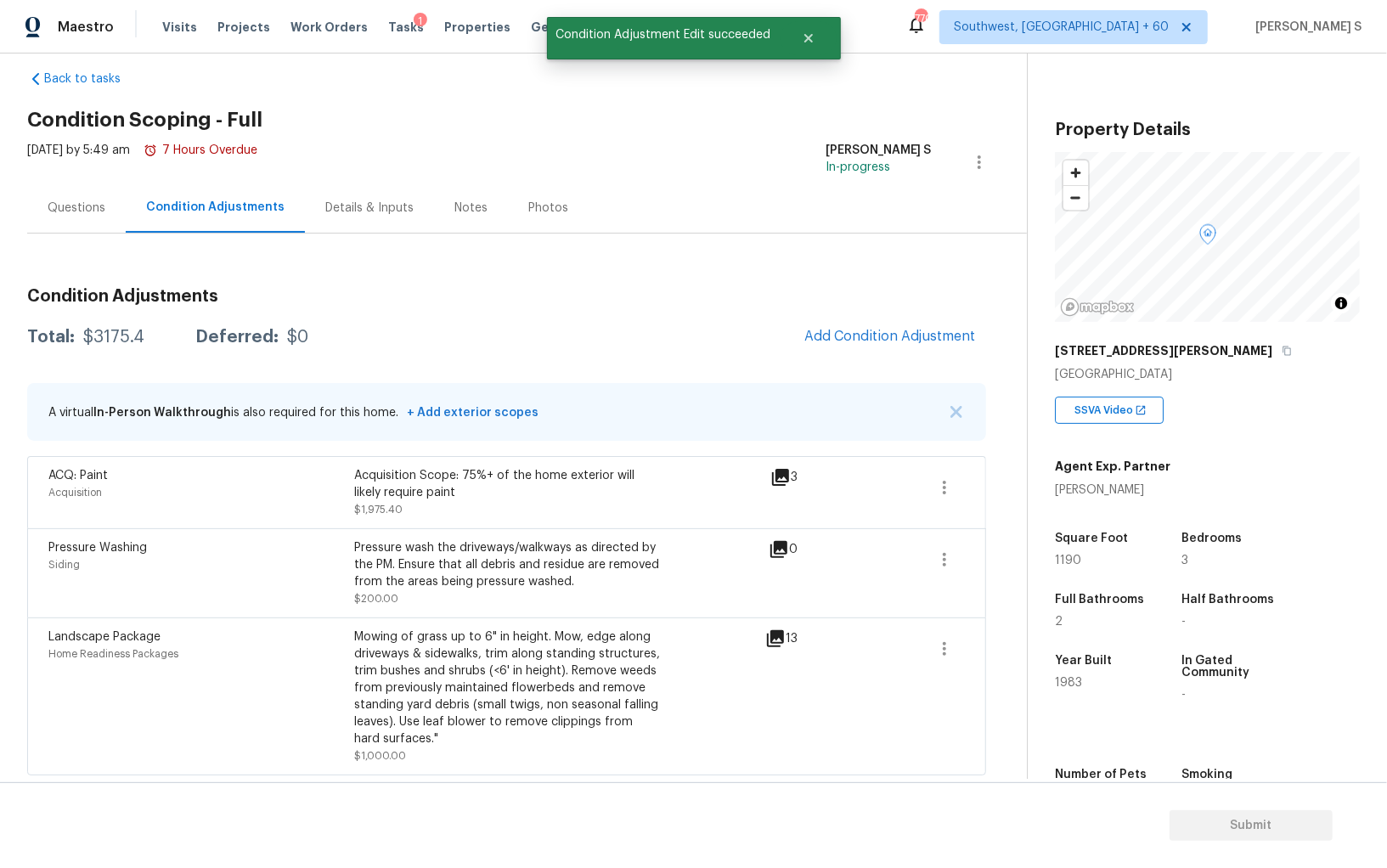
click at [178, 582] on div "Pressure Washing Siding" at bounding box center [201, 573] width 306 height 68
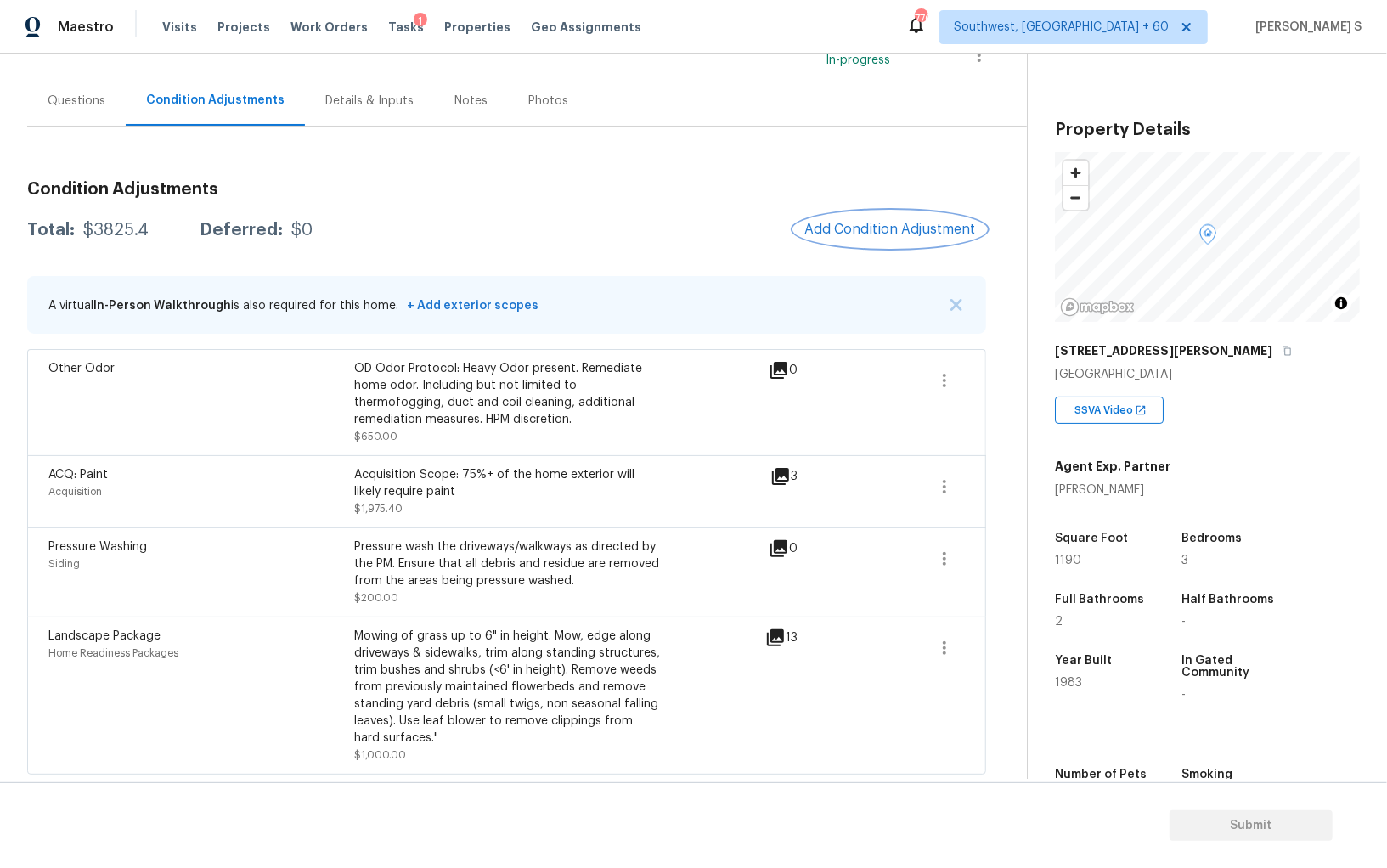
scroll to position [0, 0]
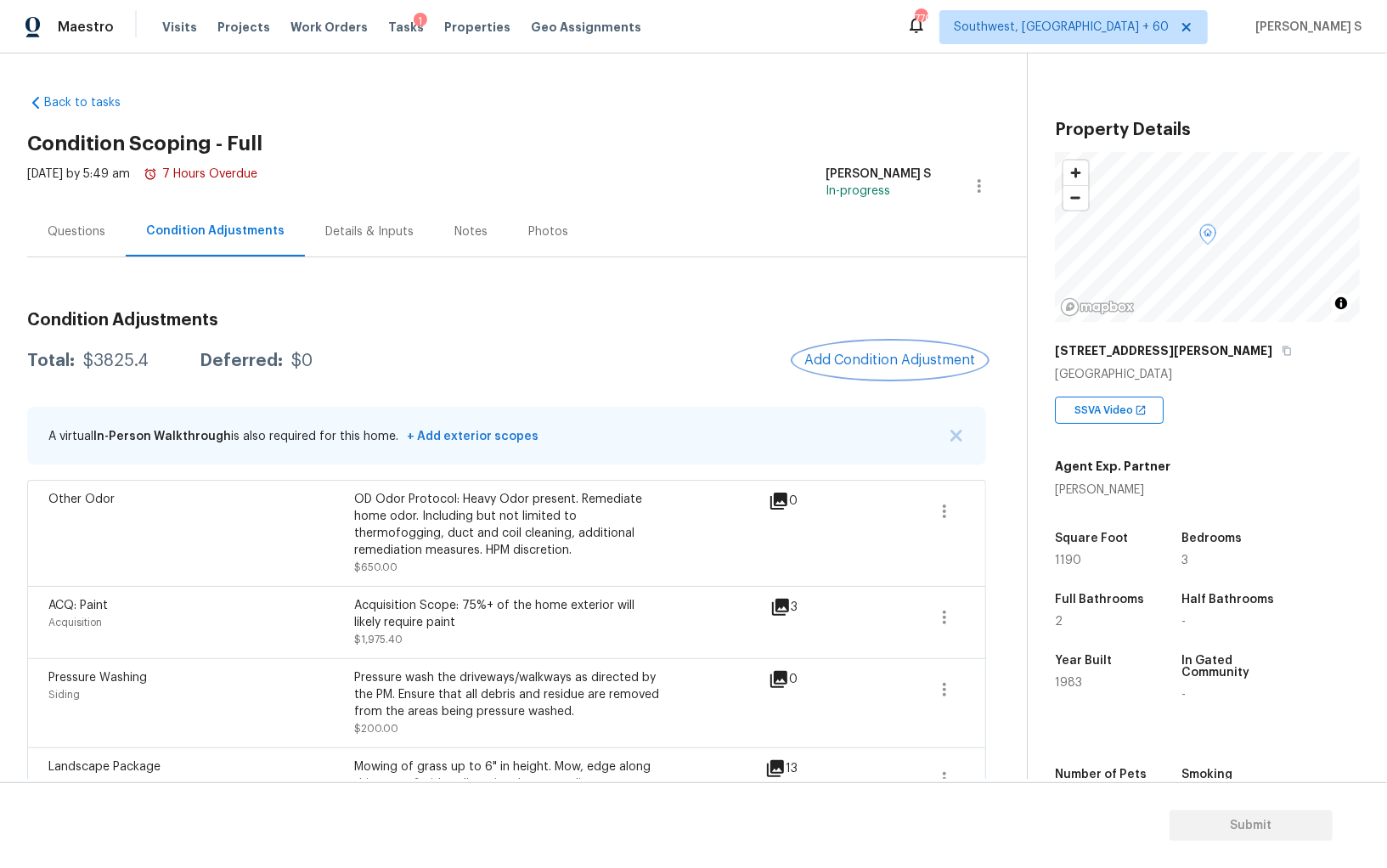
click at [850, 355] on span "Add Condition Adjustment" at bounding box center [890, 360] width 172 height 16
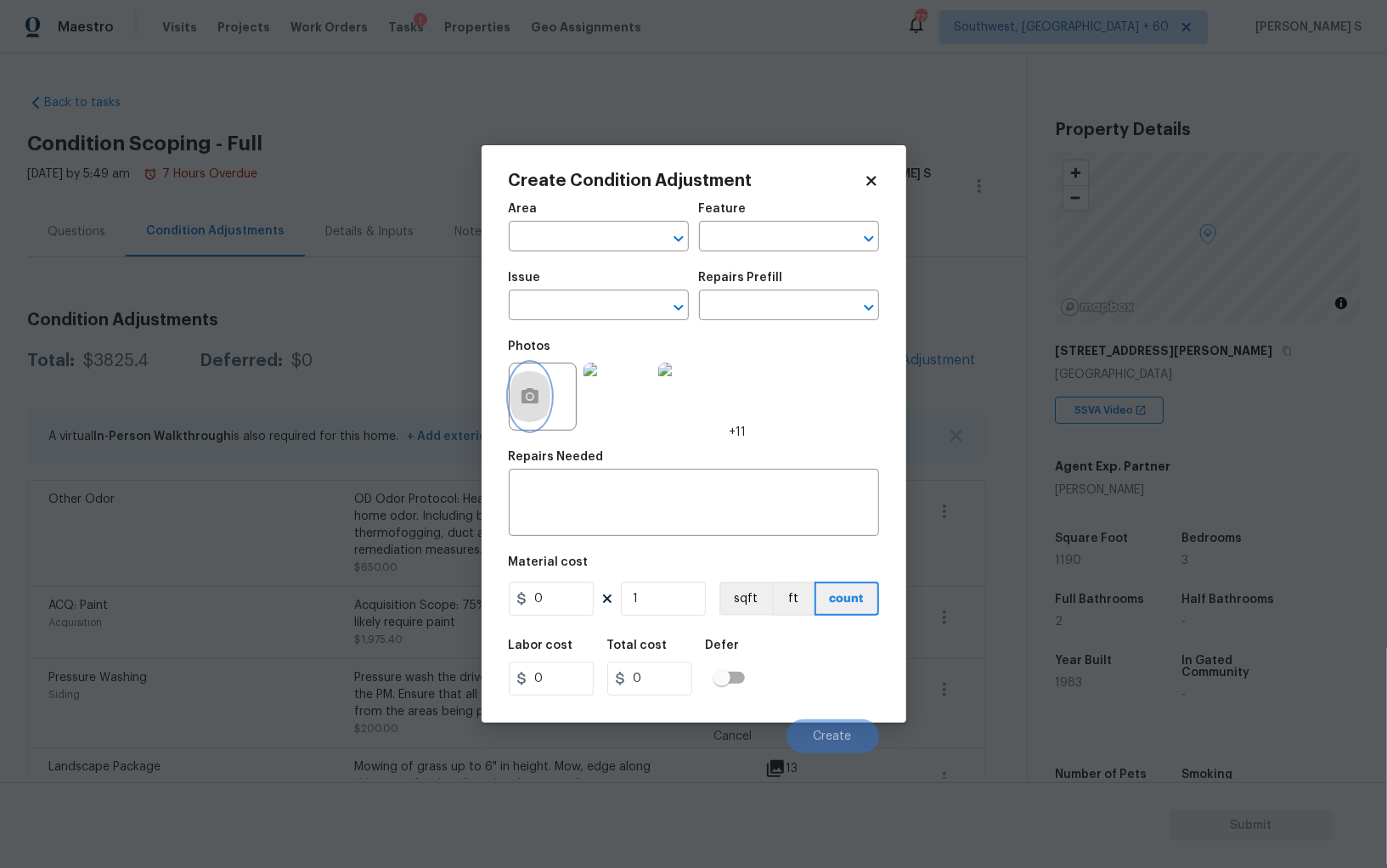
click at [544, 396] on button "button" at bounding box center [530, 396] width 41 height 66
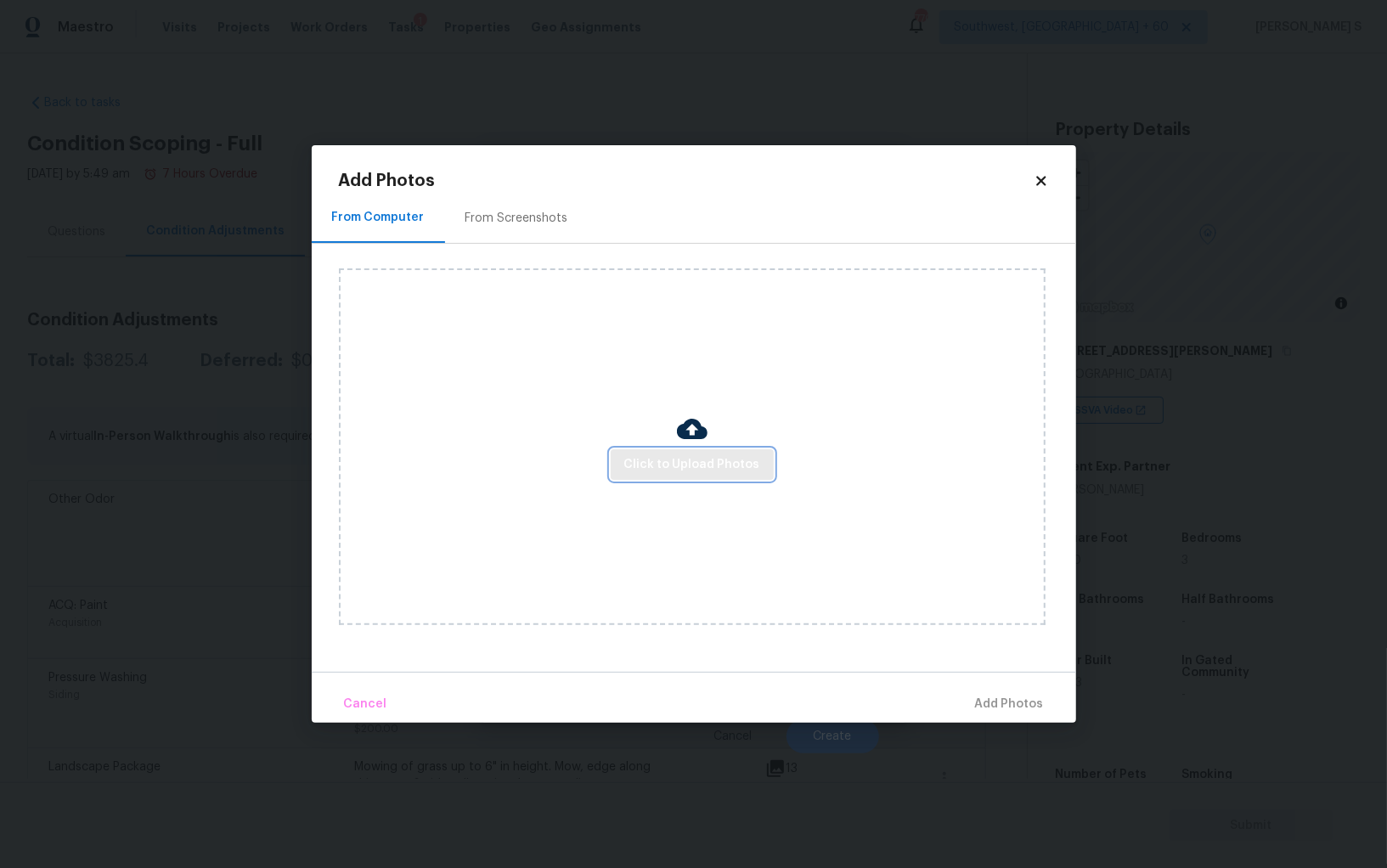
click at [702, 460] on span "Click to Upload Photos" at bounding box center [691, 465] width 136 height 22
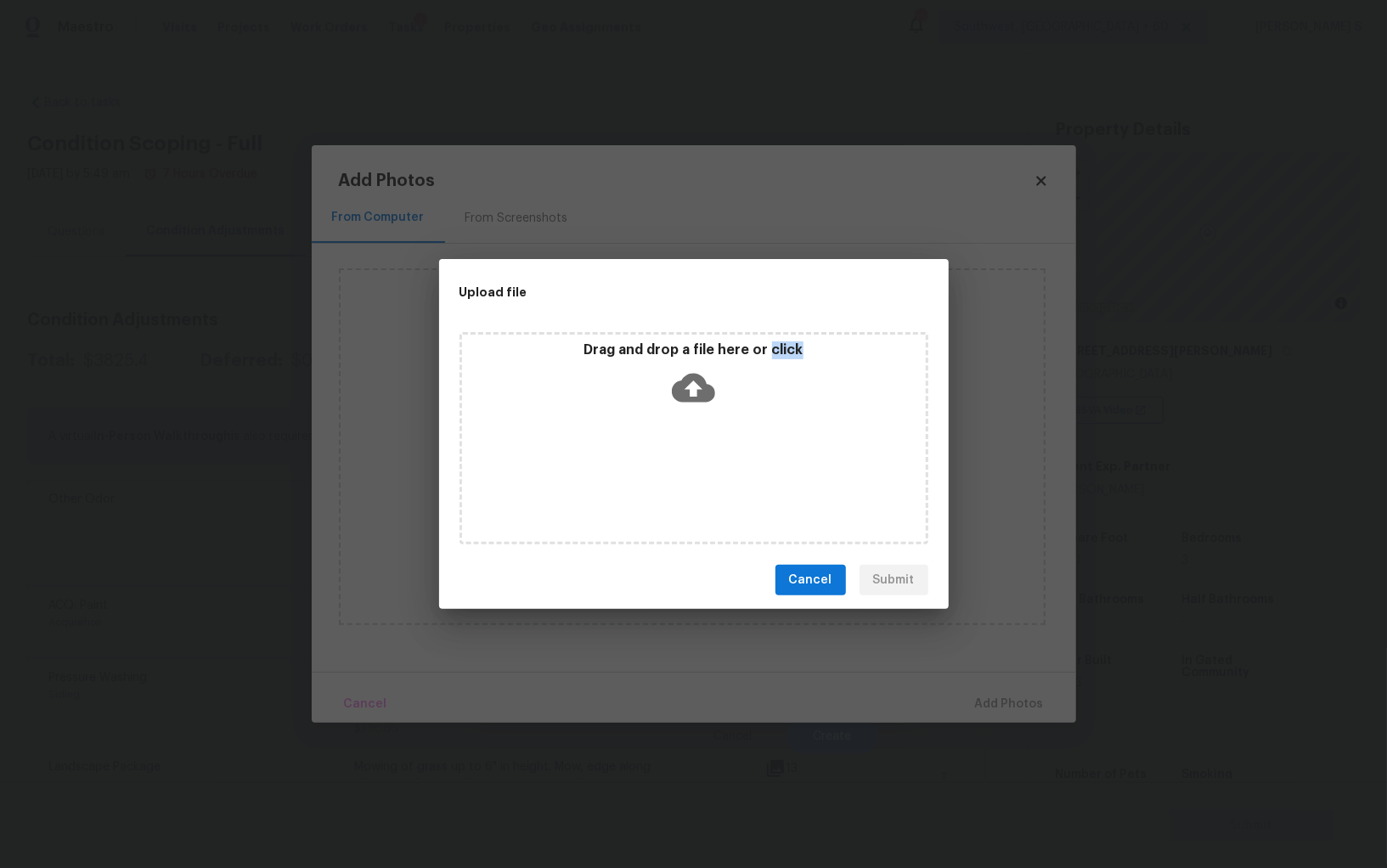
click at [702, 460] on div "Drag and drop a file here or click" at bounding box center [694, 438] width 469 height 212
